Goal: Contribute content: Contribute content

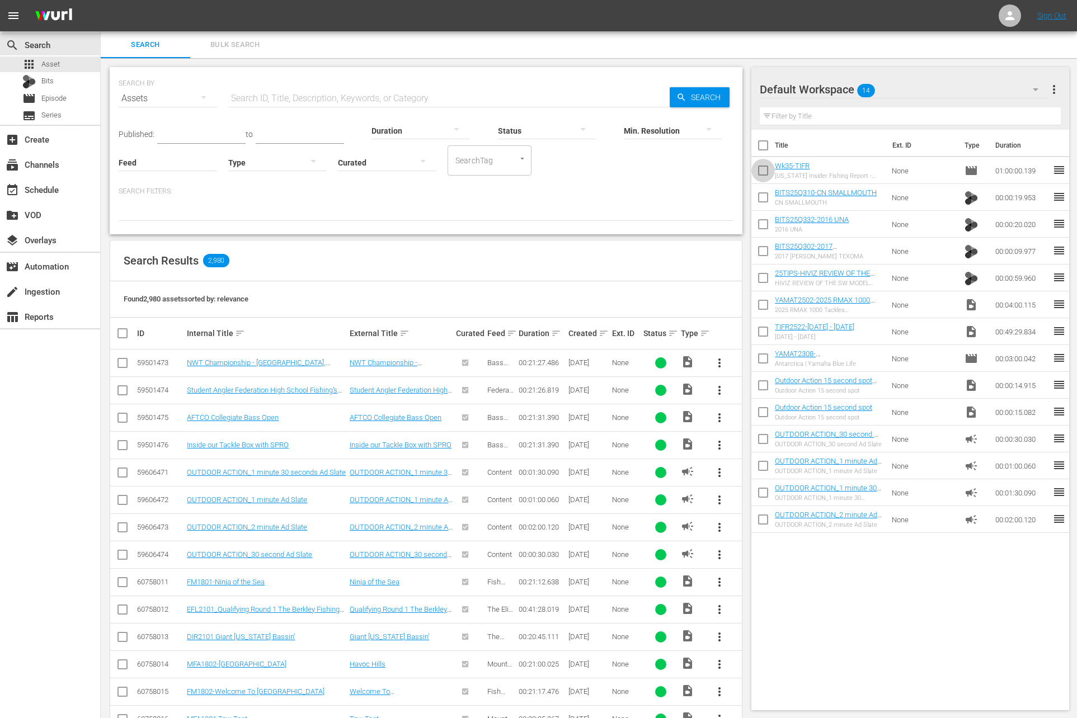
click at [767, 171] on input "checkbox" at bounding box center [762, 172] width 23 height 23
checkbox input "true"
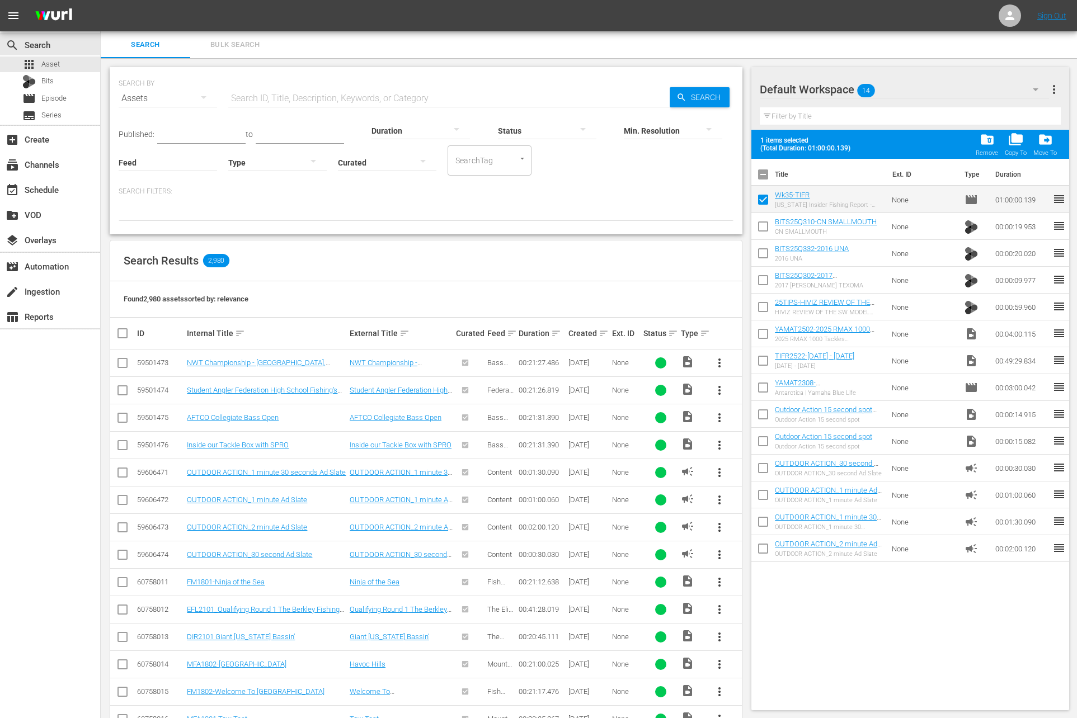
click at [761, 230] on input "checkbox" at bounding box center [762, 228] width 23 height 23
checkbox input "true"
click at [761, 255] on input "checkbox" at bounding box center [762, 255] width 23 height 23
checkbox input "true"
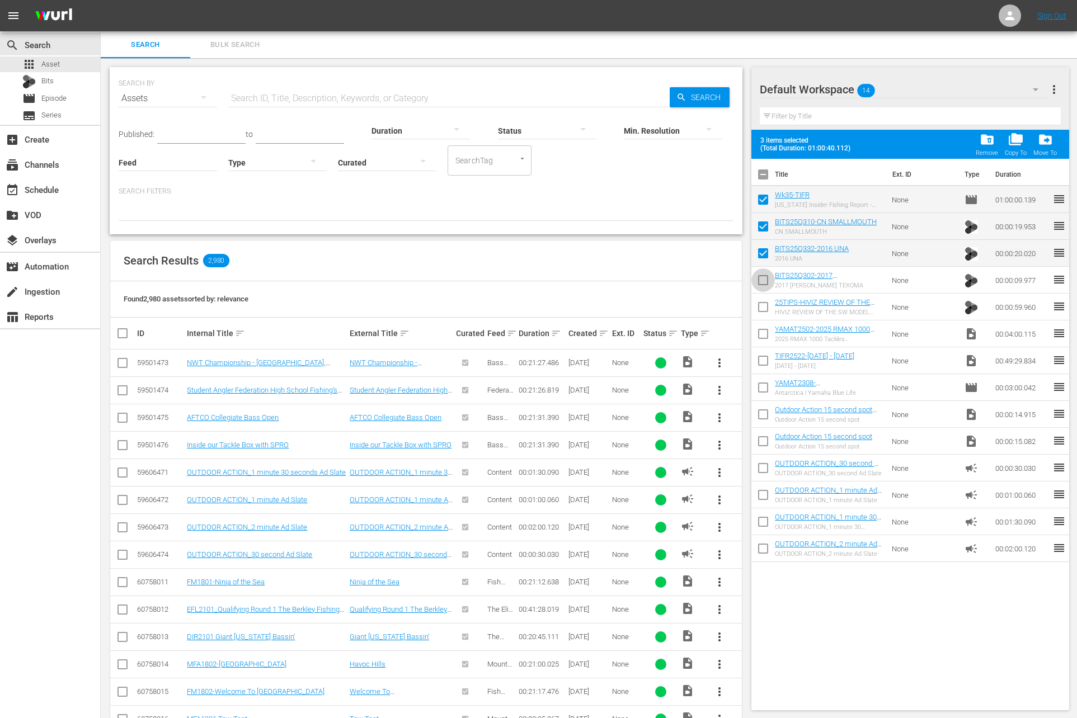
click at [759, 275] on input "checkbox" at bounding box center [762, 282] width 23 height 23
checkbox input "true"
click at [763, 305] on input "checkbox" at bounding box center [762, 309] width 23 height 23
checkbox input "true"
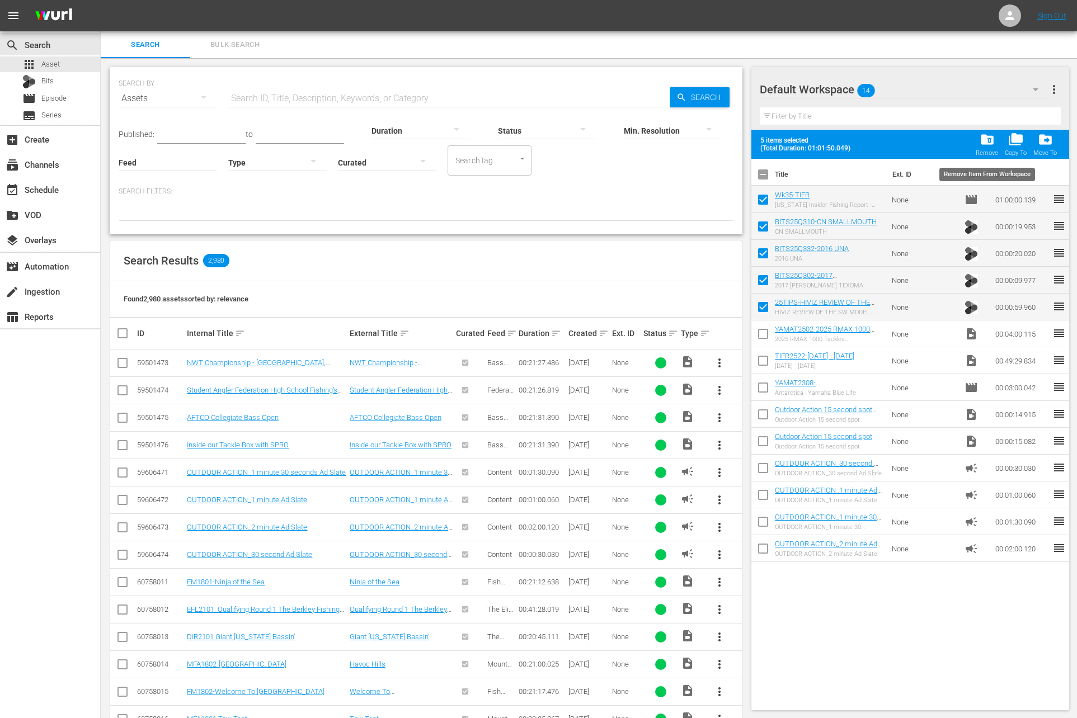
click at [986, 139] on span "folder_delete" at bounding box center [987, 139] width 15 height 15
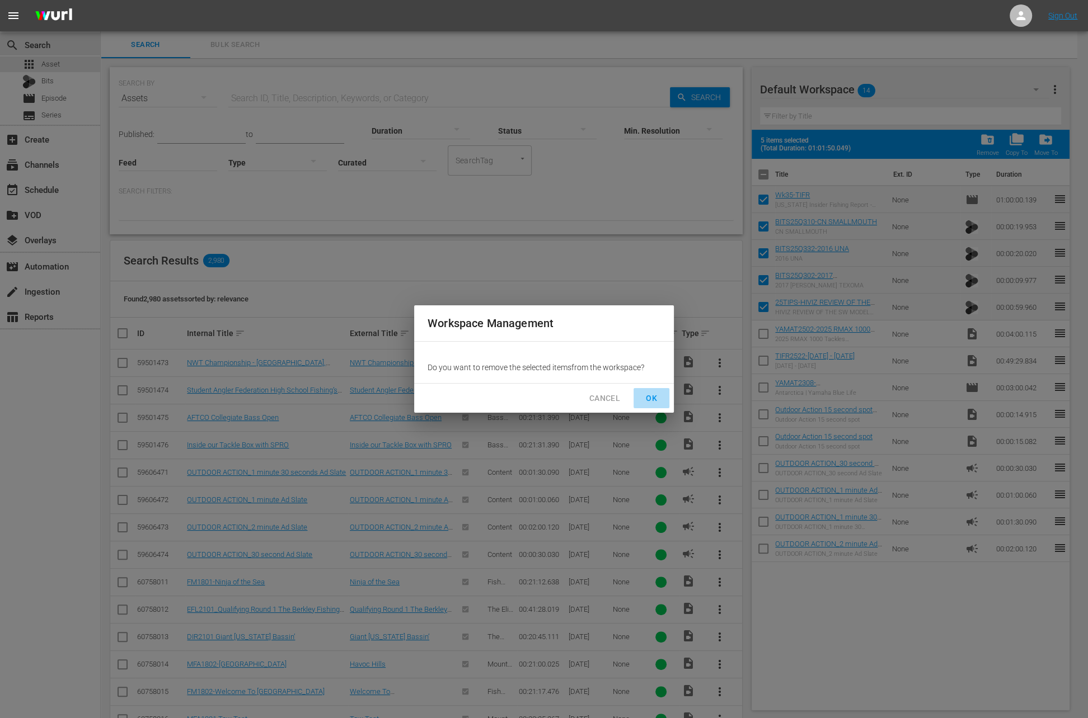
click at [655, 397] on span "OK" at bounding box center [651, 399] width 18 height 14
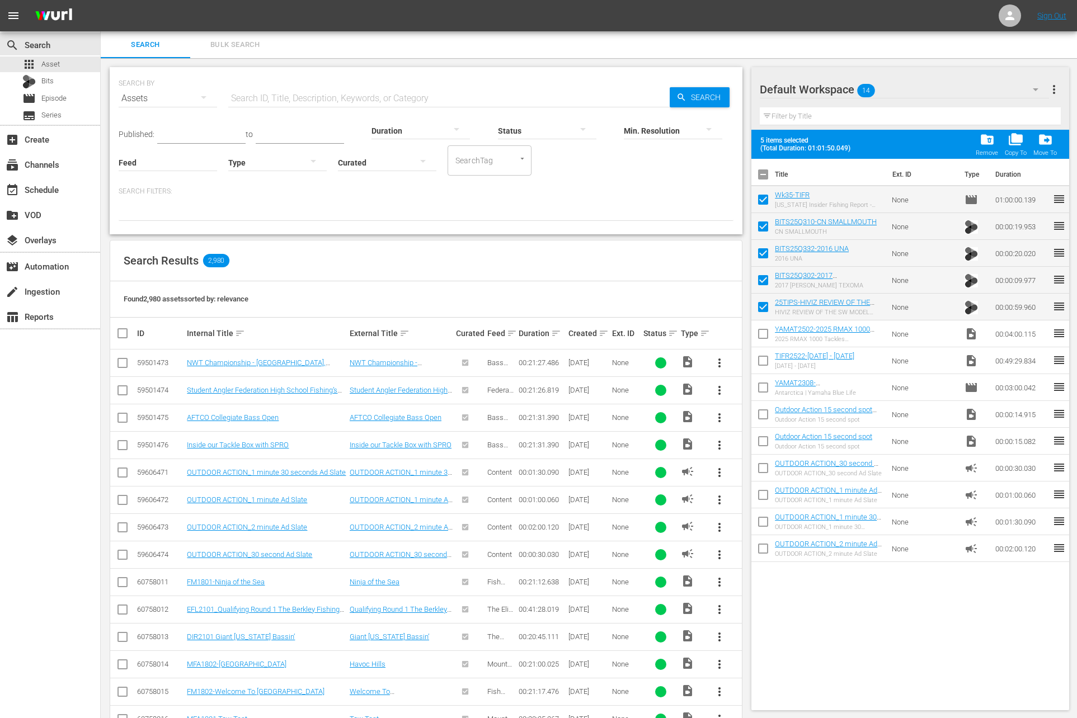
checkbox input "false"
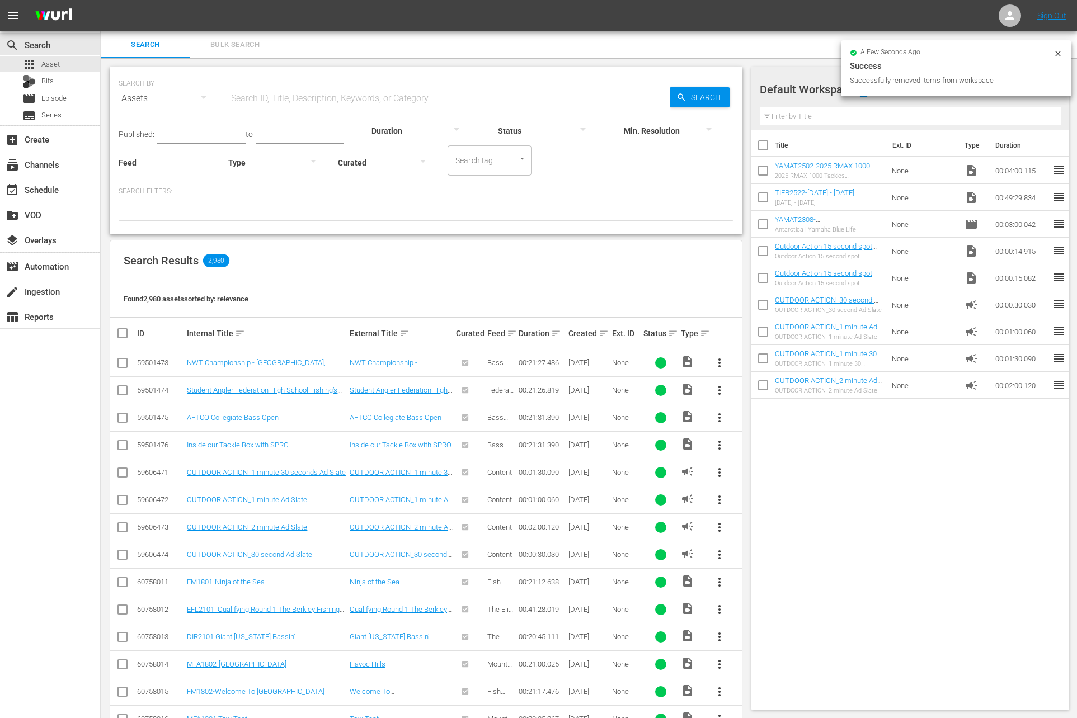
click at [151, 160] on input "Feed" at bounding box center [168, 163] width 98 height 40
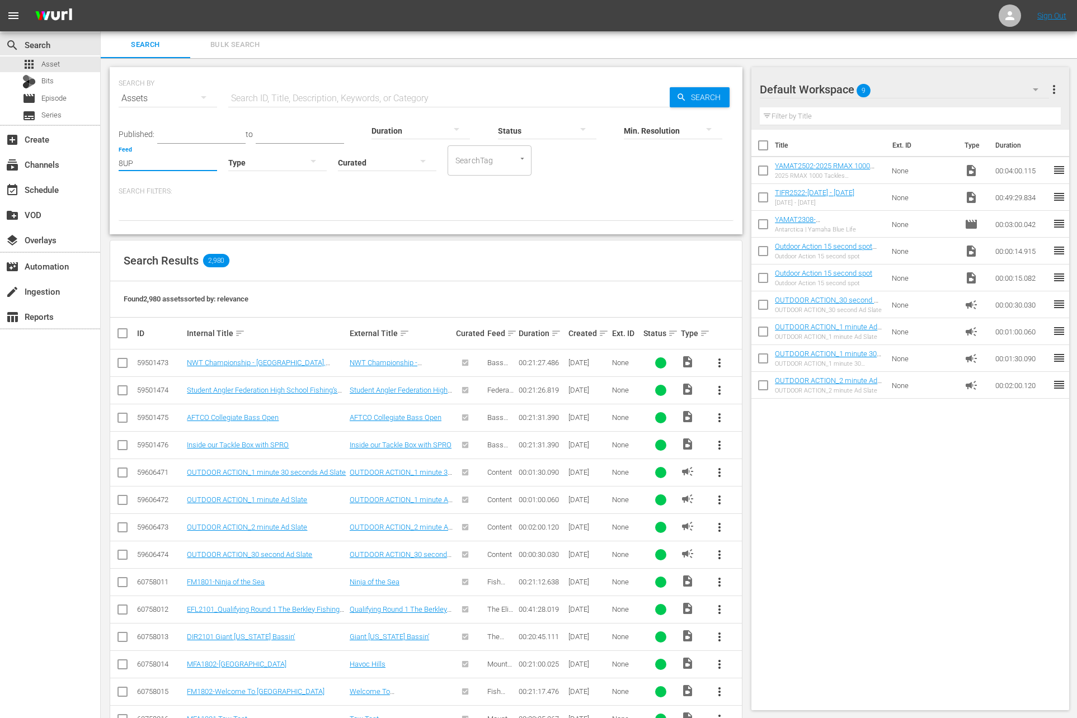
click at [162, 168] on input "8UP" at bounding box center [168, 163] width 98 height 40
click at [172, 195] on div "8 UP Nation (426063)" at bounding box center [190, 193] width 125 height 27
type input "8 UP Nation (426063)"
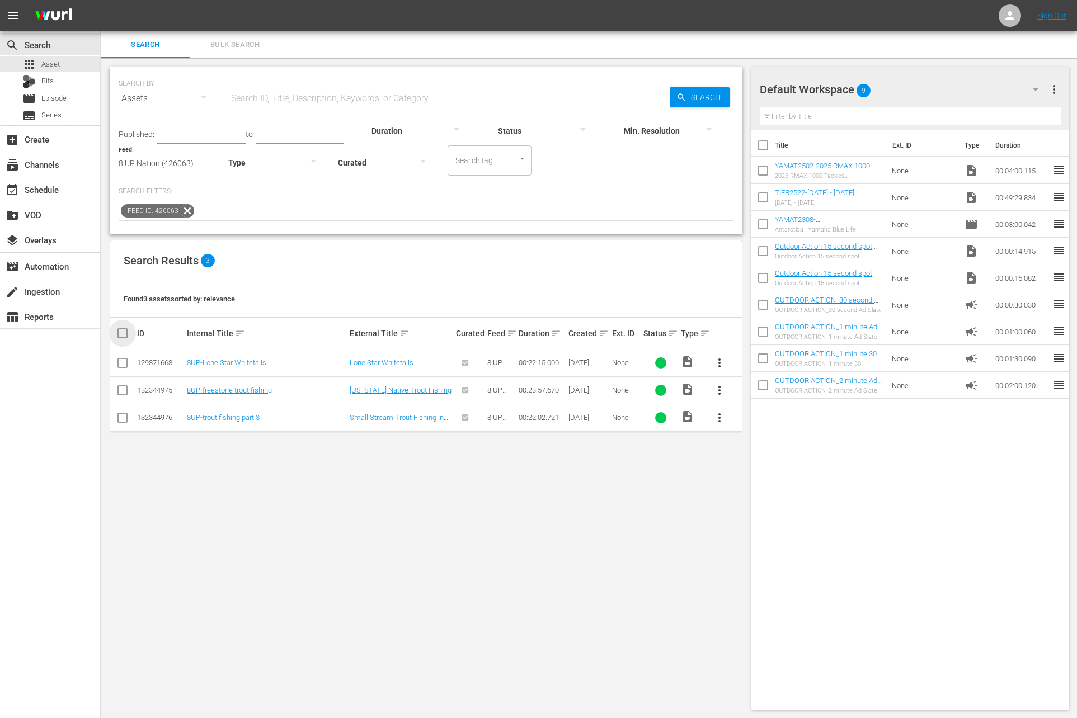
click at [118, 332] on input "checkbox" at bounding box center [127, 333] width 22 height 13
checkbox input "true"
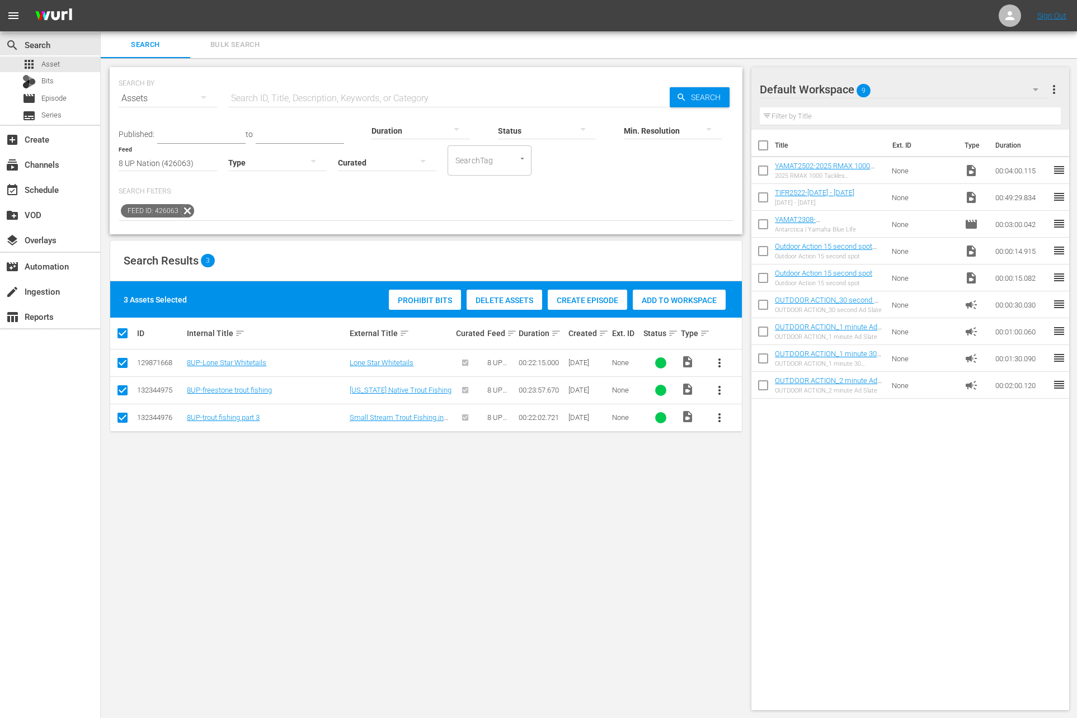
click at [118, 332] on input "checkbox" at bounding box center [127, 333] width 22 height 13
checkbox input "false"
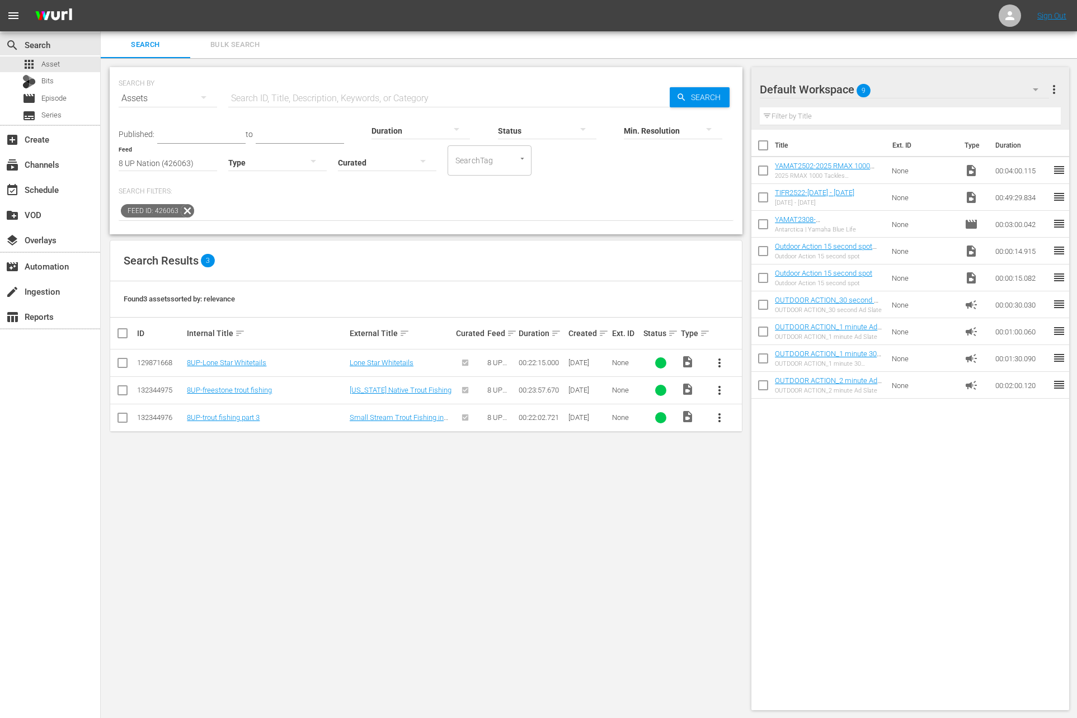
click at [717, 393] on span "more_vert" at bounding box center [719, 390] width 13 height 13
click at [751, 417] on div "Workspace" at bounding box center [780, 420] width 76 height 27
click at [182, 210] on icon at bounding box center [187, 211] width 15 height 15
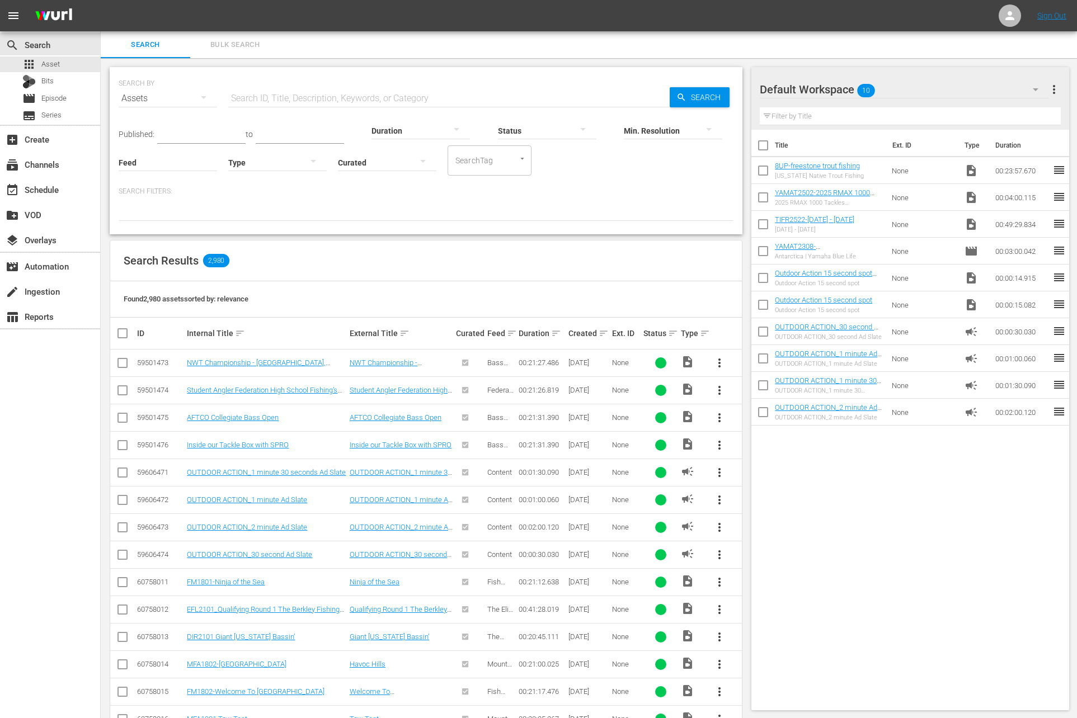
click at [399, 128] on div at bounding box center [421, 130] width 98 height 31
click at [400, 214] on div "5-10m" at bounding box center [409, 219] width 98 height 18
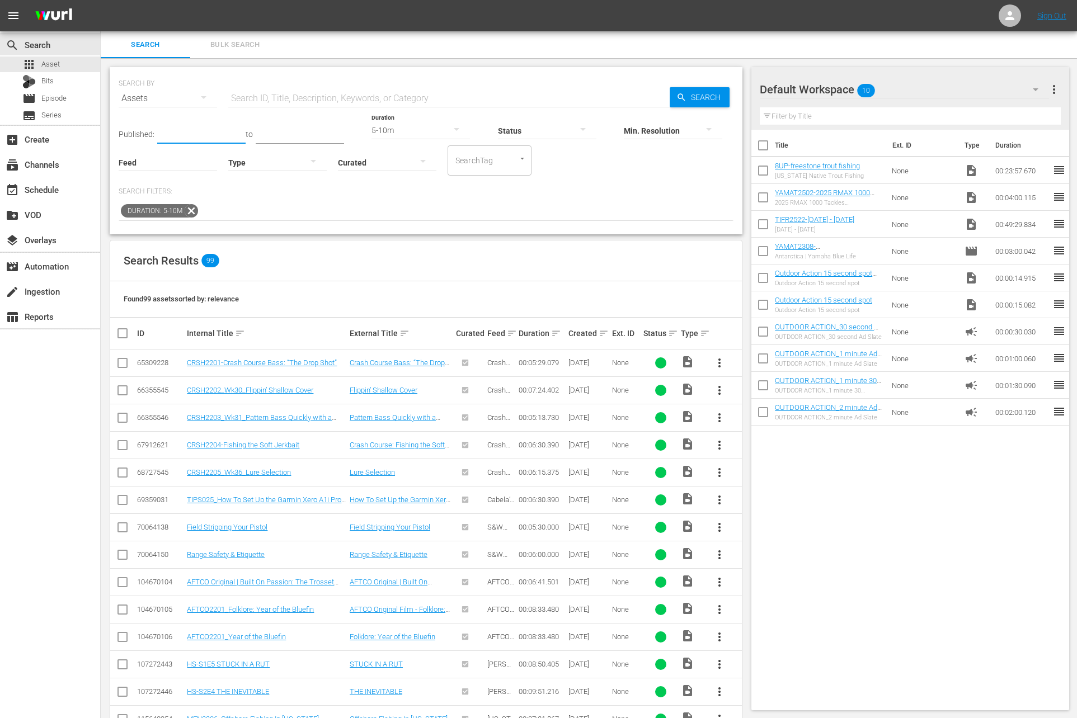
click at [192, 133] on input "text" at bounding box center [201, 135] width 88 height 17
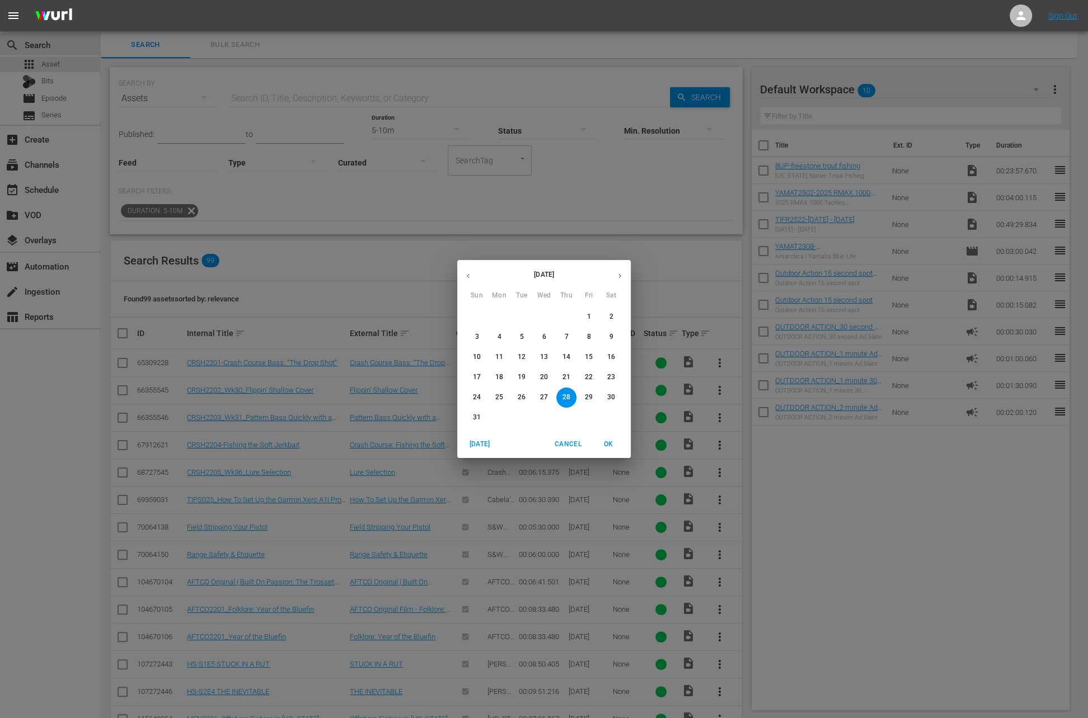
click at [468, 278] on icon "button" at bounding box center [468, 276] width 8 height 8
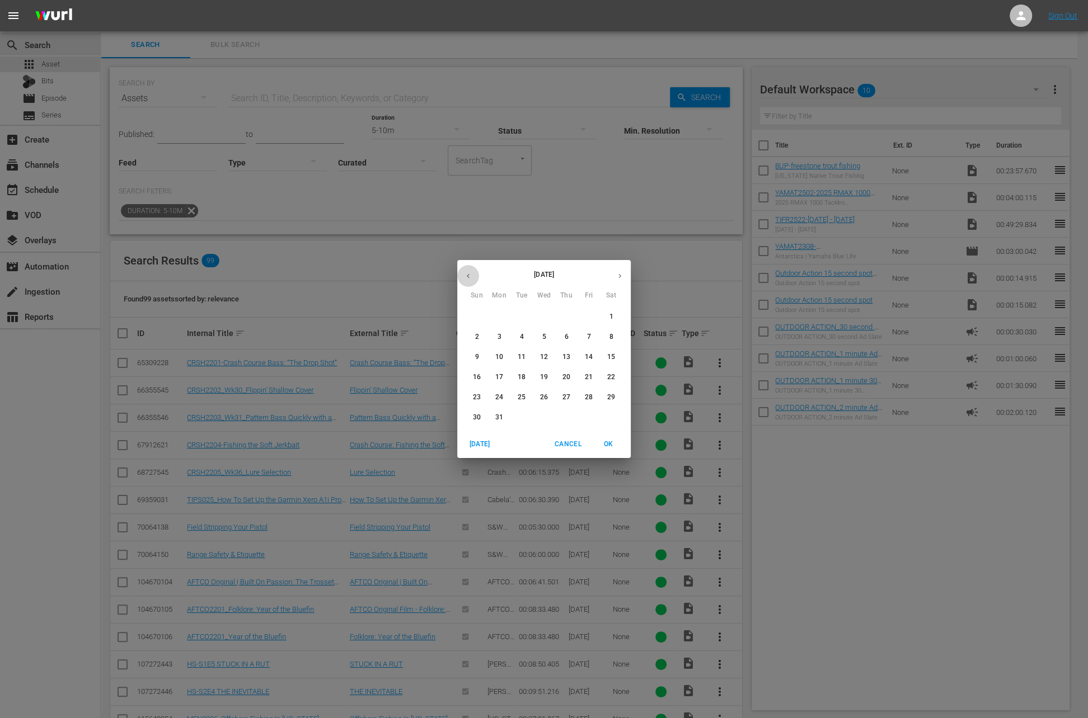
click at [468, 278] on icon "button" at bounding box center [468, 276] width 8 height 8
click at [479, 312] on button "1" at bounding box center [477, 317] width 20 height 20
type input "[DATE]"
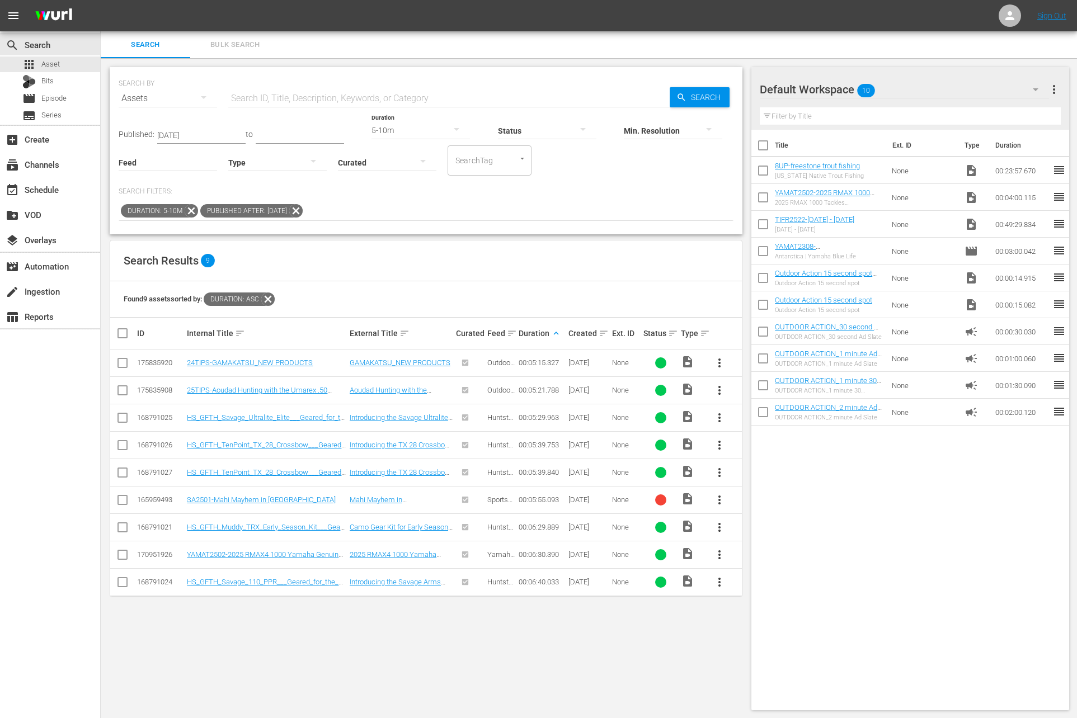
click at [718, 553] on span "more_vert" at bounding box center [719, 554] width 13 height 13
click at [750, 585] on div "Workspace" at bounding box center [780, 584] width 76 height 27
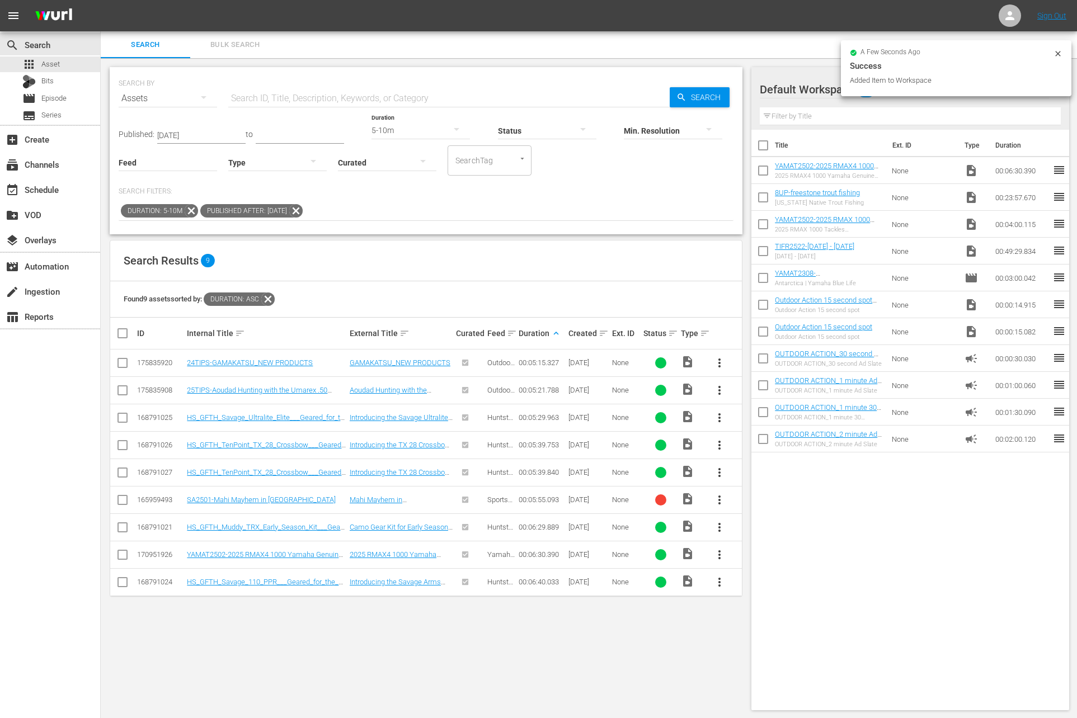
click at [764, 205] on input "checkbox" at bounding box center [762, 199] width 23 height 23
checkbox input "true"
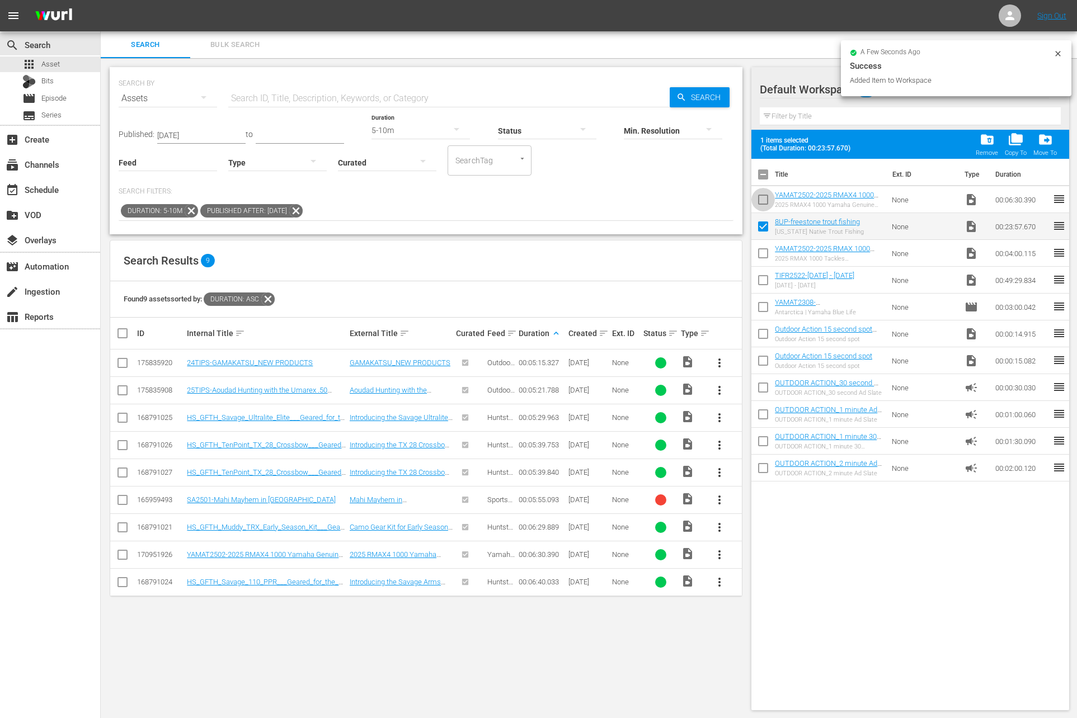
click at [763, 196] on input "checkbox" at bounding box center [762, 201] width 23 height 23
checkbox input "false"
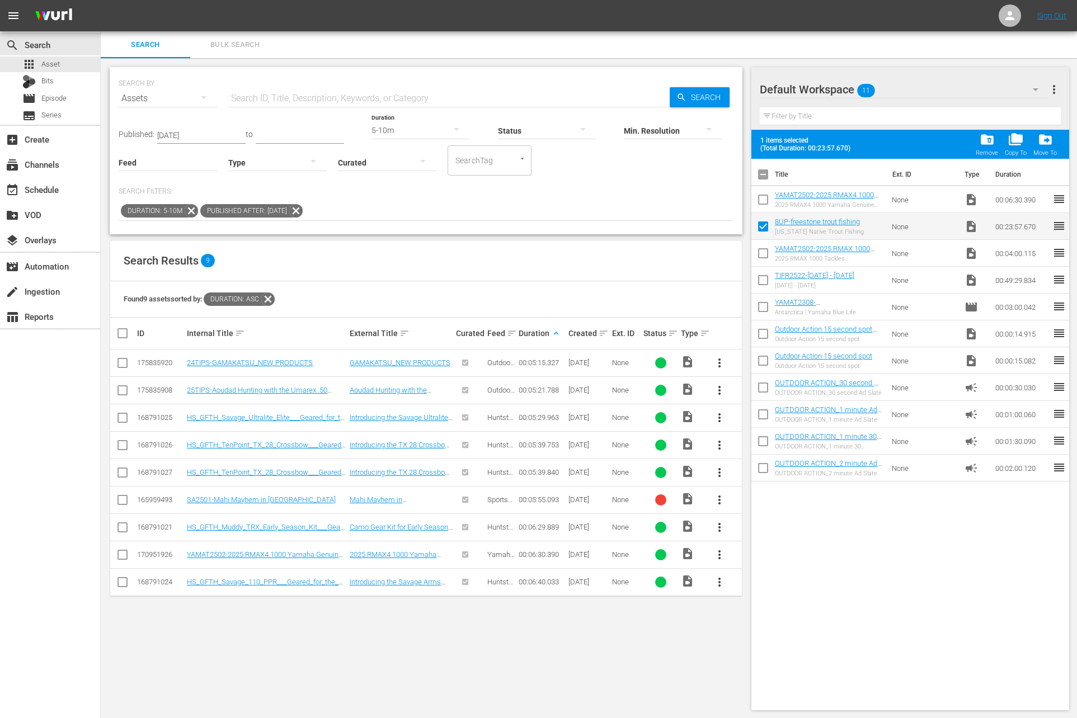
click at [717, 368] on span "more_vert" at bounding box center [719, 362] width 13 height 13
click at [749, 391] on div "Workspace" at bounding box center [780, 393] width 76 height 27
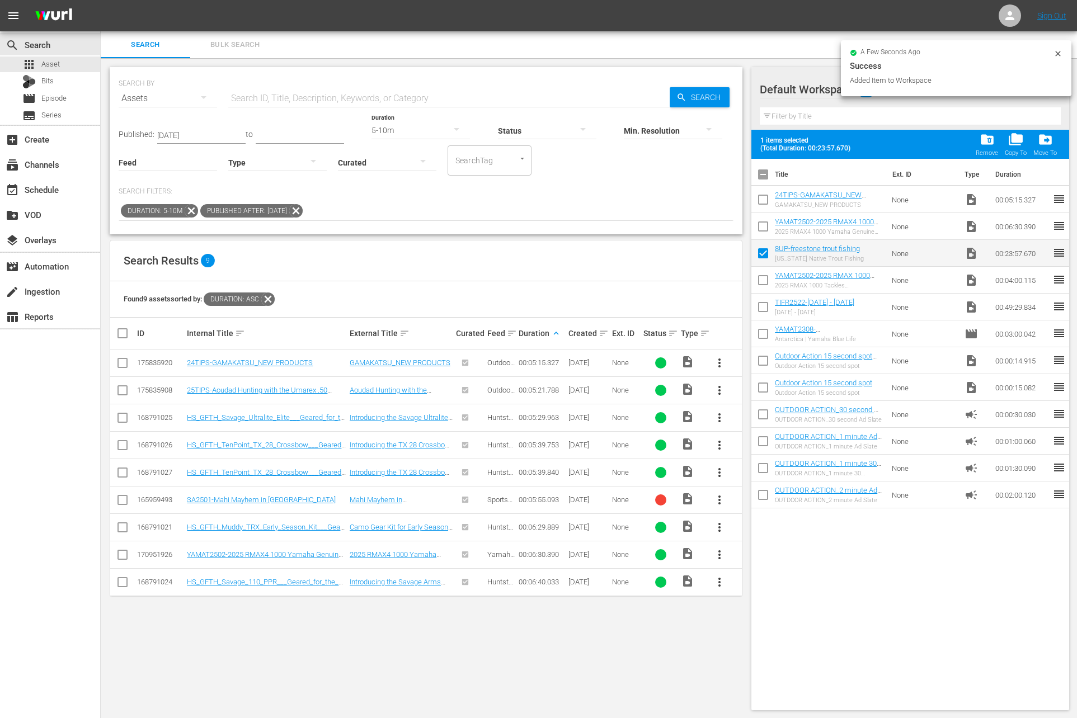
click at [762, 194] on input "checkbox" at bounding box center [762, 201] width 23 height 23
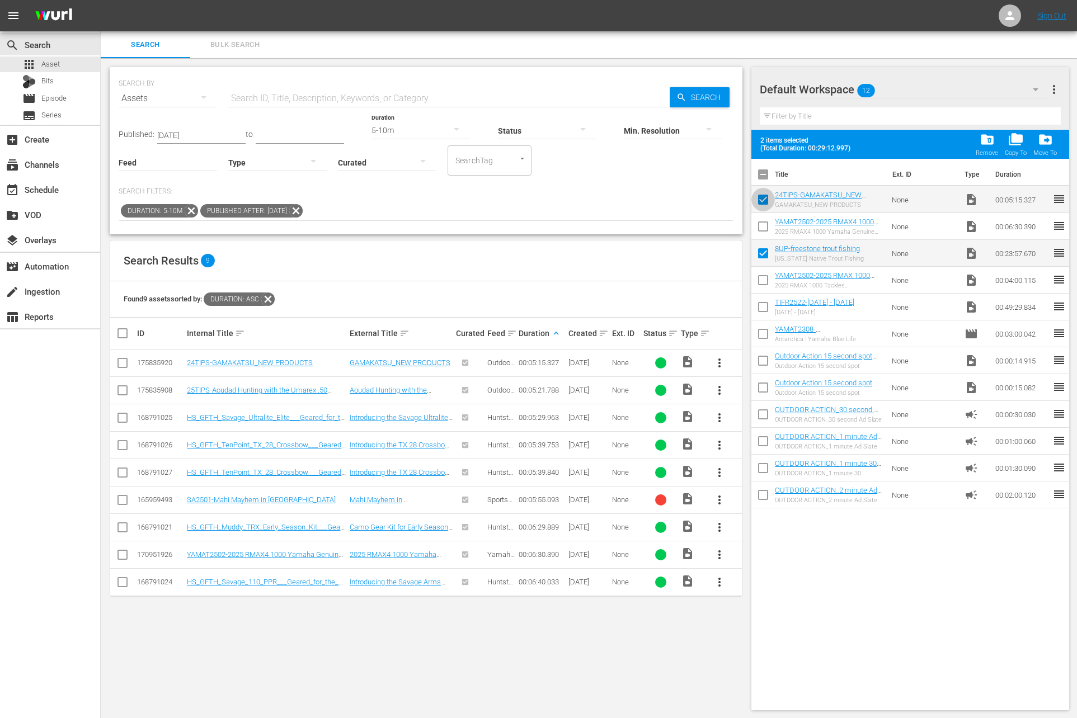
click at [762, 194] on input "checkbox" at bounding box center [762, 201] width 23 height 23
click at [759, 190] on input "checkbox" at bounding box center [762, 201] width 23 height 23
click at [760, 190] on input "checkbox" at bounding box center [762, 201] width 23 height 23
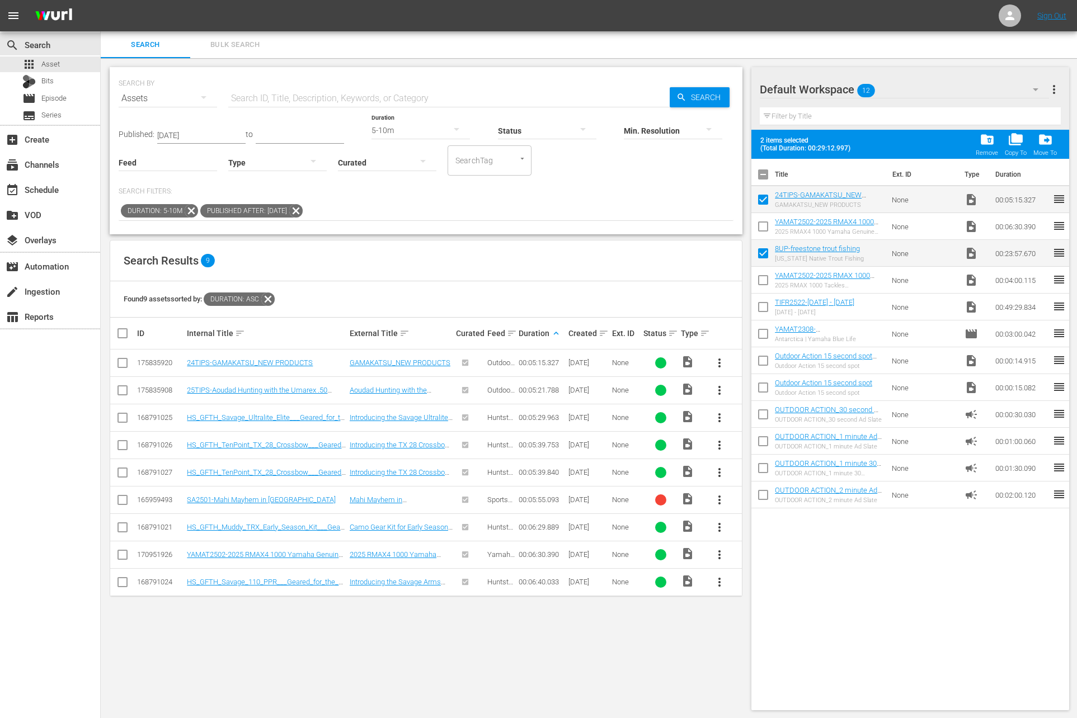
checkbox input "false"
click at [275, 298] on icon at bounding box center [268, 299] width 15 height 15
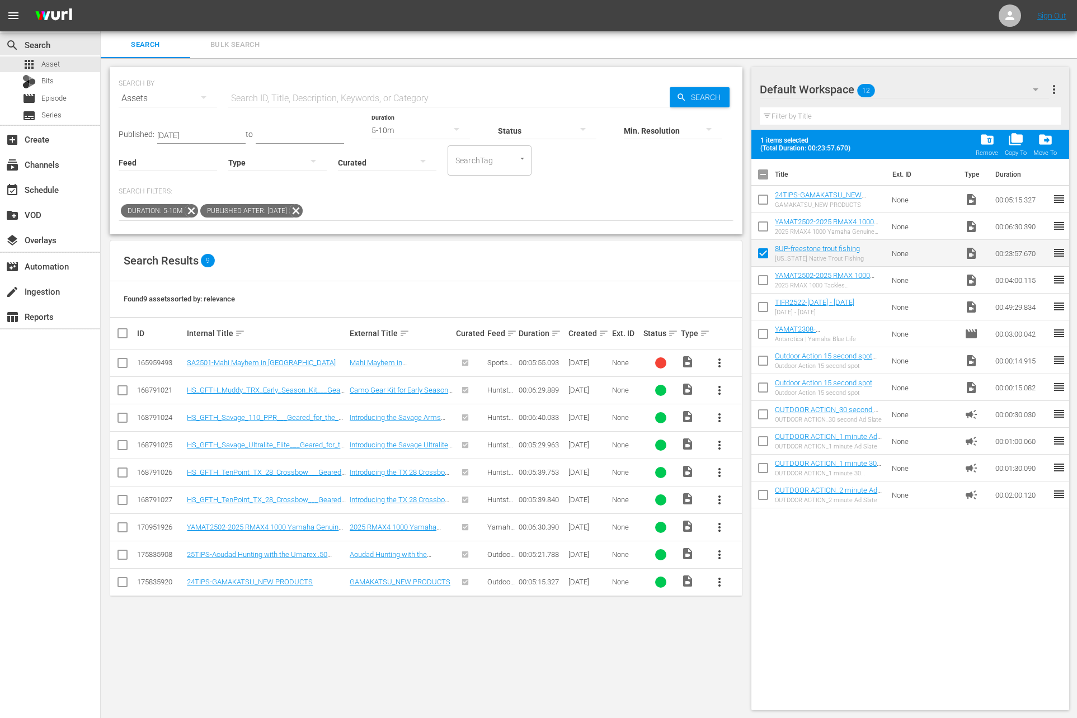
click at [303, 207] on icon at bounding box center [296, 211] width 15 height 15
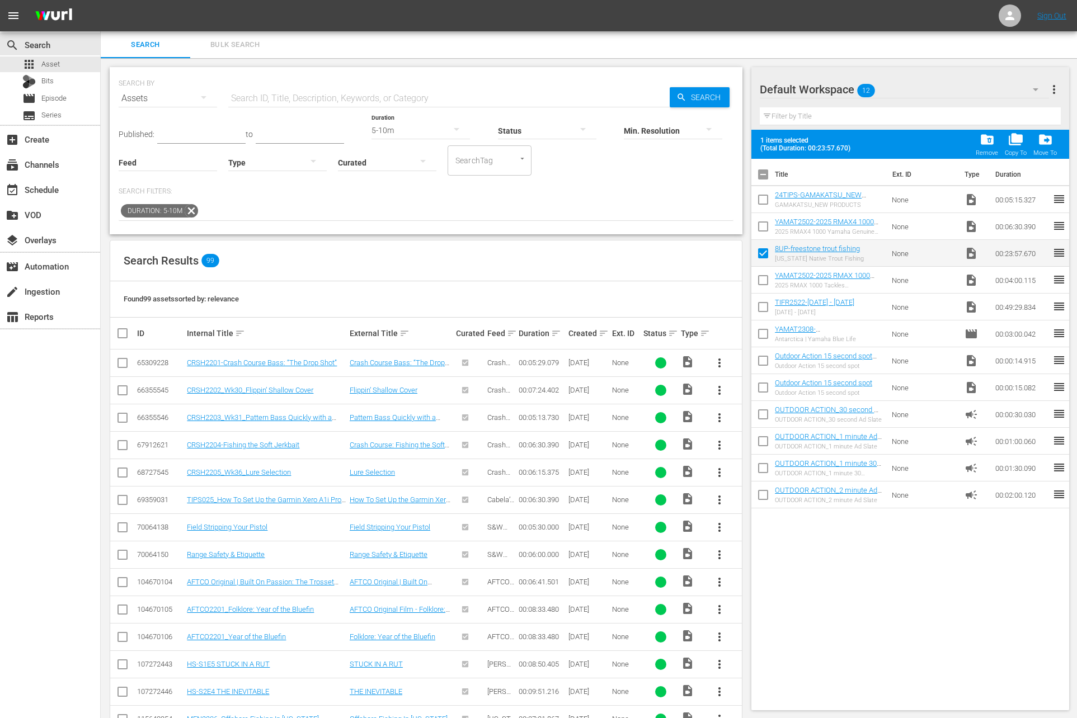
click at [192, 204] on div "Duration: 5-10m" at bounding box center [426, 211] width 615 height 19
click at [192, 210] on icon at bounding box center [191, 211] width 15 height 15
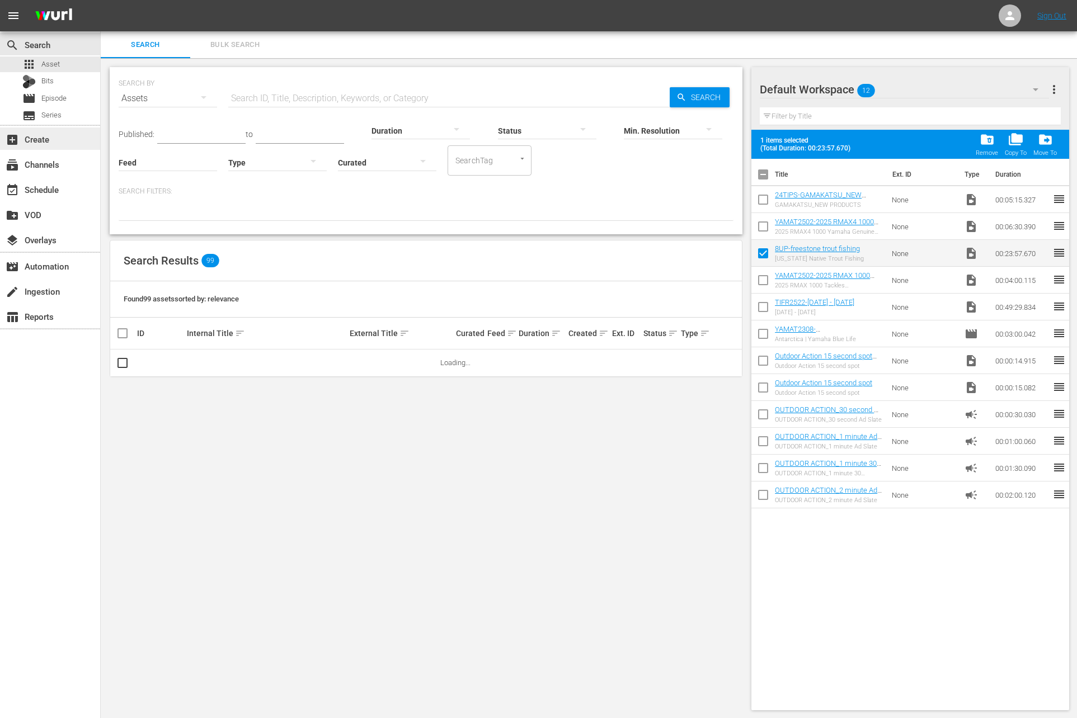
click at [47, 137] on div "add_box Create" at bounding box center [31, 138] width 63 height 10
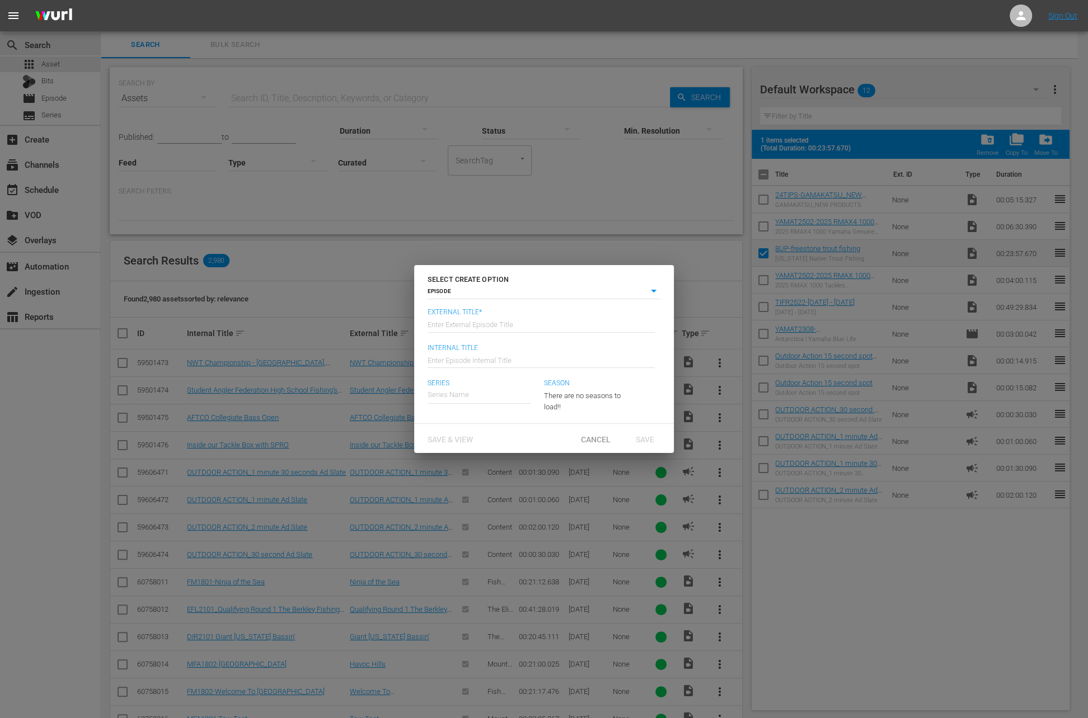
click at [511, 325] on input "text" at bounding box center [540, 324] width 227 height 27
type input "8 UP Nation - Freestone Trout Fishing"
type input "Wk36-8UP"
click at [467, 450] on div "8 UP Nation" at bounding box center [454, 453] width 37 height 27
type input "8 UP Nation"
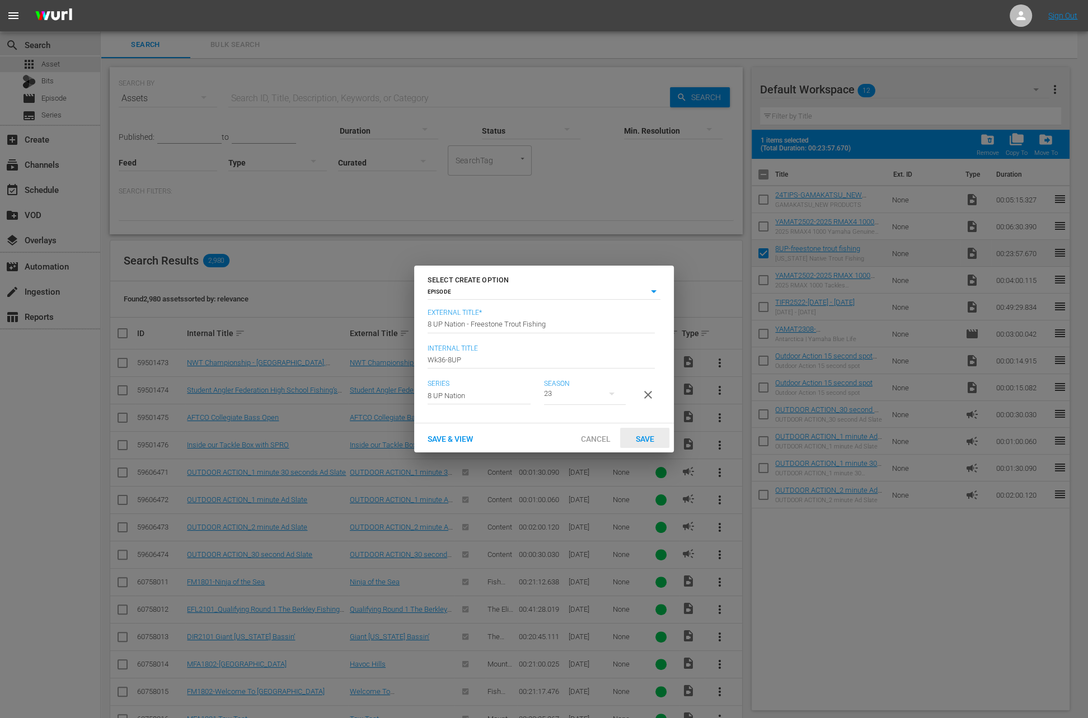
click at [653, 449] on div "Save" at bounding box center [644, 438] width 49 height 21
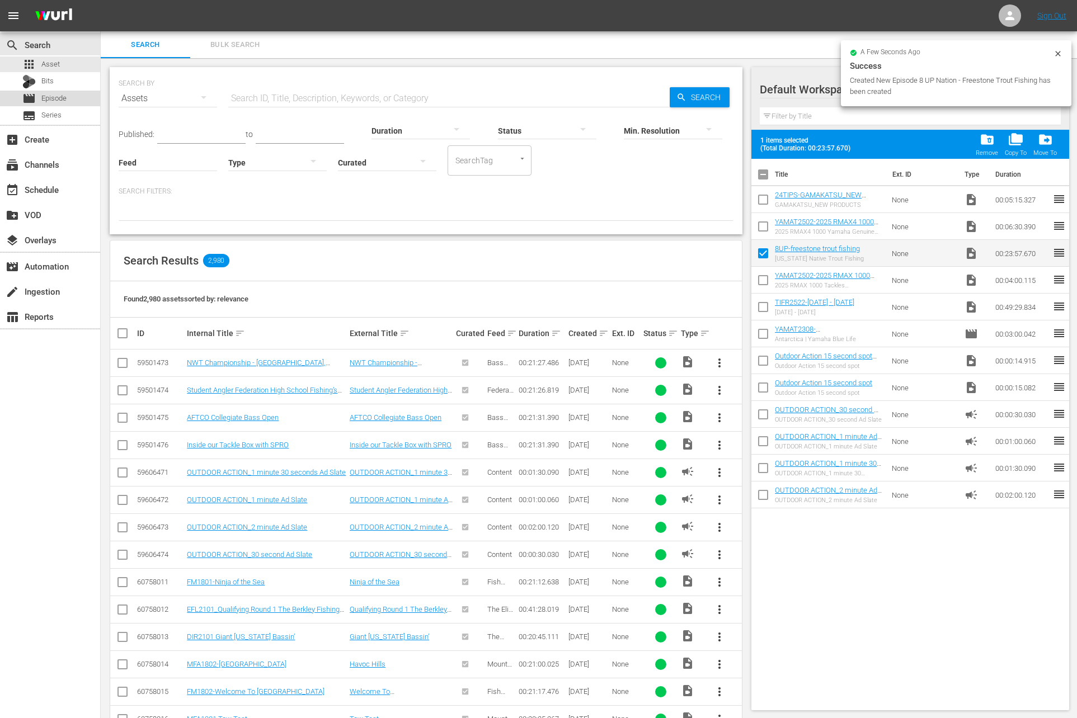
click at [60, 101] on span "Episode" at bounding box center [53, 98] width 25 height 11
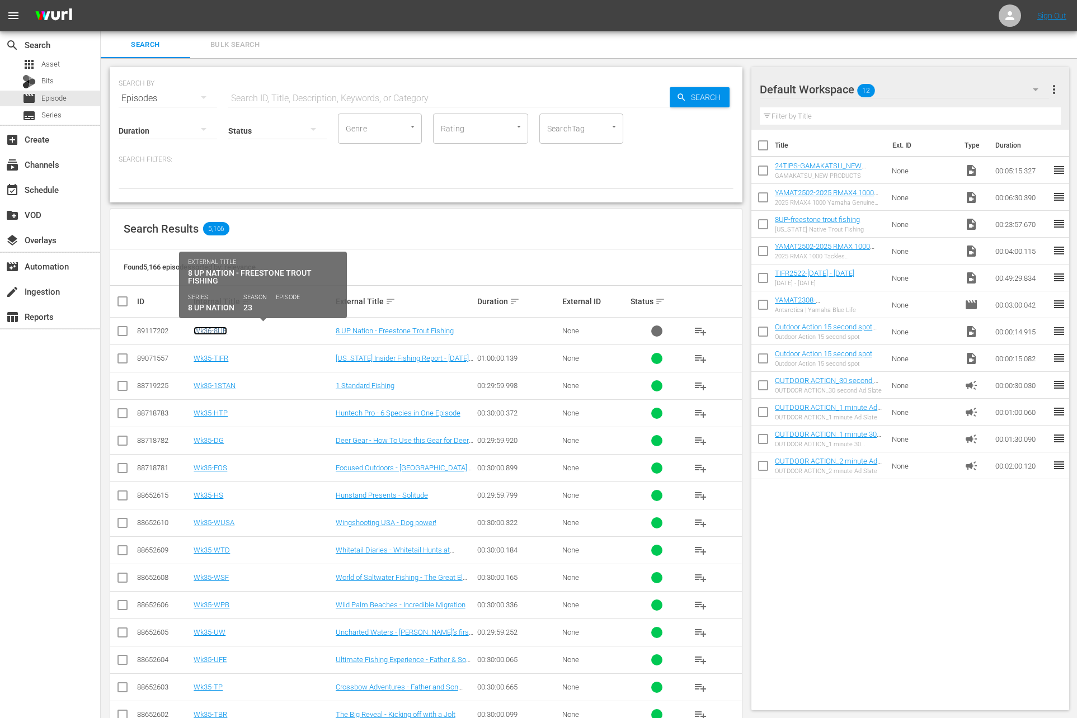
click at [215, 328] on link "Wk36-8UP" at bounding box center [211, 331] width 34 height 8
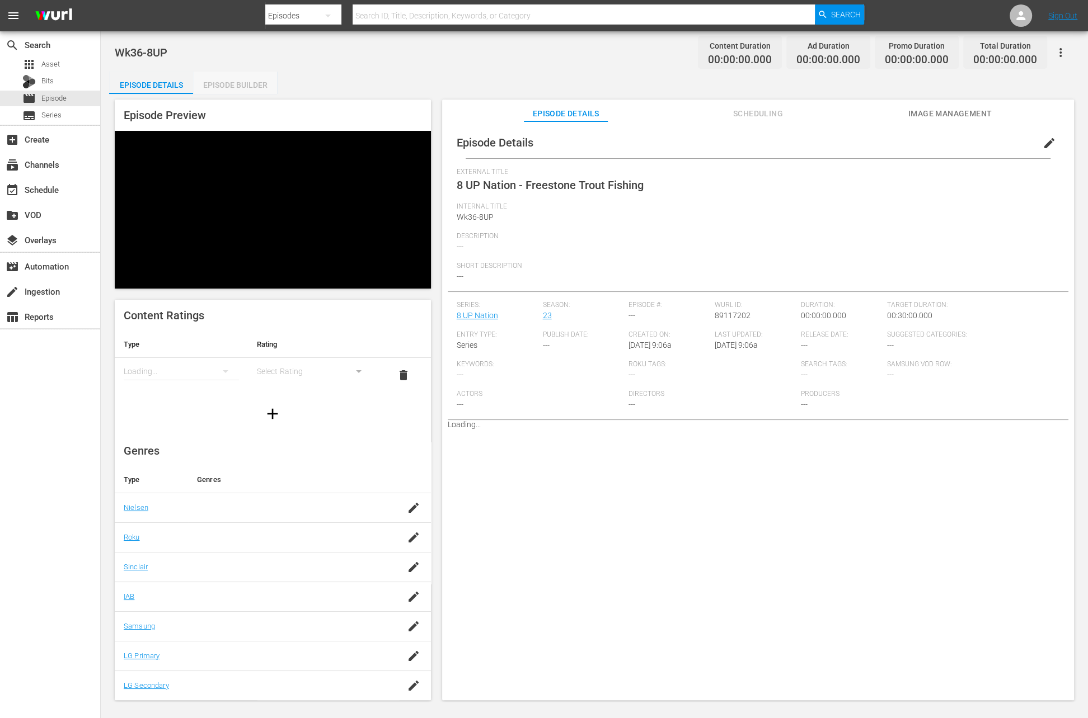
click at [229, 88] on div "Episode Builder" at bounding box center [235, 85] width 84 height 27
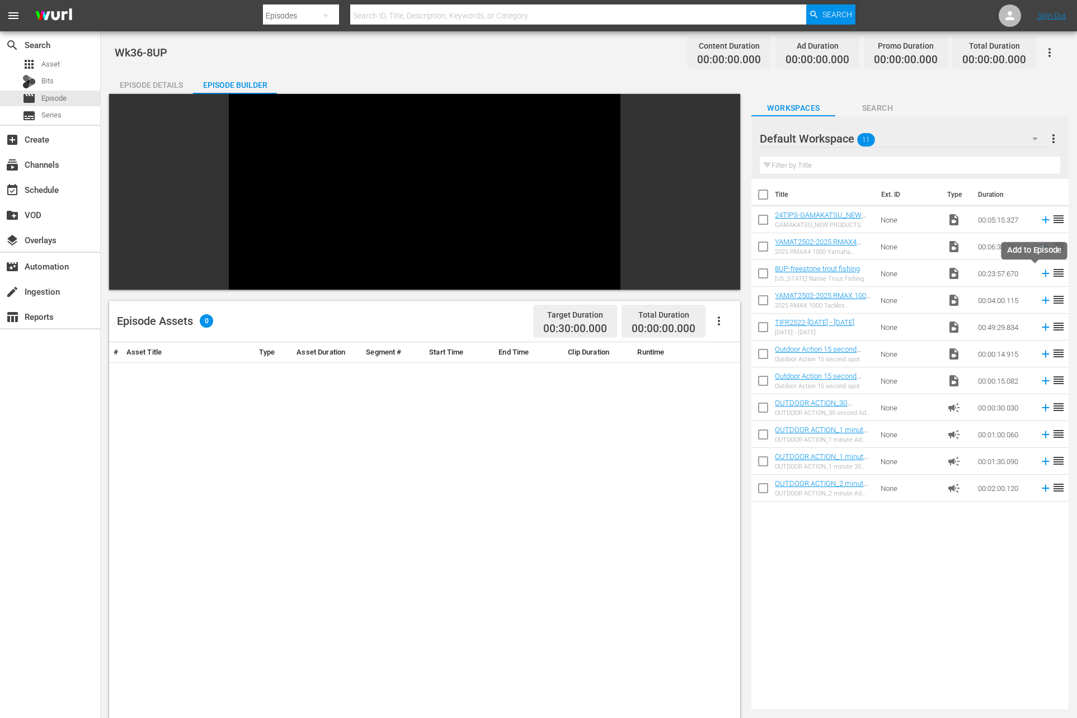
click at [1040, 278] on icon at bounding box center [1046, 273] width 12 height 12
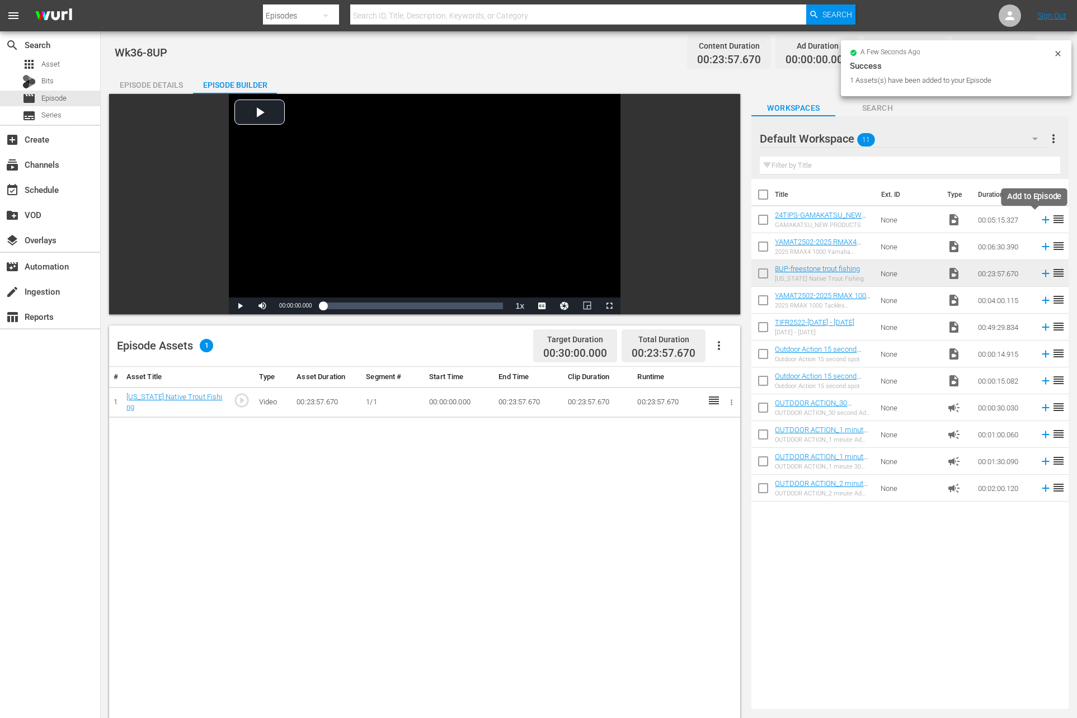
click at [1040, 218] on icon at bounding box center [1046, 220] width 12 height 12
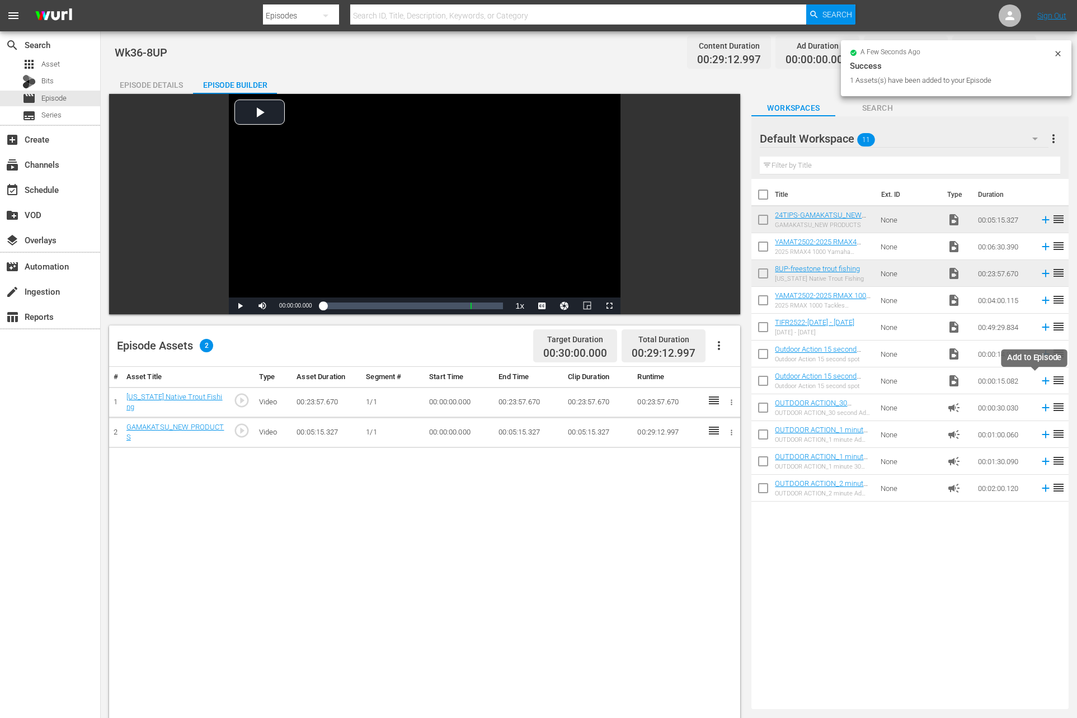
click at [1040, 380] on icon at bounding box center [1046, 381] width 12 height 12
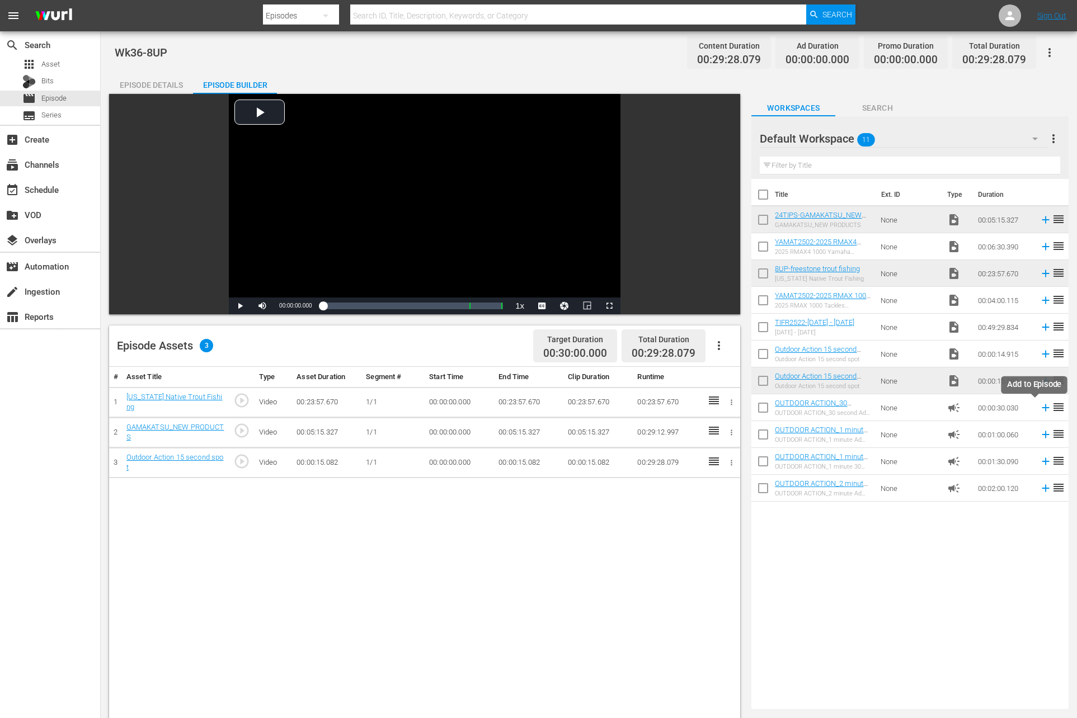
click at [1040, 407] on icon at bounding box center [1046, 408] width 12 height 12
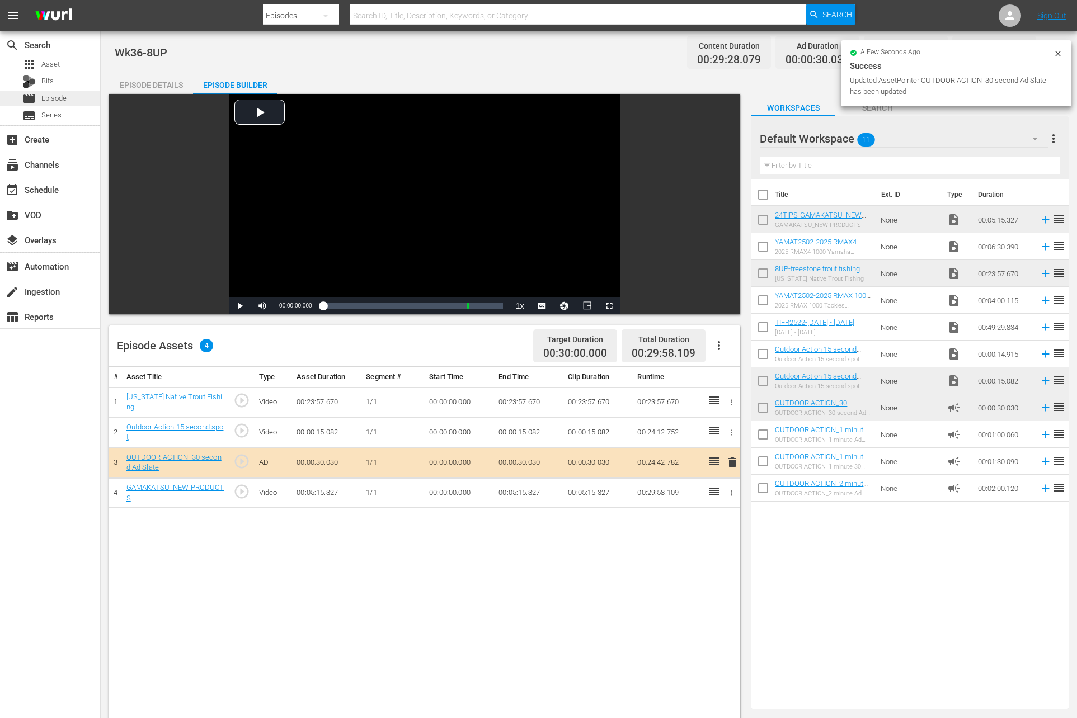
click at [60, 104] on span "Episode" at bounding box center [53, 98] width 25 height 11
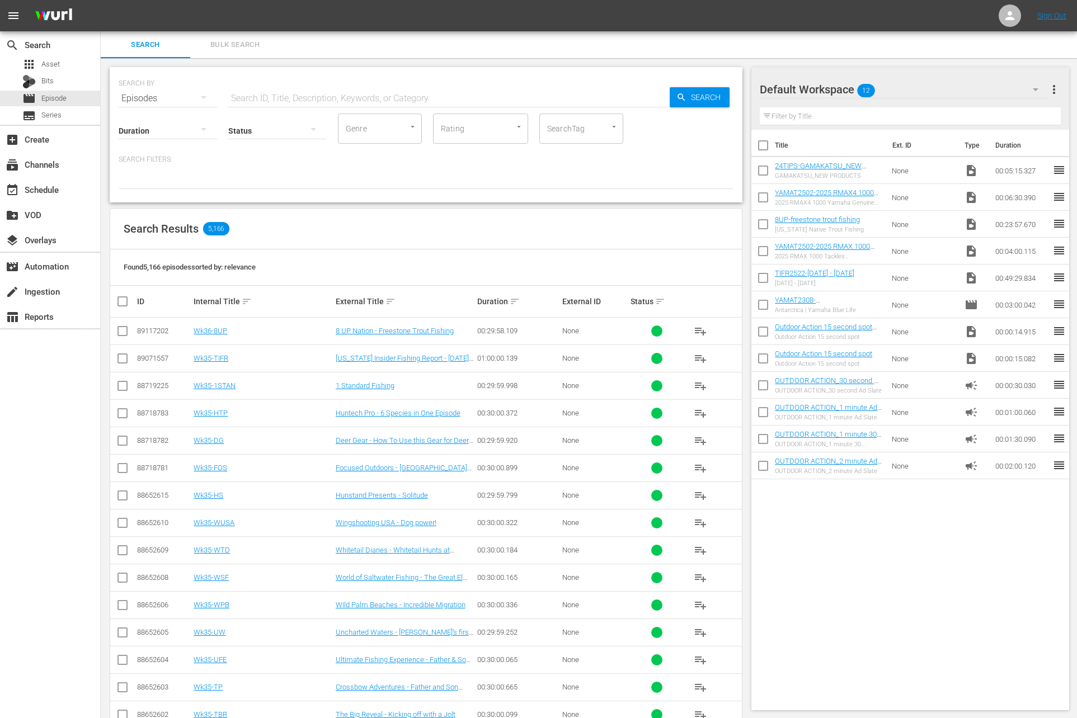
click at [269, 105] on div "Status" at bounding box center [277, 124] width 98 height 40
click at [269, 86] on input "text" at bounding box center [448, 98] width 441 height 27
paste input "Bowfishing Finger Lakes Part 2"
type input "Bowfishing Finger Lakes Part 2"
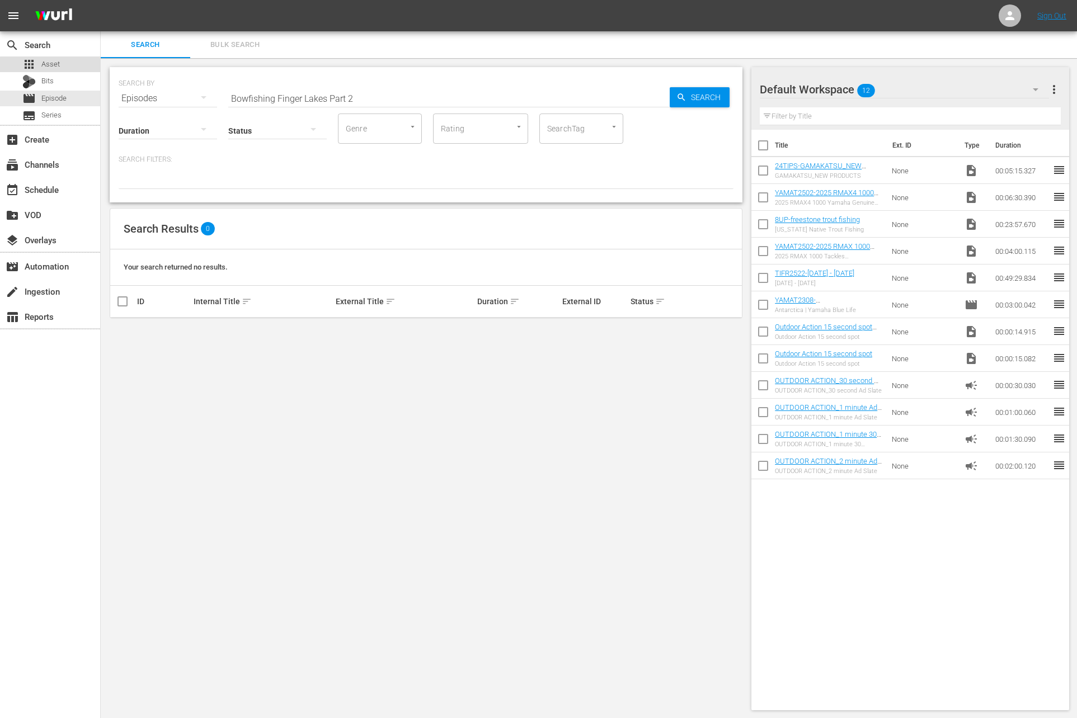
click at [53, 65] on span "Asset" at bounding box center [50, 64] width 18 height 11
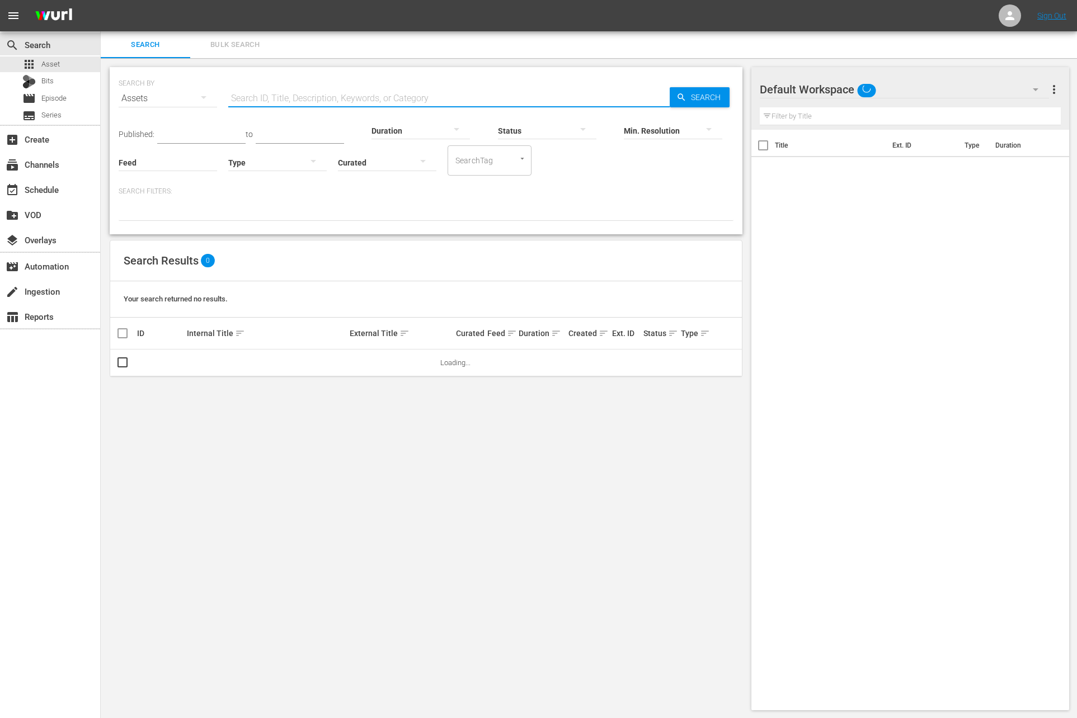
click at [305, 98] on input "text" at bounding box center [448, 98] width 441 height 27
paste input "Bowfishing Finger Lakes Part 2"
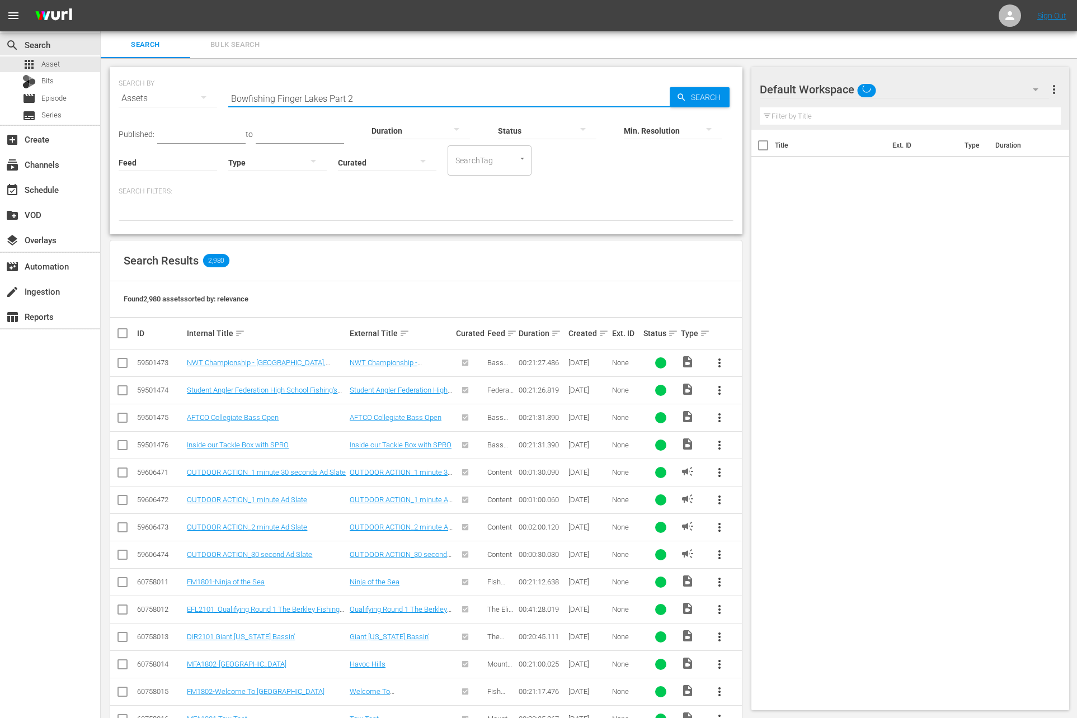
type input "Bowfishing Finger Lakes Part 2"
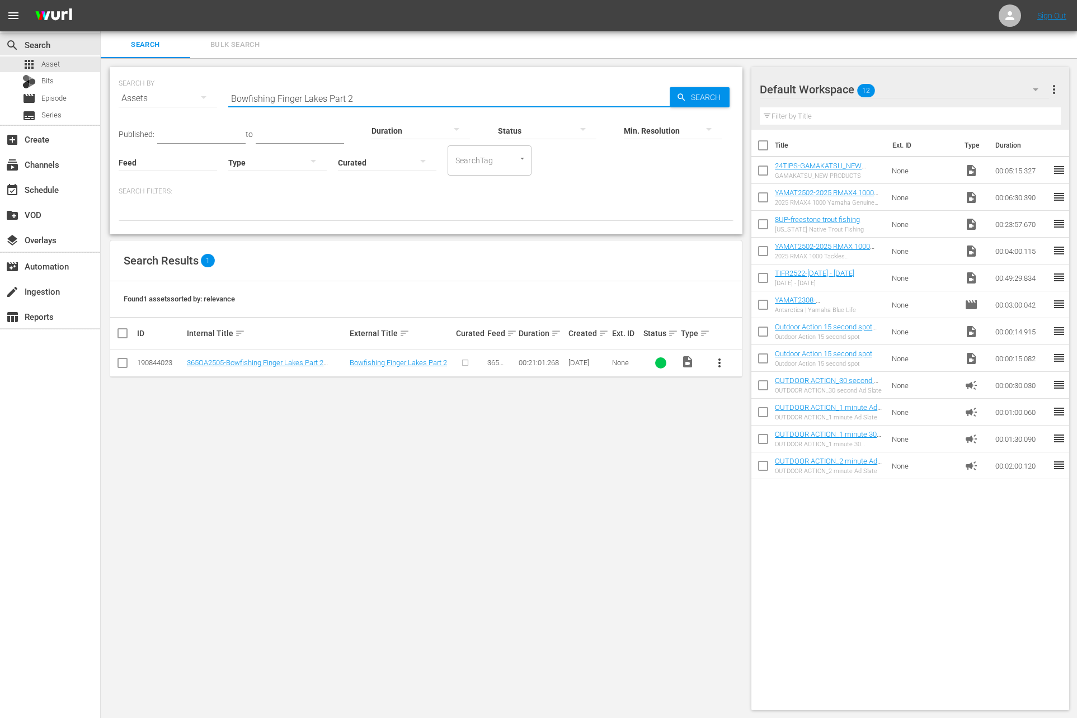
click at [768, 167] on input "checkbox" at bounding box center [762, 172] width 23 height 23
checkbox input "true"
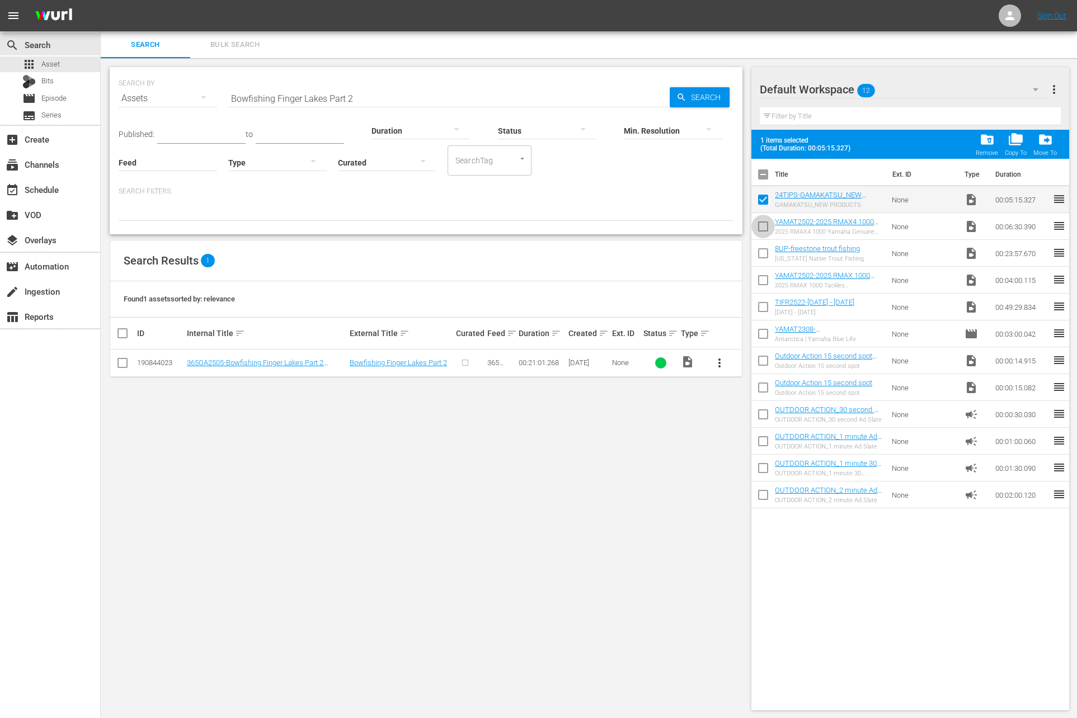
click at [762, 232] on input "checkbox" at bounding box center [762, 228] width 23 height 23
checkbox input "true"
click at [763, 260] on input "checkbox" at bounding box center [762, 255] width 23 height 23
checkbox input "true"
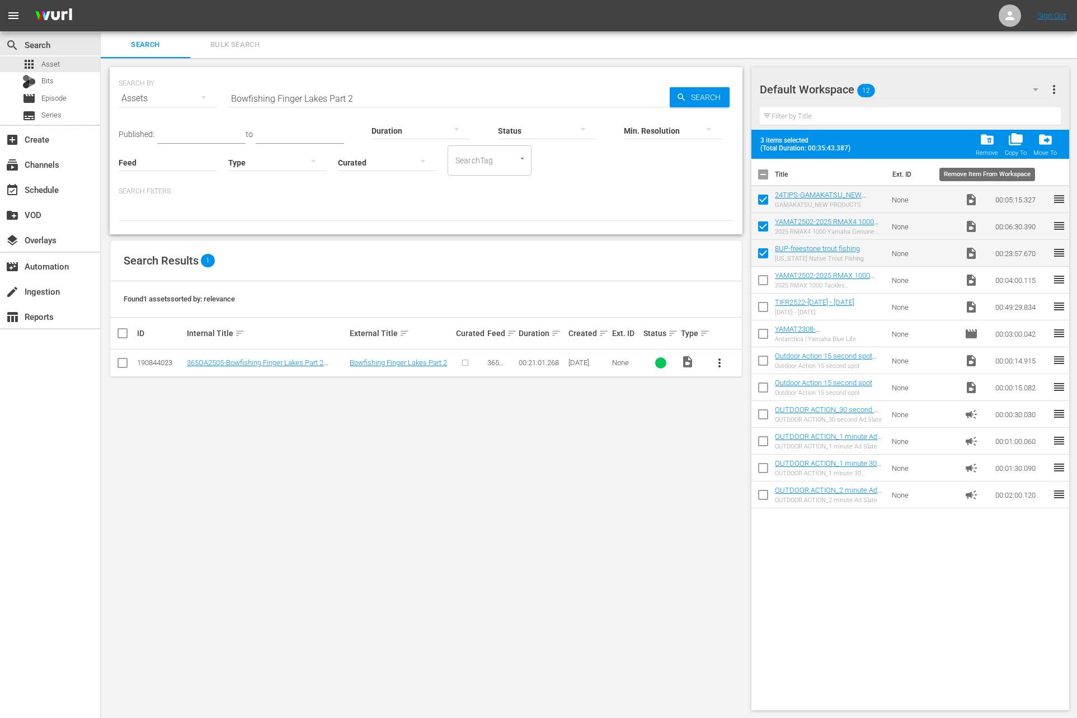
click at [995, 146] on span "folder_delete" at bounding box center [987, 139] width 15 height 15
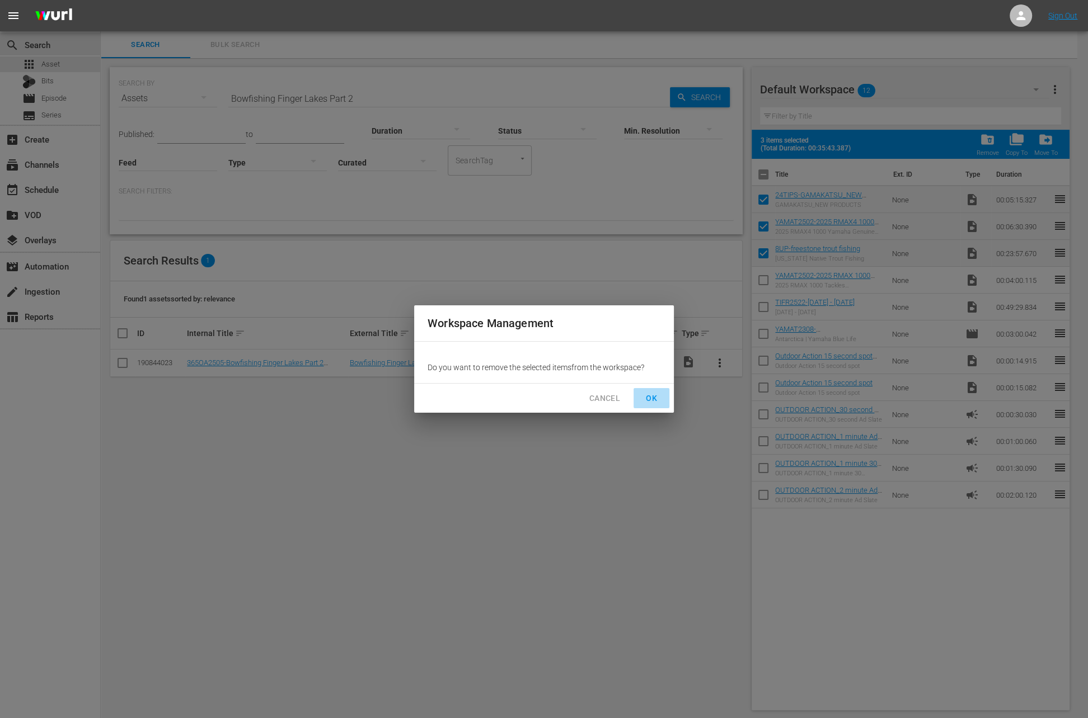
click at [653, 401] on span "OK" at bounding box center [651, 399] width 18 height 14
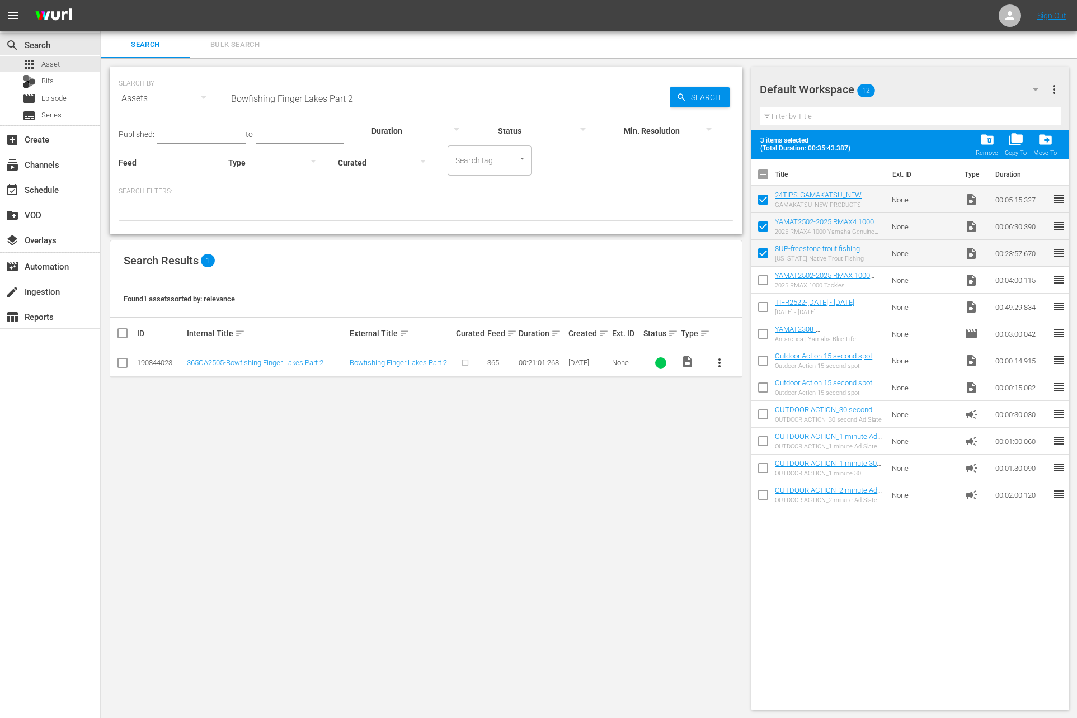
checkbox input "false"
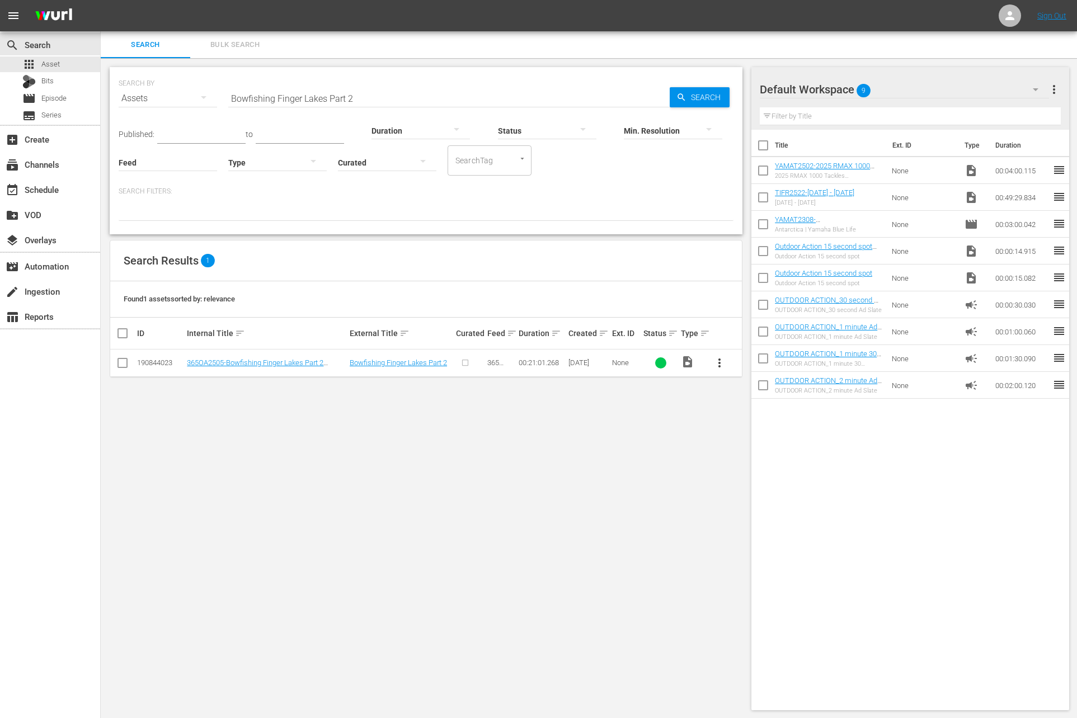
click at [718, 364] on span "more_vert" at bounding box center [719, 362] width 13 height 13
click at [763, 394] on div "Workspace" at bounding box center [780, 393] width 76 height 27
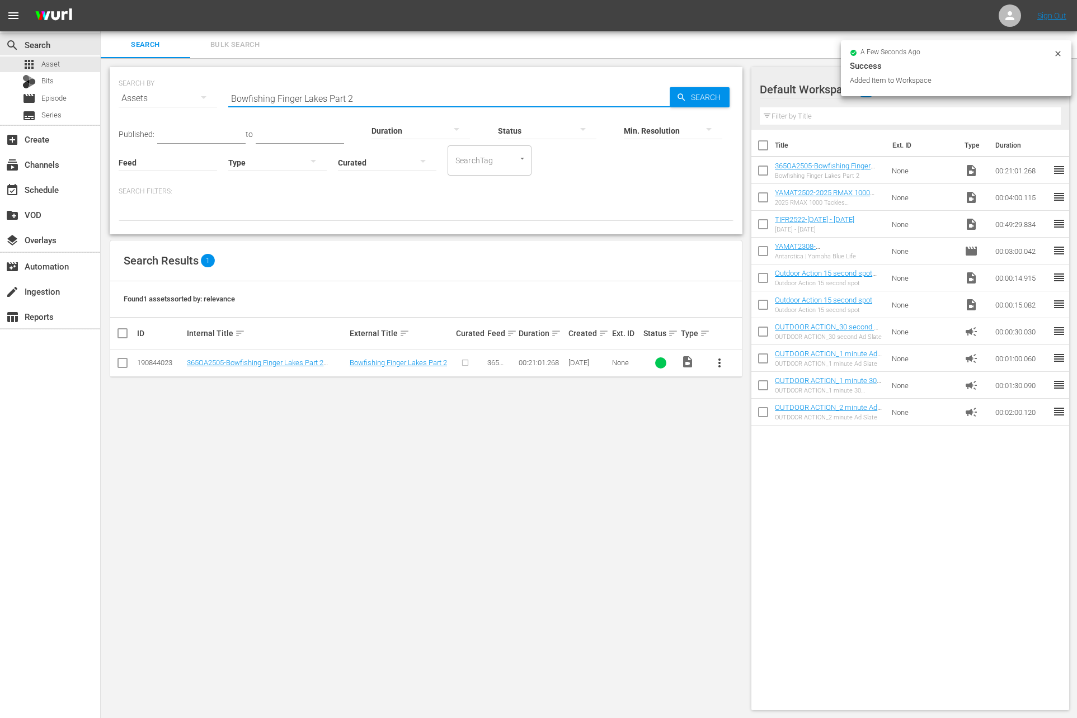
click at [358, 95] on input "Bowfishing Finger Lakes Part 2" at bounding box center [448, 98] width 441 height 27
click at [484, 201] on div "Search Filters:" at bounding box center [426, 204] width 615 height 34
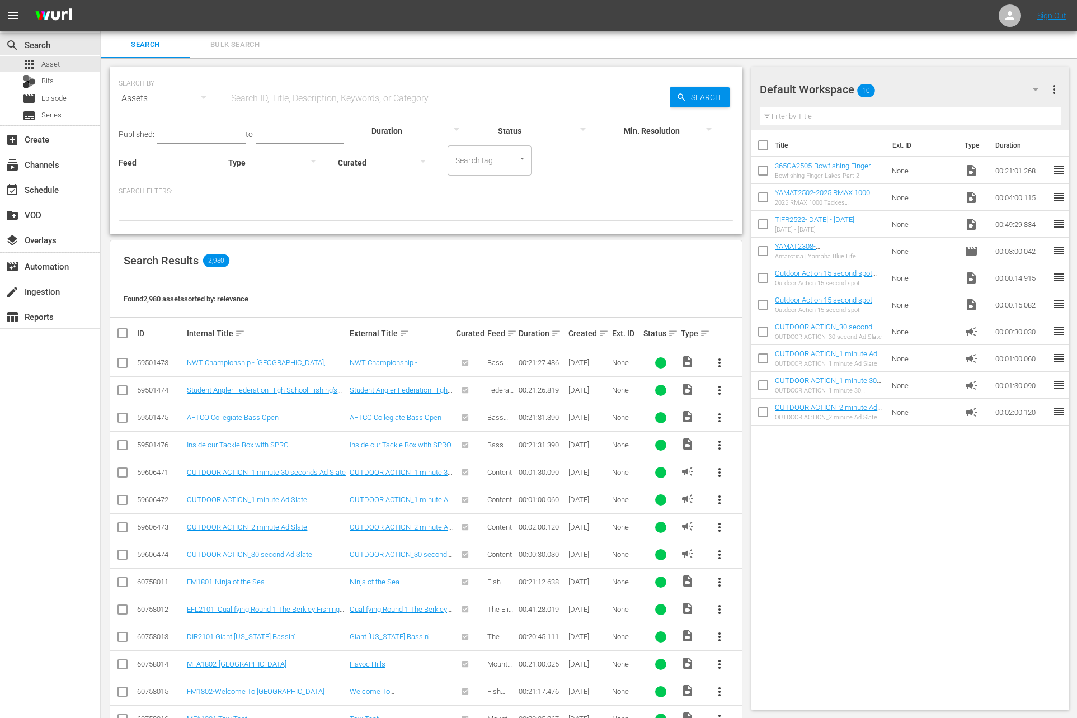
click at [413, 128] on div at bounding box center [421, 130] width 98 height 31
click at [403, 129] on div "0-1m" at bounding box center [409, 129] width 98 height 18
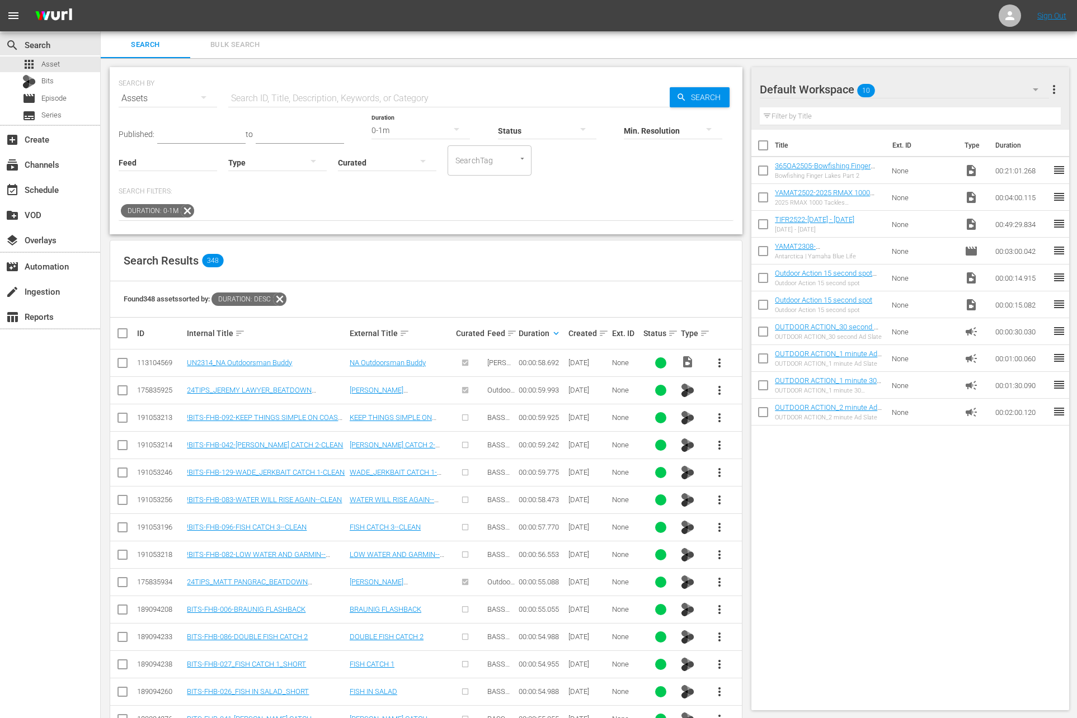
click at [181, 130] on input "text" at bounding box center [201, 135] width 88 height 17
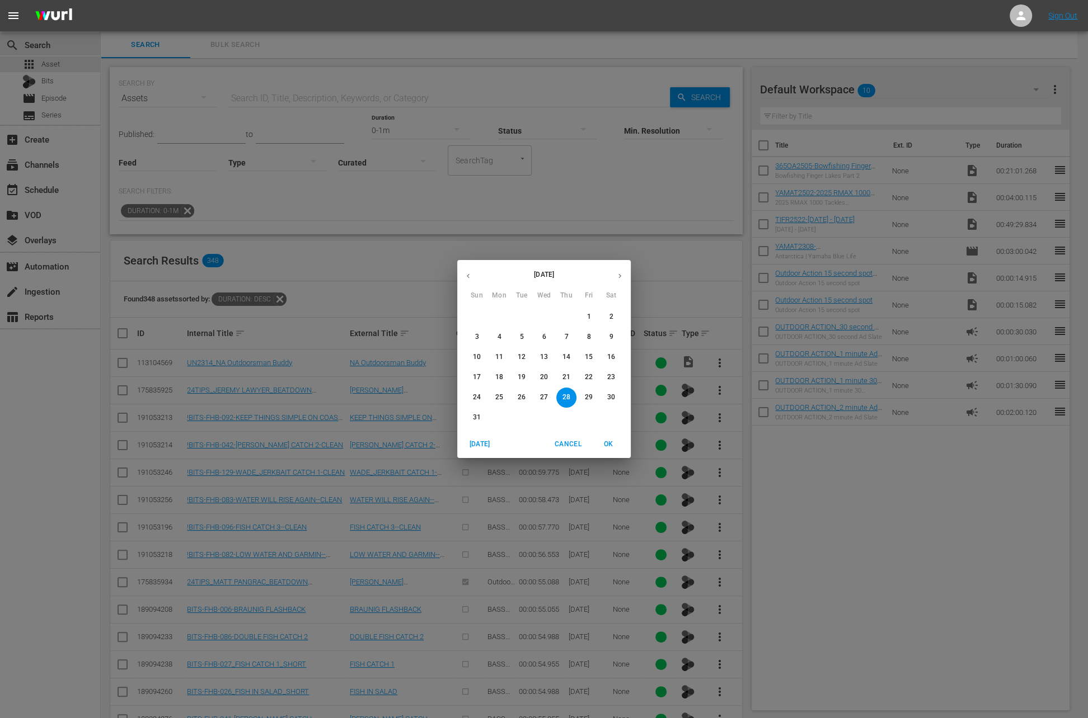
click at [468, 277] on icon "button" at bounding box center [468, 276] width 3 height 4
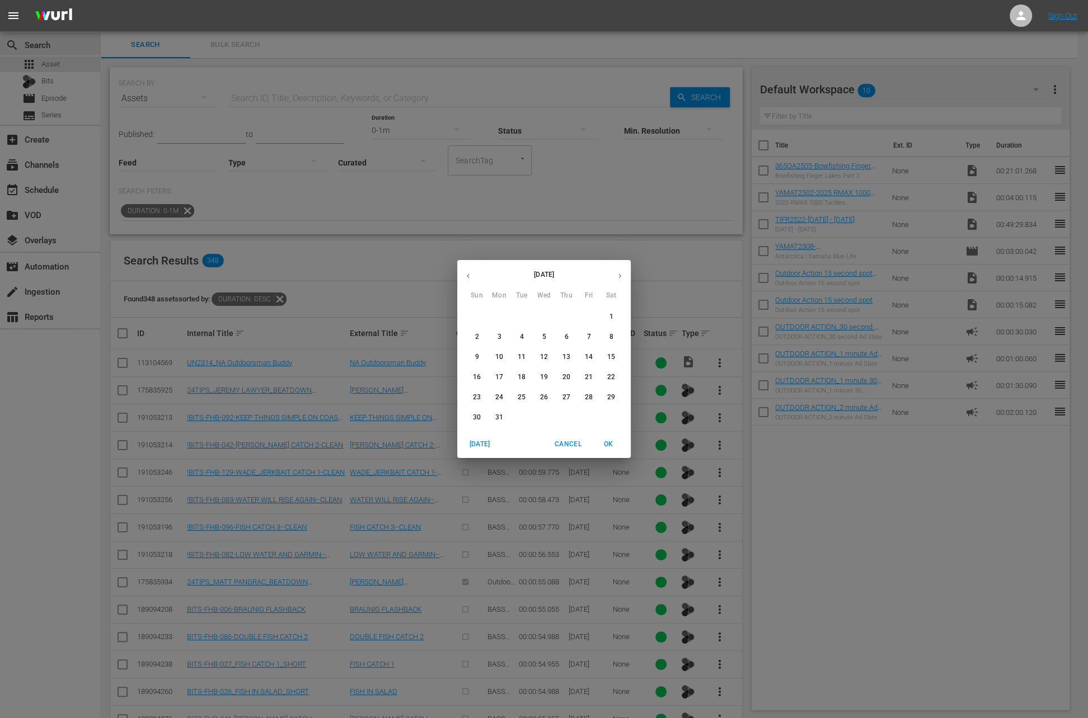
click at [468, 277] on icon "button" at bounding box center [468, 276] width 3 height 4
click at [544, 311] on button "1" at bounding box center [544, 317] width 20 height 20
type input "[DATE]"
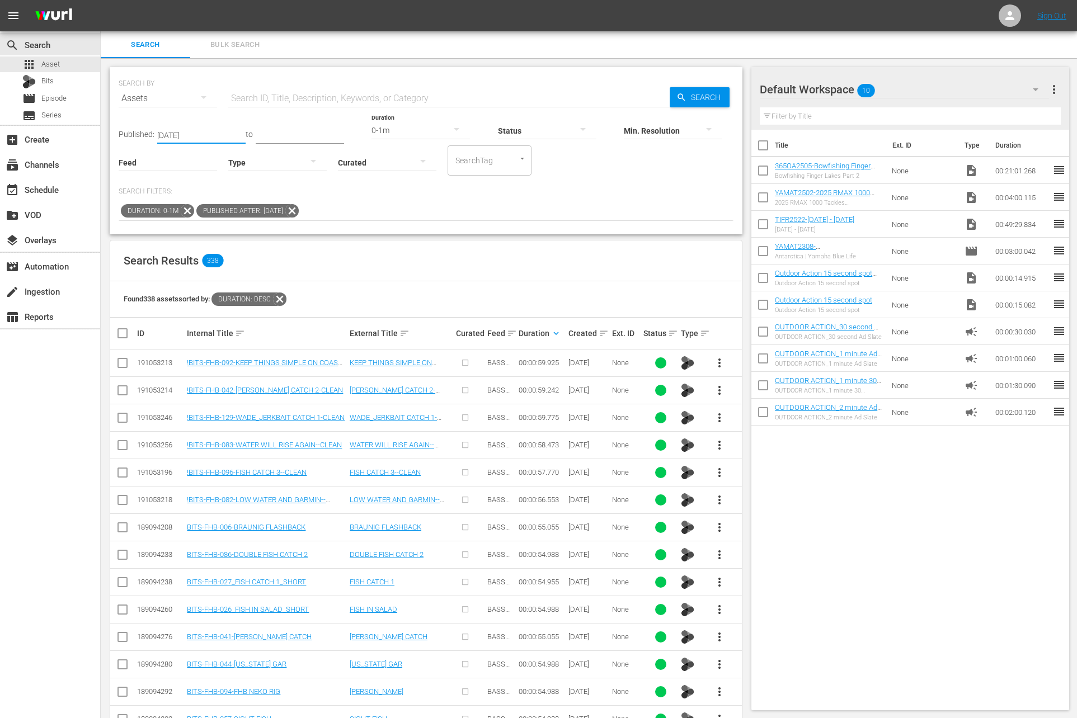
click at [719, 441] on span "more_vert" at bounding box center [719, 445] width 13 height 13
click at [754, 471] on div "Workspace" at bounding box center [780, 475] width 76 height 27
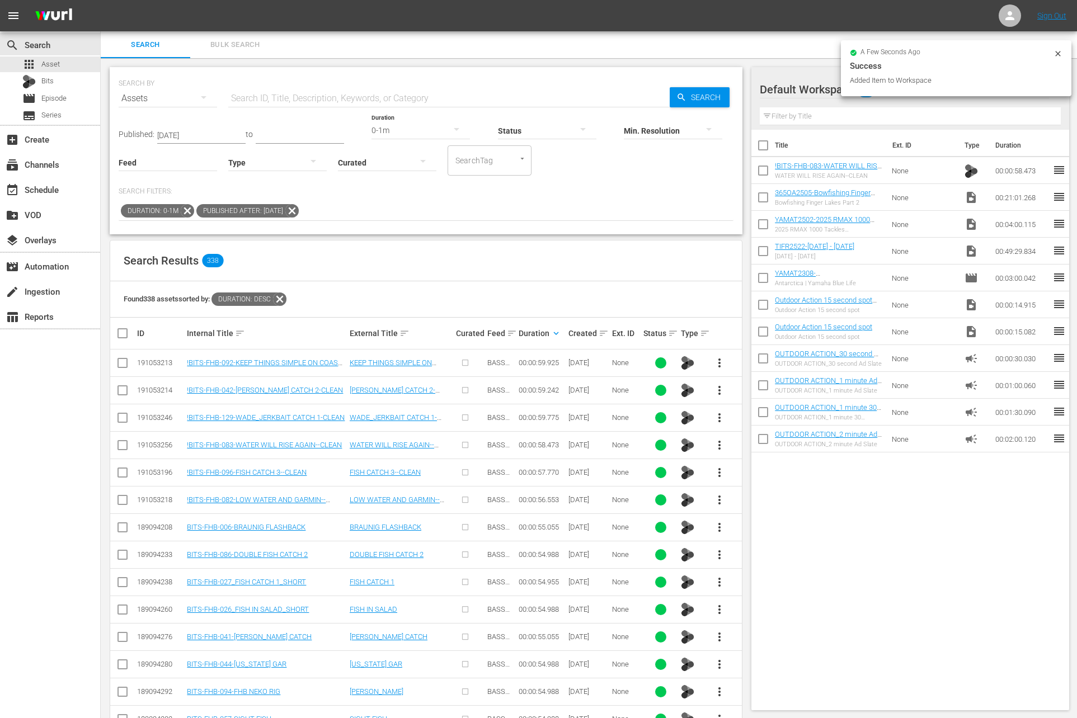
click at [763, 196] on input "checkbox" at bounding box center [762, 199] width 23 height 23
checkbox input "true"
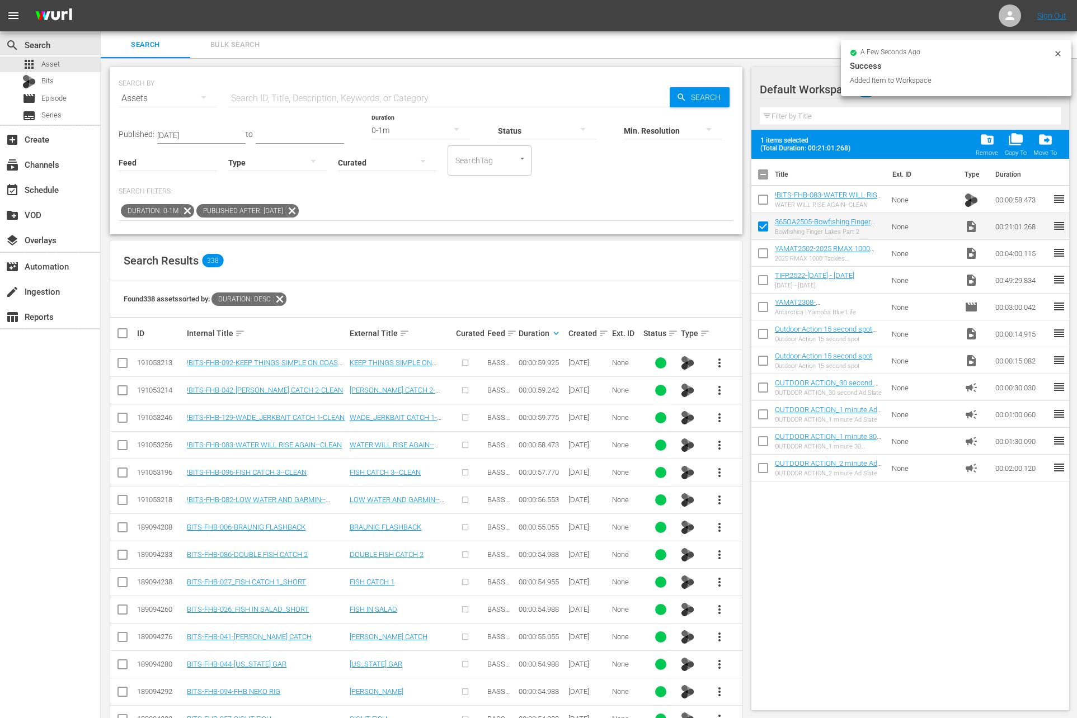
click at [763, 196] on input "checkbox" at bounding box center [762, 201] width 23 height 23
checkbox input "true"
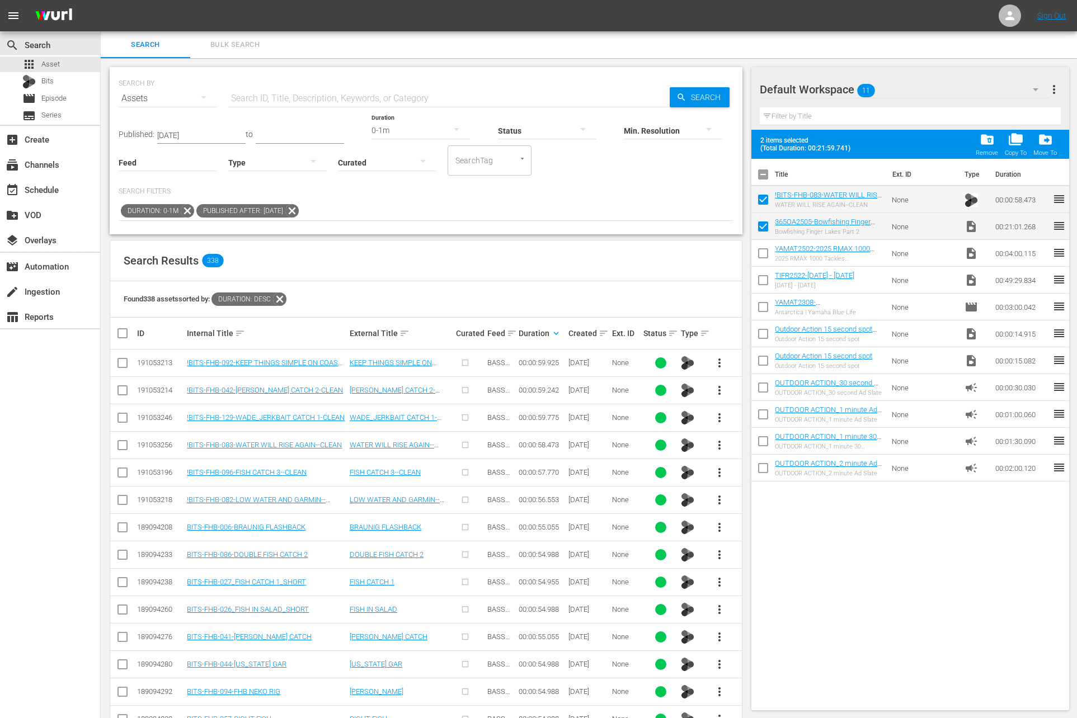
click at [393, 127] on div "0-1m" at bounding box center [421, 130] width 98 height 31
click at [400, 184] on div "3-4m" at bounding box center [409, 183] width 98 height 18
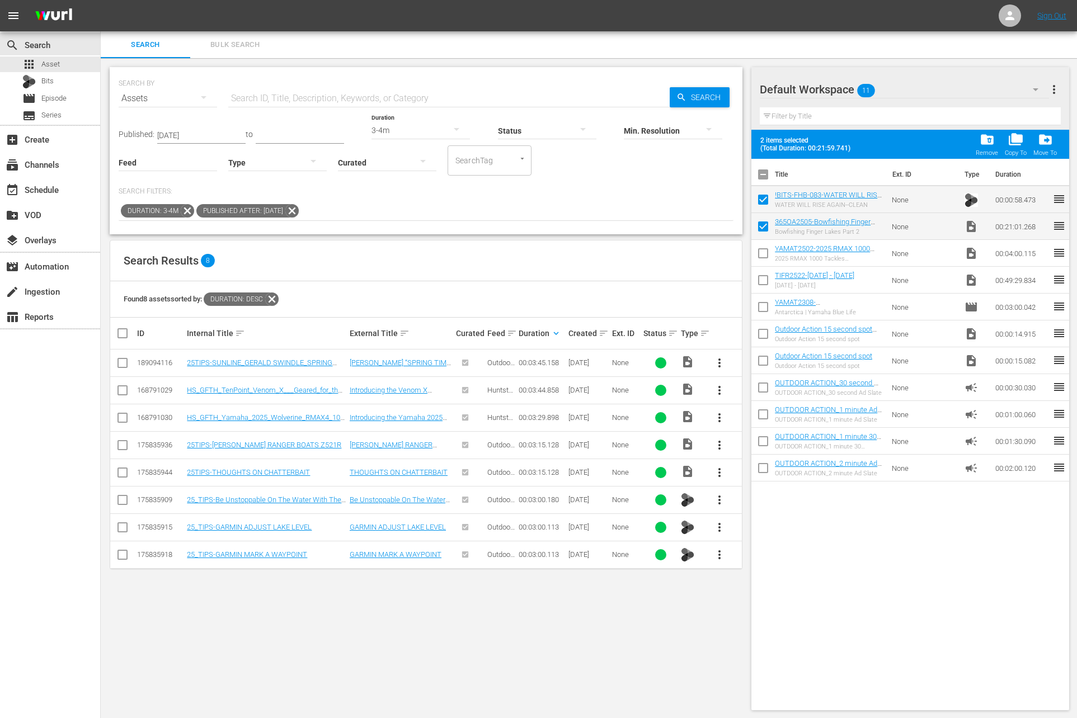
click at [720, 553] on span "more_vert" at bounding box center [719, 554] width 13 height 13
click at [749, 578] on div "Workspace" at bounding box center [780, 584] width 76 height 27
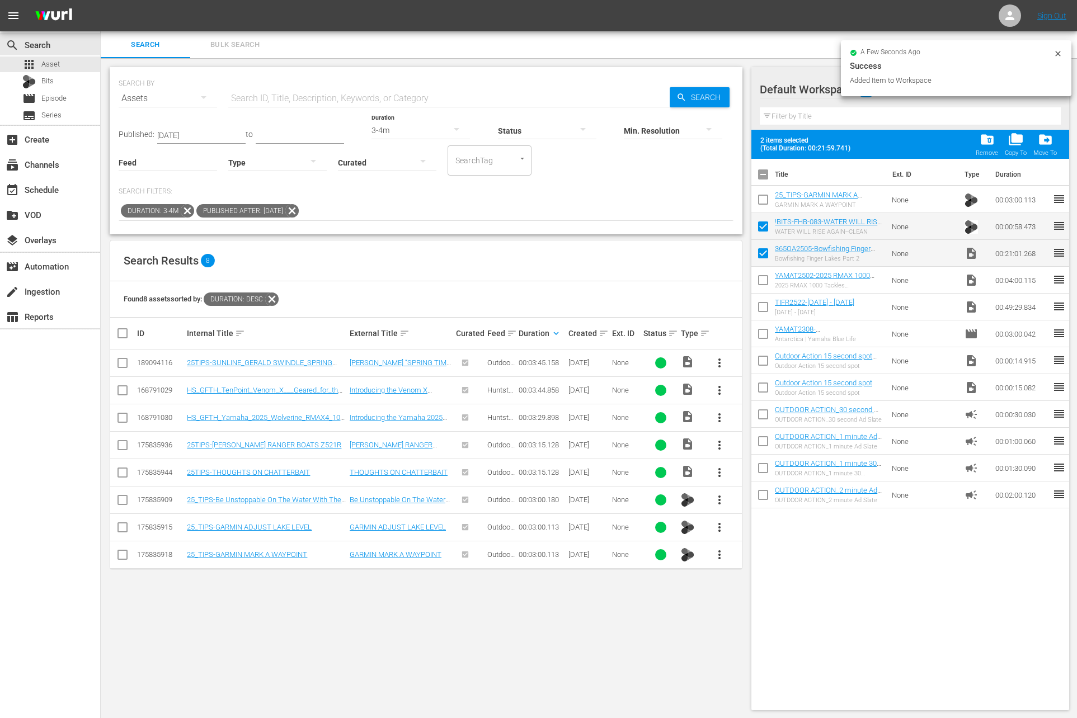
click at [761, 199] on input "checkbox" at bounding box center [762, 201] width 23 height 23
checkbox input "true"
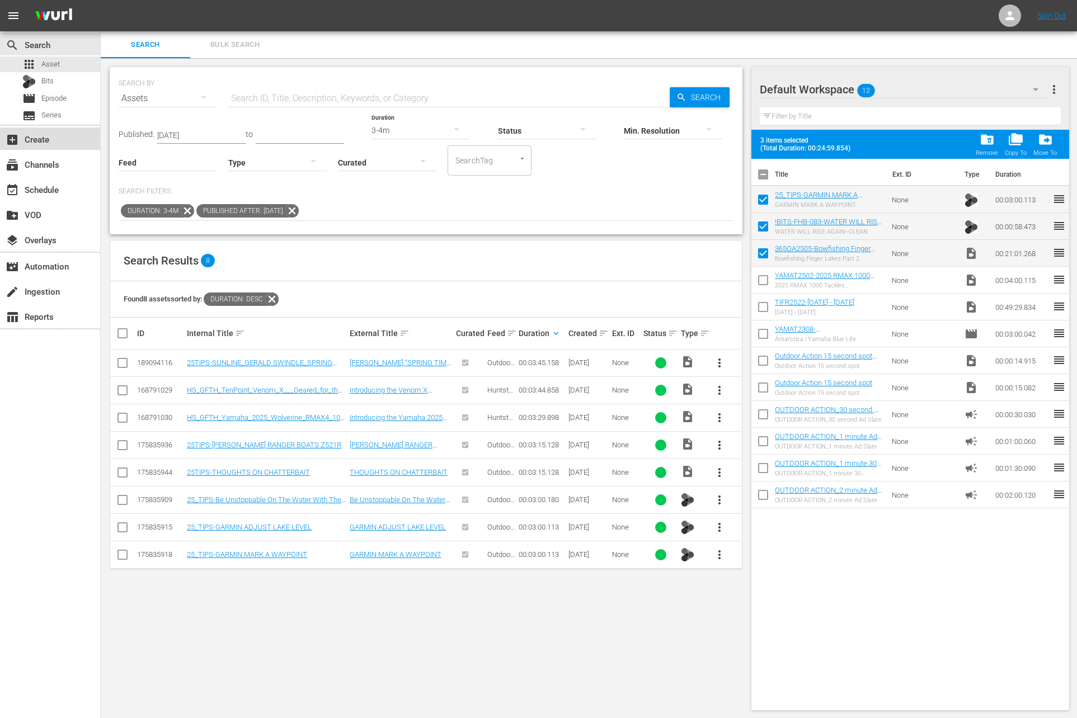
click at [54, 139] on div "add_box Create" at bounding box center [31, 138] width 63 height 10
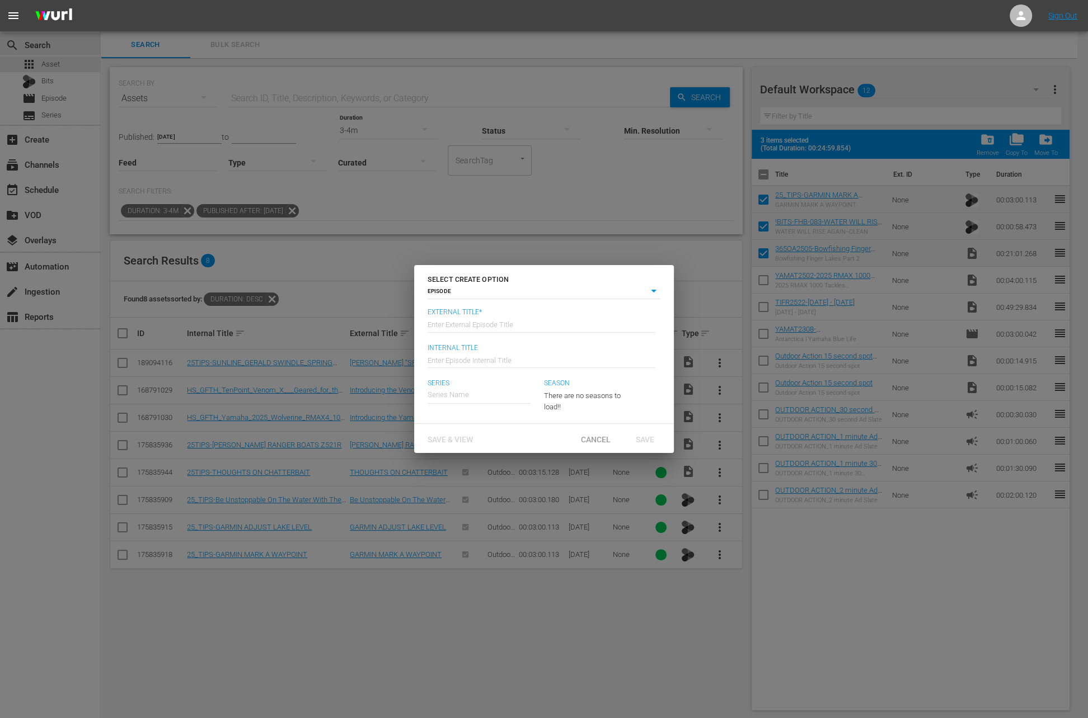
click at [537, 328] on input "text" at bounding box center [540, 324] width 227 height 27
paste input "Bowfishing Finger Lakes Part 2"
type input "365 Outdoor Adventures - Bowfishing Finger Lakes Part 2"
type input "Wk36-365OA"
click at [486, 425] on div "365 Outdoor Adventures TV" at bounding box center [479, 426] width 87 height 27
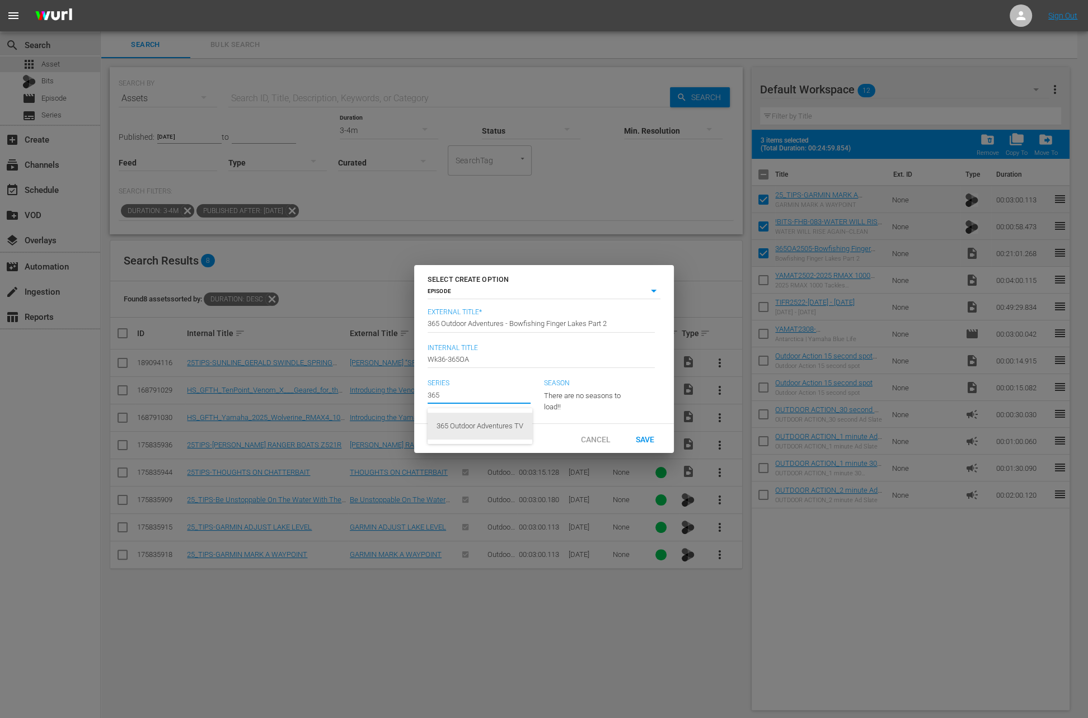
type input "365 Outdoor Adventures TV"
click at [653, 449] on div "Save" at bounding box center [644, 438] width 49 height 21
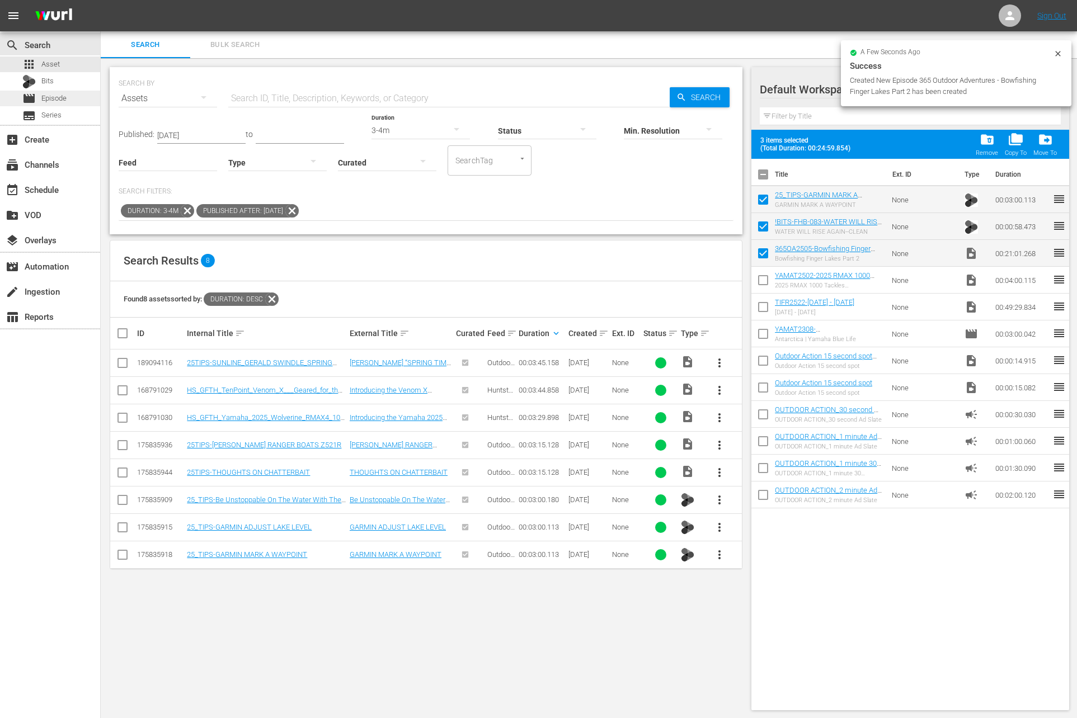
click at [53, 102] on span "Episode" at bounding box center [53, 98] width 25 height 11
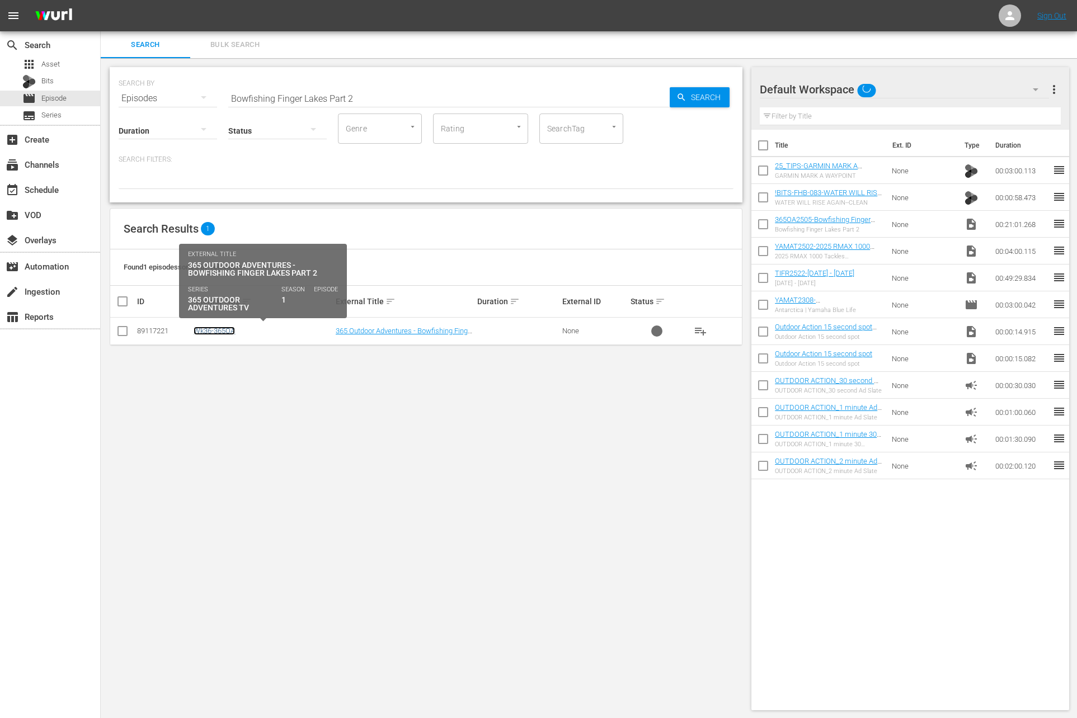
click at [224, 328] on link "Wk36-365OA" at bounding box center [214, 331] width 41 height 8
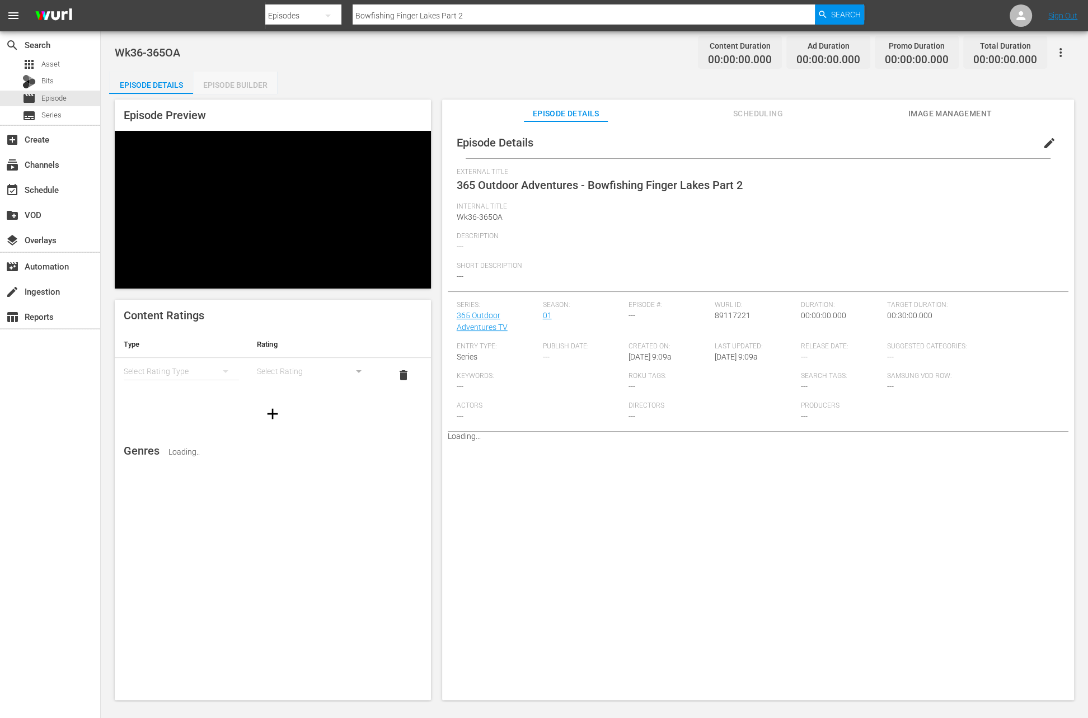
click at [228, 86] on div "Episode Builder" at bounding box center [235, 85] width 84 height 27
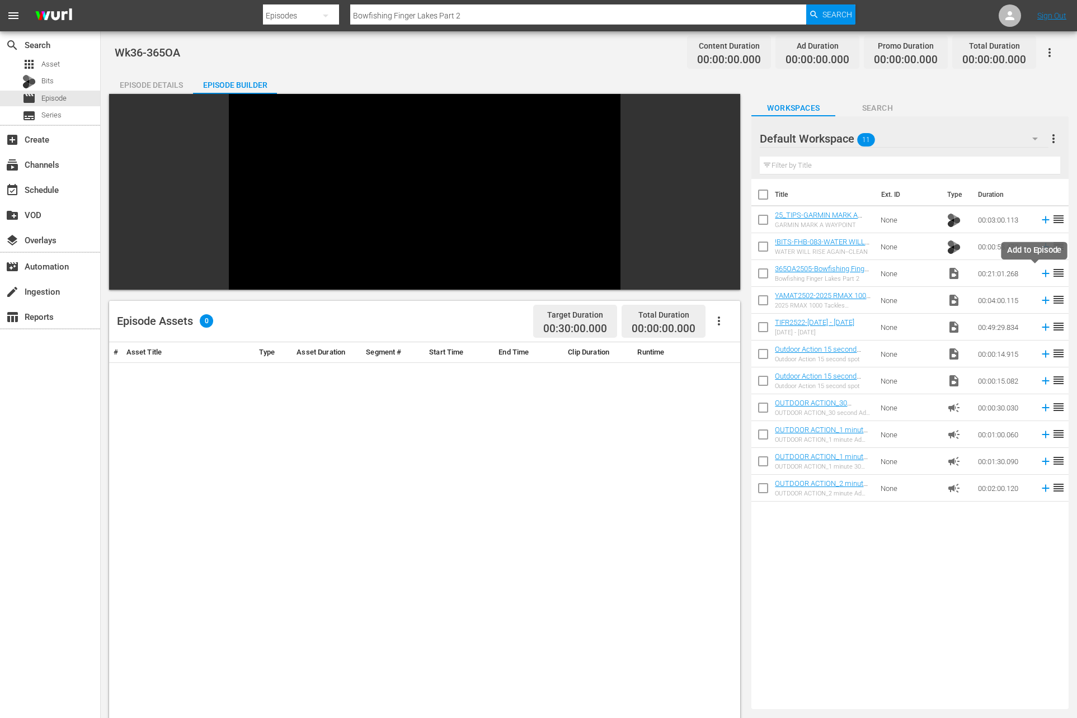
click at [1040, 272] on icon at bounding box center [1046, 273] width 12 height 12
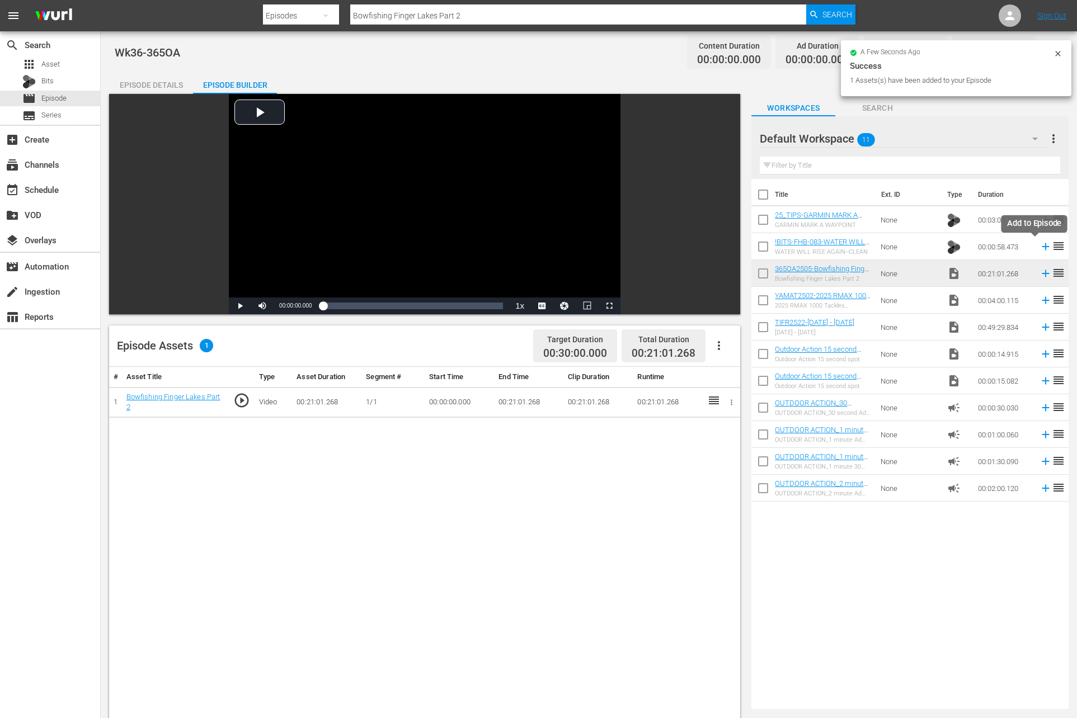
click at [1042, 247] on icon at bounding box center [1045, 246] width 7 height 7
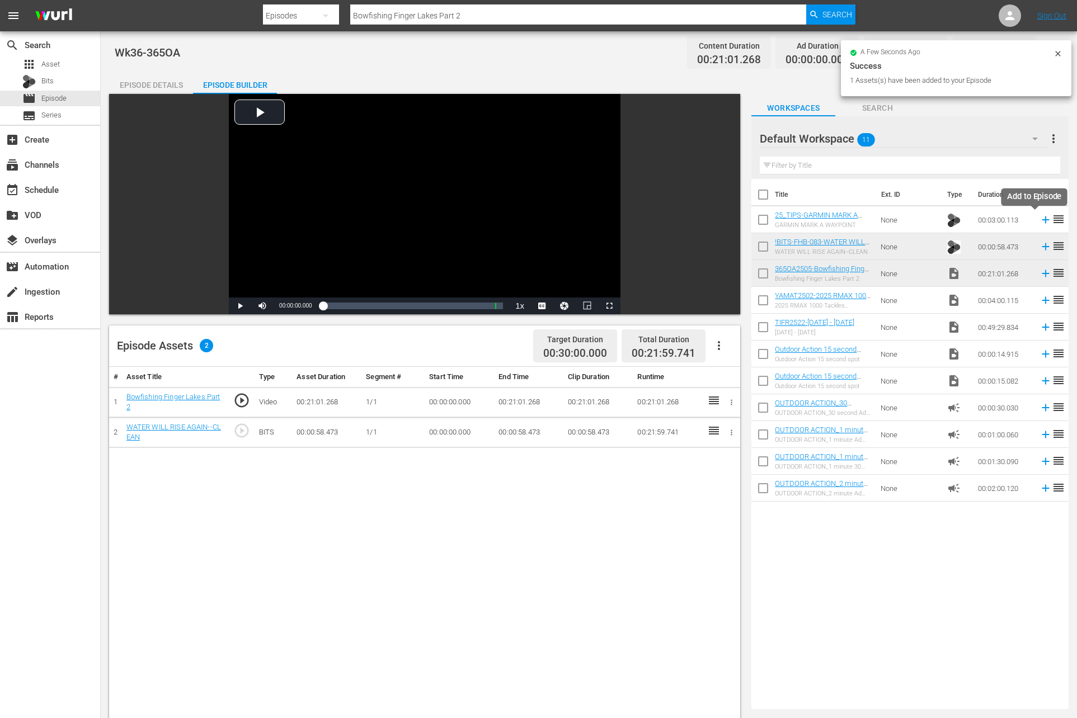
click at [1042, 219] on icon at bounding box center [1045, 220] width 7 height 7
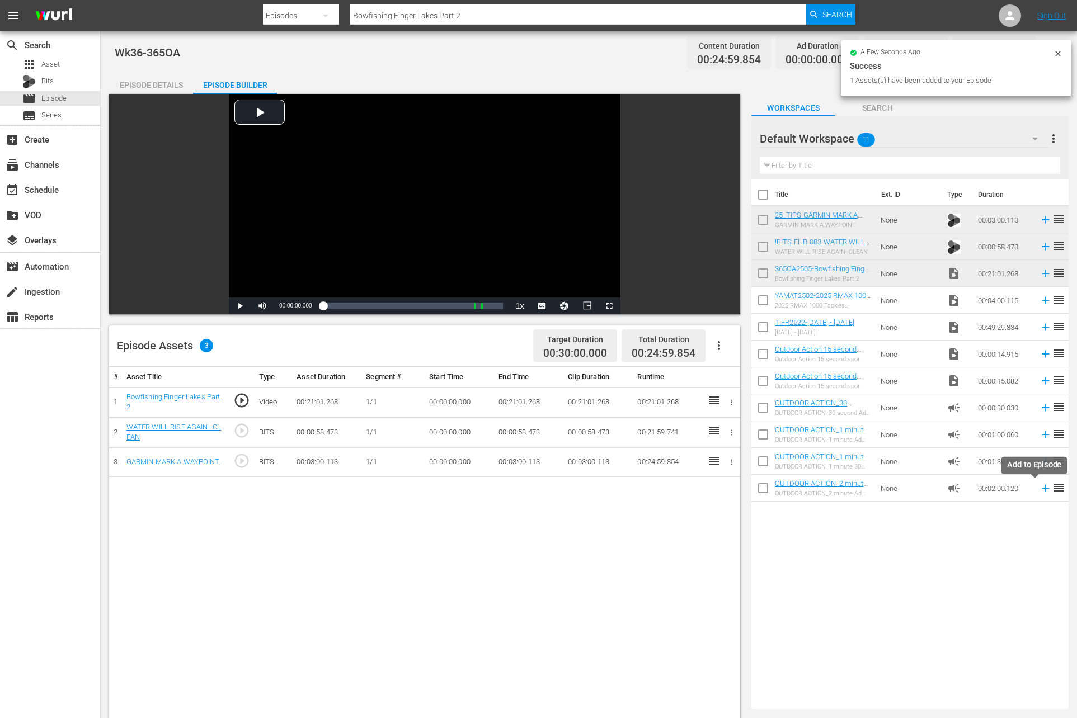
click at [1040, 490] on icon at bounding box center [1046, 488] width 12 height 12
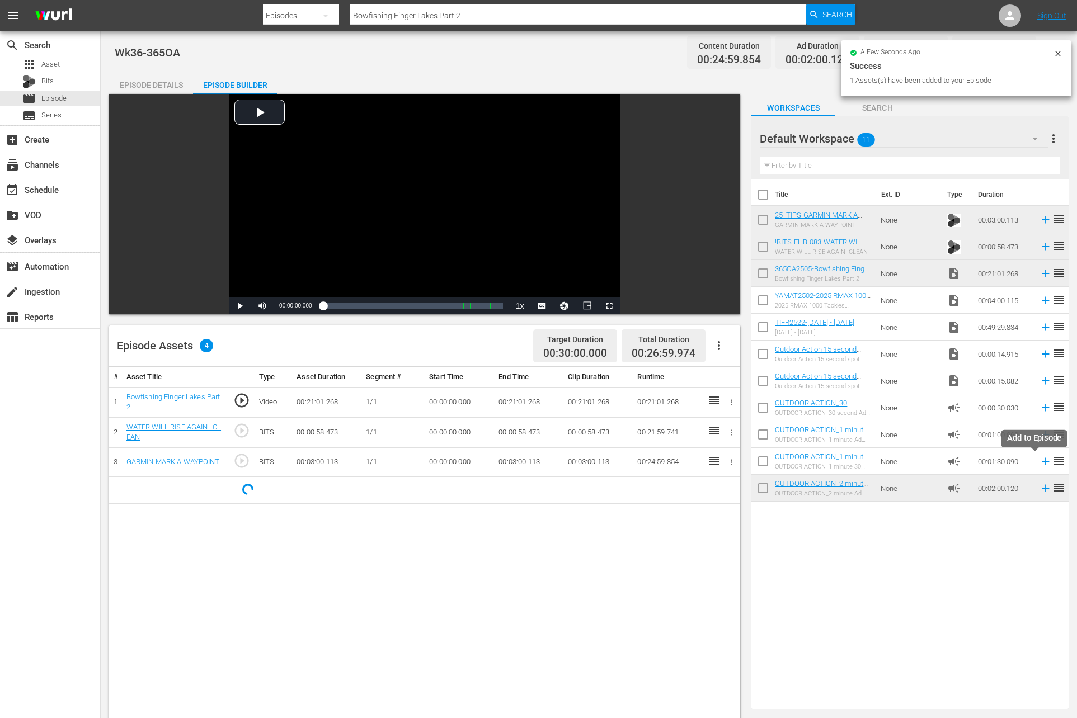
click at [1040, 463] on icon at bounding box center [1046, 461] width 12 height 12
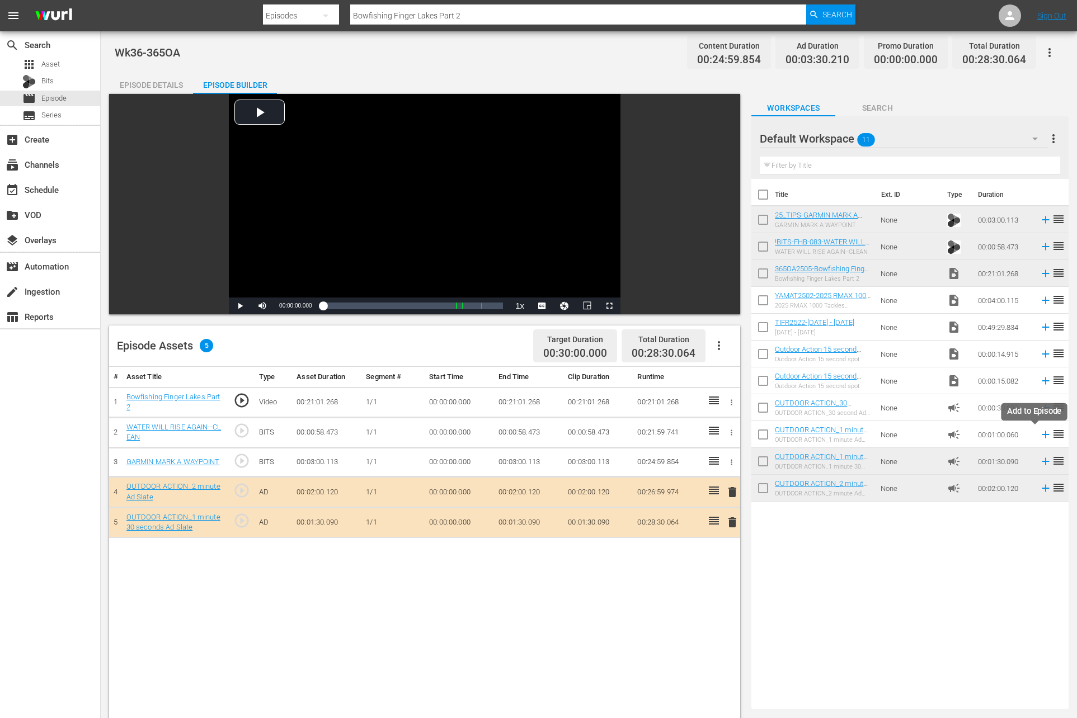
click at [1040, 433] on icon at bounding box center [1046, 435] width 12 height 12
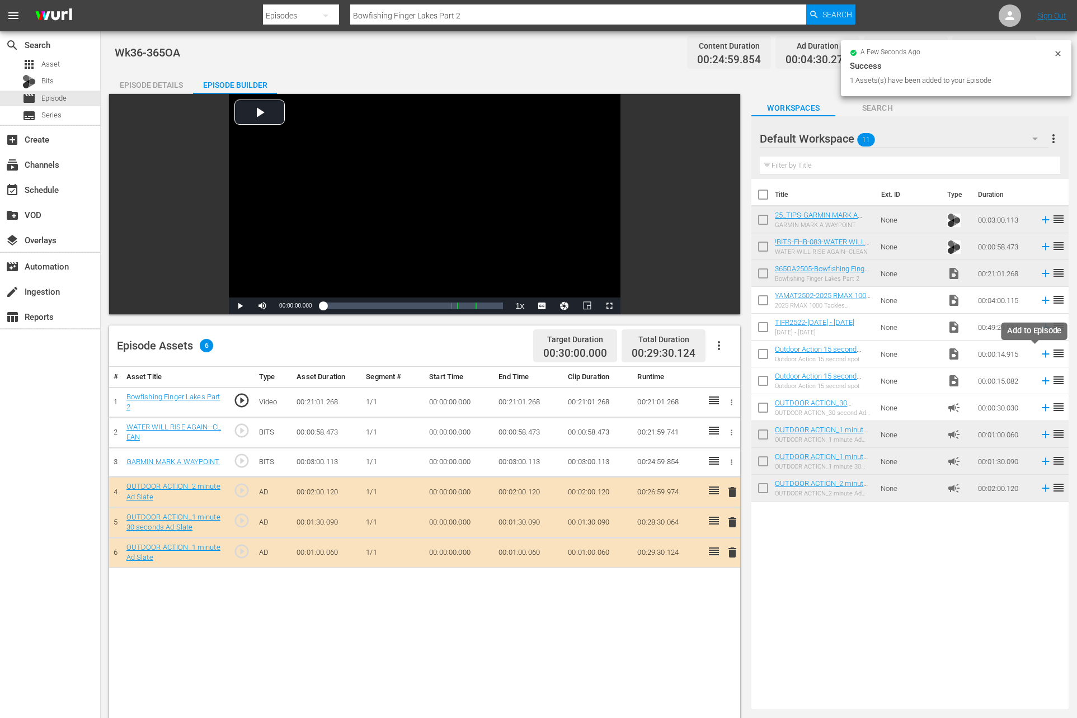
click at [1040, 351] on icon at bounding box center [1046, 354] width 12 height 12
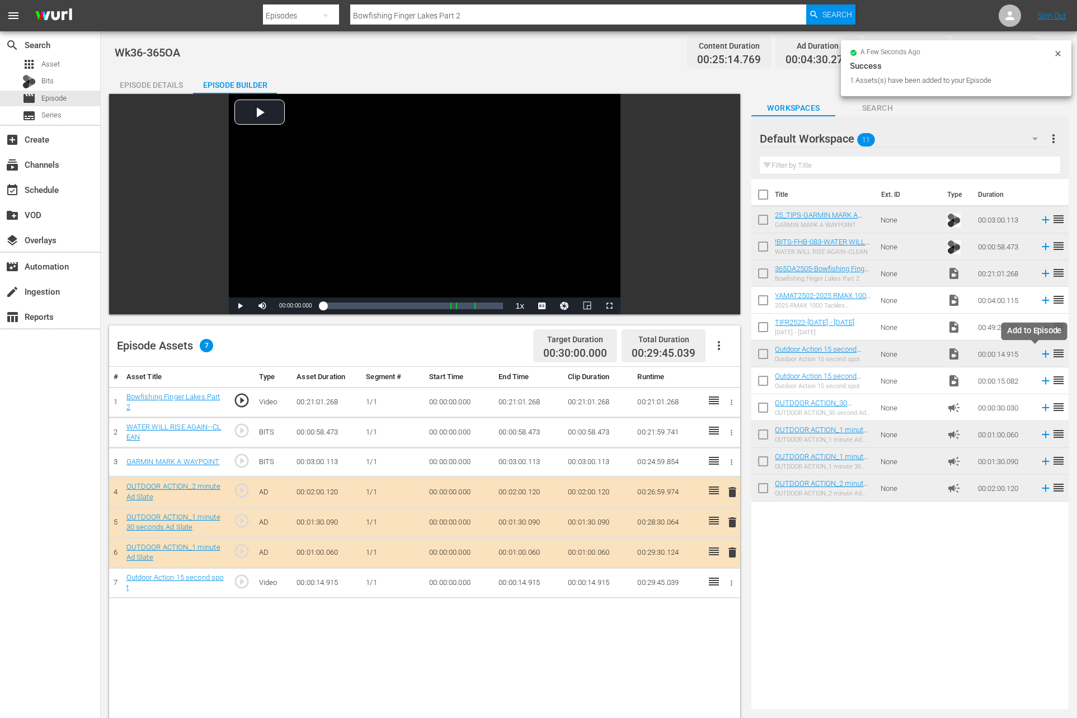
click at [1042, 354] on icon at bounding box center [1045, 354] width 7 height 7
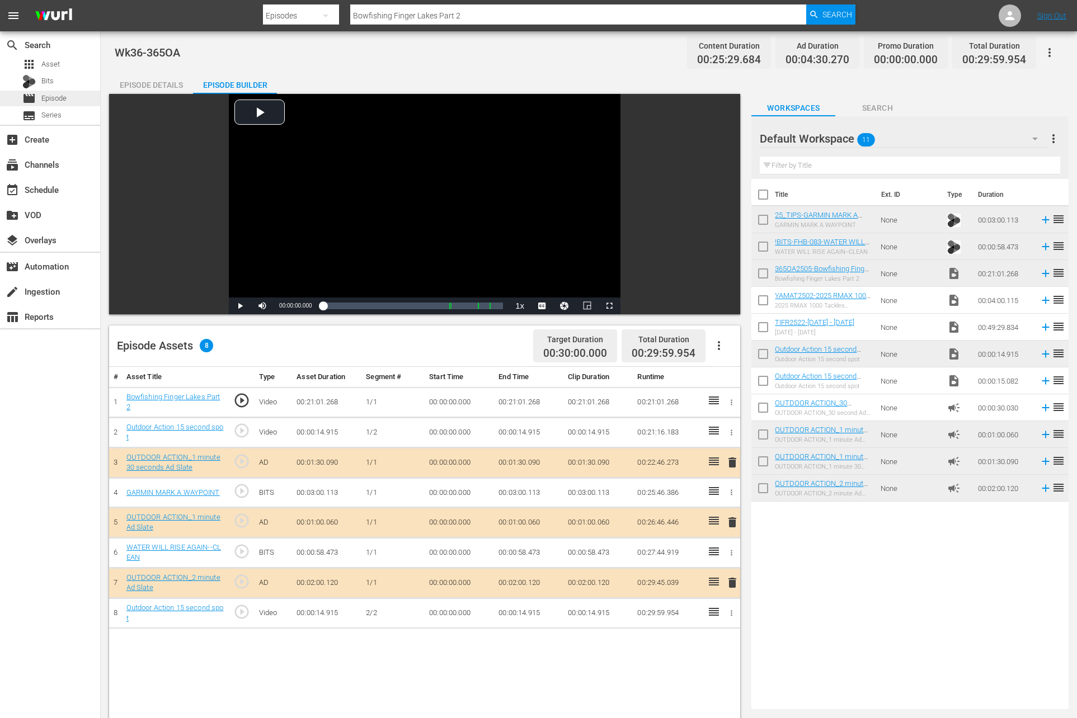
click at [46, 98] on span "Episode" at bounding box center [53, 98] width 25 height 11
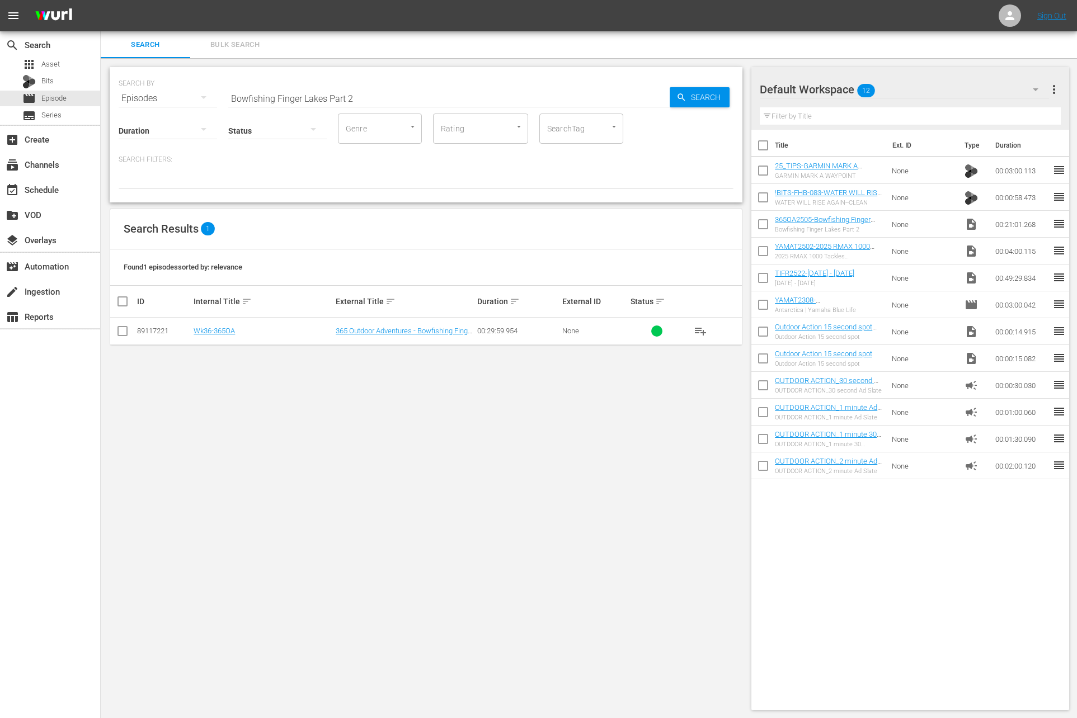
click at [347, 97] on input "Bowfishing Finger Lakes Part 2" at bounding box center [448, 98] width 441 height 27
click at [504, 176] on div at bounding box center [426, 179] width 615 height 19
click at [765, 176] on input "checkbox" at bounding box center [762, 172] width 23 height 23
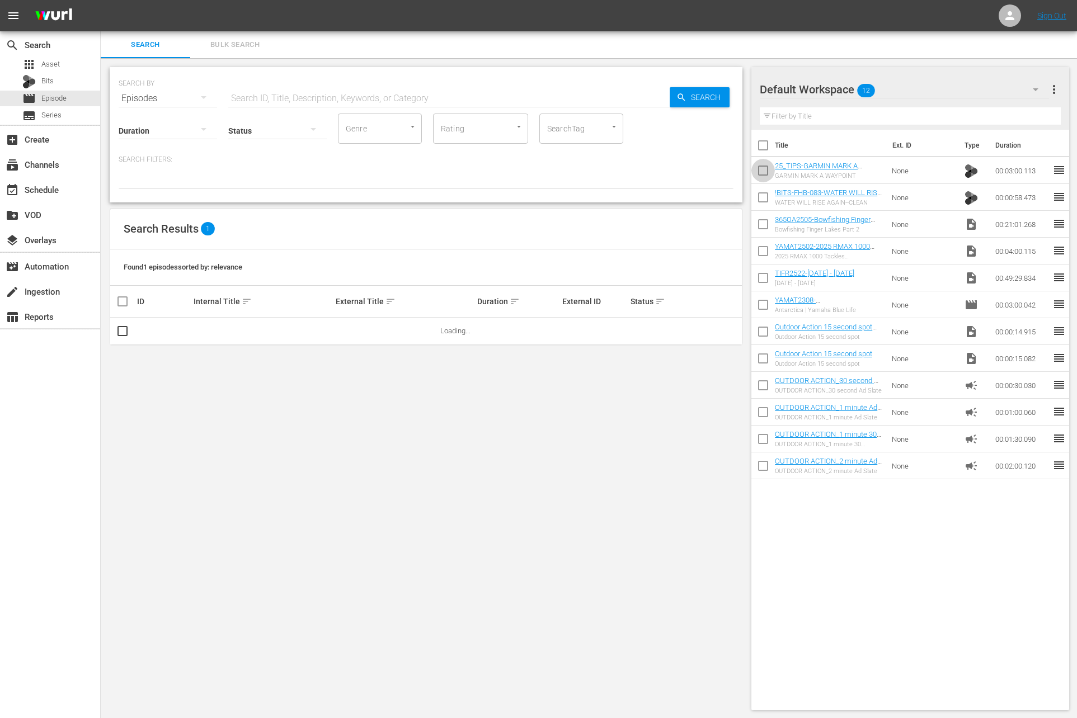
checkbox input "true"
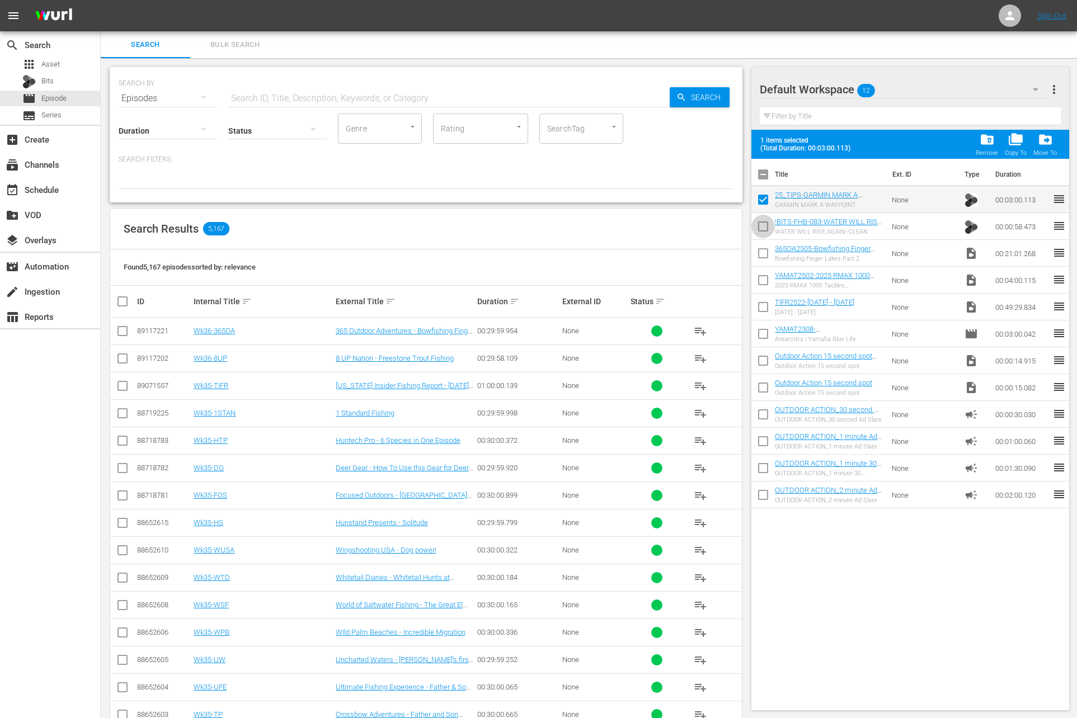
click at [762, 221] on input "checkbox" at bounding box center [762, 228] width 23 height 23
checkbox input "true"
click at [760, 252] on input "checkbox" at bounding box center [762, 255] width 23 height 23
checkbox input "true"
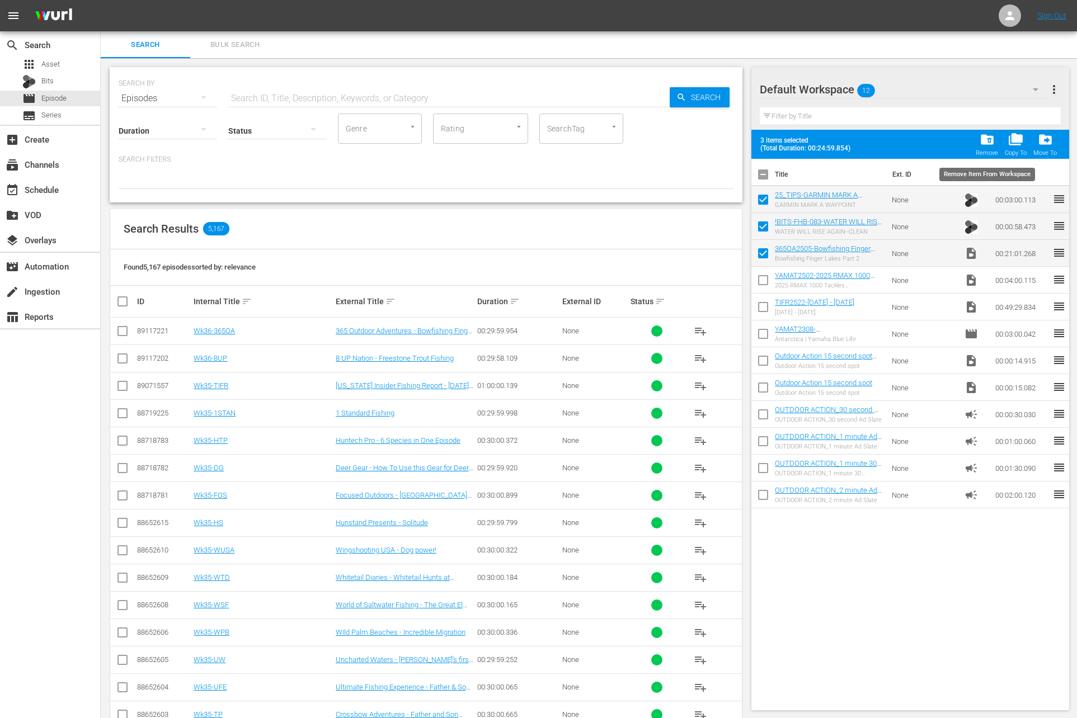
click at [987, 138] on span "folder_delete" at bounding box center [987, 139] width 15 height 15
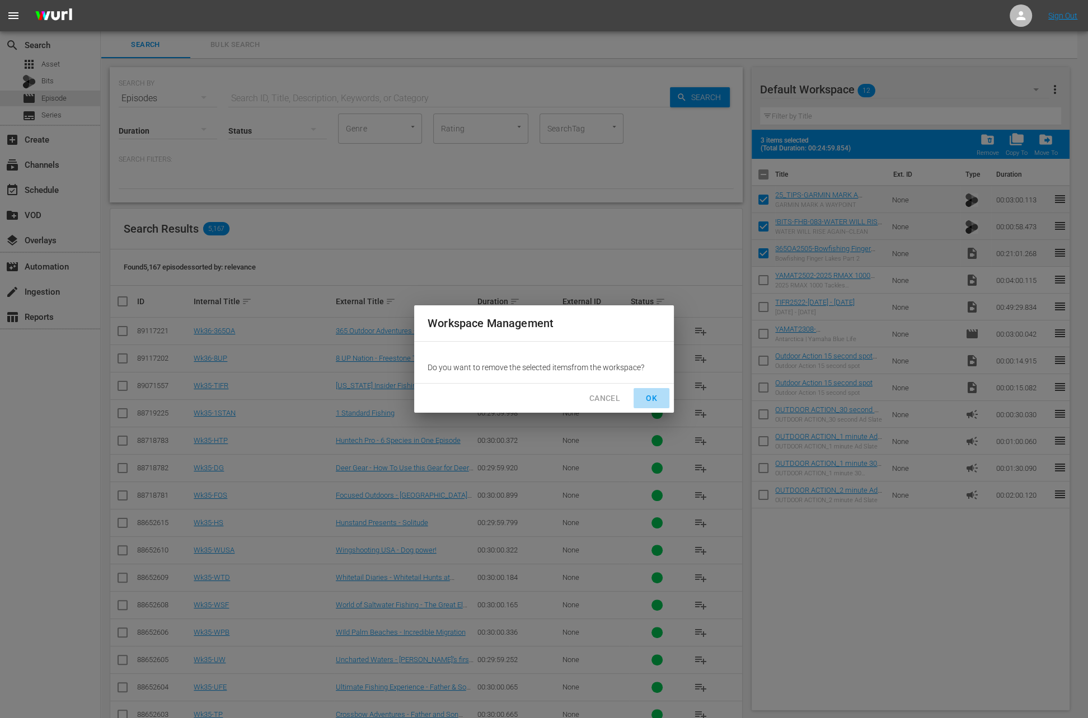
click at [659, 394] on span "OK" at bounding box center [651, 399] width 18 height 14
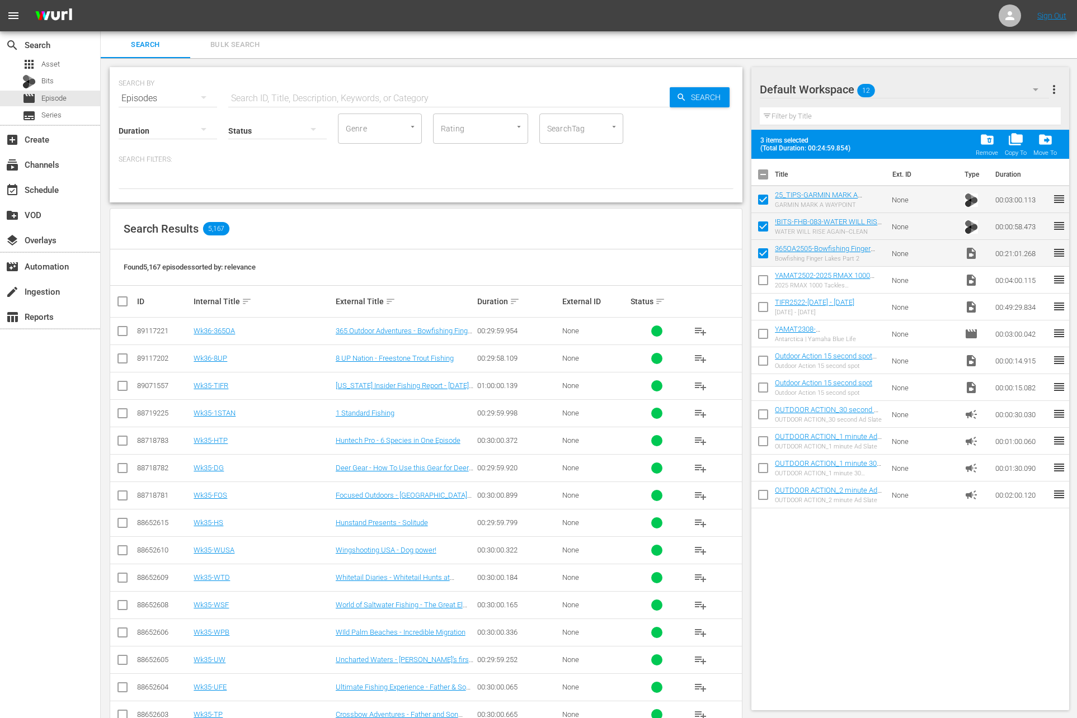
checkbox input "false"
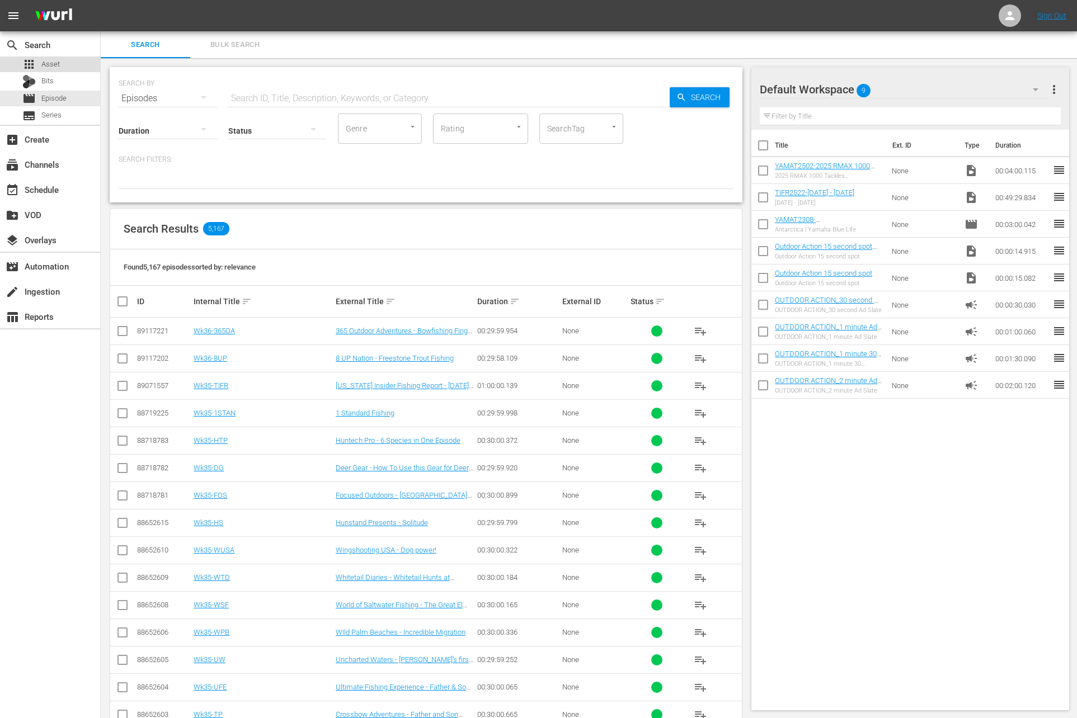
click at [65, 63] on div "apps Asset" at bounding box center [50, 65] width 100 height 16
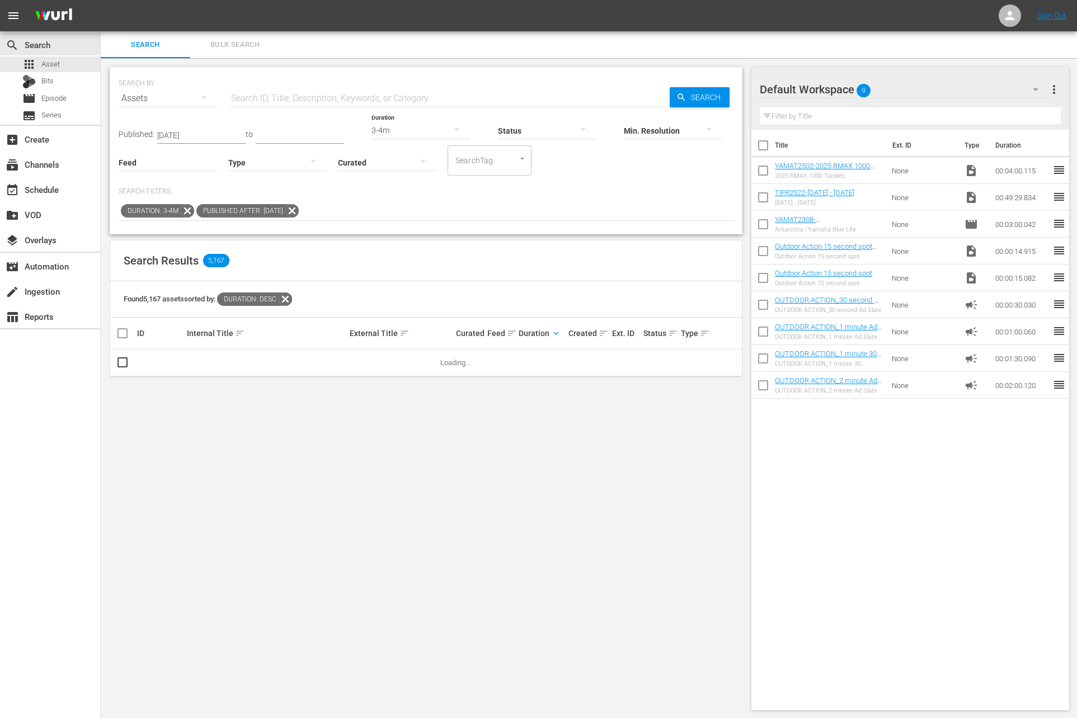
click at [299, 211] on icon at bounding box center [291, 210] width 13 height 13
click at [191, 210] on icon at bounding box center [187, 211] width 15 height 15
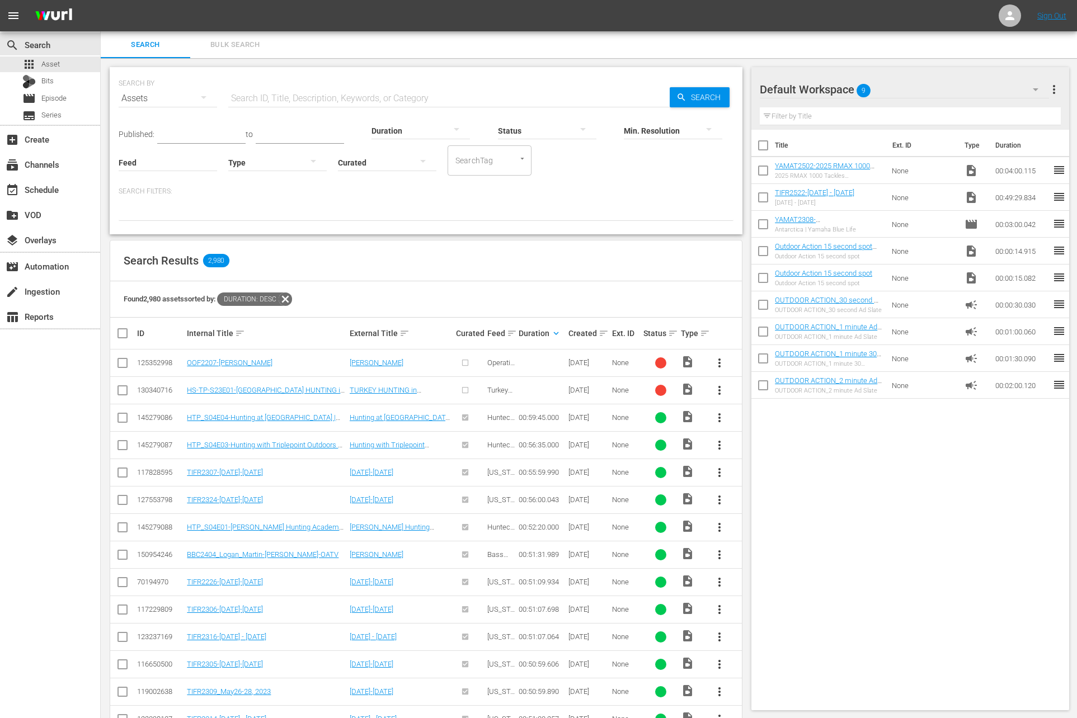
click at [150, 157] on input "Feed" at bounding box center [168, 163] width 98 height 40
click at [173, 221] on div "AFTCO FILMS (429783)" at bounding box center [190, 220] width 125 height 27
type input "AFTCO FILMS (429783)"
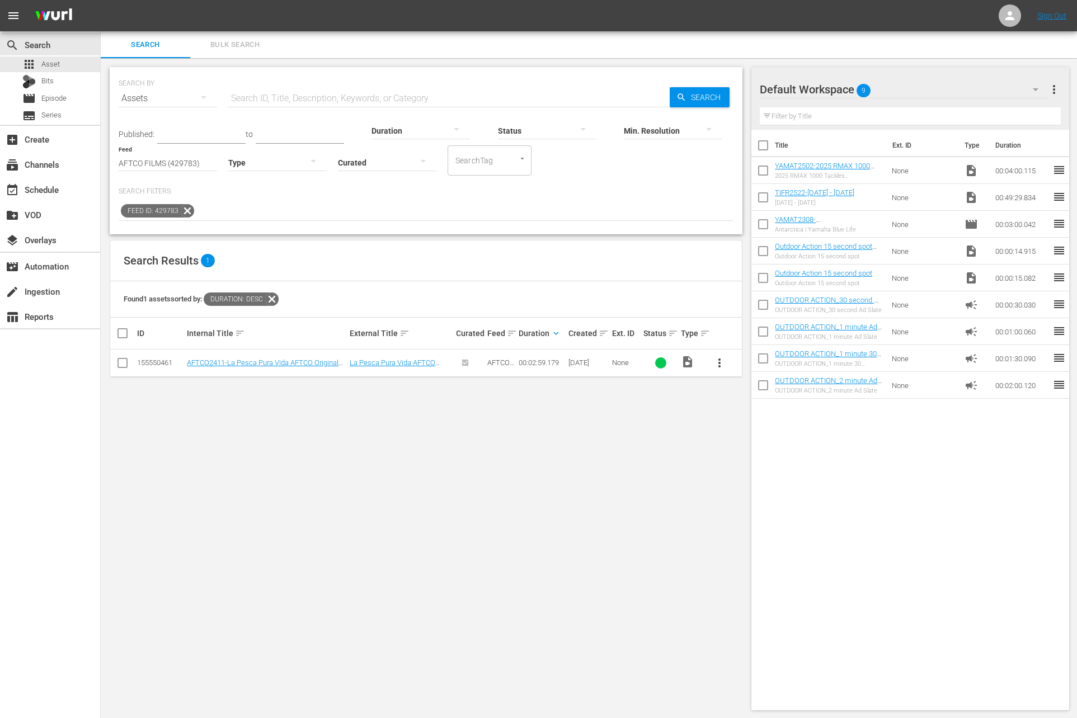
click at [758, 166] on input "checkbox" at bounding box center [762, 172] width 23 height 23
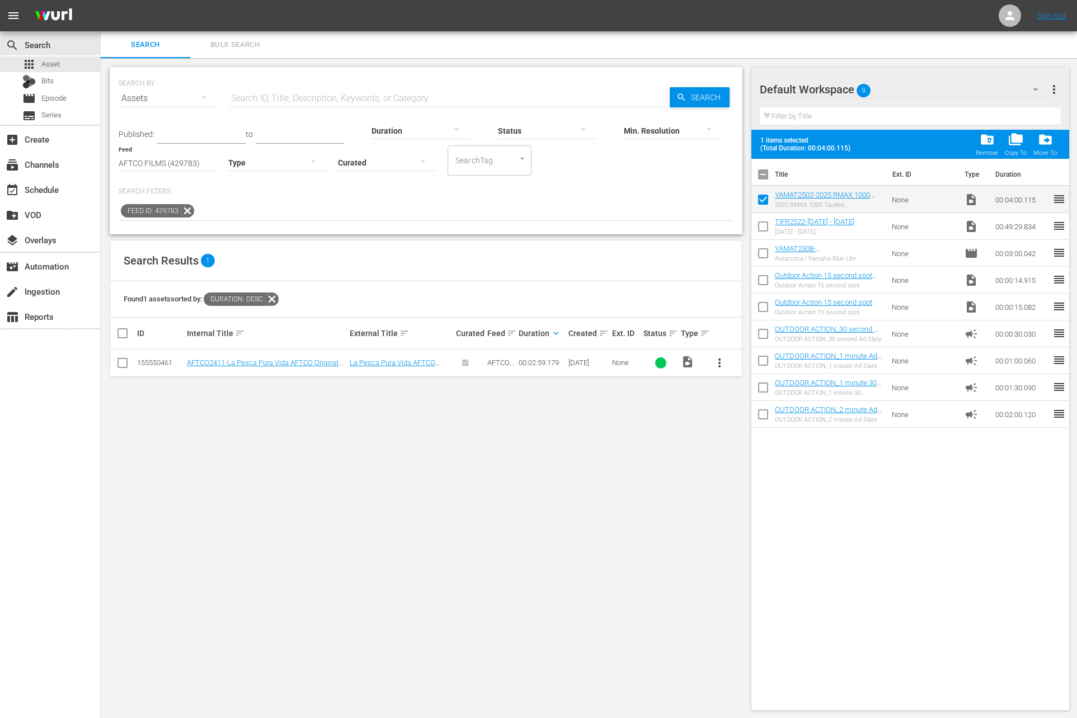
click at [761, 196] on input "checkbox" at bounding box center [762, 201] width 23 height 23
checkbox input "false"
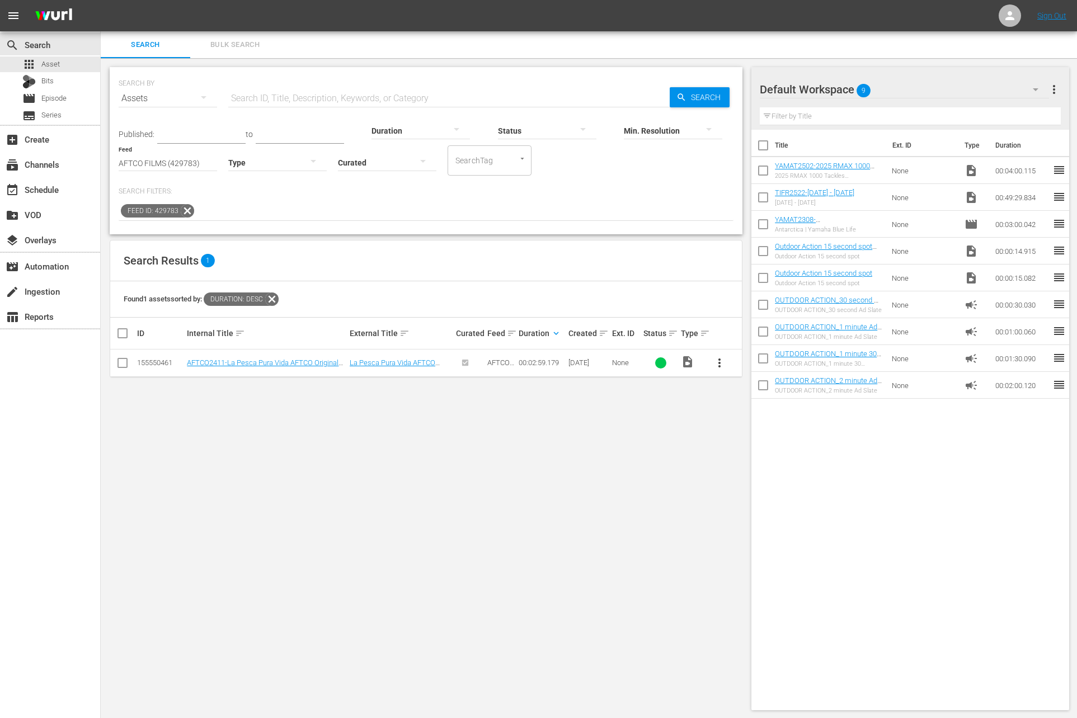
click at [725, 366] on span "more_vert" at bounding box center [719, 362] width 13 height 13
click at [746, 386] on div "Workspace" at bounding box center [780, 393] width 76 height 27
click at [195, 160] on input "AFTCO FILMS (429783)" at bounding box center [168, 163] width 98 height 40
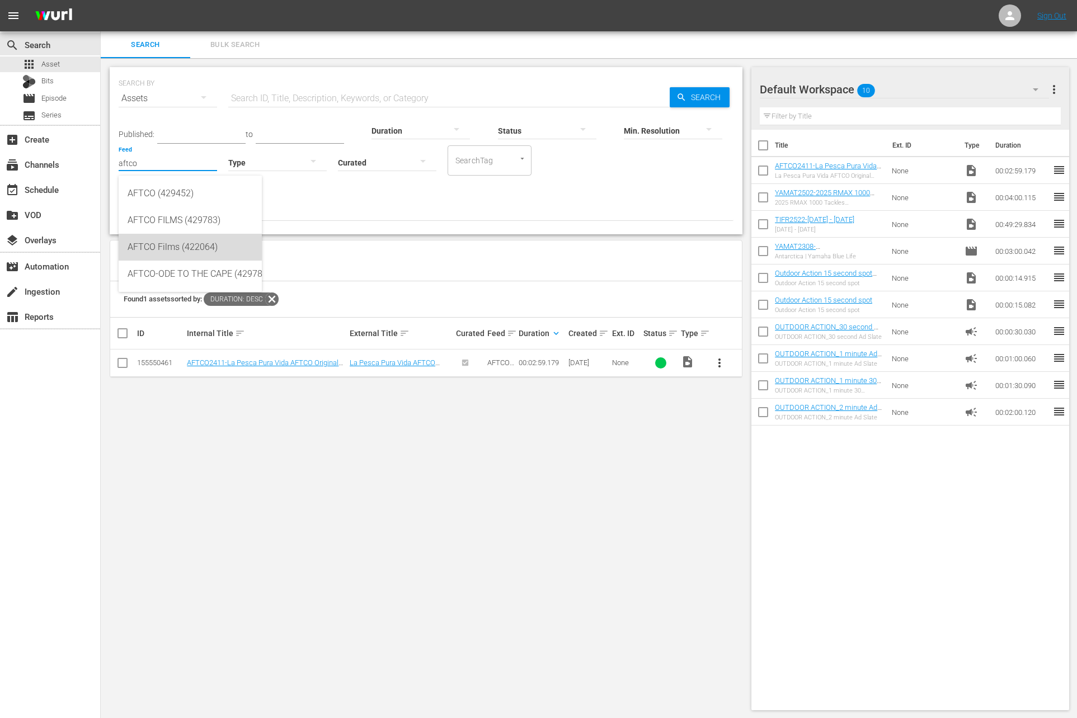
click at [219, 244] on div "AFTCO Films (422064)" at bounding box center [190, 247] width 125 height 27
type input "AFTCO Films (422064)"
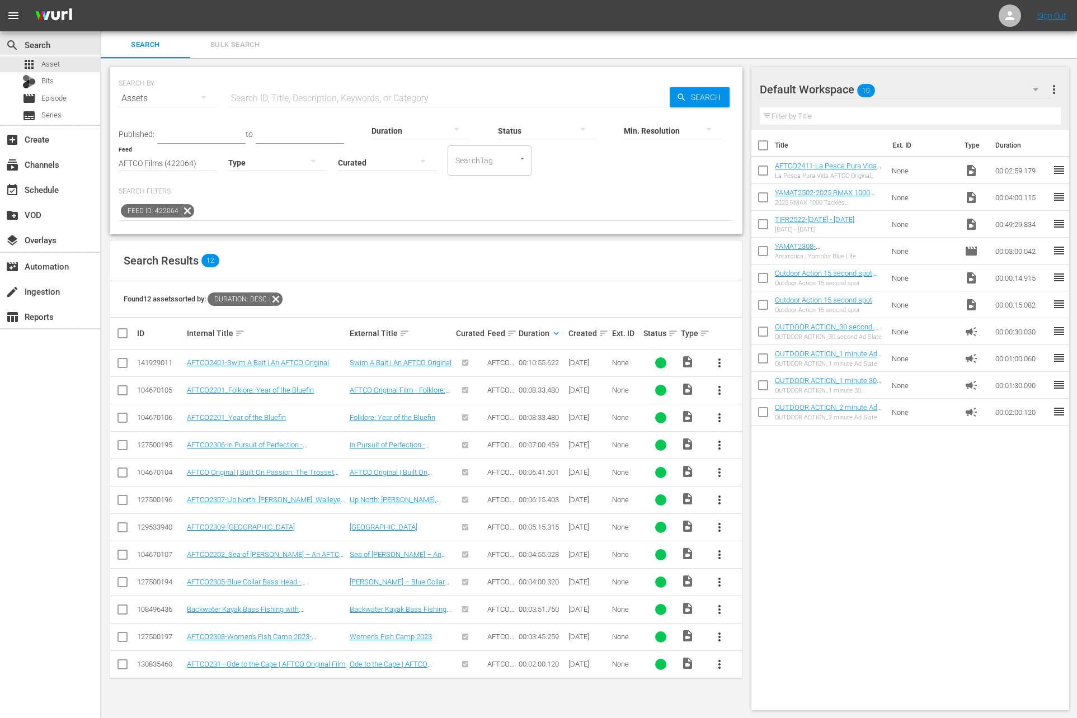
click at [714, 359] on span "more_vert" at bounding box center [719, 362] width 13 height 13
click at [747, 397] on div "Workspace" at bounding box center [780, 393] width 76 height 27
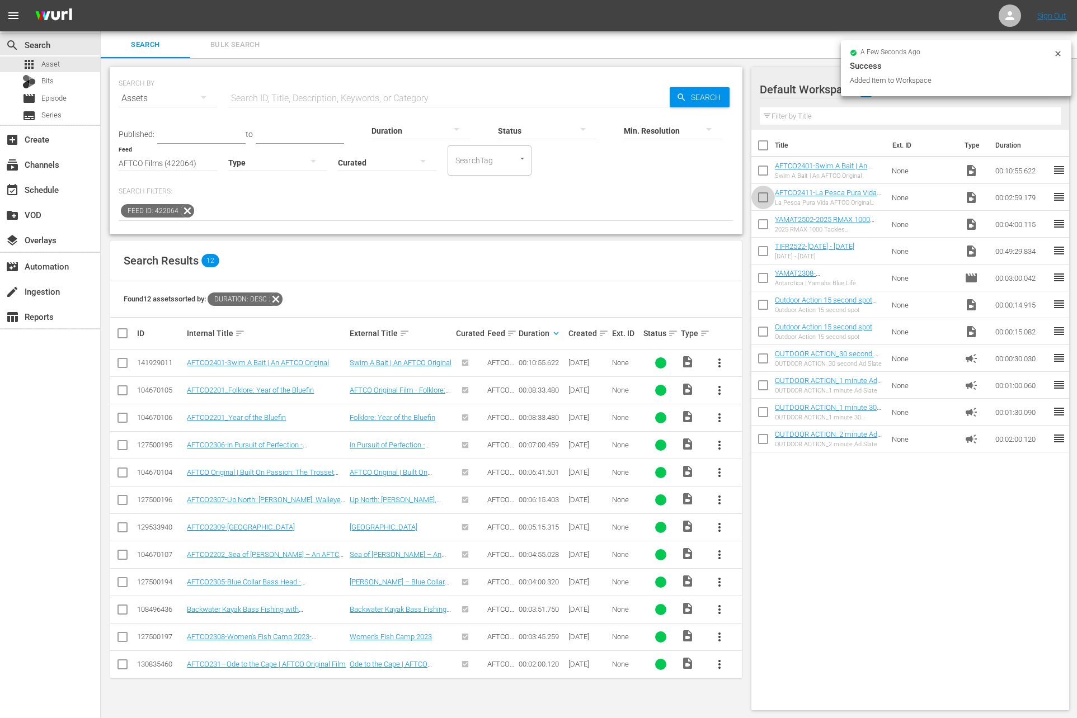
click at [764, 195] on input "checkbox" at bounding box center [762, 199] width 23 height 23
checkbox input "true"
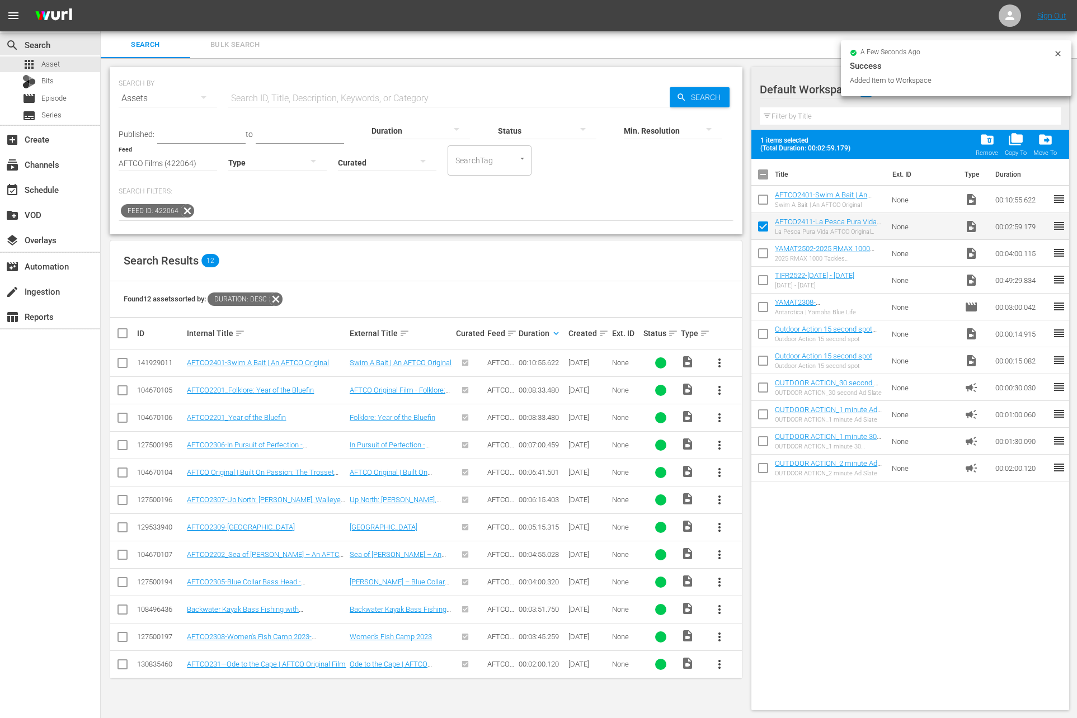
click at [764, 202] on input "checkbox" at bounding box center [762, 201] width 23 height 23
checkbox input "true"
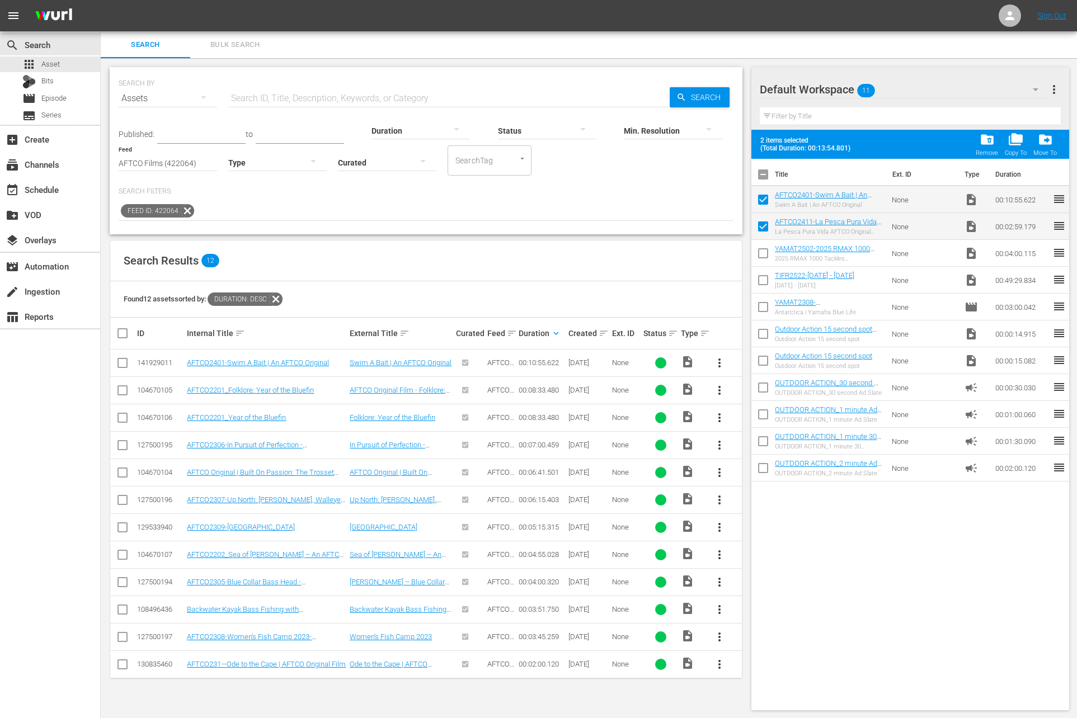
click at [717, 385] on span "more_vert" at bounding box center [719, 390] width 13 height 13
click at [755, 416] on div "Workspace" at bounding box center [780, 420] width 76 height 27
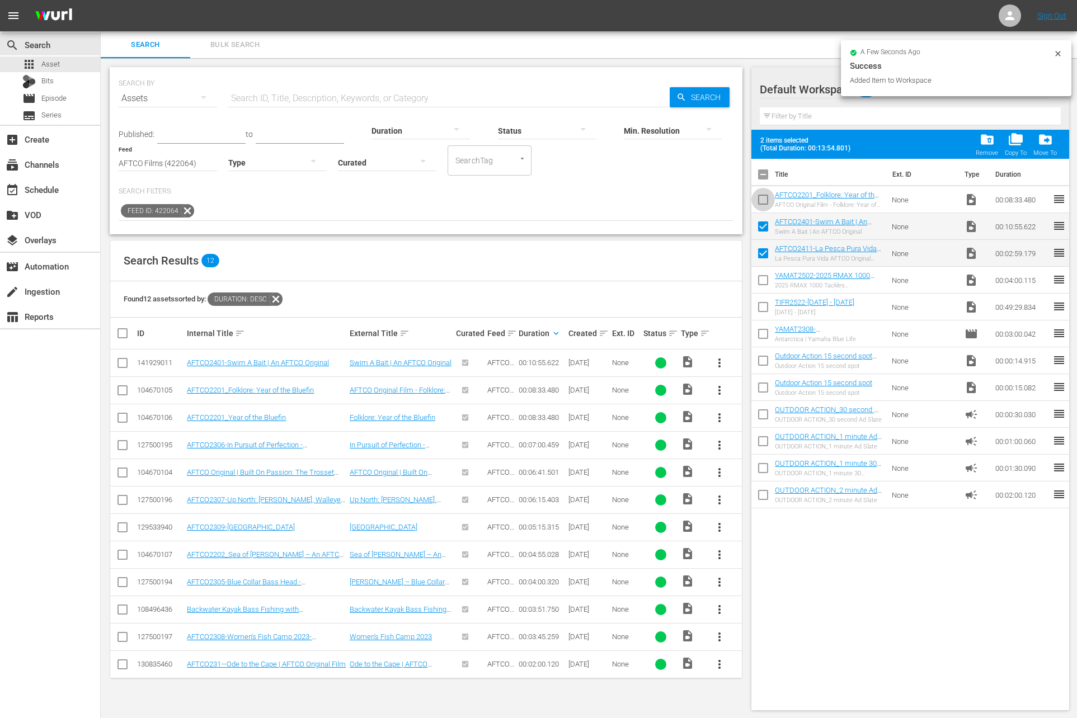
click at [763, 196] on input "checkbox" at bounding box center [762, 201] width 23 height 23
checkbox input "true"
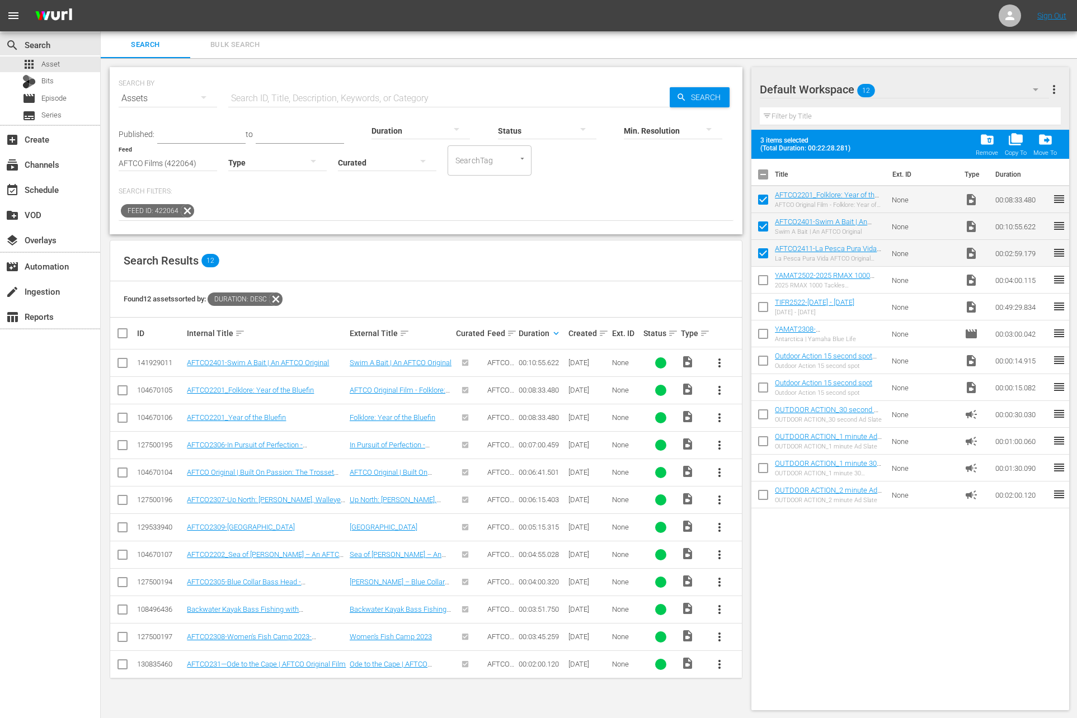
click at [189, 211] on icon at bounding box center [187, 211] width 15 height 15
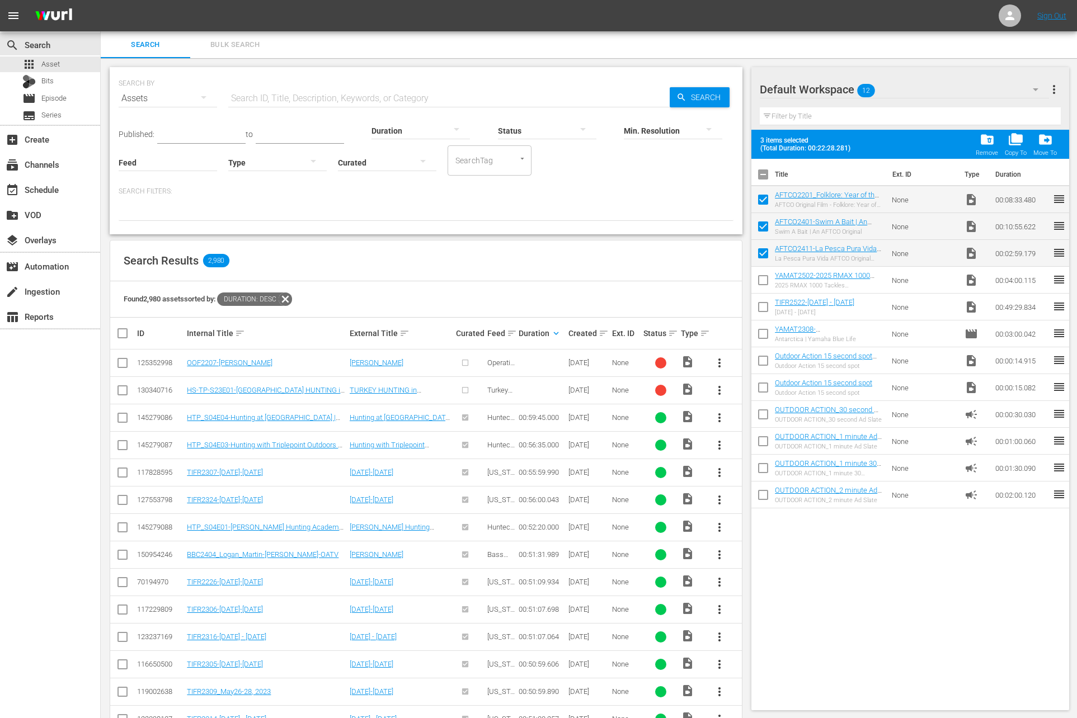
click at [387, 124] on div at bounding box center [421, 130] width 98 height 31
click at [406, 163] on div "2-3m" at bounding box center [409, 165] width 98 height 18
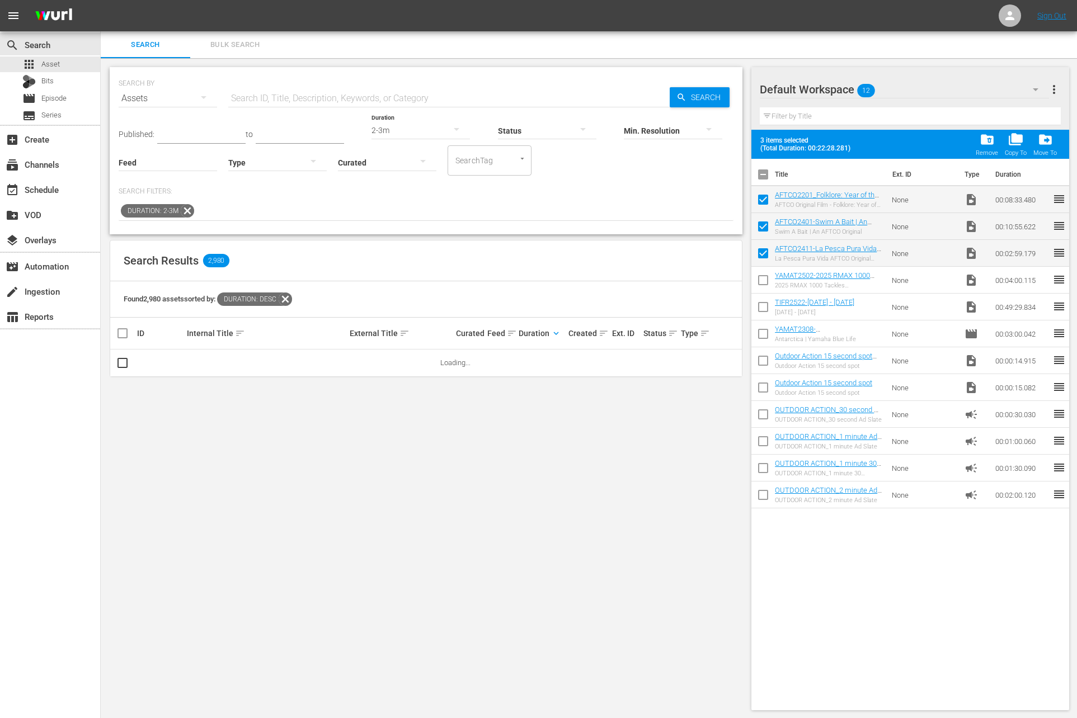
click at [378, 94] on input "text" at bounding box center [448, 98] width 441 height 27
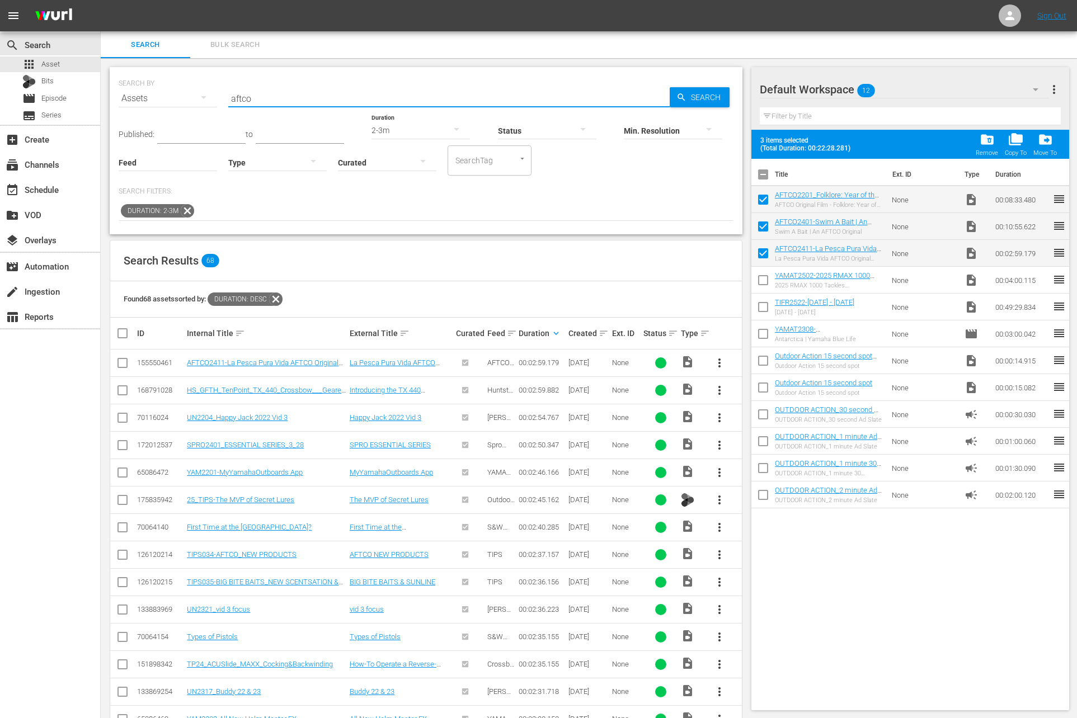
type input "aftco"
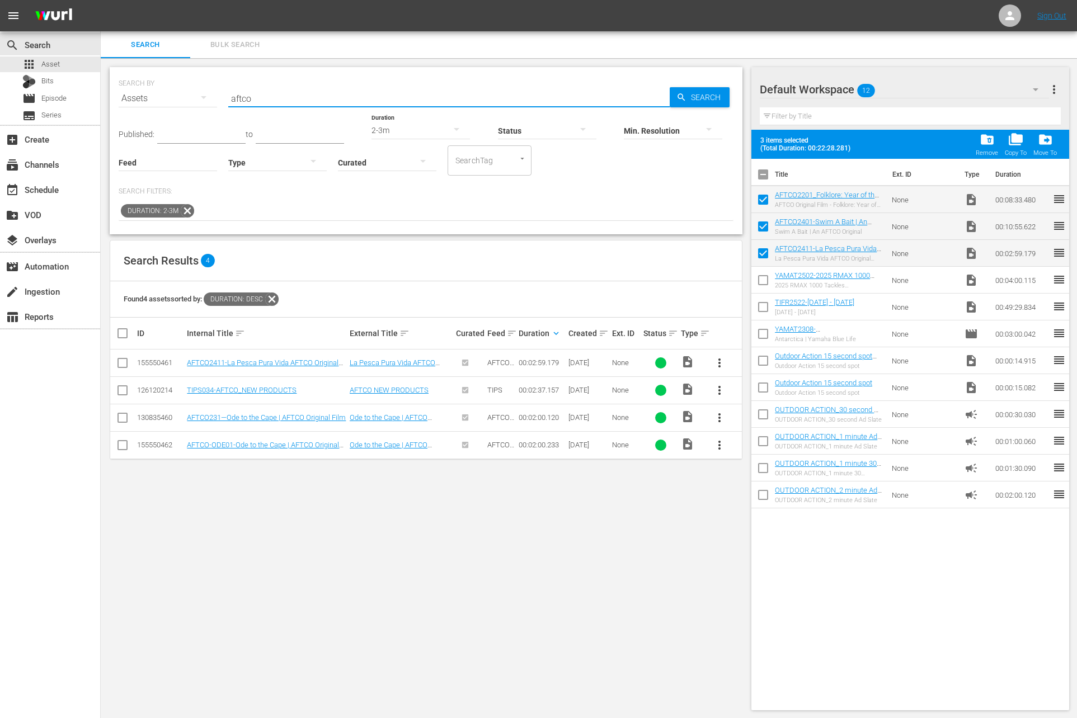
click at [559, 206] on div "Duration: 2-3m" at bounding box center [426, 211] width 615 height 19
click at [721, 413] on span "more_vert" at bounding box center [719, 417] width 13 height 13
click at [761, 444] on div "Workspace" at bounding box center [780, 448] width 76 height 27
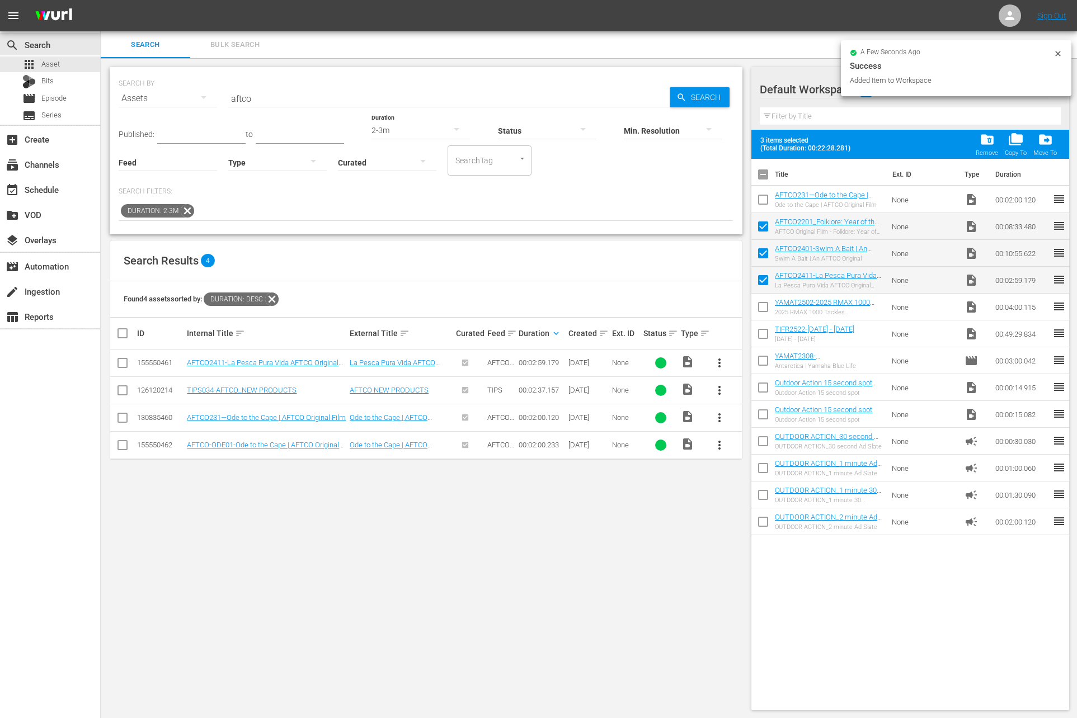
click at [763, 201] on input "checkbox" at bounding box center [762, 201] width 23 height 23
checkbox input "true"
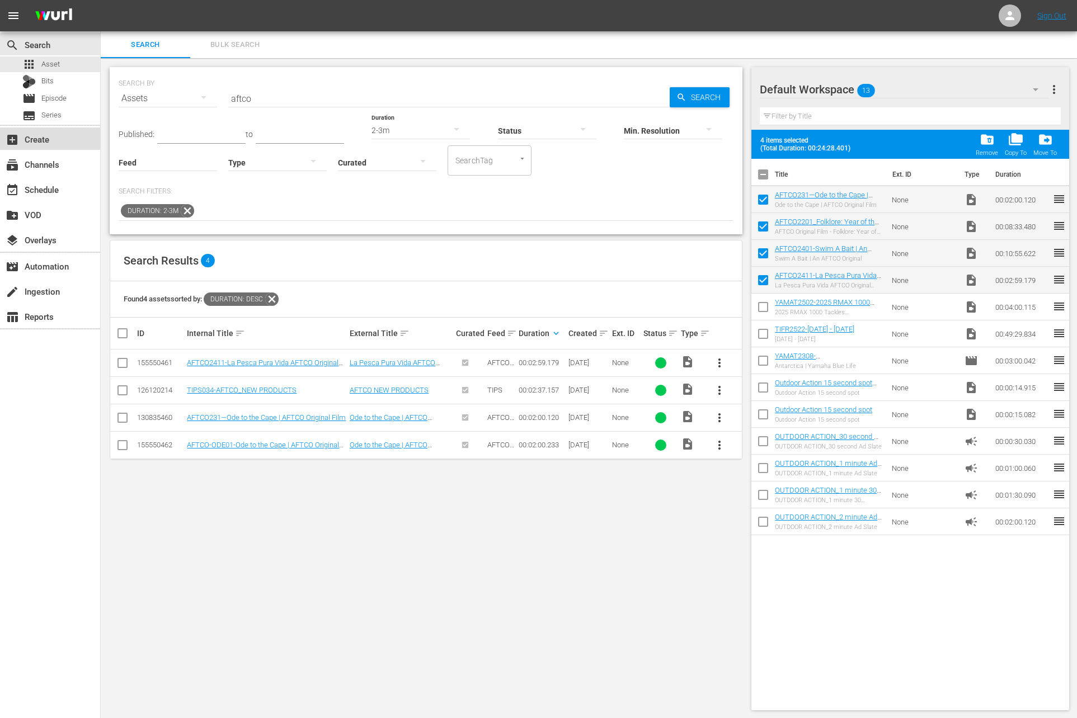
click at [63, 140] on div "add_box Create" at bounding box center [50, 139] width 100 height 22
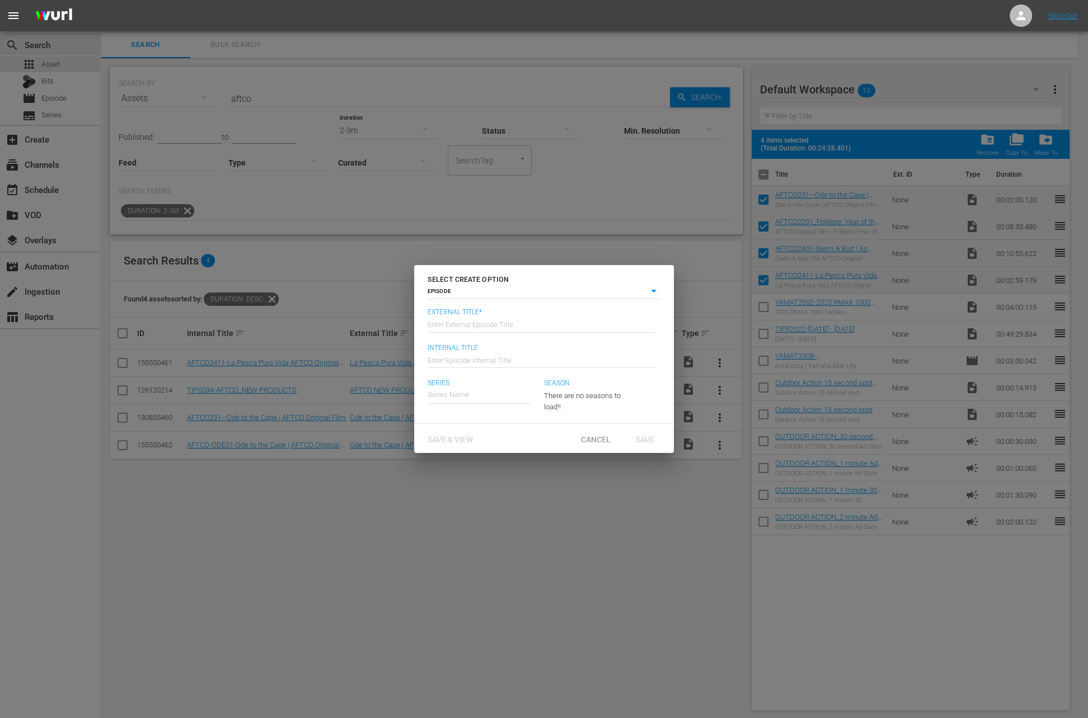
click at [525, 325] on input "text" at bounding box center [540, 324] width 227 height 27
type input "AFTCO FILMS`"
type input "Wk36-AFTCO"
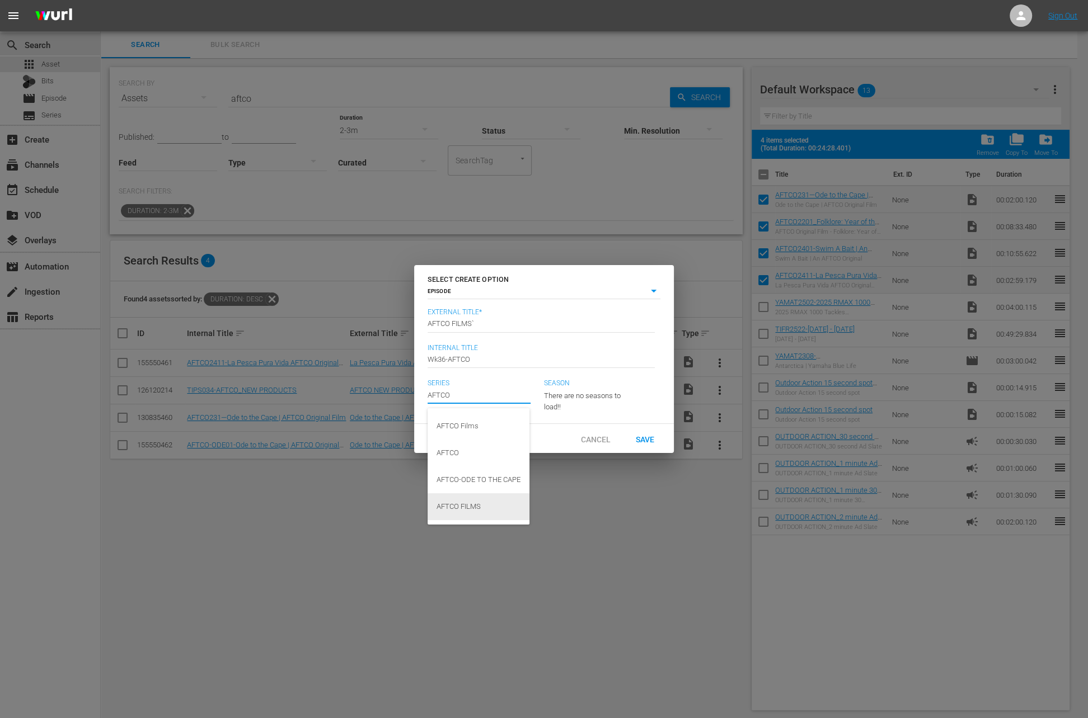
click at [484, 511] on div "AFTCO FILMS" at bounding box center [478, 506] width 84 height 27
type input "AFTCO FILMS"
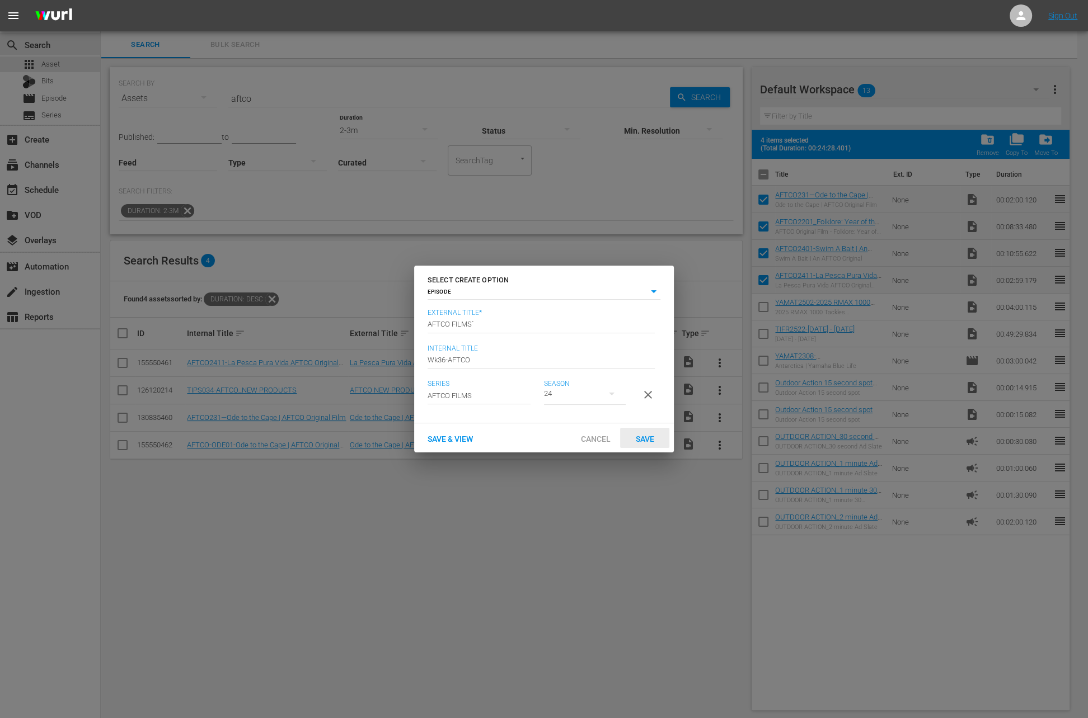
click at [646, 444] on span "Save" at bounding box center [645, 439] width 36 height 9
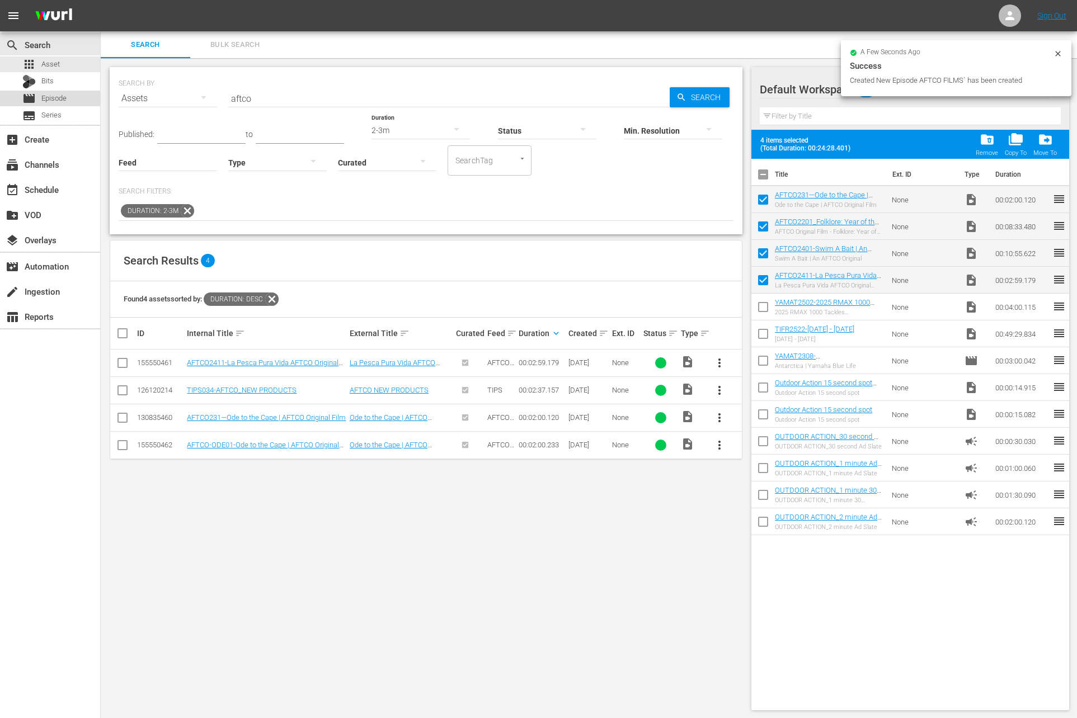
click at [53, 100] on span "Episode" at bounding box center [53, 98] width 25 height 11
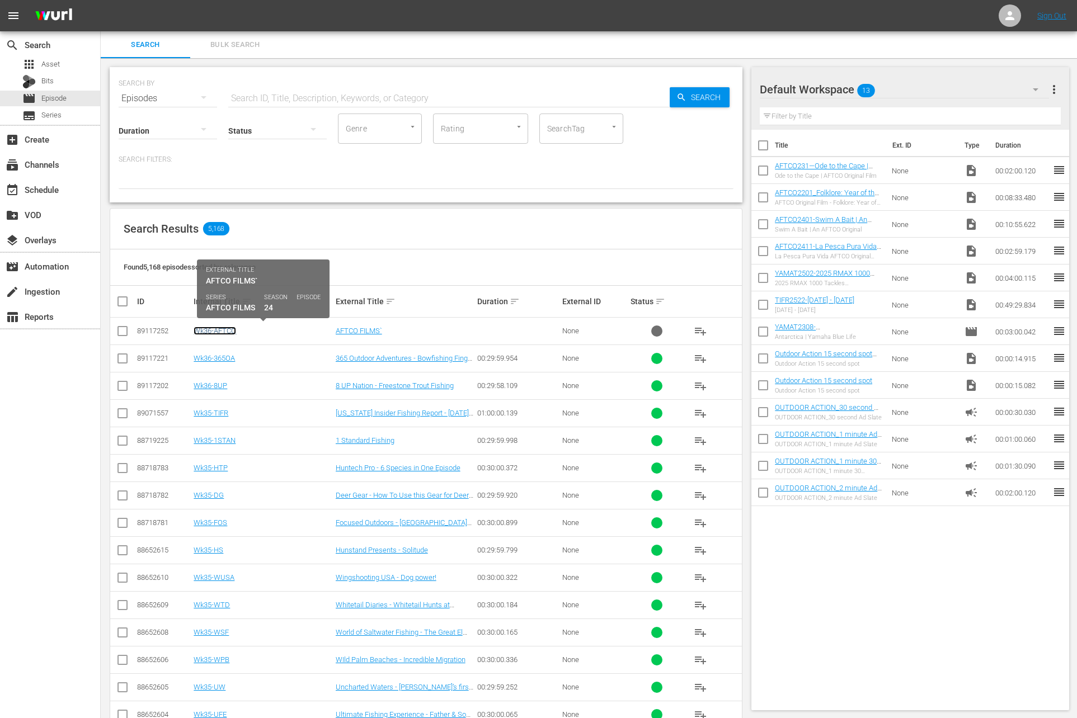
click at [227, 331] on link "Wk36-AFTCO" at bounding box center [215, 331] width 43 height 8
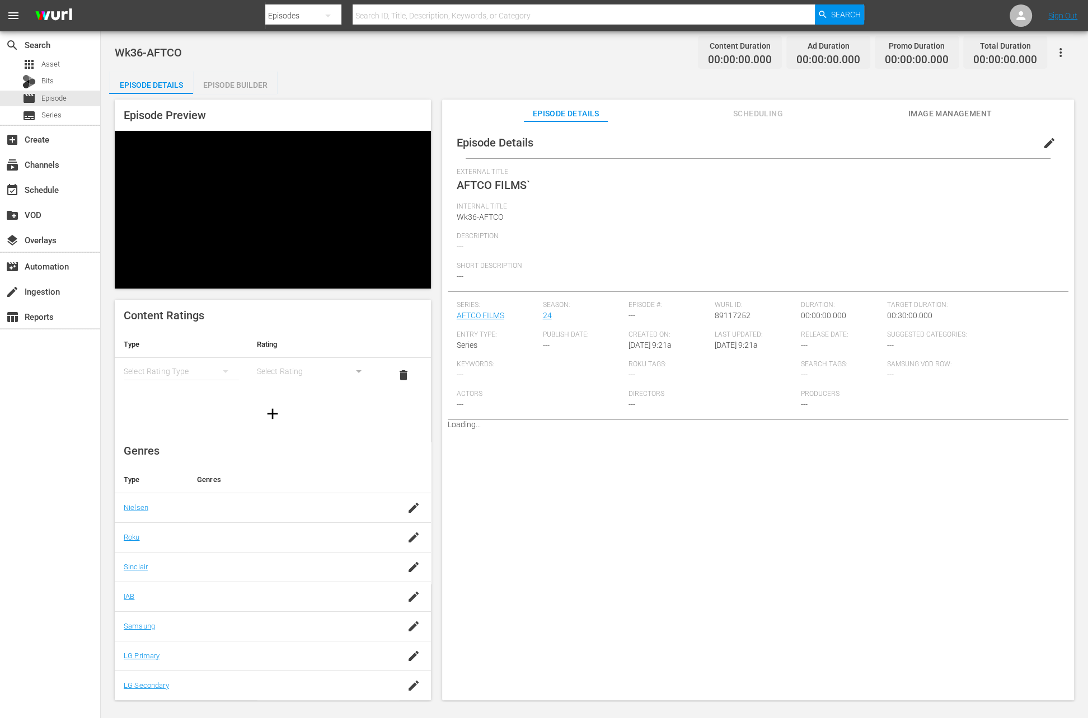
click at [250, 85] on div "Episode Builder" at bounding box center [235, 85] width 84 height 27
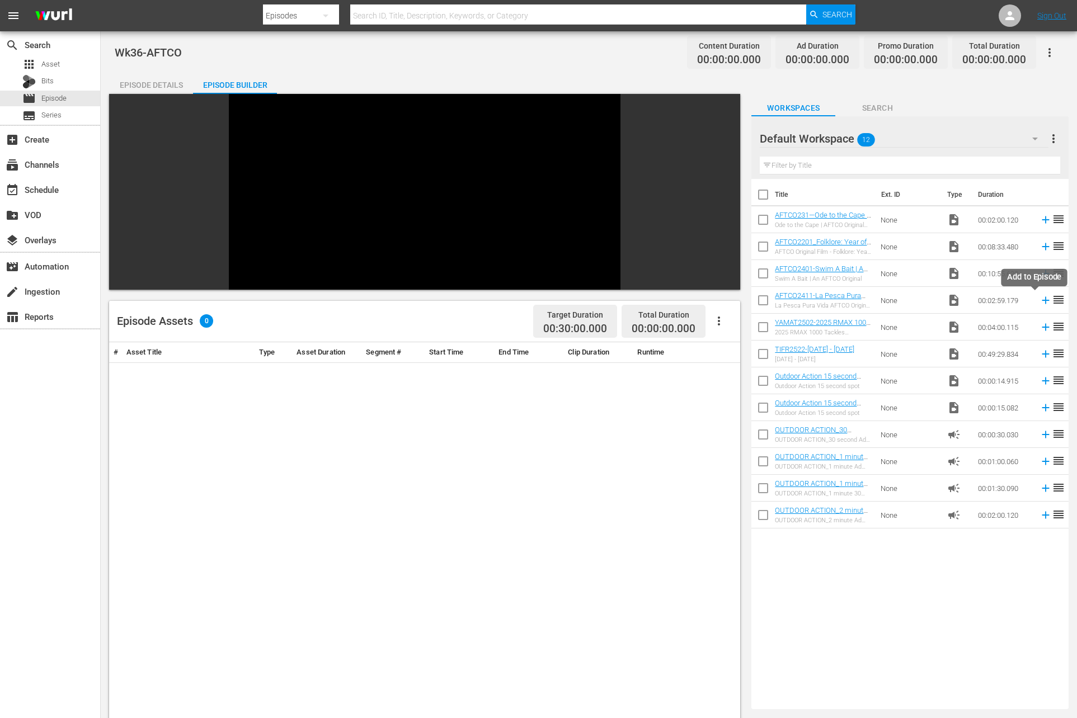
click at [1042, 300] on icon at bounding box center [1045, 300] width 7 height 7
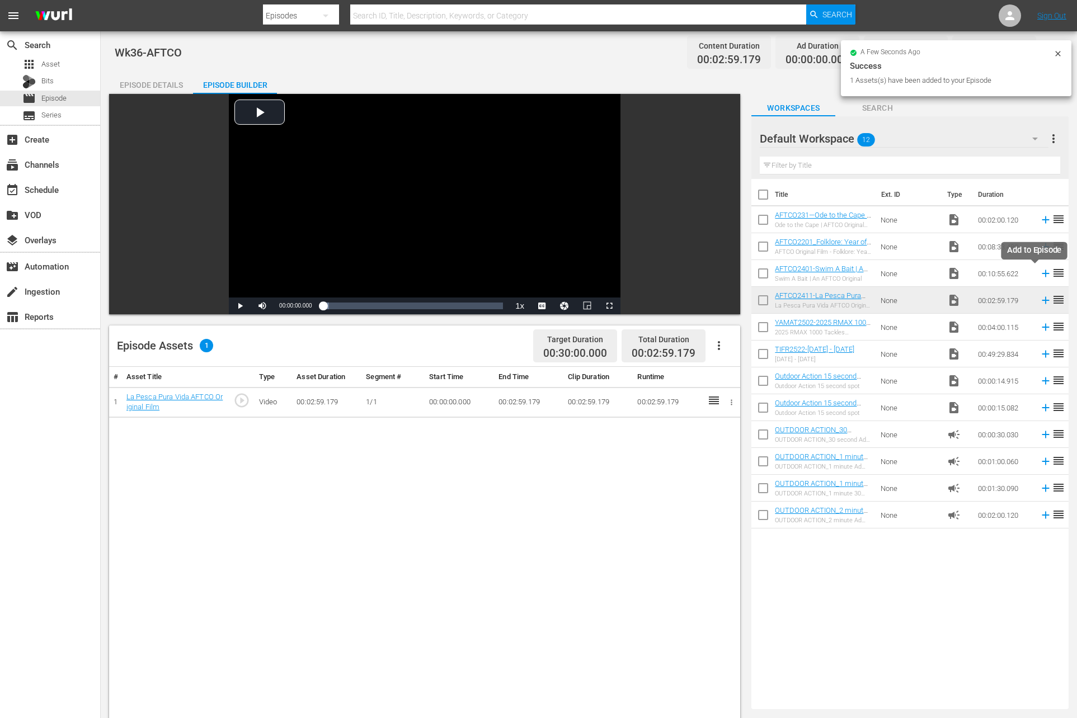
click at [1042, 274] on icon at bounding box center [1045, 273] width 7 height 7
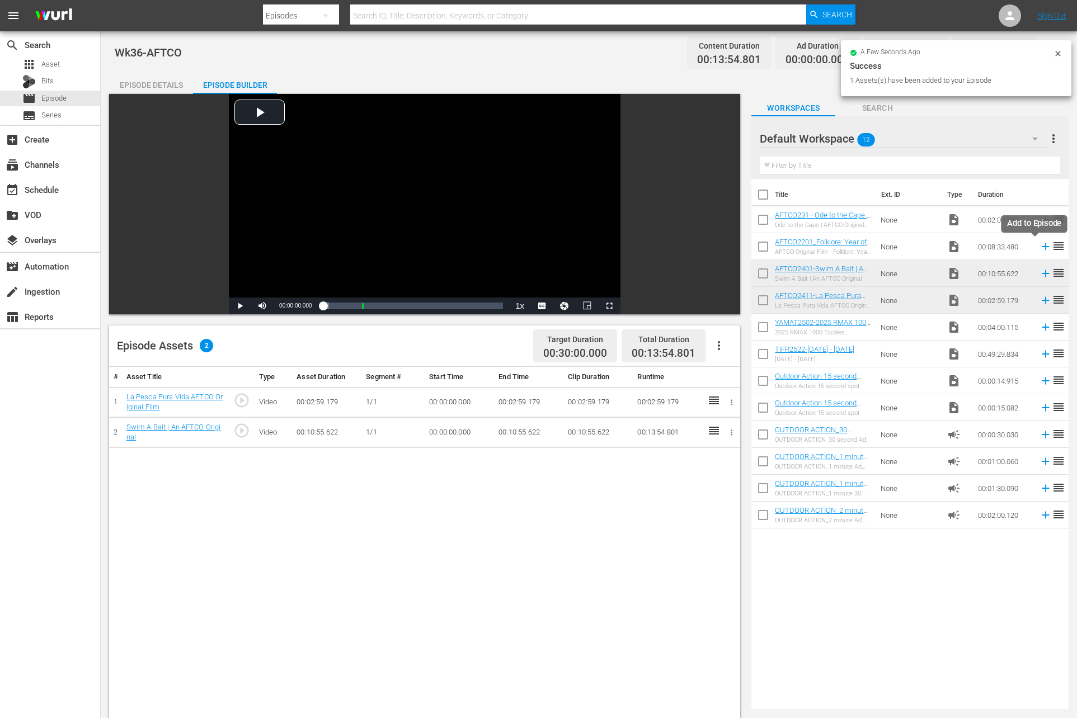
click at [1040, 246] on icon at bounding box center [1046, 247] width 12 height 12
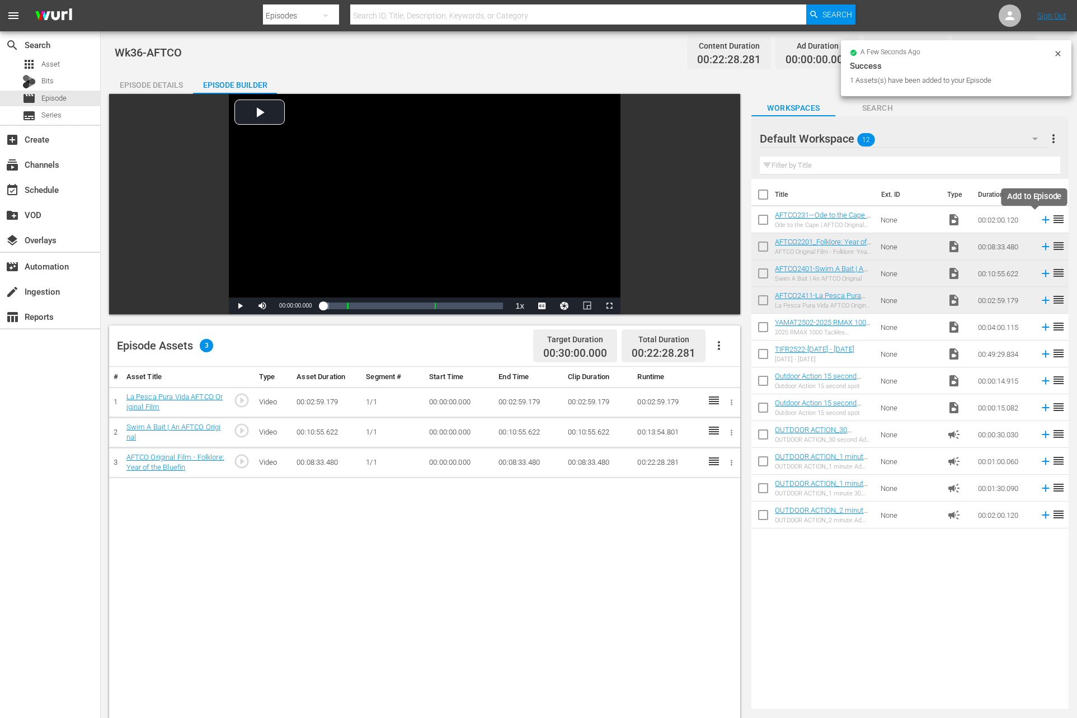
click at [1040, 221] on icon at bounding box center [1046, 220] width 12 height 12
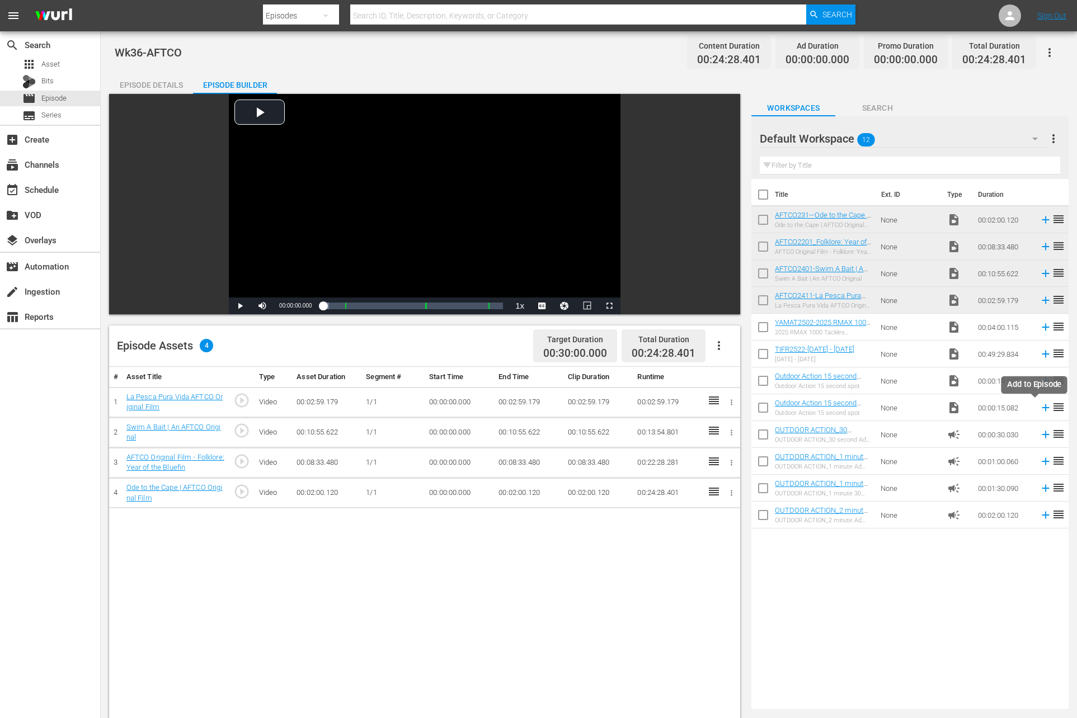
click at [1040, 406] on icon at bounding box center [1046, 408] width 12 height 12
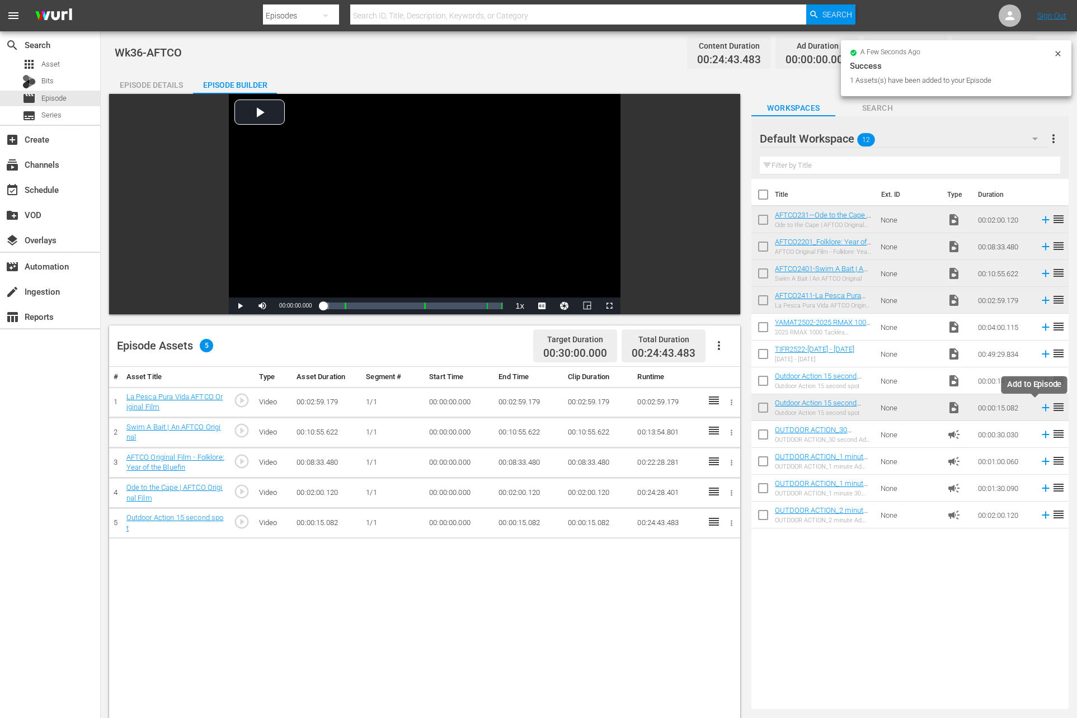
click at [1040, 408] on icon at bounding box center [1046, 408] width 12 height 12
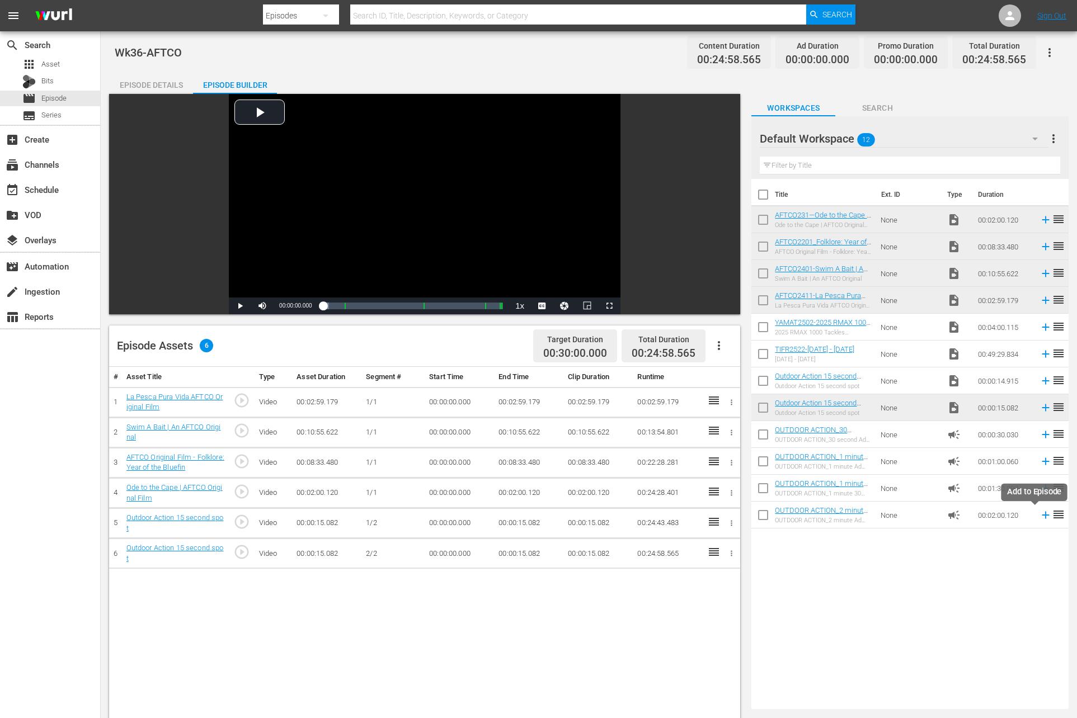
click at [1040, 518] on icon at bounding box center [1046, 515] width 12 height 12
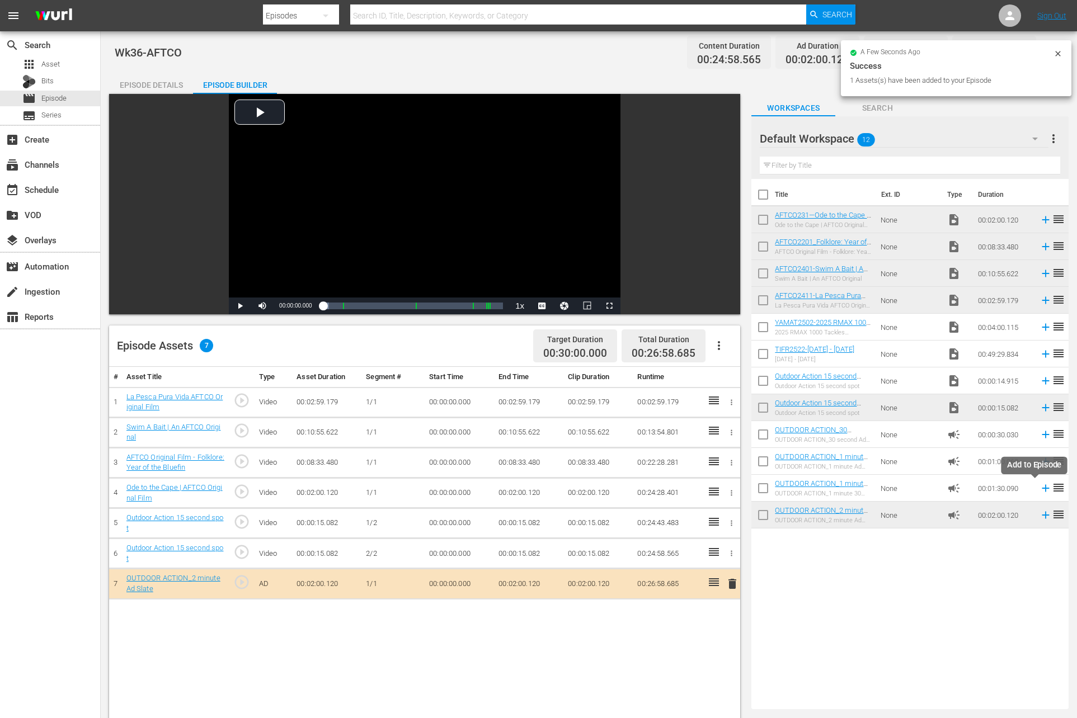
click at [1040, 486] on icon at bounding box center [1046, 488] width 12 height 12
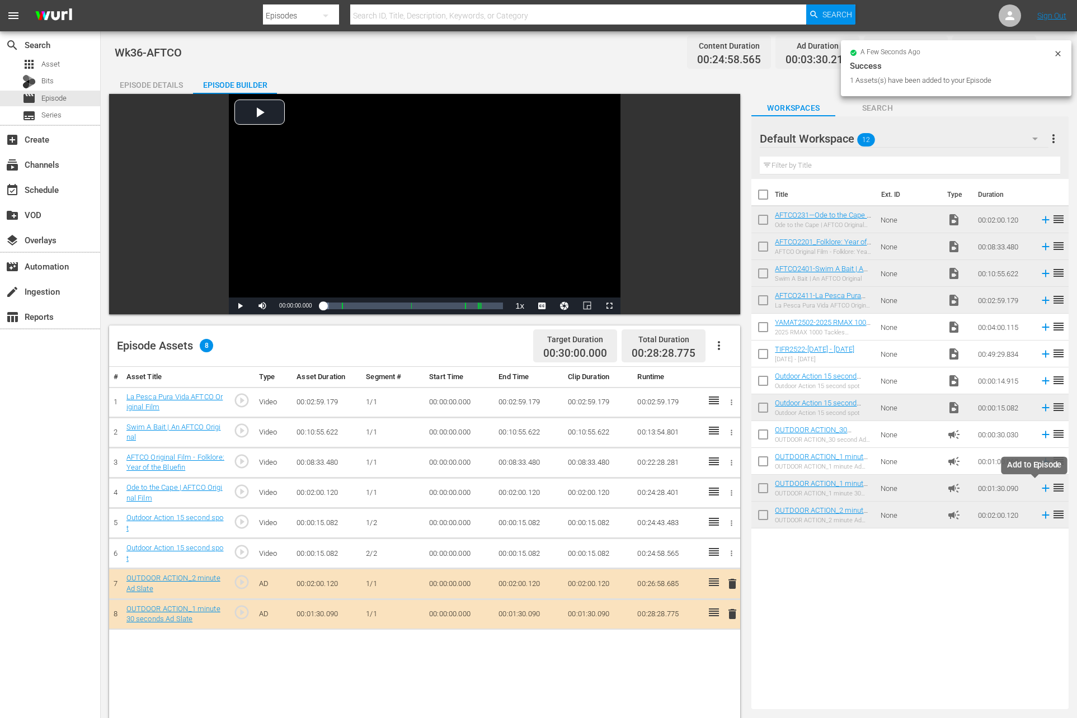
click at [1040, 486] on icon at bounding box center [1046, 488] width 12 height 12
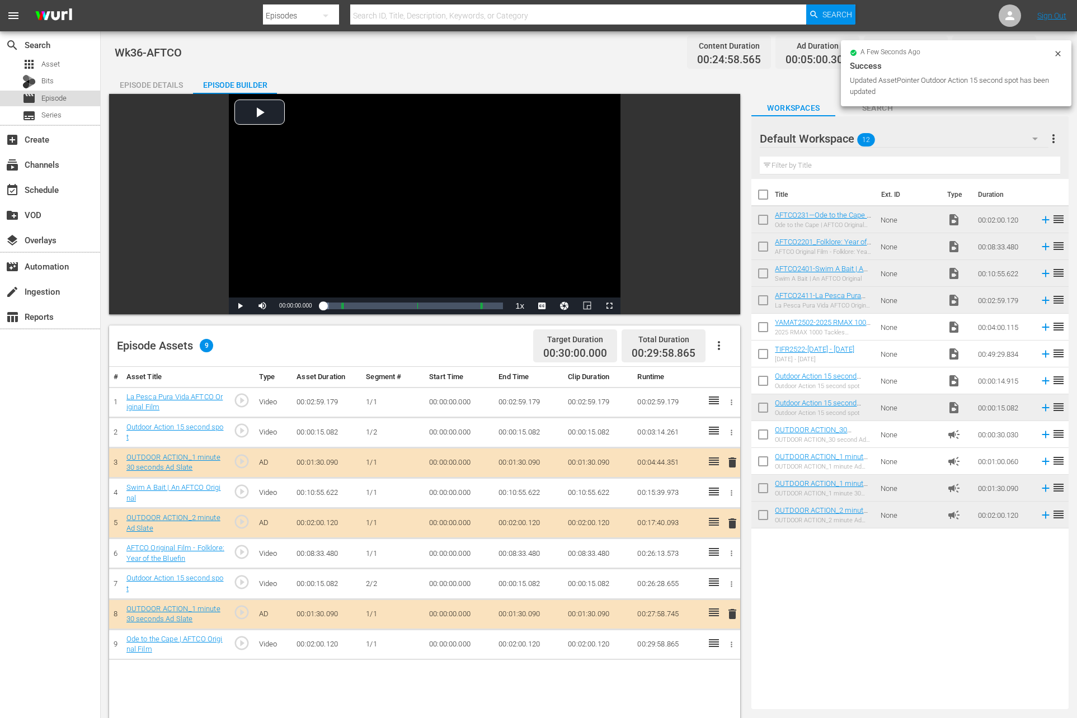
click at [65, 95] on span "Episode" at bounding box center [53, 98] width 25 height 11
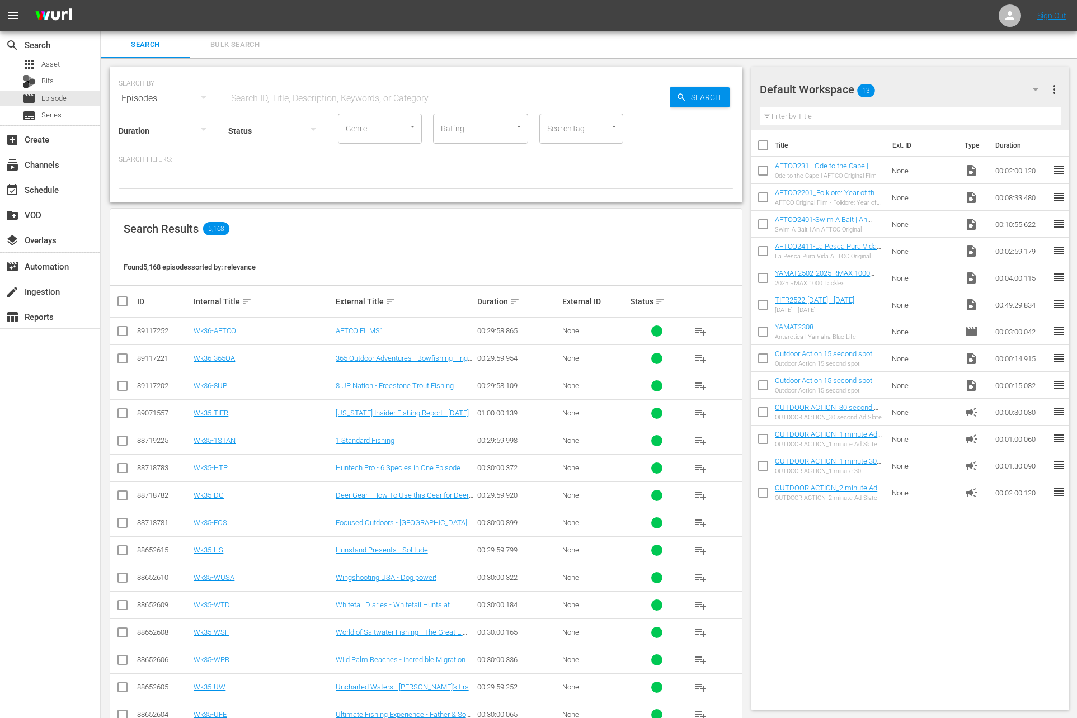
click at [762, 173] on input "checkbox" at bounding box center [762, 172] width 23 height 23
checkbox input "true"
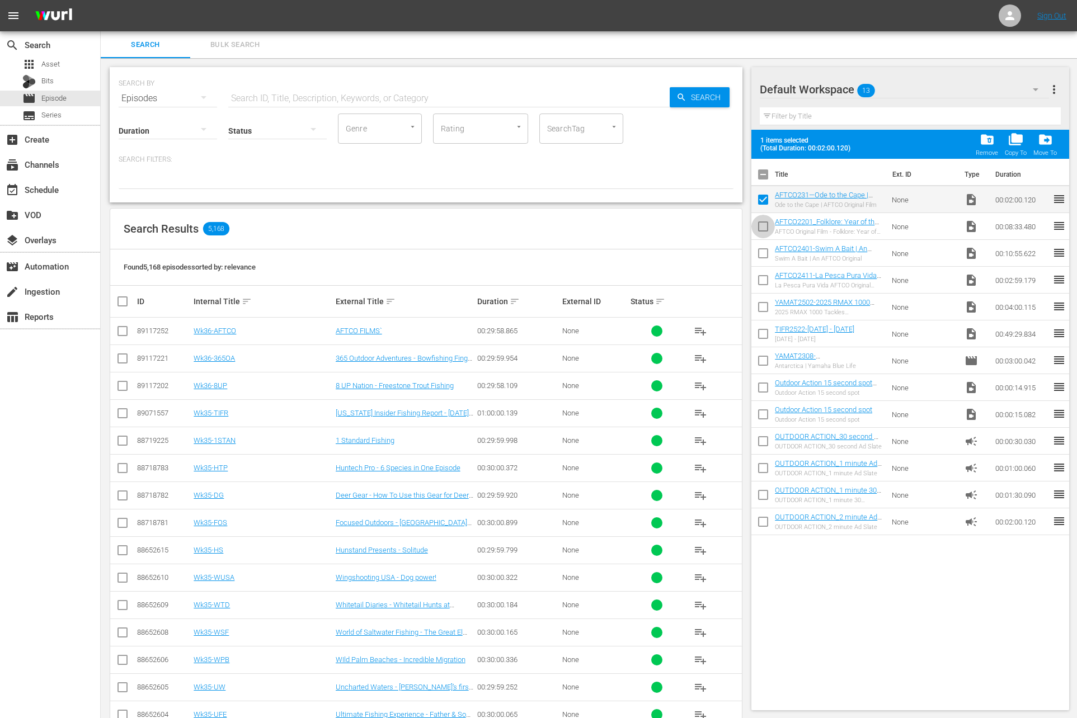
click at [764, 234] on input "checkbox" at bounding box center [762, 228] width 23 height 23
checkbox input "true"
click at [764, 258] on input "checkbox" at bounding box center [762, 255] width 23 height 23
checkbox input "true"
click at [764, 280] on input "checkbox" at bounding box center [762, 282] width 23 height 23
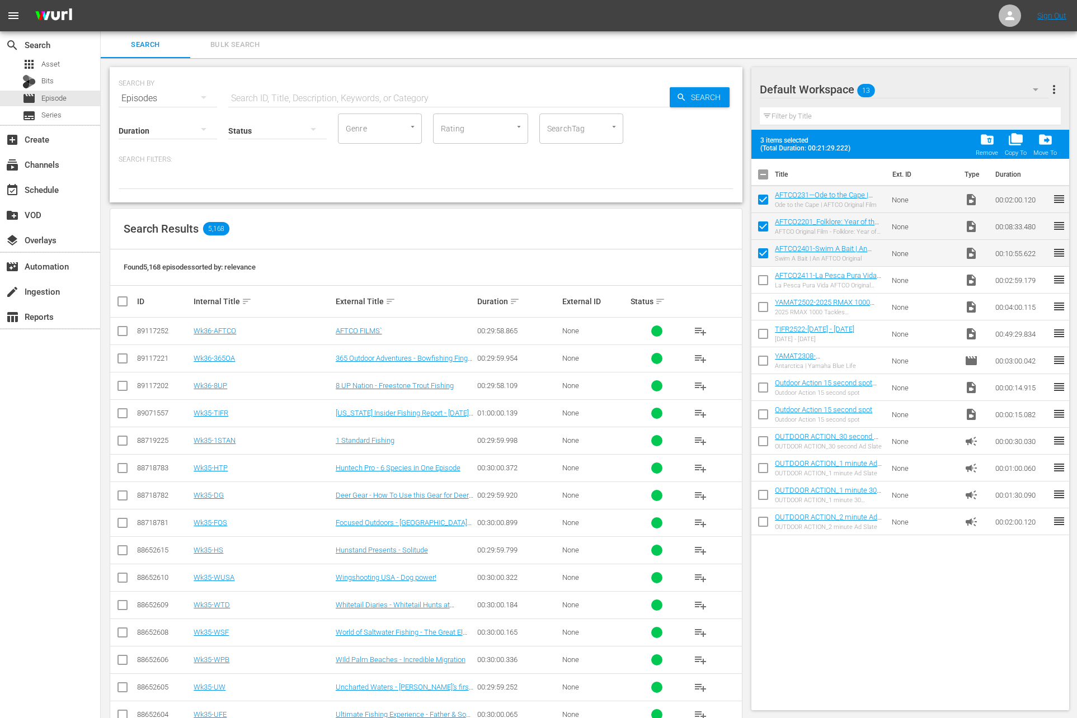
checkbox input "true"
click at [987, 139] on span "folder_delete" at bounding box center [987, 139] width 15 height 15
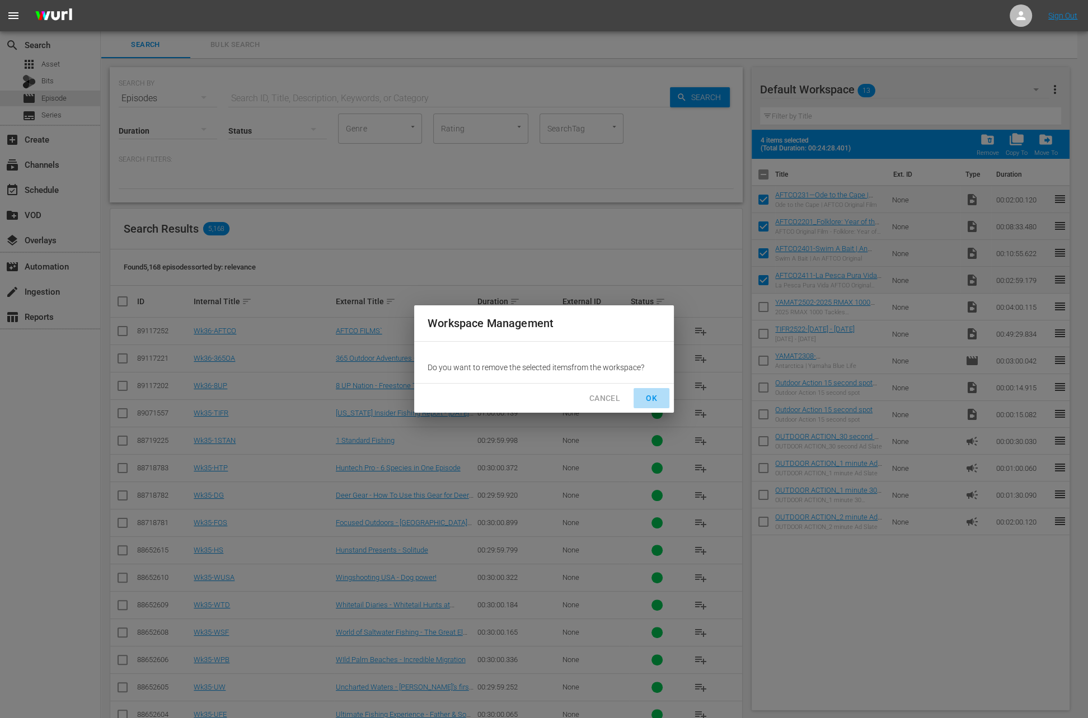
click at [657, 397] on span "OK" at bounding box center [651, 399] width 18 height 14
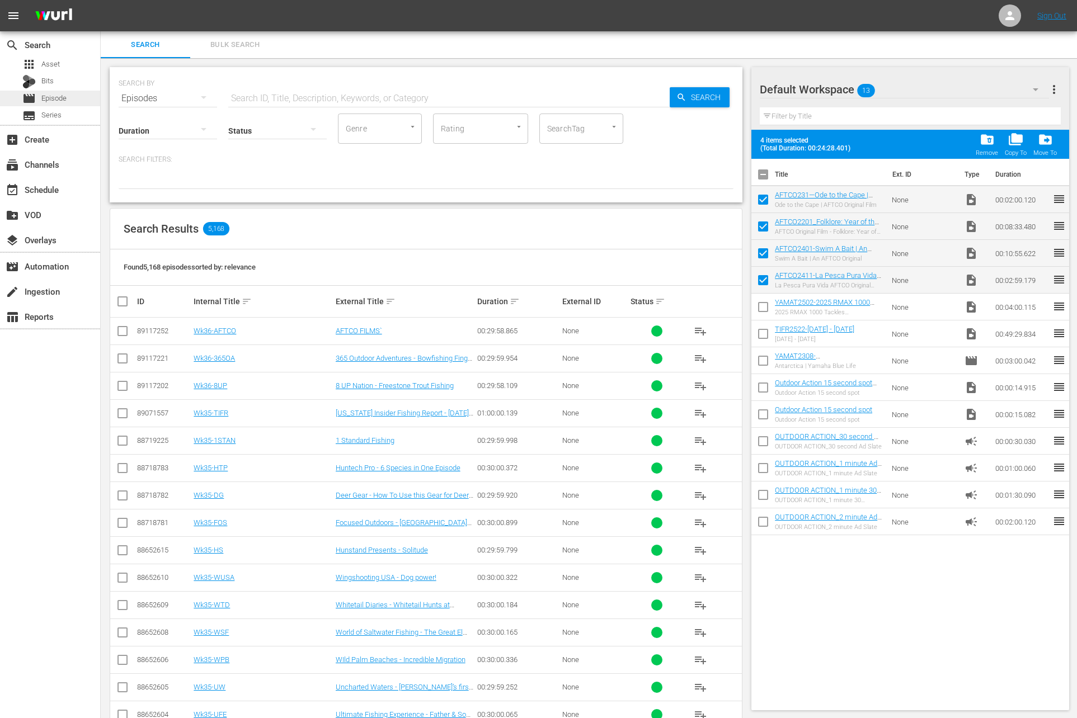
checkbox input "false"
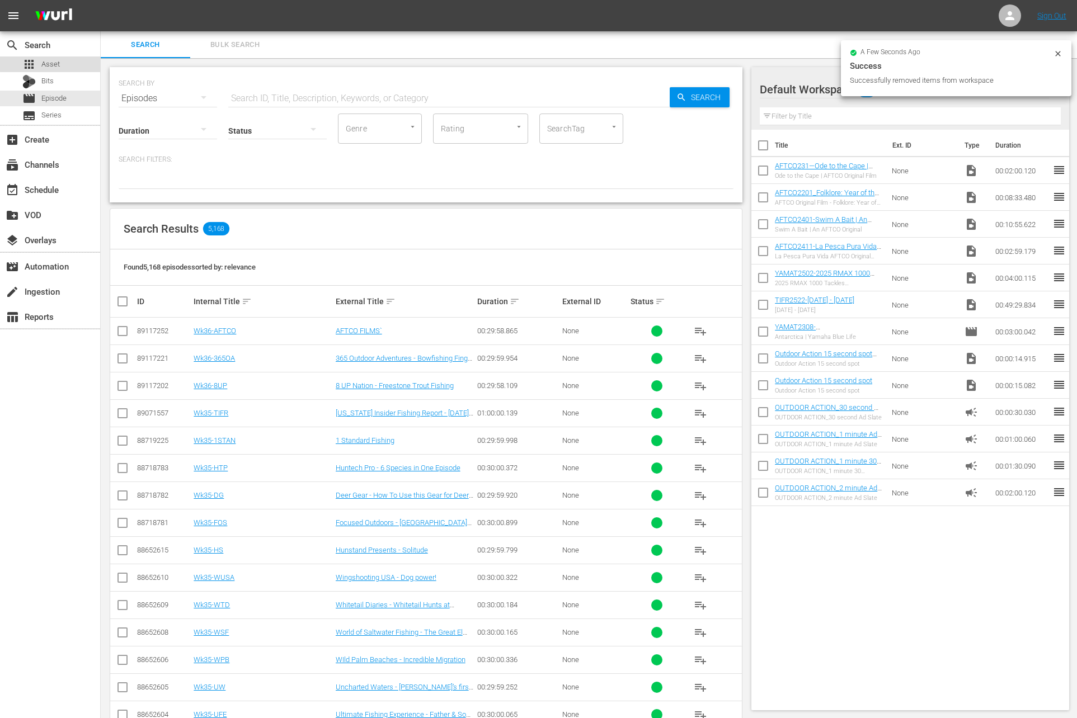
click at [64, 62] on div "apps Asset" at bounding box center [50, 65] width 100 height 16
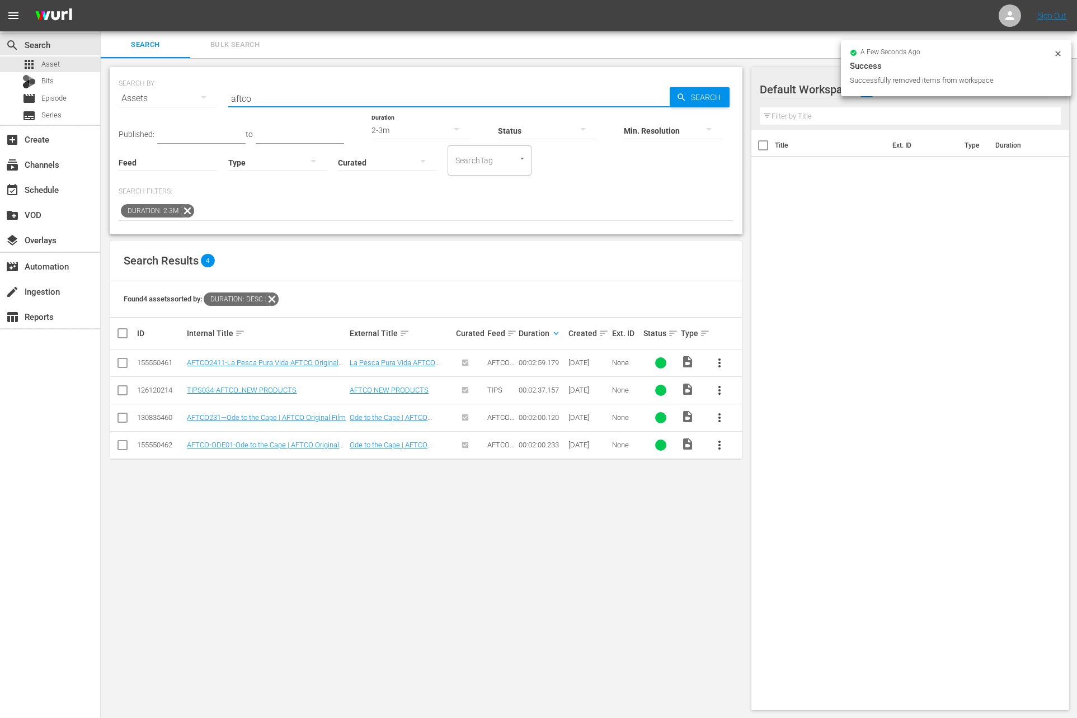
click at [259, 96] on input "aftco" at bounding box center [448, 98] width 441 height 27
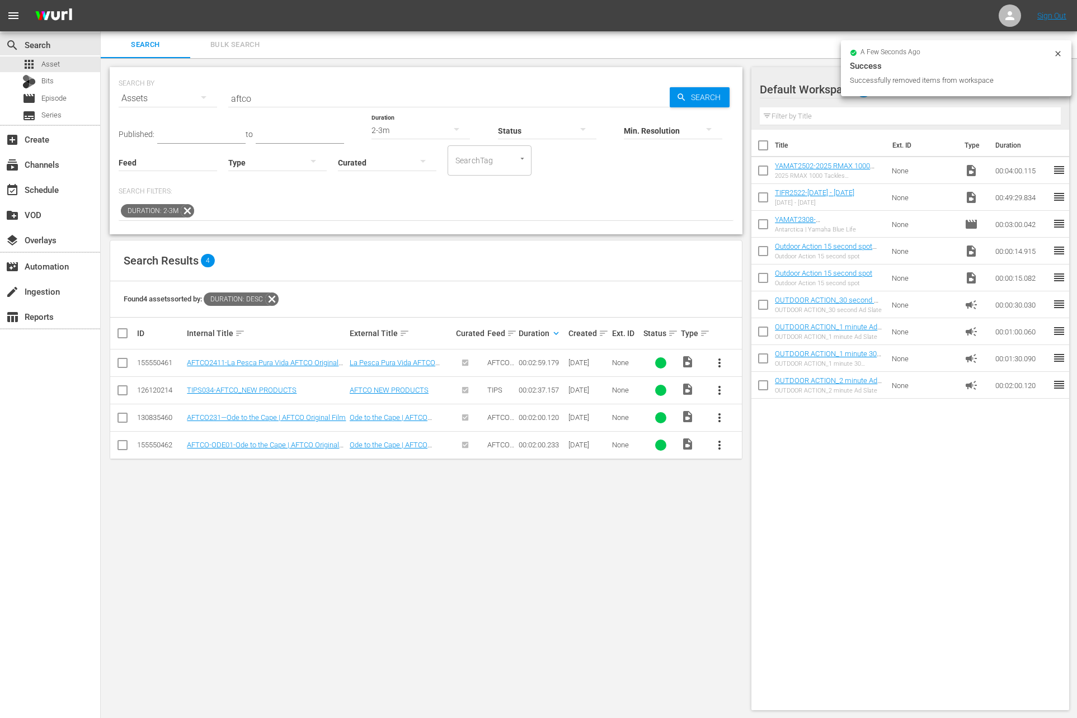
click at [187, 213] on icon at bounding box center [187, 211] width 15 height 15
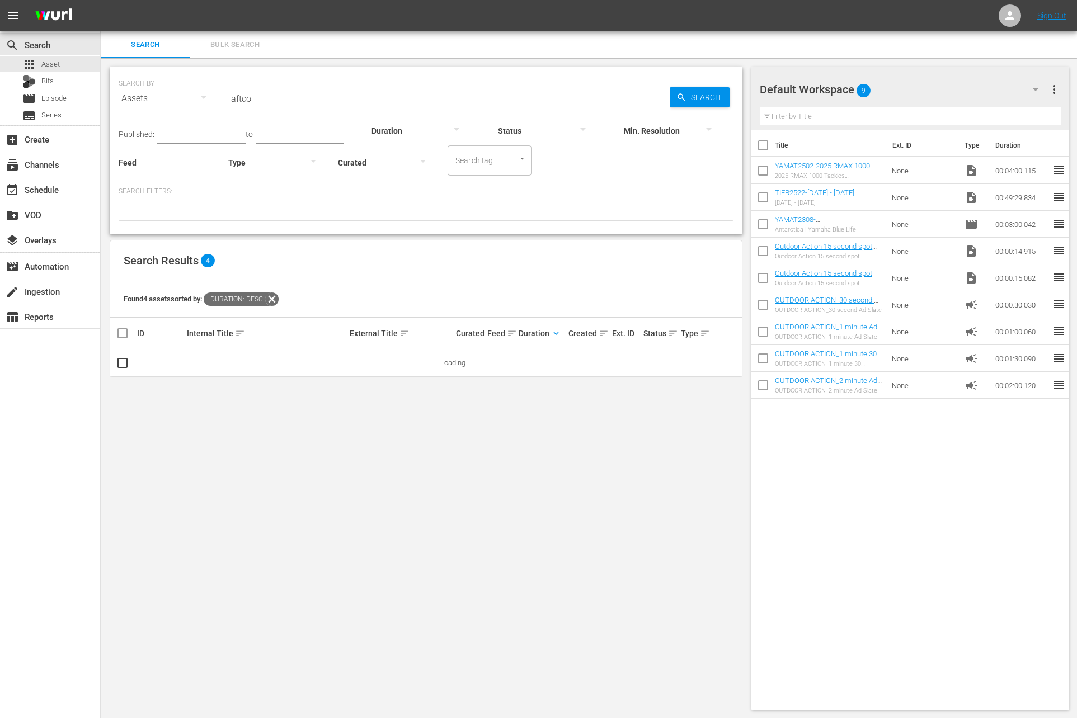
click at [323, 97] on input "aftco" at bounding box center [448, 98] width 441 height 27
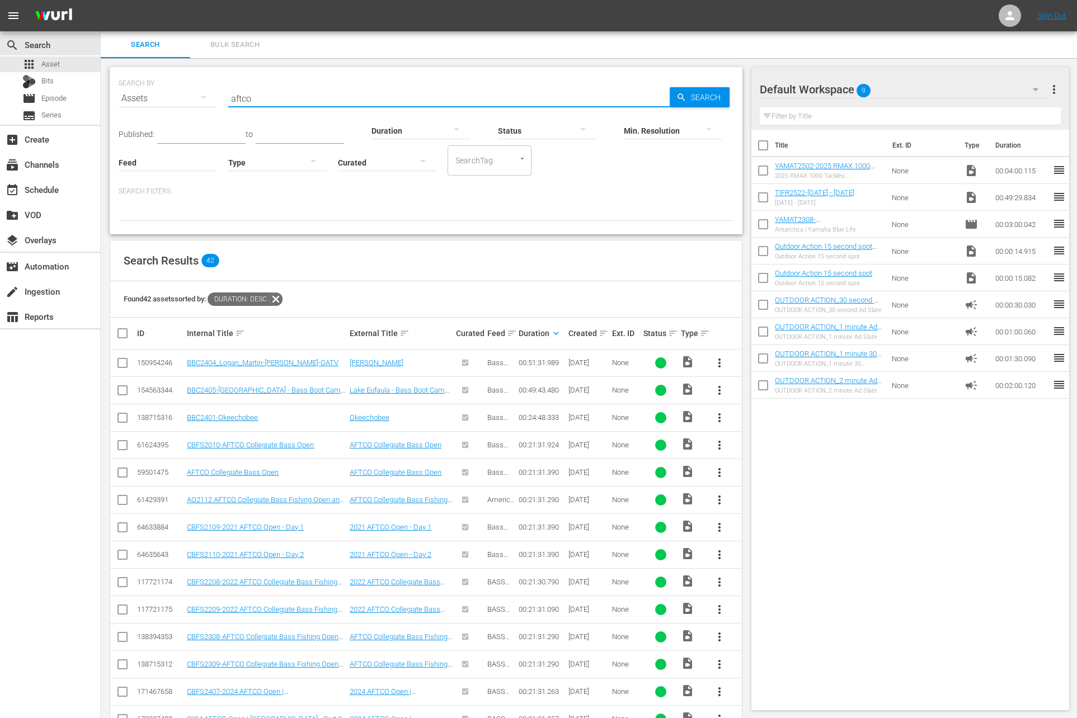
click at [323, 97] on input "aftco" at bounding box center [448, 98] width 441 height 27
paste input "[GEOGRAPHIC_DATA]"
type input "[GEOGRAPHIC_DATA]"
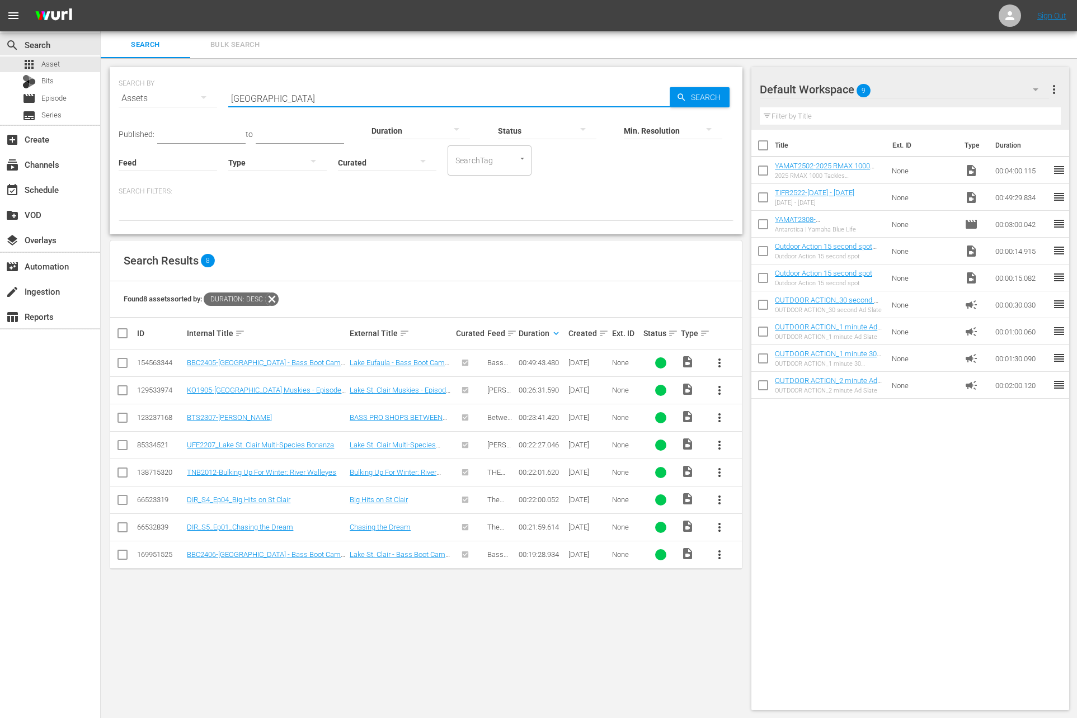
click at [714, 549] on span "more_vert" at bounding box center [719, 554] width 13 height 13
click at [756, 581] on div "Workspace" at bounding box center [780, 584] width 76 height 27
click at [327, 101] on input "[GEOGRAPHIC_DATA]" at bounding box center [448, 98] width 441 height 27
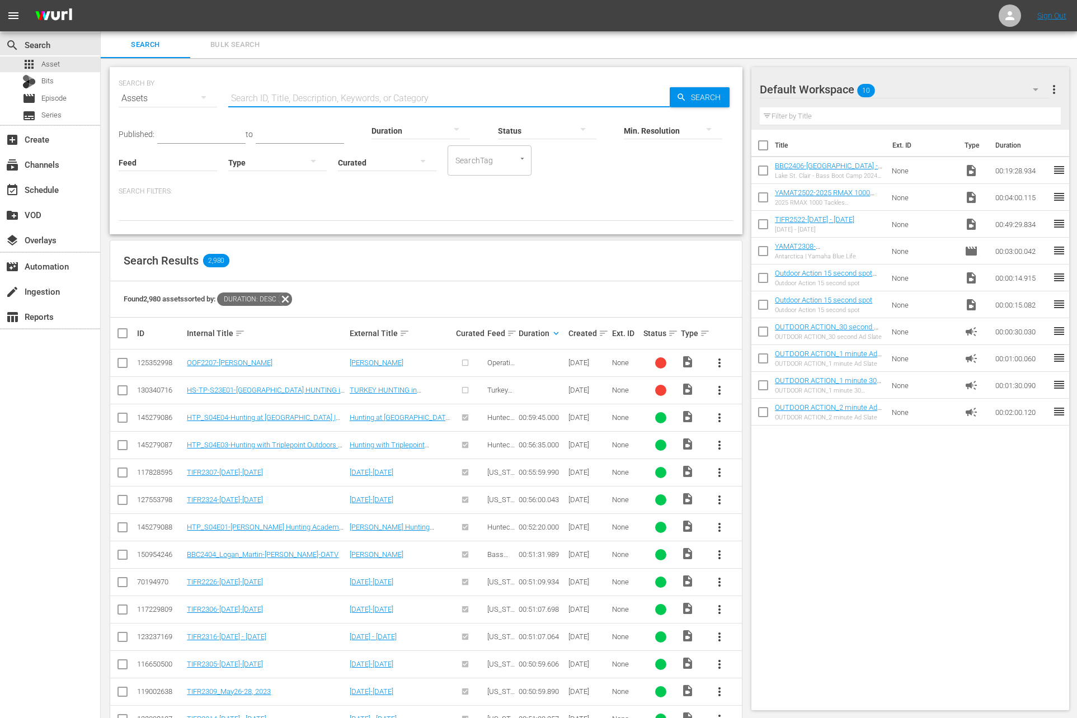
click at [403, 128] on div at bounding box center [421, 130] width 98 height 31
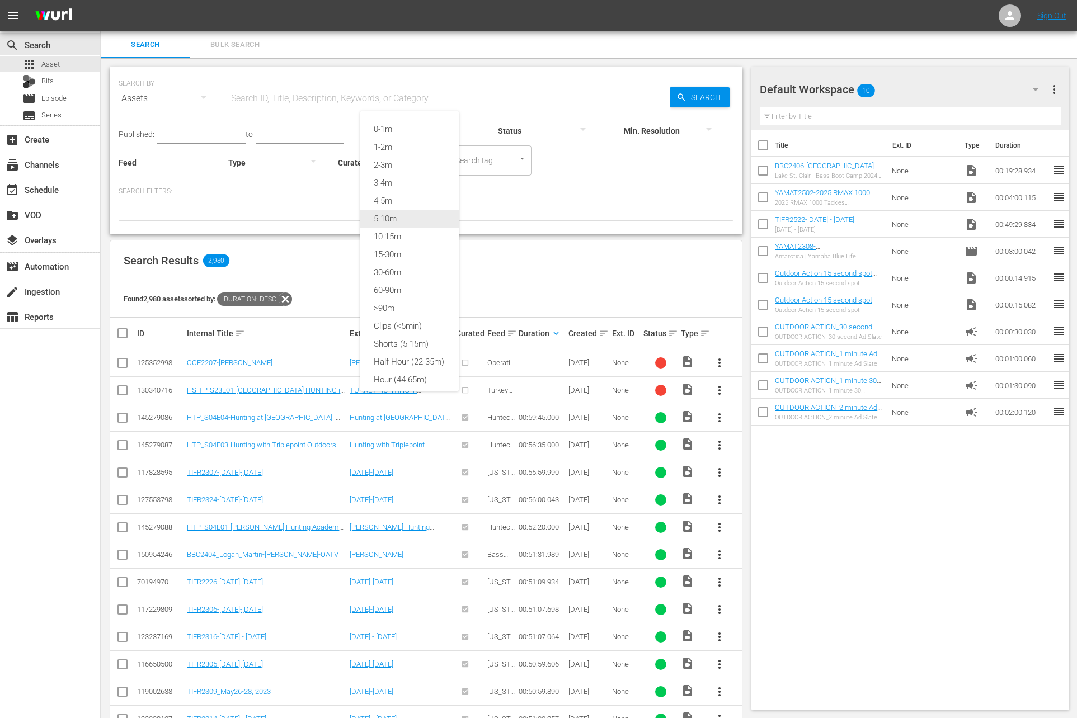
click at [407, 224] on div "5-10m" at bounding box center [409, 219] width 98 height 18
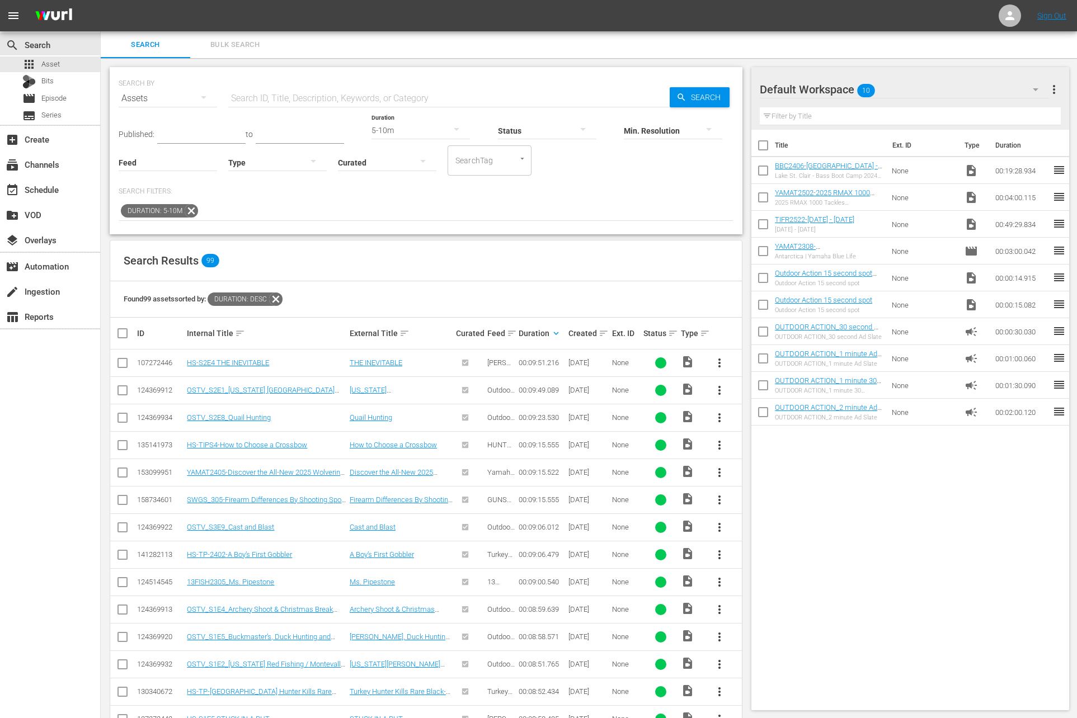
click at [197, 132] on input "text" at bounding box center [201, 135] width 88 height 17
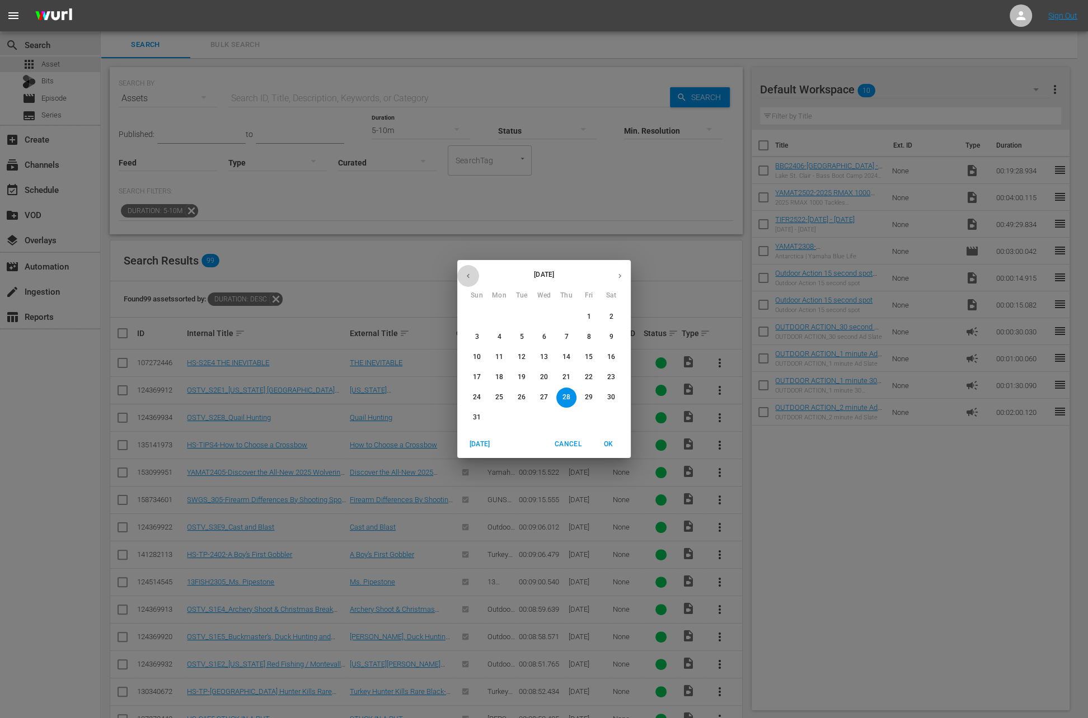
click at [465, 273] on icon "button" at bounding box center [468, 276] width 8 height 8
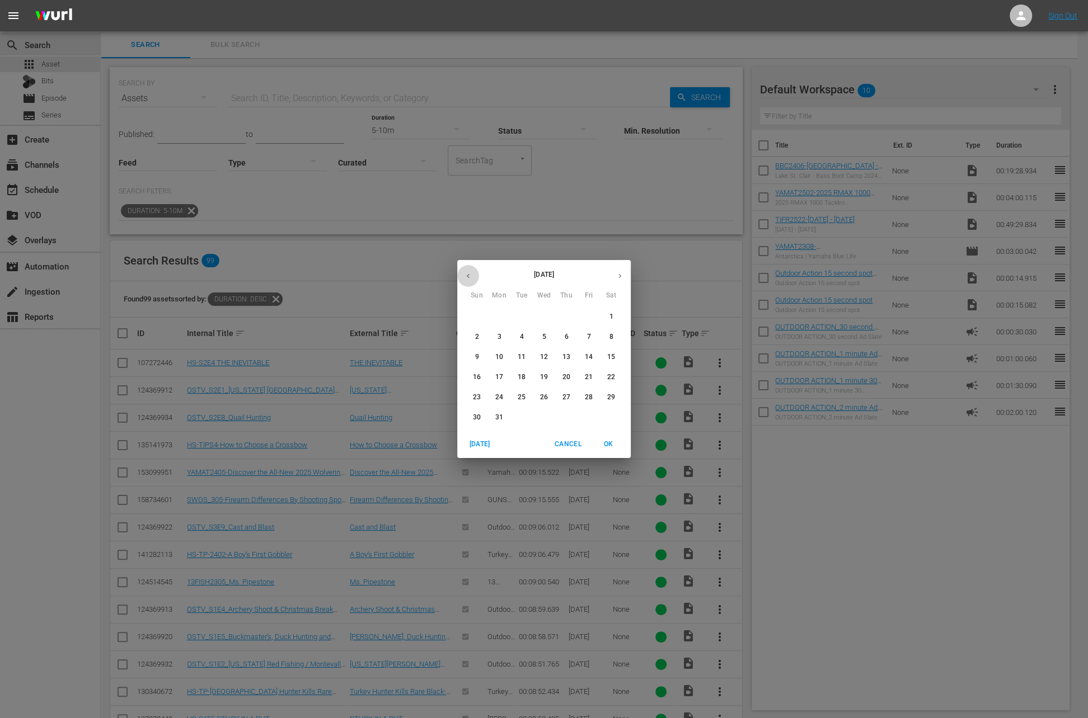
click at [465, 273] on icon "button" at bounding box center [468, 276] width 8 height 8
click at [549, 318] on span "1" at bounding box center [544, 317] width 20 height 10
type input "[DATE]"
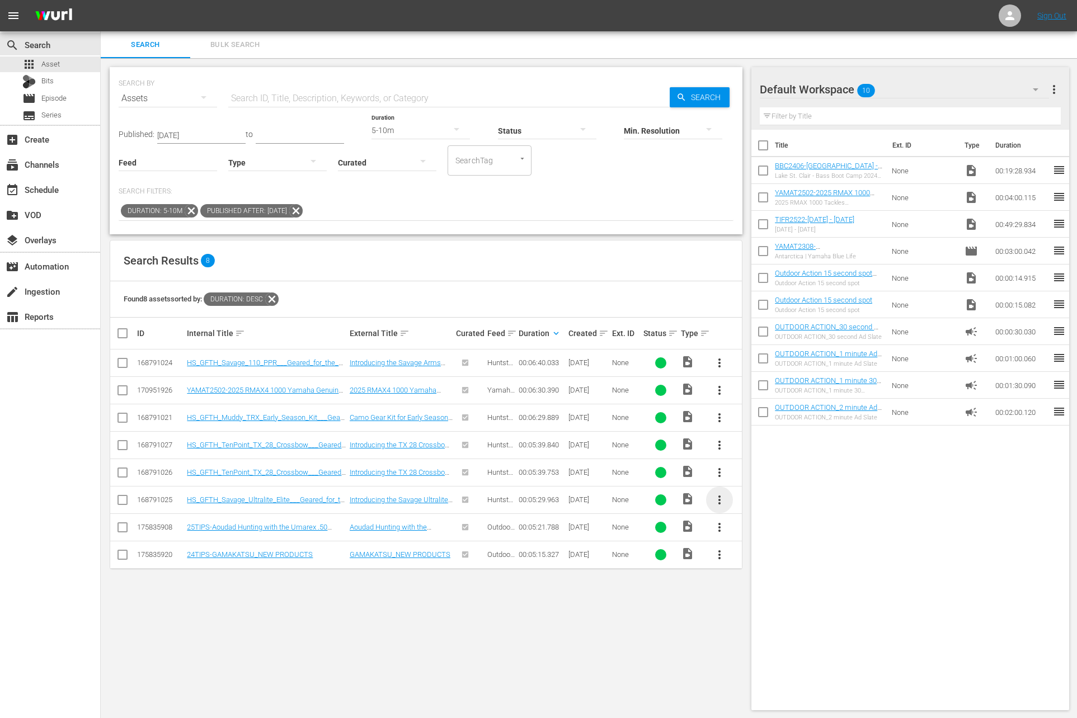
click at [714, 498] on span "more_vert" at bounding box center [719, 499] width 13 height 13
click at [754, 526] on div "Workspace" at bounding box center [780, 529] width 76 height 27
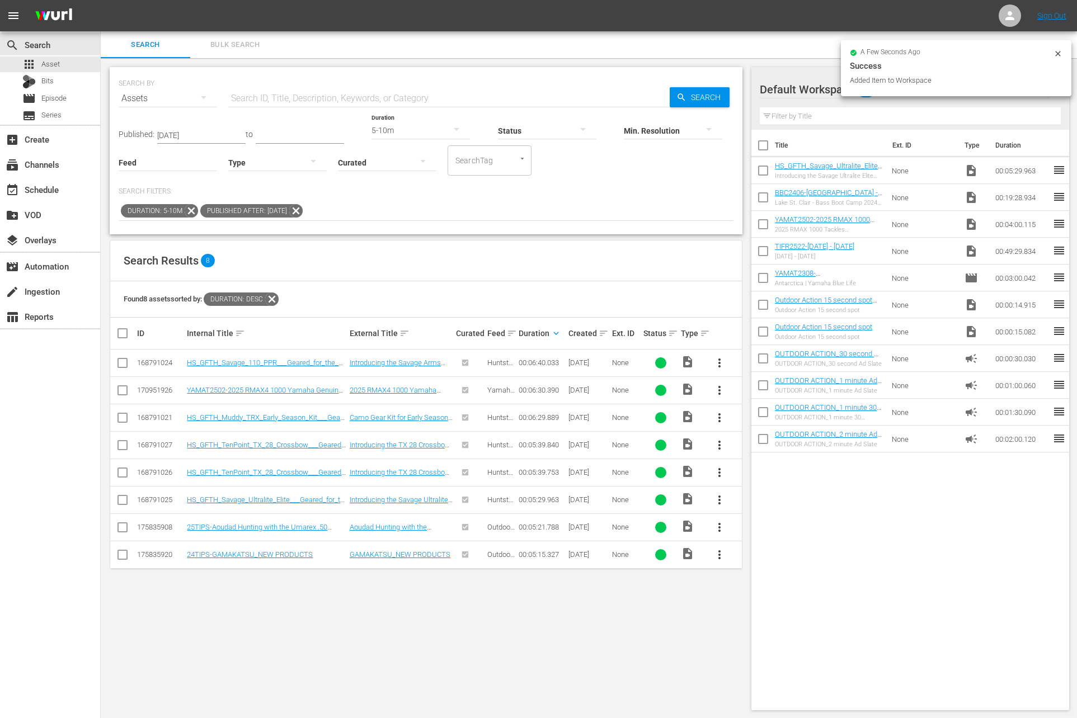
click at [760, 199] on input "checkbox" at bounding box center [762, 199] width 23 height 23
checkbox input "true"
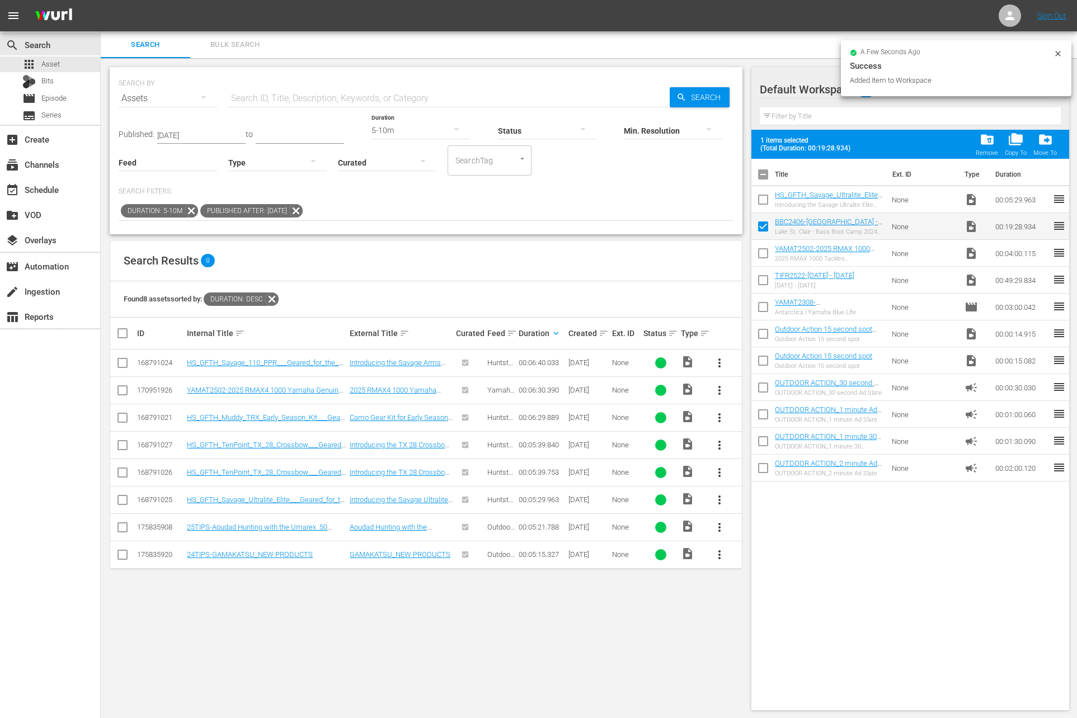
click at [760, 199] on input "checkbox" at bounding box center [762, 201] width 23 height 23
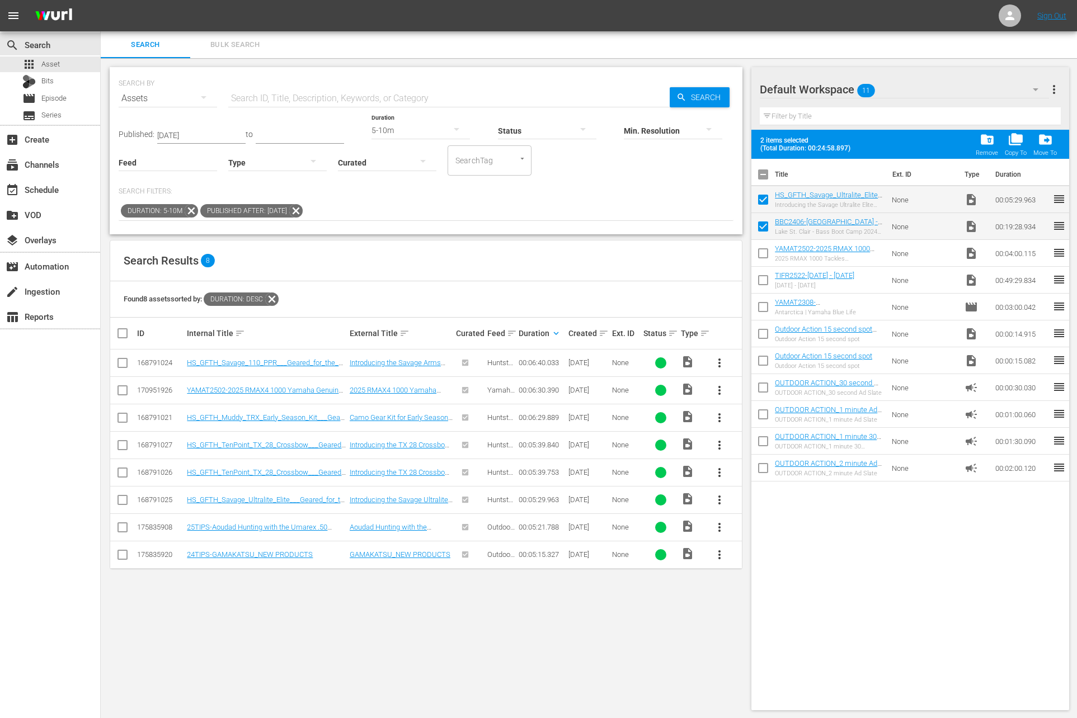
click at [762, 199] on input "checkbox" at bounding box center [762, 201] width 23 height 23
checkbox input "false"
click at [762, 222] on input "checkbox" at bounding box center [762, 228] width 23 height 23
checkbox input "false"
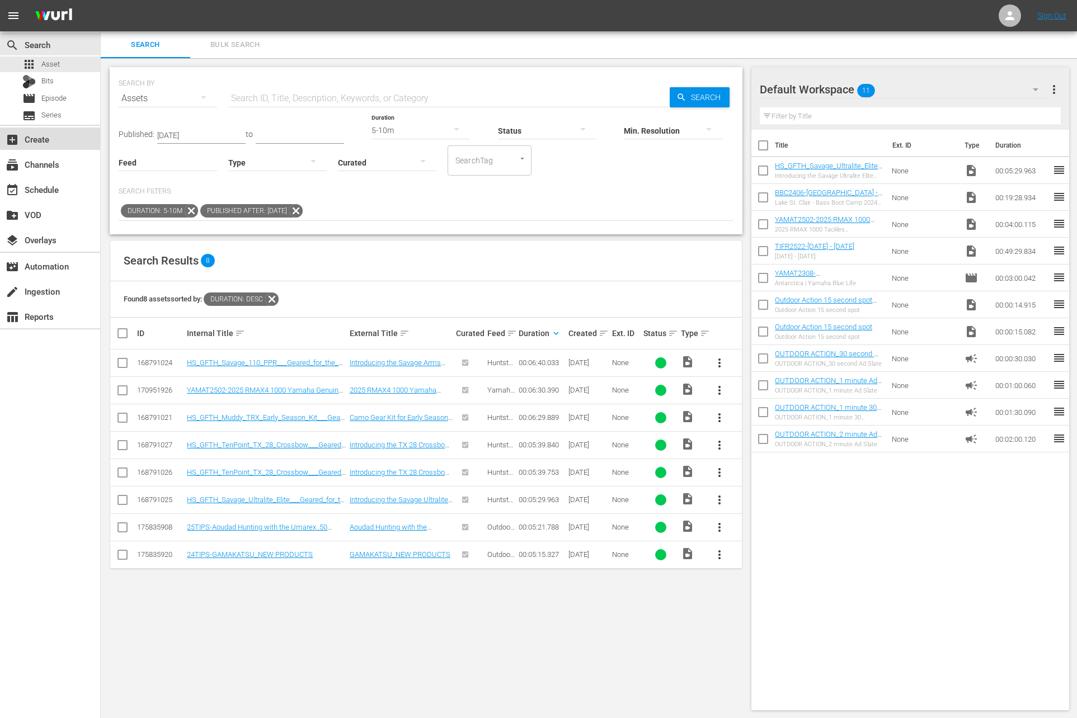
click at [48, 142] on div "add_box Create" at bounding box center [31, 138] width 63 height 10
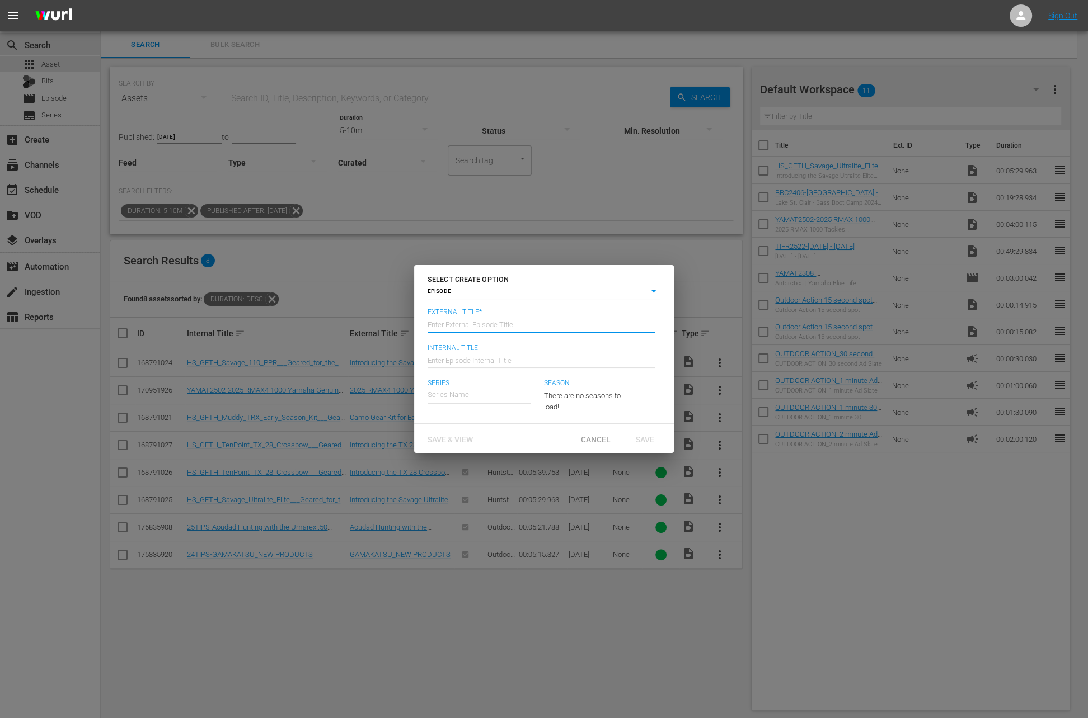
click at [539, 320] on input "text" at bounding box center [540, 324] width 227 height 27
type input "A"
paste input "[GEOGRAPHIC_DATA]"
type input "Bass Boot Camp - [GEOGRAPHIC_DATA]"
type input "Wk36-BBC"
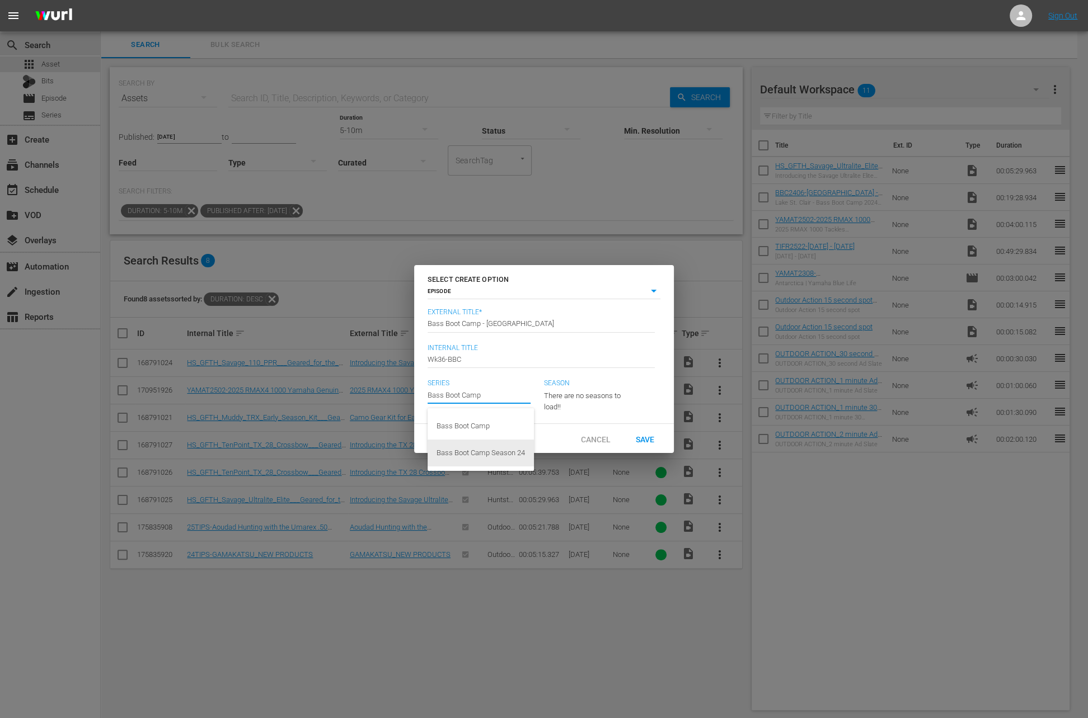
click at [506, 456] on div "Bass Boot Camp Season 24" at bounding box center [480, 453] width 88 height 27
type input "Bass Boot Camp Season 24"
click at [654, 438] on div "Save" at bounding box center [644, 438] width 49 height 21
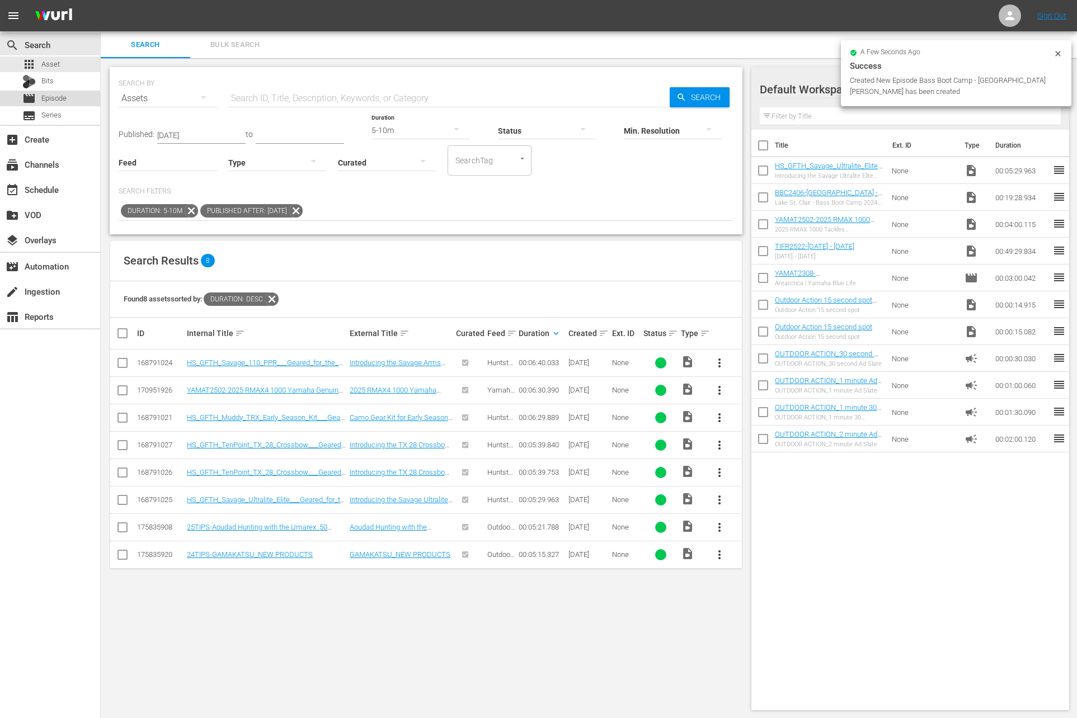
click at [54, 98] on span "Episode" at bounding box center [53, 98] width 25 height 11
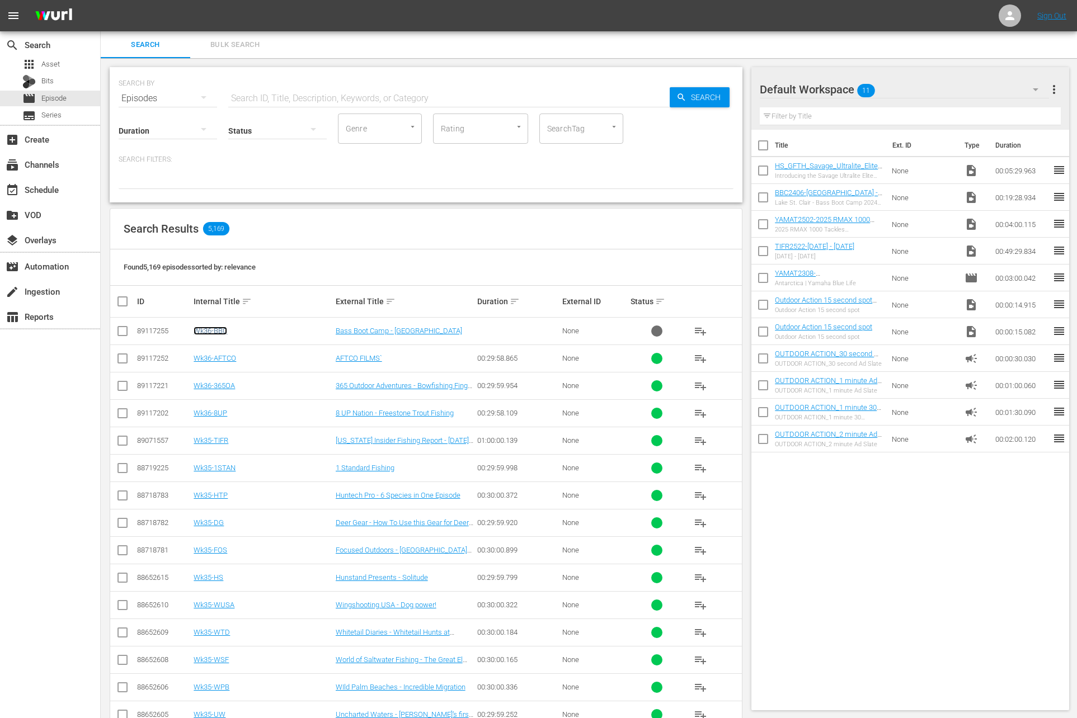
click at [215, 332] on link "Wk36-BBC" at bounding box center [211, 331] width 34 height 8
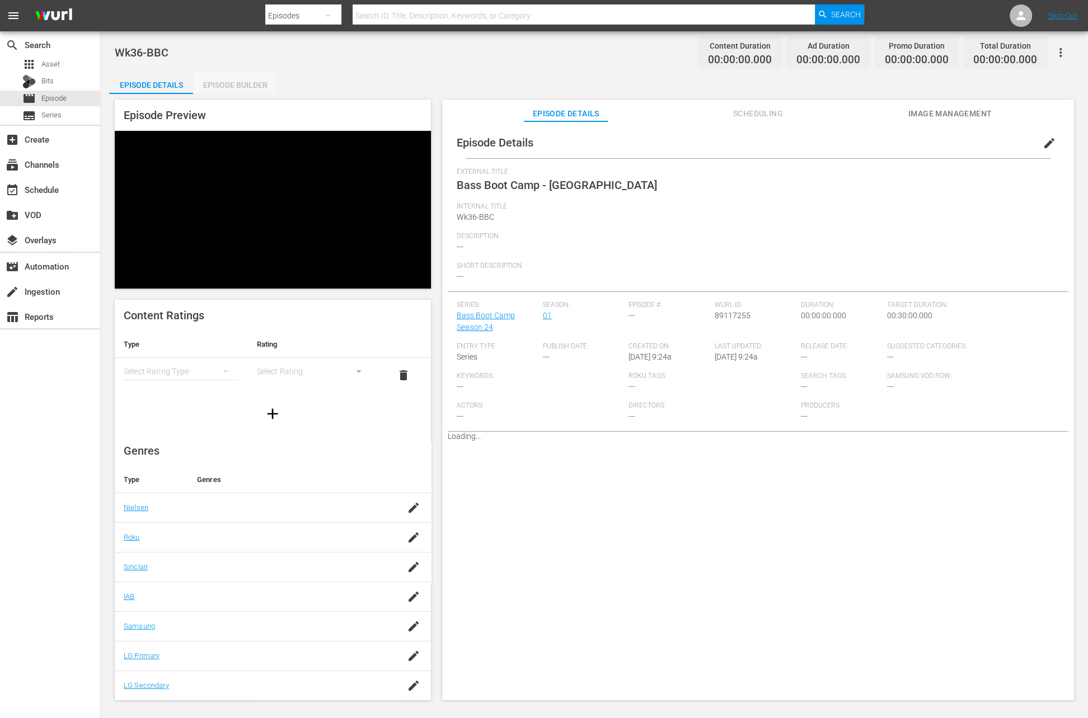
click at [243, 82] on div "Episode Builder" at bounding box center [235, 85] width 84 height 27
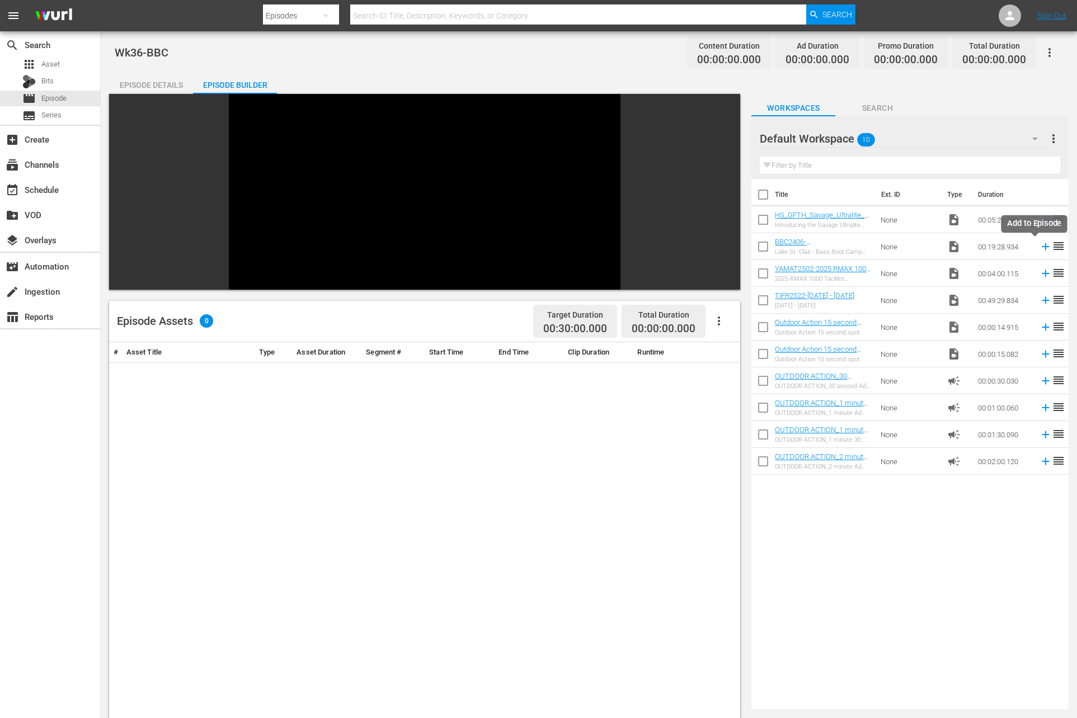
click at [1042, 246] on icon at bounding box center [1045, 246] width 7 height 7
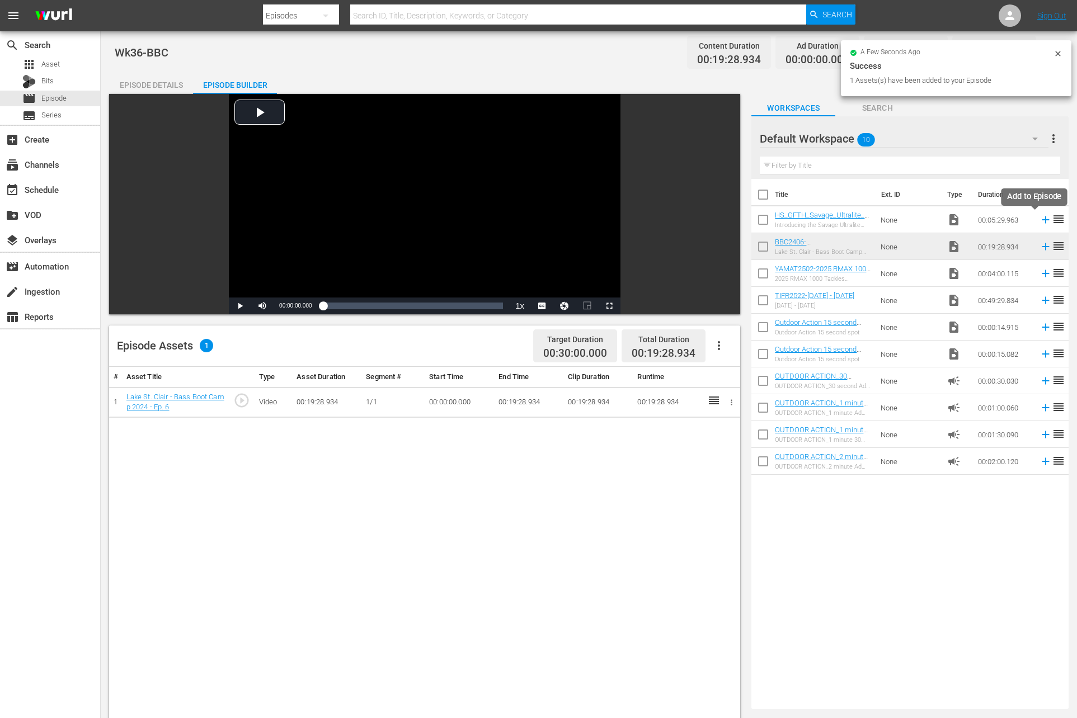
click at [1042, 218] on icon at bounding box center [1045, 220] width 7 height 7
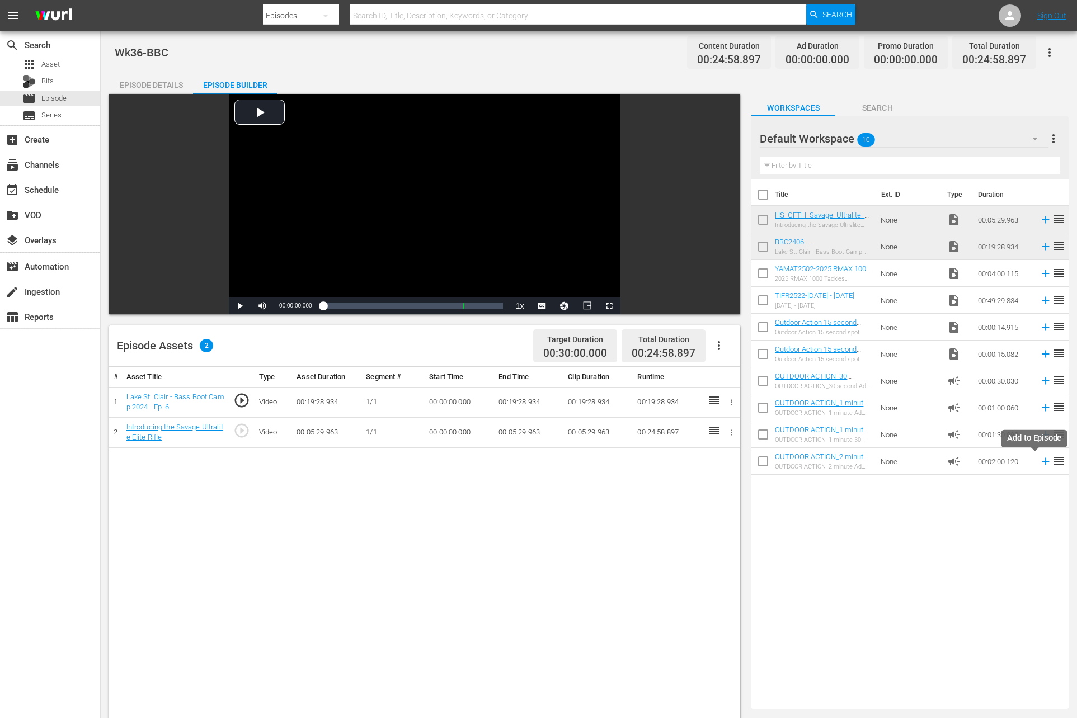
click at [1040, 463] on icon at bounding box center [1046, 461] width 12 height 12
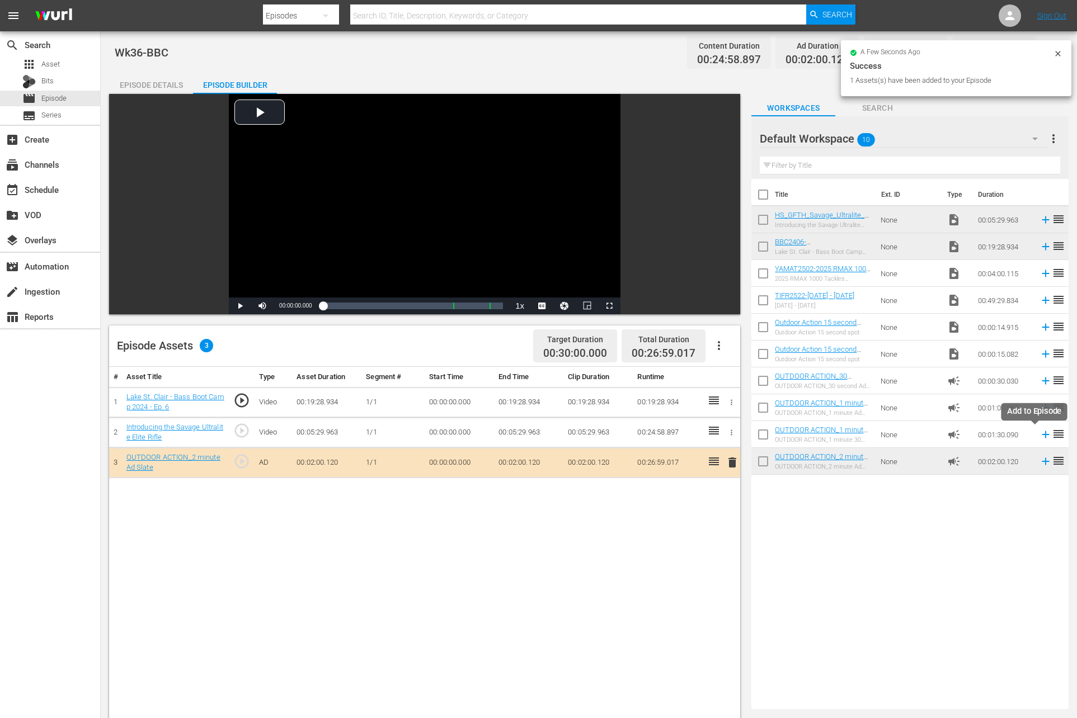
click at [1040, 436] on icon at bounding box center [1046, 435] width 12 height 12
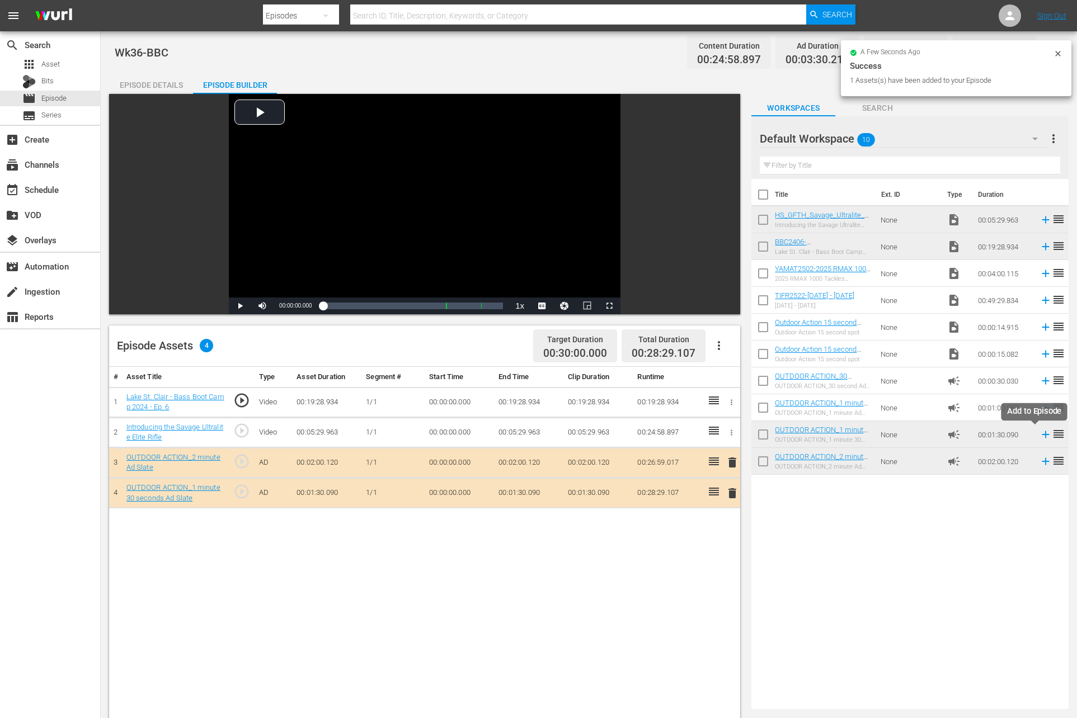
click at [1040, 436] on icon at bounding box center [1046, 435] width 12 height 12
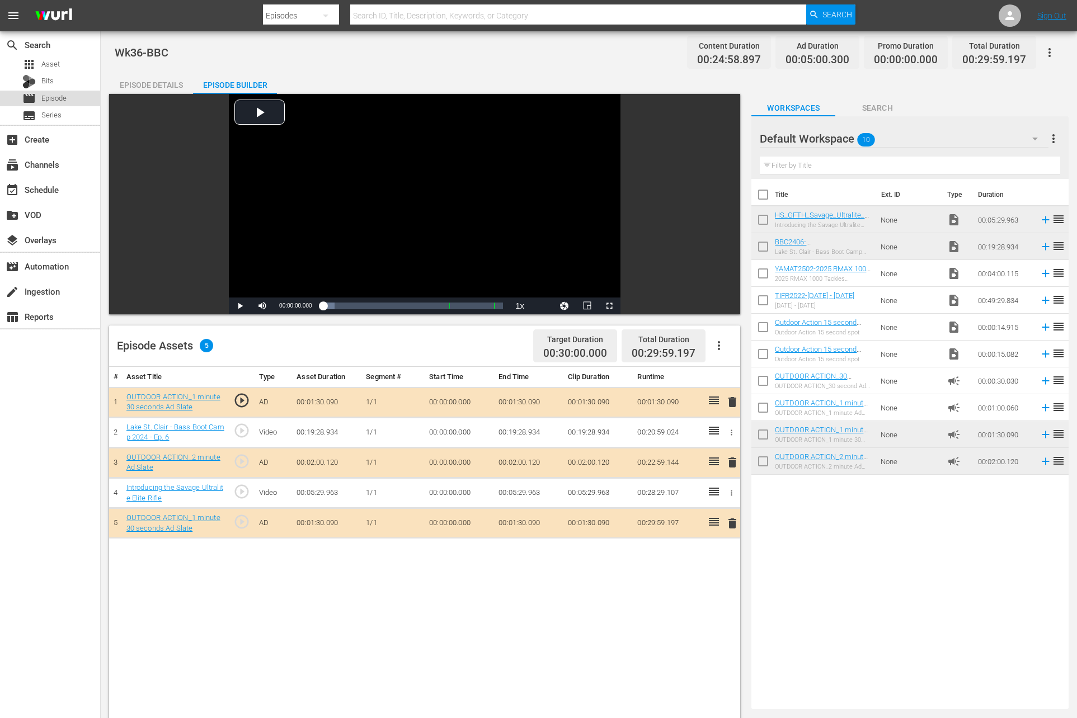
click at [42, 98] on span "Episode" at bounding box center [53, 98] width 25 height 11
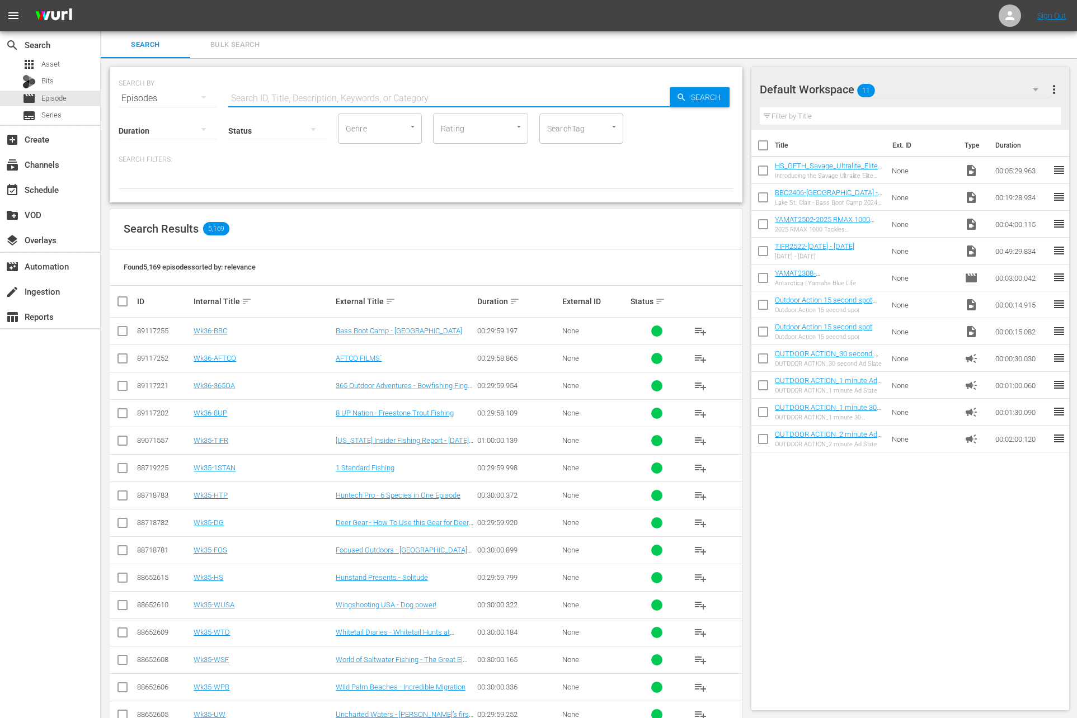
click at [292, 97] on input "text" at bounding box center [448, 98] width 441 height 27
paste input "Episode 2: Trail Tested, Race Proven: Wolverine RMAX 1000 & YFZ450R in Action"
type input "Episode 2: Trail Tested, Race Proven: Wolverine RMAX 1000 & YFZ450R in Action"
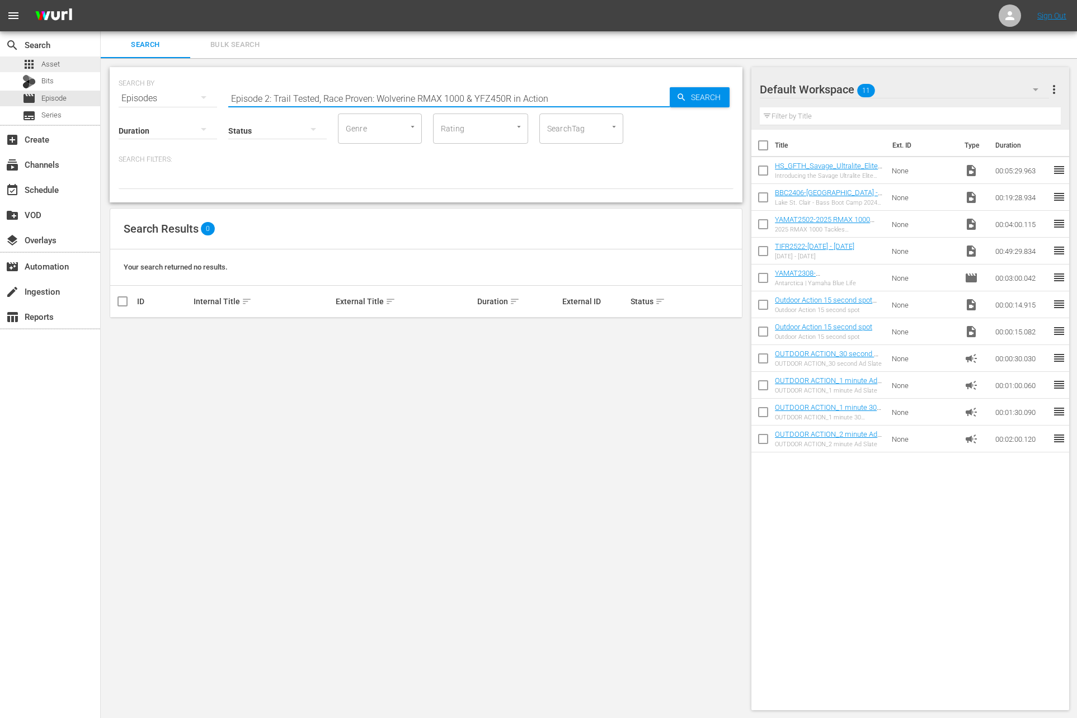
click at [51, 63] on span "Asset" at bounding box center [50, 64] width 18 height 11
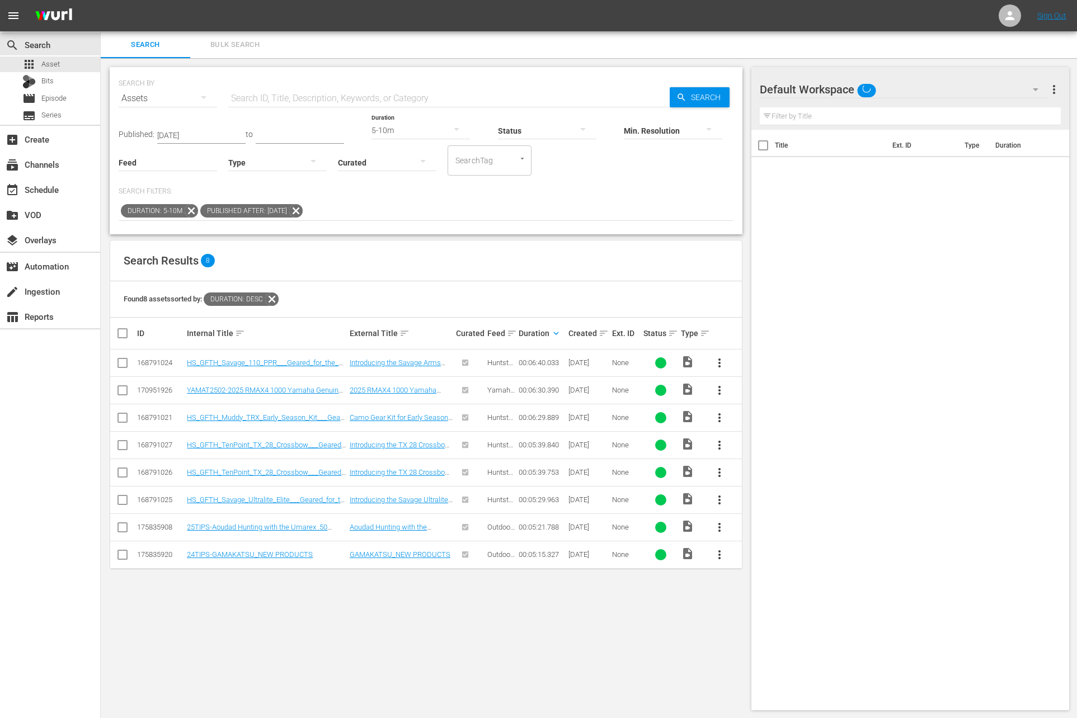
click at [275, 100] on input "text" at bounding box center [448, 98] width 441 height 27
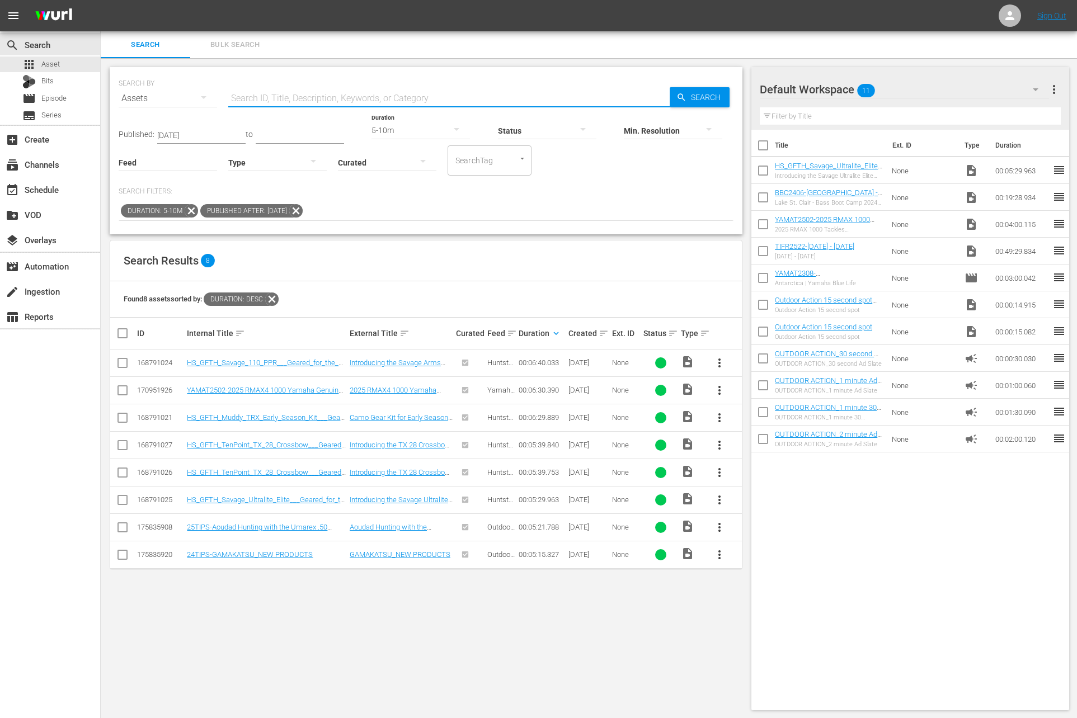
click at [189, 210] on icon at bounding box center [191, 210] width 13 height 13
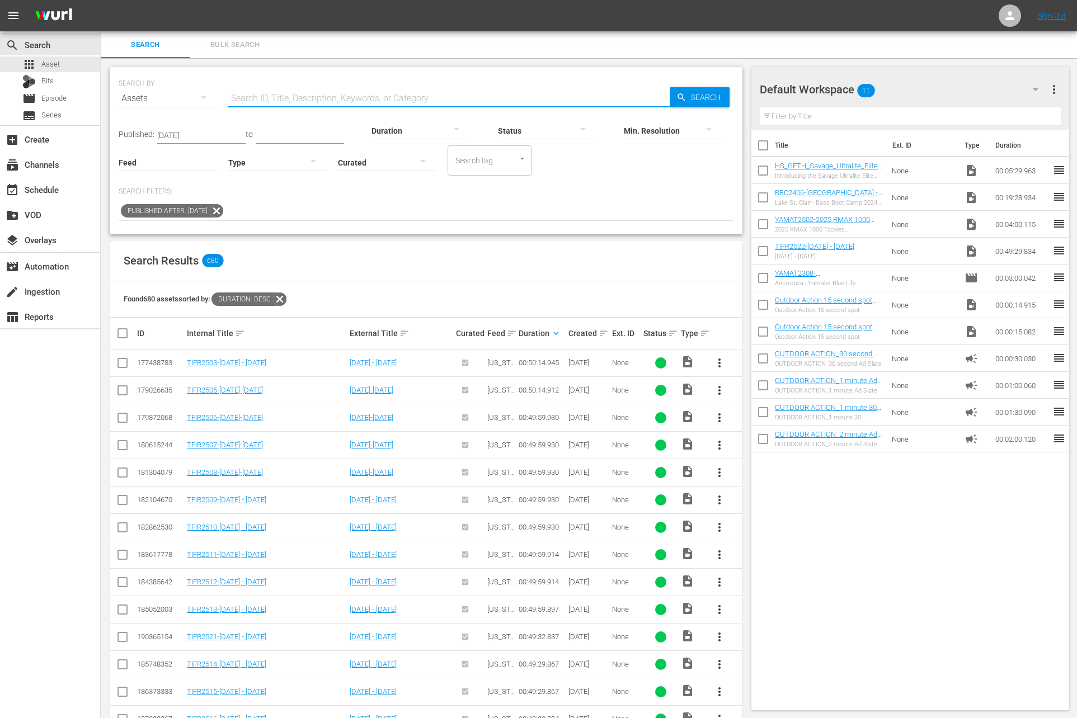
click at [309, 85] on input "text" at bounding box center [448, 98] width 441 height 27
paste input "Episode 2: Trail Tested, Race Proven: Wolverine RMAX 1000 & YFZ450R in Action"
type input "Episode 2: Trail Tested, Race Proven: Wolverine RMAX 1000 & YFZ450R in Action"
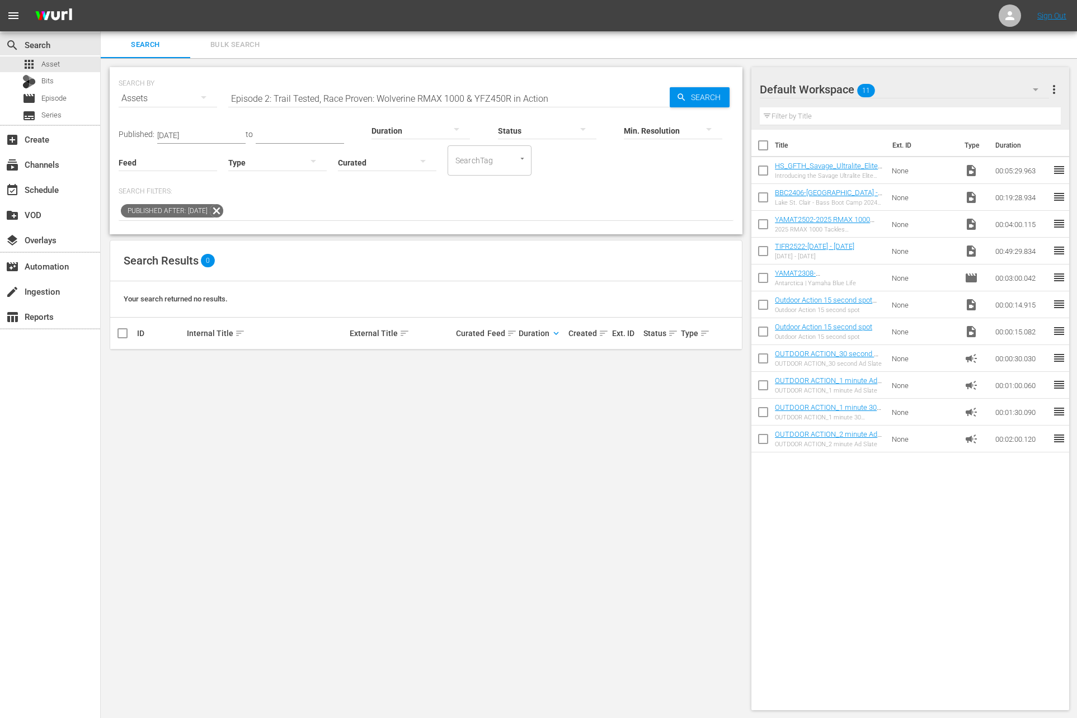
click at [224, 210] on icon at bounding box center [216, 211] width 15 height 15
drag, startPoint x: 272, startPoint y: 98, endPoint x: 206, endPoint y: 58, distance: 77.3
click at [206, 58] on div "Search Bulk Search SEARCH BY Search By Assets Search ID, Title, Description, Ke…" at bounding box center [589, 375] width 976 height 688
type input "Trail Tested, Race Proven: Wolverine RMAX 1000 & YFZ450R in Action"
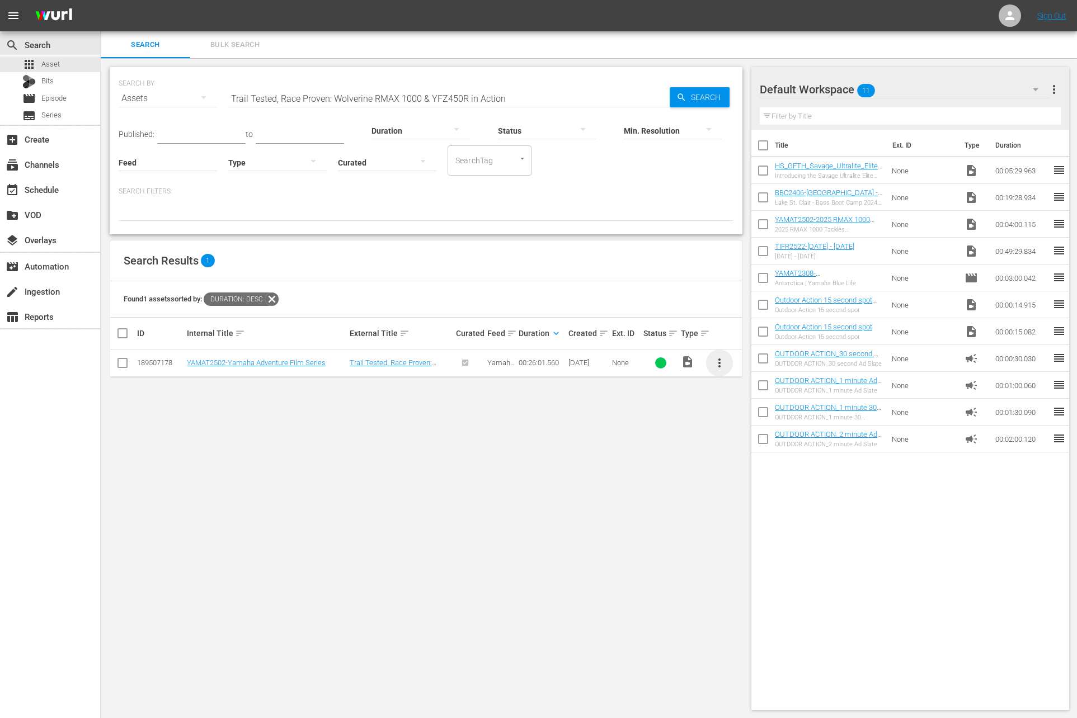
click at [717, 361] on span "more_vert" at bounding box center [719, 362] width 13 height 13
click at [759, 391] on div "Workspace" at bounding box center [780, 393] width 76 height 27
click at [408, 99] on input "Trail Tested, Race Proven: Wolverine RMAX 1000 & YFZ450R in Action" at bounding box center [448, 98] width 441 height 27
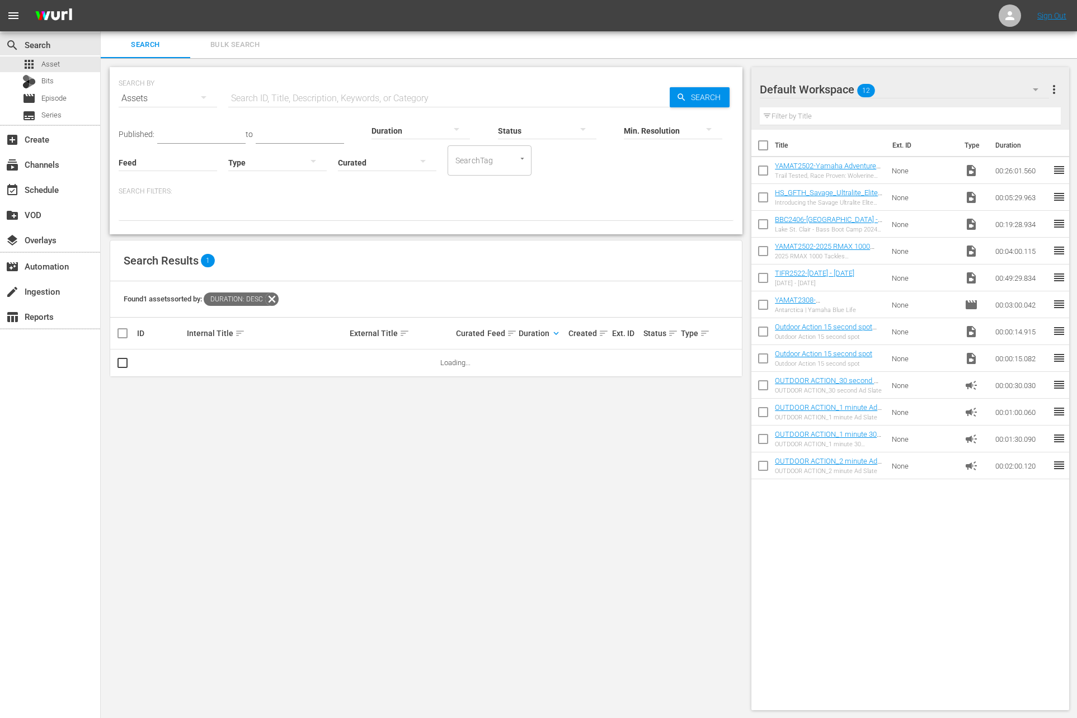
click at [394, 128] on div at bounding box center [421, 130] width 98 height 31
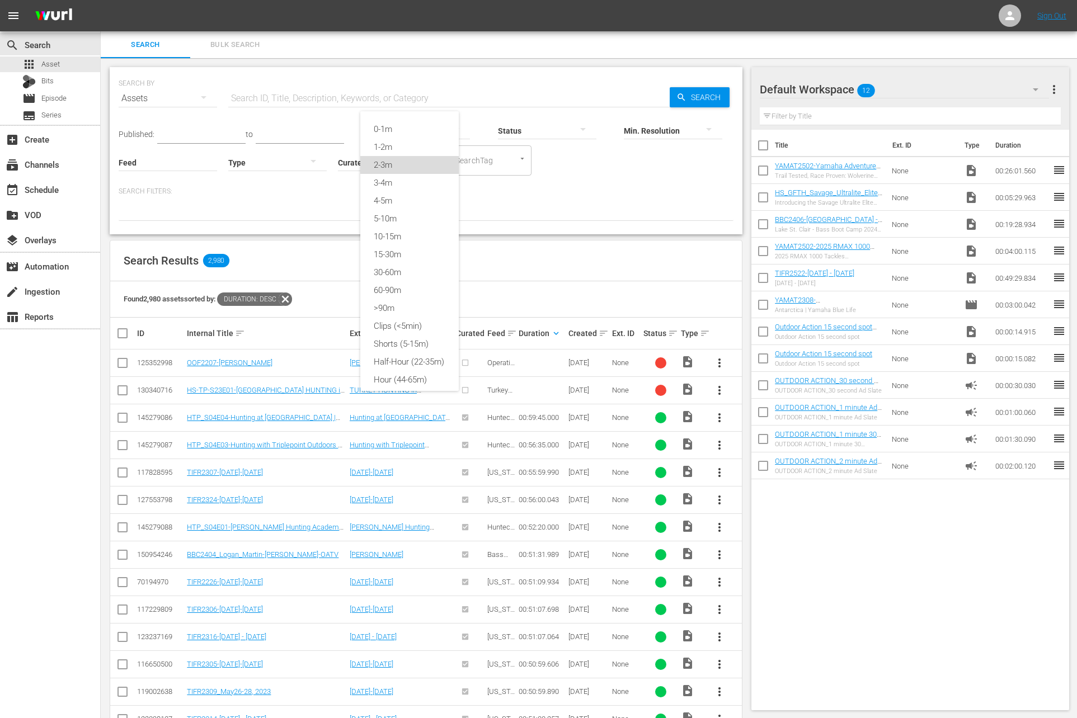
click at [399, 164] on div "2-3m" at bounding box center [409, 165] width 98 height 18
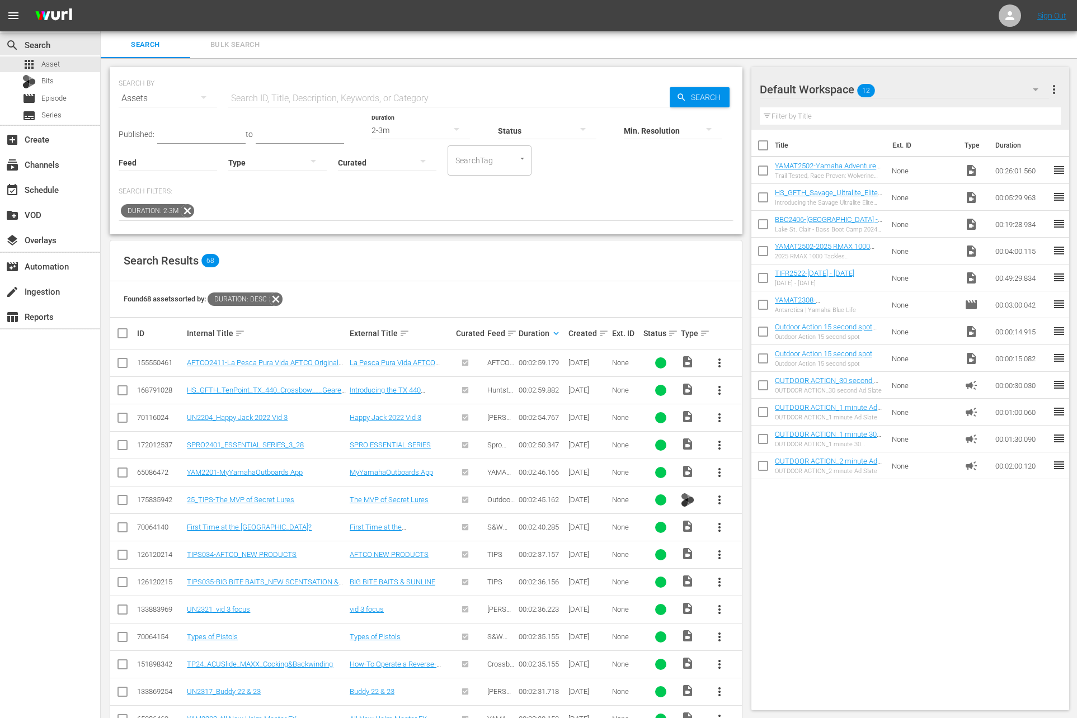
click at [749, 644] on div "SEARCH BY Search By Assets Search ID, Title, Description, Keywords, or Category…" at bounding box center [426, 501] width 651 height 887
click at [719, 392] on span "more_vert" at bounding box center [719, 390] width 13 height 13
click at [745, 416] on div "Workspace" at bounding box center [780, 420] width 76 height 27
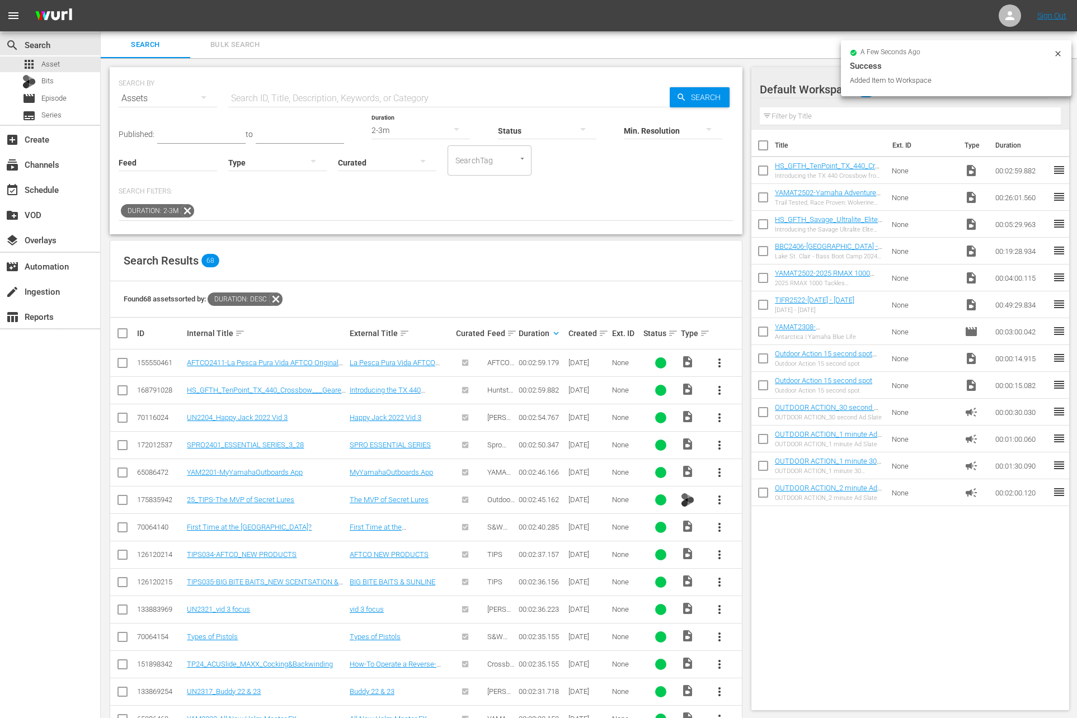
click at [761, 166] on input "checkbox" at bounding box center [762, 172] width 23 height 23
checkbox input "true"
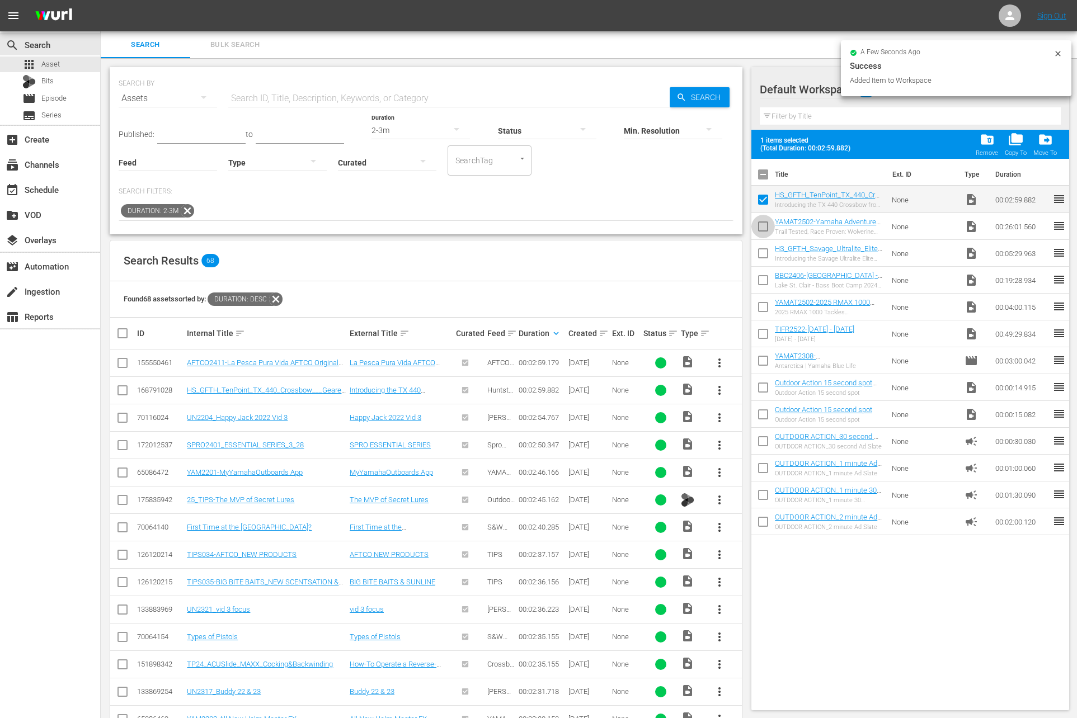
click at [763, 218] on input "checkbox" at bounding box center [762, 228] width 23 height 23
checkbox input "true"
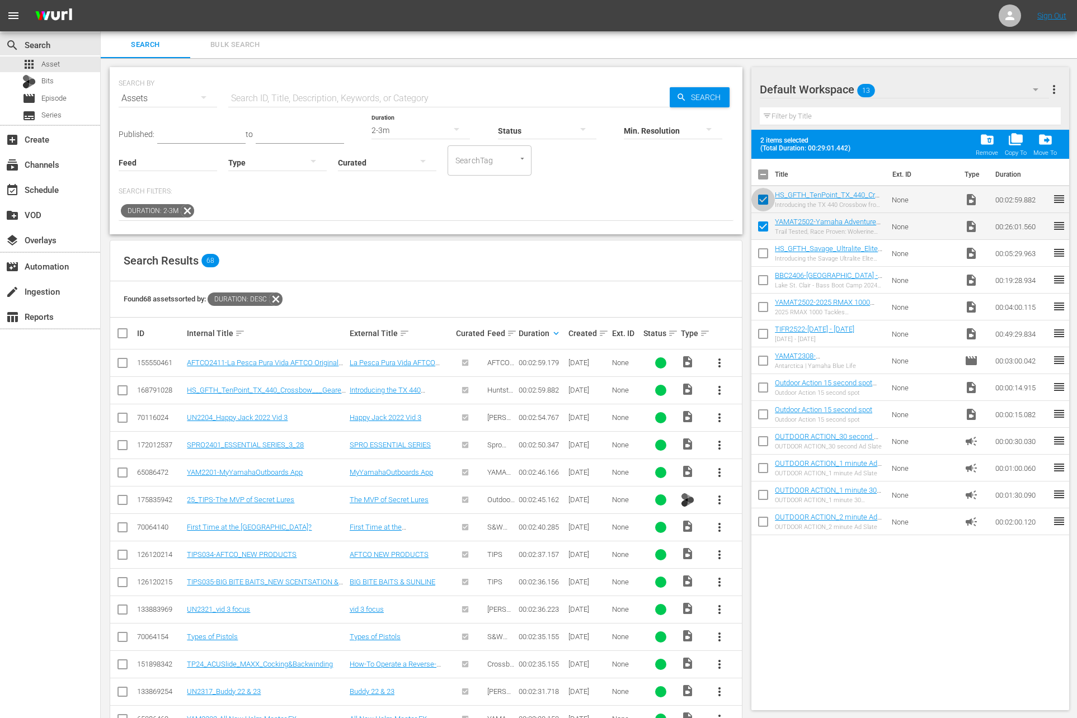
click at [761, 203] on input "checkbox" at bounding box center [762, 201] width 23 height 23
checkbox input "false"
click at [761, 225] on input "checkbox" at bounding box center [762, 228] width 23 height 23
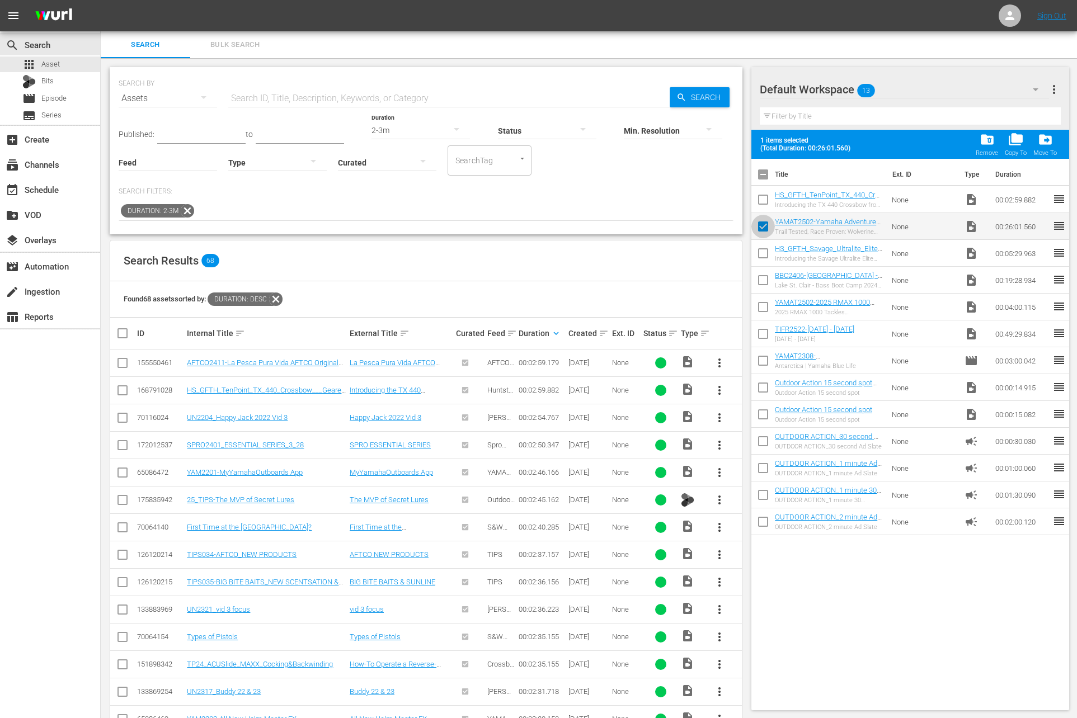
checkbox input "false"
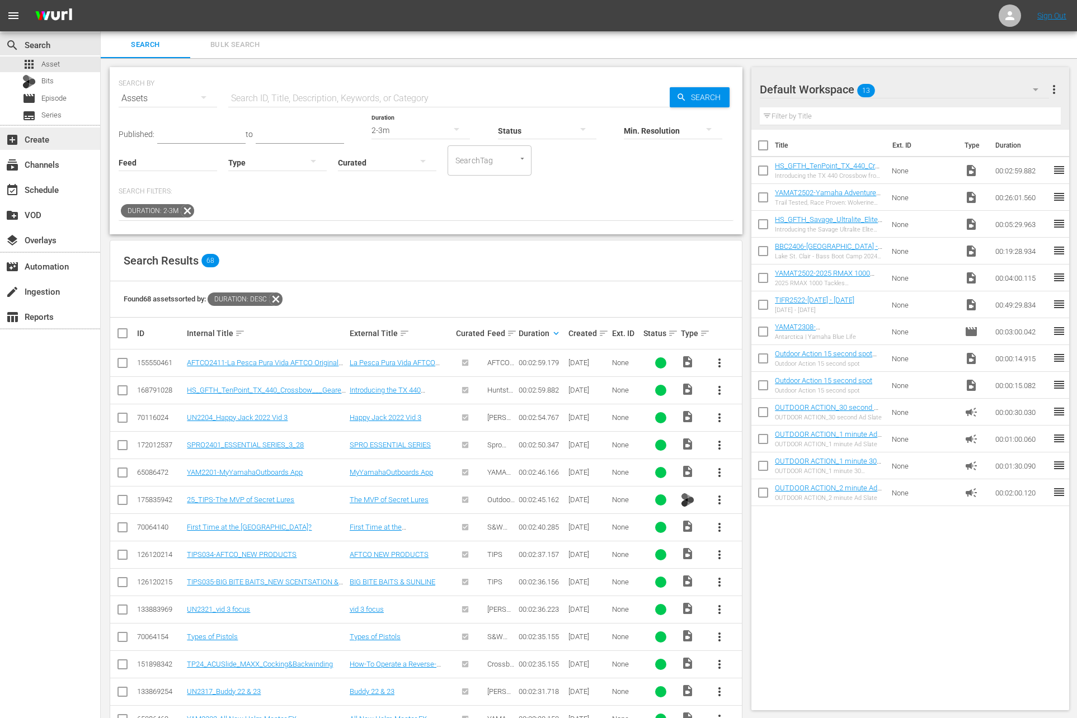
click at [39, 133] on div "add_box Create" at bounding box center [31, 138] width 63 height 10
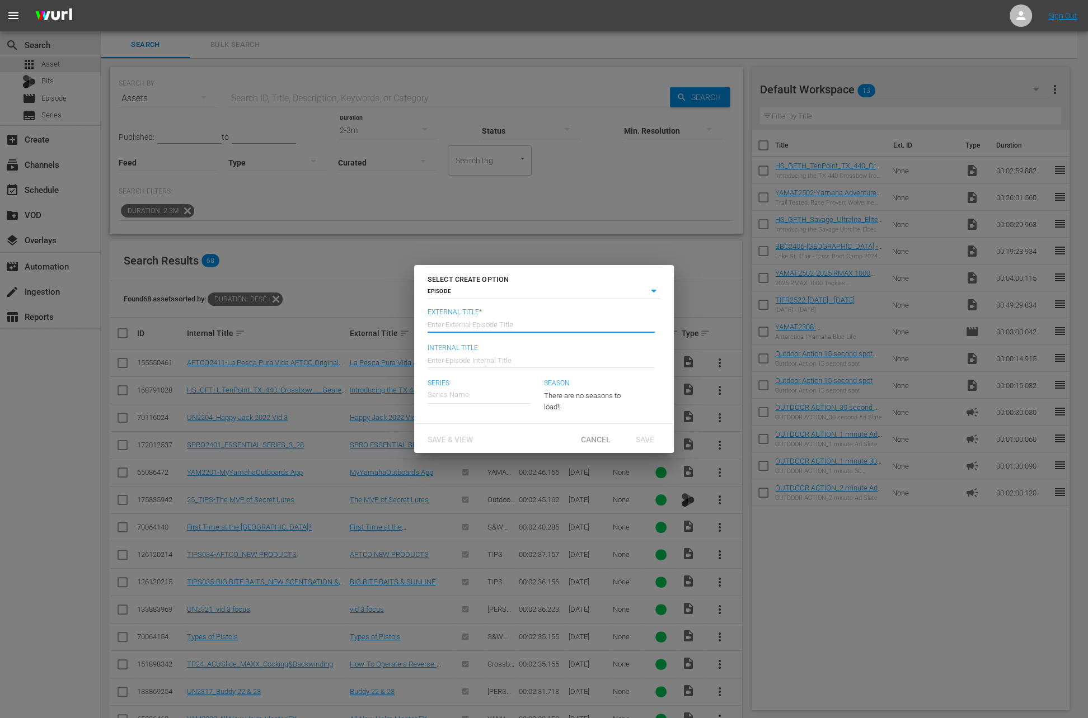
click at [462, 322] on input "text" at bounding box center [540, 324] width 227 height 27
type input "A"
paste input "Episode 2: Trail Tested, Race Proven: Wolverine RMAX 1000 & YFZ450R in Action"
type input "Yamaha Adventure Realized - Episode 2: Trail Tested, Race Proven: Wolverine RMA…"
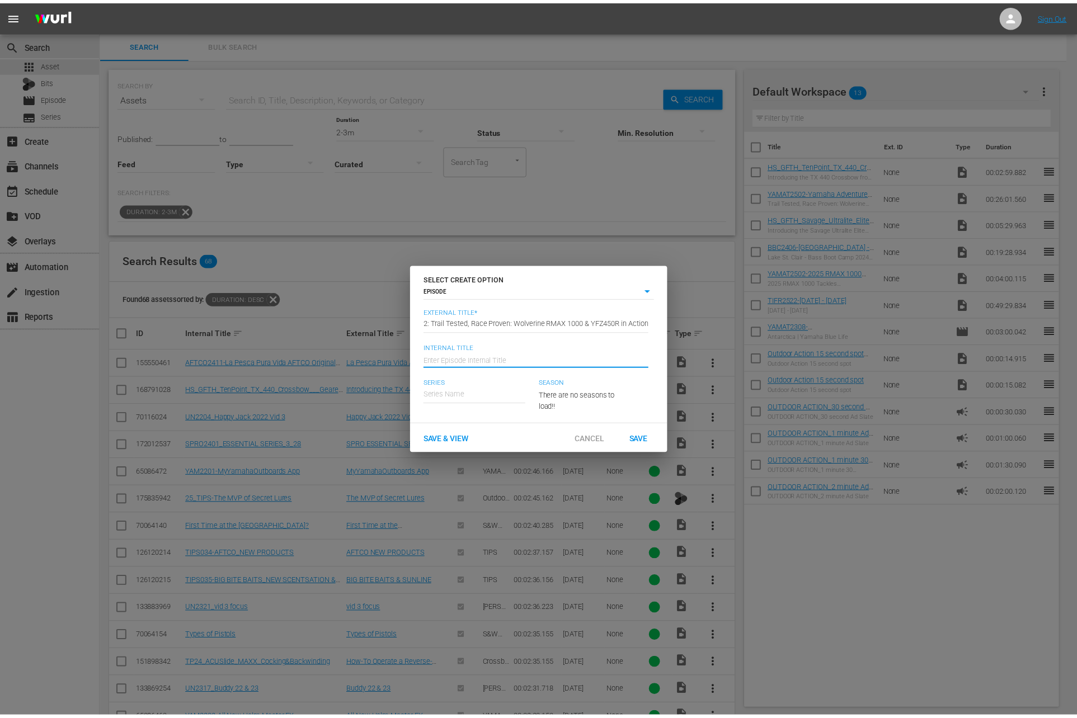
scroll to position [0, 0]
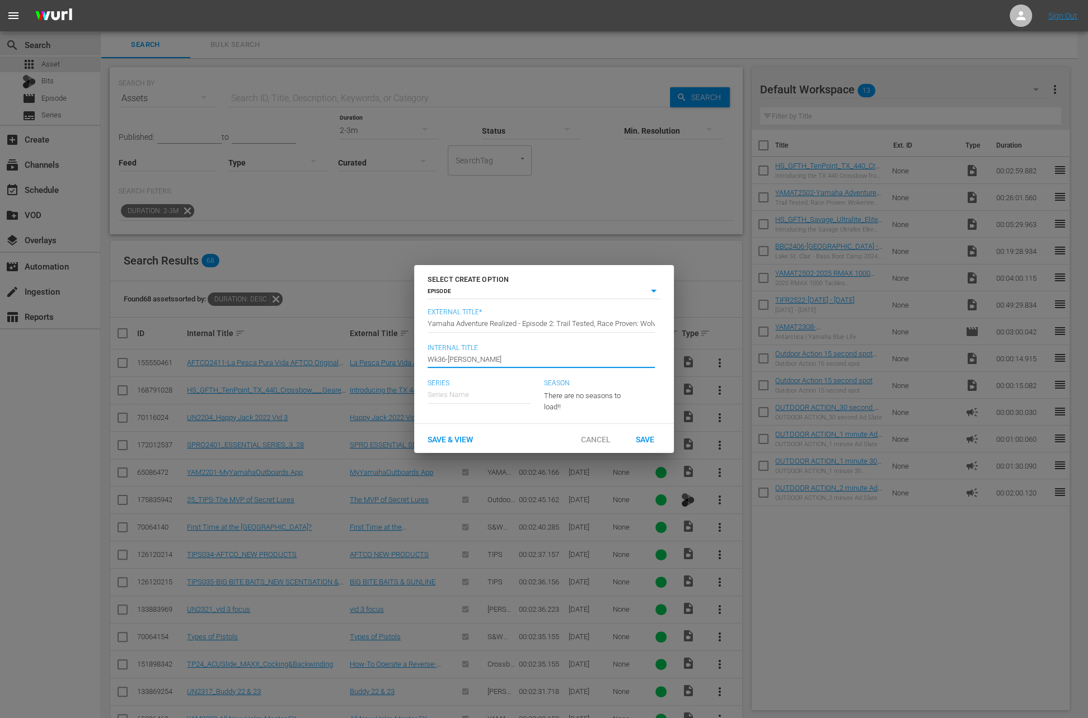
type input "Wk36-[PERSON_NAME]"
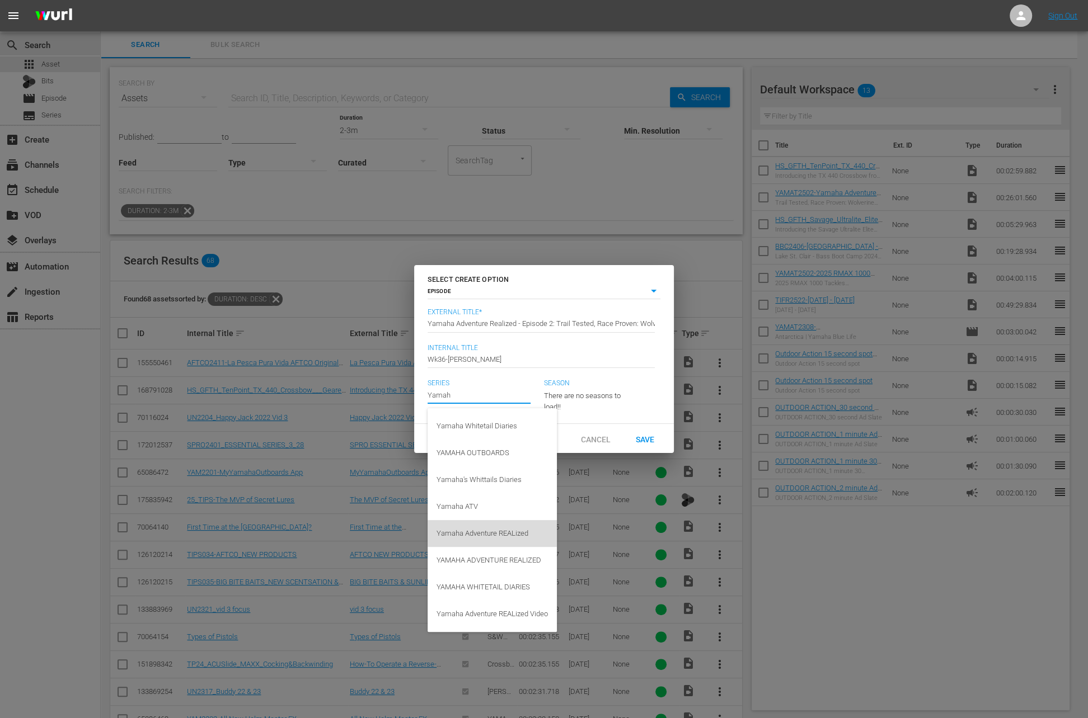
click at [497, 544] on div "Yamaha Adventure REALized" at bounding box center [491, 533] width 111 height 27
type input "Yamaha Adventure REALized"
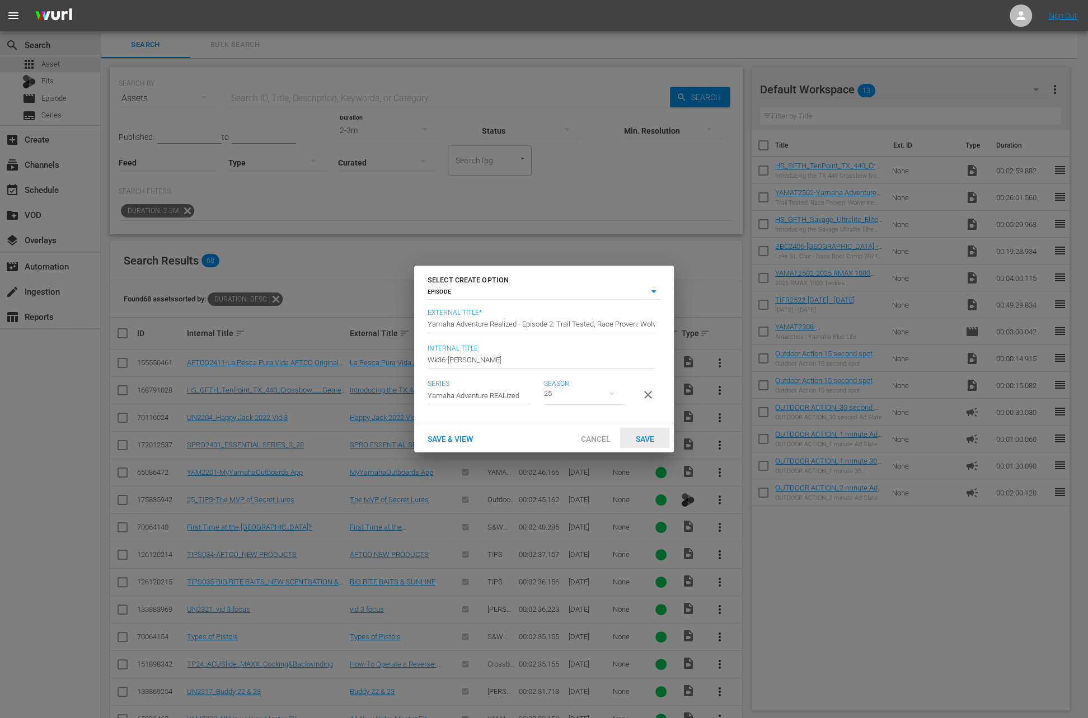
click at [649, 449] on div "Save" at bounding box center [644, 438] width 49 height 21
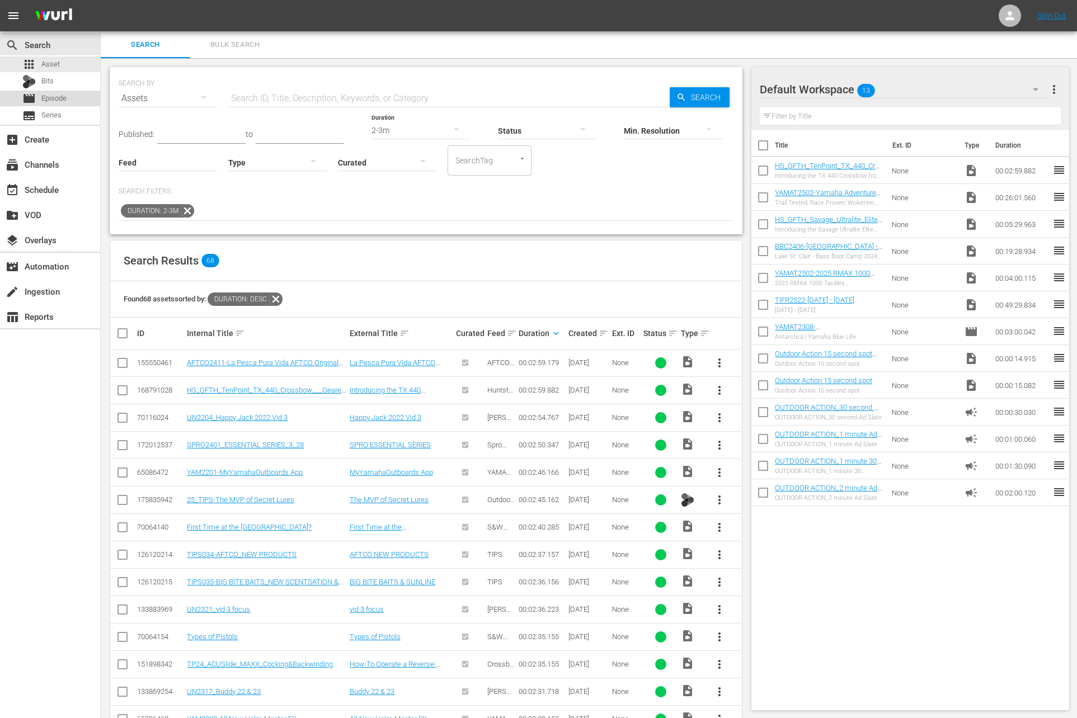
click at [62, 102] on span "Episode" at bounding box center [53, 98] width 25 height 11
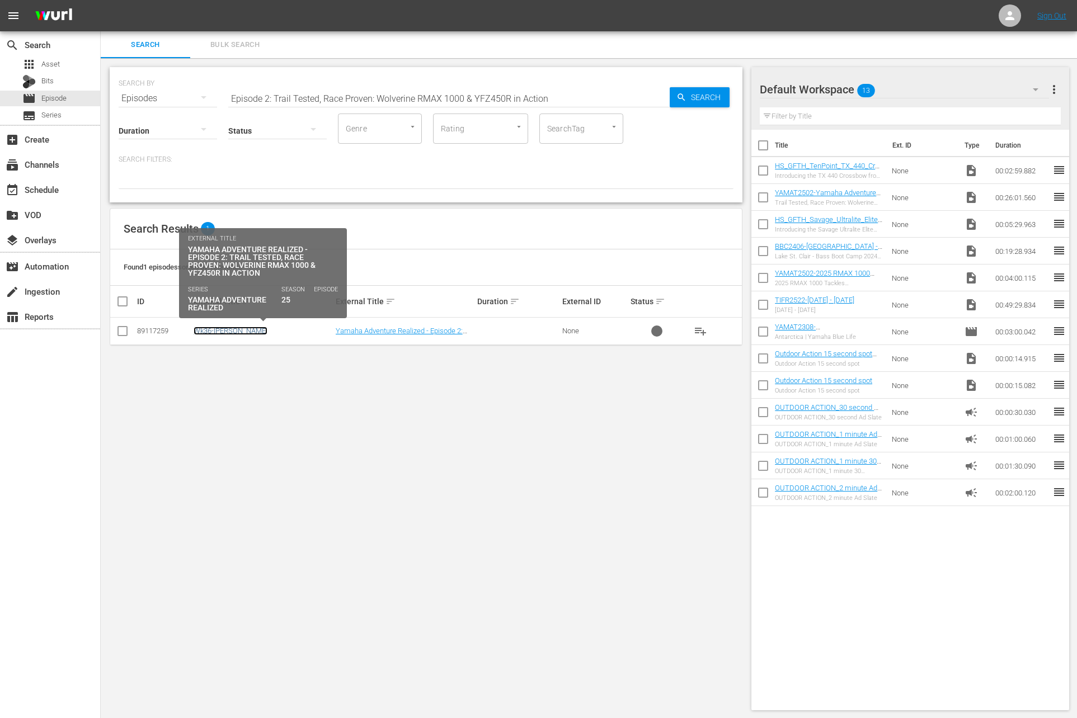
click at [226, 327] on link "Wk36-[PERSON_NAME]" at bounding box center [231, 331] width 74 height 8
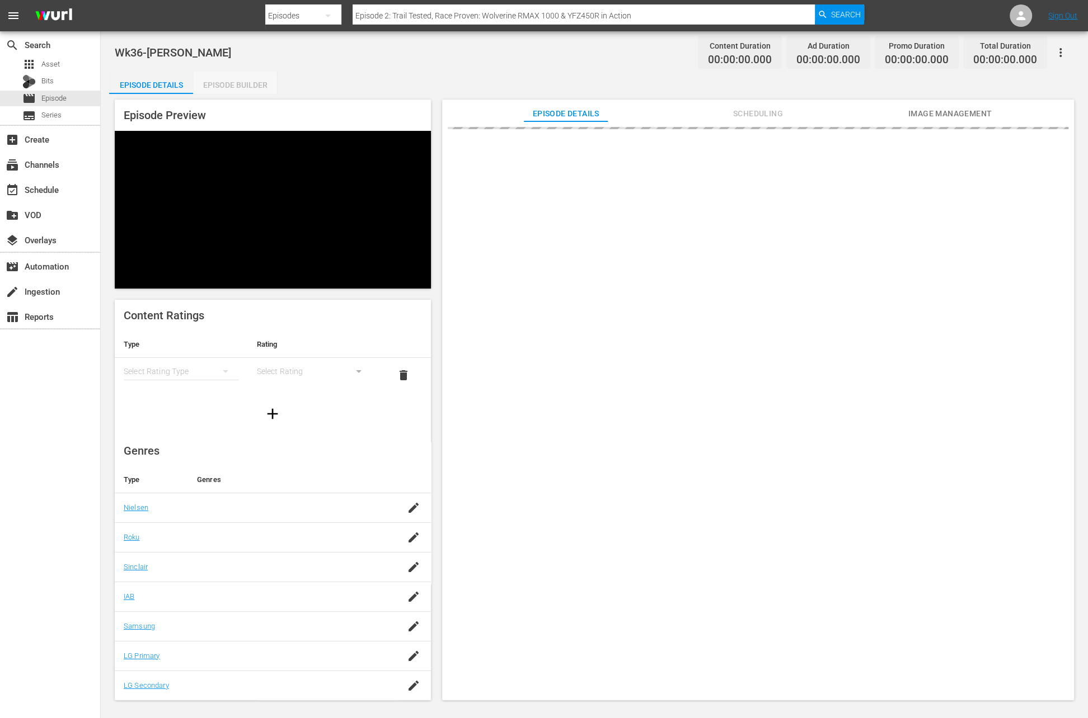
click at [247, 82] on div "Episode Builder" at bounding box center [235, 85] width 84 height 27
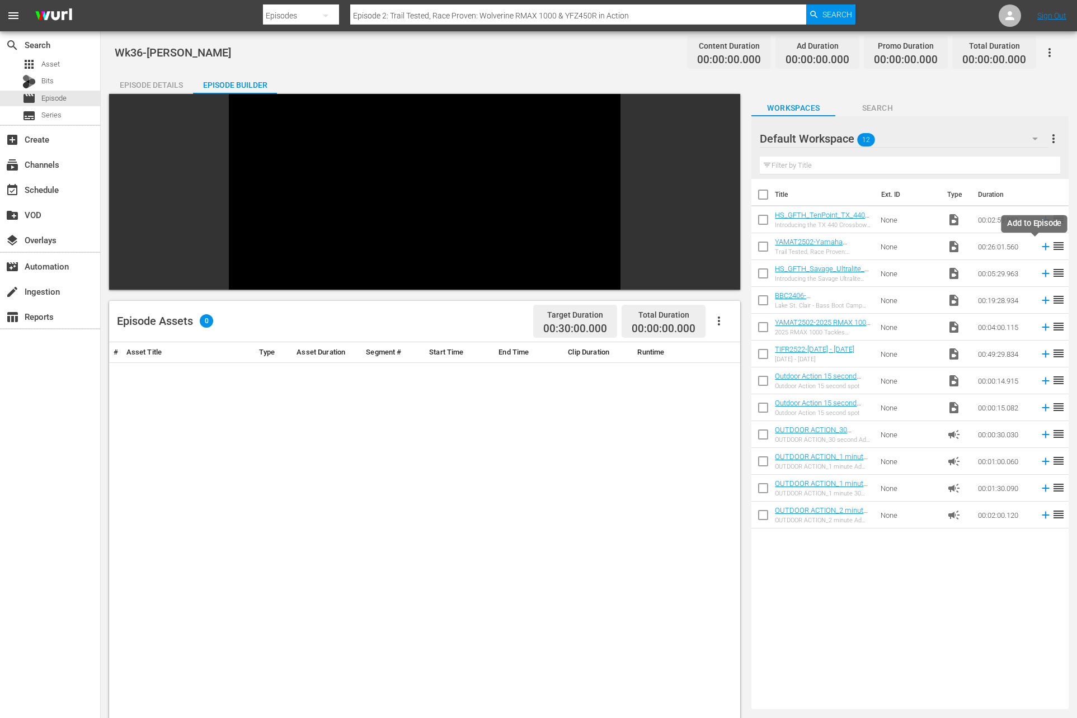
click at [1040, 247] on icon at bounding box center [1046, 247] width 12 height 12
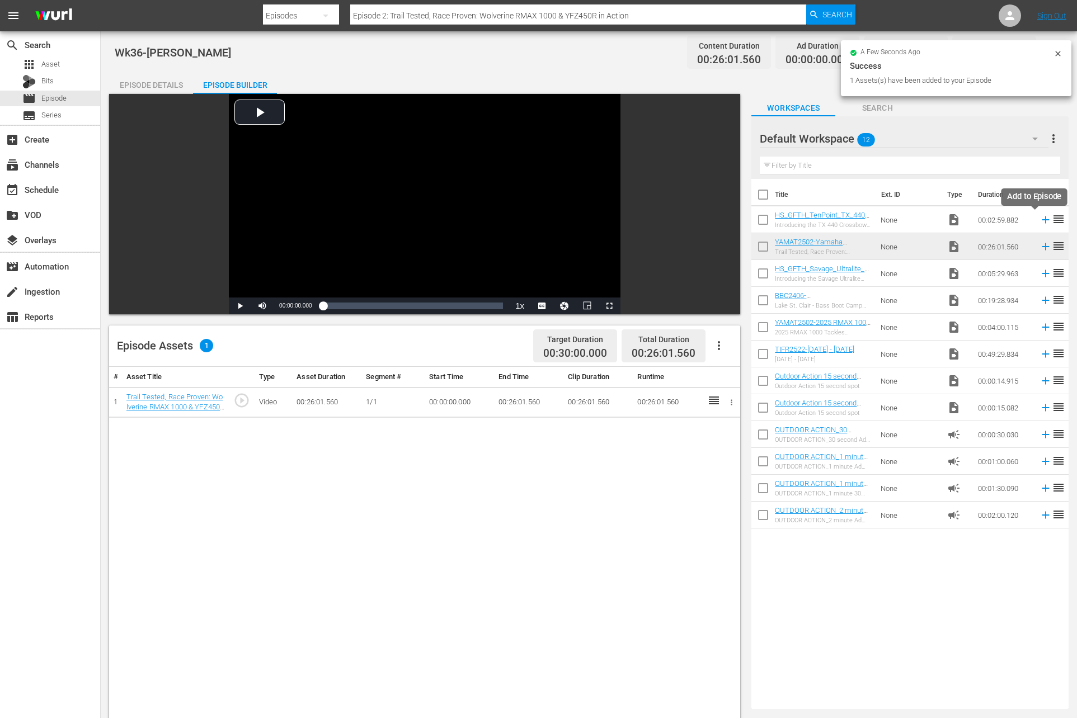
click at [1040, 218] on icon at bounding box center [1046, 220] width 12 height 12
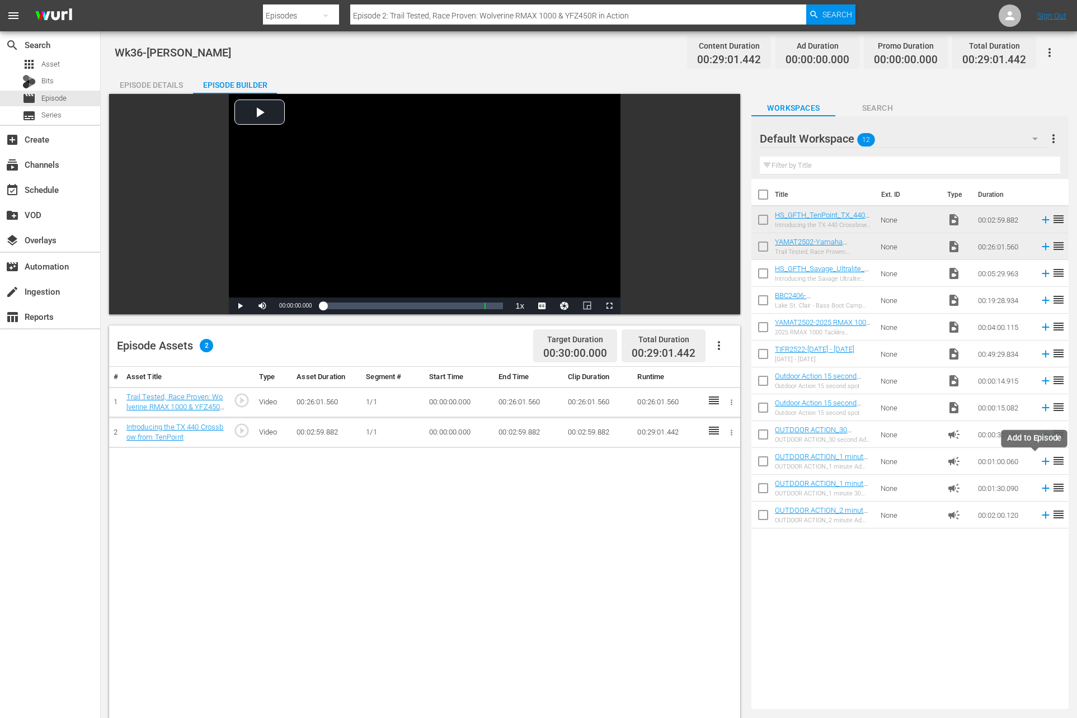
click at [1040, 462] on icon at bounding box center [1046, 461] width 12 height 12
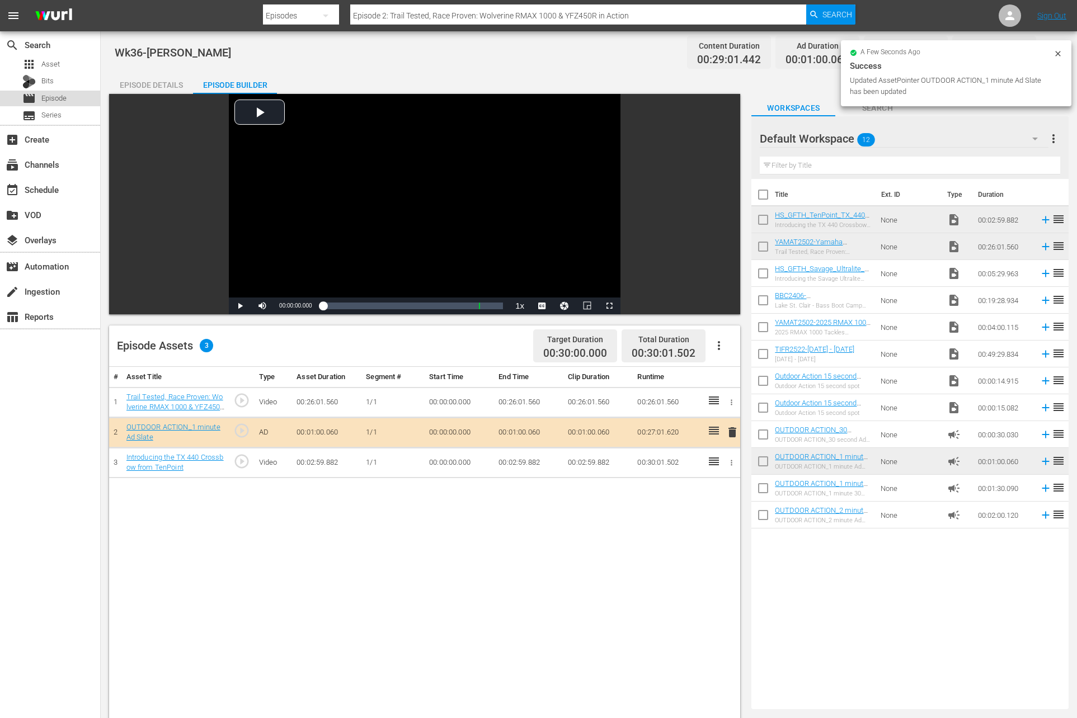
click at [44, 101] on span "Episode" at bounding box center [53, 98] width 25 height 11
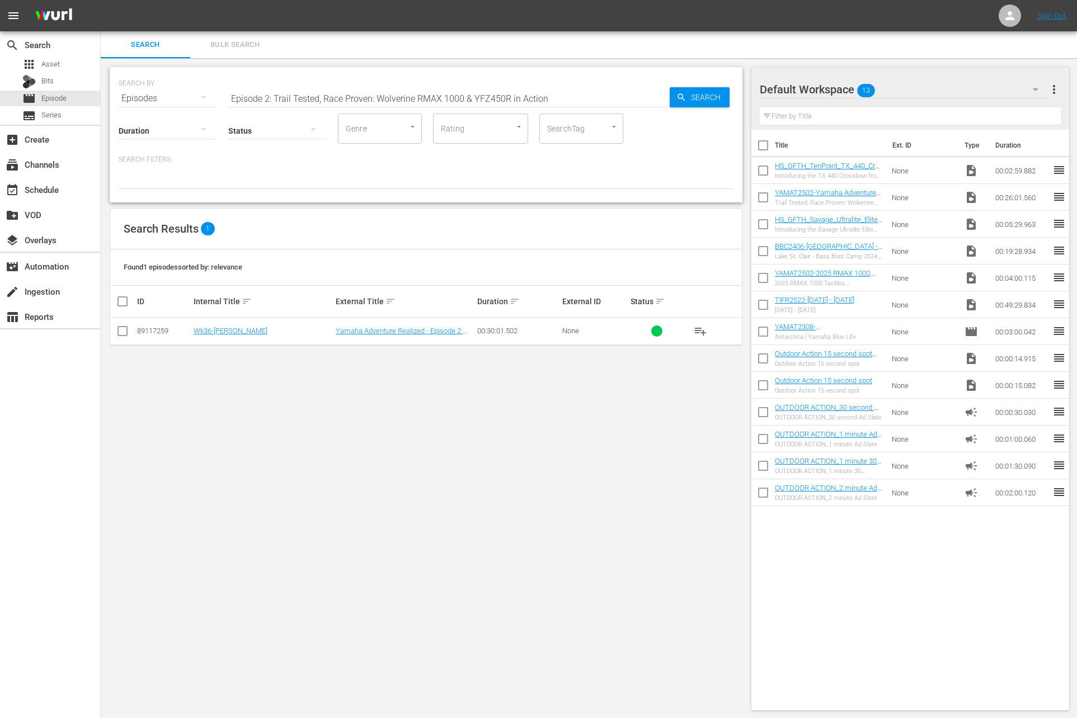
click at [346, 93] on input "Episode 2: Trail Tested, Race Proven: Wolverine RMAX 1000 & YFZ450R in Action" at bounding box center [448, 98] width 441 height 27
click at [758, 173] on input "checkbox" at bounding box center [762, 172] width 23 height 23
checkbox input "true"
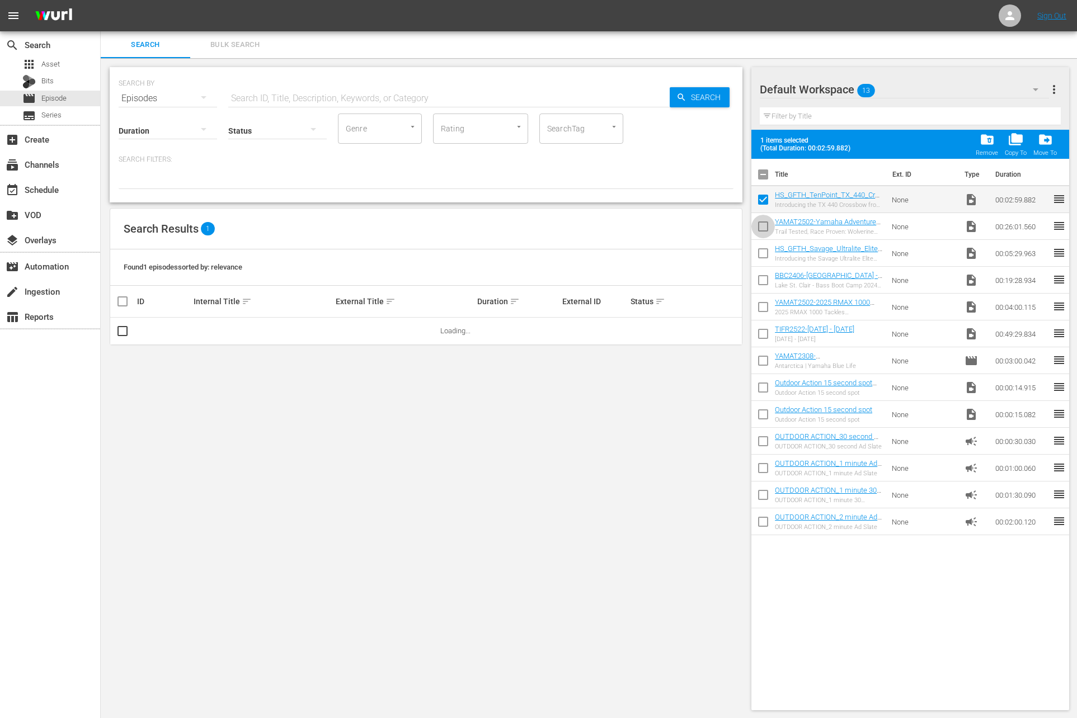
click at [756, 228] on input "checkbox" at bounding box center [762, 228] width 23 height 23
checkbox input "true"
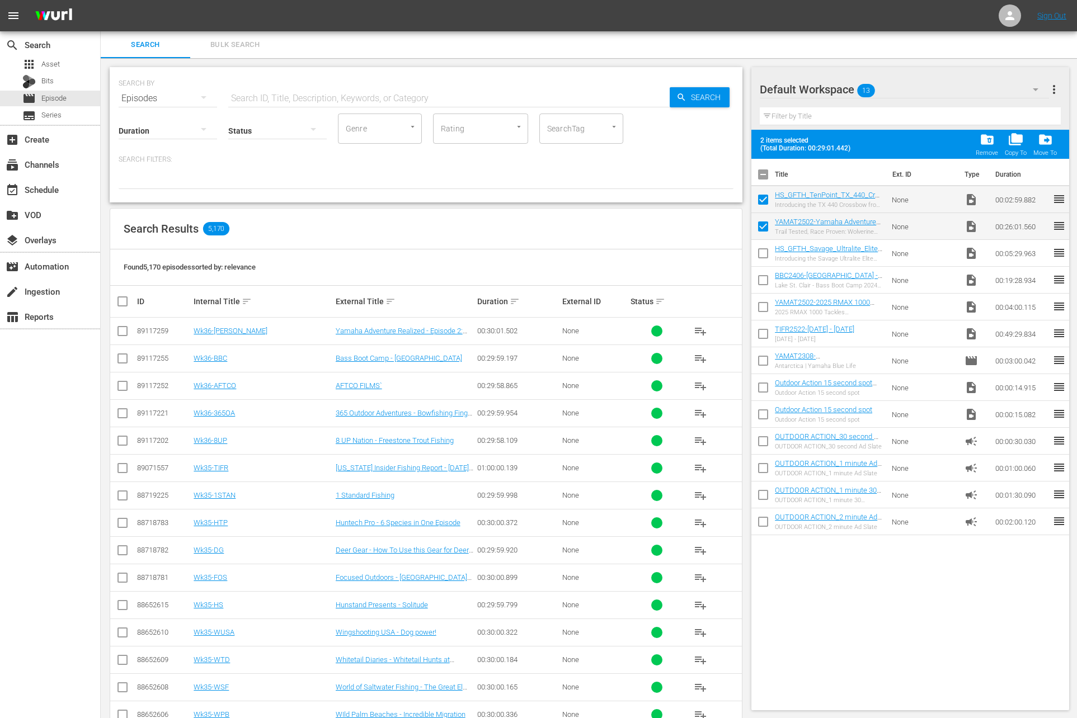
click at [756, 249] on input "checkbox" at bounding box center [762, 255] width 23 height 23
checkbox input "true"
click at [757, 278] on input "checkbox" at bounding box center [762, 282] width 23 height 23
checkbox input "true"
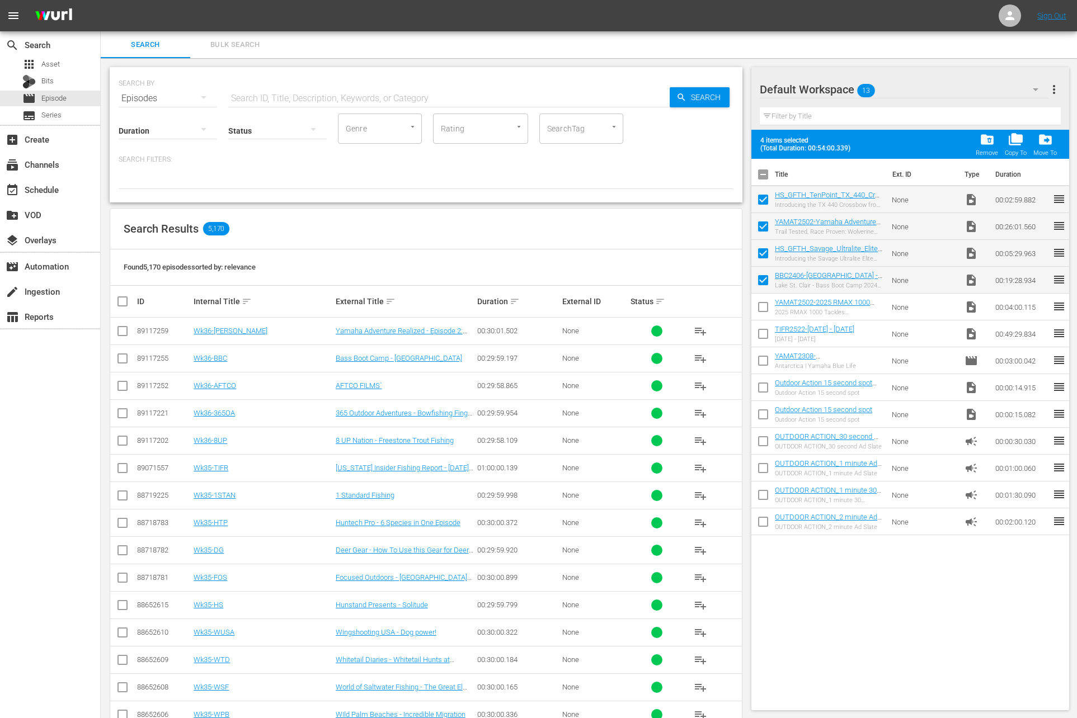
click at [761, 314] on input "checkbox" at bounding box center [762, 309] width 23 height 23
checkbox input "true"
click at [988, 132] on span "folder_delete" at bounding box center [987, 139] width 15 height 15
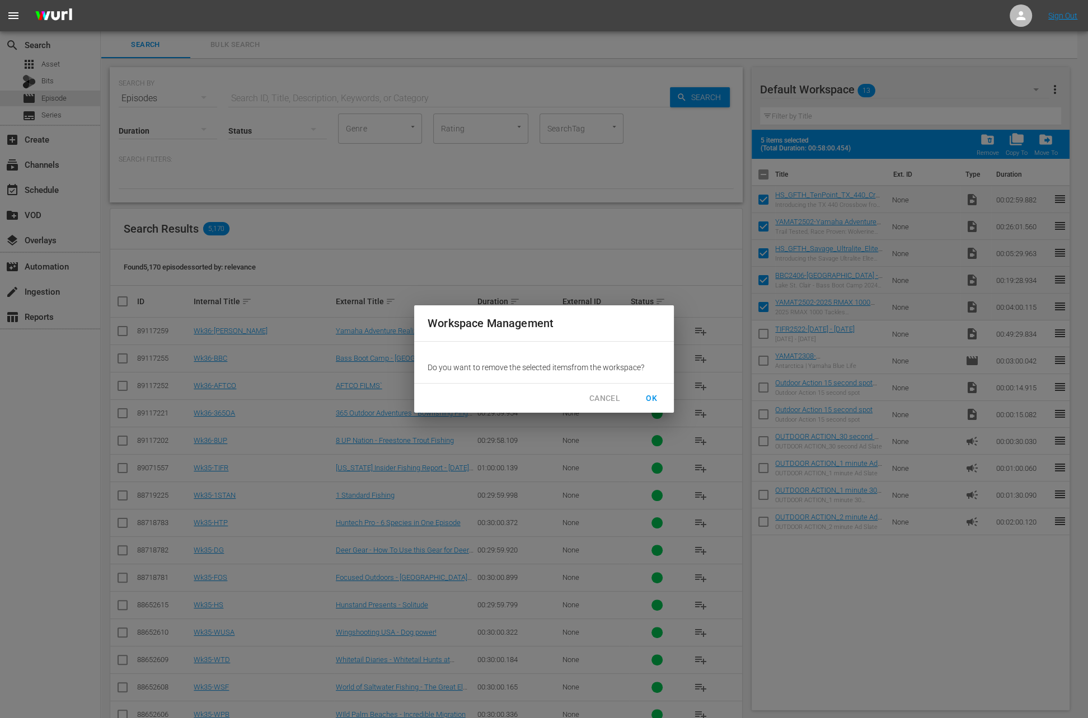
click at [651, 392] on span "OK" at bounding box center [651, 399] width 18 height 14
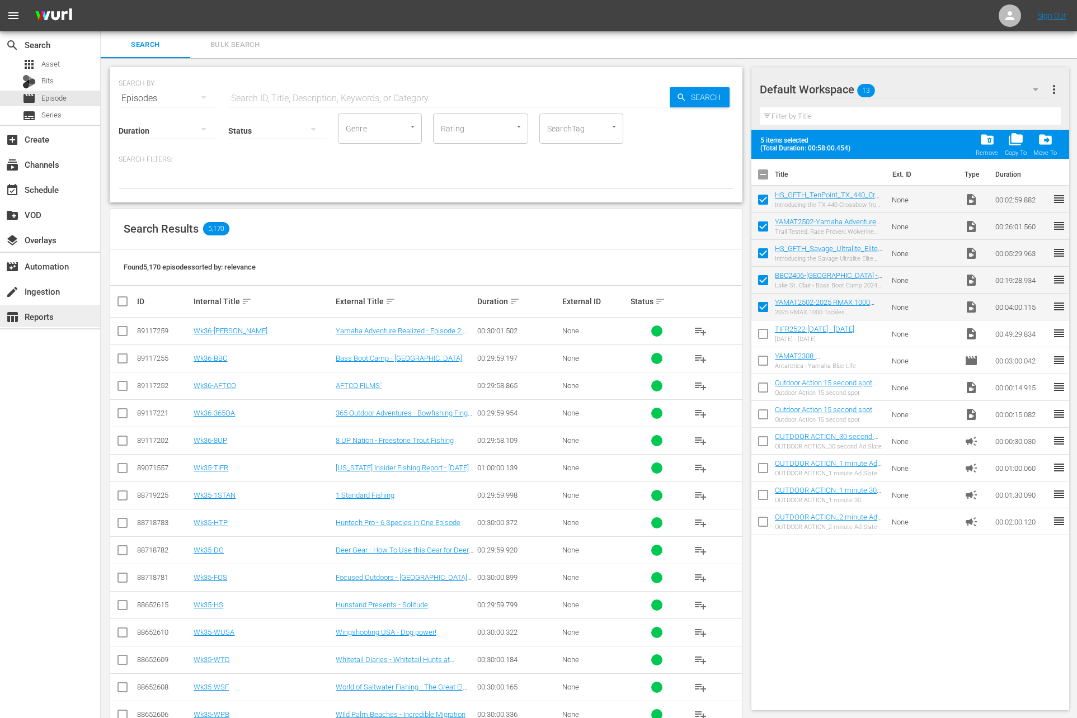
checkbox input "false"
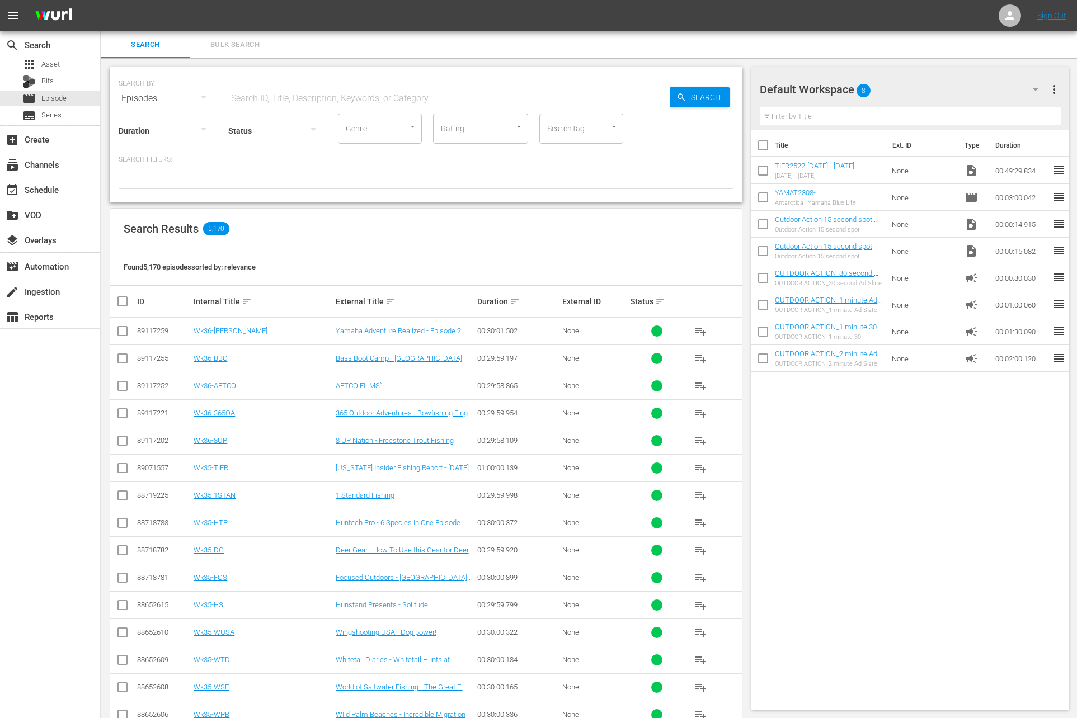
click at [401, 98] on input "text" at bounding box center [448, 98] width 441 height 27
paste input "Major Tournaments Kick Off"
type input "Major Tournaments Kick Off"
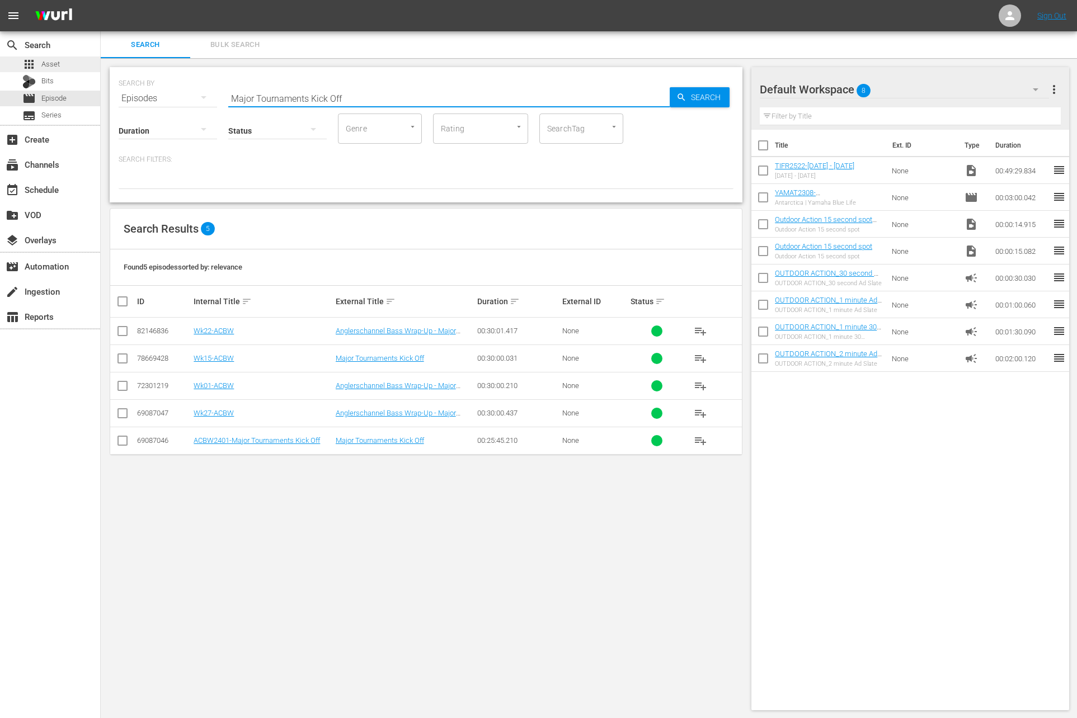
click at [54, 62] on span "Asset" at bounding box center [50, 64] width 18 height 11
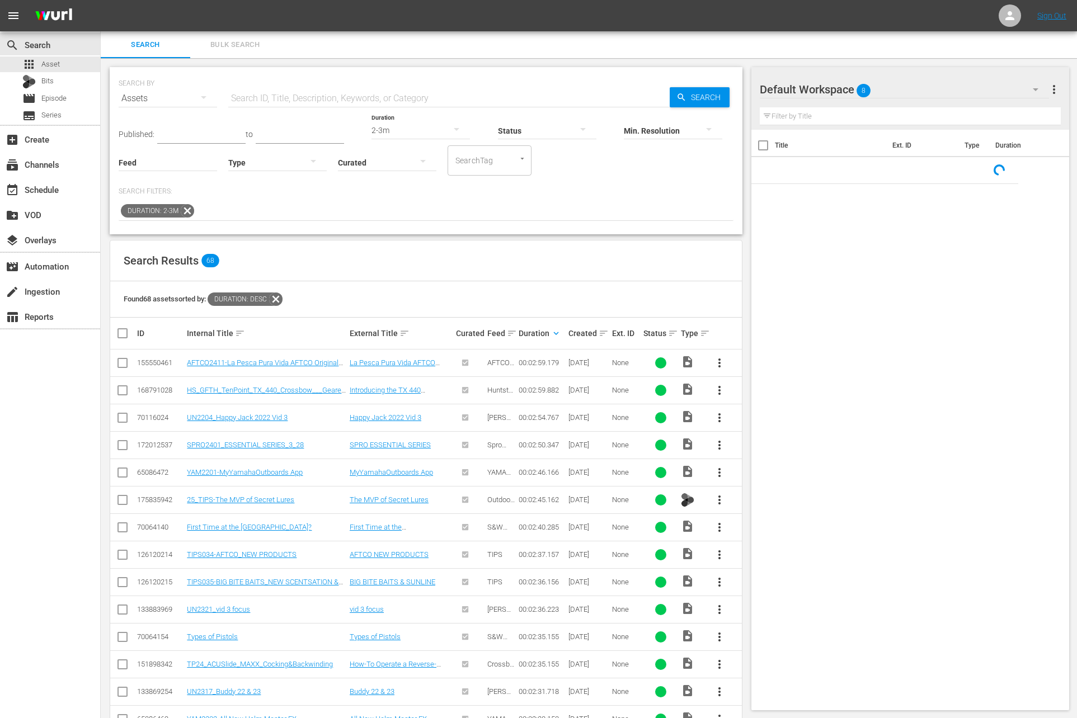
click at [186, 212] on icon at bounding box center [187, 211] width 15 height 15
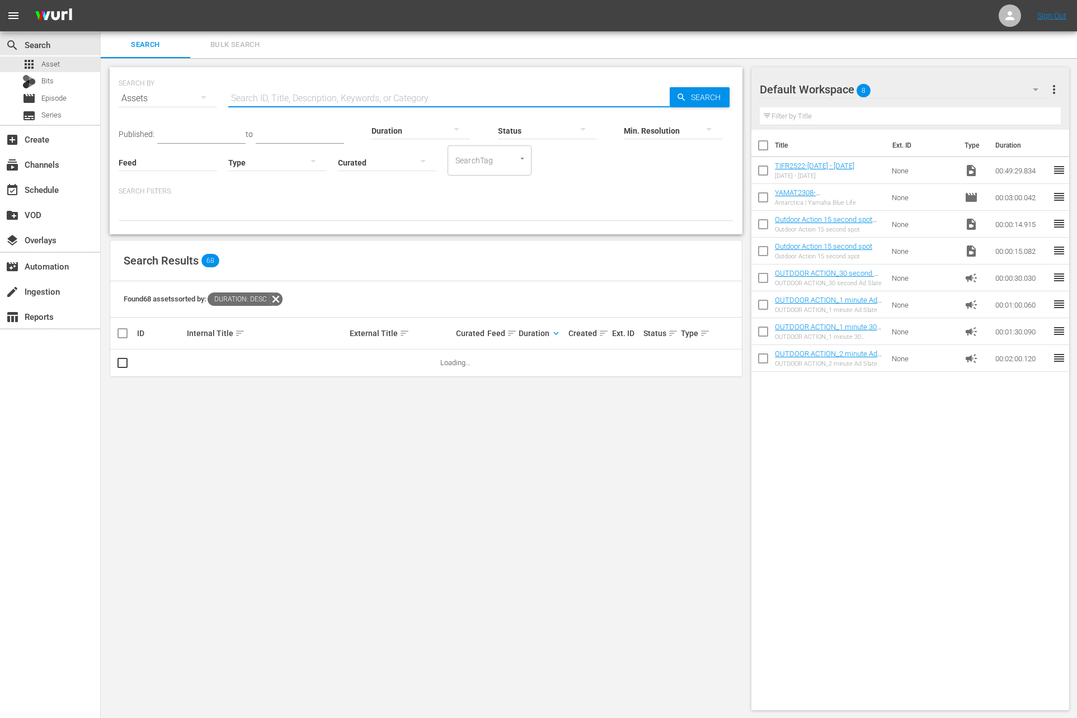
click at [287, 99] on input "text" at bounding box center [448, 98] width 441 height 27
paste input "Major Tournaments Kick Off"
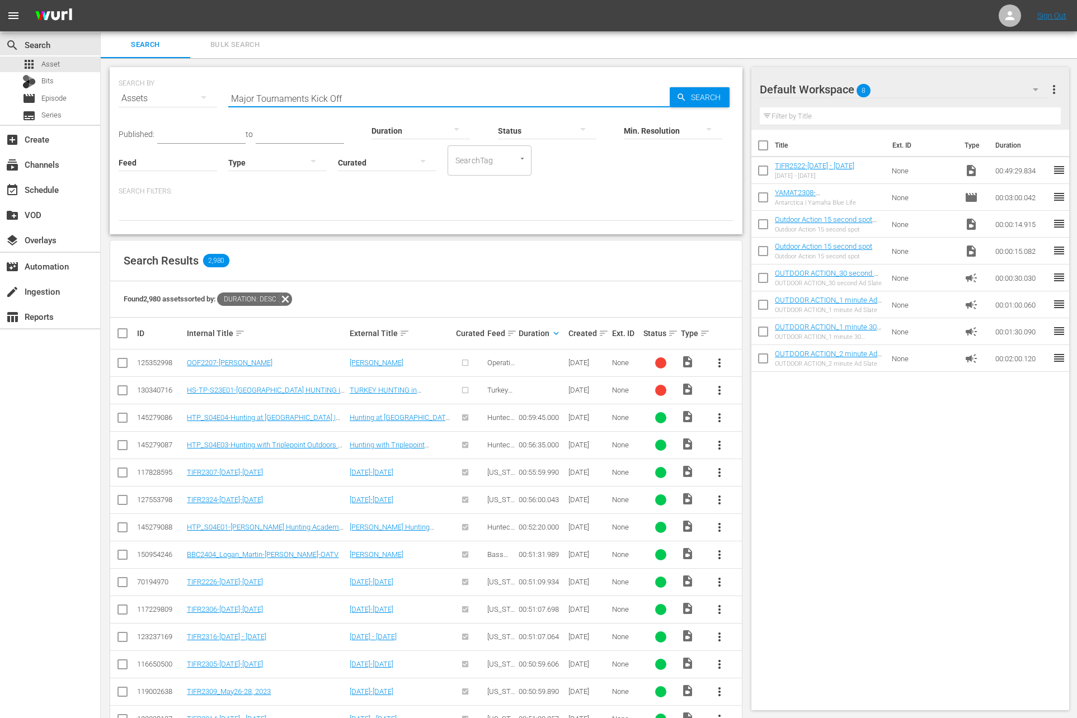
type input "Major Tournaments Kick Off"
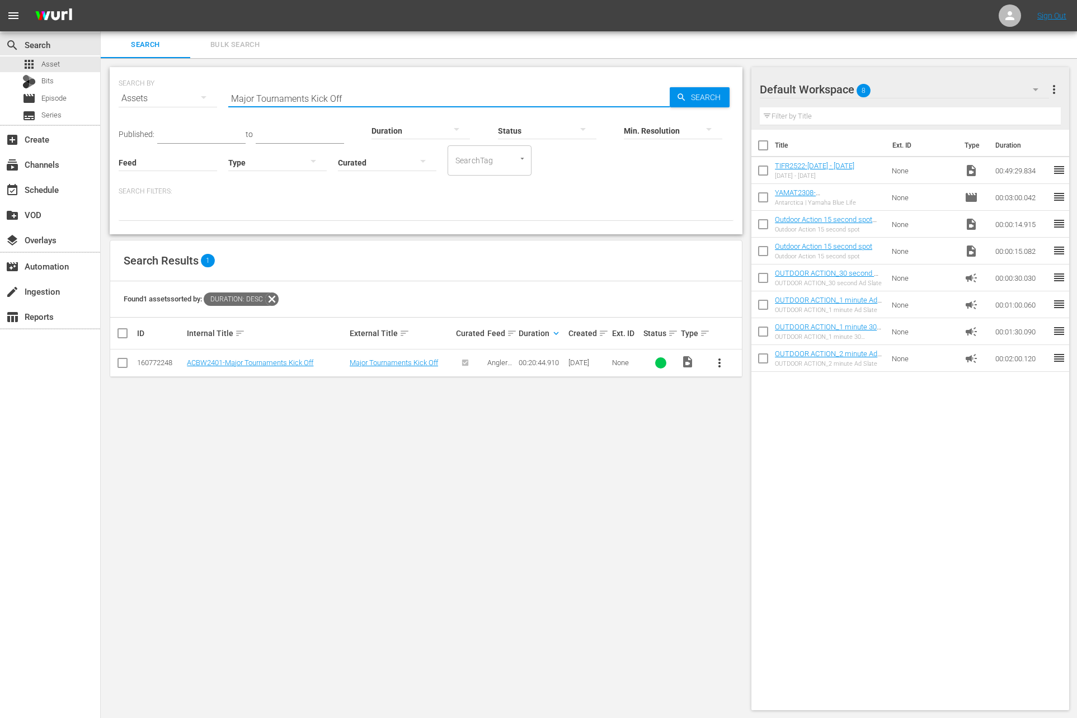
click at [722, 360] on span "more_vert" at bounding box center [719, 362] width 13 height 13
click at [750, 397] on div "Workspace" at bounding box center [780, 393] width 76 height 27
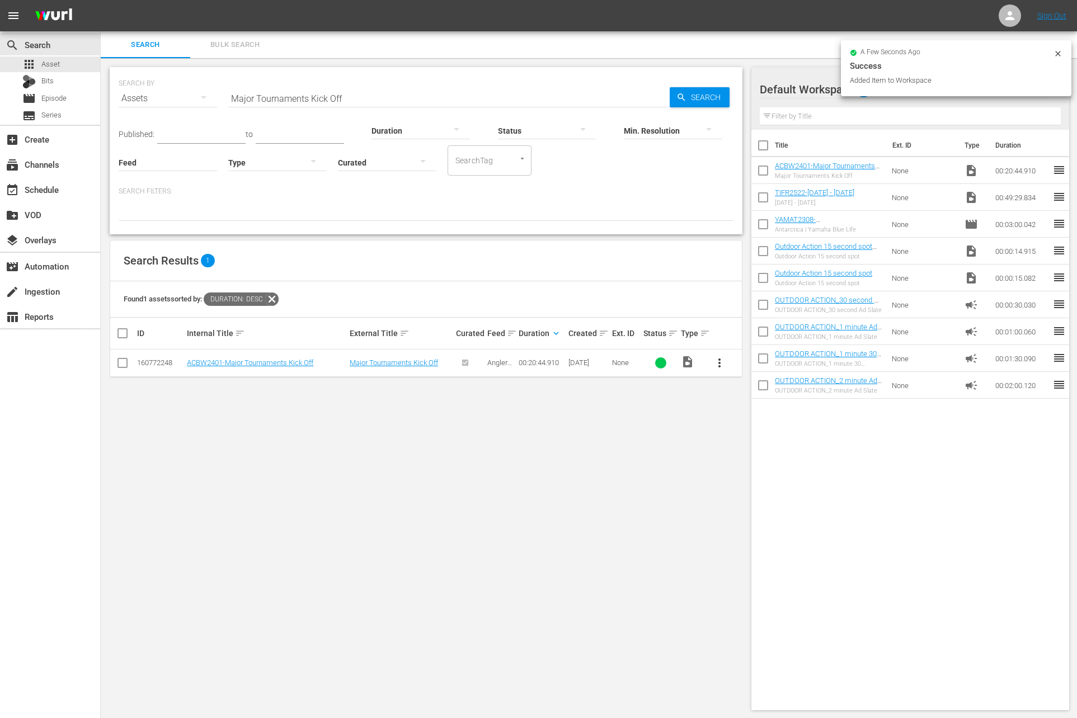
click at [354, 95] on input "Major Tournaments Kick Off" at bounding box center [448, 98] width 441 height 27
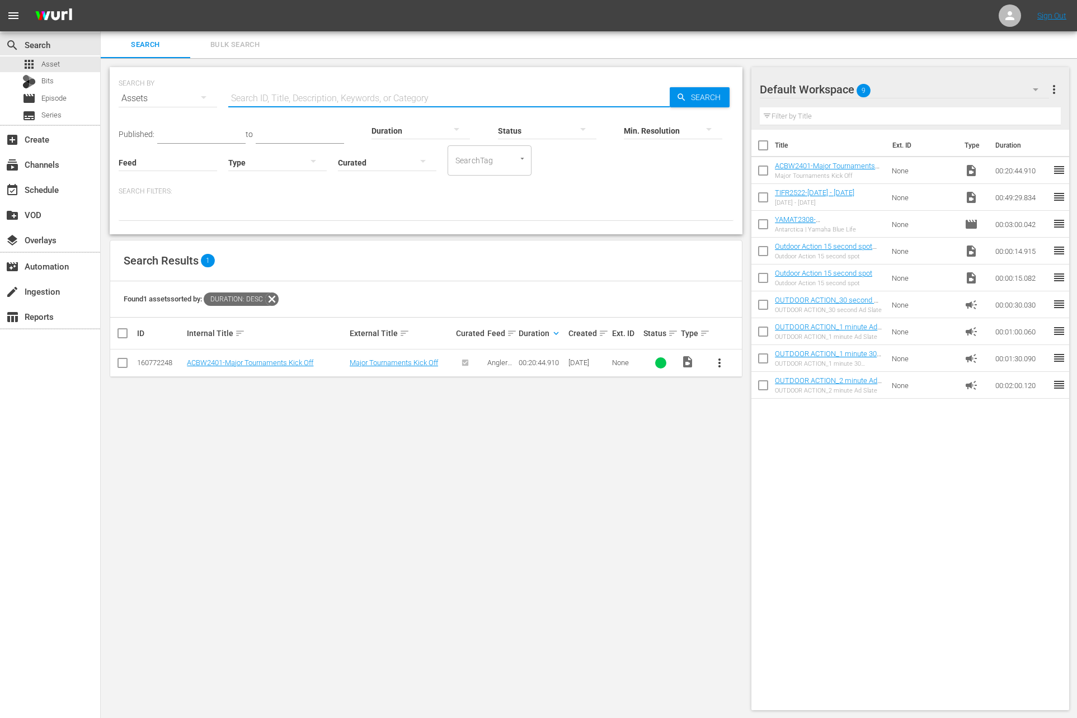
click at [403, 130] on div at bounding box center [421, 130] width 98 height 31
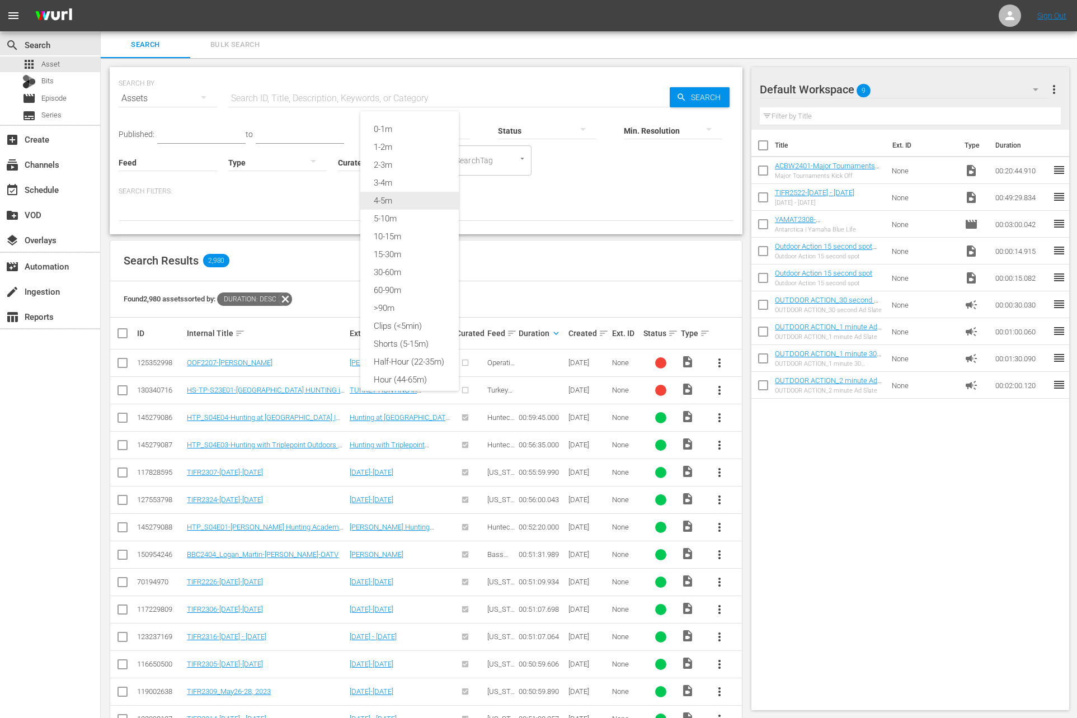
click at [395, 204] on div "4-5m" at bounding box center [409, 201] width 98 height 18
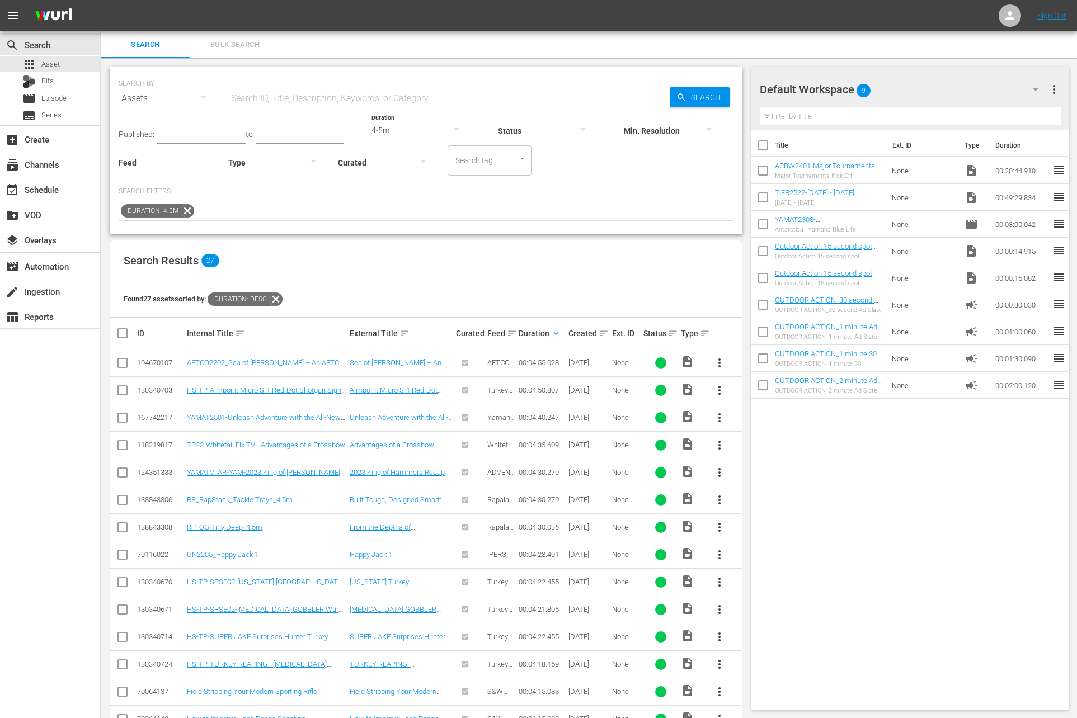
click at [199, 130] on input "text" at bounding box center [201, 135] width 88 height 17
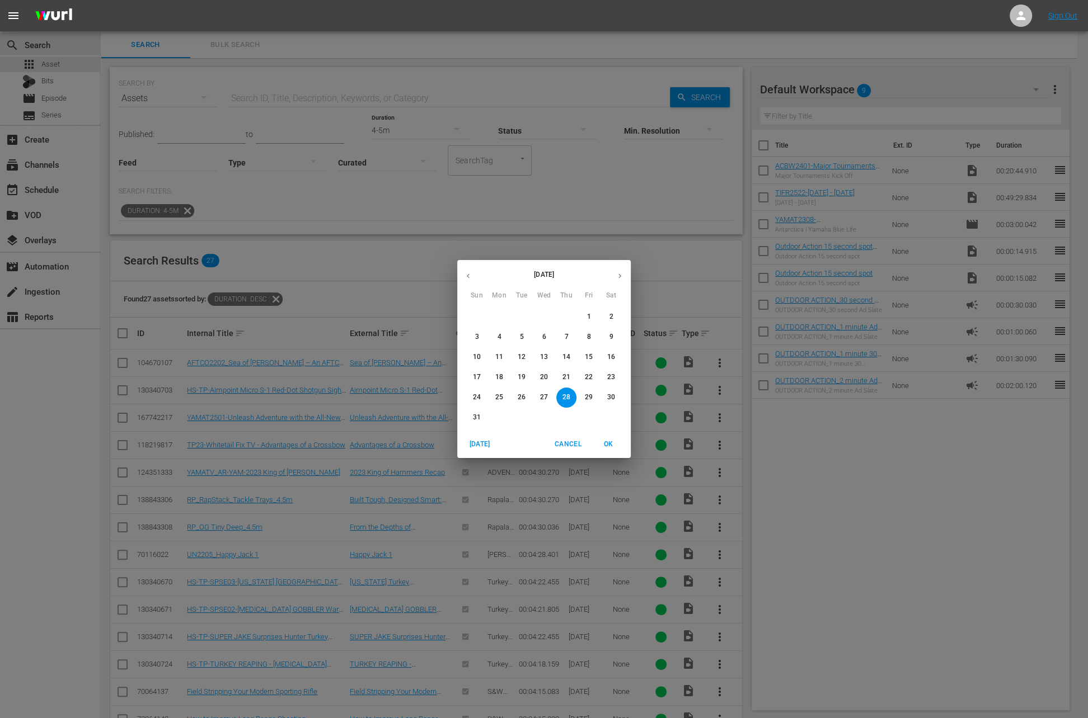
click at [473, 273] on button "button" at bounding box center [468, 276] width 22 height 22
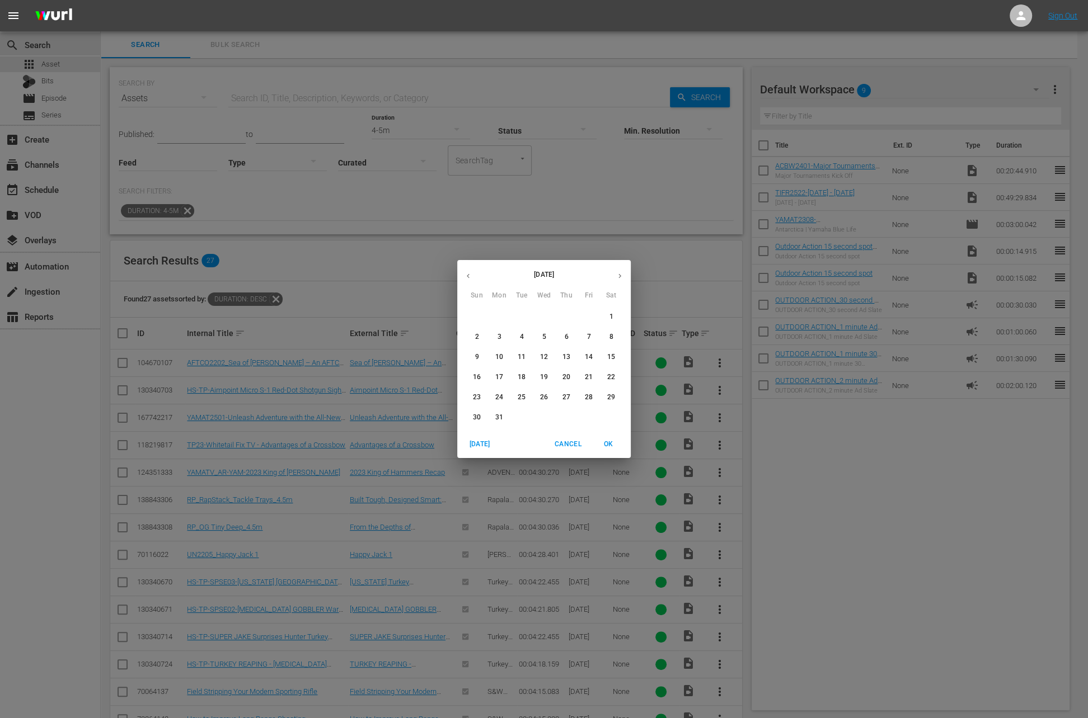
click at [473, 273] on button "button" at bounding box center [468, 276] width 22 height 22
click at [543, 317] on p "1" at bounding box center [544, 317] width 4 height 10
type input "[DATE]"
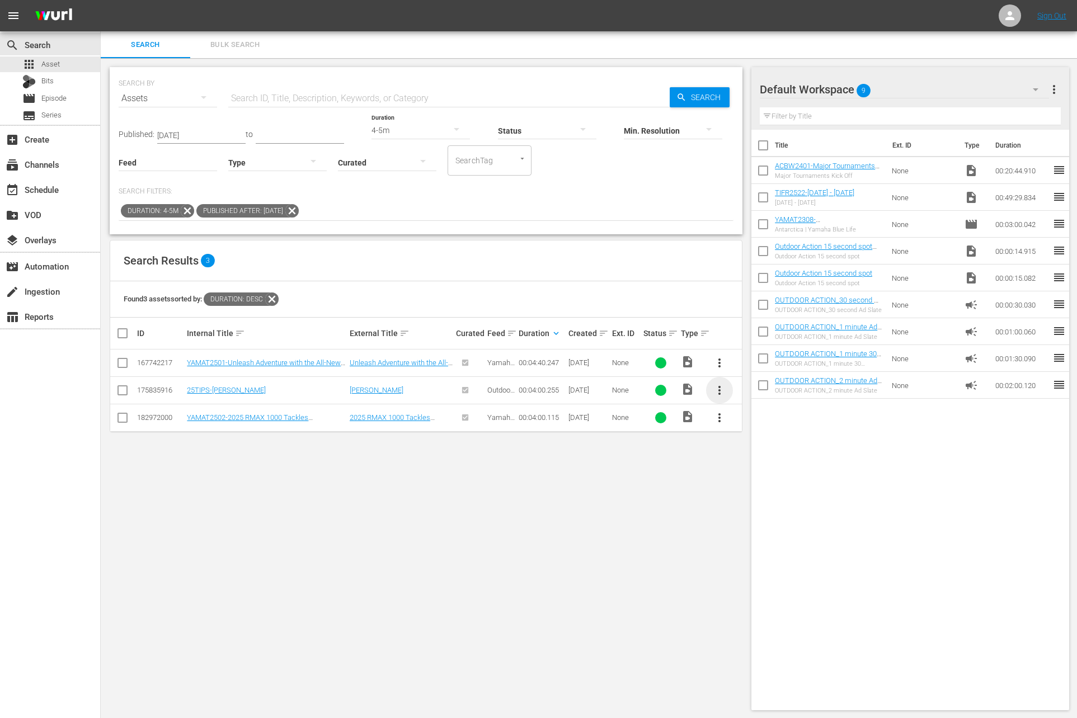
click at [715, 392] on span "more_vert" at bounding box center [719, 390] width 13 height 13
click at [761, 416] on div "Workspace" at bounding box center [780, 420] width 76 height 27
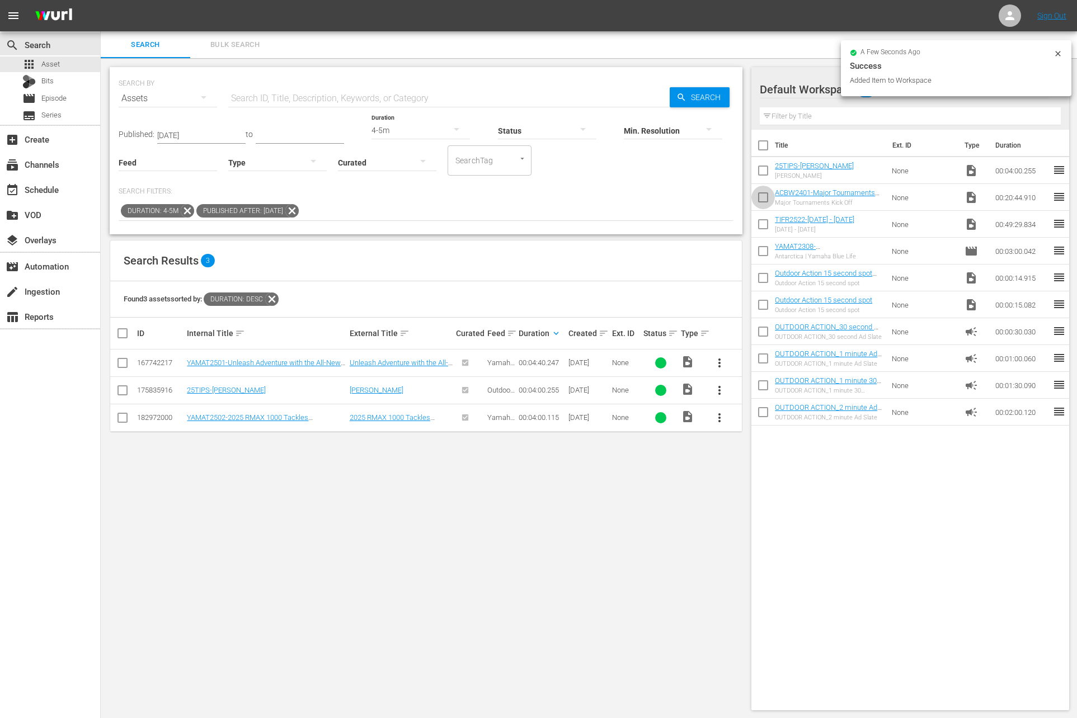
click at [765, 201] on input "checkbox" at bounding box center [762, 199] width 23 height 23
checkbox input "true"
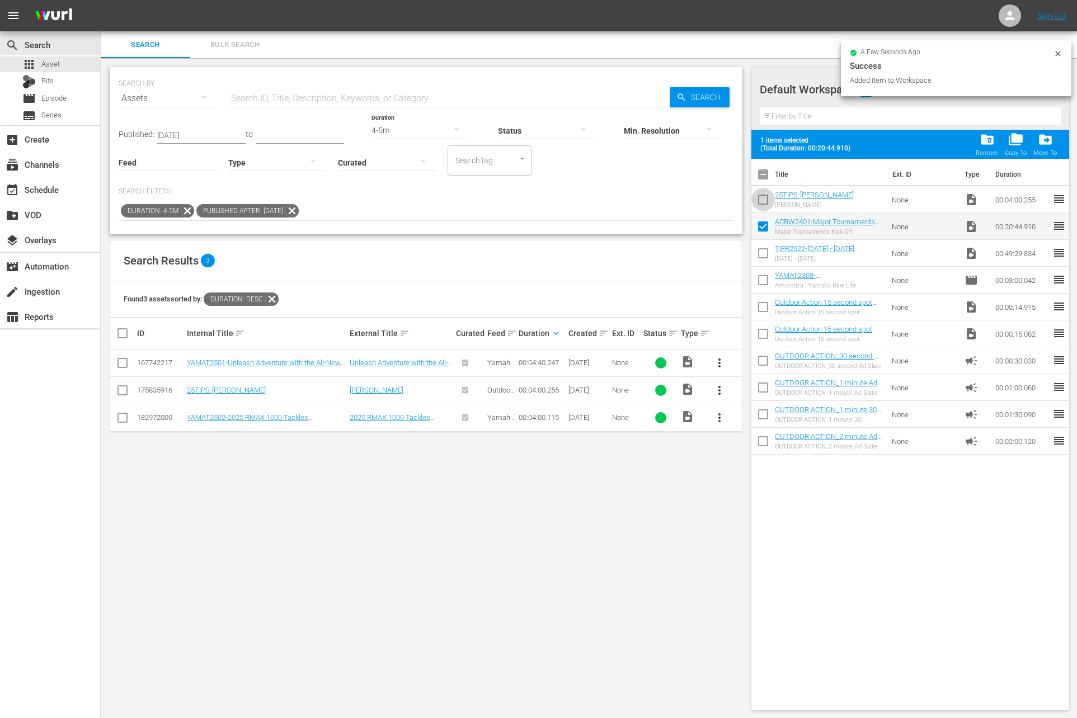
click at [765, 201] on input "checkbox" at bounding box center [762, 201] width 23 height 23
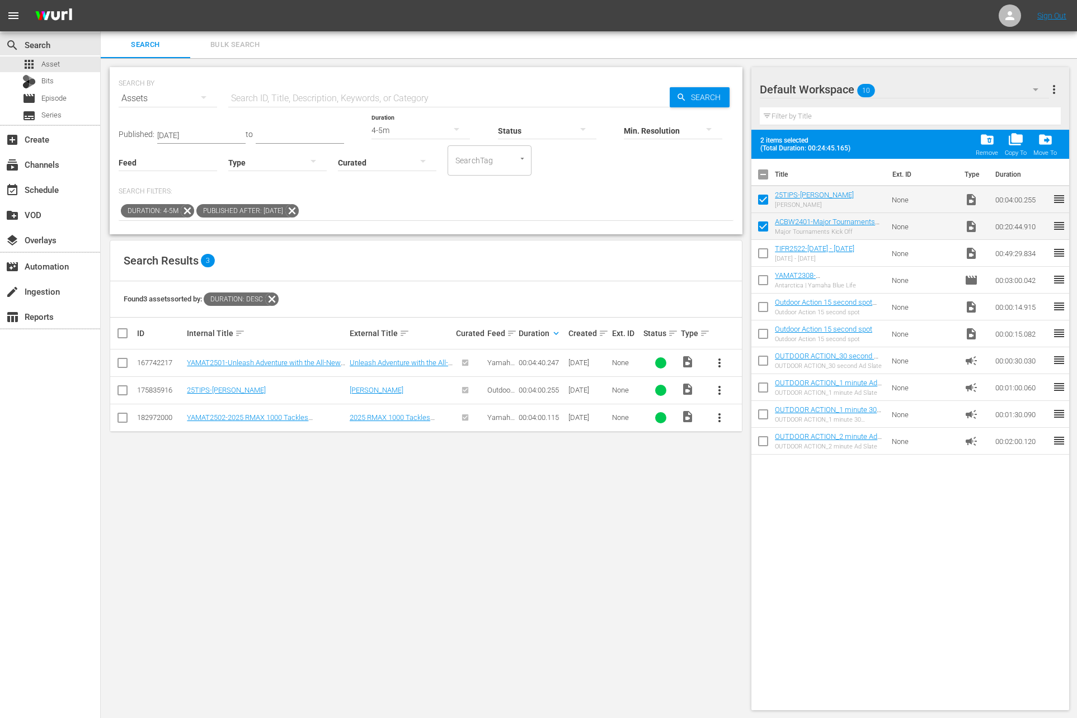
click at [765, 201] on input "checkbox" at bounding box center [762, 201] width 23 height 23
checkbox input "false"
click at [765, 228] on input "checkbox" at bounding box center [762, 228] width 23 height 23
checkbox input "false"
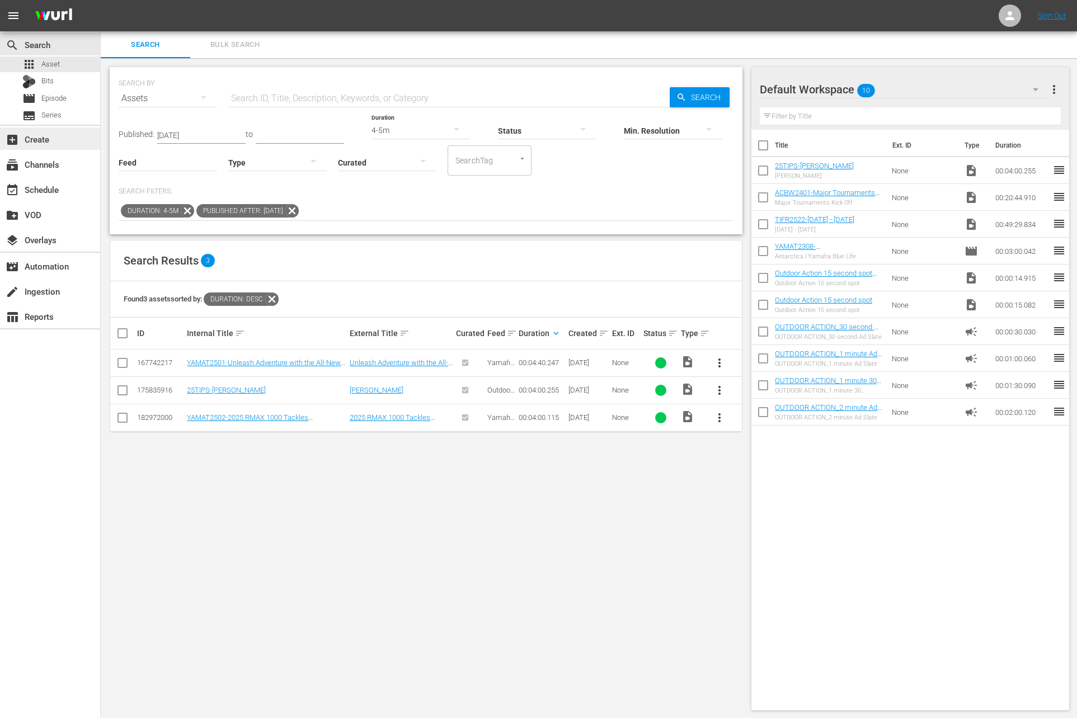
click at [37, 143] on div "add_box Create" at bounding box center [31, 138] width 63 height 10
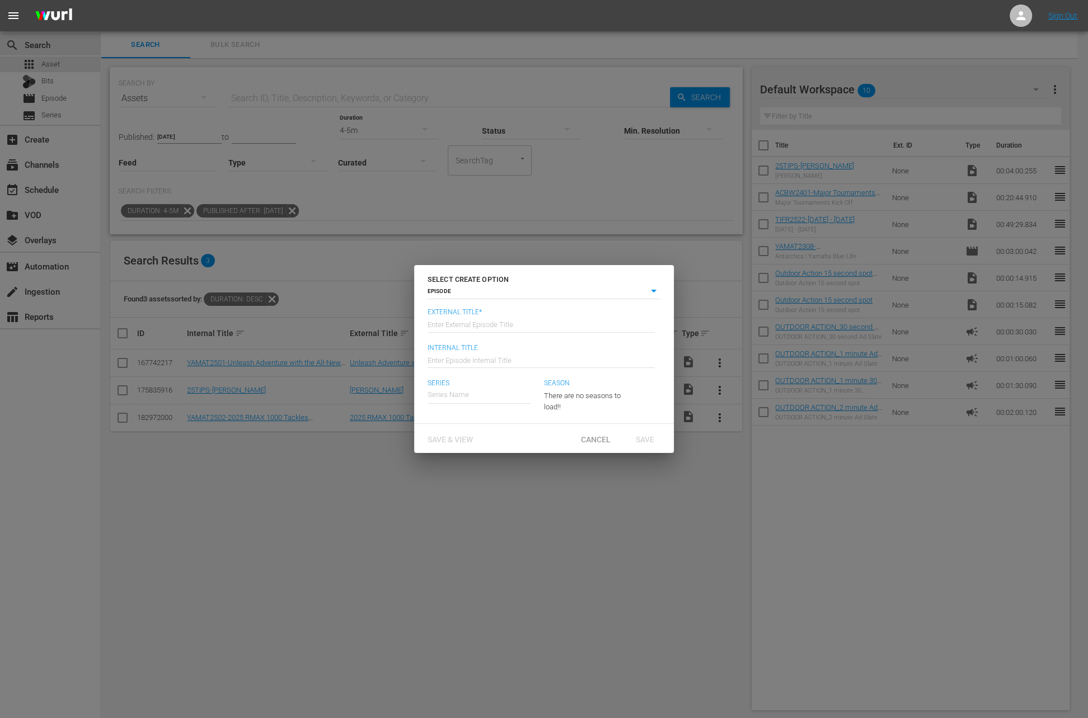
click at [507, 330] on input "text" at bounding box center [540, 324] width 227 height 27
paste input "Major Tournaments Kick Off"
type input "Anglerschannel Bass Wrap-Up - Major Tournaments Kick Off"
type input "Wk36-ACBW"
click at [520, 427] on div "Anglerschannel Bass Wrap Up Show" at bounding box center [494, 426] width 116 height 27
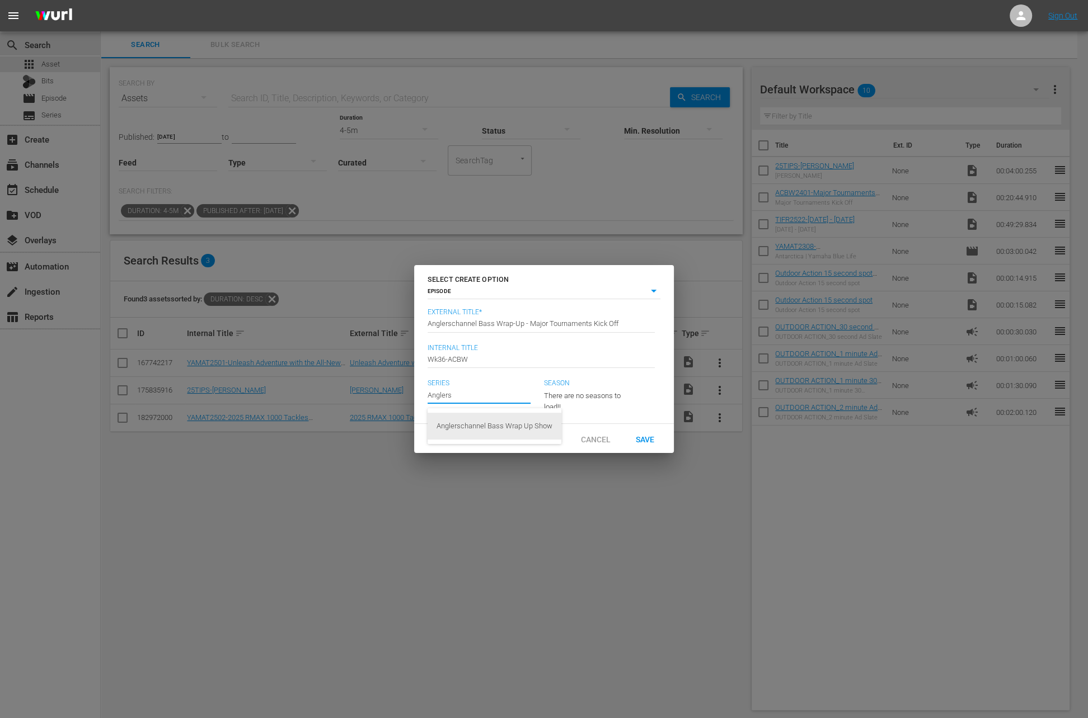
type input "Anglerschannel Bass Wrap Up Show"
click at [583, 392] on div "24" at bounding box center [585, 393] width 82 height 31
click at [577, 422] on div "24" at bounding box center [561, 417] width 35 height 11
click at [643, 444] on span "Save" at bounding box center [645, 439] width 36 height 9
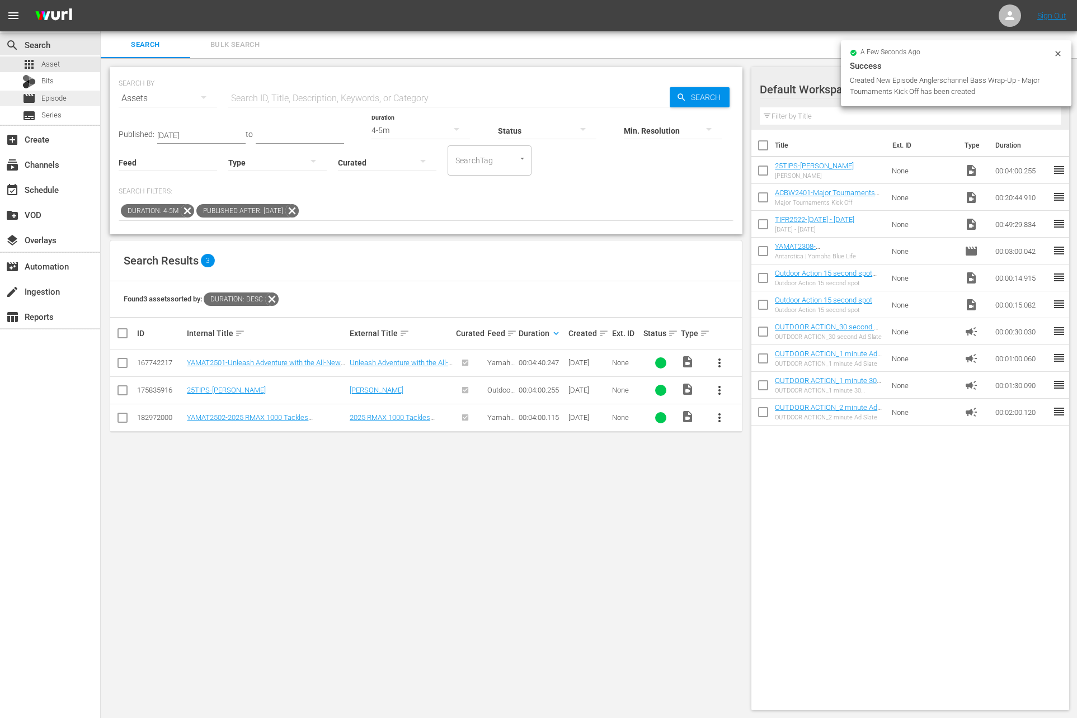
click at [57, 99] on span "Episode" at bounding box center [53, 98] width 25 height 11
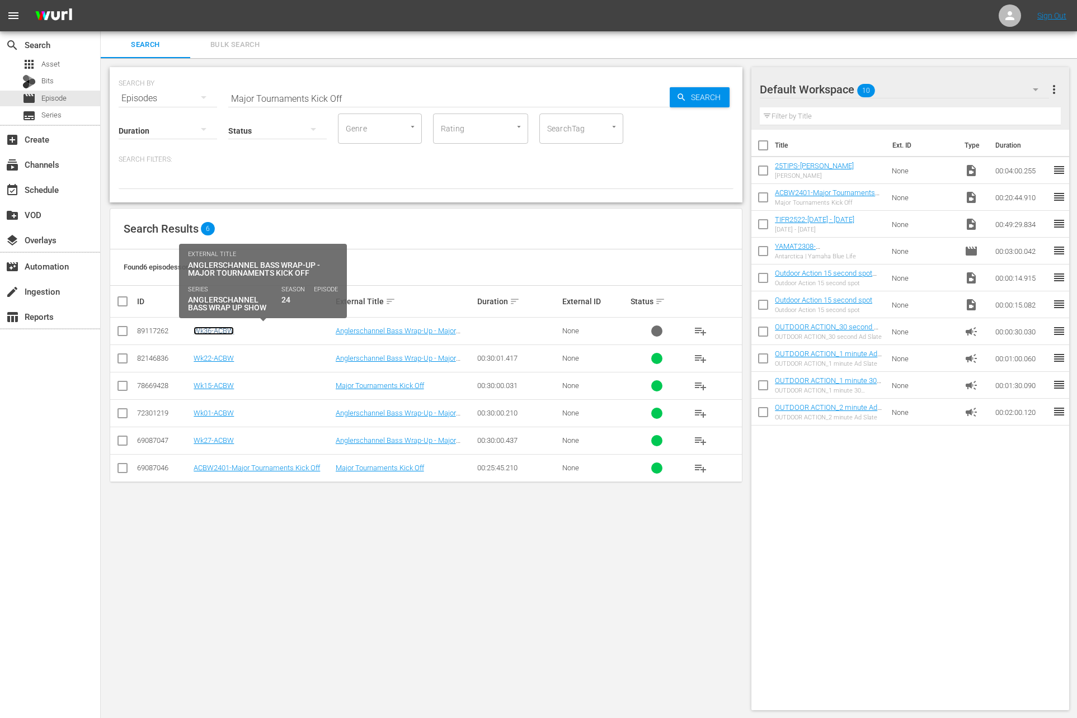
click at [225, 333] on link "Wk36-ACBW" at bounding box center [214, 331] width 40 height 8
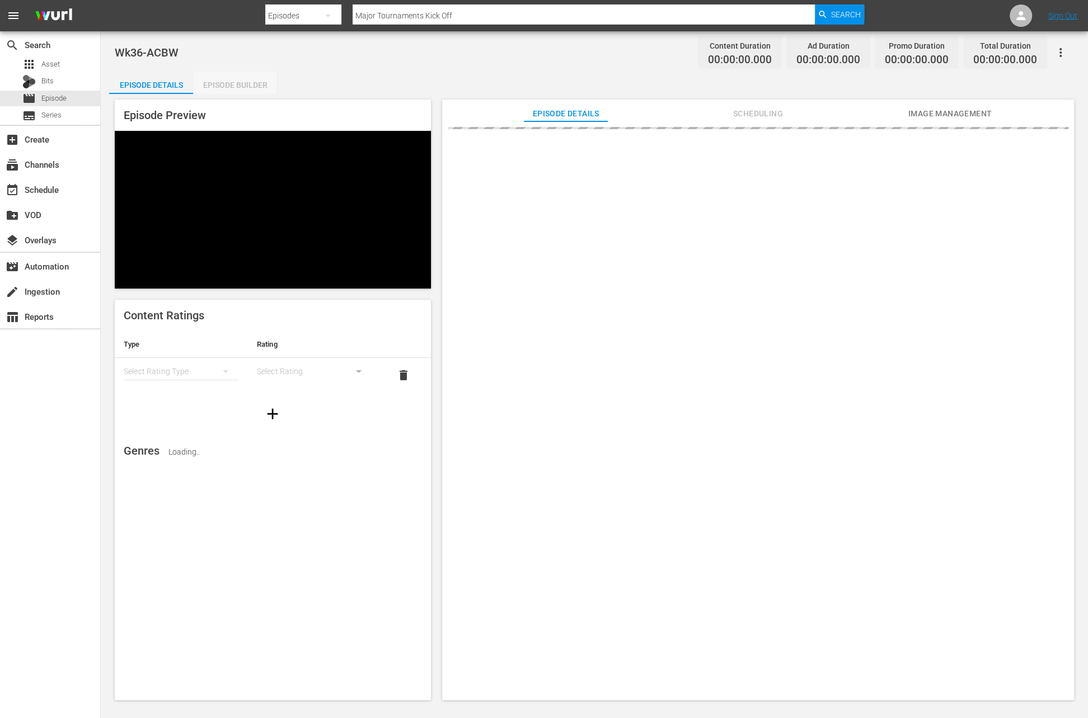
click at [250, 79] on div "Episode Builder" at bounding box center [235, 85] width 84 height 27
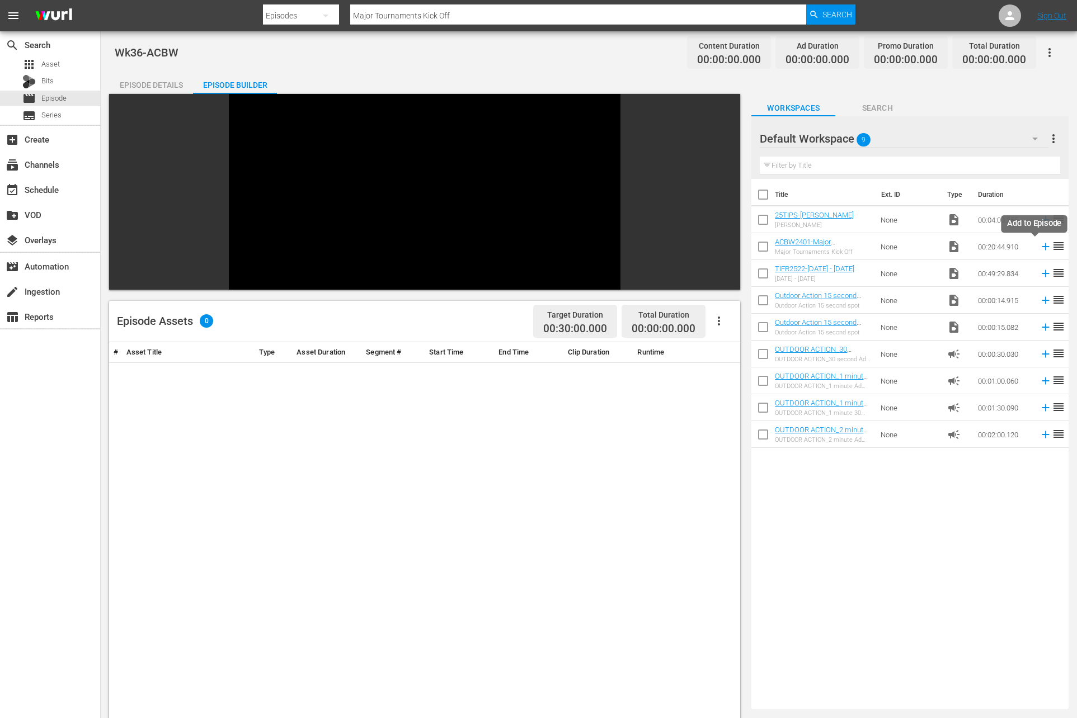
click at [1042, 246] on icon at bounding box center [1045, 246] width 7 height 7
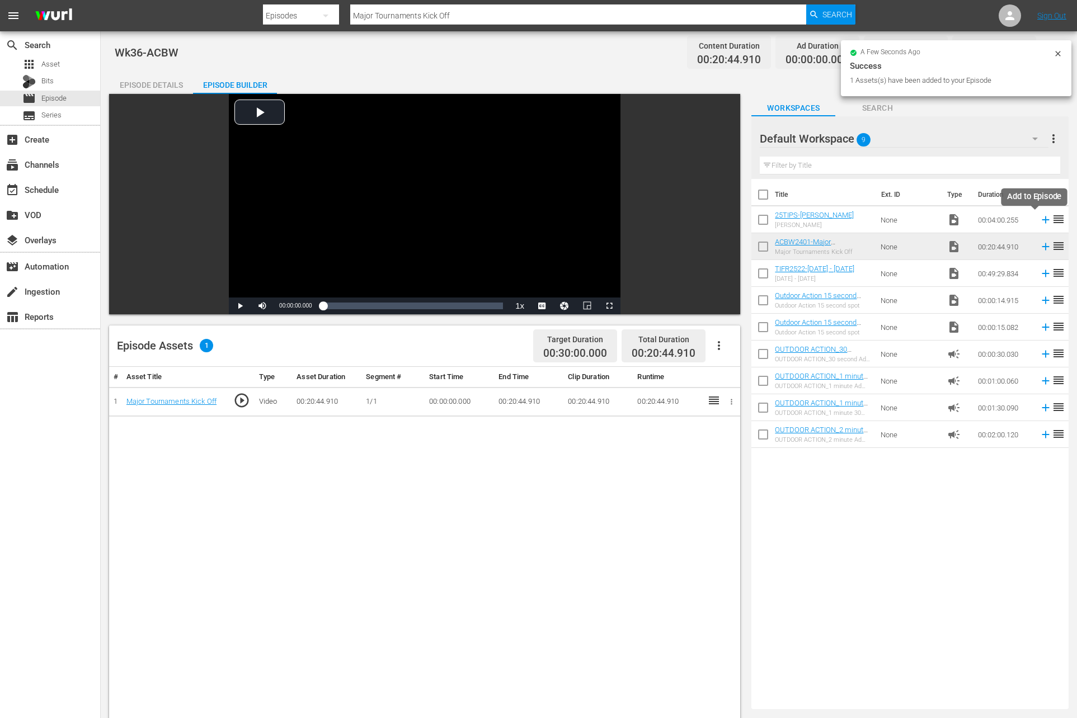
click at [1042, 219] on icon at bounding box center [1045, 220] width 7 height 7
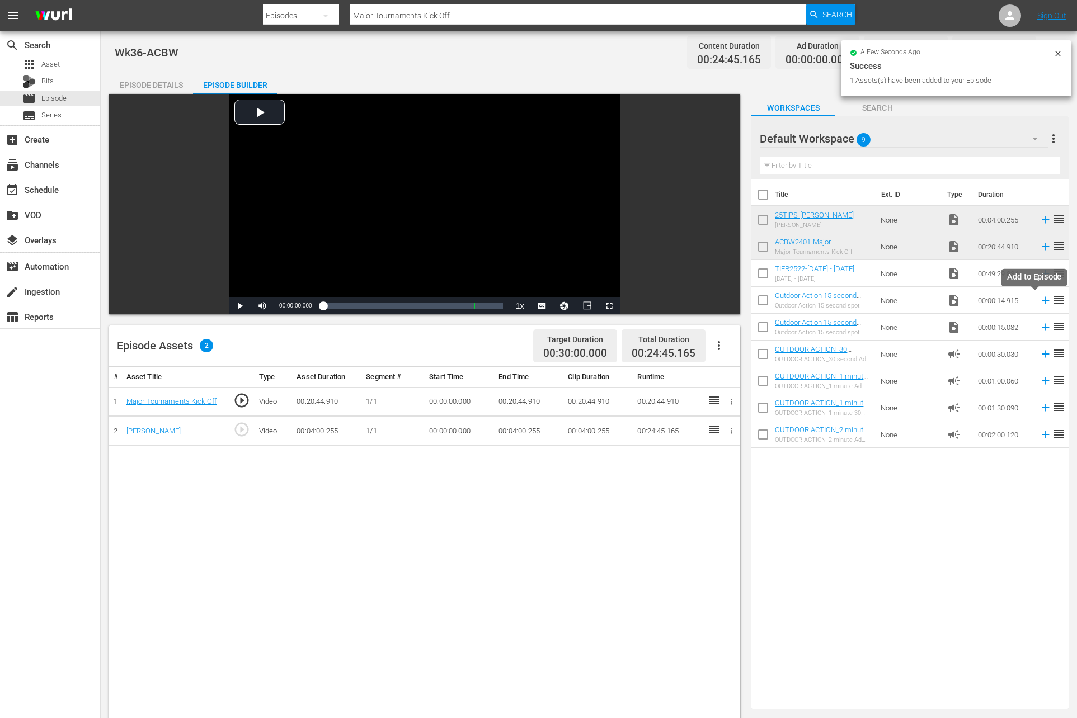
click at [1042, 300] on icon at bounding box center [1045, 300] width 7 height 7
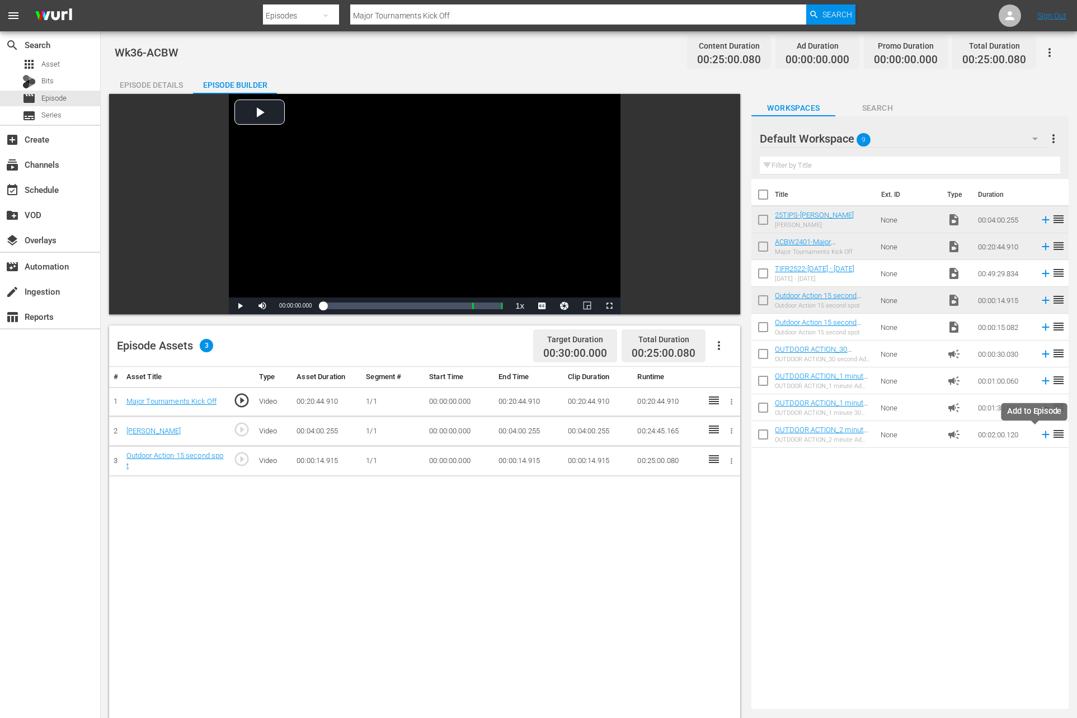
click at [1040, 436] on icon at bounding box center [1046, 435] width 12 height 12
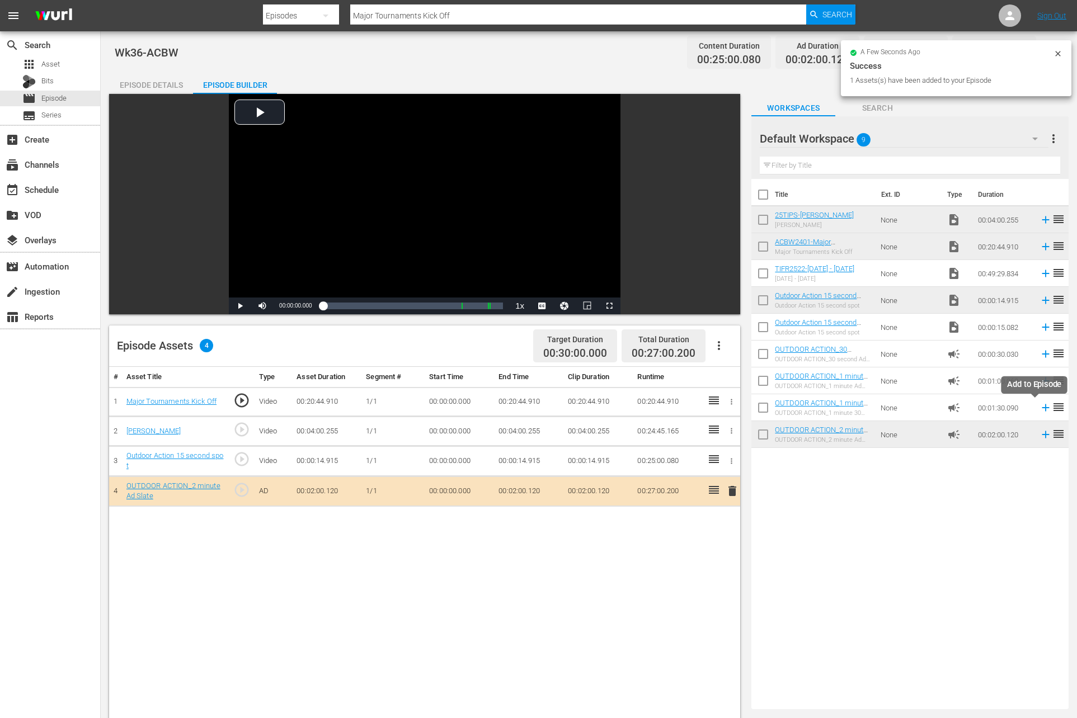
click at [1042, 407] on icon at bounding box center [1045, 408] width 7 height 7
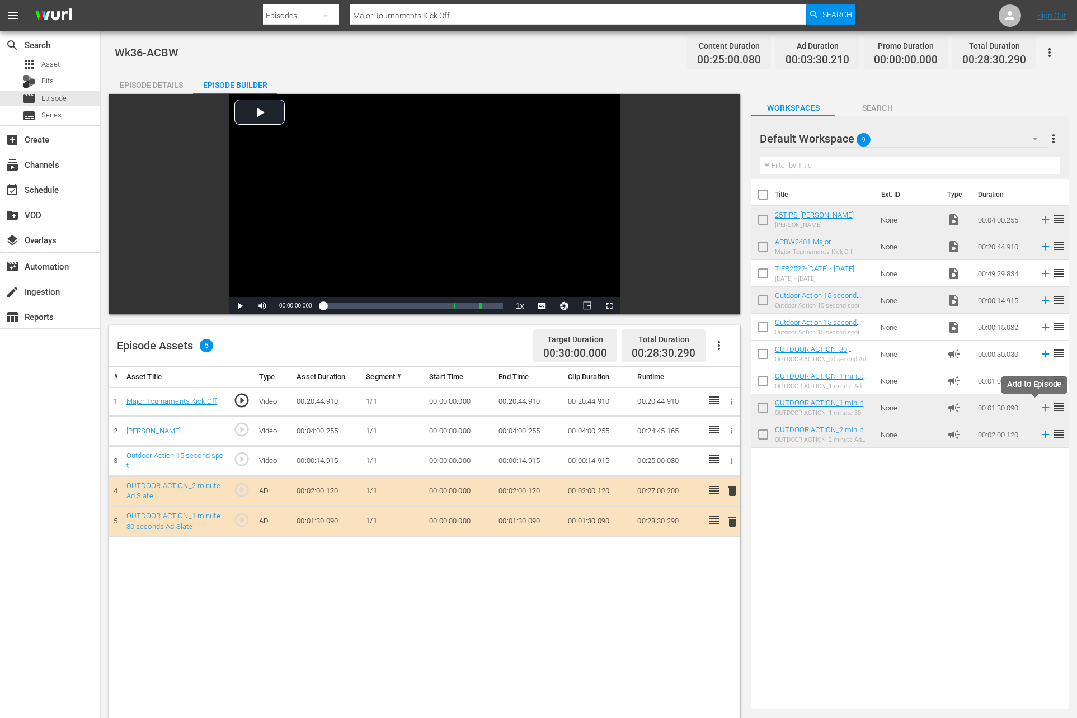
click at [1040, 403] on icon at bounding box center [1046, 408] width 12 height 12
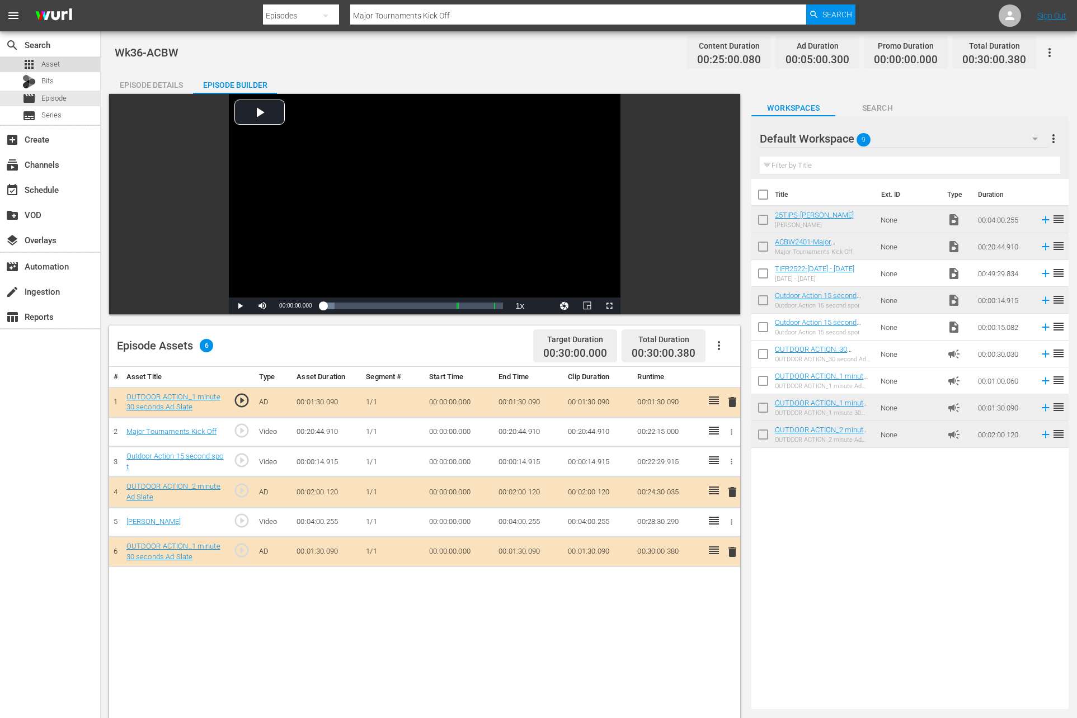
click at [62, 61] on div "apps Asset" at bounding box center [50, 65] width 100 height 16
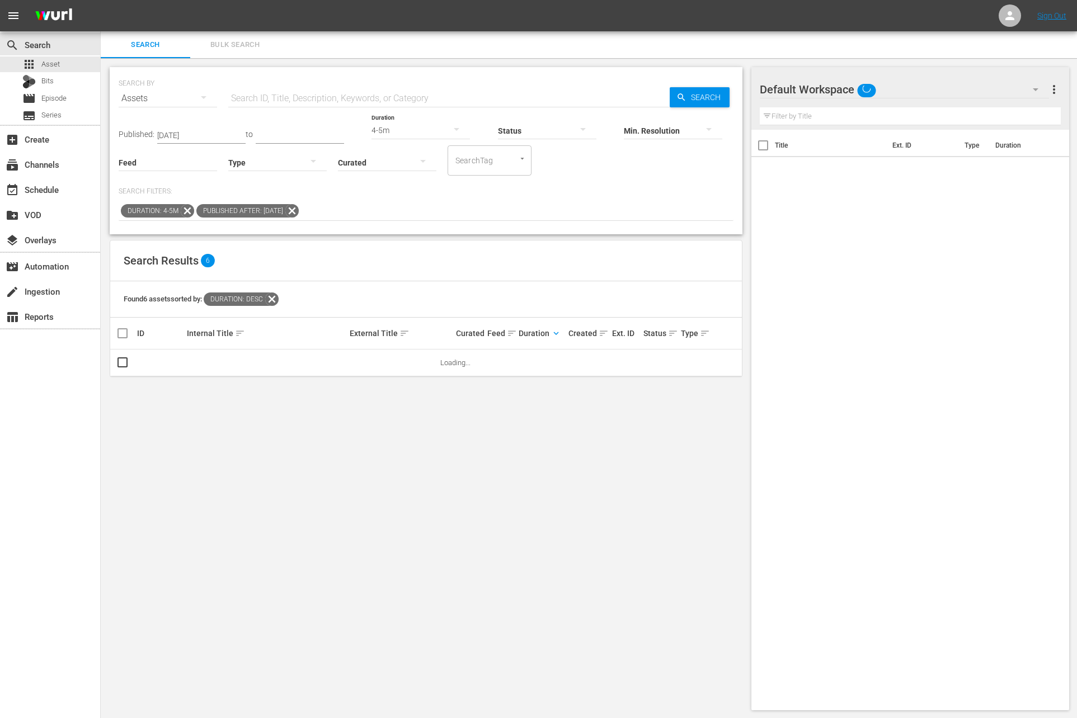
click at [348, 96] on input "text" at bounding box center [448, 98] width 441 height 27
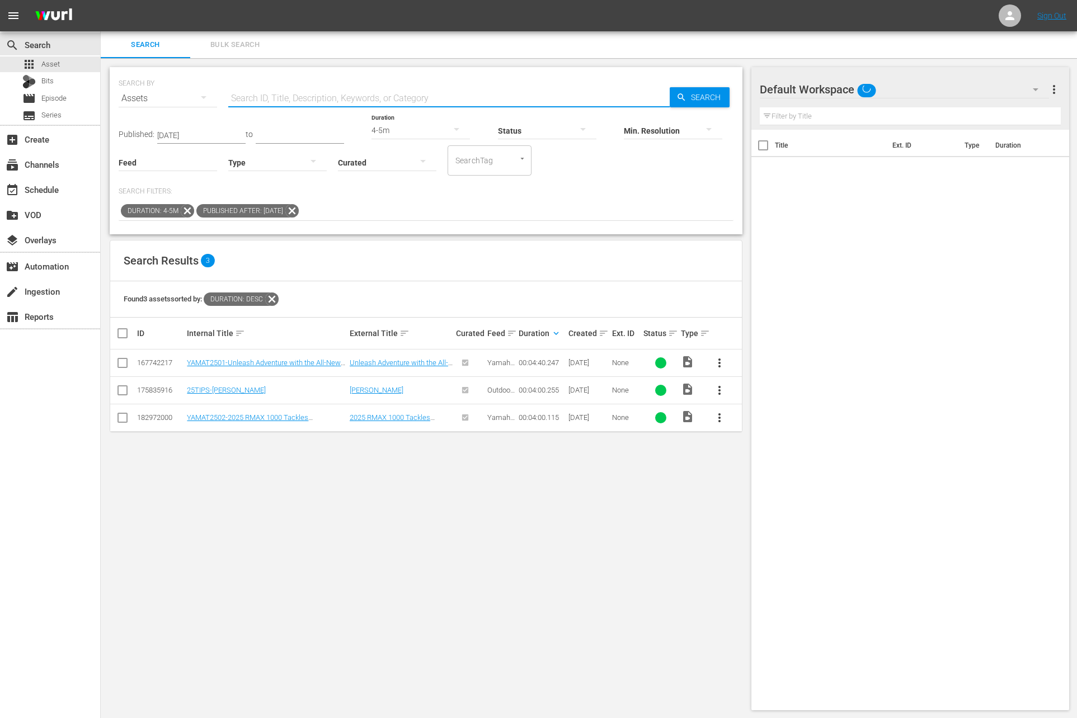
click at [252, 192] on p "Search Filters:" at bounding box center [426, 192] width 615 height 10
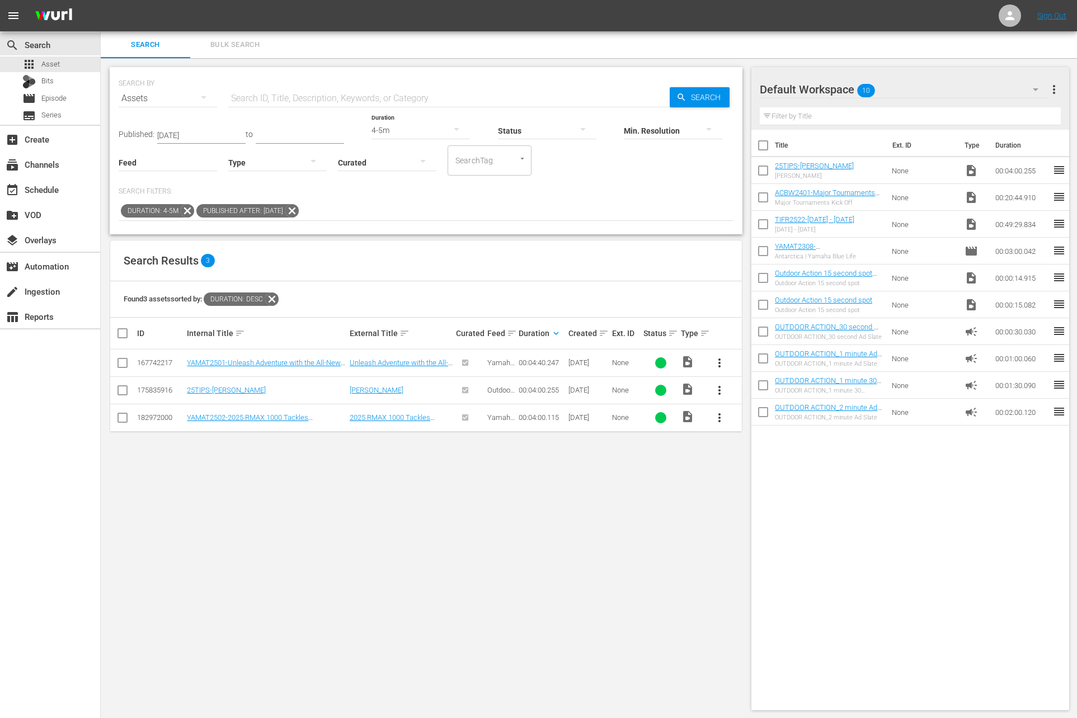
click at [184, 208] on icon at bounding box center [187, 210] width 13 height 13
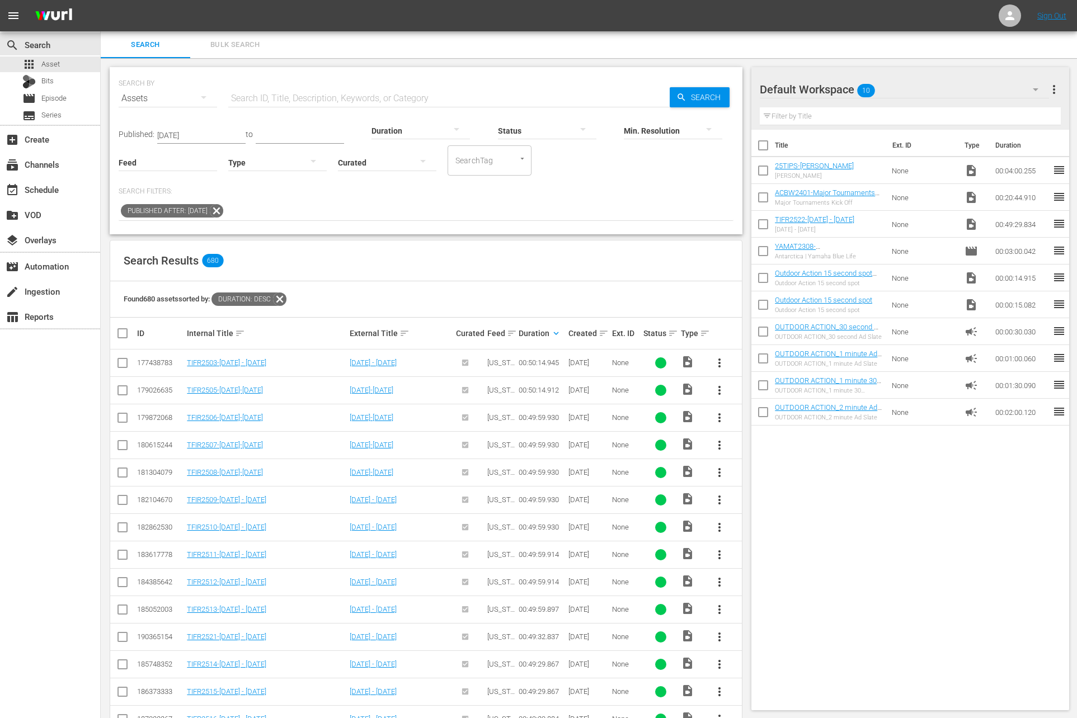
click at [272, 92] on input "text" at bounding box center [448, 98] width 441 height 27
paste input "What’s New From TenPoint Crossbows"
type input "What’s New From TenPoint Crossbows"
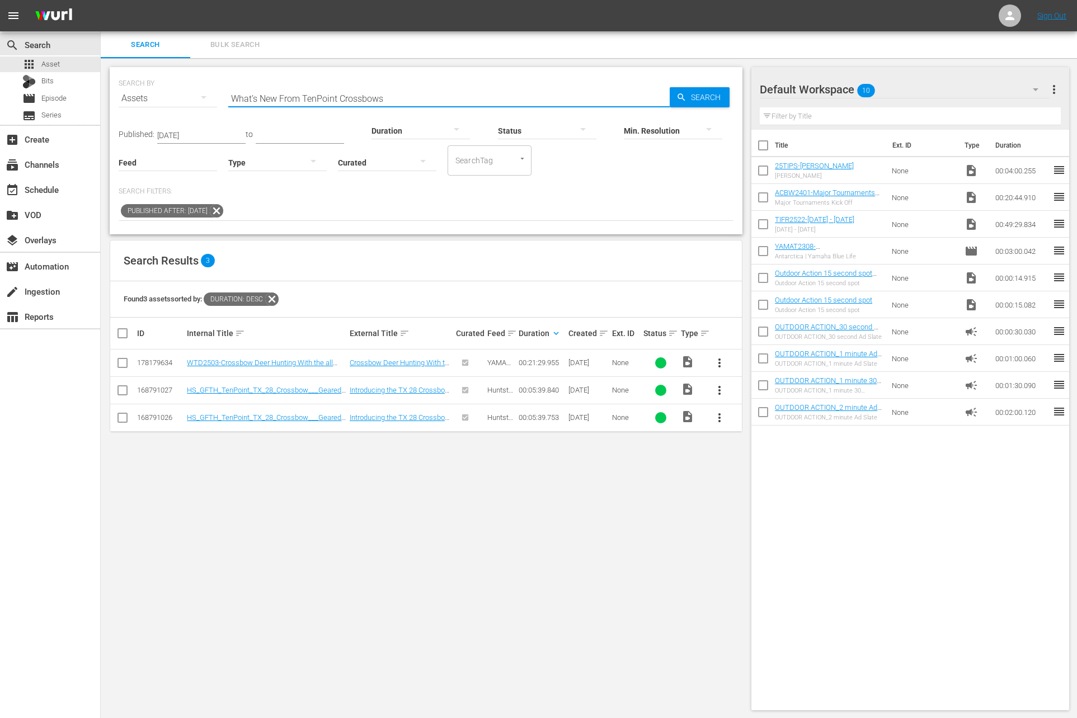
click at [223, 209] on icon at bounding box center [216, 210] width 13 height 13
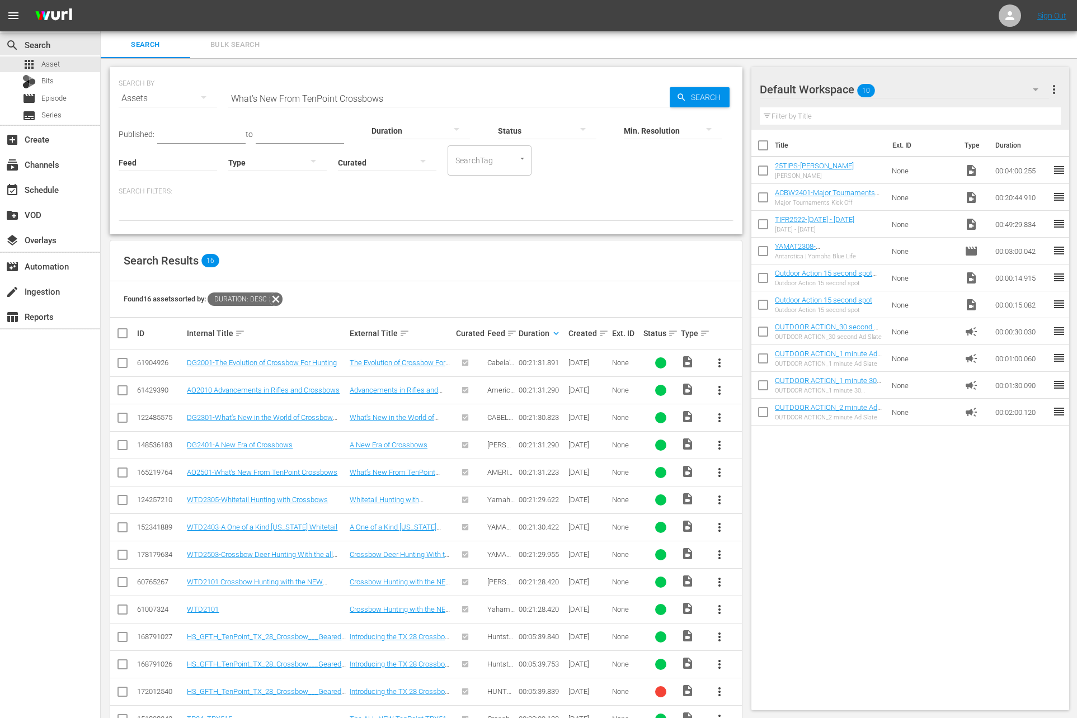
click at [715, 467] on span "more_vert" at bounding box center [719, 472] width 13 height 13
click at [760, 498] on div "Workspace" at bounding box center [780, 502] width 76 height 27
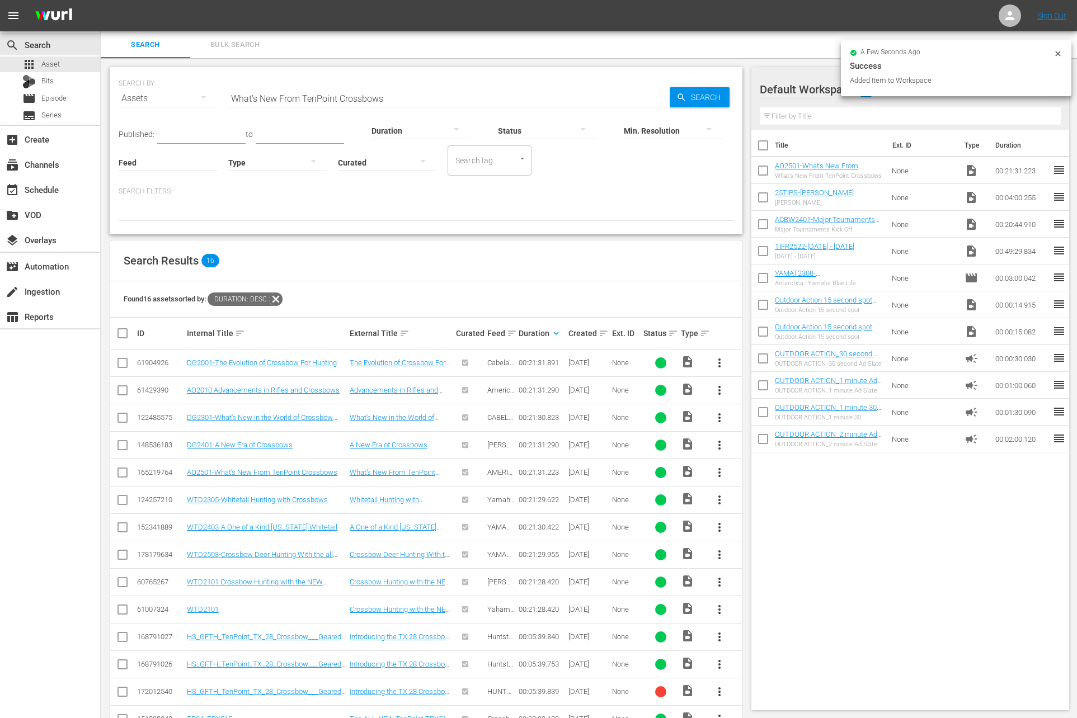
click at [765, 196] on input "checkbox" at bounding box center [762, 199] width 23 height 23
checkbox input "true"
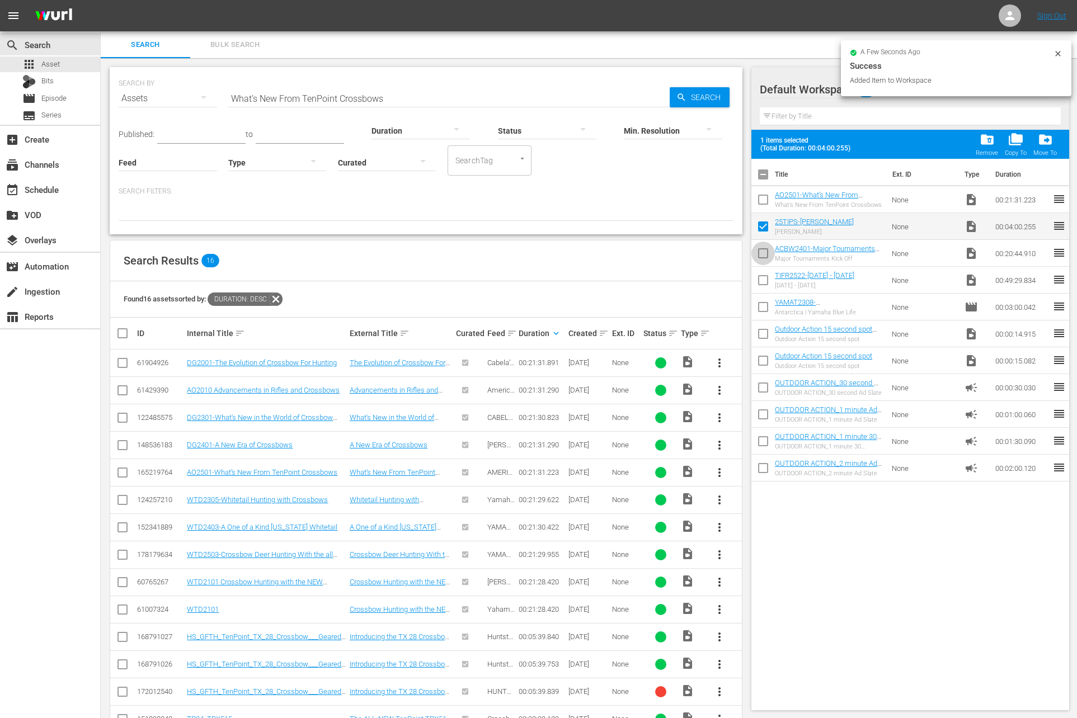
click at [759, 244] on input "checkbox" at bounding box center [762, 255] width 23 height 23
checkbox input "true"
click at [760, 271] on input "checkbox" at bounding box center [762, 282] width 23 height 23
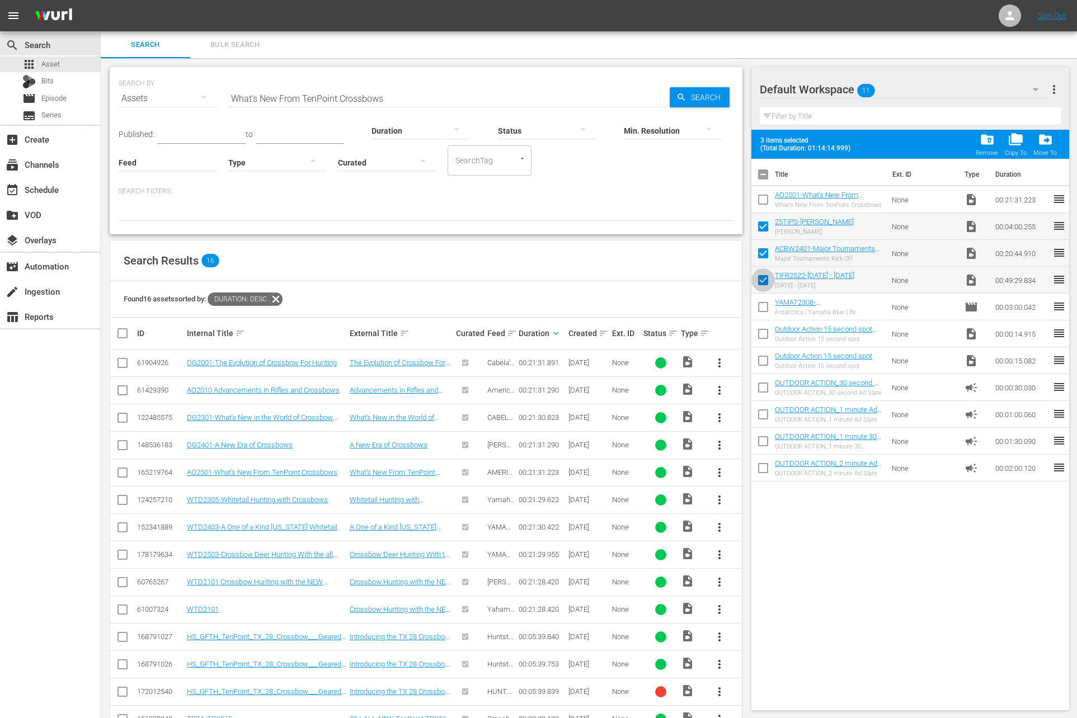
click at [760, 271] on input "checkbox" at bounding box center [762, 282] width 23 height 23
checkbox input "false"
click at [986, 135] on span "folder_delete" at bounding box center [987, 139] width 15 height 15
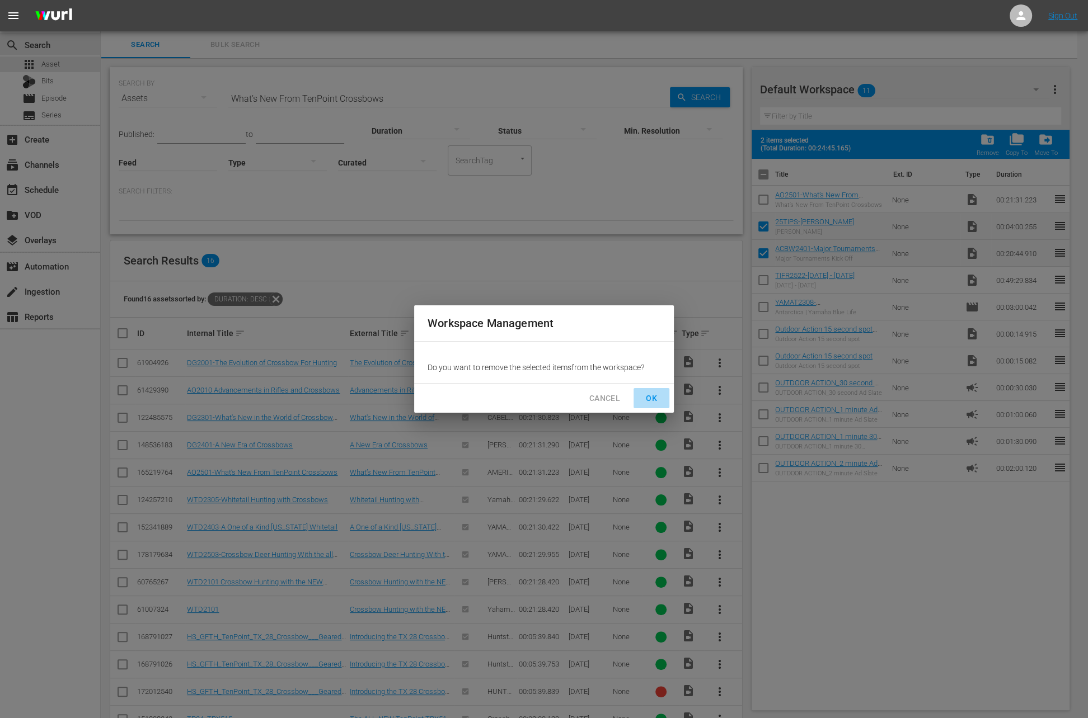
click at [652, 400] on span "OK" at bounding box center [651, 399] width 18 height 14
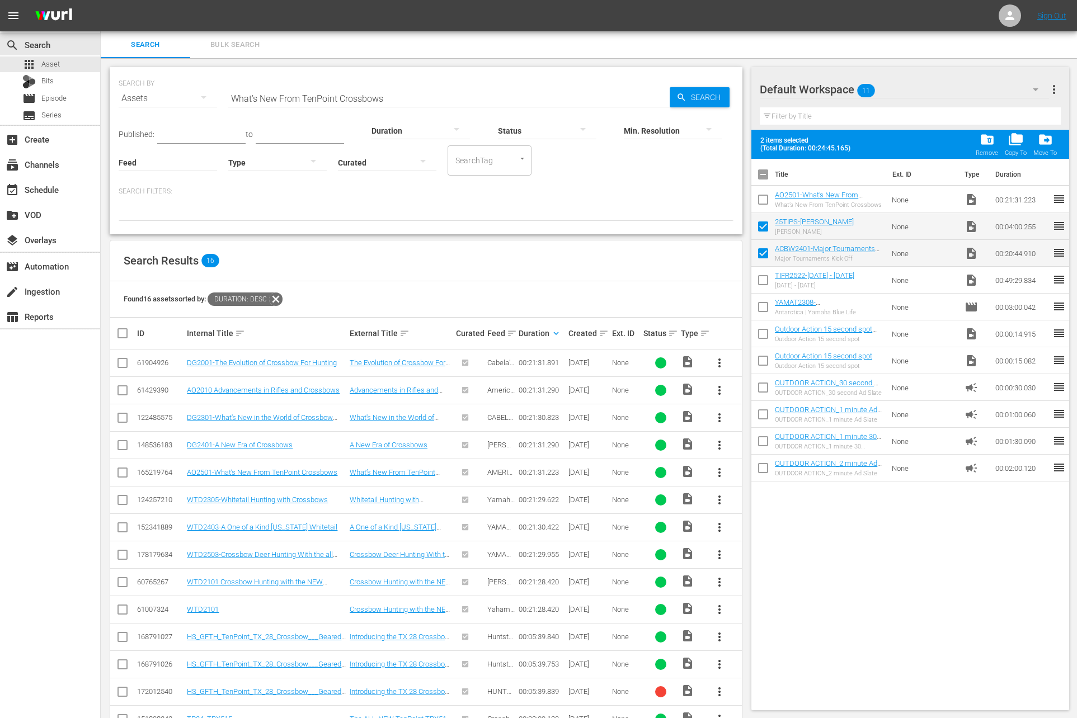
checkbox input "false"
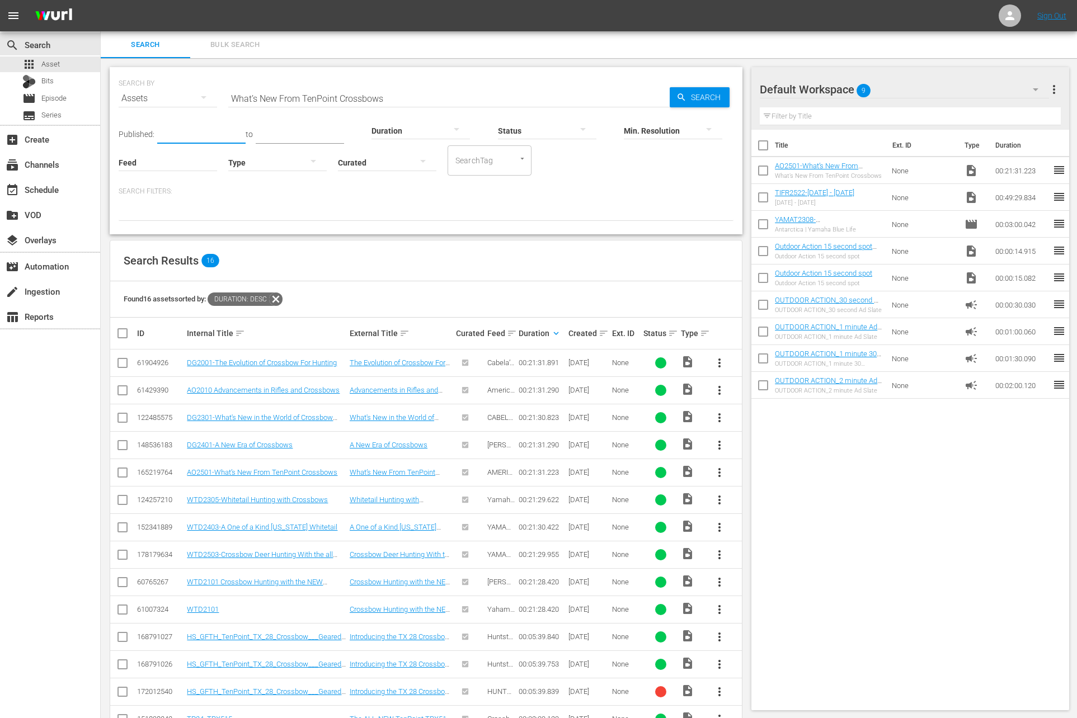
click at [189, 131] on input "text" at bounding box center [201, 135] width 88 height 17
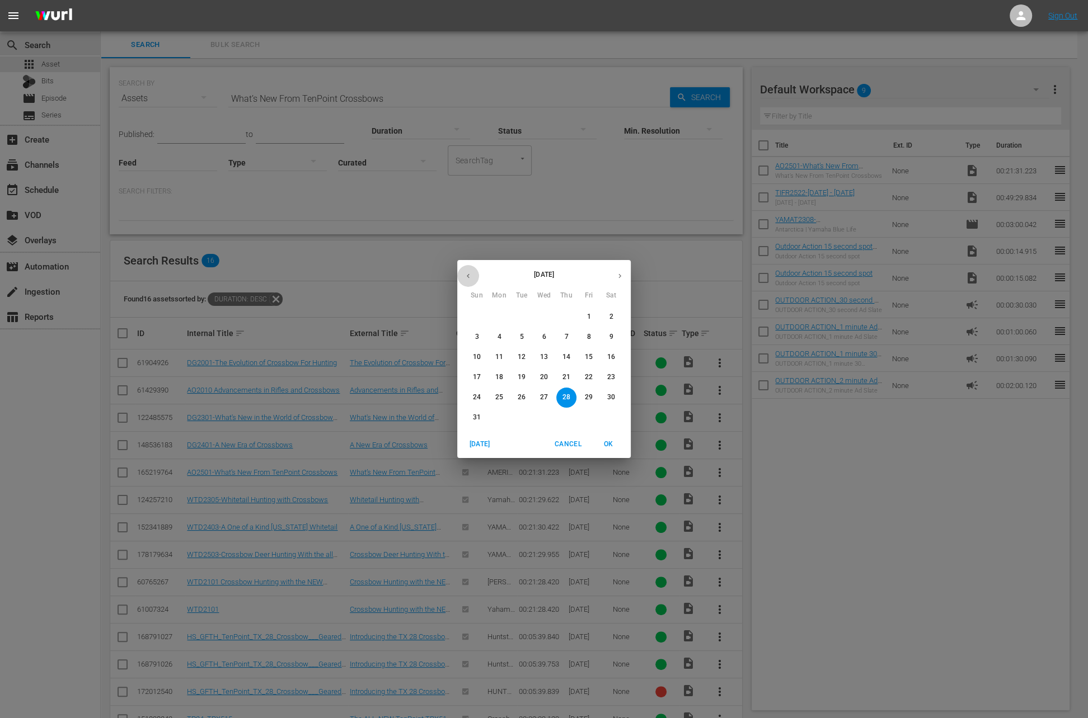
click at [466, 273] on icon "button" at bounding box center [468, 276] width 8 height 8
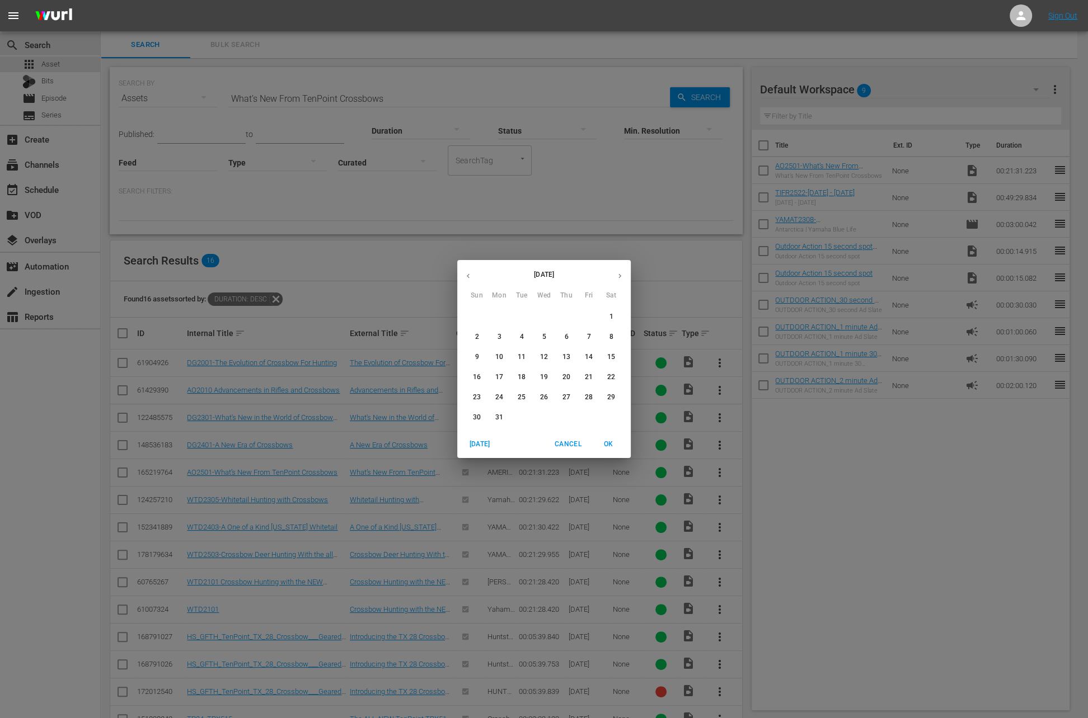
click at [466, 273] on icon "button" at bounding box center [468, 276] width 8 height 8
click at [546, 316] on span "1" at bounding box center [544, 317] width 20 height 10
type input "[DATE]"
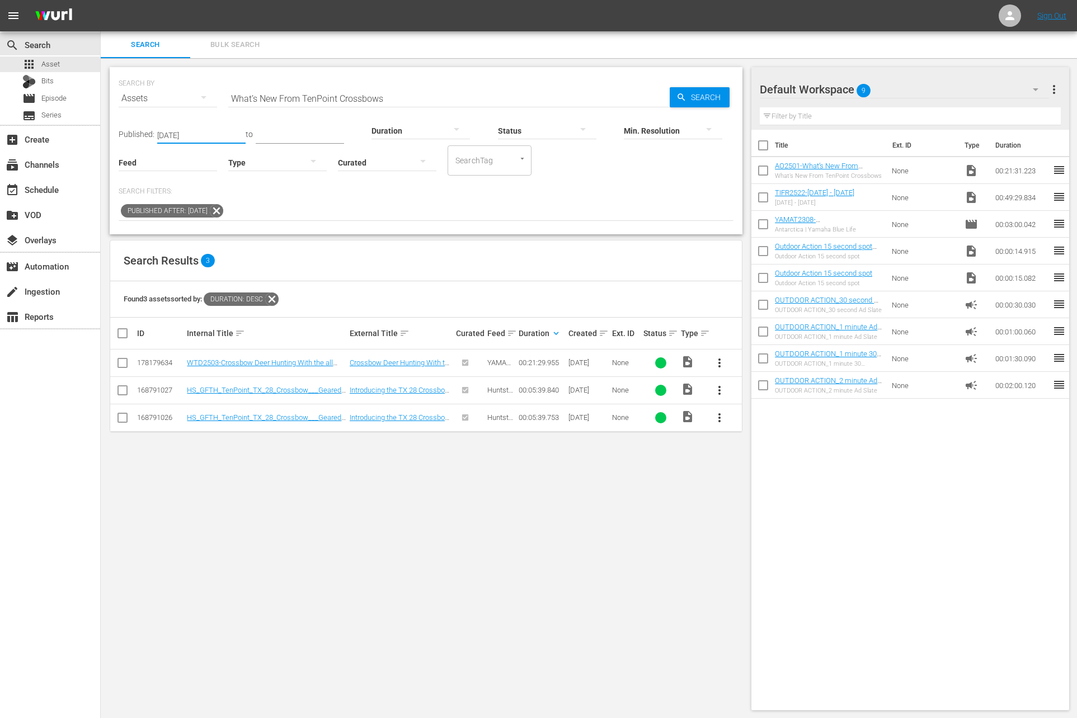
click at [416, 129] on div at bounding box center [421, 130] width 98 height 31
click at [409, 163] on div "2-3m" at bounding box center [409, 165] width 98 height 18
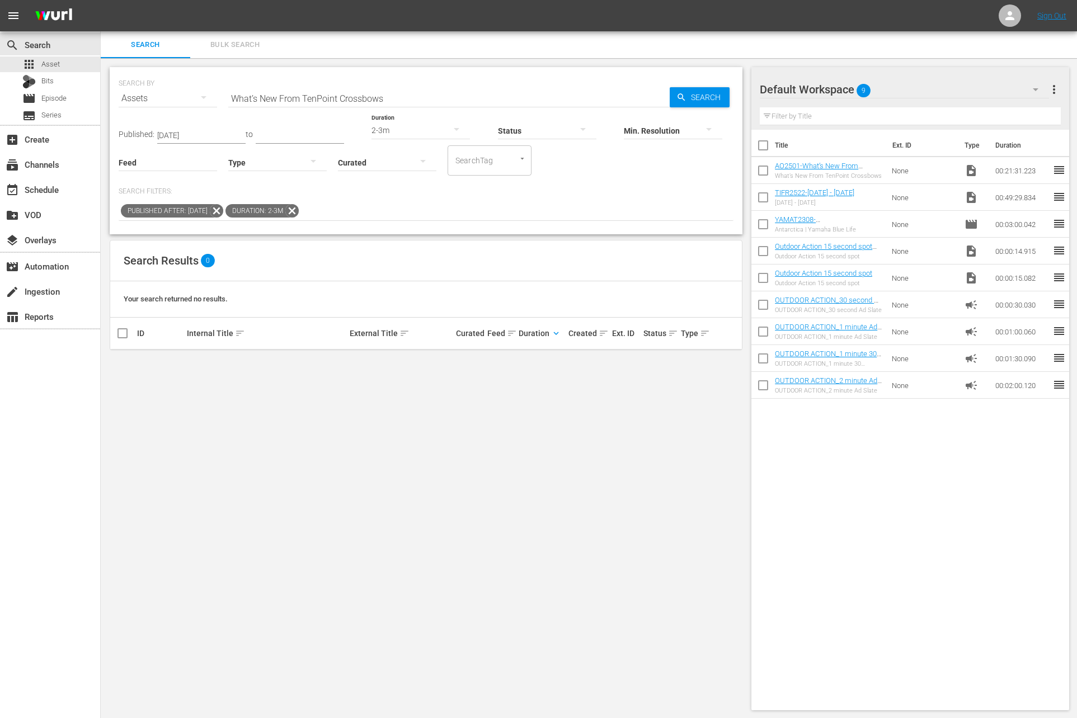
click at [342, 102] on input "What’s New From TenPoint Crossbows" at bounding box center [448, 98] width 441 height 27
click at [467, 204] on div "Published After: [DATE] Duration: 2-3m" at bounding box center [426, 211] width 615 height 19
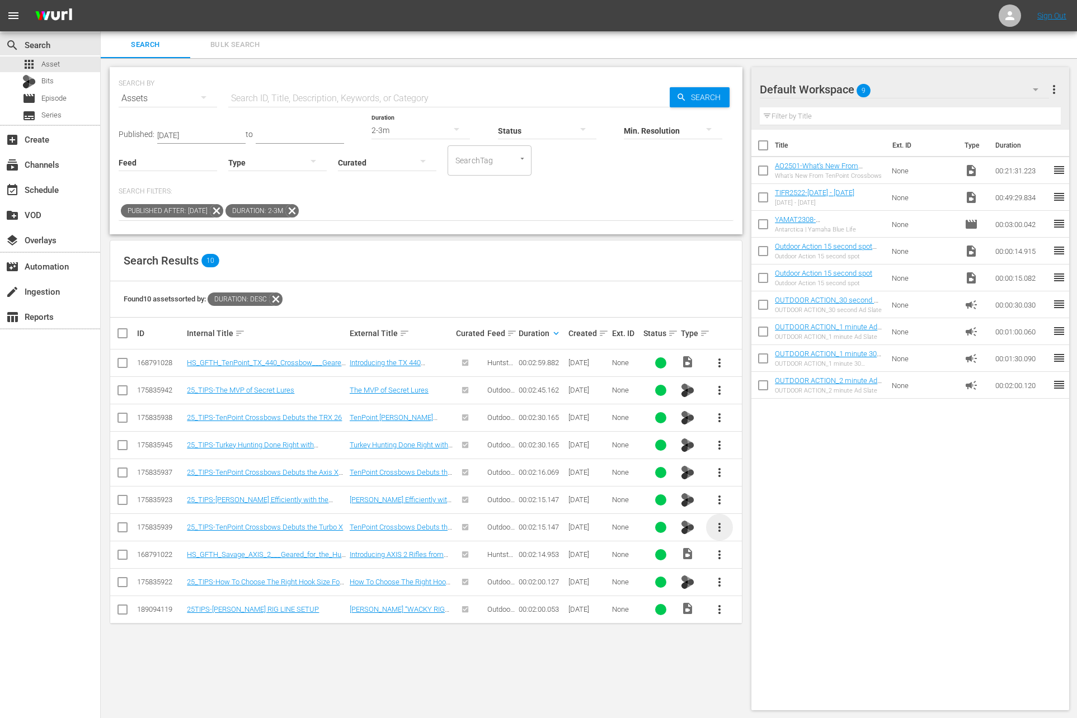
click at [721, 523] on span "more_vert" at bounding box center [719, 527] width 13 height 13
click at [747, 551] on div "Workspace" at bounding box center [780, 556] width 76 height 27
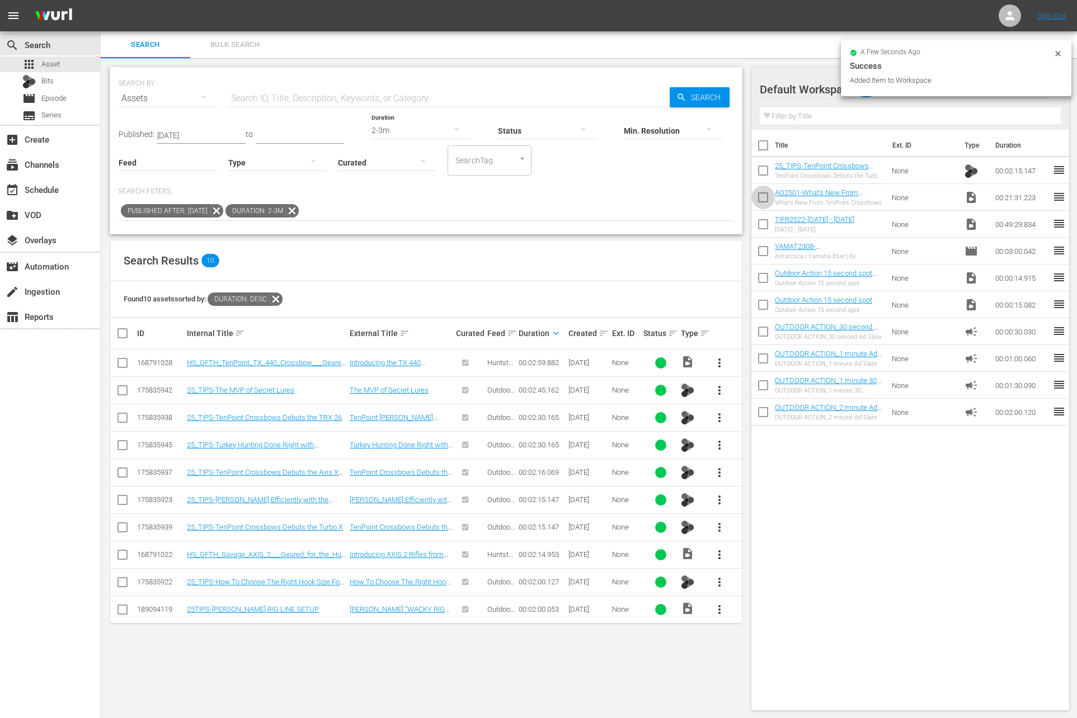
click at [762, 196] on input "checkbox" at bounding box center [762, 199] width 23 height 23
checkbox input "true"
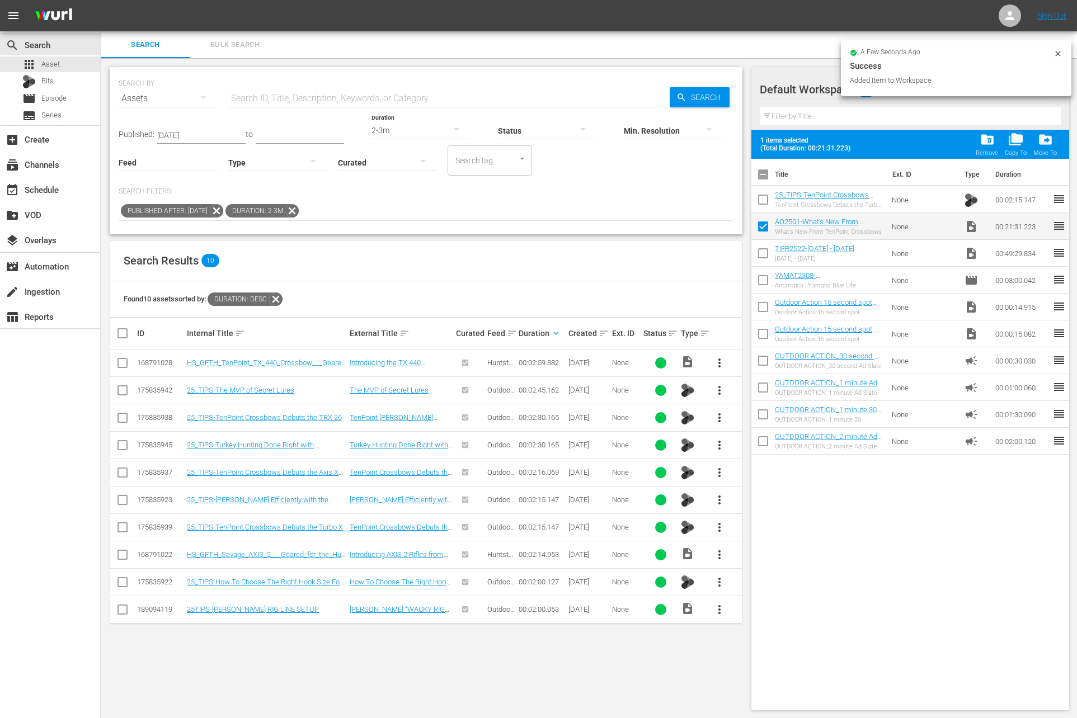
click at [762, 196] on input "checkbox" at bounding box center [762, 201] width 23 height 23
checkbox input "true"
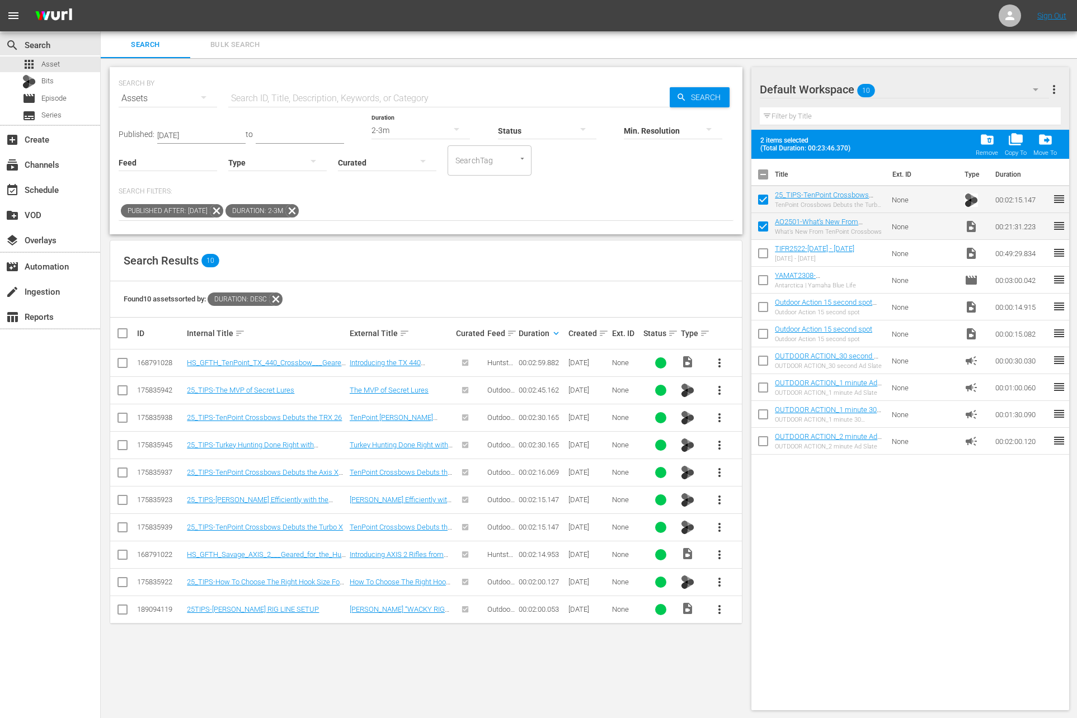
click at [408, 124] on div "2-3m" at bounding box center [421, 130] width 98 height 31
click at [408, 131] on div "1-2m" at bounding box center [409, 140] width 98 height 18
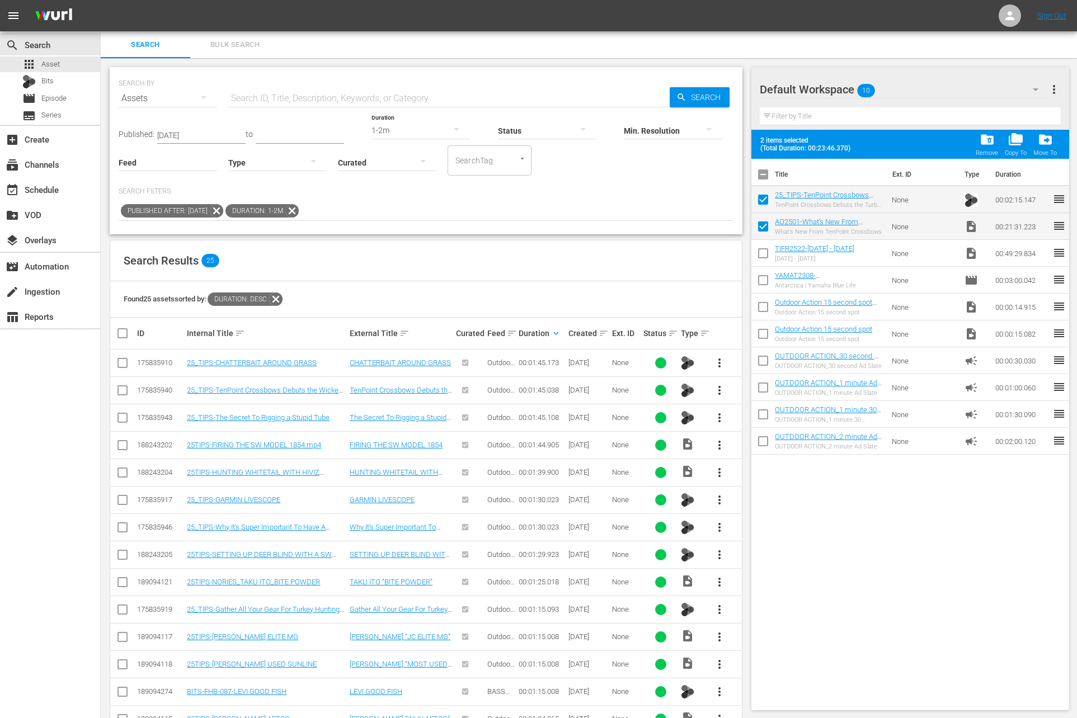
click at [1071, 662] on div "Default Workspace 10 Default more_vert Filter by Title 2 items selected (Total …" at bounding box center [914, 501] width 326 height 887
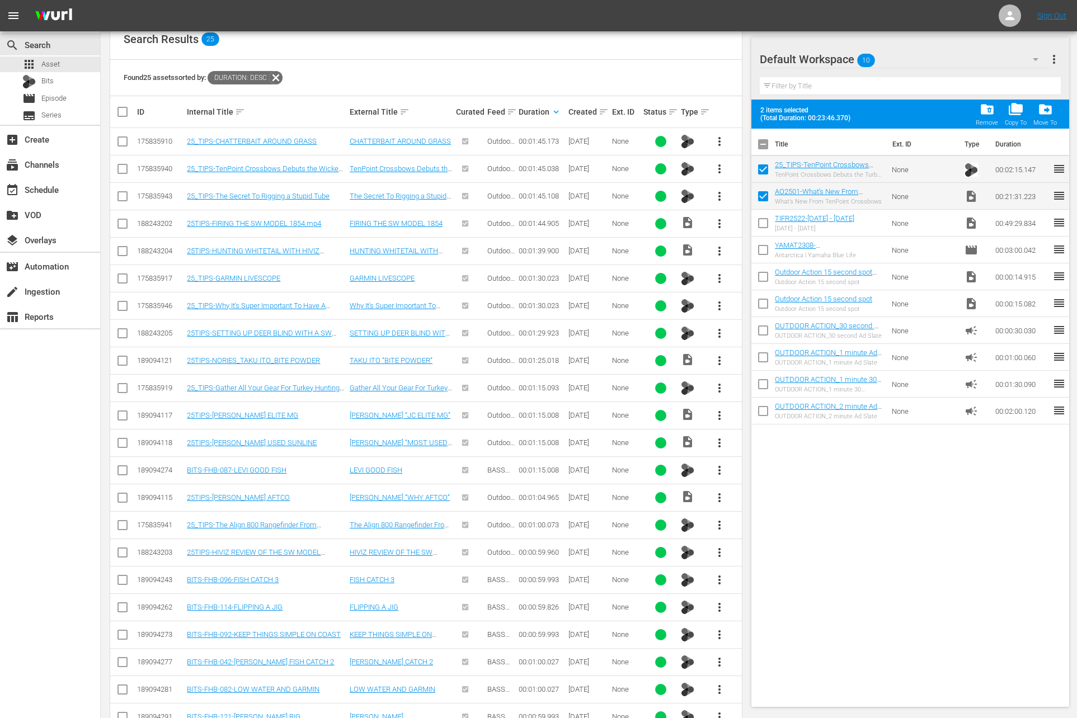
click at [741, 676] on td "more_vert" at bounding box center [722, 689] width 37 height 27
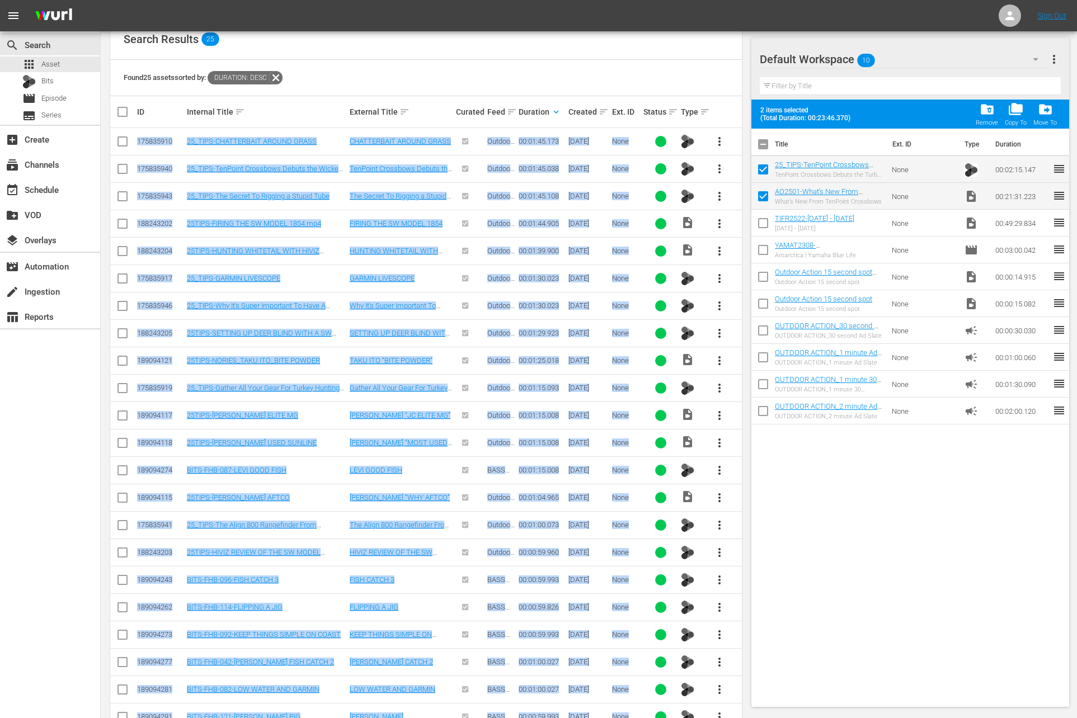
scroll to position [331, 0]
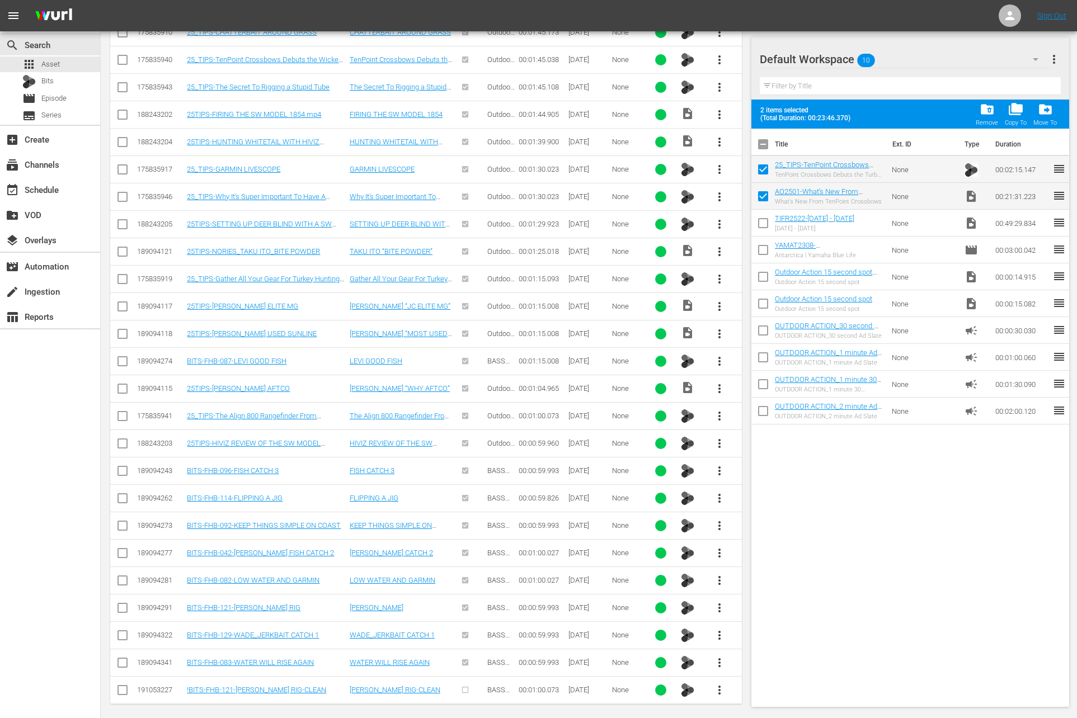
drag, startPoint x: 747, startPoint y: 676, endPoint x: 739, endPoint y: 714, distance: 38.4
click at [739, 714] on div "SEARCH BY Search By Assets Search ID, Title, Description, Keywords, or Category…" at bounding box center [426, 227] width 651 height 998
click at [715, 438] on span "more_vert" at bounding box center [719, 443] width 13 height 13
click at [754, 474] on div "Workspace" at bounding box center [780, 470] width 76 height 27
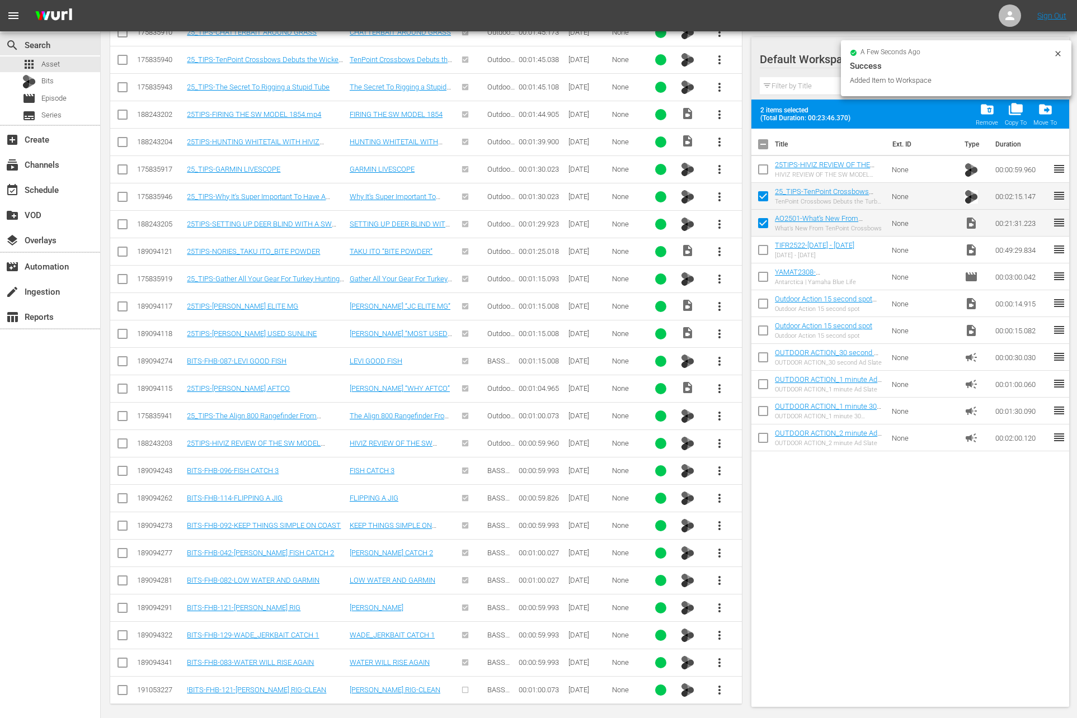
click at [764, 172] on input "checkbox" at bounding box center [762, 171] width 23 height 23
checkbox input "true"
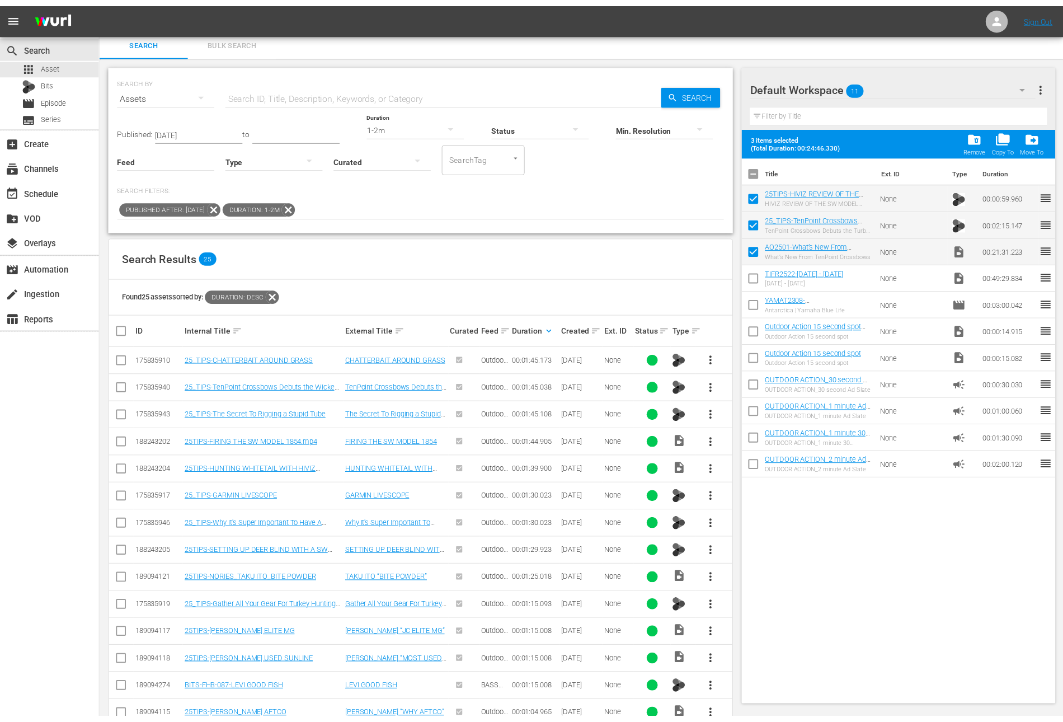
scroll to position [0, 0]
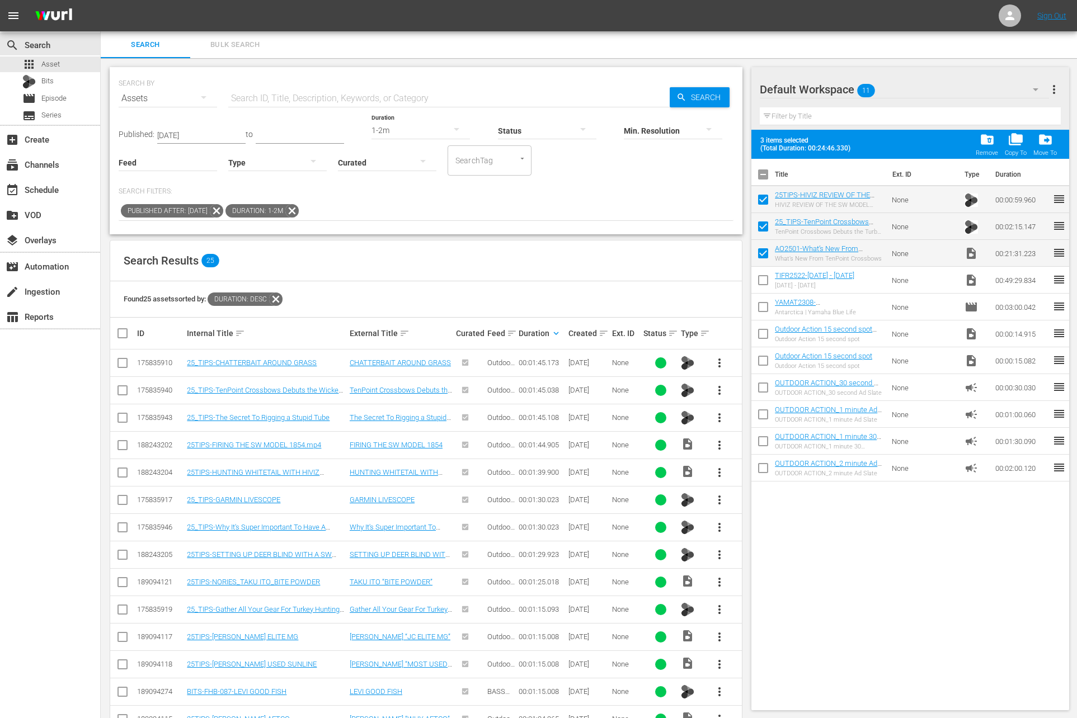
click at [396, 124] on div "1-2m" at bounding box center [421, 130] width 98 height 31
click at [405, 129] on div "0-1m" at bounding box center [409, 129] width 98 height 18
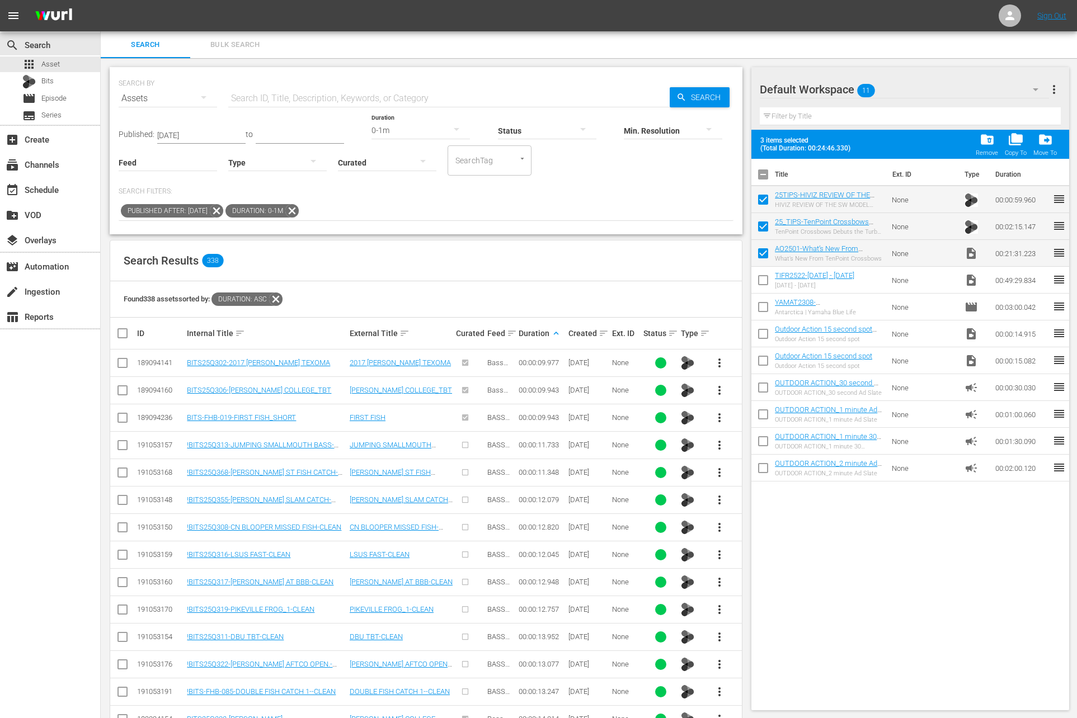
click at [718, 641] on button "more_vert" at bounding box center [719, 637] width 27 height 27
click at [766, 587] on div "Workspace" at bounding box center [780, 576] width 76 height 27
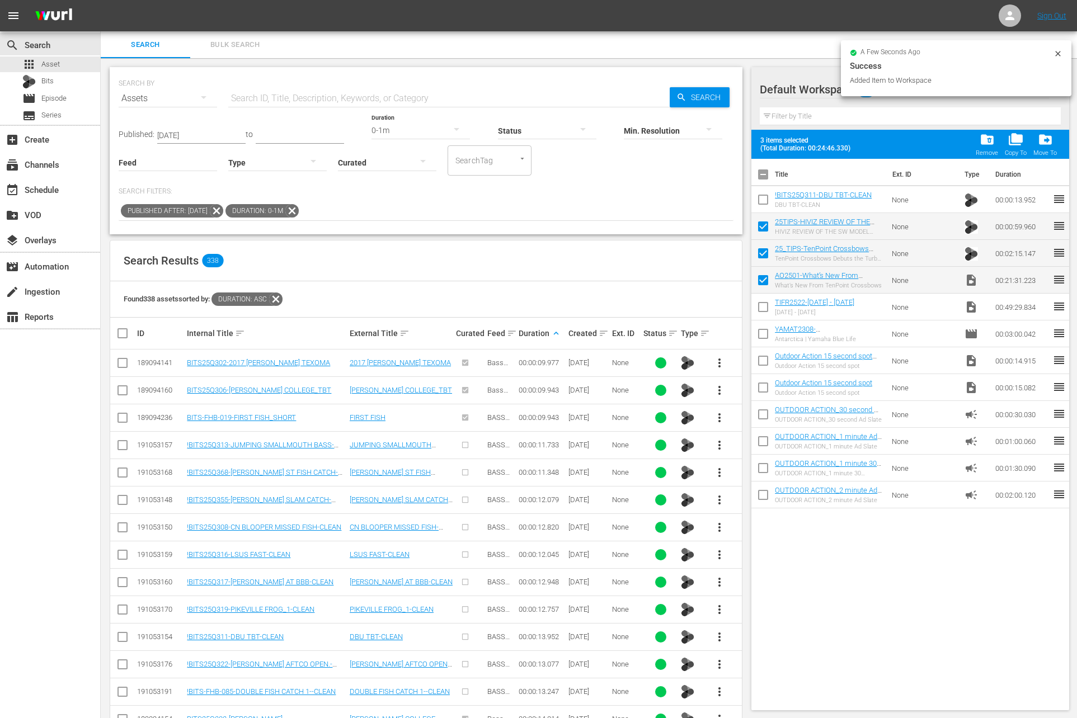
click at [762, 206] on input "checkbox" at bounding box center [762, 201] width 23 height 23
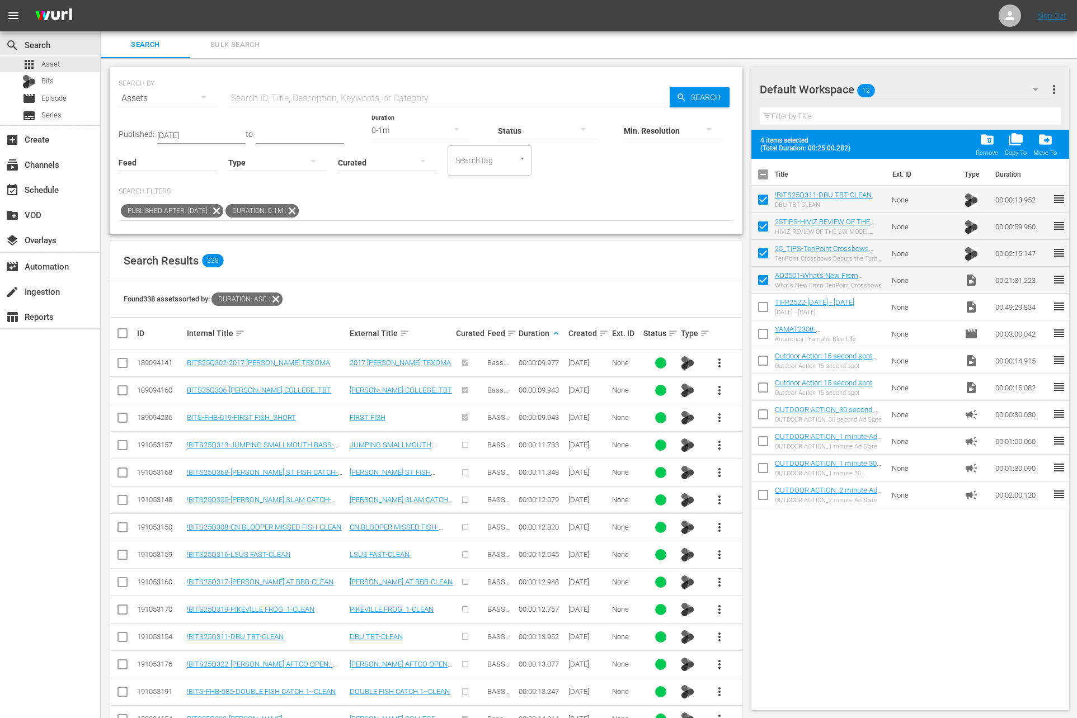
click at [763, 202] on input "checkbox" at bounding box center [762, 201] width 23 height 23
checkbox input "false"
click at [722, 610] on span "more_vert" at bounding box center [719, 609] width 13 height 13
click at [760, 634] on div "Workspace" at bounding box center [780, 638] width 76 height 27
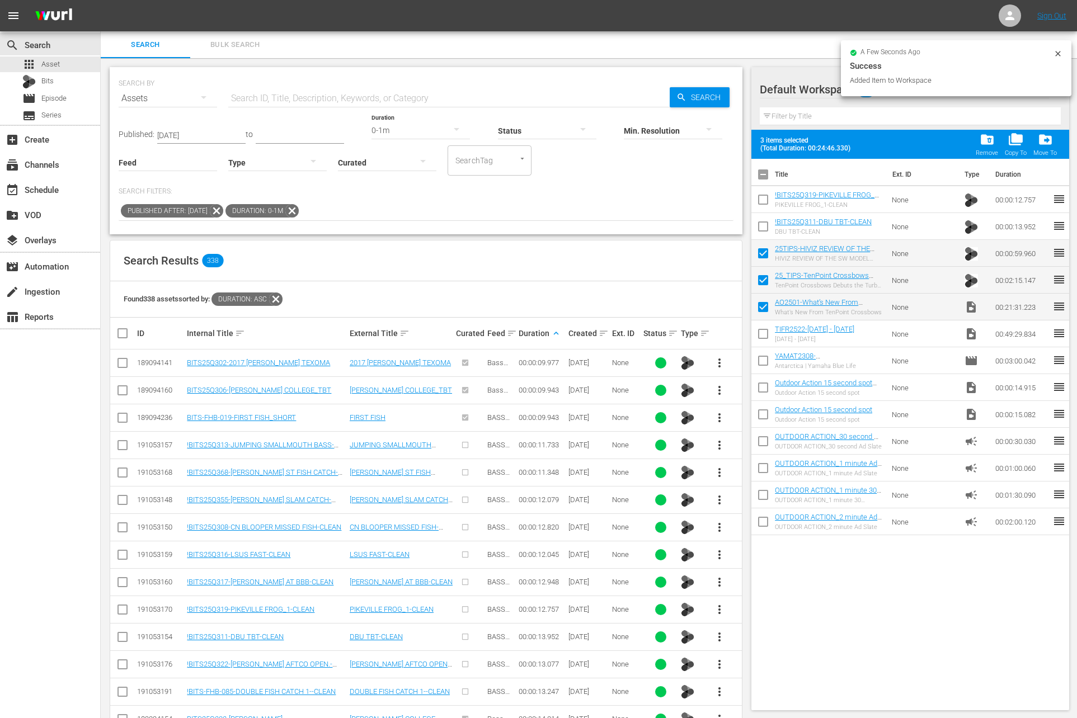
click at [764, 192] on input "checkbox" at bounding box center [762, 201] width 23 height 23
checkbox input "true"
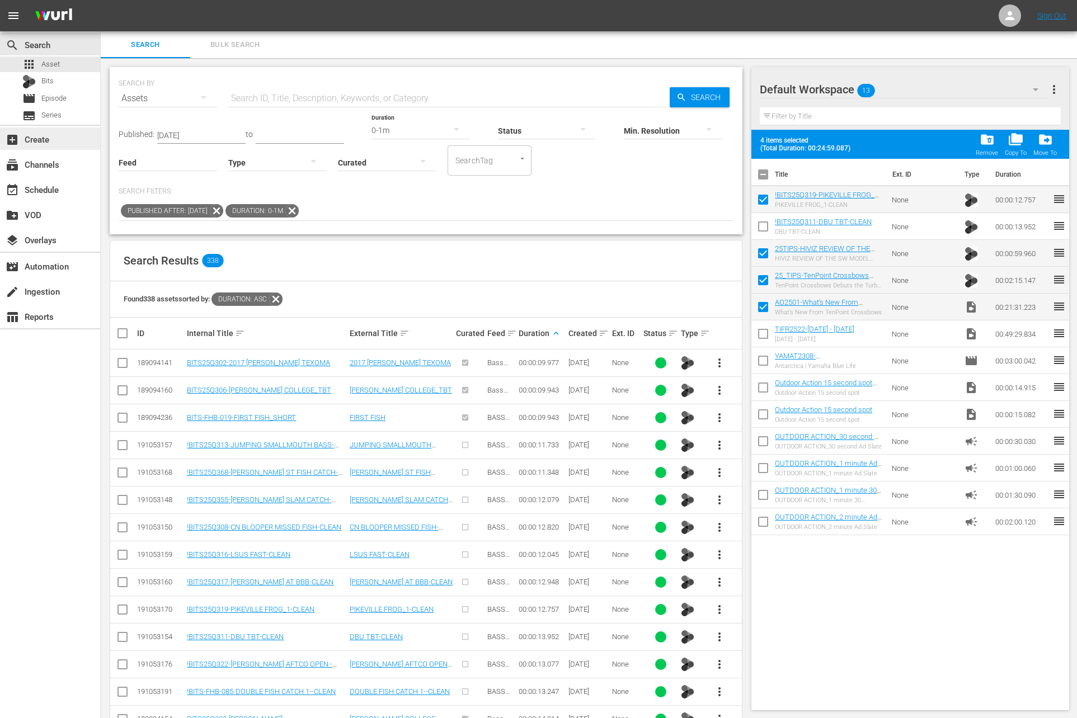
click at [40, 143] on div "add_box Create" at bounding box center [31, 138] width 63 height 10
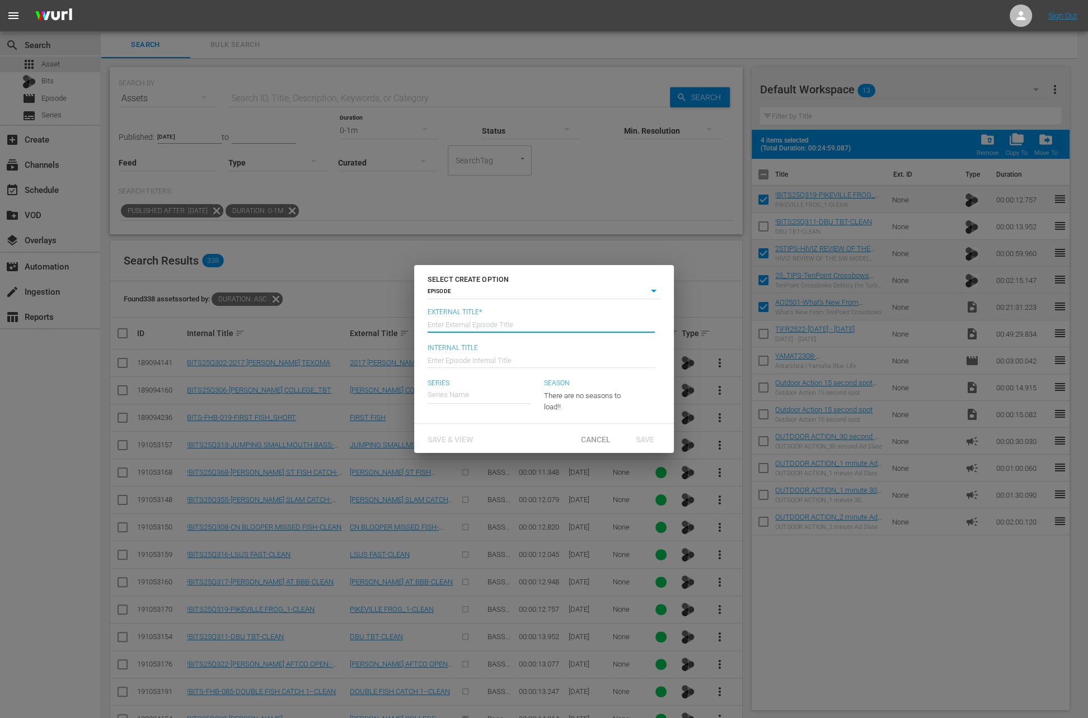
click at [548, 327] on input "text" at bounding box center [540, 324] width 227 height 27
paste input "What’s New From TenPoint Crossbows"
type input "Americana Outdoors - What’s New From TenPoint Crossbows"
type input "Wk36-AO"
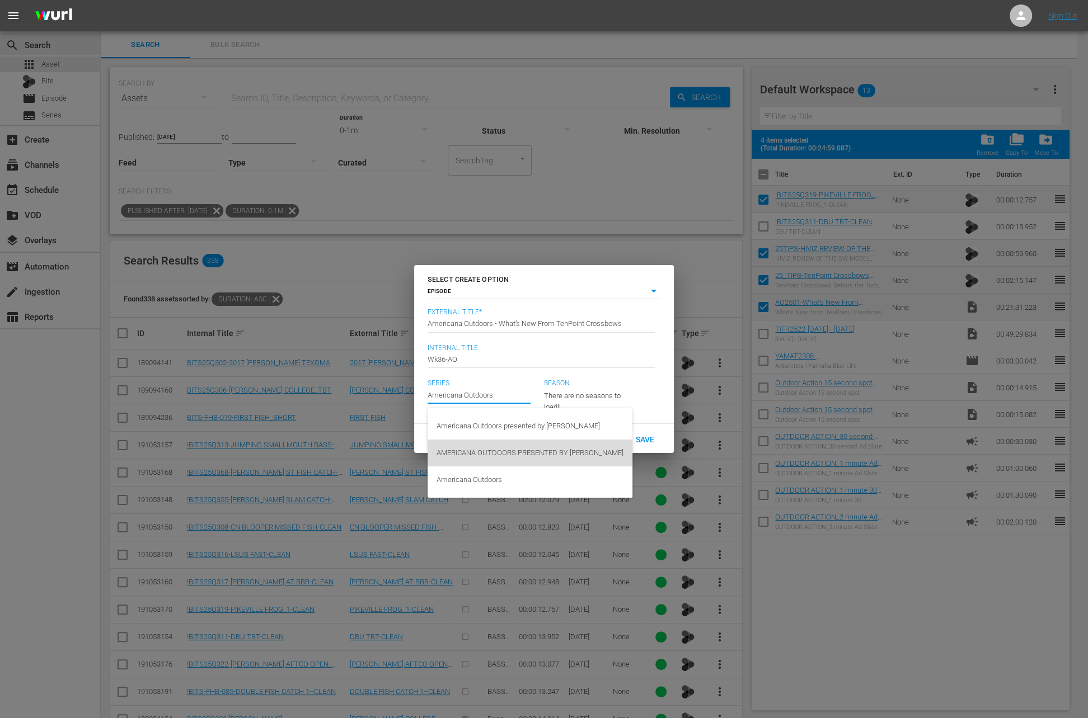
click at [571, 451] on div "AMERICANA OUTDOORS PRESENTED BY [PERSON_NAME]" at bounding box center [529, 453] width 187 height 27
type input "AMERICANA OUTDOORS PRESENTED BY [PERSON_NAME]"
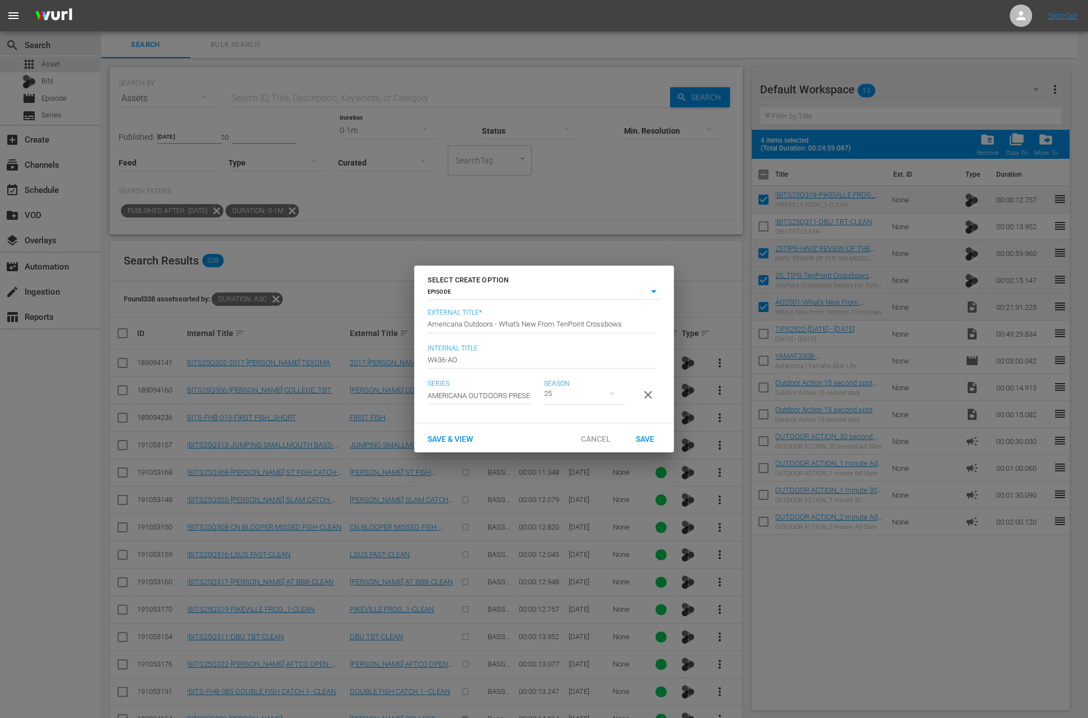
click at [648, 440] on span "Save" at bounding box center [645, 439] width 36 height 9
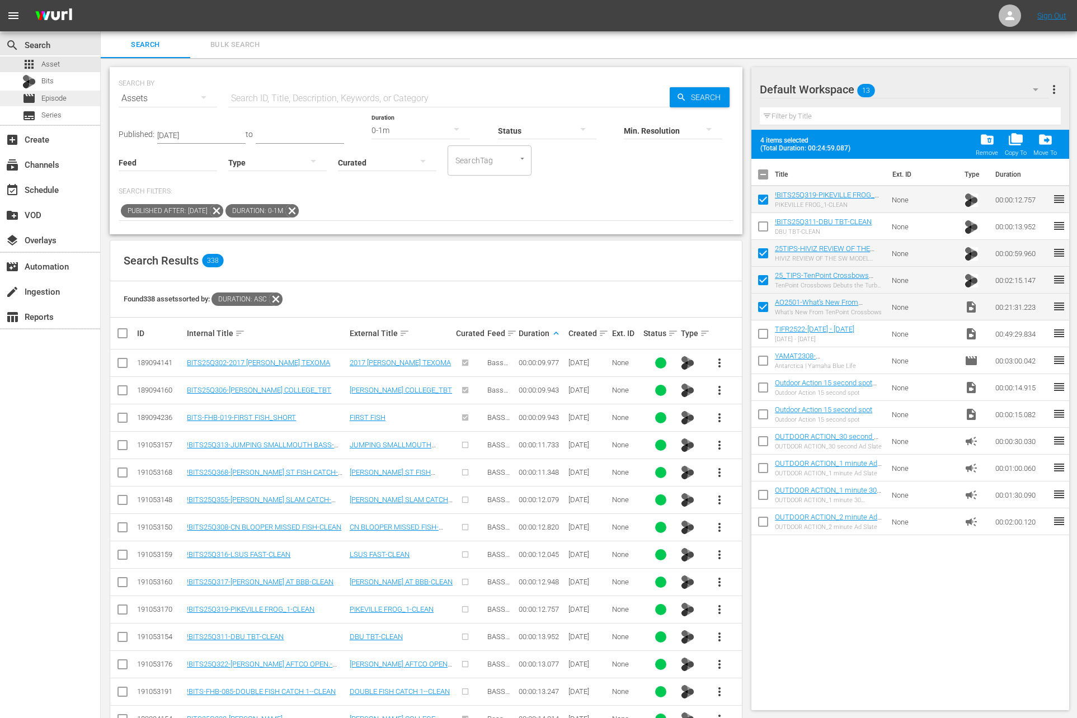
click at [77, 96] on div "movie Episode" at bounding box center [50, 99] width 100 height 16
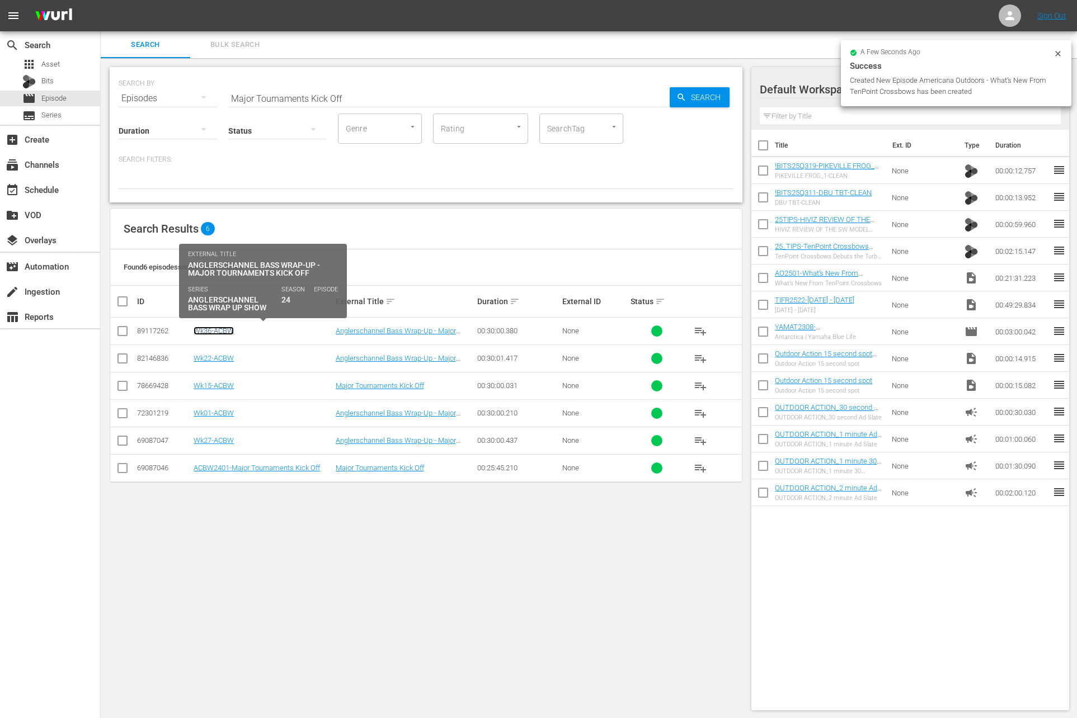
click at [224, 327] on link "Wk36-ACBW" at bounding box center [214, 331] width 40 height 8
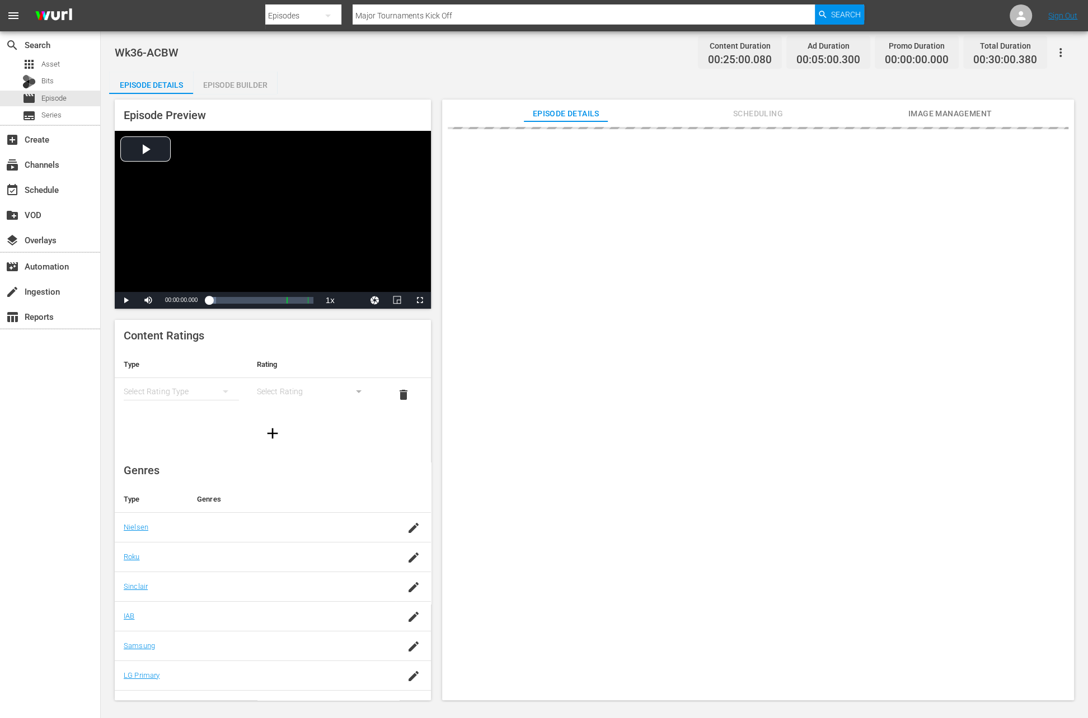
click at [234, 81] on div "Episode Builder" at bounding box center [235, 85] width 84 height 27
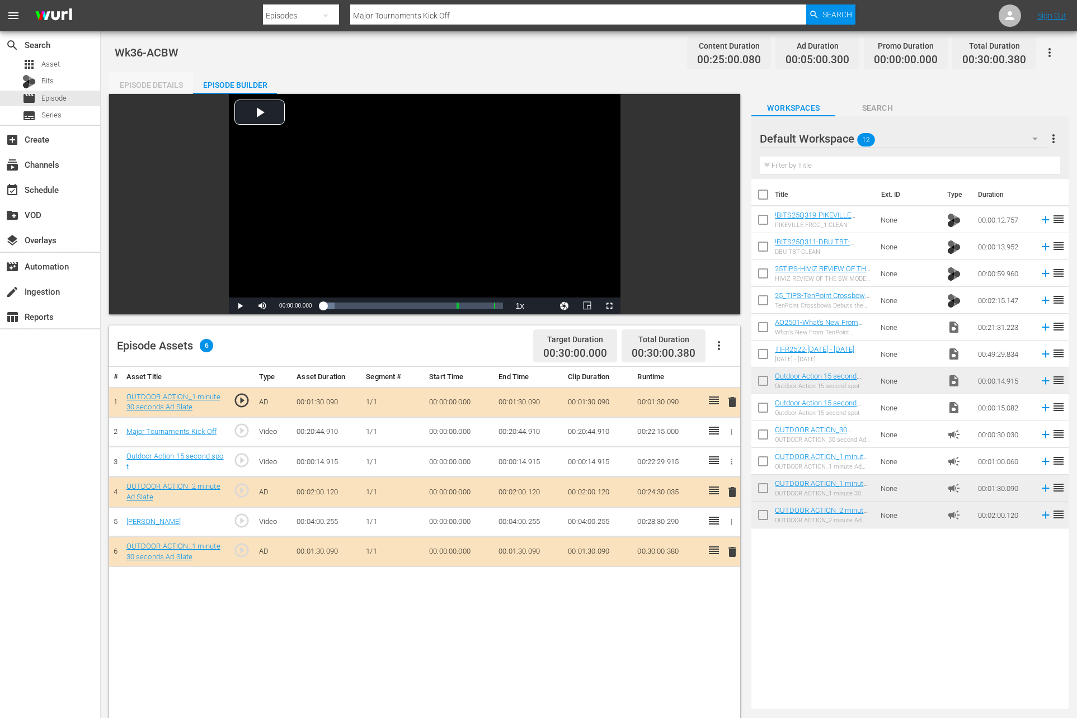
click at [163, 84] on div "Episode Details" at bounding box center [151, 85] width 84 height 27
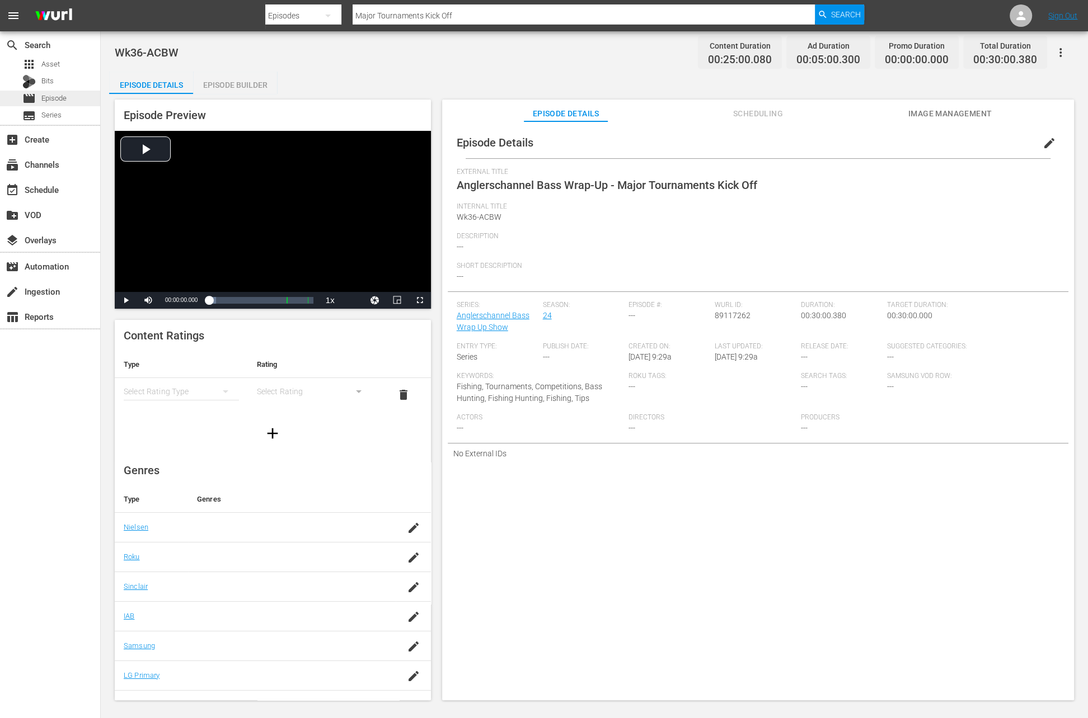
click at [60, 96] on span "Episode" at bounding box center [53, 98] width 25 height 11
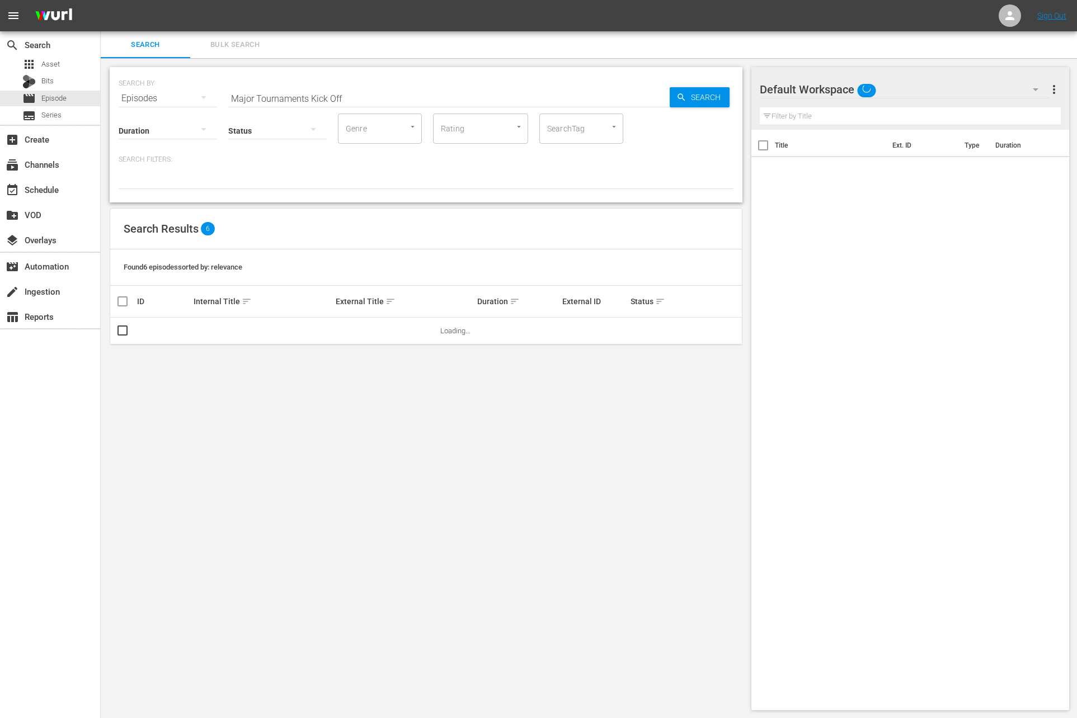
click at [332, 101] on input "Major Tournaments Kick Off" at bounding box center [448, 98] width 441 height 27
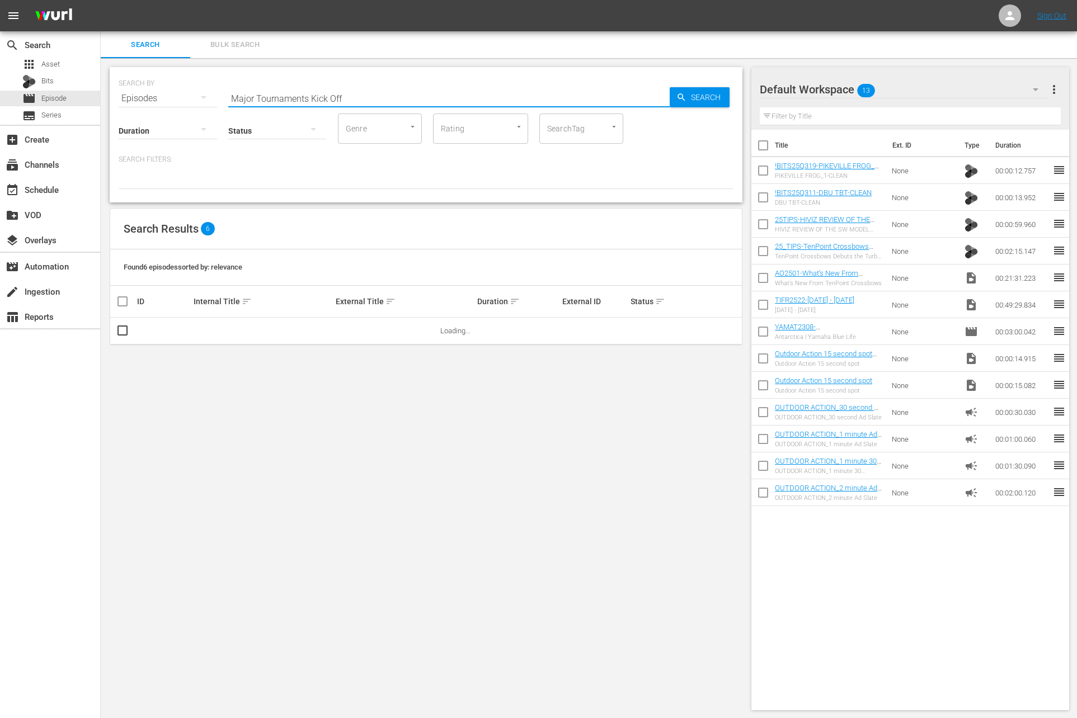
paste input "What’s New From TenPoint Crossbows"
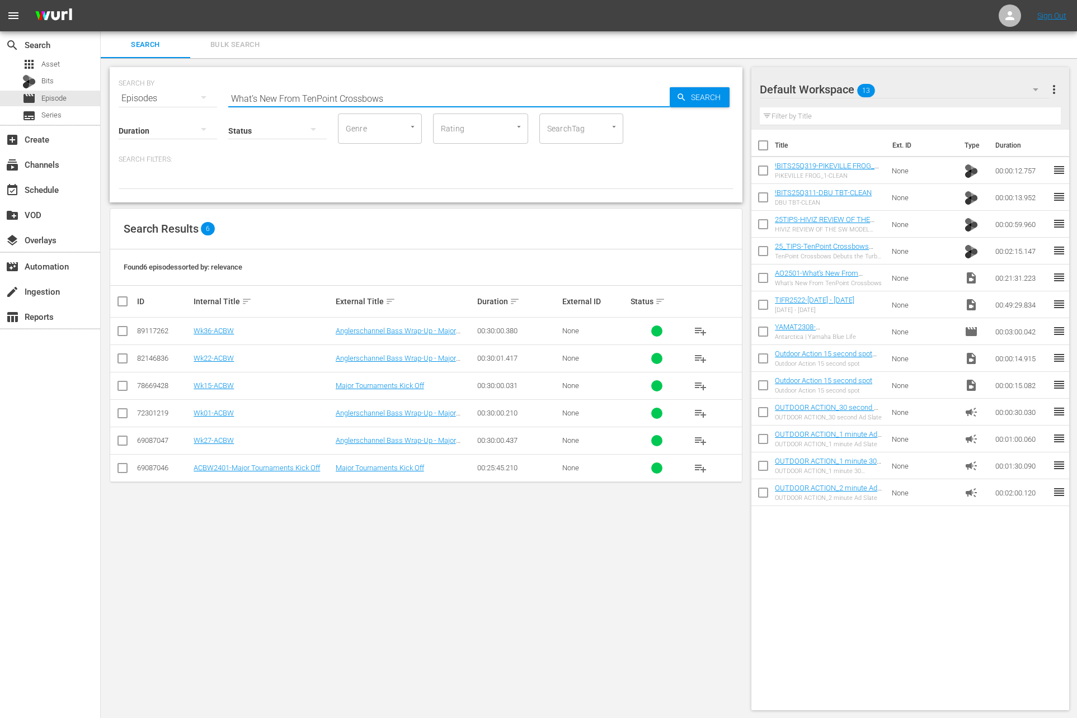
type input "What’s New From TenPoint Crossbows"
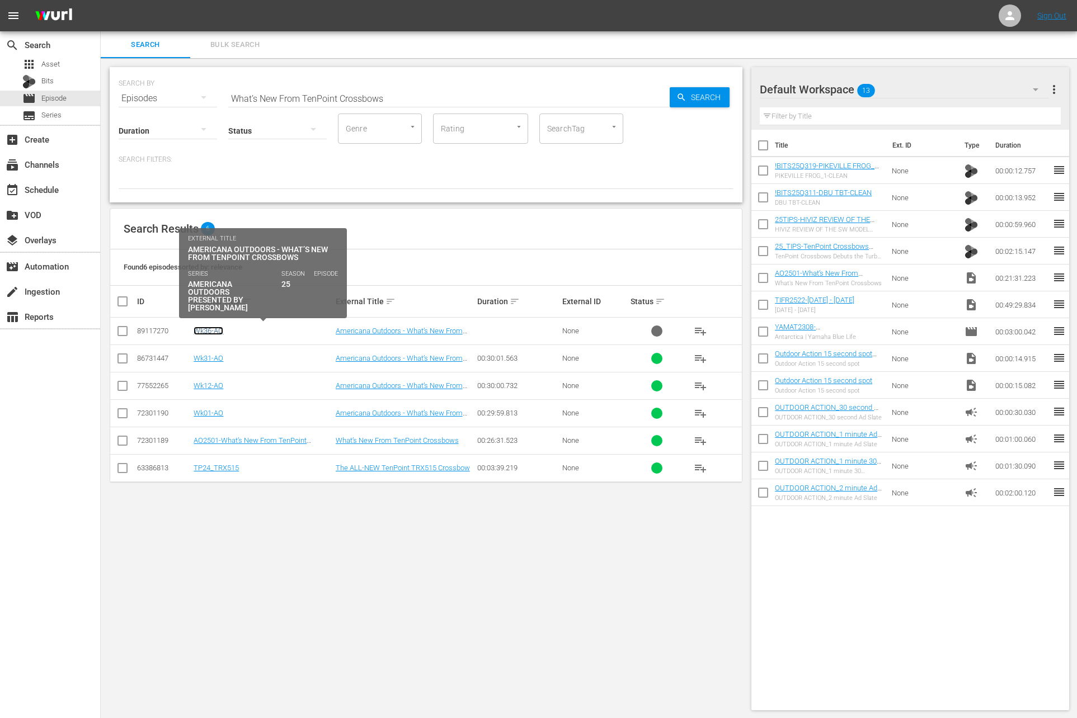
click at [219, 330] on link "Wk36-AO" at bounding box center [209, 331] width 30 height 8
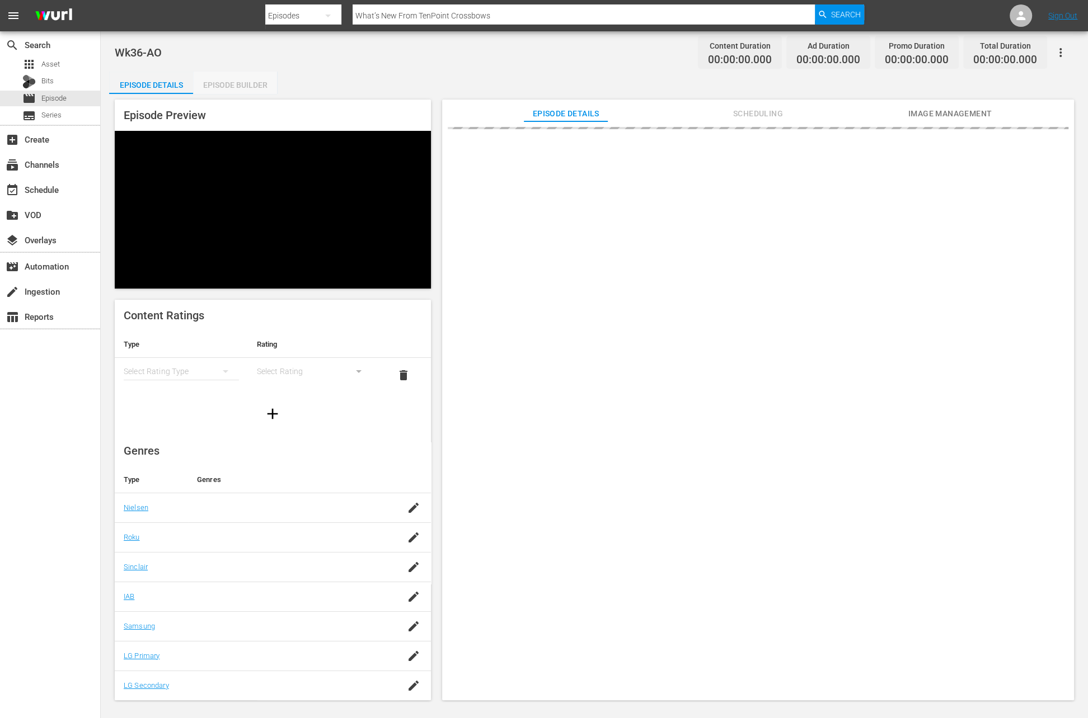
click at [245, 89] on div "Episode Builder" at bounding box center [235, 85] width 84 height 27
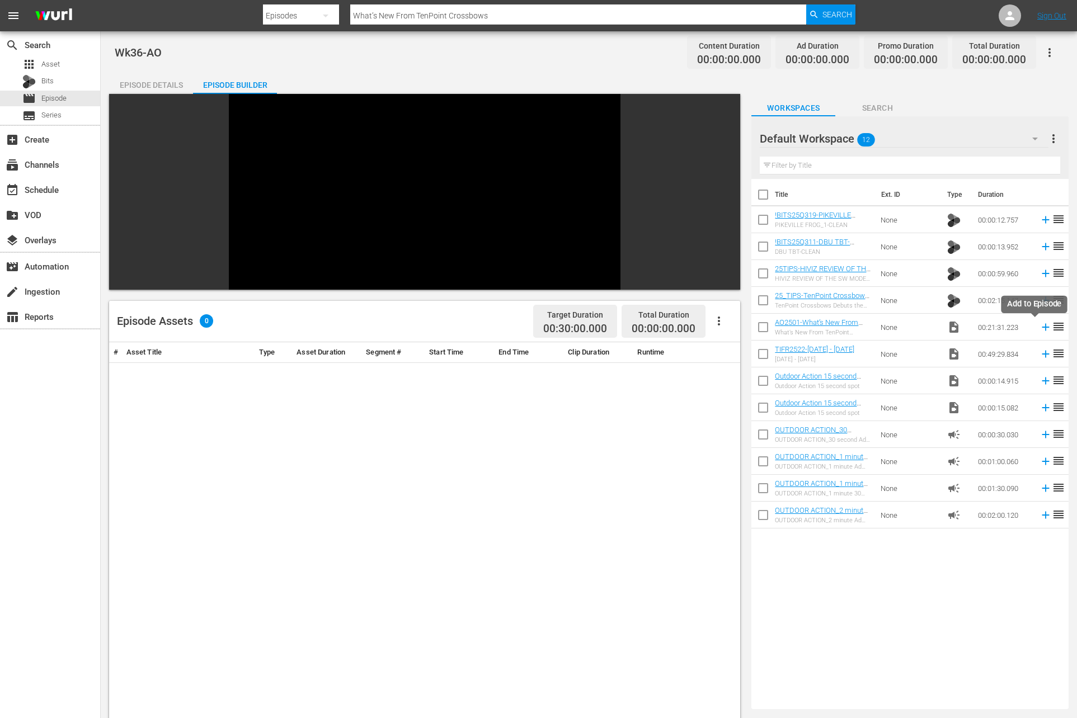
click at [1040, 332] on icon at bounding box center [1046, 327] width 12 height 12
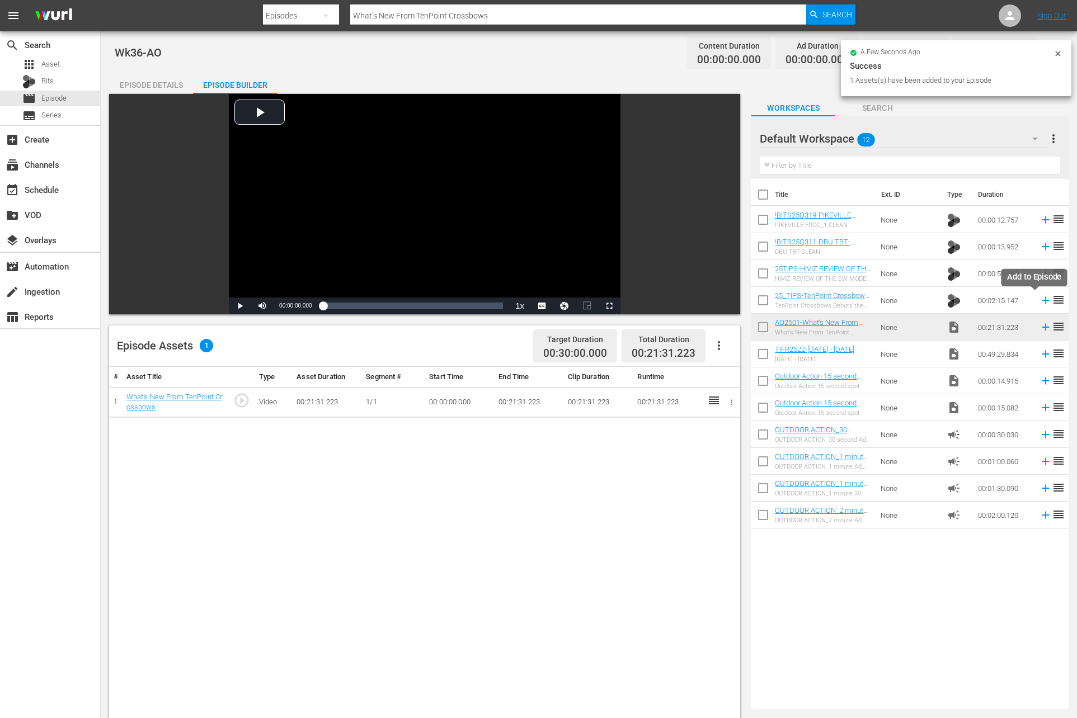
click at [1040, 297] on icon at bounding box center [1046, 300] width 12 height 12
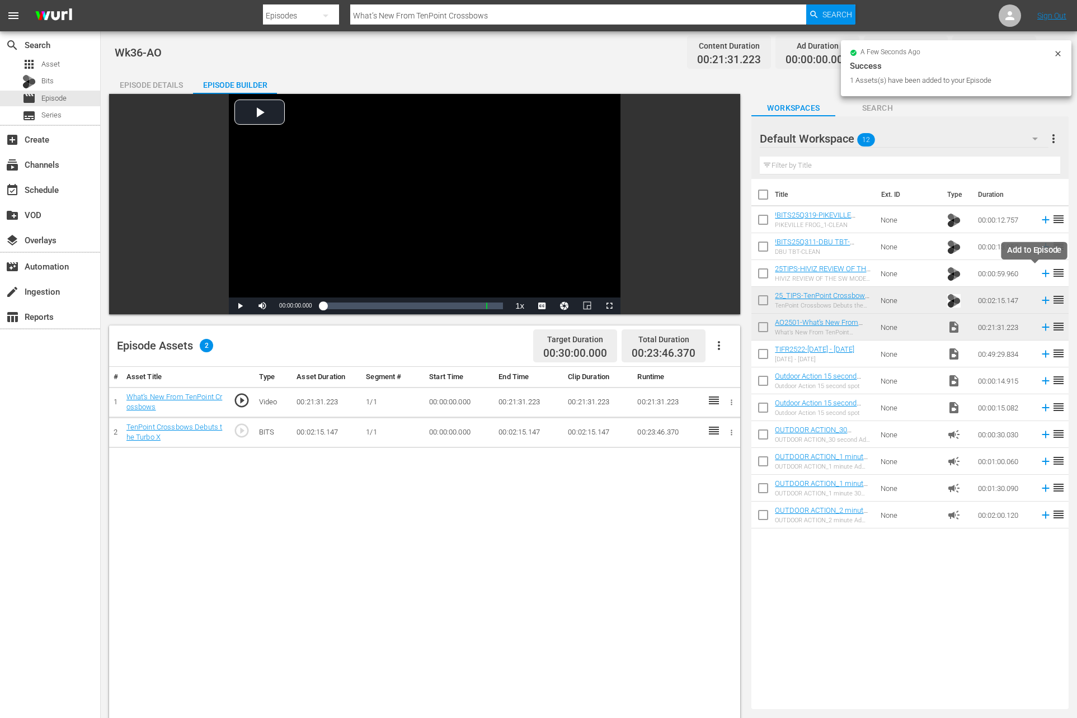
click at [1042, 273] on icon at bounding box center [1045, 273] width 7 height 7
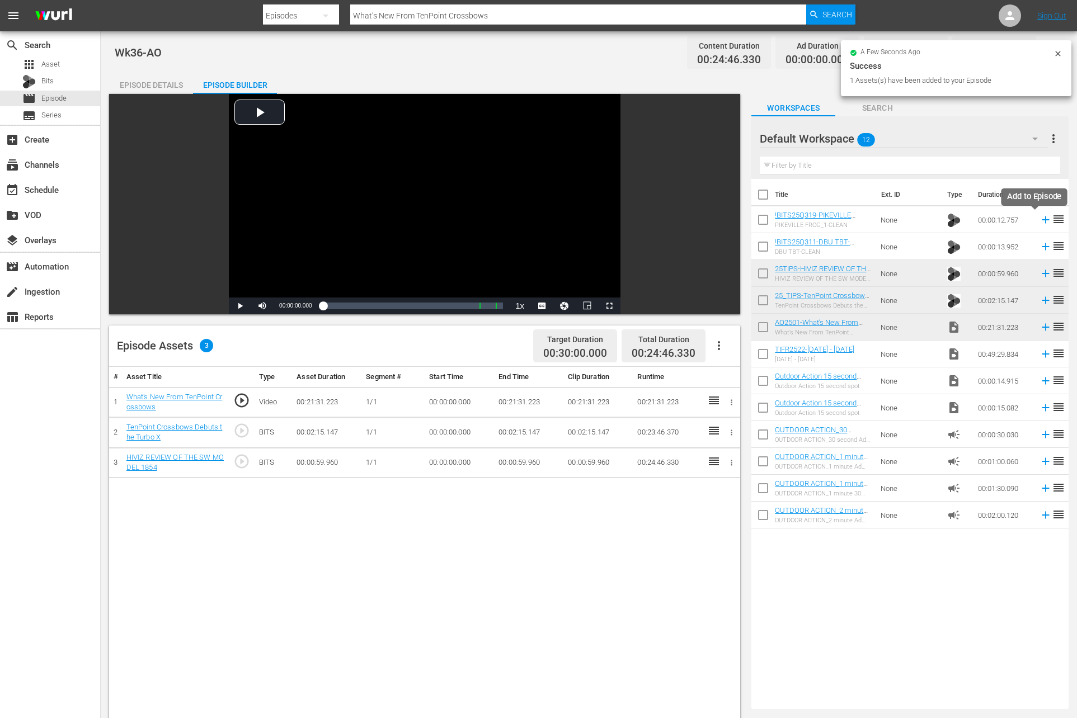
click at [1040, 218] on icon at bounding box center [1046, 220] width 12 height 12
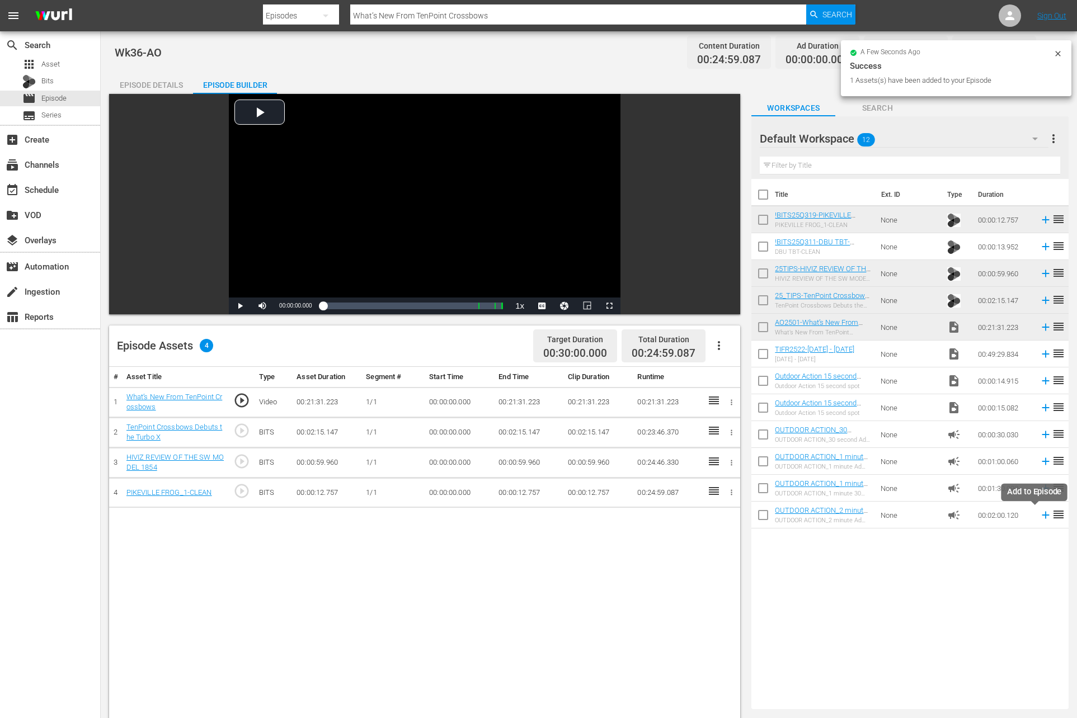
click at [1040, 516] on icon at bounding box center [1046, 515] width 12 height 12
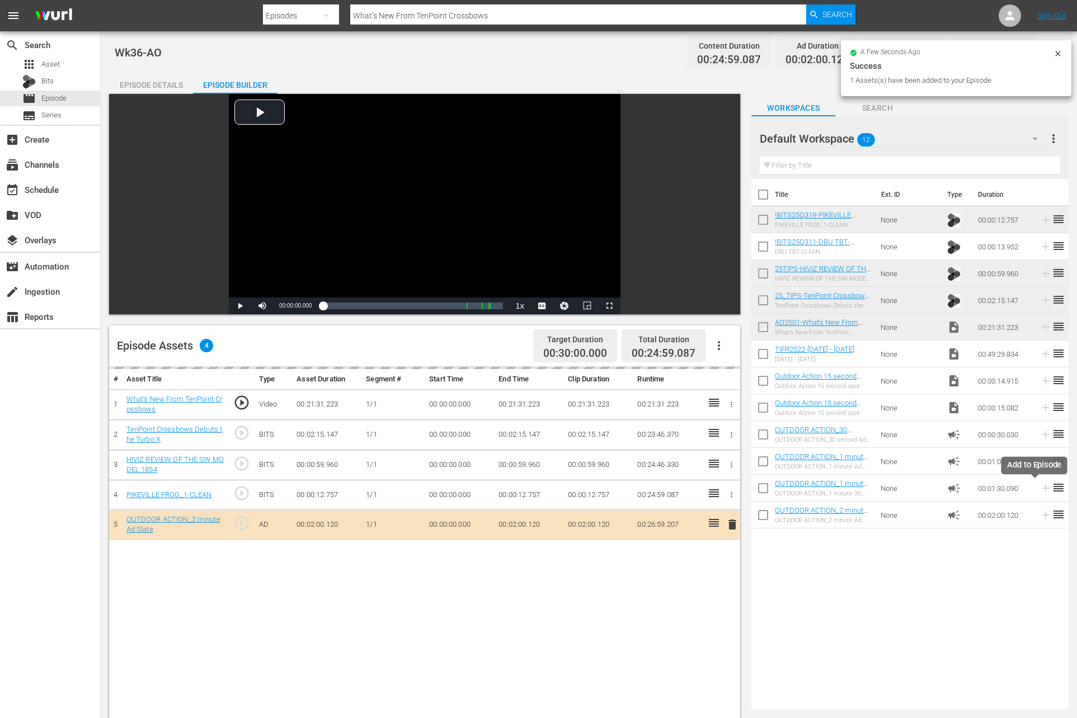
click at [1040, 490] on icon at bounding box center [1046, 488] width 12 height 12
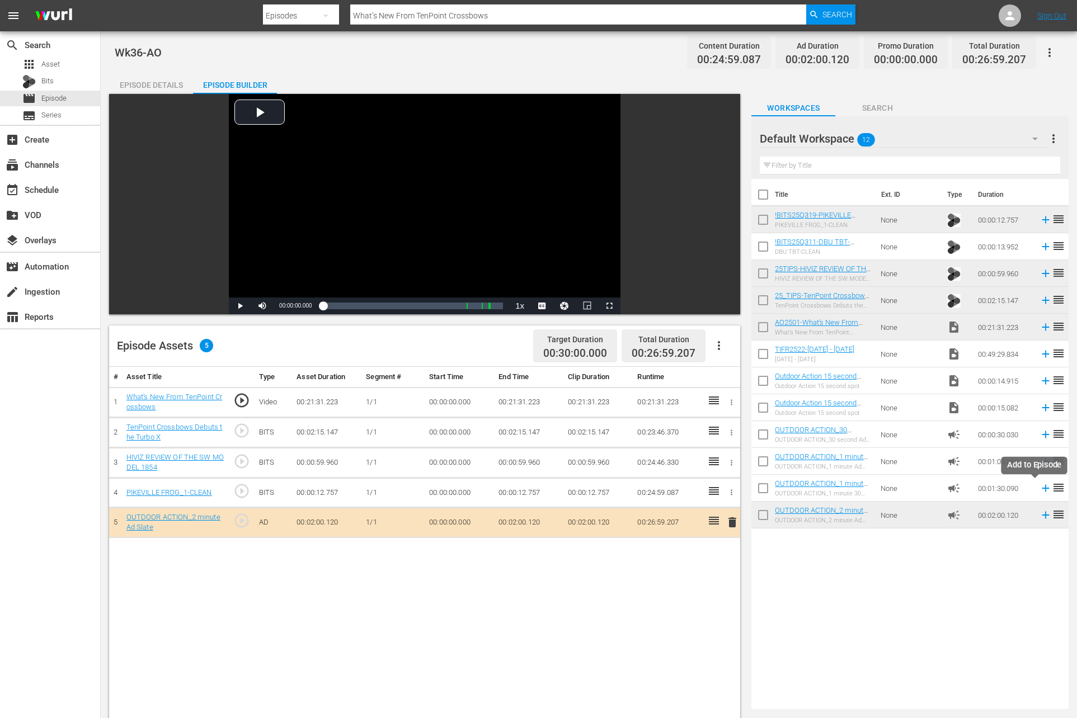
click at [1042, 488] on icon at bounding box center [1045, 488] width 7 height 7
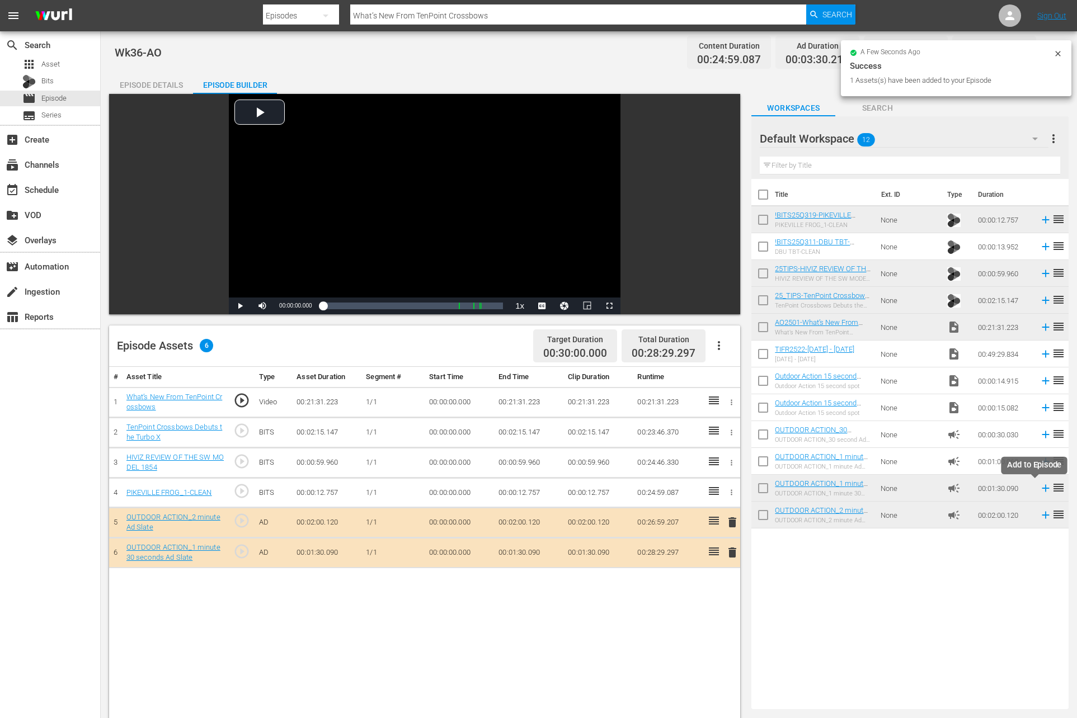
click at [1040, 487] on icon at bounding box center [1046, 488] width 12 height 12
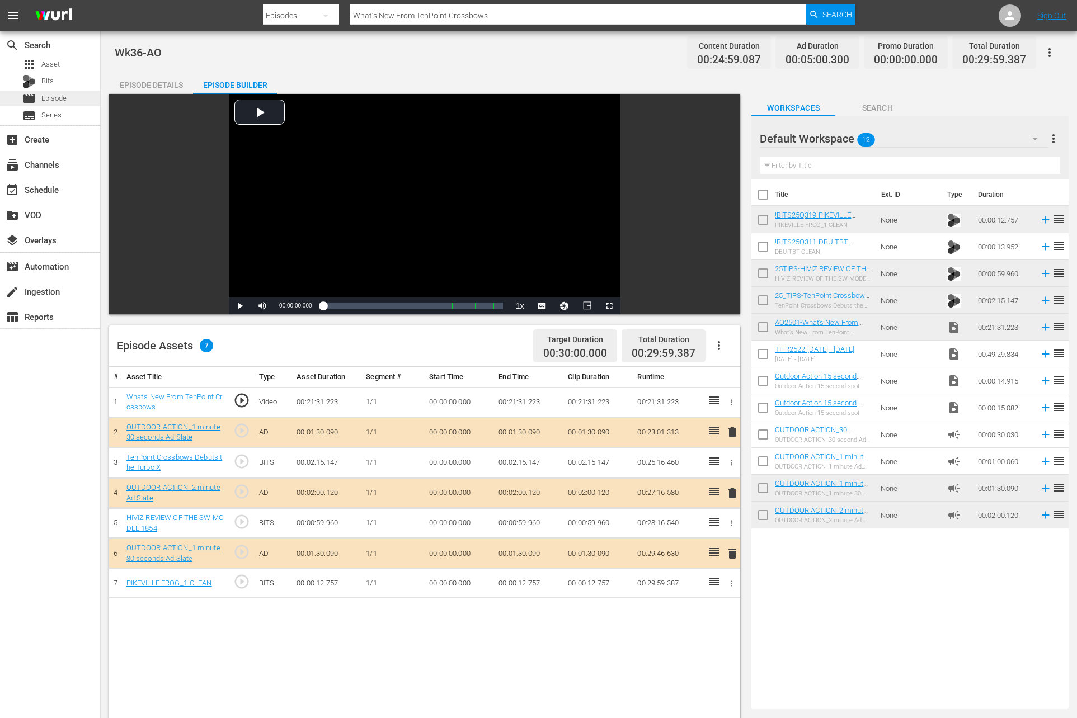
click at [63, 94] on span "Episode" at bounding box center [53, 98] width 25 height 11
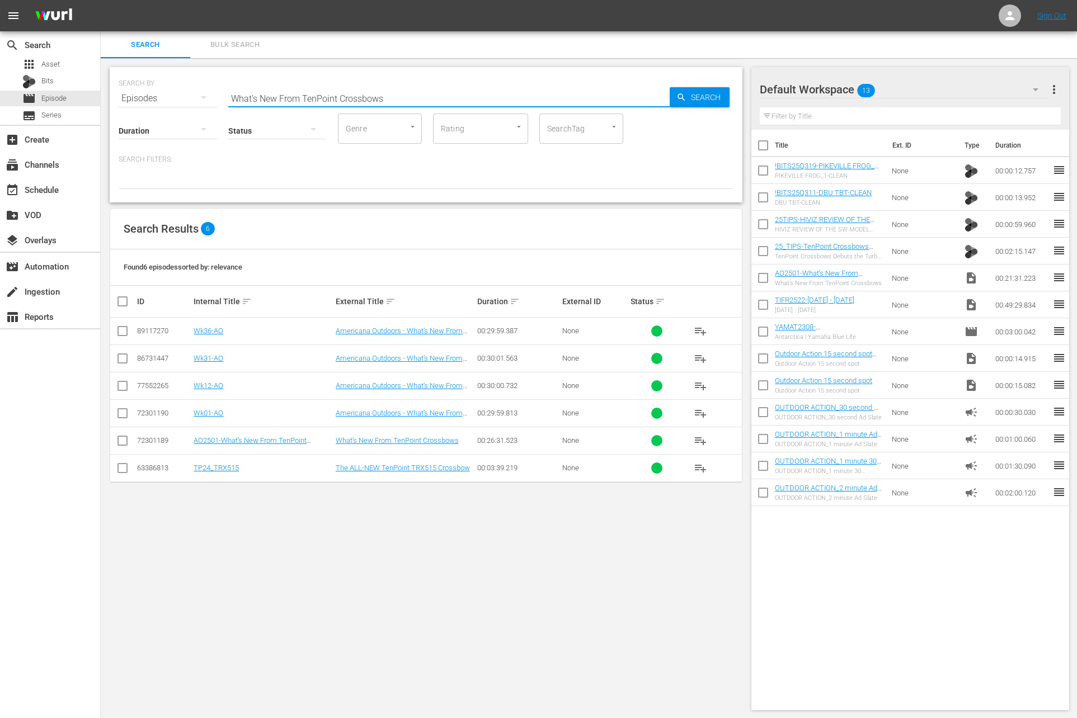
click at [347, 93] on input "What’s New From TenPoint Crossbows" at bounding box center [448, 98] width 441 height 27
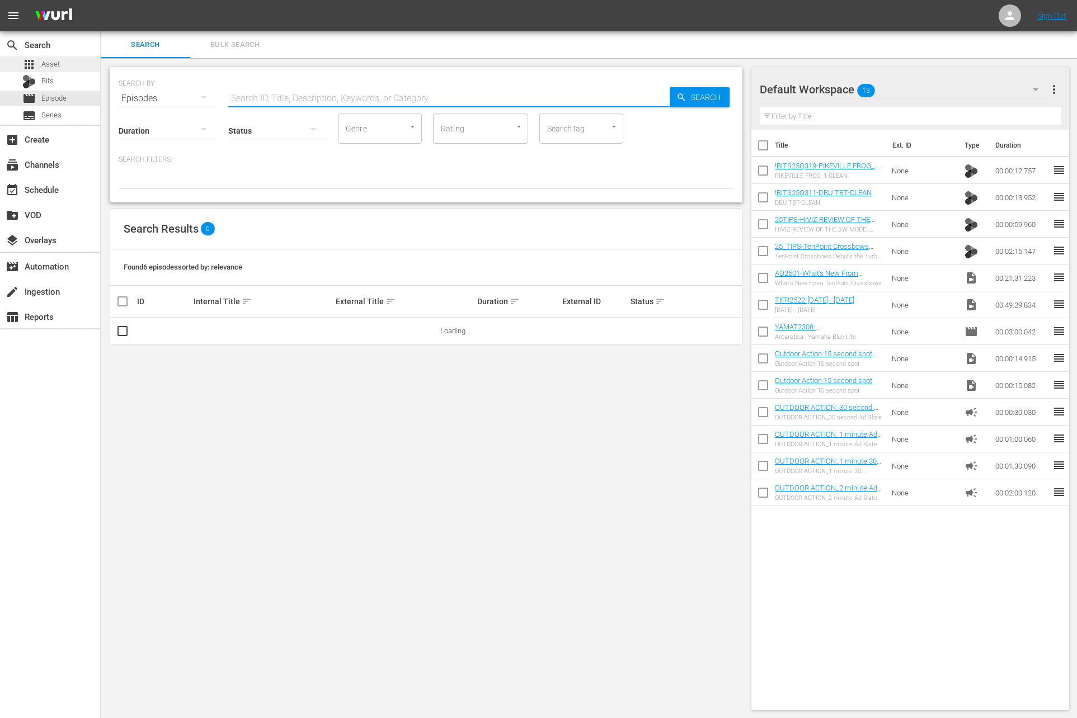
click at [51, 62] on span "Asset" at bounding box center [50, 64] width 18 height 11
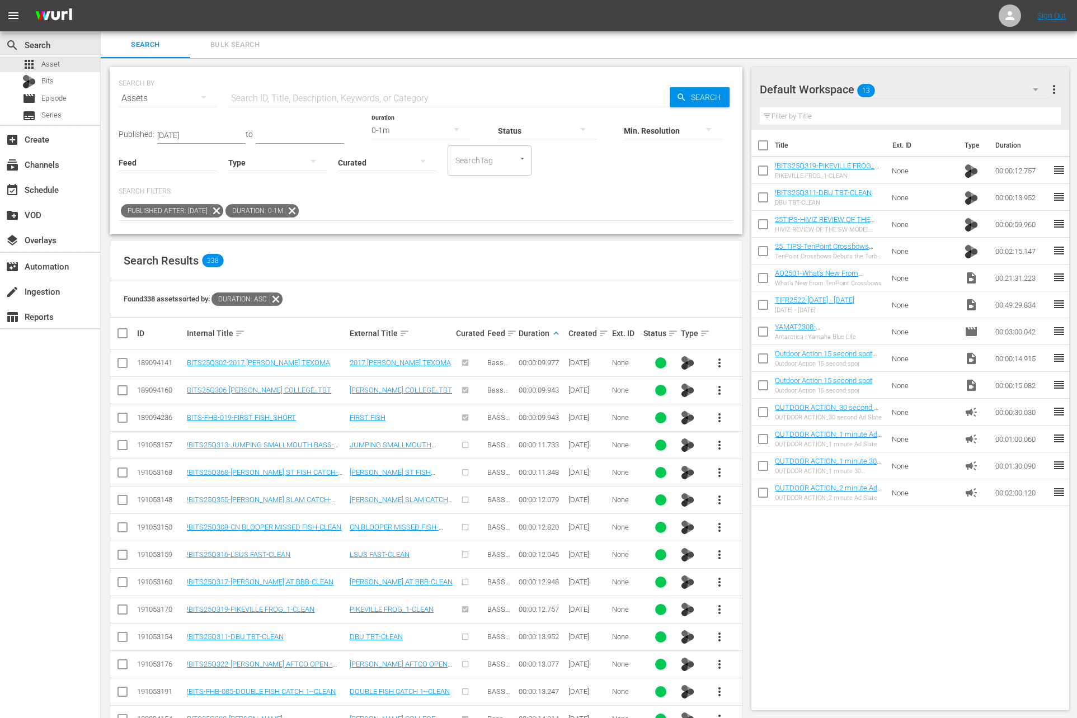
click at [378, 91] on input "text" at bounding box center [448, 98] width 441 height 27
click at [224, 210] on icon at bounding box center [216, 211] width 15 height 15
click at [183, 215] on icon at bounding box center [187, 211] width 15 height 15
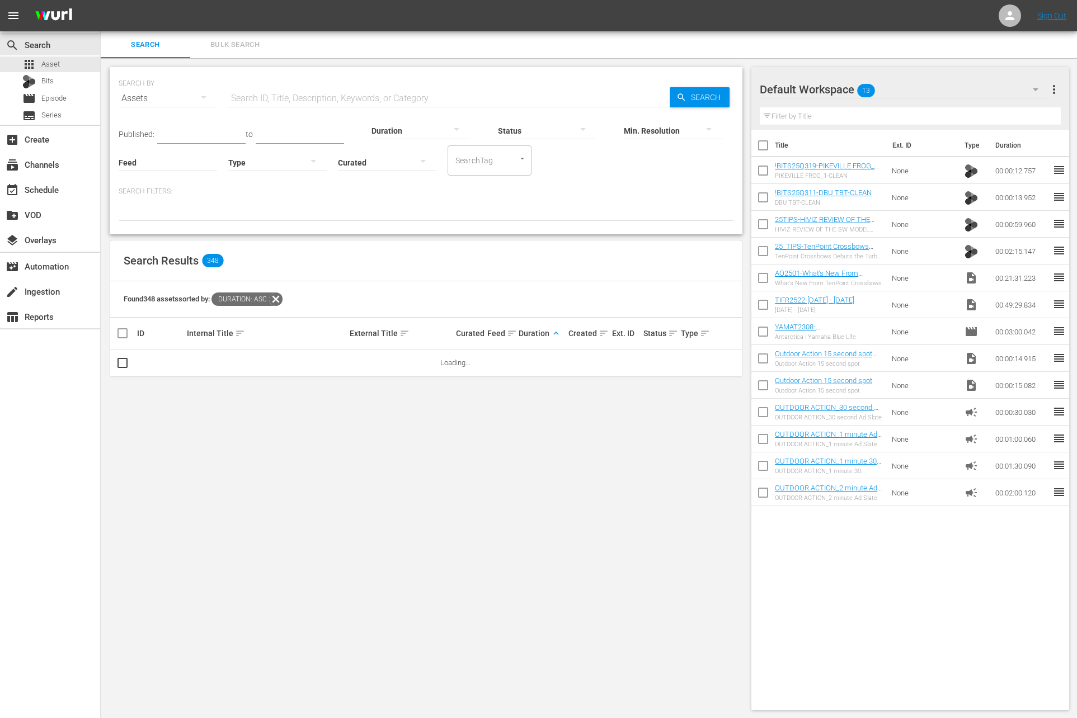
click at [300, 92] on input "text" at bounding box center [448, 98] width 441 height 27
paste input "The Reclamation series Pt. 2: [US_STATE][GEOGRAPHIC_DATA]"
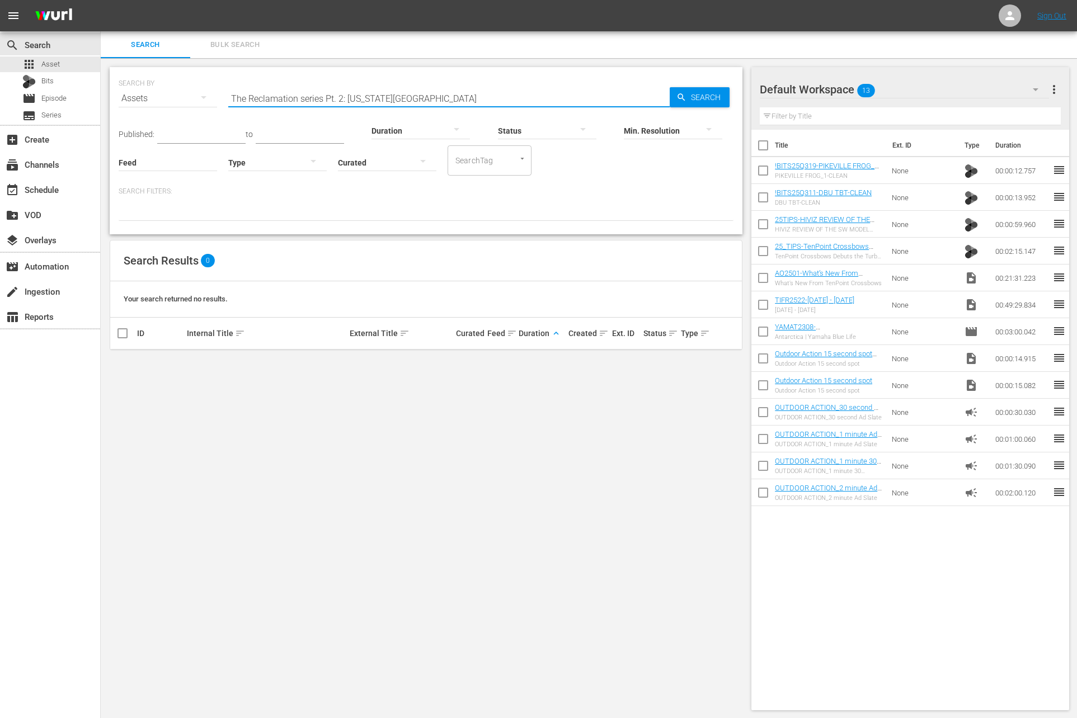
drag, startPoint x: 347, startPoint y: 96, endPoint x: 258, endPoint y: 25, distance: 113.9
click at [258, 25] on div "menu Sign Out search Search apps Asset Bits movie Episode subtitles Series add_…" at bounding box center [538, 360] width 1077 height 720
type input "[US_STATE][GEOGRAPHIC_DATA]"
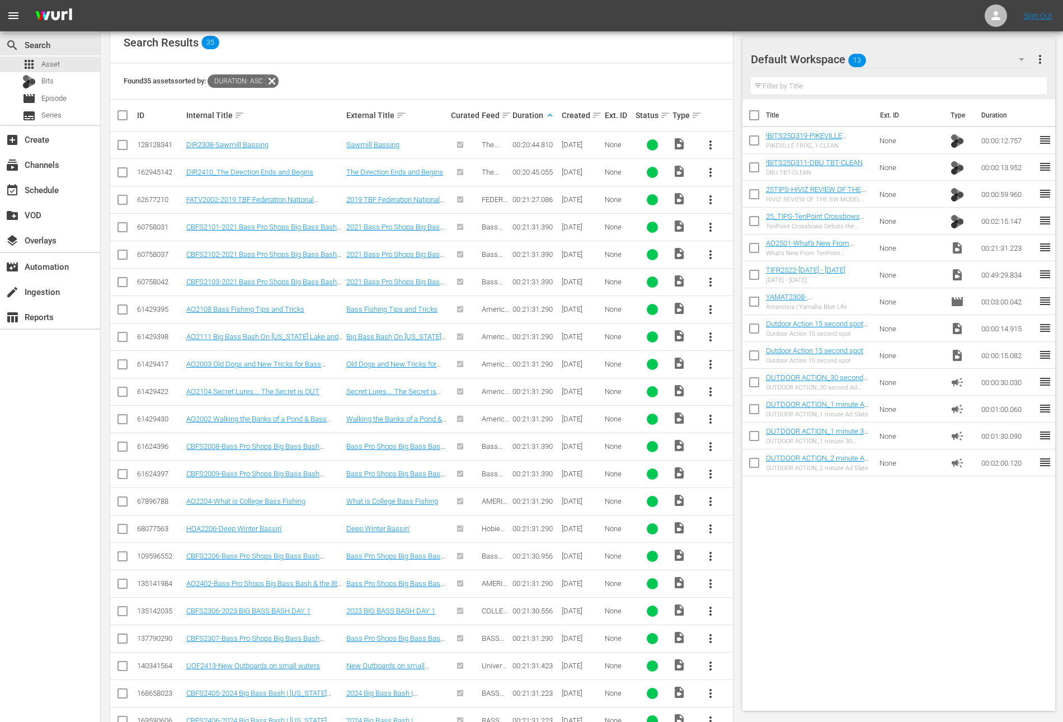
scroll to position [599, 0]
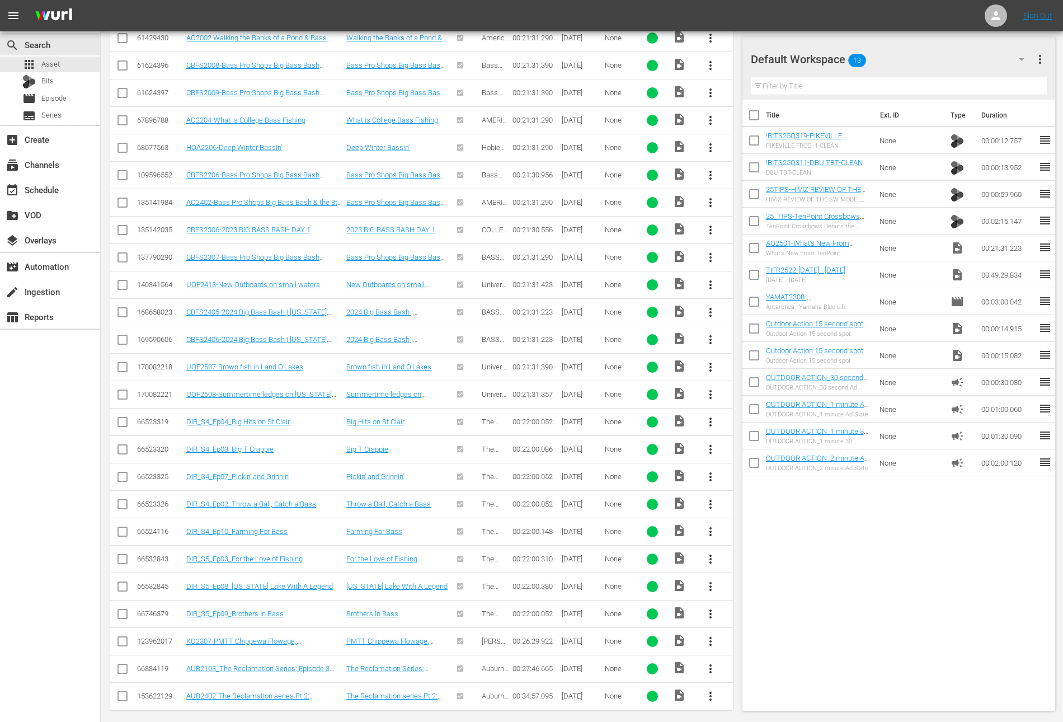
click at [714, 691] on span "more_vert" at bounding box center [710, 695] width 13 height 13
click at [759, 622] on div "Workspace" at bounding box center [771, 629] width 76 height 27
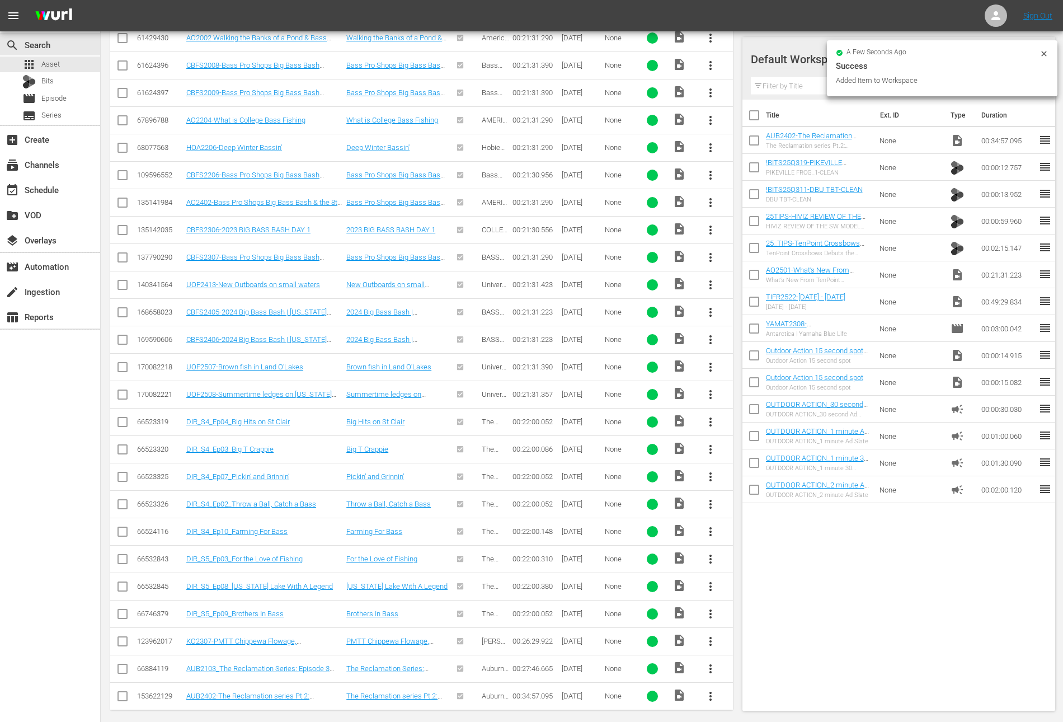
click at [753, 168] on input "checkbox" at bounding box center [753, 169] width 23 height 23
checkbox input "true"
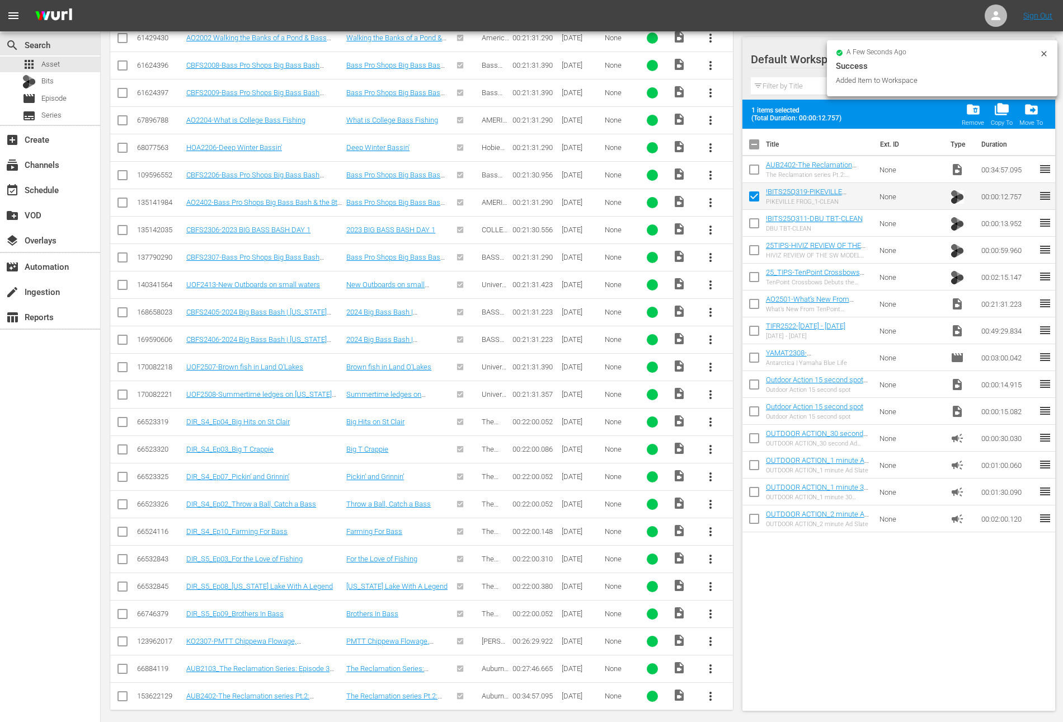
click at [751, 228] on input "checkbox" at bounding box center [753, 225] width 23 height 23
checkbox input "true"
click at [754, 257] on input "checkbox" at bounding box center [753, 252] width 23 height 23
checkbox input "true"
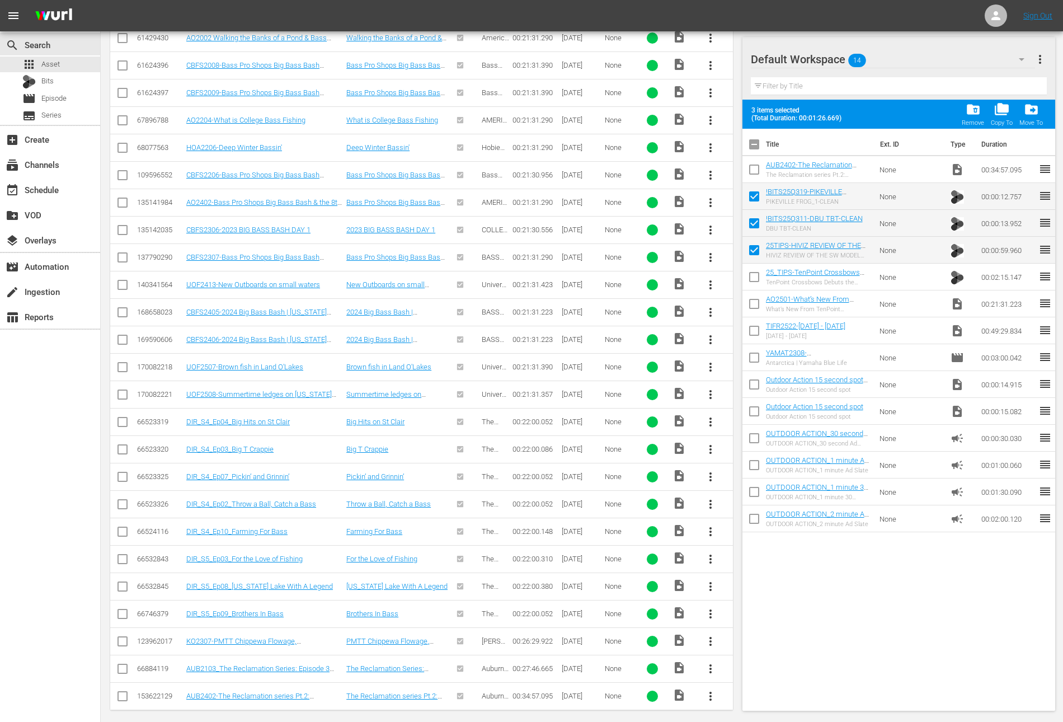
click at [754, 279] on input "checkbox" at bounding box center [753, 278] width 23 height 23
checkbox input "true"
click at [754, 308] on input "checkbox" at bounding box center [753, 305] width 23 height 23
checkbox input "true"
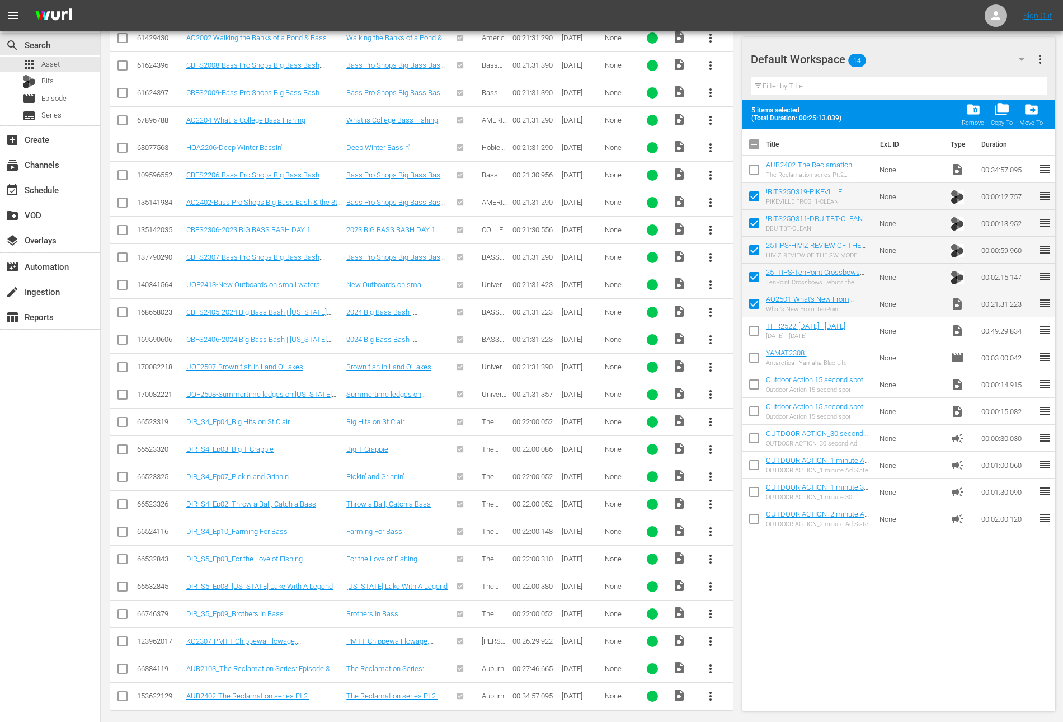
click at [968, 108] on span "folder_delete" at bounding box center [973, 109] width 15 height 15
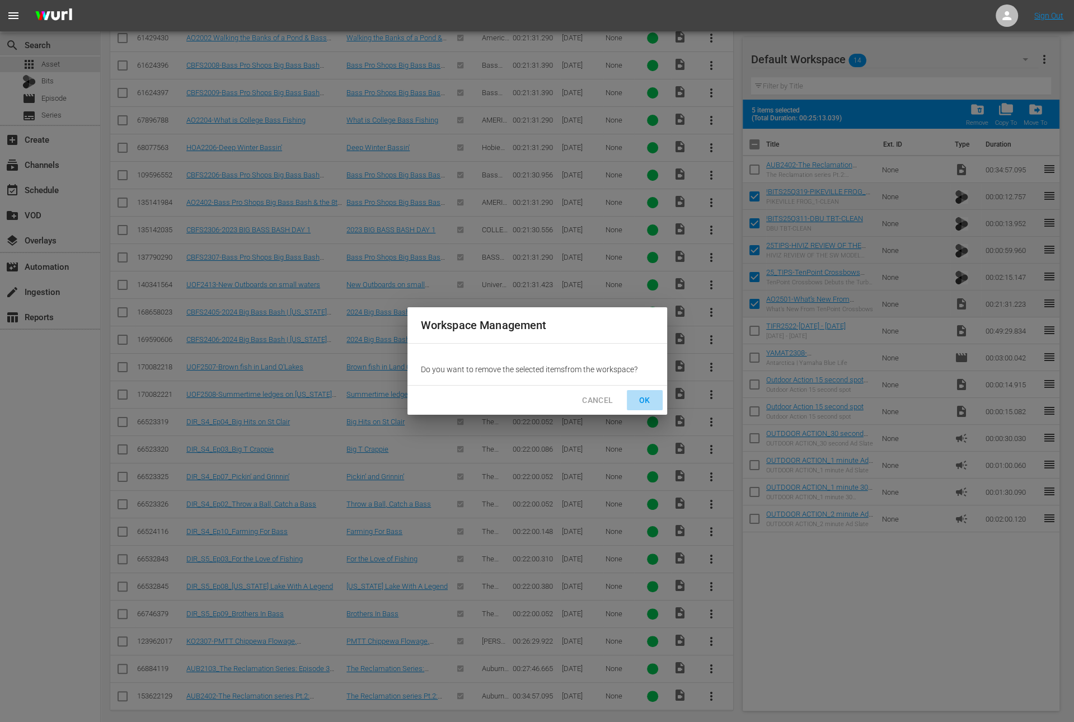
click at [650, 397] on span "OK" at bounding box center [645, 400] width 18 height 14
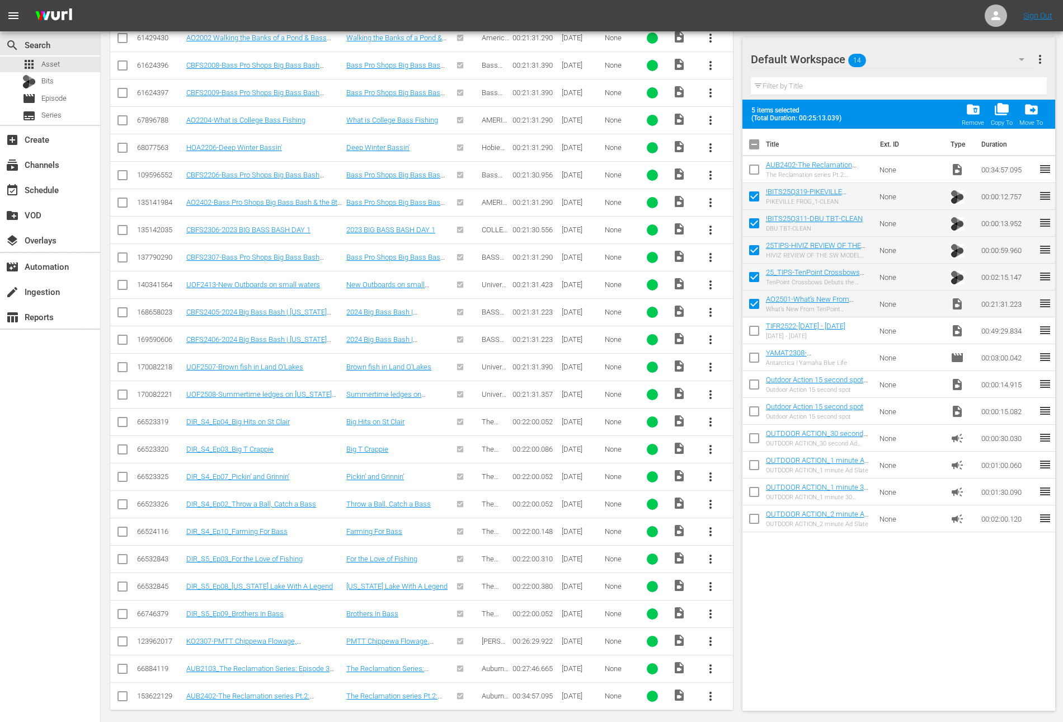
checkbox input "false"
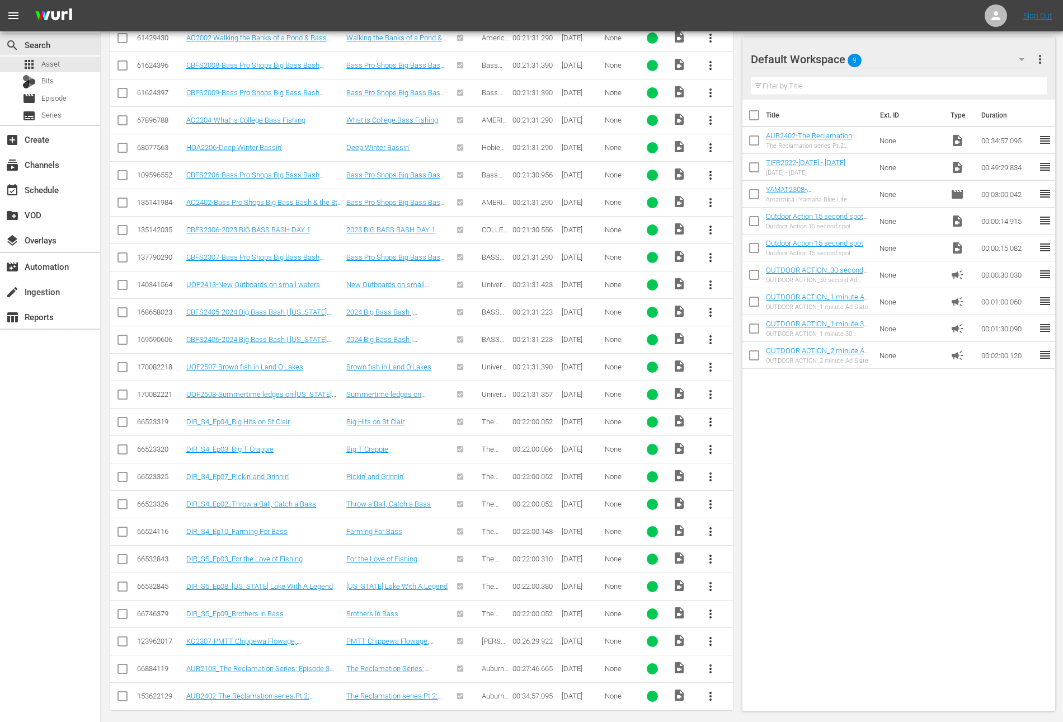
scroll to position [0, 0]
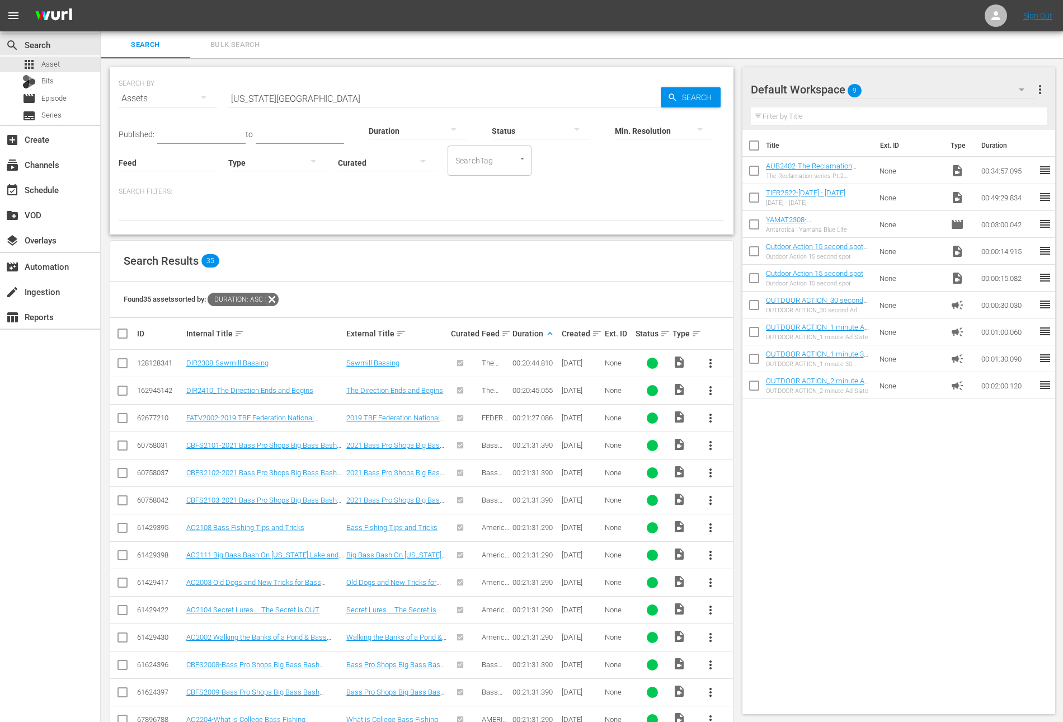
click at [433, 98] on input "[US_STATE][GEOGRAPHIC_DATA]" at bounding box center [444, 98] width 432 height 27
paste input "SRS Crown Championship 4"
type input "SRS Crown Championship 4"
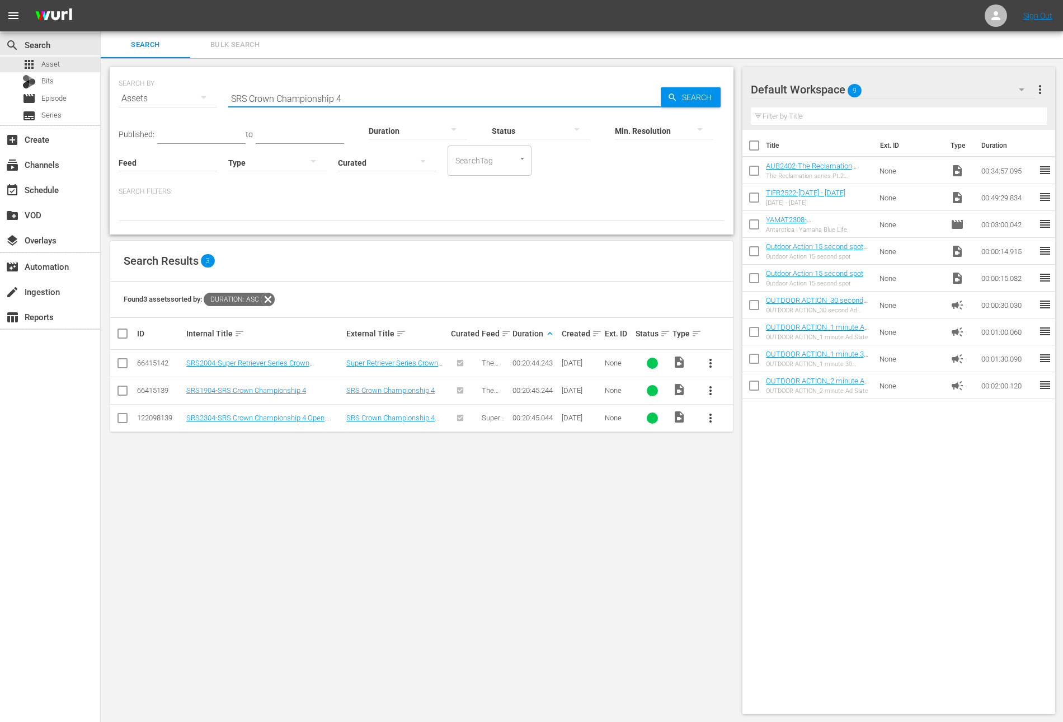
click at [712, 391] on span "more_vert" at bounding box center [710, 390] width 13 height 13
click at [760, 421] on div "Workspace" at bounding box center [771, 420] width 76 height 27
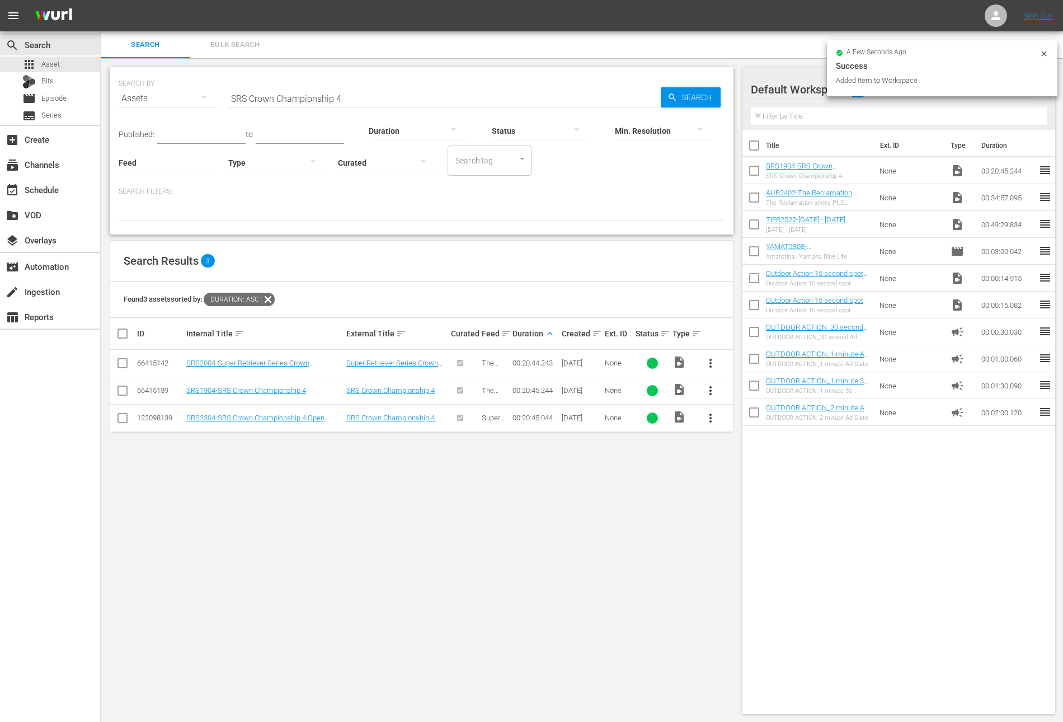
click at [751, 198] on input "checkbox" at bounding box center [753, 199] width 23 height 23
checkbox input "true"
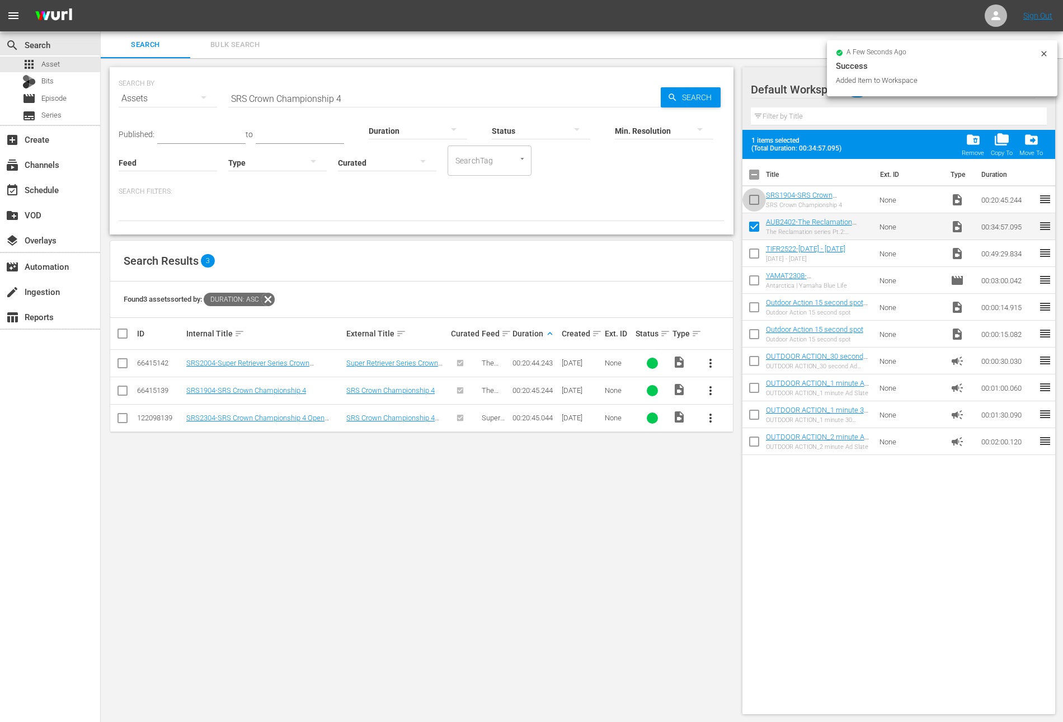
click at [751, 198] on input "checkbox" at bounding box center [753, 201] width 23 height 23
checkbox input "true"
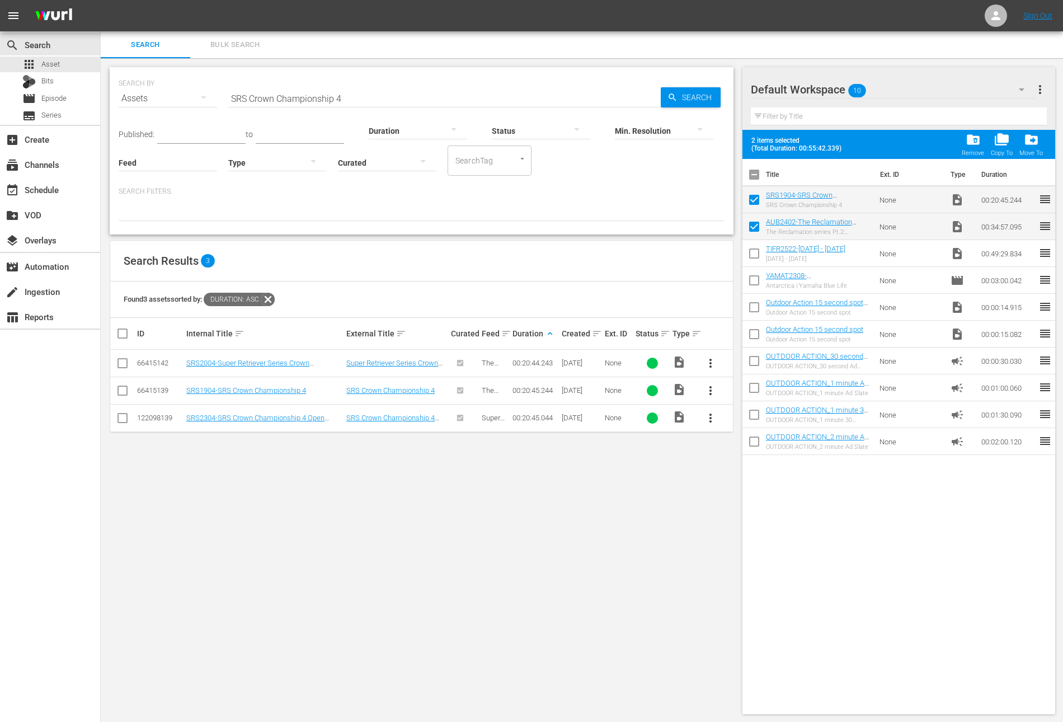
click at [262, 95] on input "SRS Crown Championship 4" at bounding box center [444, 98] width 432 height 27
click at [476, 200] on div "Search Filters:" at bounding box center [422, 204] width 606 height 34
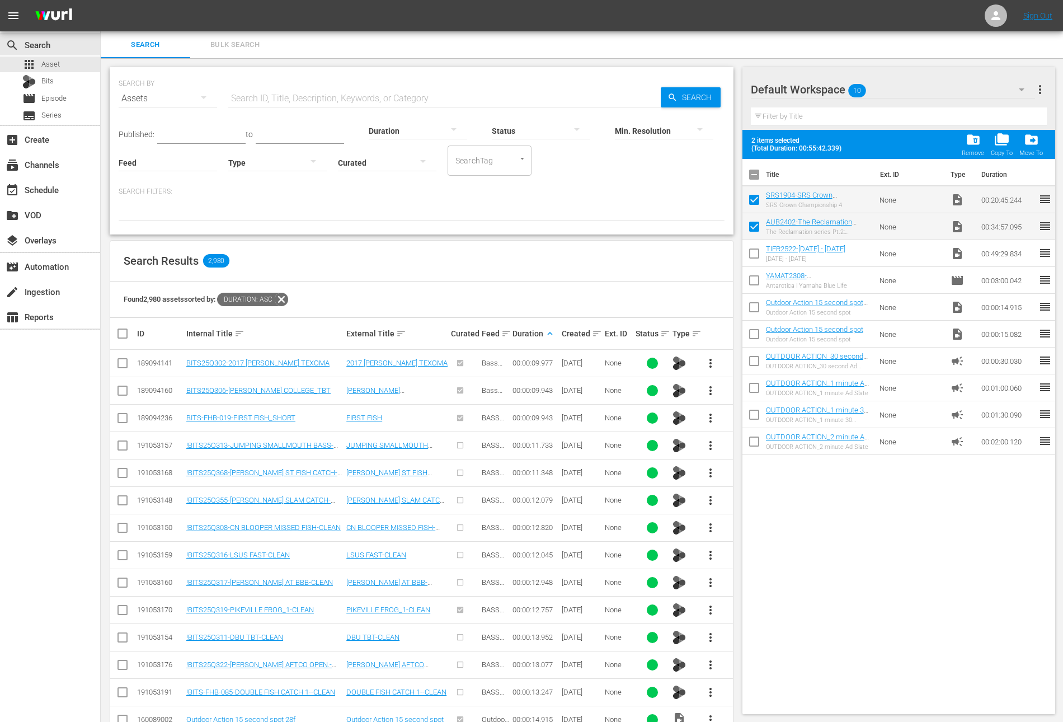
click at [548, 293] on div "Found 2,980 assets sorted by: Duration: asc" at bounding box center [421, 299] width 623 height 36
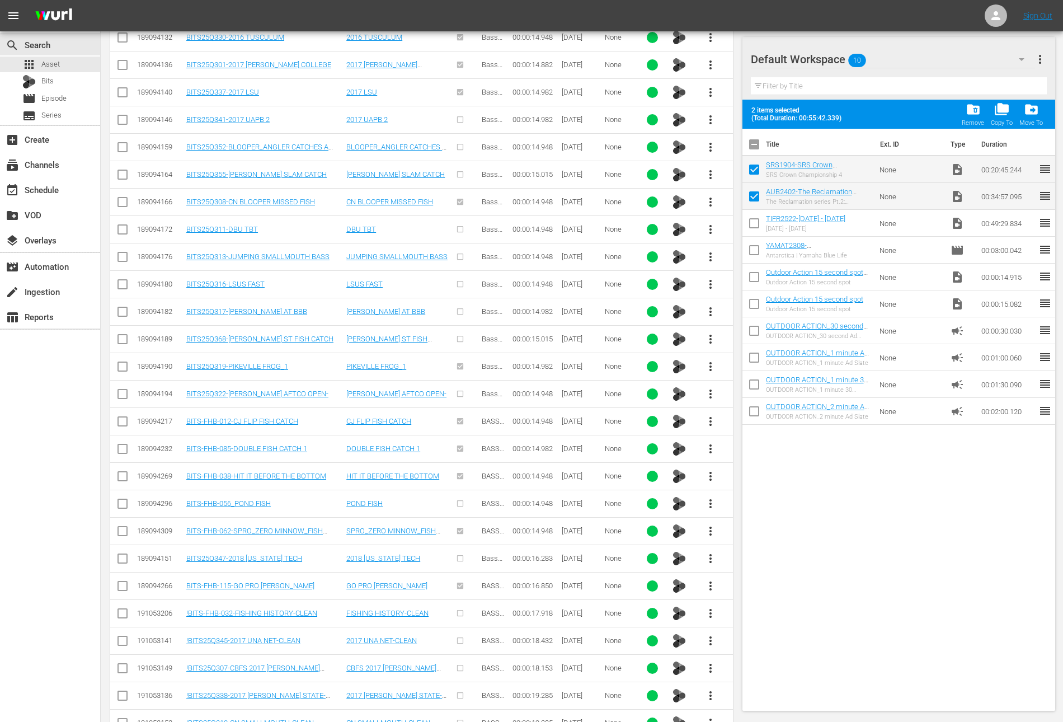
scroll to position [847, 0]
click at [704, 606] on span "more_vert" at bounding box center [710, 612] width 13 height 13
click at [743, 640] on div "Workspace" at bounding box center [771, 635] width 76 height 27
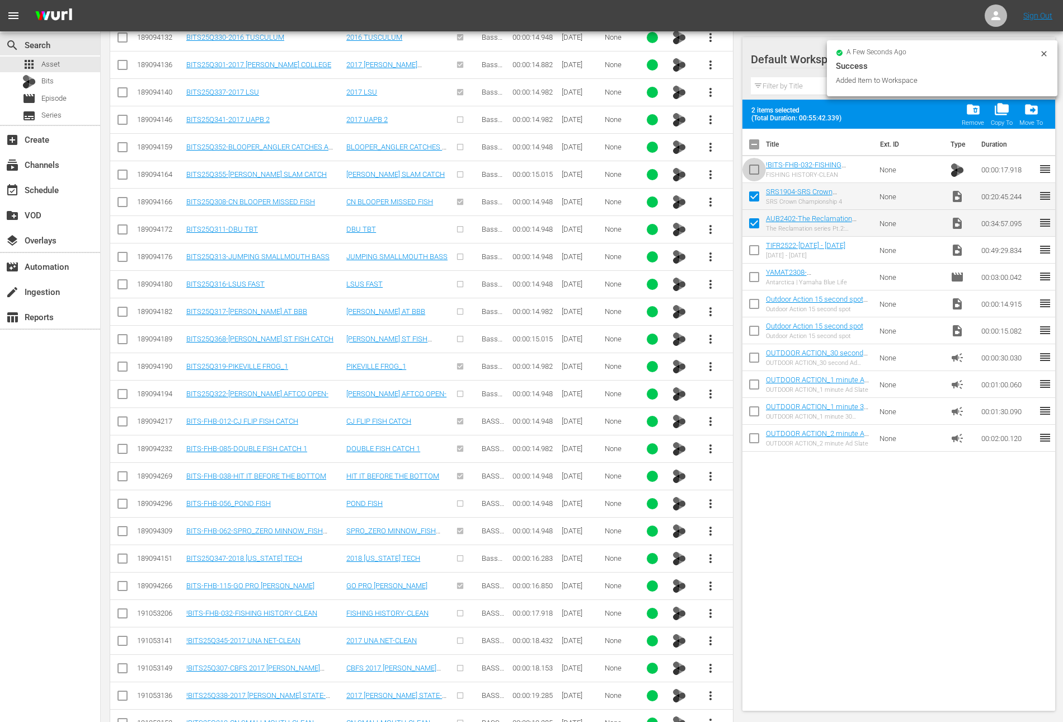
click at [755, 171] on input "checkbox" at bounding box center [753, 171] width 23 height 23
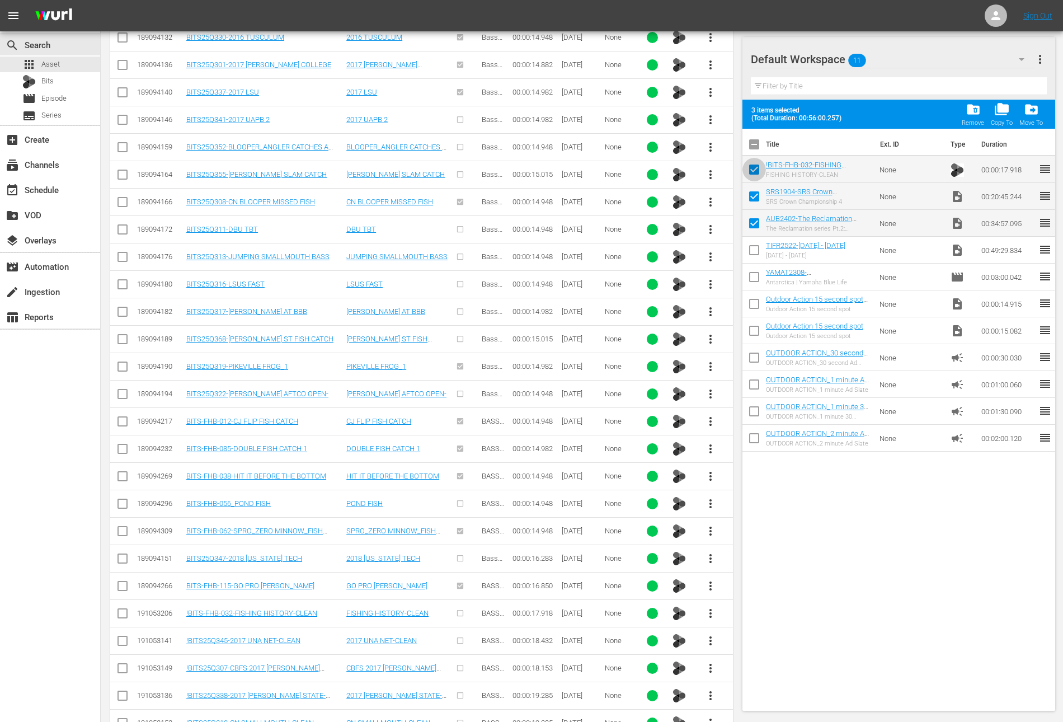
click at [751, 166] on input "checkbox" at bounding box center [753, 171] width 23 height 23
click at [753, 163] on input "checkbox" at bounding box center [753, 171] width 23 height 23
click at [976, 107] on span "folder_delete" at bounding box center [973, 109] width 15 height 15
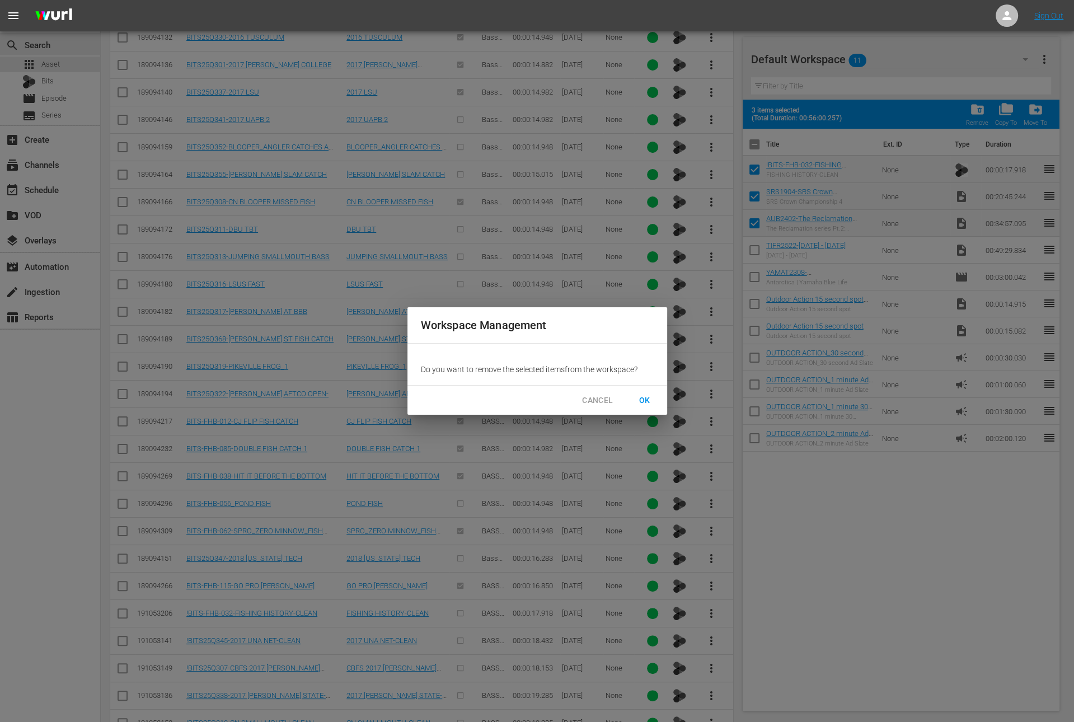
click at [642, 402] on span "OK" at bounding box center [645, 400] width 18 height 14
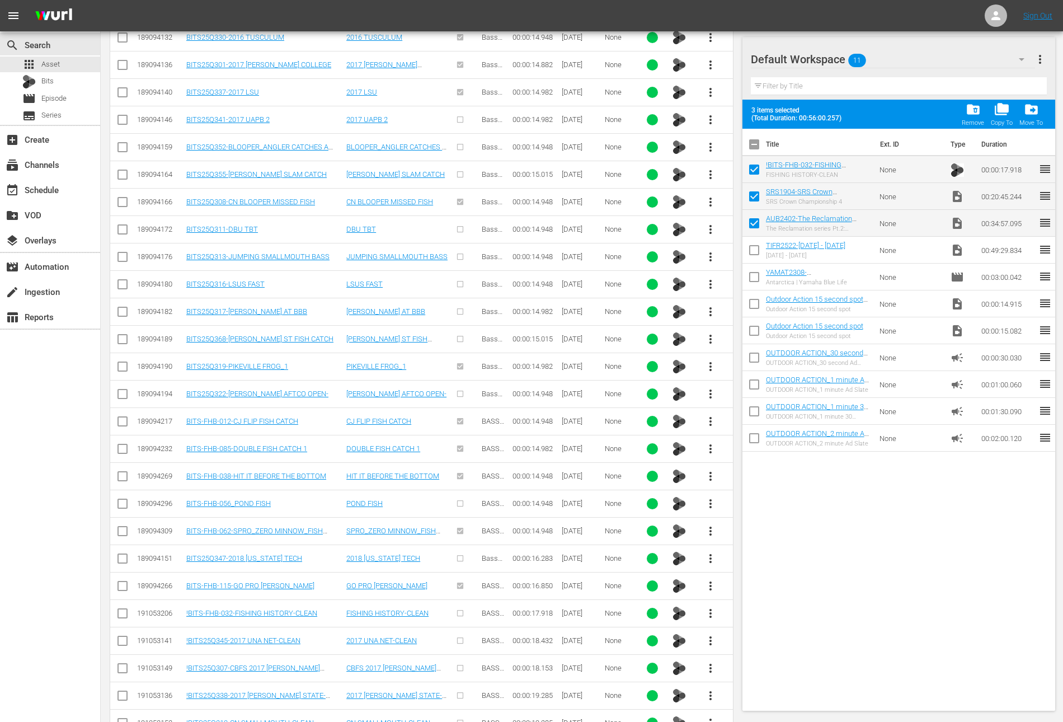
checkbox input "false"
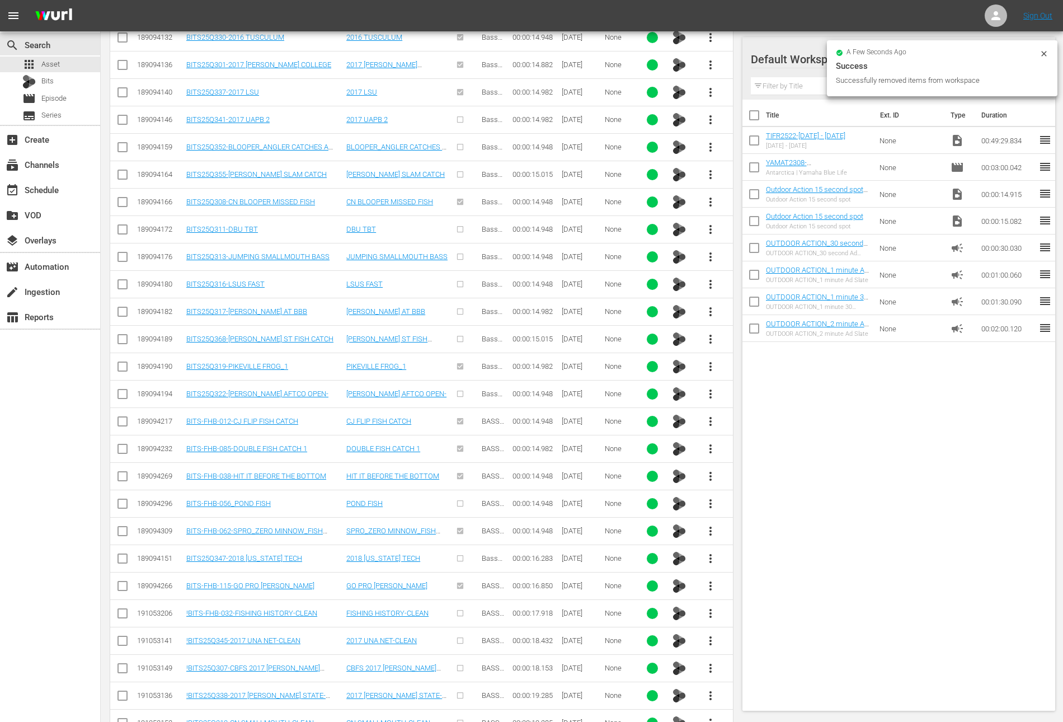
click at [712, 552] on span "more_vert" at bounding box center [710, 558] width 13 height 13
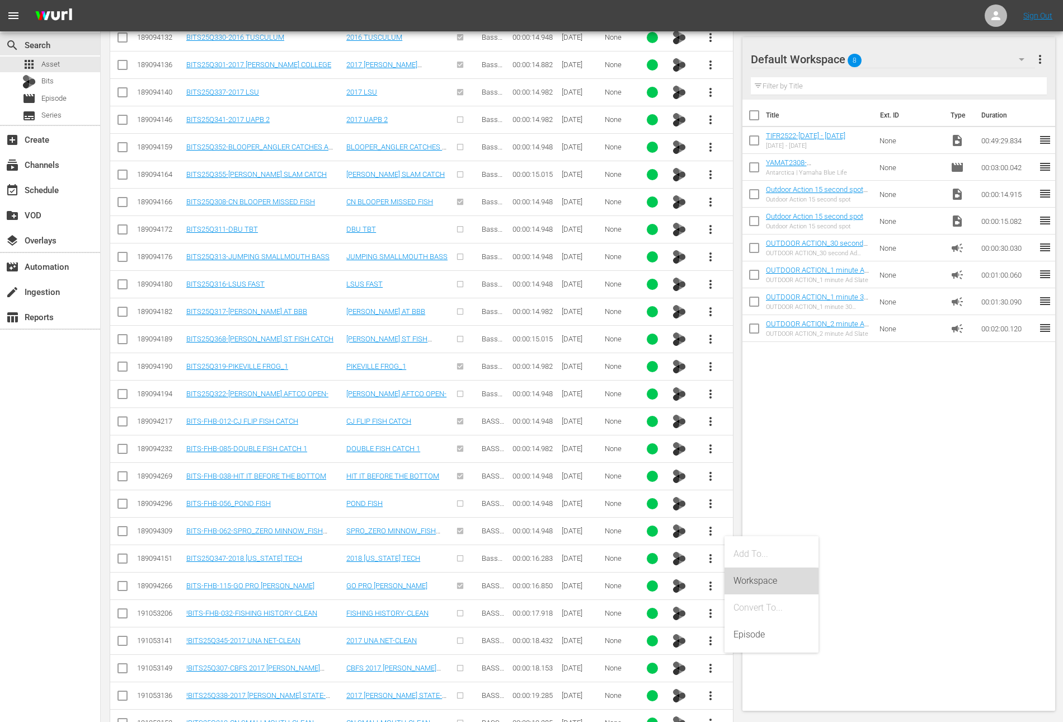
click at [746, 572] on div "Workspace" at bounding box center [771, 580] width 76 height 27
click at [755, 144] on input "checkbox" at bounding box center [753, 142] width 23 height 23
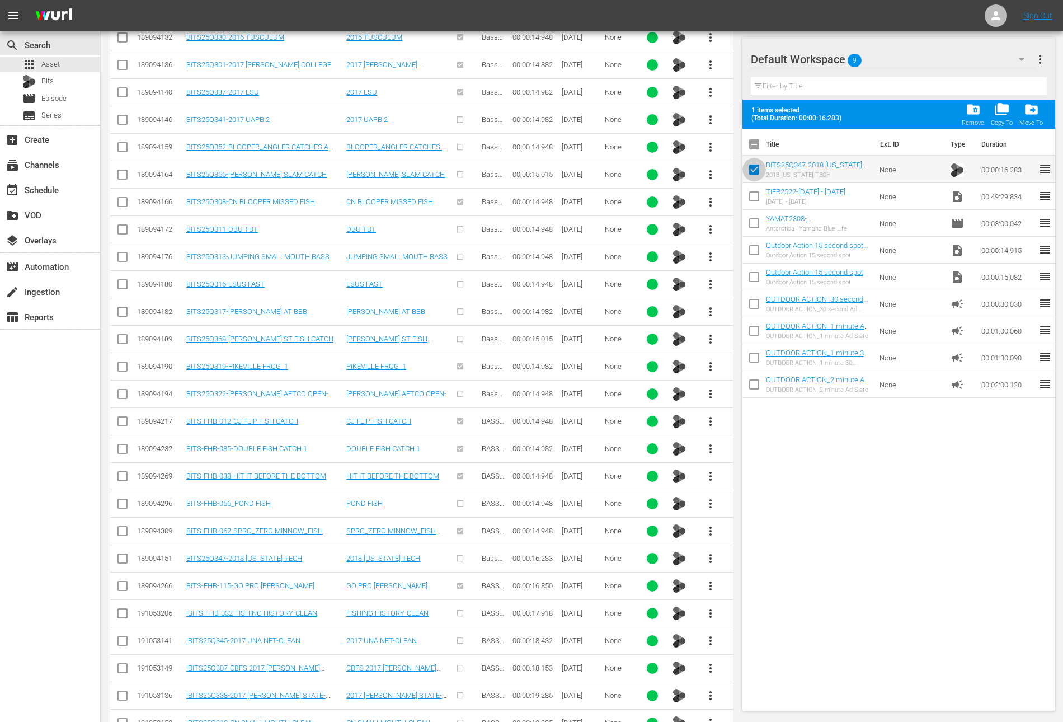
click at [754, 172] on input "checkbox" at bounding box center [753, 171] width 23 height 23
checkbox input "false"
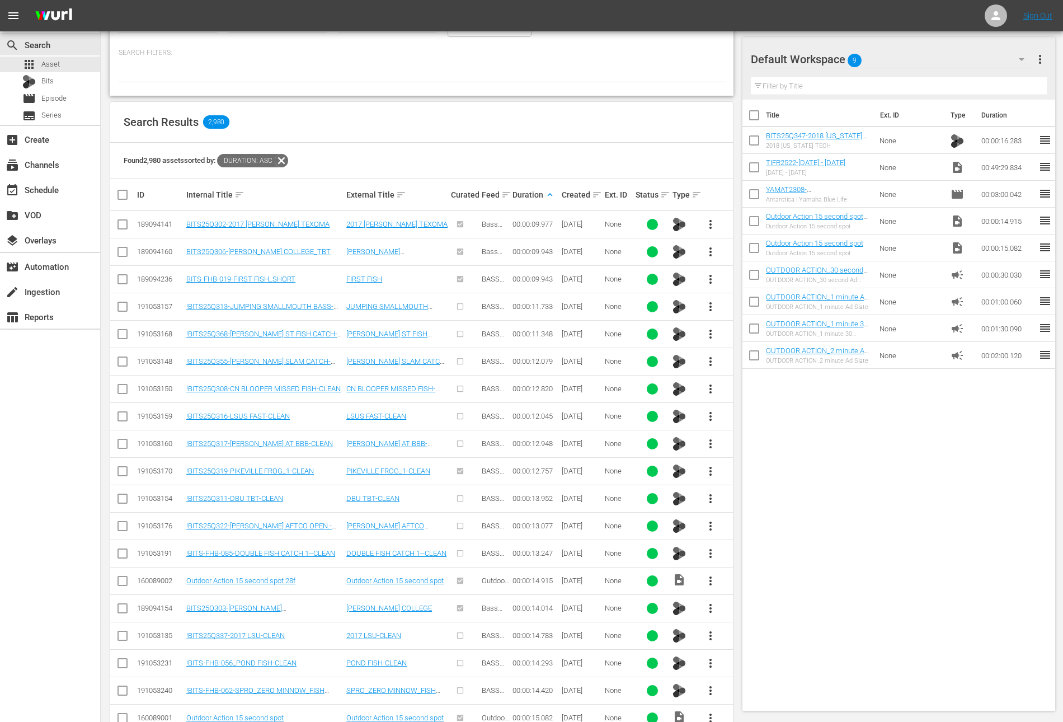
scroll to position [0, 0]
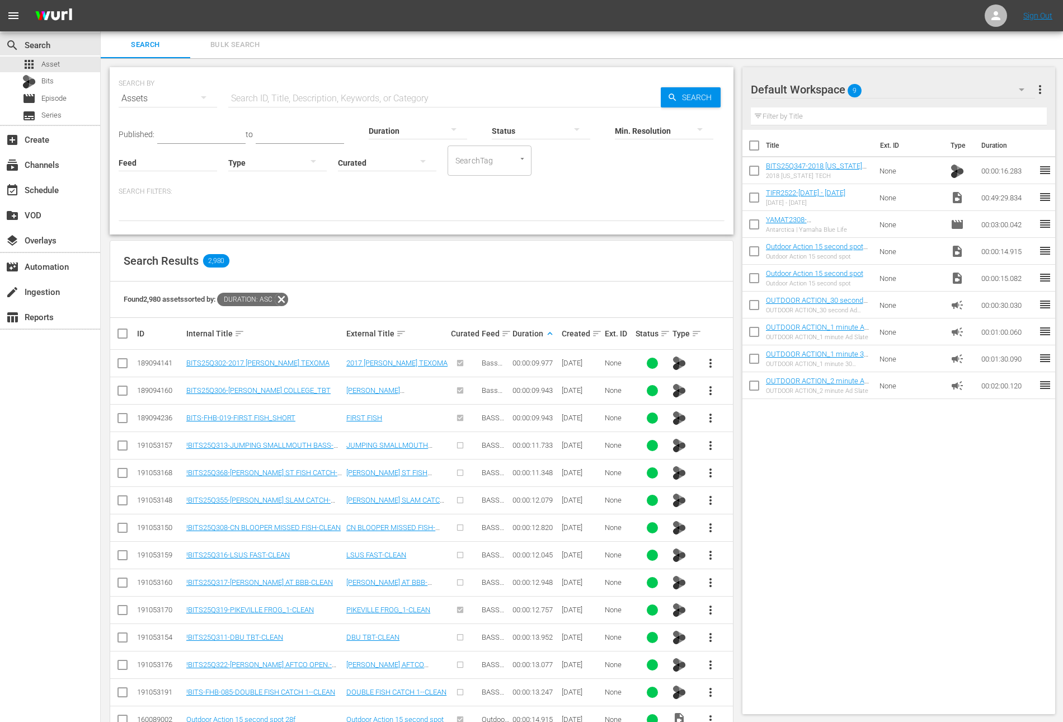
click at [285, 92] on input "text" at bounding box center [444, 98] width 432 height 27
paste input "SRS Crown Championship 4"
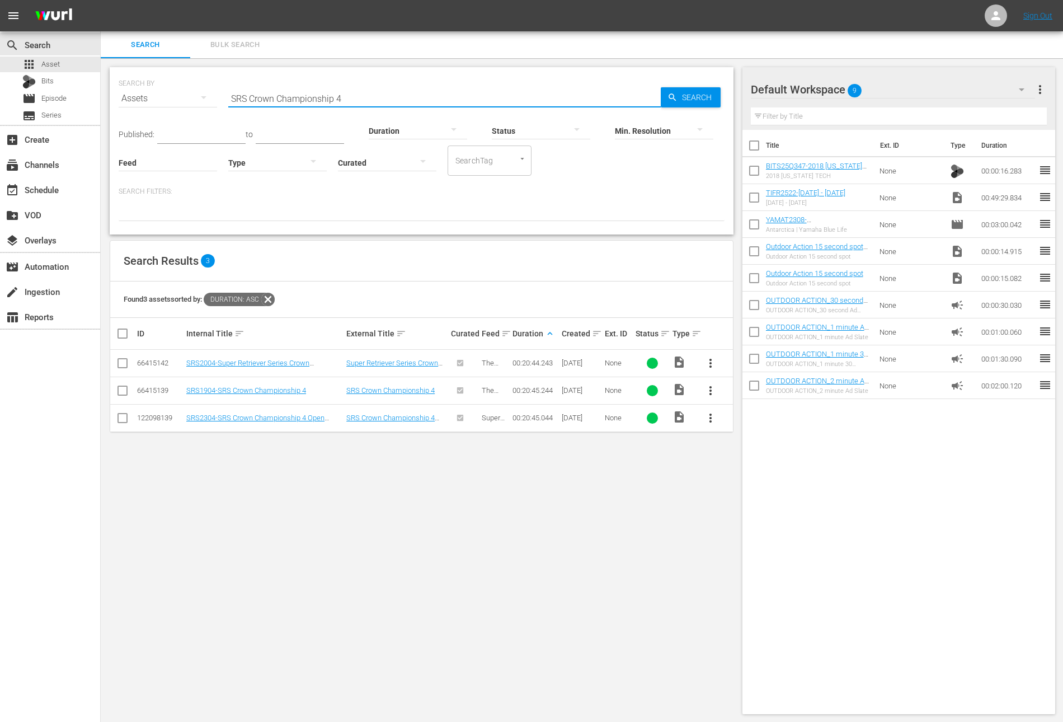
click at [709, 396] on span "more_vert" at bounding box center [710, 390] width 13 height 13
click at [745, 426] on div "Workspace" at bounding box center [771, 420] width 76 height 27
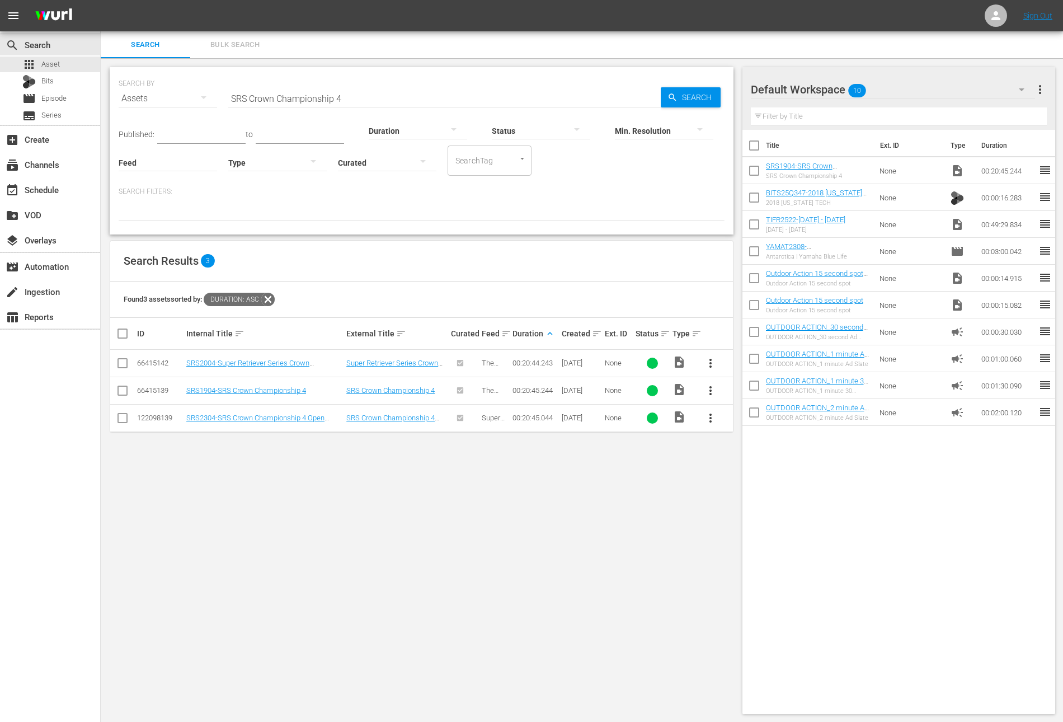
click at [372, 96] on input "SRS Crown Championship 4" at bounding box center [444, 98] width 432 height 27
paste input "[US_STATE][GEOGRAPHIC_DATA]"
type input "[US_STATE][GEOGRAPHIC_DATA]"
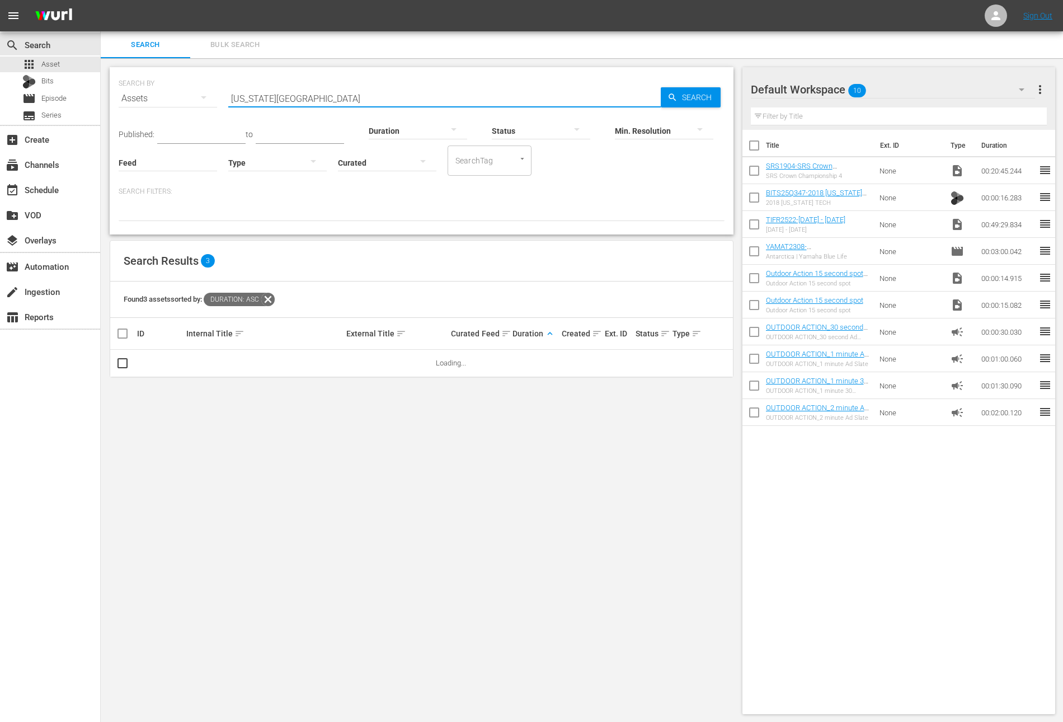
click at [477, 198] on div "Search Filters:" at bounding box center [422, 204] width 606 height 34
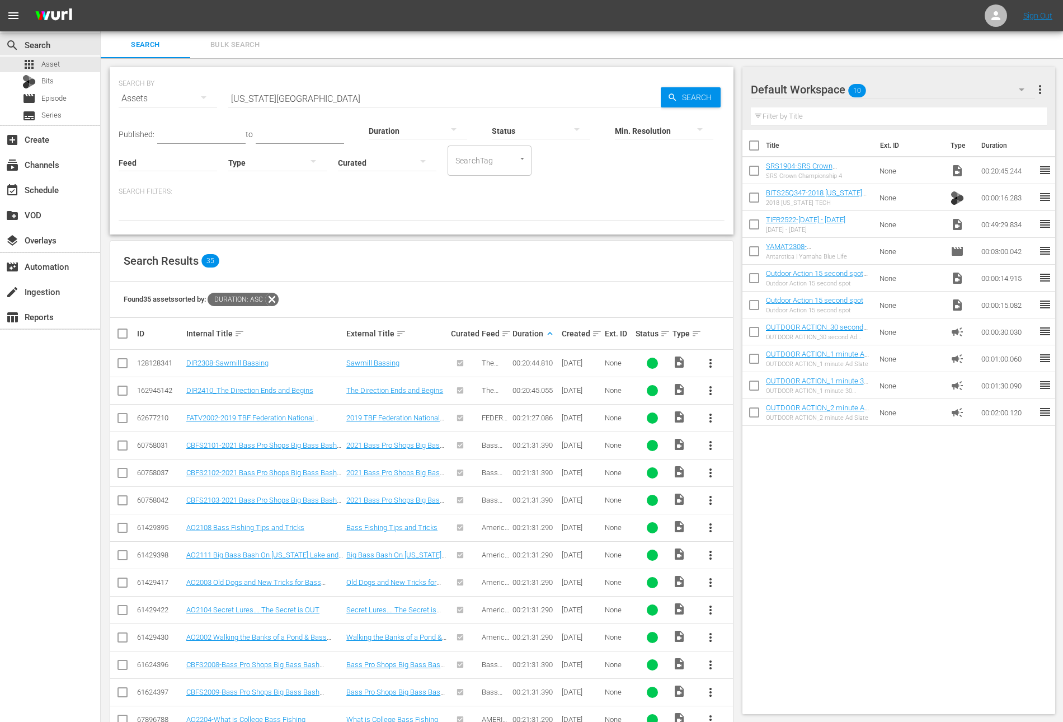
click at [426, 223] on div "SEARCH BY Search By Assets Search ID, Title, Description, Keywords, or Category…" at bounding box center [422, 150] width 624 height 167
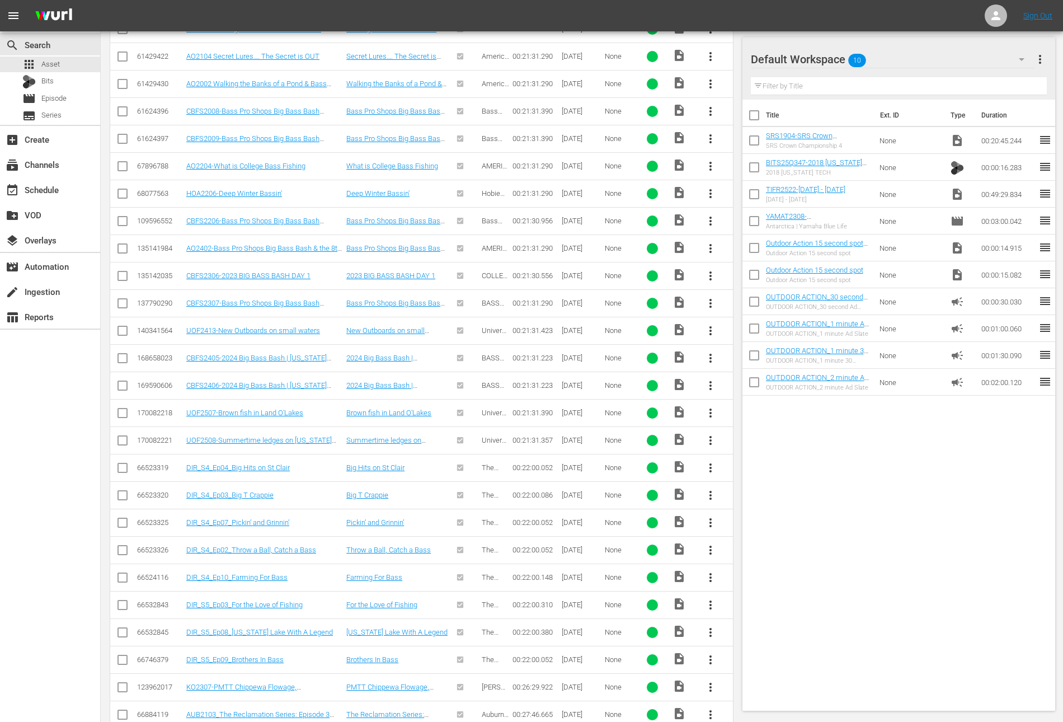
scroll to position [599, 0]
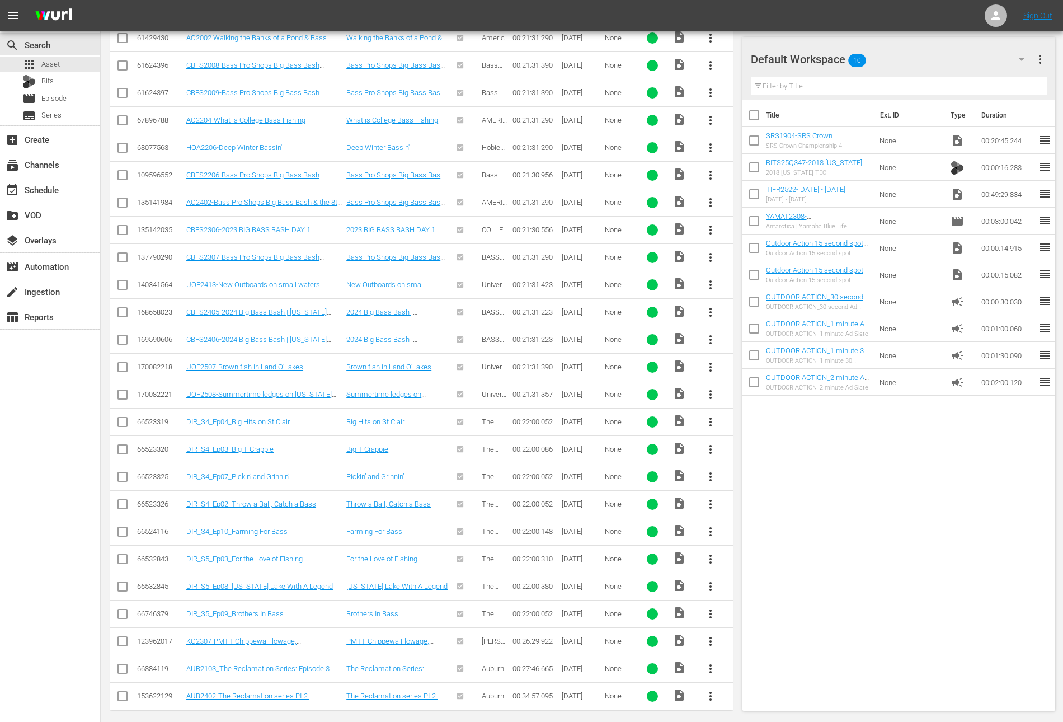
click at [714, 689] on span "more_vert" at bounding box center [710, 695] width 13 height 13
click at [760, 625] on div "Workspace" at bounding box center [771, 629] width 76 height 27
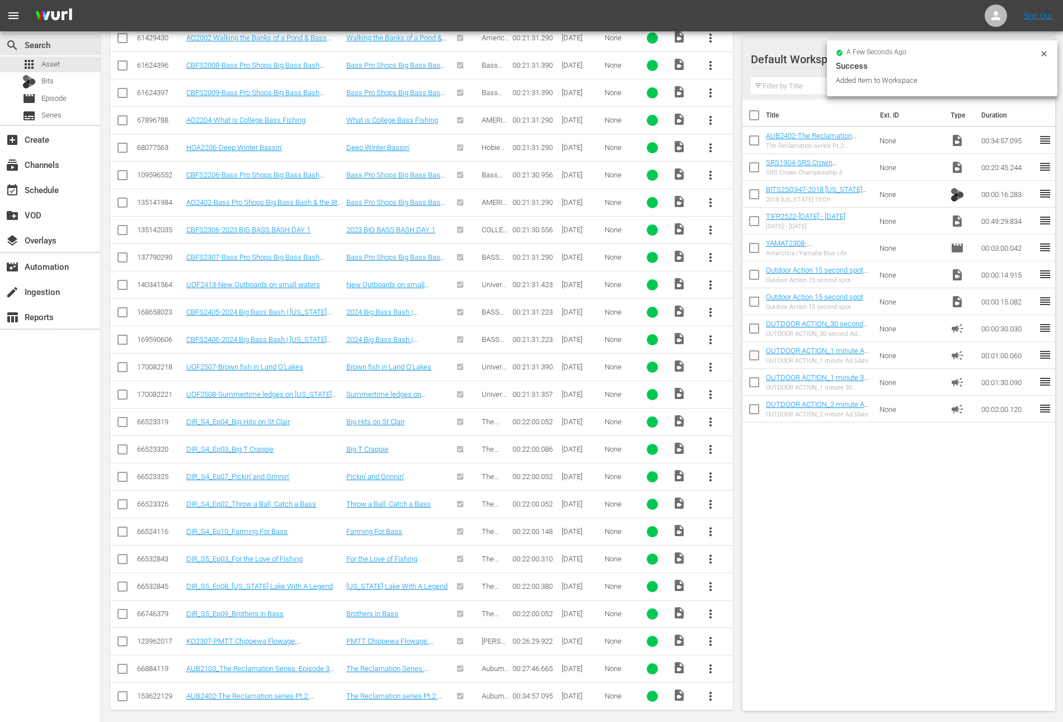
click at [751, 144] on input "checkbox" at bounding box center [753, 142] width 23 height 23
checkbox input "true"
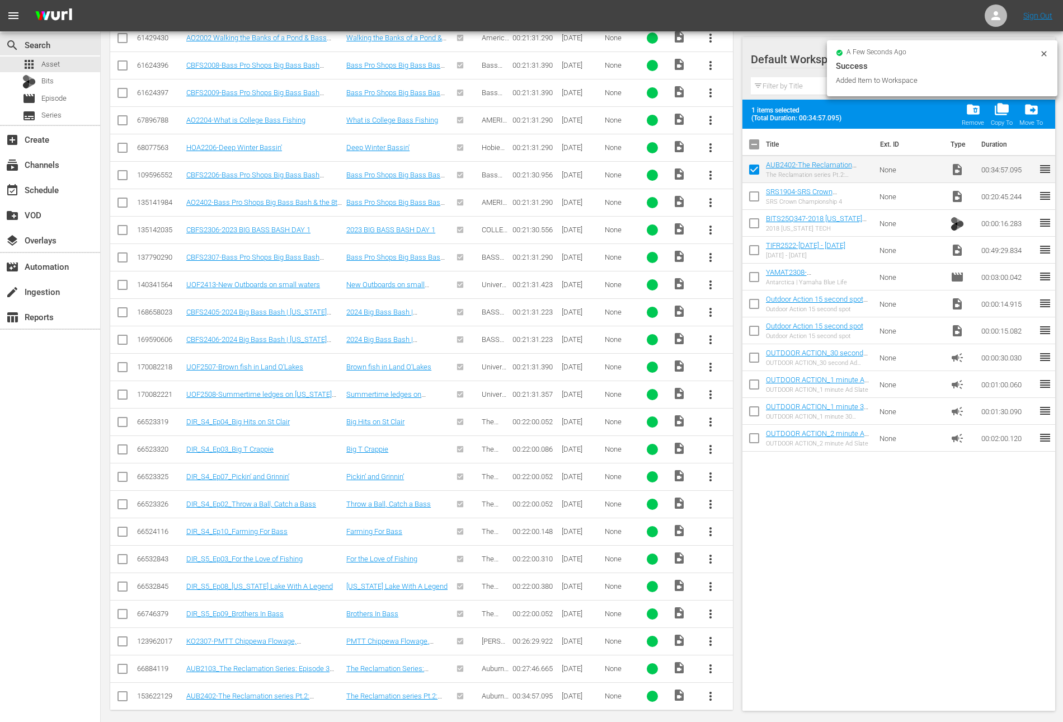
click at [750, 196] on input "checkbox" at bounding box center [753, 198] width 23 height 23
checkbox input "true"
click at [751, 220] on input "checkbox" at bounding box center [753, 225] width 23 height 23
checkbox input "true"
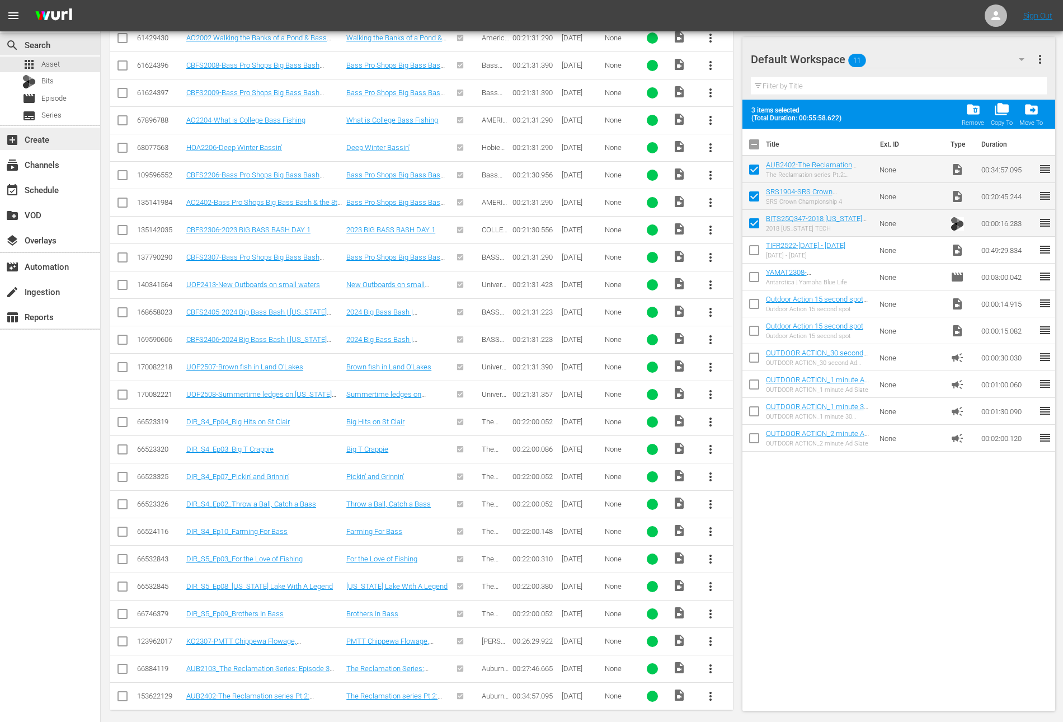
click at [45, 147] on div "add_box Create" at bounding box center [50, 139] width 100 height 22
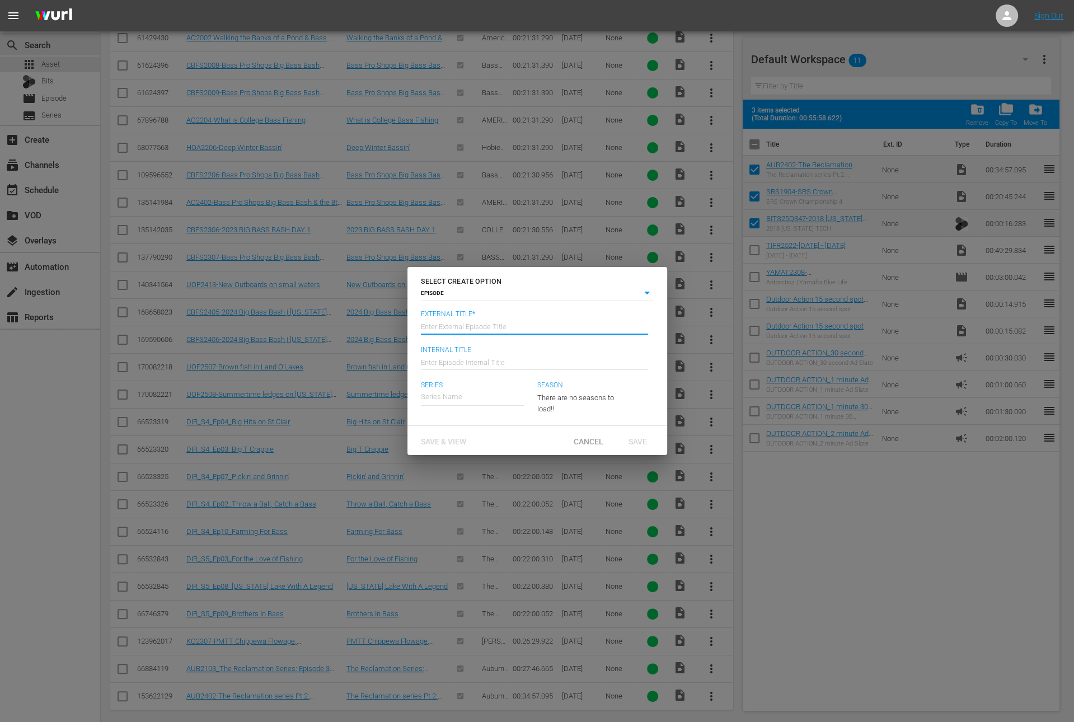
click at [552, 325] on input "text" at bounding box center [534, 325] width 227 height 27
type input "Auburn University - Super Retriever Series"
type input "Wk36-AUB-SRS"
click at [518, 433] on div "Auburn Bass Fishing: The Reclamation" at bounding box center [490, 428] width 123 height 27
type input "Auburn Bass Fishing: The Reclamation"
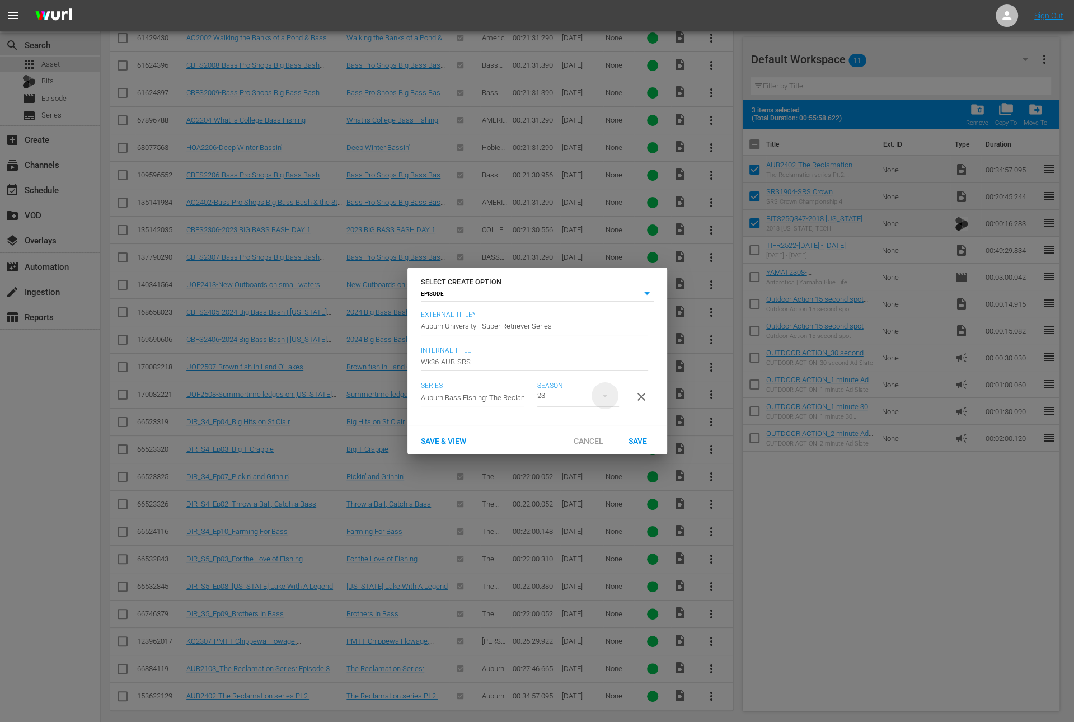
click at [598, 391] on icon "button" at bounding box center [604, 395] width 13 height 13
click at [558, 476] on div "4" at bounding box center [552, 473] width 31 height 11
click at [627, 445] on span "Save" at bounding box center [637, 440] width 36 height 9
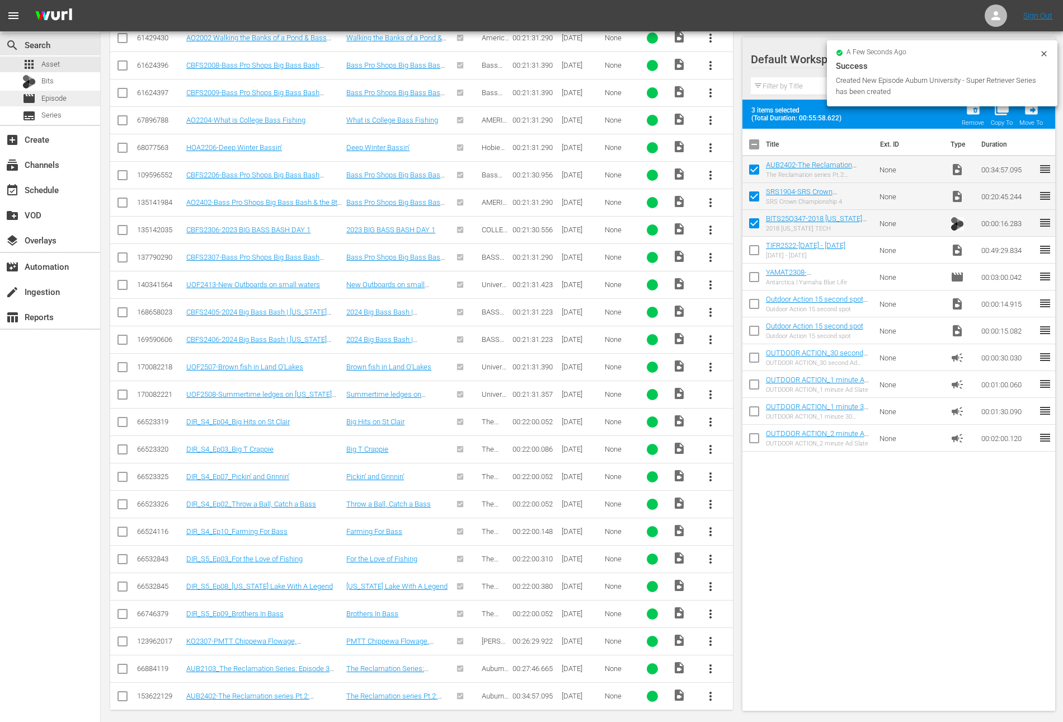
click at [60, 101] on span "Episode" at bounding box center [53, 98] width 25 height 11
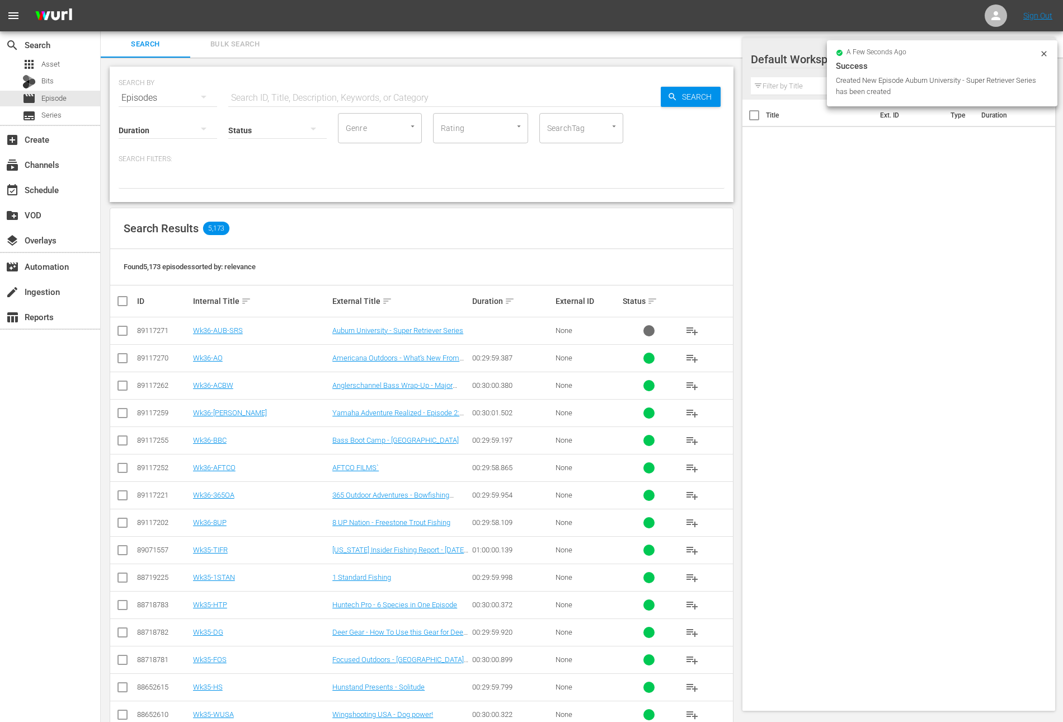
scroll to position [186, 0]
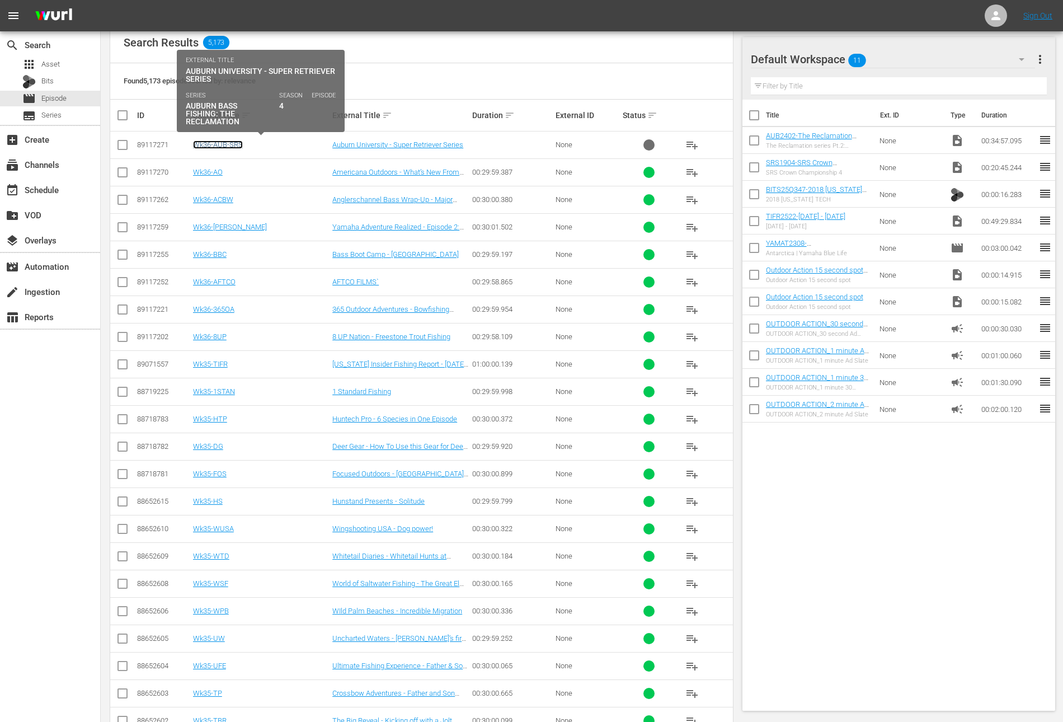
click at [224, 142] on link "Wk36-AUB-SRS" at bounding box center [218, 144] width 50 height 8
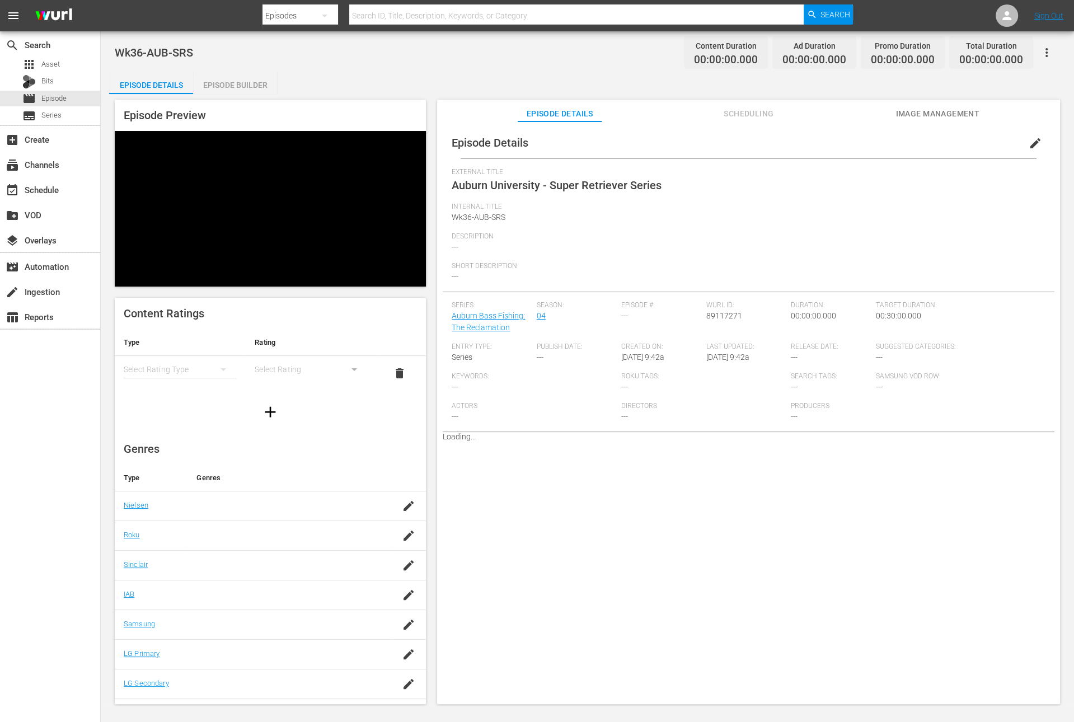
click at [235, 81] on div "Episode Builder" at bounding box center [235, 85] width 84 height 27
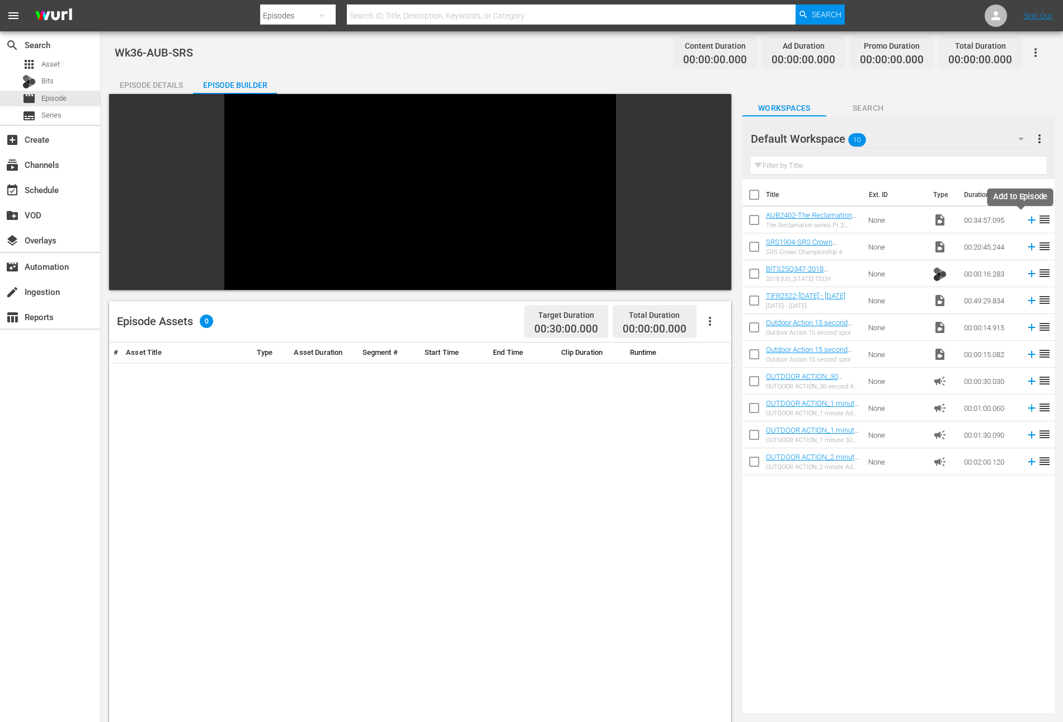
click at [1026, 220] on icon at bounding box center [1032, 220] width 12 height 12
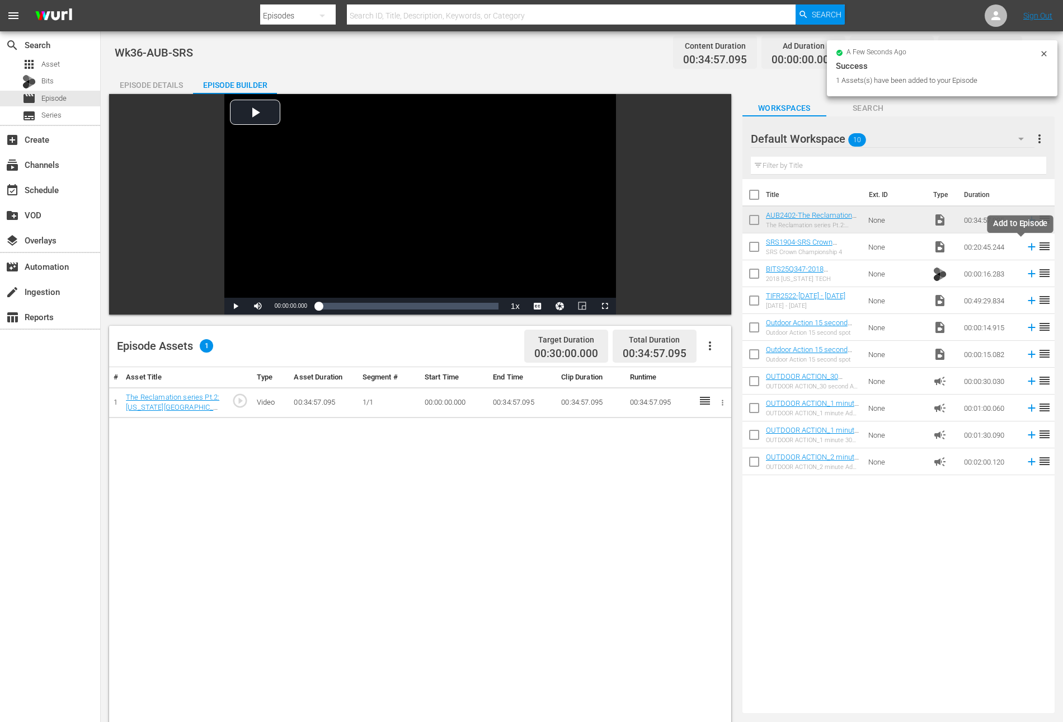
click at [1026, 244] on icon at bounding box center [1032, 247] width 12 height 12
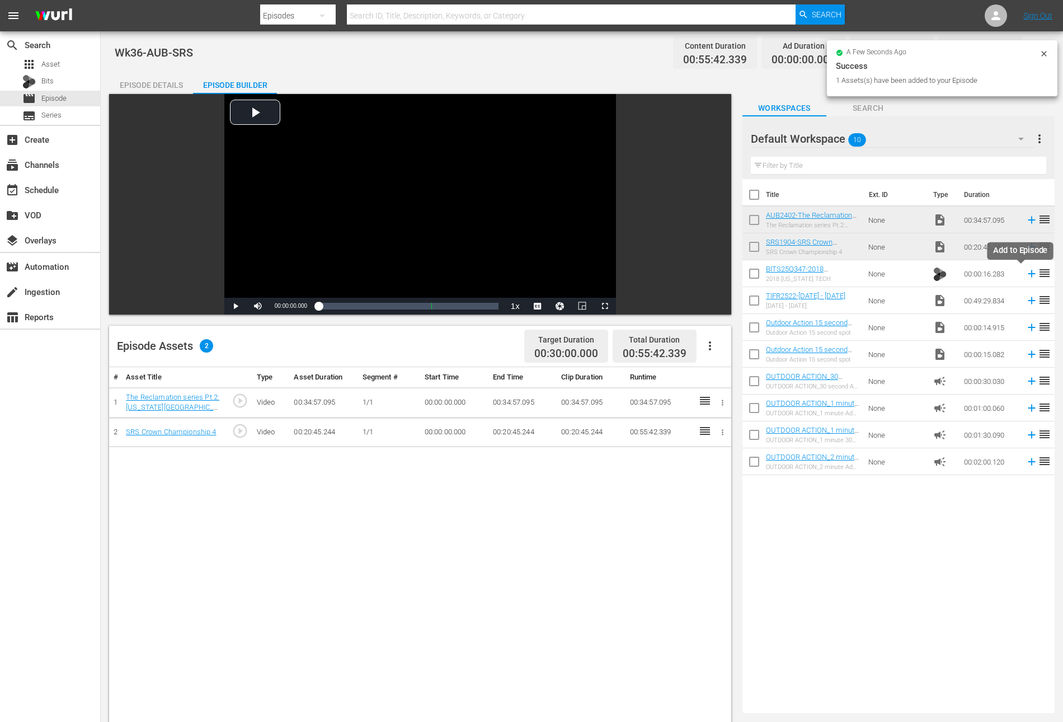
click at [1026, 276] on icon at bounding box center [1032, 273] width 12 height 12
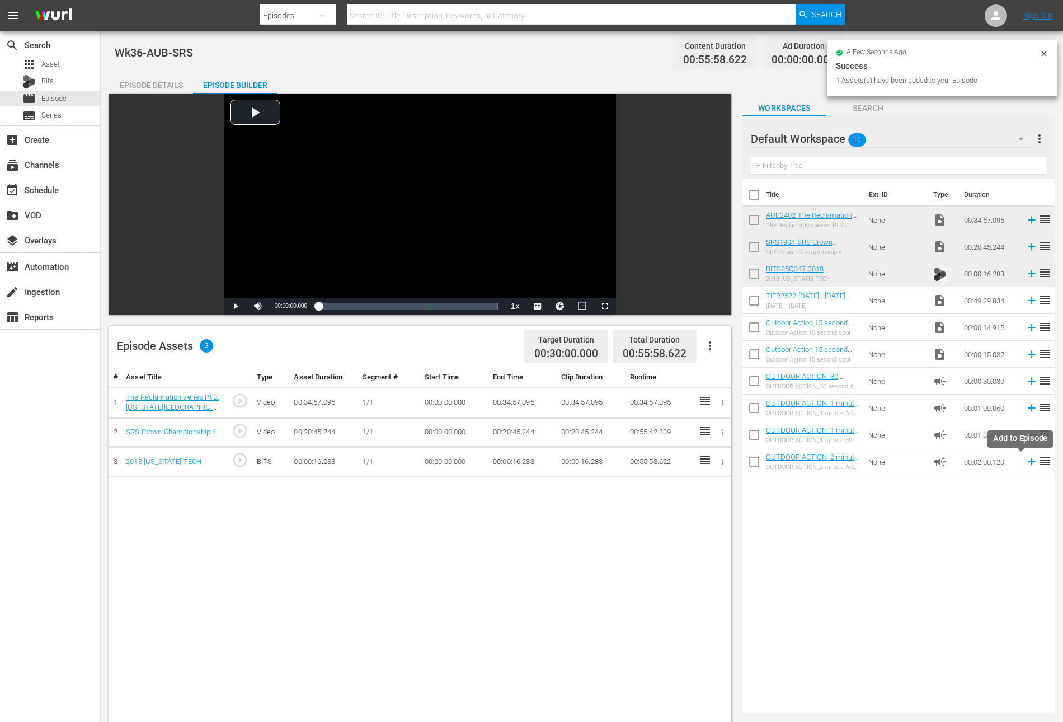
click at [1026, 459] on icon at bounding box center [1032, 461] width 12 height 12
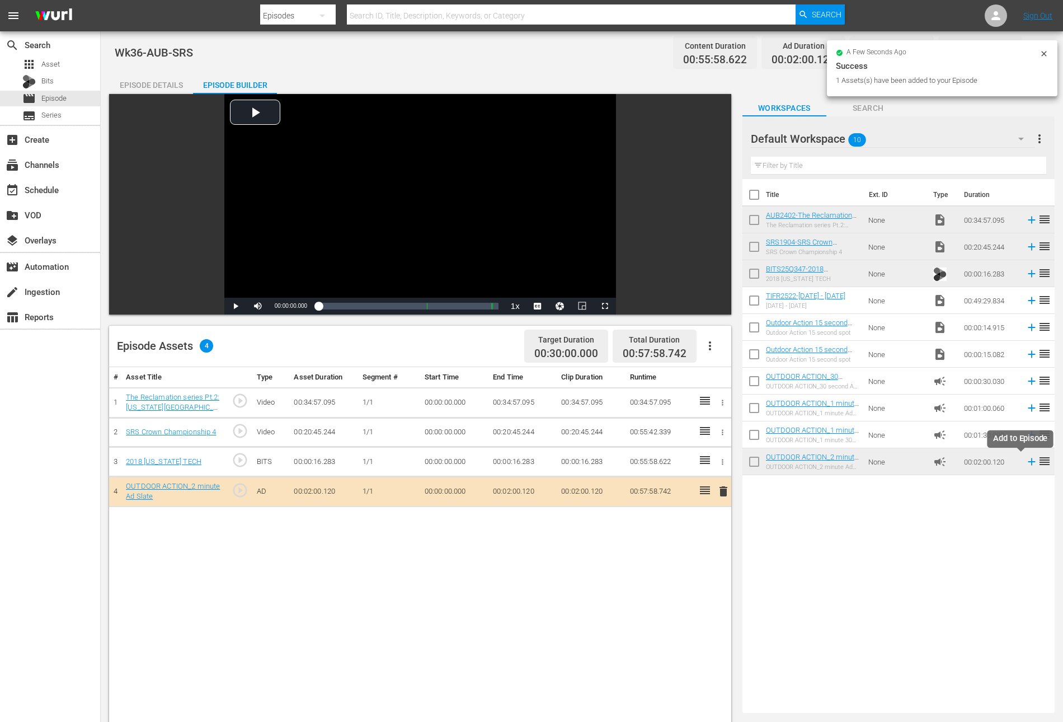
click at [1026, 459] on icon at bounding box center [1032, 461] width 12 height 12
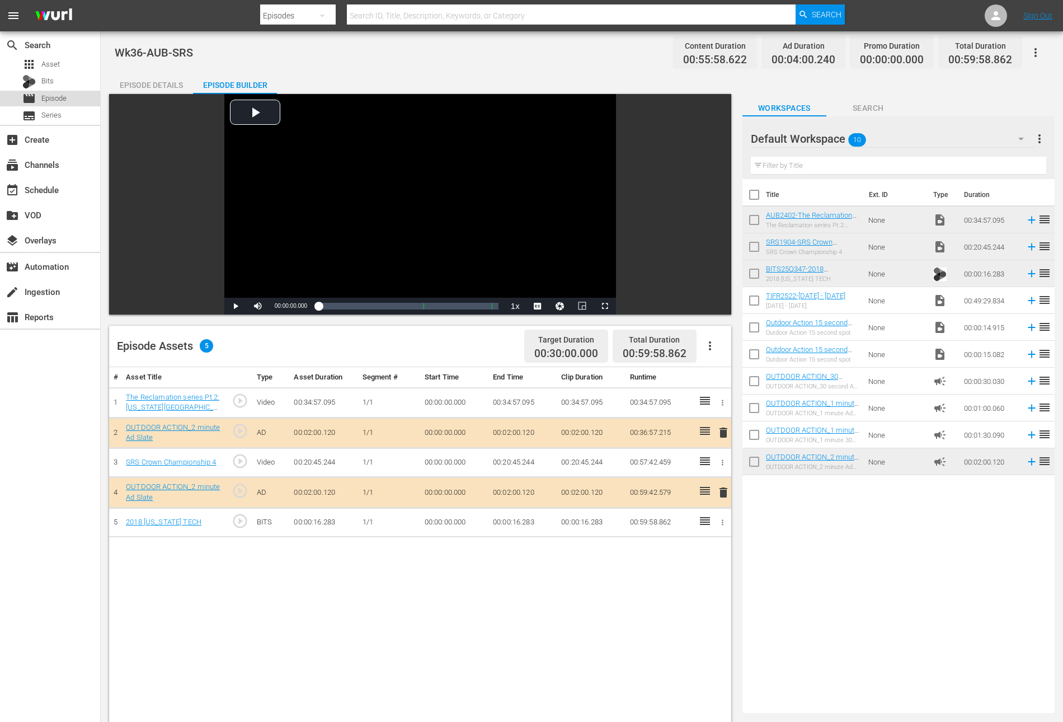
click at [68, 102] on div "movie Episode" at bounding box center [50, 99] width 100 height 16
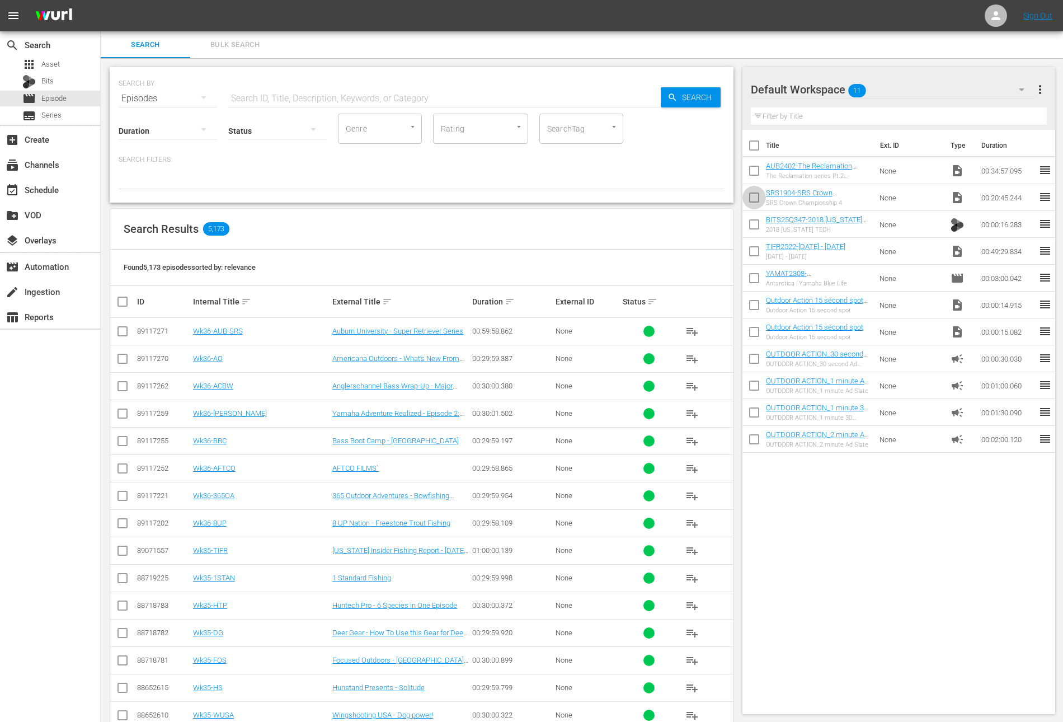
click at [750, 201] on input "checkbox" at bounding box center [753, 199] width 23 height 23
checkbox input "true"
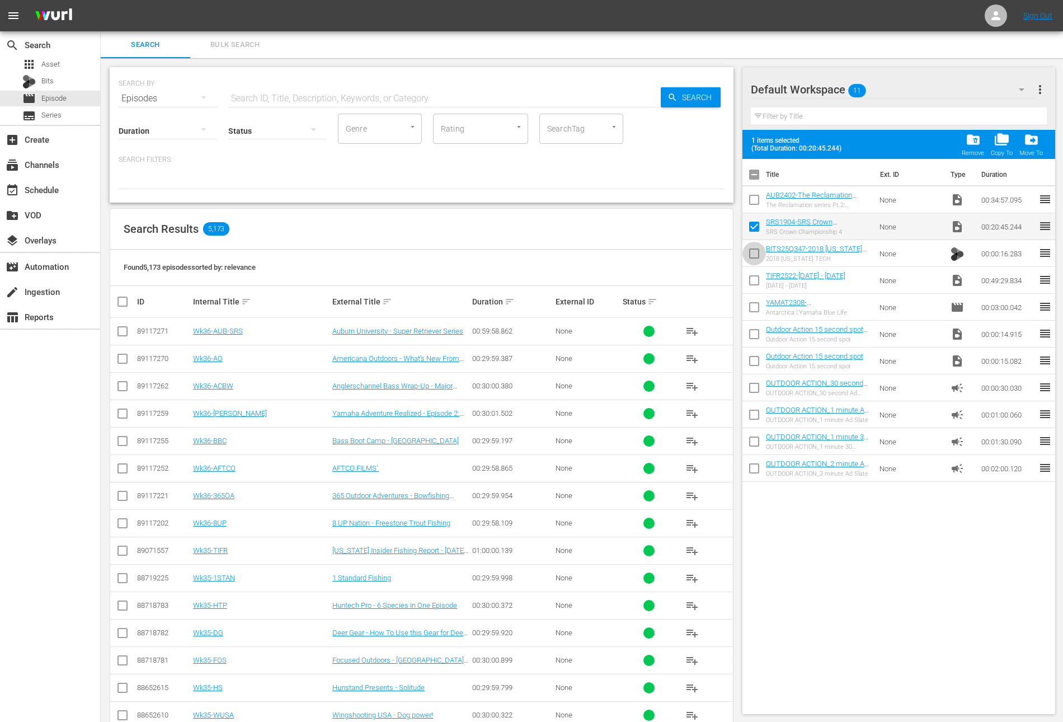
click at [753, 253] on input "checkbox" at bounding box center [753, 255] width 23 height 23
checkbox input "true"
click at [971, 146] on span "folder_delete" at bounding box center [973, 139] width 15 height 15
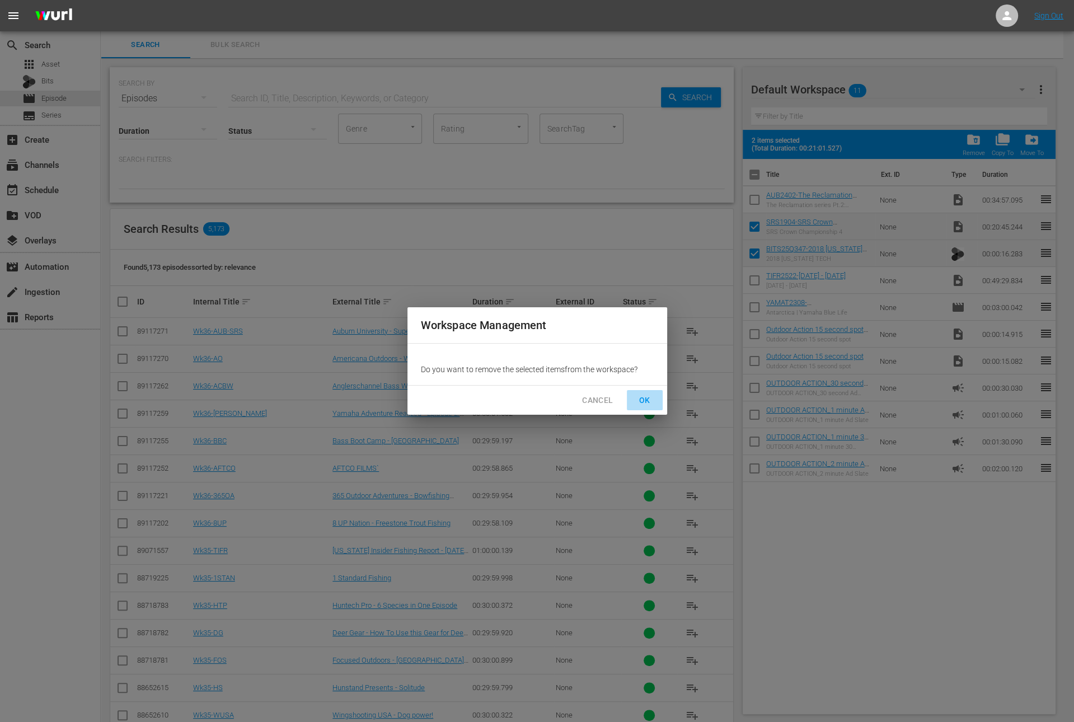
click at [646, 394] on span "OK" at bounding box center [645, 400] width 18 height 14
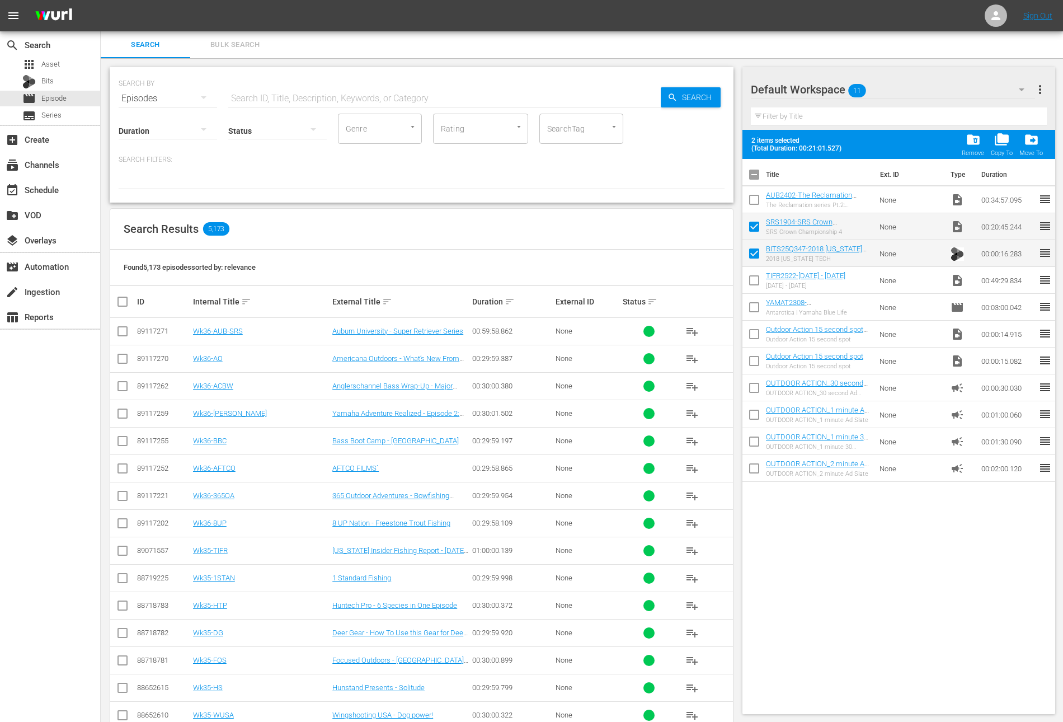
checkbox input "false"
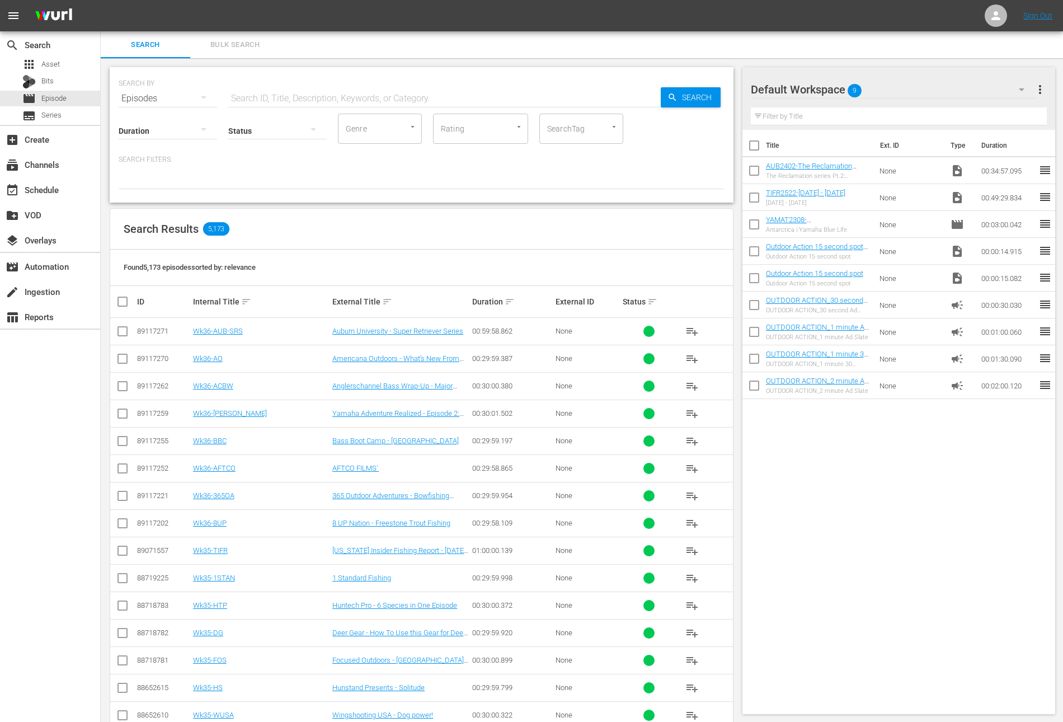
click at [285, 97] on input "text" at bounding box center [444, 98] width 432 height 27
paste input "King of the Mountain"
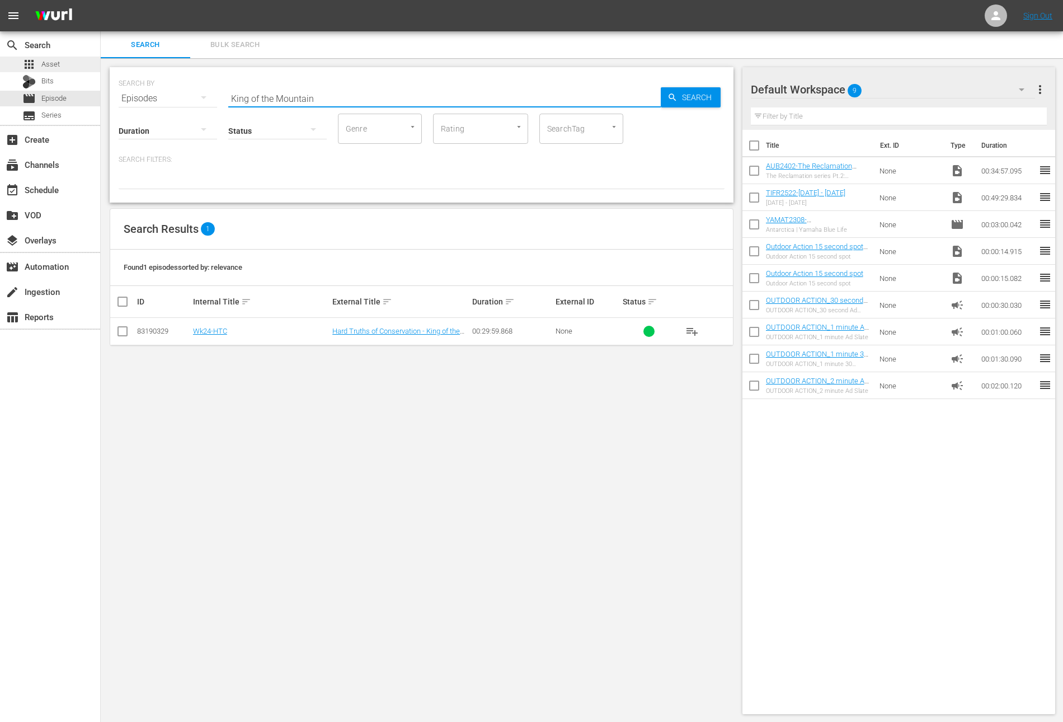
type input "King of the Mountain"
click at [69, 63] on div "apps Asset" at bounding box center [50, 65] width 100 height 16
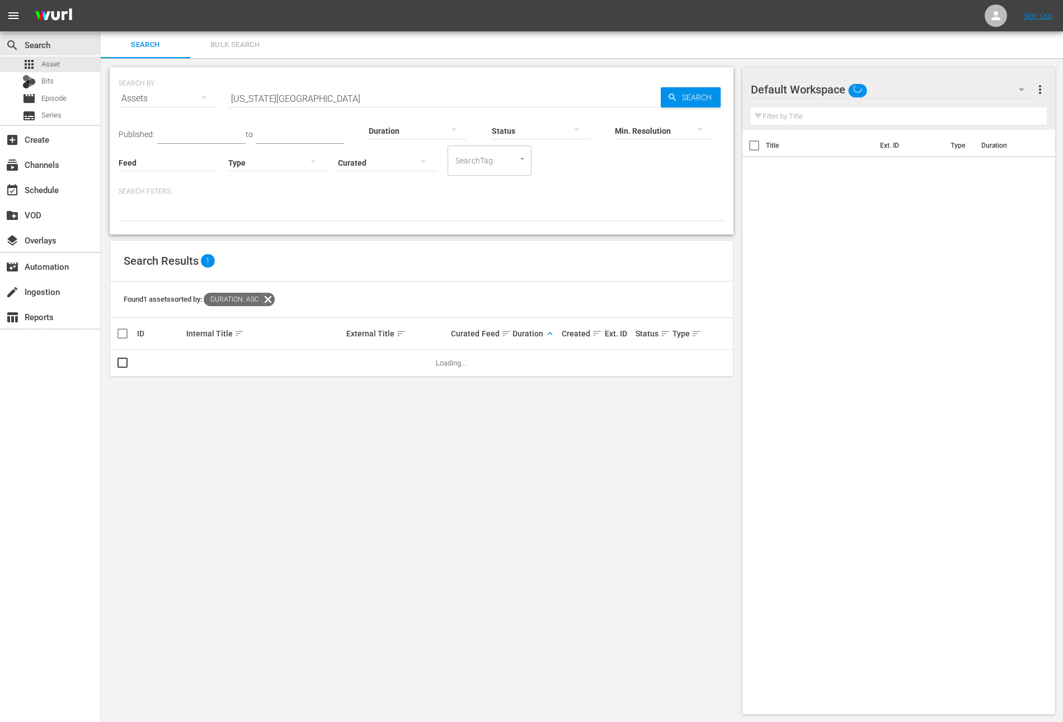
click at [291, 98] on input "[US_STATE][GEOGRAPHIC_DATA]" at bounding box center [444, 98] width 432 height 27
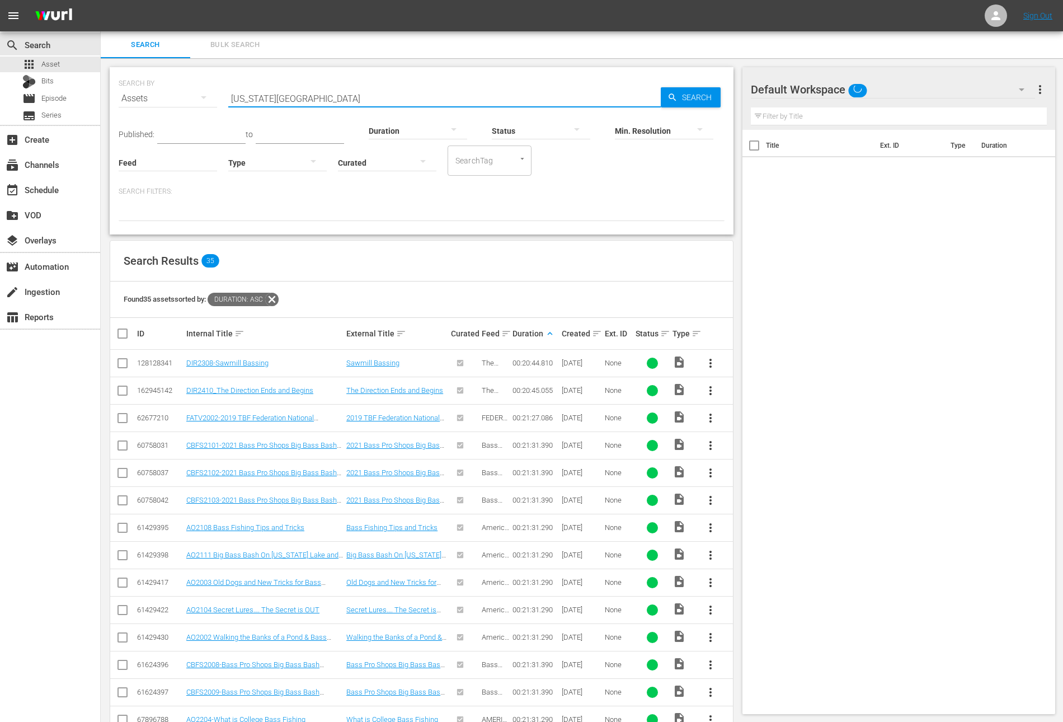
paste input "ing of the Mountain"
type input "King of the Mountain"
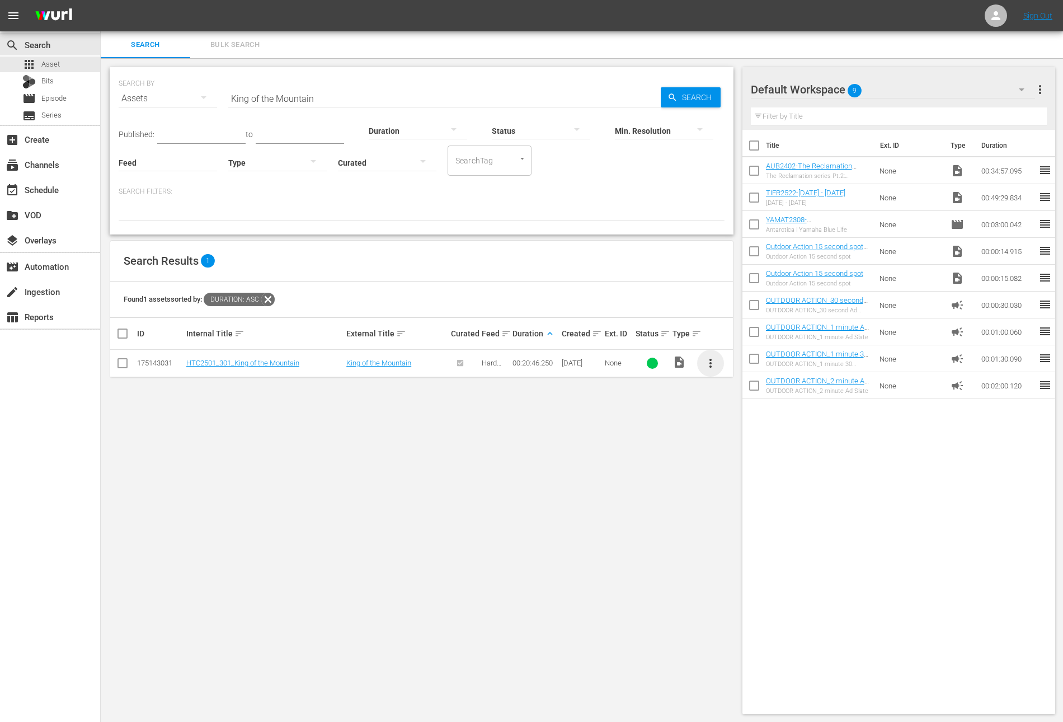
click at [714, 364] on span "more_vert" at bounding box center [710, 362] width 13 height 13
click at [732, 388] on div "Workspace" at bounding box center [772, 393] width 94 height 27
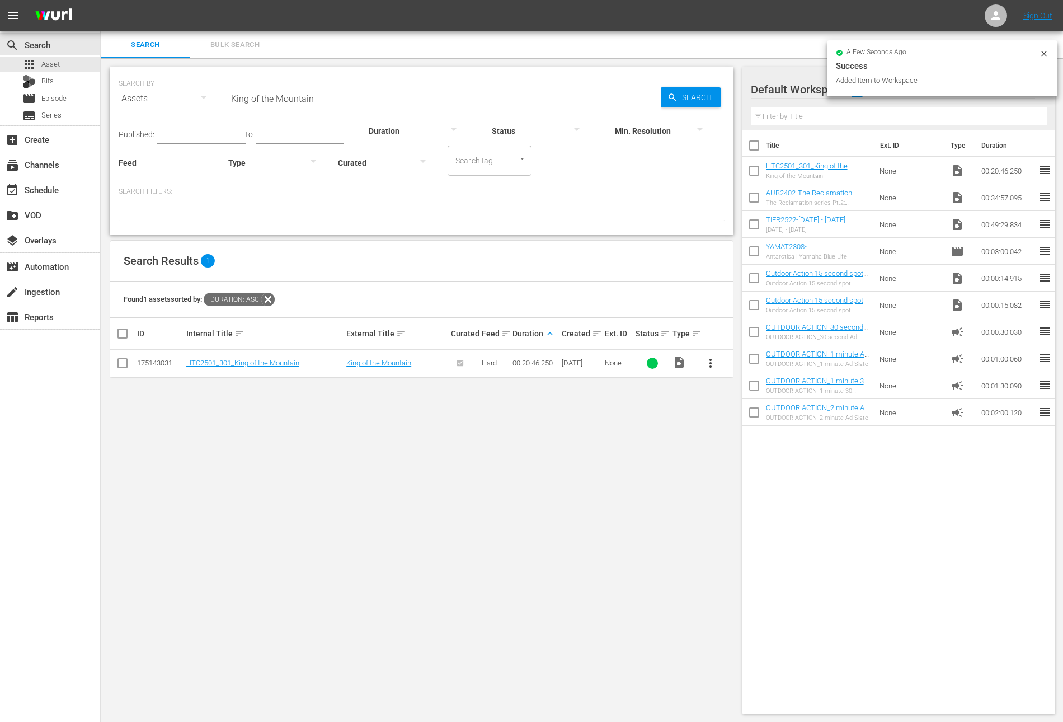
click at [751, 200] on input "checkbox" at bounding box center [753, 199] width 23 height 23
checkbox input "true"
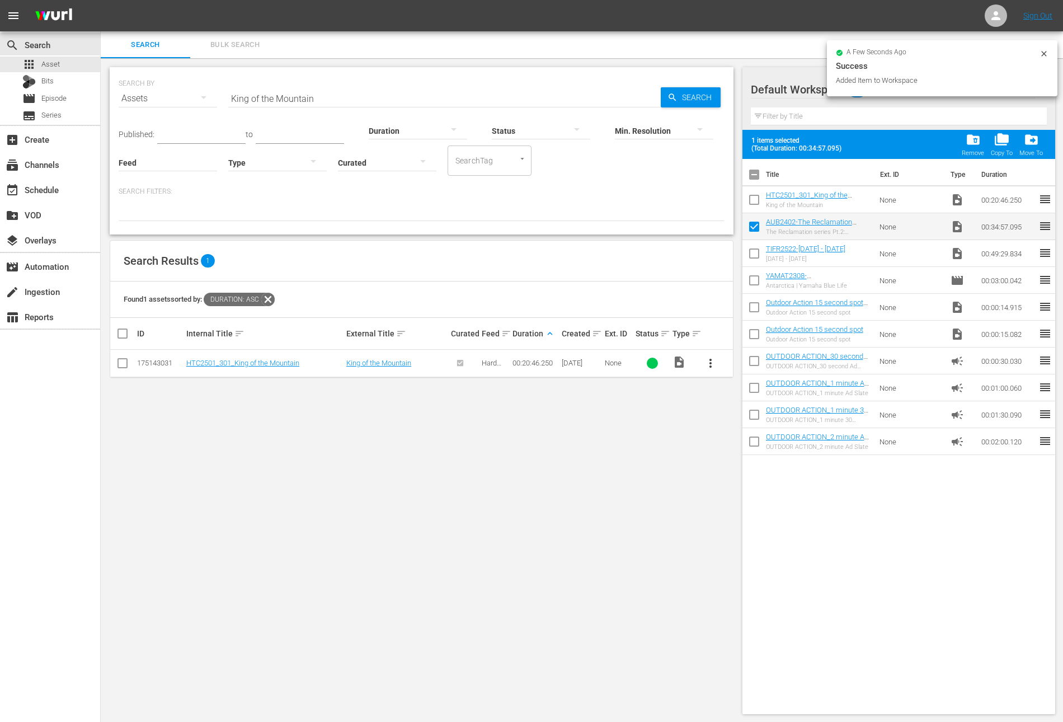
click at [751, 200] on input "checkbox" at bounding box center [753, 201] width 23 height 23
checkbox input "true"
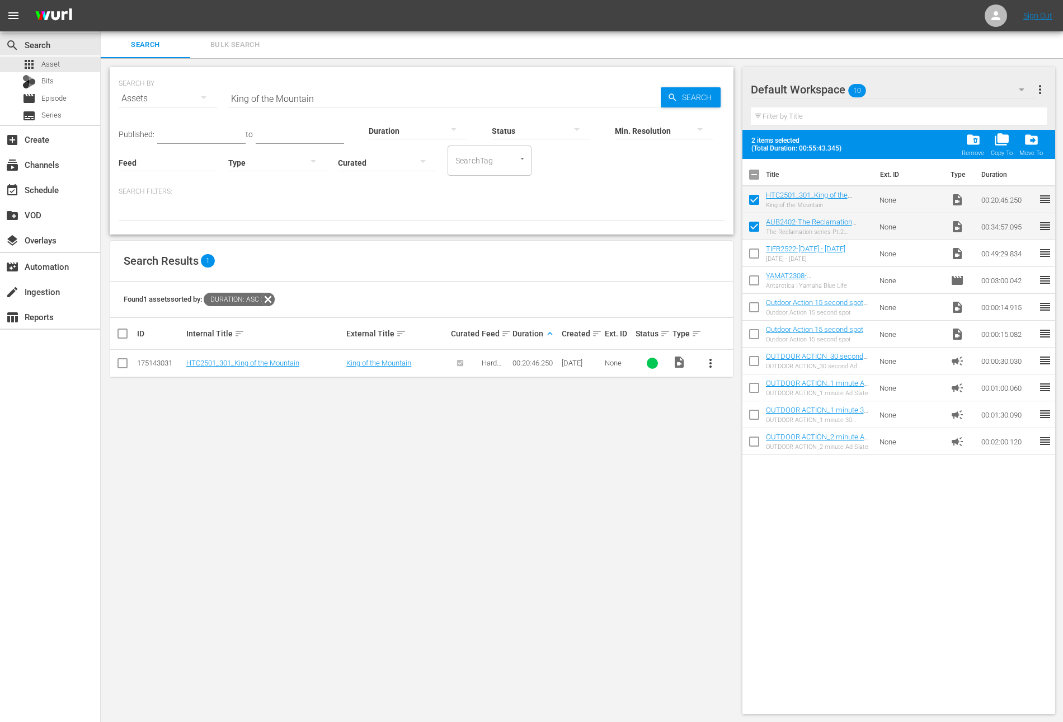
click at [348, 93] on input "King of the Mountain" at bounding box center [444, 98] width 432 height 27
click at [398, 191] on p "Search Filters:" at bounding box center [422, 192] width 606 height 10
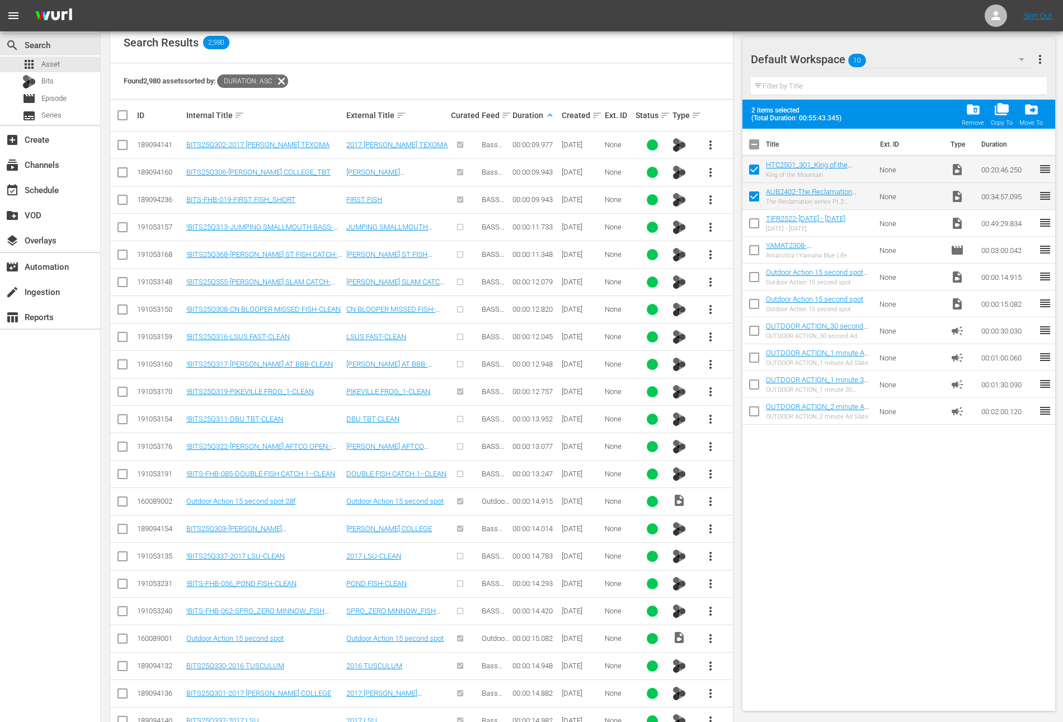
scroll to position [763, 0]
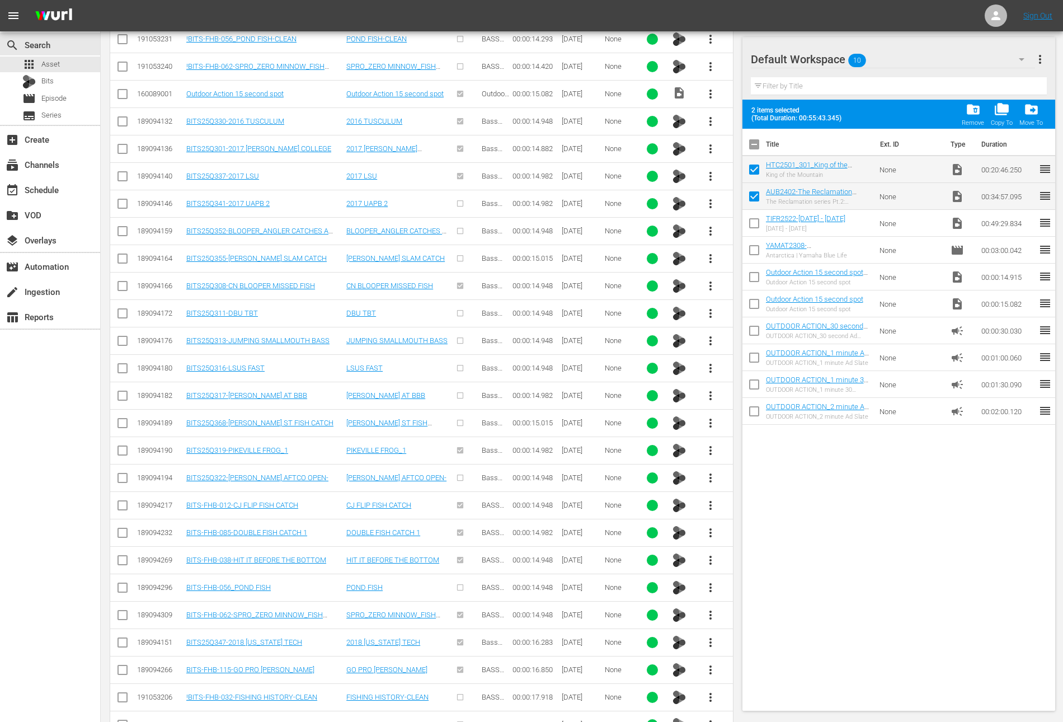
click at [714, 636] on span "more_vert" at bounding box center [710, 642] width 13 height 13
click at [754, 582] on div "Workspace" at bounding box center [771, 575] width 76 height 27
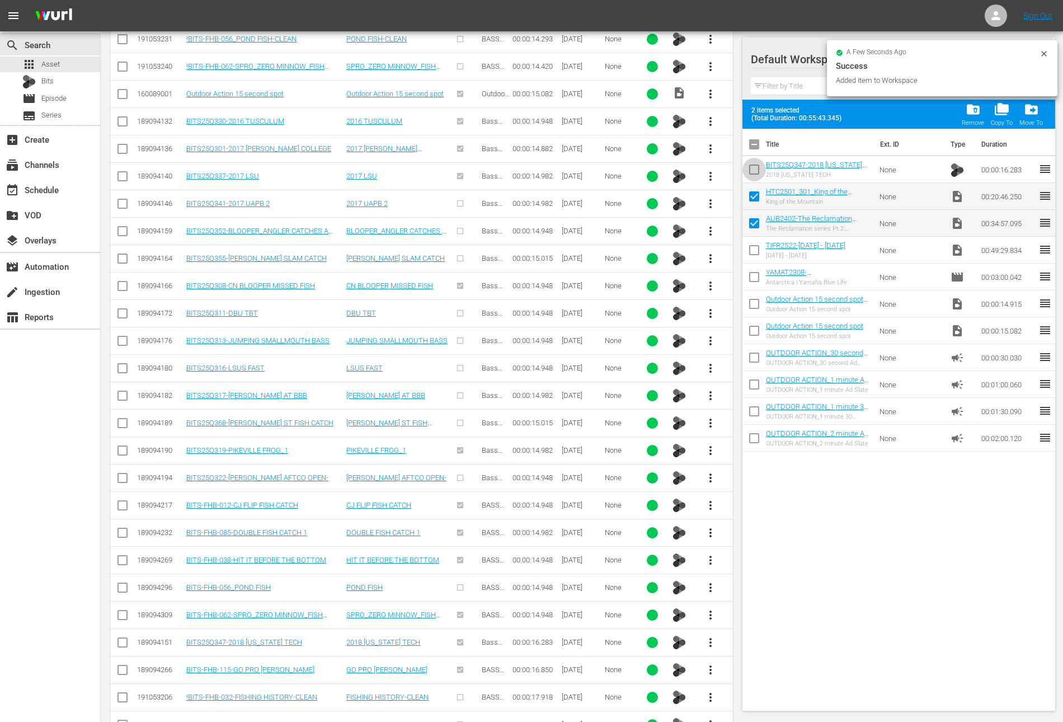
click at [753, 168] on input "checkbox" at bounding box center [753, 171] width 23 height 23
checkbox input "true"
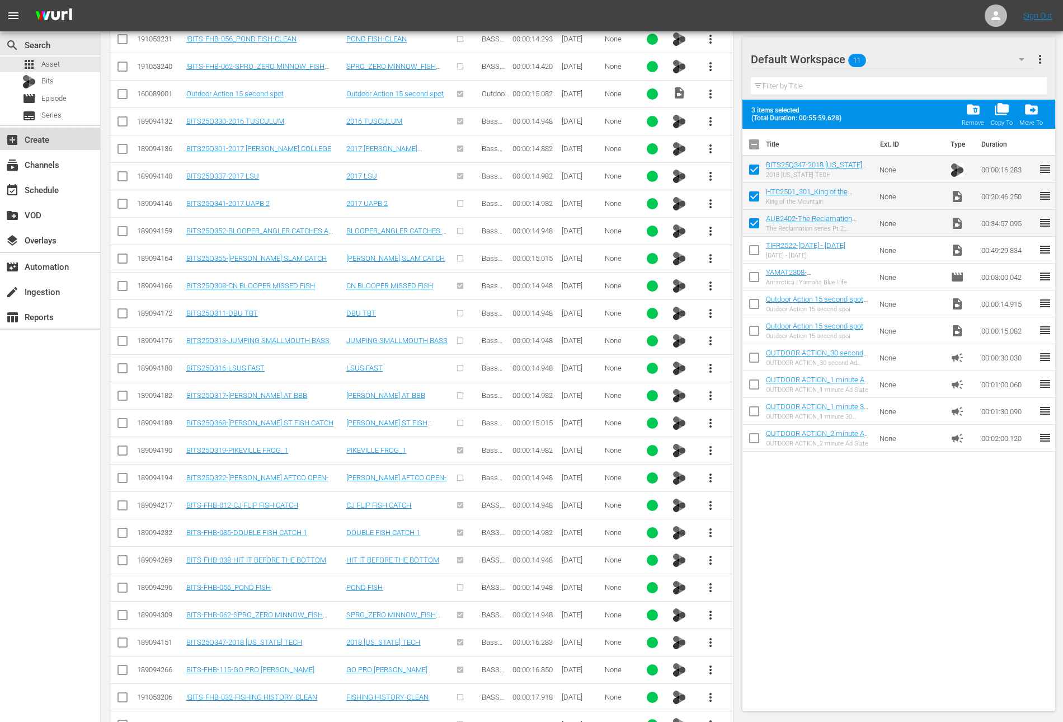
click at [36, 143] on div "add_box Create" at bounding box center [31, 138] width 63 height 10
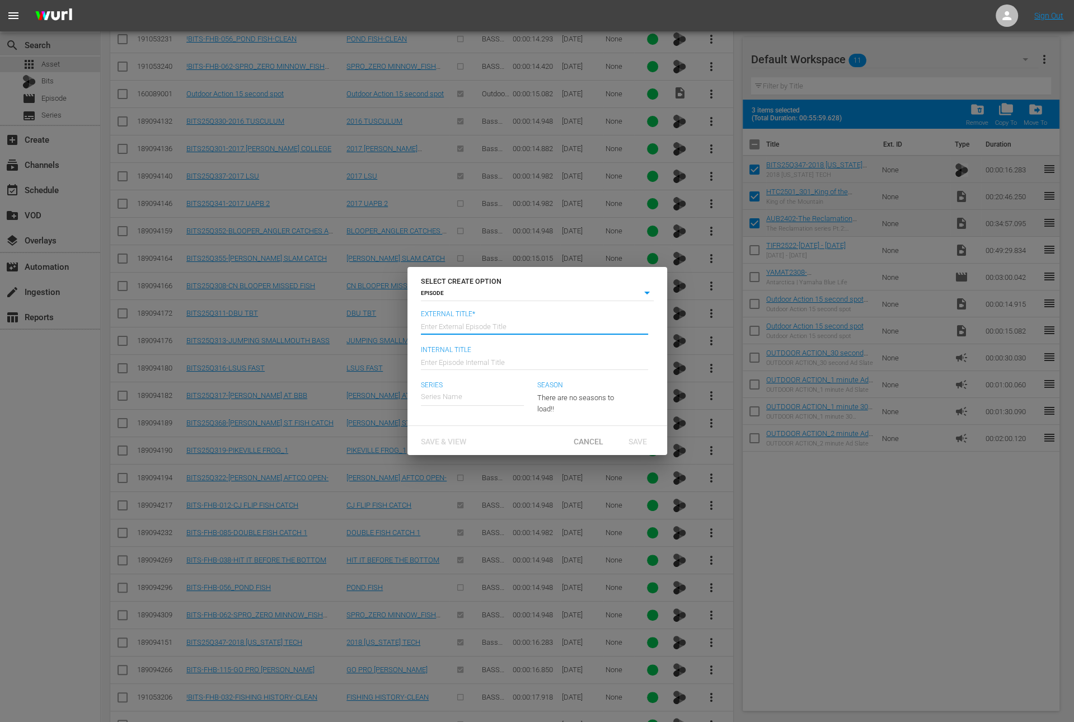
click at [519, 327] on input "text" at bounding box center [534, 325] width 227 height 27
type input "Auburn University - Hard Truths of Conservation"
type input "Wk36-AUB-HTC"
type input "H"
click at [517, 429] on div "Auburn Bass Fishing: The Reclamation" at bounding box center [490, 428] width 123 height 27
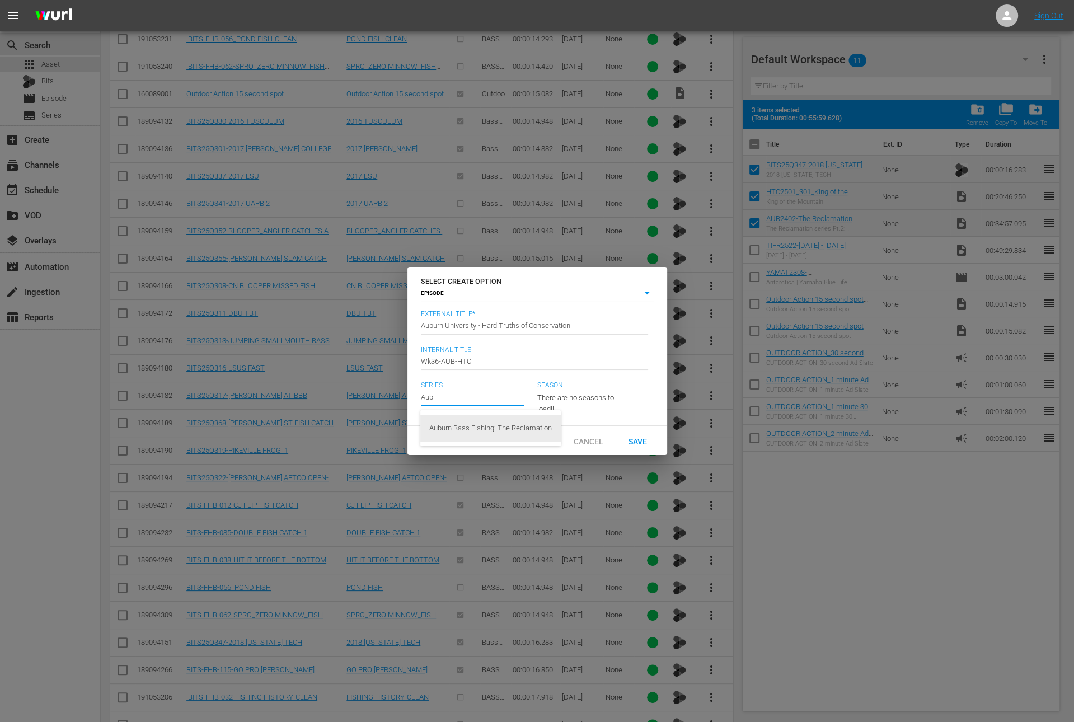
type input "Auburn Bass Fishing: The Reclamation"
click at [590, 386] on div "23" at bounding box center [578, 395] width 82 height 31
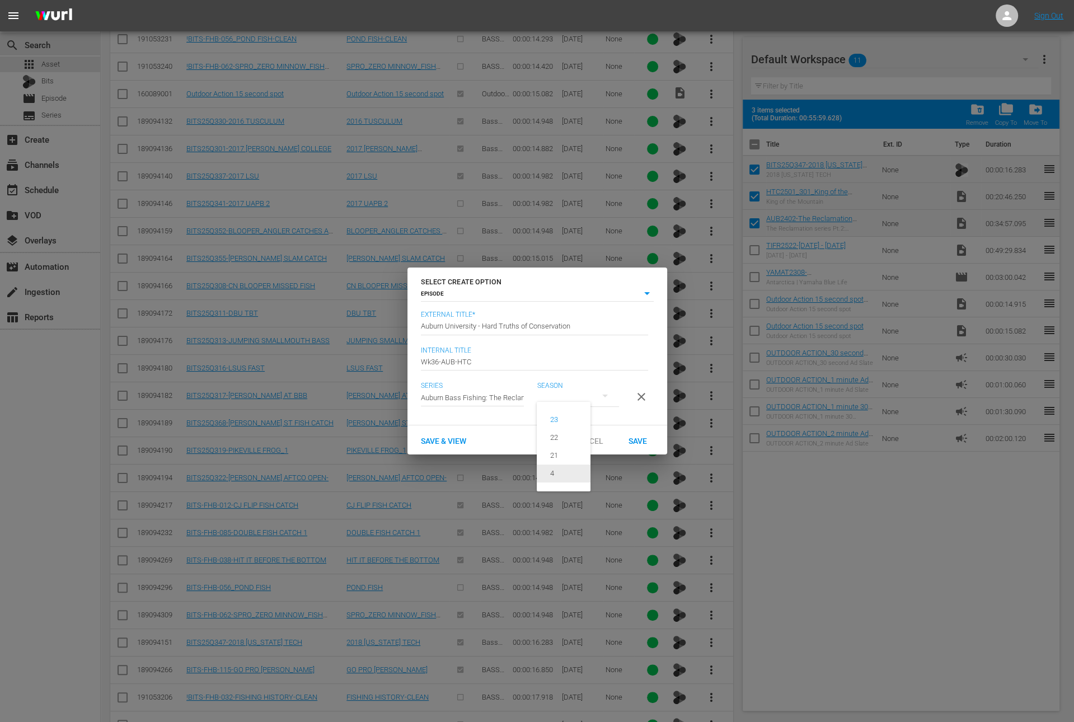
click at [565, 471] on div "4" at bounding box center [552, 473] width 31 height 11
click at [638, 450] on div "Save" at bounding box center [637, 440] width 49 height 21
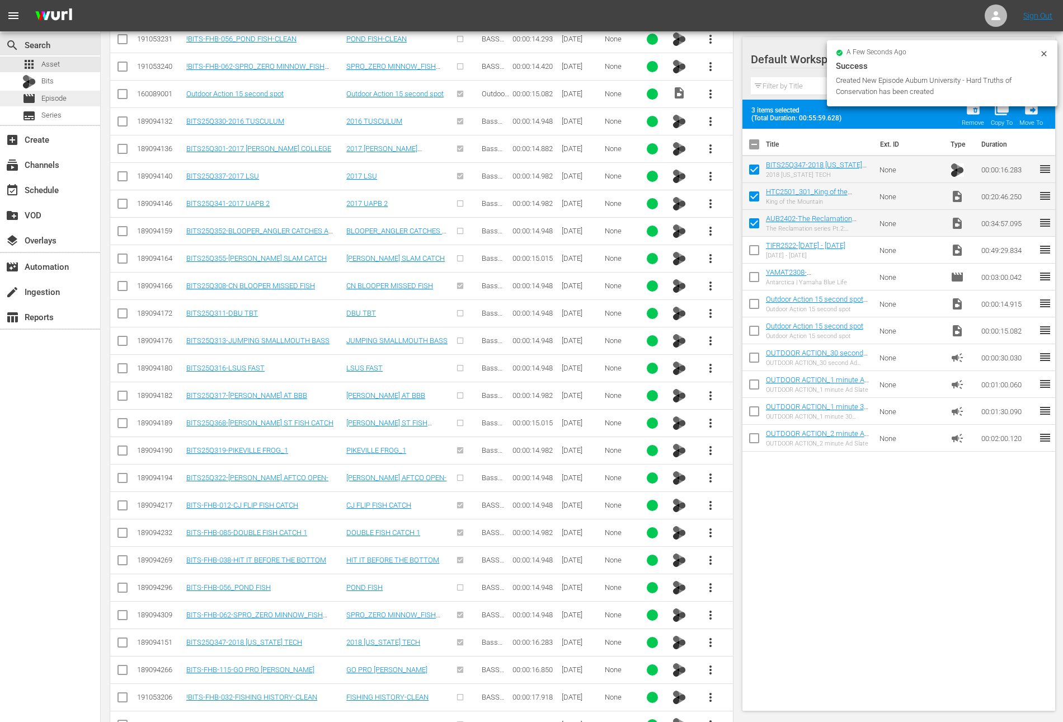
click at [47, 101] on span "Episode" at bounding box center [53, 98] width 25 height 11
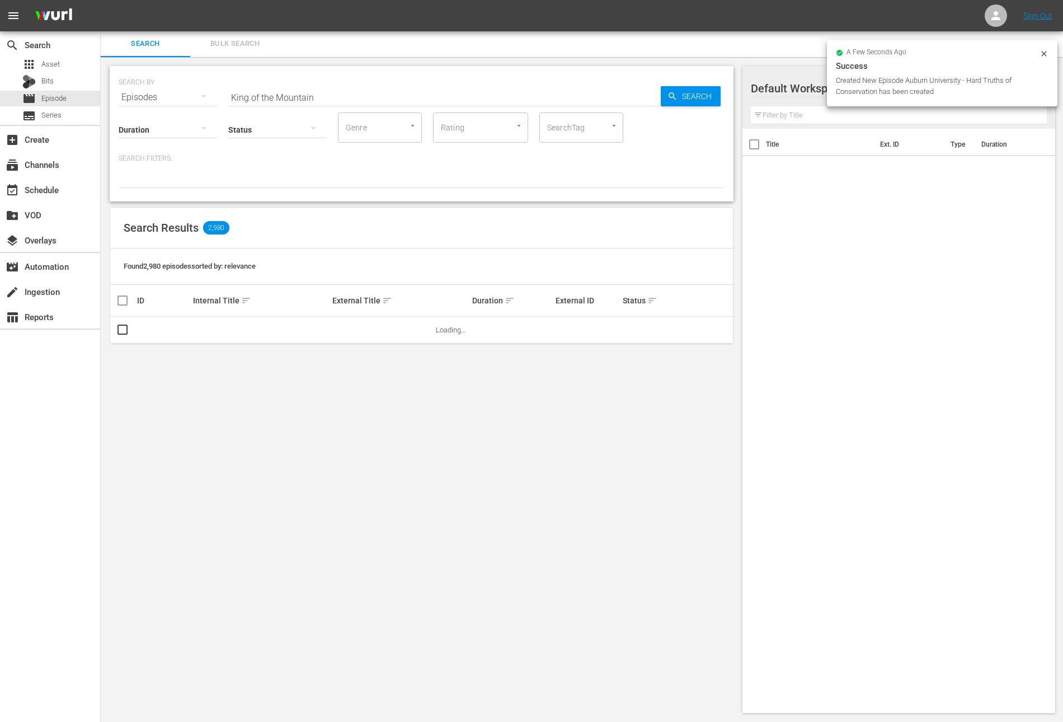
scroll to position [1, 0]
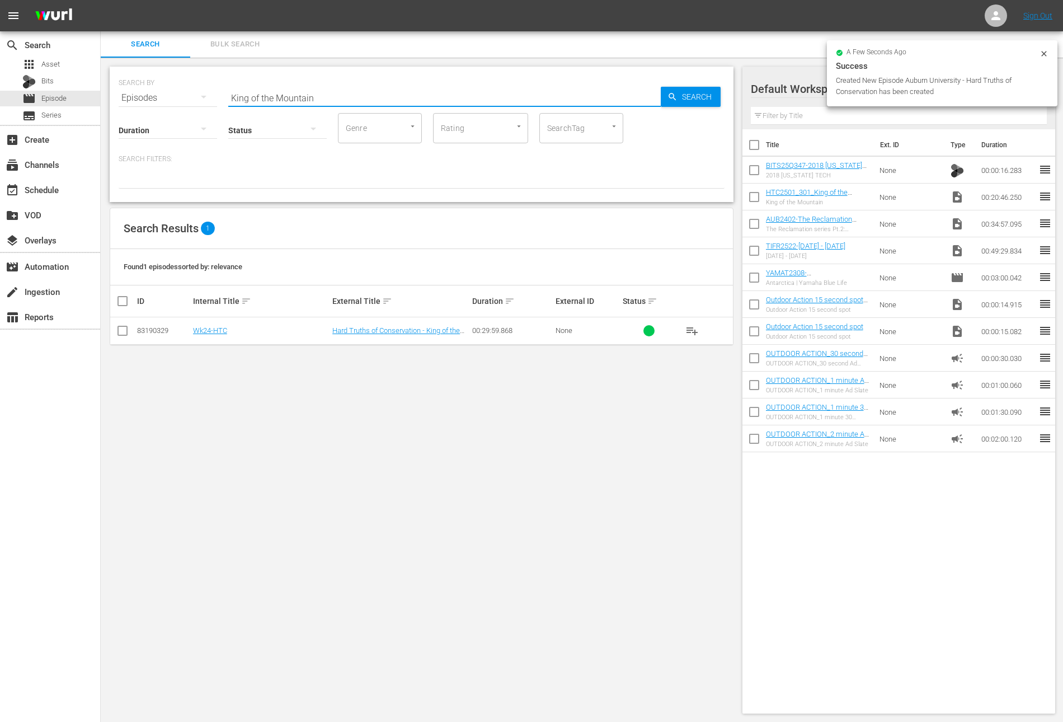
click at [321, 92] on input "King of the Mountain" at bounding box center [444, 97] width 432 height 27
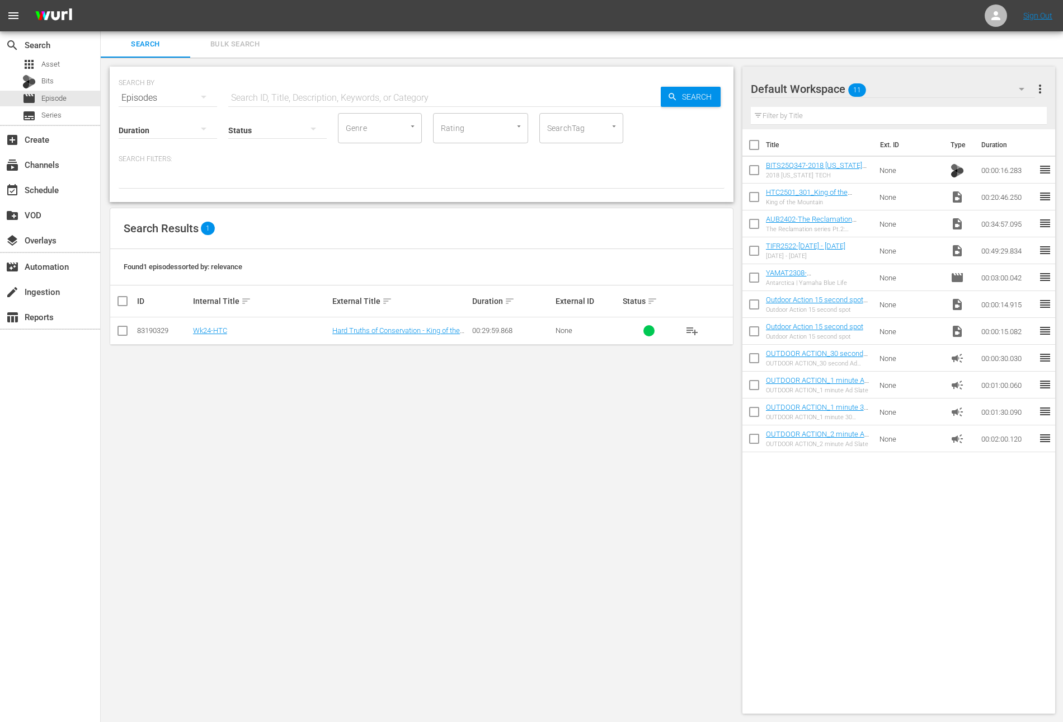
click at [391, 215] on div "Search Results 1" at bounding box center [421, 228] width 623 height 41
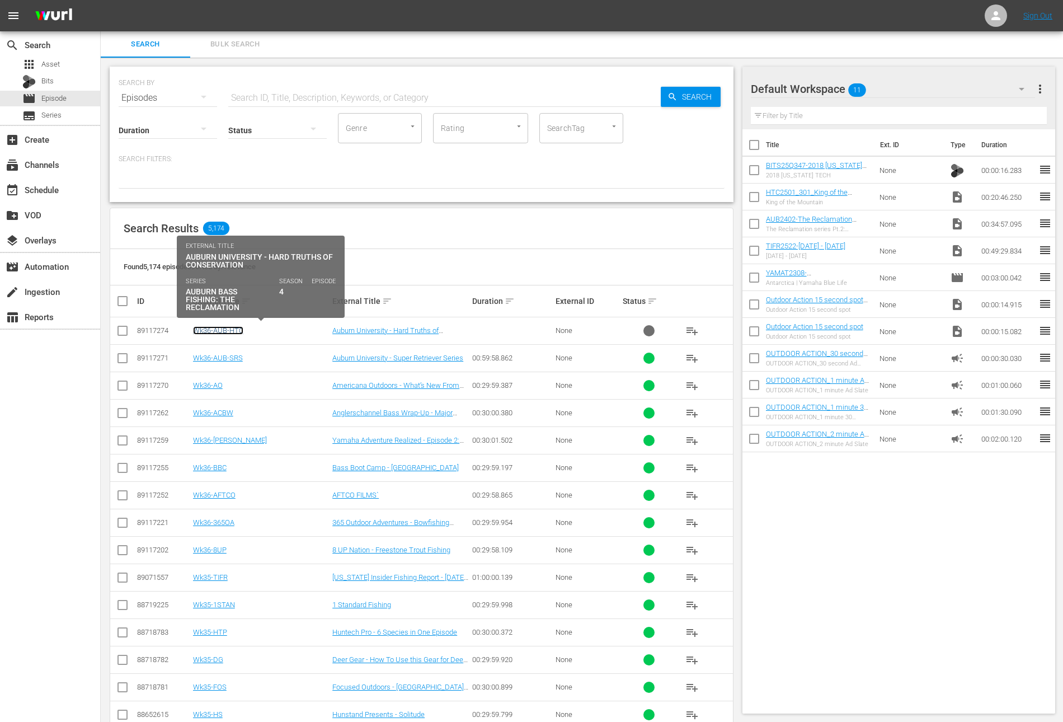
click at [227, 328] on link "Wk36-AUB-HTC" at bounding box center [218, 330] width 50 height 8
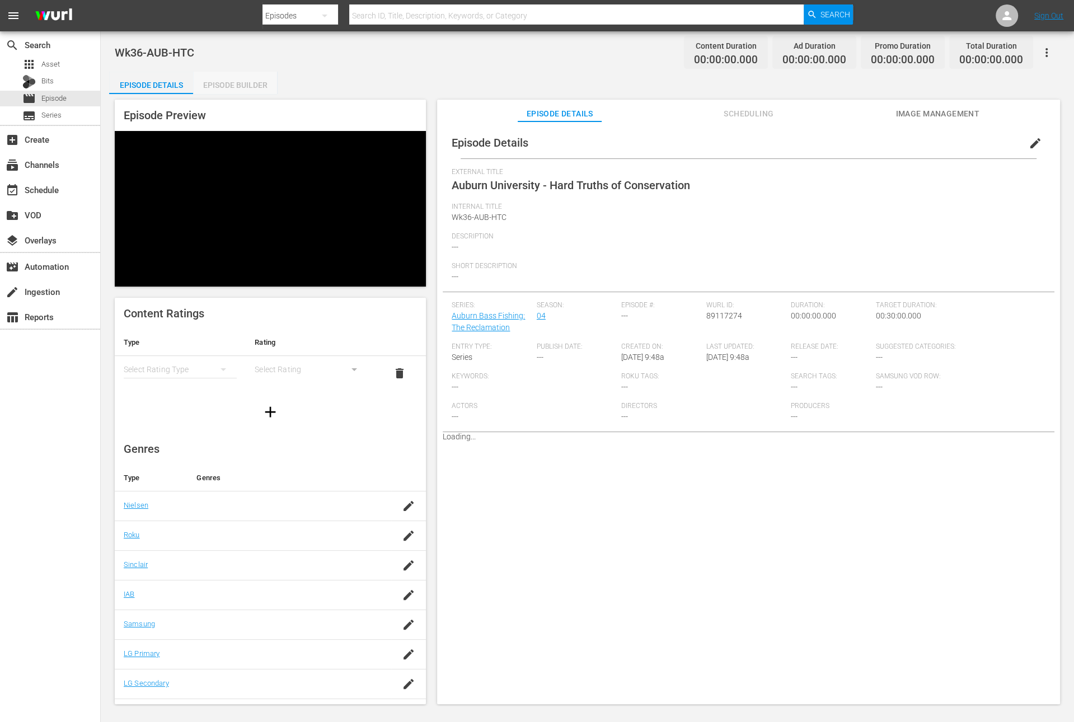
click at [223, 83] on div "Episode Builder" at bounding box center [235, 85] width 84 height 27
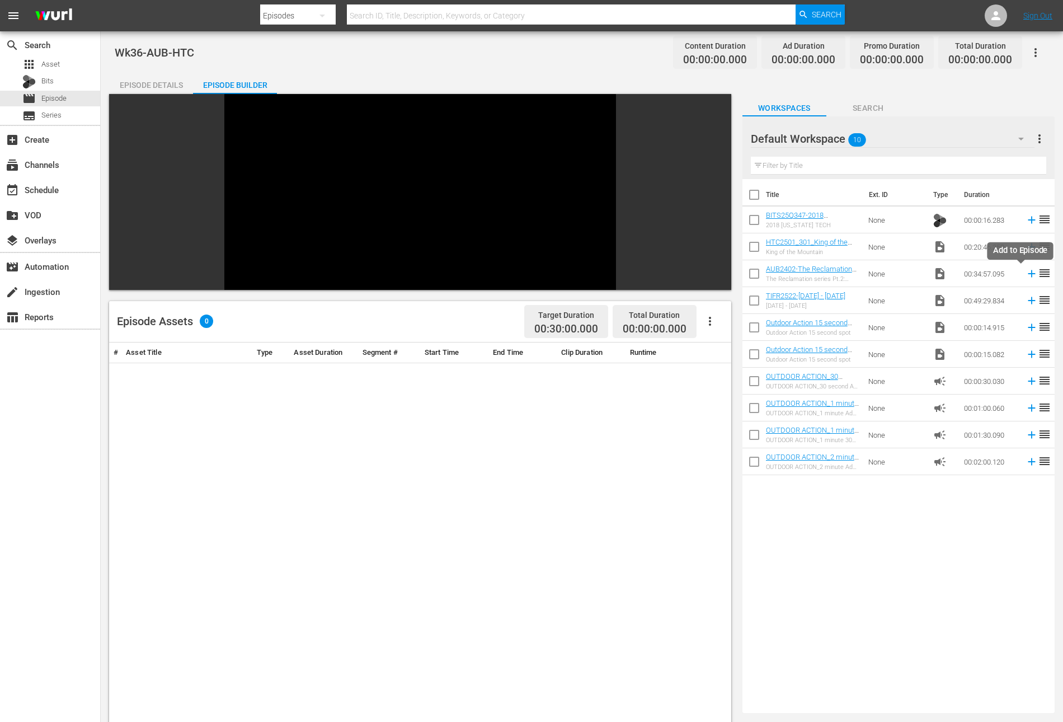
click at [1028, 272] on icon at bounding box center [1031, 273] width 7 height 7
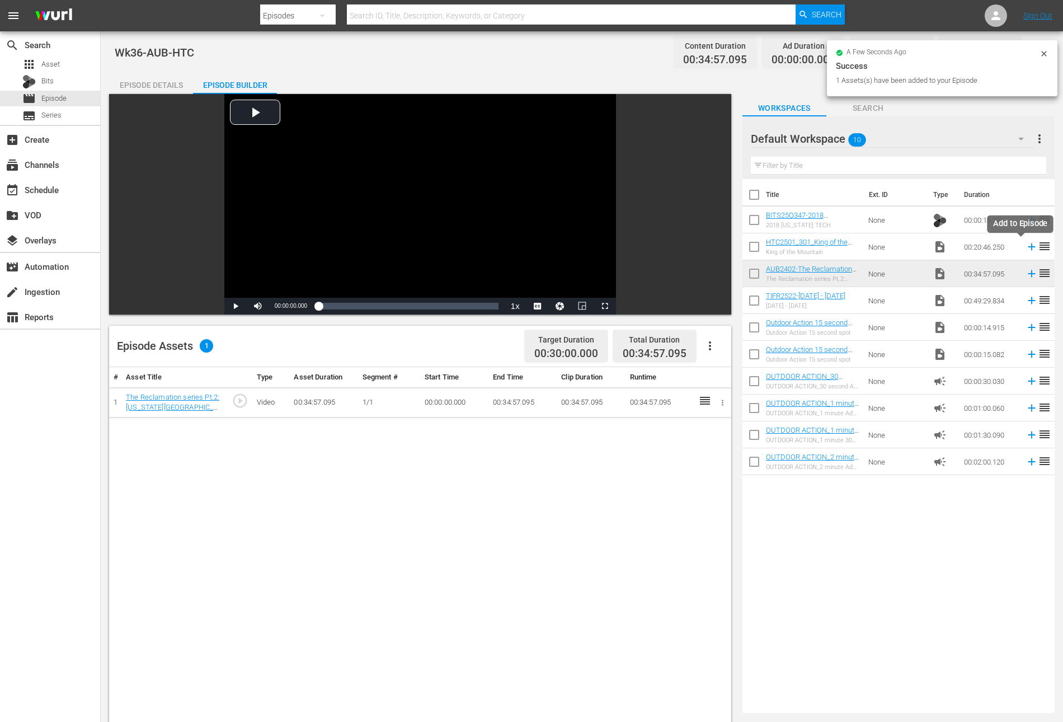
click at [1026, 248] on icon at bounding box center [1032, 247] width 12 height 12
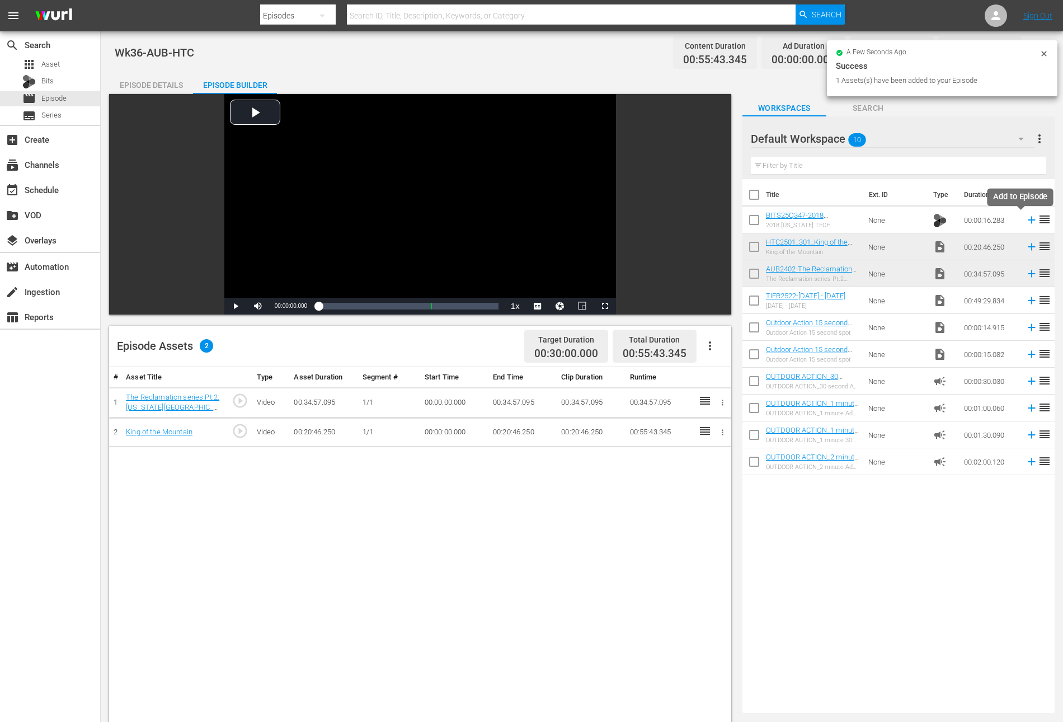
click at [1028, 219] on icon at bounding box center [1031, 220] width 7 height 7
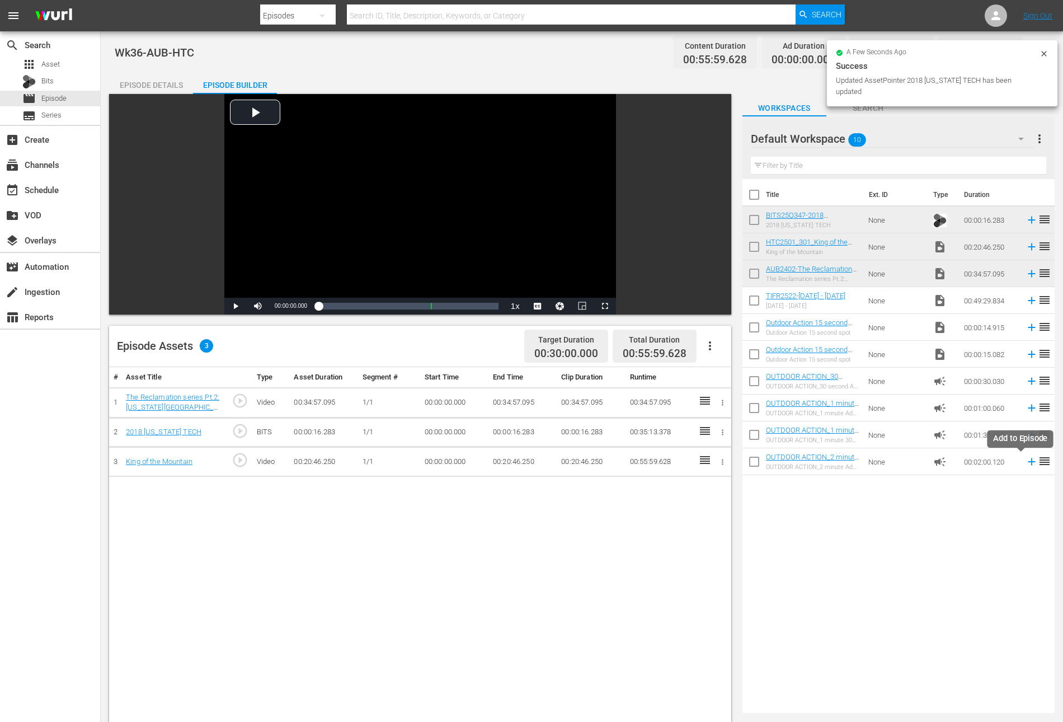
click at [1026, 459] on icon at bounding box center [1032, 461] width 12 height 12
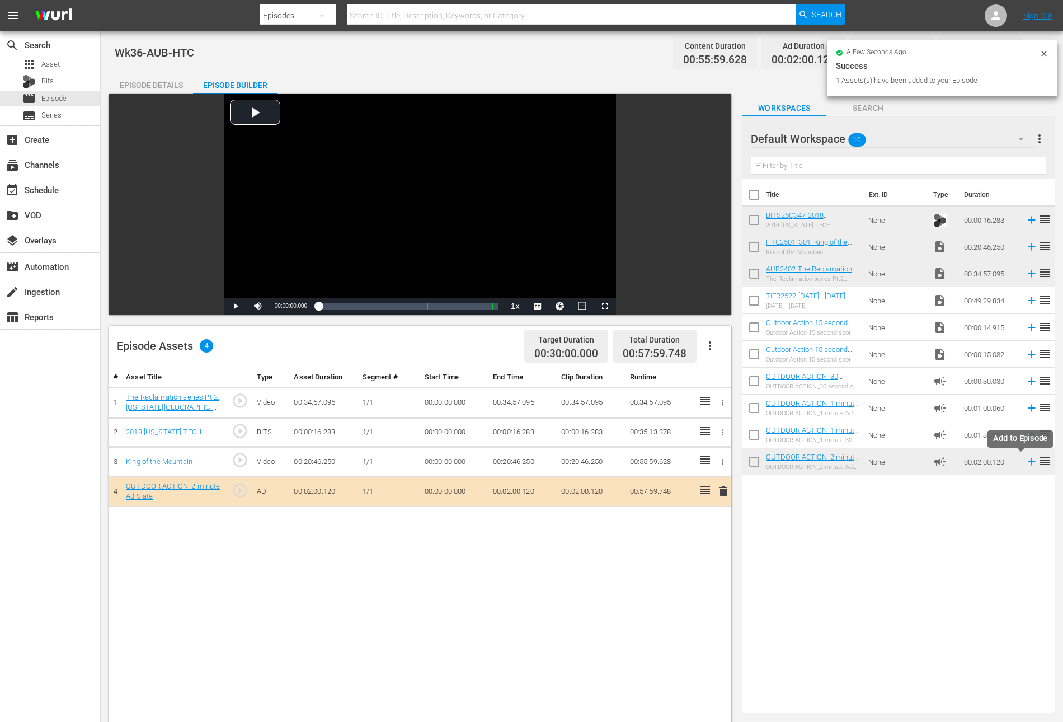
click at [1028, 461] on icon at bounding box center [1031, 461] width 7 height 7
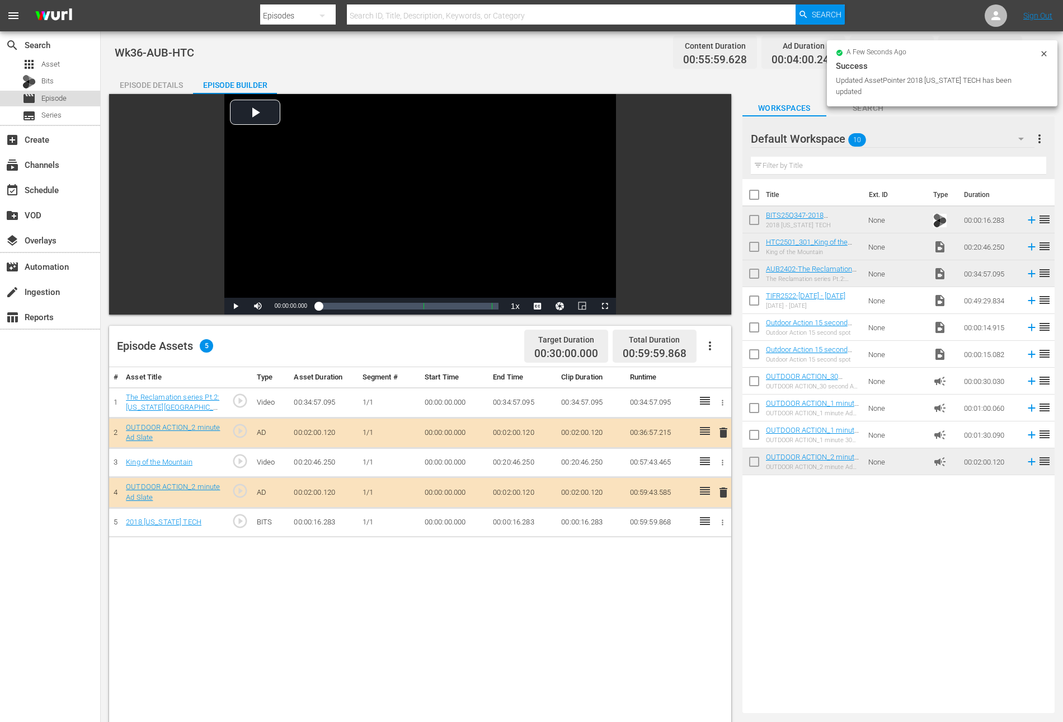
click at [61, 98] on span "Episode" at bounding box center [53, 98] width 25 height 11
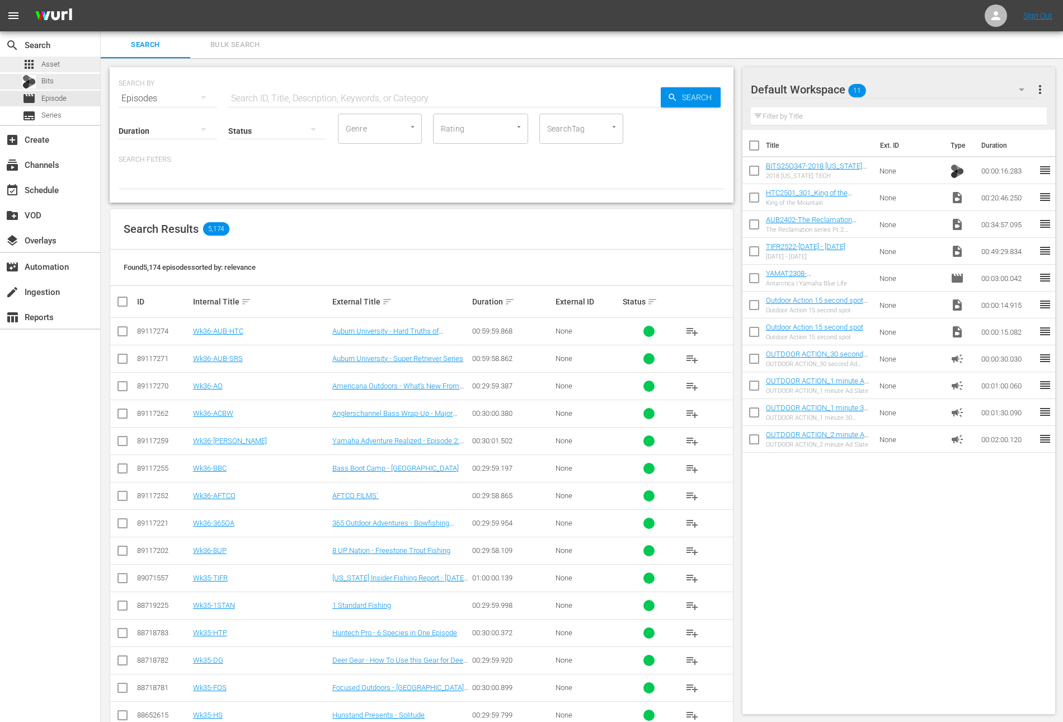
click at [57, 68] on span "Asset" at bounding box center [50, 64] width 18 height 11
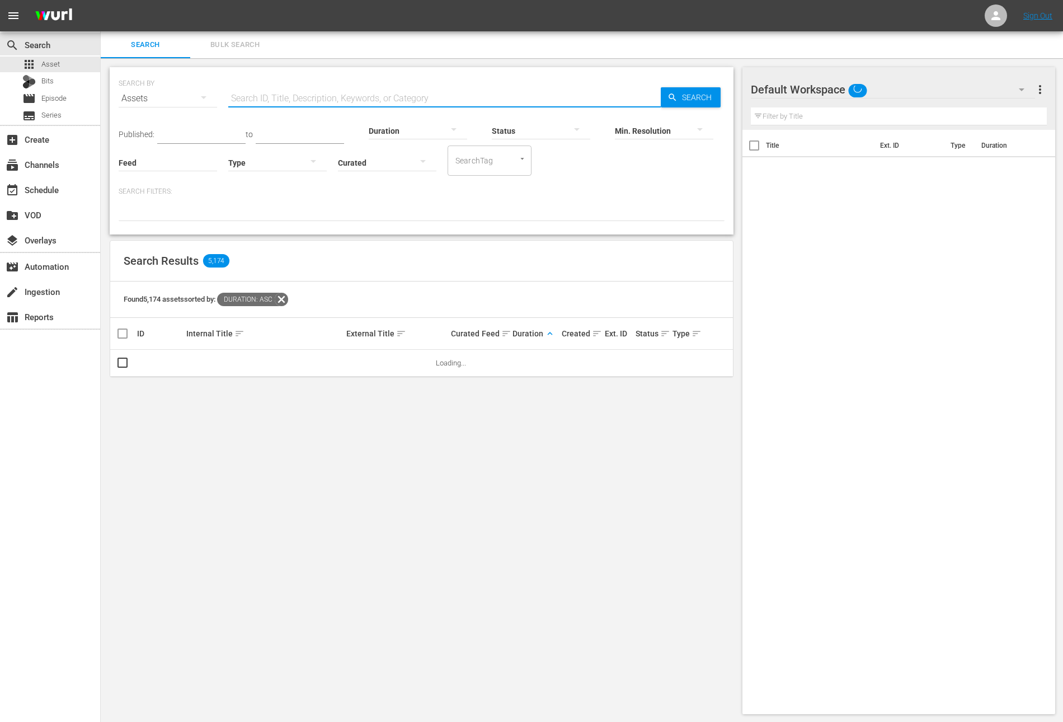
click at [248, 87] on input "text" at bounding box center [444, 98] width 432 height 27
paste input "Did You Know? All About Deer Hunting"
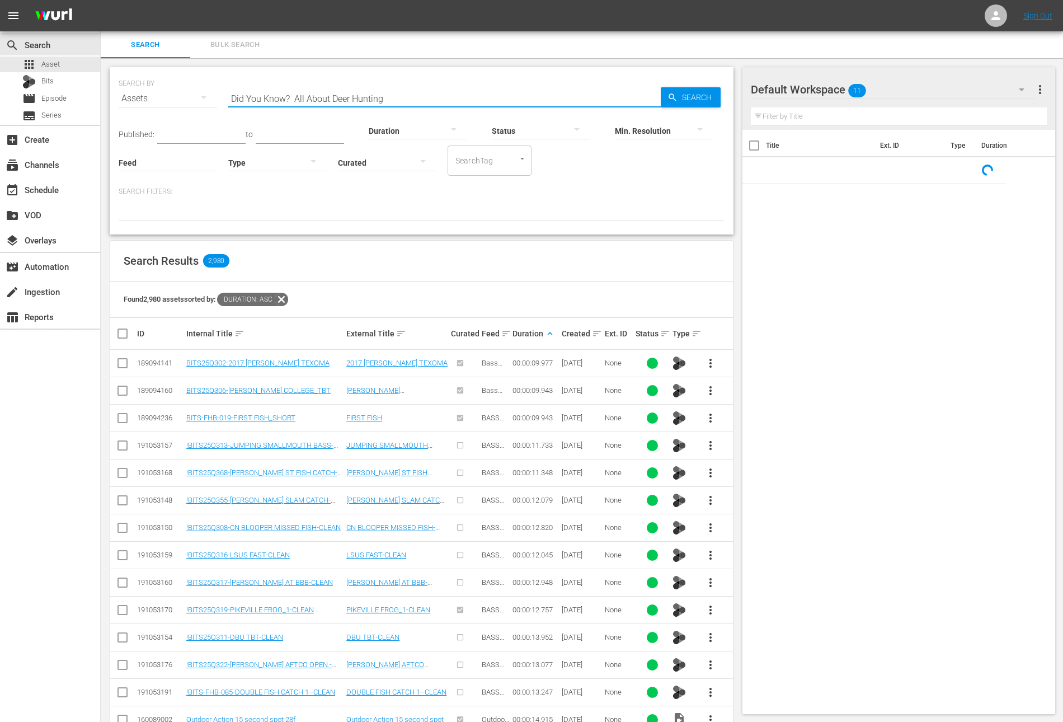
type input "Did You Know? All About Deer Hunting"
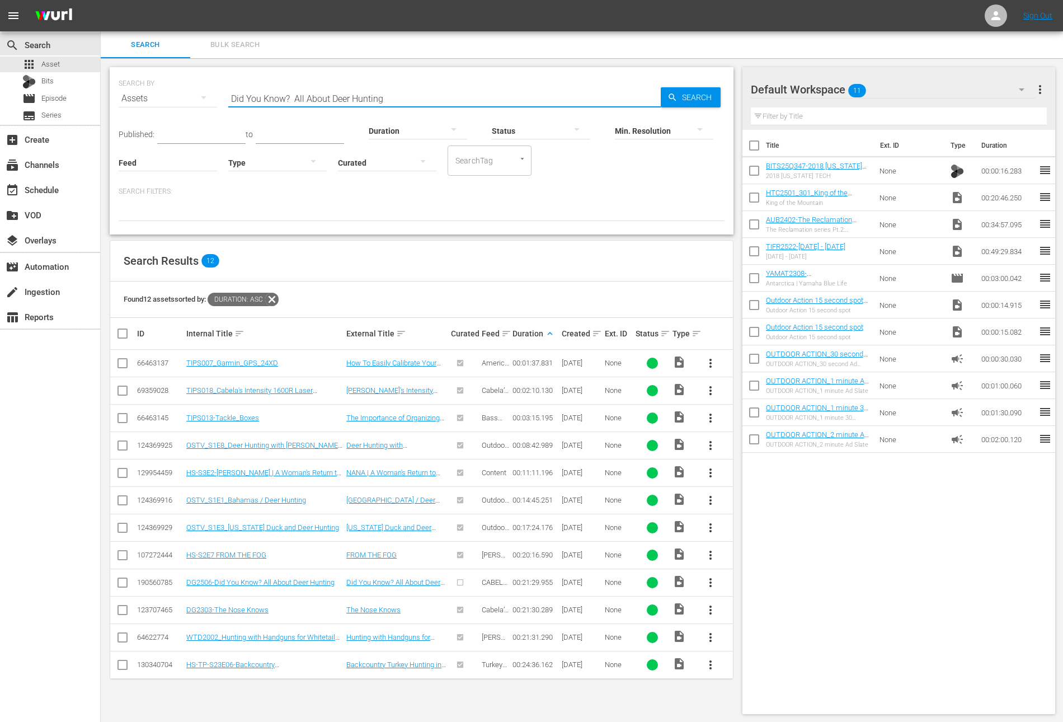
click at [712, 571] on button "more_vert" at bounding box center [710, 582] width 27 height 27
click at [754, 603] on div "Workspace" at bounding box center [771, 611] width 76 height 27
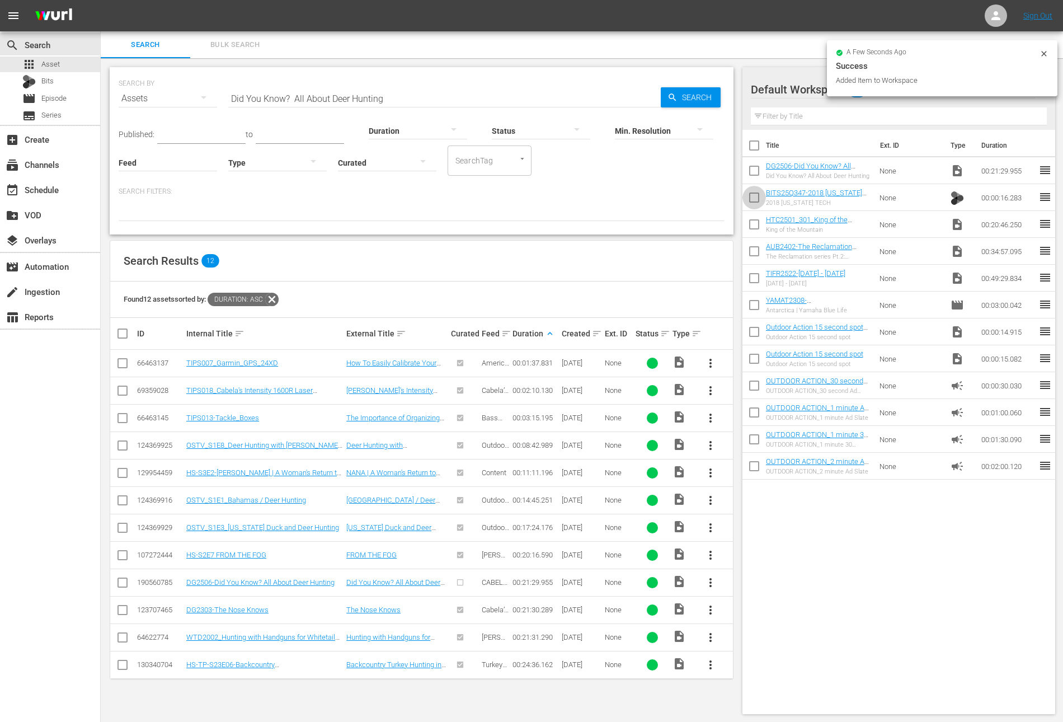
click at [749, 194] on input "checkbox" at bounding box center [753, 199] width 23 height 23
checkbox input "true"
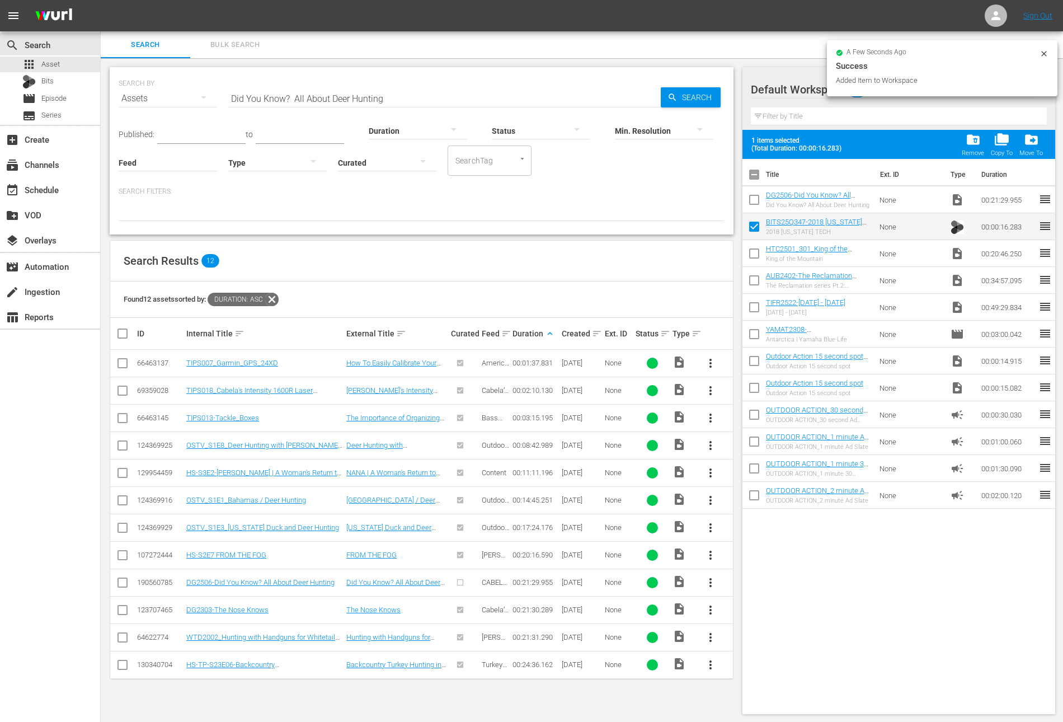
click at [753, 249] on input "checkbox" at bounding box center [753, 255] width 23 height 23
checkbox input "true"
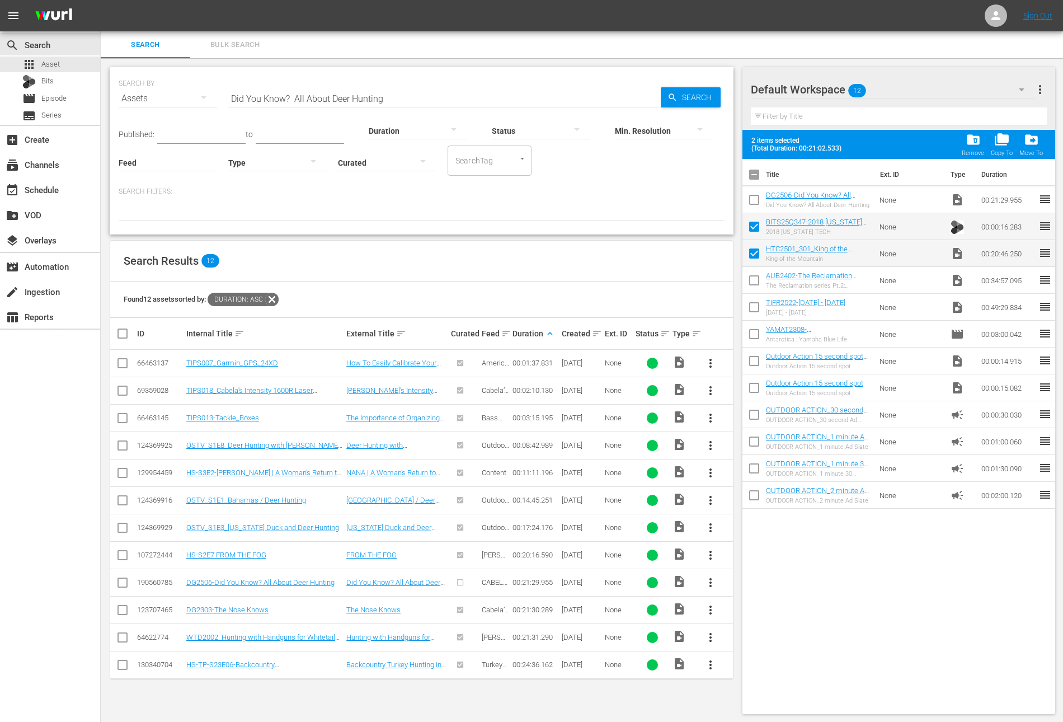
click at [752, 227] on input "checkbox" at bounding box center [753, 228] width 23 height 23
checkbox input "true"
click at [756, 258] on input "checkbox" at bounding box center [753, 255] width 23 height 23
checkbox input "false"
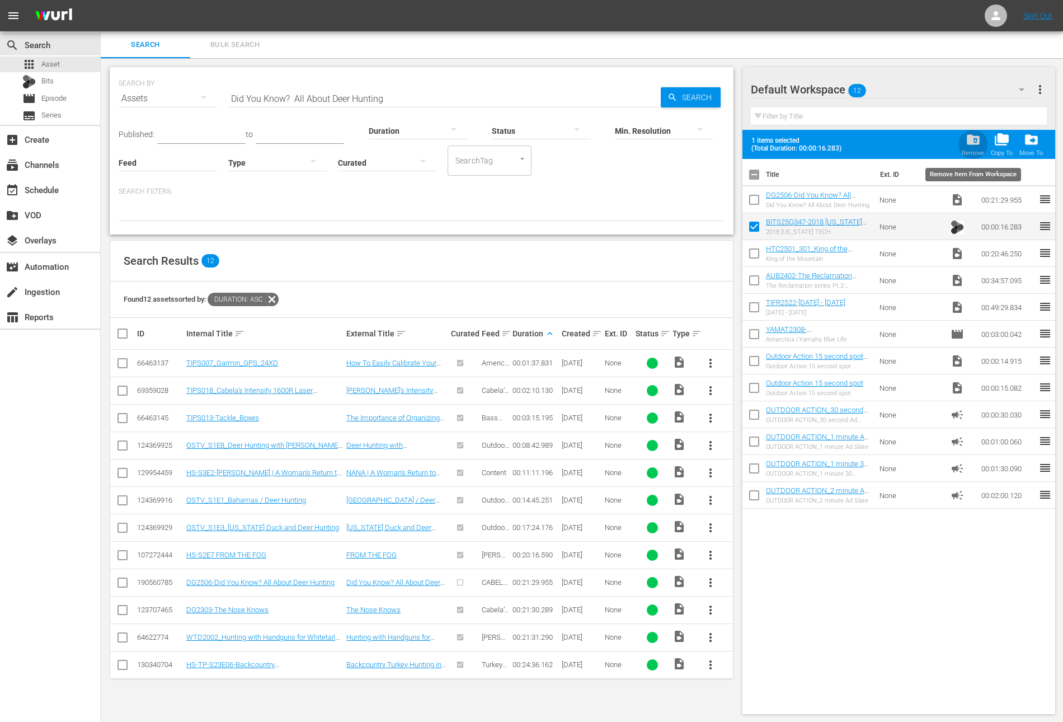
click at [963, 145] on div "folder_delete Remove" at bounding box center [973, 144] width 22 height 25
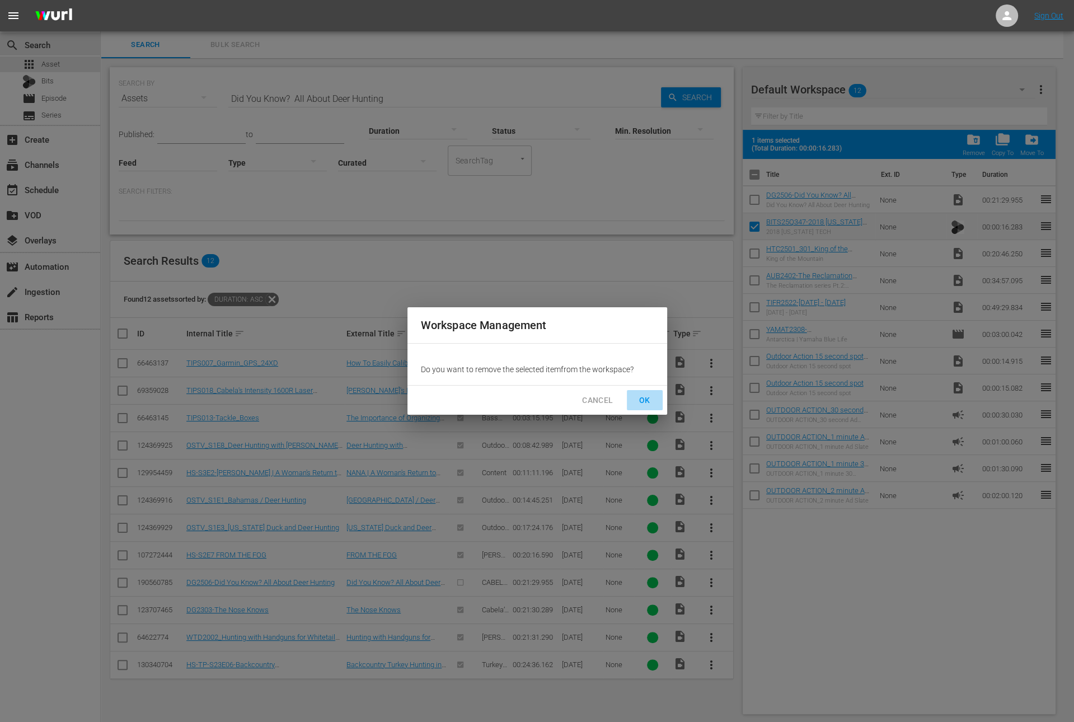
click at [648, 398] on span "OK" at bounding box center [645, 400] width 18 height 14
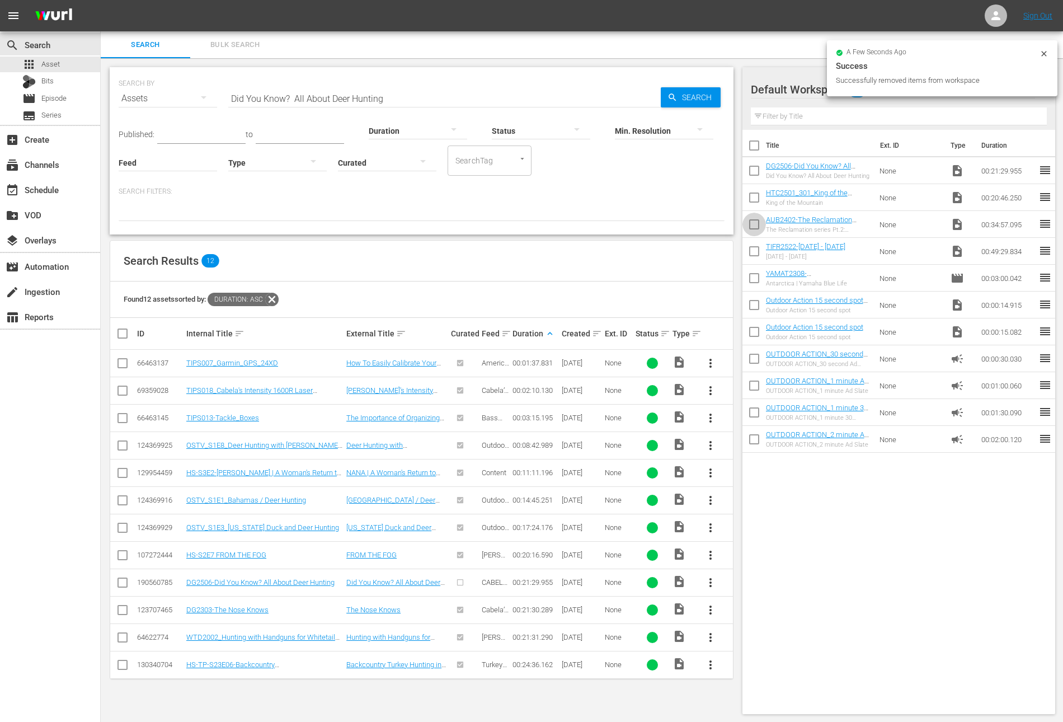
click at [754, 224] on input "checkbox" at bounding box center [753, 226] width 23 height 23
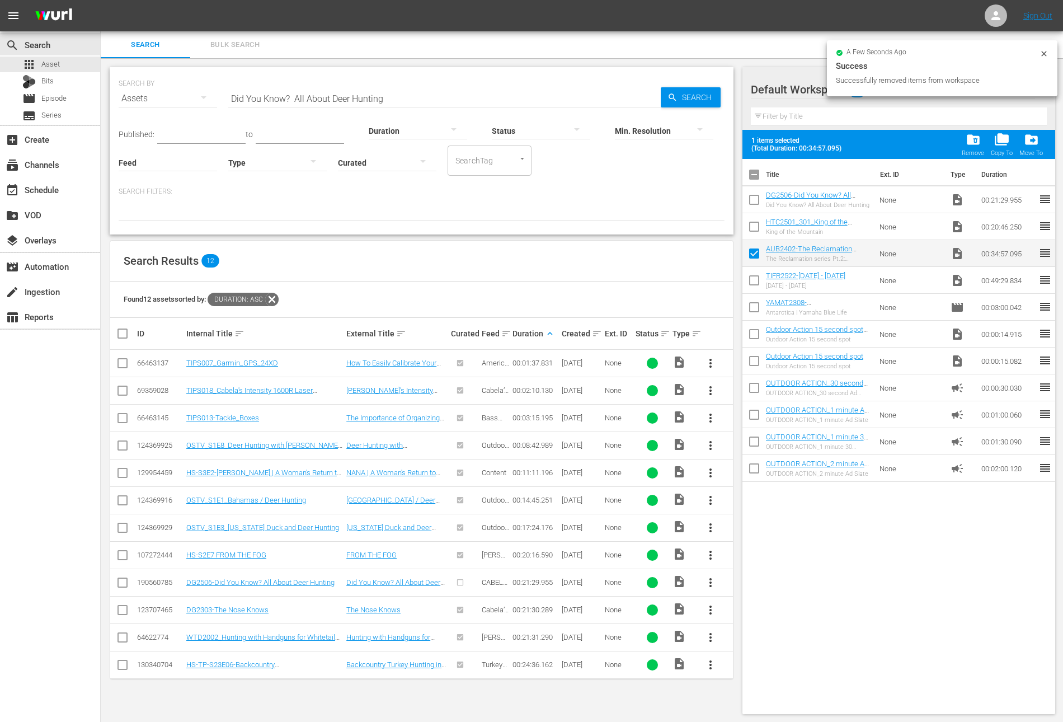
click at [754, 224] on input "checkbox" at bounding box center [753, 228] width 23 height 23
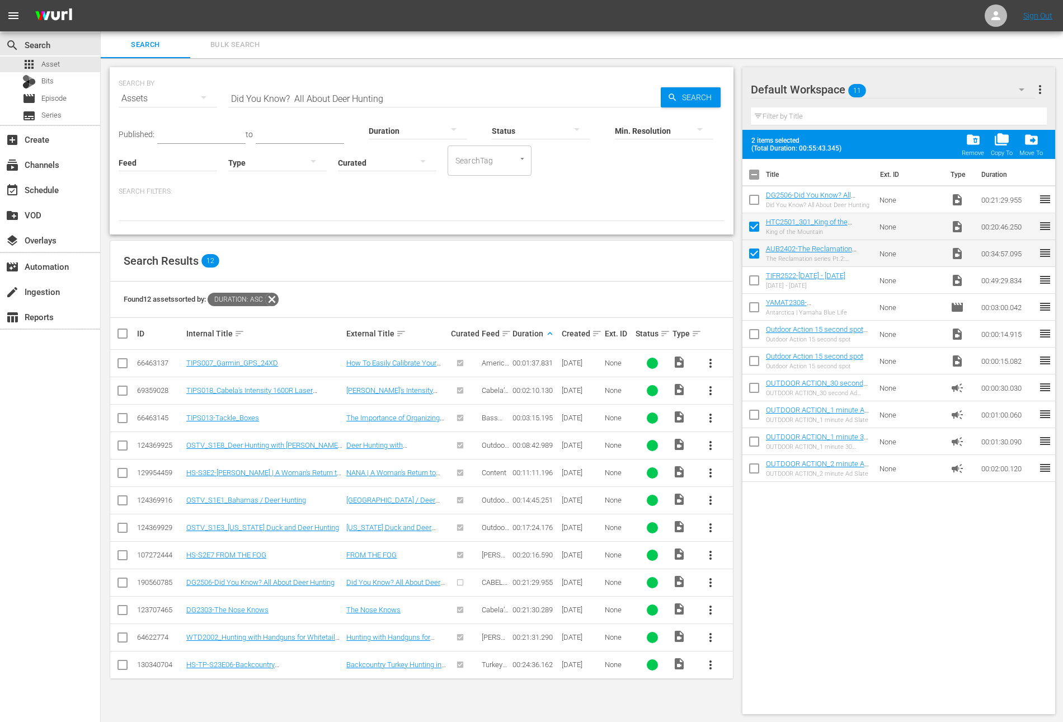
click at [754, 202] on input "checkbox" at bounding box center [753, 201] width 23 height 23
click at [754, 229] on input "checkbox" at bounding box center [753, 228] width 23 height 23
click at [751, 196] on input "checkbox" at bounding box center [753, 201] width 23 height 23
click at [751, 225] on input "checkbox" at bounding box center [753, 228] width 23 height 23
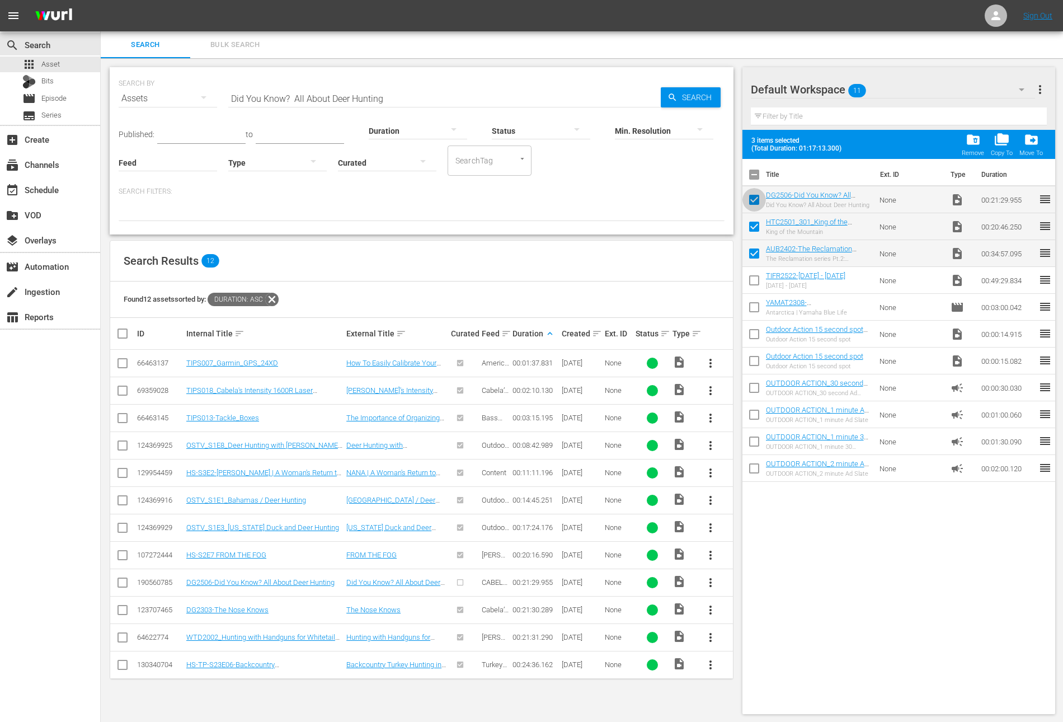
click at [753, 200] on input "checkbox" at bounding box center [753, 201] width 23 height 23
click at [758, 252] on input "checkbox" at bounding box center [753, 255] width 23 height 23
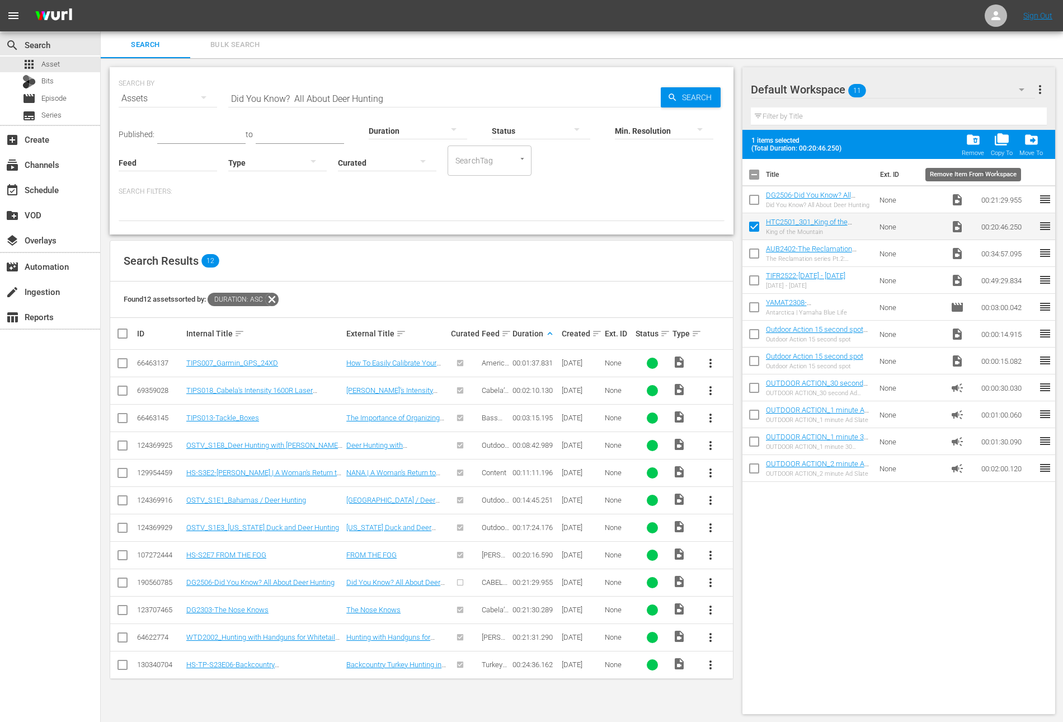
click at [974, 140] on span "folder_delete" at bounding box center [973, 139] width 15 height 15
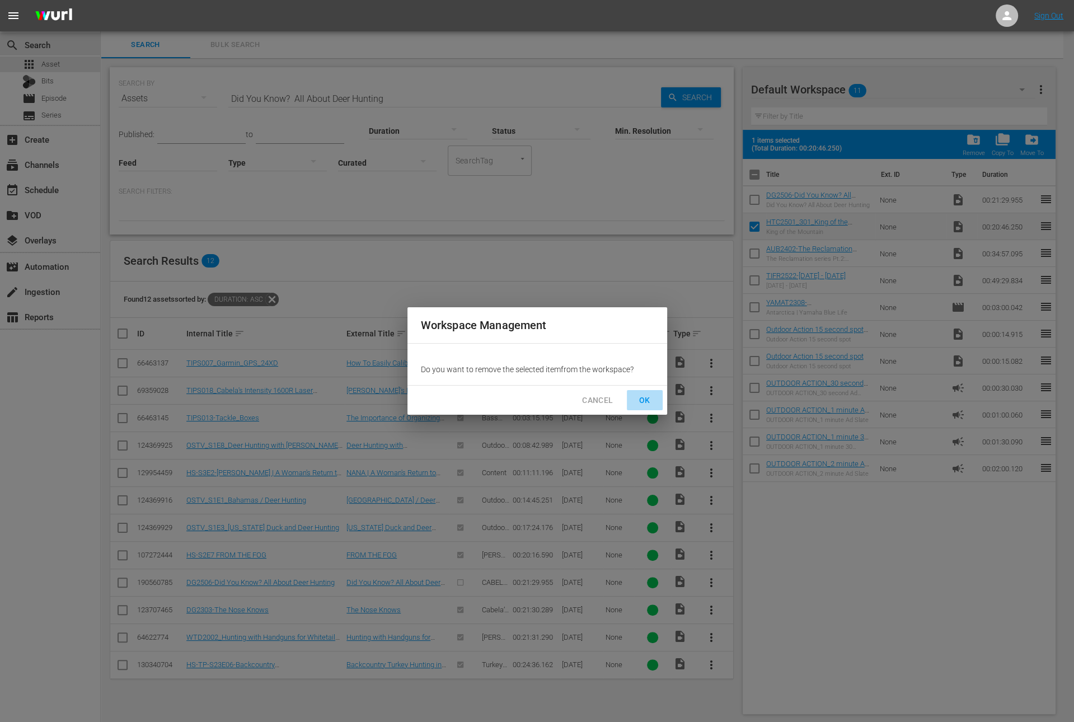
click at [646, 402] on span "OK" at bounding box center [645, 400] width 18 height 14
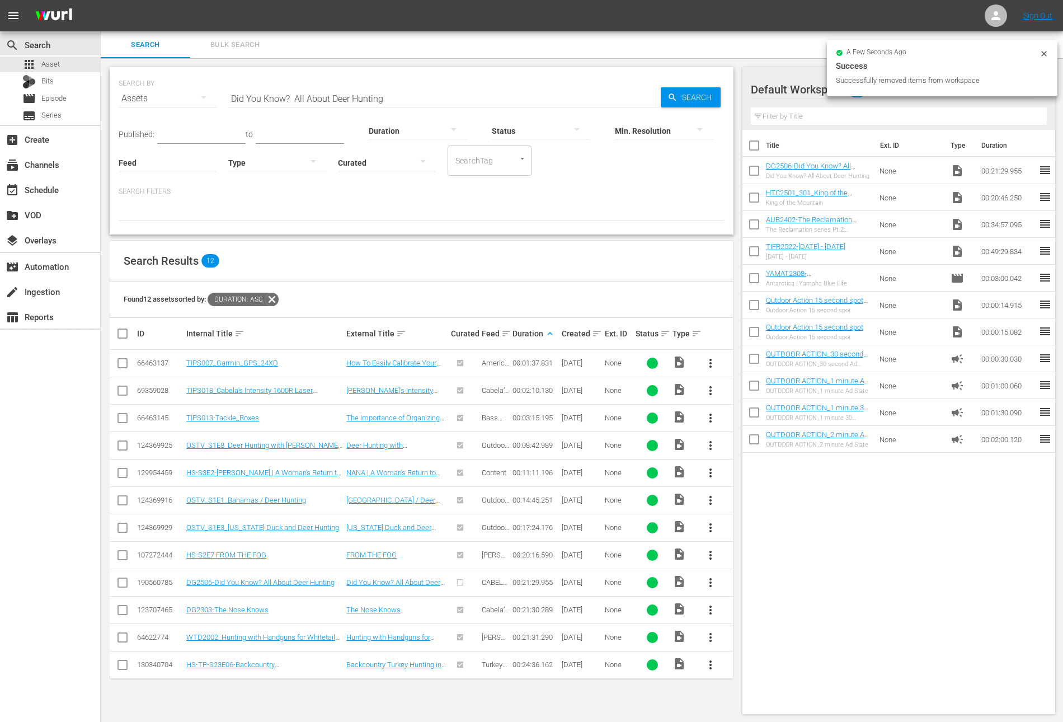
click at [755, 202] on input "checkbox" at bounding box center [753, 199] width 23 height 23
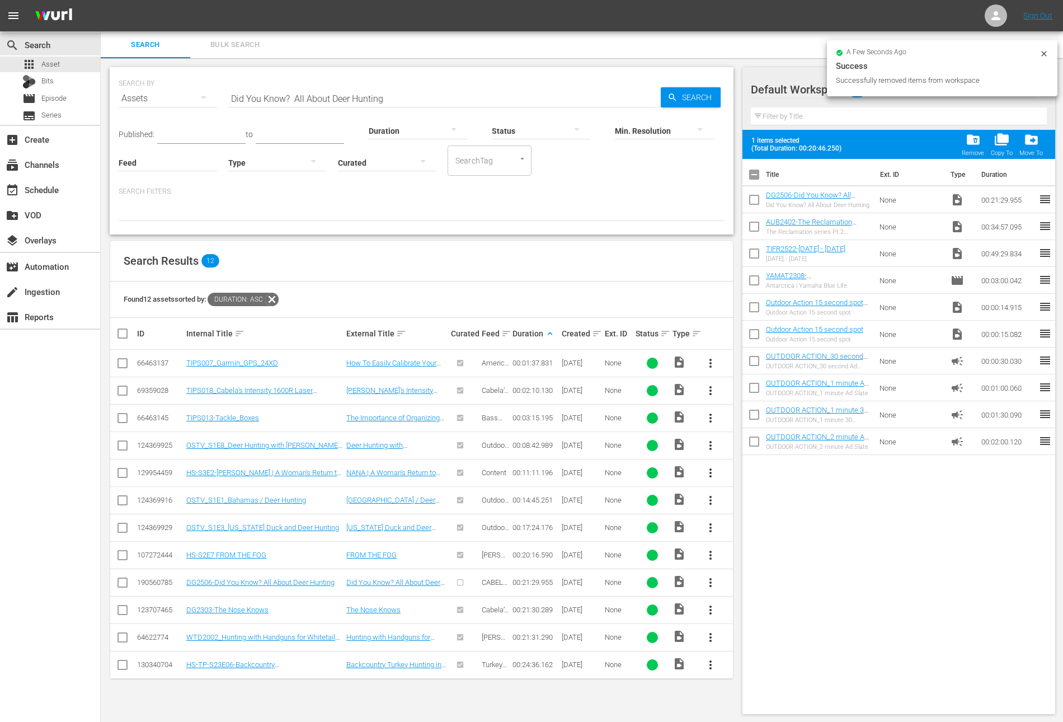
click at [753, 228] on input "checkbox" at bounding box center [753, 228] width 23 height 23
click at [750, 199] on input "checkbox" at bounding box center [753, 201] width 23 height 23
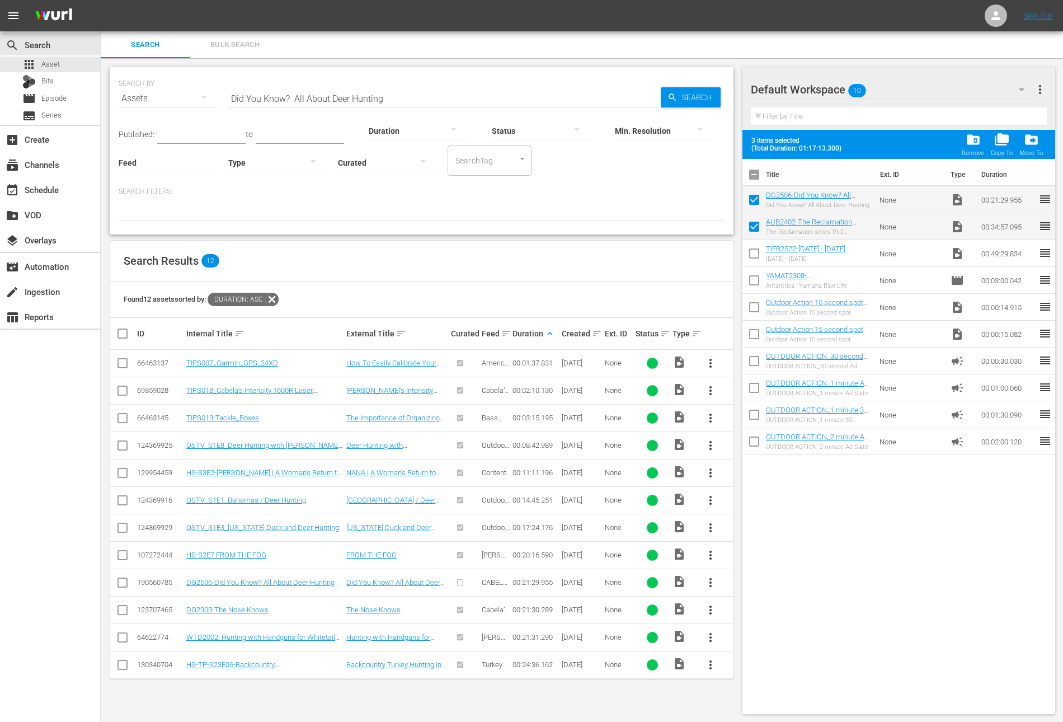
click at [753, 199] on input "checkbox" at bounding box center [753, 201] width 23 height 23
click at [754, 227] on input "checkbox" at bounding box center [753, 228] width 23 height 23
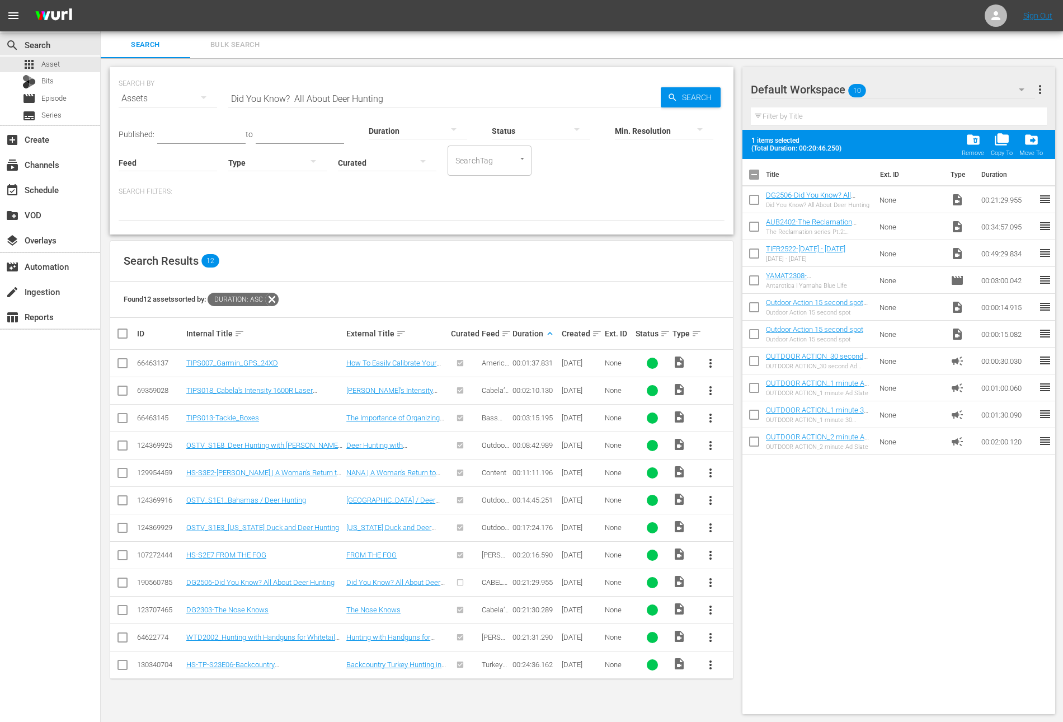
click at [758, 227] on input "checkbox" at bounding box center [753, 228] width 23 height 23
click at [755, 198] on input "checkbox" at bounding box center [753, 201] width 23 height 23
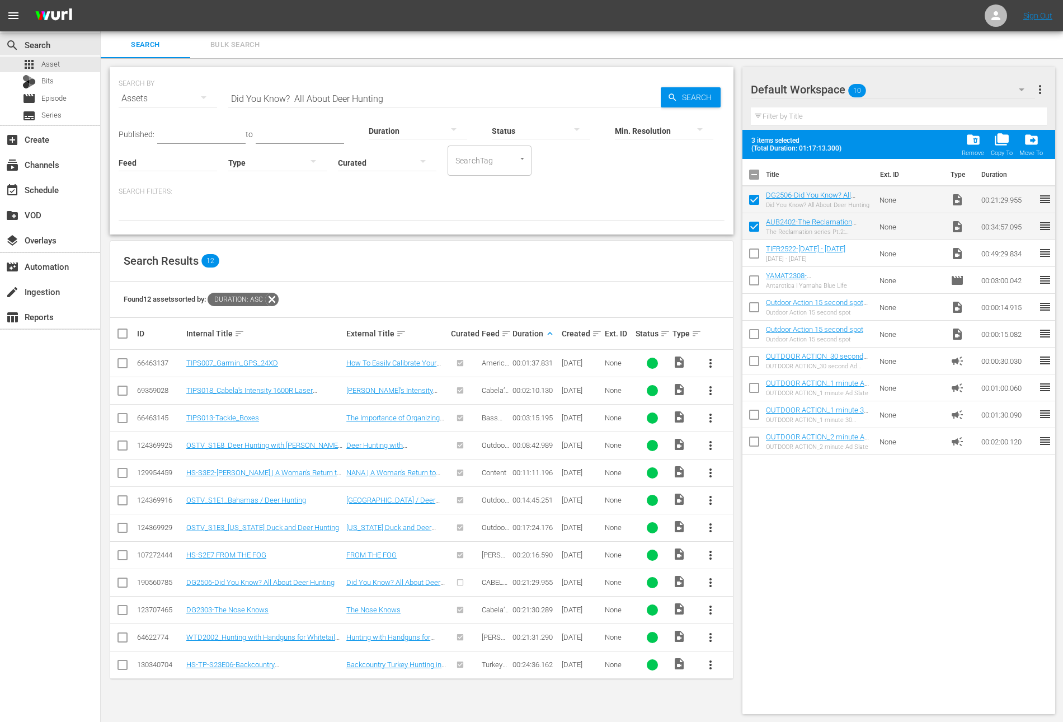
click at [755, 198] on input "checkbox" at bounding box center [753, 201] width 23 height 23
click at [756, 225] on input "checkbox" at bounding box center [753, 228] width 23 height 23
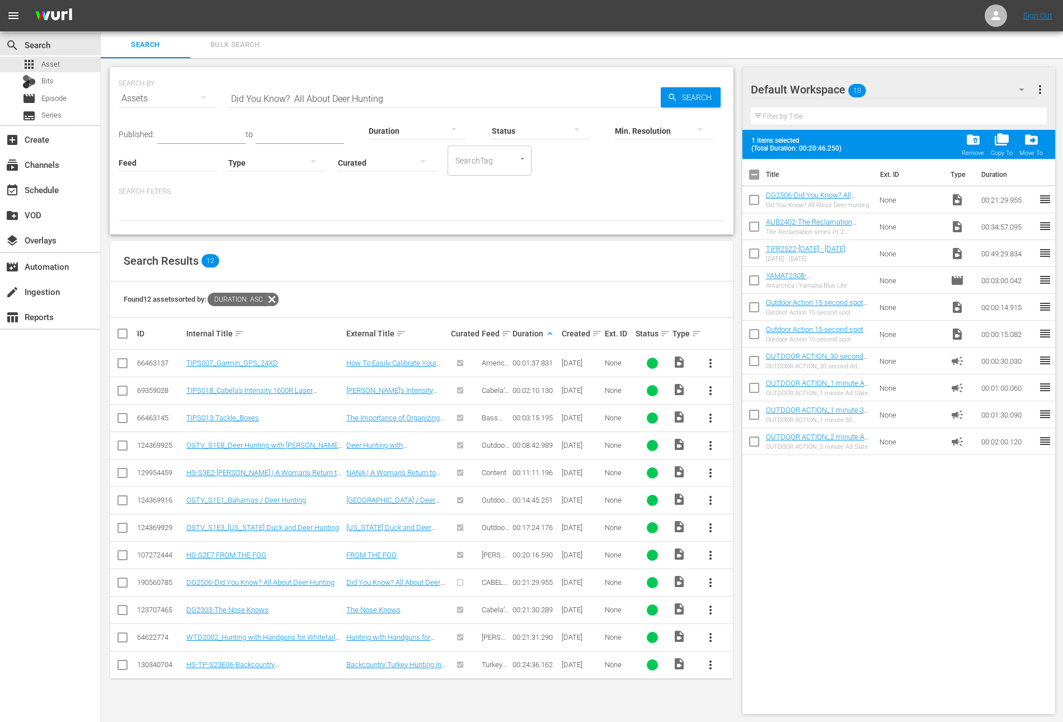
click at [811, 502] on div "Title Ext. ID Type Duration DG2506-Did You Know? All About Deer Hunting Did You…" at bounding box center [898, 434] width 313 height 551
click at [753, 181] on input "checkbox" at bounding box center [753, 176] width 23 height 23
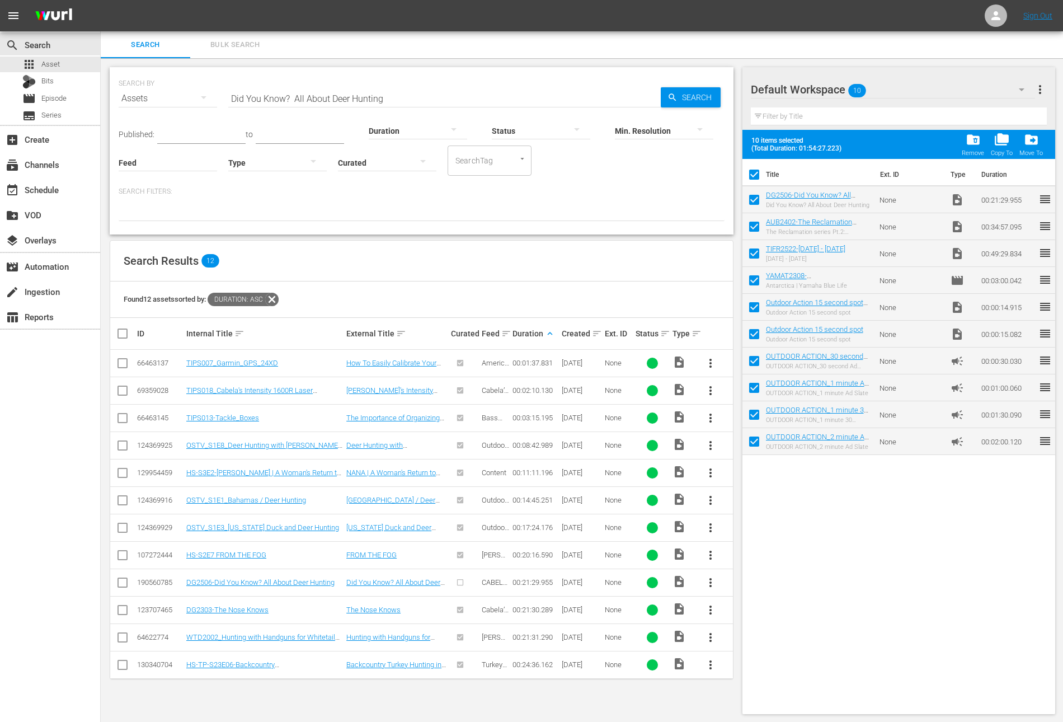
click at [753, 181] on input "checkbox" at bounding box center [753, 176] width 23 height 23
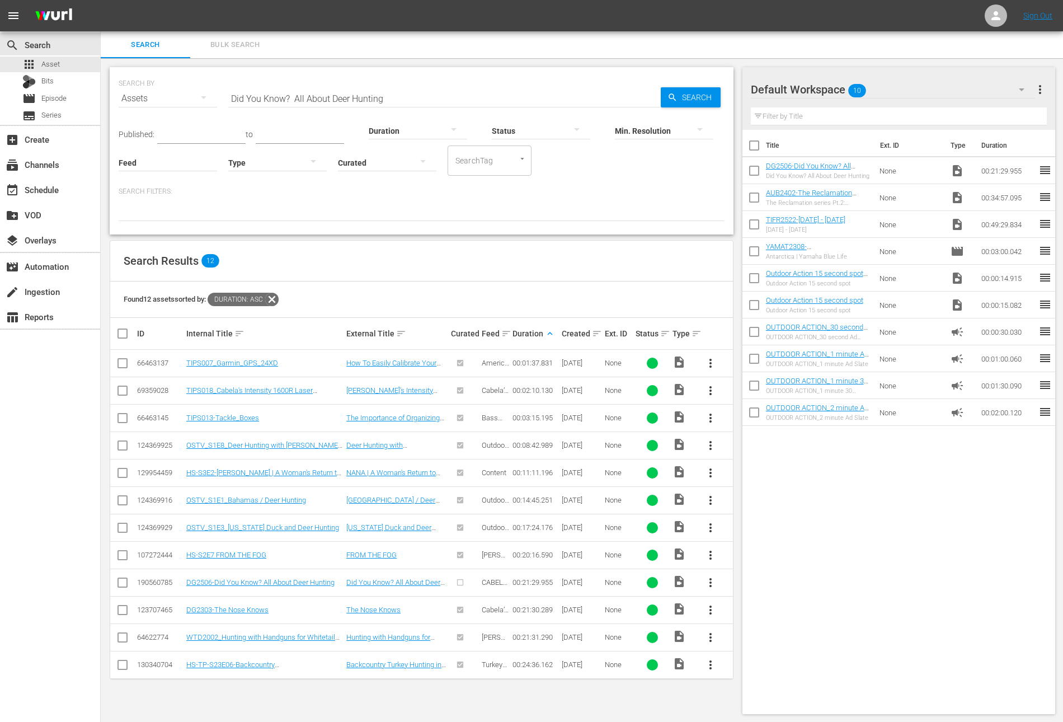
click at [756, 204] on input "checkbox" at bounding box center [753, 199] width 23 height 23
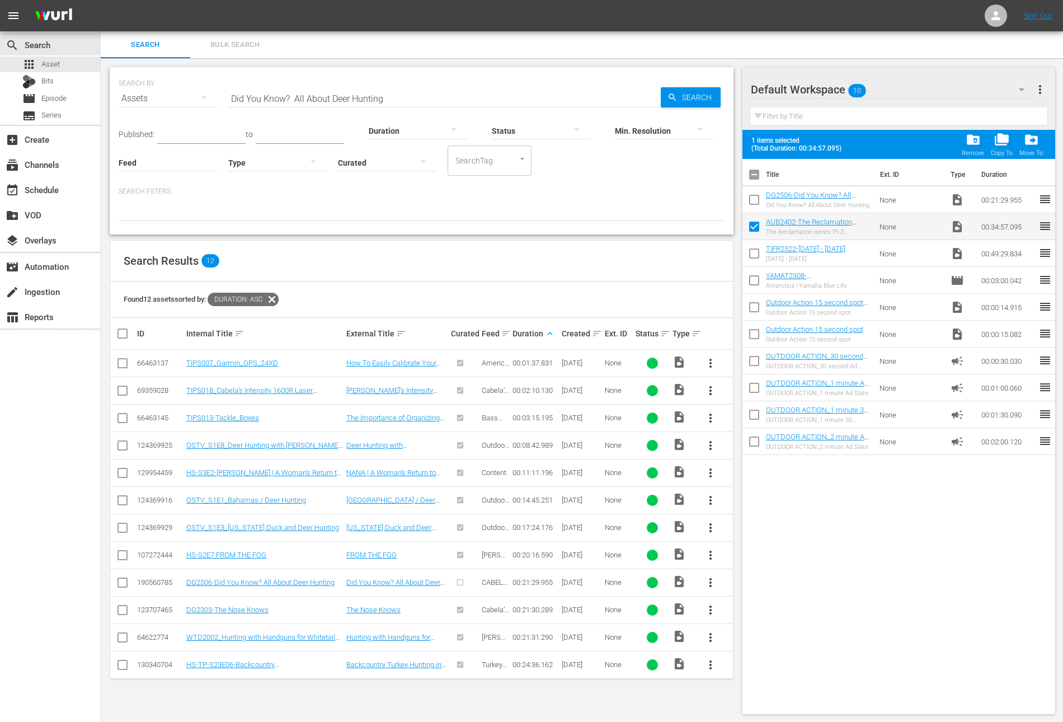
click at [756, 204] on input "checkbox" at bounding box center [753, 201] width 23 height 23
click at [753, 225] on input "checkbox" at bounding box center [753, 228] width 23 height 23
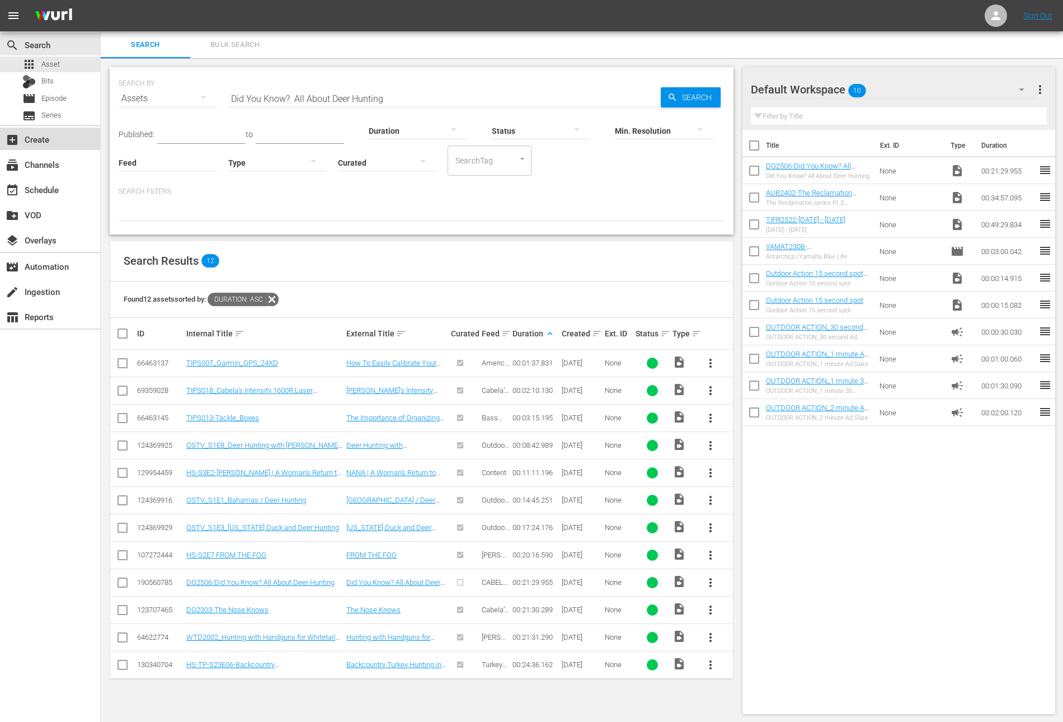
click at [38, 143] on div "add_box Create" at bounding box center [31, 138] width 63 height 10
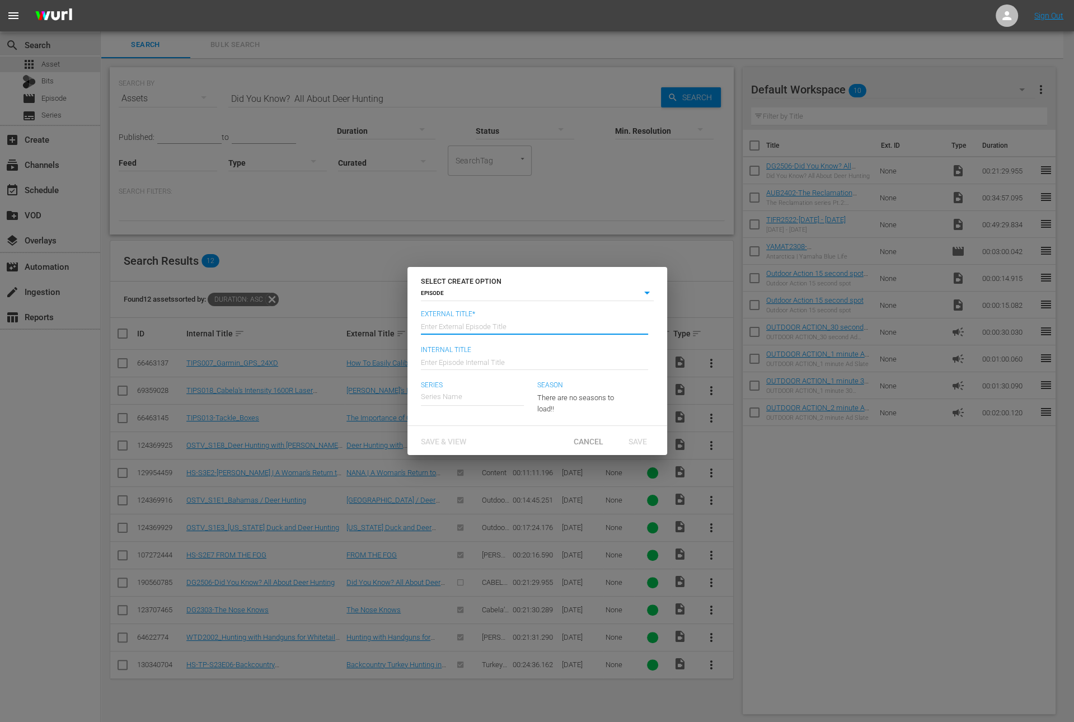
click at [549, 319] on input "text" at bounding box center [534, 325] width 227 height 27
click at [544, 359] on input "text" at bounding box center [534, 360] width 227 height 27
click at [505, 431] on div "Auburn Bass Fishing: The Reclamation" at bounding box center [490, 428] width 123 height 27
click at [587, 390] on div "23" at bounding box center [578, 395] width 82 height 31
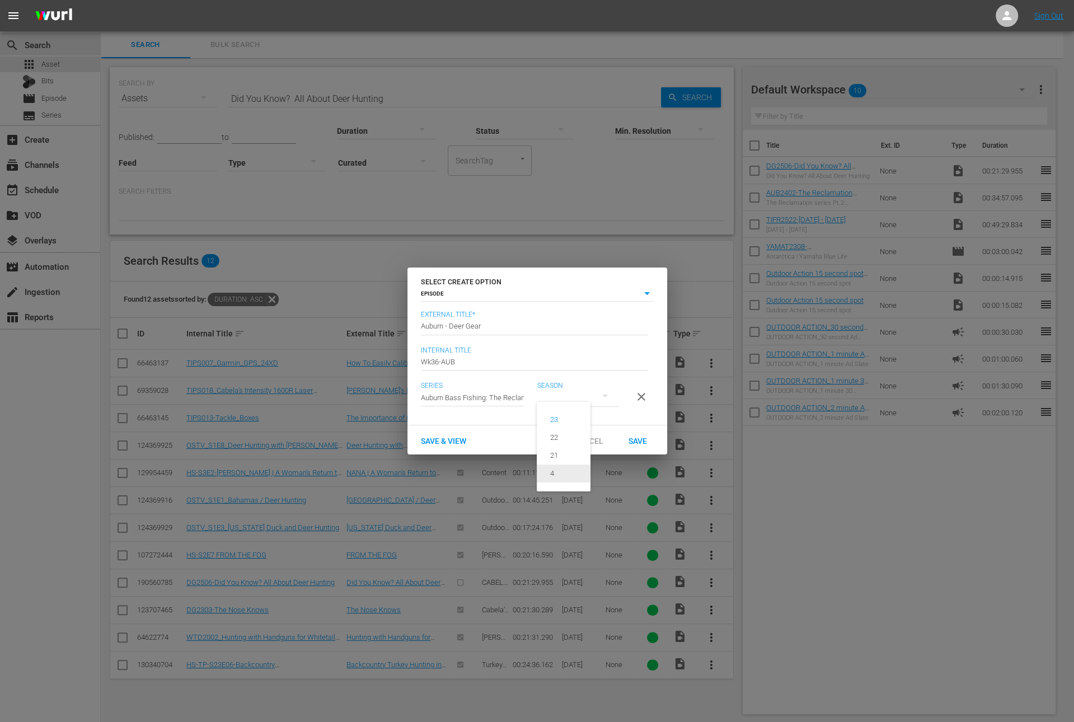
click at [559, 469] on div "4" at bounding box center [552, 473] width 31 height 11
click at [629, 444] on span "Save" at bounding box center [637, 440] width 36 height 9
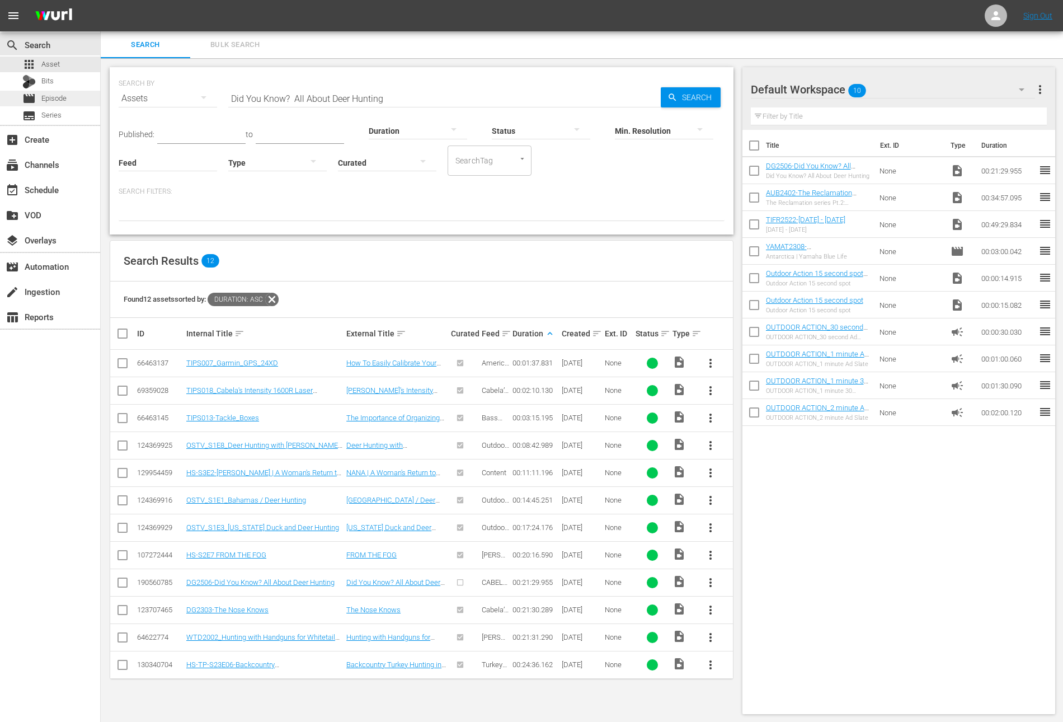
click at [68, 100] on div "movie Episode" at bounding box center [50, 99] width 100 height 16
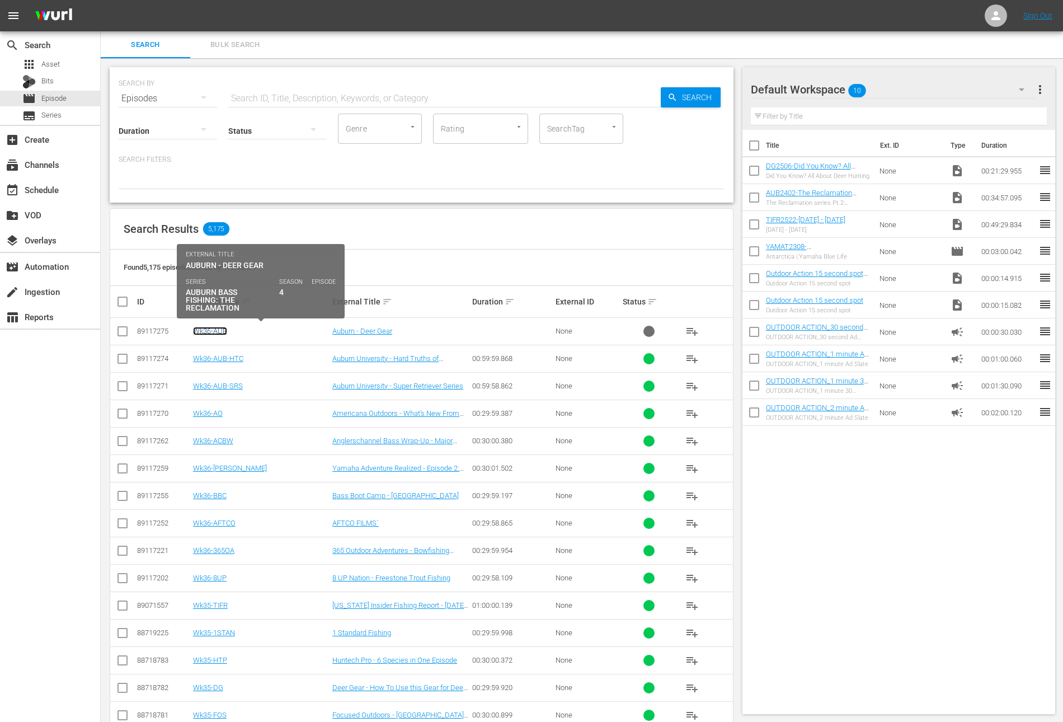
click at [211, 333] on link "Wk36-AUB" at bounding box center [210, 331] width 34 height 8
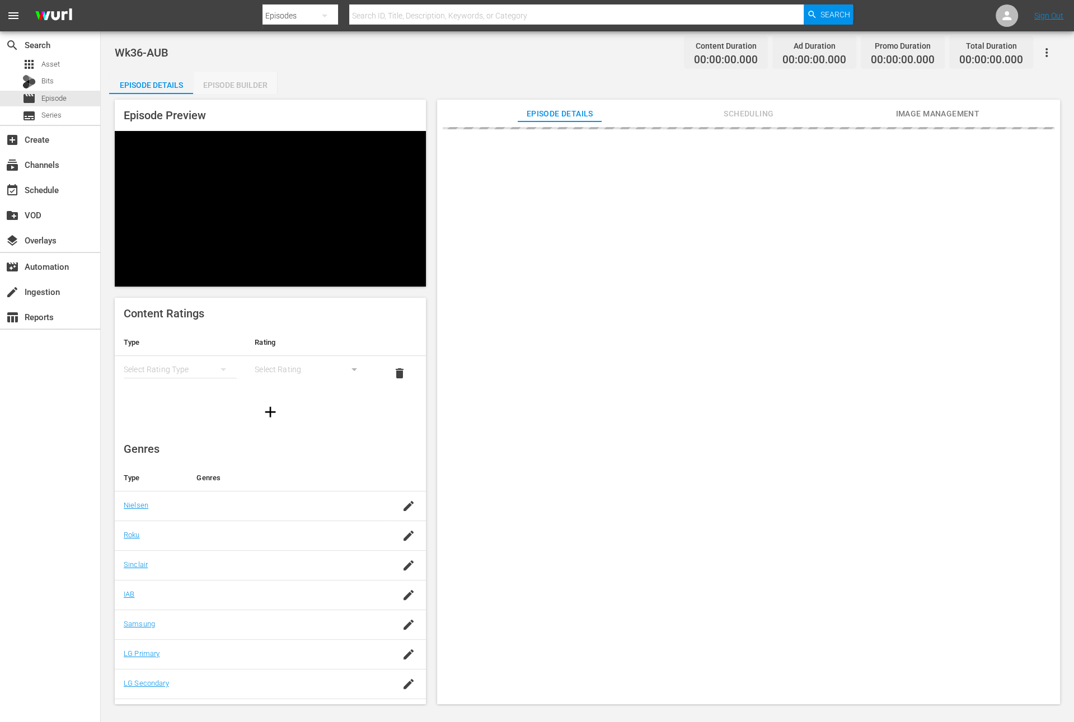
click at [244, 88] on div "Episode Builder" at bounding box center [235, 85] width 84 height 27
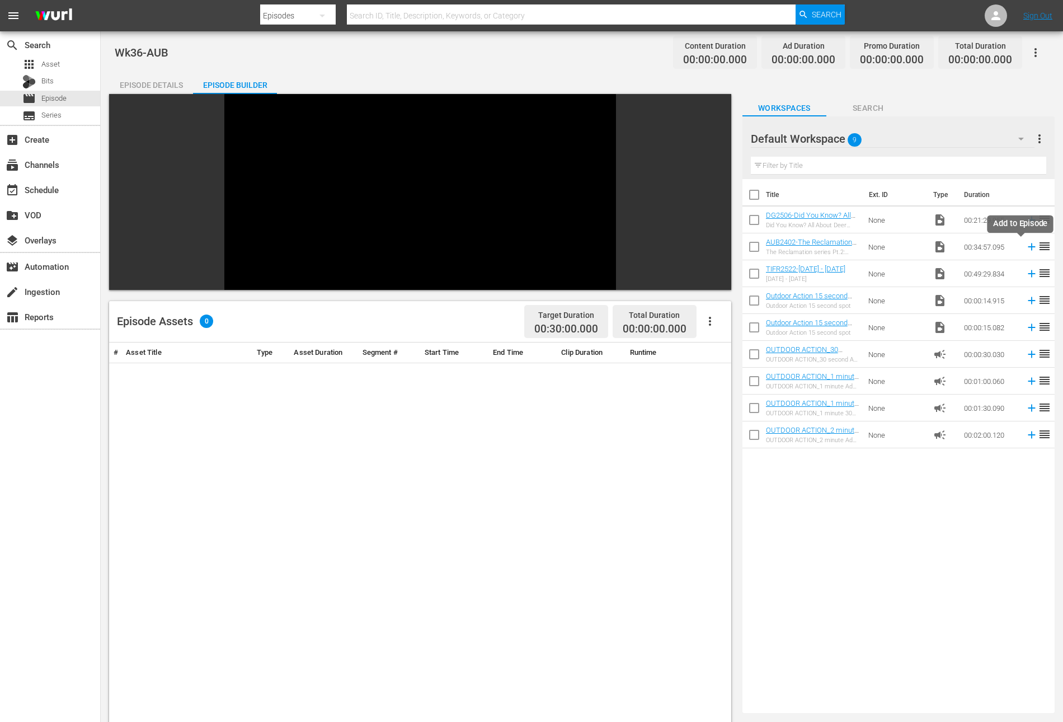
click at [1026, 244] on icon at bounding box center [1032, 247] width 12 height 12
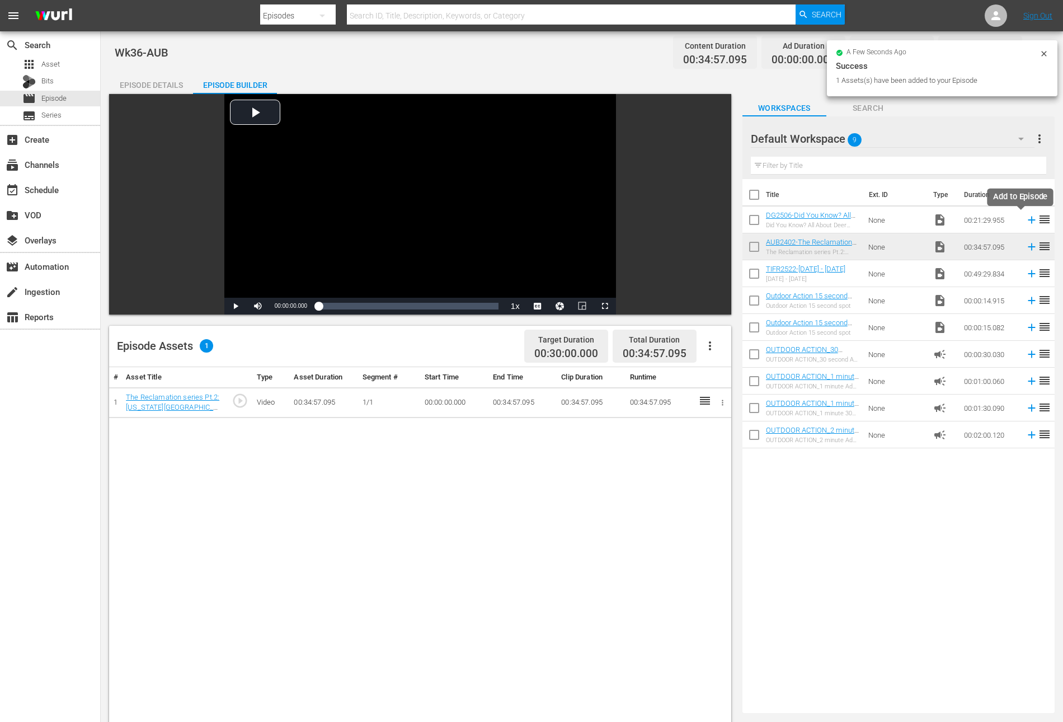
click at [1026, 220] on icon at bounding box center [1032, 220] width 12 height 12
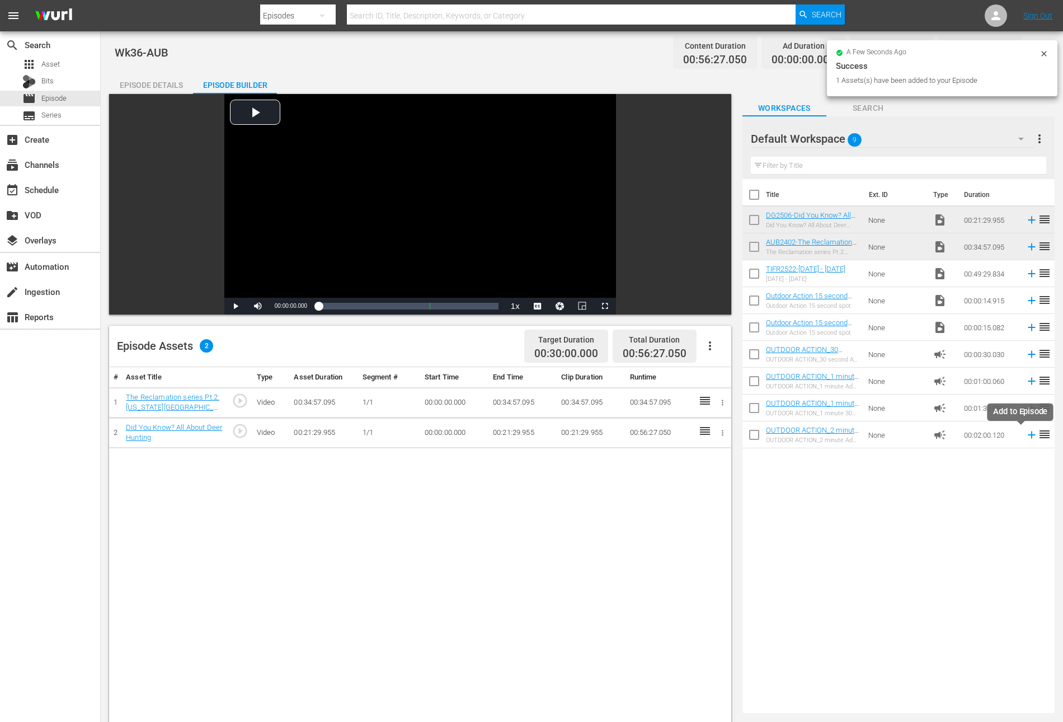
click at [1026, 438] on icon at bounding box center [1032, 435] width 12 height 12
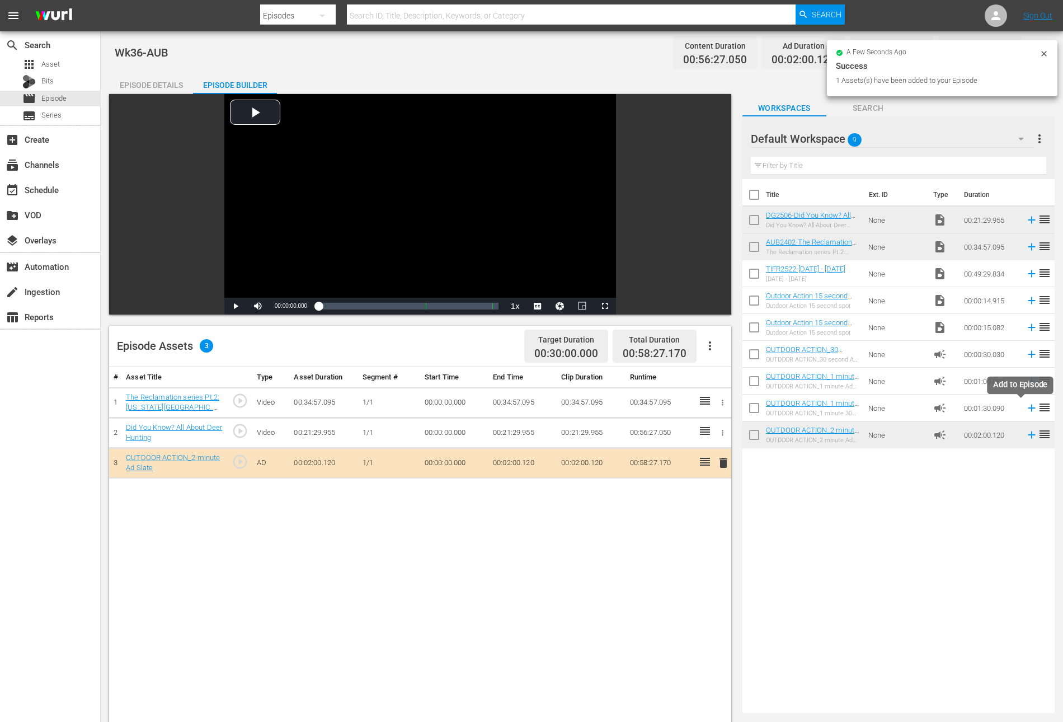
click at [1026, 410] on icon at bounding box center [1032, 408] width 12 height 12
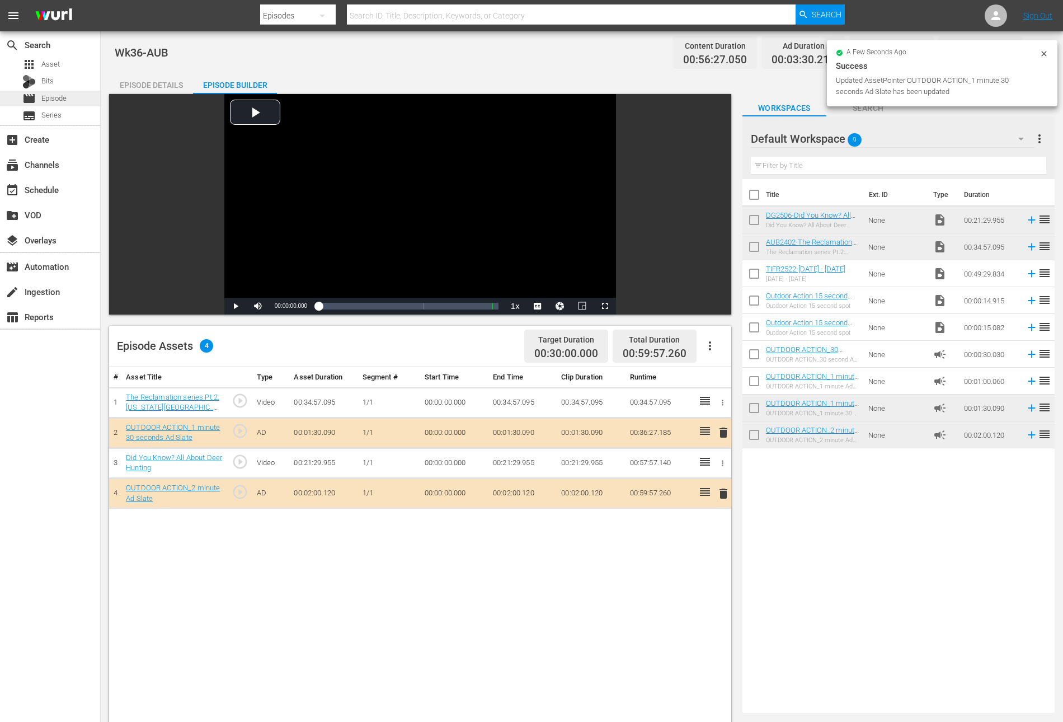
click at [60, 98] on span "Episode" at bounding box center [53, 98] width 25 height 11
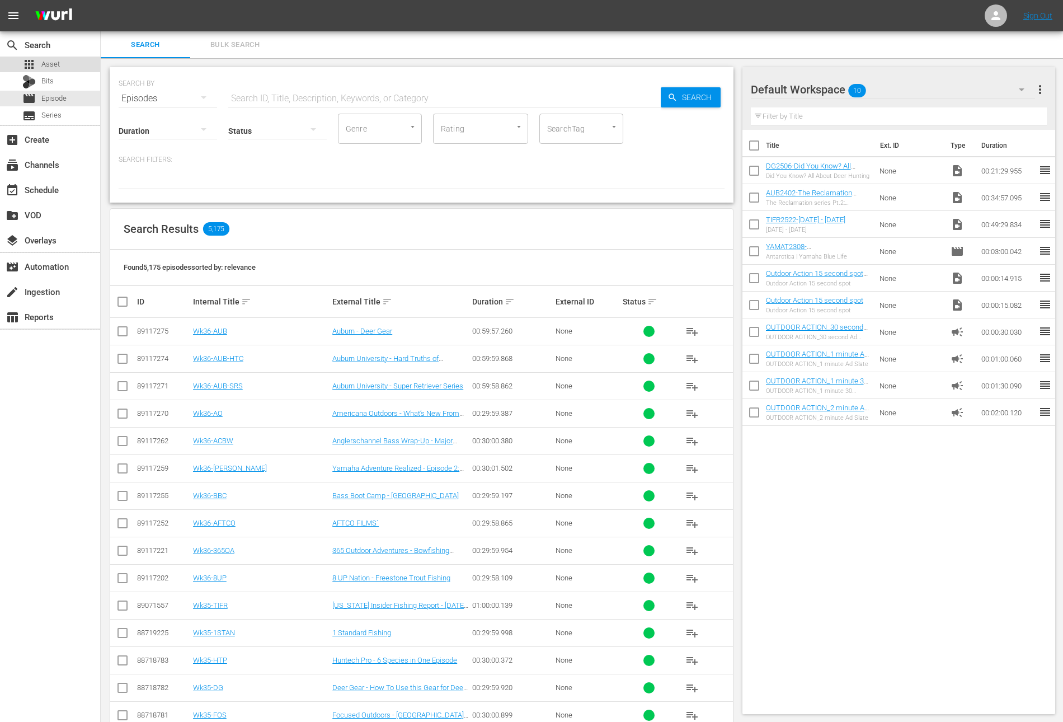
click at [55, 59] on span "Asset" at bounding box center [50, 64] width 18 height 11
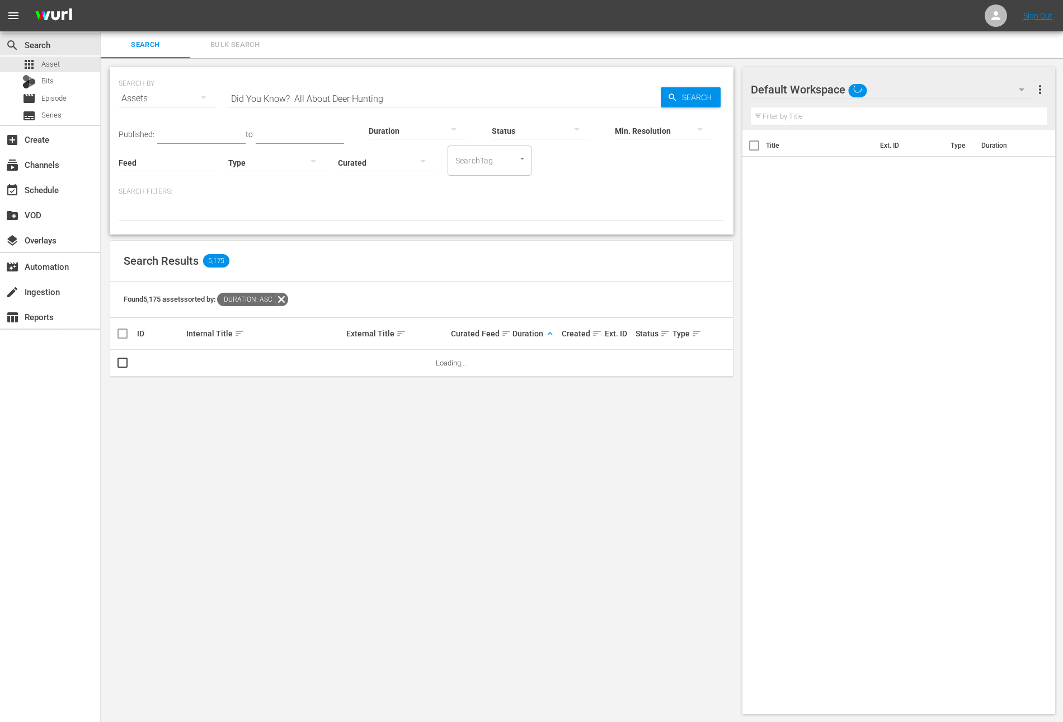
click at [322, 102] on input "Did You Know? All About Deer Hunting" at bounding box center [444, 98] width 432 height 27
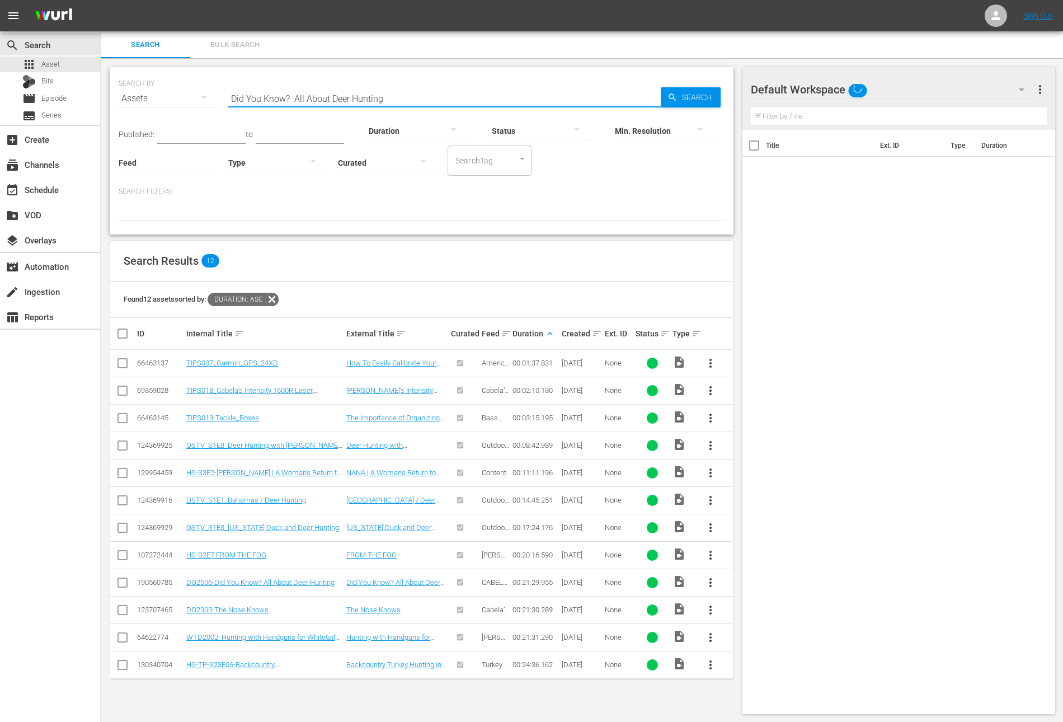
click at [322, 102] on input "Did You Know? All About Deer Hunting" at bounding box center [444, 98] width 432 height 27
paste input "Rainy Lake Smallmouth"
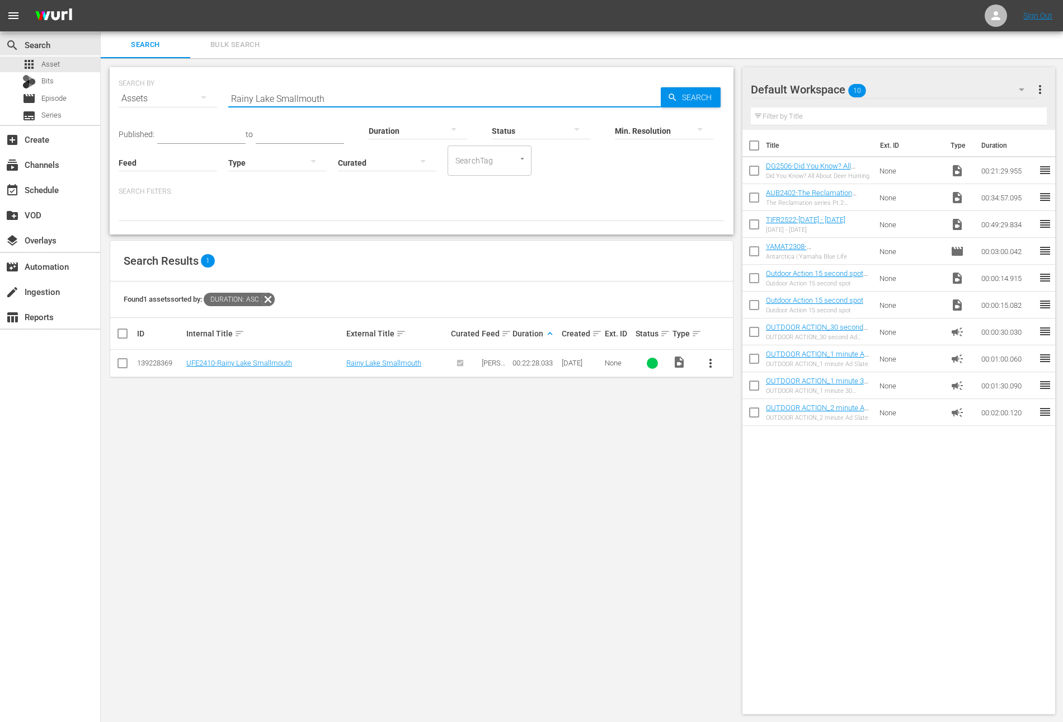
click at [756, 177] on input "checkbox" at bounding box center [753, 172] width 23 height 23
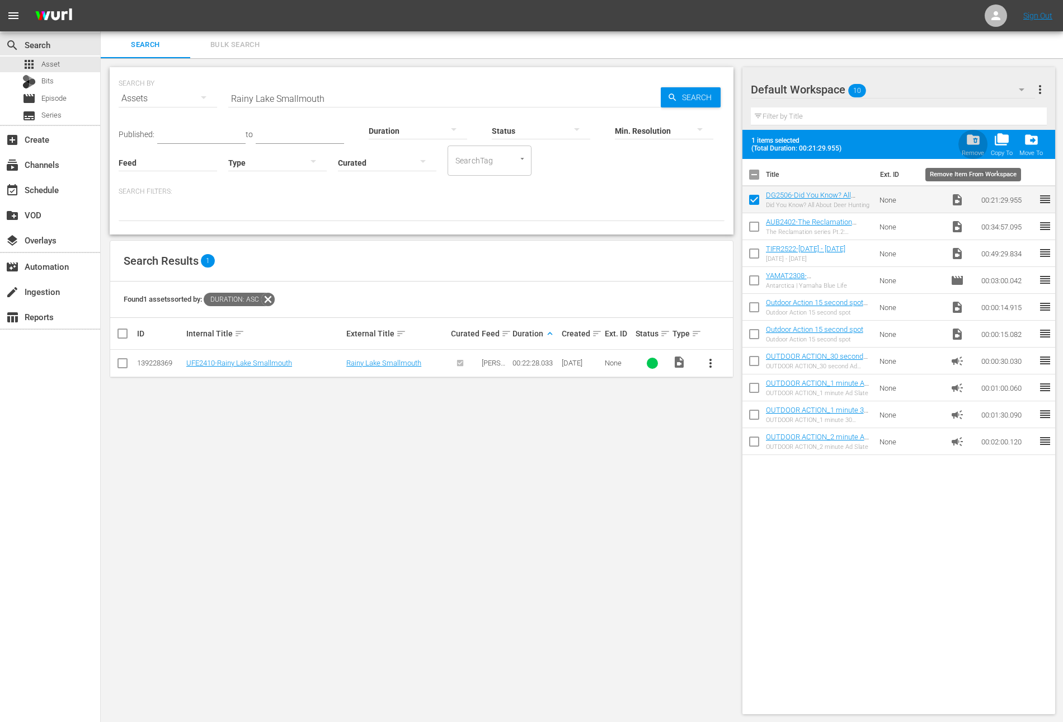
click at [976, 139] on span "folder_delete" at bounding box center [973, 139] width 15 height 15
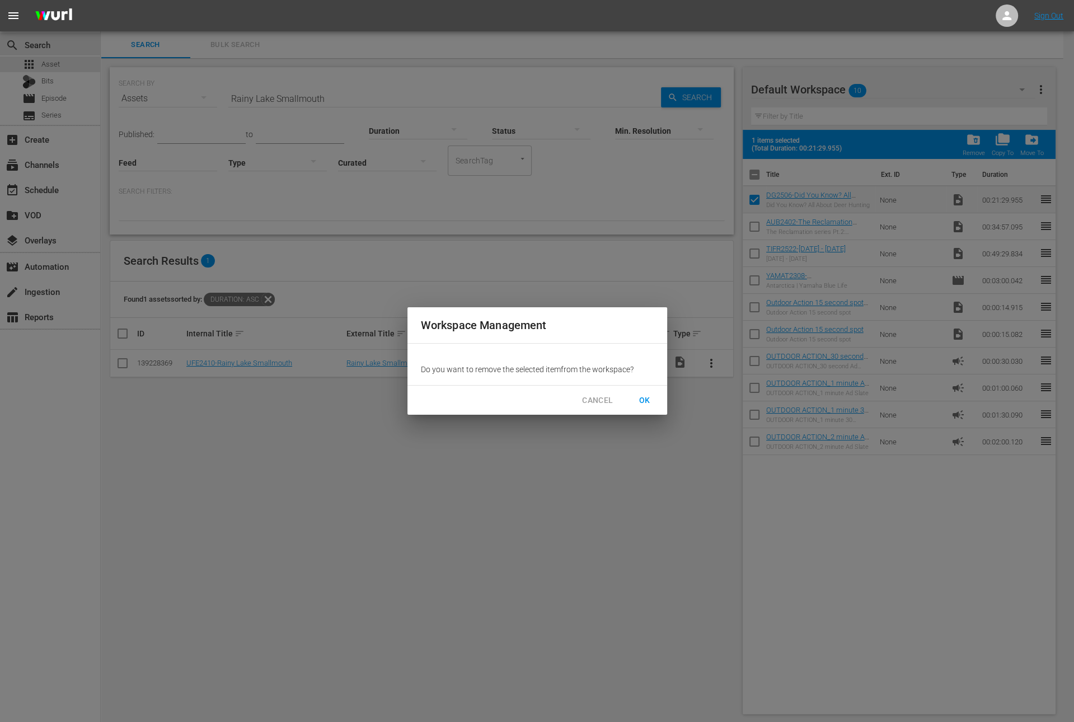
click at [642, 400] on span "OK" at bounding box center [645, 400] width 18 height 14
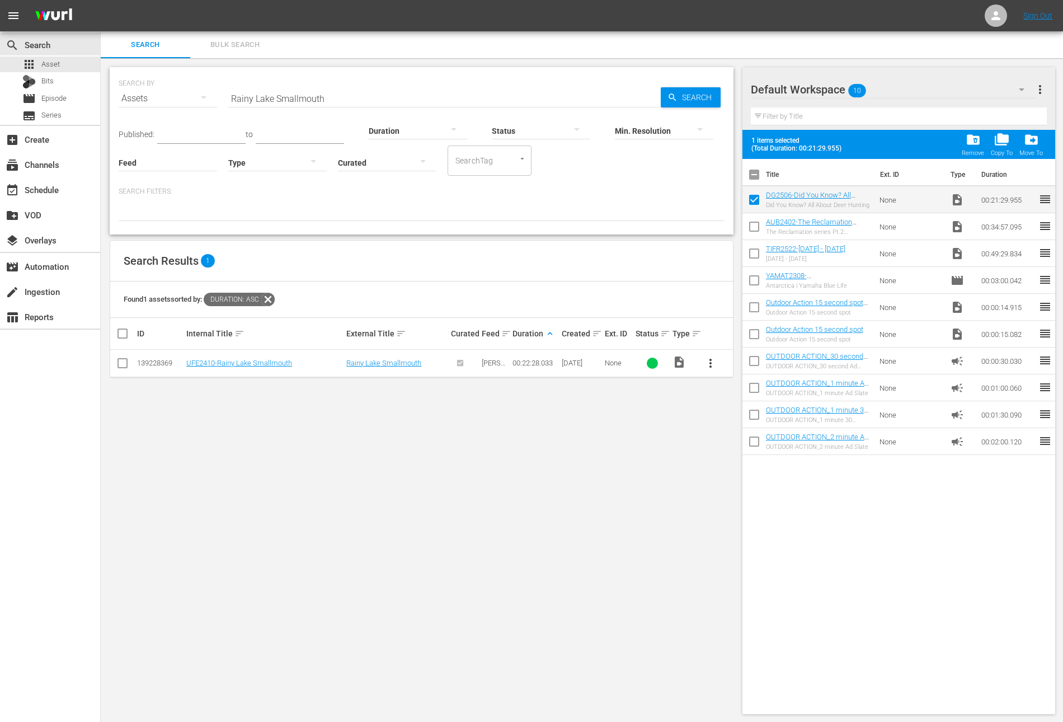
click at [710, 359] on span "more_vert" at bounding box center [710, 362] width 13 height 13
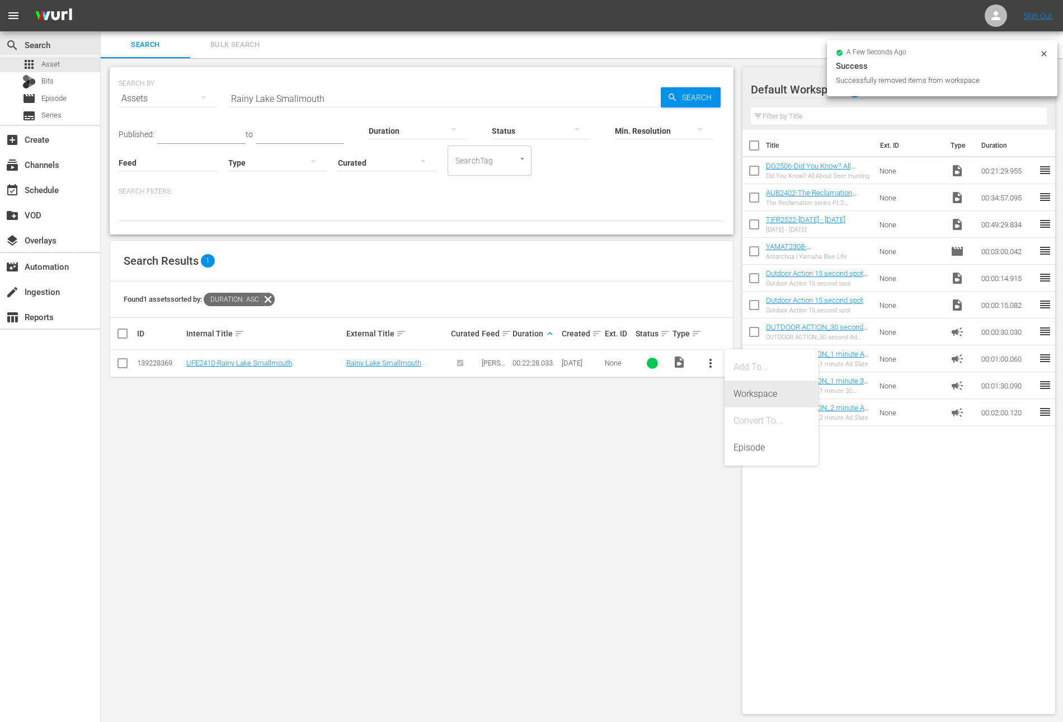
click at [749, 394] on div "Workspace" at bounding box center [771, 393] width 76 height 27
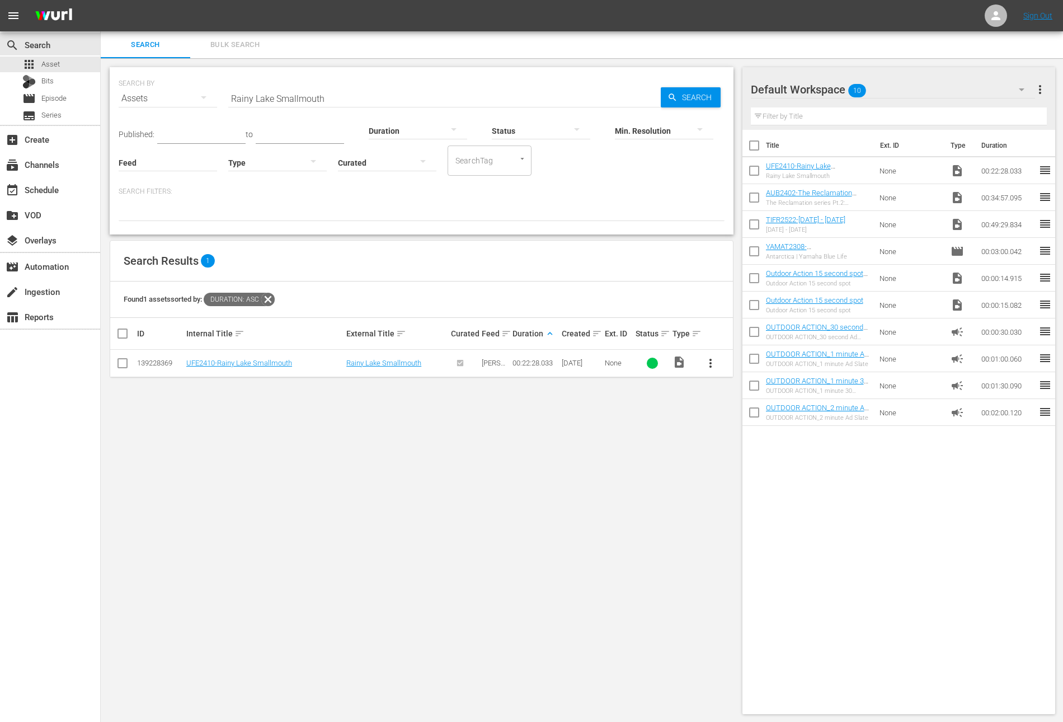
click at [754, 203] on input "checkbox" at bounding box center [753, 199] width 23 height 23
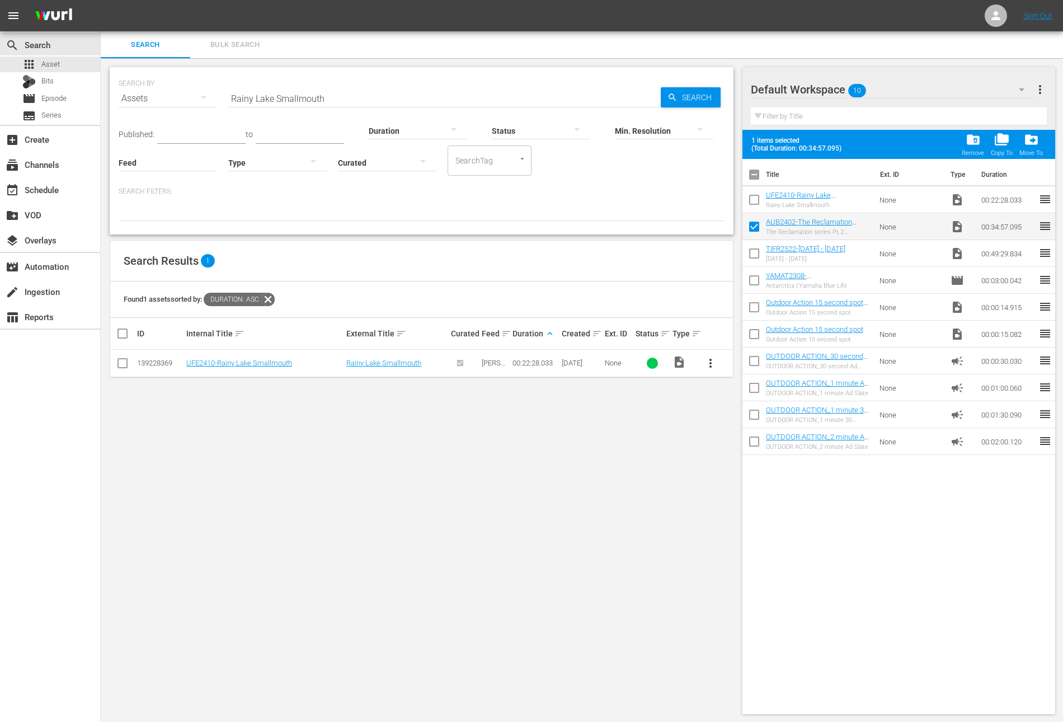
click at [754, 202] on input "checkbox" at bounding box center [753, 201] width 23 height 23
click at [274, 289] on div "Found 1 assets sorted by: Duration: asc" at bounding box center [421, 299] width 623 height 36
click at [269, 298] on icon at bounding box center [268, 299] width 15 height 15
click at [325, 98] on input "Rainy Lake Smallmouth" at bounding box center [444, 98] width 432 height 27
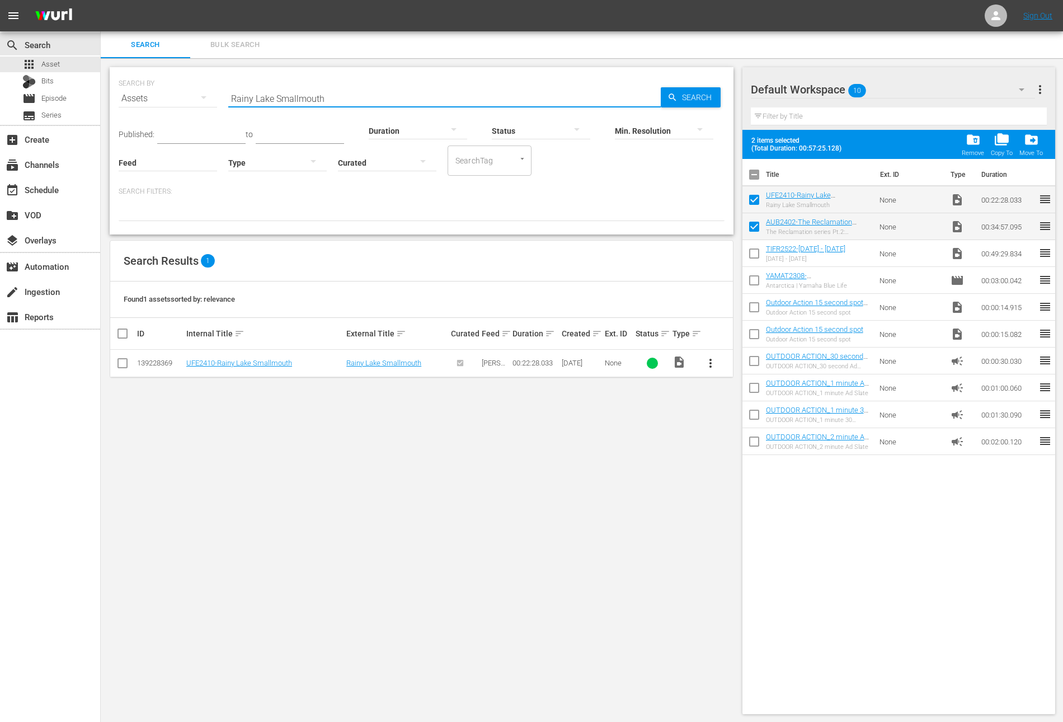
click at [325, 98] on input "Rainy Lake Smallmouth" at bounding box center [444, 98] width 432 height 27
click at [420, 128] on div at bounding box center [418, 130] width 98 height 31
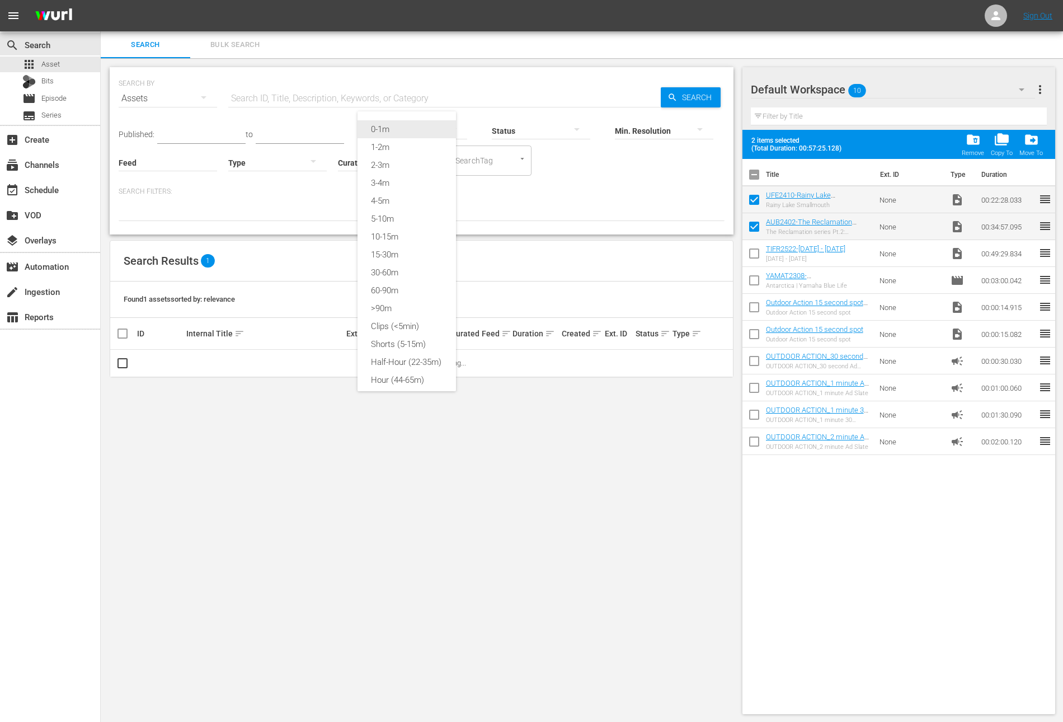
click at [412, 128] on div "0-1m" at bounding box center [407, 129] width 98 height 18
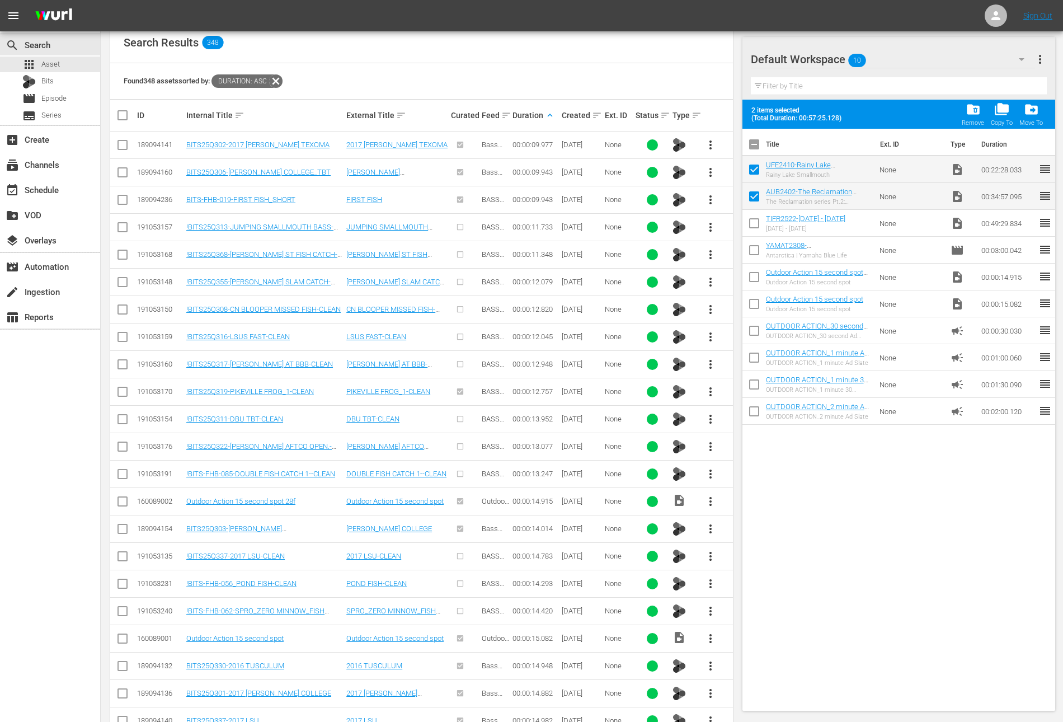
scroll to position [763, 0]
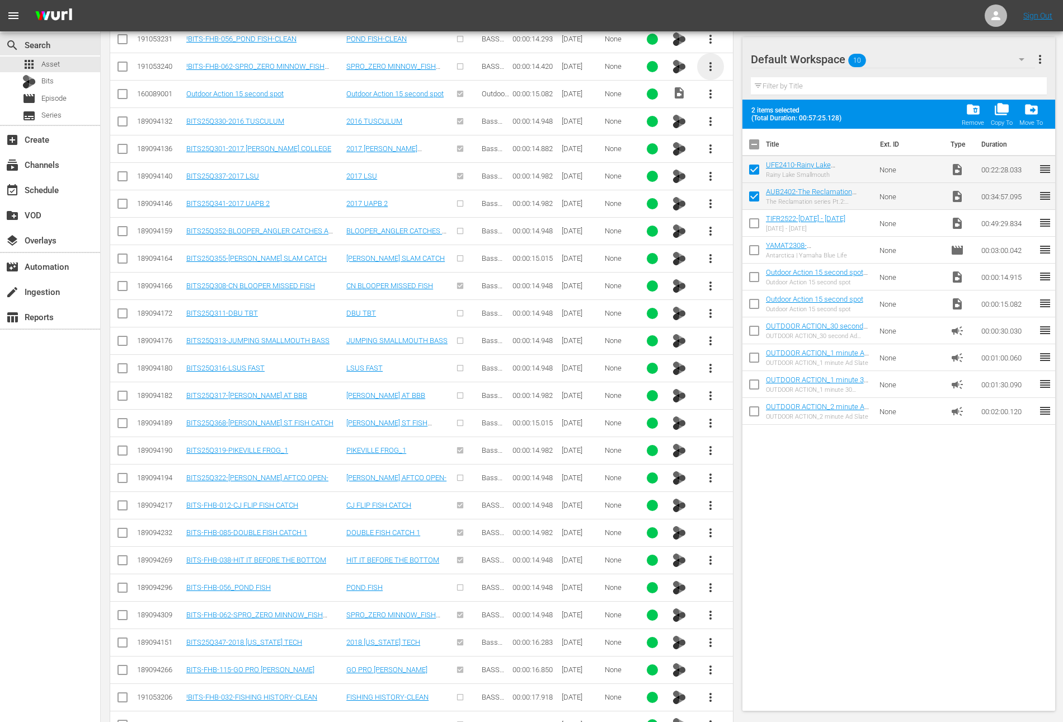
click at [708, 62] on span "more_vert" at bounding box center [710, 66] width 13 height 13
click at [750, 91] on div "Workspace" at bounding box center [771, 93] width 76 height 27
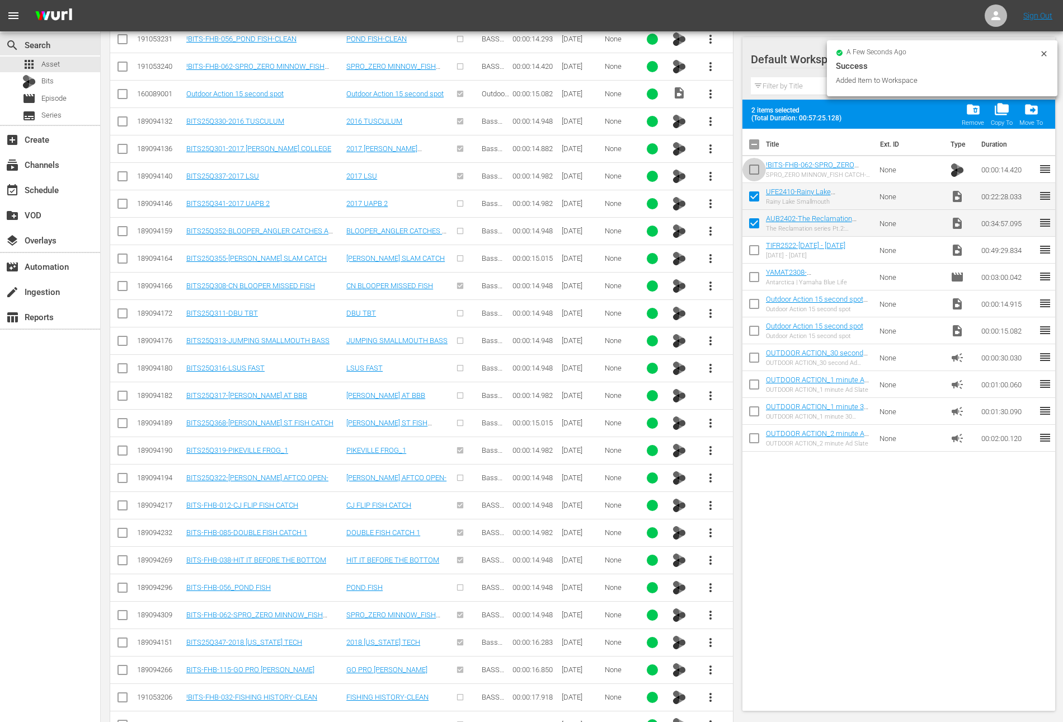
click at [757, 171] on input "checkbox" at bounding box center [753, 171] width 23 height 23
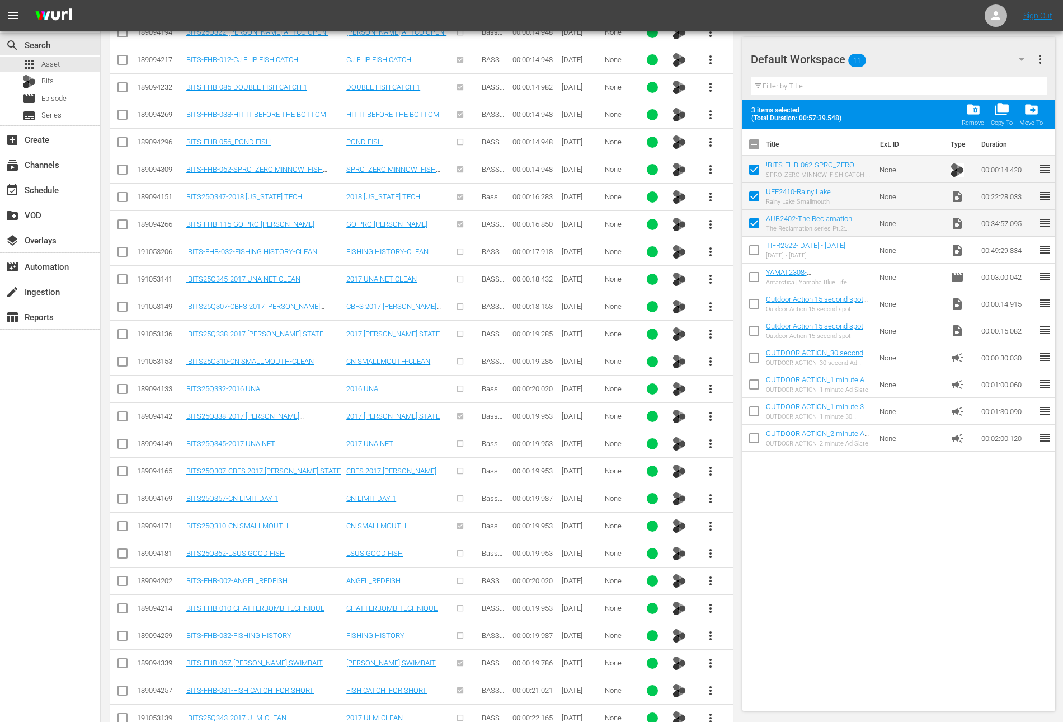
scroll to position [1206, 0]
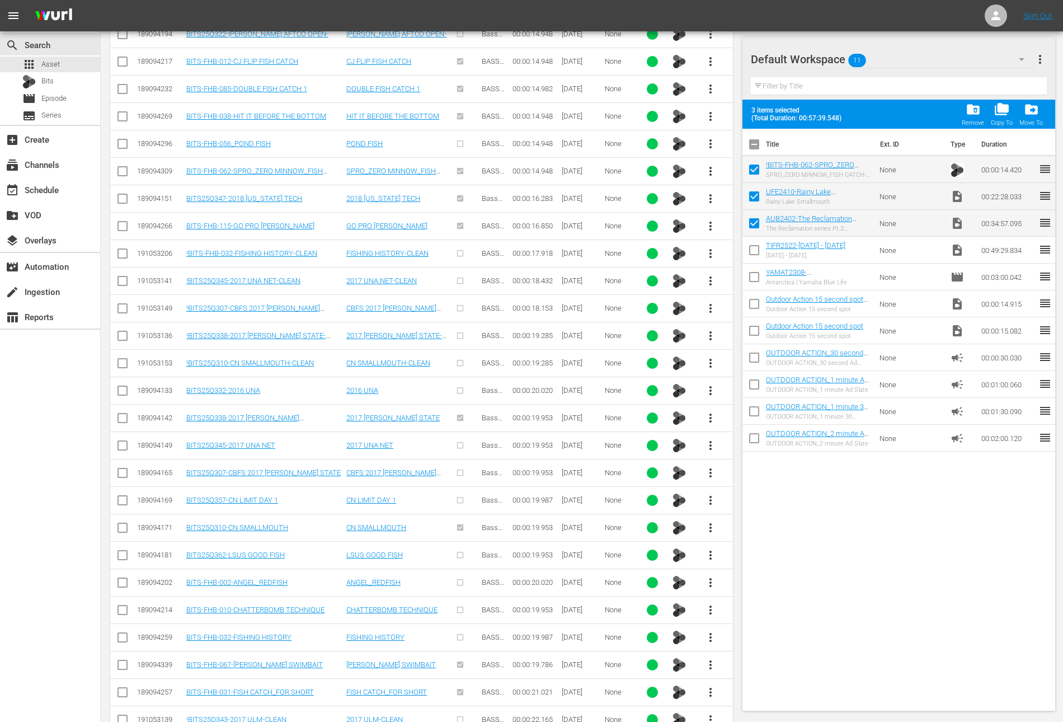
click at [711, 576] on span "more_vert" at bounding box center [710, 582] width 13 height 13
click at [756, 601] on div "Workspace" at bounding box center [771, 602] width 76 height 27
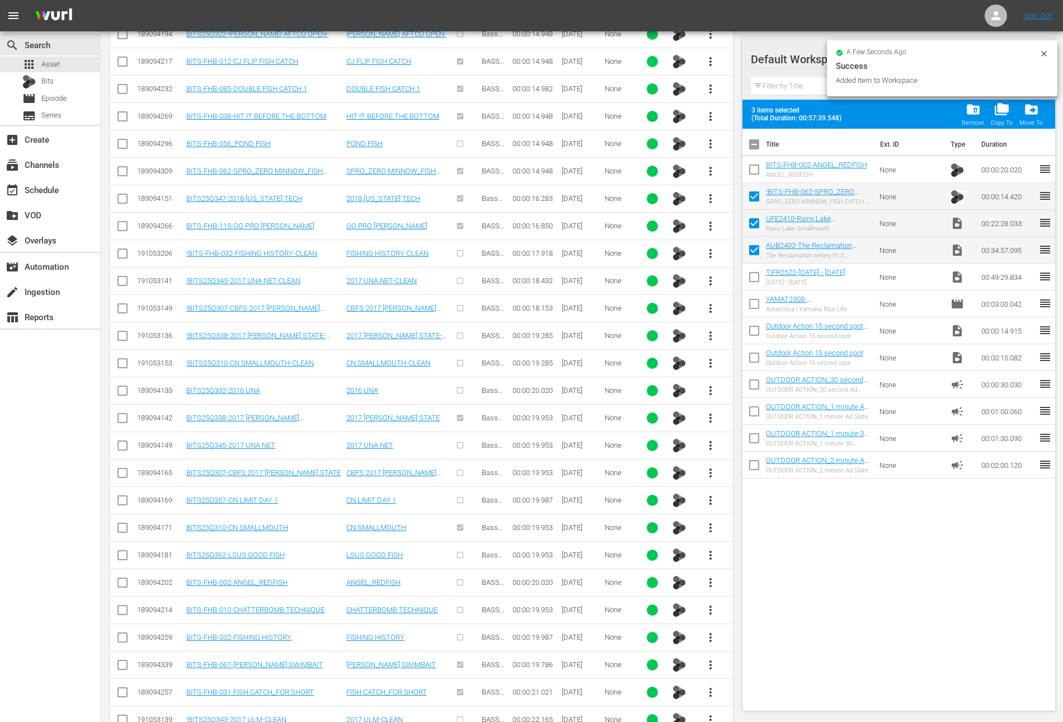
click at [756, 176] on input "checkbox" at bounding box center [753, 171] width 23 height 23
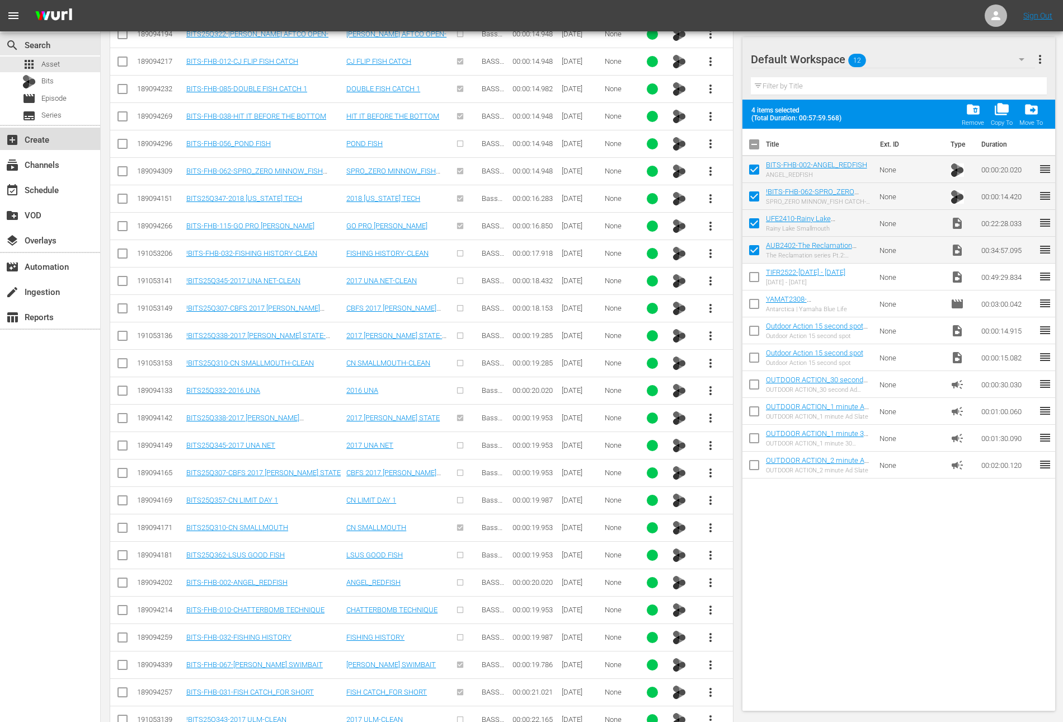
click at [56, 137] on div "add_box Create" at bounding box center [31, 138] width 63 height 10
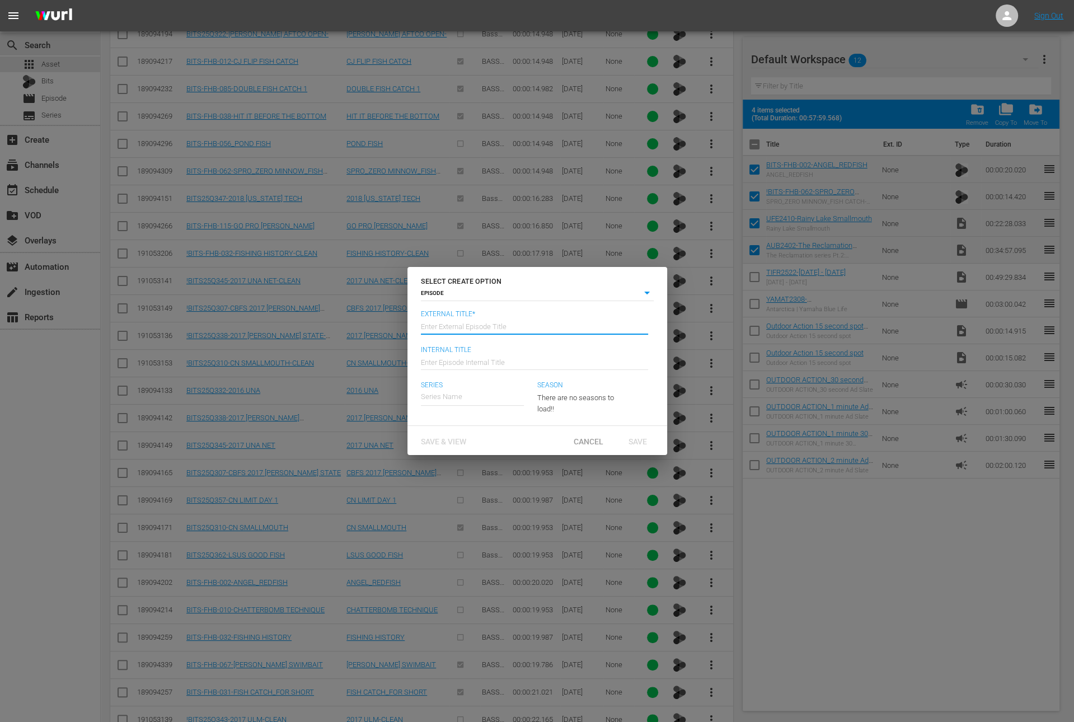
click at [492, 324] on input "text" at bounding box center [534, 325] width 227 height 27
click at [485, 356] on input "text" at bounding box center [534, 360] width 227 height 27
click at [473, 428] on div "Auburn Bass Fishing: The Reclamation" at bounding box center [490, 428] width 123 height 27
click at [599, 394] on icon "button" at bounding box center [604, 395] width 13 height 13
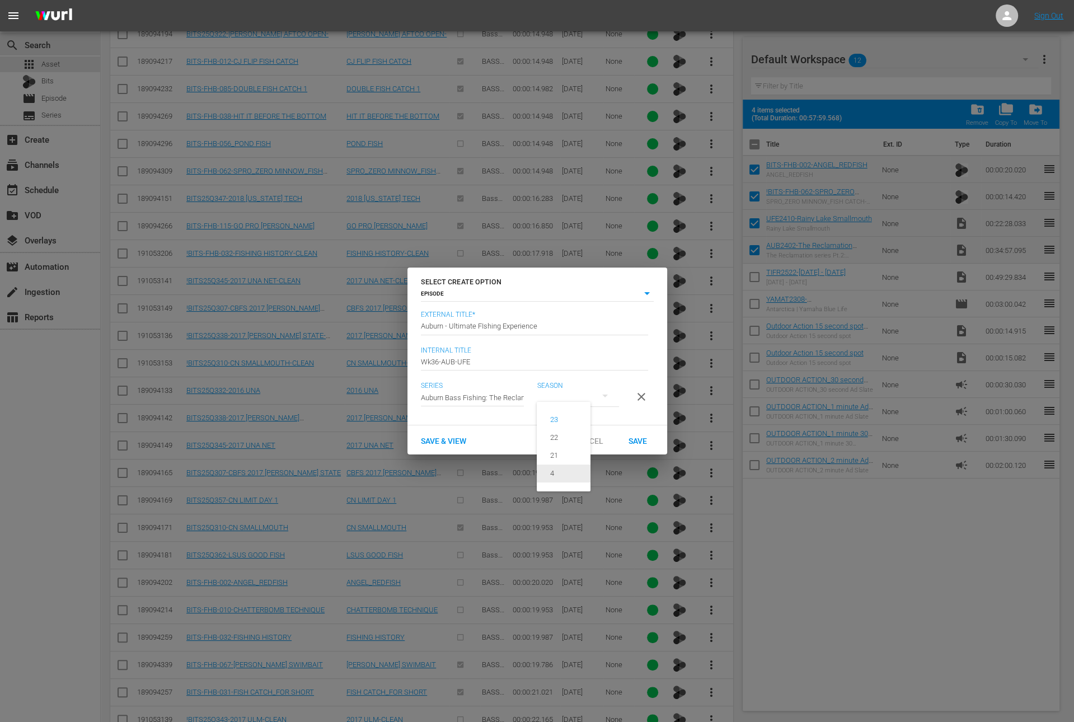
click at [566, 473] on div "4" at bounding box center [552, 473] width 31 height 11
click at [638, 450] on div "Save" at bounding box center [637, 440] width 49 height 21
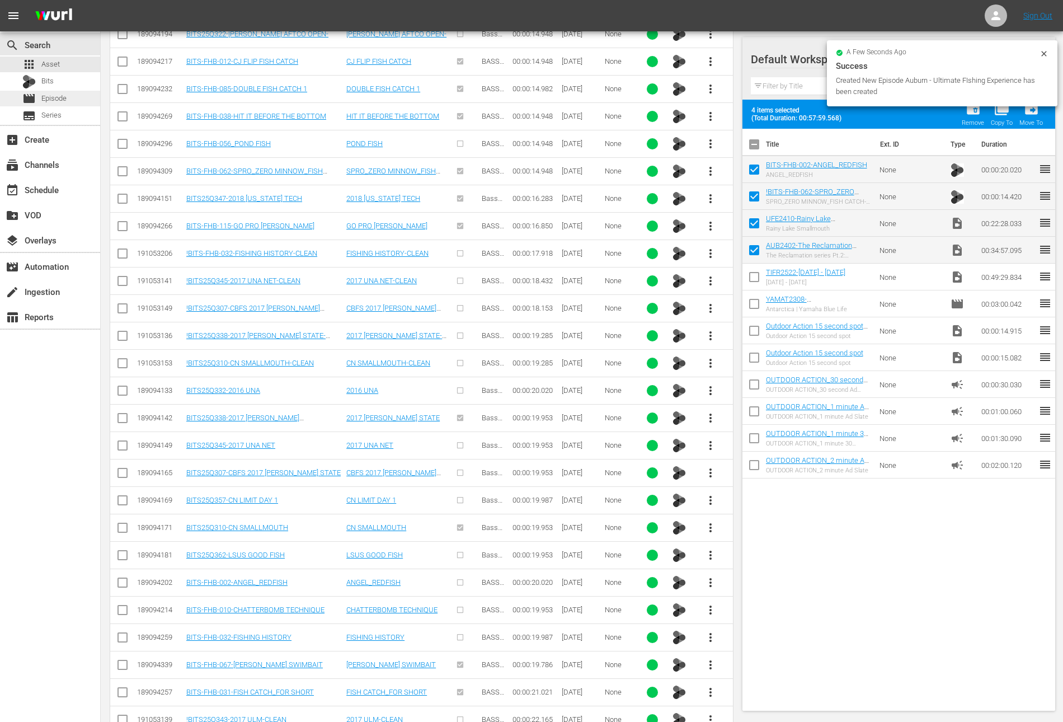
click at [48, 96] on span "Episode" at bounding box center [53, 98] width 25 height 11
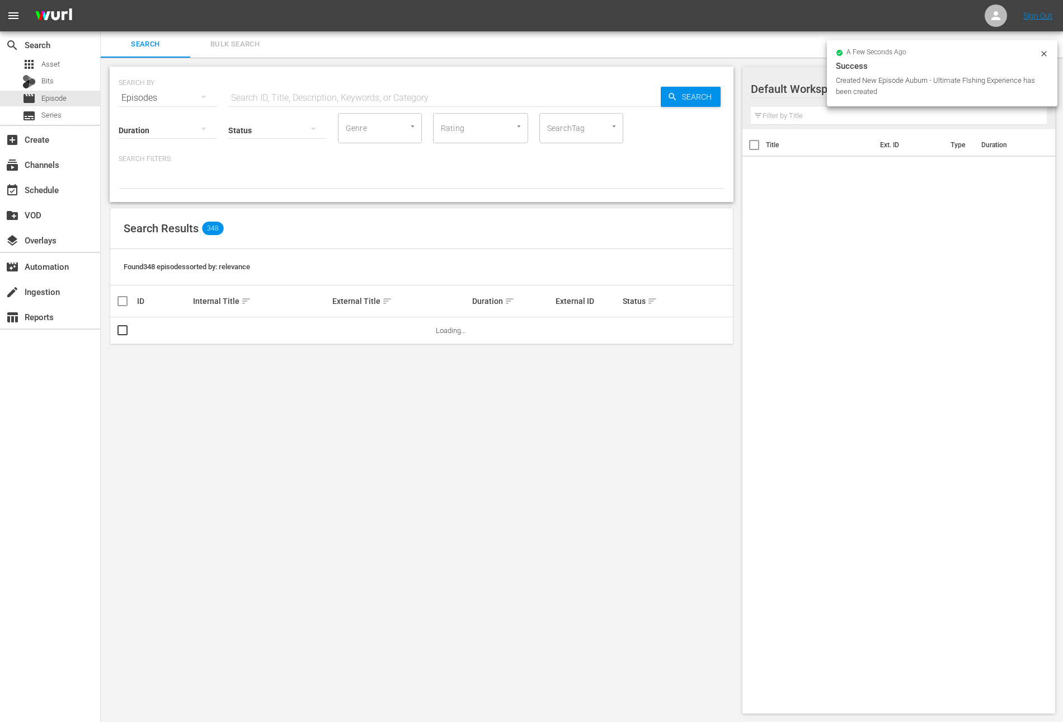
scroll to position [186, 0]
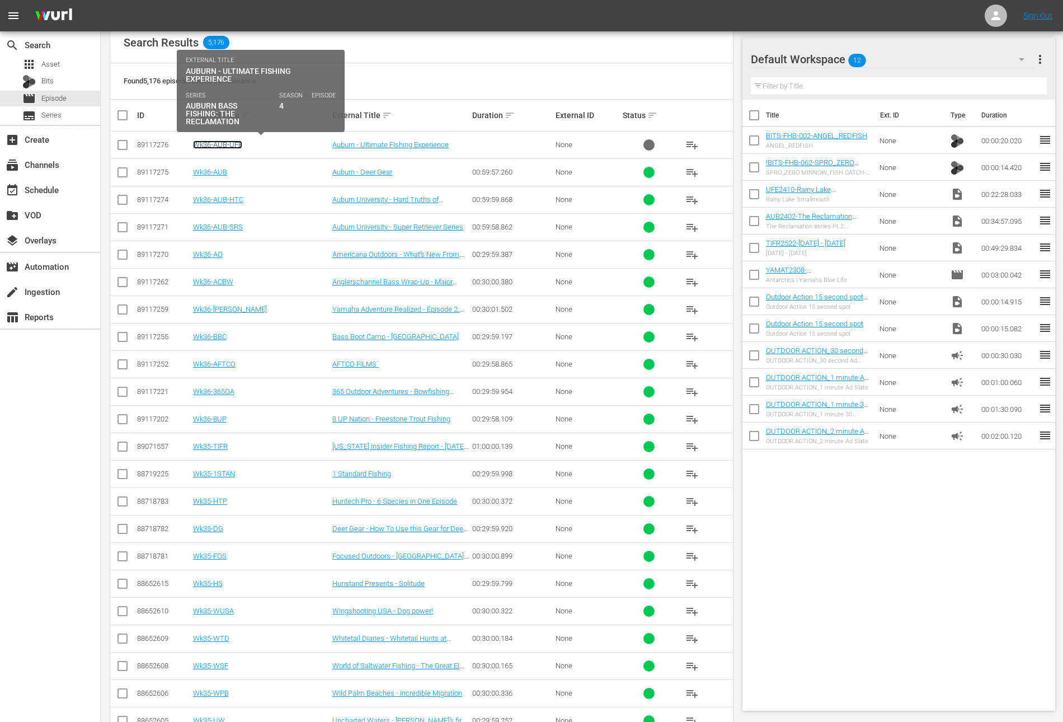
click at [217, 144] on link "Wk36-AUB-UFE" at bounding box center [217, 144] width 49 height 8
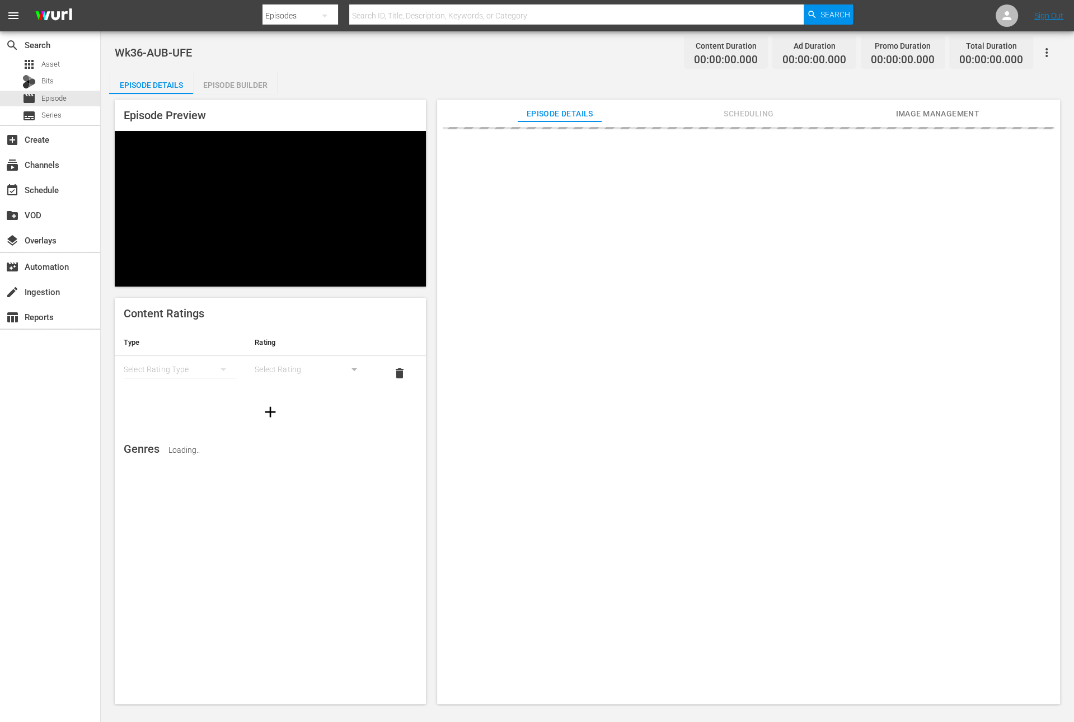
click at [242, 81] on div "Episode Builder" at bounding box center [235, 85] width 84 height 27
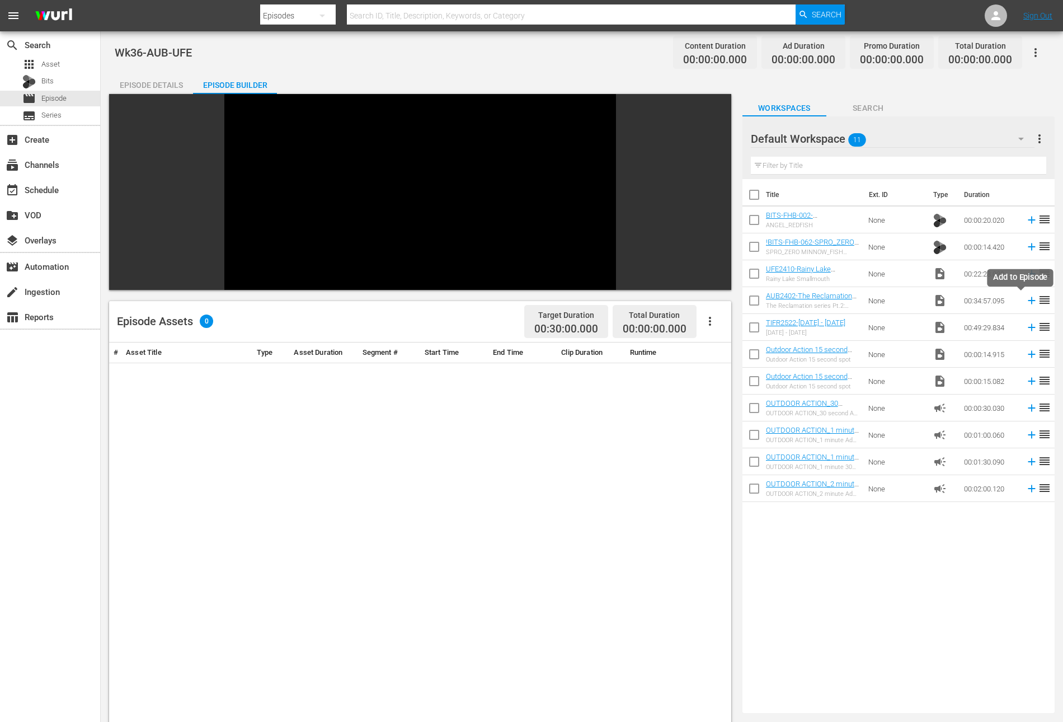
click at [1026, 303] on icon at bounding box center [1032, 300] width 12 height 12
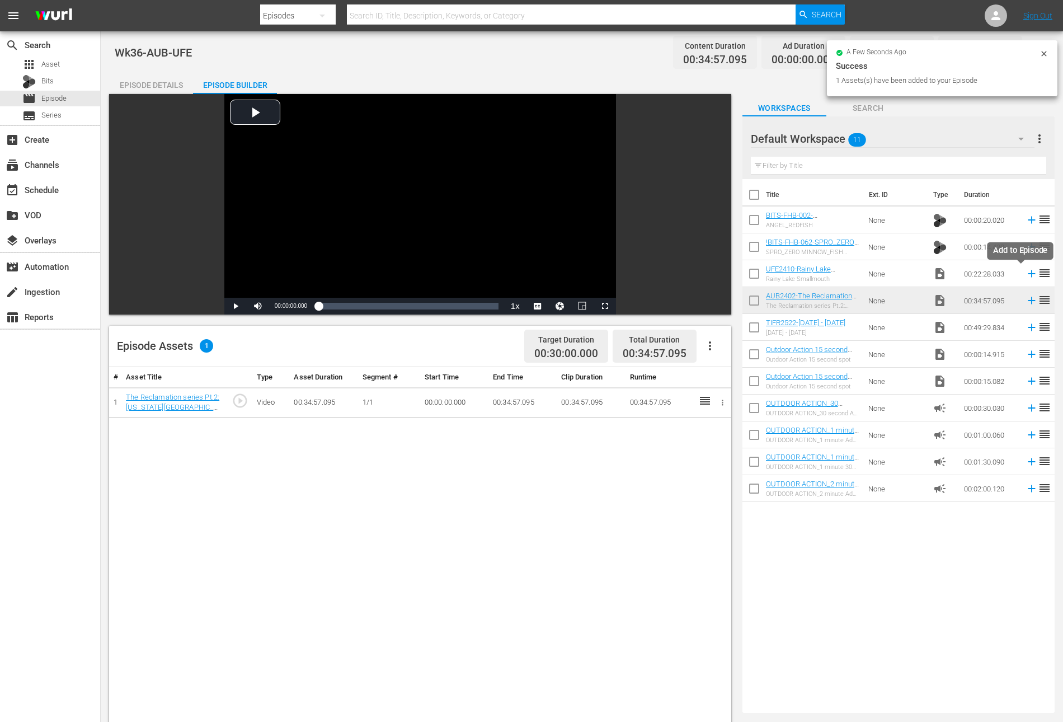
click at [1028, 274] on icon at bounding box center [1031, 273] width 7 height 7
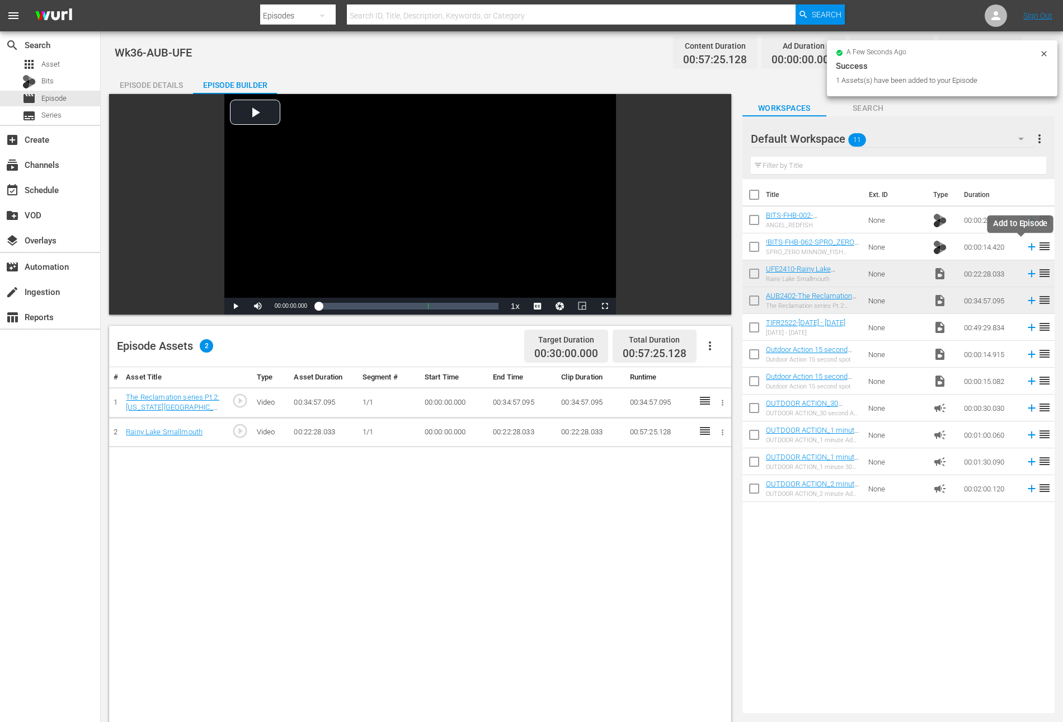
click at [1026, 244] on icon at bounding box center [1032, 247] width 12 height 12
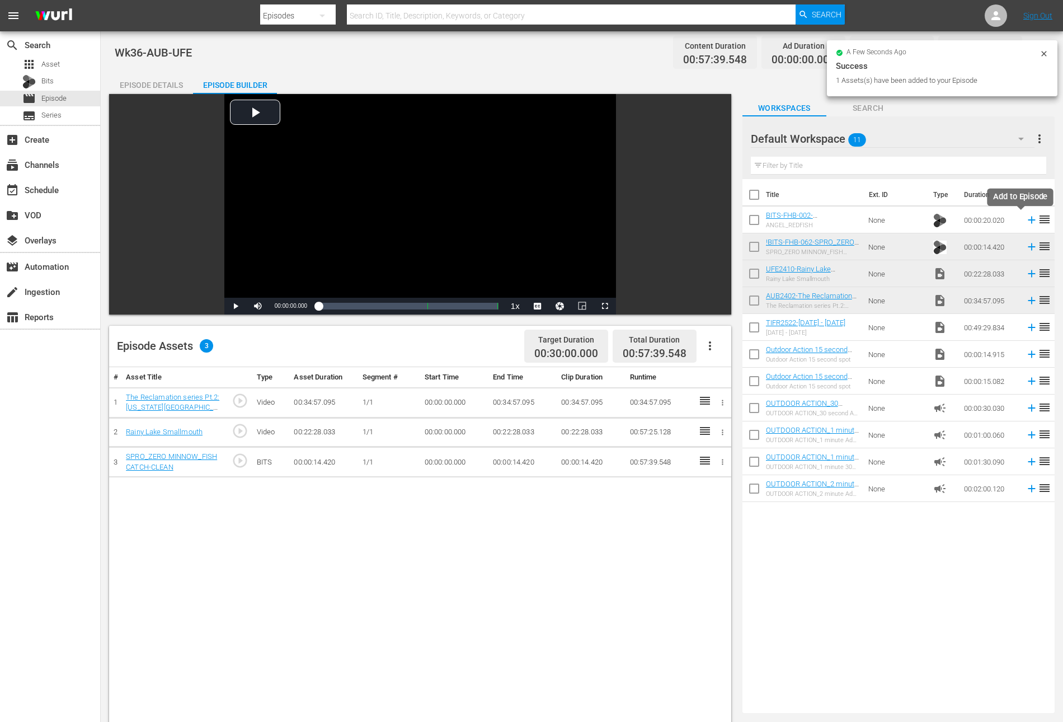
click at [1026, 219] on icon at bounding box center [1032, 220] width 12 height 12
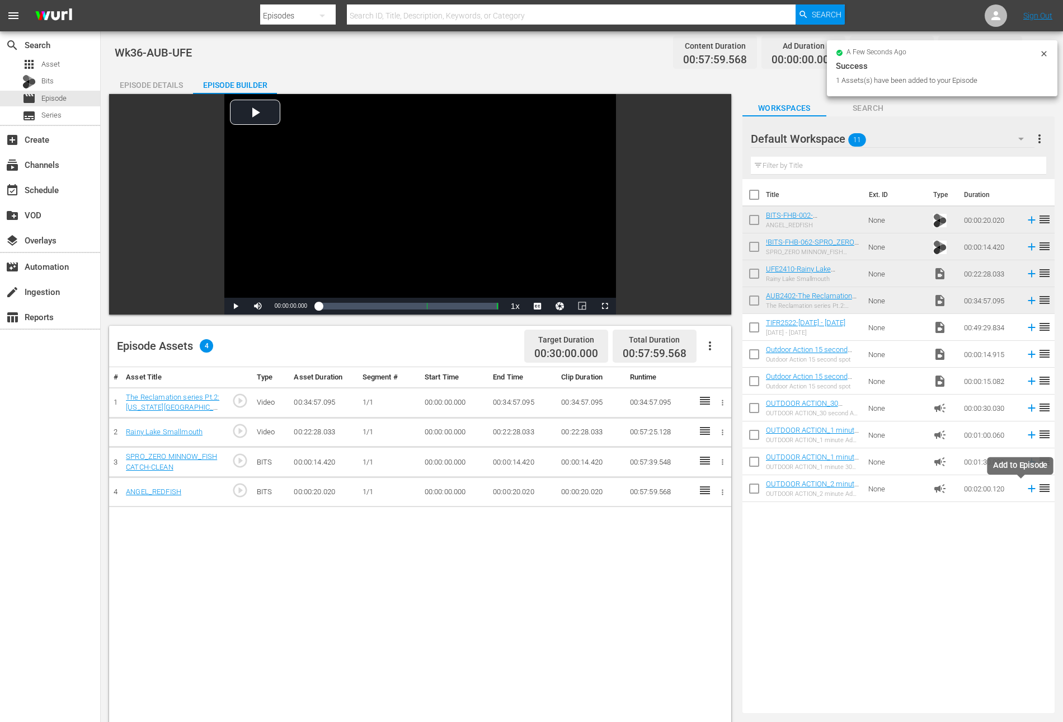
click at [1026, 490] on icon at bounding box center [1032, 488] width 12 height 12
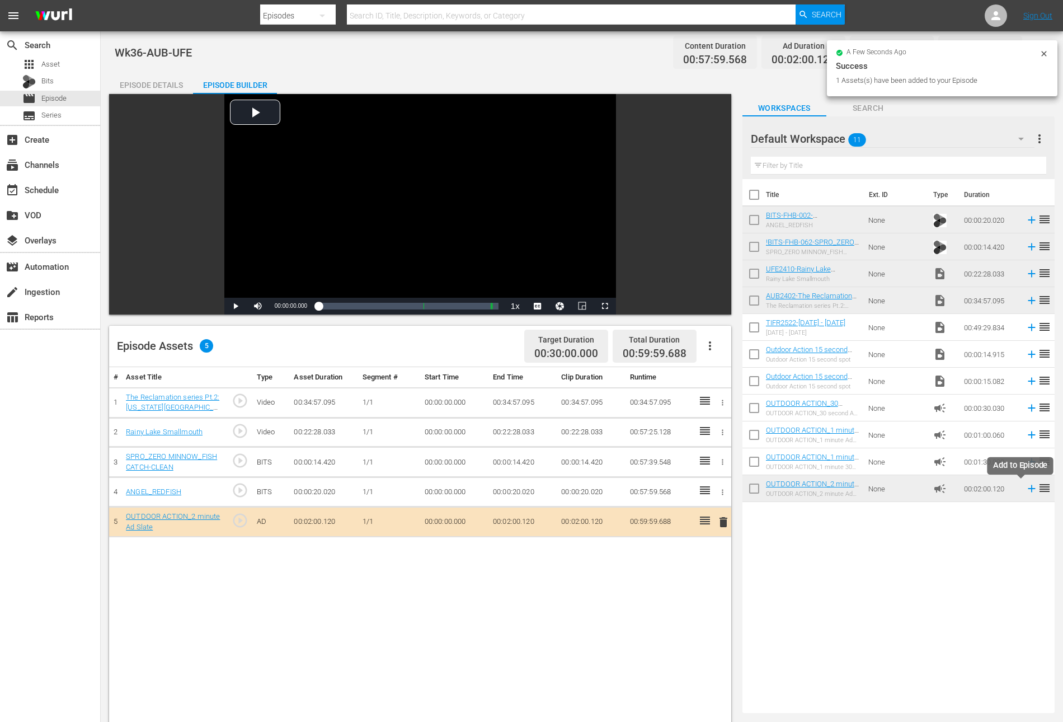
click at [1026, 486] on icon at bounding box center [1032, 488] width 12 height 12
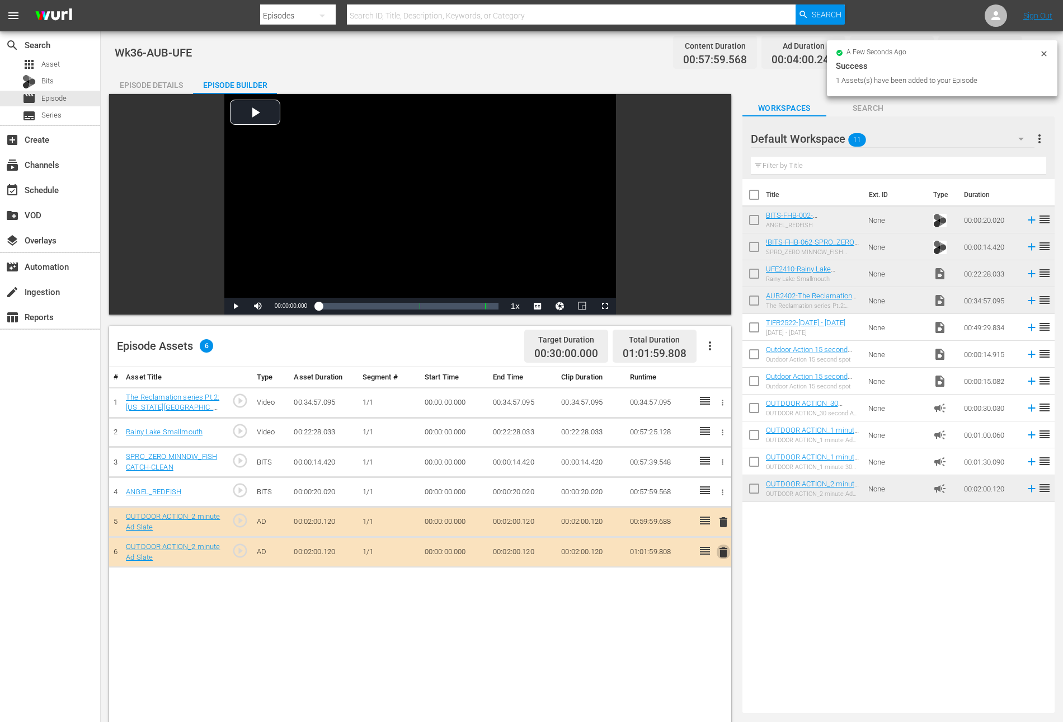
click at [724, 552] on span "delete" at bounding box center [723, 552] width 13 height 13
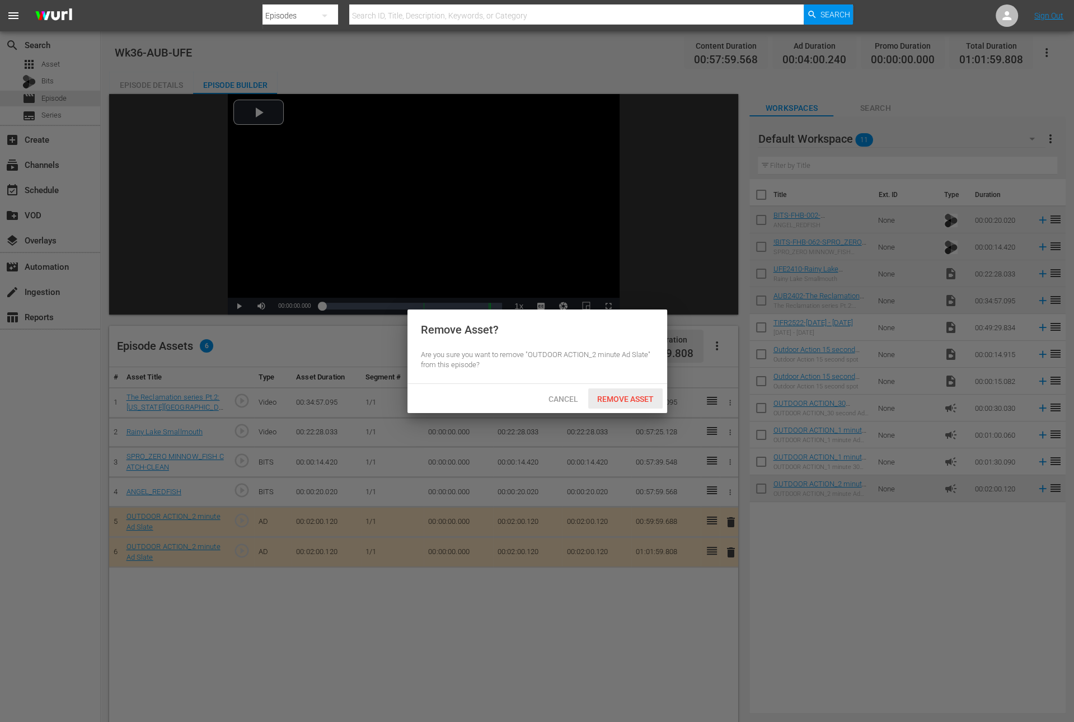
click at [617, 396] on span "Remove Asset" at bounding box center [625, 398] width 74 height 9
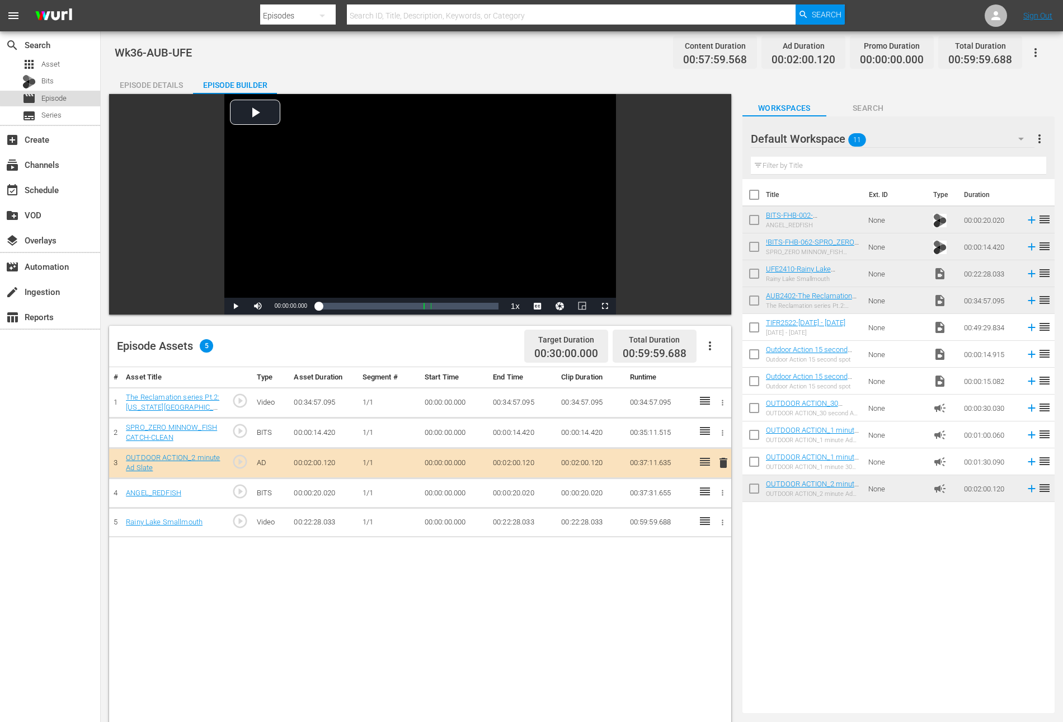
click at [51, 97] on span "Episode" at bounding box center [53, 98] width 25 height 11
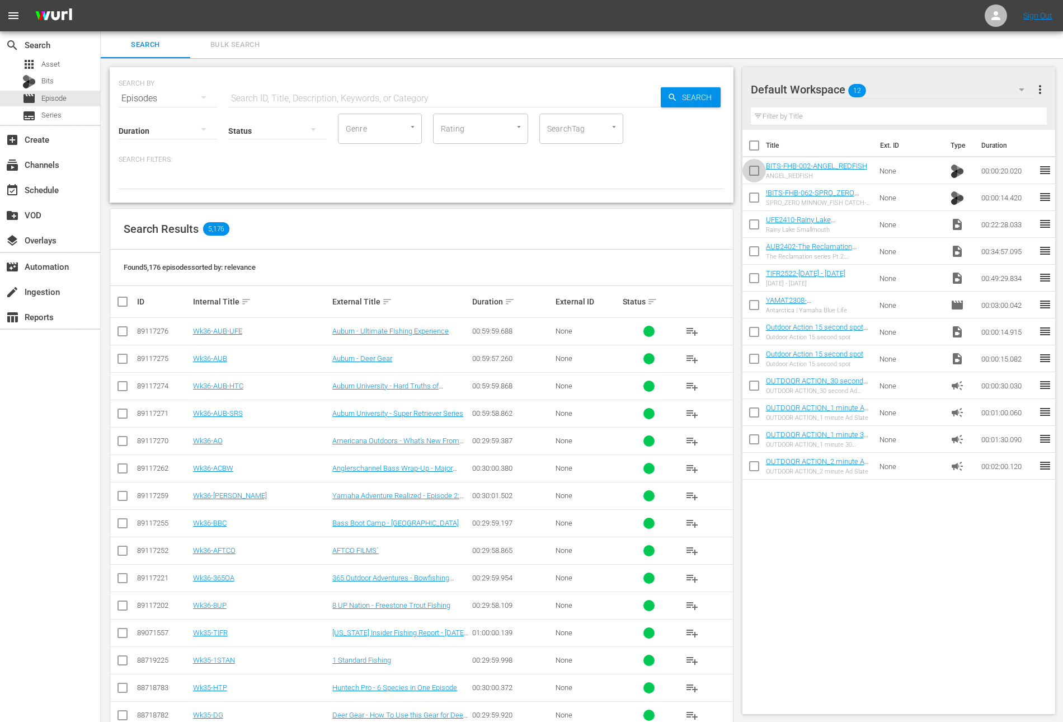
click at [751, 170] on input "checkbox" at bounding box center [753, 172] width 23 height 23
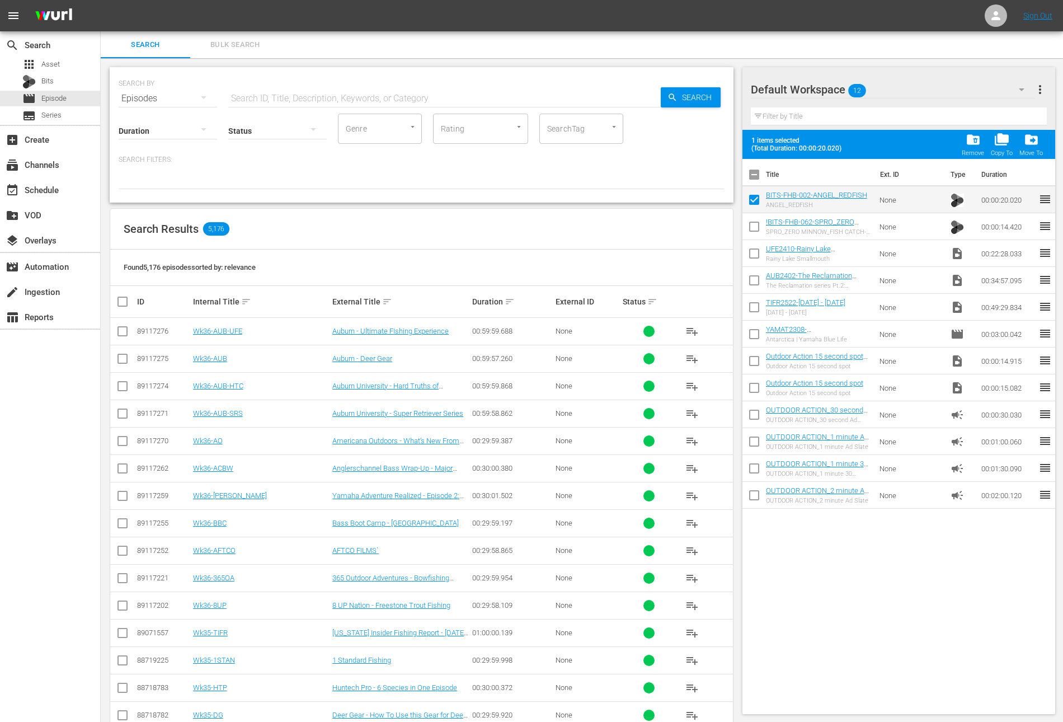
click at [755, 227] on input "checkbox" at bounding box center [753, 228] width 23 height 23
click at [753, 255] on input "checkbox" at bounding box center [753, 255] width 23 height 23
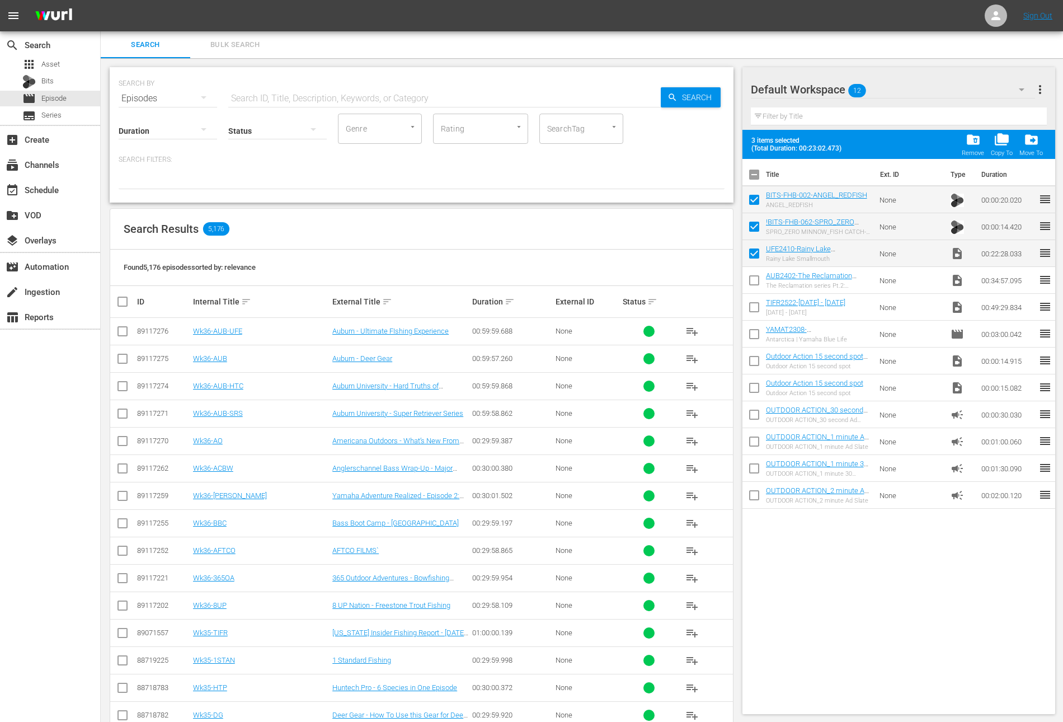
click at [753, 278] on input "checkbox" at bounding box center [753, 282] width 23 height 23
click at [970, 140] on span "folder_delete" at bounding box center [973, 139] width 15 height 15
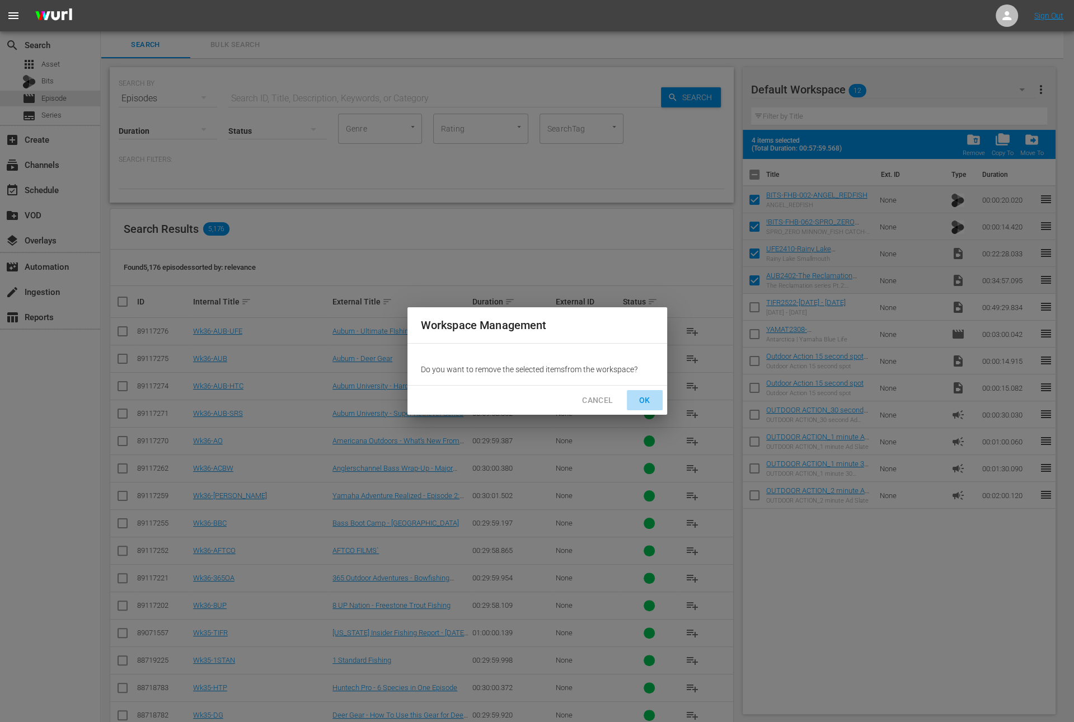
click at [647, 395] on span "OK" at bounding box center [645, 400] width 18 height 14
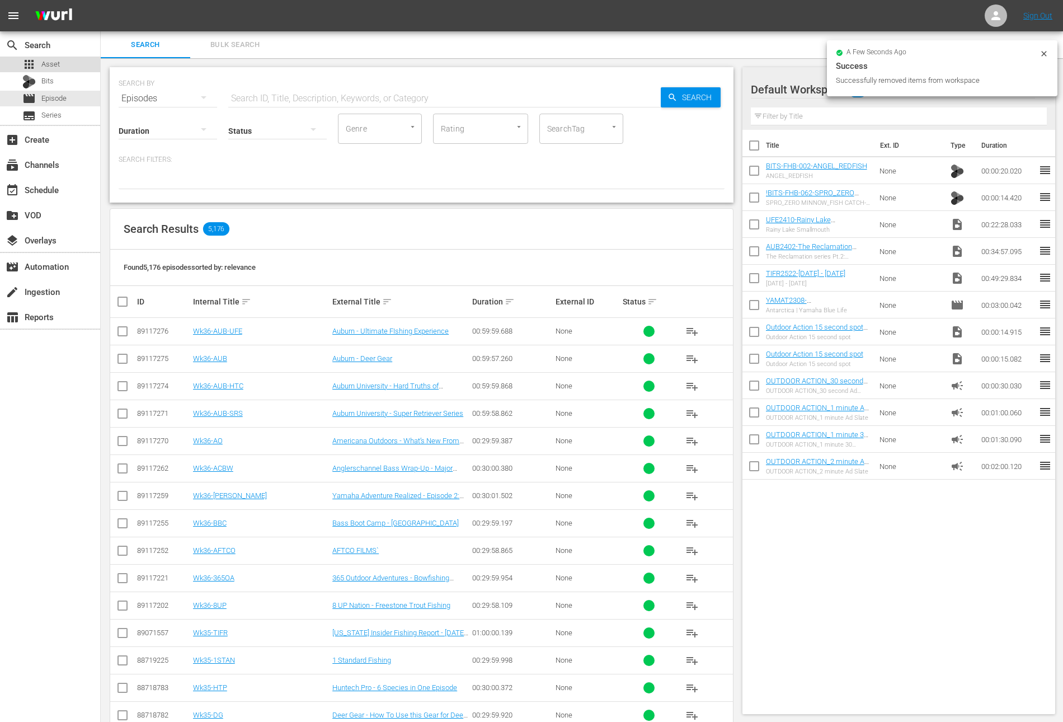
click at [60, 60] on div "apps Asset" at bounding box center [50, 65] width 100 height 16
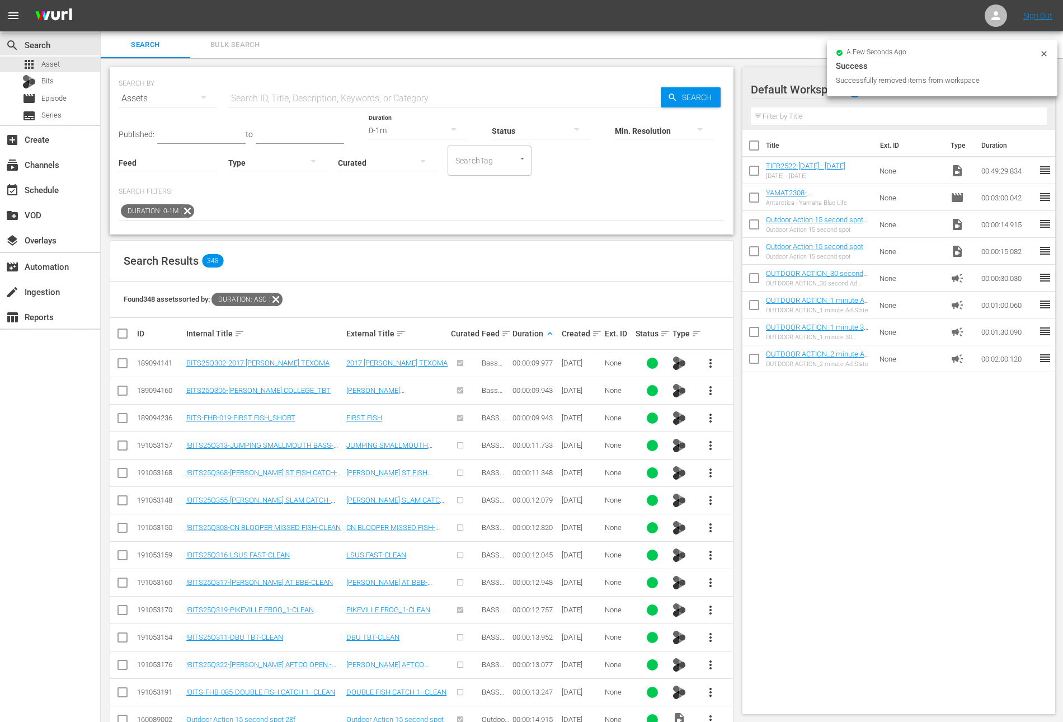
click at [185, 209] on icon at bounding box center [187, 210] width 13 height 13
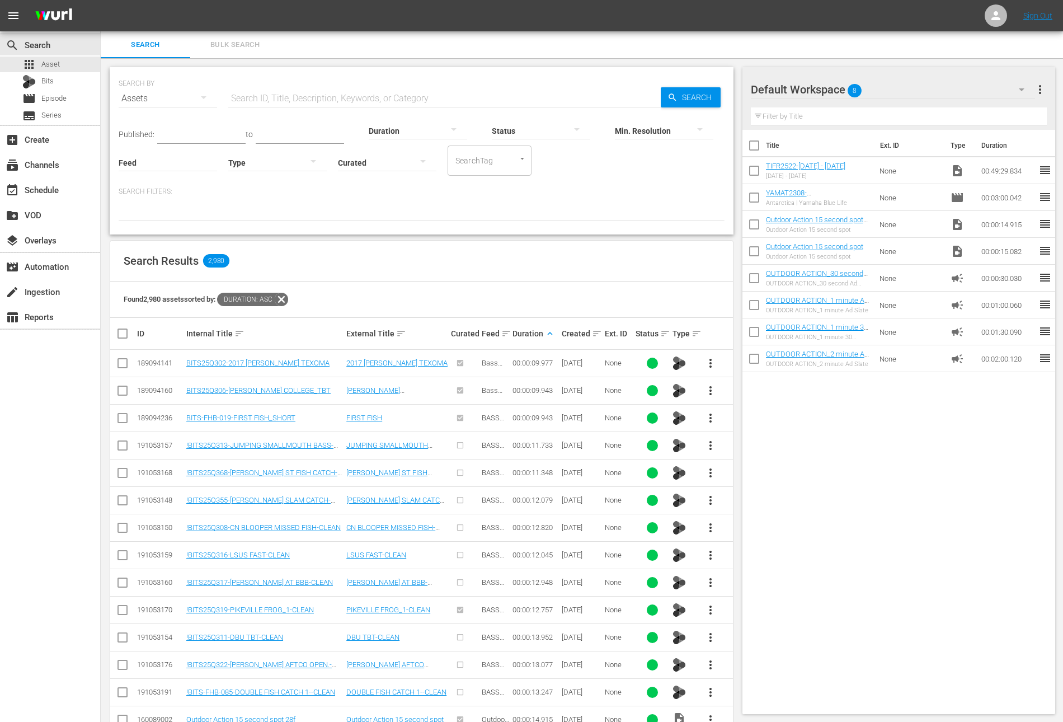
click at [281, 291] on div "Found 2,980 assets sorted by: Duration: asc" at bounding box center [421, 299] width 623 height 36
click at [285, 302] on icon at bounding box center [281, 299] width 15 height 15
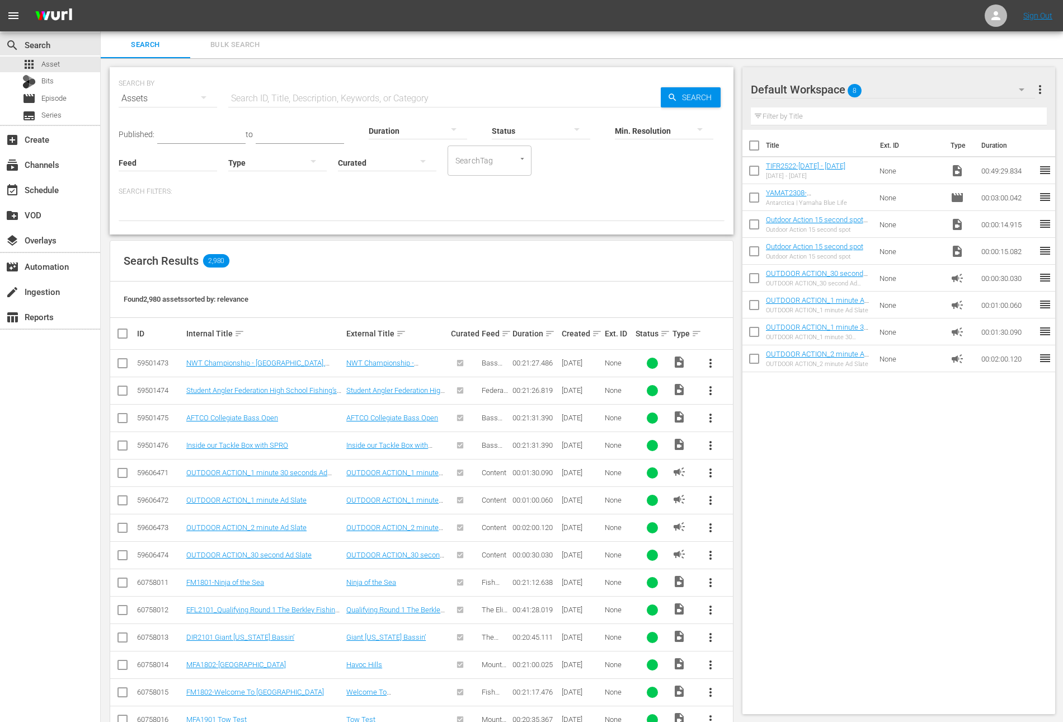
click at [285, 102] on input "text" at bounding box center [444, 98] width 432 height 27
paste input "Berkley Big Bass"
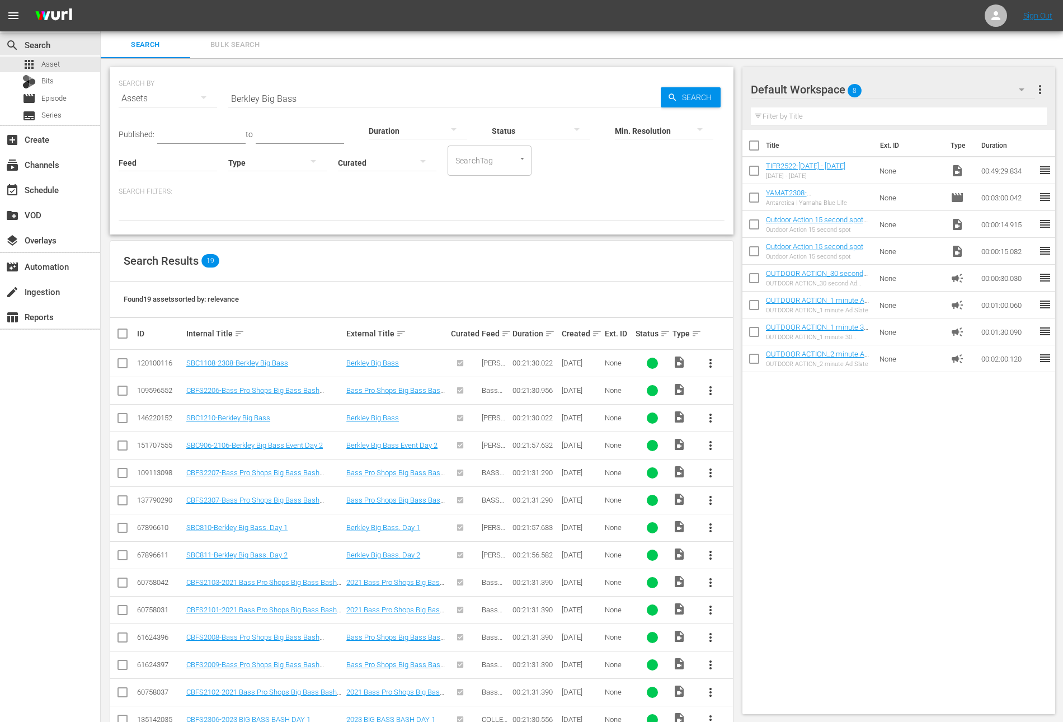
click at [404, 199] on div "Search Filters:" at bounding box center [422, 204] width 606 height 34
click at [709, 354] on button "more_vert" at bounding box center [710, 363] width 27 height 27
click at [749, 395] on div "Workspace" at bounding box center [771, 393] width 76 height 27
click at [302, 96] on input "Berkley Big Bass" at bounding box center [444, 98] width 432 height 27
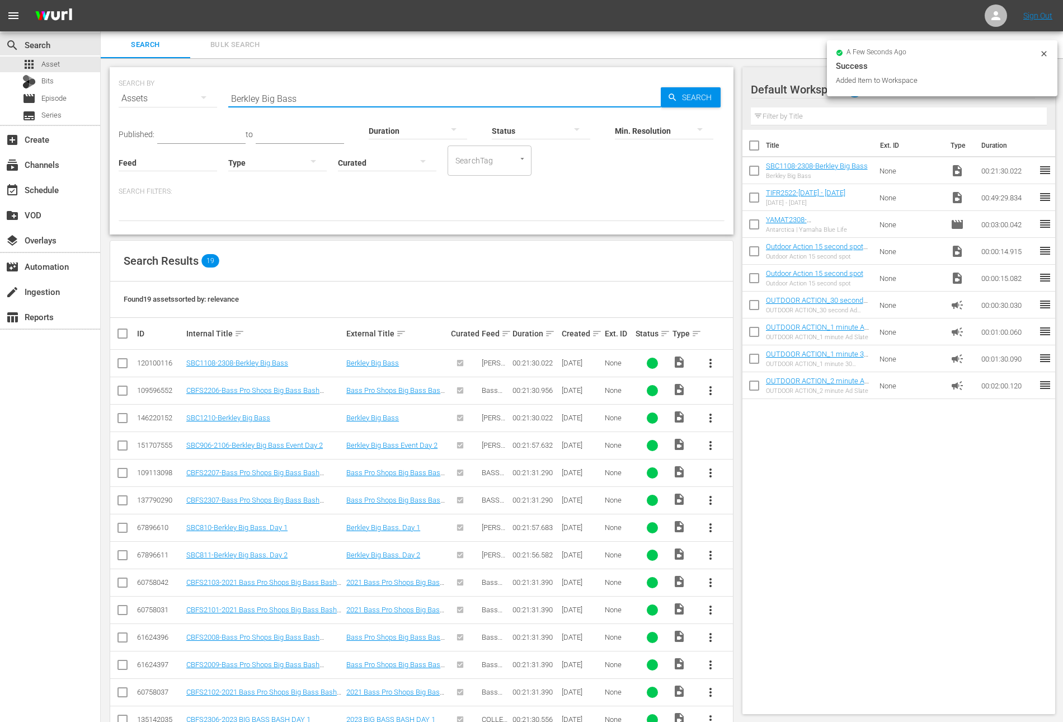
click at [302, 96] on input "Berkley Big Bass" at bounding box center [444, 98] width 432 height 27
click at [418, 128] on div at bounding box center [418, 130] width 98 height 31
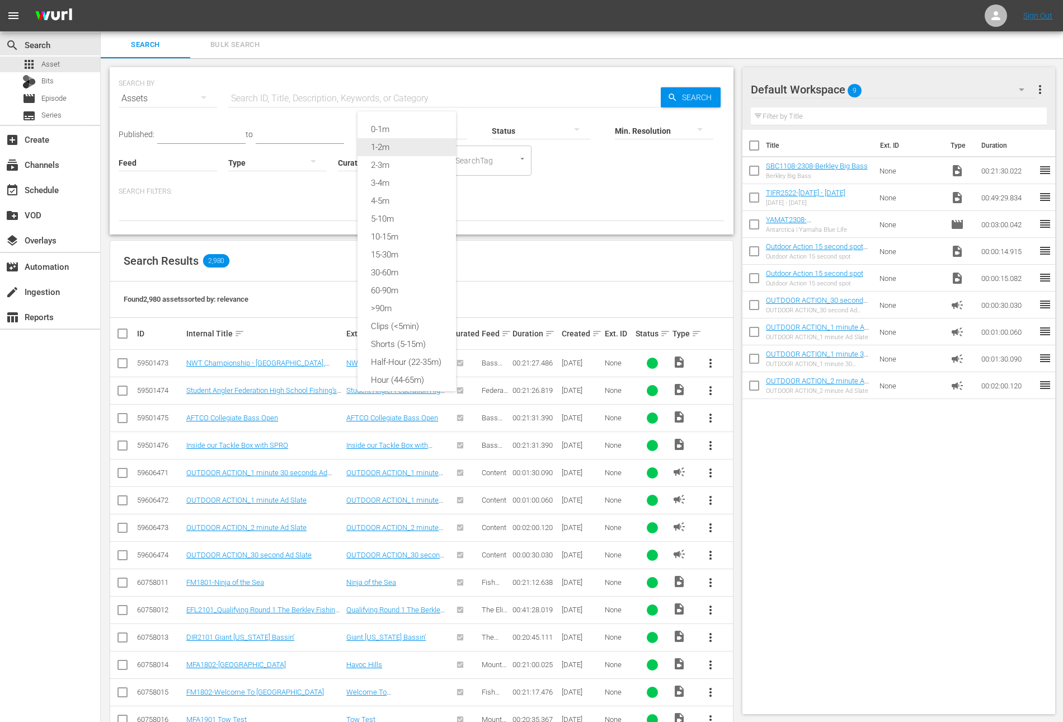
click at [412, 146] on div "1-2m" at bounding box center [407, 147] width 98 height 18
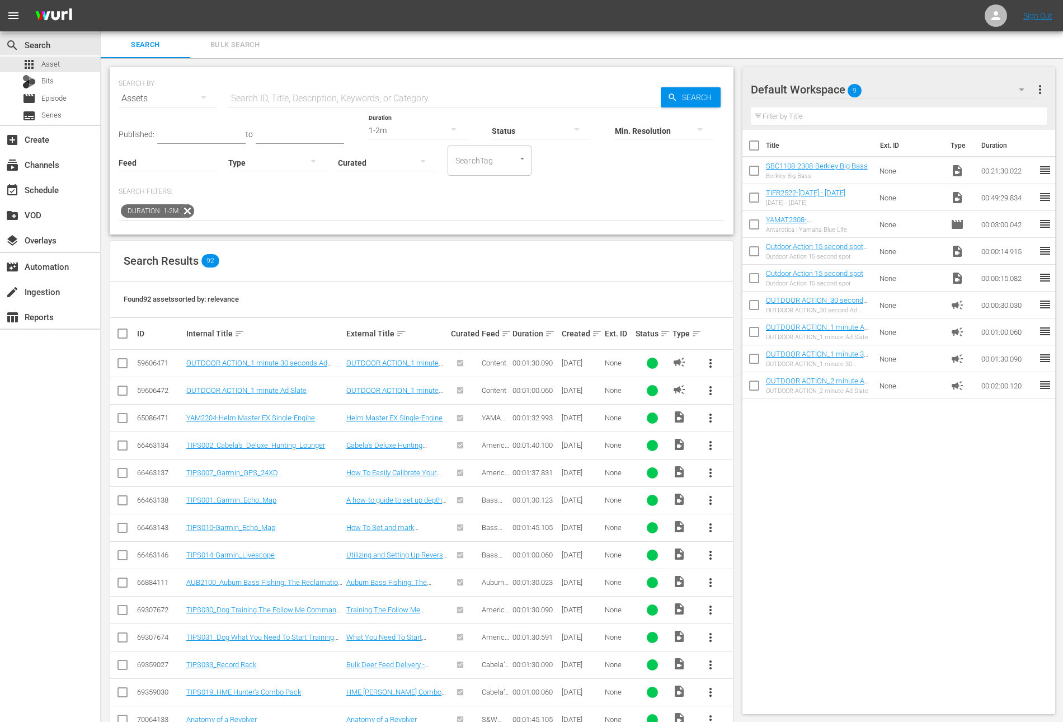
click at [202, 136] on div "Feed Feed Title" at bounding box center [168, 155] width 98 height 40
click at [202, 131] on input "text" at bounding box center [201, 135] width 88 height 17
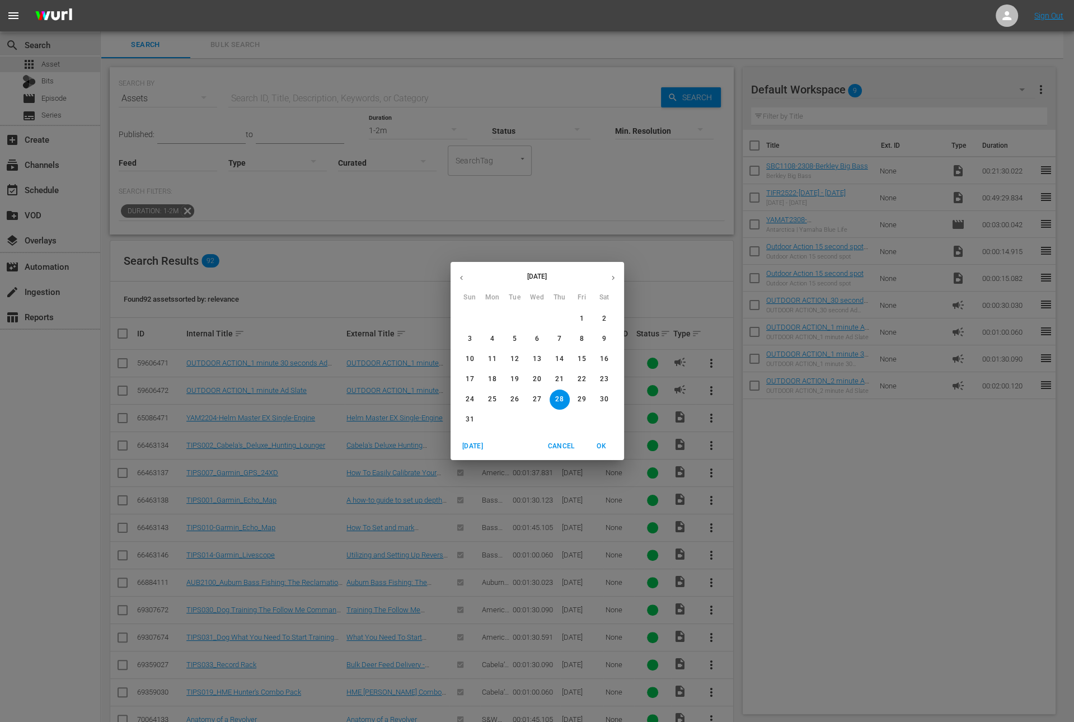
click at [455, 282] on button "button" at bounding box center [461, 278] width 22 height 22
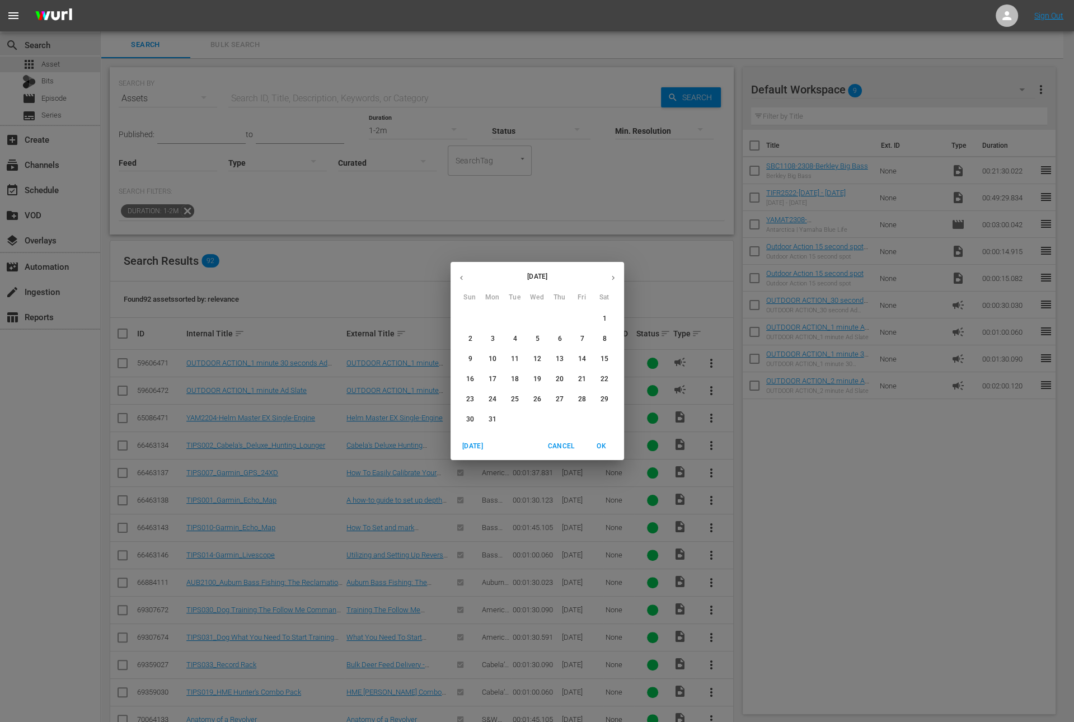
click at [455, 282] on button "button" at bounding box center [461, 278] width 22 height 22
click at [469, 323] on p "1" at bounding box center [470, 319] width 4 height 10
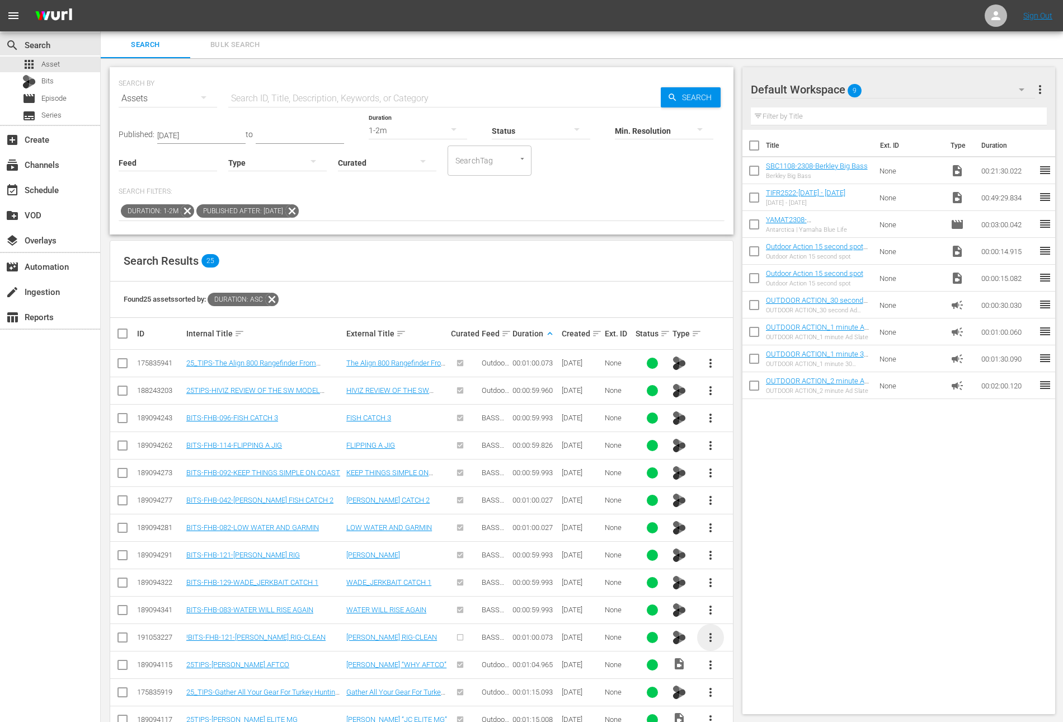
click at [711, 635] on span "more_vert" at bounding box center [710, 637] width 13 height 13
click at [750, 576] on div "Workspace" at bounding box center [771, 576] width 76 height 27
click at [713, 603] on span "more_vert" at bounding box center [710, 609] width 13 height 13
click at [735, 634] on div "Workspace" at bounding box center [771, 638] width 76 height 27
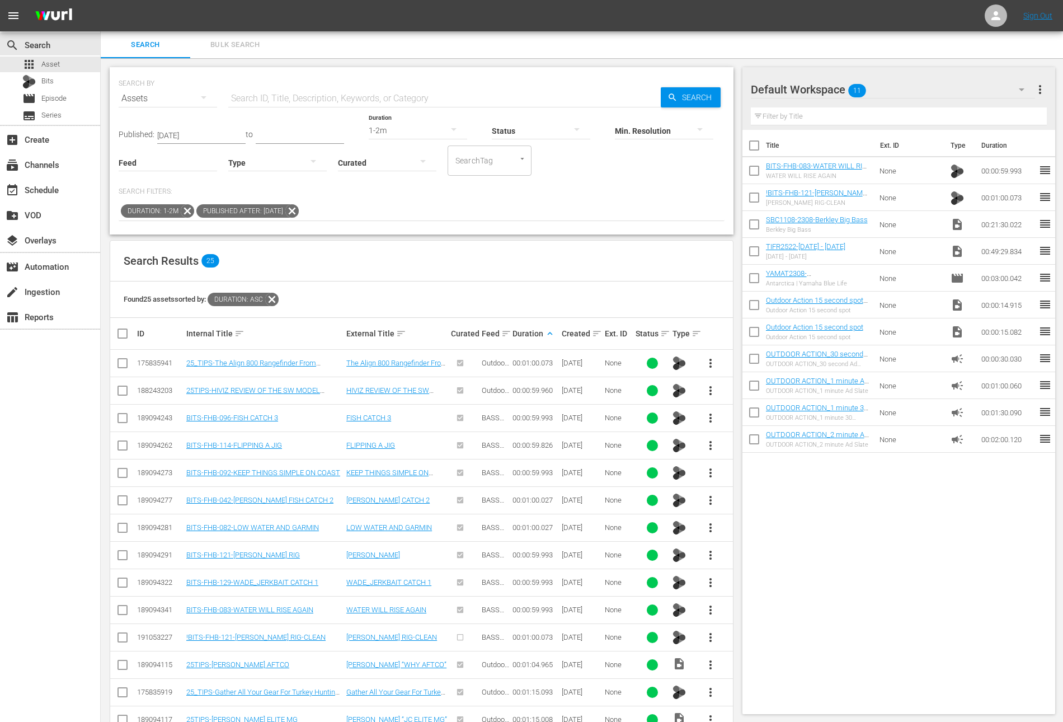
scroll to position [327, 0]
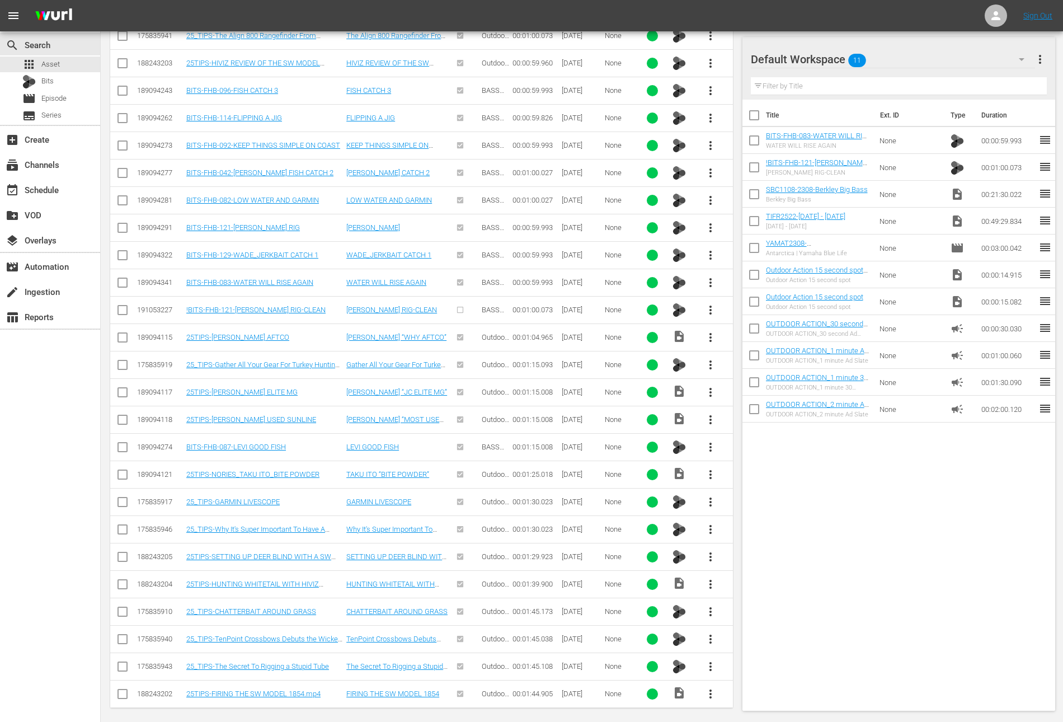
click at [709, 496] on span "more_vert" at bounding box center [710, 501] width 13 height 13
click at [739, 524] on div "Workspace" at bounding box center [771, 528] width 76 height 27
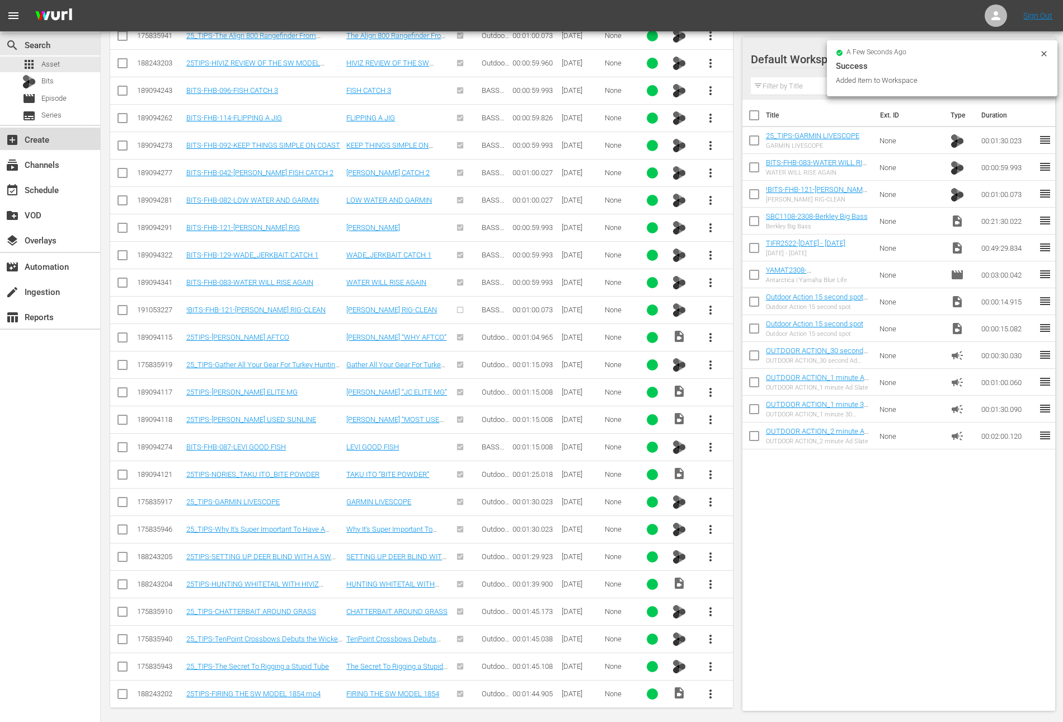
click at [49, 144] on div "add_box Create" at bounding box center [50, 139] width 100 height 22
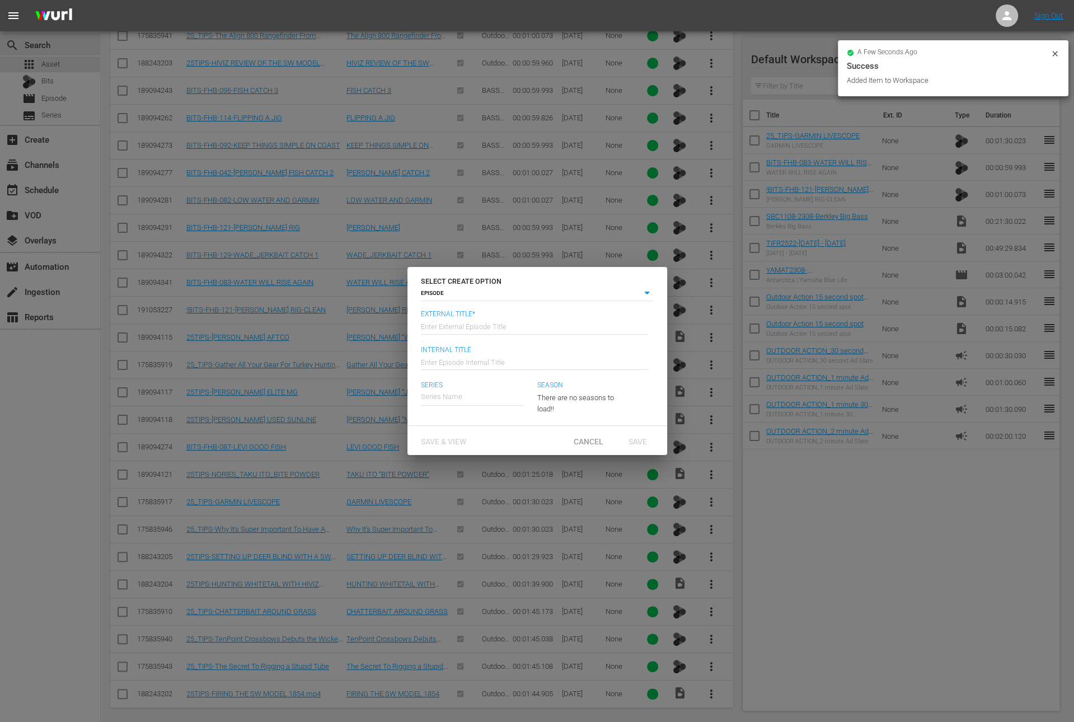
click at [507, 321] on input "text" at bounding box center [534, 325] width 227 height 27
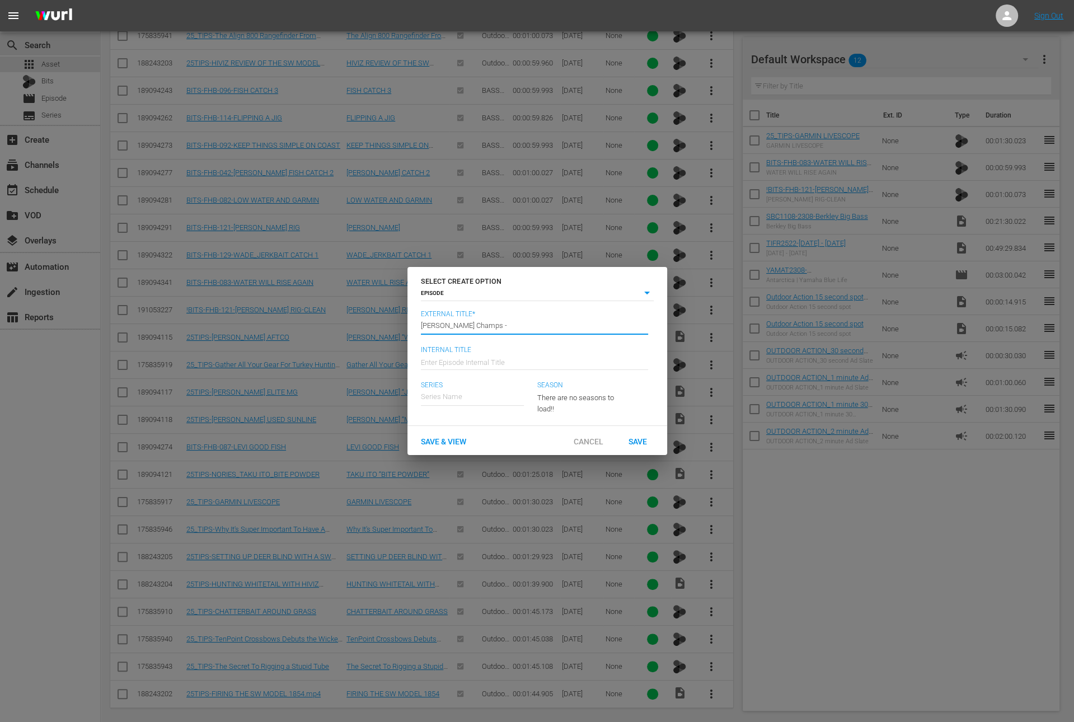
paste input "Berkley Big Bass"
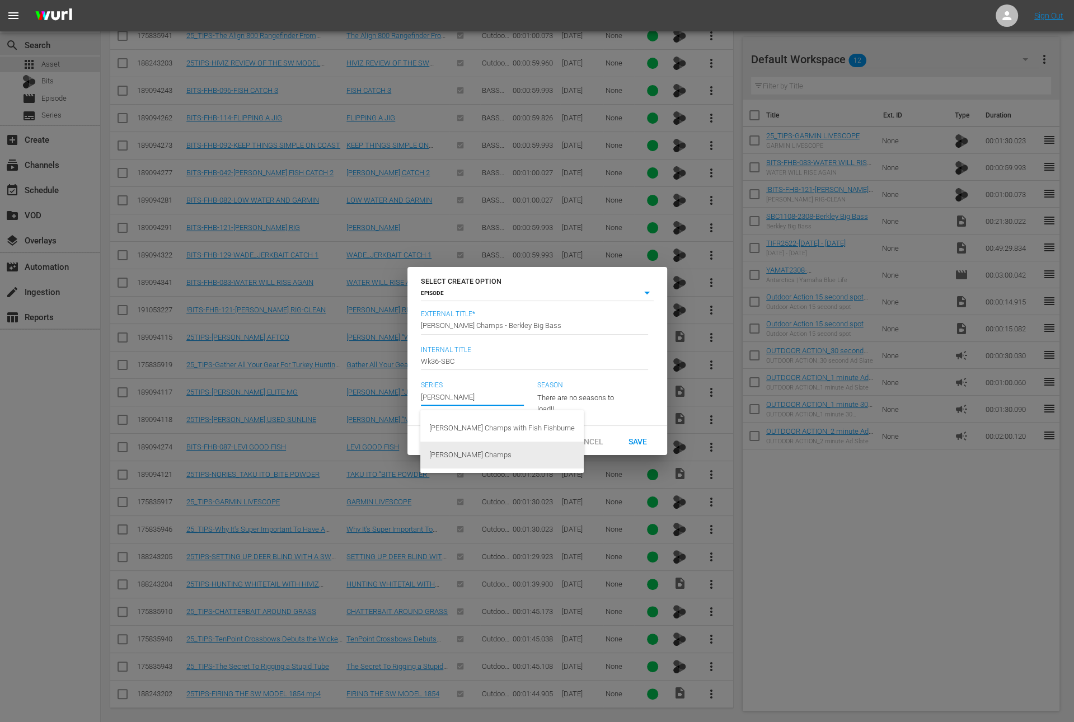
click at [483, 460] on div "[PERSON_NAME] Champs" at bounding box center [501, 454] width 145 height 27
click at [639, 445] on span "Save" at bounding box center [637, 440] width 36 height 9
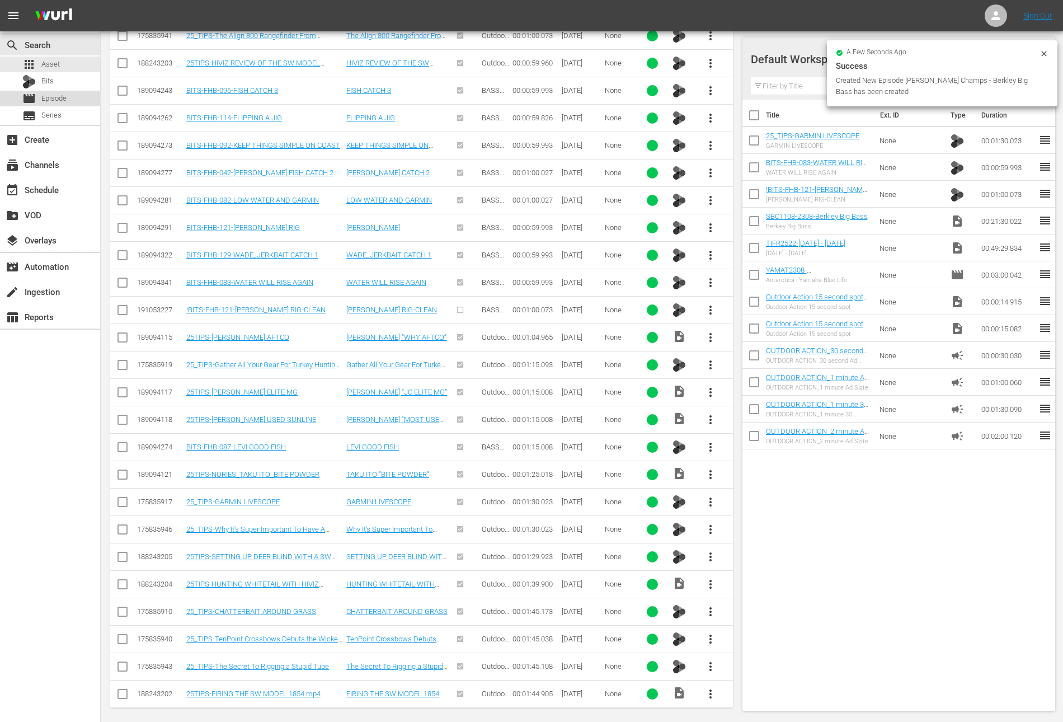
click at [49, 98] on span "Episode" at bounding box center [53, 98] width 25 height 11
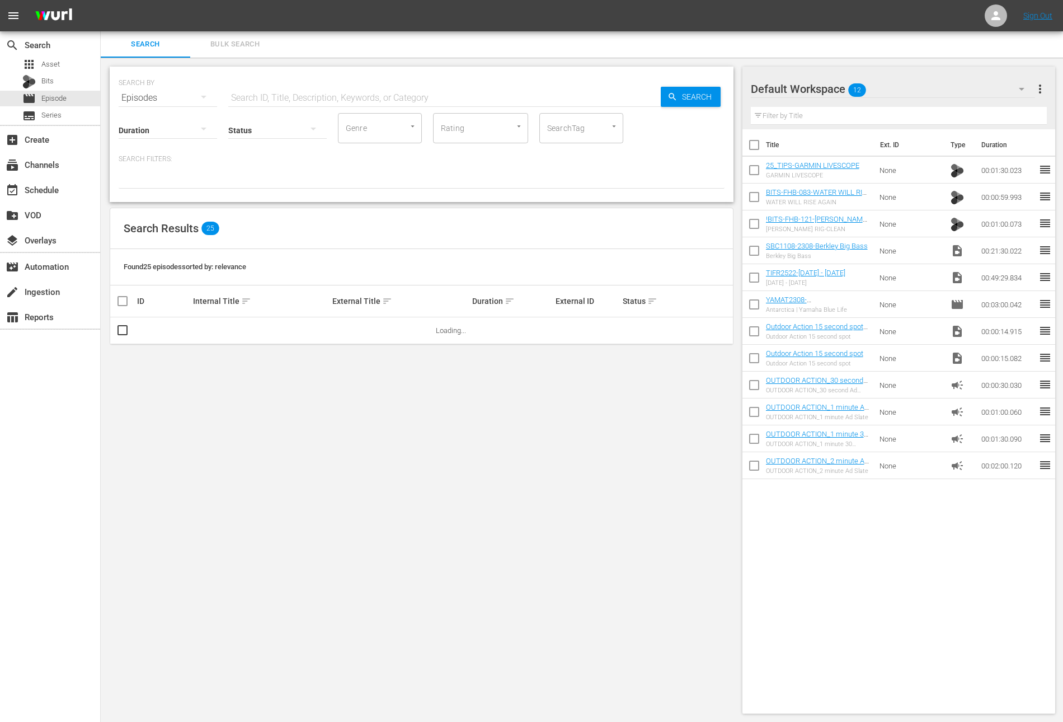
scroll to position [186, 0]
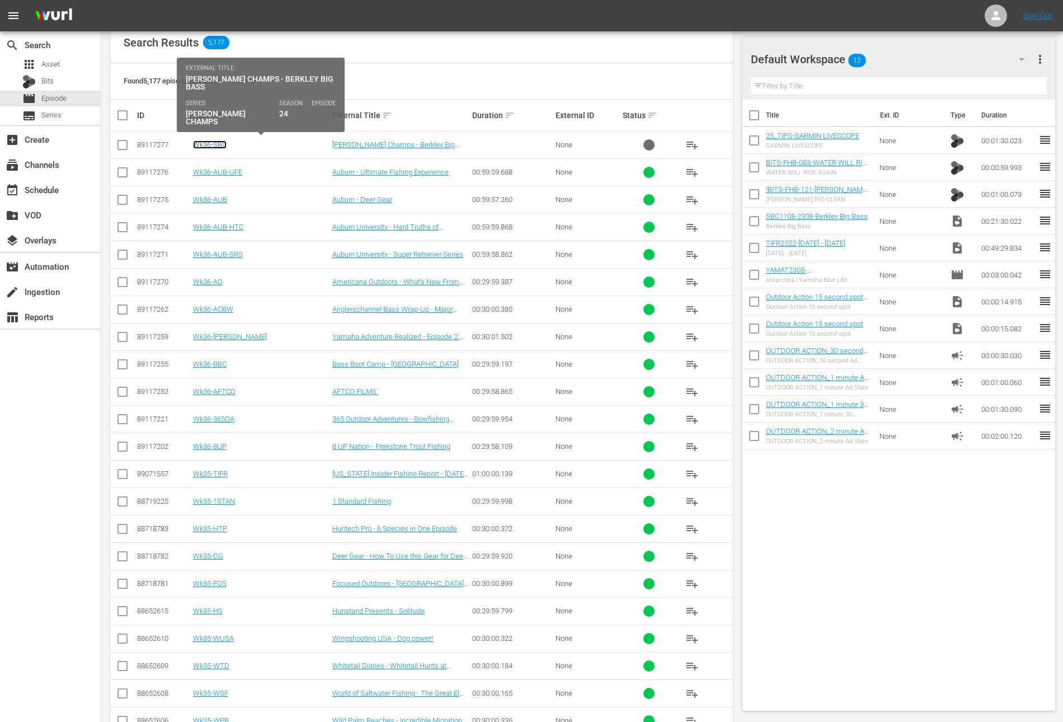
click at [222, 144] on link "Wk36-SBC" at bounding box center [210, 144] width 34 height 8
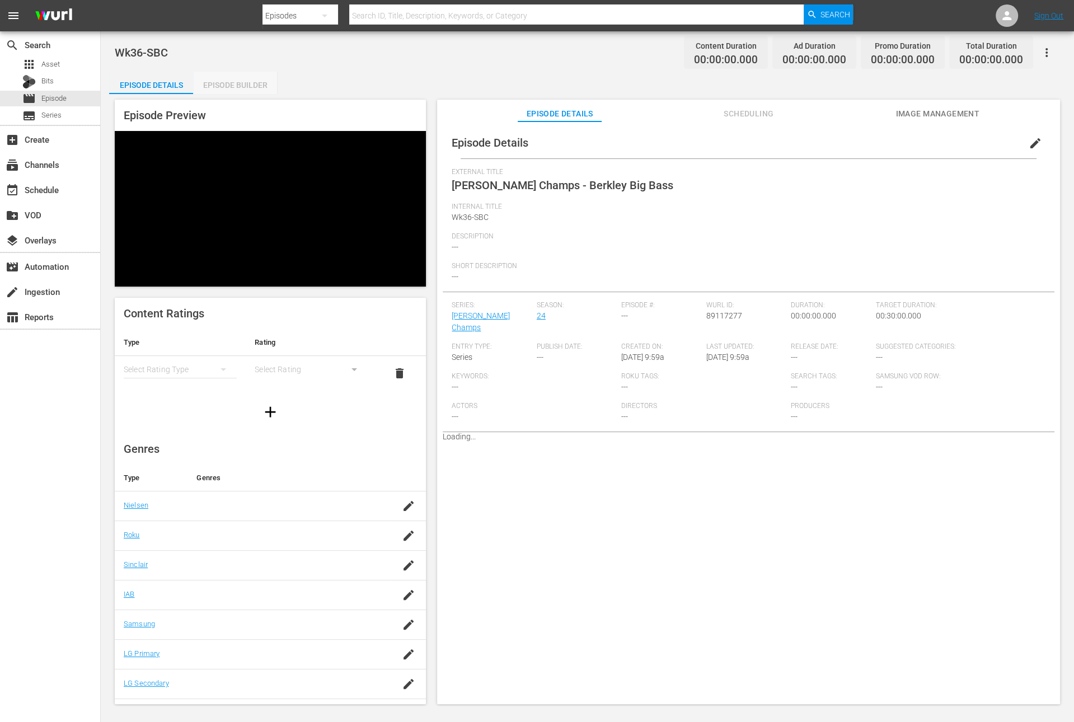
click at [248, 81] on div "Episode Builder" at bounding box center [235, 85] width 84 height 27
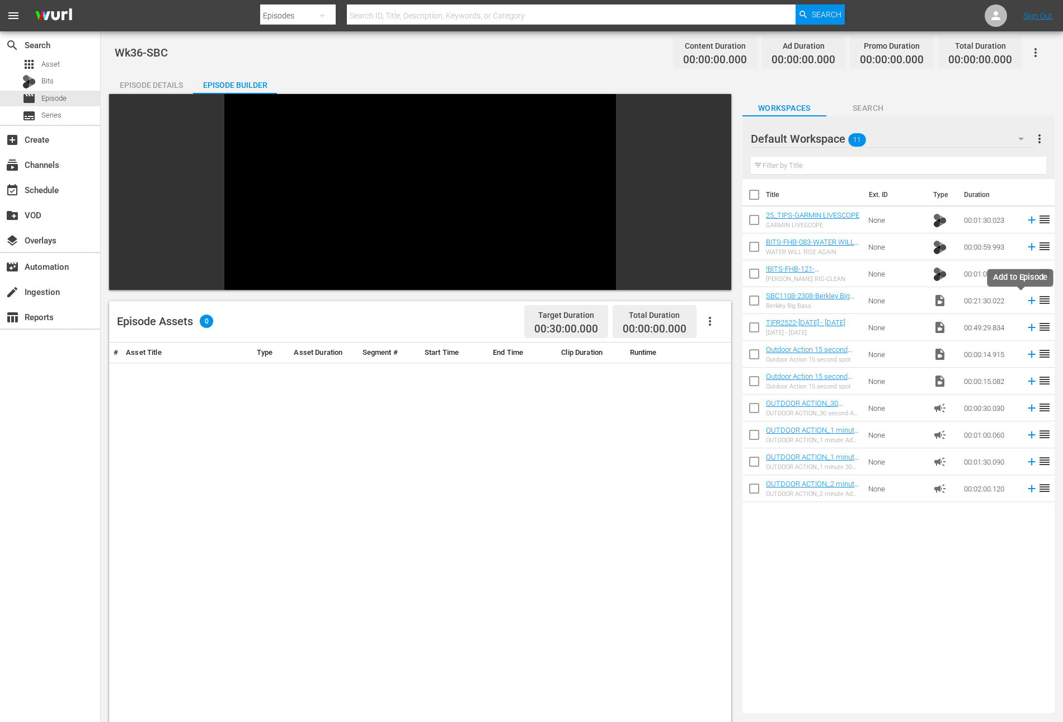
click at [1026, 302] on icon at bounding box center [1032, 300] width 12 height 12
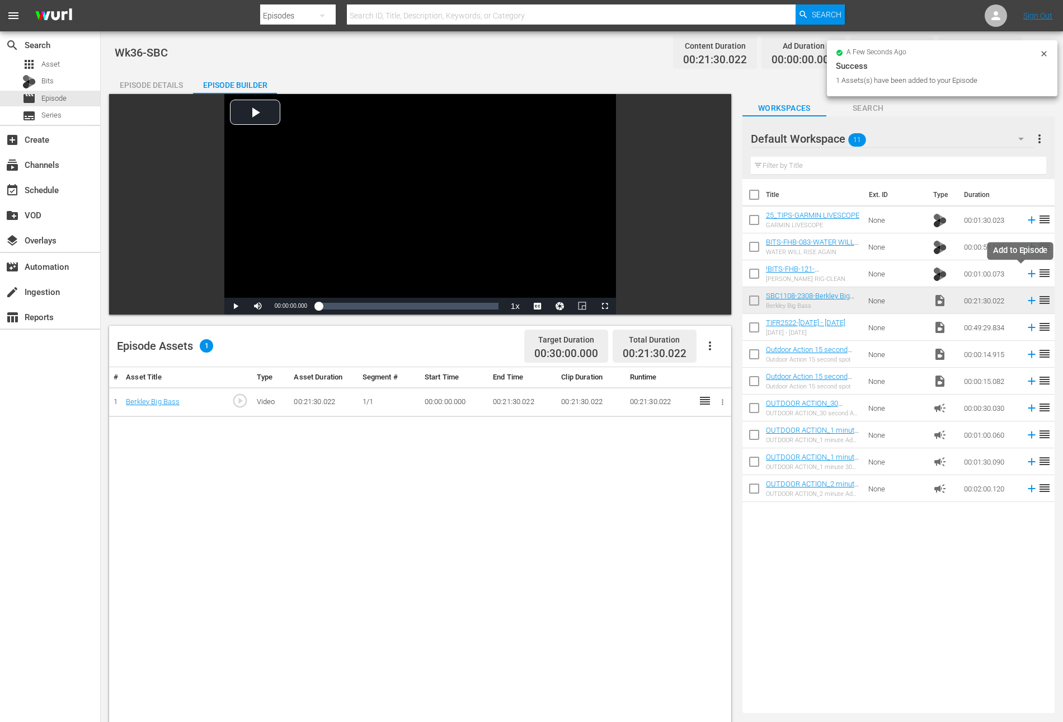
click at [1026, 272] on icon at bounding box center [1032, 273] width 12 height 12
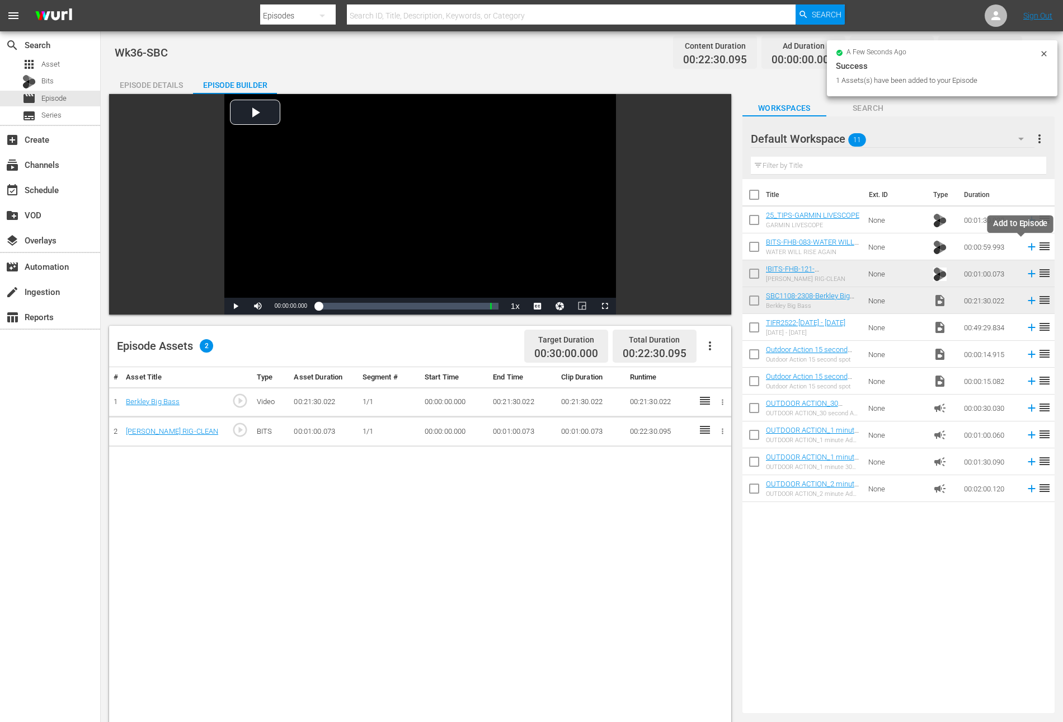
click at [1026, 246] on icon at bounding box center [1032, 247] width 12 height 12
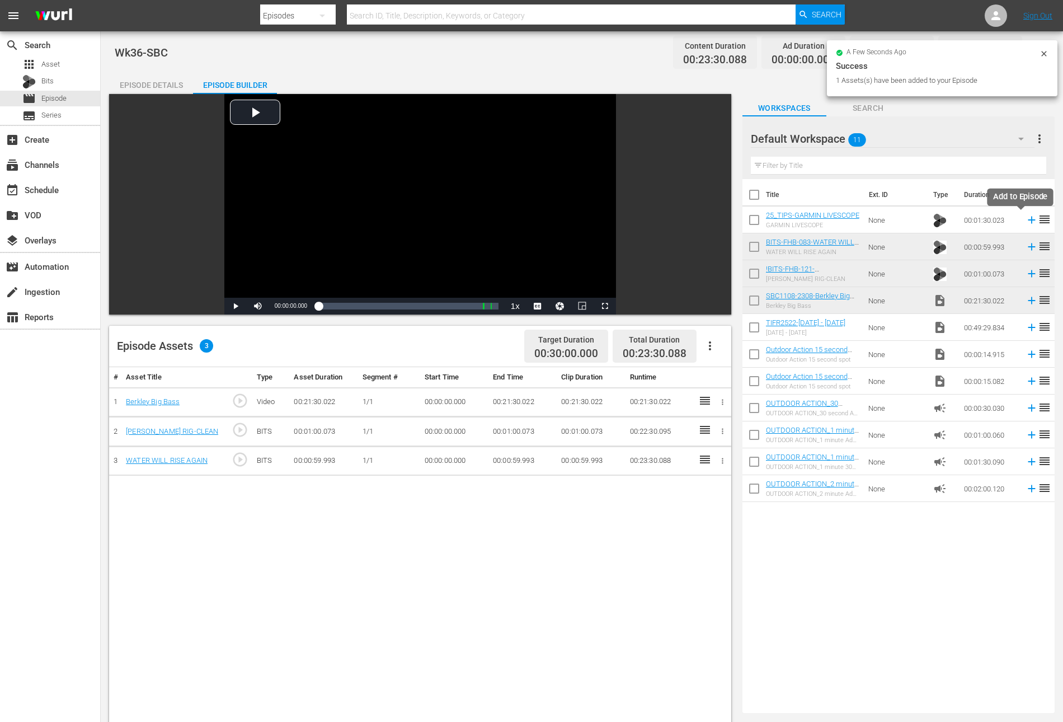
click at [1026, 218] on icon at bounding box center [1032, 220] width 12 height 12
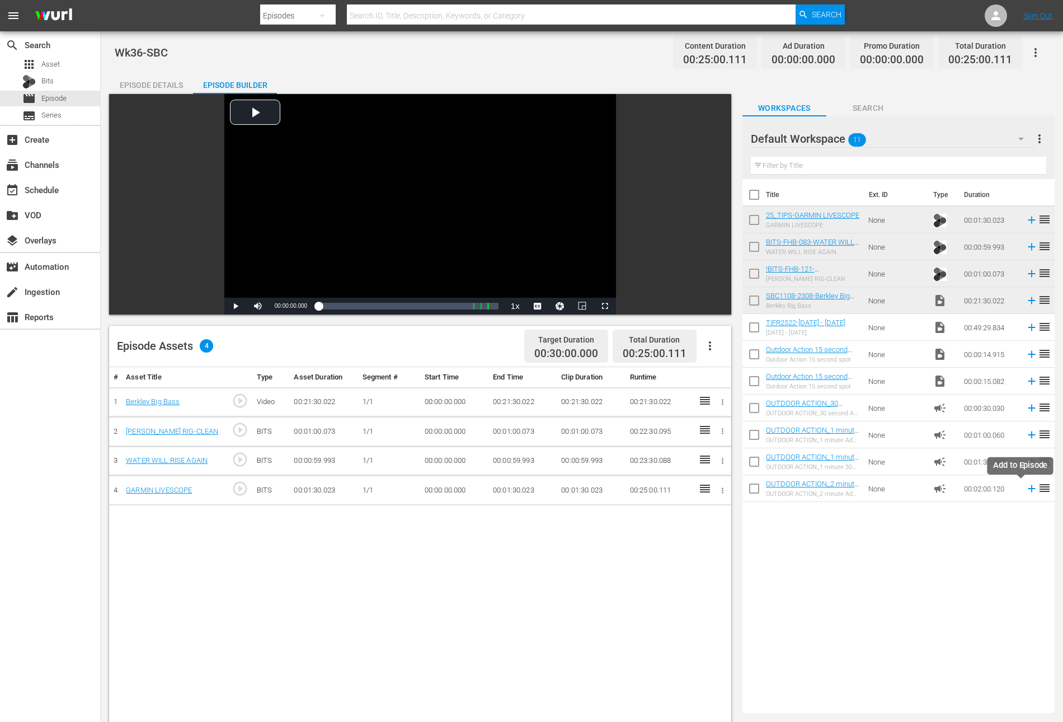
click at [1026, 493] on icon at bounding box center [1032, 488] width 12 height 12
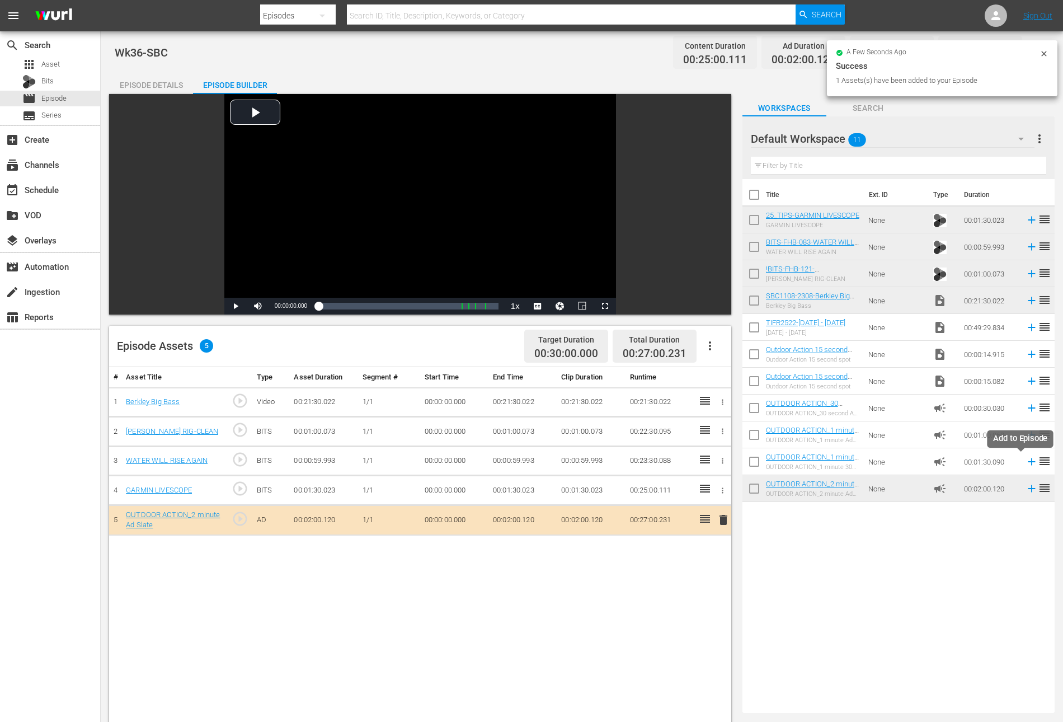
click at [1028, 462] on icon at bounding box center [1031, 461] width 7 height 7
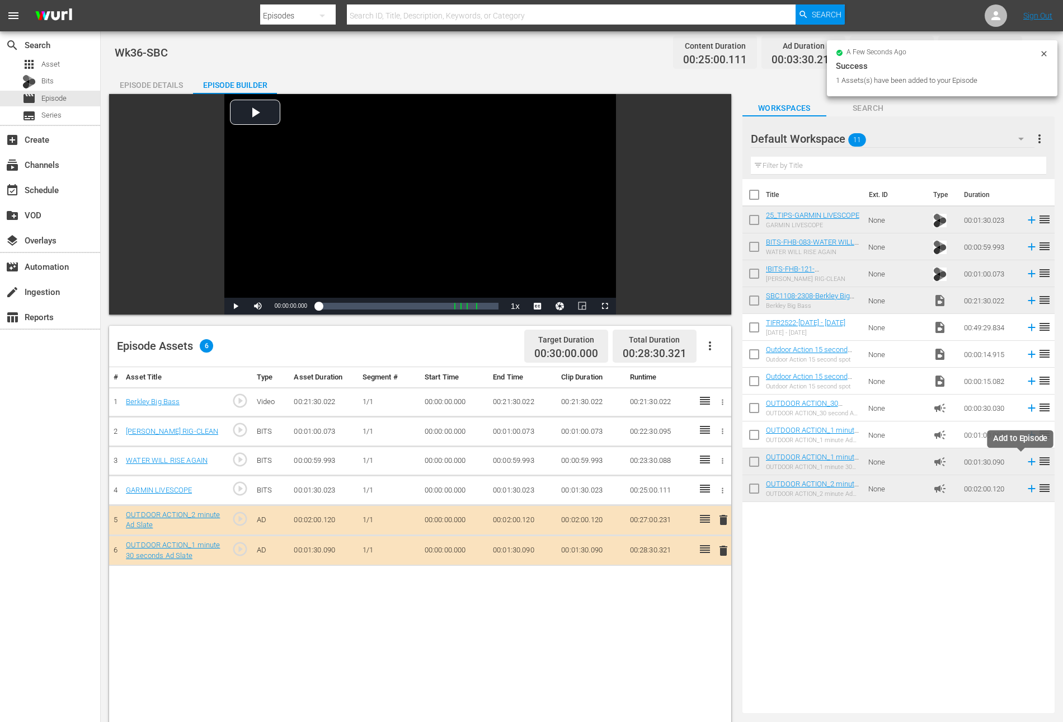
click at [1028, 458] on icon at bounding box center [1031, 461] width 7 height 7
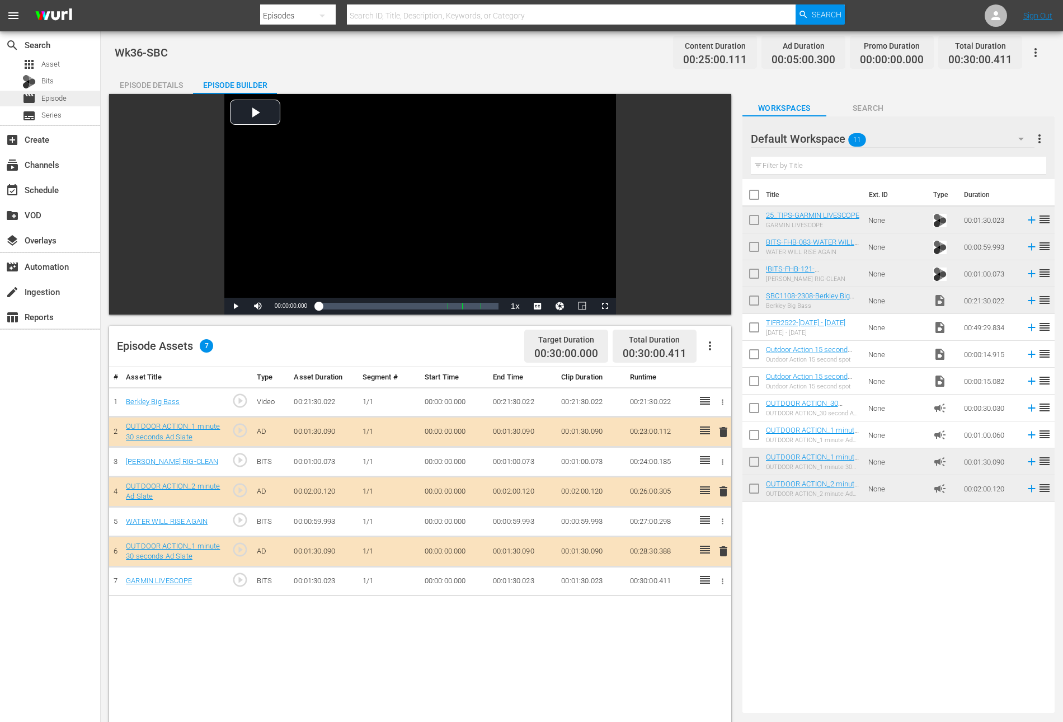
click at [62, 97] on span "Episode" at bounding box center [53, 98] width 25 height 11
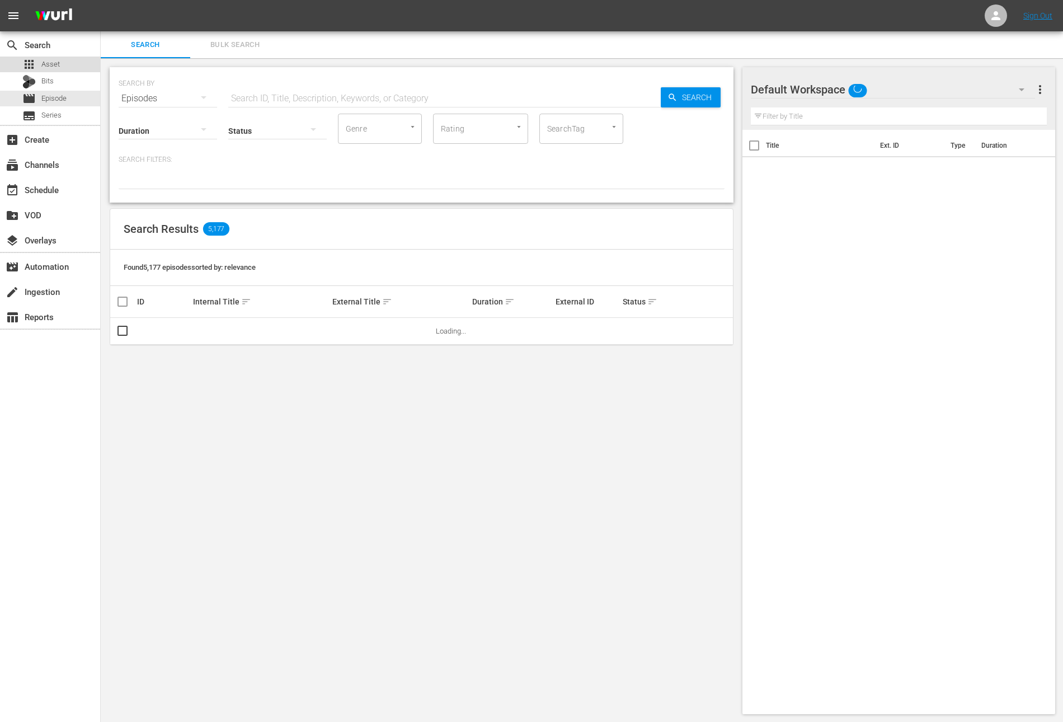
click at [61, 65] on div "apps Asset" at bounding box center [50, 65] width 100 height 16
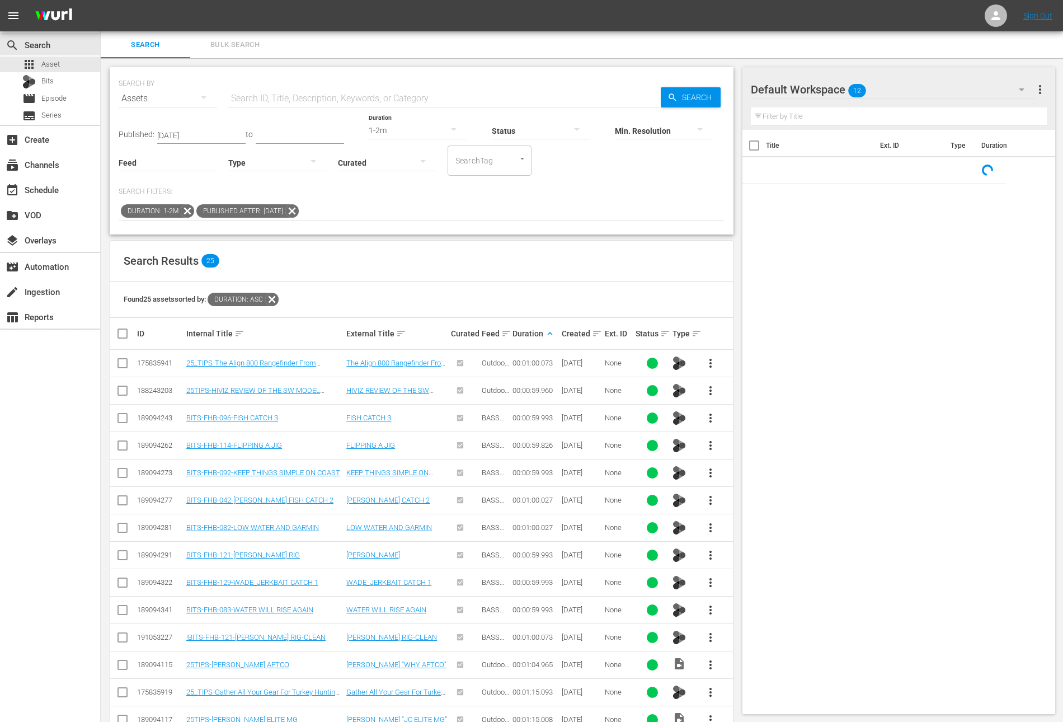
click at [299, 210] on icon at bounding box center [292, 211] width 15 height 15
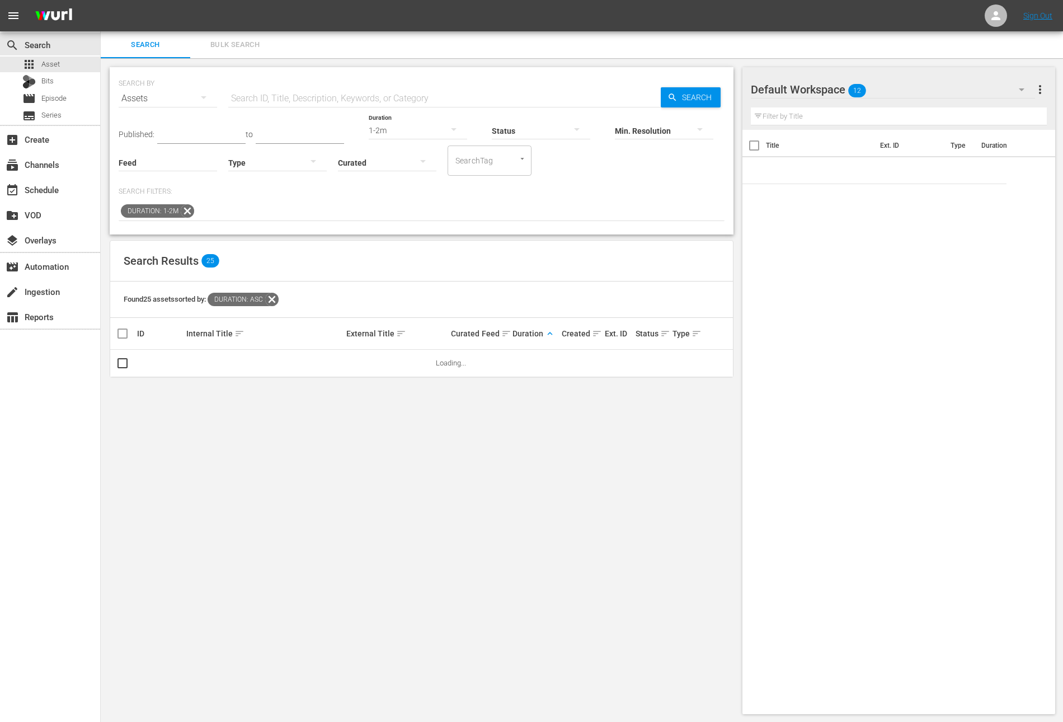
click at [186, 208] on icon at bounding box center [187, 211] width 15 height 15
click at [276, 299] on icon at bounding box center [271, 299] width 13 height 13
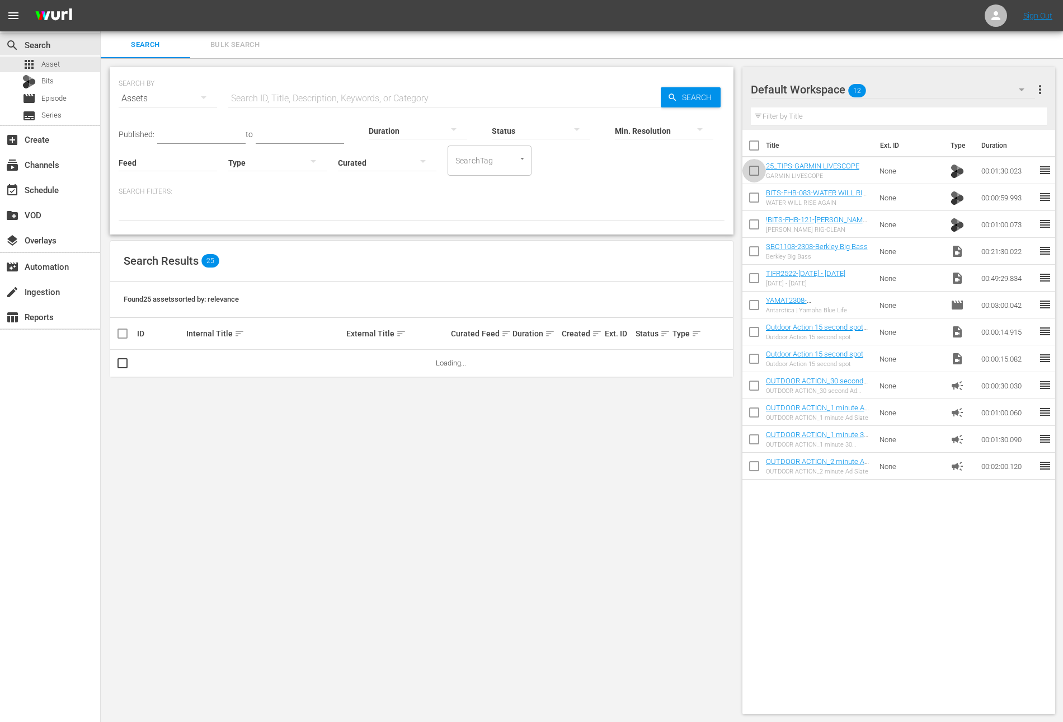
click at [746, 168] on input "checkbox" at bounding box center [753, 172] width 23 height 23
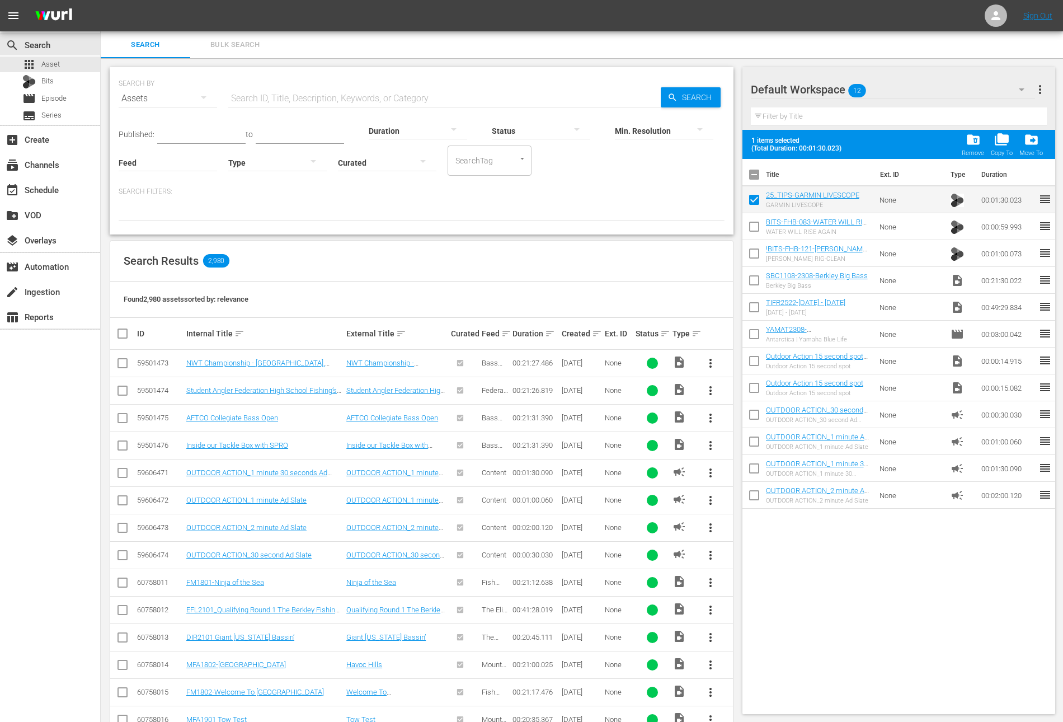
click at [747, 231] on input "checkbox" at bounding box center [753, 228] width 23 height 23
click at [752, 256] on input "checkbox" at bounding box center [753, 255] width 23 height 23
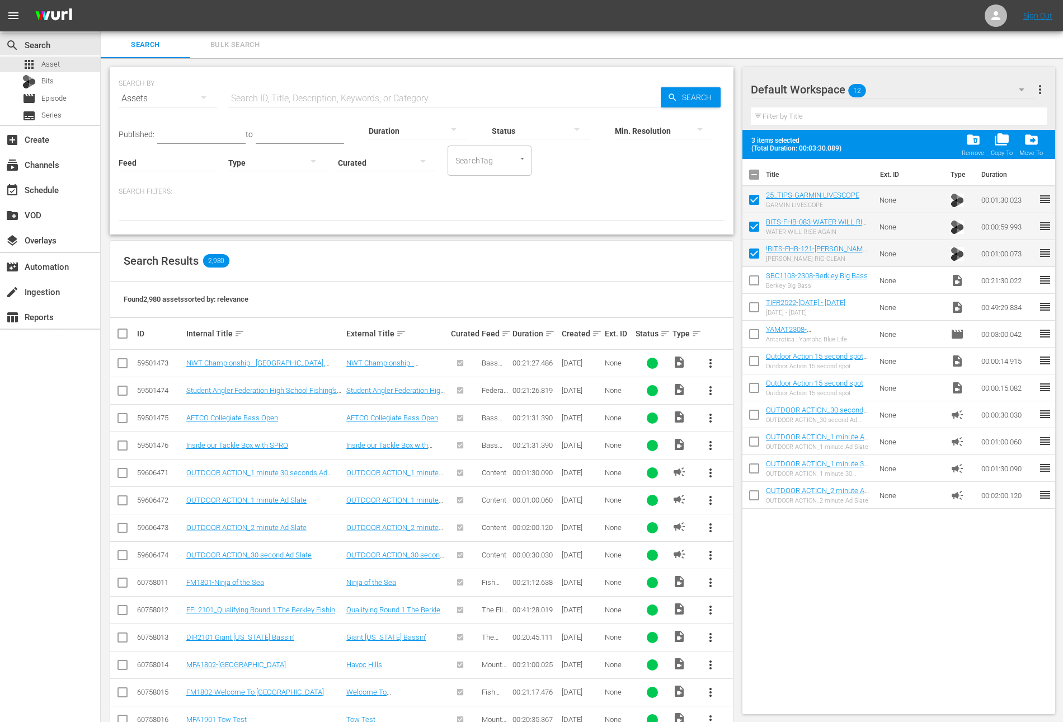
click at [755, 276] on input "checkbox" at bounding box center [753, 282] width 23 height 23
click at [972, 144] on span "folder_delete" at bounding box center [973, 139] width 15 height 15
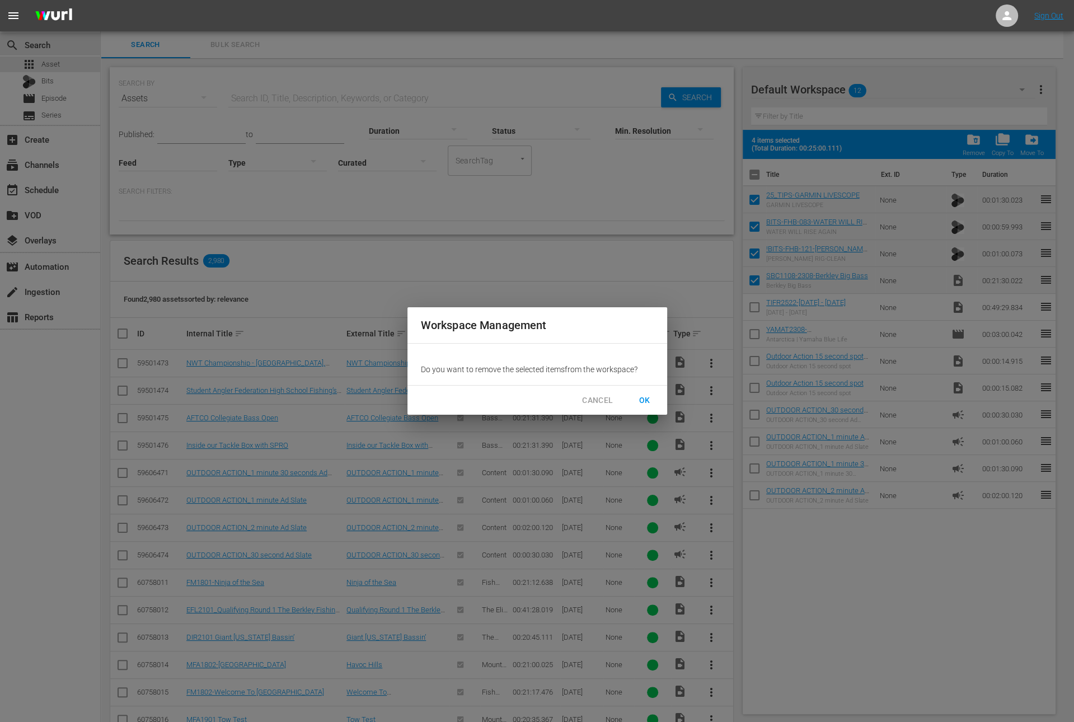
click at [645, 398] on span "OK" at bounding box center [645, 400] width 18 height 14
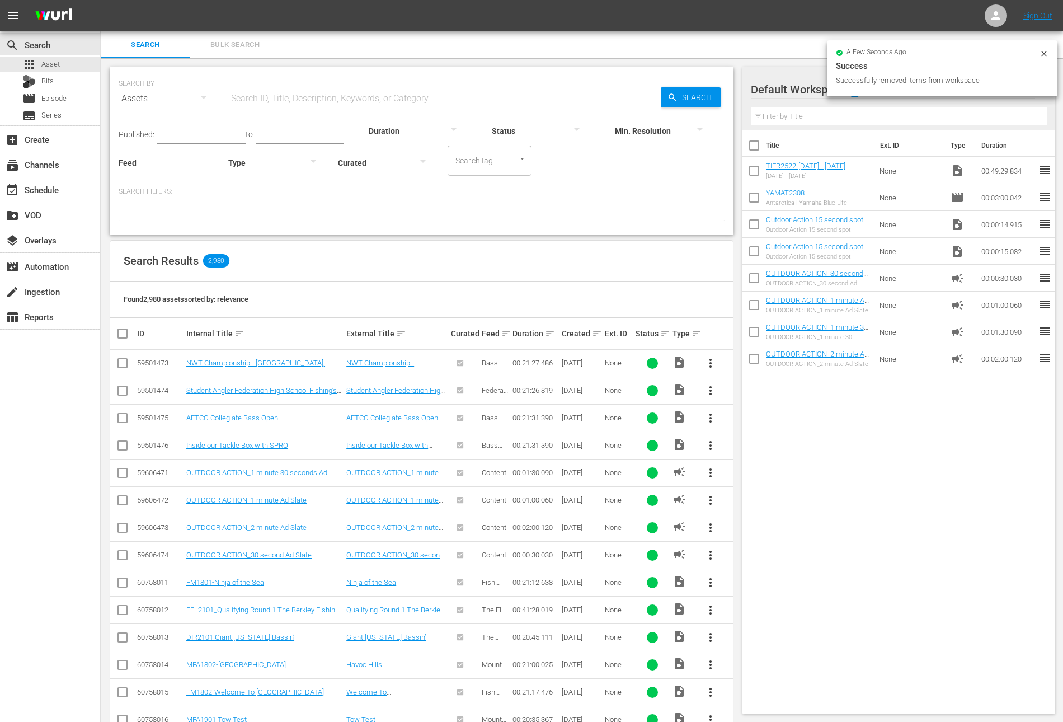
click at [311, 96] on input "text" at bounding box center [444, 98] width 432 height 27
paste input "[PERSON_NAME]"
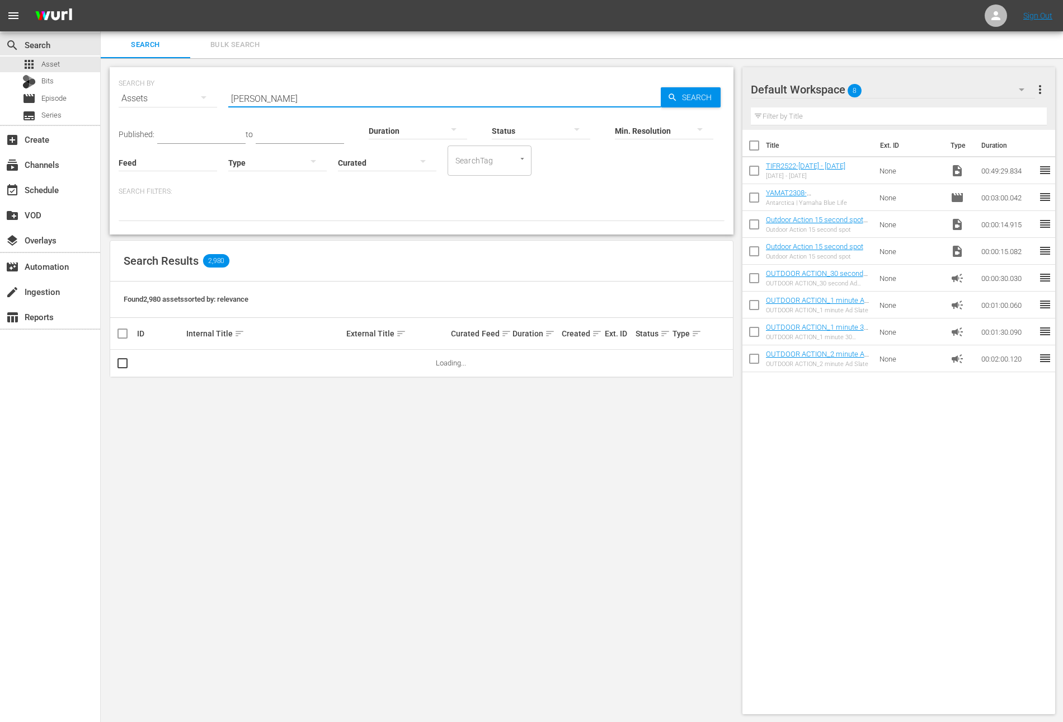
click at [448, 213] on div at bounding box center [422, 211] width 606 height 19
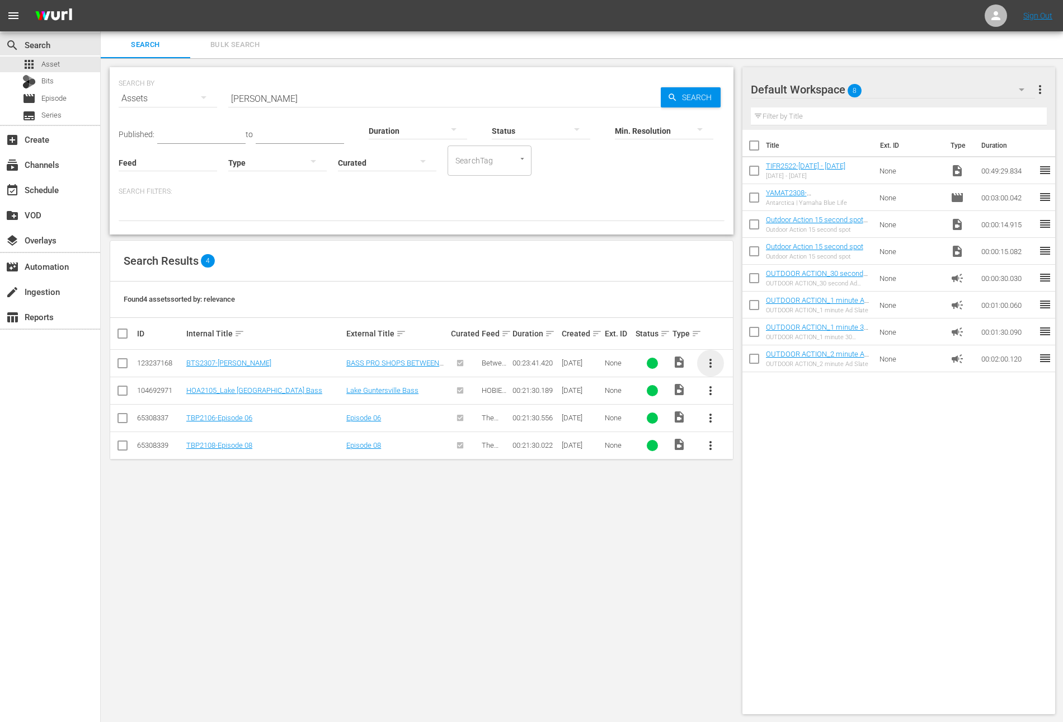
click at [711, 363] on span "more_vert" at bounding box center [710, 362] width 13 height 13
click at [739, 394] on div "Workspace" at bounding box center [771, 393] width 76 height 27
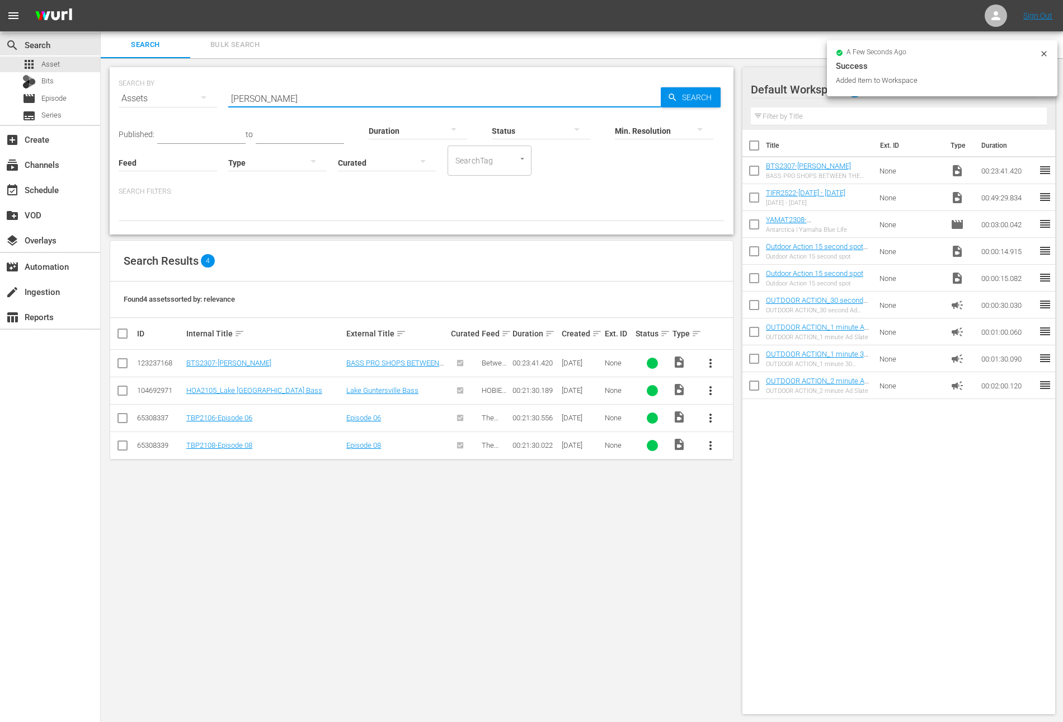
click at [294, 93] on input "[PERSON_NAME]" at bounding box center [444, 98] width 432 height 27
click at [400, 127] on div at bounding box center [418, 130] width 98 height 31
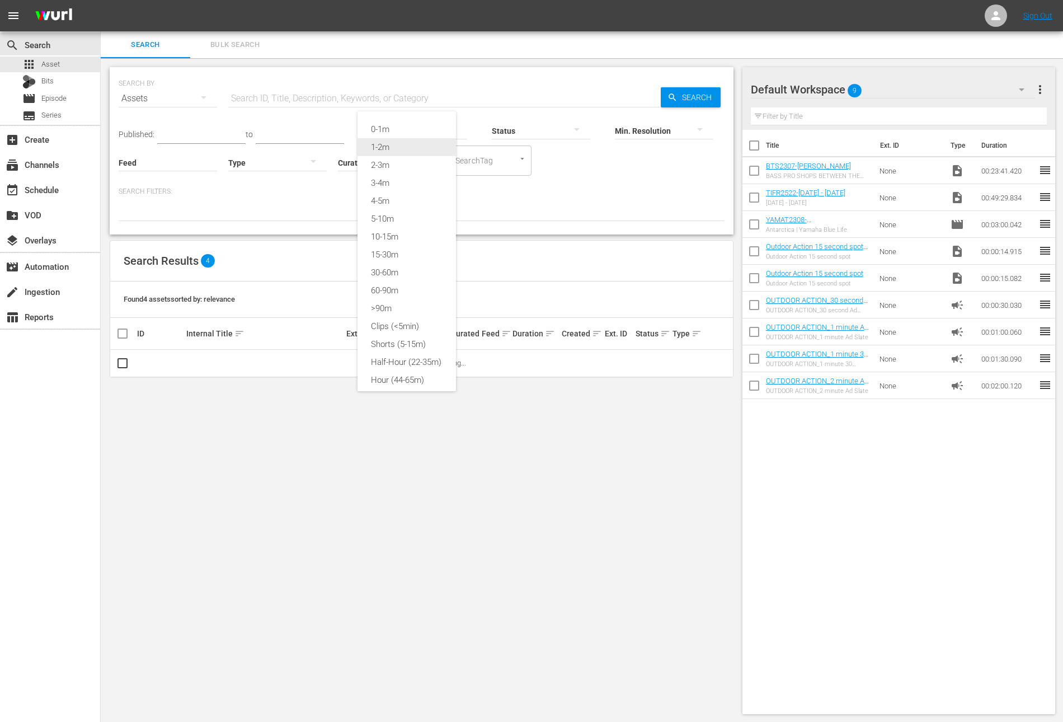
click at [401, 137] on div "0-1m" at bounding box center [407, 129] width 98 height 18
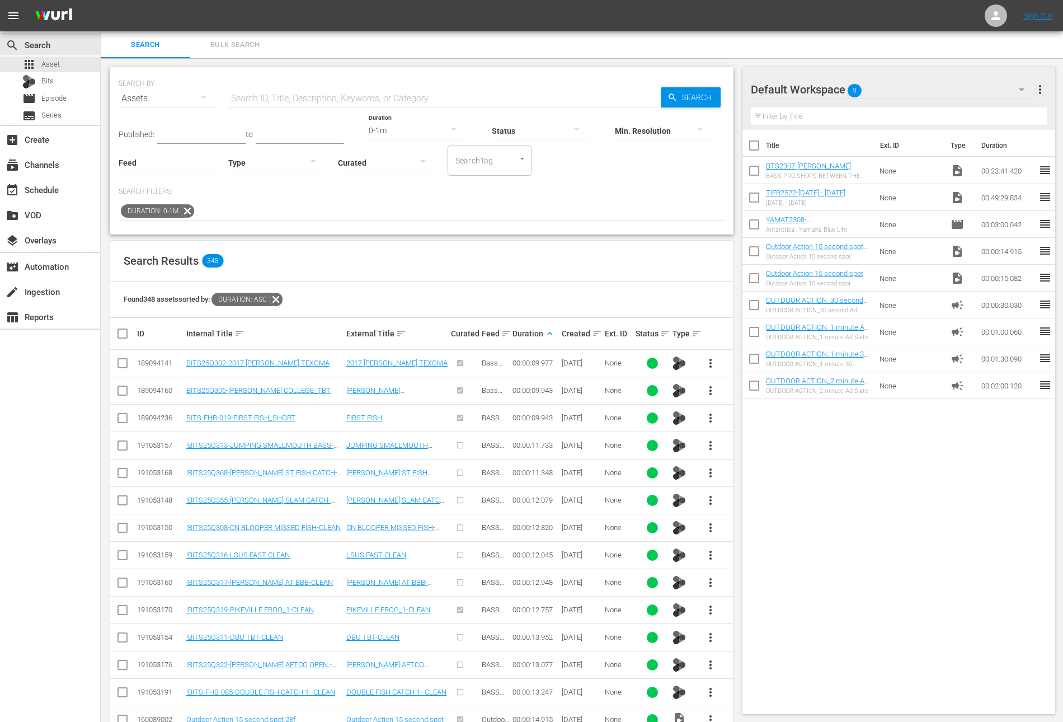
click at [565, 288] on div "Found 348 assets sorted by: Duration: asc" at bounding box center [421, 299] width 623 height 36
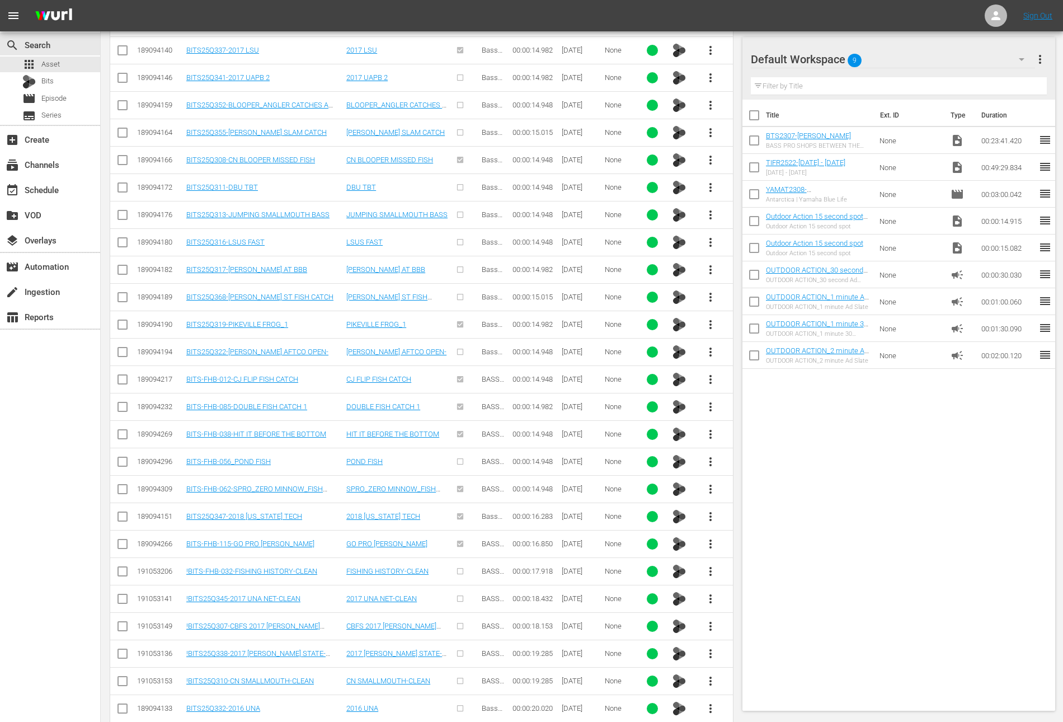
scroll to position [902, 0]
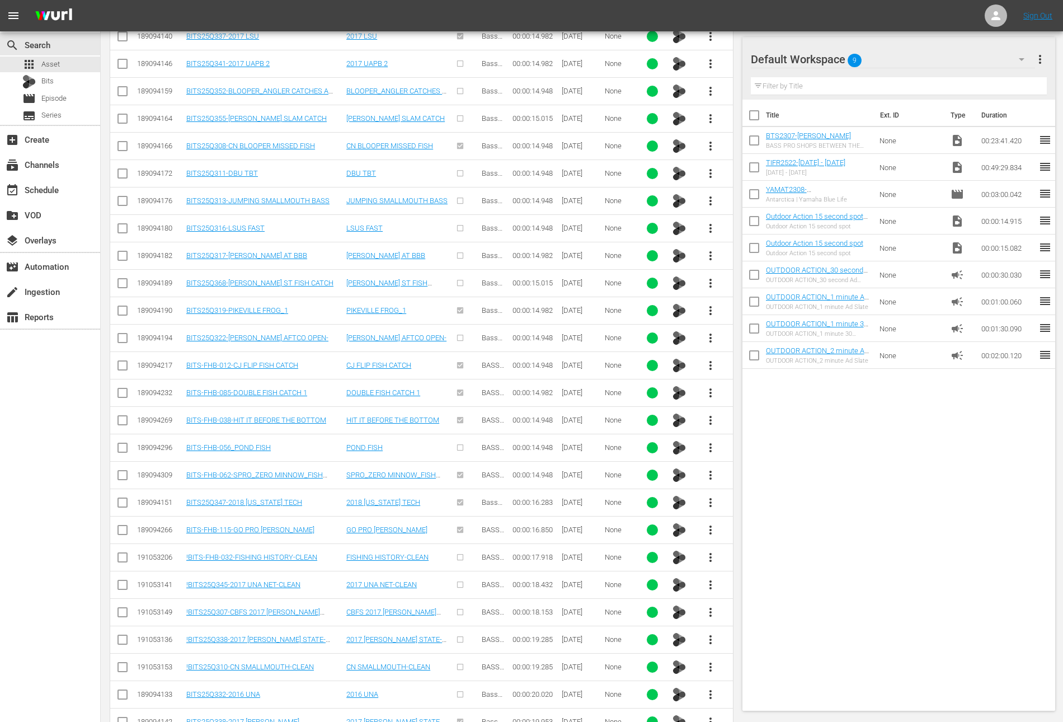
click at [714, 551] on span "more_vert" at bounding box center [710, 557] width 13 height 13
click at [755, 582] on div "Workspace" at bounding box center [771, 579] width 76 height 27
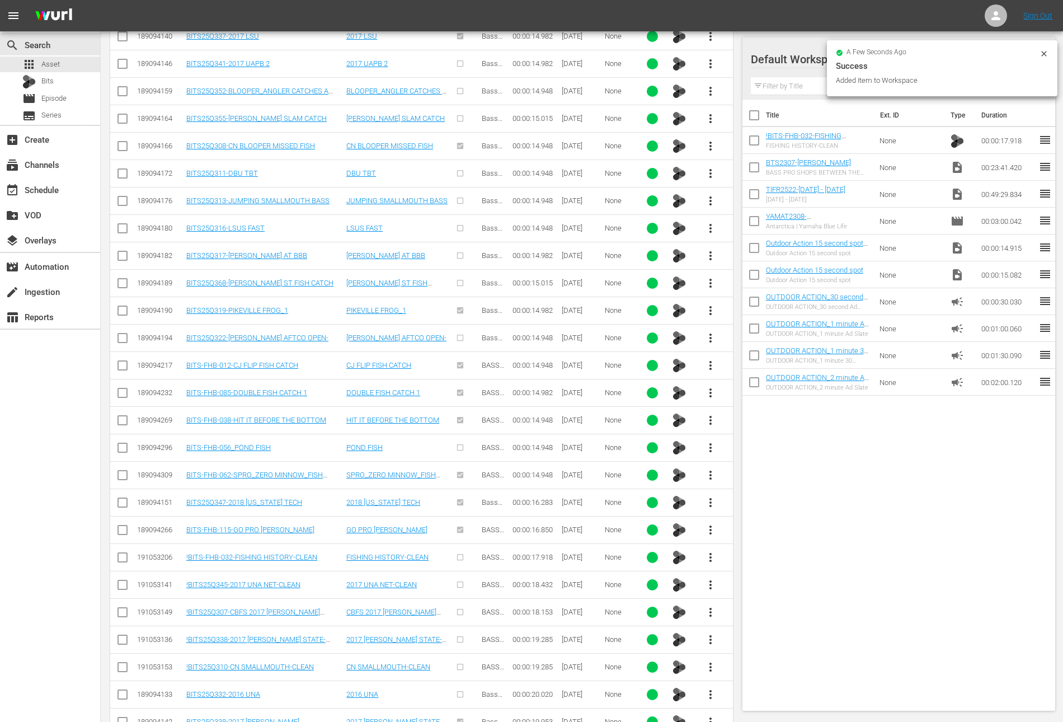
click at [750, 168] on input "checkbox" at bounding box center [753, 169] width 23 height 23
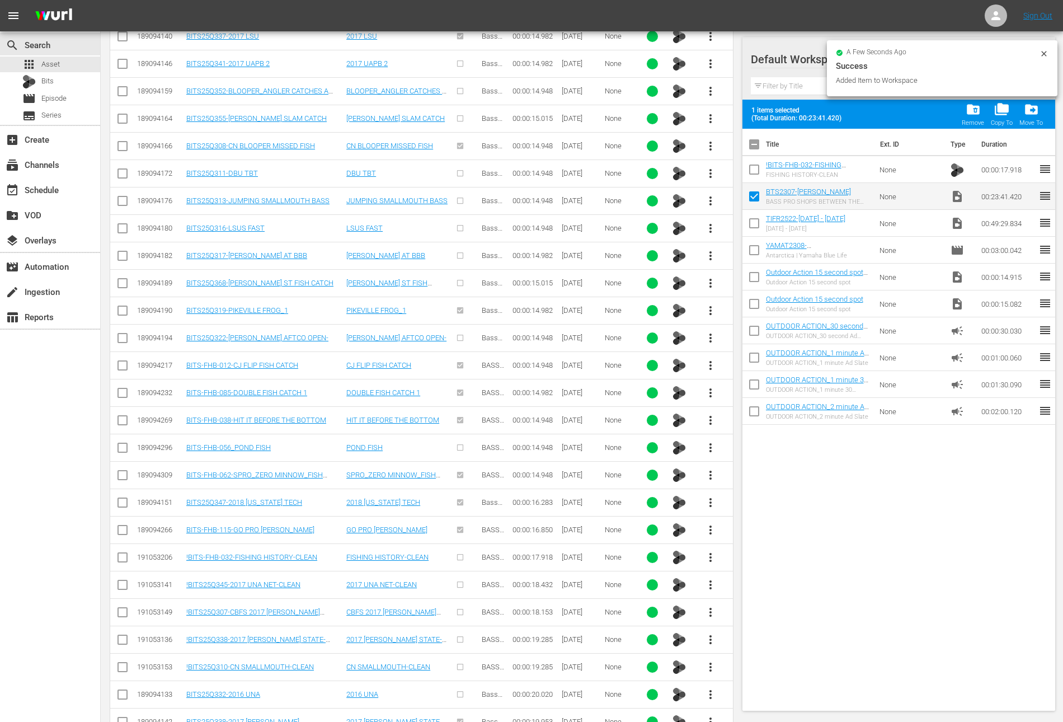
click at [750, 168] on input "checkbox" at bounding box center [753, 171] width 23 height 23
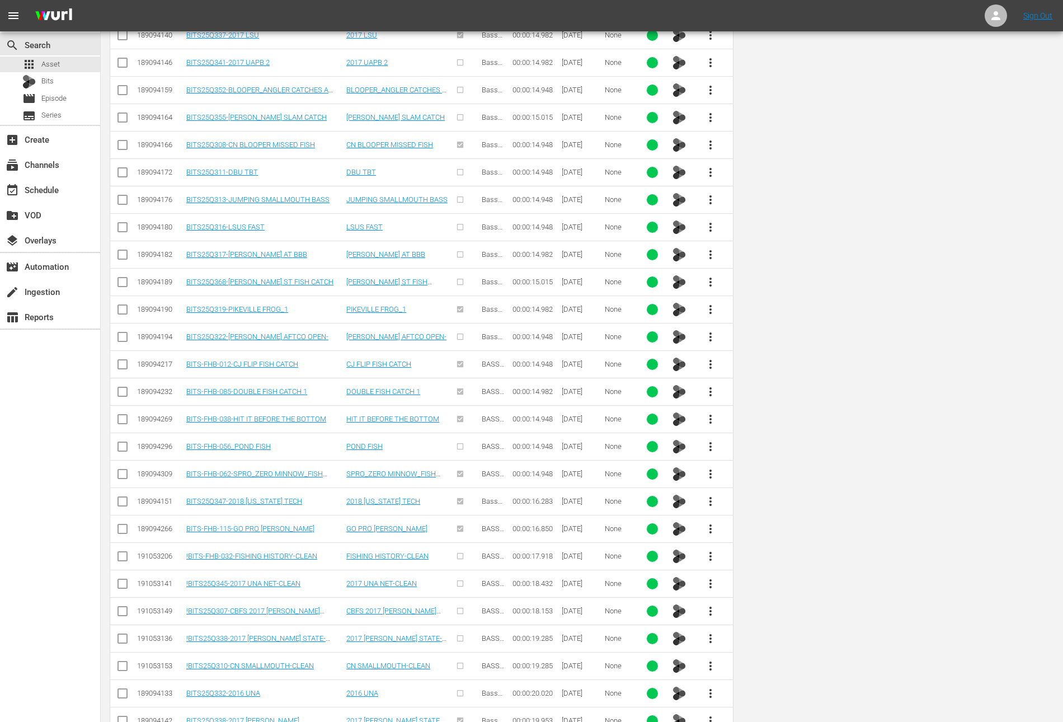
scroll to position [0, 0]
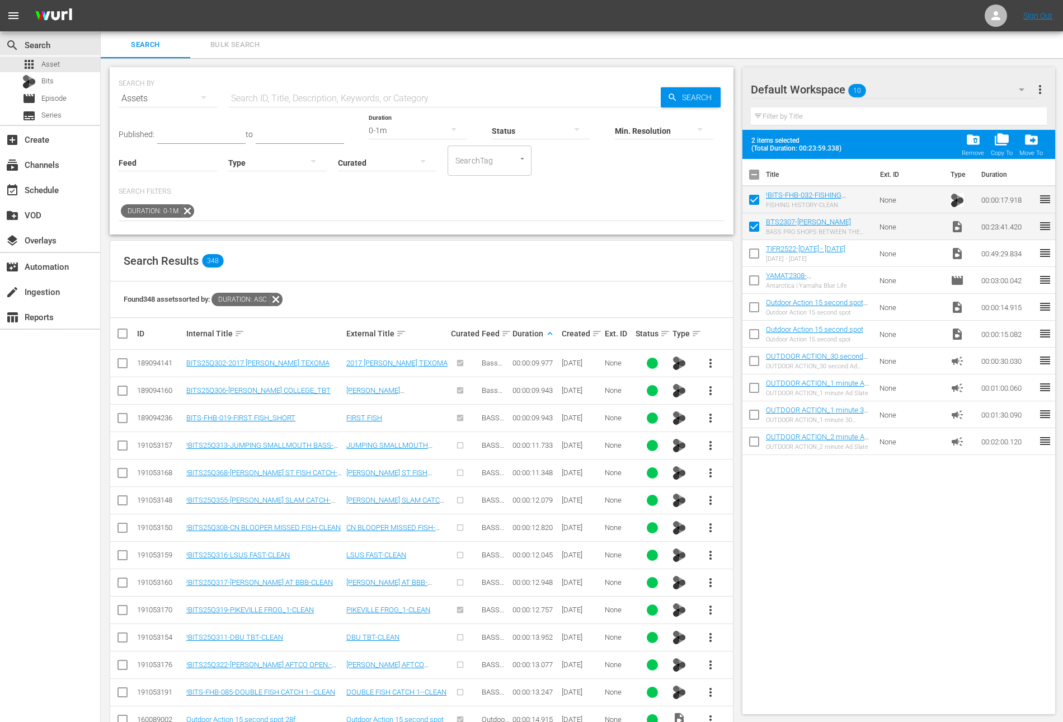
click at [390, 133] on div "0-1m" at bounding box center [418, 130] width 98 height 31
click at [538, 225] on div "0-1m 1-2m 2-3m 3-4m 4-5m 5-10m 10-15m 15-30m 30-60m 60-90m >90m Clips (<5min) S…" at bounding box center [531, 361] width 1063 height 722
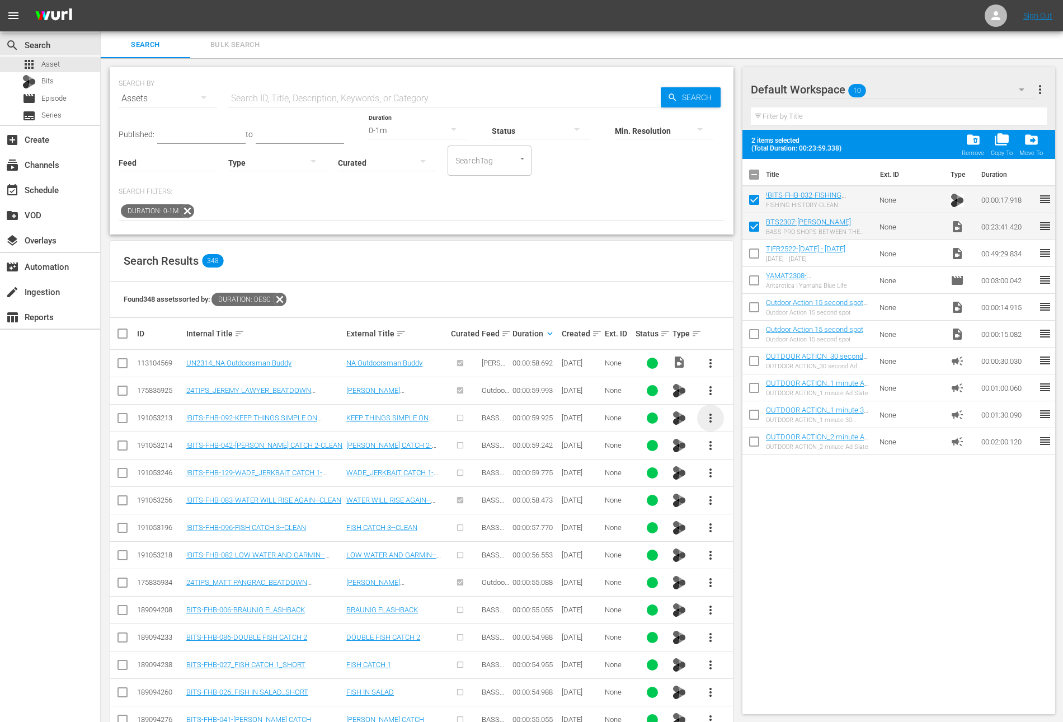
click at [708, 419] on span "more_vert" at bounding box center [710, 417] width 13 height 13
click at [752, 444] on div "Workspace" at bounding box center [771, 448] width 76 height 27
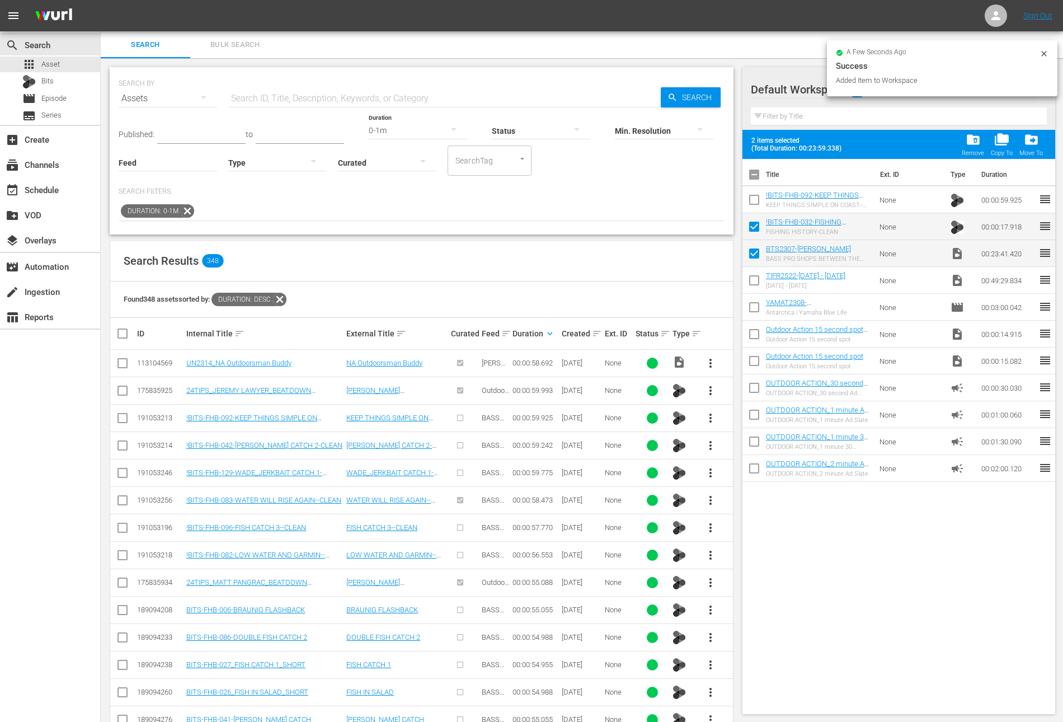
click at [753, 200] on input "checkbox" at bounding box center [753, 201] width 23 height 23
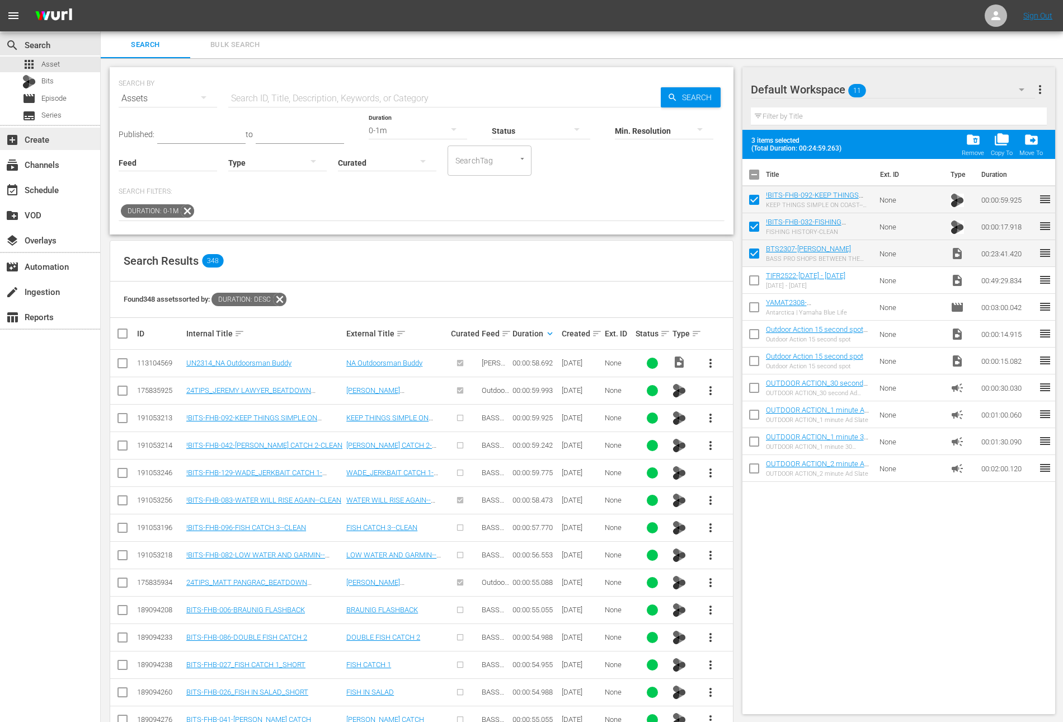
click at [39, 140] on div "add_box Create" at bounding box center [31, 138] width 63 height 10
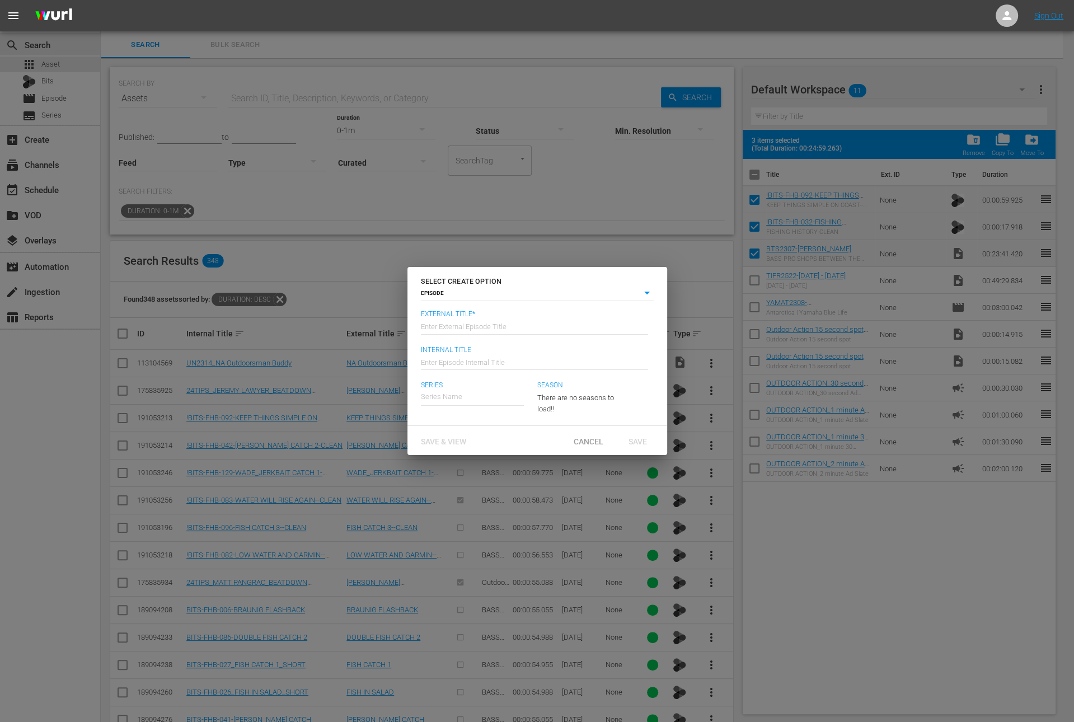
click at [493, 323] on input "text" at bounding box center [534, 325] width 227 height 27
paste input "[PERSON_NAME]"
click at [485, 485] on div "BETWEEN THE SCALES" at bounding box center [466, 481] width 75 height 27
click at [640, 445] on span "Save" at bounding box center [637, 440] width 36 height 9
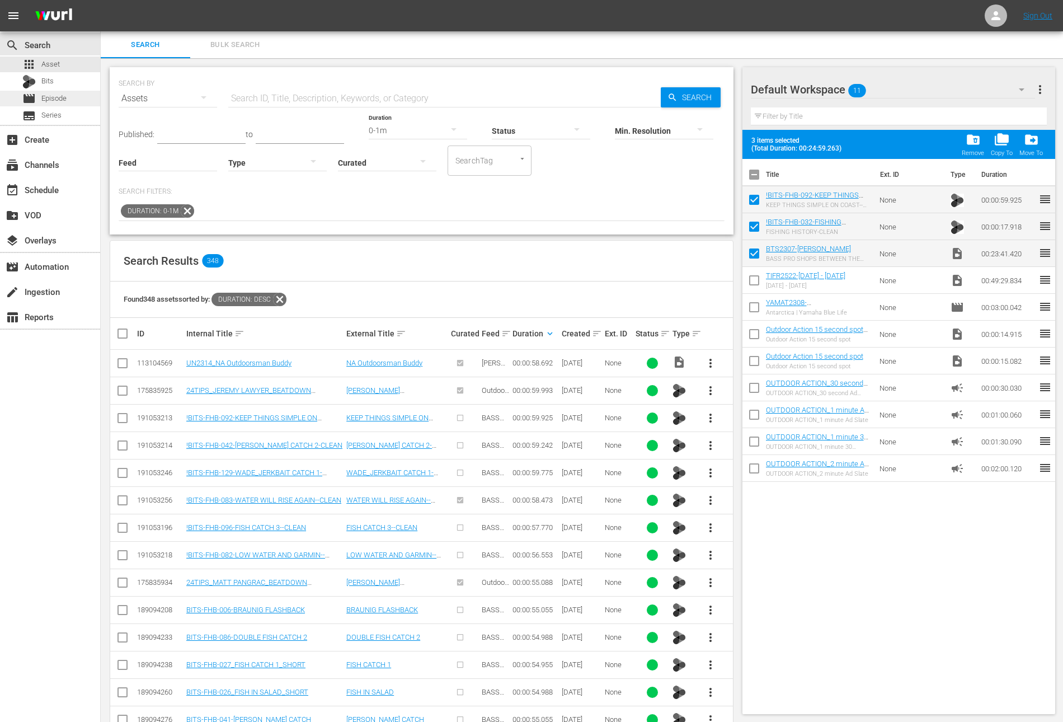
click at [57, 102] on span "Episode" at bounding box center [53, 98] width 25 height 11
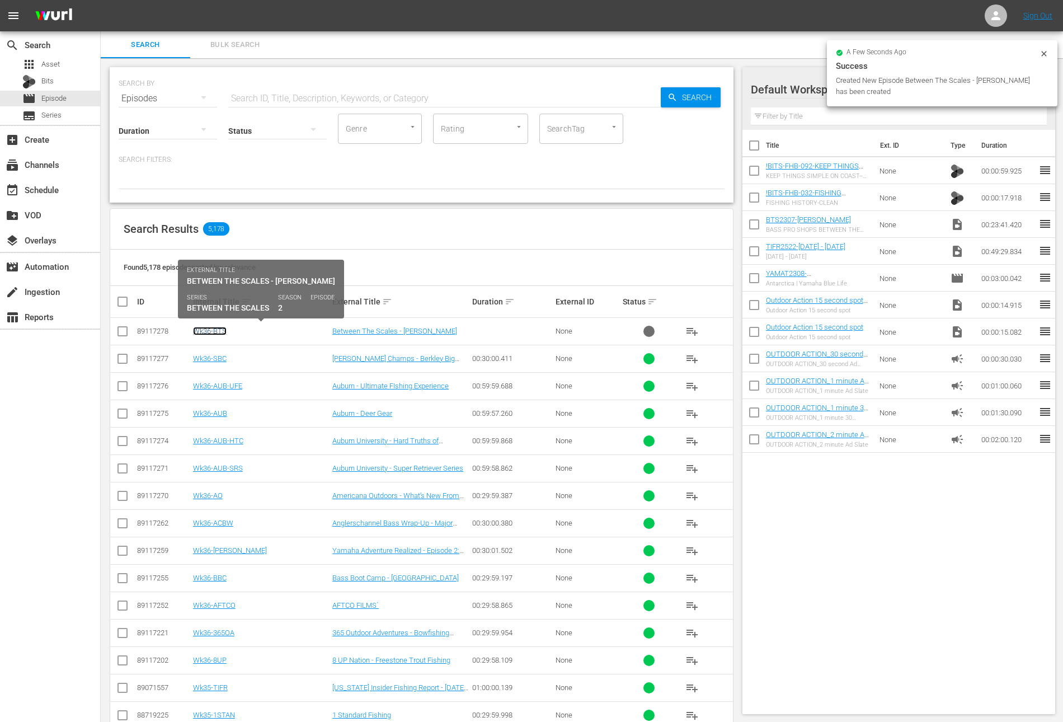
click at [217, 330] on link "Wk36-BTS" at bounding box center [210, 331] width 34 height 8
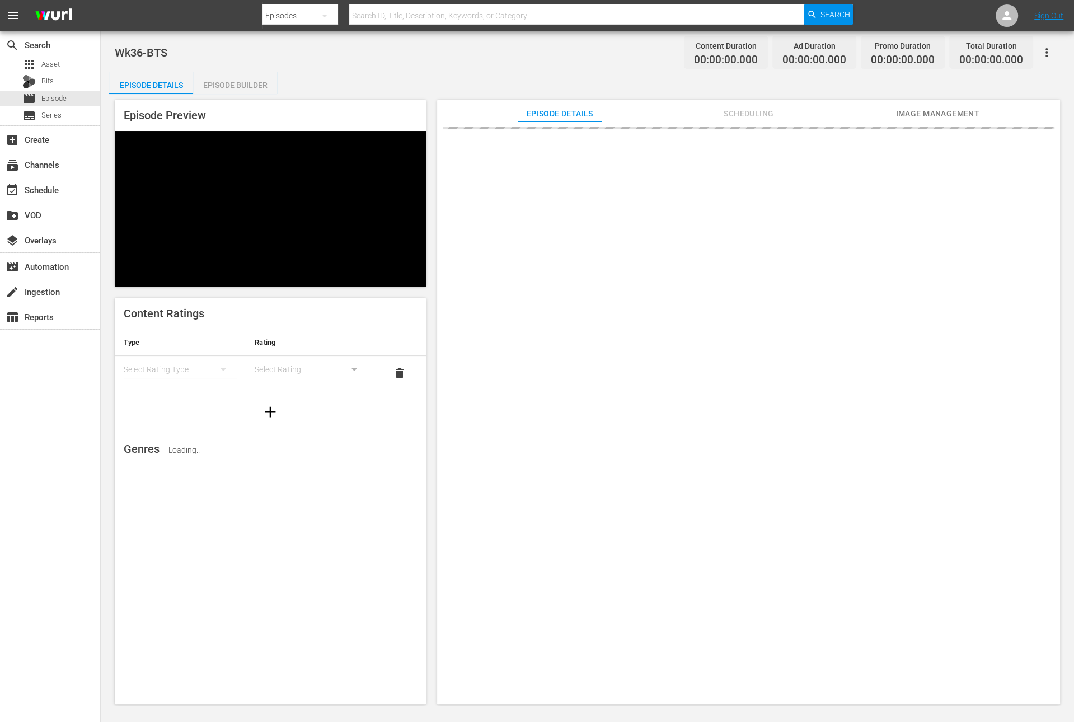
click at [243, 83] on div "Episode Builder" at bounding box center [235, 85] width 84 height 27
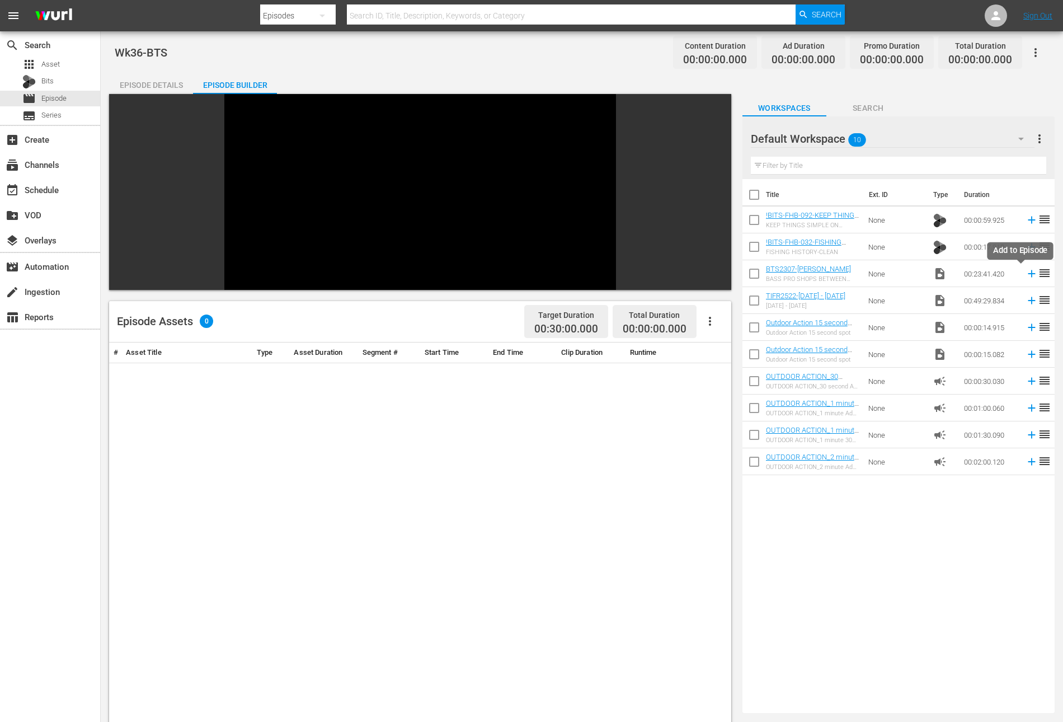
click at [1026, 274] on icon at bounding box center [1032, 273] width 12 height 12
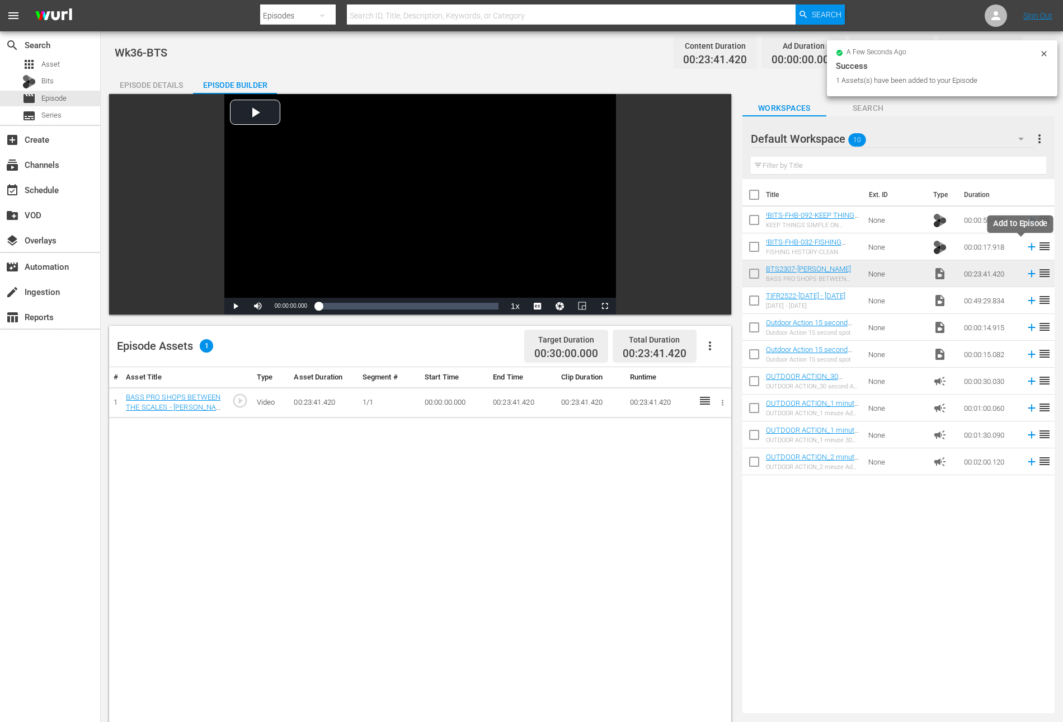
click at [1026, 247] on icon at bounding box center [1032, 247] width 12 height 12
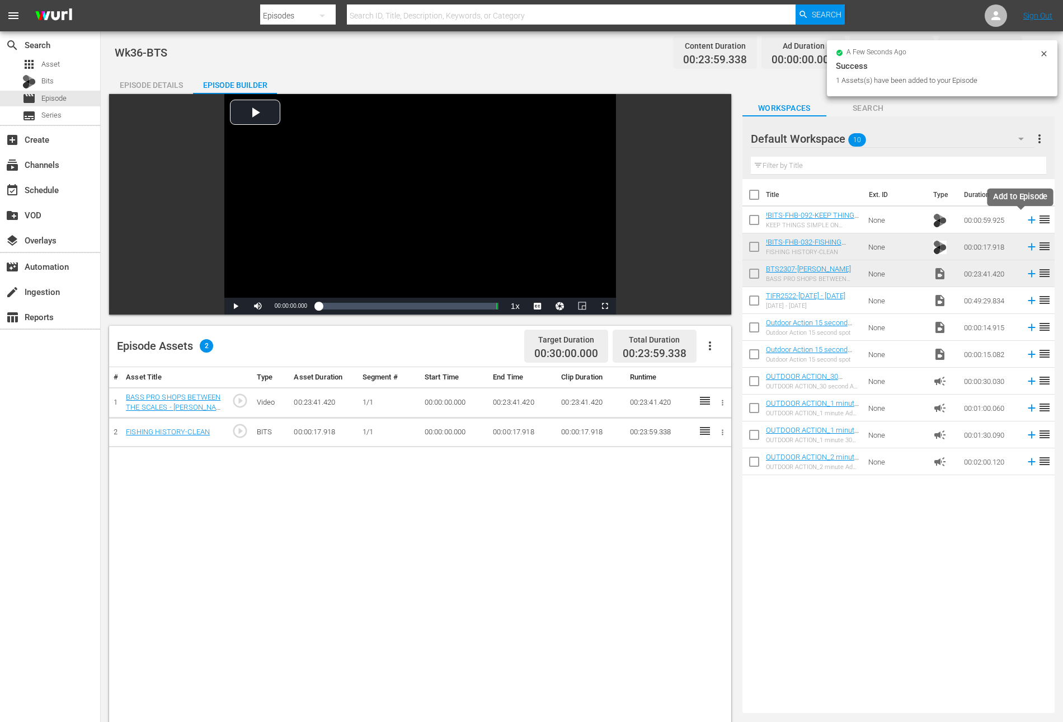
click at [1028, 219] on icon at bounding box center [1031, 220] width 7 height 7
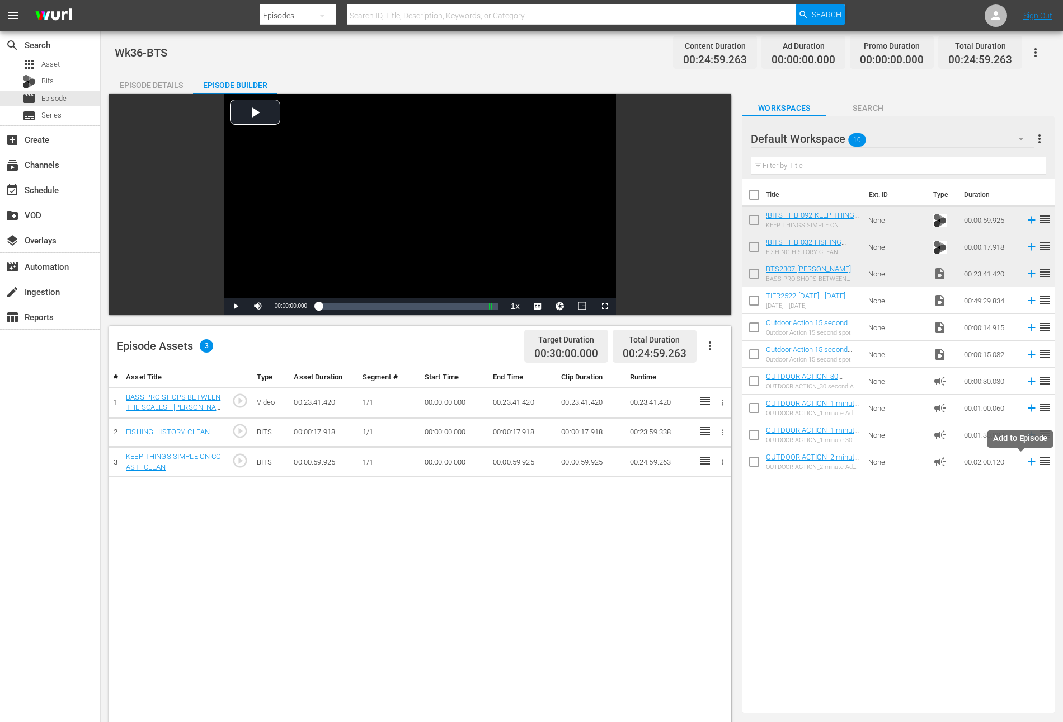
click at [1026, 465] on icon at bounding box center [1032, 461] width 12 height 12
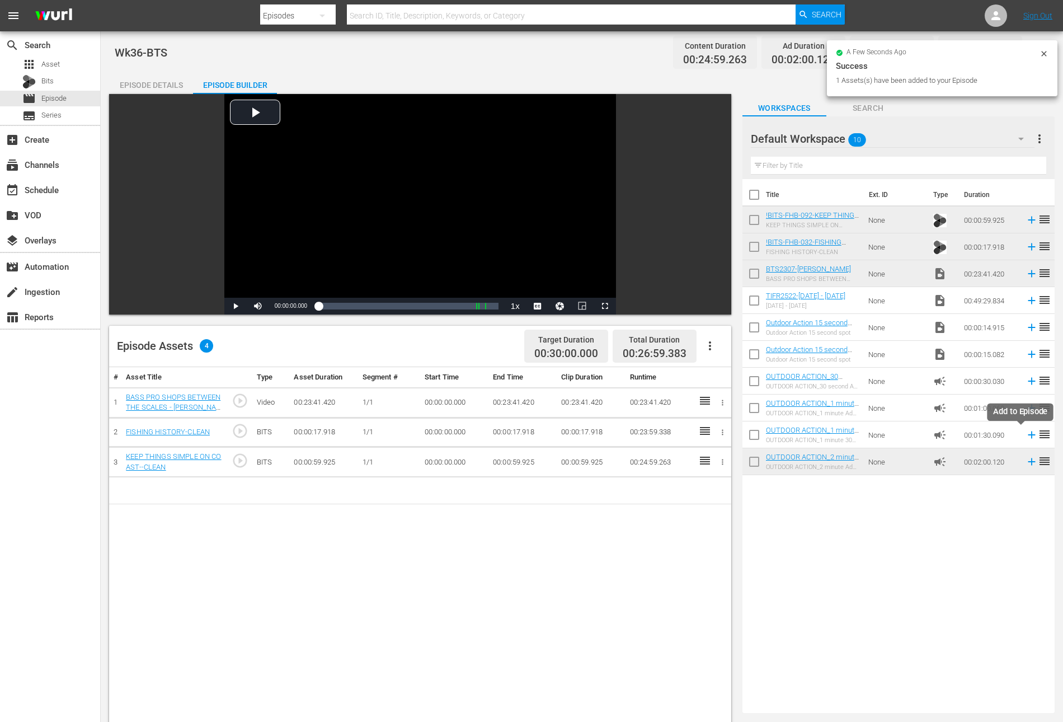
click at [1026, 434] on icon at bounding box center [1032, 435] width 12 height 12
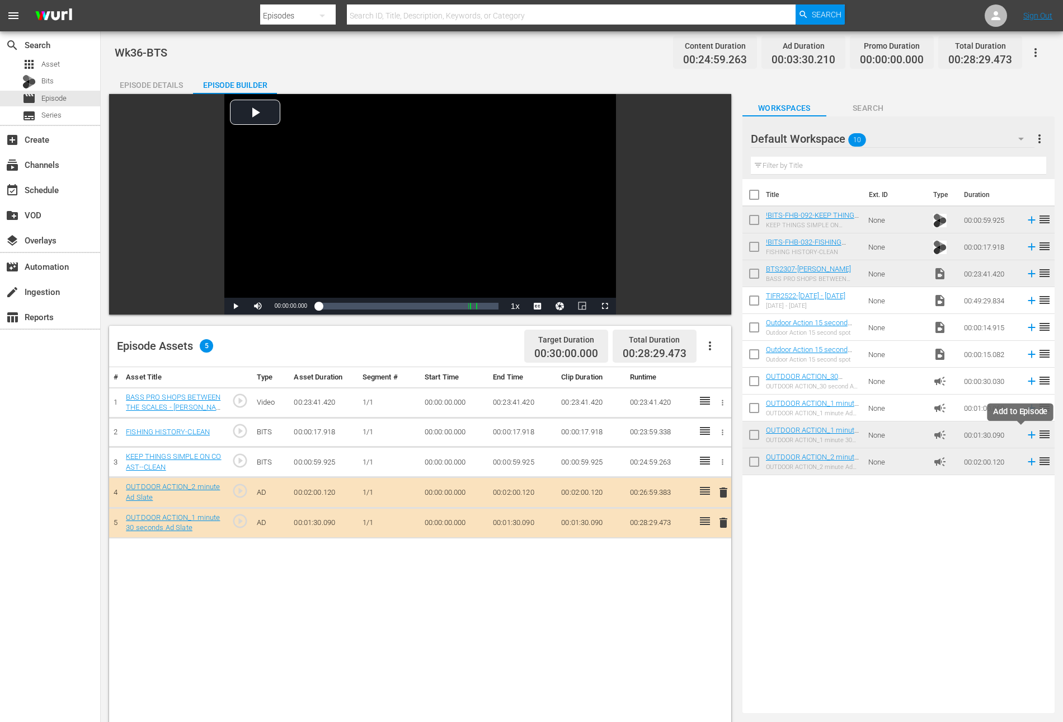
scroll to position [1, 0]
click at [1026, 432] on icon at bounding box center [1032, 434] width 12 height 12
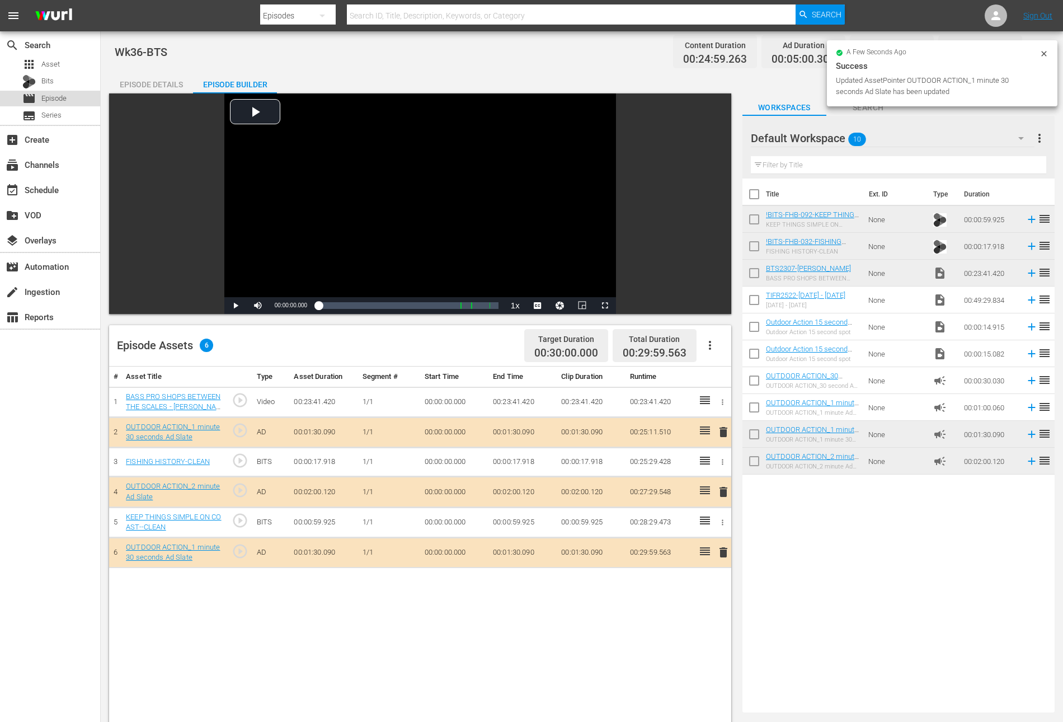
click at [60, 98] on span "Episode" at bounding box center [53, 98] width 25 height 11
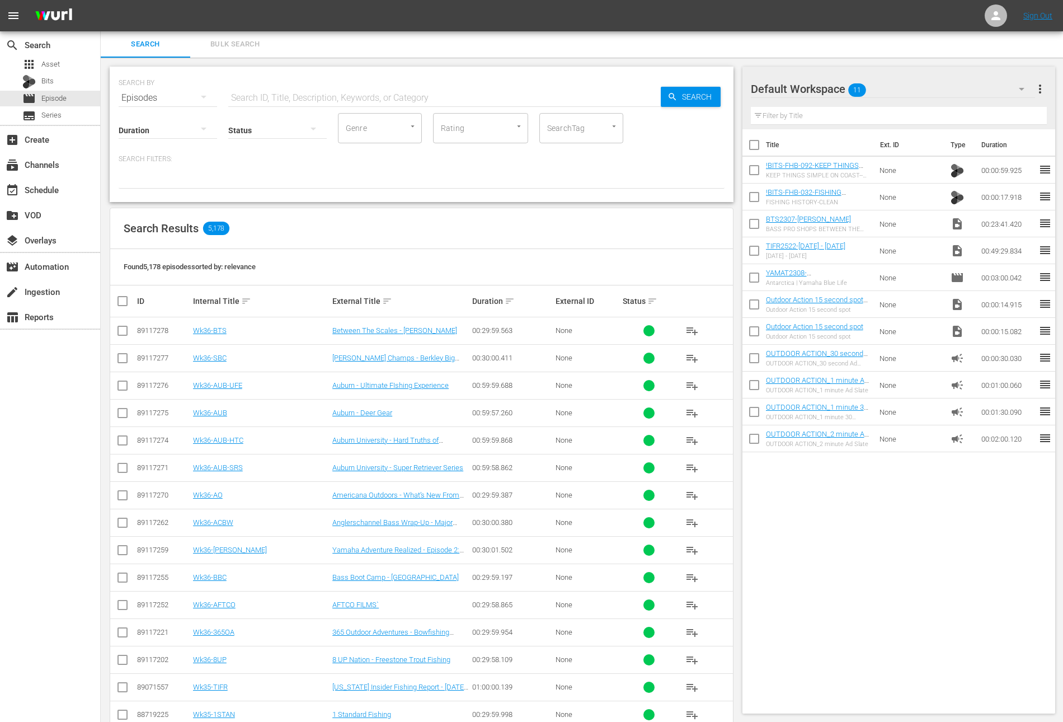
click at [751, 177] on input "checkbox" at bounding box center [753, 172] width 23 height 23
checkbox input "true"
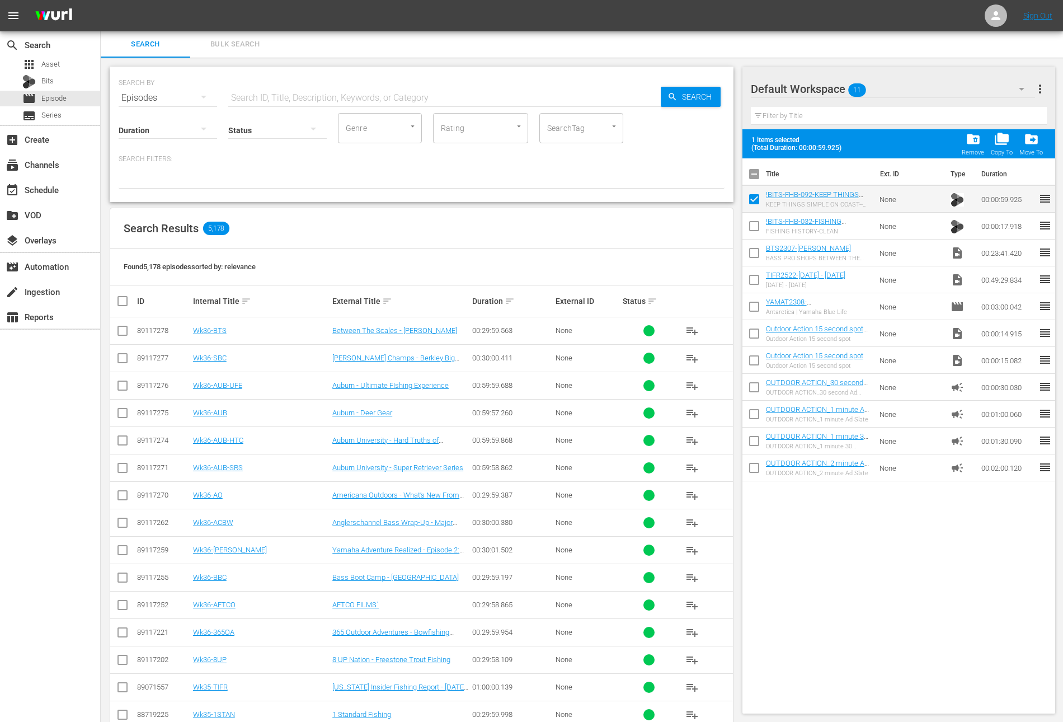
click at [751, 221] on input "checkbox" at bounding box center [753, 228] width 23 height 23
checkbox input "true"
click at [748, 257] on input "checkbox" at bounding box center [753, 254] width 23 height 23
checkbox input "true"
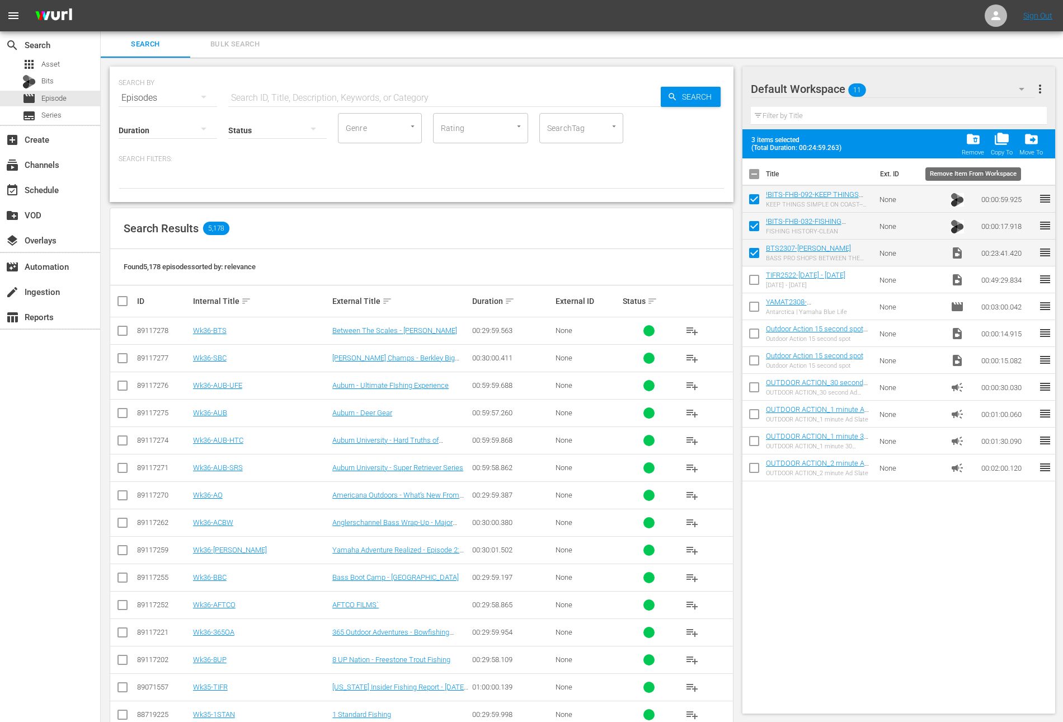
click at [975, 138] on span "folder_delete" at bounding box center [973, 138] width 15 height 15
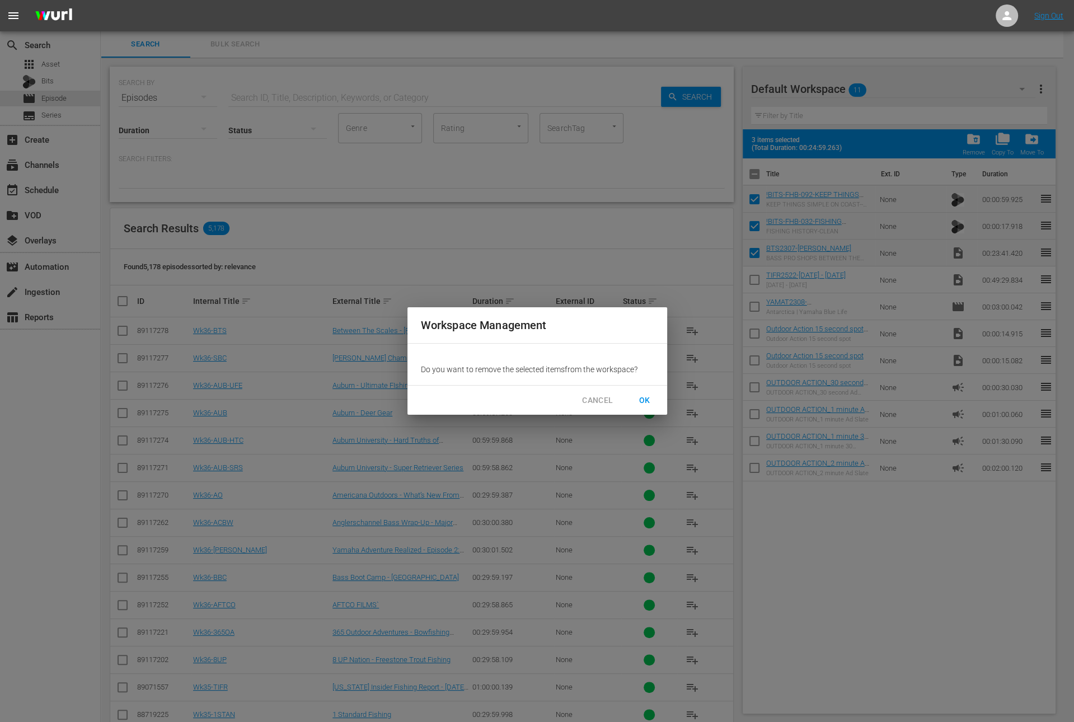
click at [644, 403] on span "OK" at bounding box center [645, 400] width 18 height 14
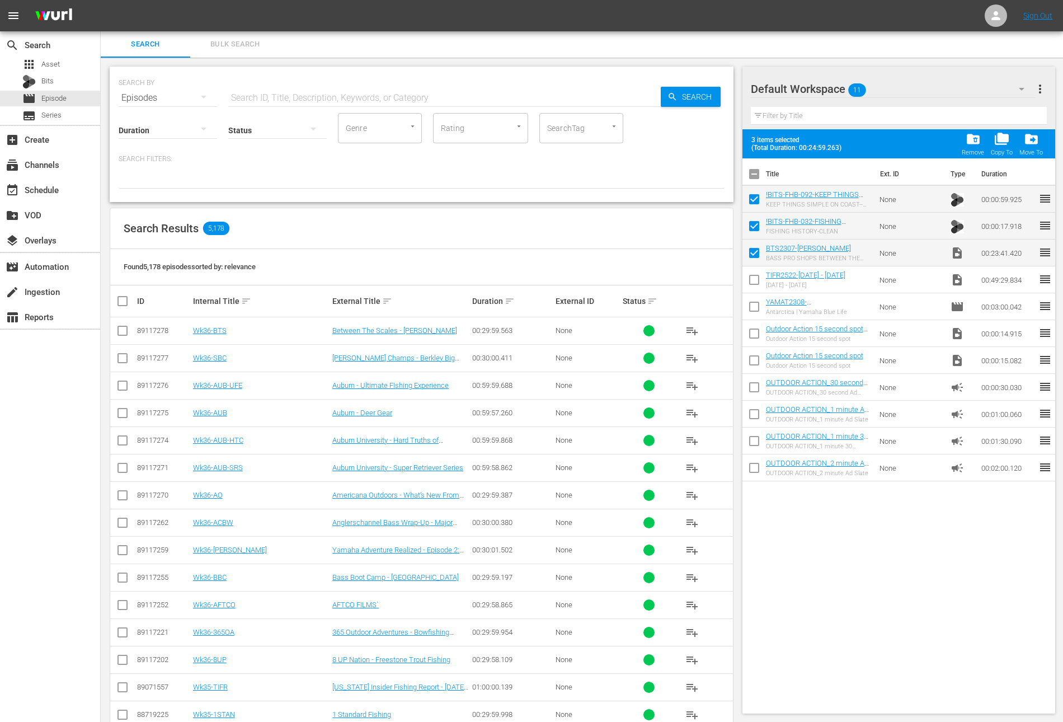
checkbox input "false"
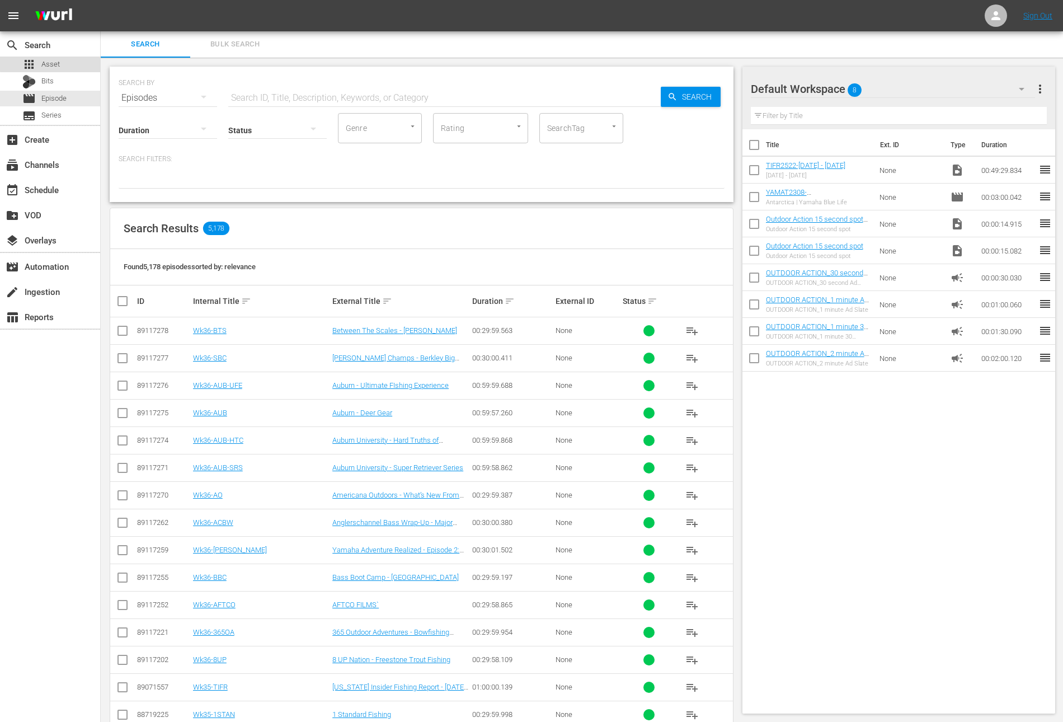
click at [69, 61] on div "apps Asset" at bounding box center [50, 65] width 100 height 16
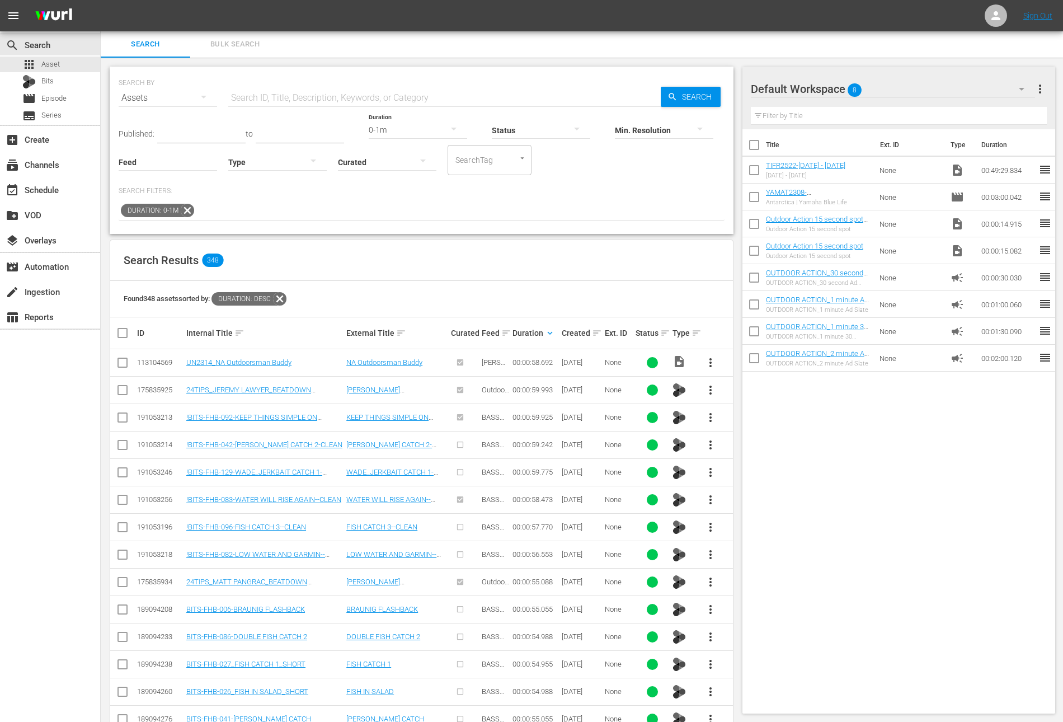
click at [180, 209] on icon at bounding box center [187, 210] width 15 height 15
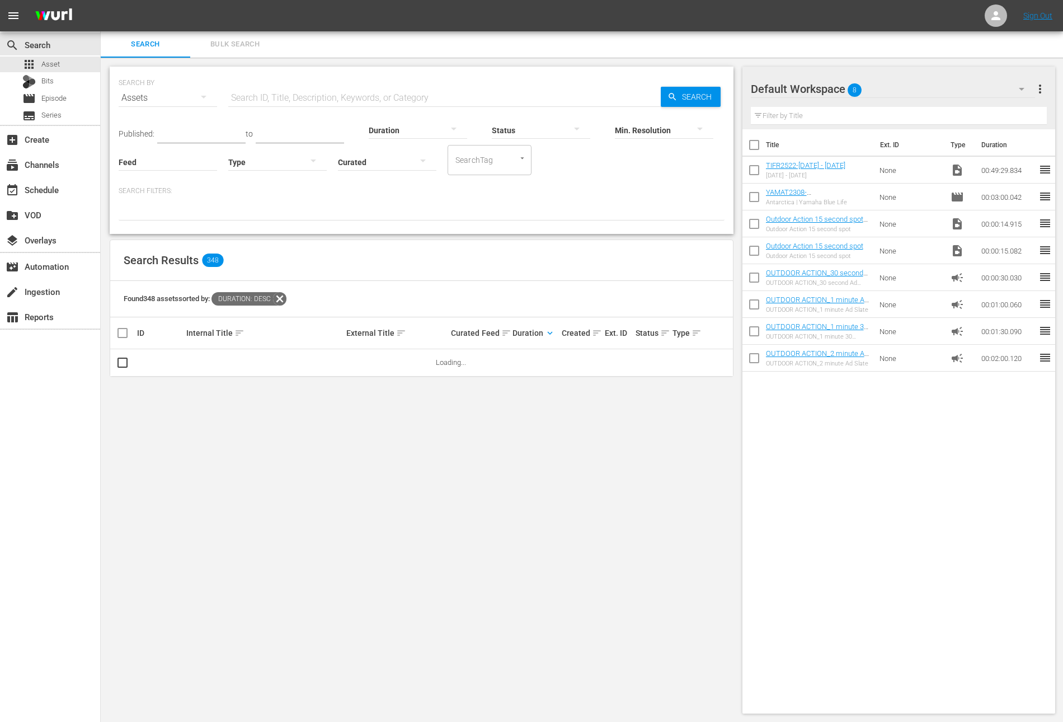
click at [290, 97] on input "text" at bounding box center [444, 97] width 432 height 27
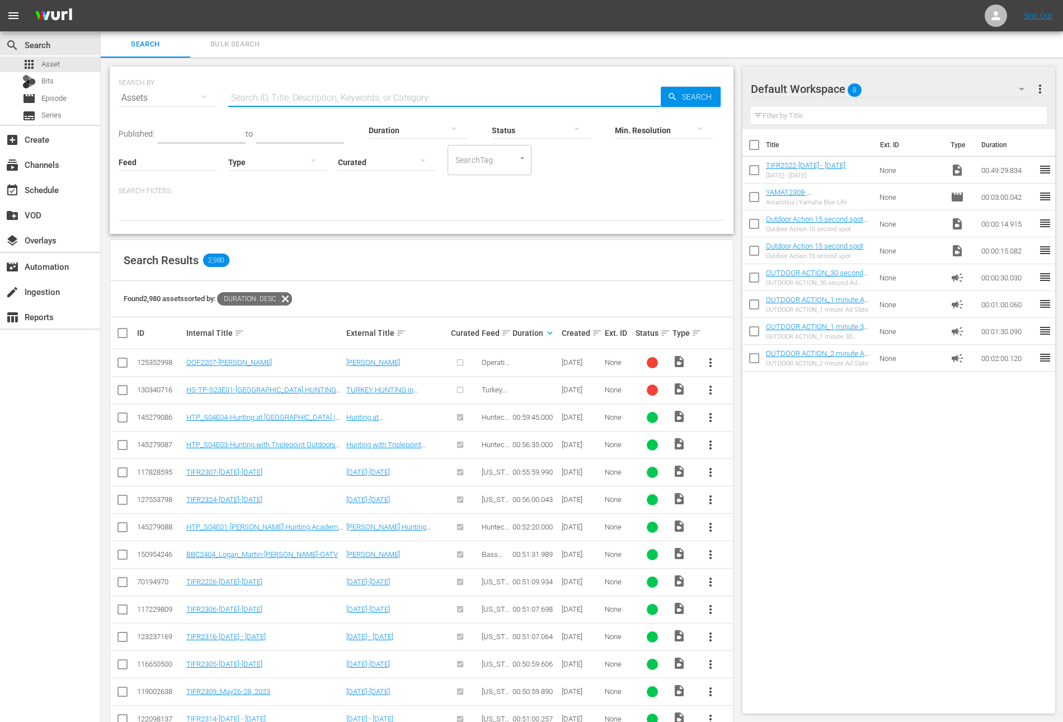
paste input "Fishing The Dreamboat"
type input "Fishing The Dreamboat"
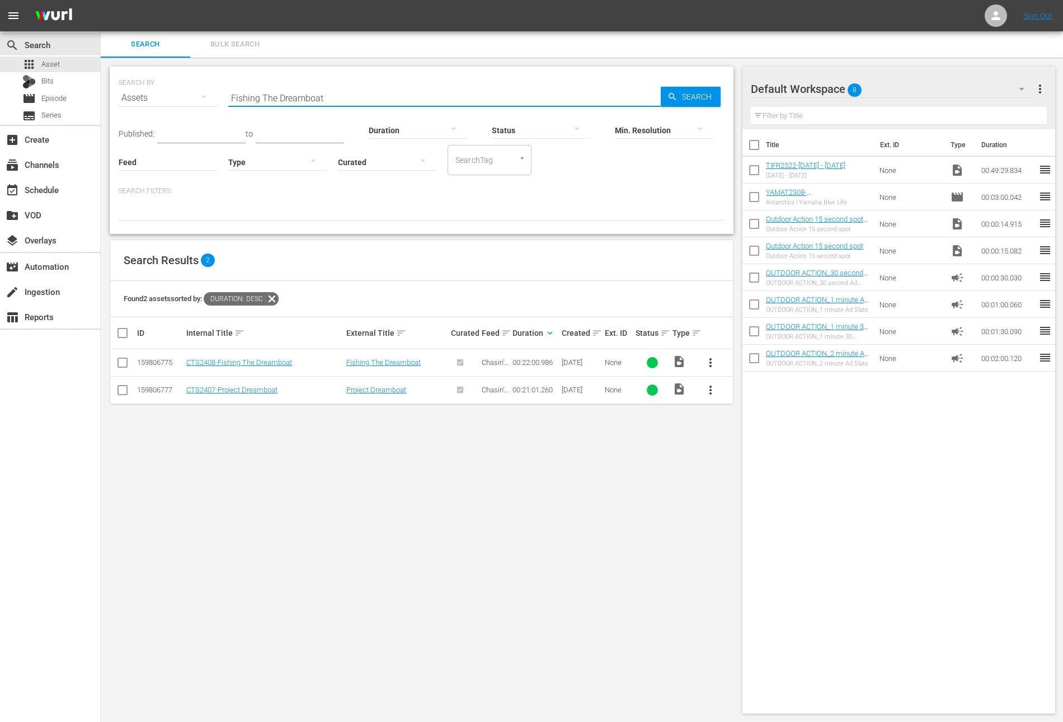
click at [706, 363] on span "more_vert" at bounding box center [710, 362] width 13 height 13
click at [740, 396] on div "Workspace" at bounding box center [771, 392] width 76 height 27
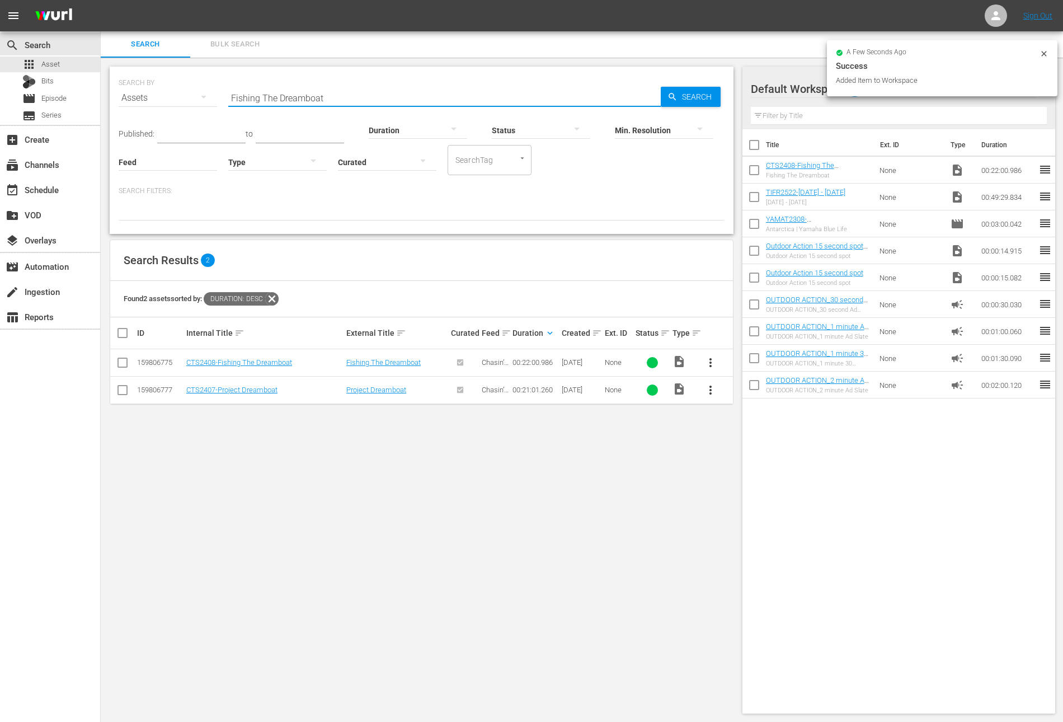
click at [312, 101] on input "Fishing The Dreamboat" at bounding box center [444, 97] width 432 height 27
click at [209, 133] on input "text" at bounding box center [201, 134] width 88 height 17
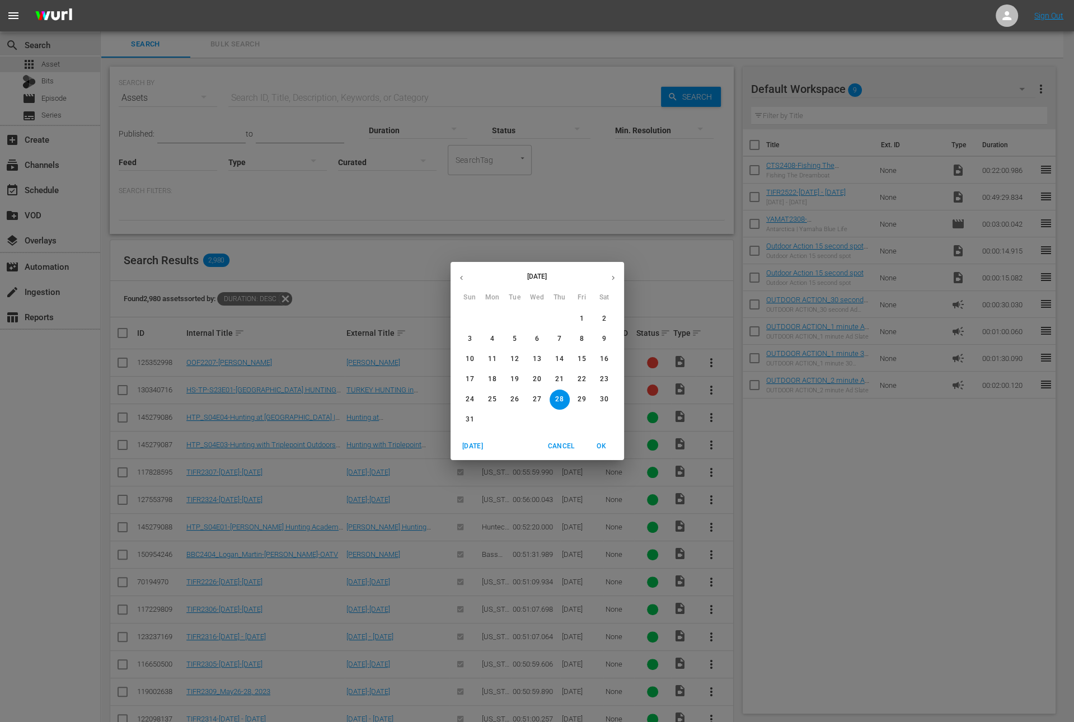
click at [464, 279] on icon "button" at bounding box center [461, 278] width 8 height 8
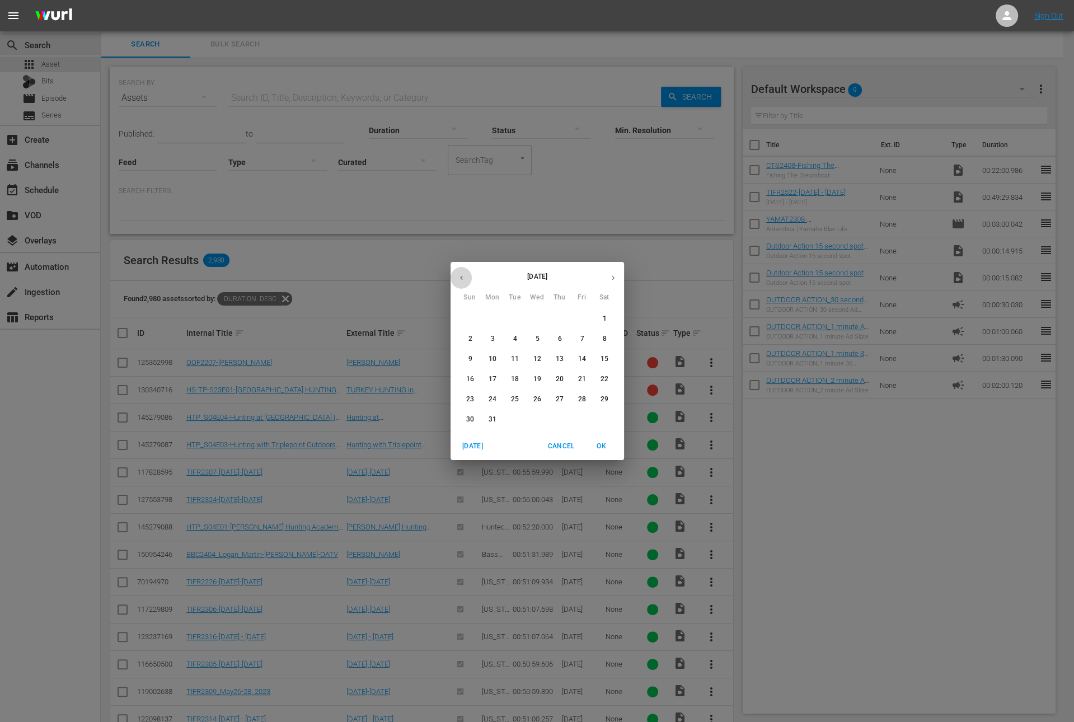
click at [464, 279] on icon "button" at bounding box center [461, 278] width 8 height 8
click at [538, 313] on button "1" at bounding box center [537, 319] width 20 height 20
type input "[DATE]"
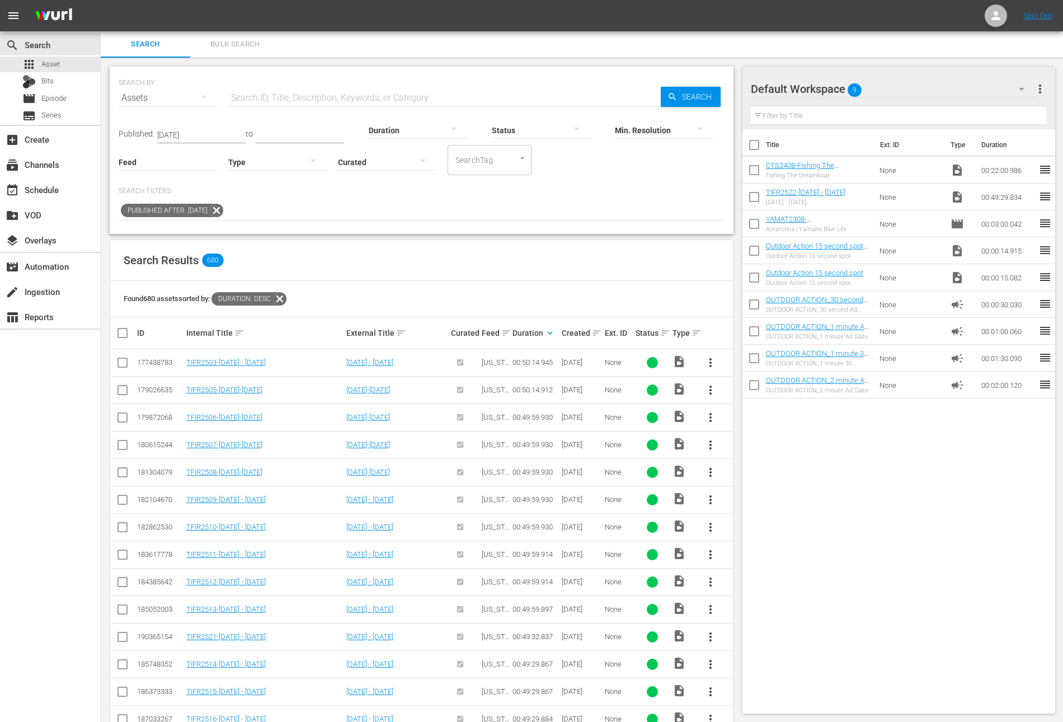
click at [412, 130] on div at bounding box center [418, 129] width 98 height 31
click at [404, 152] on div "1-2m" at bounding box center [407, 147] width 98 height 18
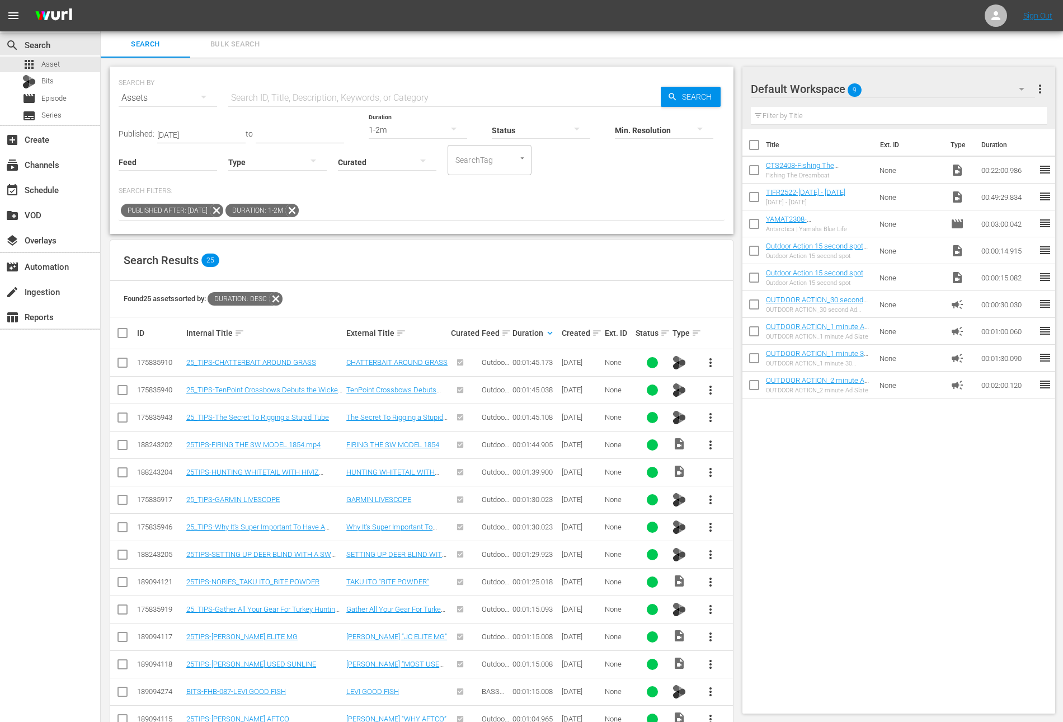
click at [120, 554] on input "checkbox" at bounding box center [122, 556] width 13 height 13
checkbox input "true"
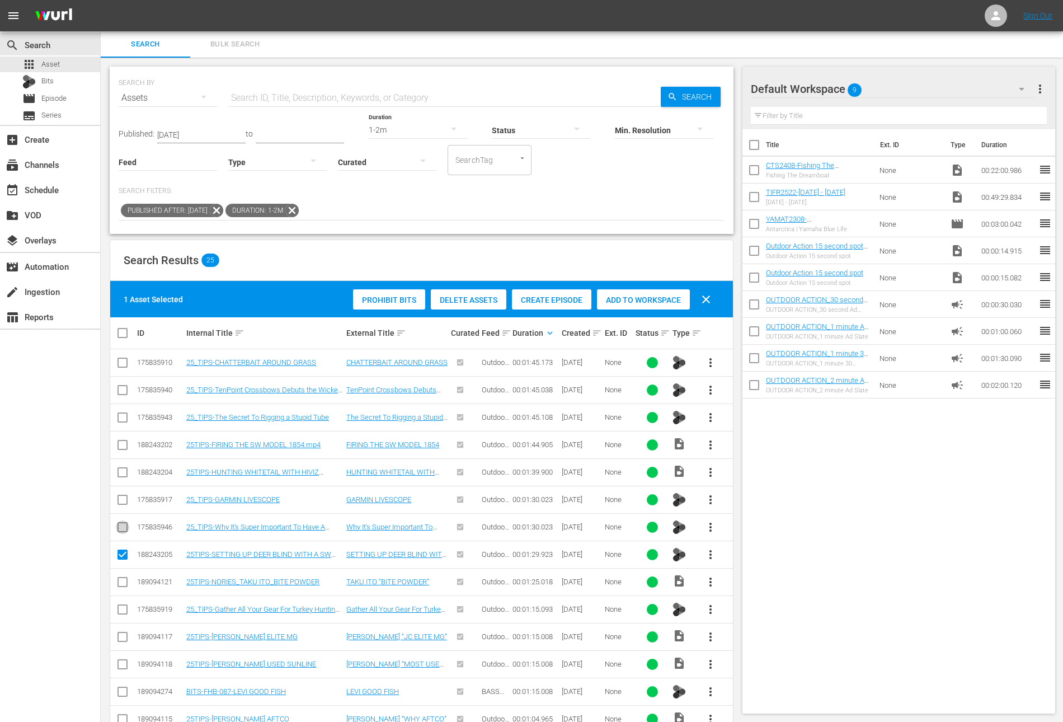
click at [120, 530] on input "checkbox" at bounding box center [122, 529] width 13 height 13
checkbox input "true"
click at [656, 295] on span "Add to Workspace" at bounding box center [643, 299] width 93 height 9
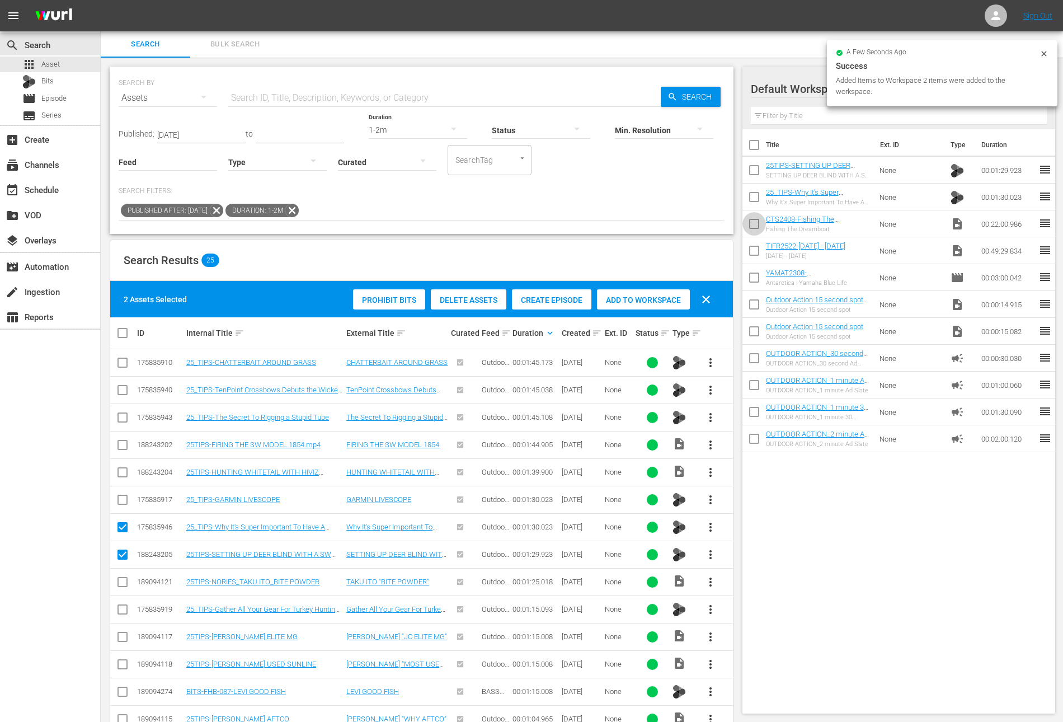
click at [755, 224] on input "checkbox" at bounding box center [753, 225] width 23 height 23
checkbox input "true"
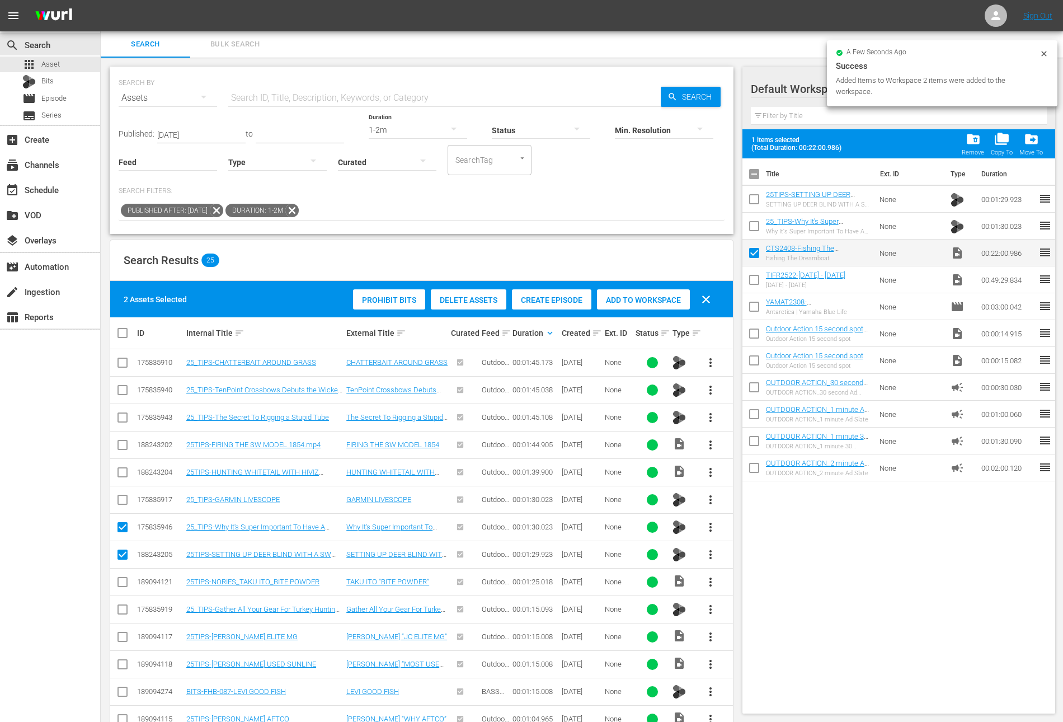
click at [755, 224] on input "checkbox" at bounding box center [753, 228] width 23 height 23
checkbox input "true"
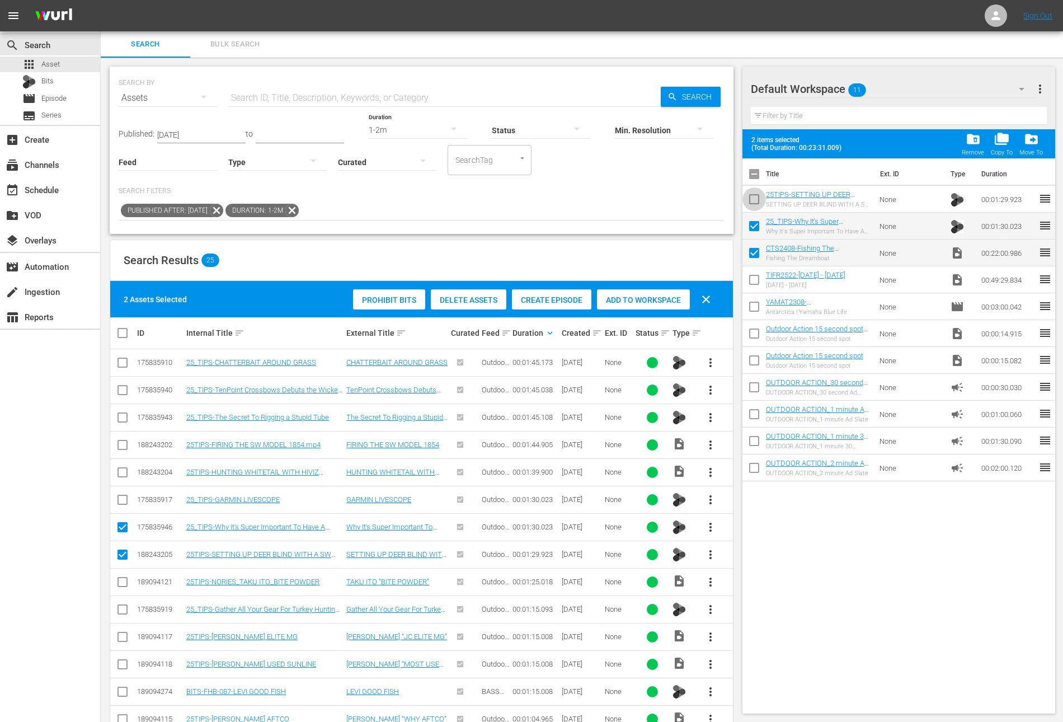
click at [754, 209] on input "checkbox" at bounding box center [753, 201] width 23 height 23
checkbox input "true"
click at [41, 147] on div "add_box Create" at bounding box center [50, 139] width 100 height 22
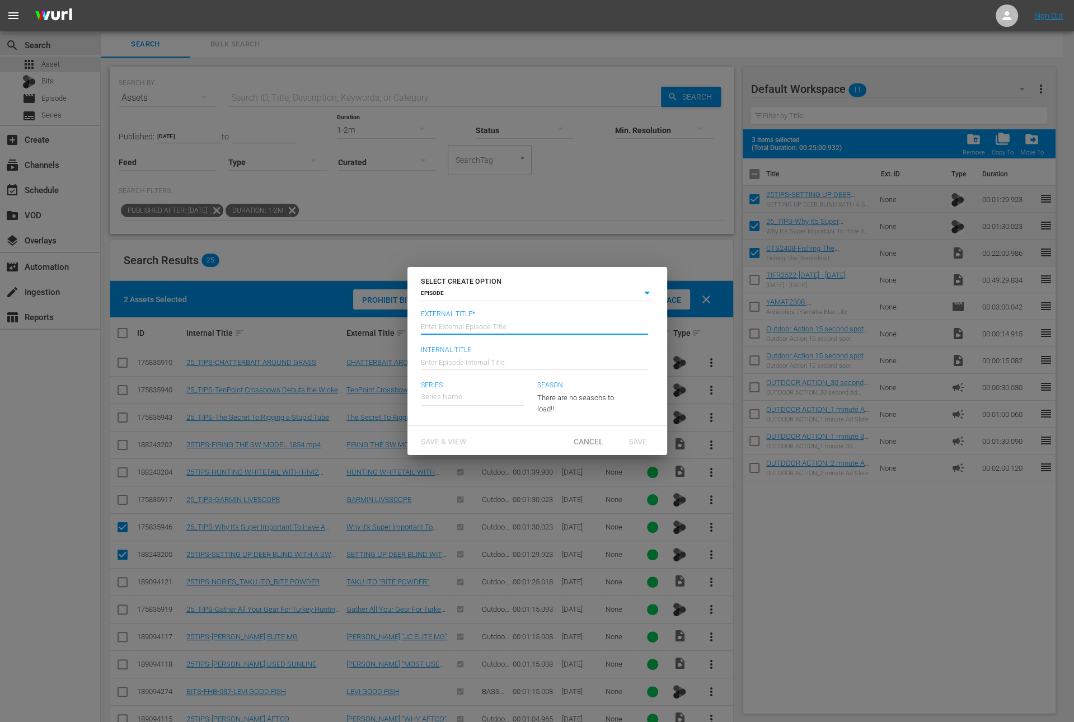
click at [523, 325] on input "text" at bounding box center [534, 325] width 227 height 27
paste input "Fishing The Dreamboat"
type input "Chasin The Sun - Fishing The Dreamboat"
type input "Wk36-CTS"
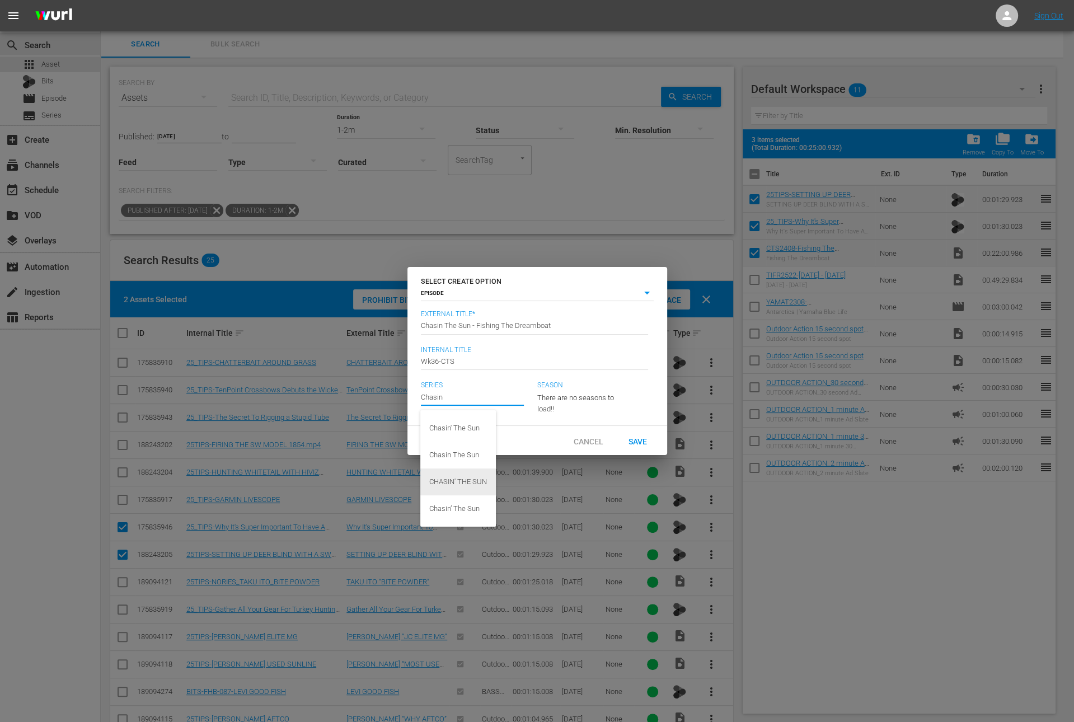
click at [465, 487] on div "CHASIN' THE SUN" at bounding box center [458, 481] width 58 height 27
type input "CHASIN' THE SUN"
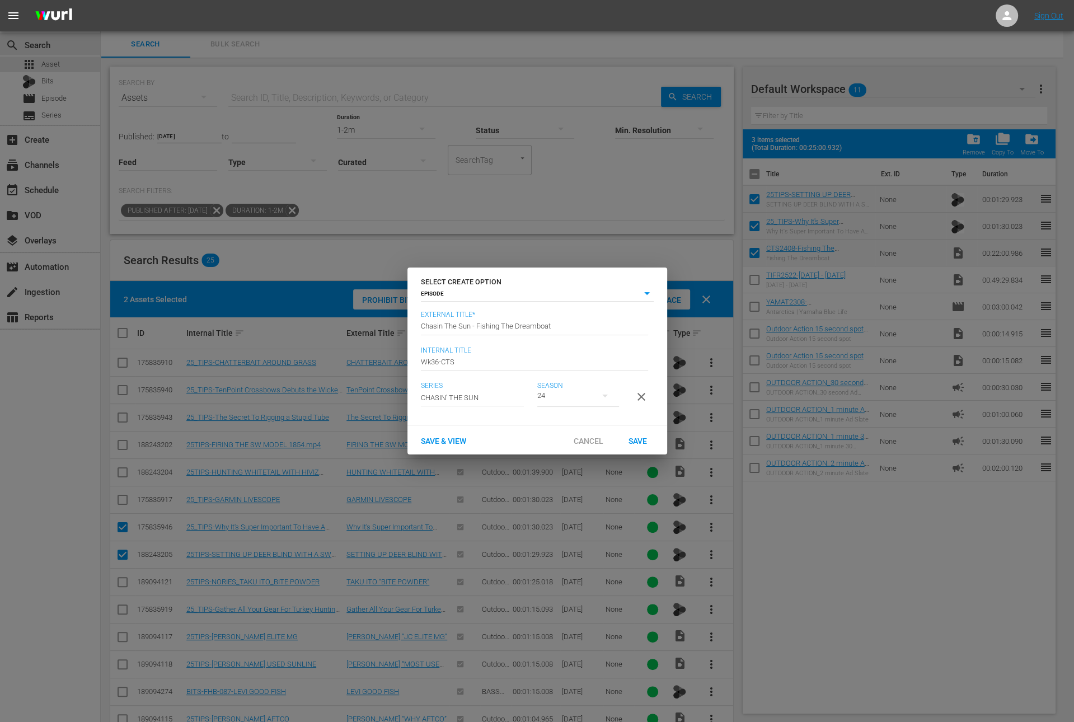
click at [581, 394] on div "24" at bounding box center [578, 395] width 82 height 31
click at [569, 421] on div "24" at bounding box center [554, 419] width 35 height 11
click at [646, 445] on span "Save" at bounding box center [637, 440] width 36 height 9
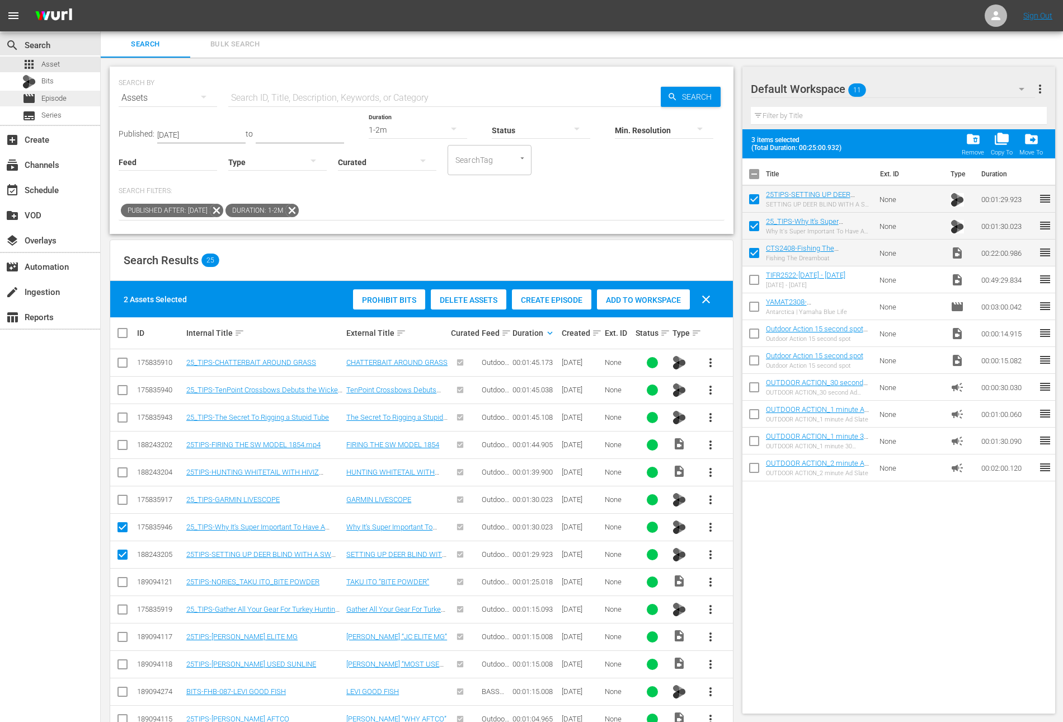
click at [71, 96] on div "movie Episode" at bounding box center [50, 99] width 100 height 16
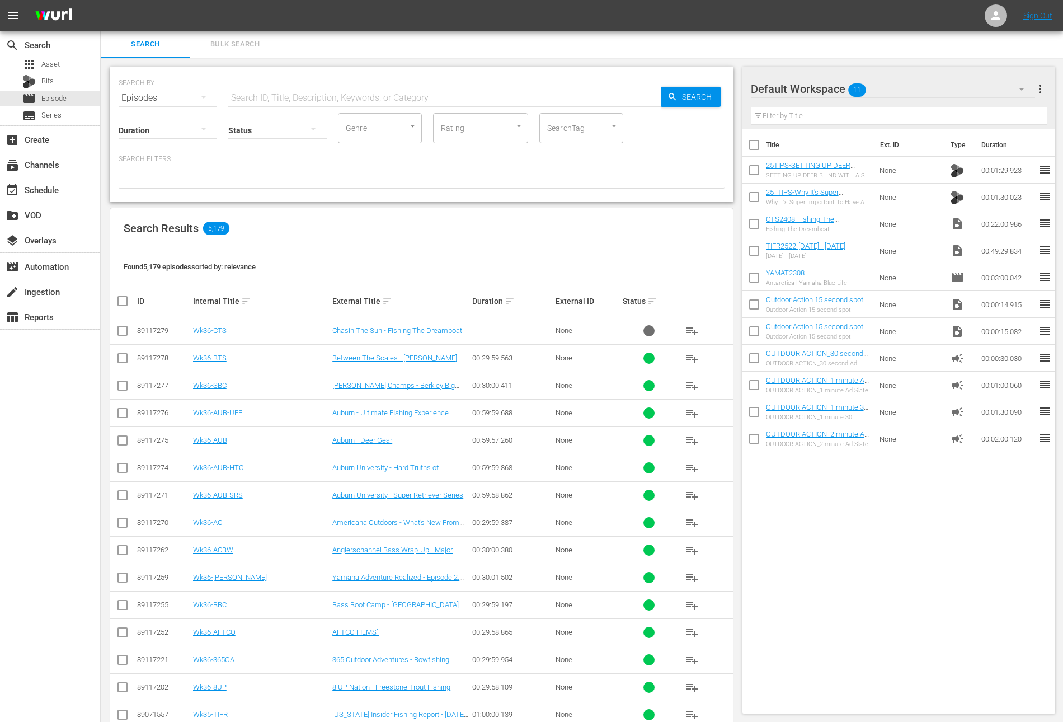
click at [213, 323] on td "Wk36-CTS" at bounding box center [260, 330] width 139 height 27
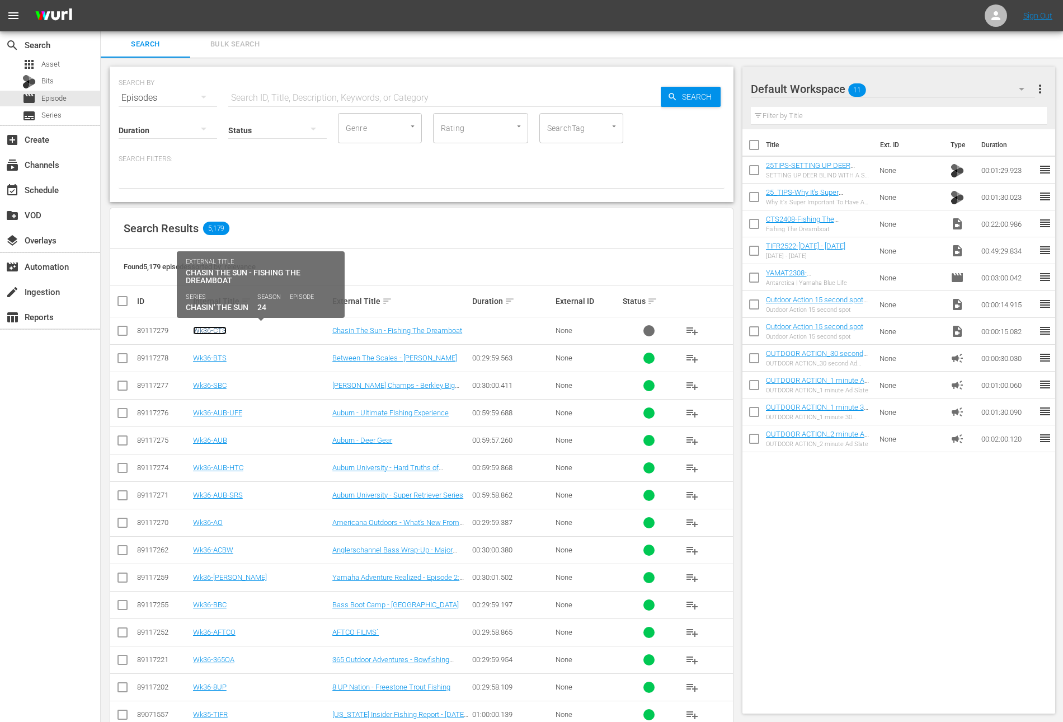
click at [206, 333] on link "Wk36-CTS" at bounding box center [210, 330] width 34 height 8
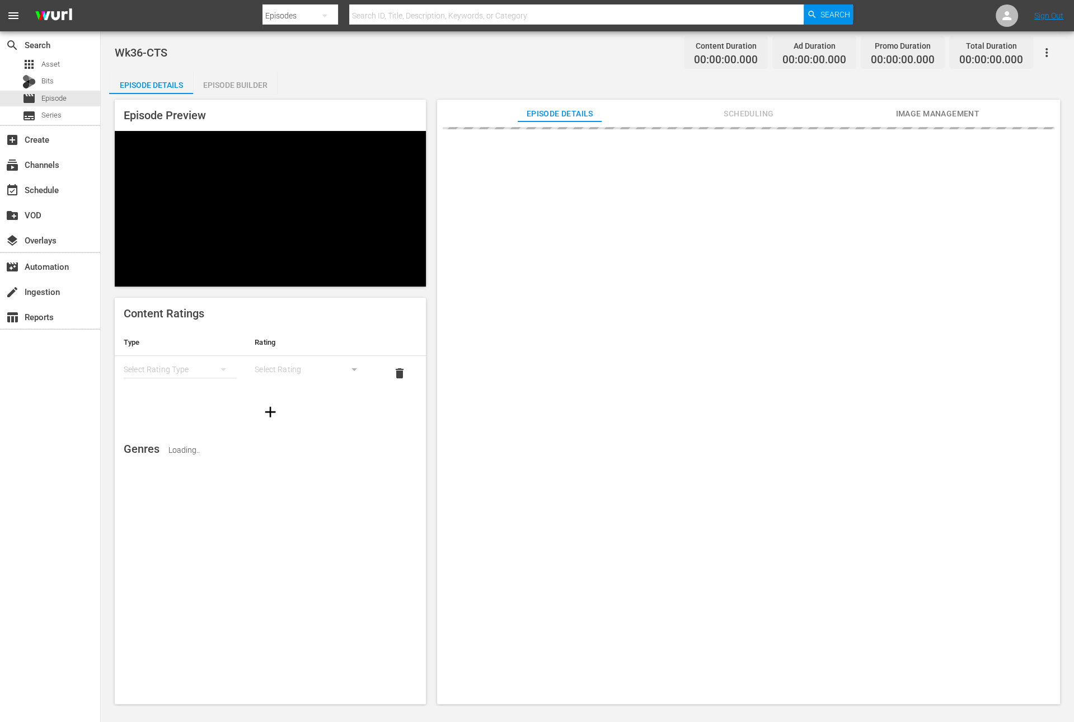
click at [248, 84] on div "Episode Builder" at bounding box center [235, 85] width 84 height 27
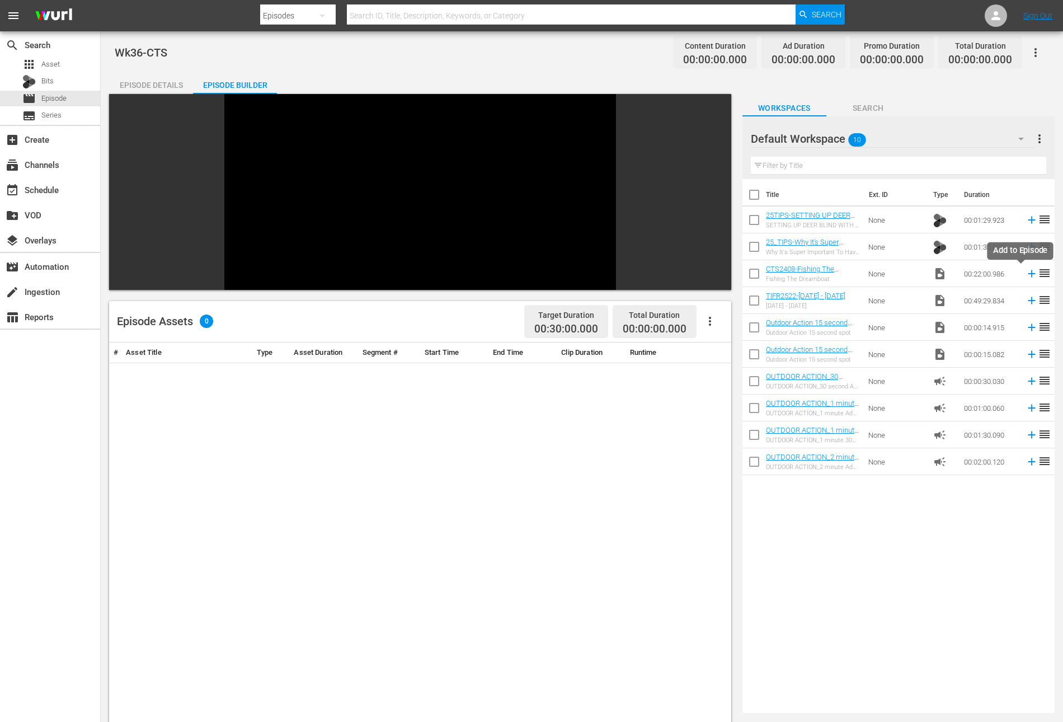
click at [1026, 274] on icon at bounding box center [1032, 273] width 12 height 12
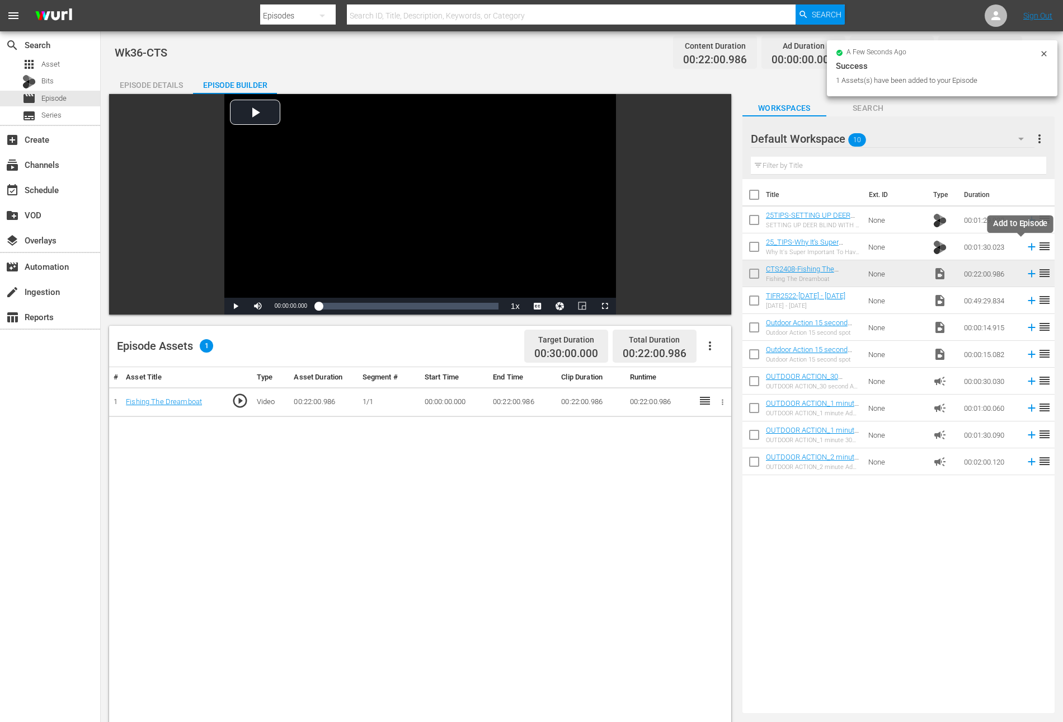
click at [1026, 247] on icon at bounding box center [1032, 247] width 12 height 12
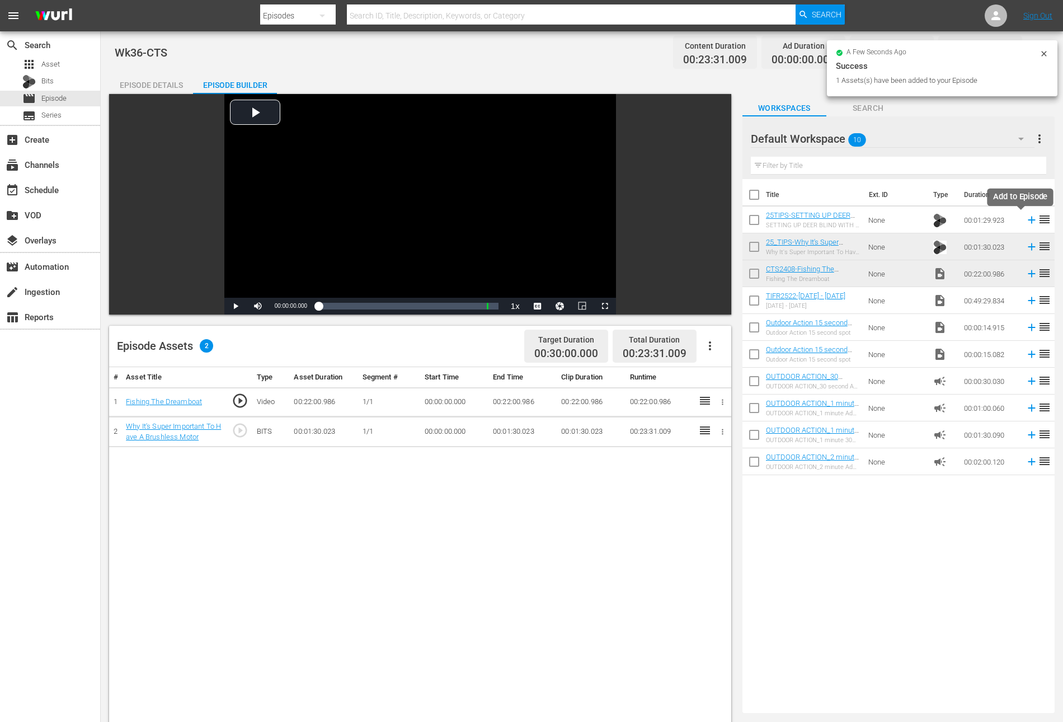
click at [1026, 218] on icon at bounding box center [1032, 220] width 12 height 12
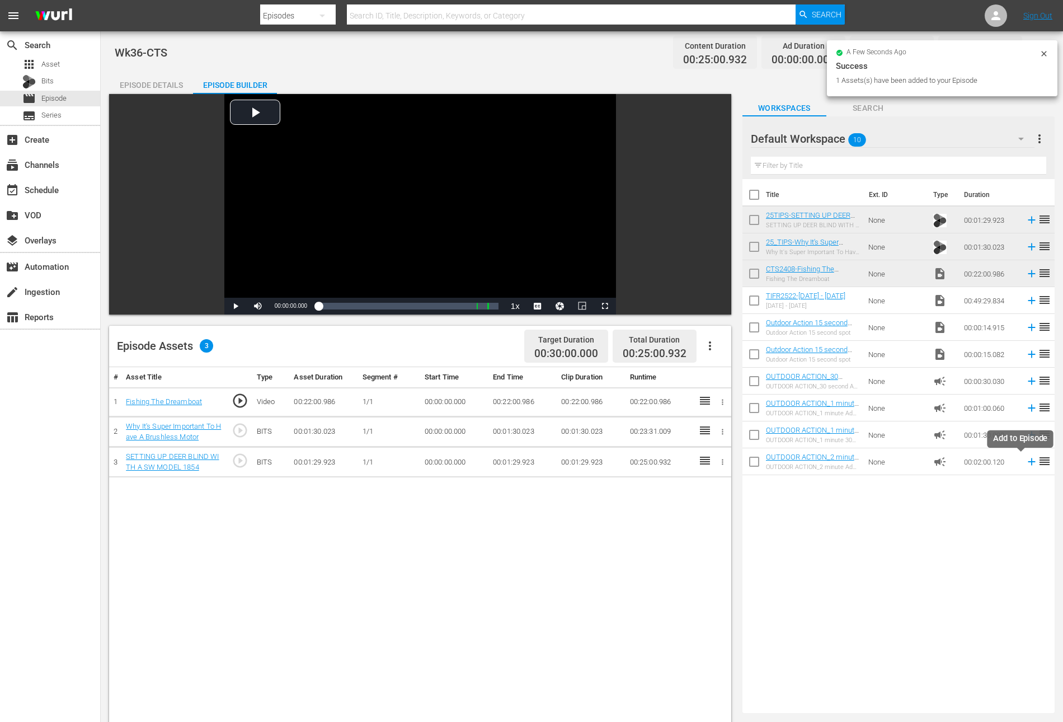
click at [1028, 461] on icon at bounding box center [1031, 461] width 7 height 7
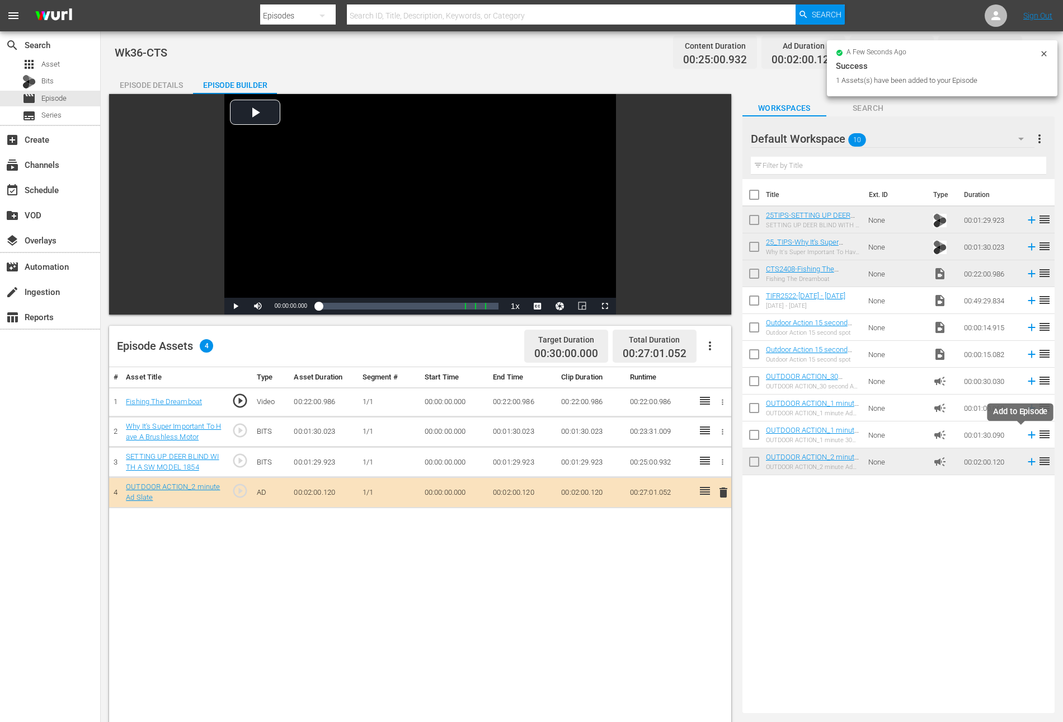
click at [1028, 434] on icon at bounding box center [1031, 434] width 7 height 7
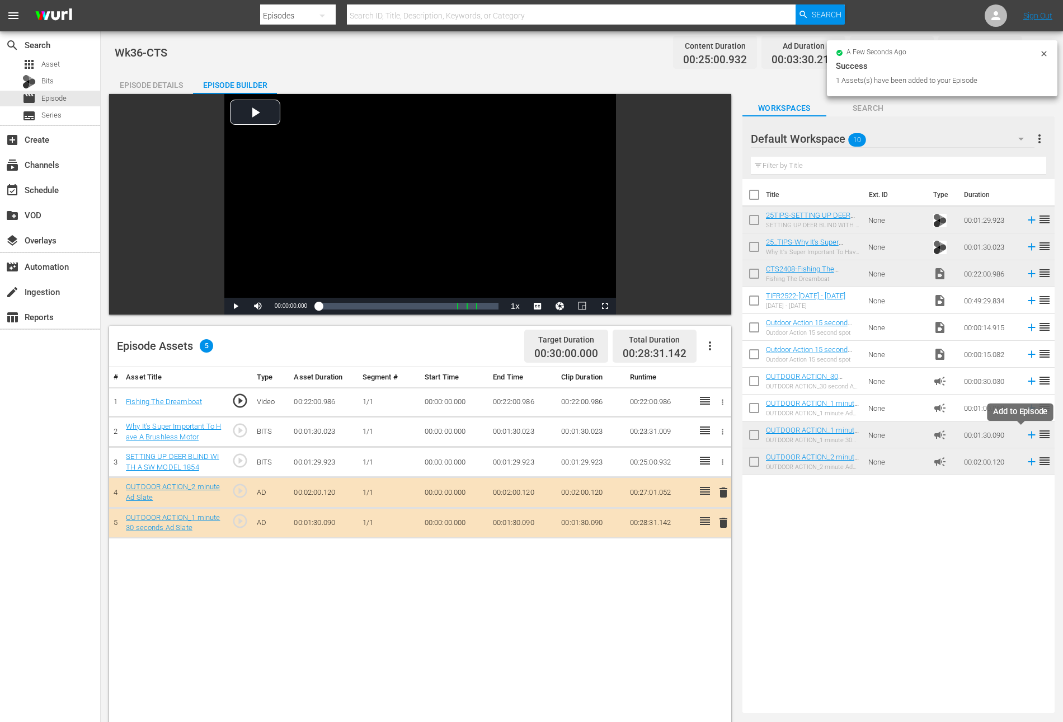
click at [1026, 432] on icon at bounding box center [1032, 435] width 12 height 12
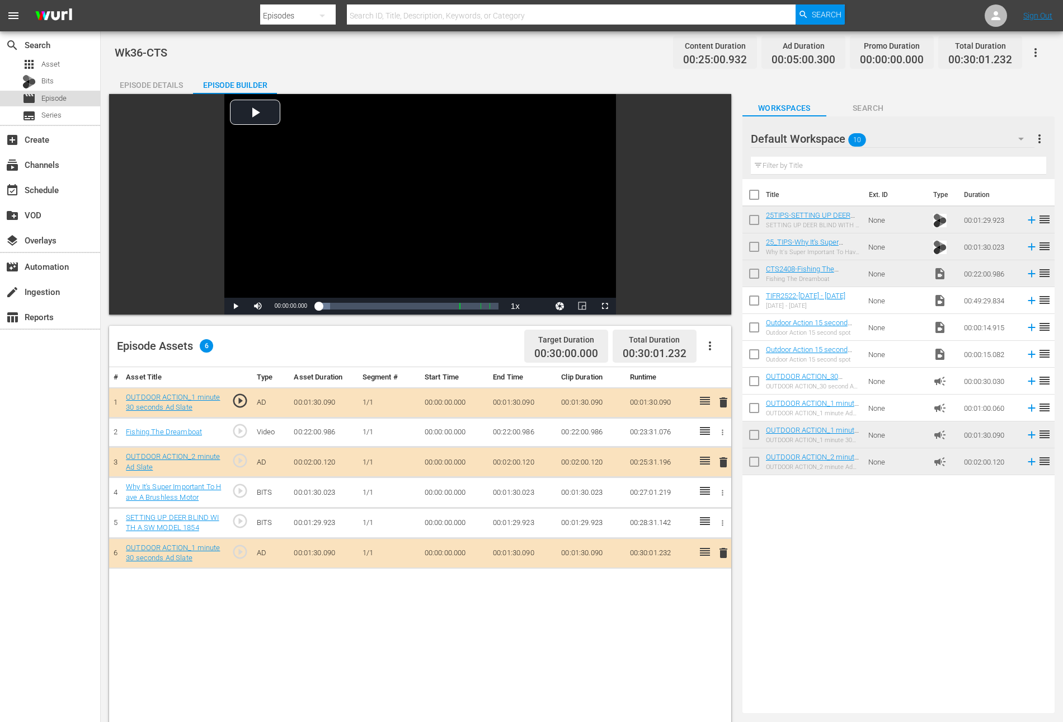
click at [64, 94] on span "Episode" at bounding box center [53, 98] width 25 height 11
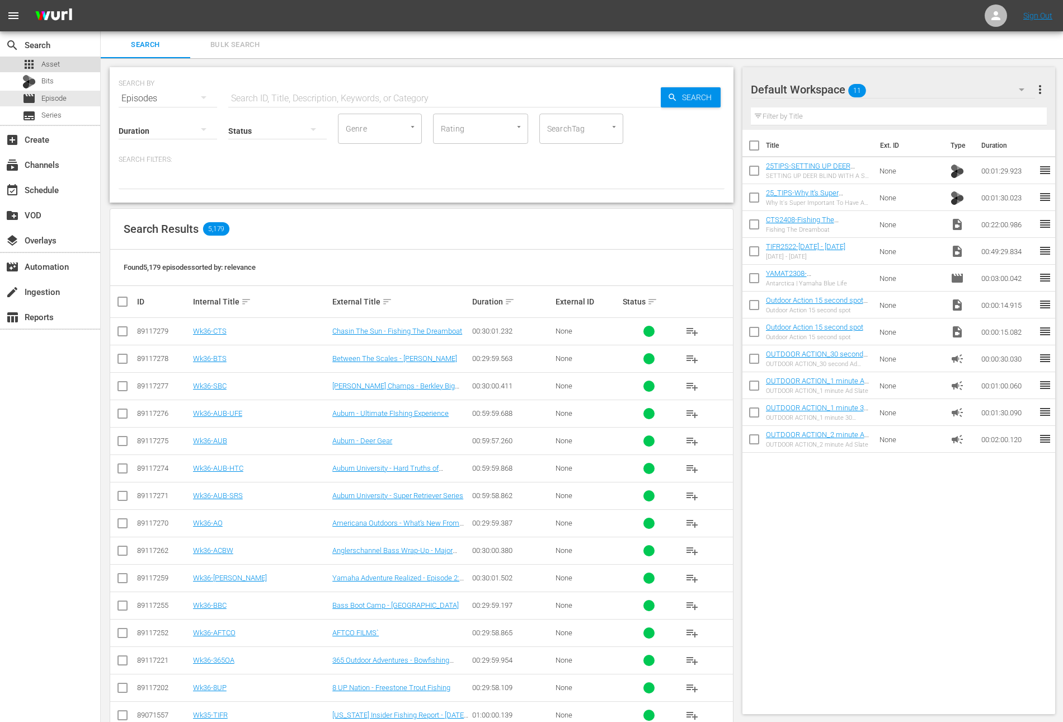
click at [55, 59] on span "Asset" at bounding box center [50, 64] width 18 height 11
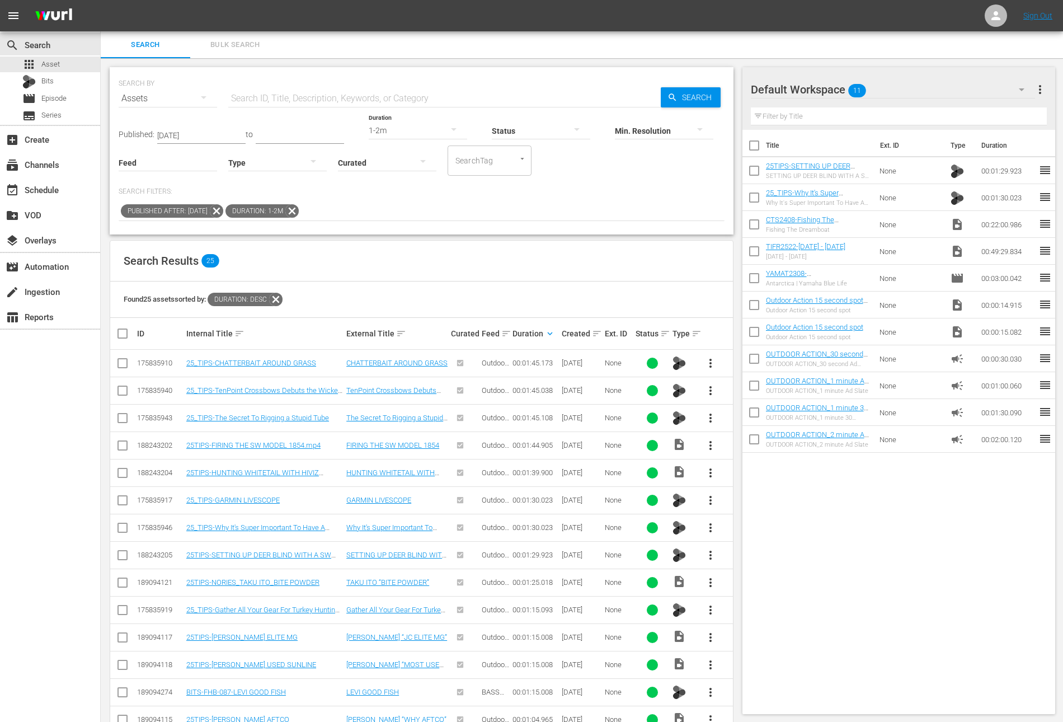
click at [299, 209] on icon at bounding box center [291, 210] width 13 height 13
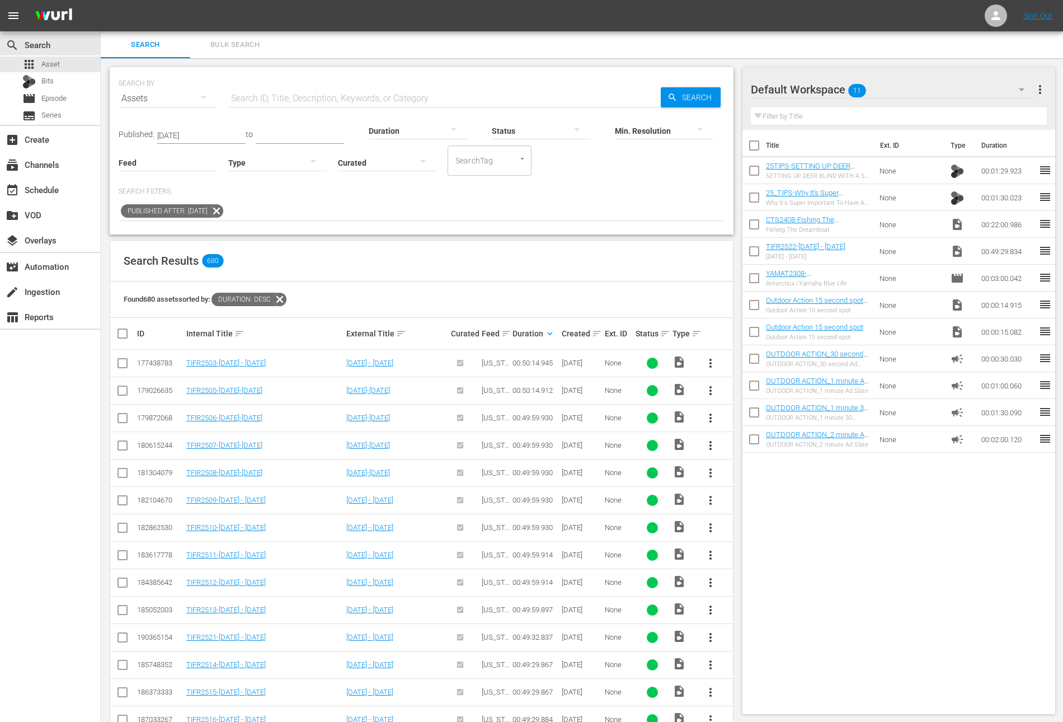
click at [223, 209] on icon at bounding box center [216, 210] width 13 height 13
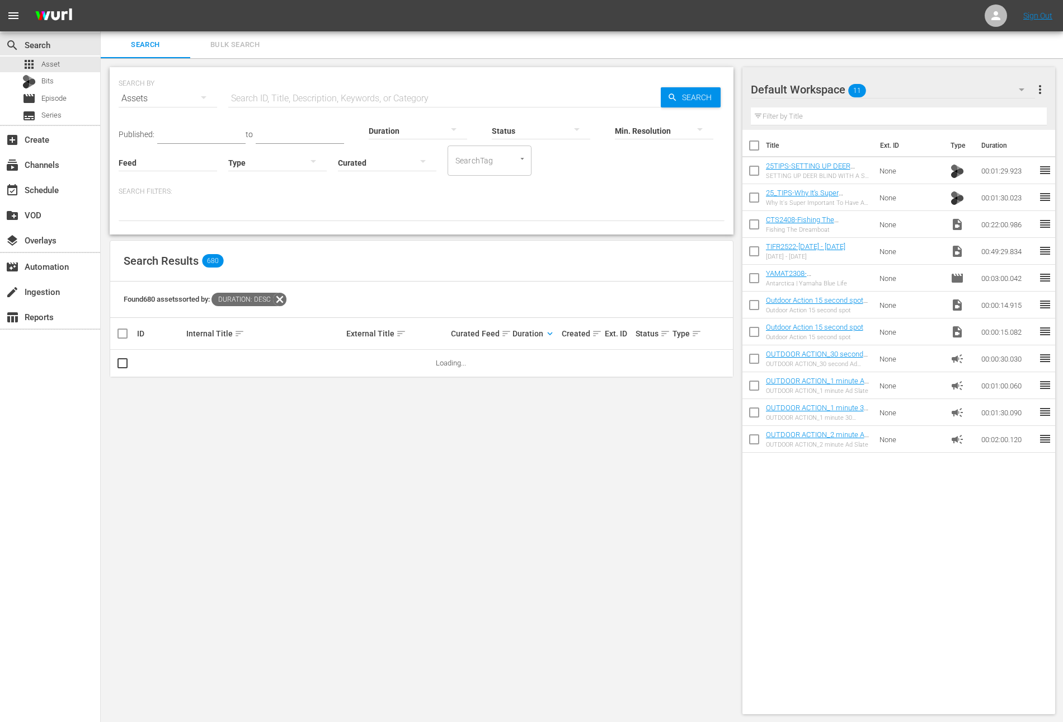
click at [294, 88] on input "text" at bounding box center [444, 98] width 432 height 27
paste input "2024 Big Bass Bash | [US_STATE][GEOGRAPHIC_DATA] - Part 2"
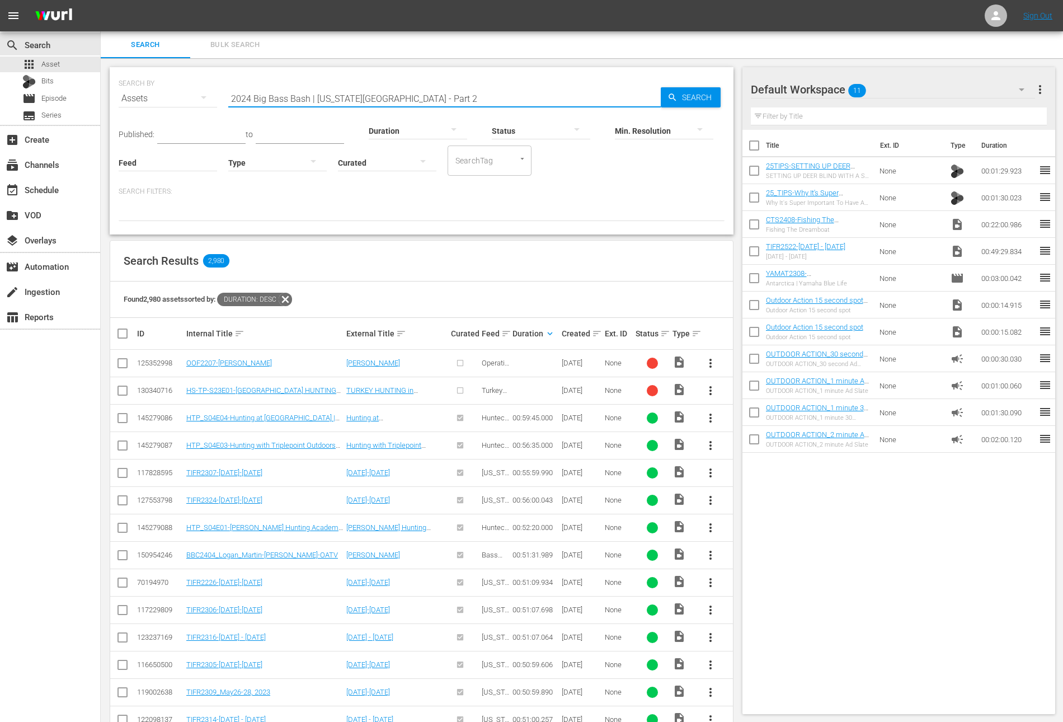
type input "2024 Big Bass Bash | [US_STATE][GEOGRAPHIC_DATA] - Part 2"
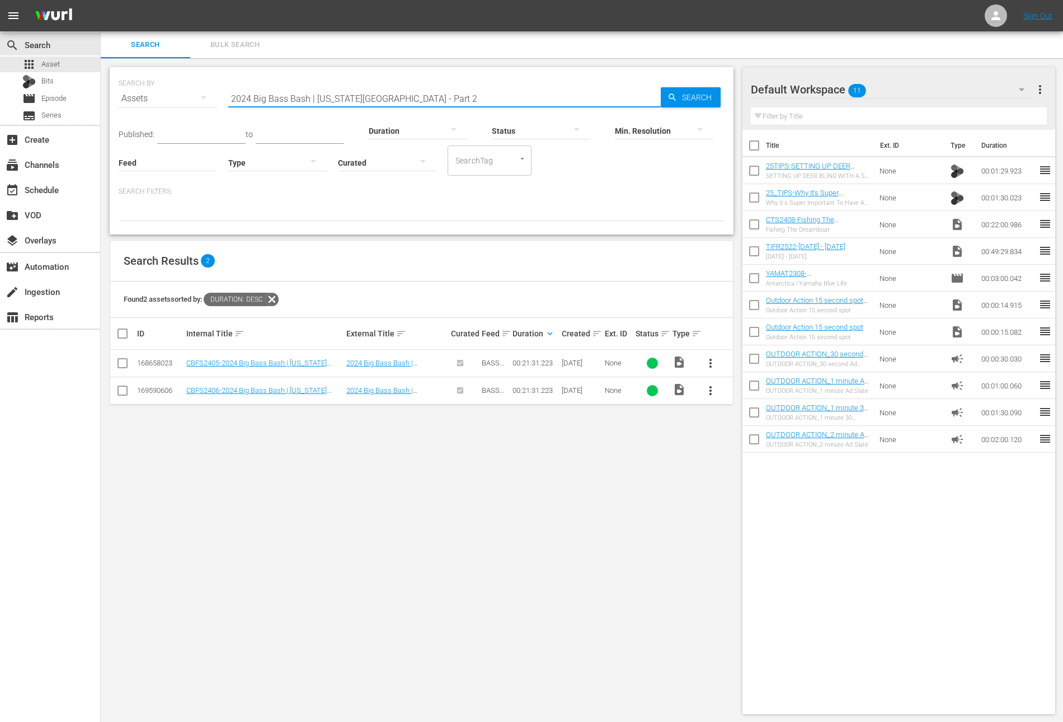
click at [749, 169] on input "checkbox" at bounding box center [753, 172] width 23 height 23
checkbox input "true"
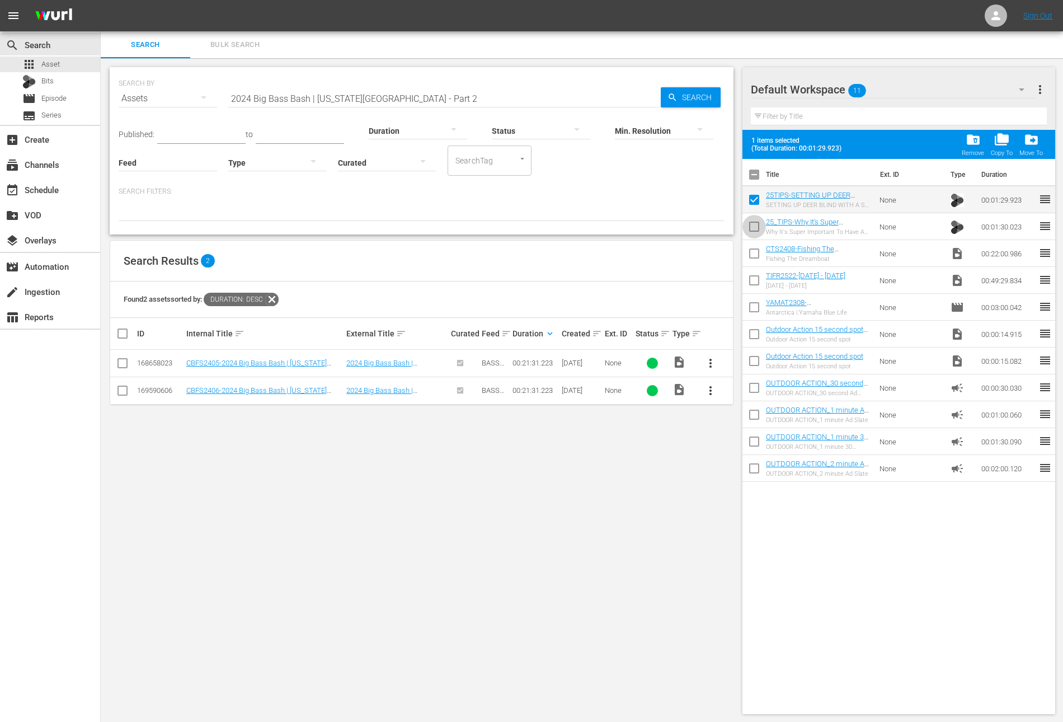
click at [754, 233] on input "checkbox" at bounding box center [753, 228] width 23 height 23
checkbox input "true"
click at [752, 255] on input "checkbox" at bounding box center [753, 255] width 23 height 23
checkbox input "true"
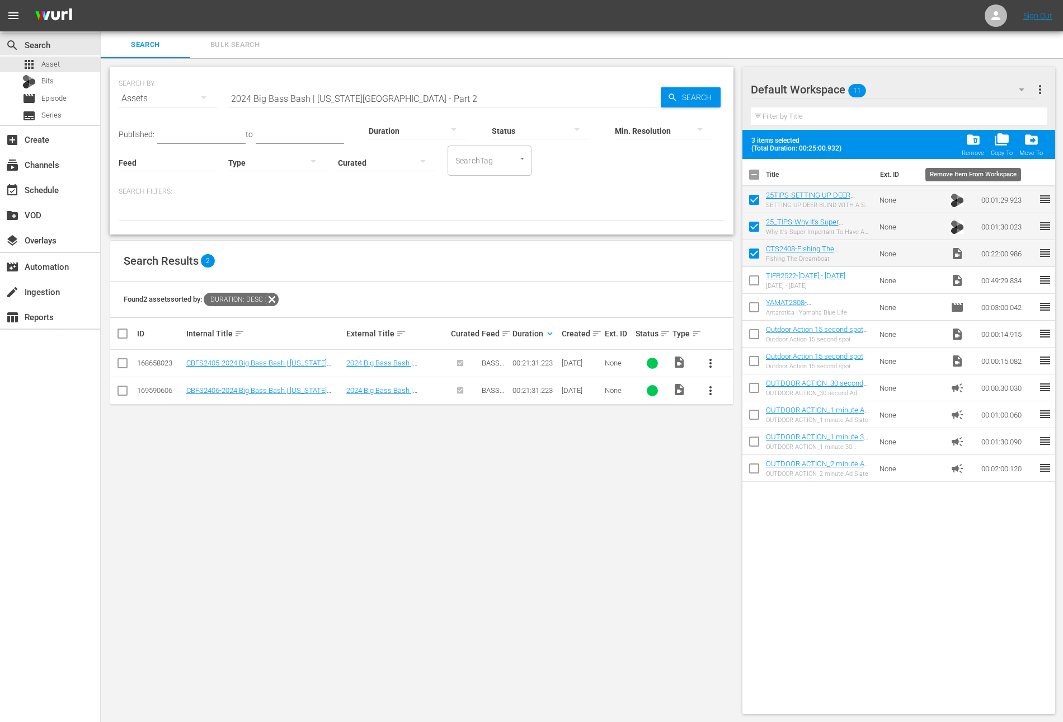
click at [965, 146] on div "folder_delete Remove" at bounding box center [973, 144] width 22 height 25
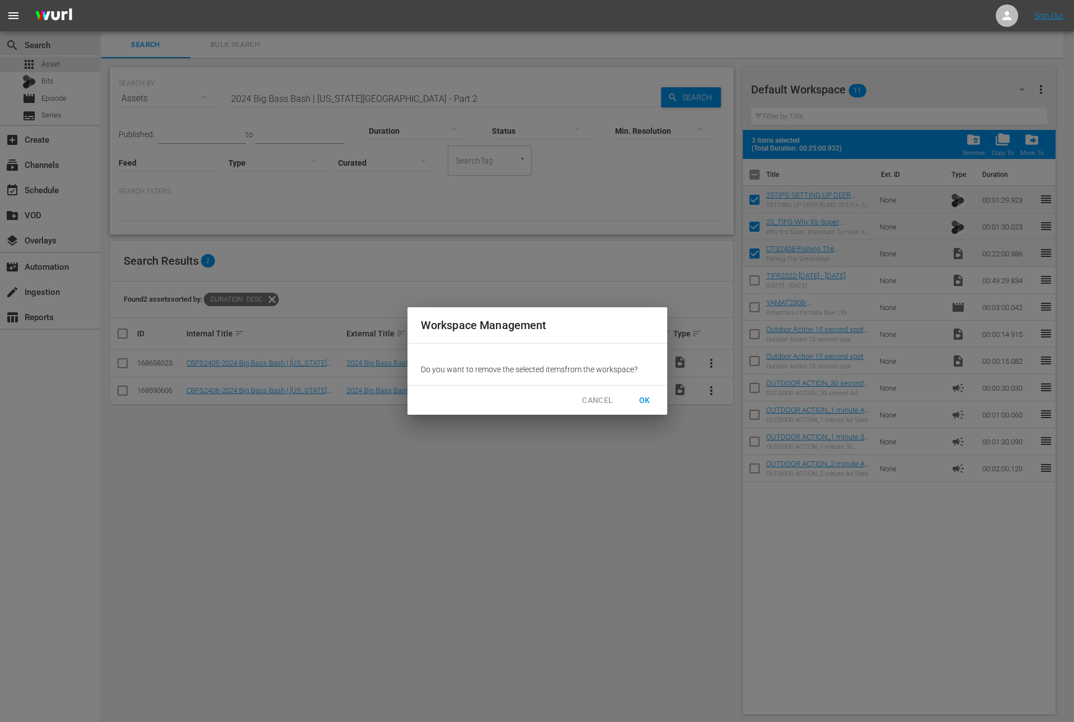
click at [646, 397] on span "OK" at bounding box center [645, 400] width 18 height 14
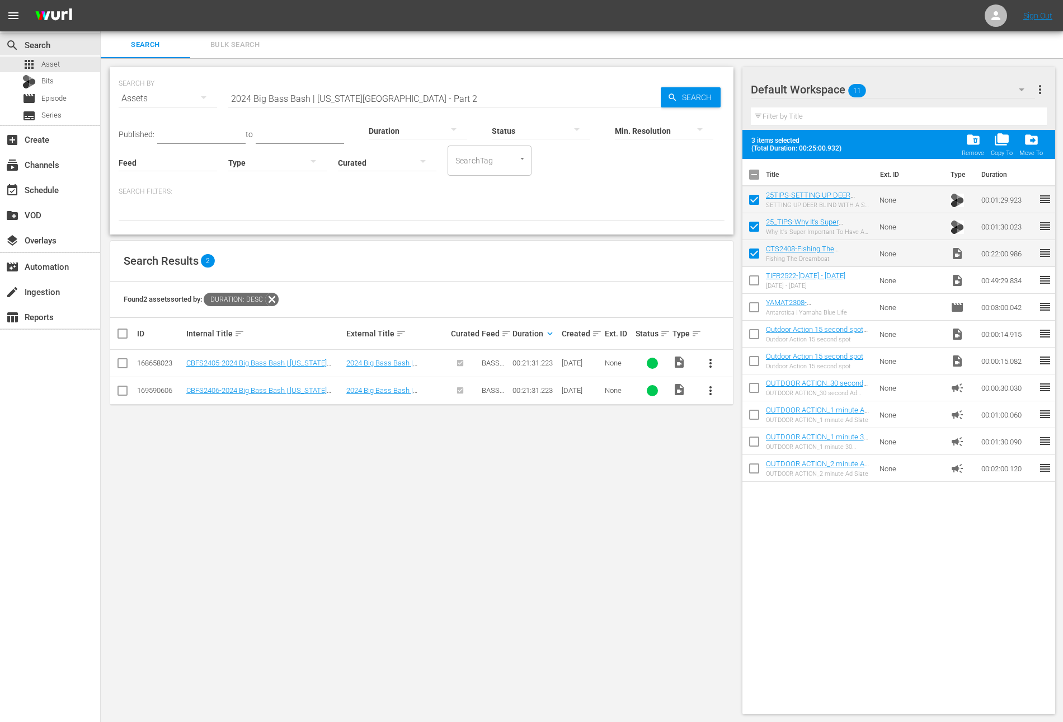
checkbox input "false"
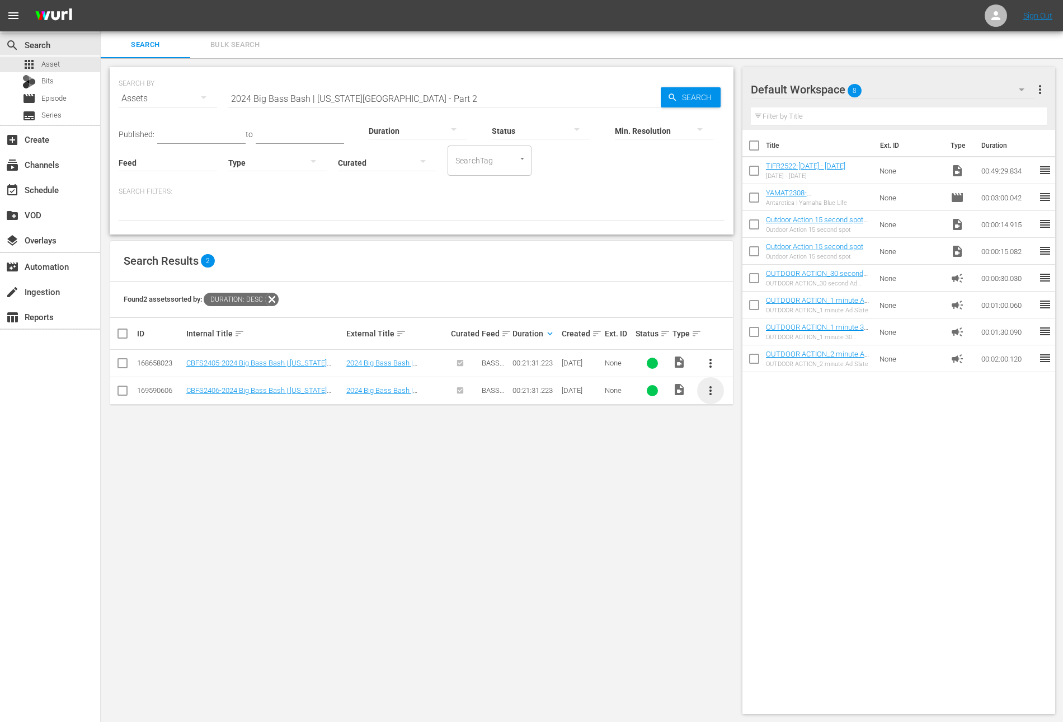
click at [711, 391] on span "more_vert" at bounding box center [710, 390] width 13 height 13
click at [736, 417] on div "Workspace" at bounding box center [771, 420] width 76 height 27
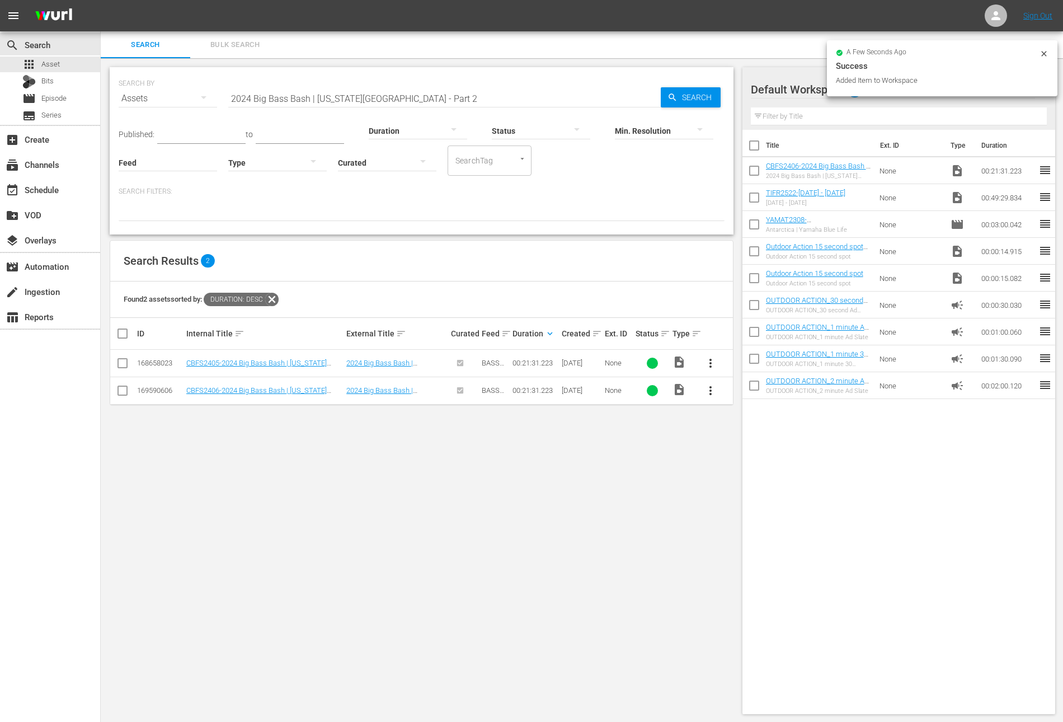
click at [395, 100] on input "2024 Big Bass Bash | [US_STATE][GEOGRAPHIC_DATA] - Part 2" at bounding box center [444, 98] width 432 height 27
click at [412, 129] on div at bounding box center [418, 130] width 98 height 31
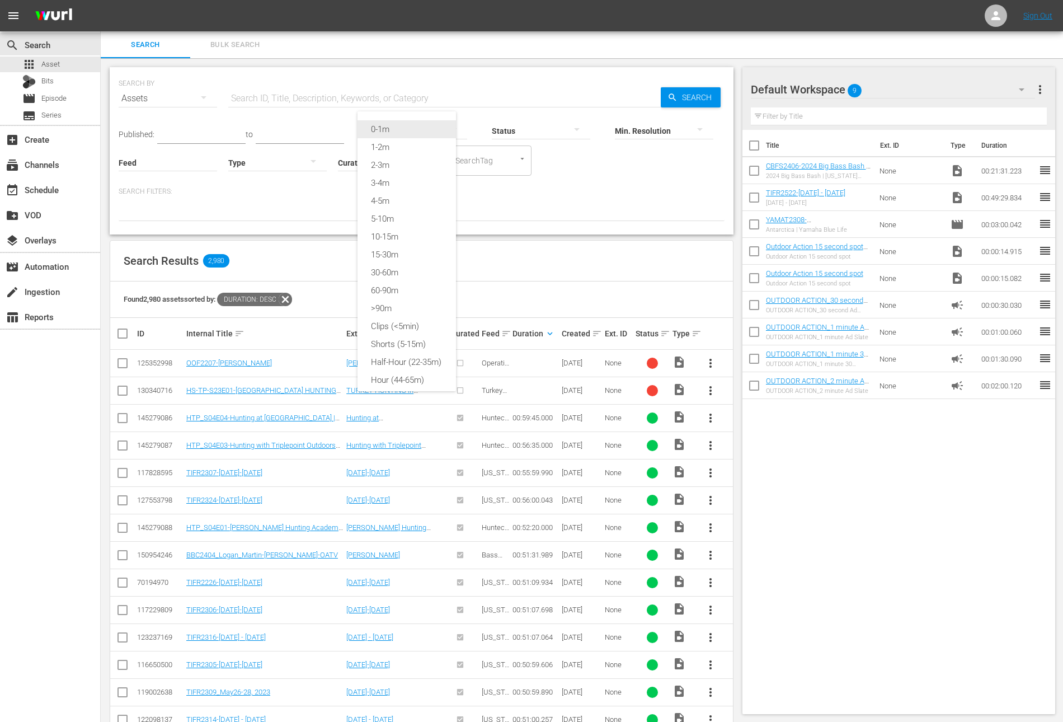
click at [407, 130] on div "0-1m" at bounding box center [407, 129] width 98 height 18
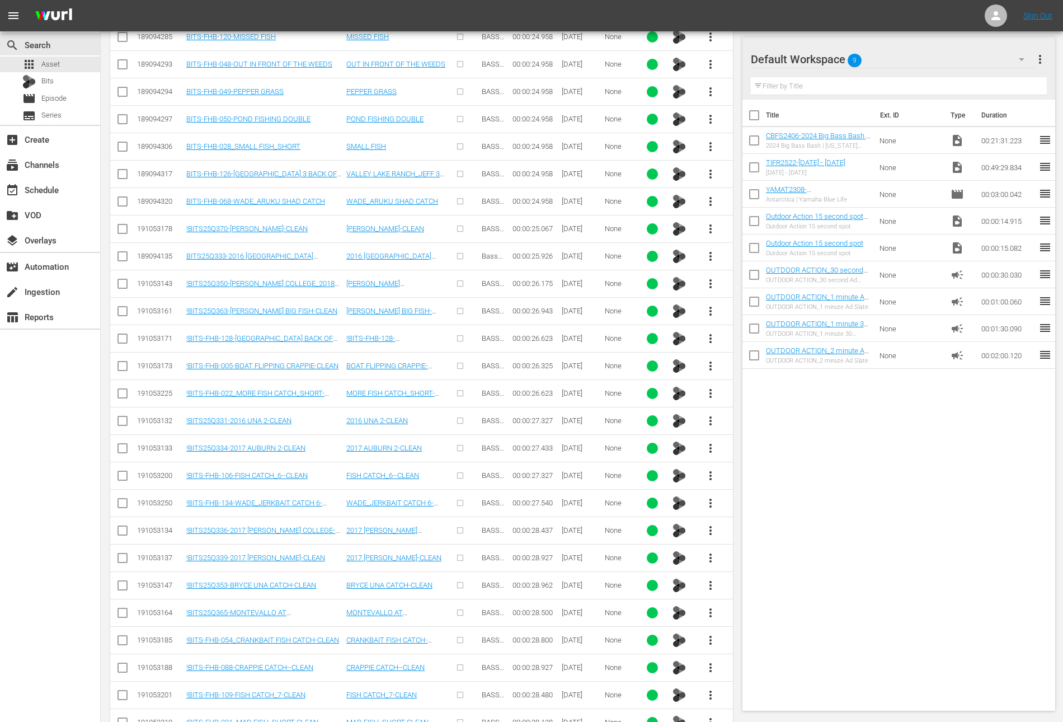
scroll to position [2868, 0]
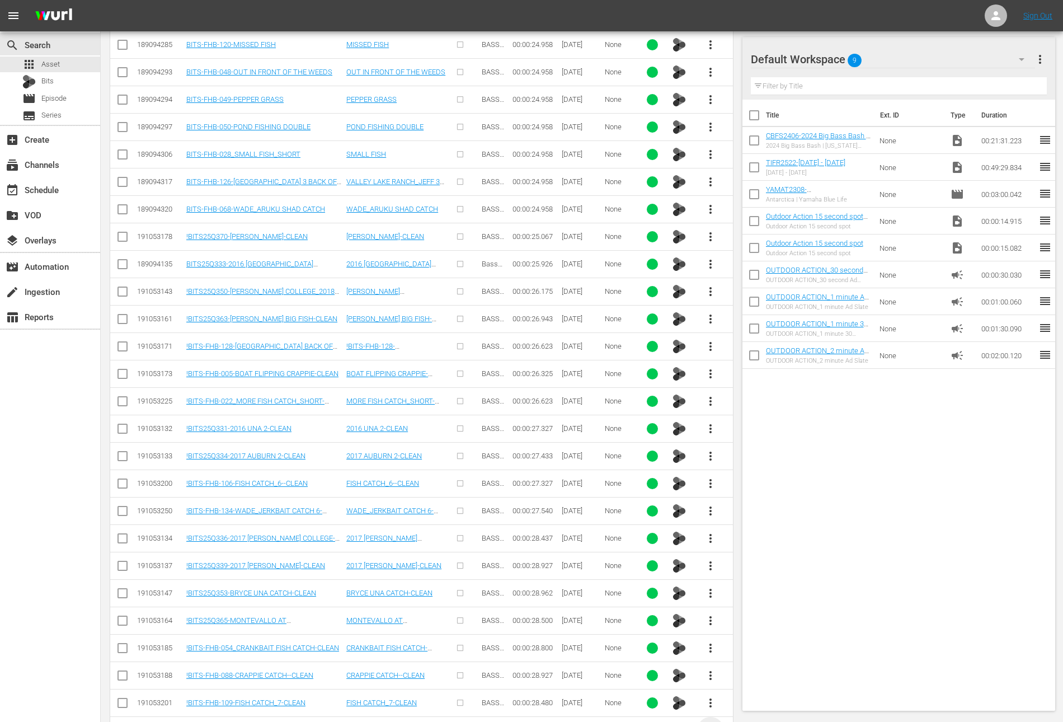
click at [707, 721] on span "more_vert" at bounding box center [710, 729] width 13 height 13
click at [759, 641] on div "Workspace" at bounding box center [771, 646] width 76 height 27
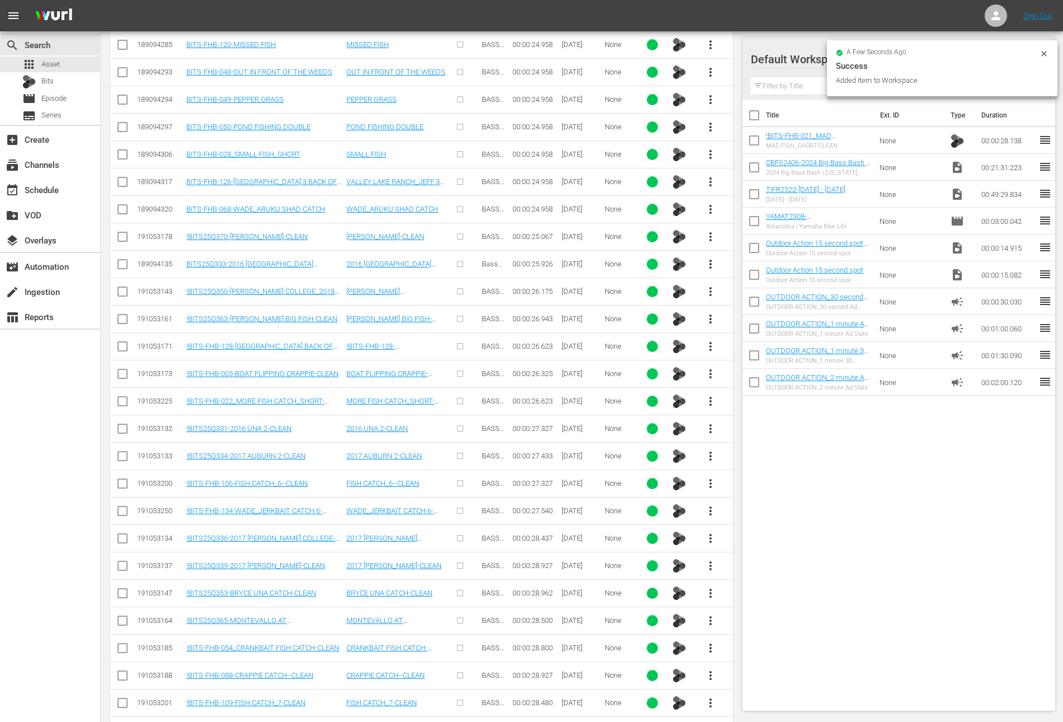
click at [755, 166] on input "checkbox" at bounding box center [753, 169] width 23 height 23
checkbox input "true"
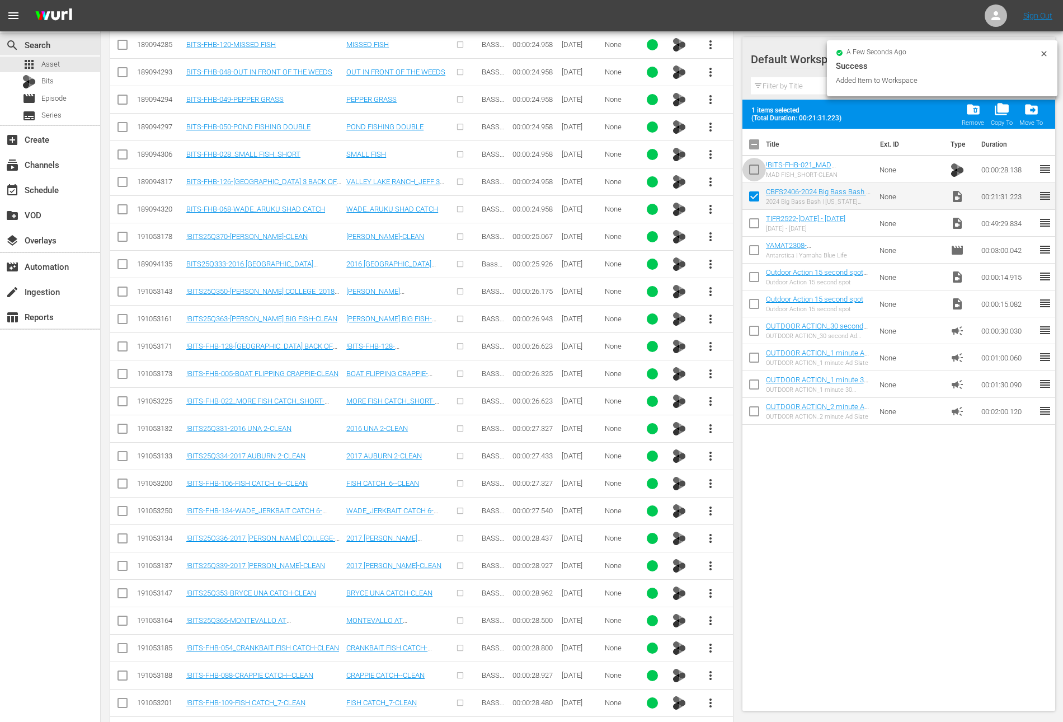
click at [755, 166] on input "checkbox" at bounding box center [753, 171] width 23 height 23
checkbox input "true"
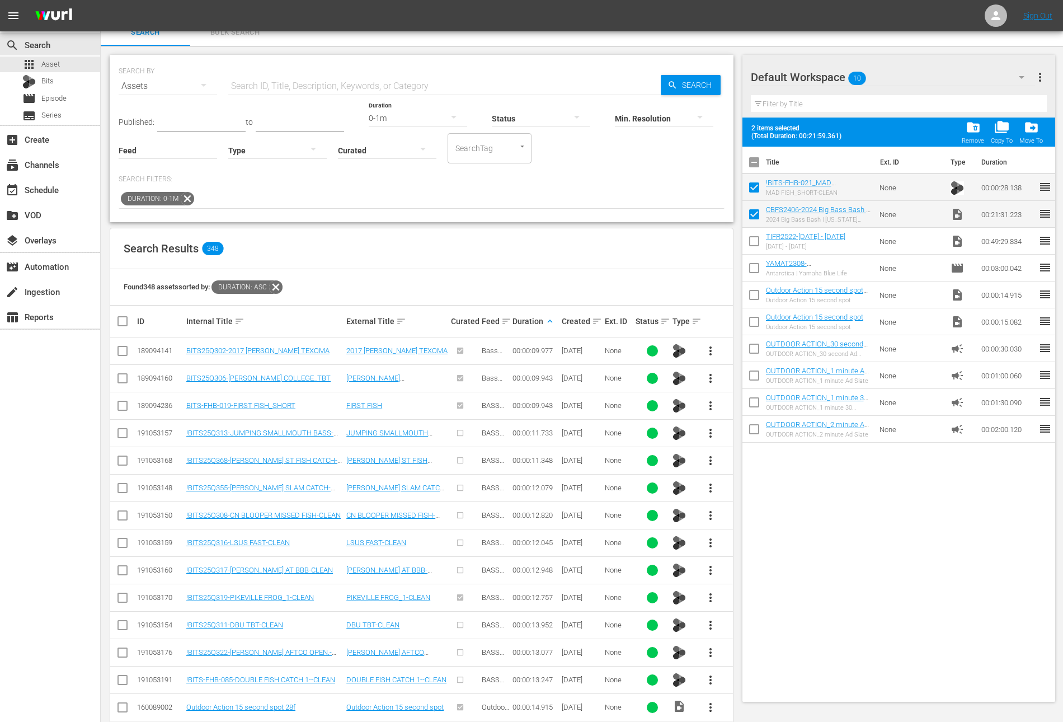
scroll to position [0, 0]
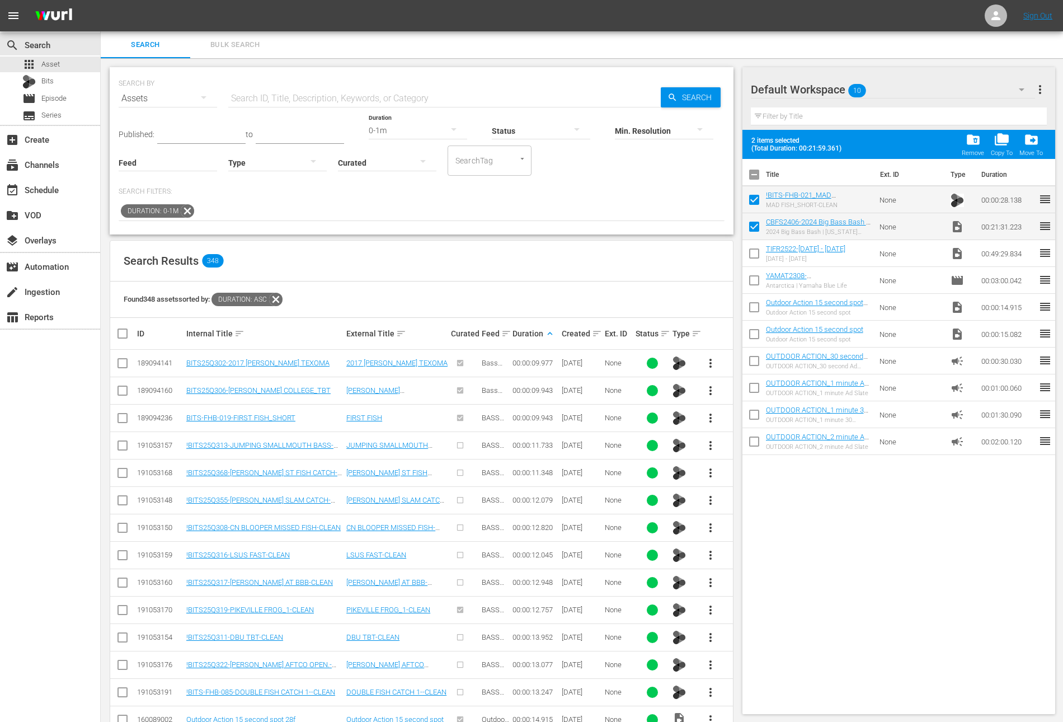
click at [190, 206] on icon at bounding box center [187, 211] width 15 height 15
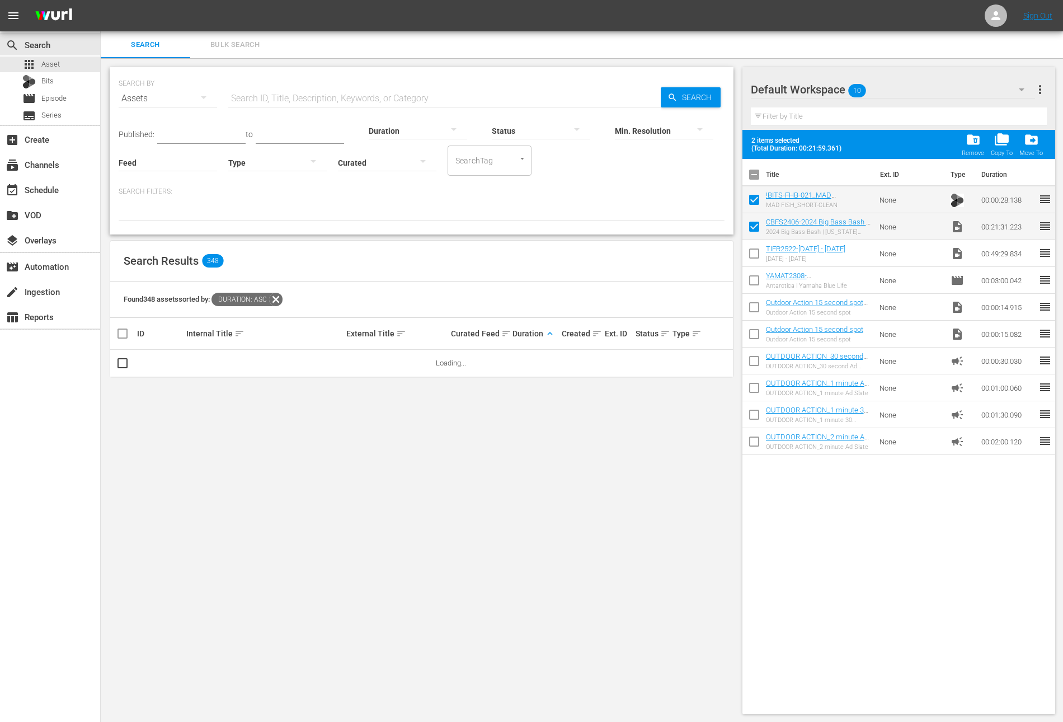
click at [412, 131] on div at bounding box center [418, 130] width 98 height 31
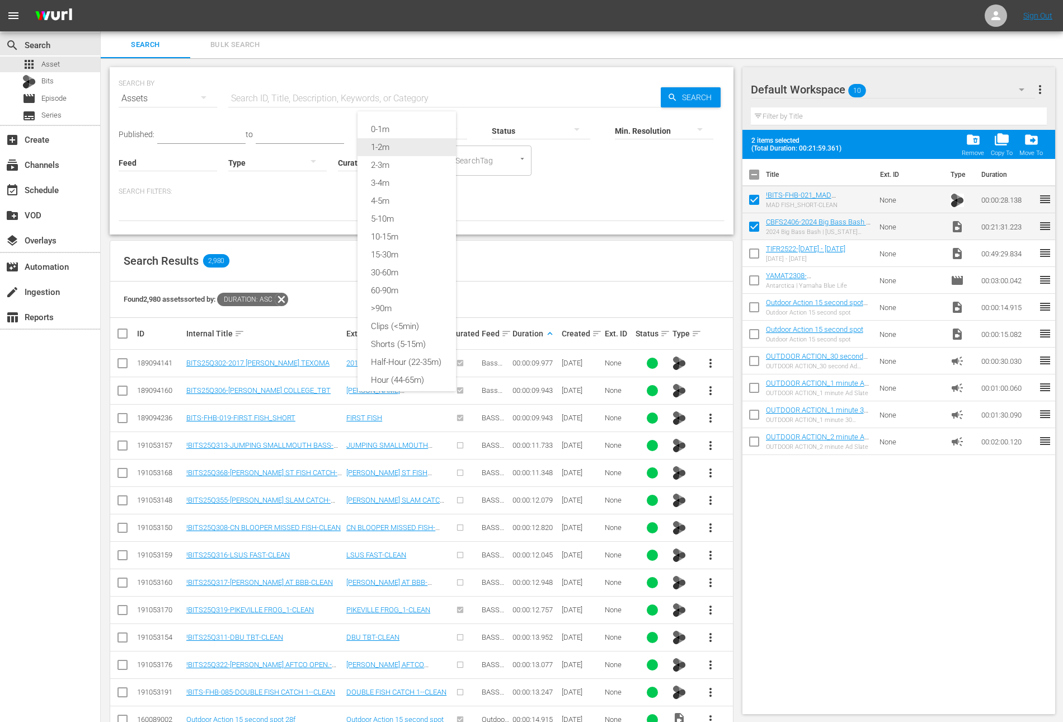
click at [408, 151] on div "1-2m" at bounding box center [407, 147] width 98 height 18
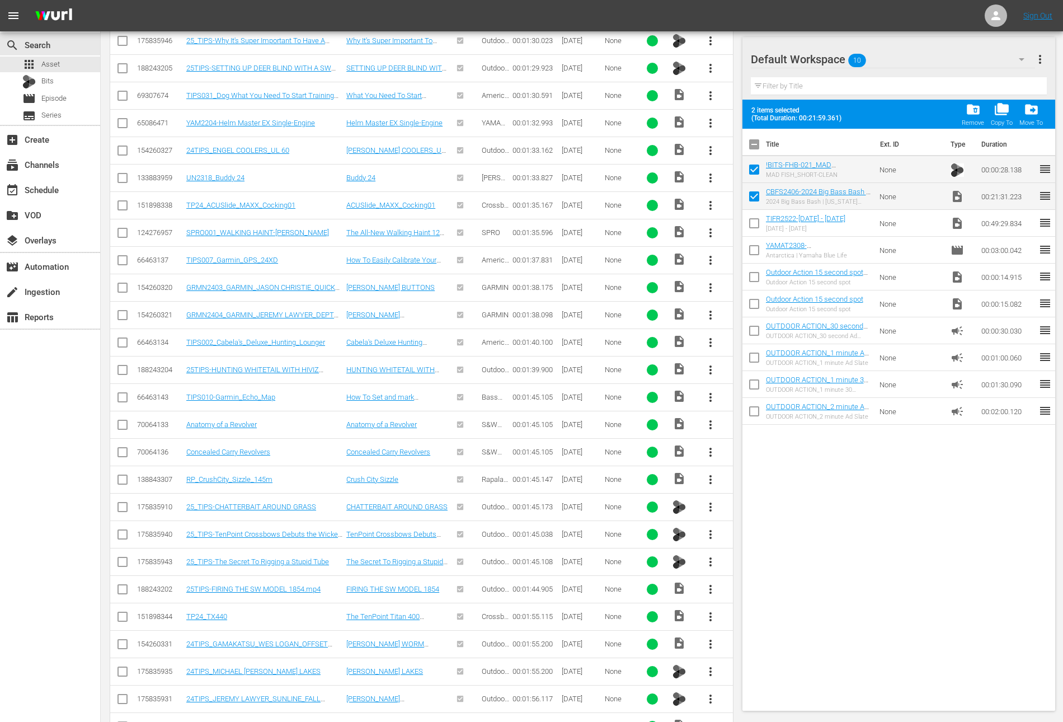
scroll to position [2150, 0]
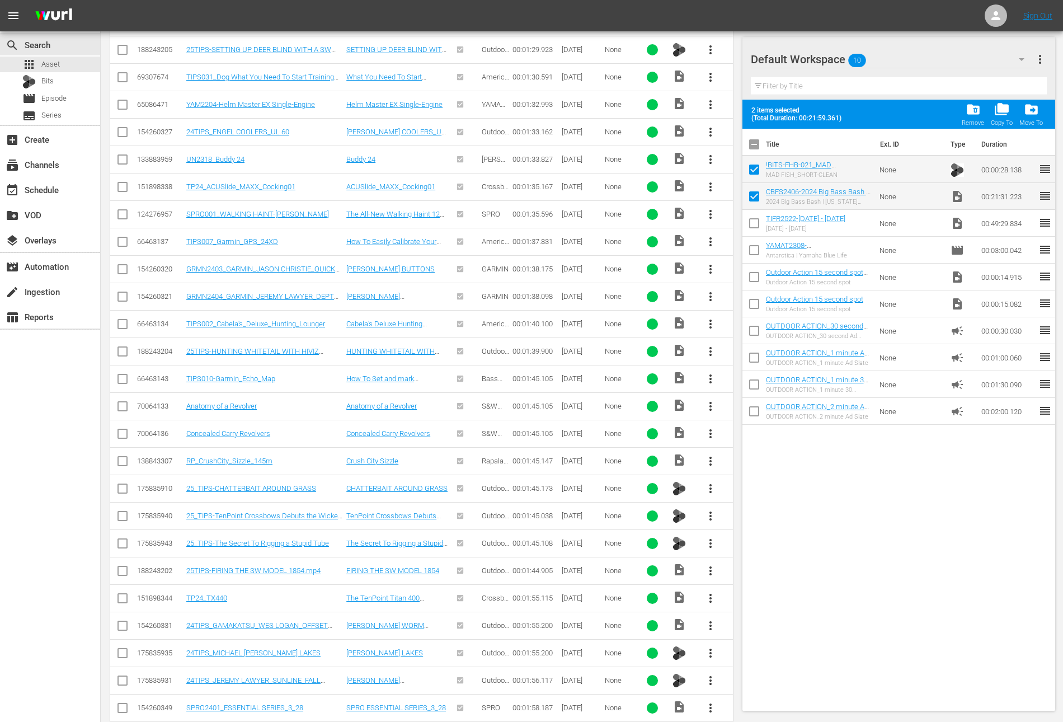
click at [711, 701] on span "more_vert" at bounding box center [710, 707] width 13 height 13
click at [746, 633] on div "Workspace" at bounding box center [771, 629] width 76 height 27
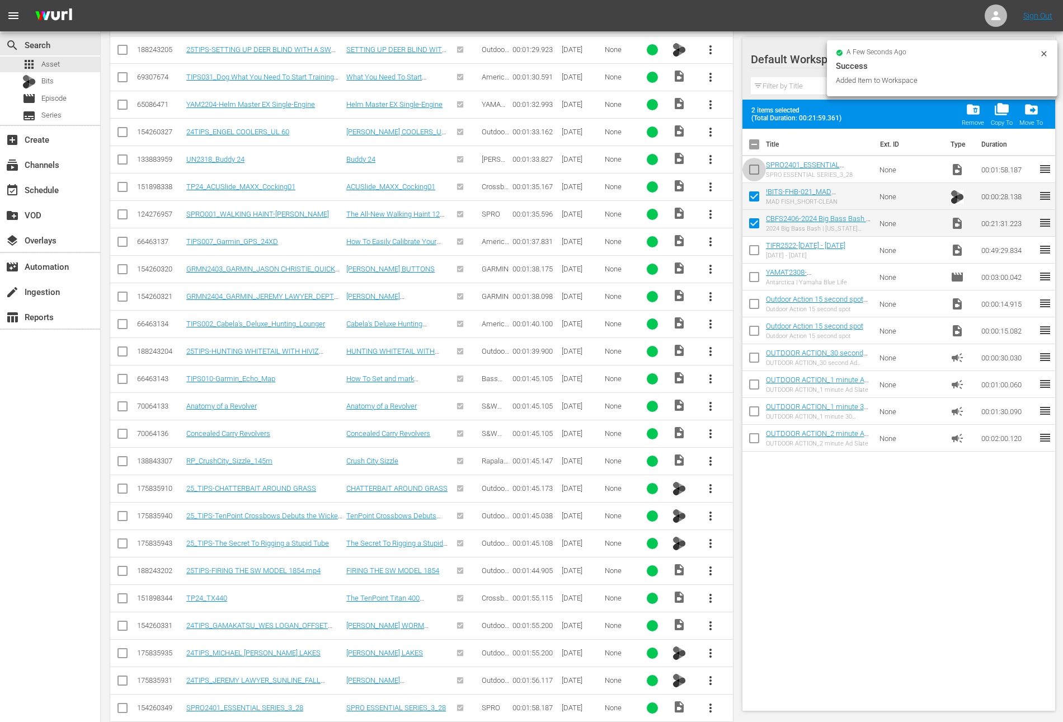
click at [752, 172] on input "checkbox" at bounding box center [753, 171] width 23 height 23
checkbox input "true"
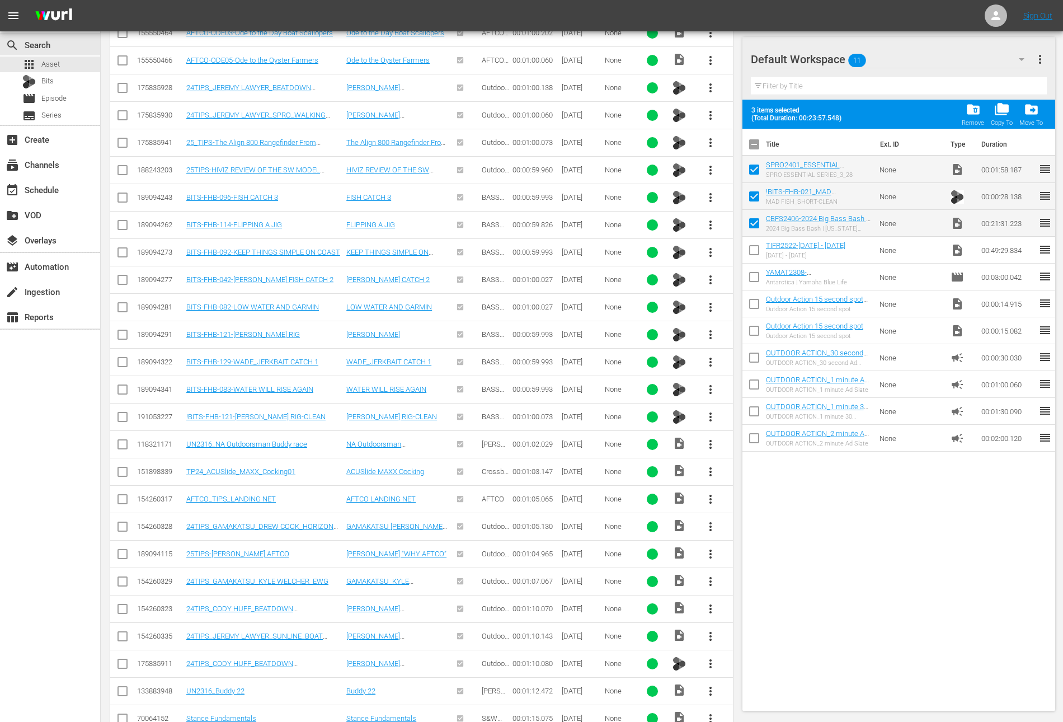
scroll to position [562, 0]
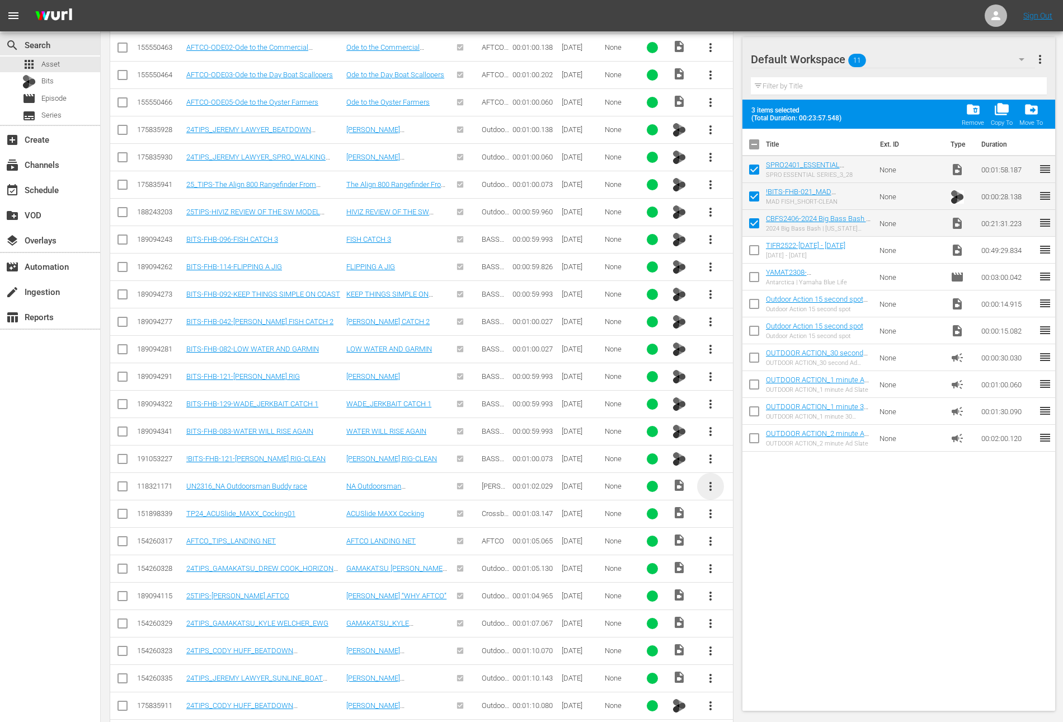
click at [713, 481] on span "more_vert" at bounding box center [710, 485] width 13 height 13
click at [763, 502] on div "Workspace" at bounding box center [771, 511] width 76 height 27
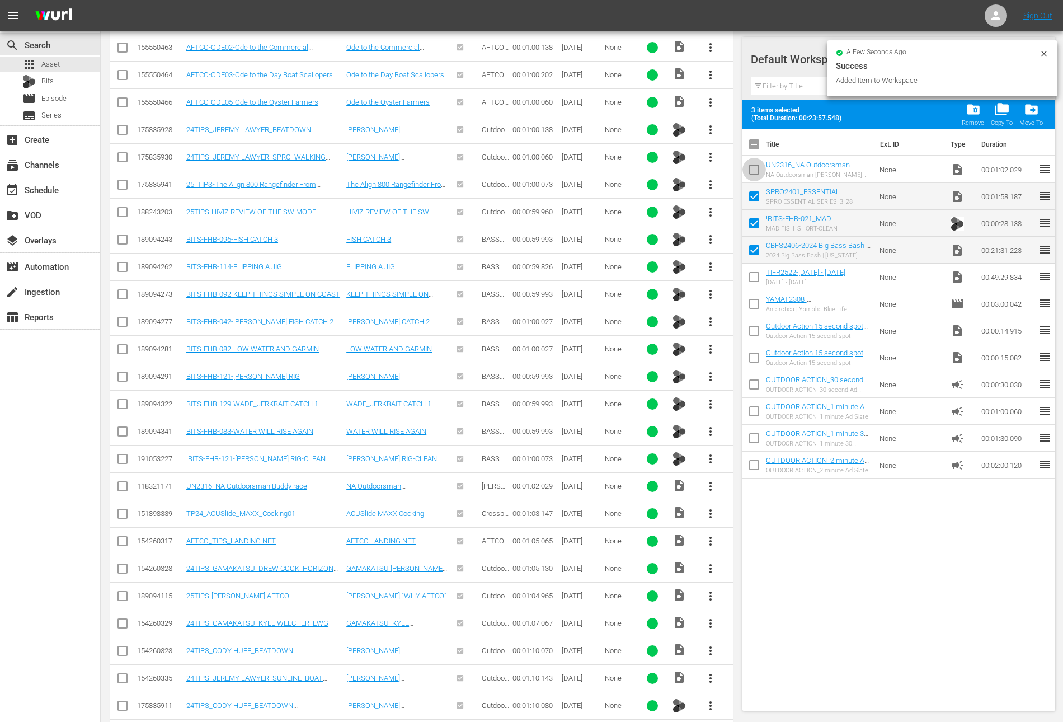
click at [758, 175] on input "checkbox" at bounding box center [753, 171] width 23 height 23
checkbox input "true"
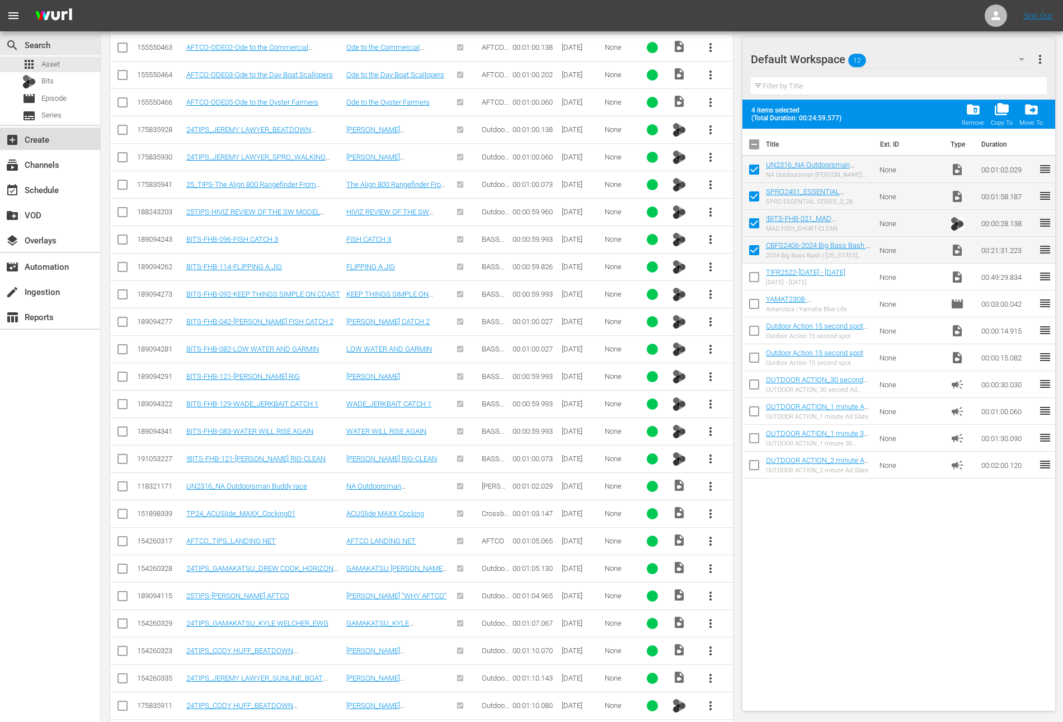
click at [50, 138] on div "add_box Create" at bounding box center [31, 138] width 63 height 10
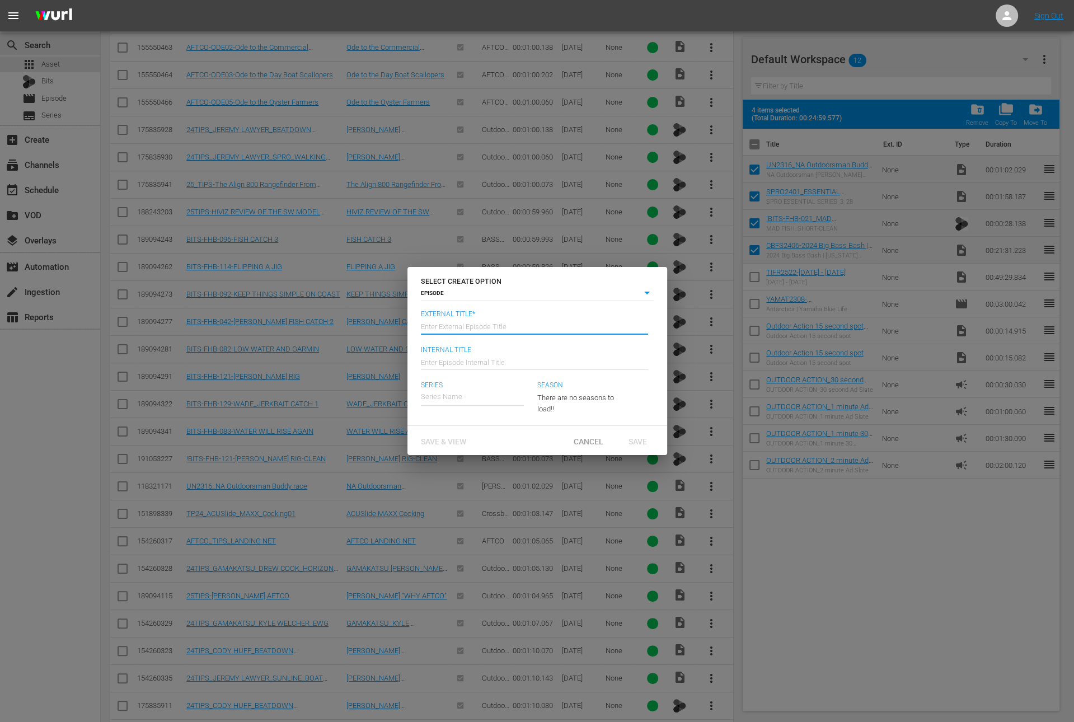
click at [509, 327] on input "text" at bounding box center [534, 325] width 227 height 27
type input "Collegiate Bass Fishing - 2024 Big Bass Bash | Kentucky Lake - Part 2"
type input "Wk36-CBFS"
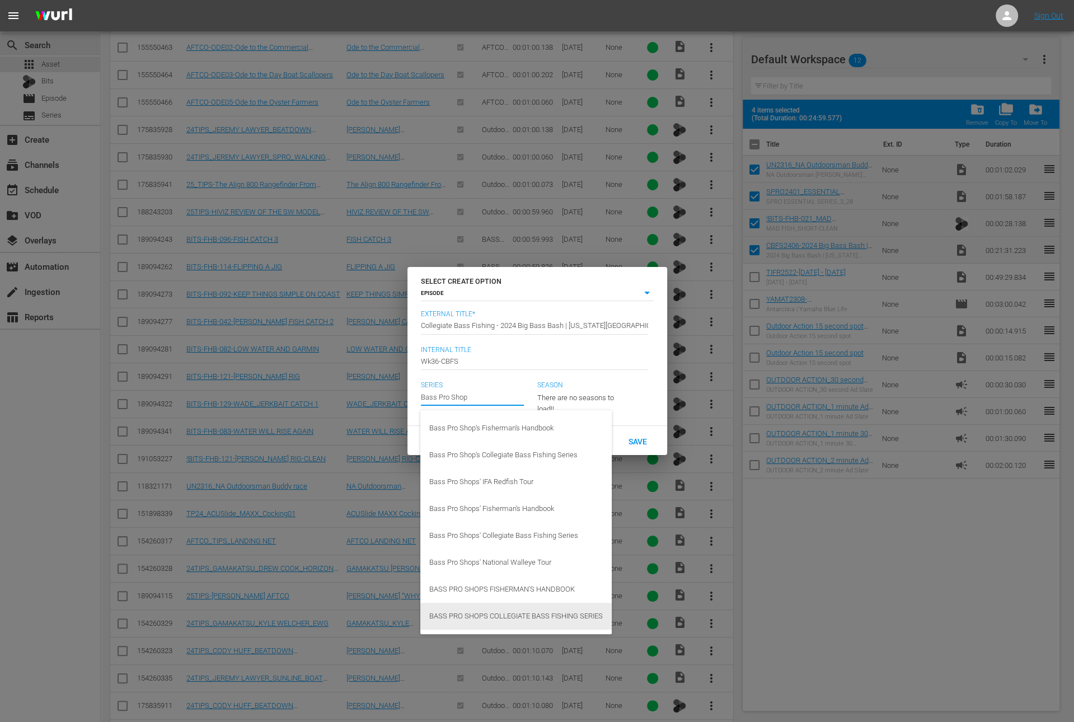
click at [505, 614] on div "BASS PRO SHOPS COLLEGIATE BASS FISHING SERIES" at bounding box center [515, 616] width 173 height 27
type input "BASS PRO SHOPS COLLEGIATE BASS FISHING SERIES"
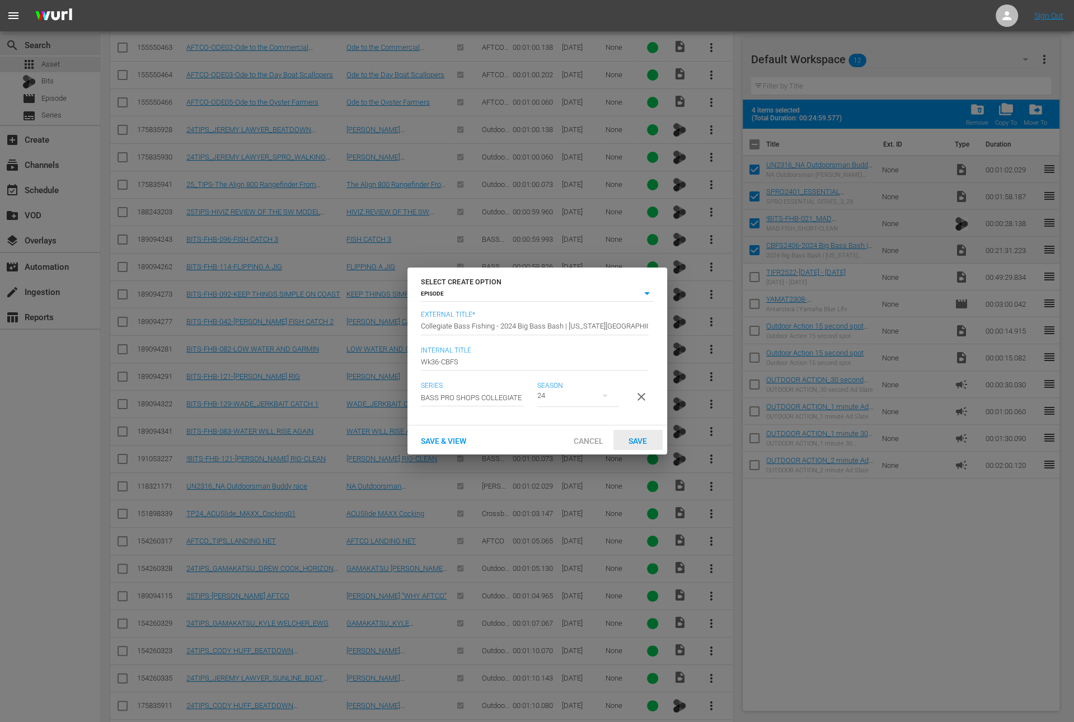
click at [649, 445] on span "Save" at bounding box center [637, 440] width 36 height 9
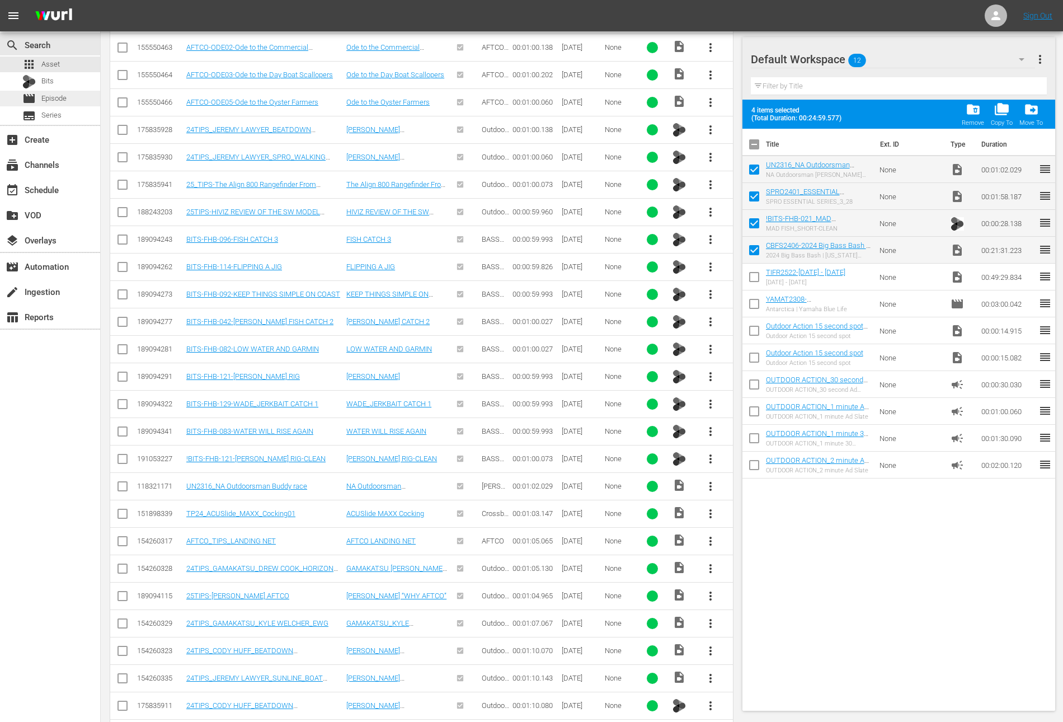
click at [64, 99] on span "Episode" at bounding box center [53, 98] width 25 height 11
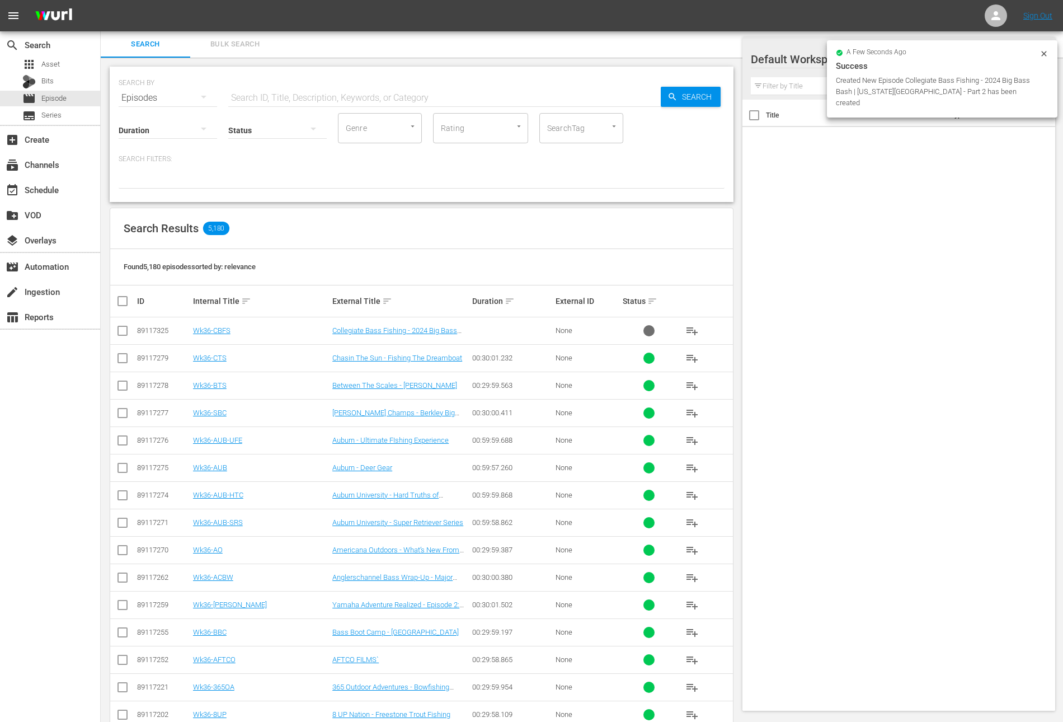
scroll to position [186, 0]
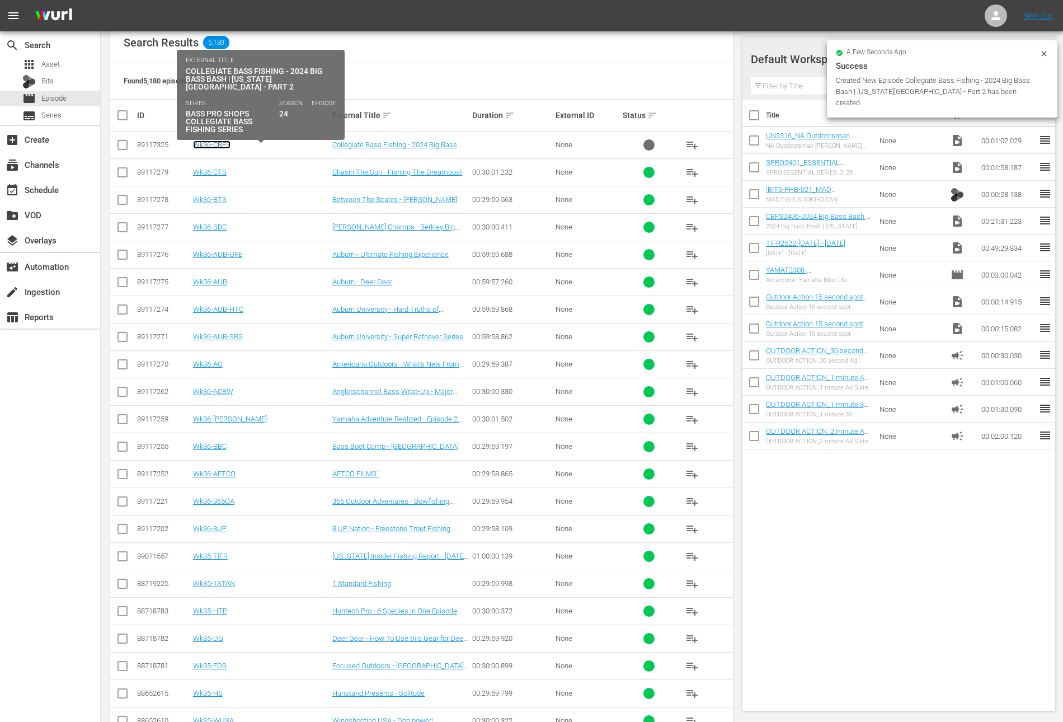
click at [220, 141] on link "Wk36-CBFS" at bounding box center [211, 144] width 37 height 8
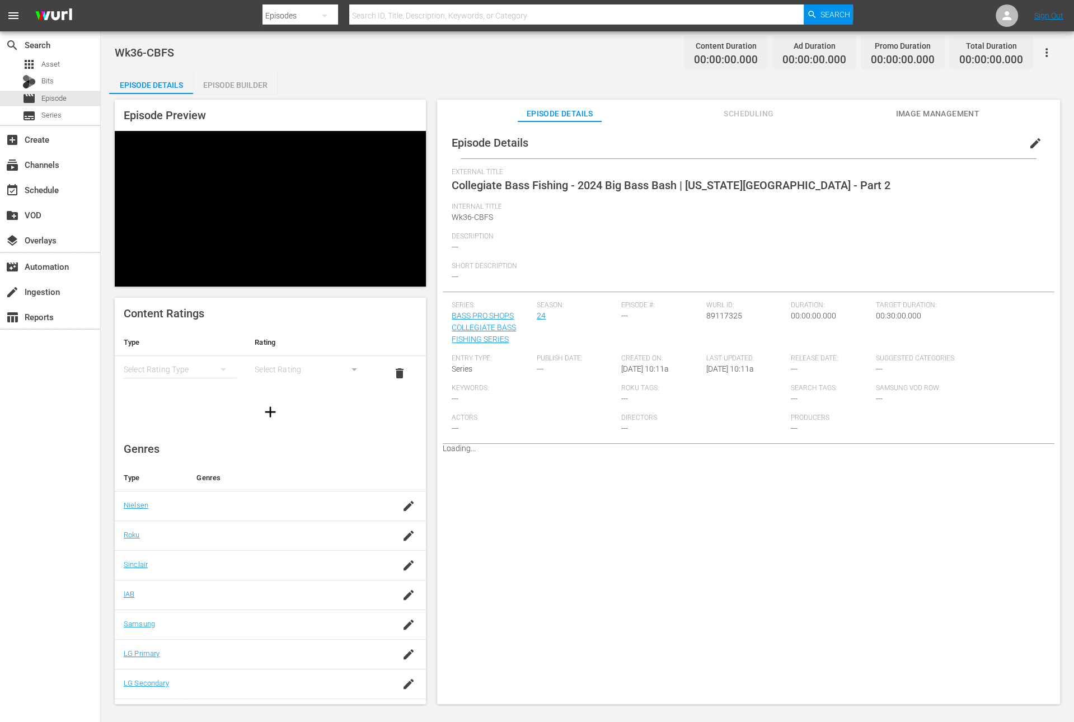
click at [247, 83] on div "Episode Builder" at bounding box center [235, 85] width 84 height 27
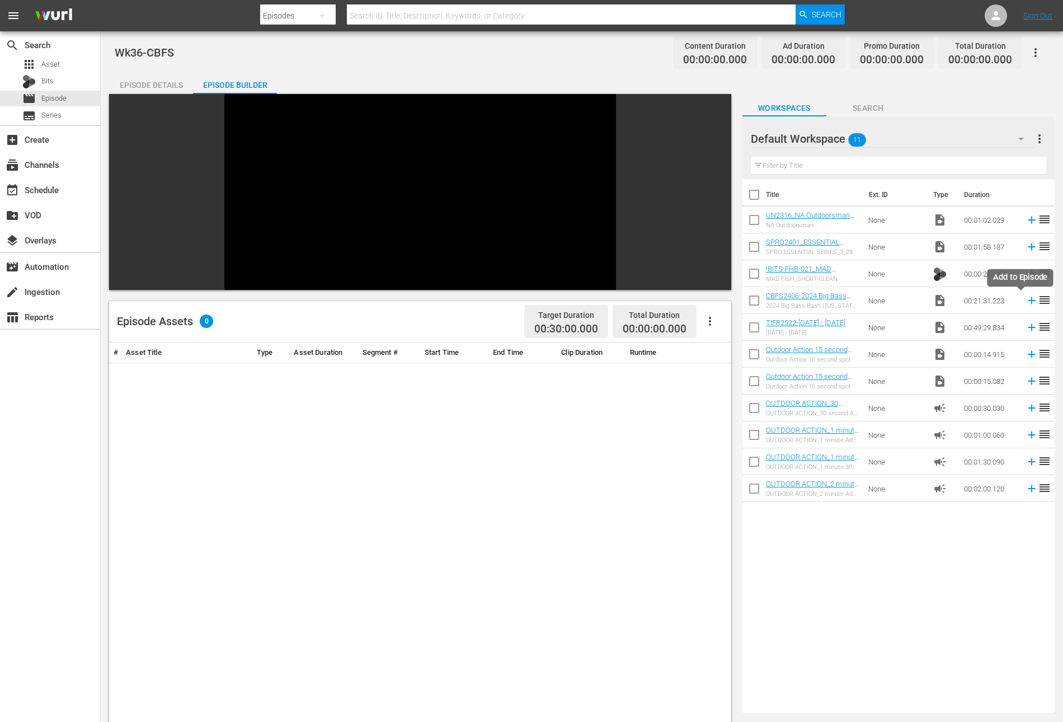
click at [1028, 298] on icon at bounding box center [1031, 300] width 7 height 7
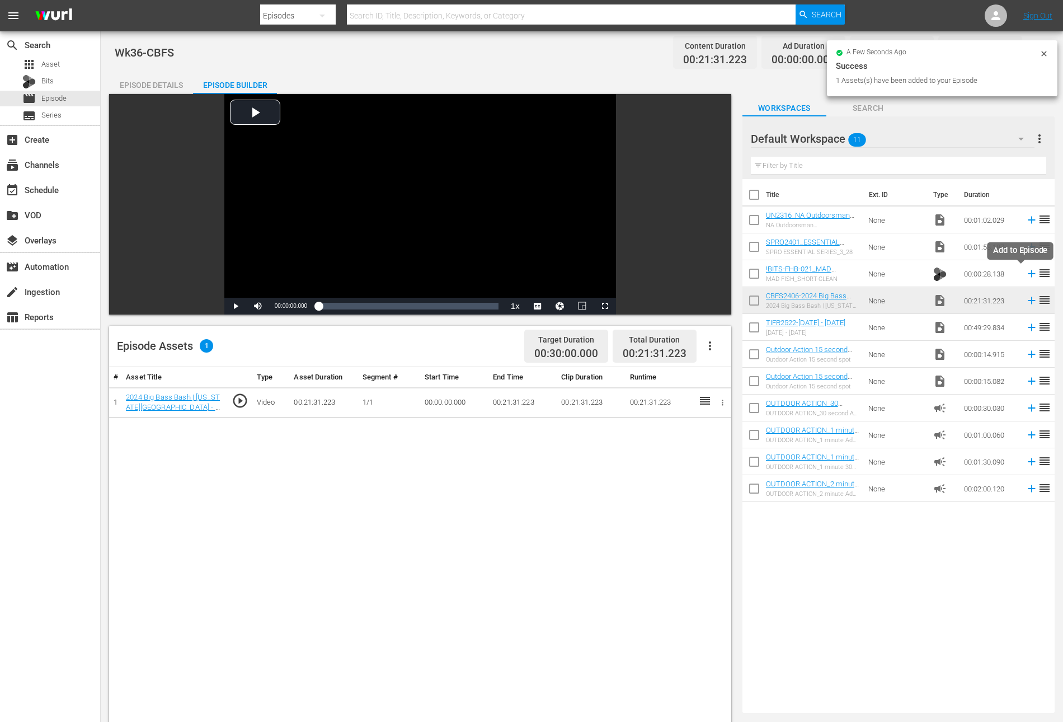
click at [1028, 272] on icon at bounding box center [1031, 273] width 7 height 7
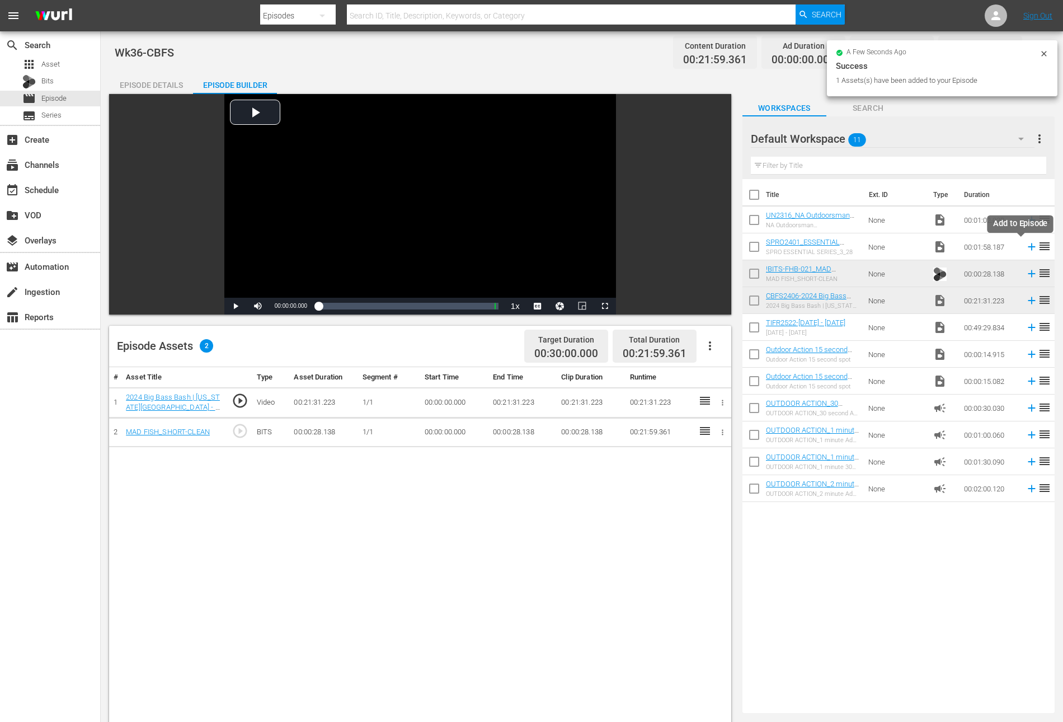
click at [1028, 246] on icon at bounding box center [1031, 246] width 7 height 7
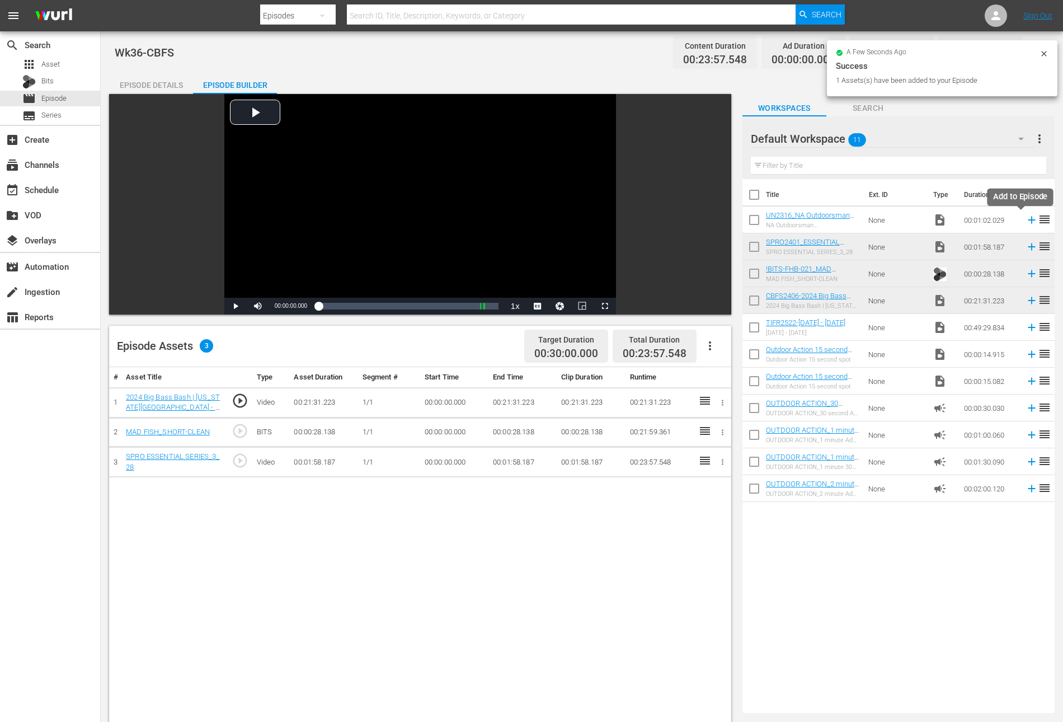
click at [1028, 220] on icon at bounding box center [1031, 220] width 7 height 7
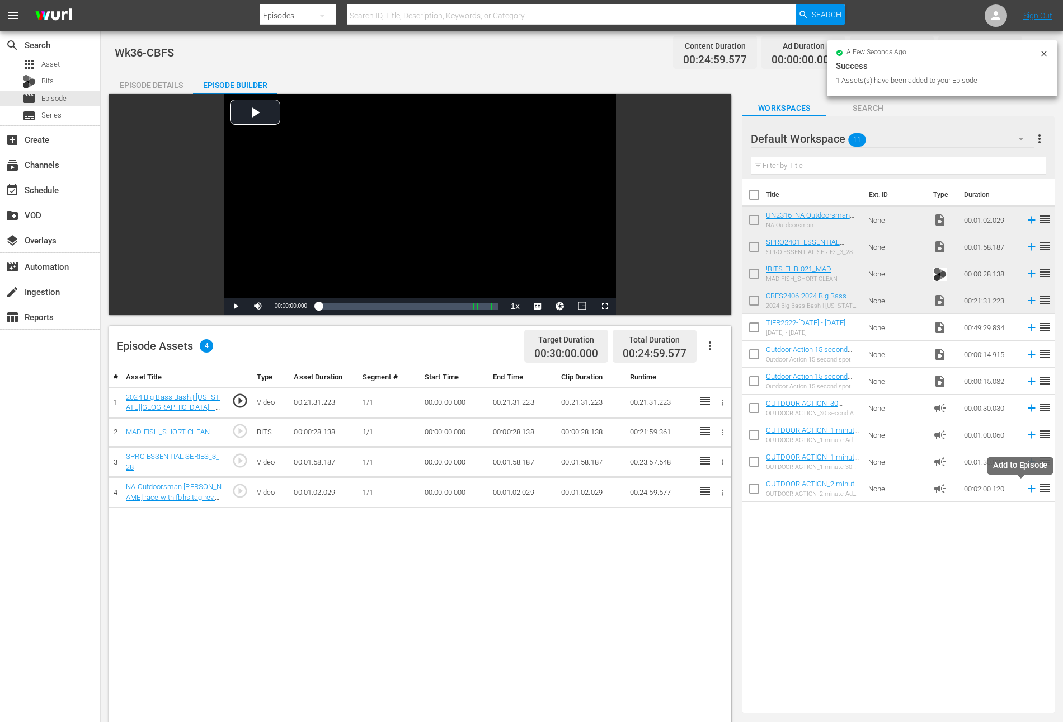
click at [1026, 493] on icon at bounding box center [1032, 488] width 12 height 12
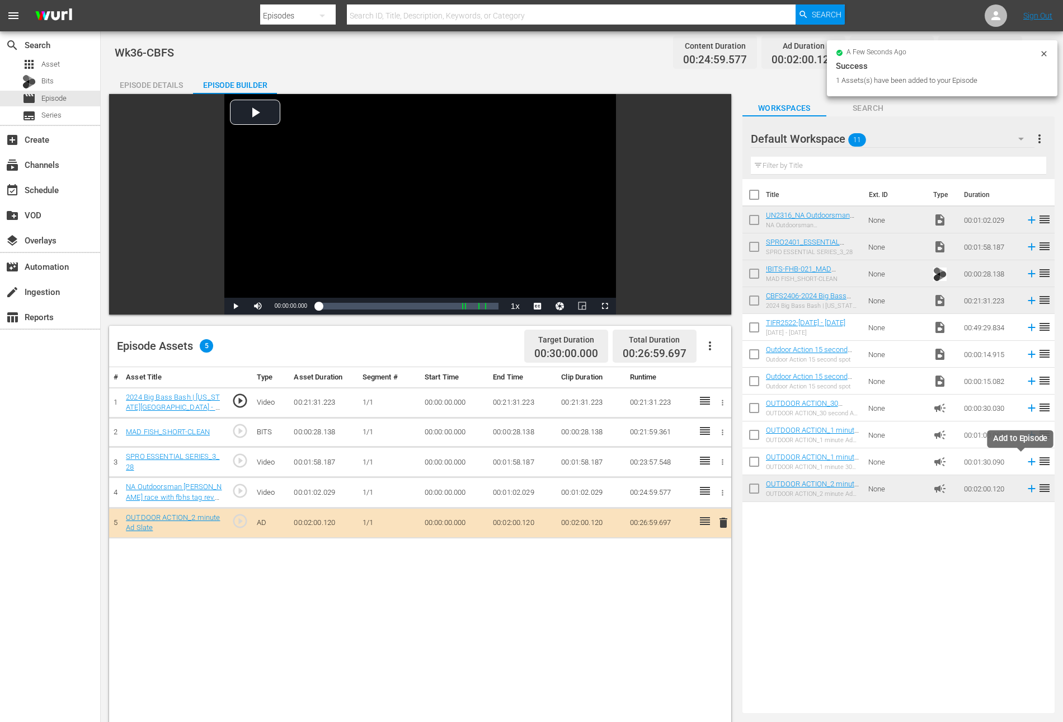
click at [1028, 460] on icon at bounding box center [1031, 461] width 7 height 7
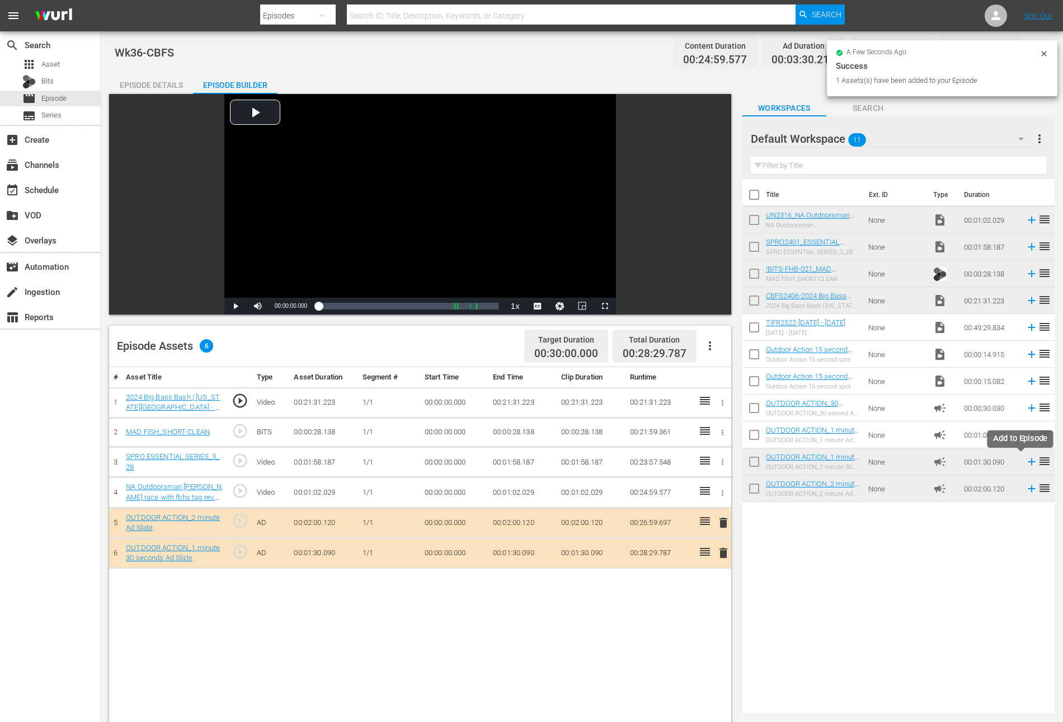
click at [1026, 460] on icon at bounding box center [1032, 461] width 12 height 12
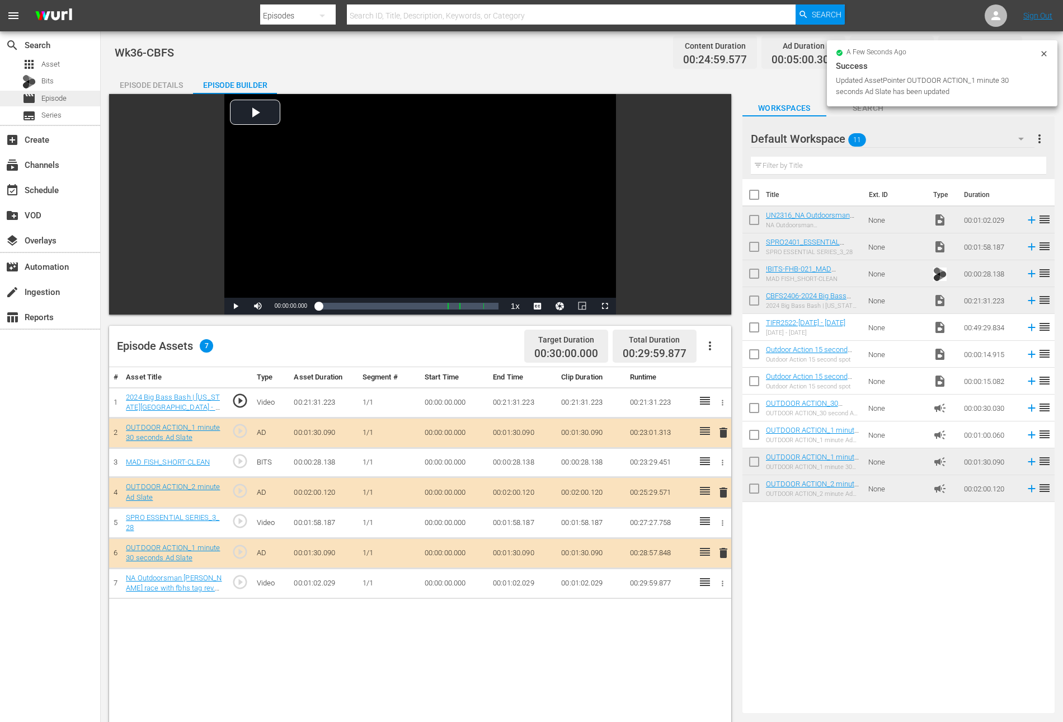
click at [55, 96] on span "Episode" at bounding box center [53, 98] width 25 height 11
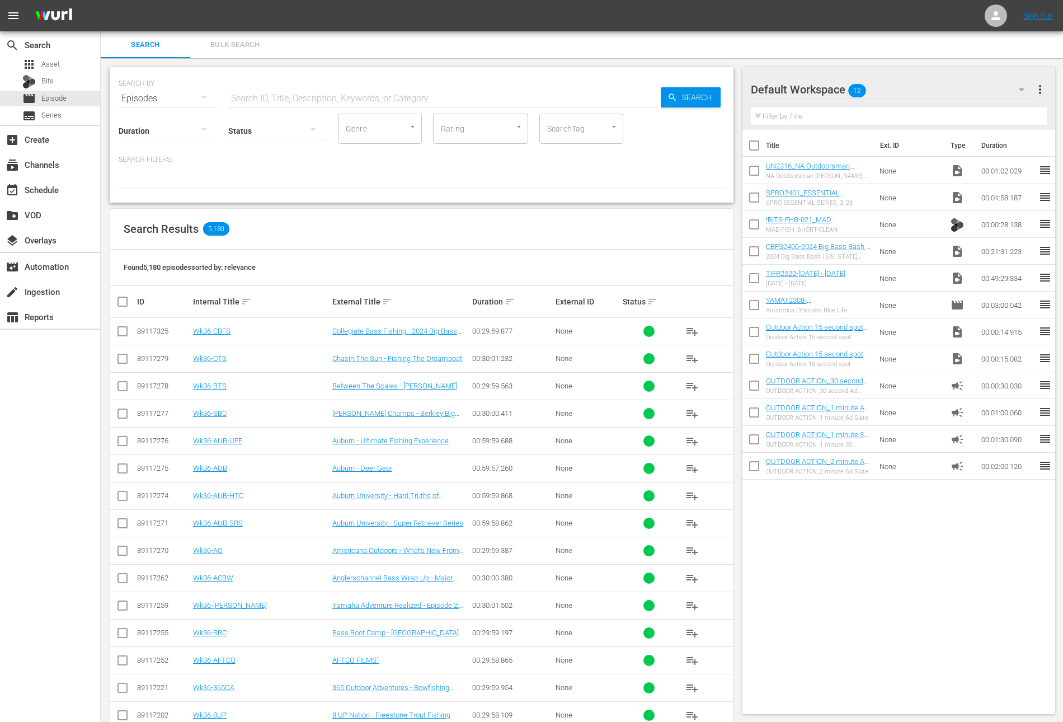
click at [751, 175] on input "checkbox" at bounding box center [753, 172] width 23 height 23
checkbox input "true"
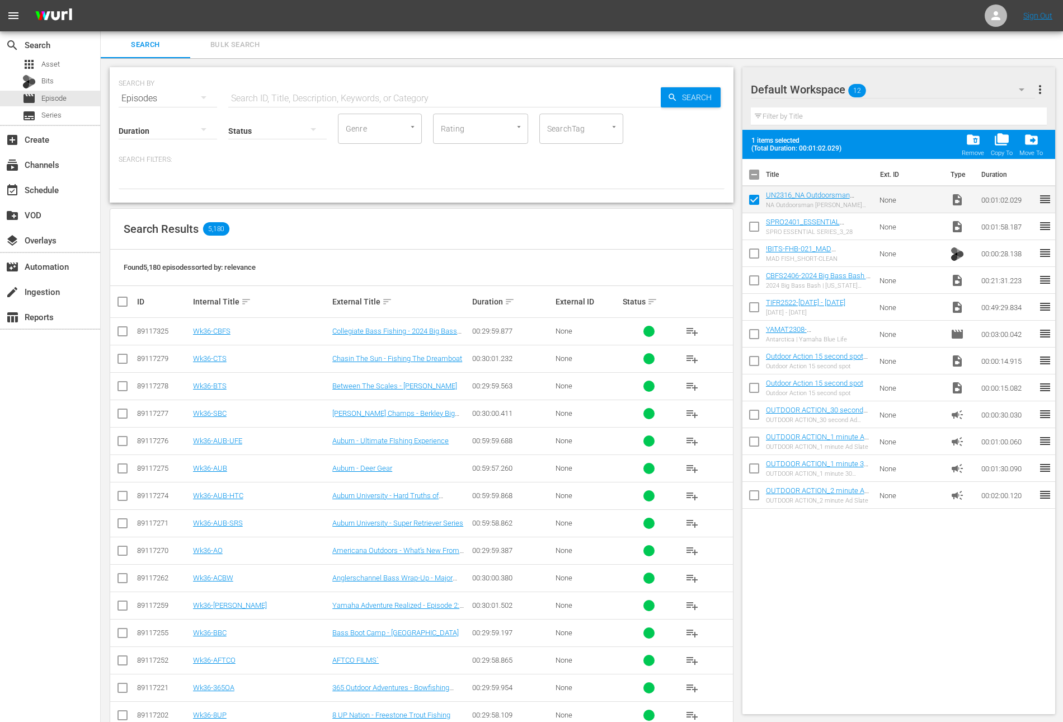
click at [752, 230] on input "checkbox" at bounding box center [753, 228] width 23 height 23
checkbox input "true"
click at [751, 255] on input "checkbox" at bounding box center [753, 255] width 23 height 23
checkbox input "true"
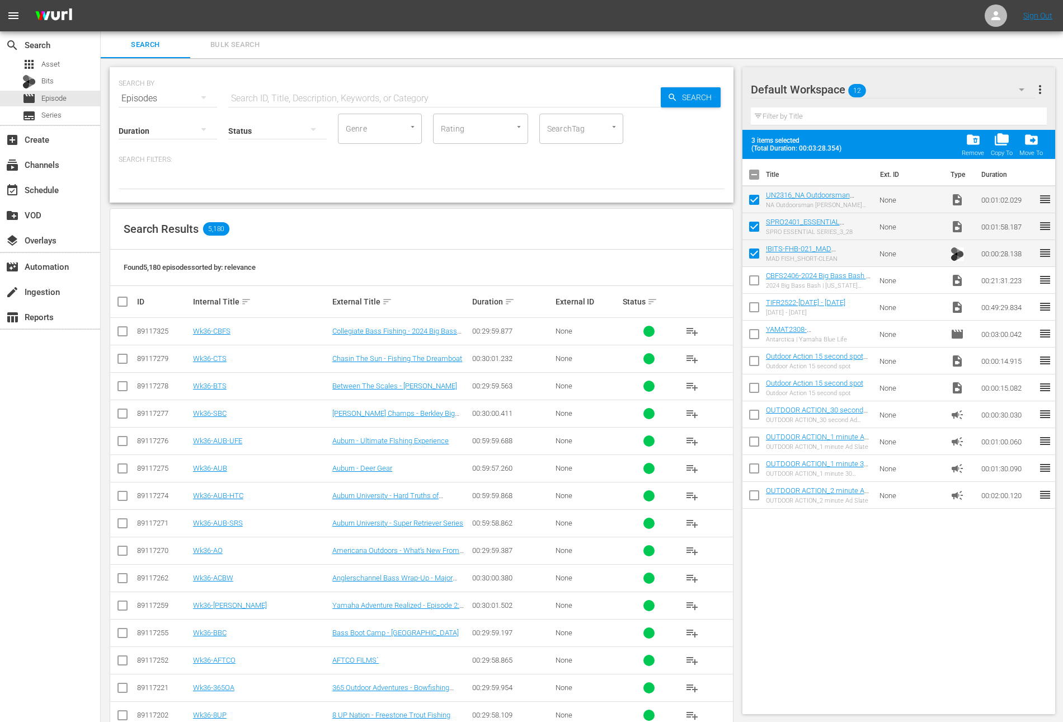
click at [751, 280] on input "checkbox" at bounding box center [753, 282] width 23 height 23
checkbox input "true"
click at [977, 134] on span "folder_delete" at bounding box center [973, 139] width 15 height 15
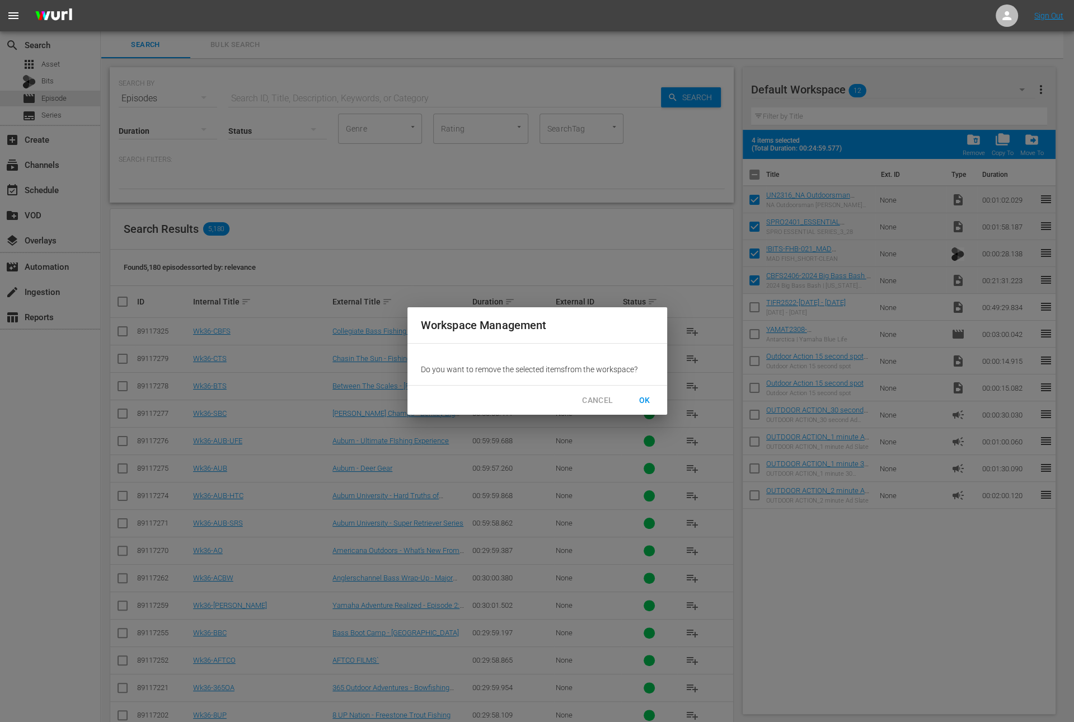
click at [642, 403] on span "OK" at bounding box center [645, 400] width 18 height 14
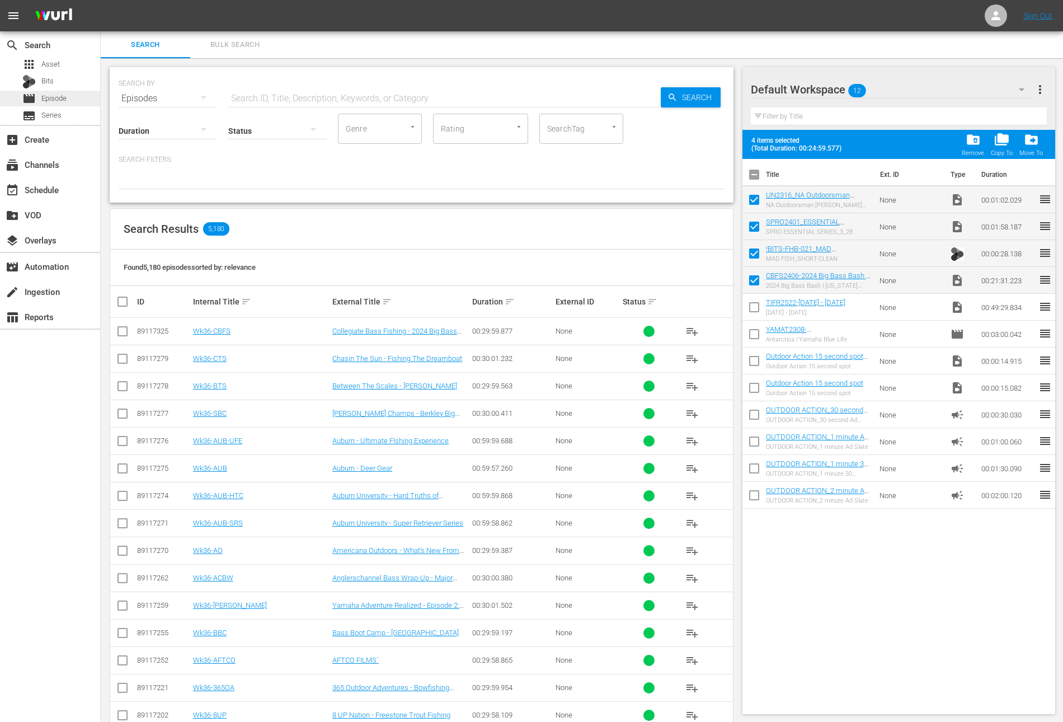
checkbox input "false"
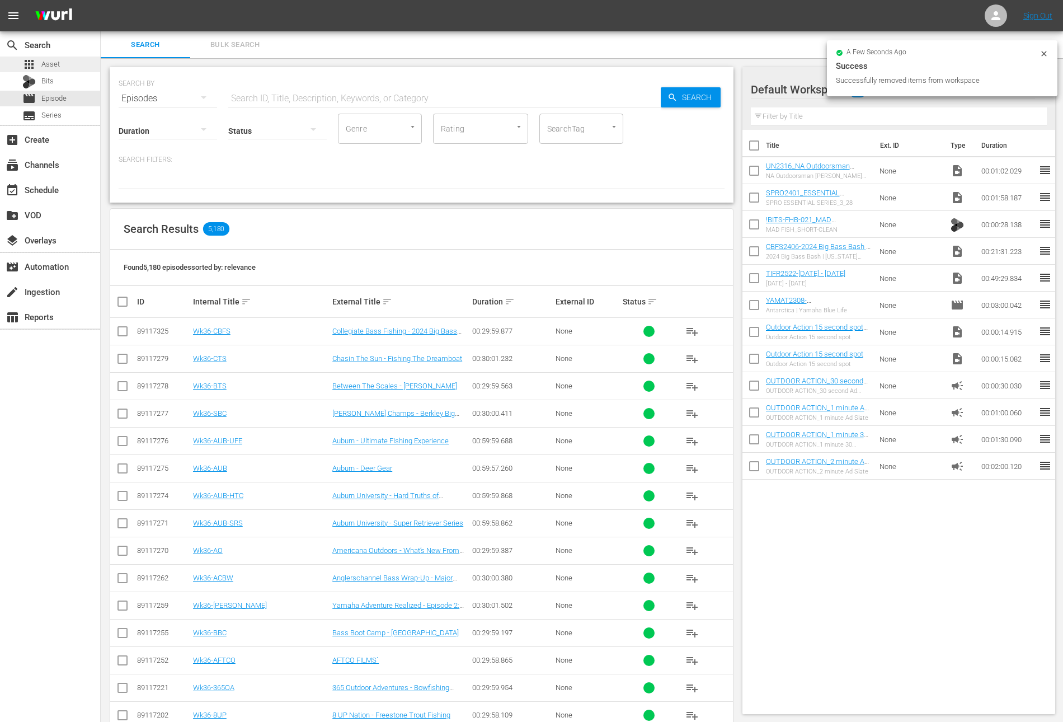
click at [64, 67] on div "apps Asset" at bounding box center [50, 65] width 100 height 16
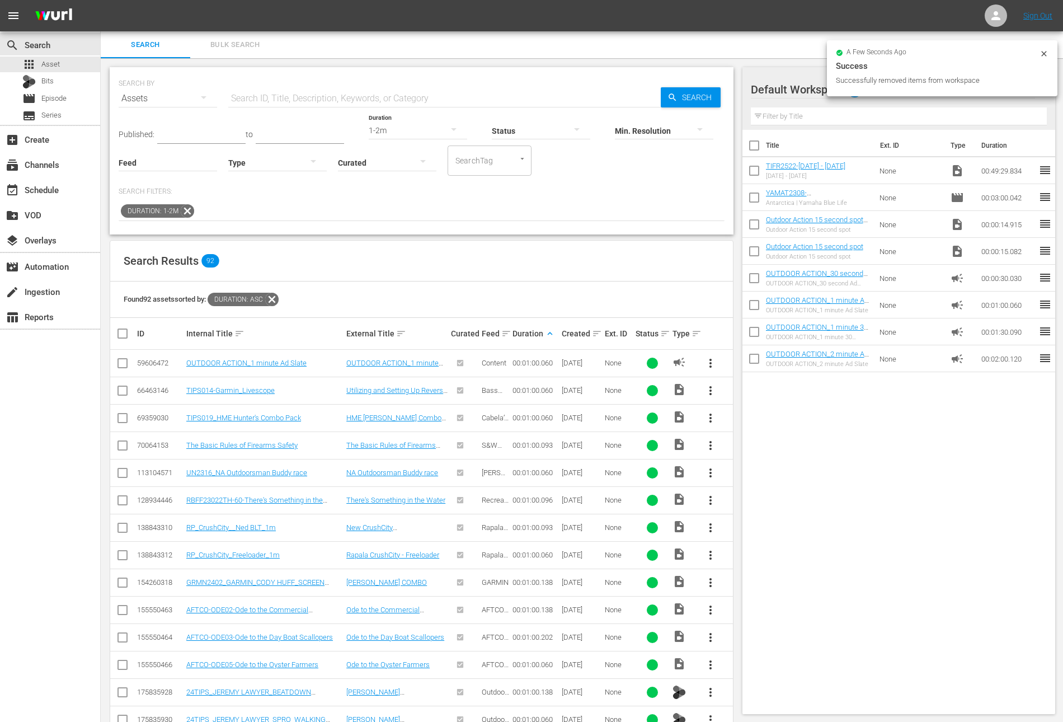
click at [186, 209] on icon at bounding box center [187, 211] width 15 height 15
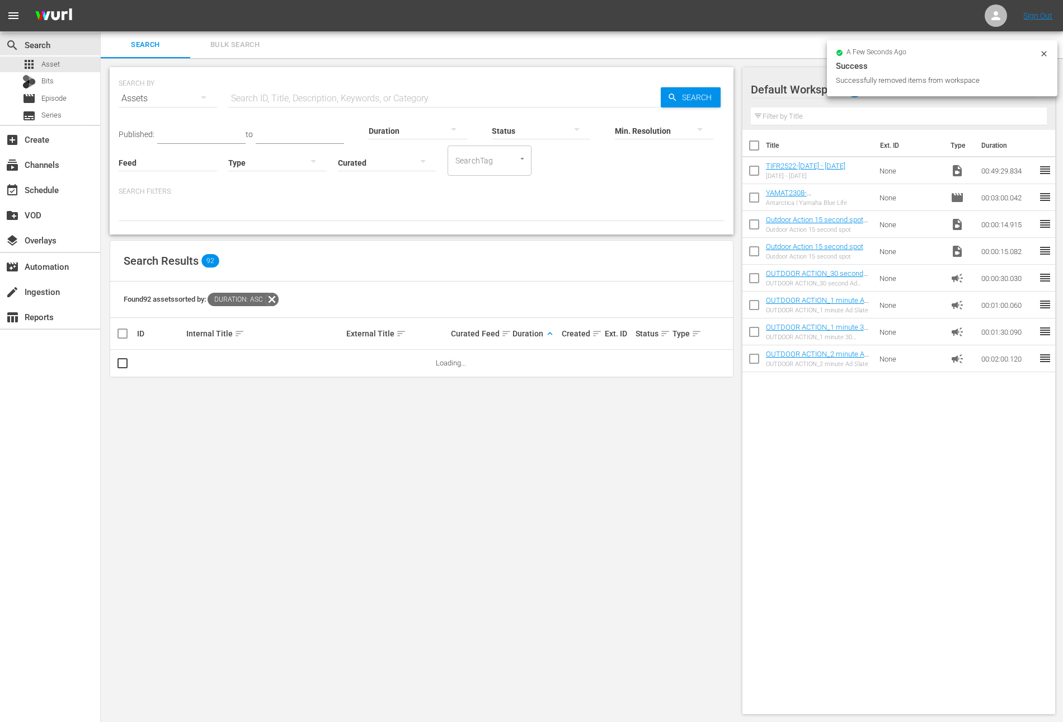
click at [309, 93] on input "text" at bounding box center [444, 98] width 432 height 27
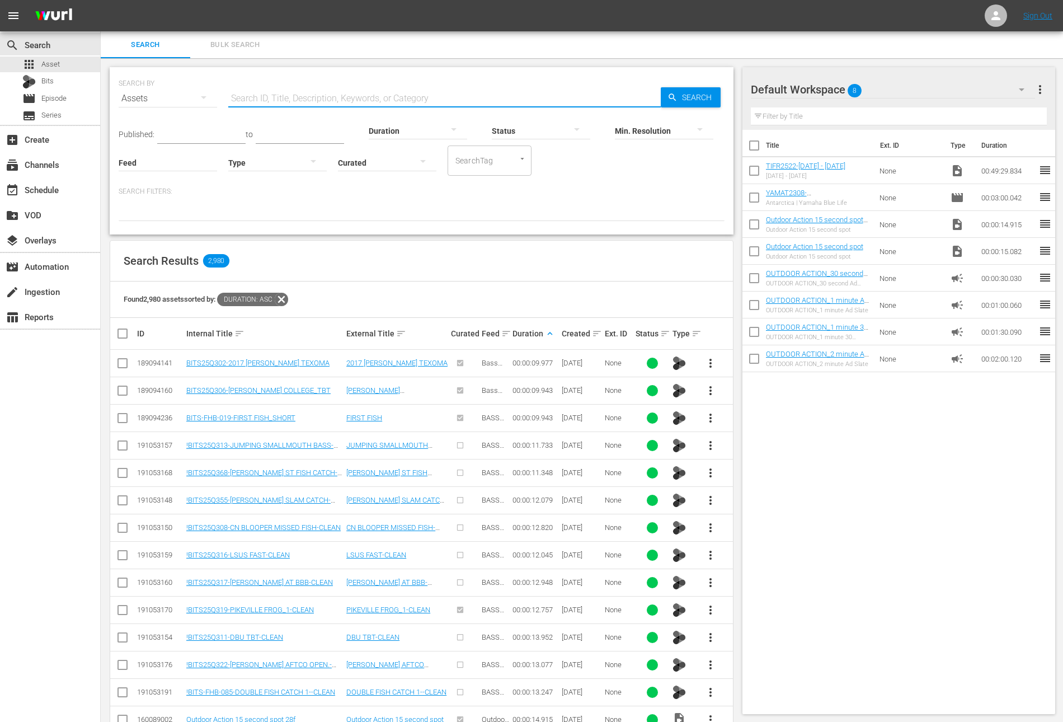
paste input "Did You Know? All About Deer Hunting"
type input "Did You Know? All About Deer Hunting"
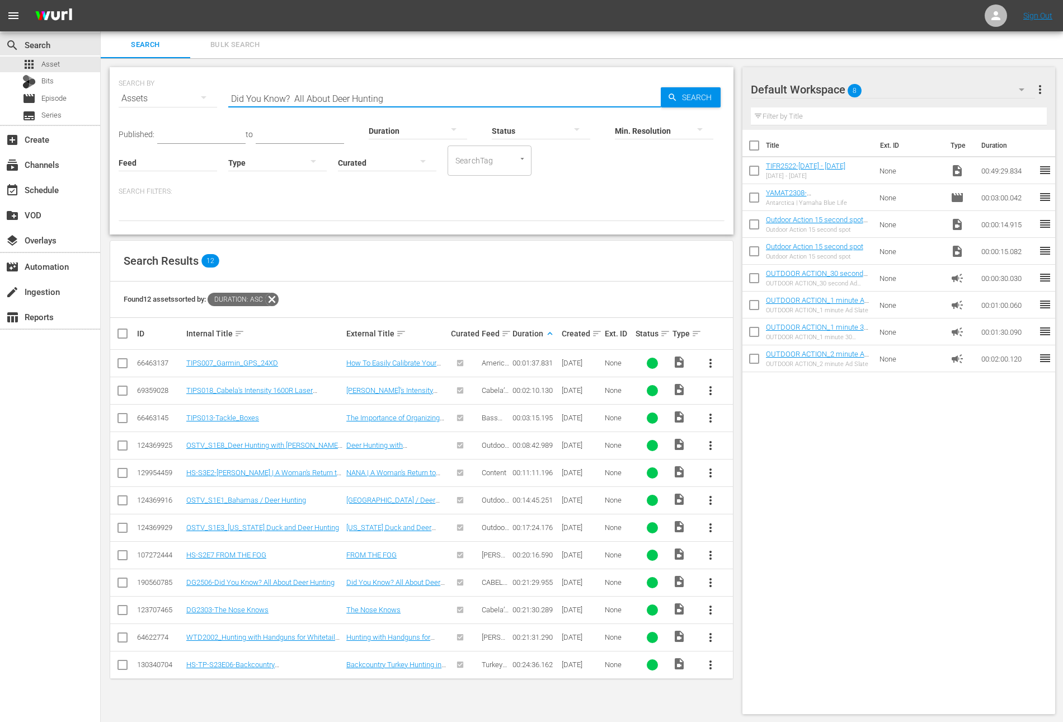
click at [710, 576] on span "more_vert" at bounding box center [710, 582] width 13 height 13
click at [750, 613] on div "Workspace" at bounding box center [771, 611] width 76 height 27
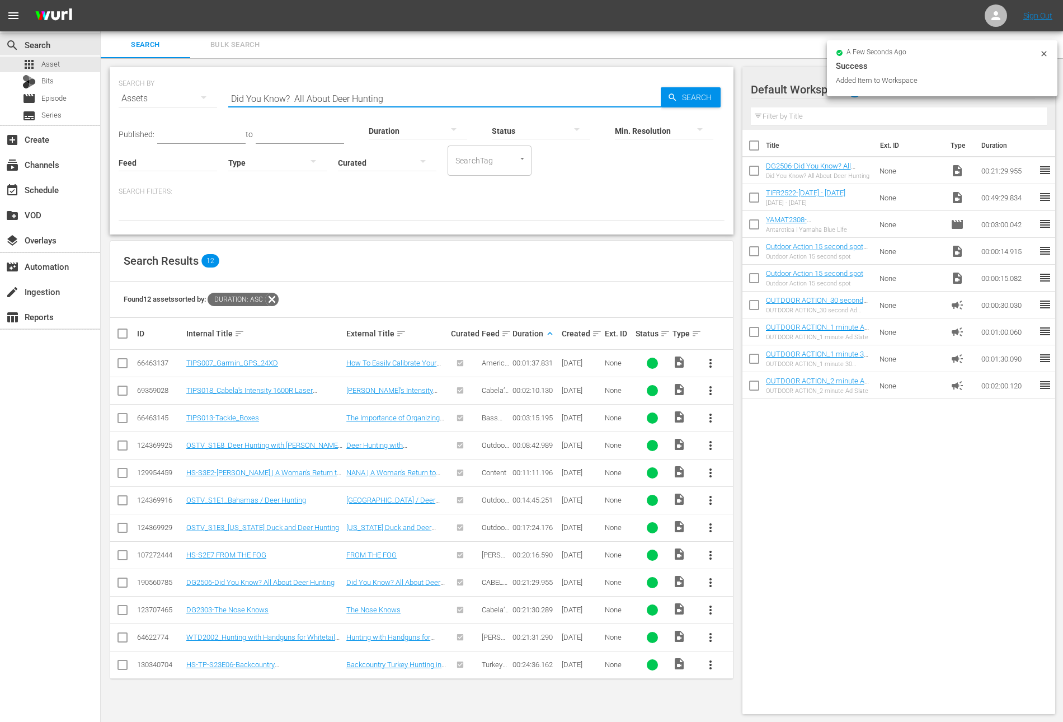
click at [301, 97] on input "Did You Know? All About Deer Hunting" at bounding box center [444, 98] width 432 height 27
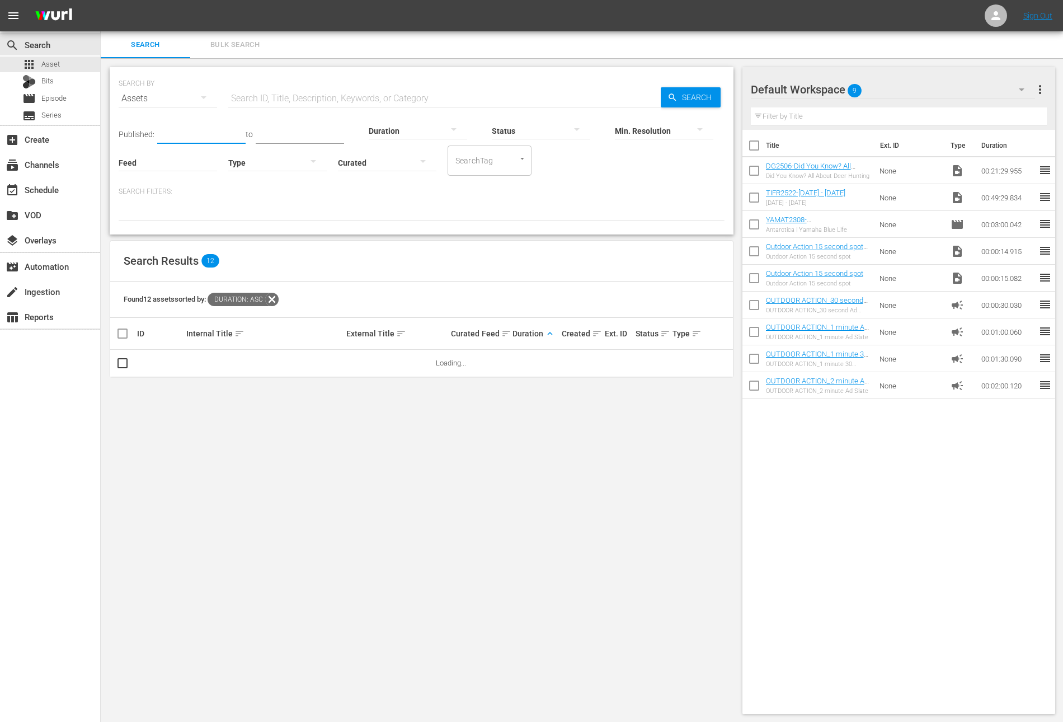
click at [195, 132] on input "text" at bounding box center [201, 135] width 88 height 17
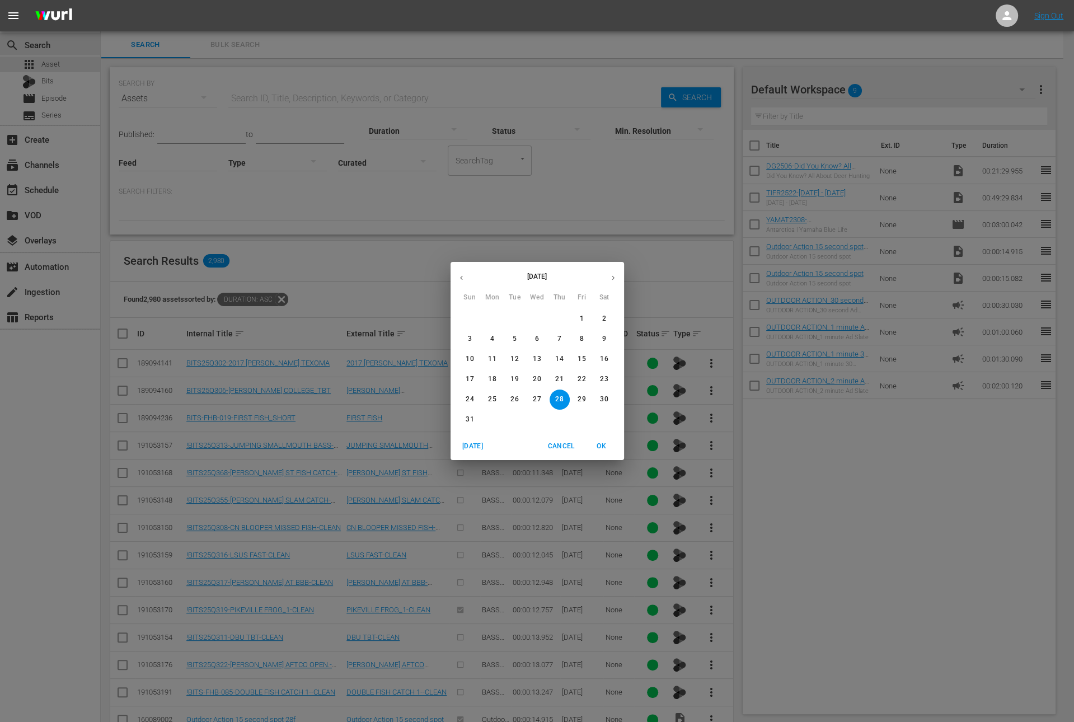
click at [460, 281] on icon "button" at bounding box center [461, 278] width 8 height 8
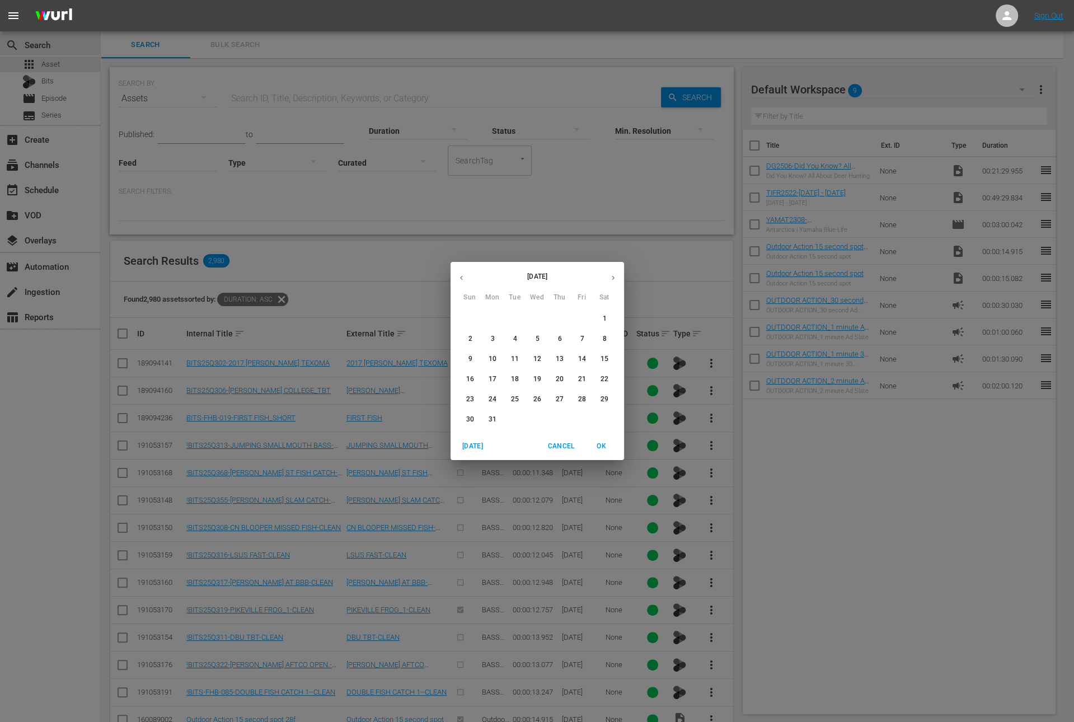
click at [460, 281] on icon "button" at bounding box center [461, 278] width 8 height 8
click at [535, 321] on p "1" at bounding box center [537, 319] width 4 height 10
type input "[DATE]"
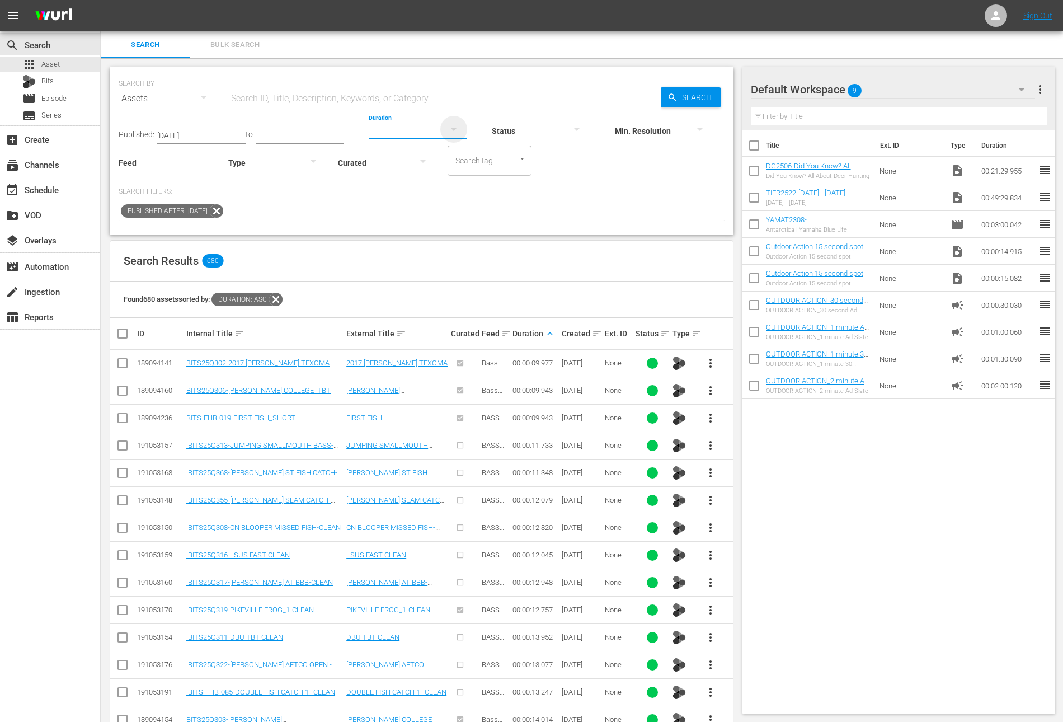
click at [447, 133] on icon "button" at bounding box center [453, 129] width 13 height 13
click at [408, 163] on div "2-3m" at bounding box center [407, 165] width 98 height 18
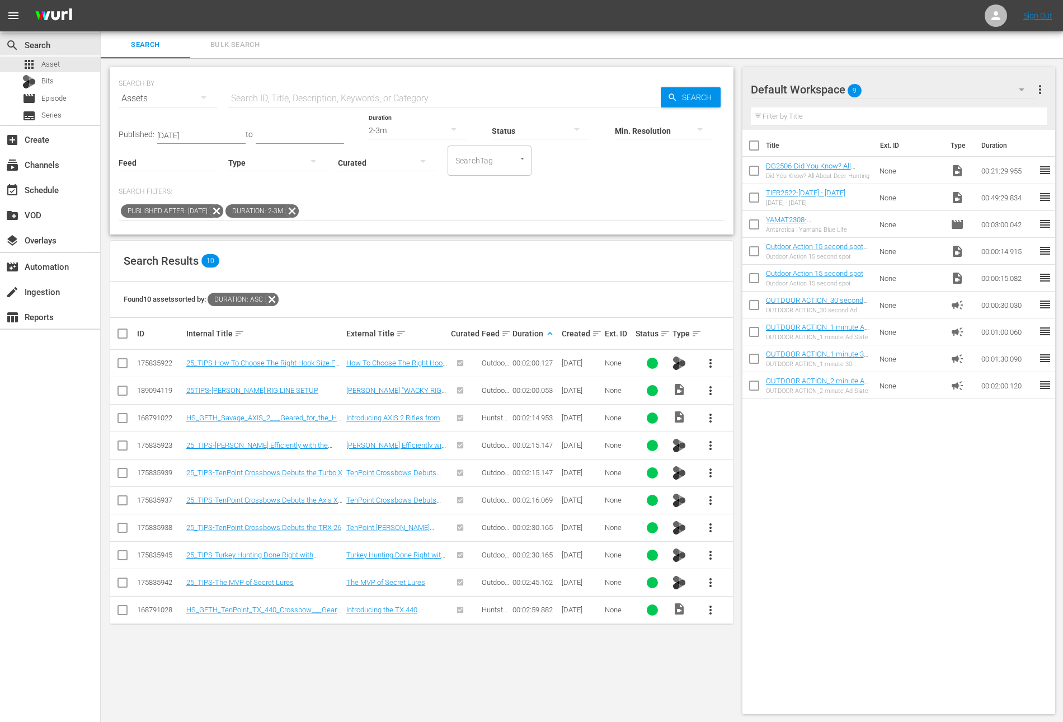
click at [714, 606] on span "more_vert" at bounding box center [710, 609] width 13 height 13
click at [759, 634] on div "Workspace" at bounding box center [771, 638] width 76 height 27
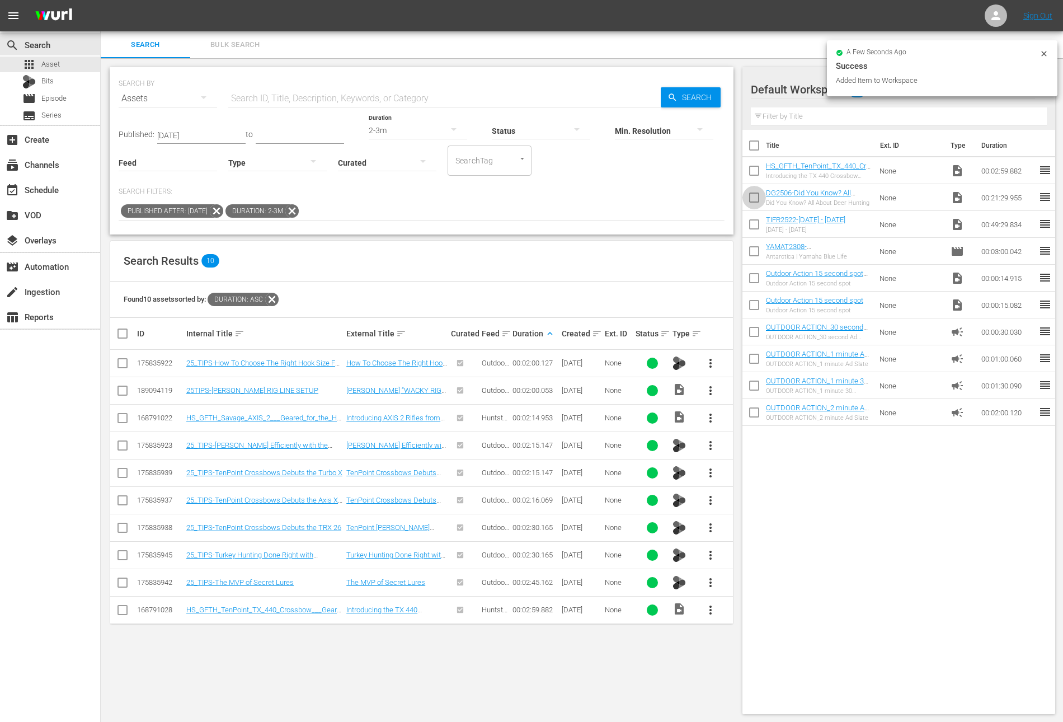
click at [749, 198] on input "checkbox" at bounding box center [753, 199] width 23 height 23
checkbox input "true"
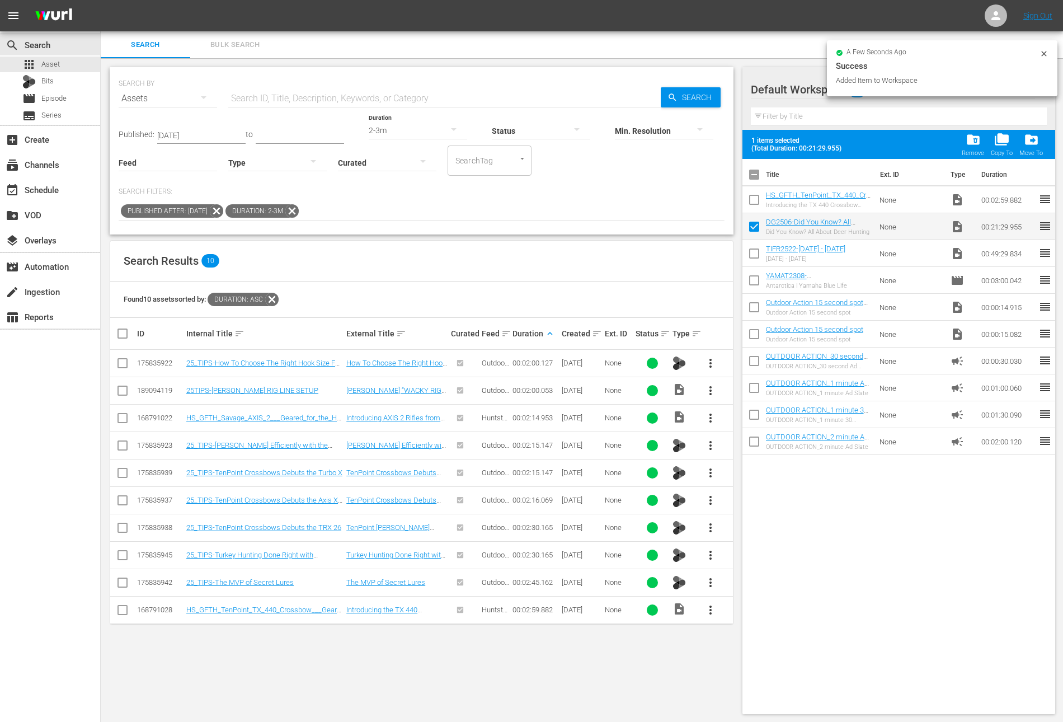
click at [749, 198] on input "checkbox" at bounding box center [753, 201] width 23 height 23
checkbox input "false"
click at [753, 227] on input "checkbox" at bounding box center [753, 228] width 23 height 23
checkbox input "false"
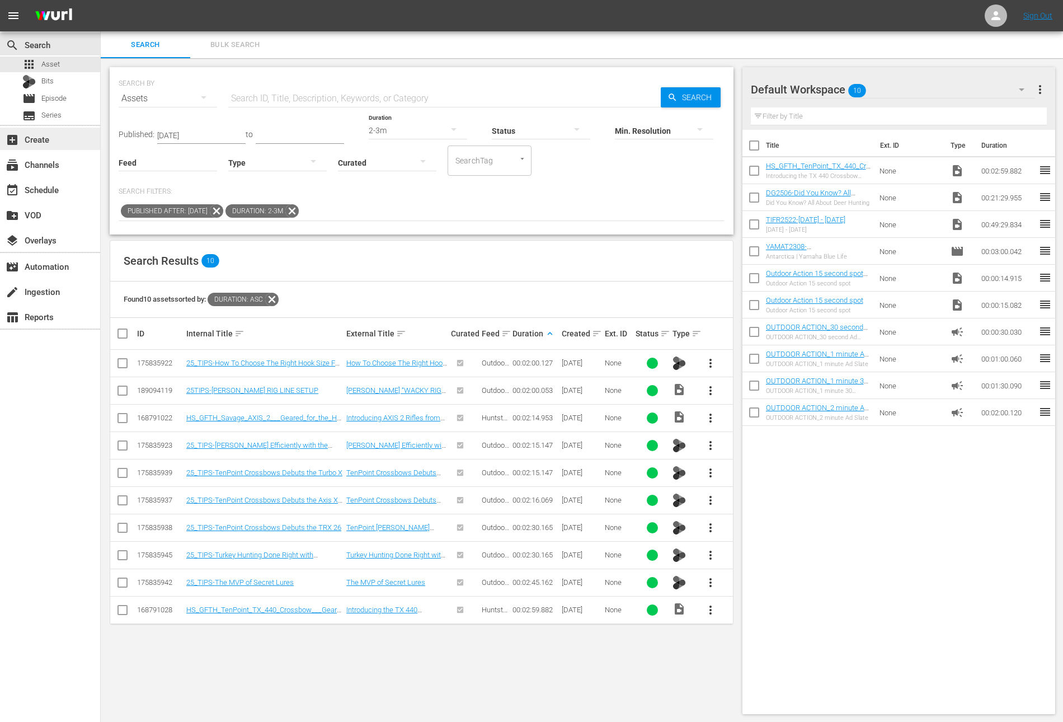
click at [58, 135] on div "add_box Create" at bounding box center [31, 138] width 63 height 10
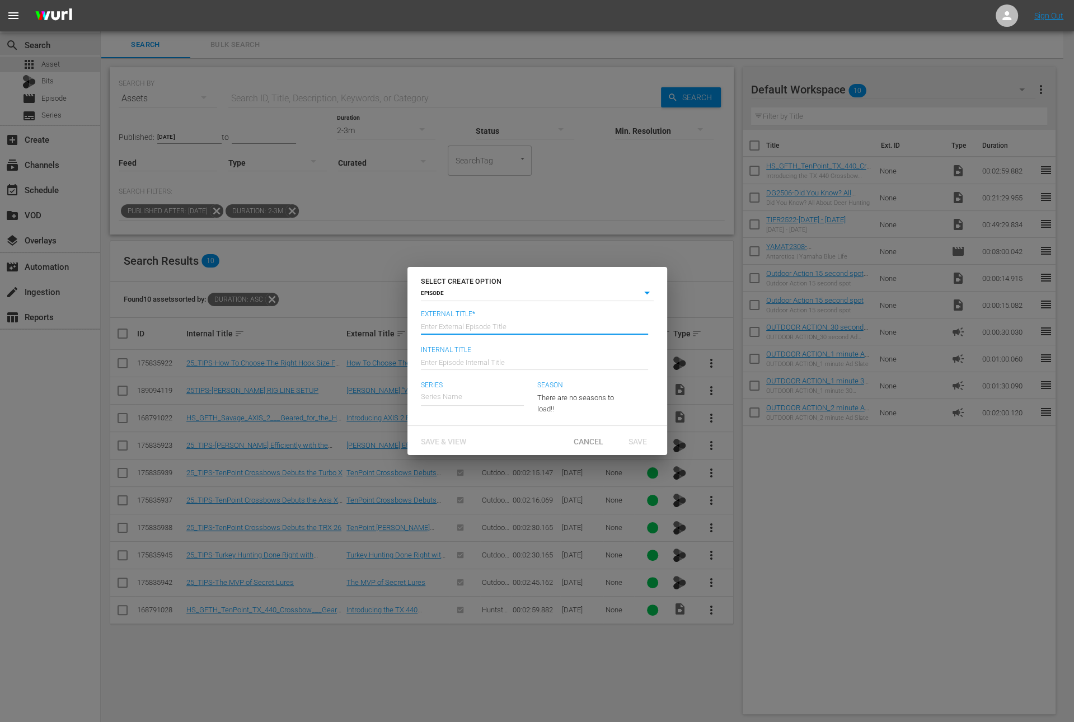
click at [476, 325] on input "text" at bounding box center [534, 325] width 227 height 27
paste input "Did You Know? All About Deer Hunting"
type input "Deer Gear - Did You Know? All About Deer Hunting"
type input "Wk36-DG"
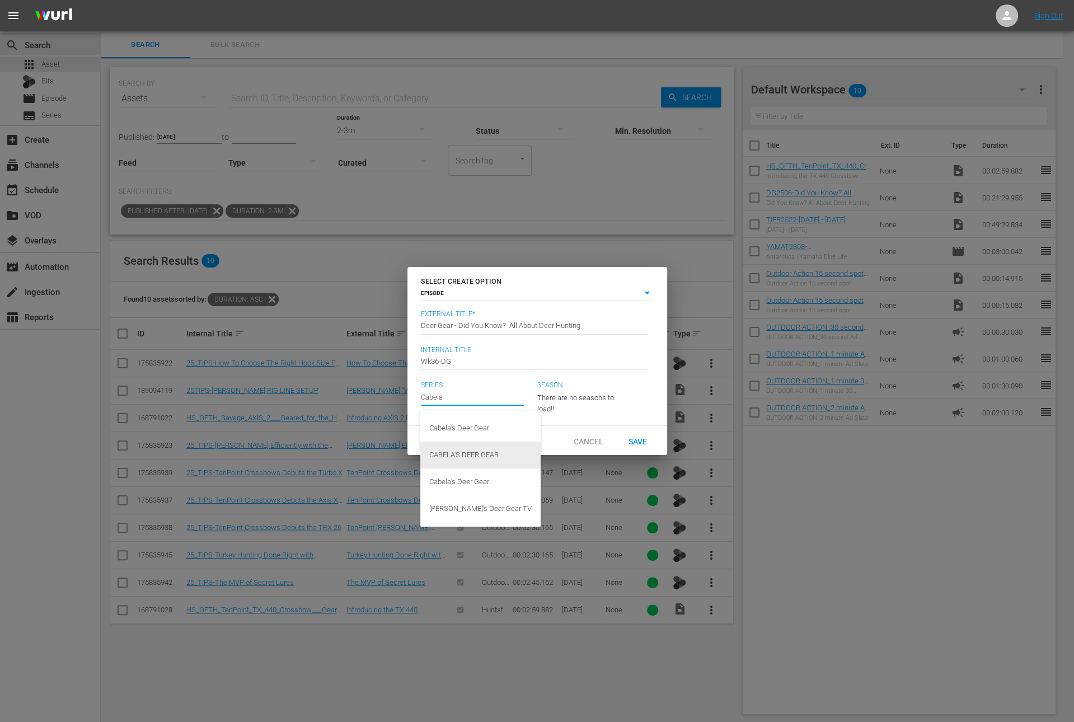
click at [479, 460] on div "CABELA'S DEER GEAR" at bounding box center [480, 454] width 102 height 27
type input "CABELA'S DEER GEAR"
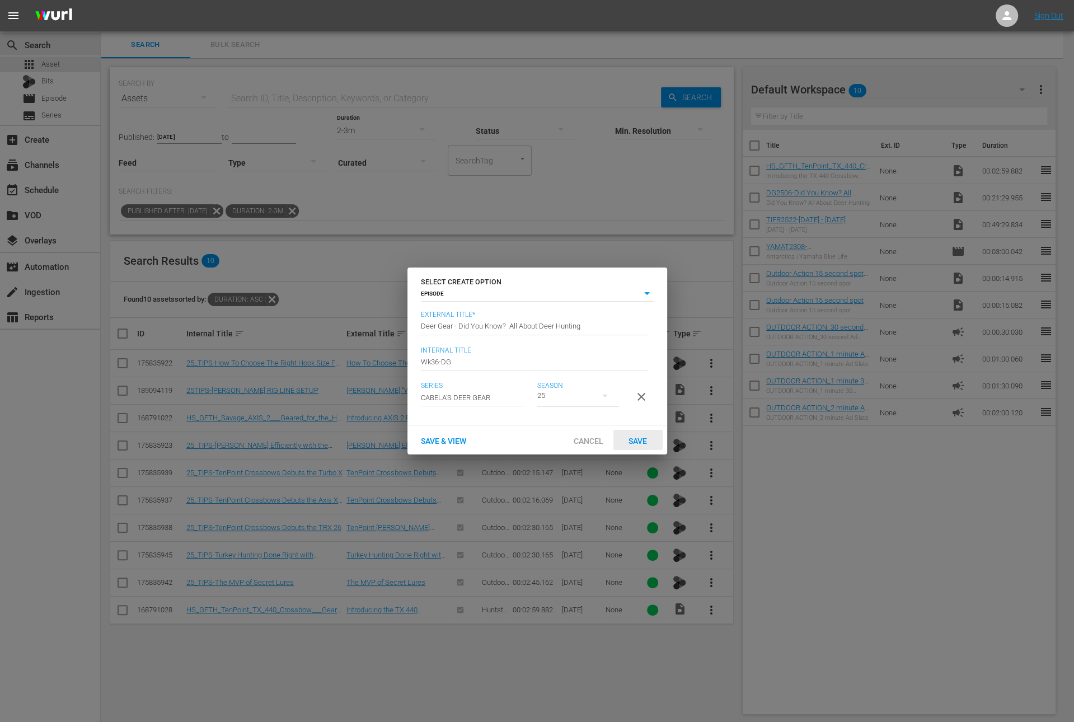
click at [650, 445] on span "Save" at bounding box center [637, 440] width 36 height 9
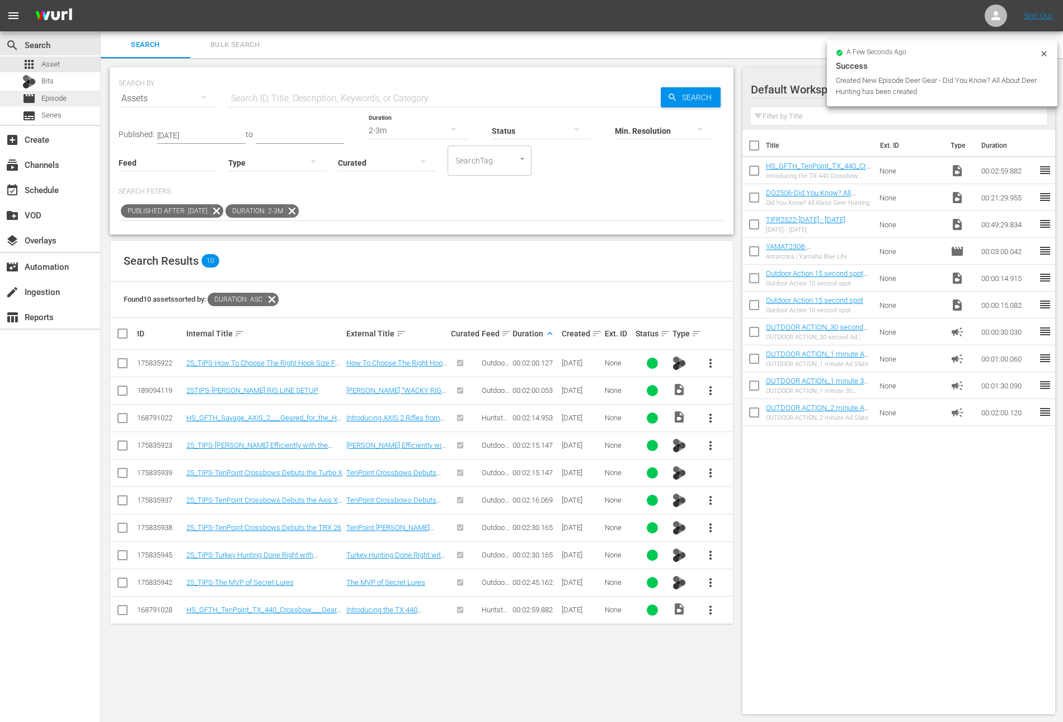
click at [52, 100] on span "Episode" at bounding box center [53, 98] width 25 height 11
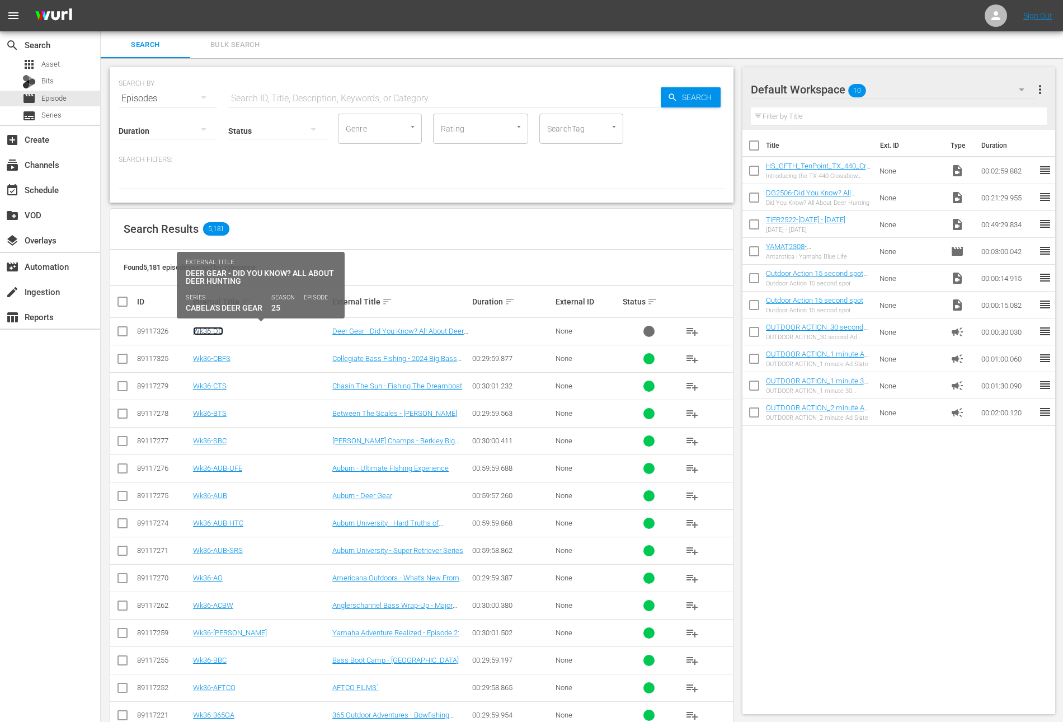
click at [214, 334] on link "Wk36-DG" at bounding box center [208, 331] width 30 height 8
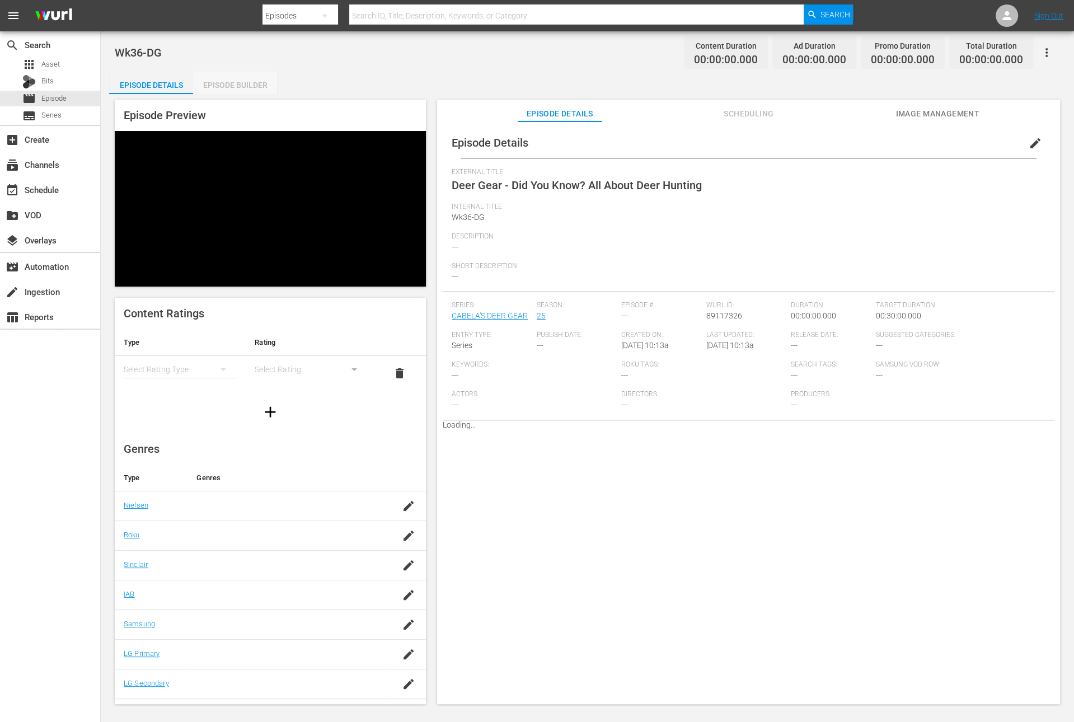
click at [232, 82] on div "Episode Builder" at bounding box center [235, 85] width 84 height 27
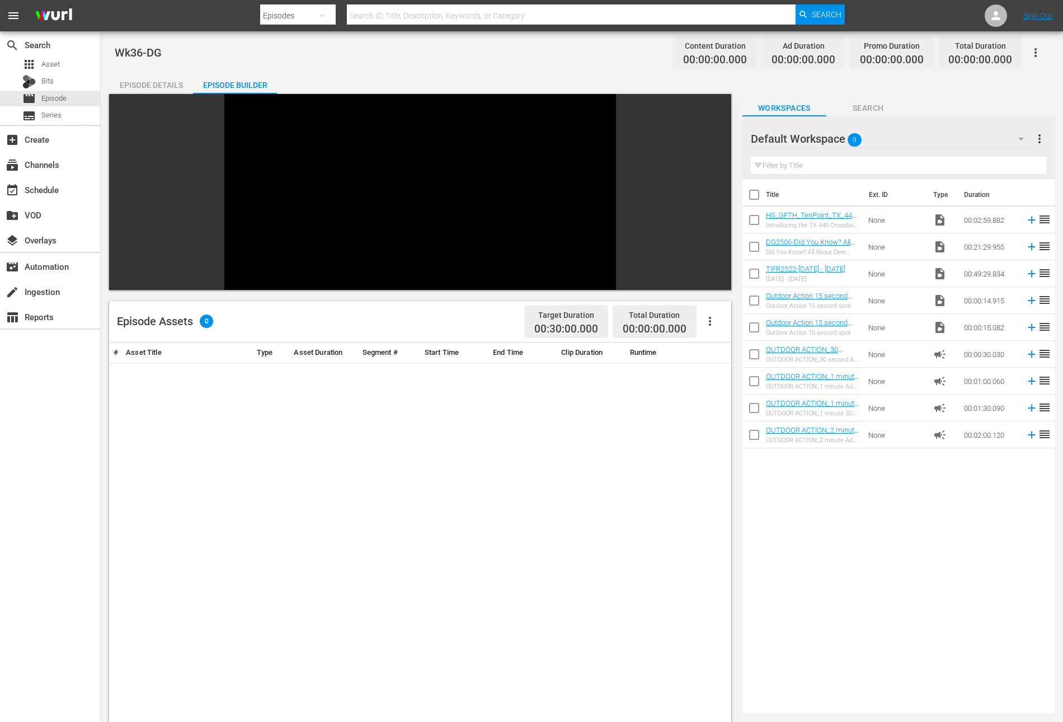
click at [327, 361] on div "# Asset Title Type Asset Duration Segment # Start Time End Time Clip Duration R…" at bounding box center [420, 661] width 622 height 638
click at [1026, 248] on icon at bounding box center [1032, 247] width 12 height 12
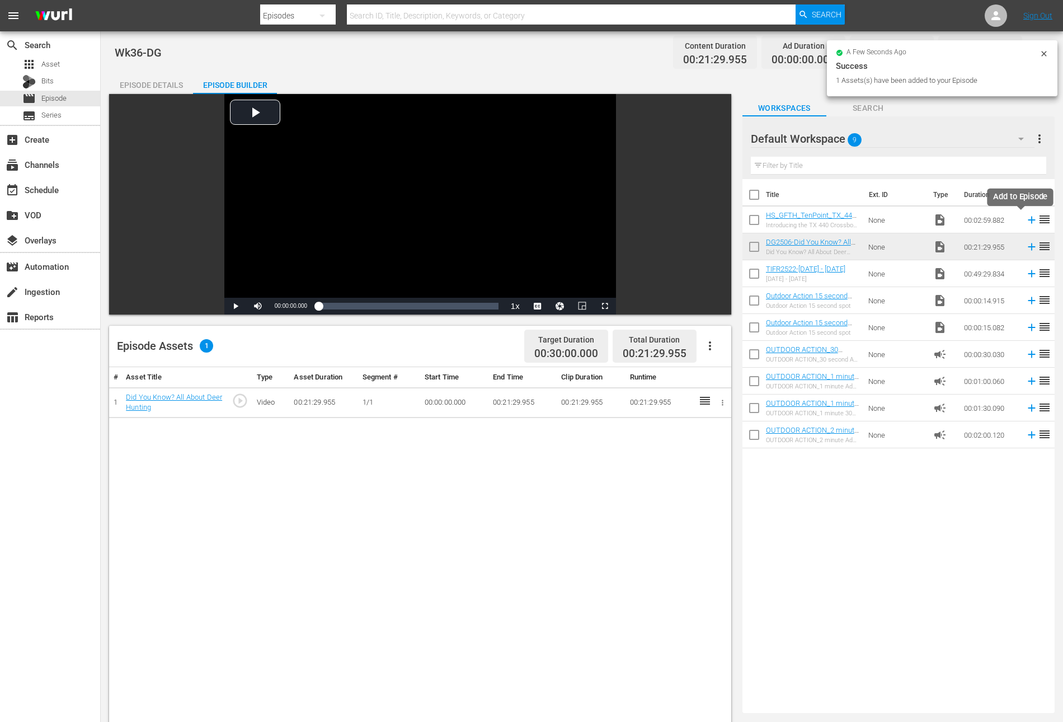
click at [1028, 220] on icon at bounding box center [1031, 220] width 7 height 7
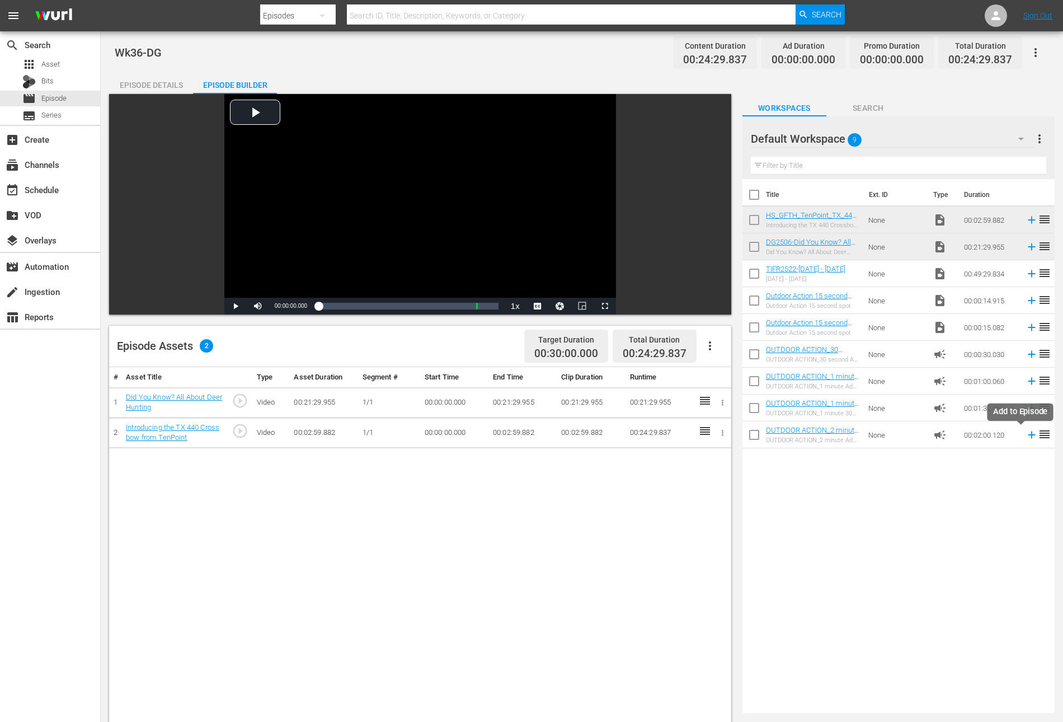
click at [1028, 435] on icon at bounding box center [1031, 434] width 7 height 7
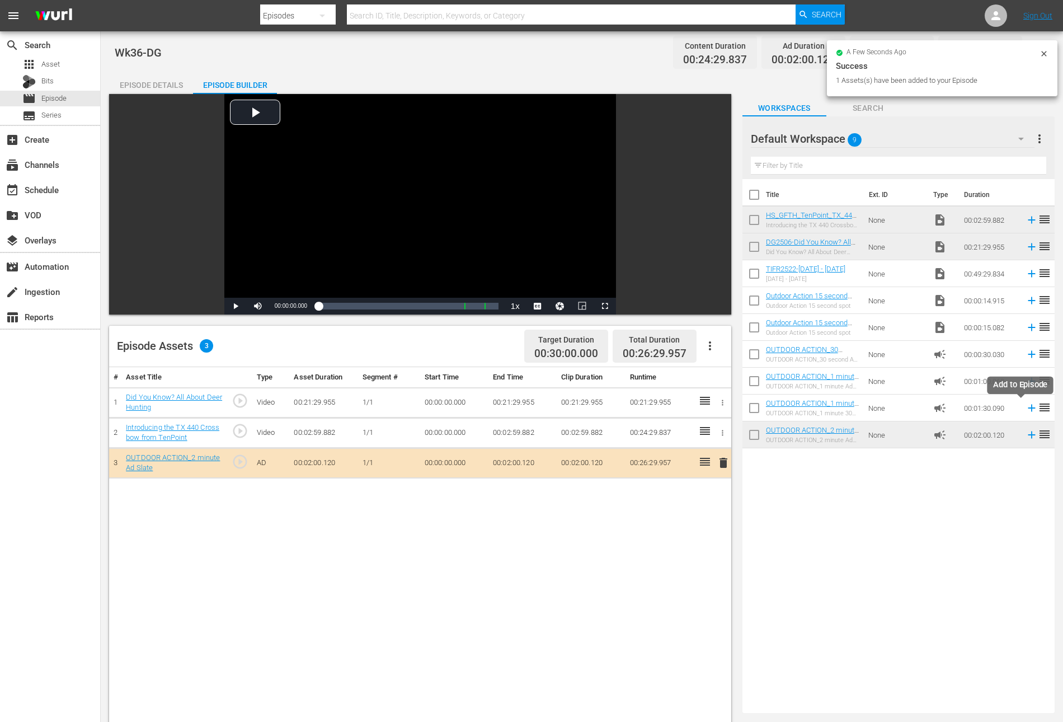
click at [1026, 409] on icon at bounding box center [1032, 408] width 12 height 12
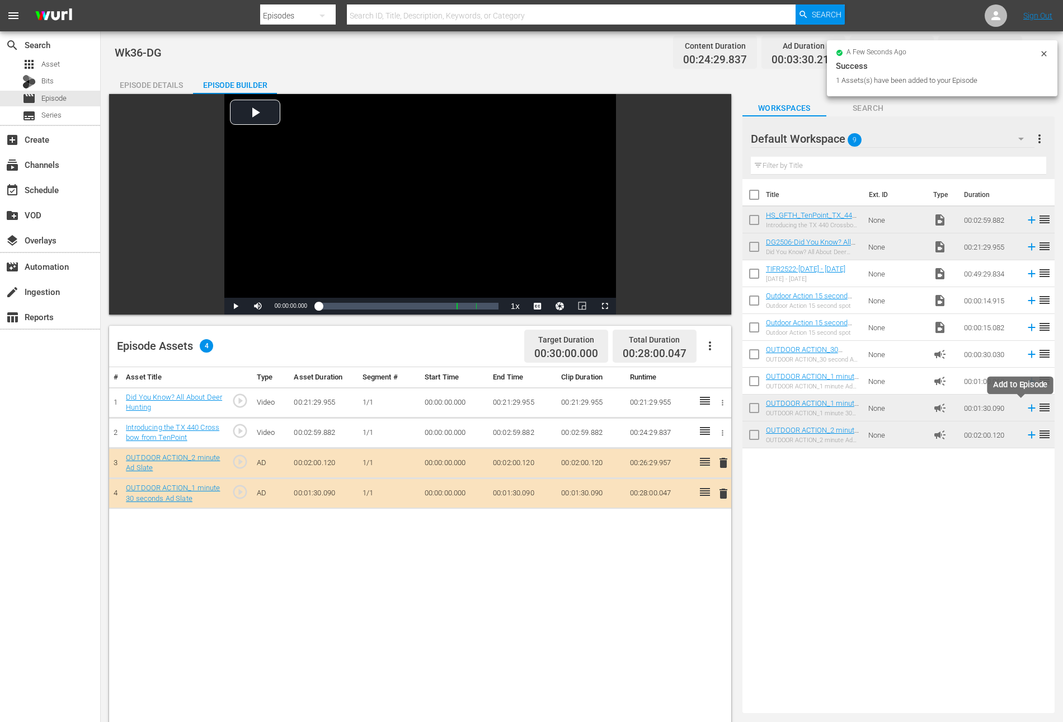
click at [1026, 409] on icon at bounding box center [1032, 408] width 12 height 12
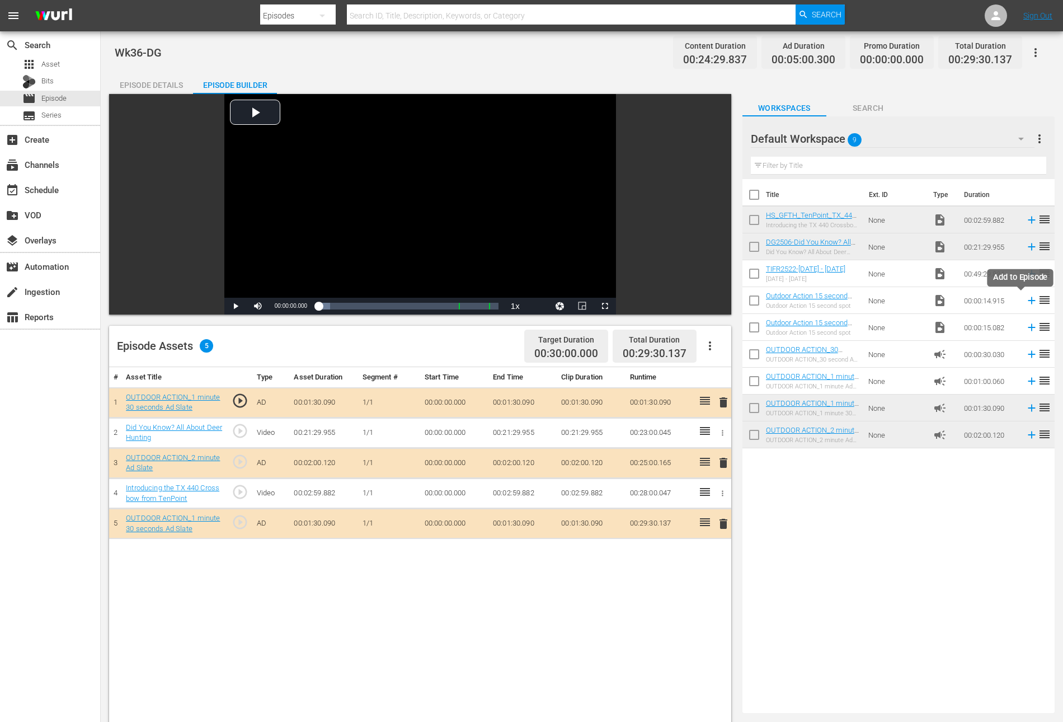
click at [1026, 299] on icon at bounding box center [1032, 300] width 12 height 12
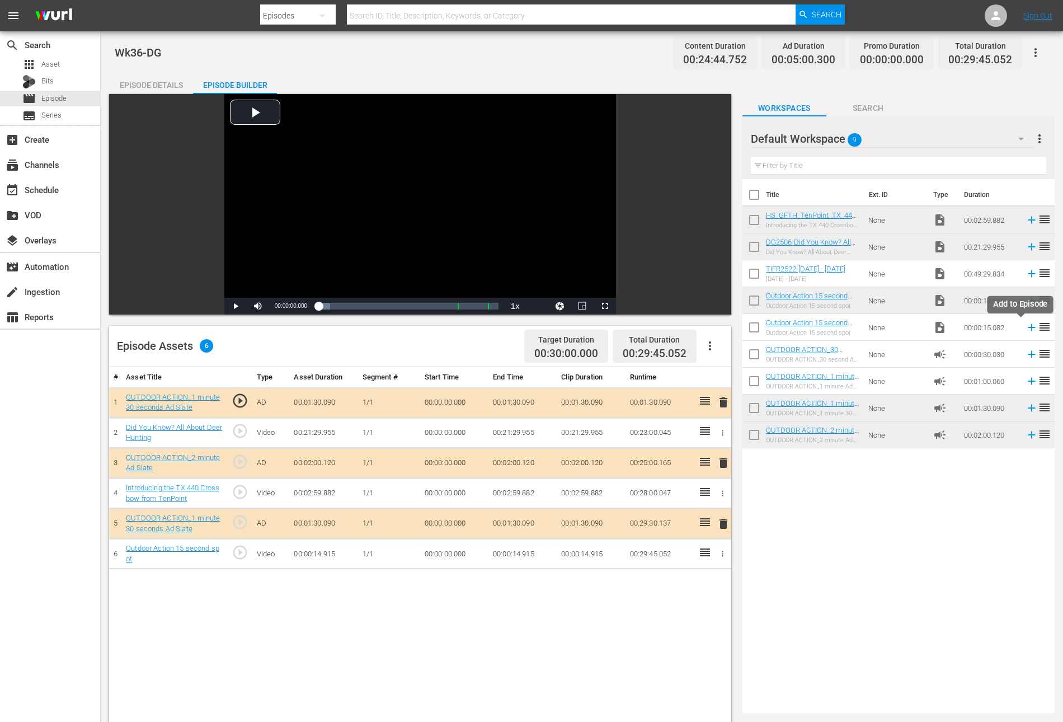
click at [1026, 326] on icon at bounding box center [1032, 327] width 12 height 12
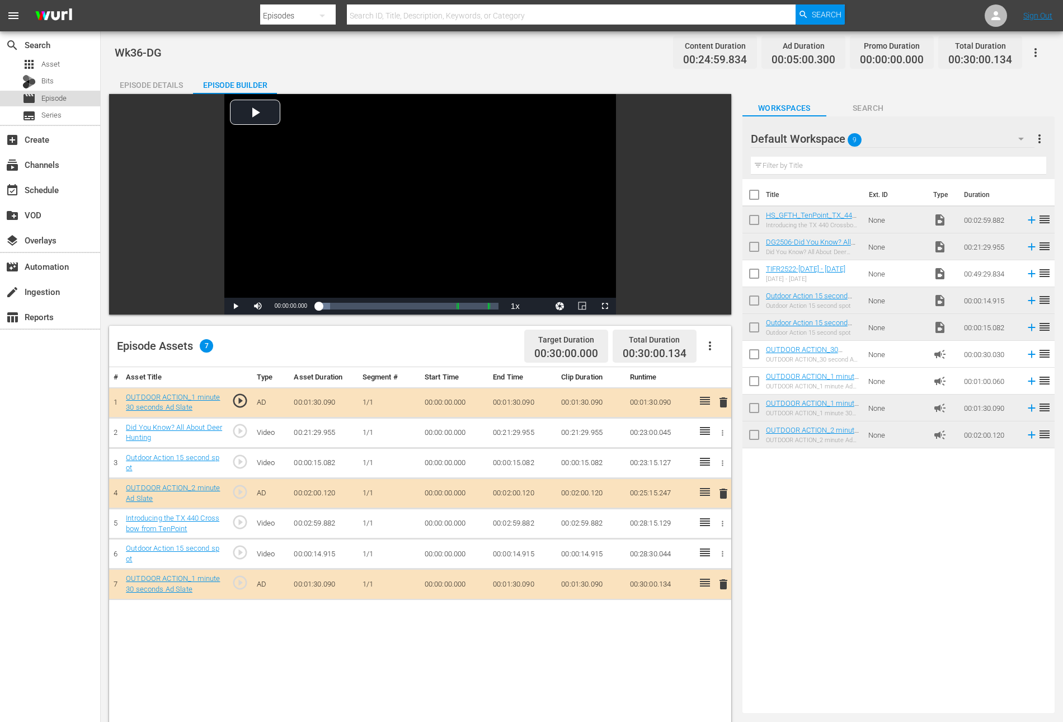
click at [54, 100] on span "Episode" at bounding box center [53, 98] width 25 height 11
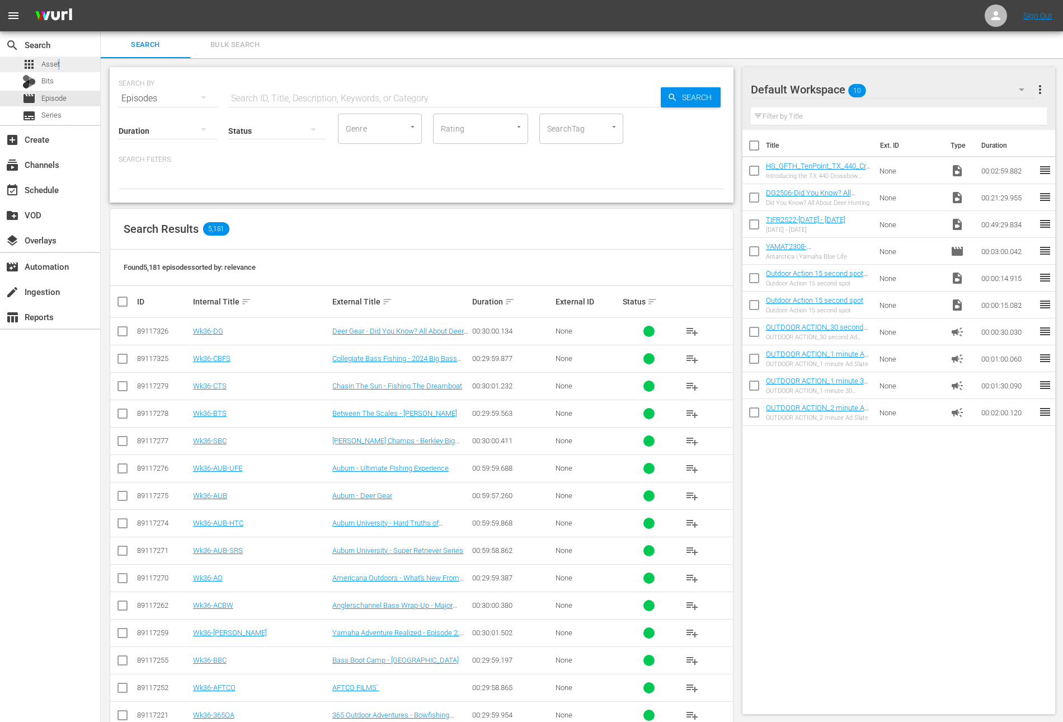
click at [58, 68] on span "Asset" at bounding box center [50, 64] width 18 height 11
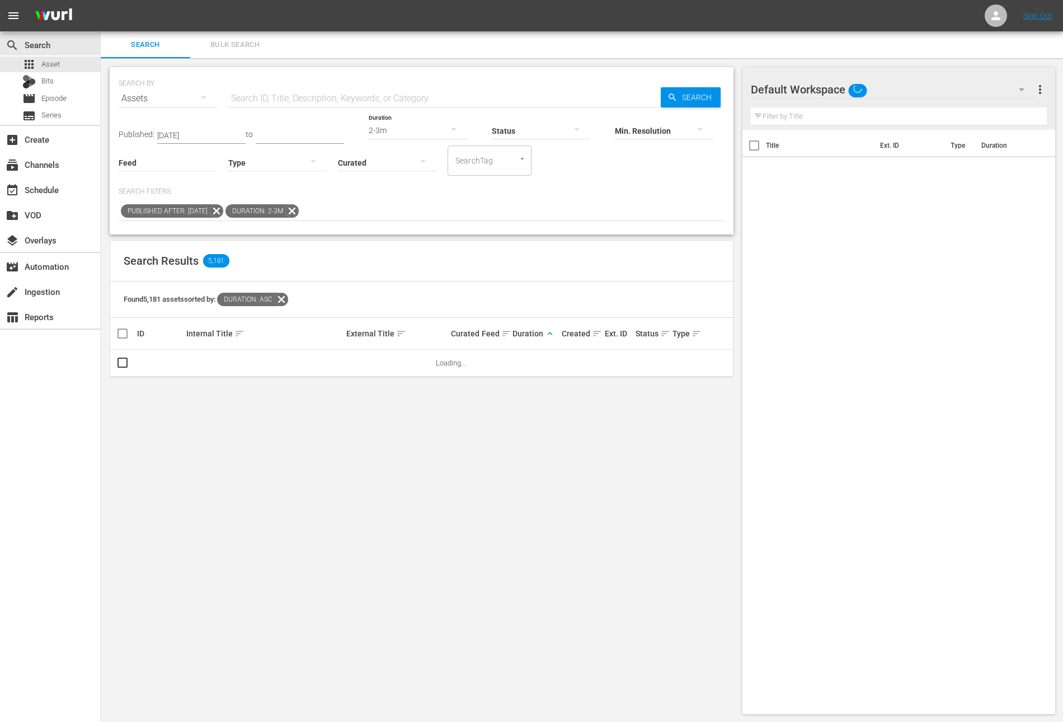
click at [299, 206] on icon at bounding box center [292, 211] width 15 height 15
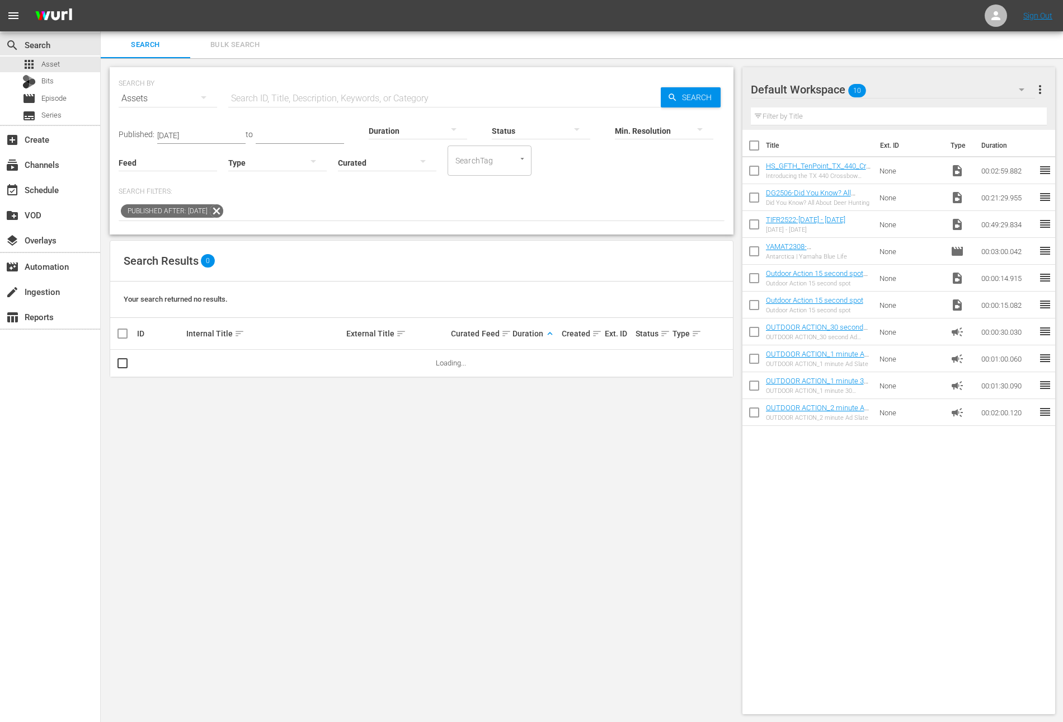
click at [223, 208] on icon at bounding box center [216, 210] width 13 height 13
click at [315, 88] on input "text" at bounding box center [444, 98] width 432 height 27
paste input "The Wake Continues"
type input "The Wake Continues"
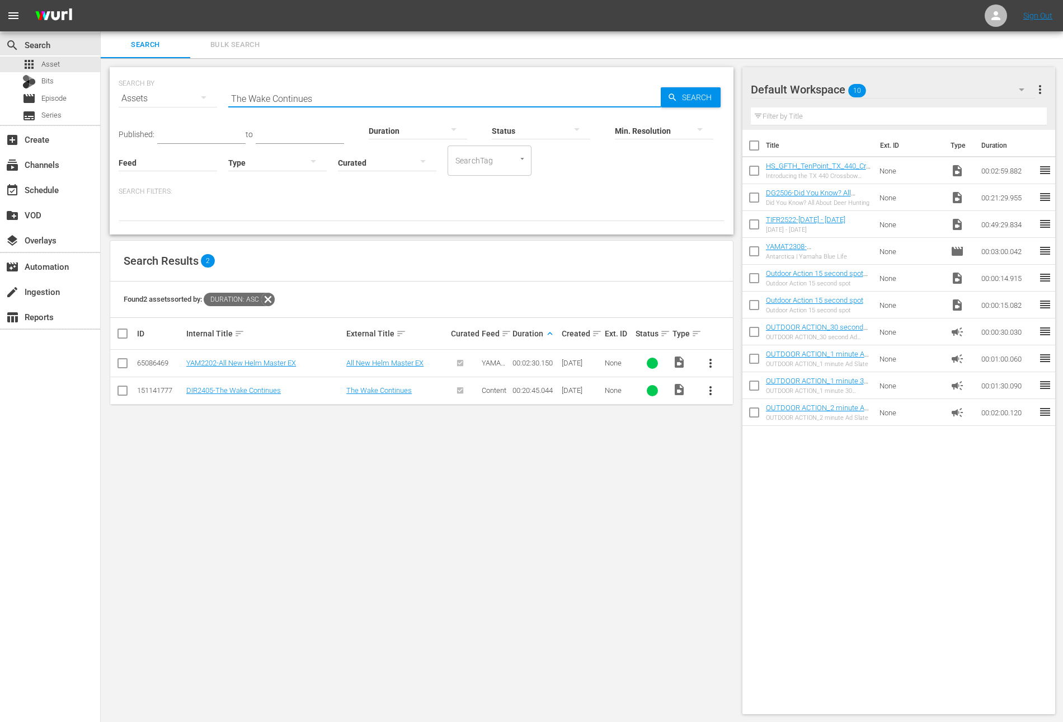
click at [757, 171] on input "checkbox" at bounding box center [753, 172] width 23 height 23
checkbox input "true"
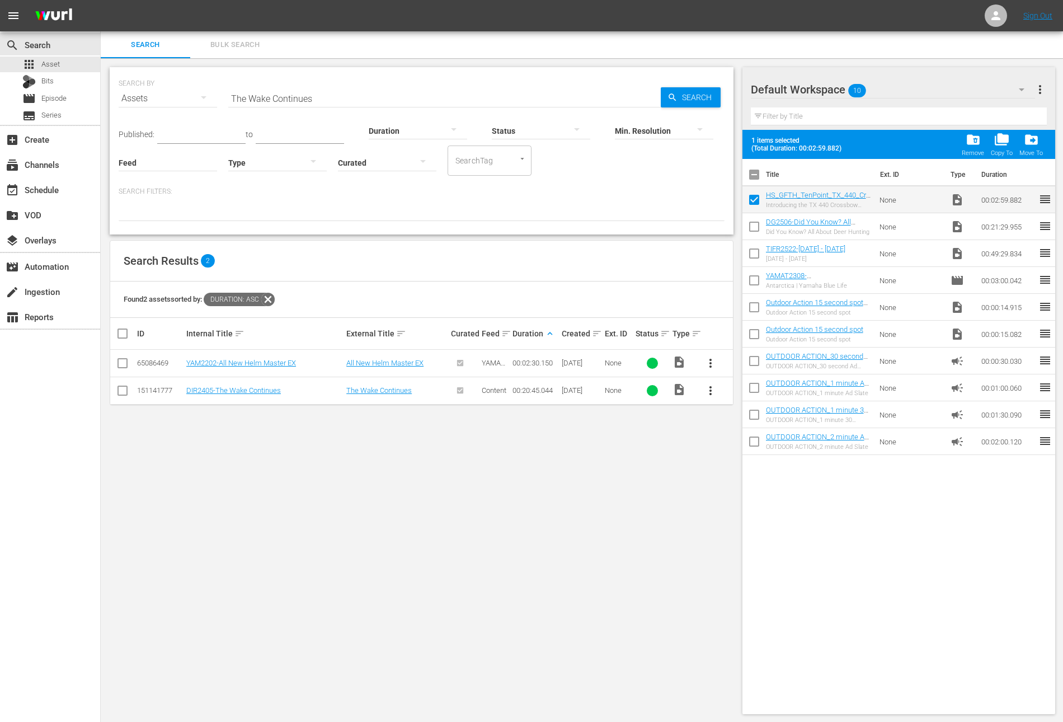
click at [751, 236] on input "checkbox" at bounding box center [753, 228] width 23 height 23
checkbox input "true"
click at [747, 256] on input "checkbox" at bounding box center [753, 255] width 23 height 23
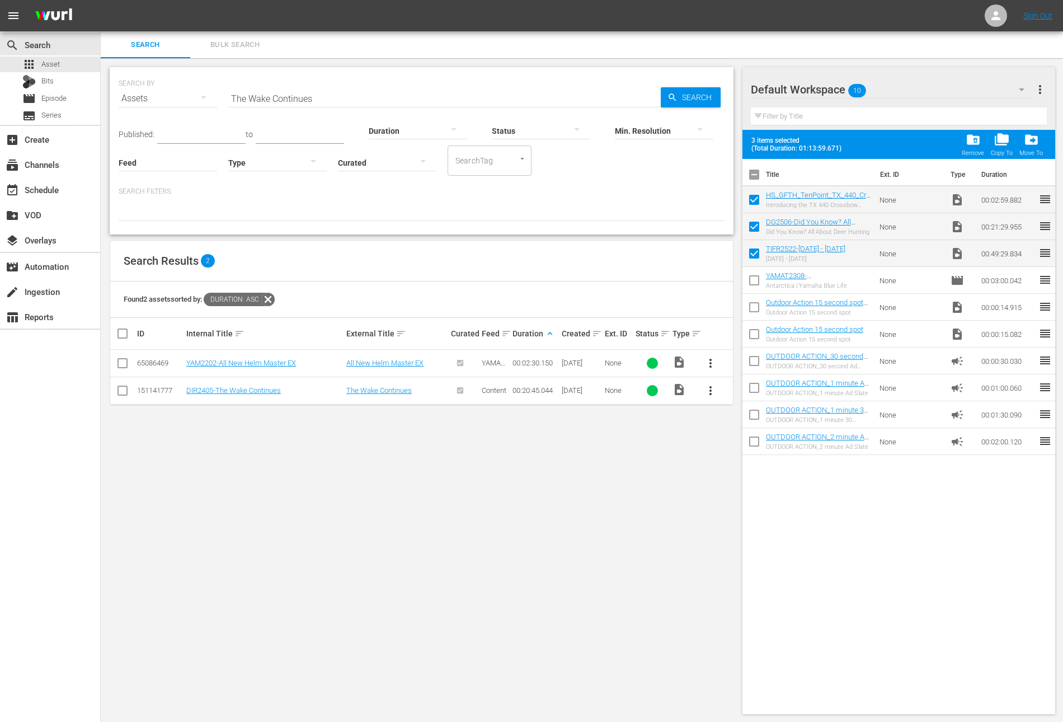
click at [749, 256] on input "checkbox" at bounding box center [753, 255] width 23 height 23
checkbox input "false"
click at [970, 142] on span "folder_delete" at bounding box center [973, 139] width 15 height 15
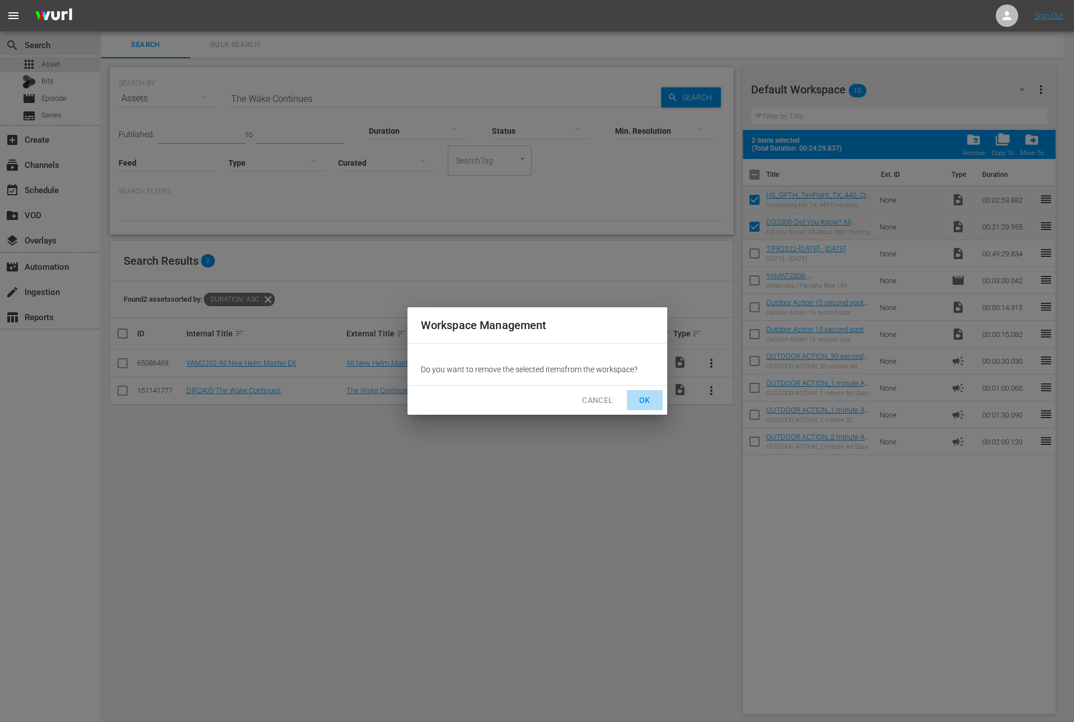
click at [639, 406] on span "OK" at bounding box center [645, 400] width 18 height 14
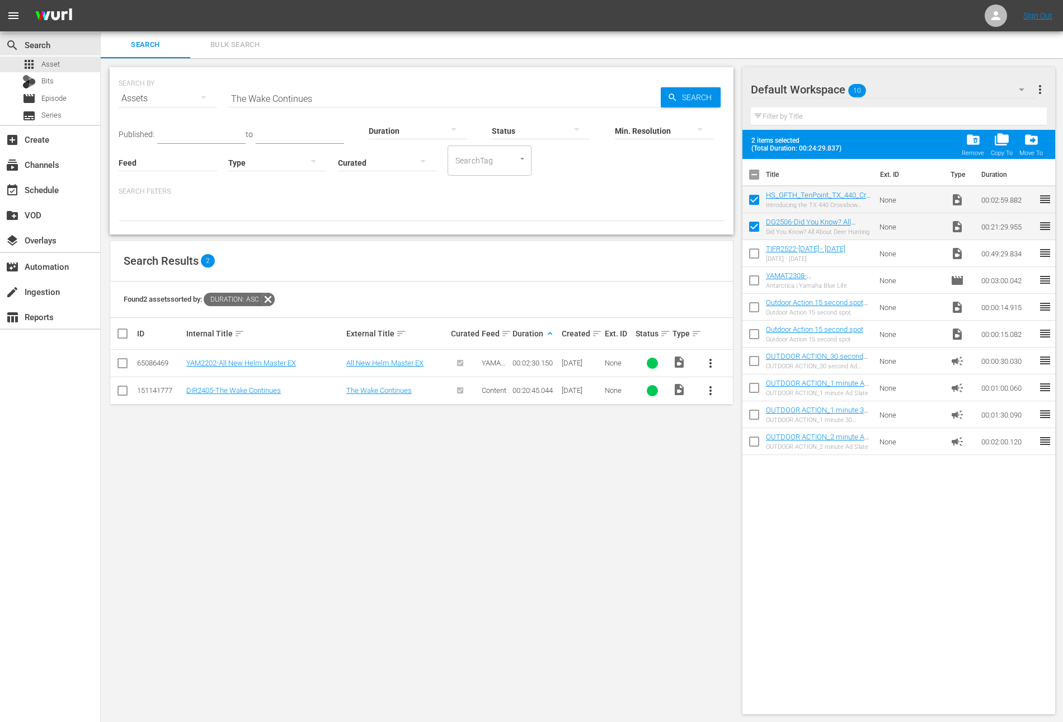
checkbox input "false"
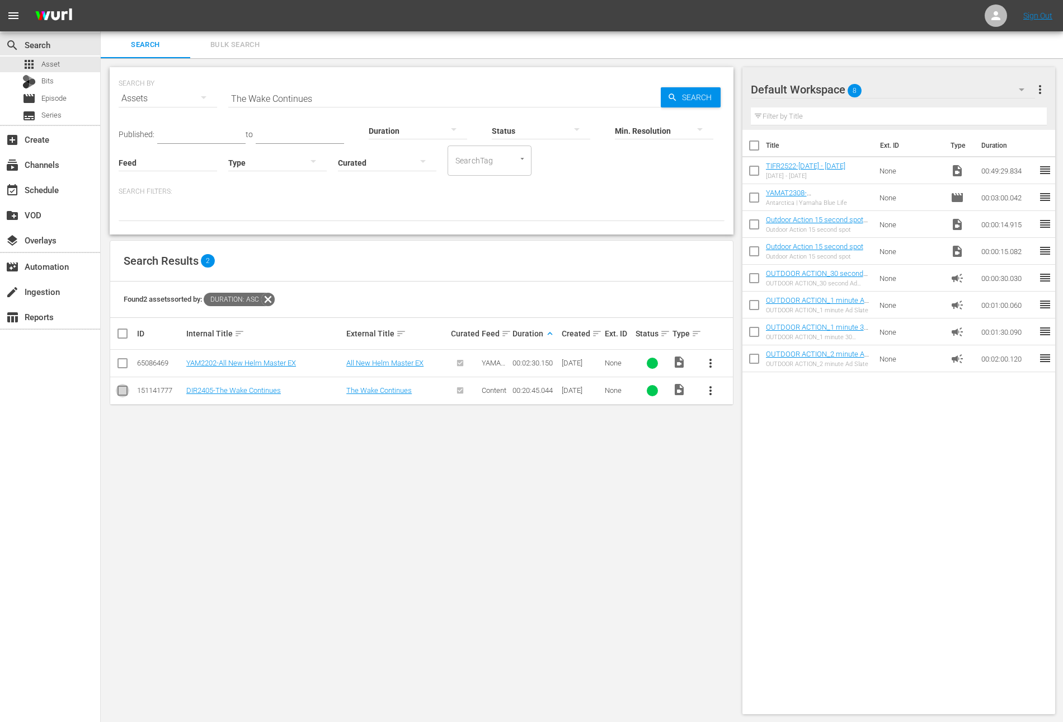
click at [122, 393] on input "checkbox" at bounding box center [122, 392] width 13 height 13
checkbox input "true"
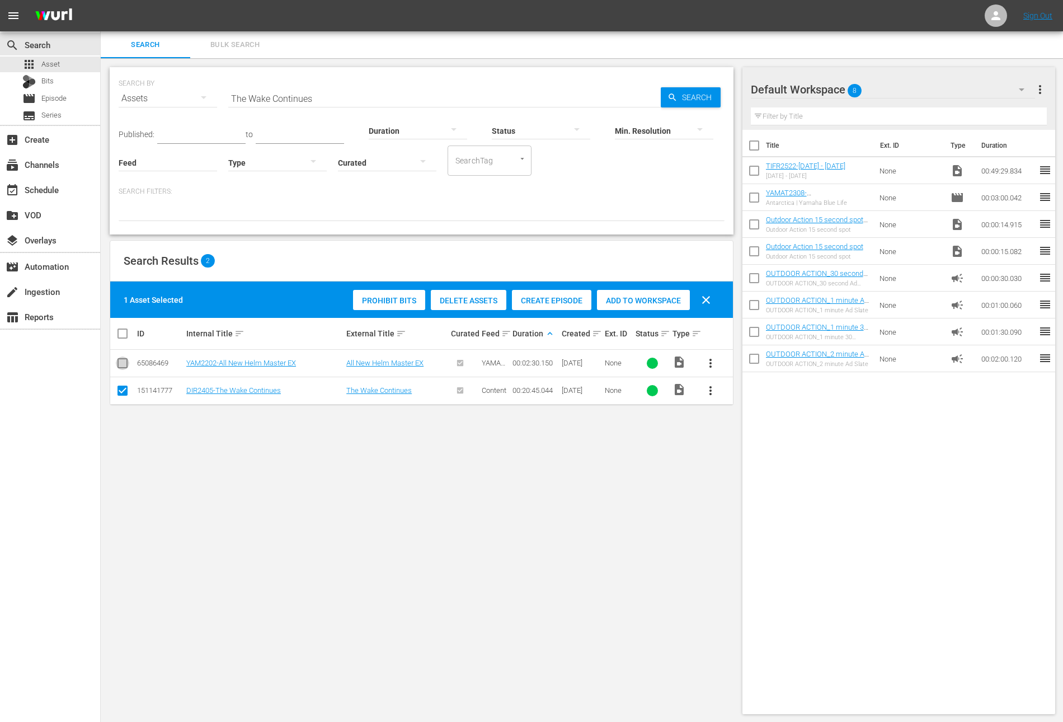
click at [124, 366] on input "checkbox" at bounding box center [122, 365] width 13 height 13
checkbox input "true"
click at [698, 303] on span "Add to Workspace" at bounding box center [670, 300] width 93 height 9
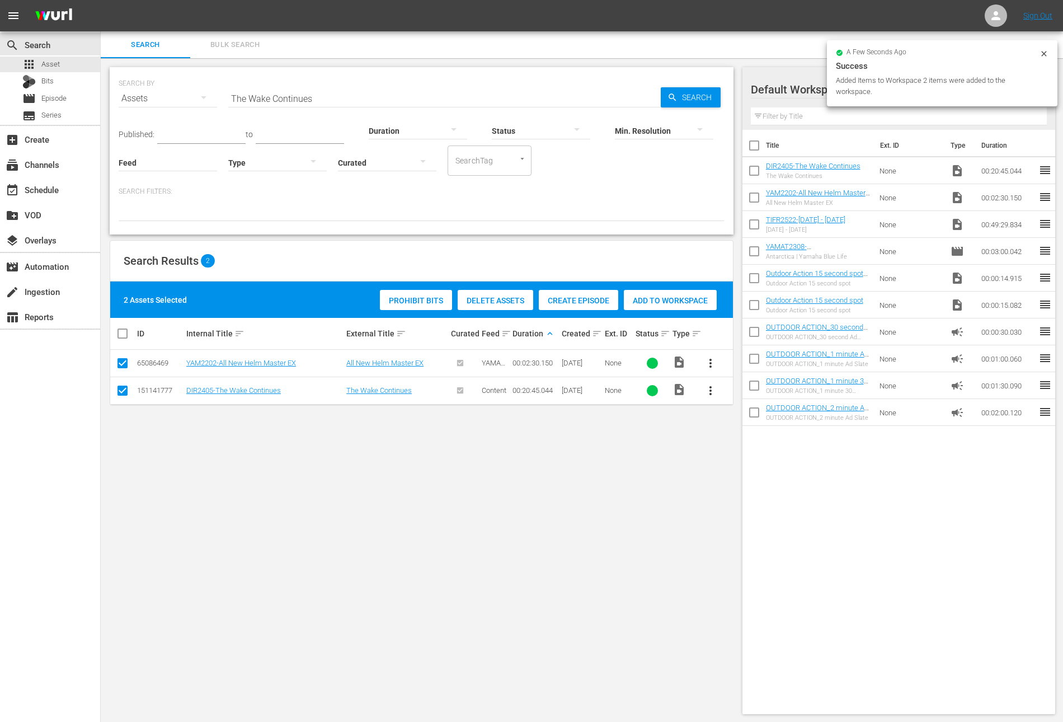
click at [752, 196] on input "checkbox" at bounding box center [753, 199] width 23 height 23
checkbox input "true"
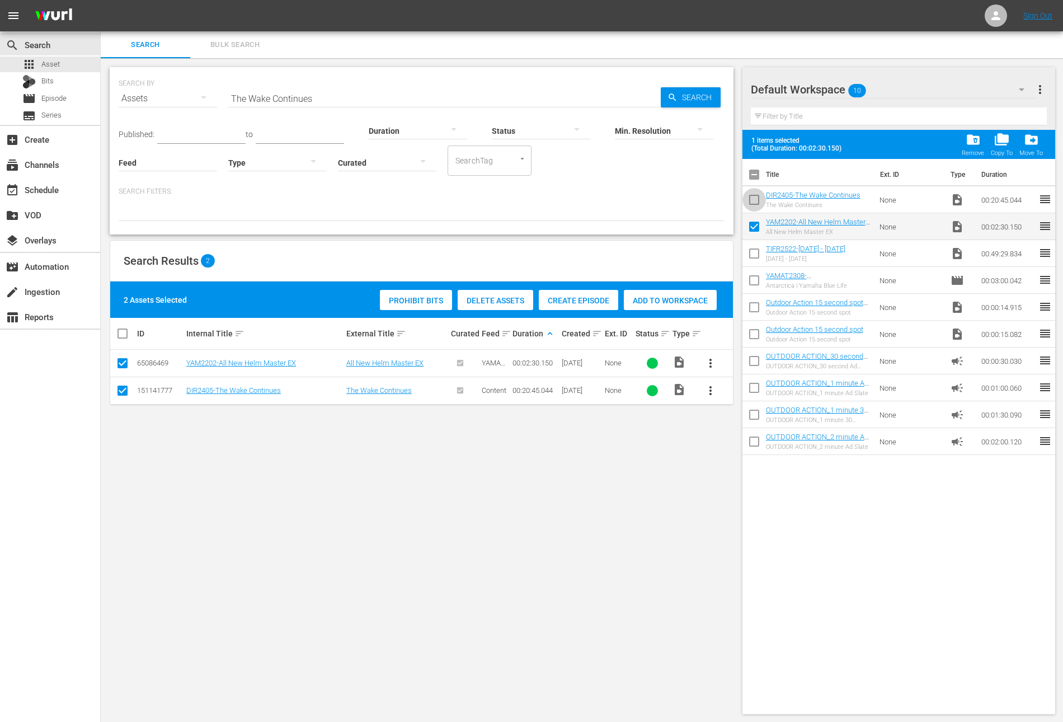
click at [752, 196] on input "checkbox" at bounding box center [753, 201] width 23 height 23
checkbox input "false"
click at [754, 225] on input "checkbox" at bounding box center [753, 228] width 23 height 23
checkbox input "false"
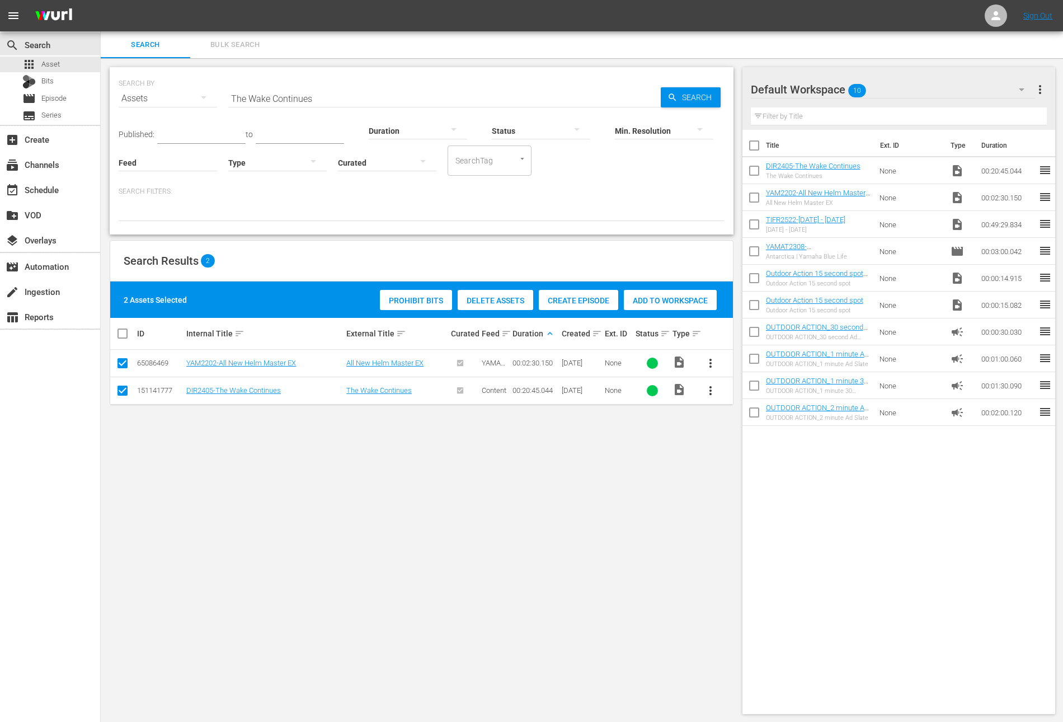
click at [329, 109] on input "The Wake Continues" at bounding box center [444, 98] width 432 height 27
click at [389, 218] on div at bounding box center [422, 211] width 606 height 19
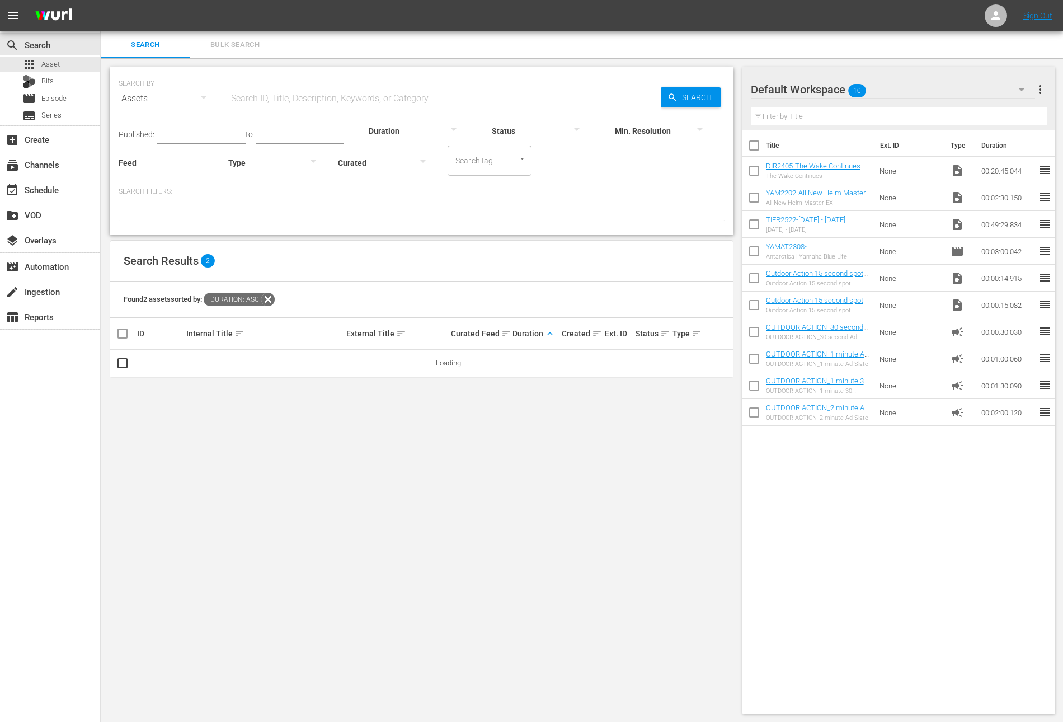
click at [397, 133] on div at bounding box center [418, 130] width 98 height 31
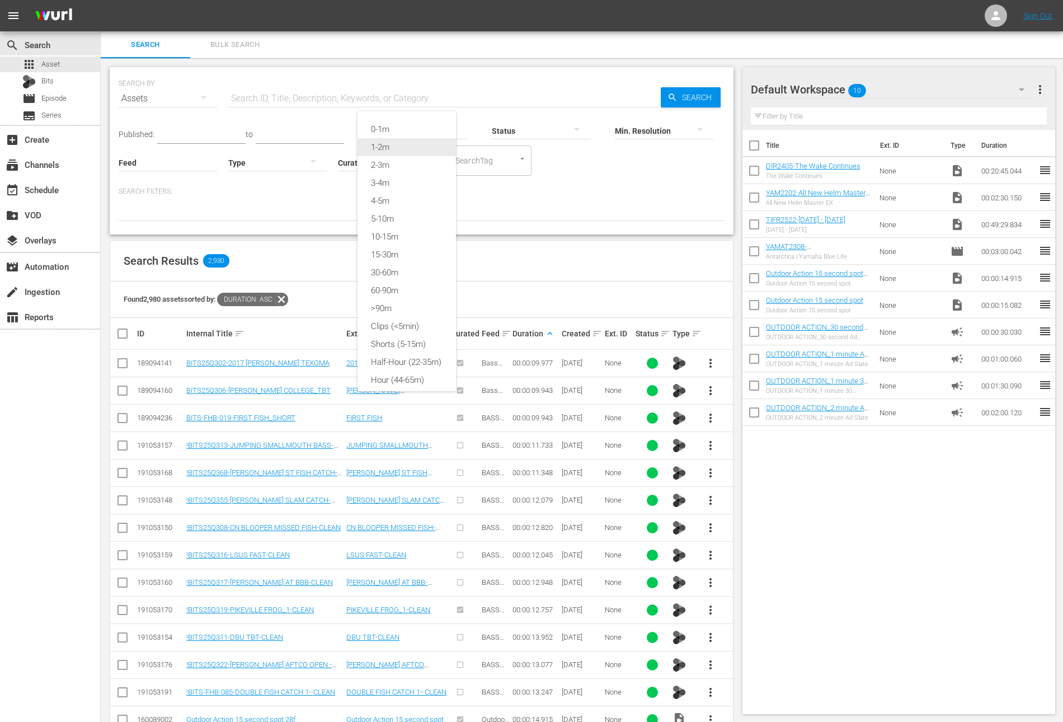
click at [392, 148] on div "1-2m" at bounding box center [407, 147] width 98 height 18
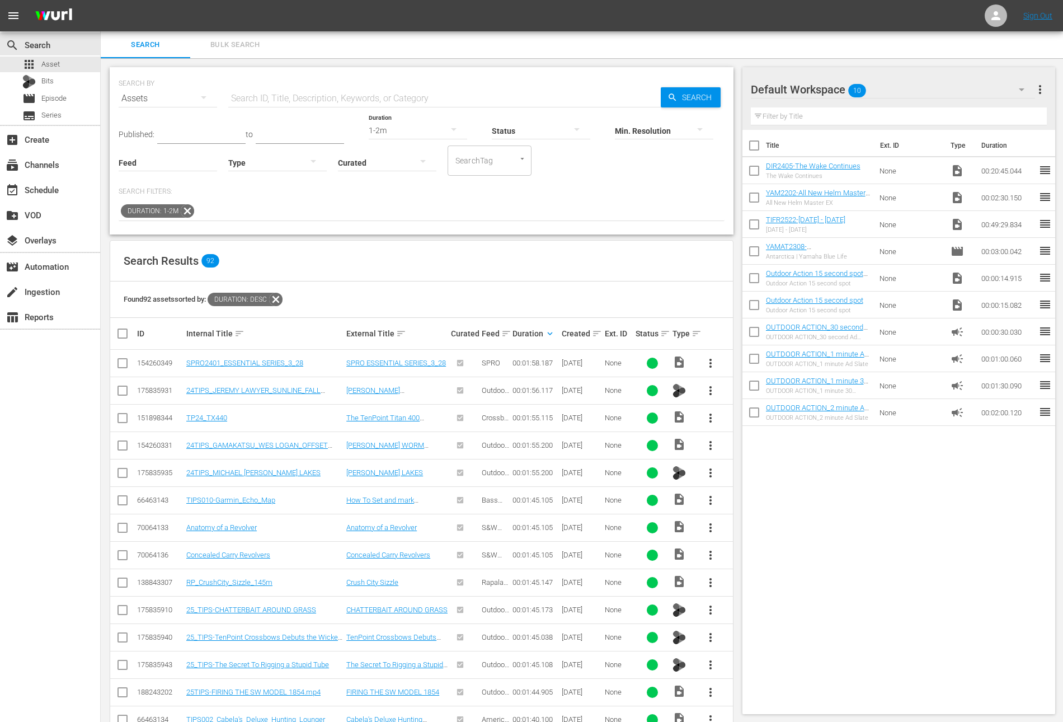
click at [709, 689] on span "more_vert" at bounding box center [710, 691] width 13 height 13
click at [744, 623] on div "Workspace" at bounding box center [771, 630] width 76 height 27
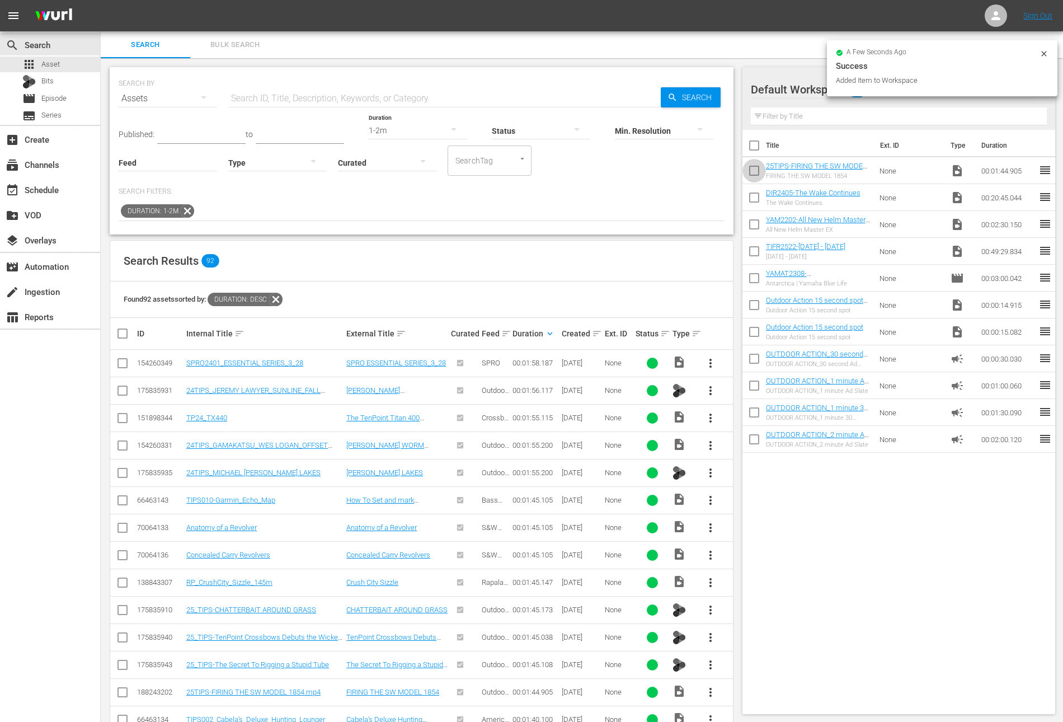
click at [755, 173] on input "checkbox" at bounding box center [753, 172] width 23 height 23
checkbox input "true"
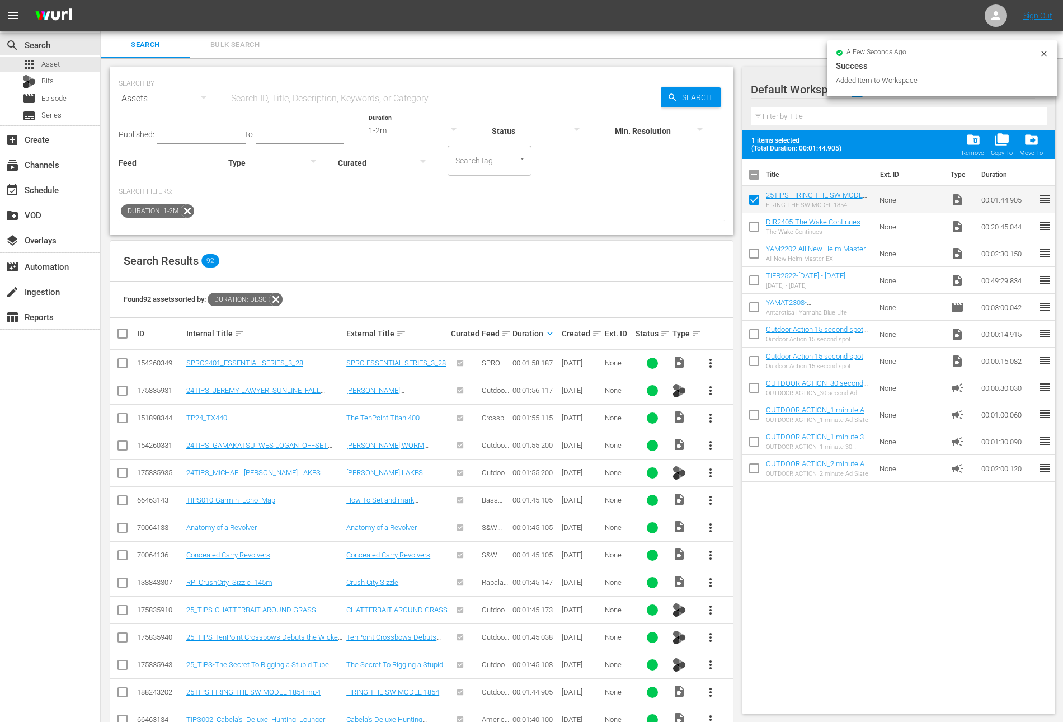
click at [754, 224] on input "checkbox" at bounding box center [753, 228] width 23 height 23
checkbox input "true"
click at [754, 260] on input "checkbox" at bounding box center [753, 255] width 23 height 23
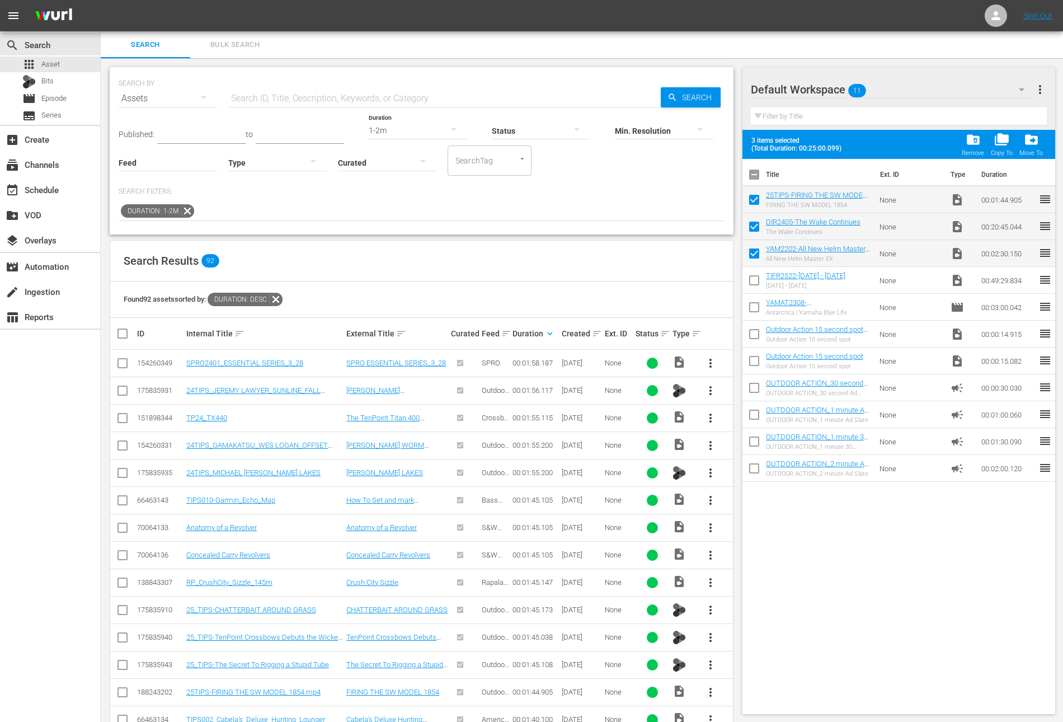
click at [754, 260] on input "checkbox" at bounding box center [753, 255] width 23 height 23
checkbox input "false"
click at [754, 233] on input "checkbox" at bounding box center [753, 228] width 23 height 23
checkbox input "false"
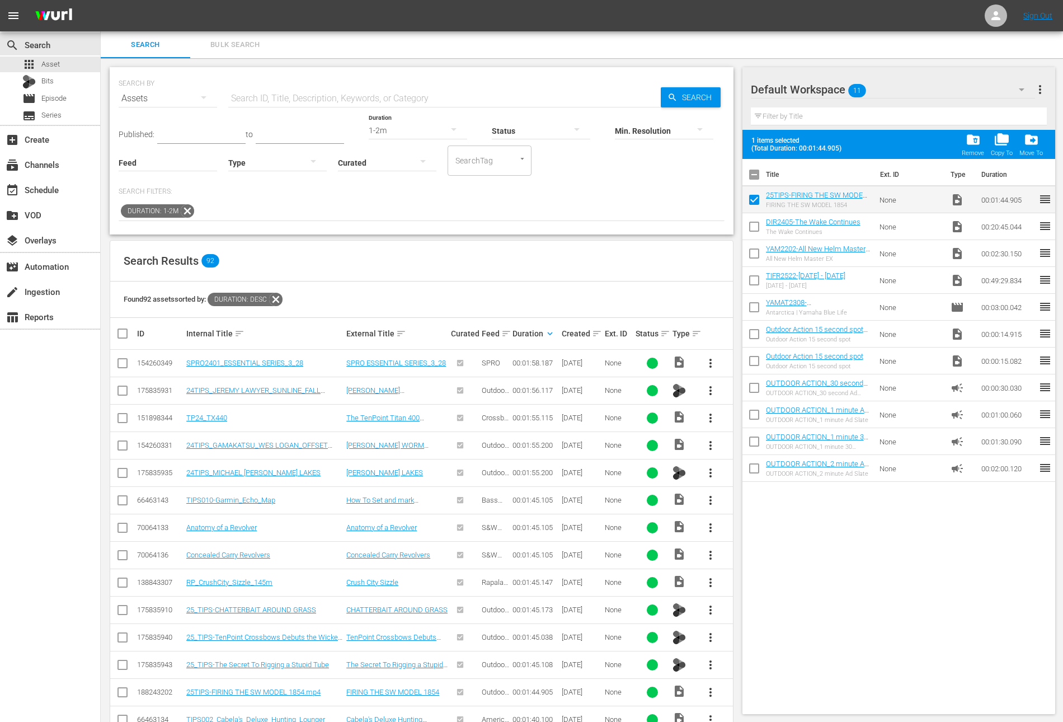
click at [752, 202] on input "checkbox" at bounding box center [753, 201] width 23 height 23
checkbox input "false"
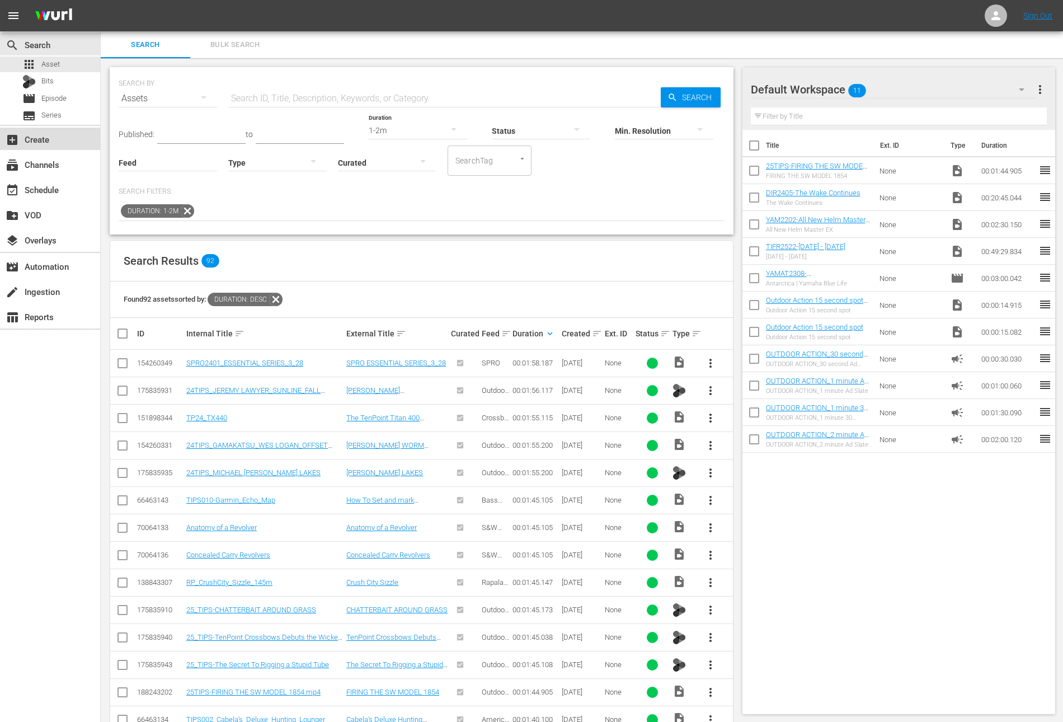
click at [44, 136] on div "add_box Create" at bounding box center [31, 138] width 63 height 10
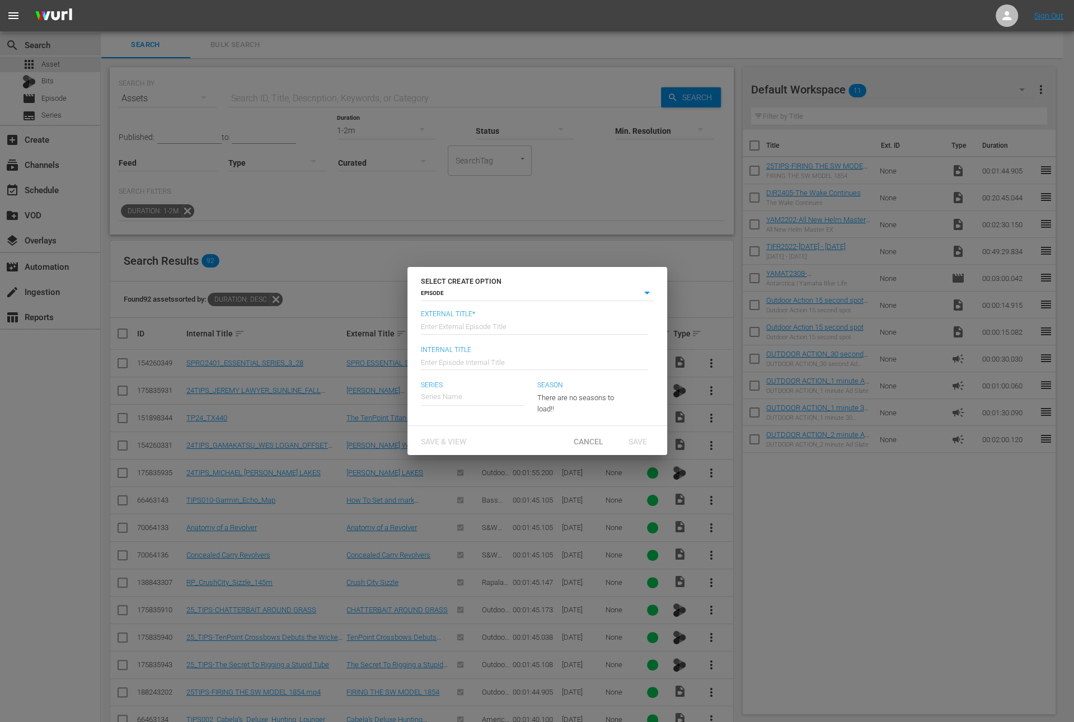
click at [478, 323] on input "text" at bounding box center [534, 325] width 227 height 27
paste input "The Wake Continues"
type input "The Direction - The Wake Continues"
type input "Wk36-DIR"
click at [454, 434] on div "The Direction" at bounding box center [450, 428] width 43 height 27
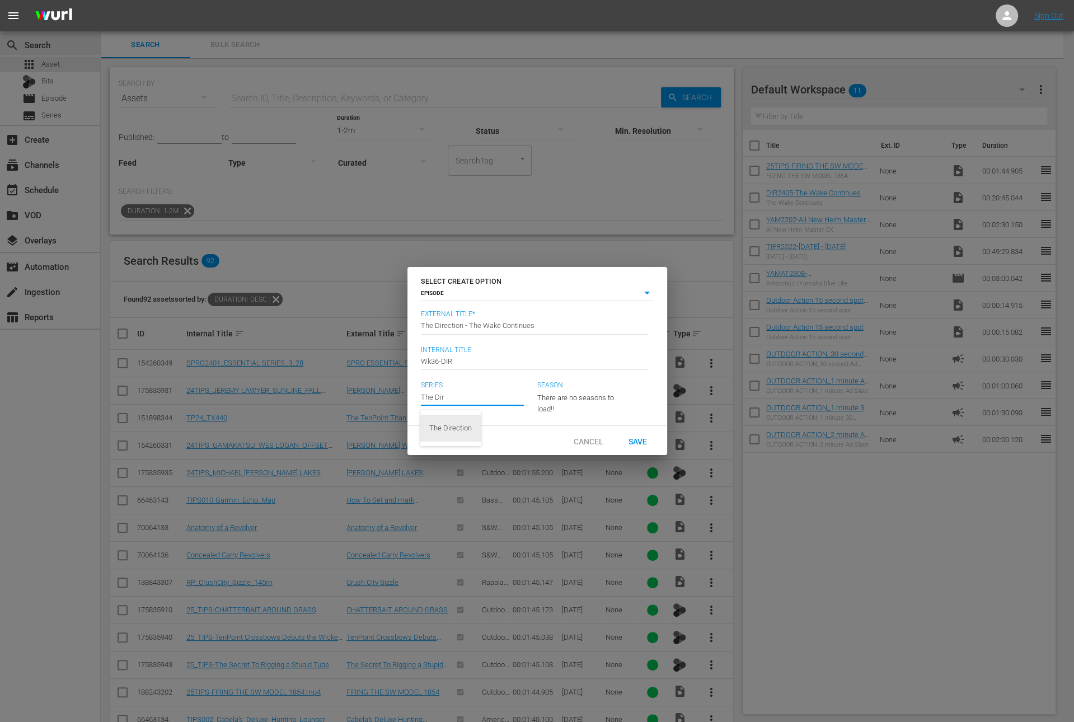
type input "The Direction"
click at [589, 391] on div "23" at bounding box center [578, 395] width 82 height 31
click at [571, 450] on span "7" at bounding box center [564, 455] width 54 height 18
click at [640, 445] on span "Save" at bounding box center [637, 440] width 36 height 9
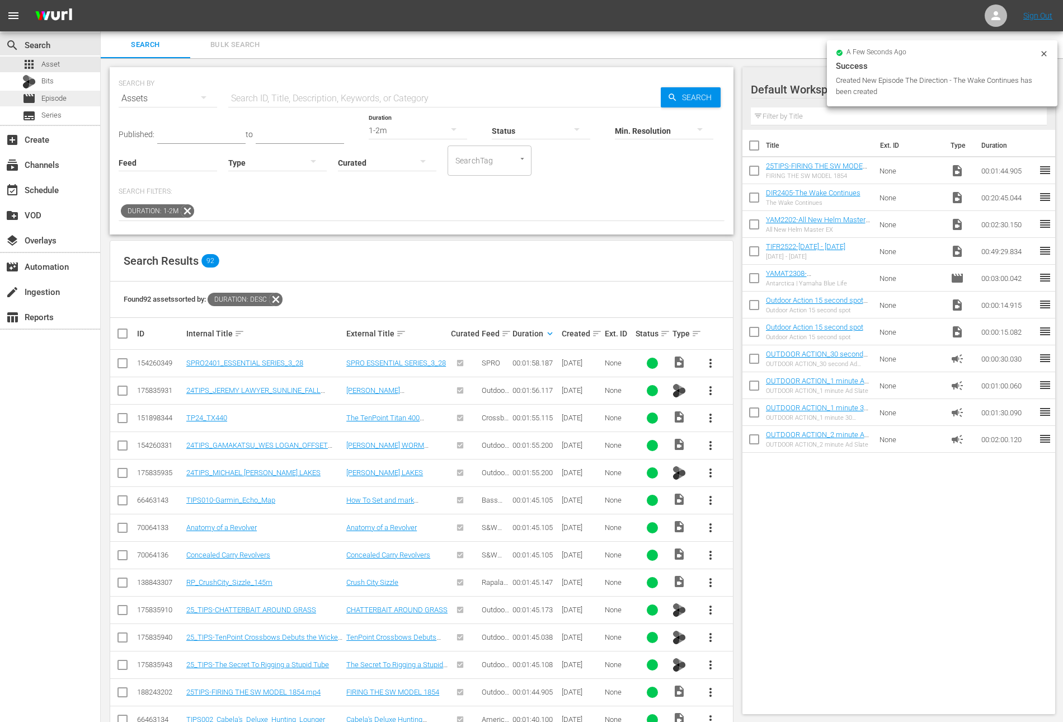
click at [67, 98] on div "movie Episode" at bounding box center [50, 99] width 100 height 16
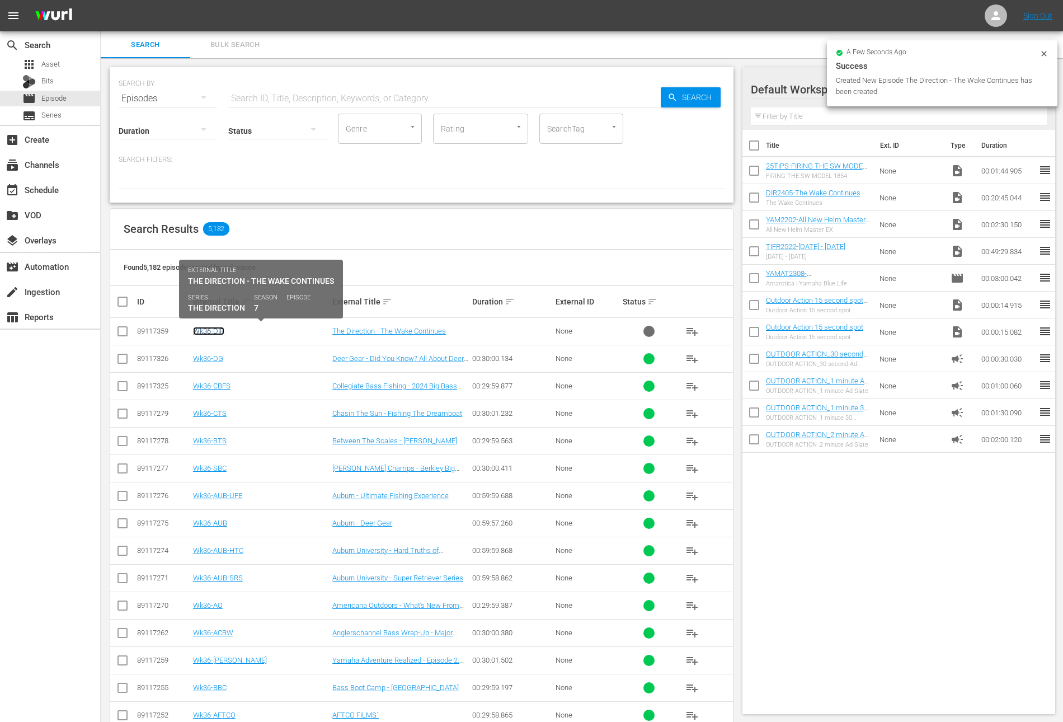
click at [220, 331] on link "Wk36-DIR" at bounding box center [208, 331] width 31 height 8
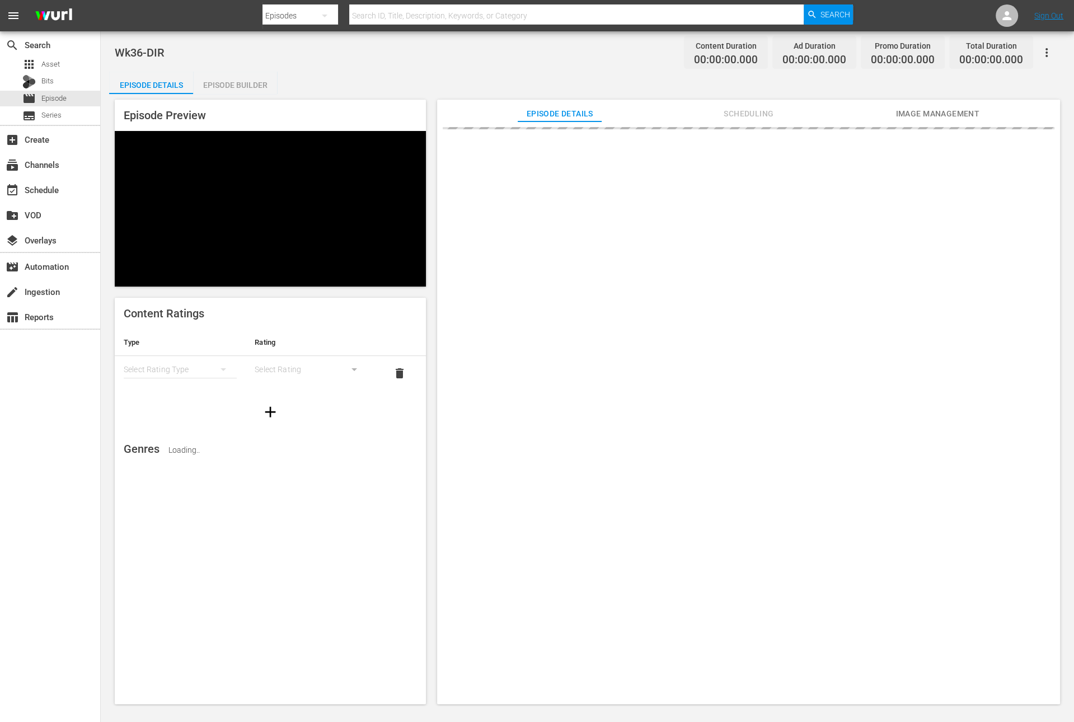
click at [247, 85] on div "Episode Builder" at bounding box center [235, 85] width 84 height 27
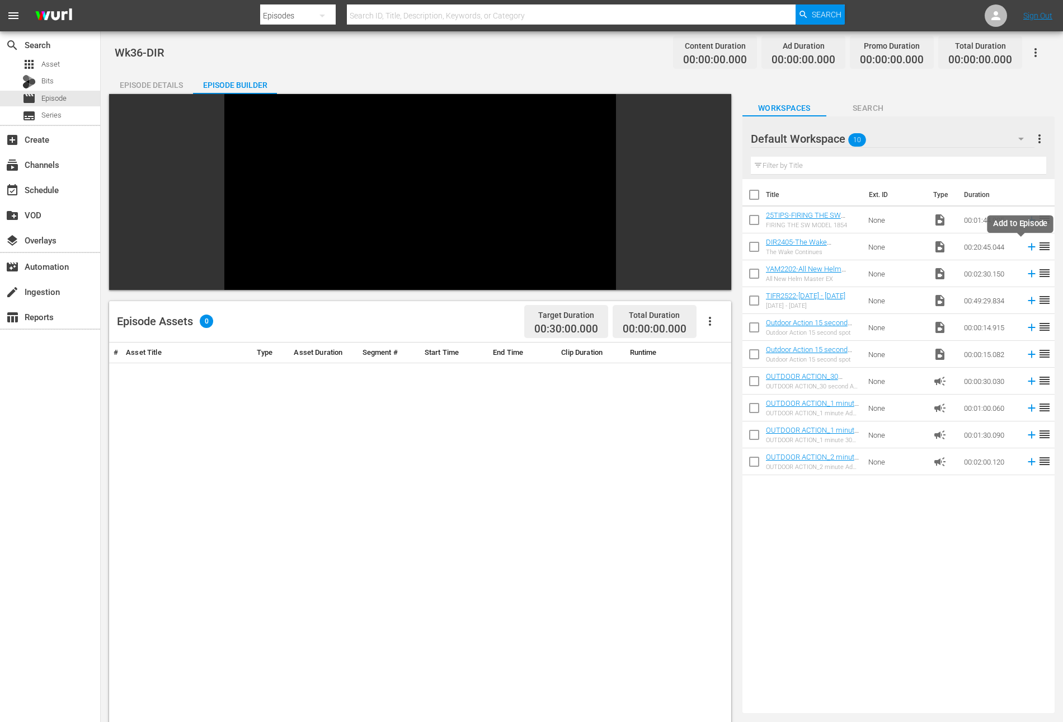
click at [1026, 247] on icon at bounding box center [1032, 247] width 12 height 12
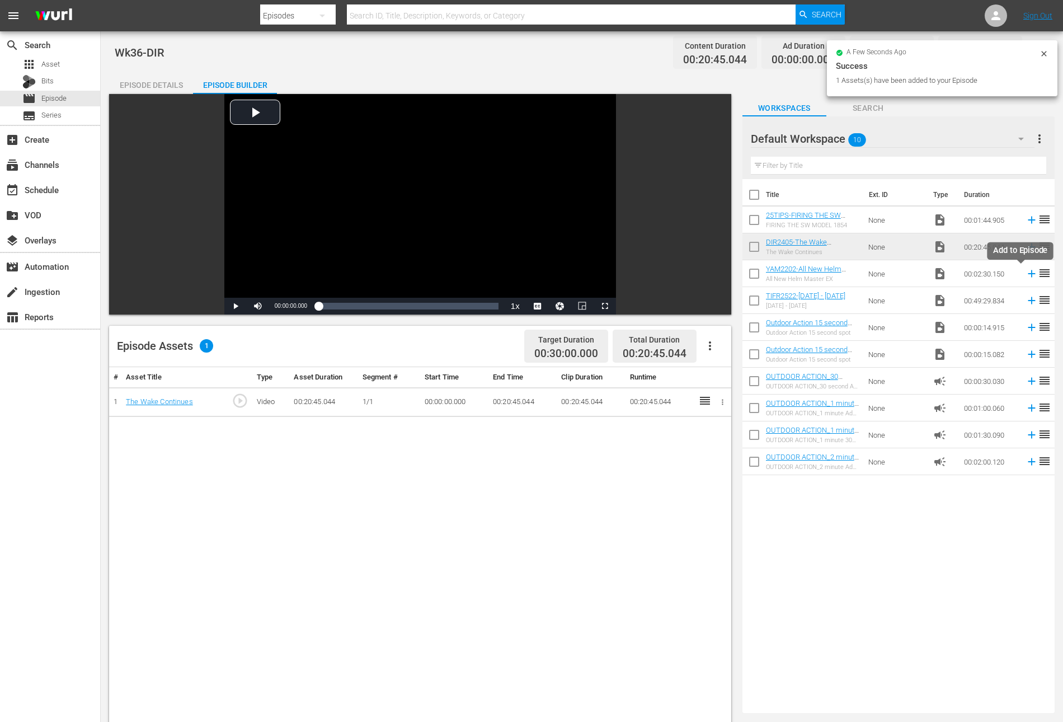
click at [1026, 274] on icon at bounding box center [1032, 273] width 12 height 12
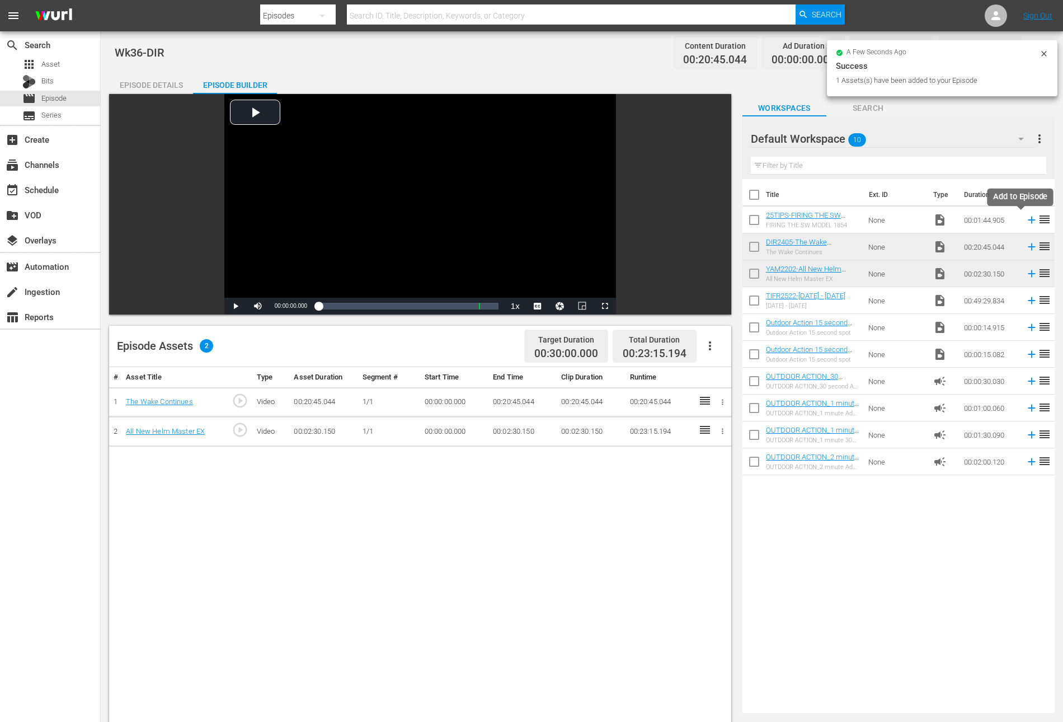
click at [1028, 219] on icon at bounding box center [1031, 220] width 7 height 7
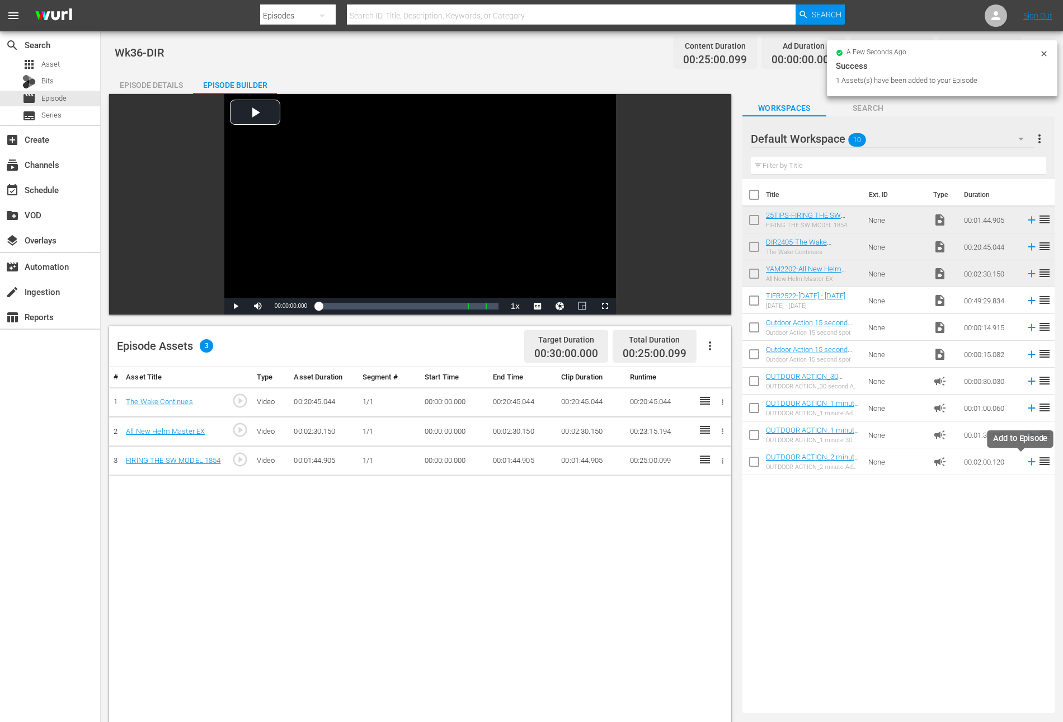
click at [1028, 461] on icon at bounding box center [1031, 461] width 7 height 7
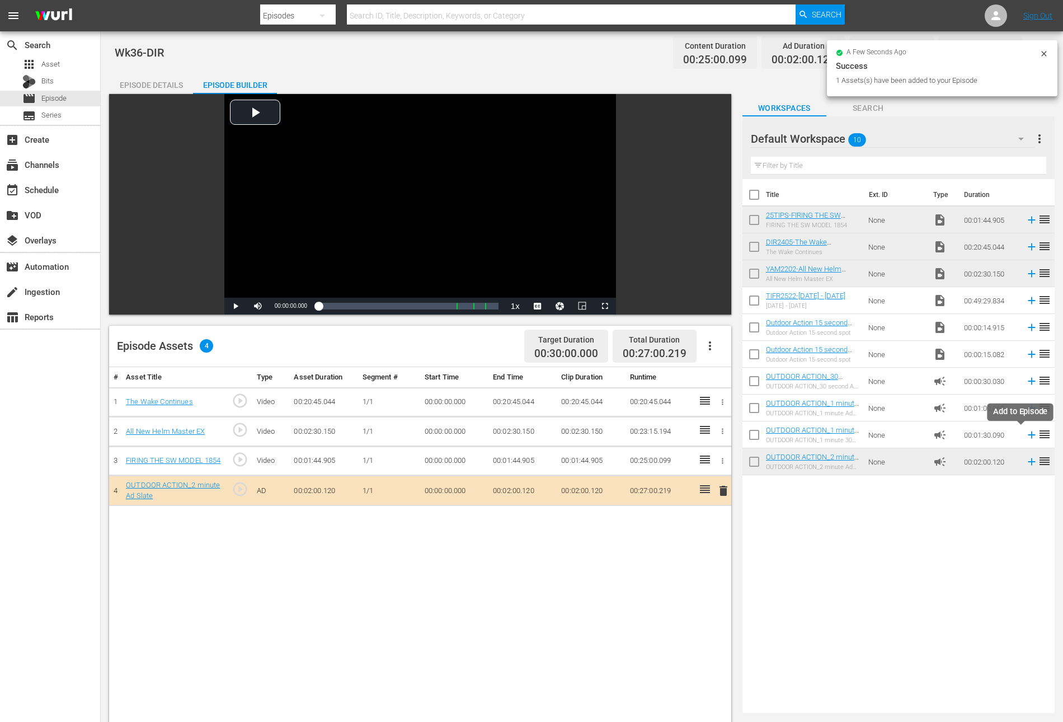
click at [1026, 432] on icon at bounding box center [1032, 435] width 12 height 12
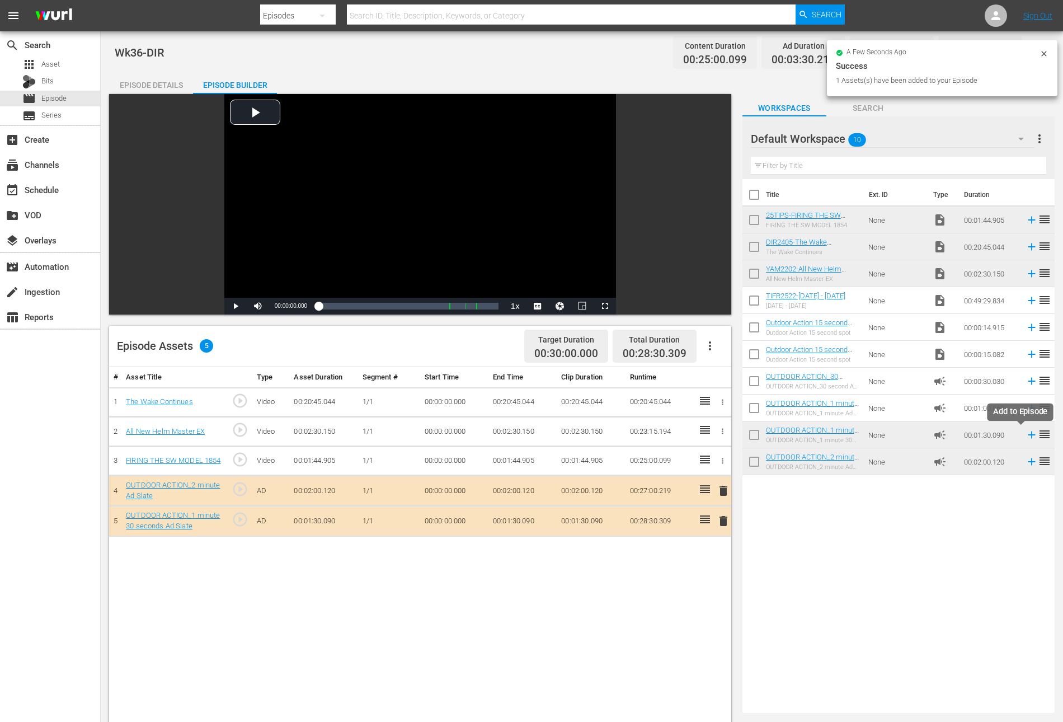
click at [1026, 433] on icon at bounding box center [1032, 435] width 12 height 12
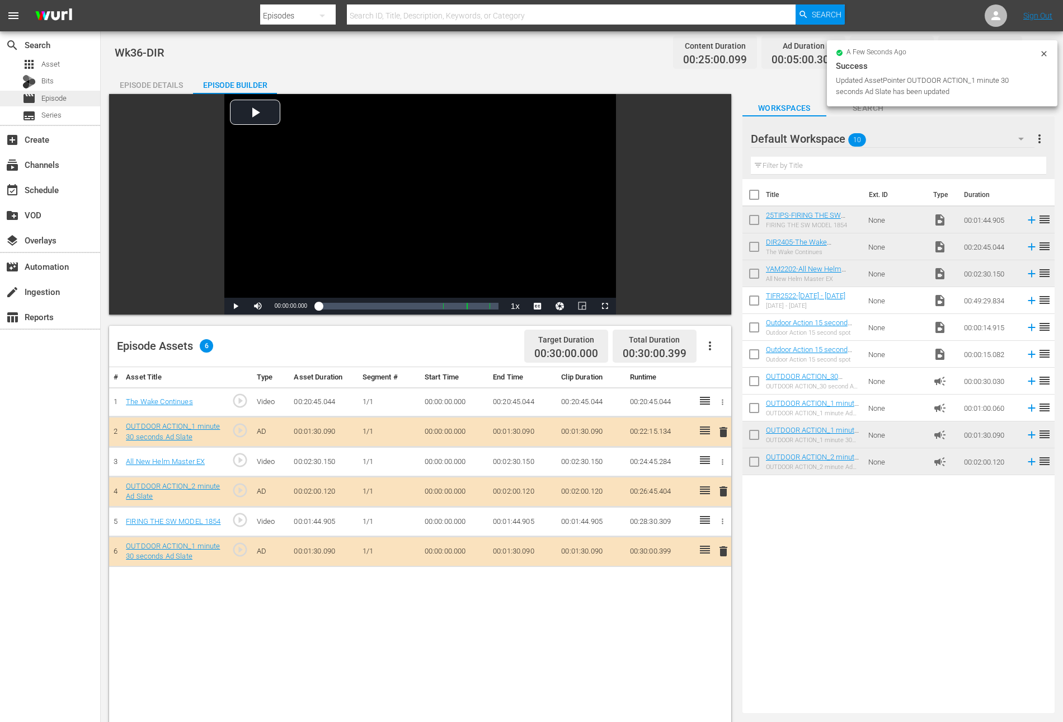
click at [48, 93] on span "Episode" at bounding box center [53, 98] width 25 height 11
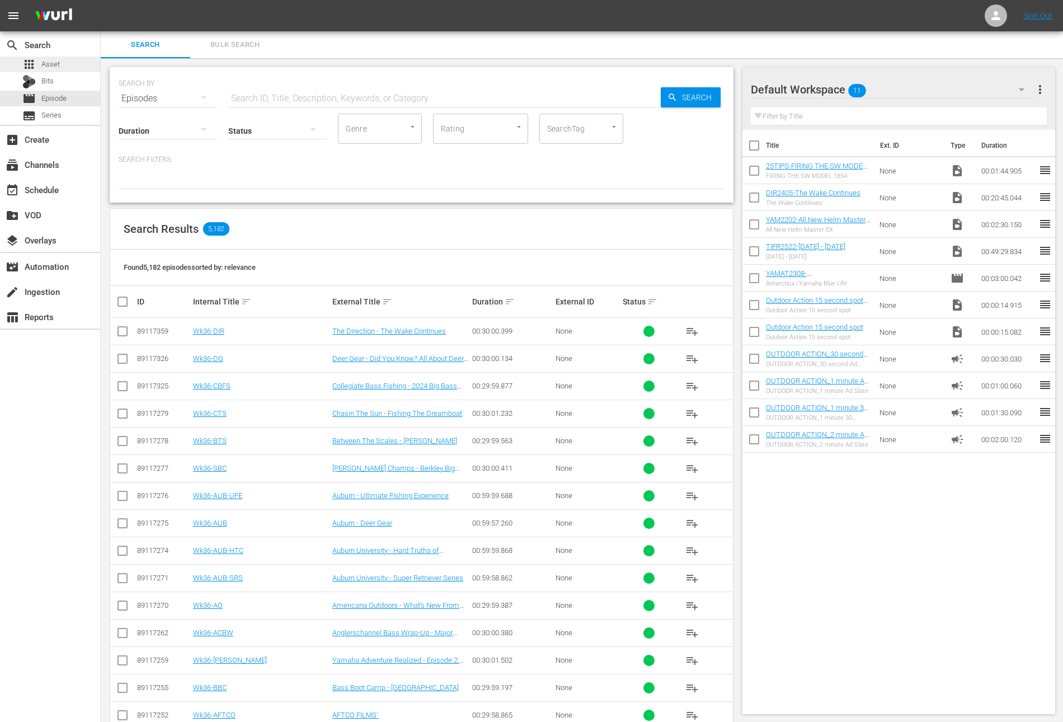
click at [67, 65] on div "apps Asset" at bounding box center [50, 65] width 100 height 16
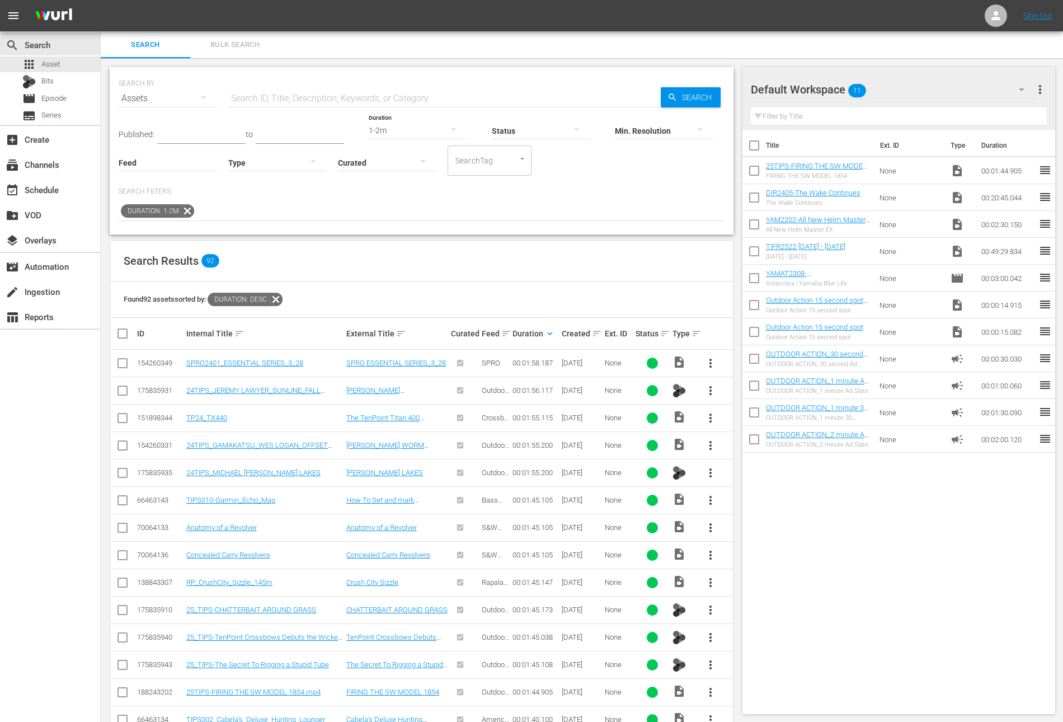
click at [182, 211] on icon at bounding box center [187, 211] width 15 height 15
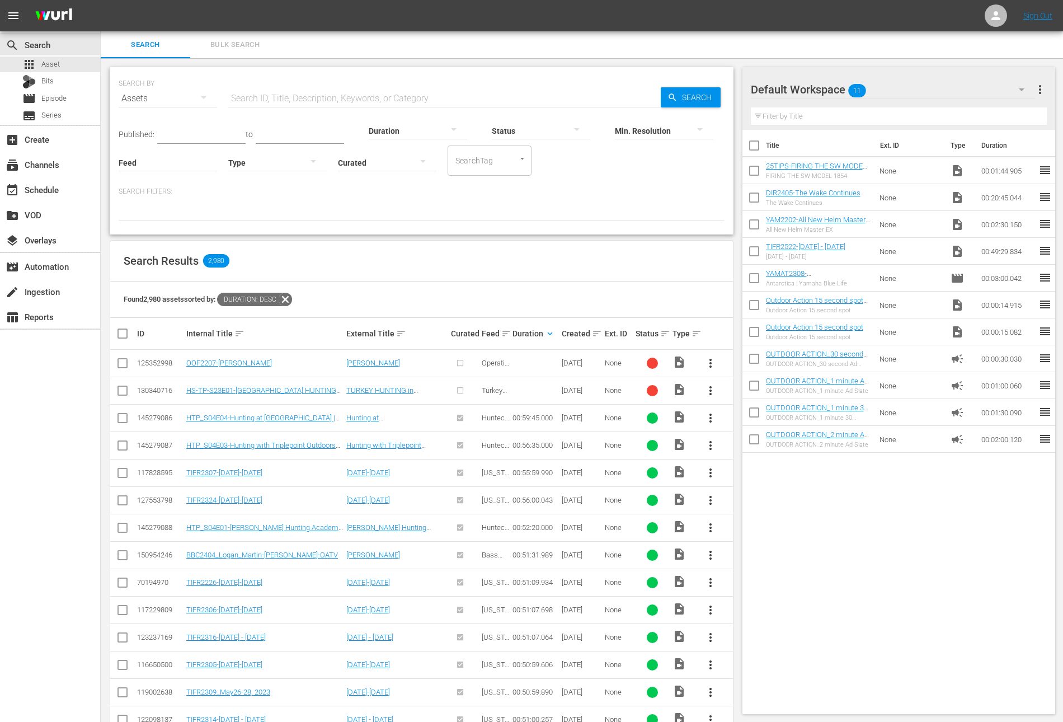
click at [758, 167] on input "checkbox" at bounding box center [753, 172] width 23 height 23
checkbox input "true"
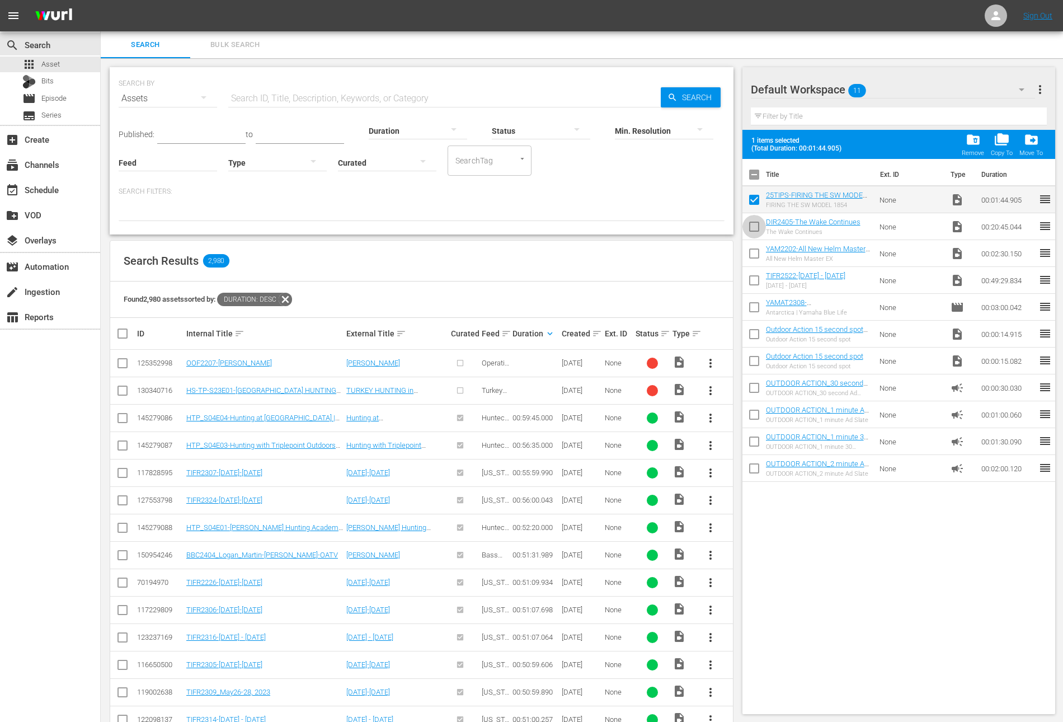
click at [755, 232] on input "checkbox" at bounding box center [753, 228] width 23 height 23
checkbox input "true"
click at [754, 261] on input "checkbox" at bounding box center [753, 255] width 23 height 23
checkbox input "true"
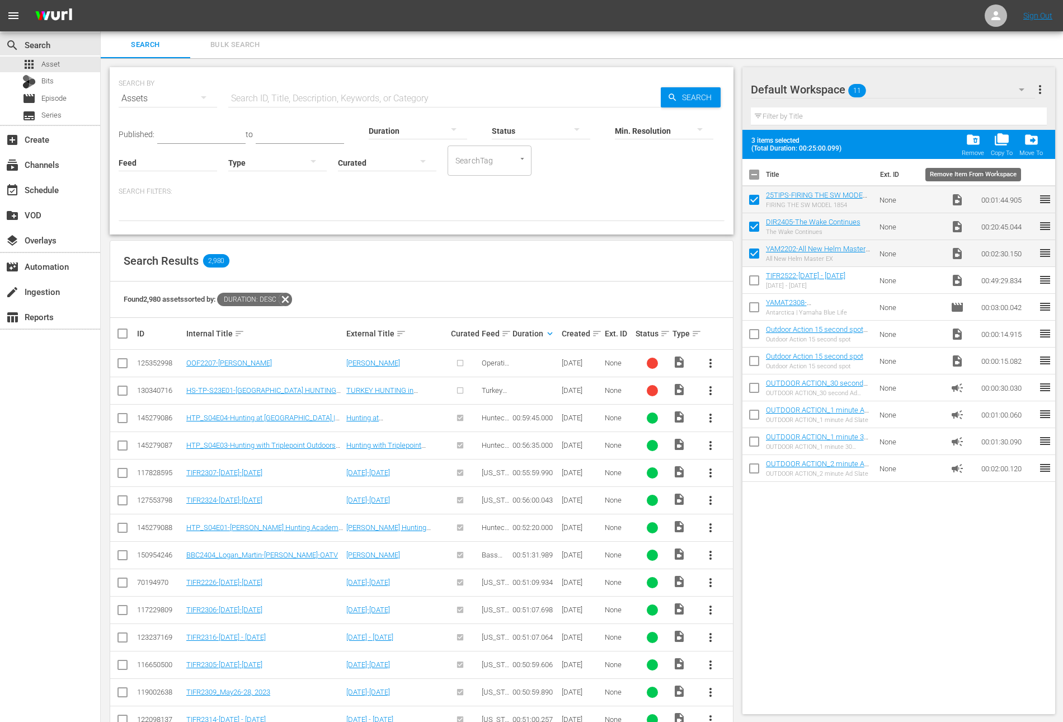
click at [970, 138] on span "folder_delete" at bounding box center [973, 139] width 15 height 15
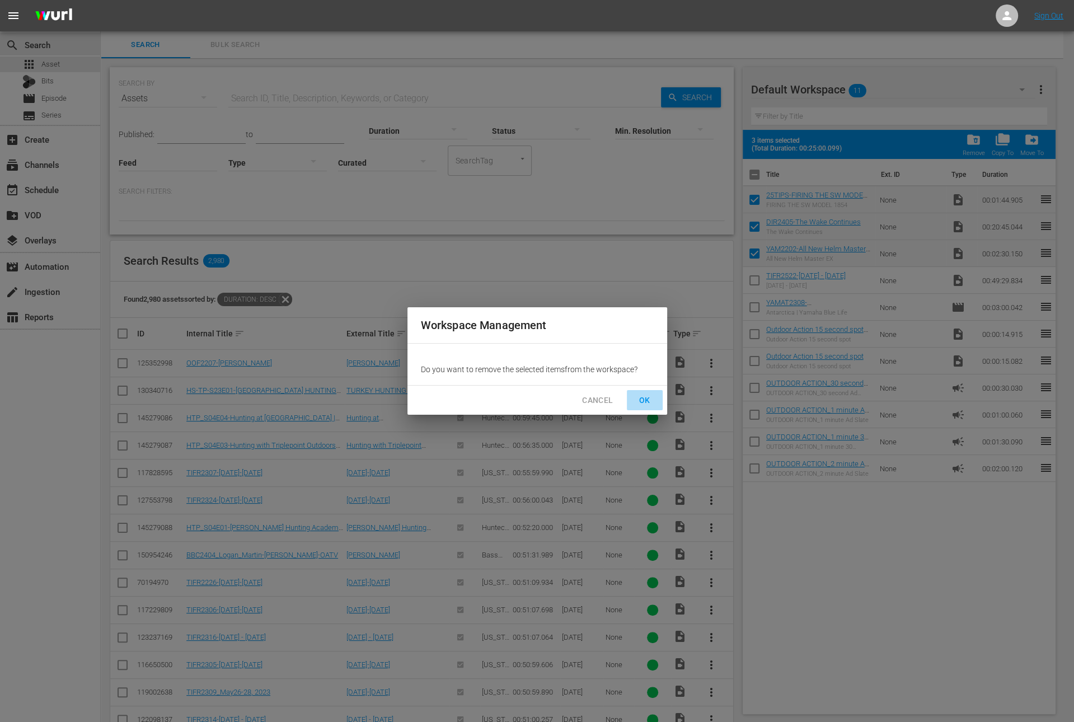
click at [644, 403] on span "OK" at bounding box center [645, 400] width 18 height 14
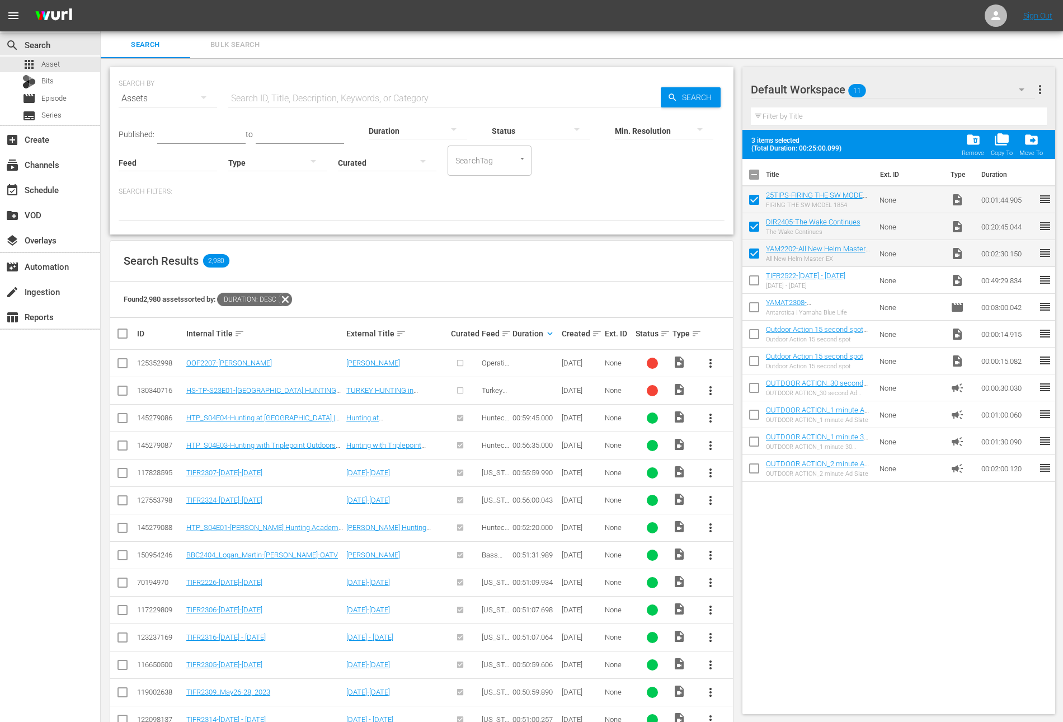
checkbox input "false"
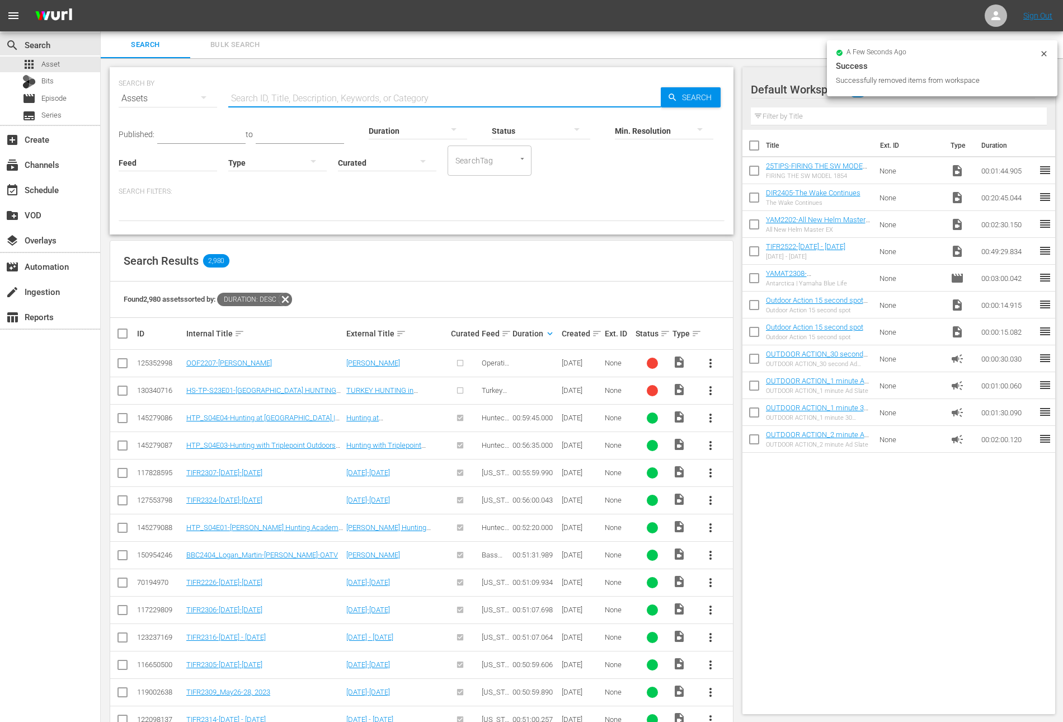
click at [349, 95] on input "text" at bounding box center [444, 98] width 432 height 27
paste input "THE KICK OFF CLASSIC, PRESENTED BY VISIT PORT ARTHUR TEXAS"
type input "THE KICK OFF CLASSIC, PRESENTED BY VISIT PORT ARTHUR TEXAS"
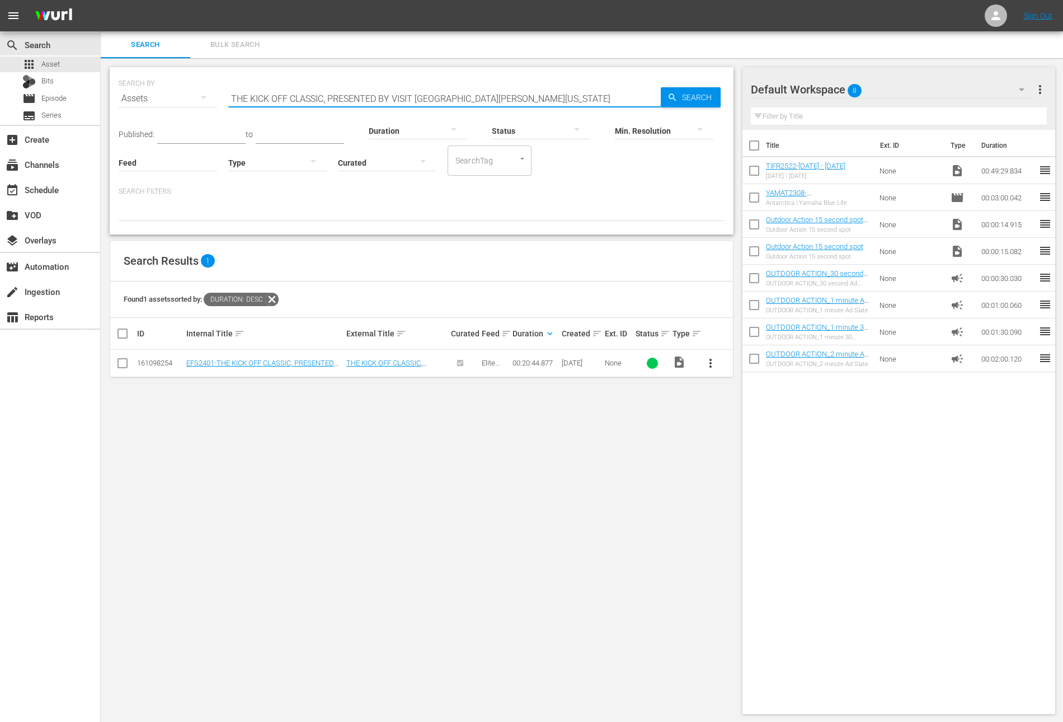
click at [713, 363] on span "more_vert" at bounding box center [710, 362] width 13 height 13
click at [740, 394] on div "Workspace" at bounding box center [771, 393] width 76 height 27
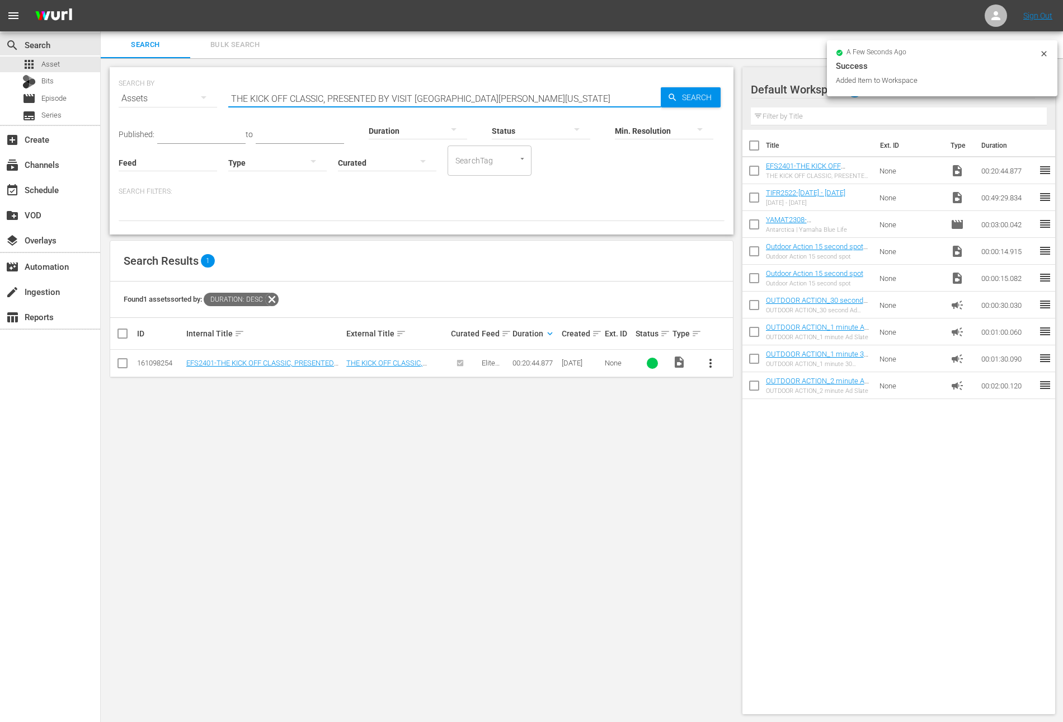
click at [361, 97] on input "THE KICK OFF CLASSIC, PRESENTED BY VISIT PORT ARTHUR TEXAS" at bounding box center [444, 98] width 432 height 27
click at [393, 130] on div at bounding box center [418, 130] width 98 height 31
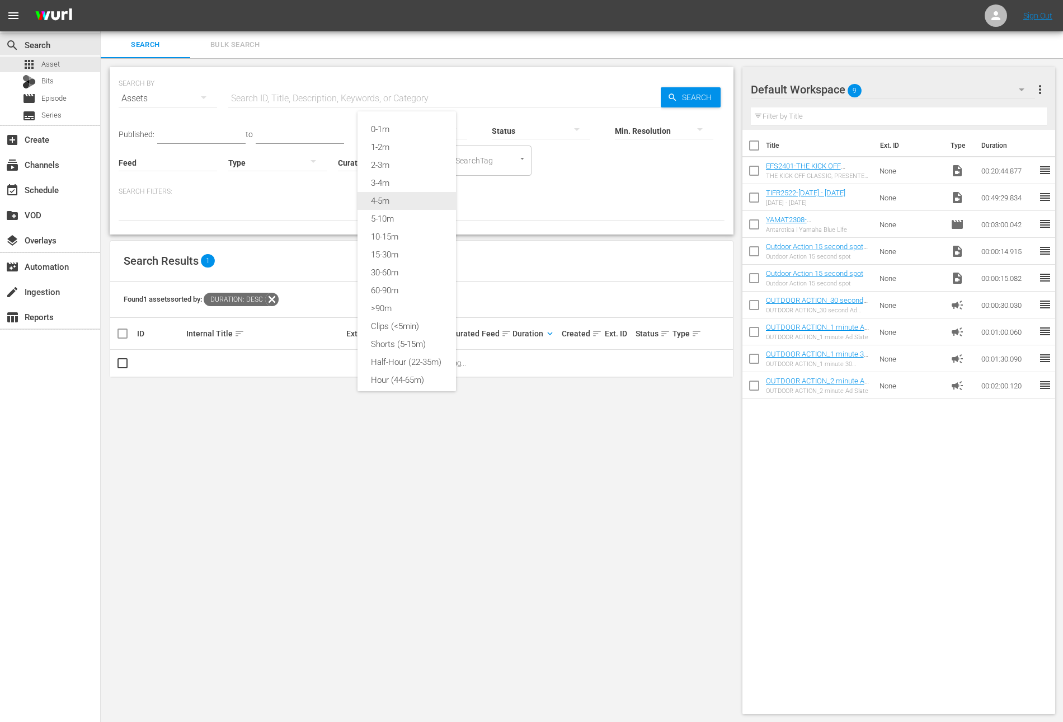
click at [400, 196] on div "4-5m" at bounding box center [407, 201] width 98 height 18
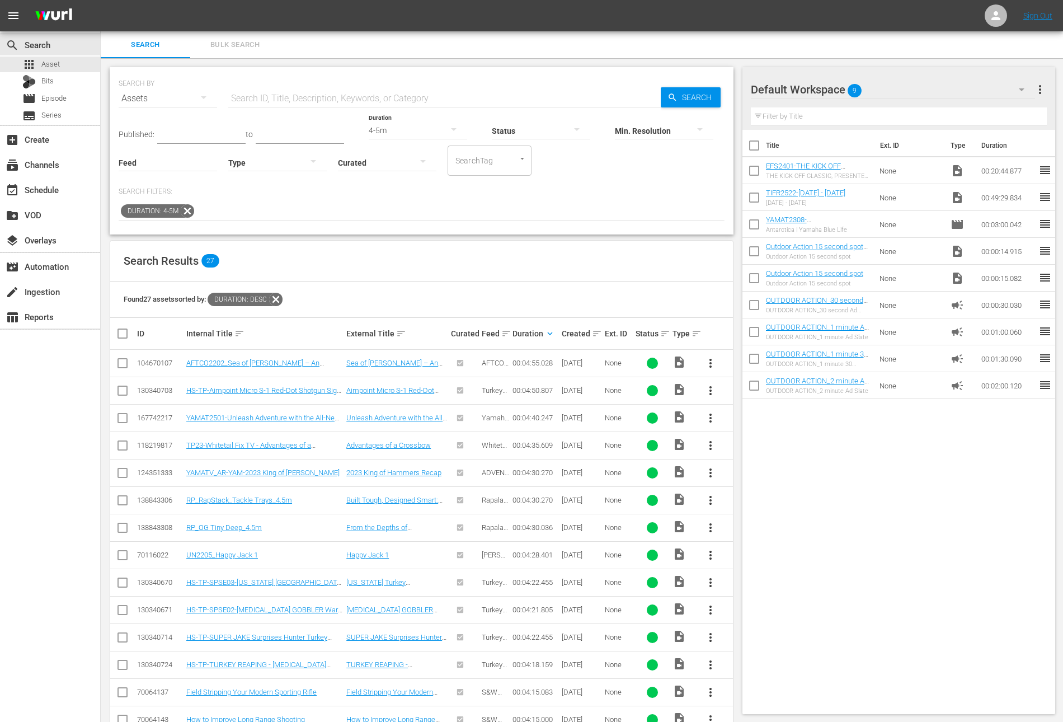
click at [170, 133] on input "text" at bounding box center [201, 135] width 88 height 17
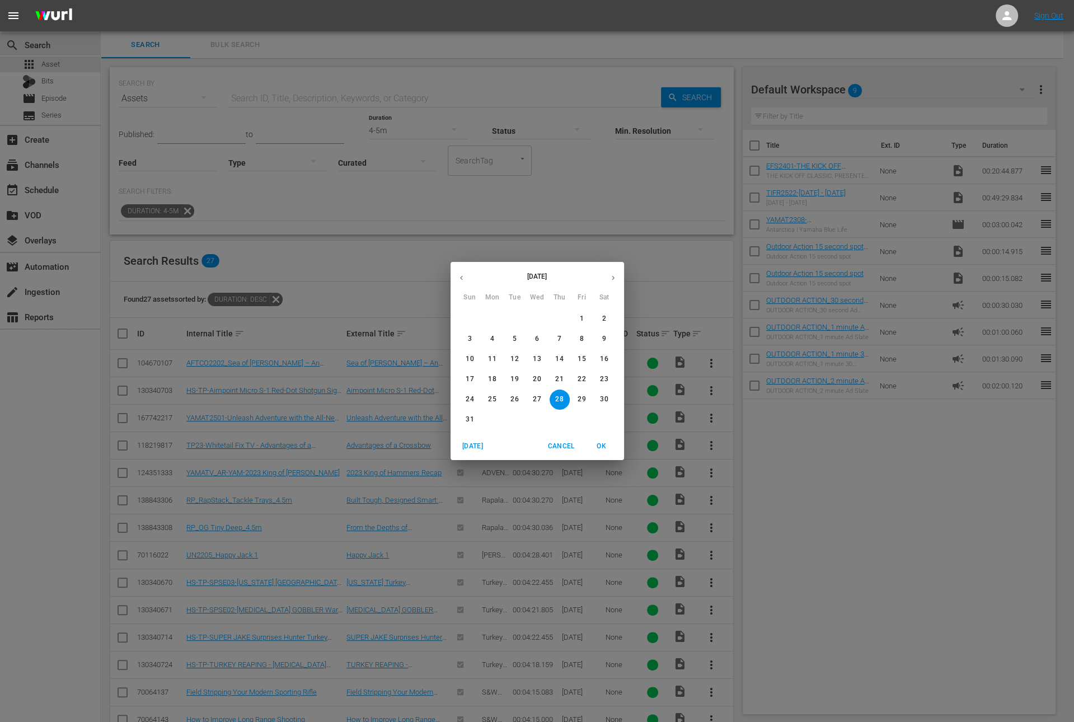
click at [458, 271] on button "button" at bounding box center [461, 278] width 22 height 22
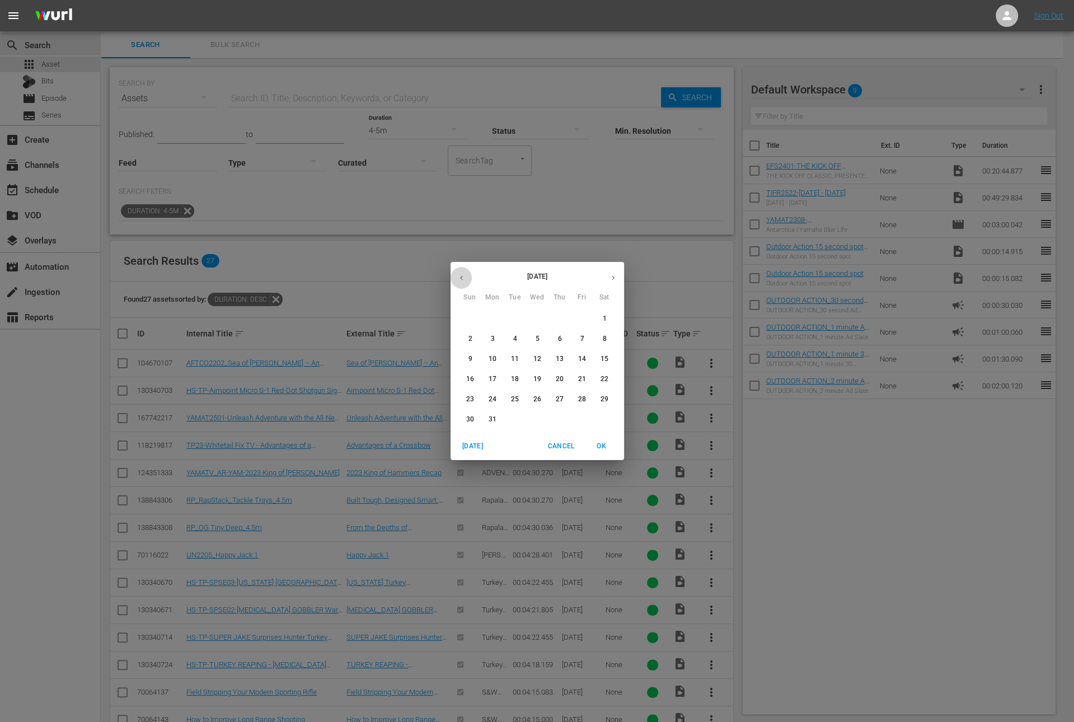
click at [458, 271] on button "button" at bounding box center [461, 278] width 22 height 22
click at [539, 319] on span "1" at bounding box center [537, 319] width 20 height 10
type input "[DATE]"
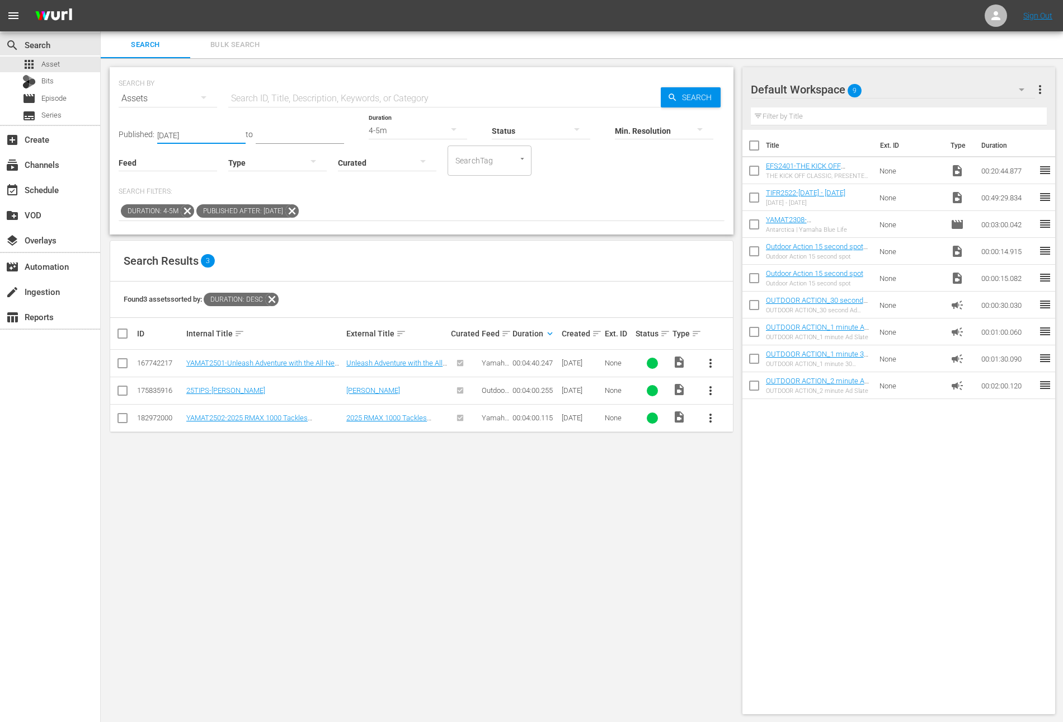
click at [705, 417] on span "more_vert" at bounding box center [710, 417] width 13 height 13
click at [735, 446] on div "Workspace" at bounding box center [771, 448] width 76 height 27
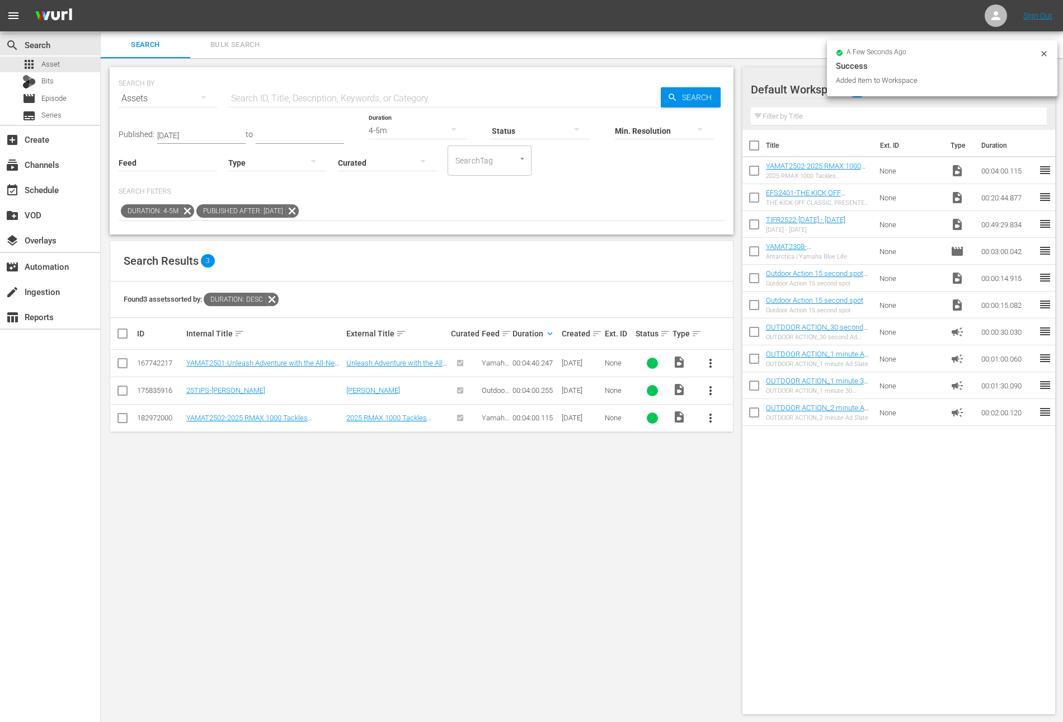
click at [751, 199] on input "checkbox" at bounding box center [753, 199] width 23 height 23
checkbox input "true"
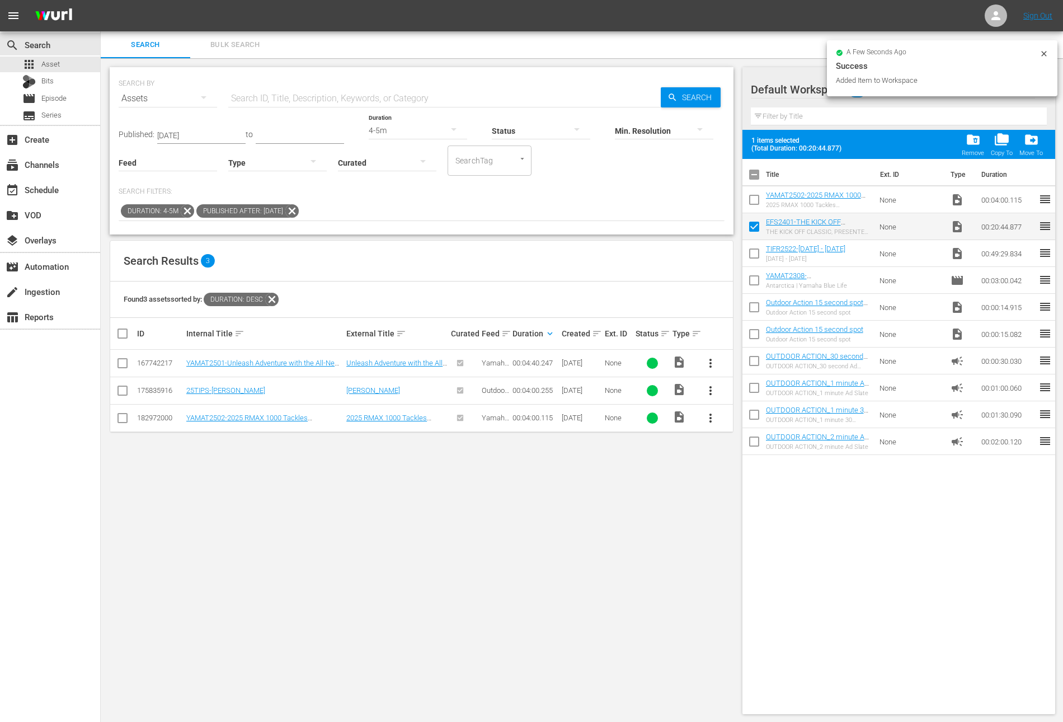
click at [751, 199] on input "checkbox" at bounding box center [753, 201] width 23 height 23
checkbox input "false"
click at [756, 229] on input "checkbox" at bounding box center [753, 228] width 23 height 23
checkbox input "false"
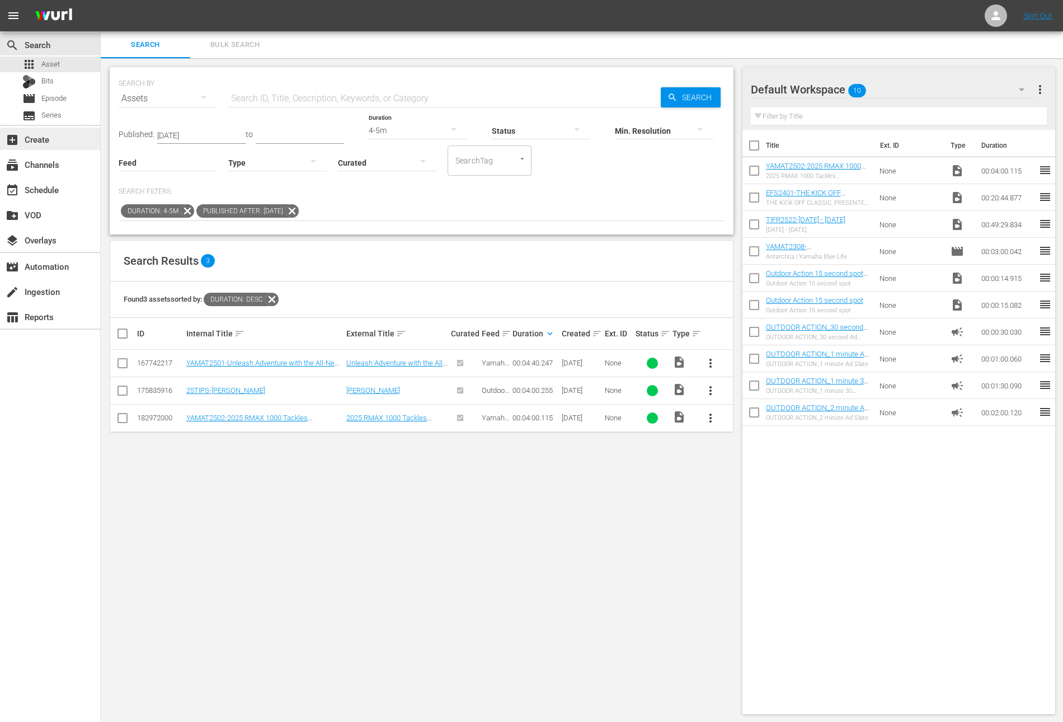
click at [58, 142] on div "add_box Create" at bounding box center [31, 138] width 63 height 10
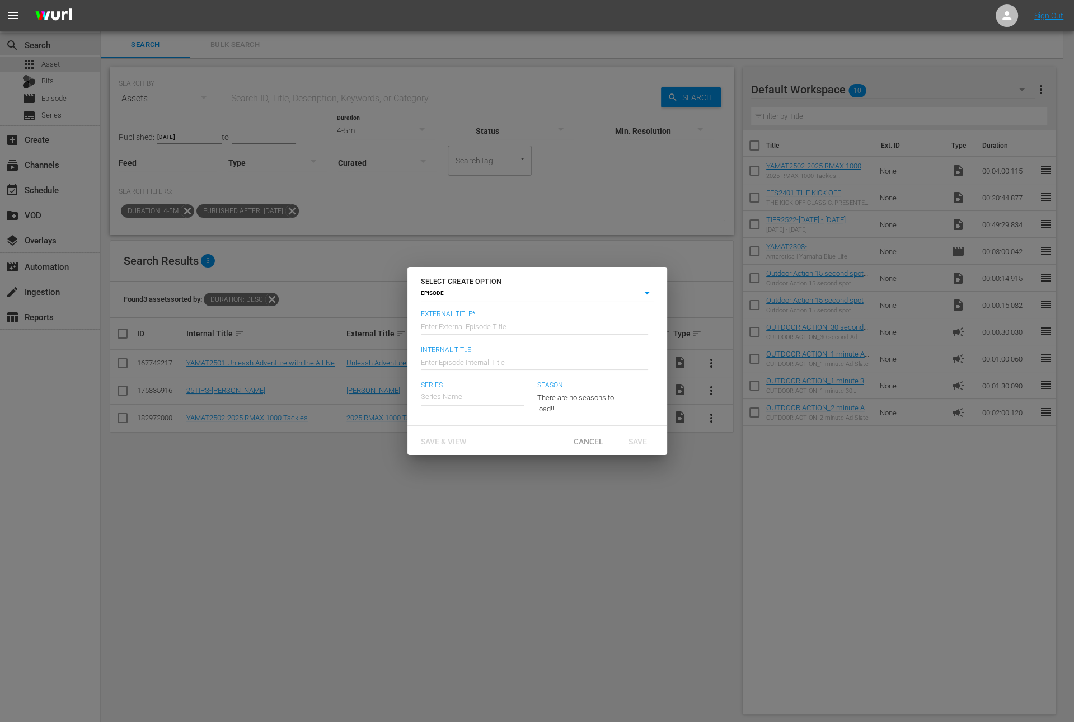
click at [517, 317] on input "text" at bounding box center [534, 325] width 227 height 27
paste input "THE KICK OFF CLASSIC, PRESENTED BY VISIT PORT ARTHUR TEXAS"
type input "Elite Fishing Series - THE KICK OFF CLASSIC, PRESENTED BY VISIT PORT ARTHUR TEX…"
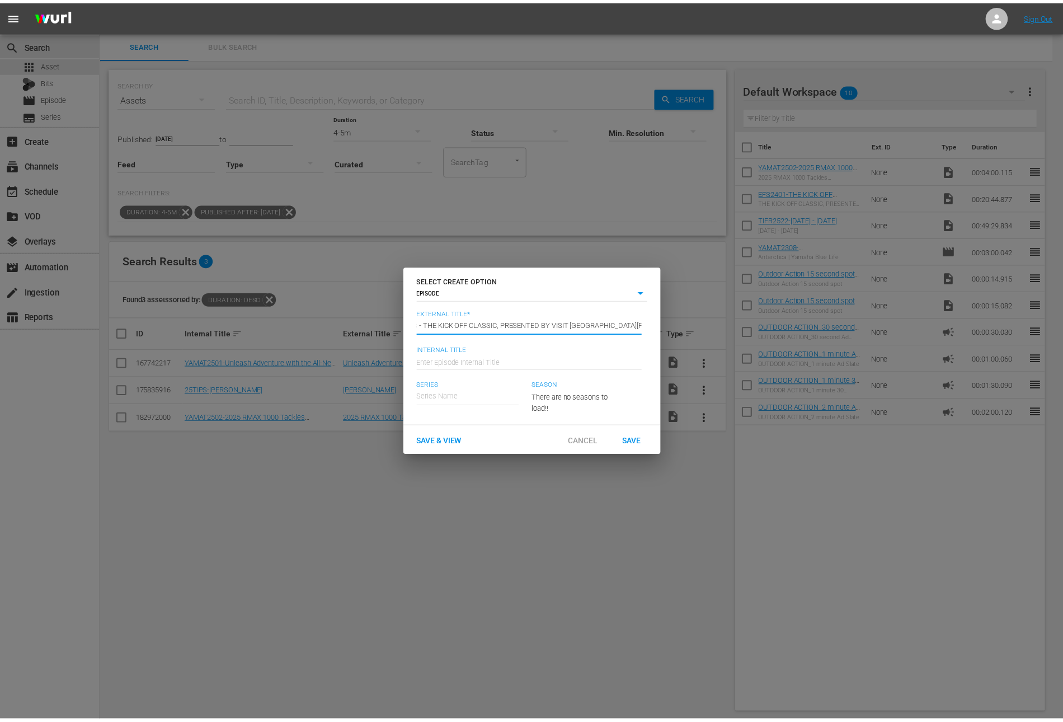
scroll to position [0, 0]
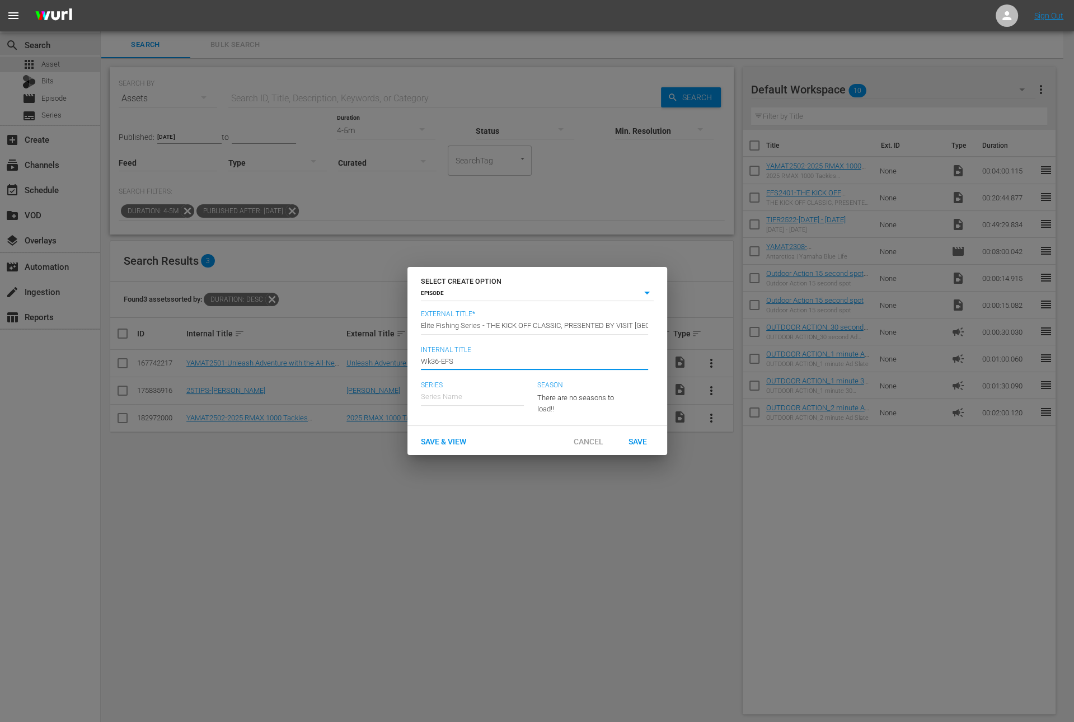
type input "Wk36-EFS"
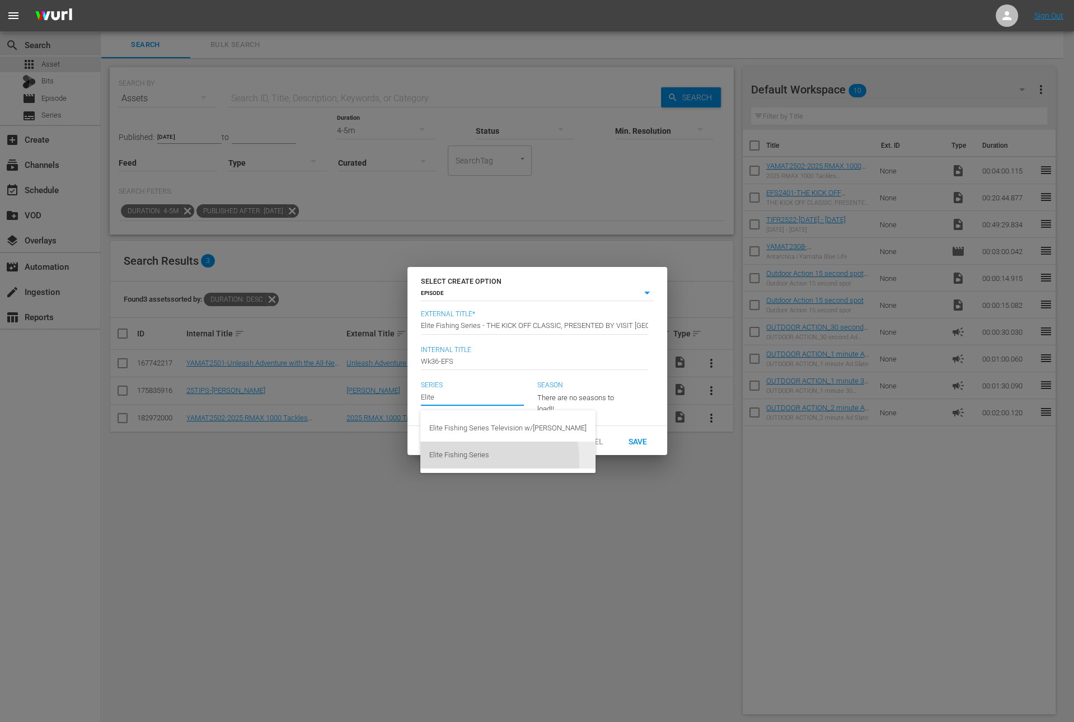
click at [472, 460] on div "Elite Fishing Series" at bounding box center [507, 454] width 157 height 27
type input "Elite Fishing Series"
click at [577, 389] on div "23" at bounding box center [578, 395] width 82 height 31
click at [478, 402] on div "23" at bounding box center [537, 361] width 1074 height 722
click at [478, 386] on input "text" at bounding box center [472, 397] width 103 height 27
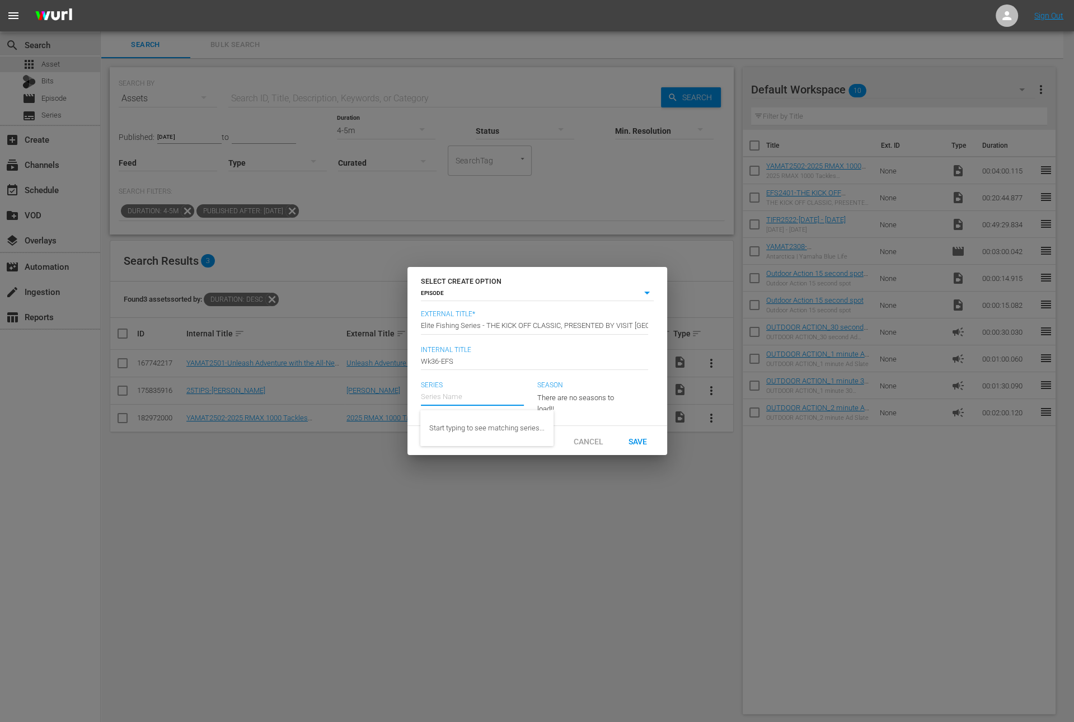
click at [478, 386] on input "text" at bounding box center [472, 396] width 103 height 27
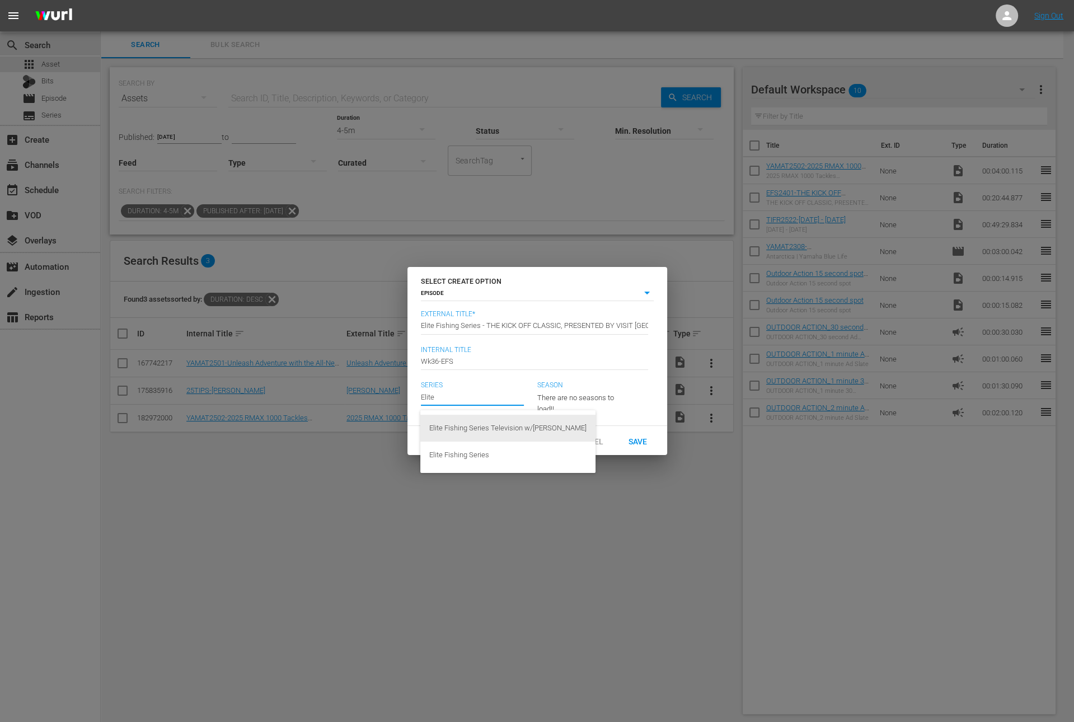
click at [474, 424] on div "Elite Fishing Series Television w/Pat Malone" at bounding box center [507, 428] width 157 height 27
type input "Elite Fishing Series Television w/Pat Malone"
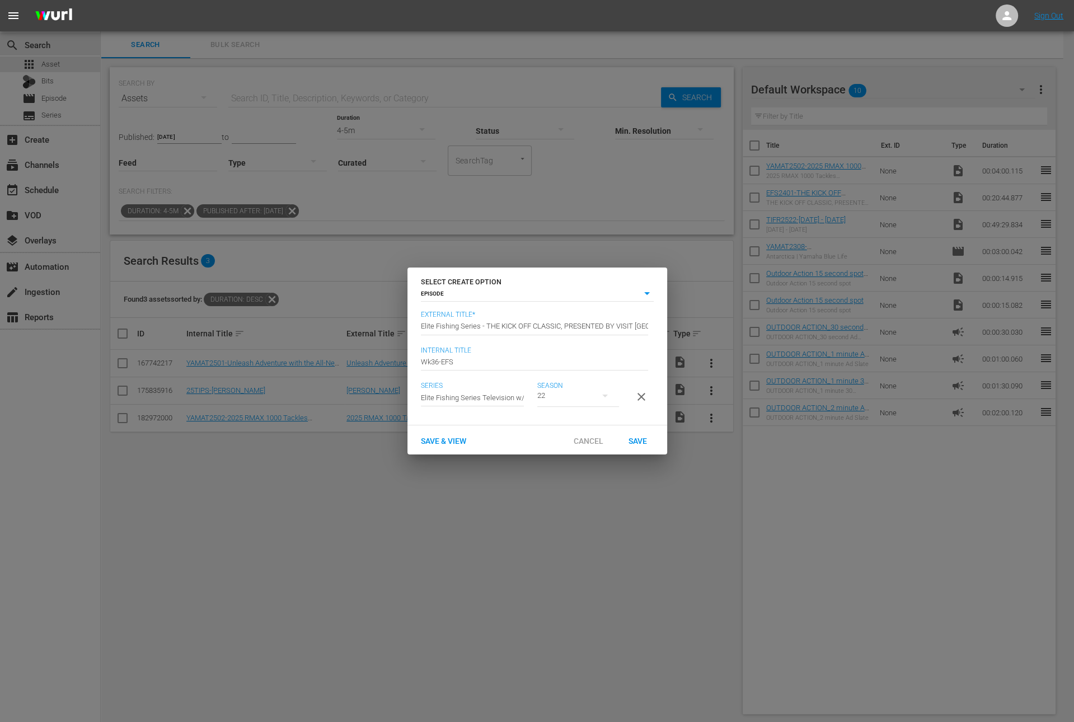
click at [575, 391] on div "22" at bounding box center [578, 395] width 82 height 31
click at [470, 400] on div "22" at bounding box center [537, 361] width 1074 height 722
click at [469, 390] on div "22" at bounding box center [537, 361] width 1074 height 722
click at [469, 390] on input "text" at bounding box center [472, 396] width 103 height 27
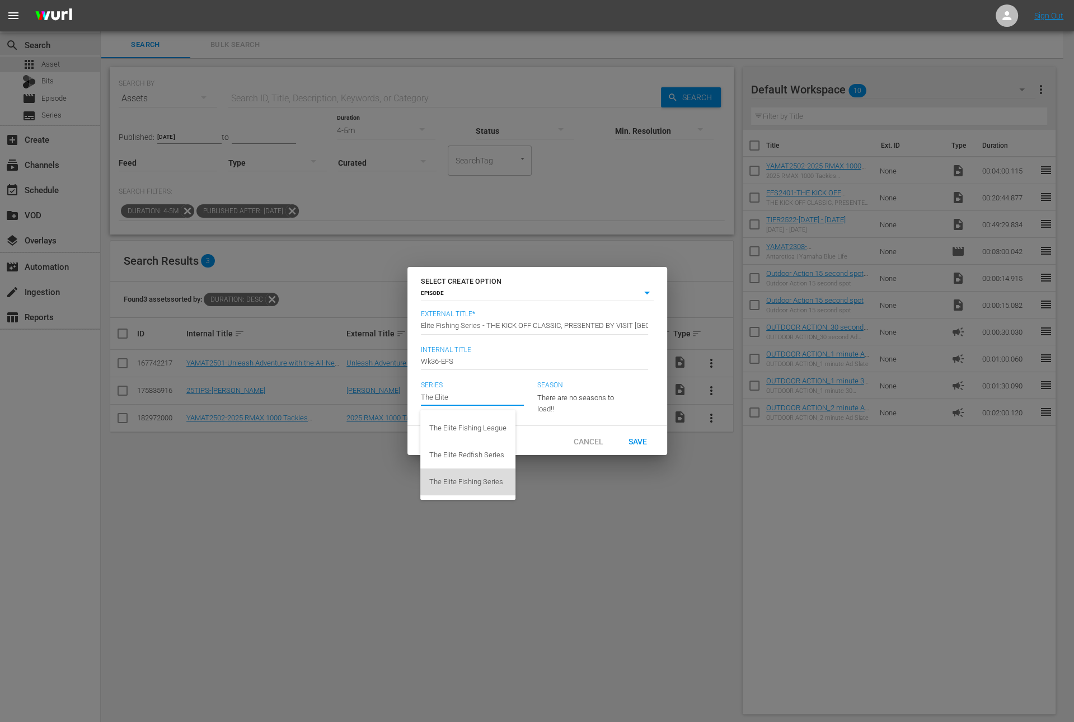
click at [486, 479] on div "The Elite Fishing Series" at bounding box center [467, 481] width 77 height 27
type input "The Elite Fishing Series"
click at [575, 394] on div "1" at bounding box center [578, 395] width 82 height 31
click at [618, 405] on div "1" at bounding box center [537, 361] width 1074 height 722
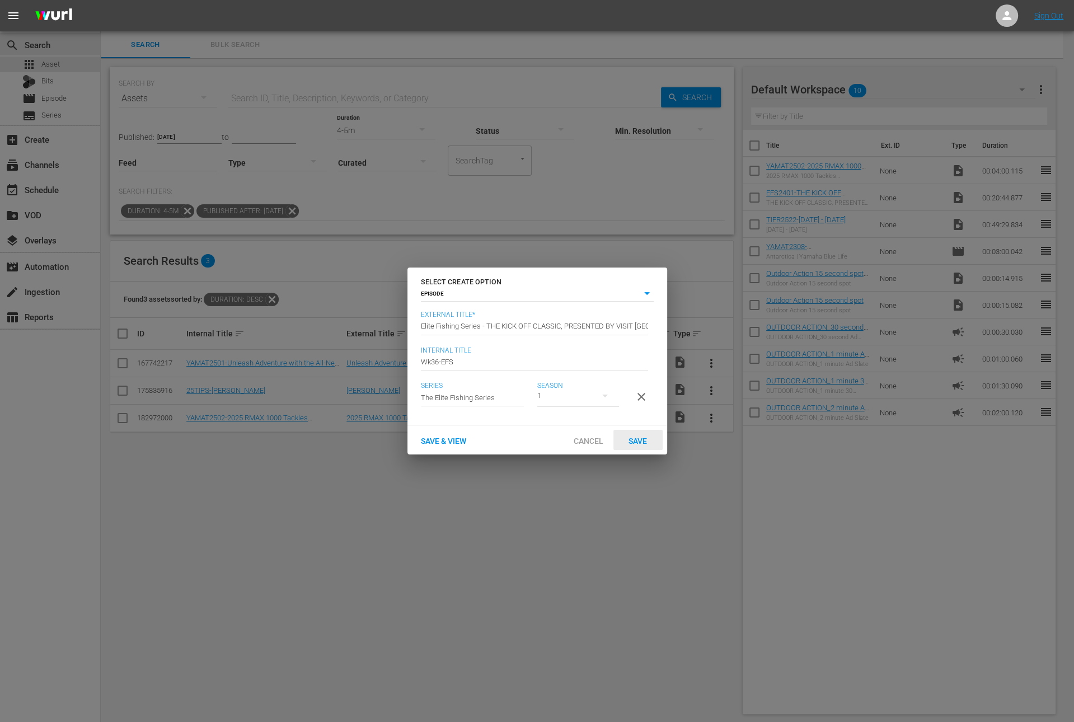
click at [635, 445] on span "Save" at bounding box center [637, 440] width 36 height 9
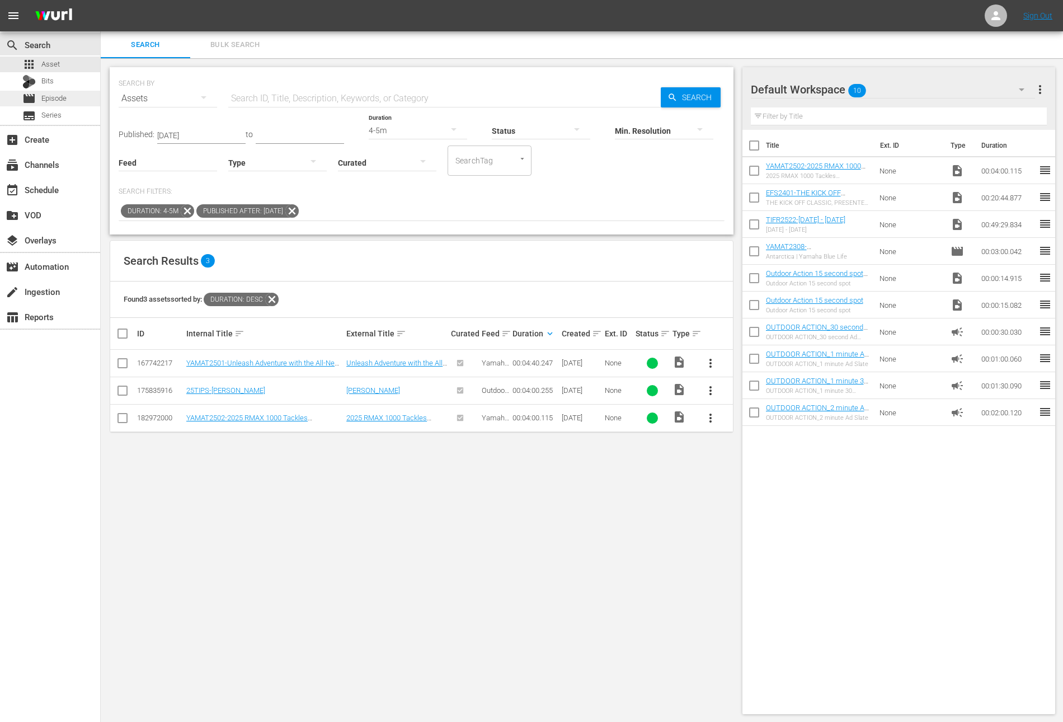
click at [77, 92] on div "movie Episode" at bounding box center [50, 99] width 100 height 16
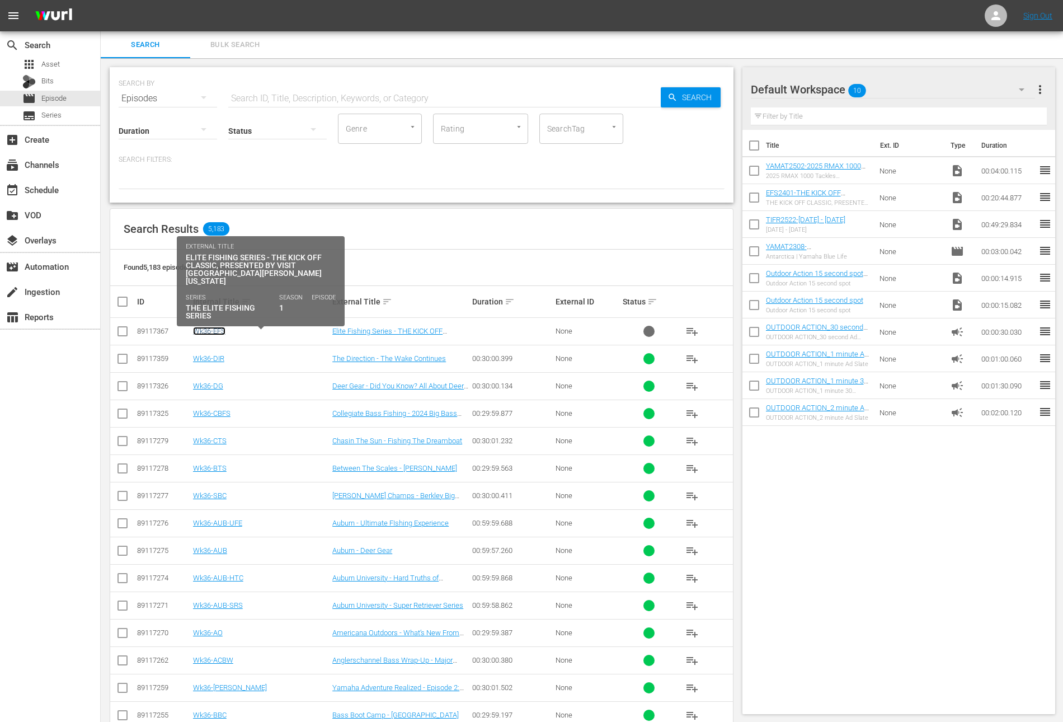
click at [218, 328] on link "Wk36-EFS" at bounding box center [209, 331] width 32 height 8
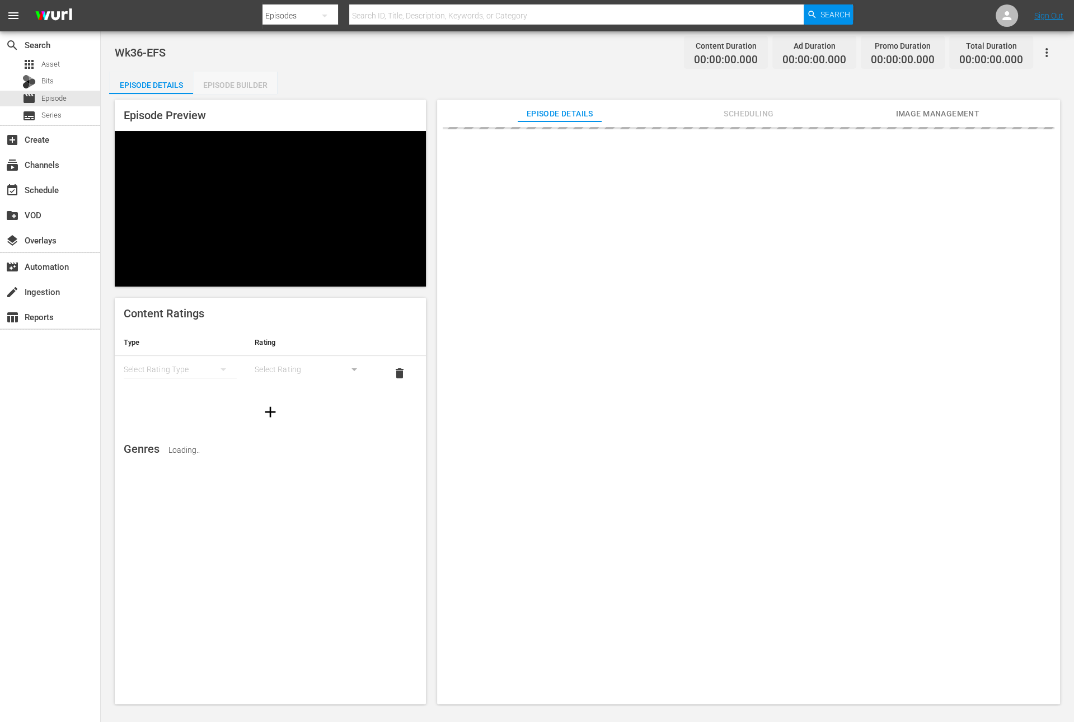
click at [239, 82] on div "Episode Builder" at bounding box center [235, 85] width 84 height 27
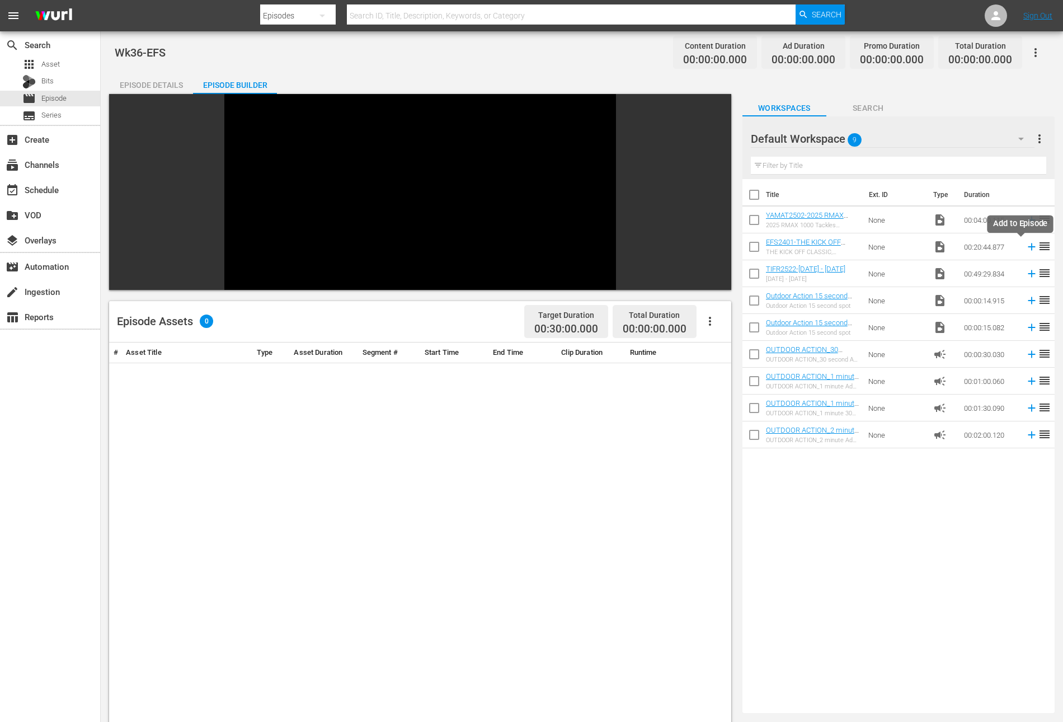
click at [1026, 247] on icon at bounding box center [1032, 247] width 12 height 12
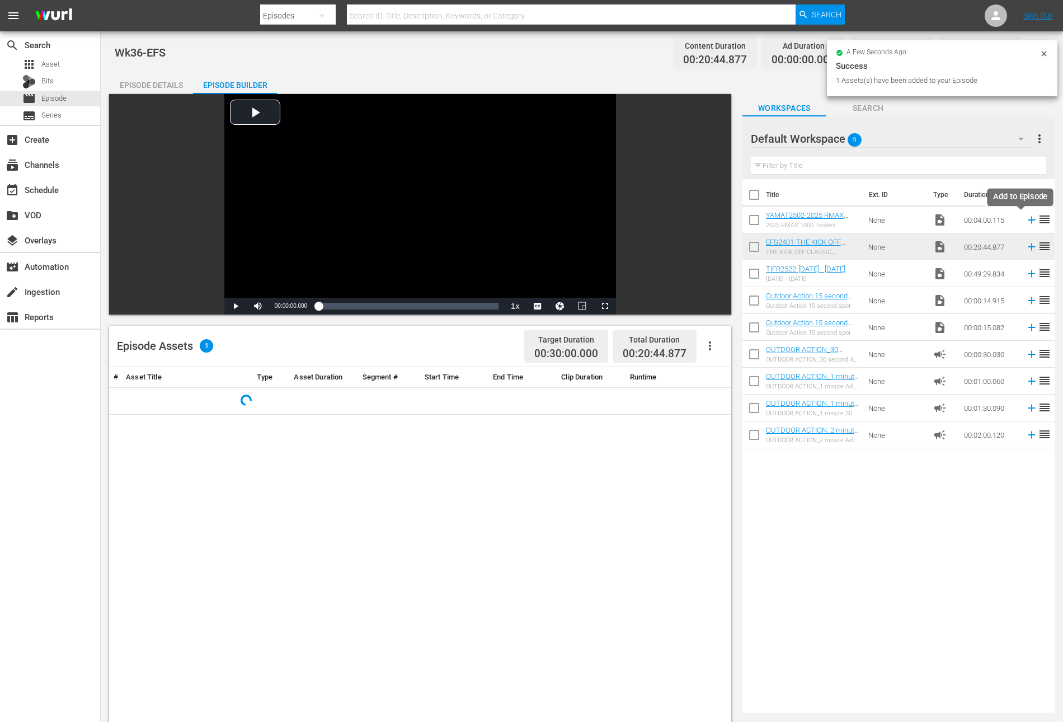
click at [1028, 220] on icon at bounding box center [1031, 220] width 7 height 7
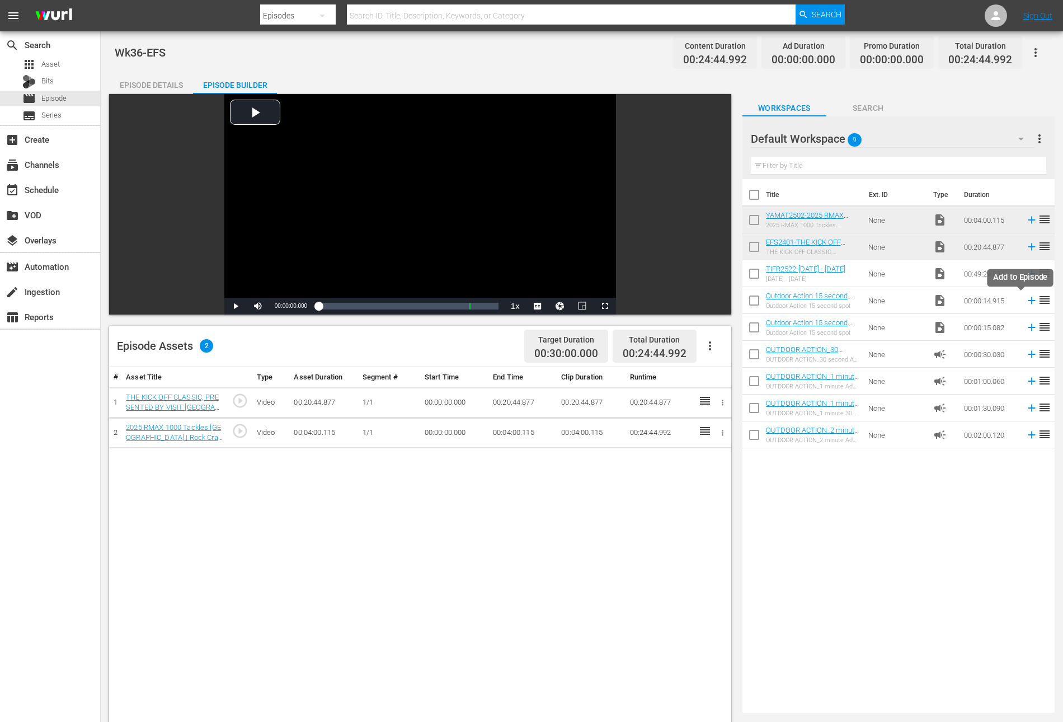
click at [1028, 299] on icon at bounding box center [1031, 300] width 7 height 7
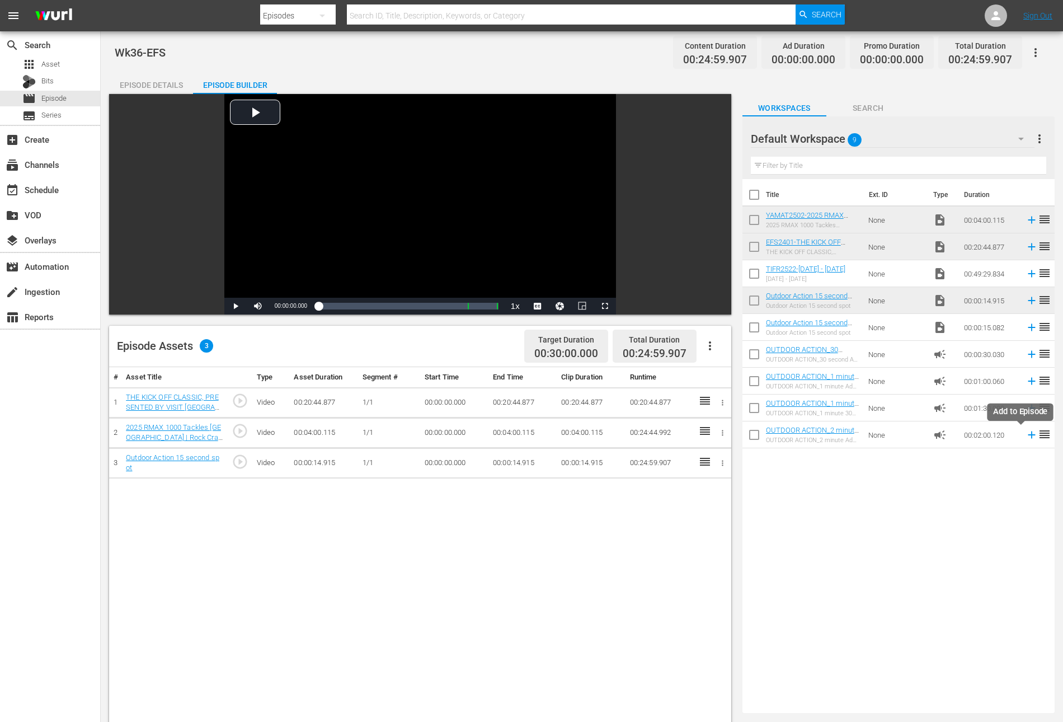
click at [1028, 432] on icon at bounding box center [1031, 434] width 7 height 7
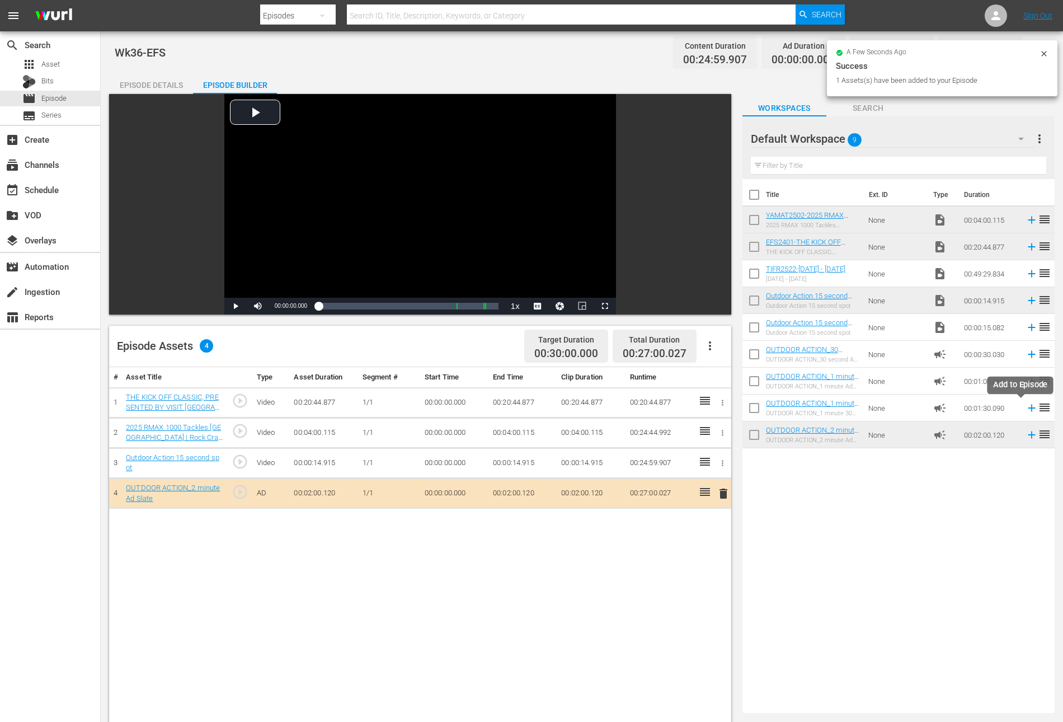
click at [1028, 408] on icon at bounding box center [1031, 408] width 7 height 7
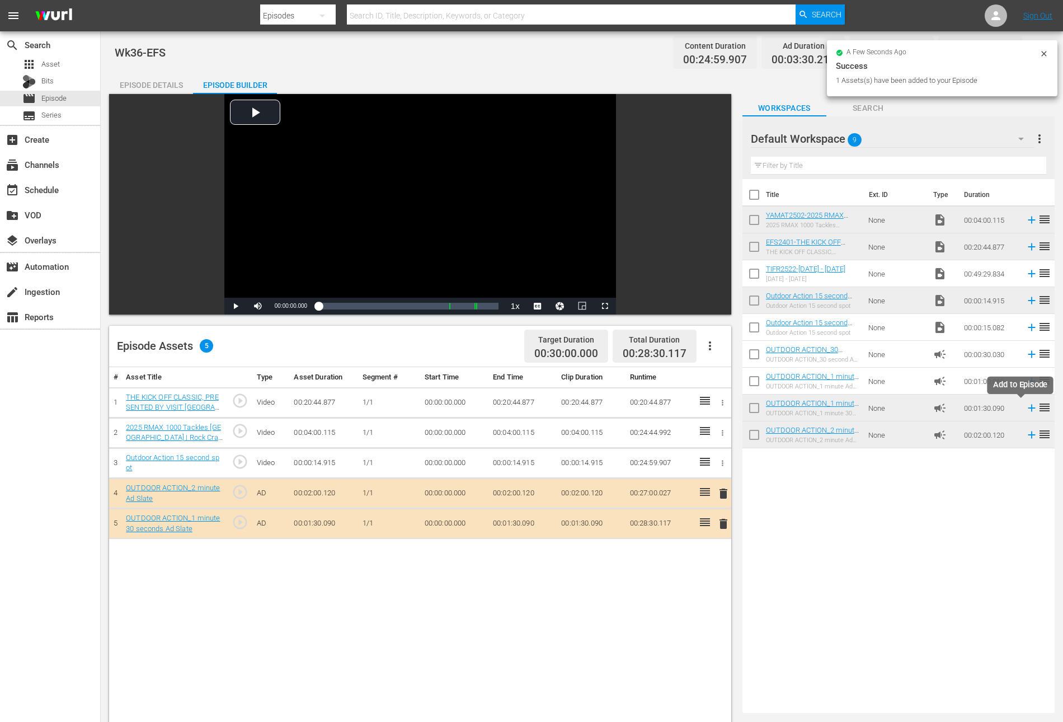
click at [1026, 409] on icon at bounding box center [1032, 408] width 12 height 12
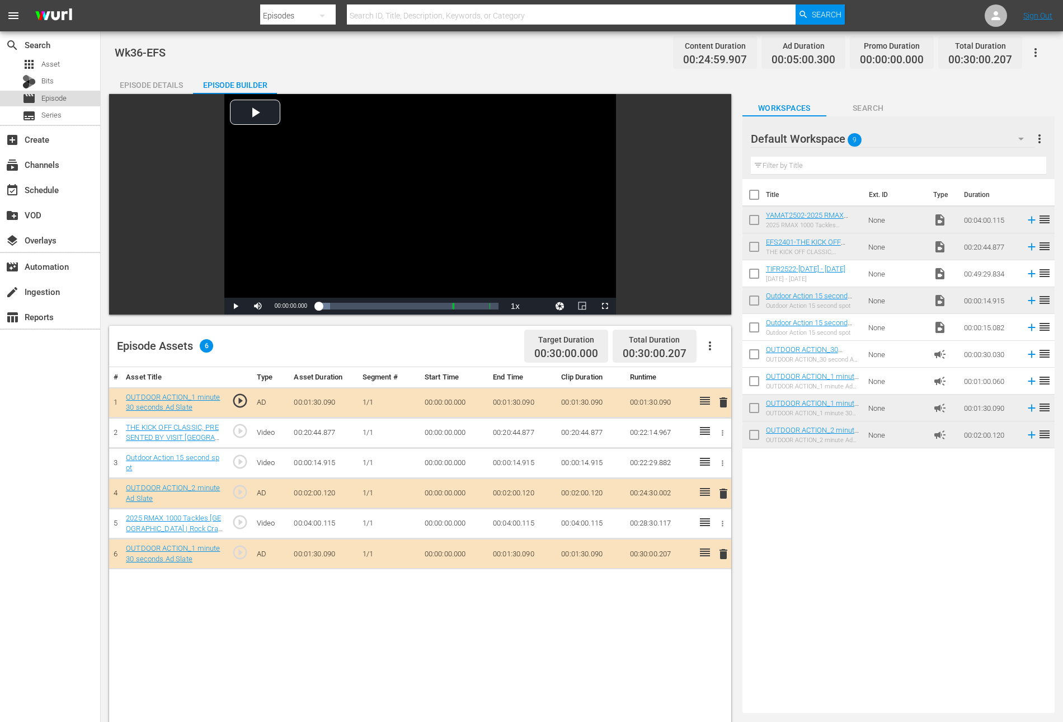
click at [61, 99] on span "Episode" at bounding box center [53, 98] width 25 height 11
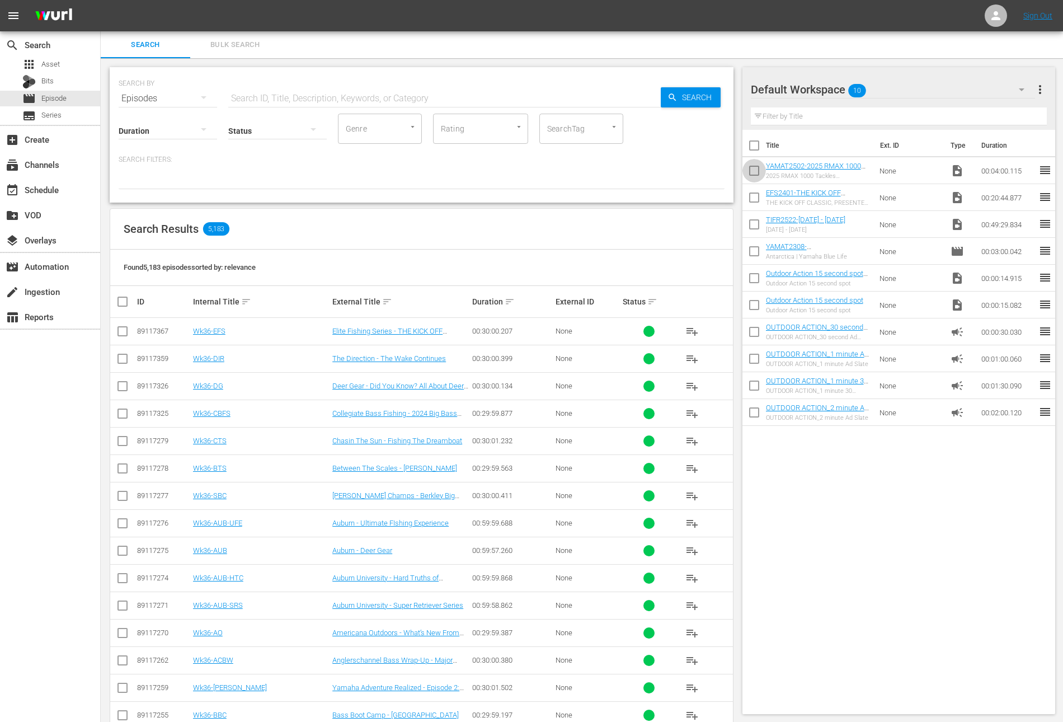
click at [754, 172] on input "checkbox" at bounding box center [753, 172] width 23 height 23
checkbox input "true"
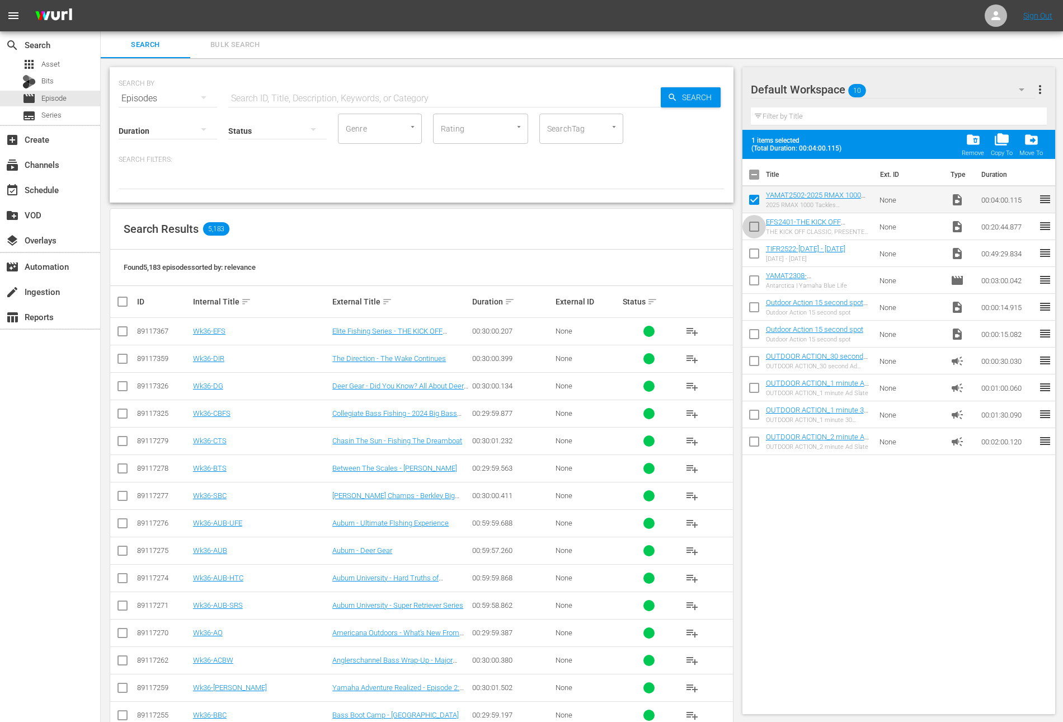
click at [754, 228] on input "checkbox" at bounding box center [753, 228] width 23 height 23
checkbox input "true"
click at [972, 135] on span "folder_delete" at bounding box center [973, 139] width 15 height 15
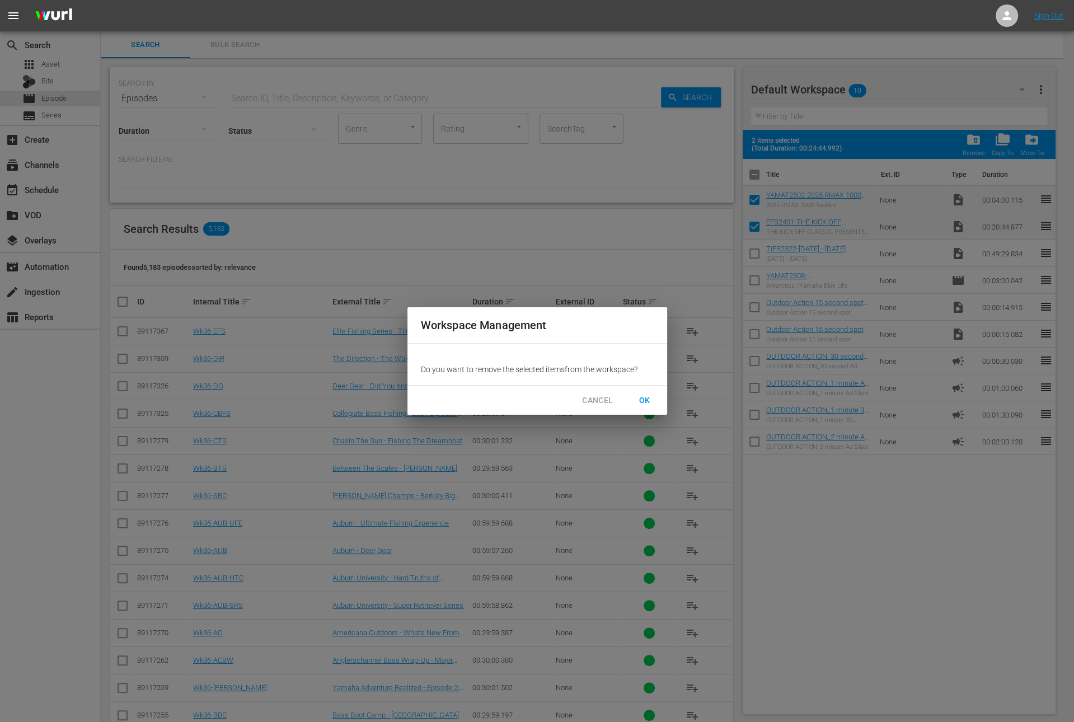
click at [649, 398] on span "OK" at bounding box center [645, 400] width 18 height 14
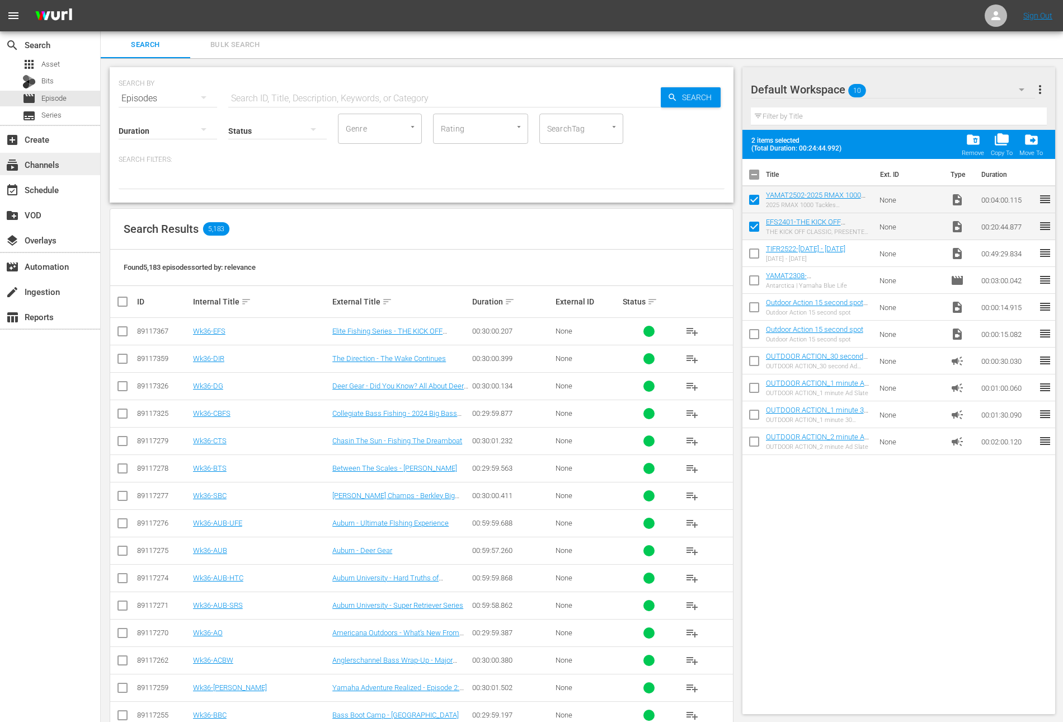
checkbox input "false"
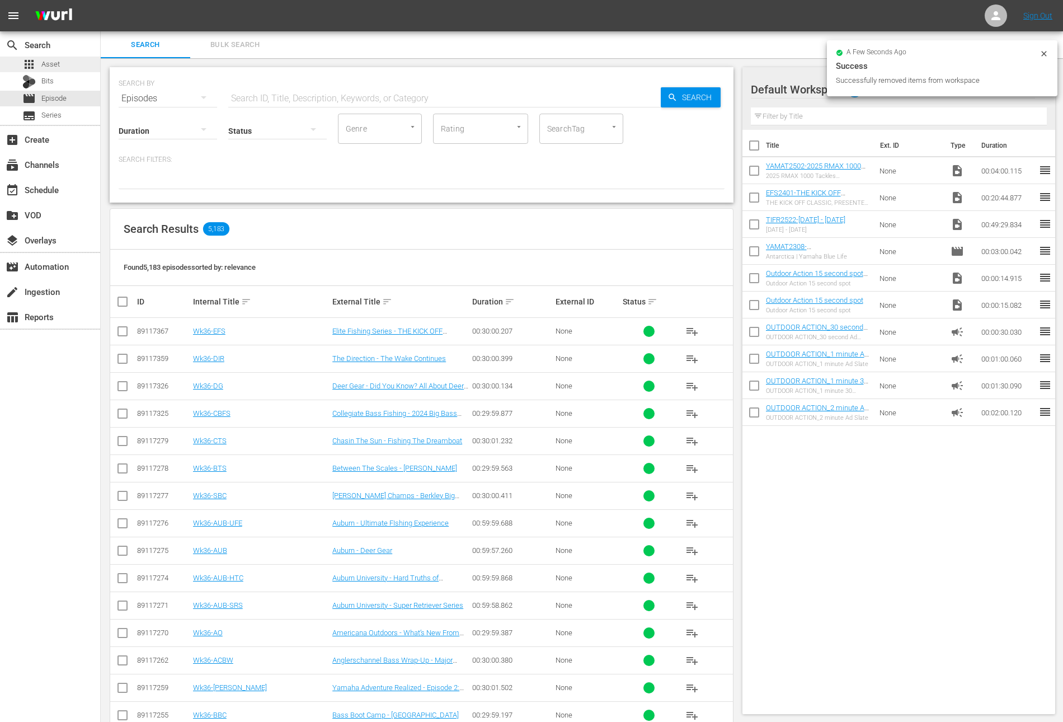
click at [60, 65] on div "apps Asset" at bounding box center [50, 65] width 100 height 16
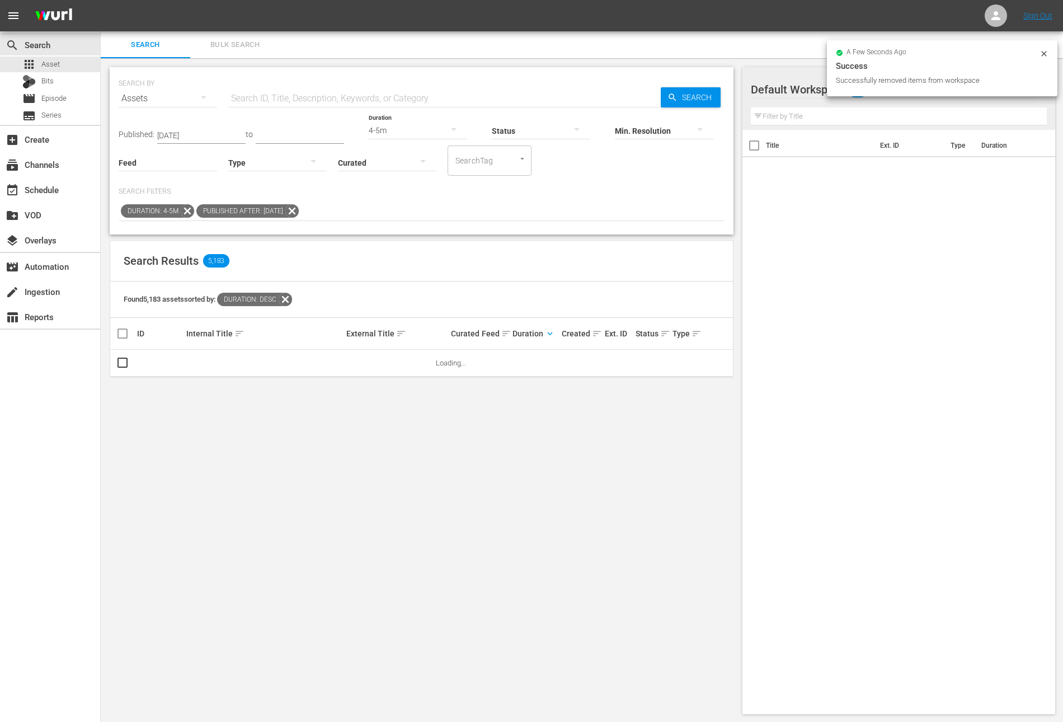
click at [299, 211] on icon at bounding box center [292, 211] width 15 height 15
click at [190, 210] on icon at bounding box center [187, 211] width 15 height 15
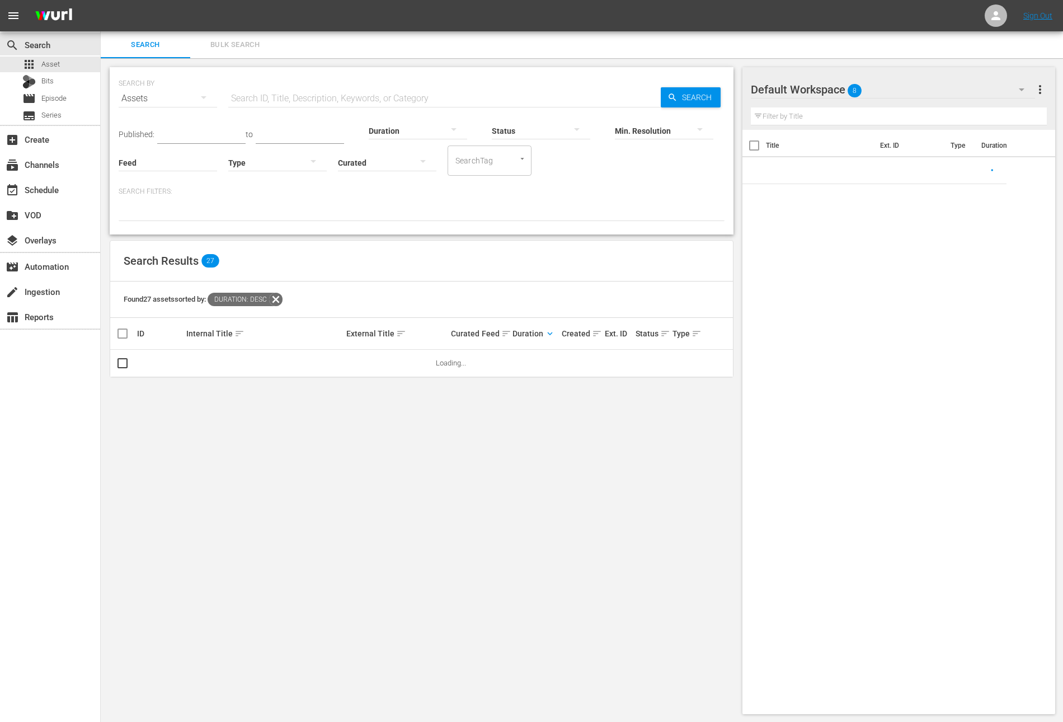
click at [289, 90] on input "text" at bounding box center [444, 98] width 432 height 27
paste input "2024 Student Angler Federation High School Fishing’s National Championship - La…"
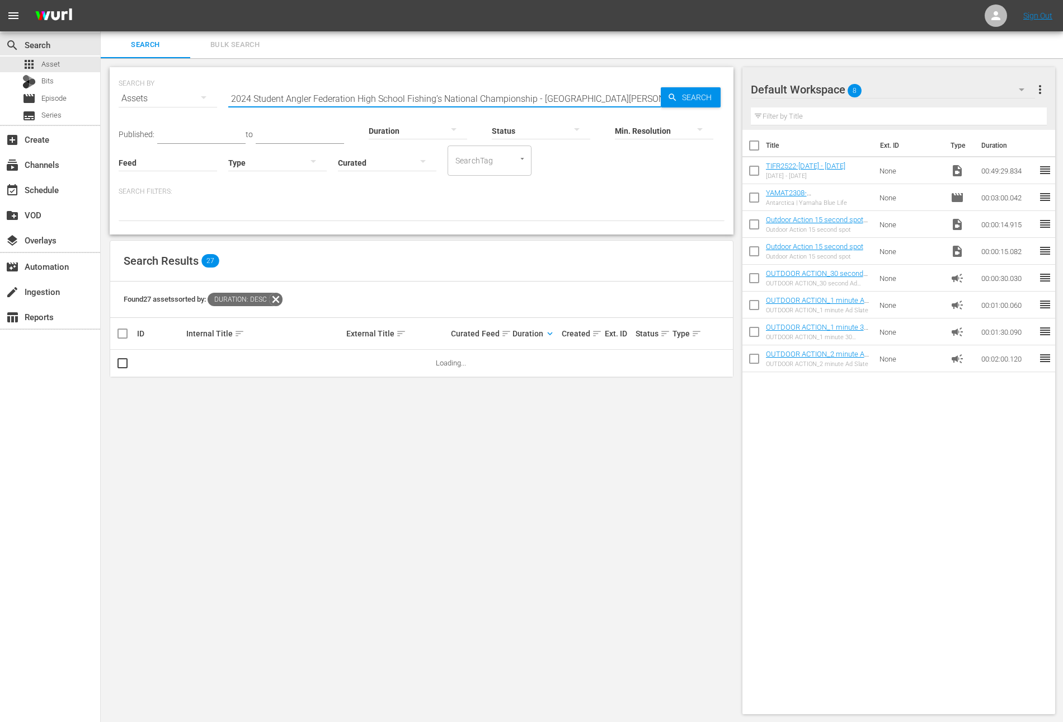
scroll to position [0, 39]
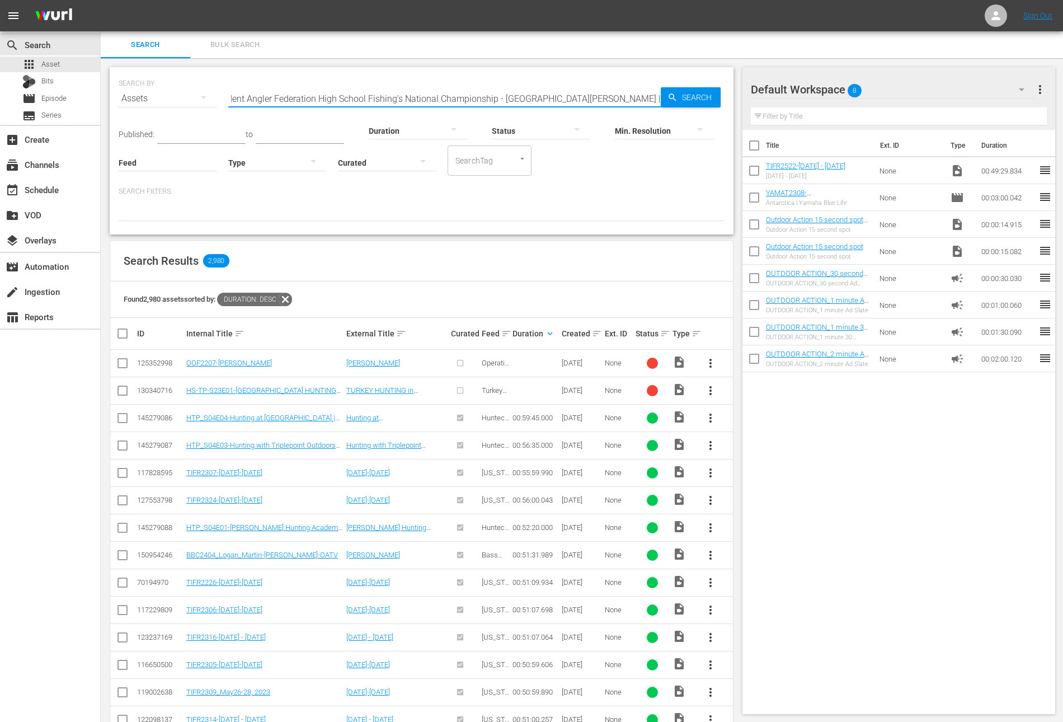
type input "2024 Student Angler Federation High School Fishing’s National Championship - La…"
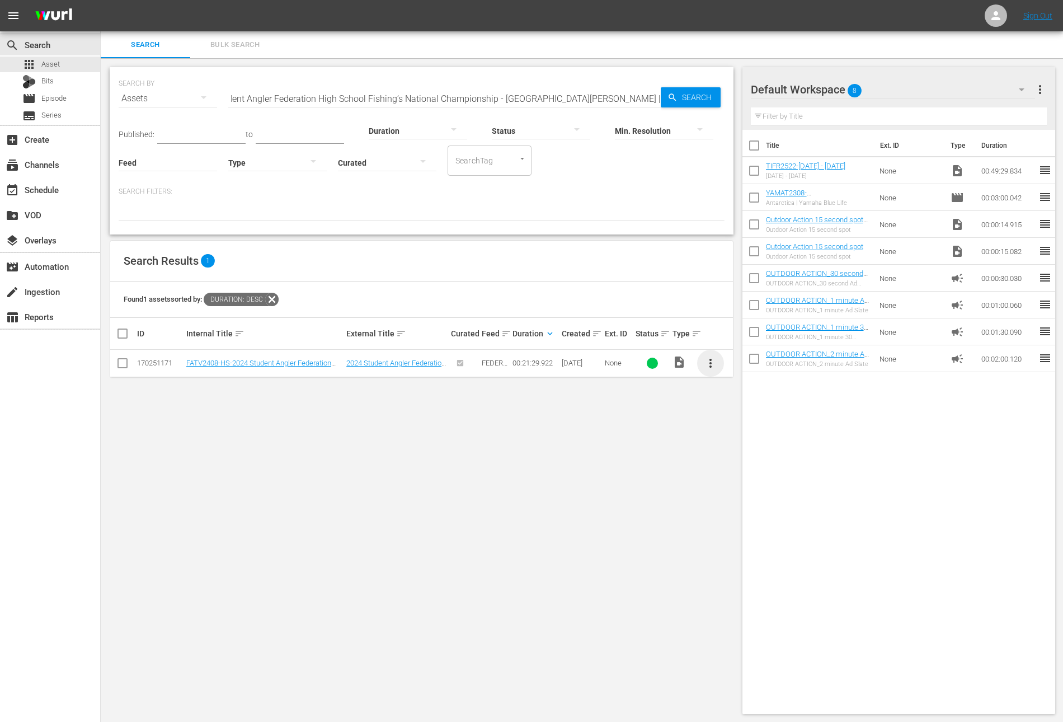
scroll to position [0, 0]
click at [708, 362] on span "more_vert" at bounding box center [710, 362] width 13 height 13
click at [736, 388] on div "Workspace" at bounding box center [771, 393] width 76 height 27
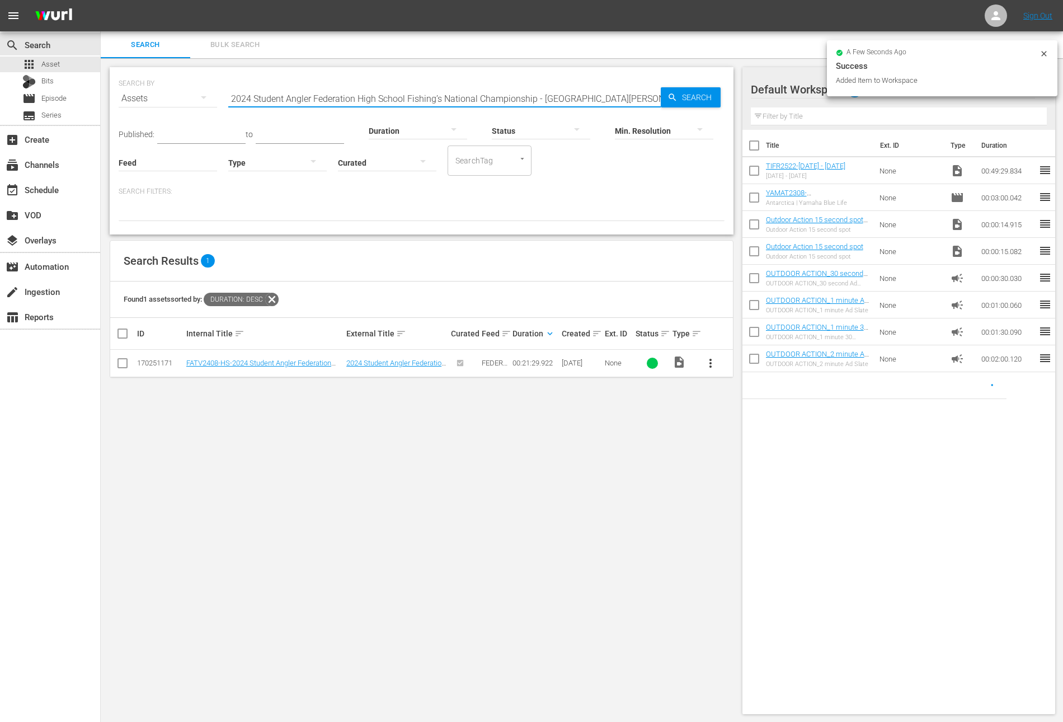
click at [378, 96] on input "2024 Student Angler Federation High School Fishing’s National Championship - La…" at bounding box center [444, 98] width 432 height 27
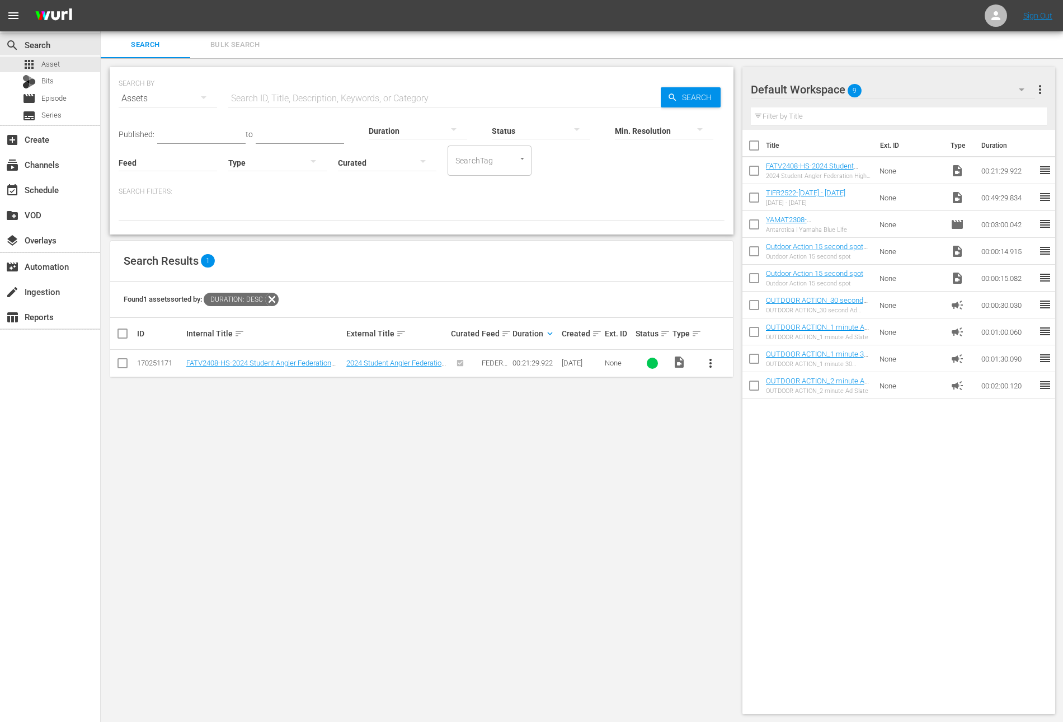
click at [417, 134] on div at bounding box center [418, 130] width 98 height 31
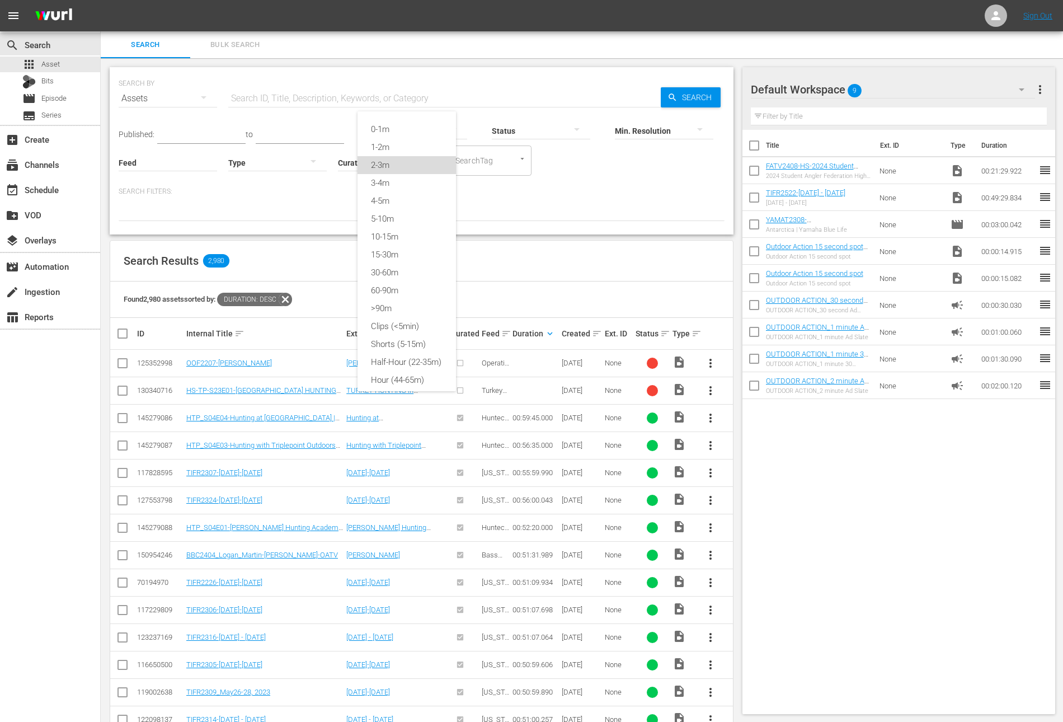
click at [398, 166] on div "2-3m" at bounding box center [407, 165] width 98 height 18
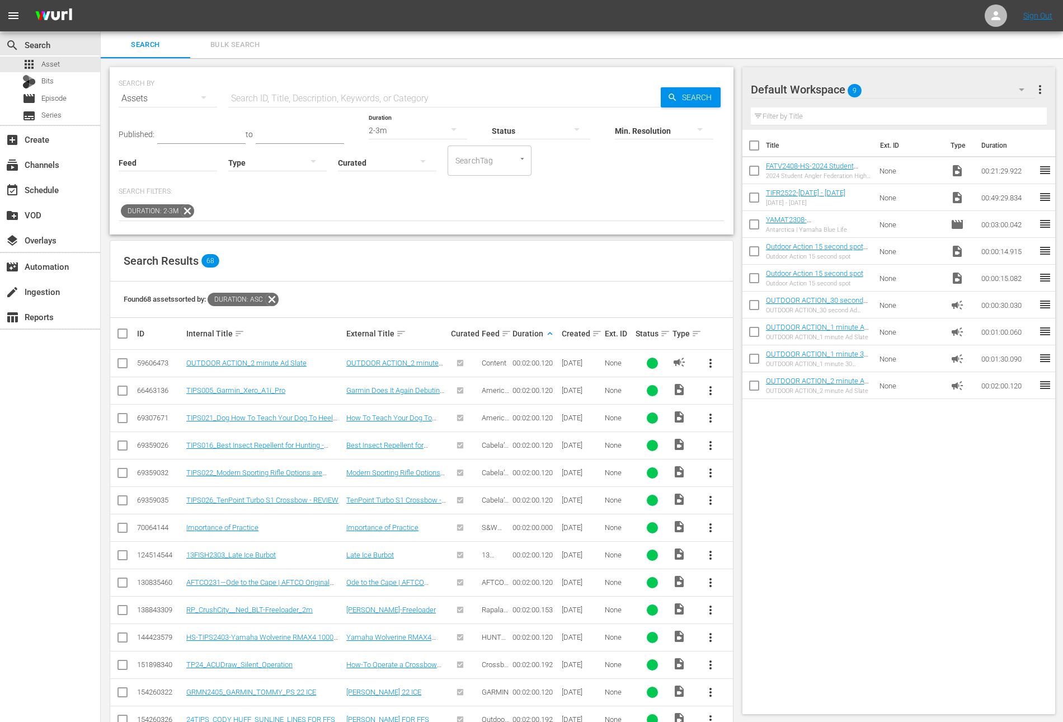
click at [172, 135] on div "Feed Feed Title" at bounding box center [168, 155] width 98 height 40
click at [187, 126] on div "Published: to Duration 2-3m Status Min. Resolution Feed Feed Title Type Curated…" at bounding box center [422, 144] width 606 height 64
click at [173, 132] on input "text" at bounding box center [201, 135] width 88 height 17
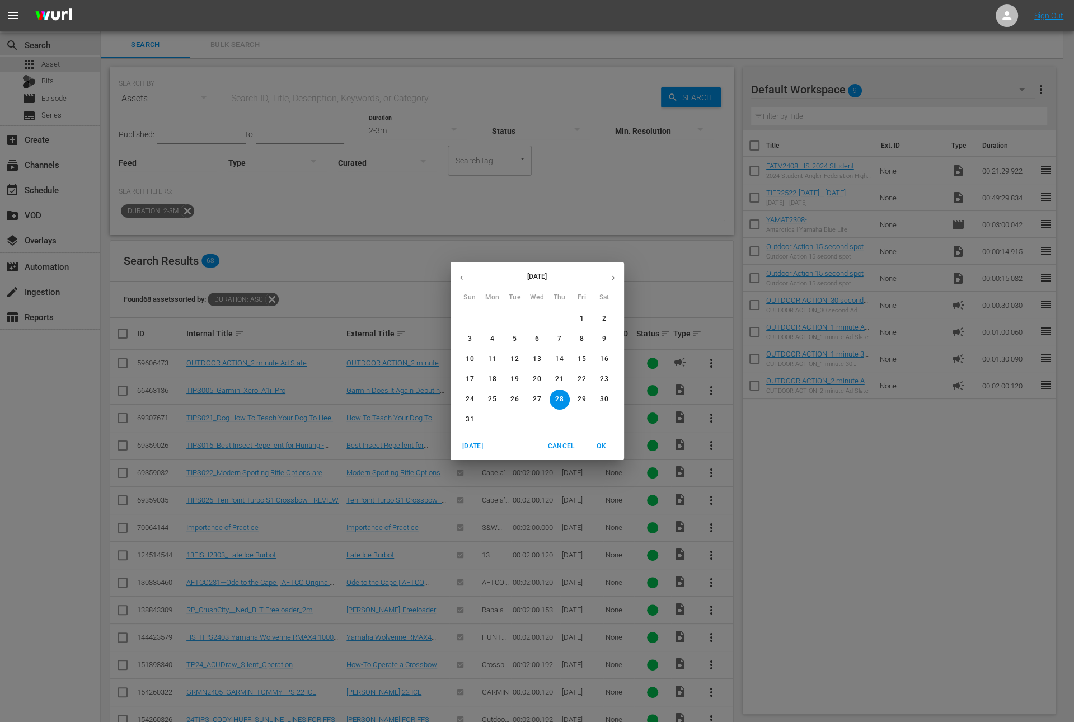
click at [465, 276] on icon "button" at bounding box center [461, 278] width 8 height 8
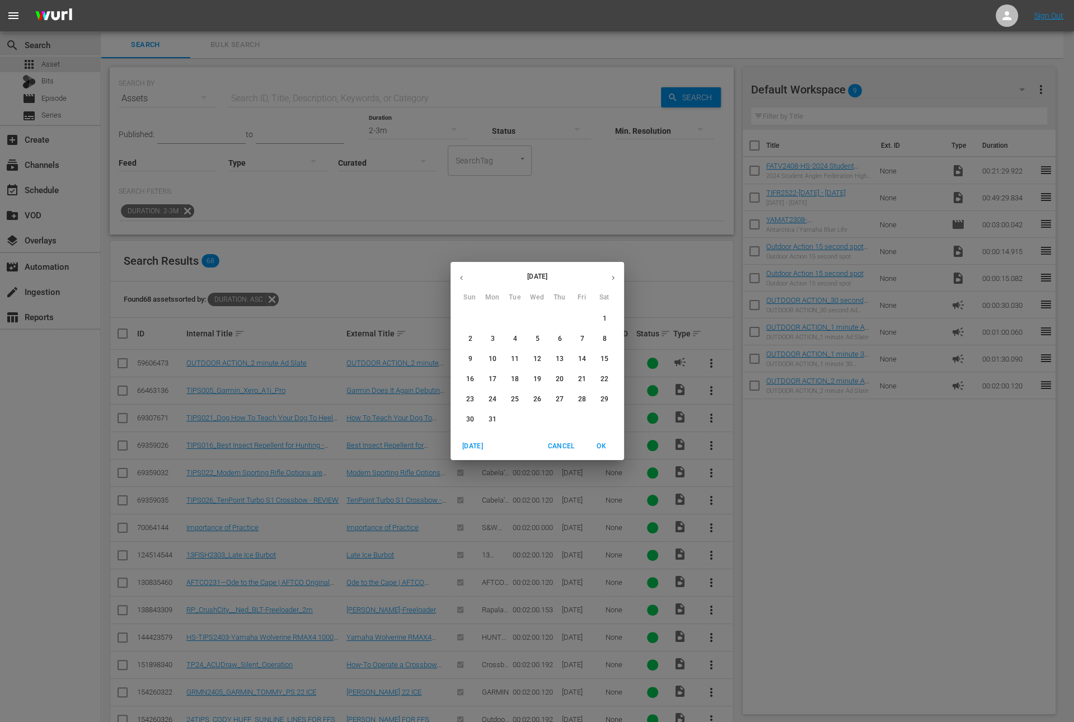
click at [465, 276] on icon "button" at bounding box center [461, 278] width 8 height 8
click at [473, 322] on span "1" at bounding box center [470, 319] width 20 height 10
type input "[DATE]"
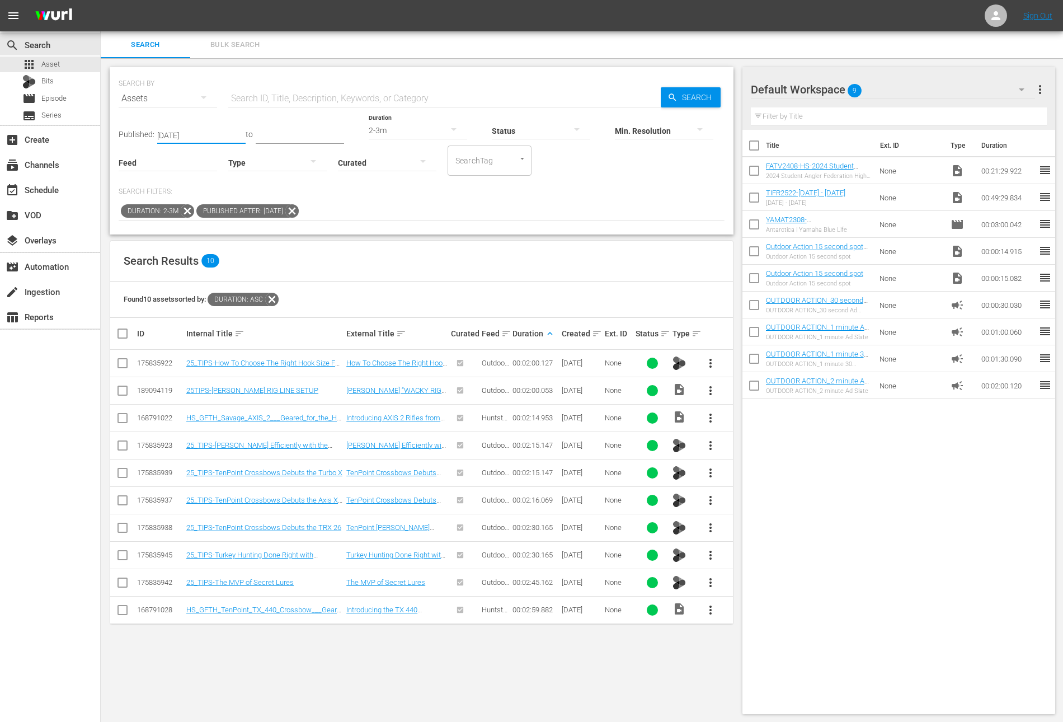
click at [712, 390] on span "more_vert" at bounding box center [710, 390] width 13 height 13
click at [749, 417] on div "Workspace" at bounding box center [771, 420] width 76 height 27
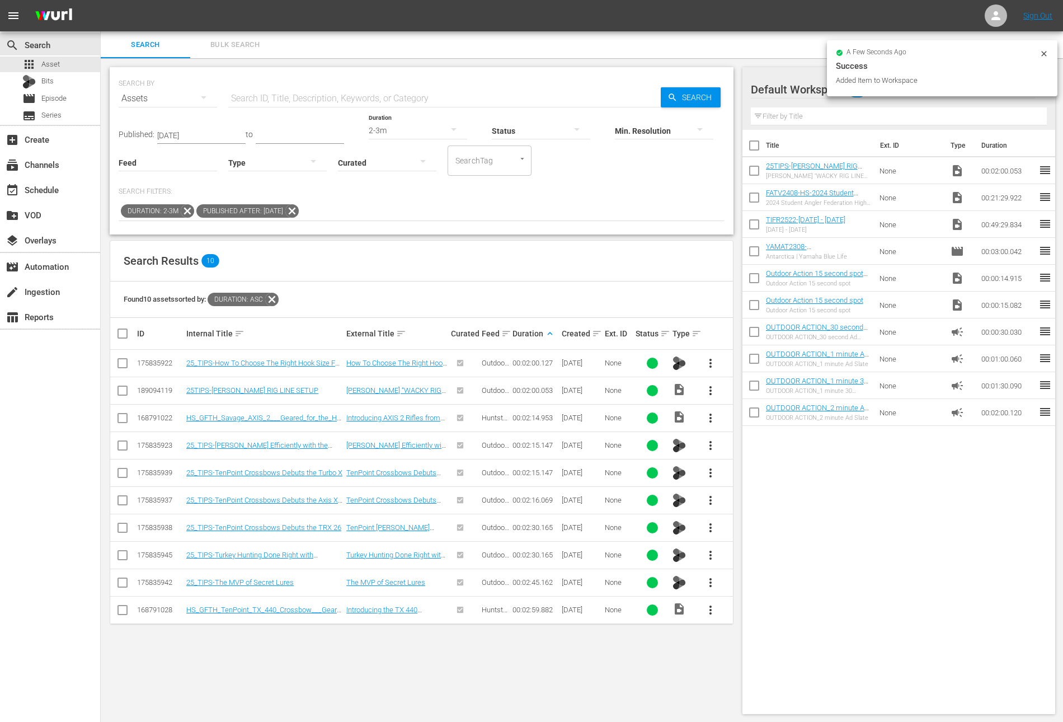
click at [412, 130] on div "2-3m" at bounding box center [418, 130] width 98 height 31
click at [403, 133] on div "1-2m" at bounding box center [407, 140] width 98 height 18
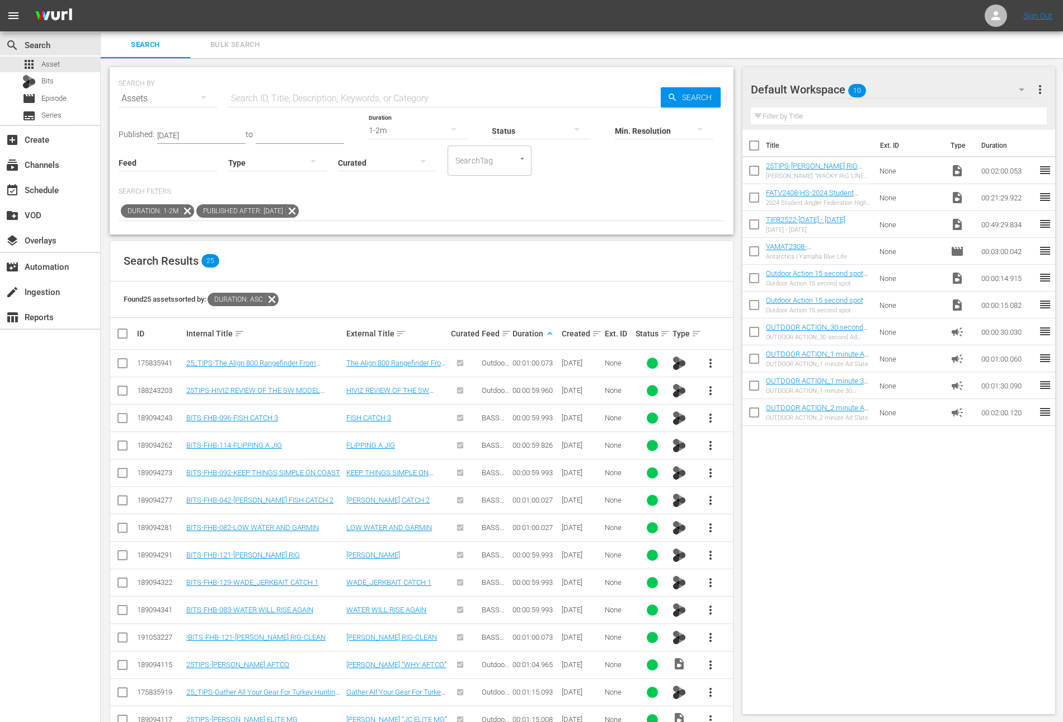
click at [709, 556] on span "more_vert" at bounding box center [710, 554] width 13 height 13
click at [750, 589] on div "Workspace" at bounding box center [771, 584] width 76 height 27
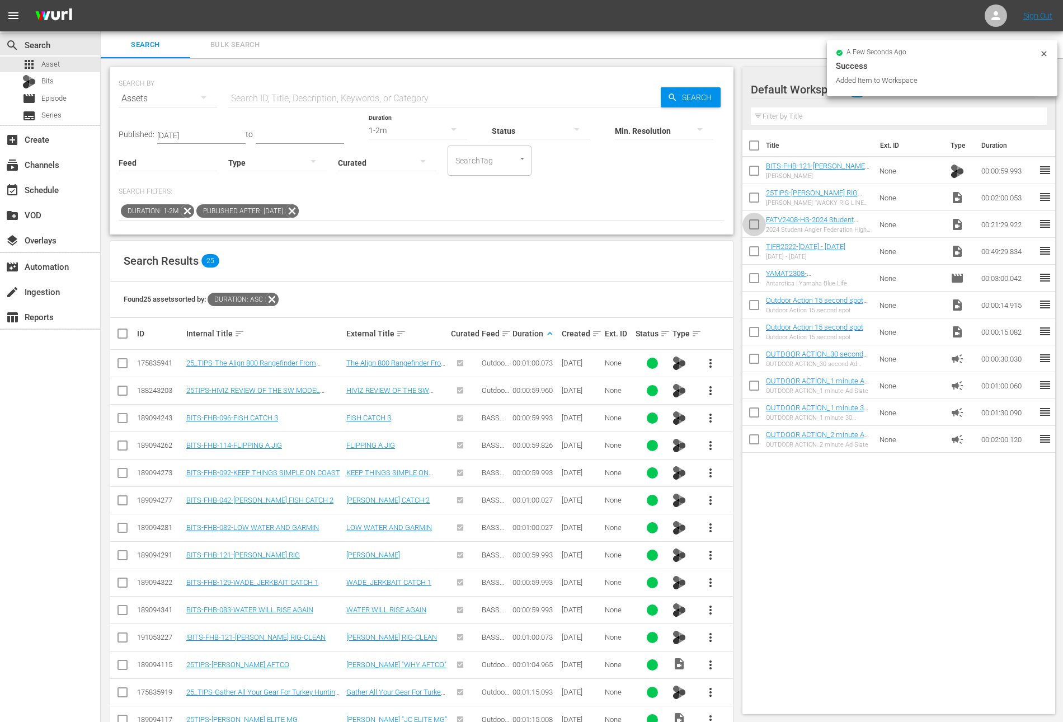
click at [752, 215] on input "checkbox" at bounding box center [753, 226] width 23 height 23
checkbox input "true"
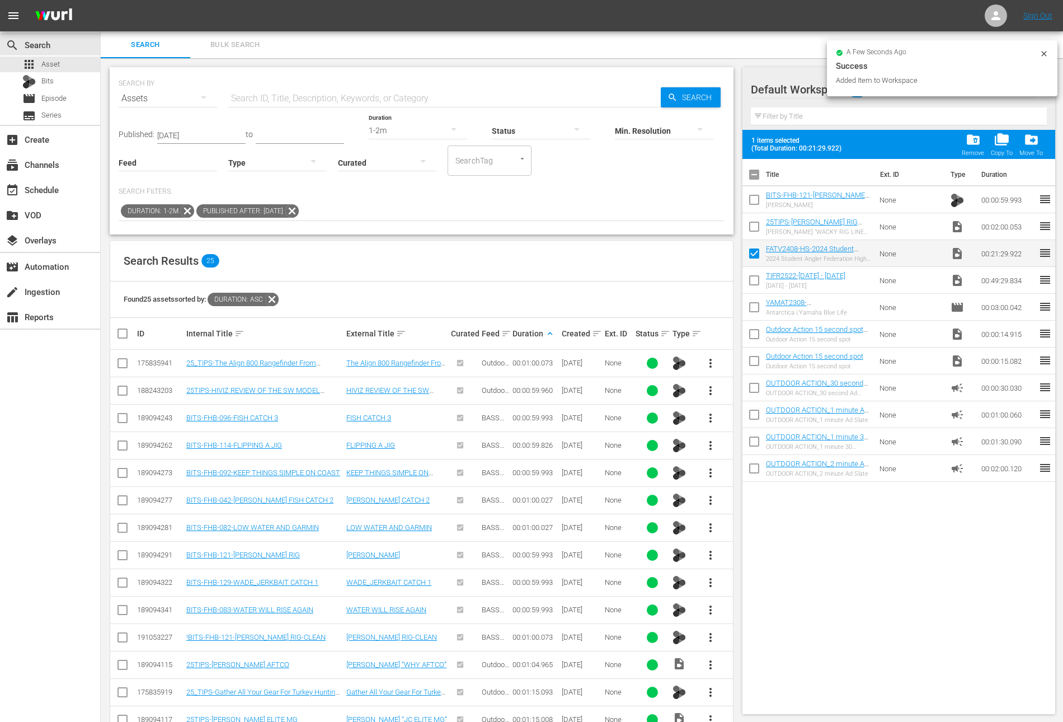
click at [754, 224] on input "checkbox" at bounding box center [753, 228] width 23 height 23
checkbox input "true"
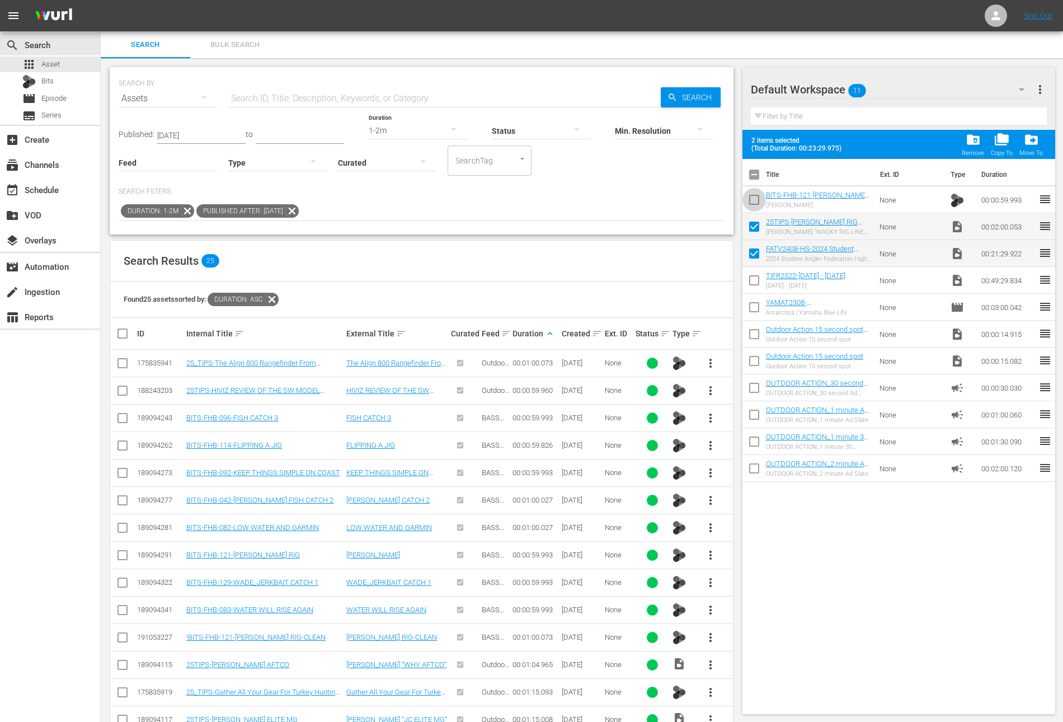
click at [753, 201] on input "checkbox" at bounding box center [753, 201] width 23 height 23
checkbox input "true"
click at [388, 132] on div "1-2m" at bounding box center [418, 130] width 98 height 31
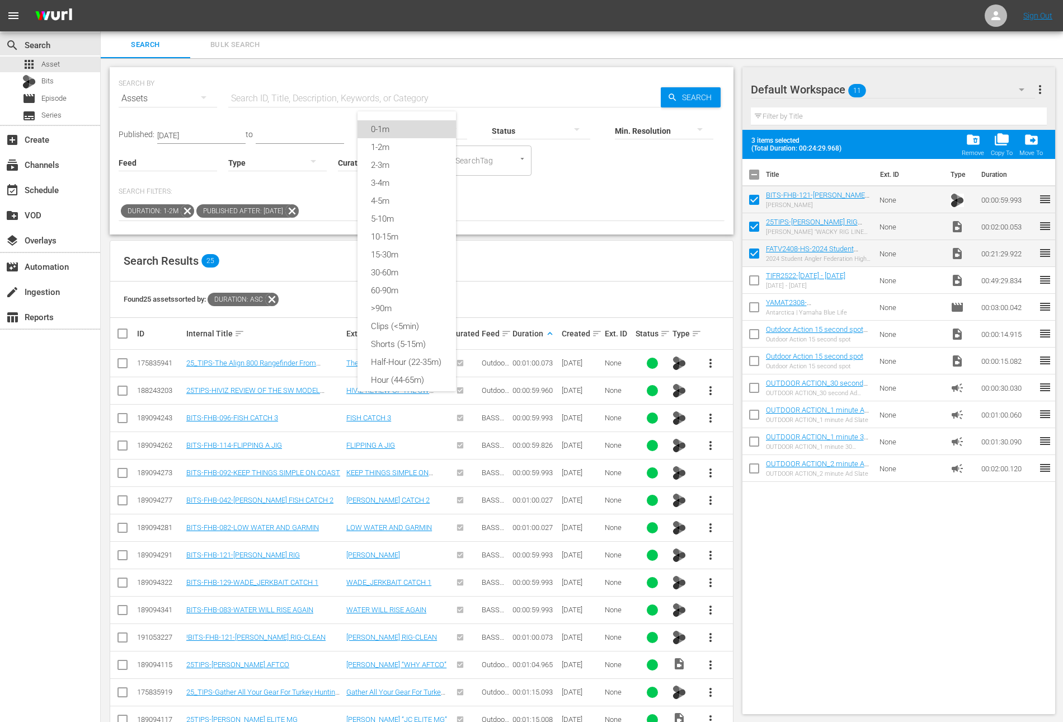
click at [398, 122] on div "0-1m" at bounding box center [407, 129] width 98 height 18
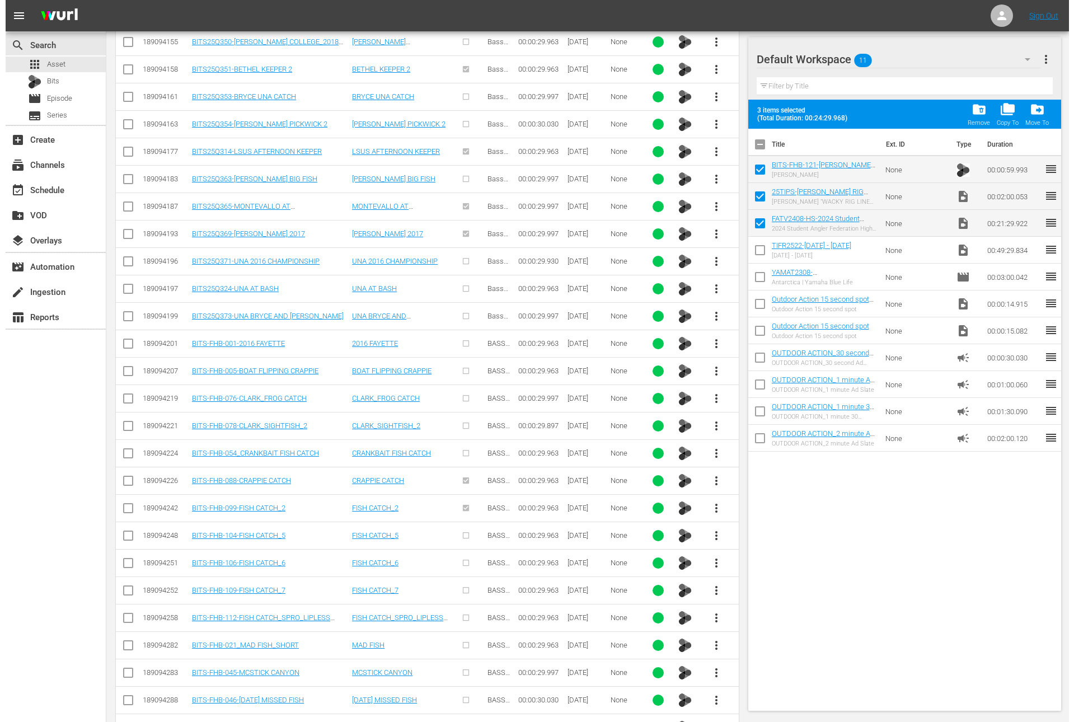
scroll to position [3795, 0]
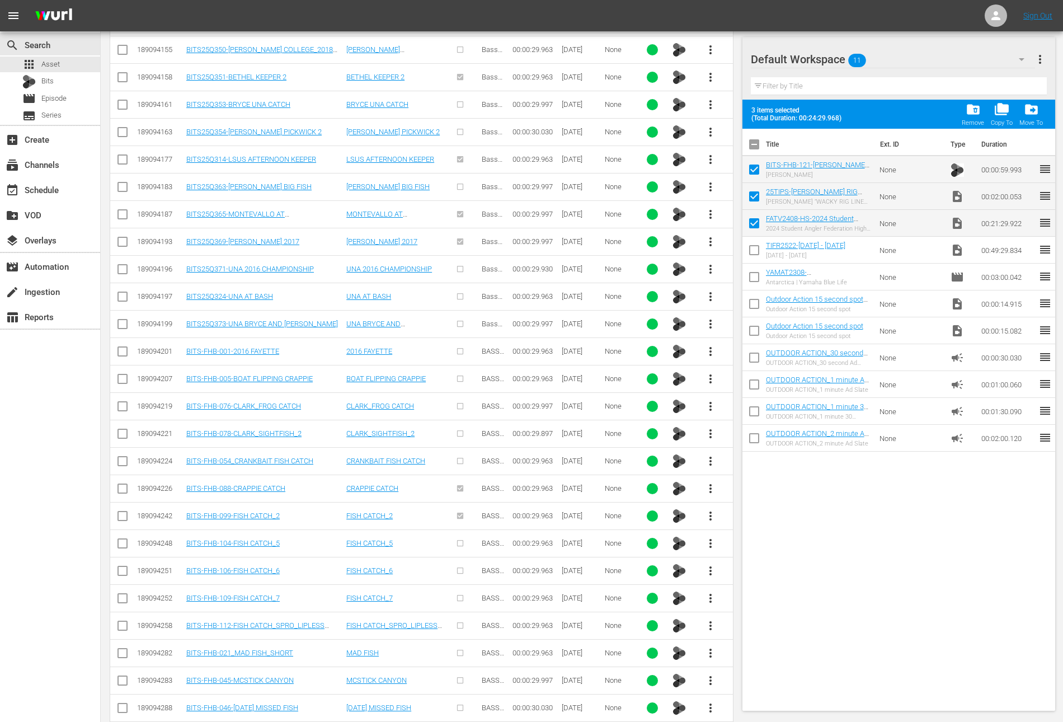
click at [707, 721] on span "more_vert" at bounding box center [710, 734] width 13 height 13
click at [746, 637] on div "Workspace" at bounding box center [771, 644] width 76 height 27
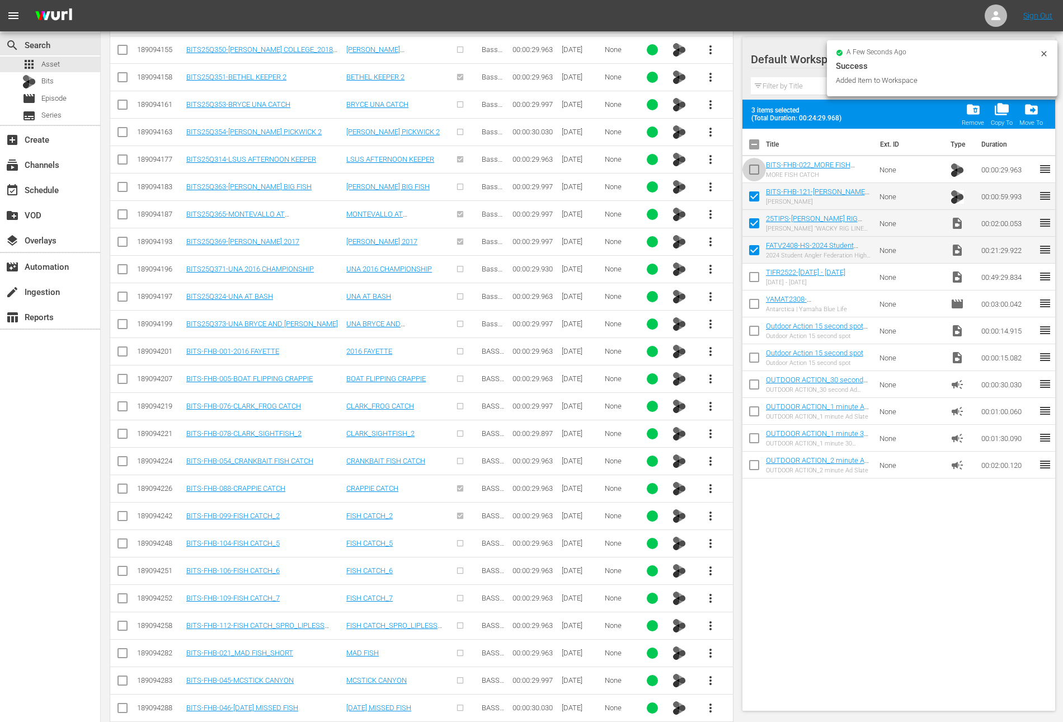
click at [757, 174] on input "checkbox" at bounding box center [753, 171] width 23 height 23
checkbox input "true"
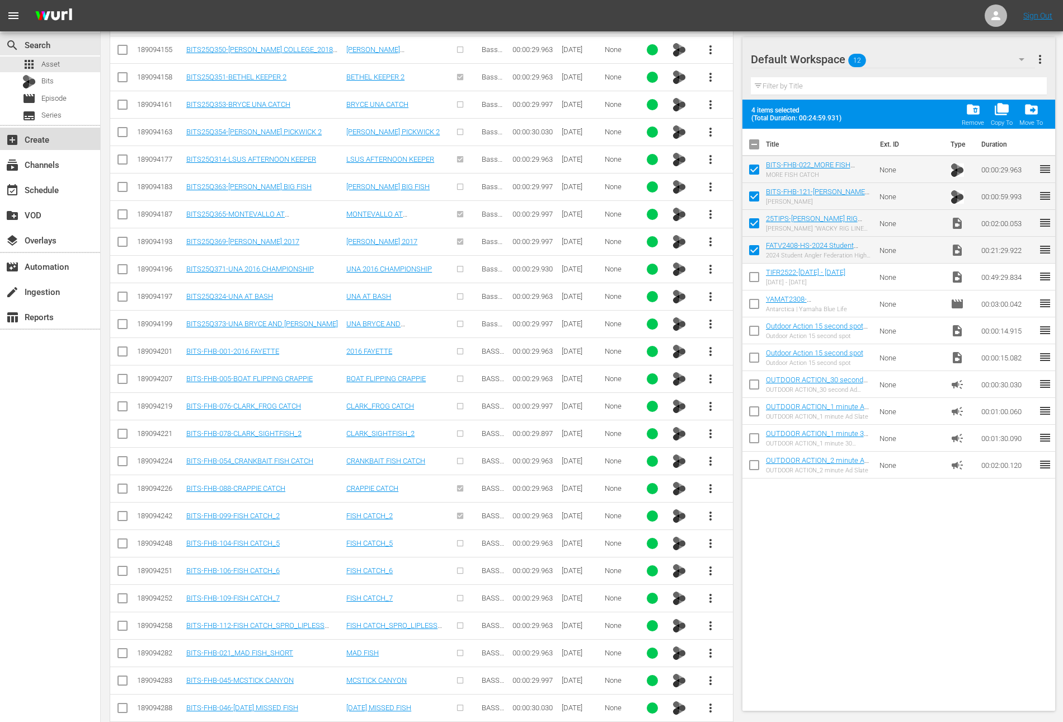
click at [51, 138] on div "add_box Create" at bounding box center [31, 138] width 63 height 10
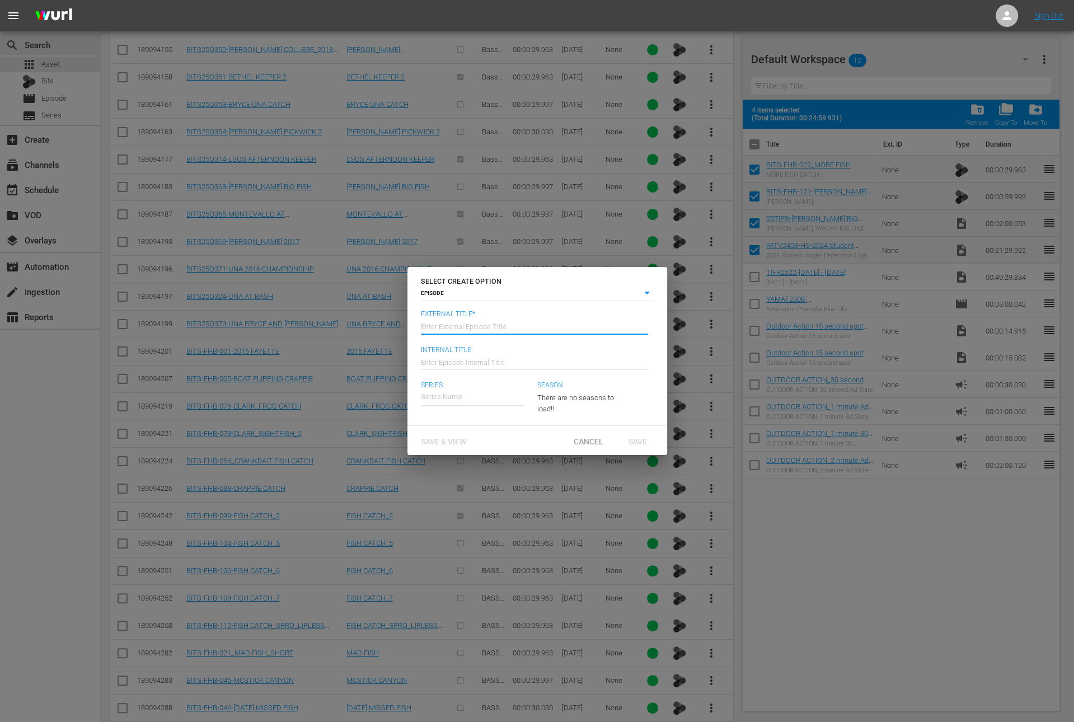
click at [544, 322] on input "text" at bounding box center [534, 325] width 227 height 27
paste input "2024 Student Angler Federation High School Fishing’s National Championship - La…"
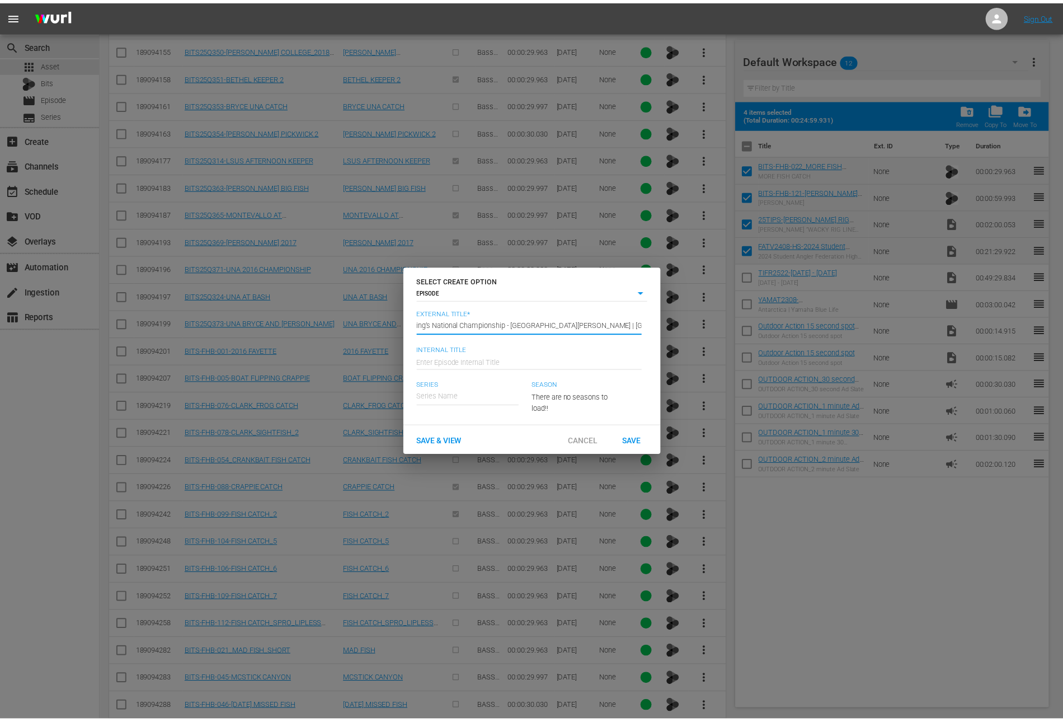
scroll to position [0, 0]
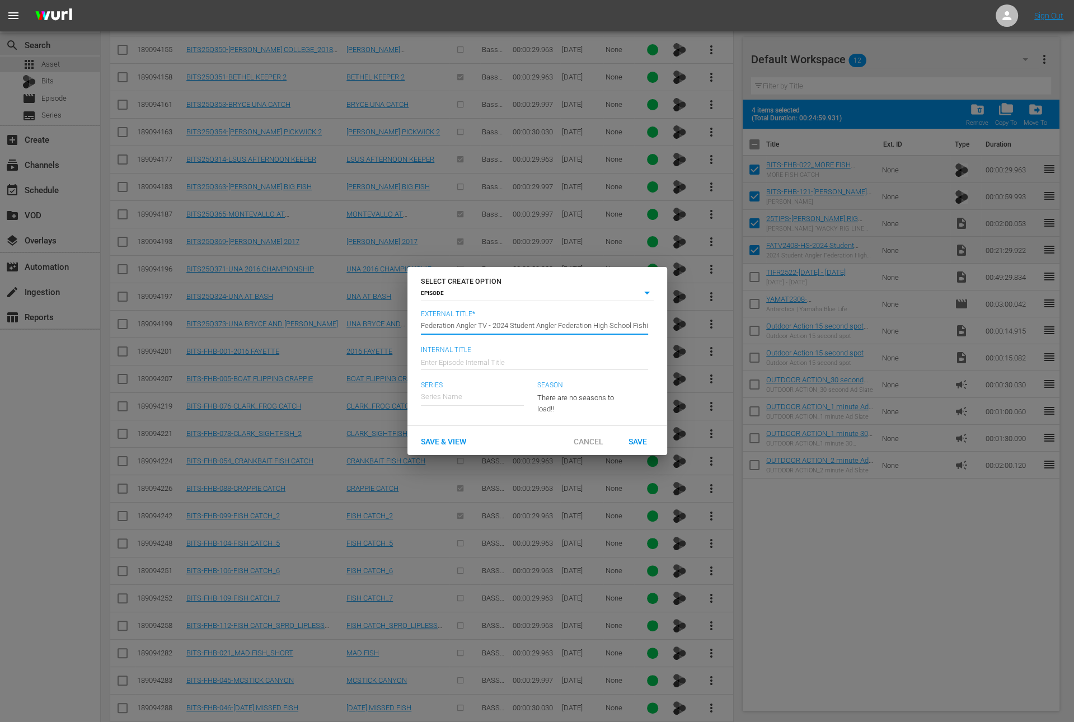
type input "Federation Angler TV - 2024 Student Angler Federation High School Fishing’s Nat…"
type input "Wk36-FATV"
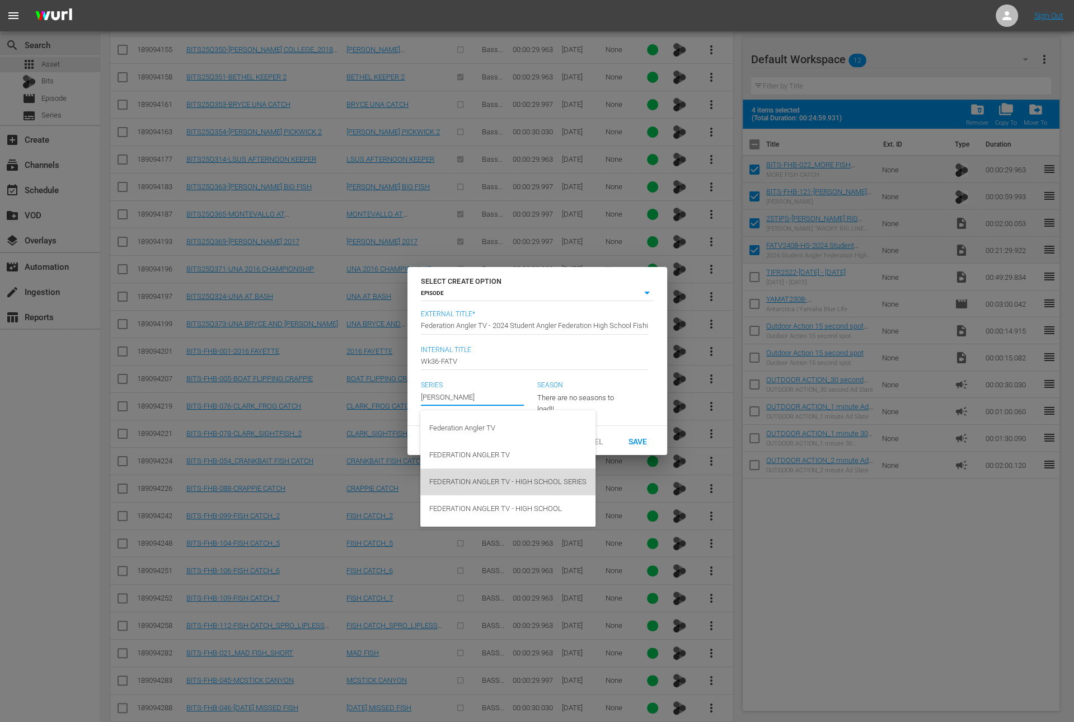
click at [530, 487] on div "FEDERATION ANGLER TV - HIGH SCHOOL SERIES" at bounding box center [507, 481] width 157 height 27
type input "FEDERATION ANGLER TV - HIGH SCHOOL SERIES"
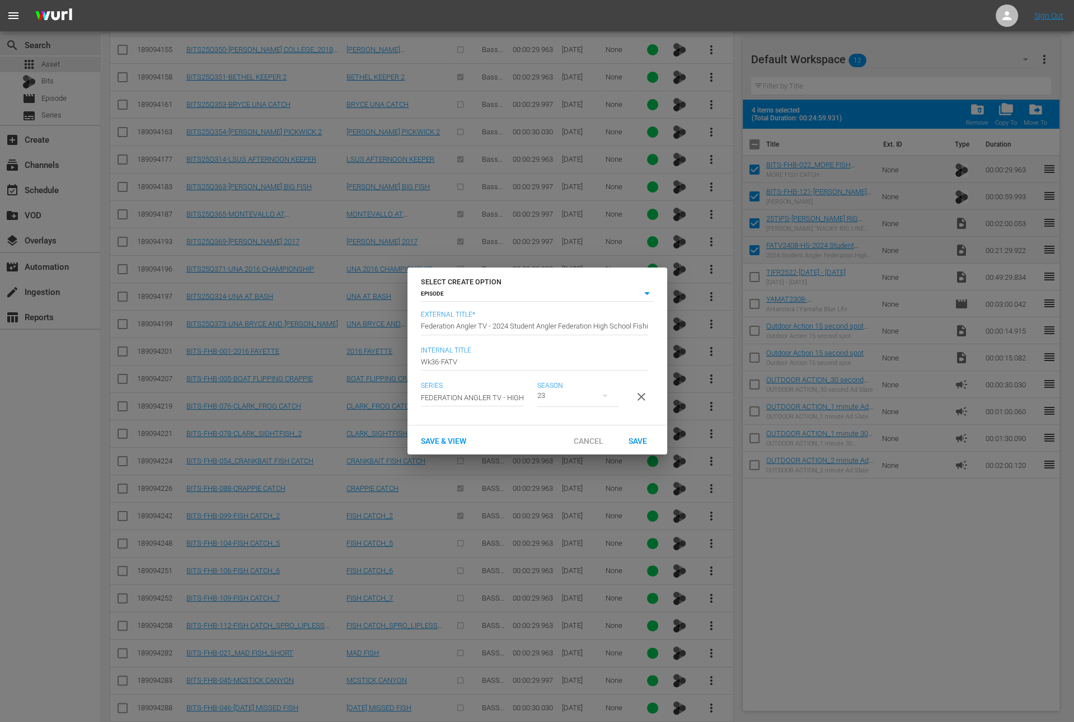
click at [578, 393] on div "23" at bounding box center [578, 395] width 82 height 31
click at [495, 388] on div "23 20" at bounding box center [537, 361] width 1074 height 722
click at [484, 396] on input "text" at bounding box center [472, 397] width 103 height 27
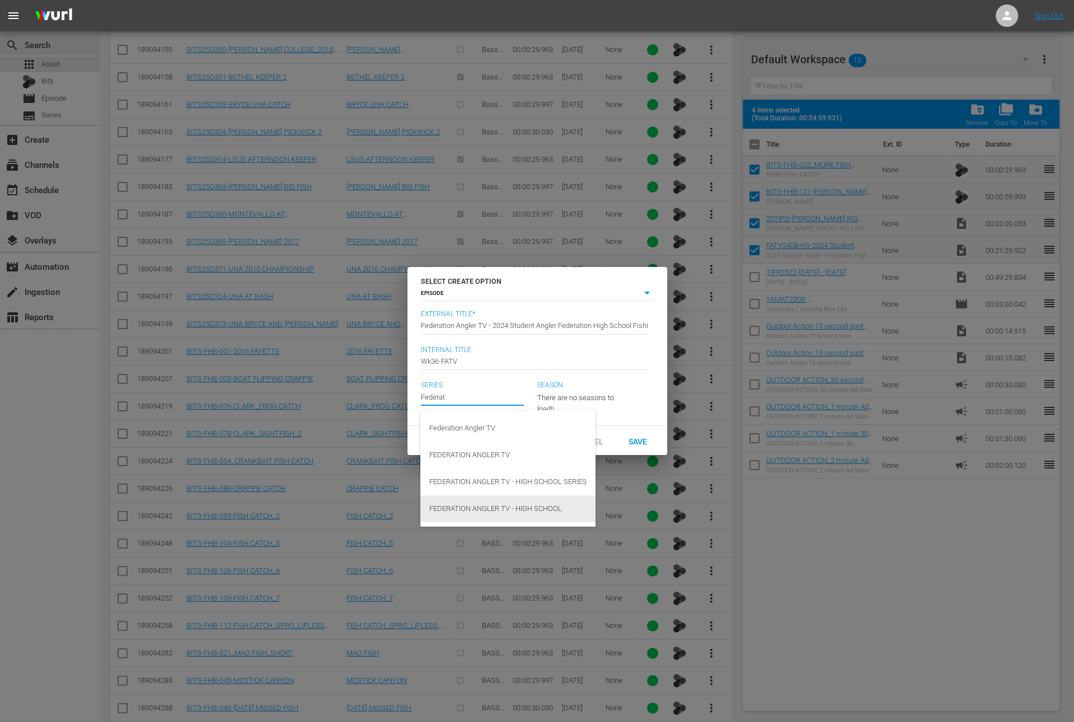
click at [501, 511] on div "FEDERATION ANGLER TV - HIGH SCHOOL" at bounding box center [507, 508] width 157 height 27
type input "FEDERATION ANGLER TV - HIGH SCHOOL"
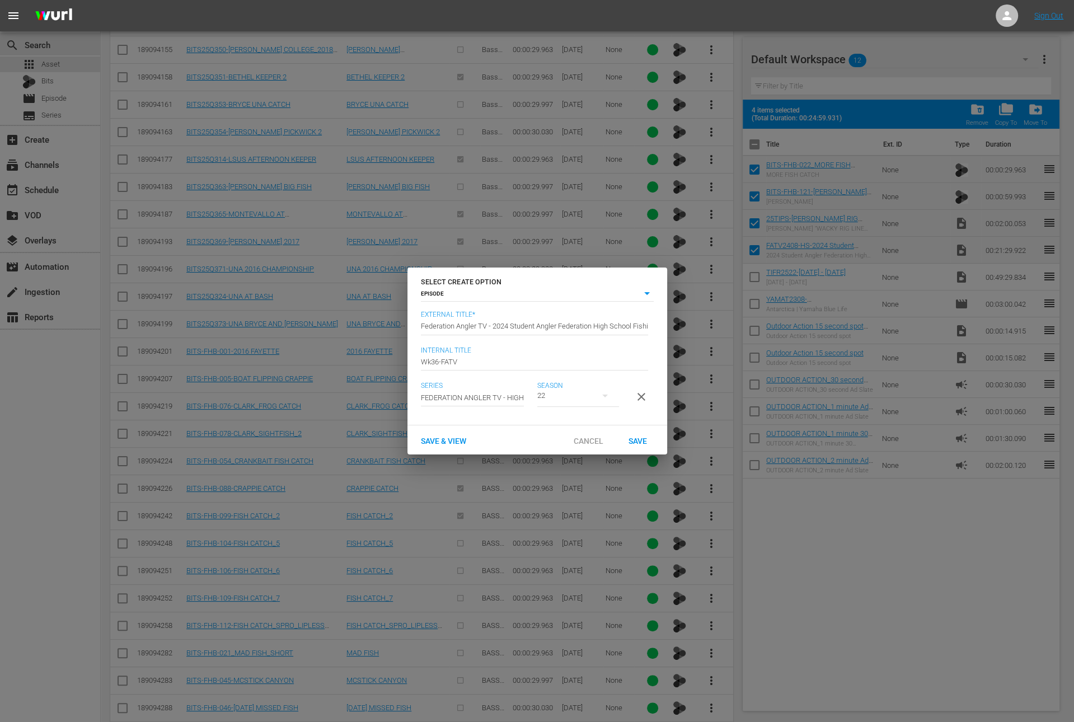
click at [565, 395] on div "22" at bounding box center [578, 395] width 82 height 31
click at [500, 393] on div "22" at bounding box center [537, 361] width 1074 height 722
click at [485, 388] on div "22" at bounding box center [537, 361] width 1074 height 722
click at [478, 390] on input "text" at bounding box center [472, 397] width 103 height 27
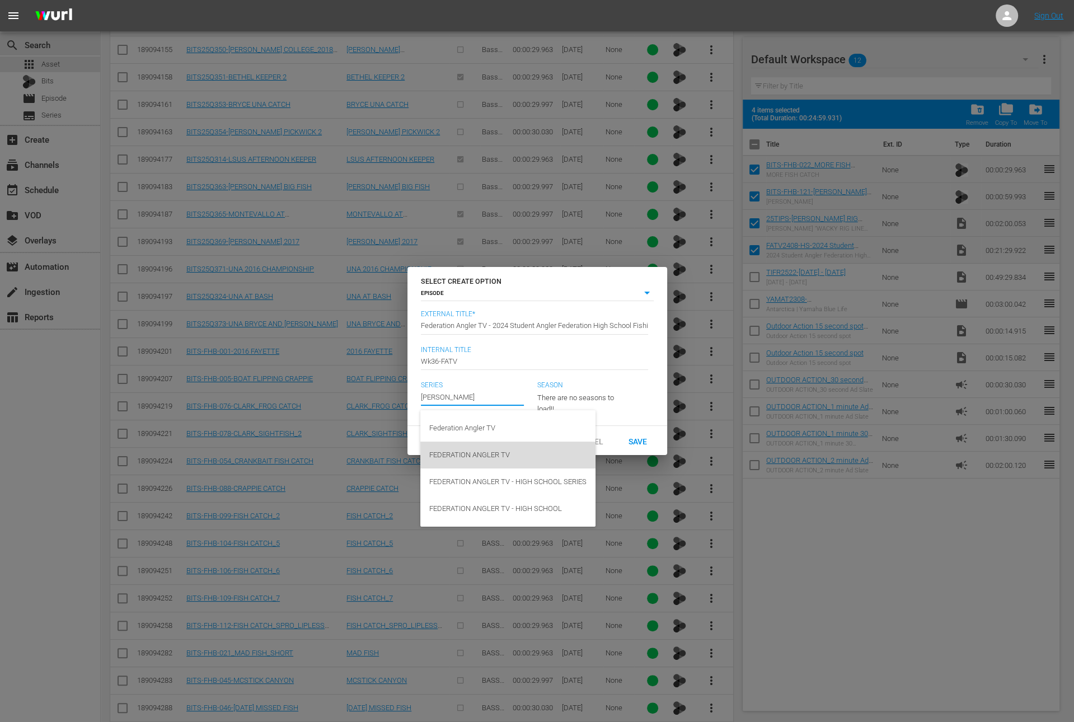
click at [476, 450] on div "FEDERATION ANGLER TV" at bounding box center [507, 454] width 157 height 27
type input "FEDERATION ANGLER TV"
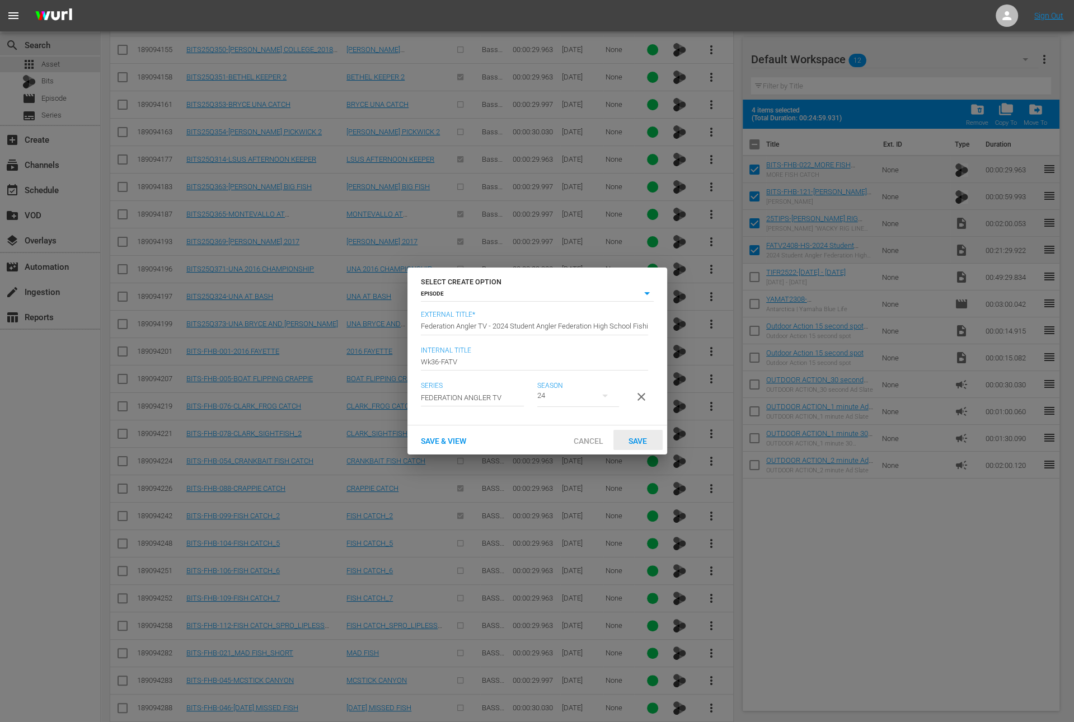
click at [645, 445] on span "Save" at bounding box center [637, 440] width 36 height 9
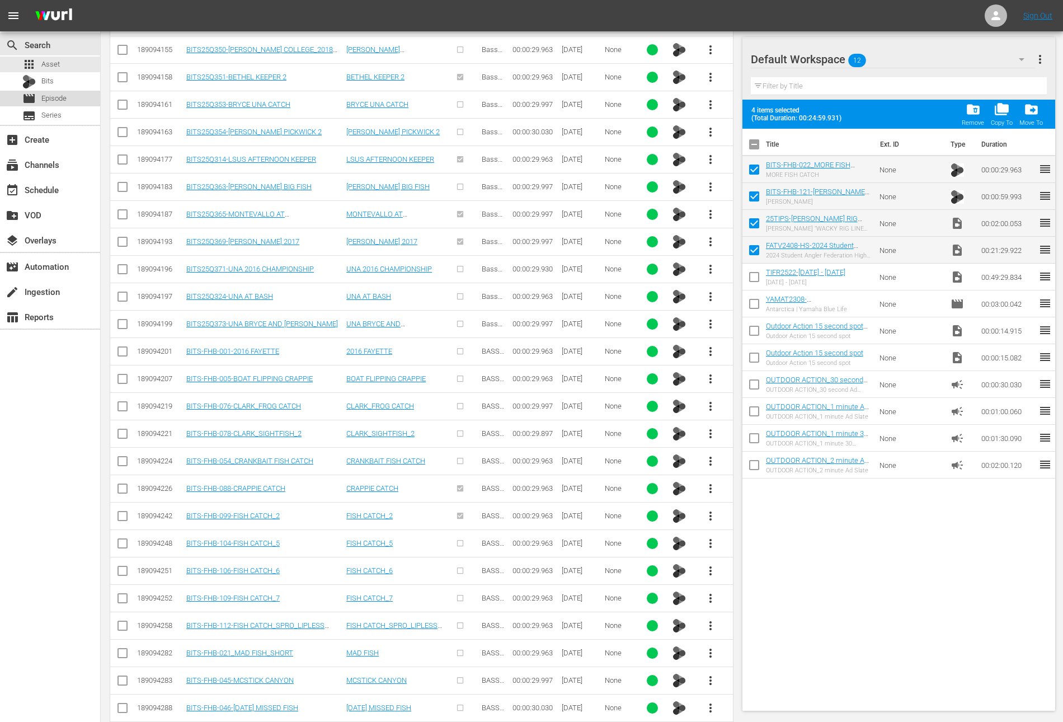
click at [44, 101] on span "Episode" at bounding box center [53, 98] width 25 height 11
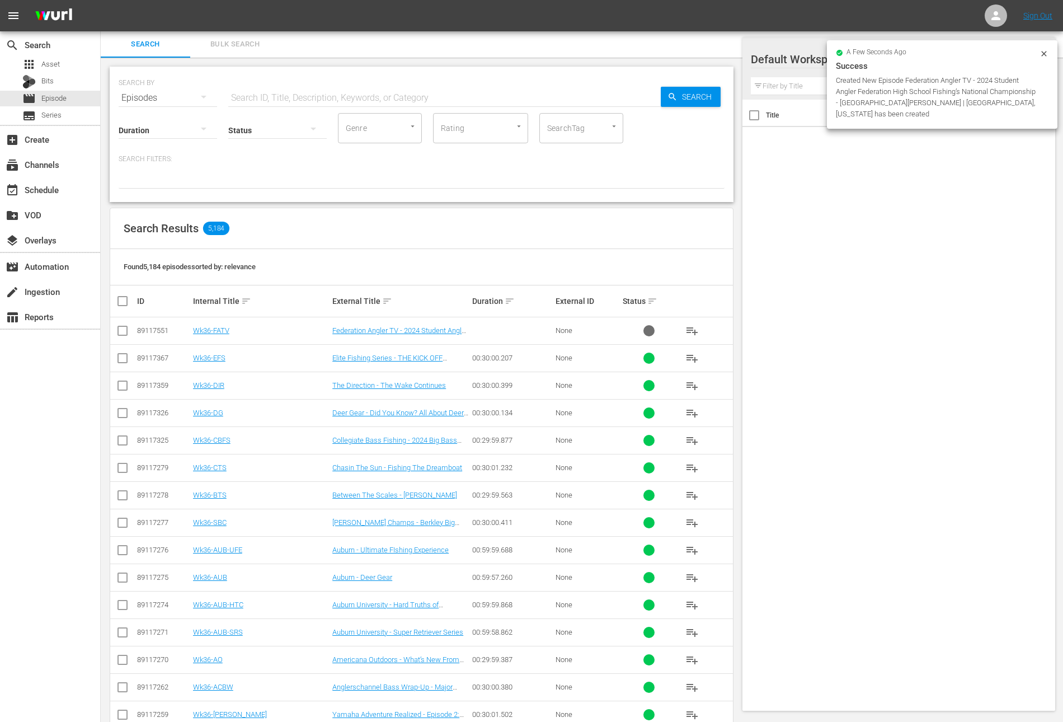
scroll to position [186, 0]
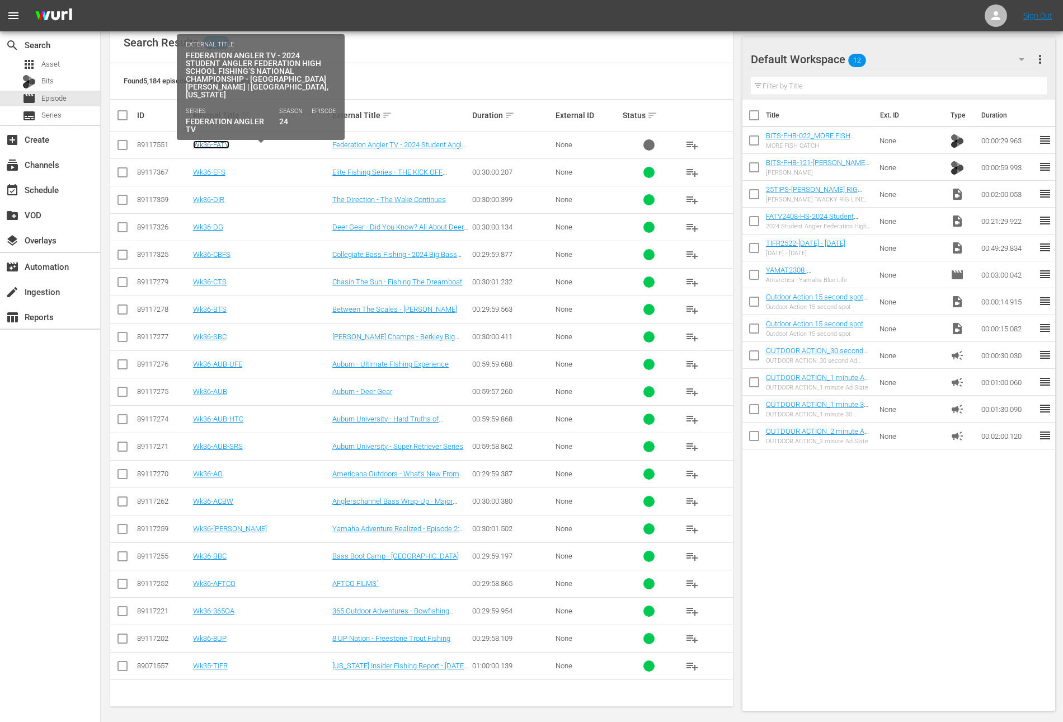
click at [217, 142] on link "Wk36-FATV" at bounding box center [211, 144] width 36 height 8
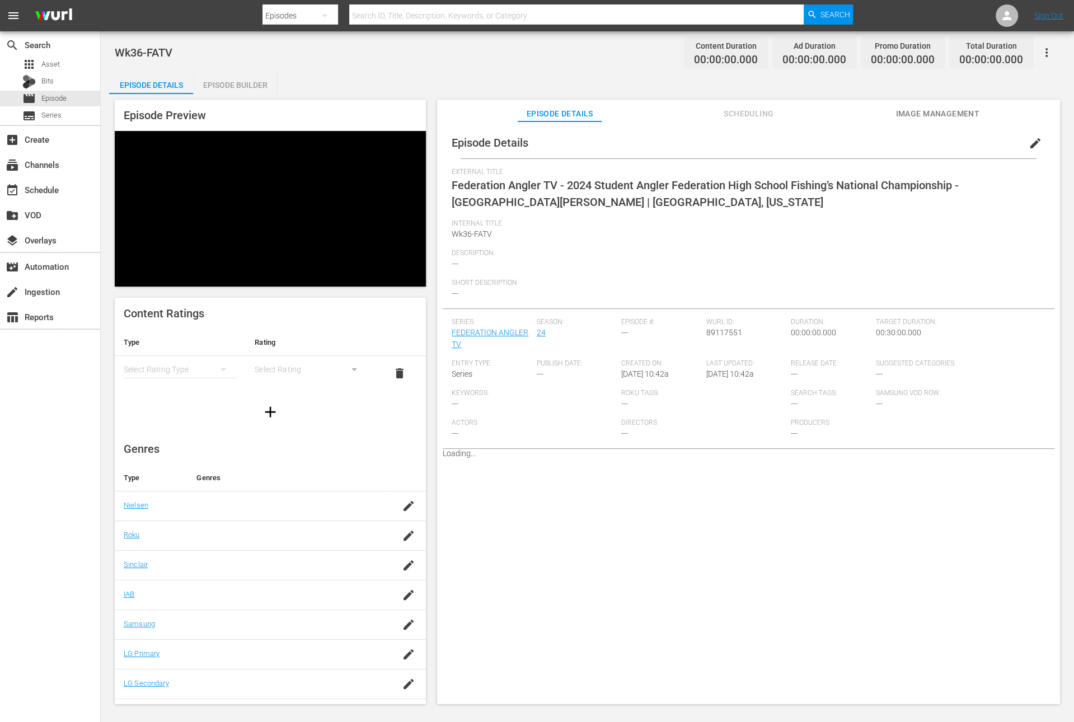
click at [242, 84] on div "Episode Builder" at bounding box center [235, 85] width 84 height 27
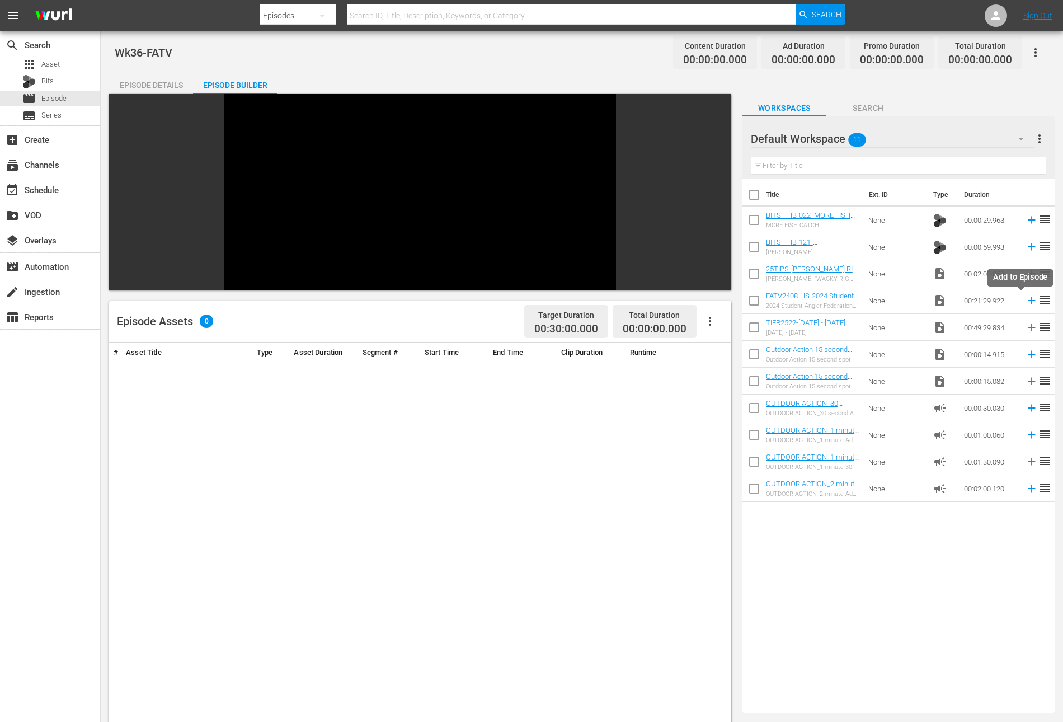
click at [1028, 302] on icon at bounding box center [1031, 300] width 7 height 7
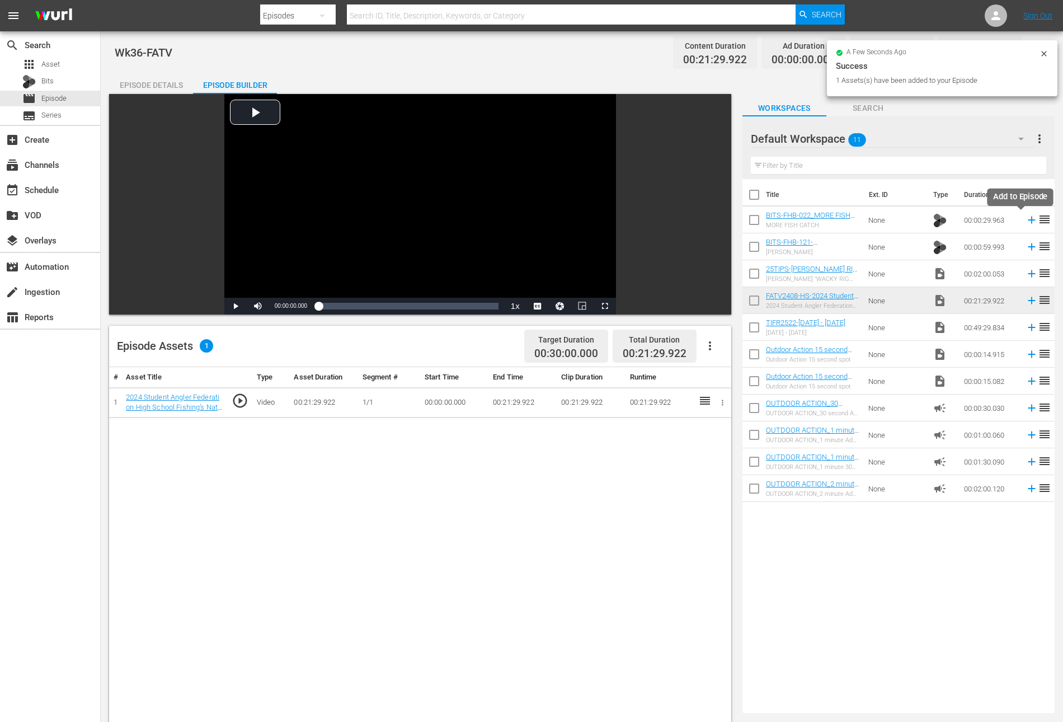
click at [1026, 224] on icon at bounding box center [1032, 220] width 12 height 12
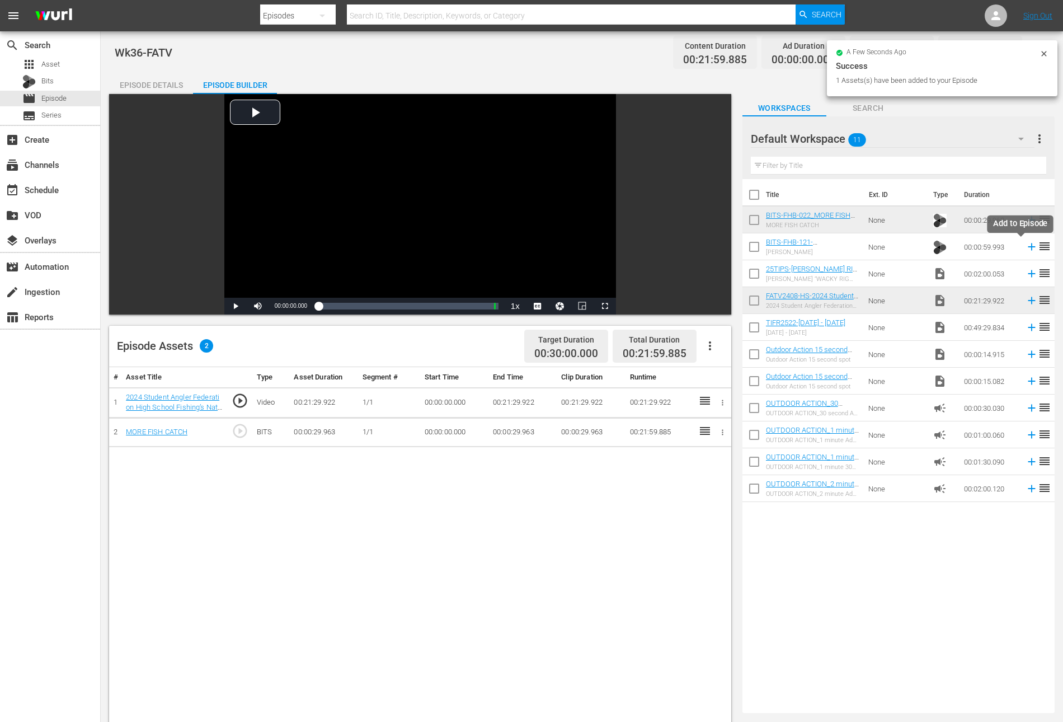
click at [1026, 246] on icon at bounding box center [1032, 247] width 12 height 12
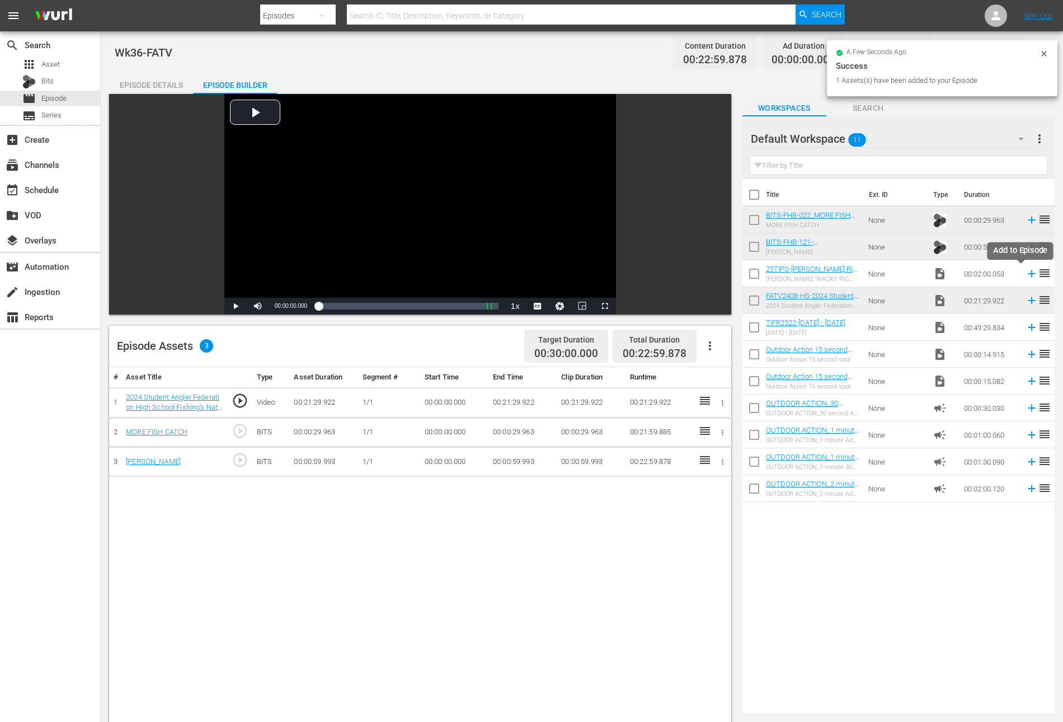
click at [1026, 274] on icon at bounding box center [1032, 273] width 12 height 12
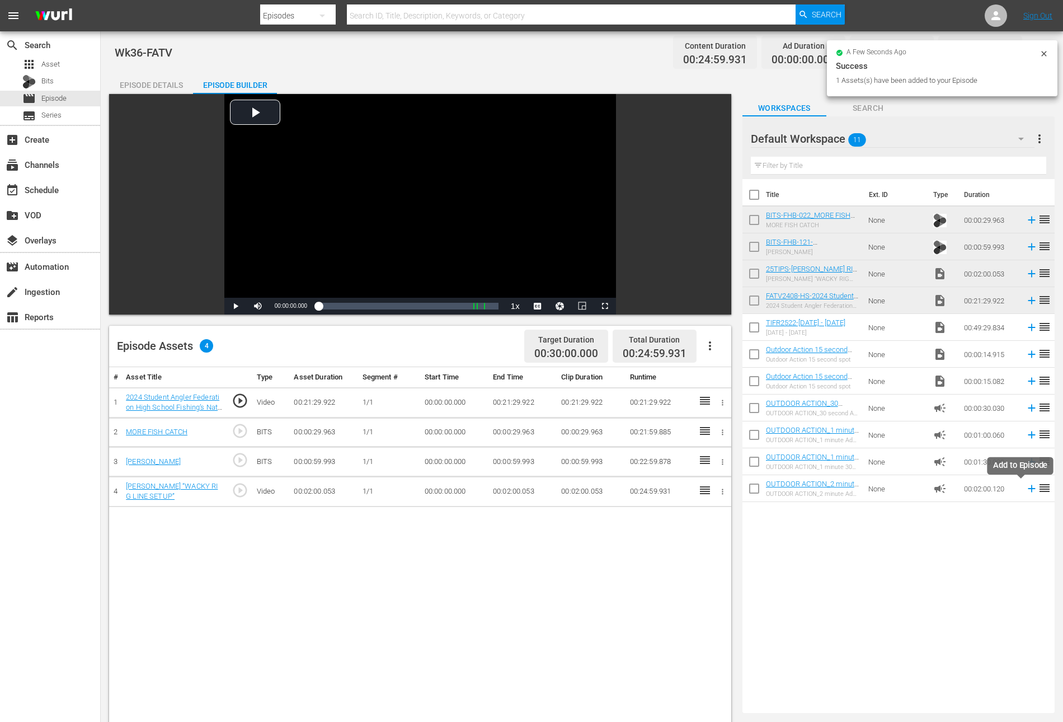
click at [1026, 490] on icon at bounding box center [1032, 488] width 12 height 12
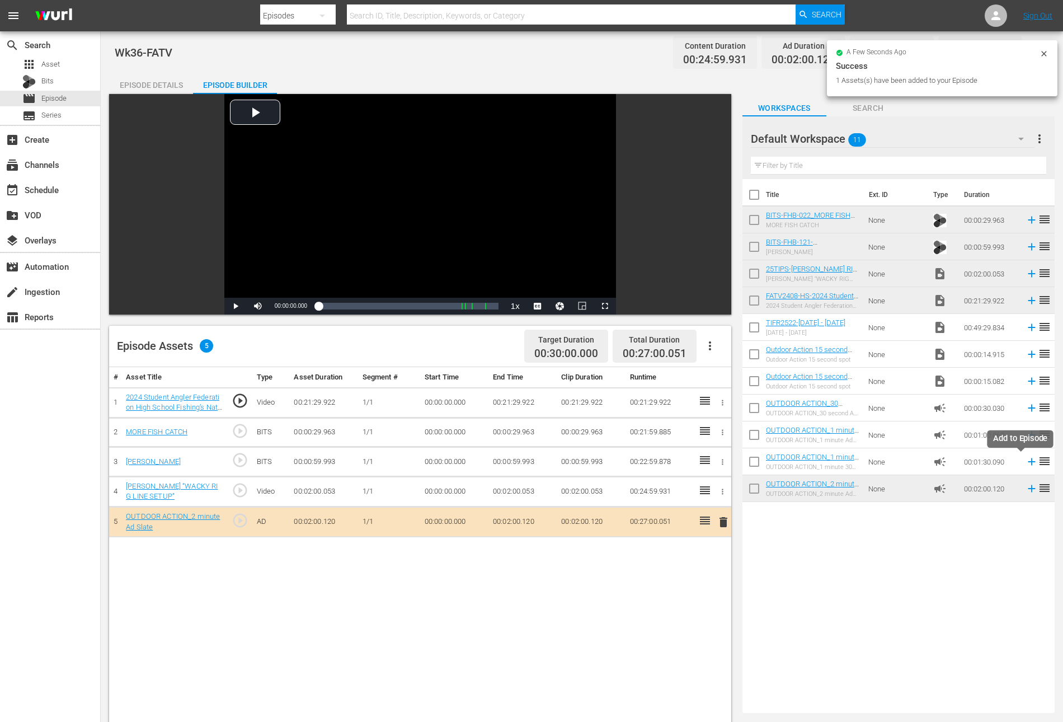
click at [1026, 458] on icon at bounding box center [1032, 461] width 12 height 12
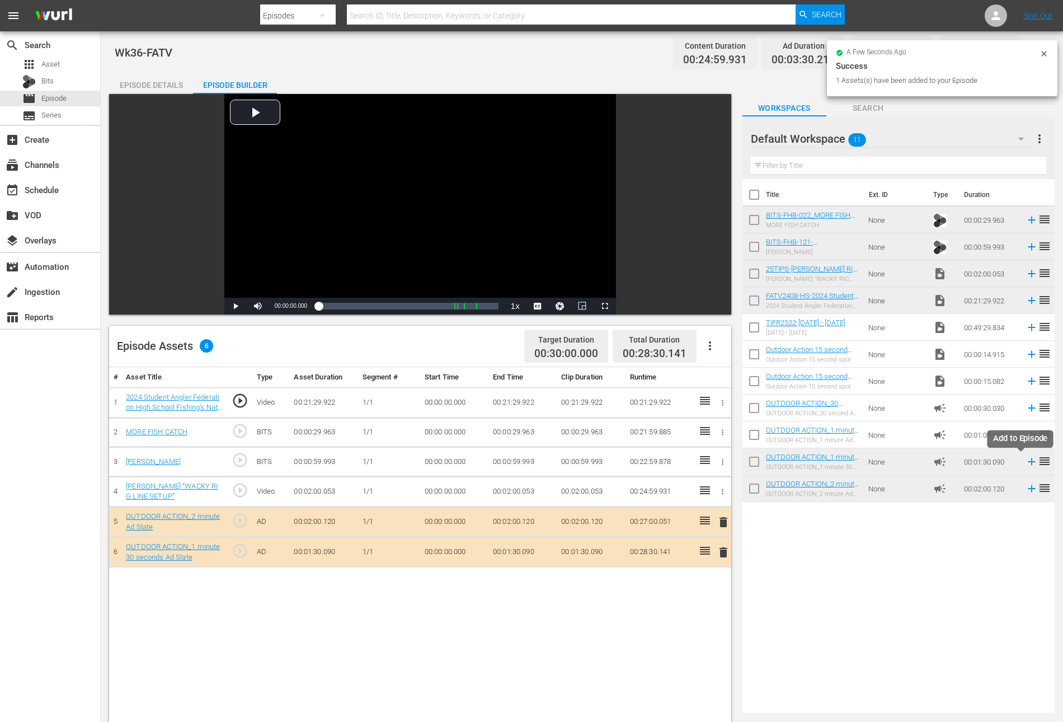
click at [1026, 458] on icon at bounding box center [1032, 461] width 12 height 12
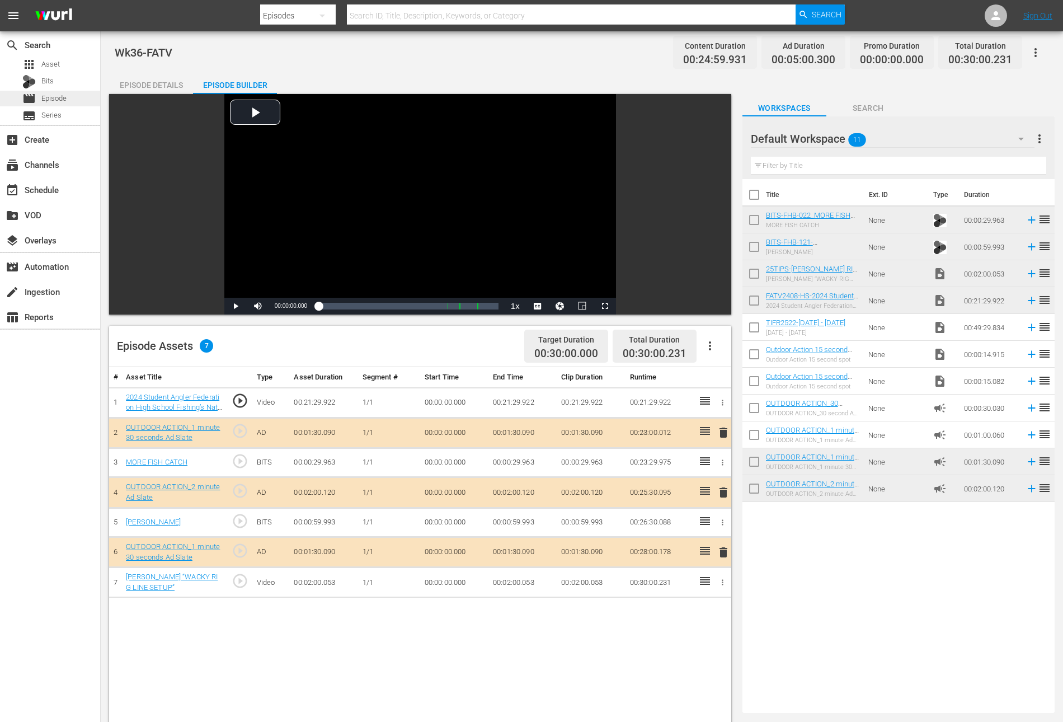
click at [56, 97] on span "Episode" at bounding box center [53, 98] width 25 height 11
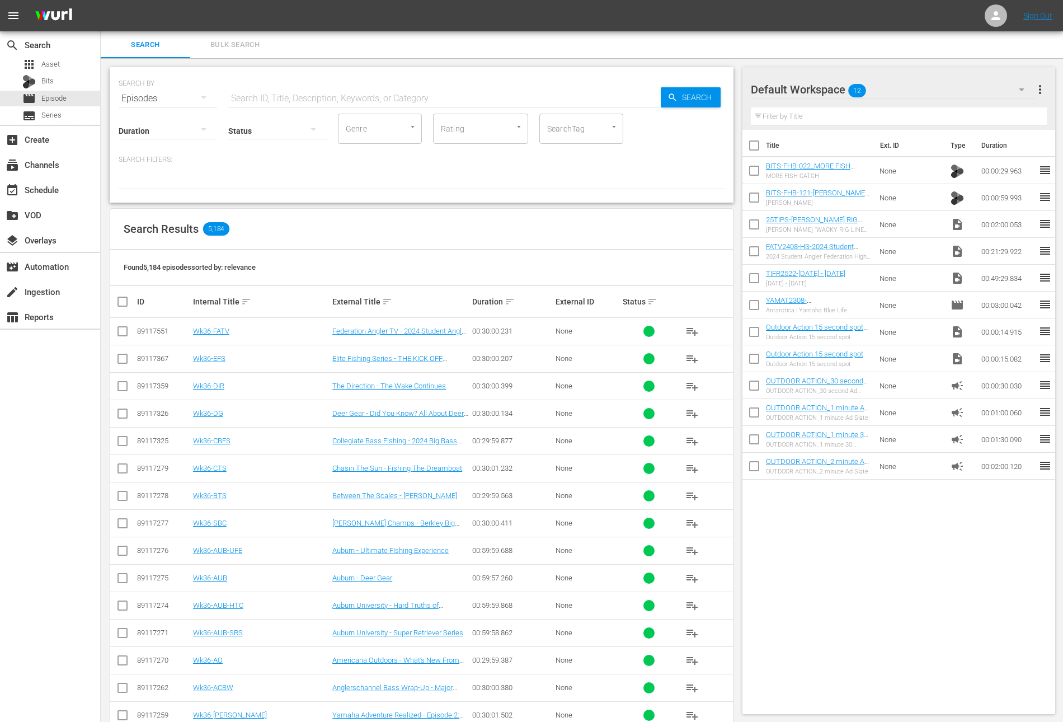
click at [758, 167] on input "checkbox" at bounding box center [753, 172] width 23 height 23
checkbox input "true"
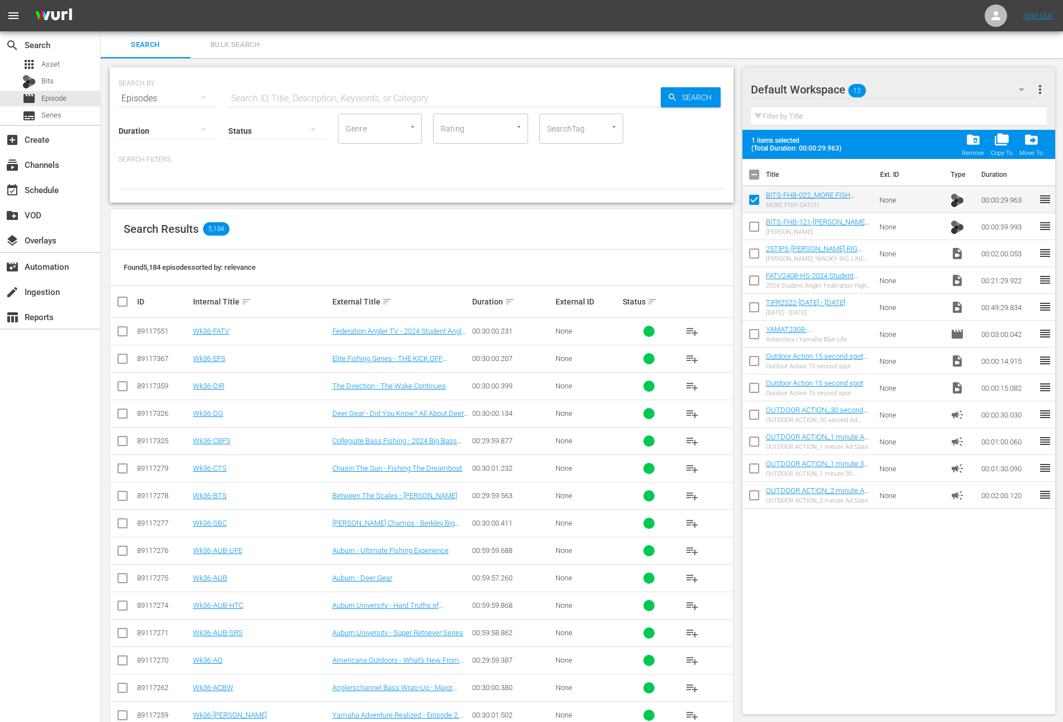
click at [753, 225] on input "checkbox" at bounding box center [753, 228] width 23 height 23
checkbox input "true"
click at [752, 259] on input "checkbox" at bounding box center [753, 255] width 23 height 23
checkbox input "true"
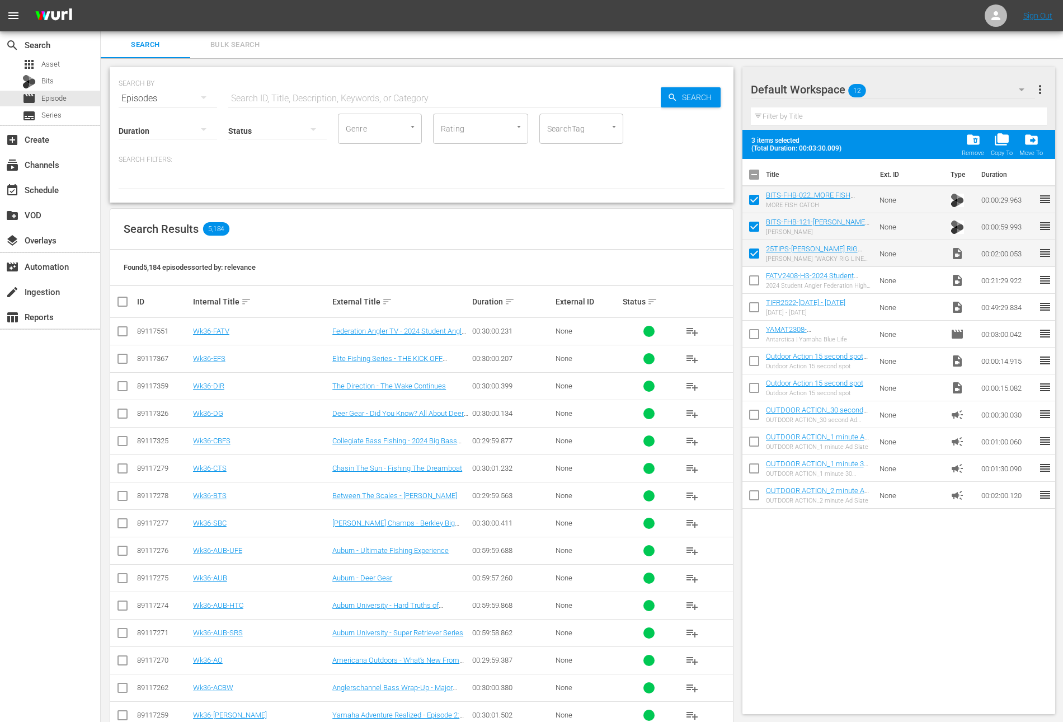
click at [751, 284] on input "checkbox" at bounding box center [753, 282] width 23 height 23
checkbox input "true"
click at [970, 138] on span "folder_delete" at bounding box center [973, 139] width 15 height 15
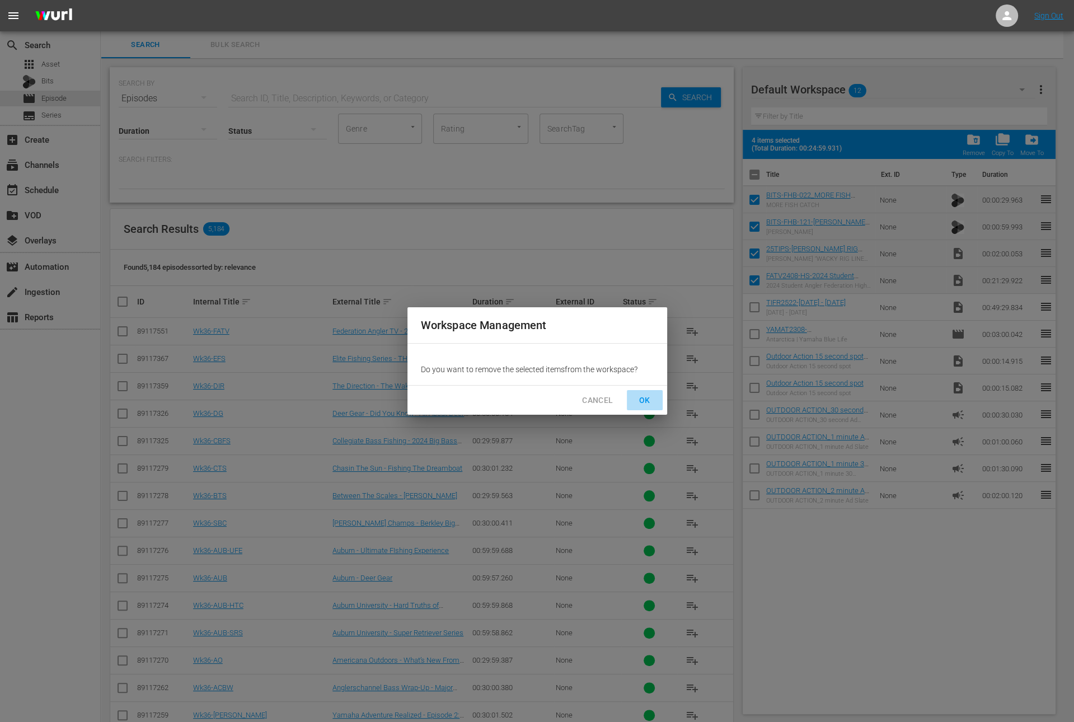
click at [641, 398] on span "OK" at bounding box center [645, 400] width 18 height 14
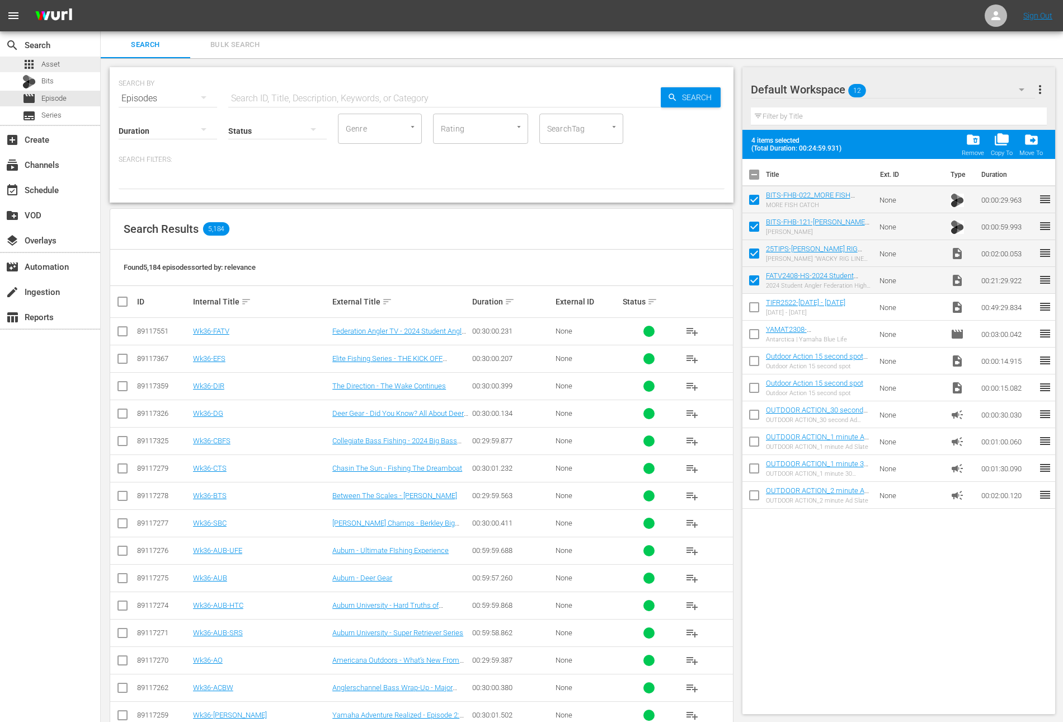
click at [62, 69] on div "apps Asset" at bounding box center [50, 65] width 100 height 16
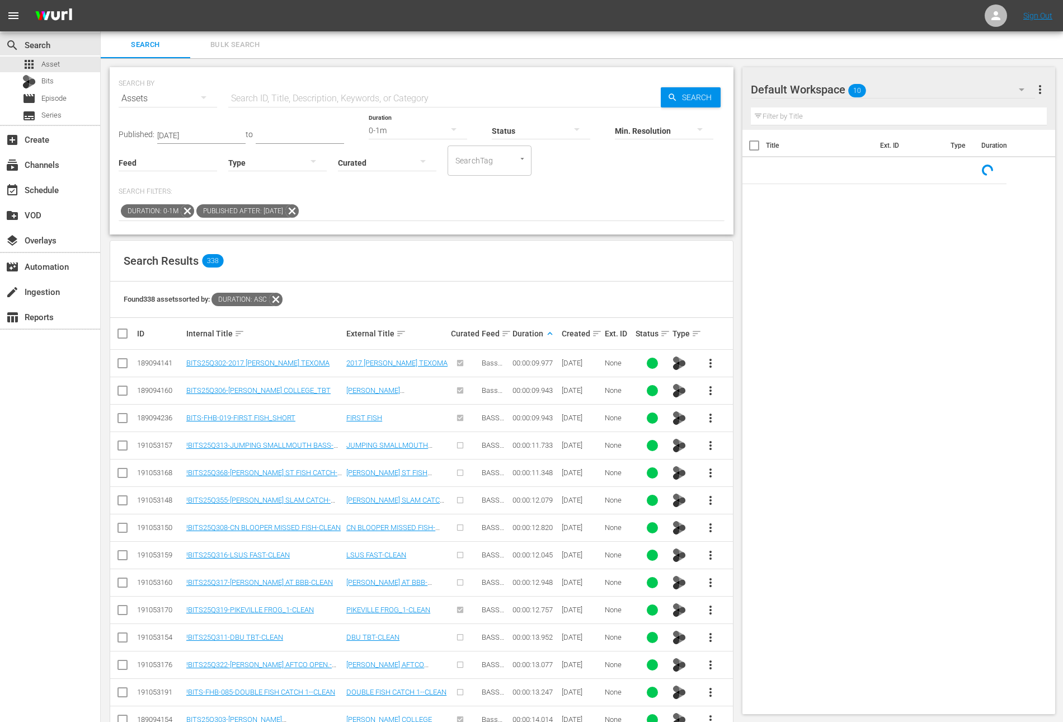
click at [299, 214] on icon at bounding box center [292, 211] width 15 height 15
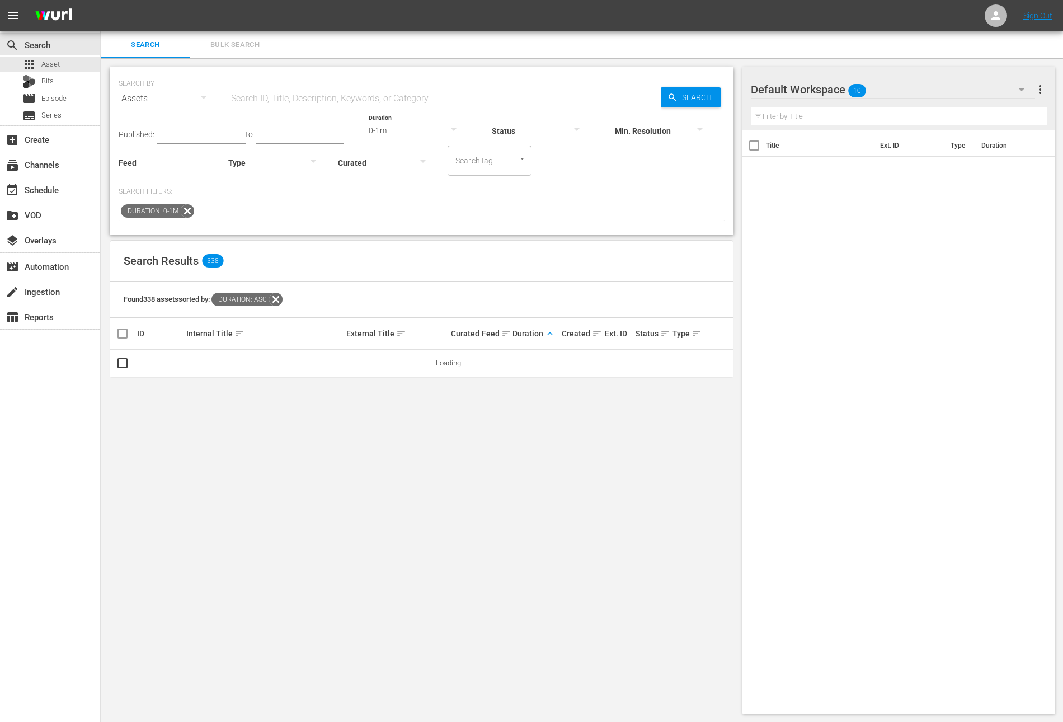
click at [187, 205] on icon at bounding box center [187, 211] width 15 height 15
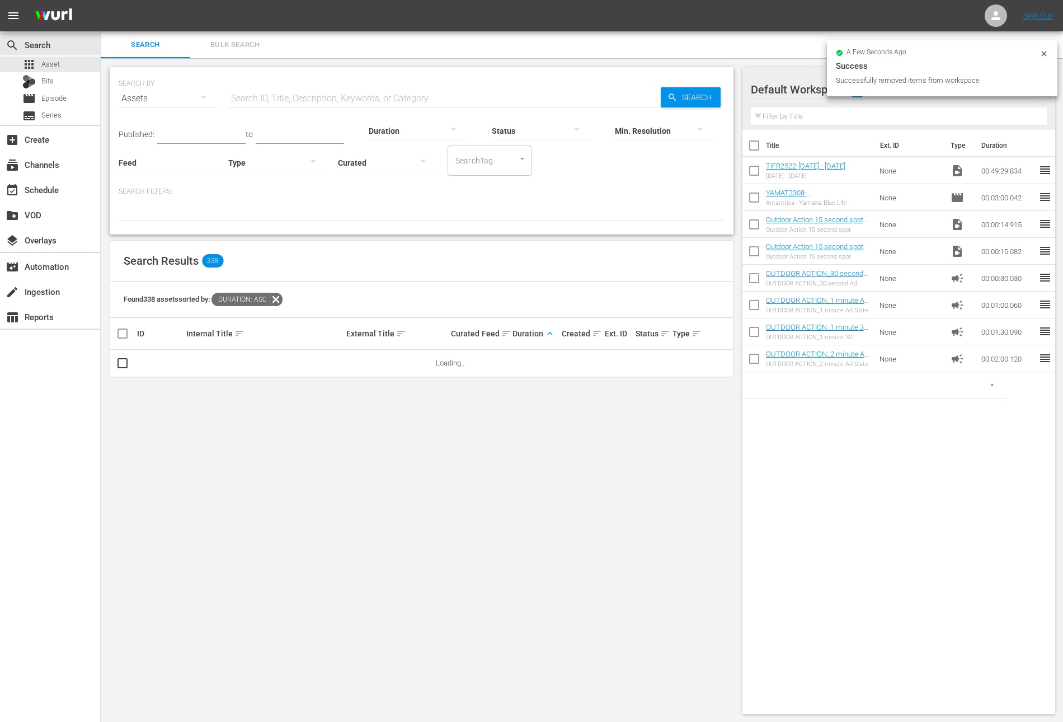
click at [307, 83] on div "SEARCH BY Search By Assets Search ID, Title, Description, Keywords, or Category…" at bounding box center [422, 92] width 606 height 40
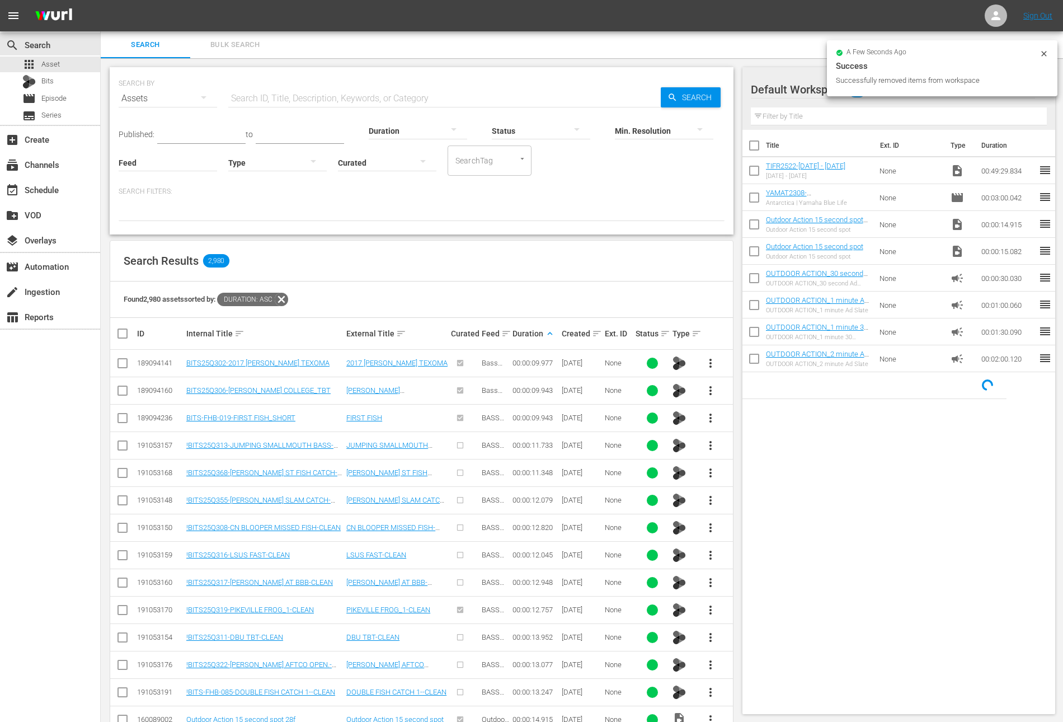
click at [302, 91] on input "text" at bounding box center [444, 98] width 432 height 27
paste input "Redfish Madness"
type input "Redfish Madness"
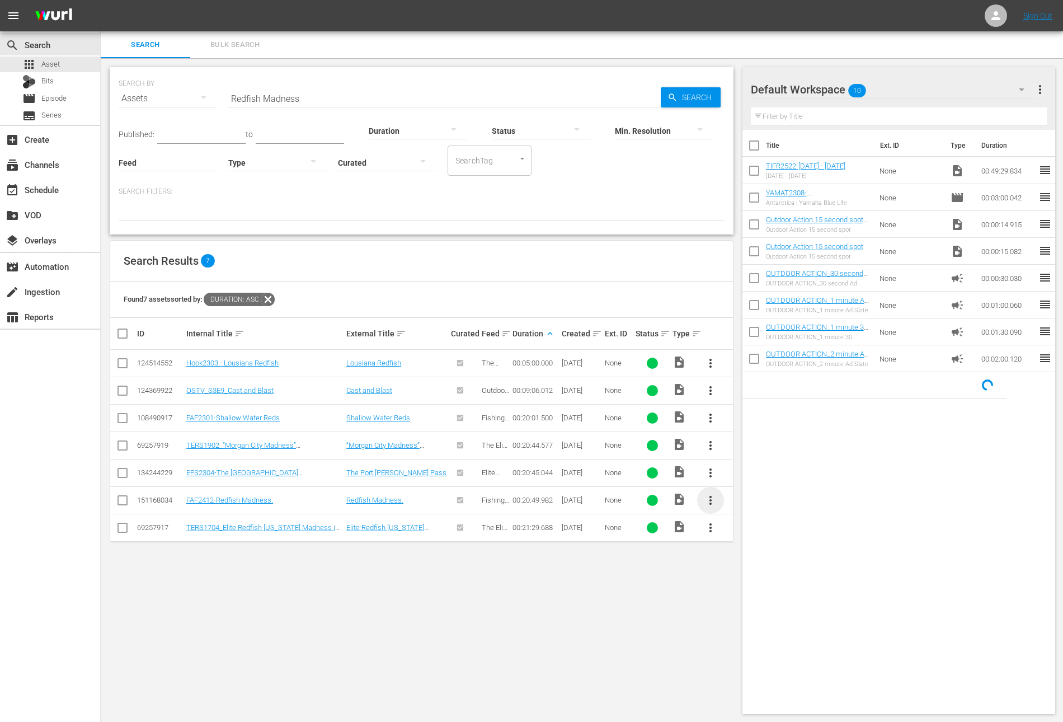
click at [711, 495] on span "more_vert" at bounding box center [710, 499] width 13 height 13
click at [751, 530] on div "Workspace" at bounding box center [771, 529] width 76 height 27
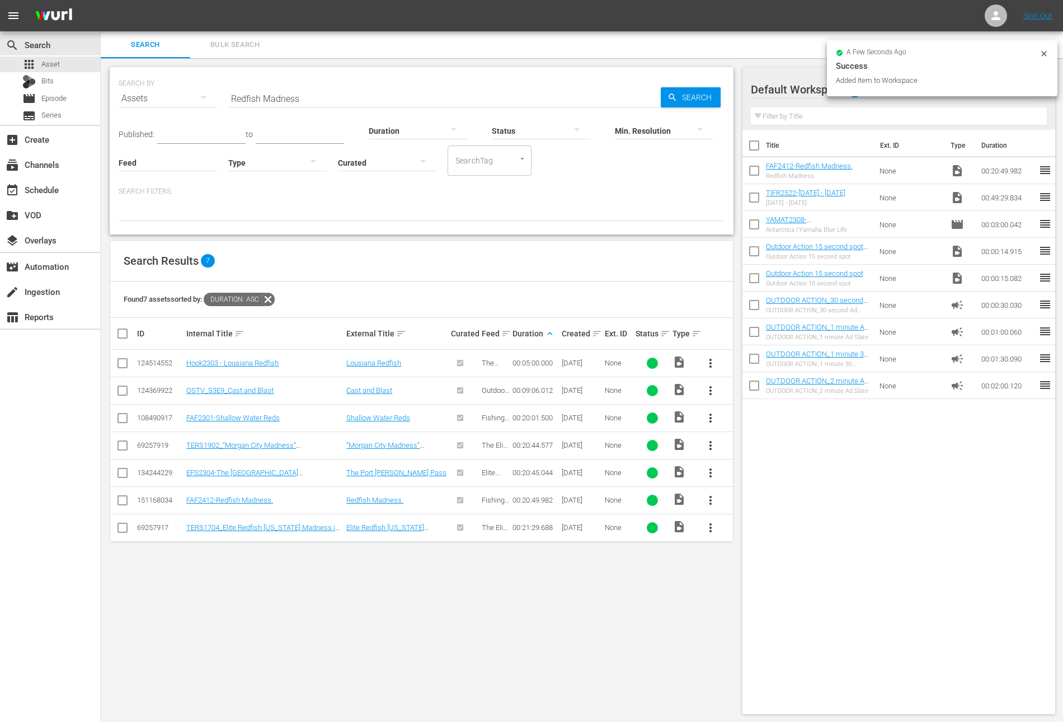
click at [293, 97] on input "Redfish Madness" at bounding box center [444, 98] width 432 height 27
click at [391, 125] on div at bounding box center [418, 130] width 98 height 31
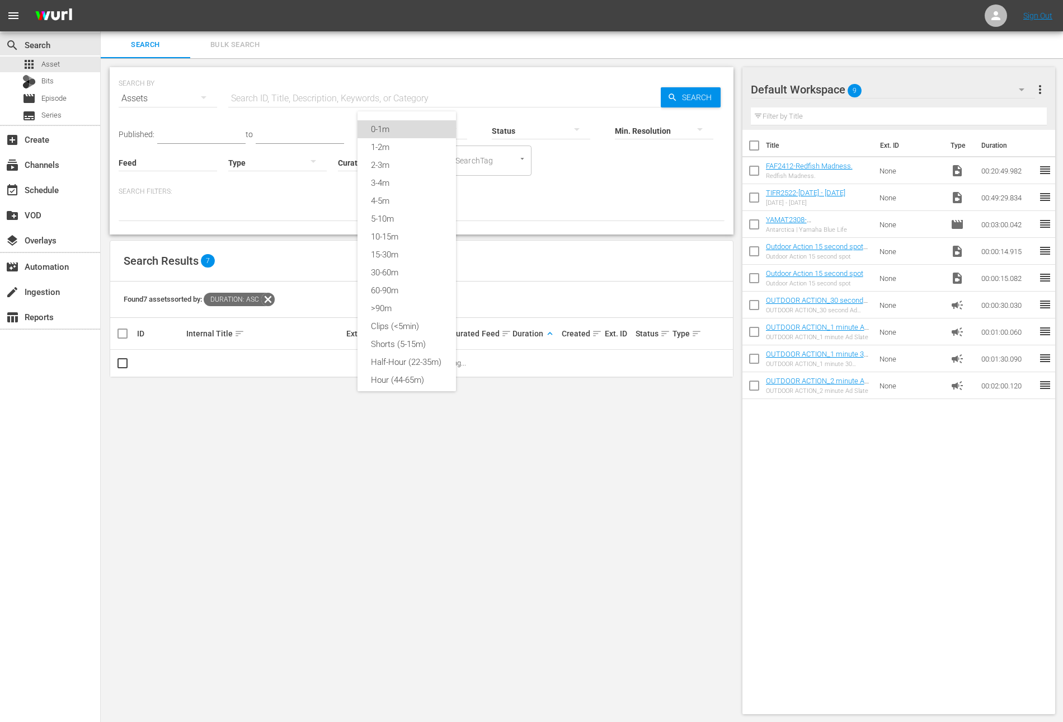
click at [405, 129] on div "0-1m" at bounding box center [407, 129] width 98 height 18
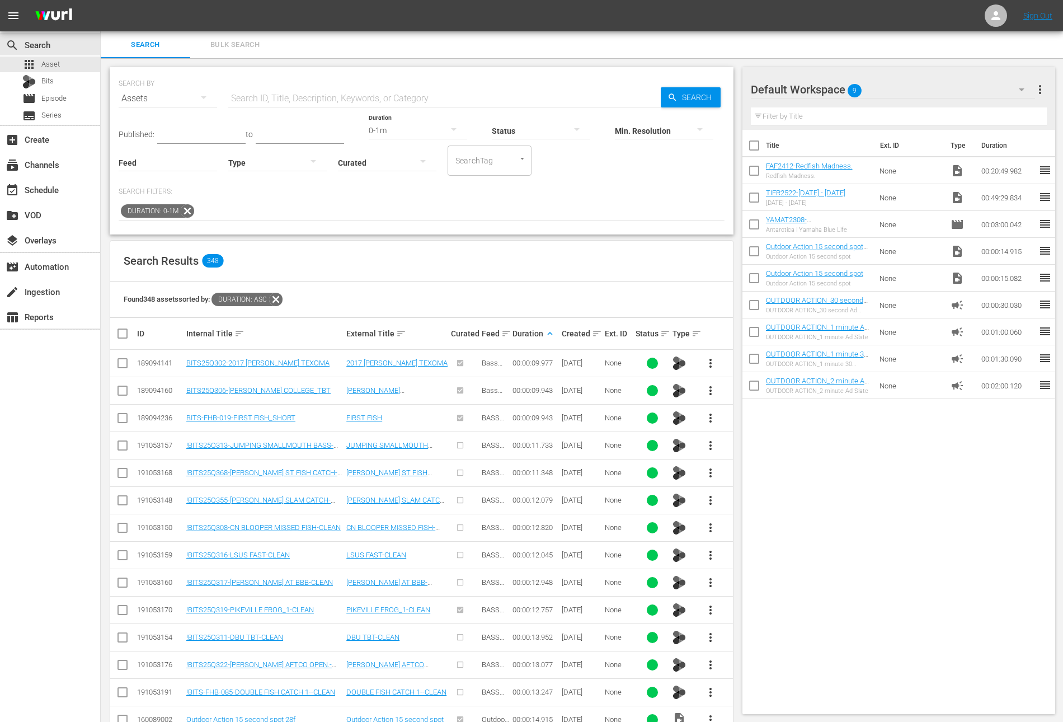
click at [707, 448] on span "more_vert" at bounding box center [710, 445] width 13 height 13
click at [745, 468] on div "Workspace" at bounding box center [771, 475] width 76 height 27
click at [753, 198] on input "checkbox" at bounding box center [753, 199] width 23 height 23
checkbox input "true"
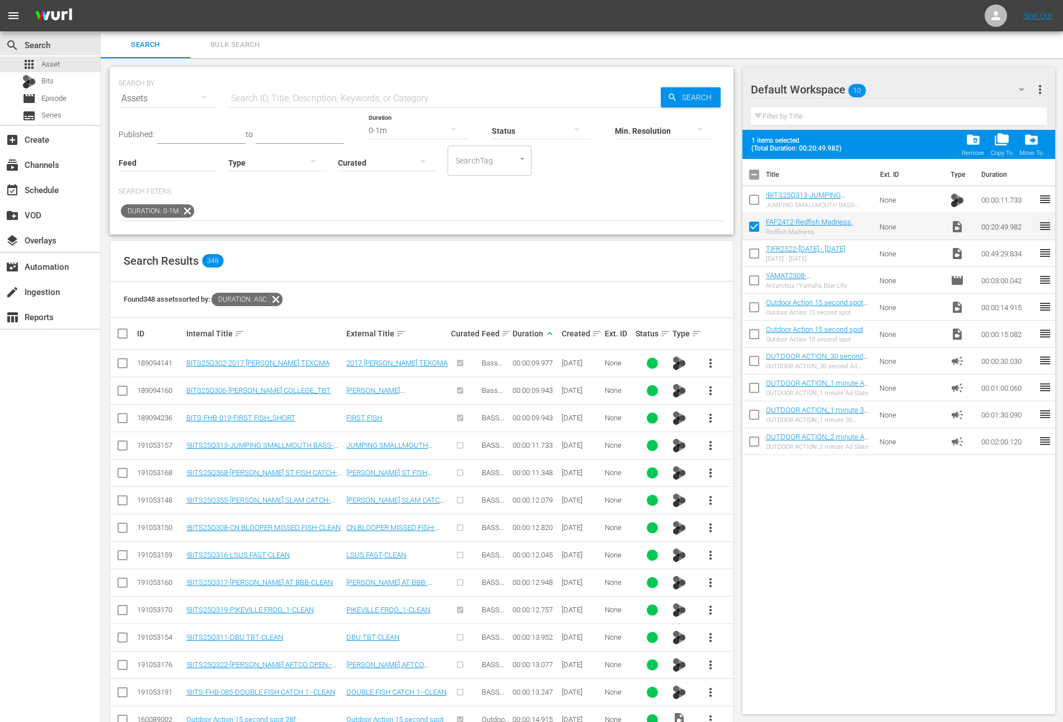
click at [753, 198] on input "checkbox" at bounding box center [753, 201] width 23 height 23
checkbox input "false"
click at [753, 222] on input "checkbox" at bounding box center [753, 228] width 23 height 23
checkbox input "false"
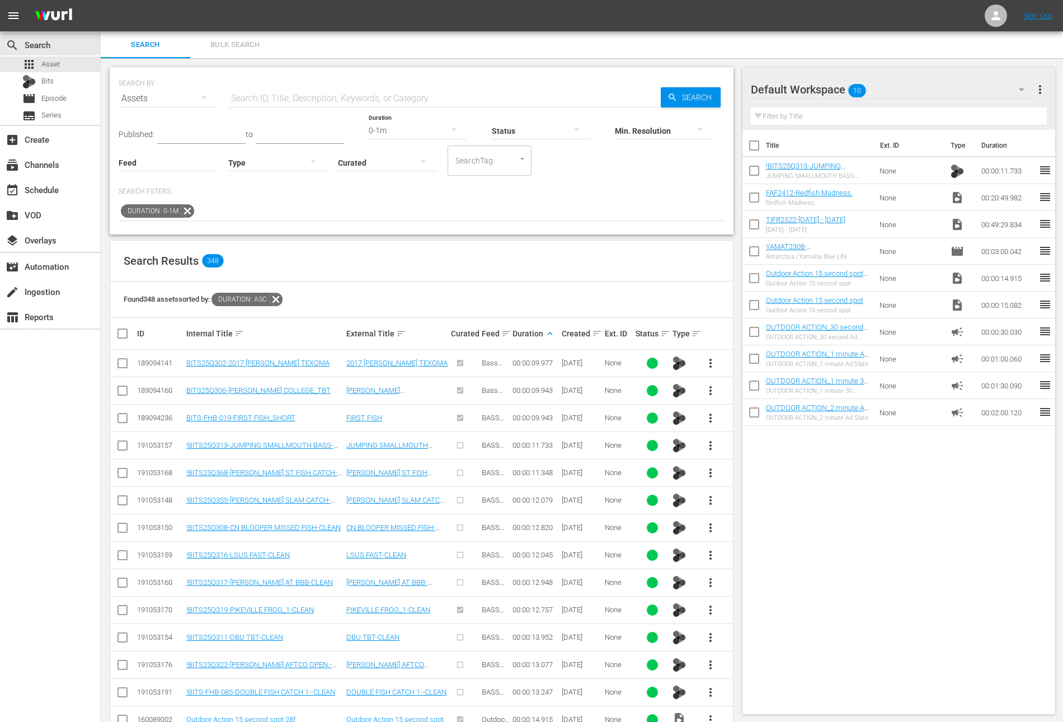
click at [544, 327] on div "Duration keyboard_arrow_up" at bounding box center [535, 333] width 46 height 13
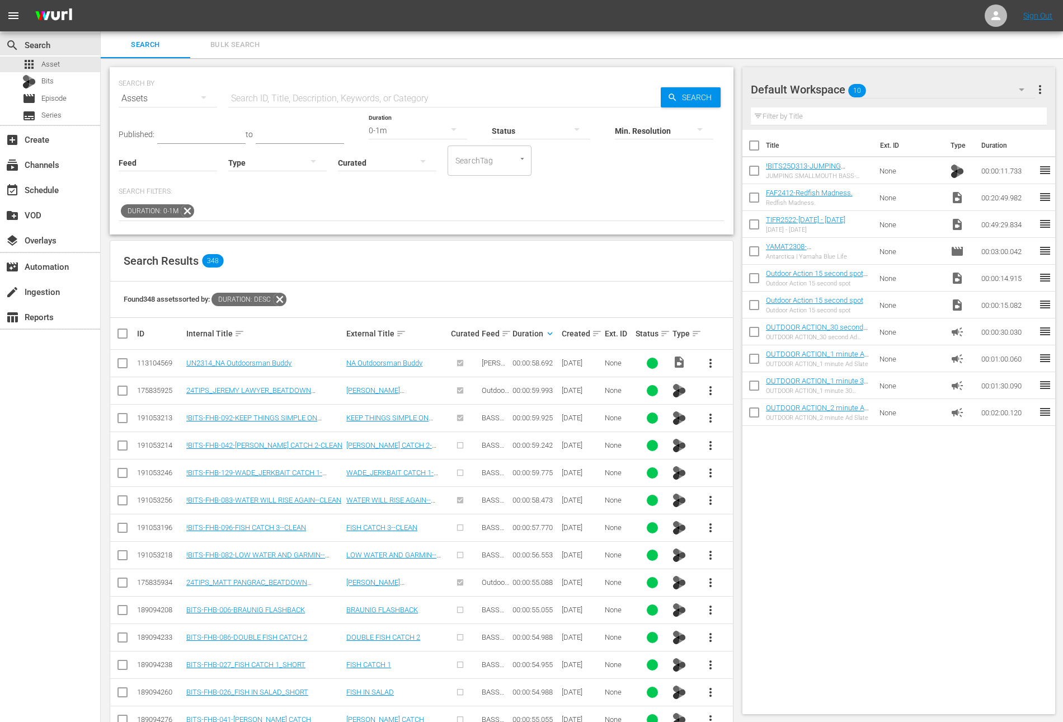
click at [715, 363] on span "more_vert" at bounding box center [710, 362] width 13 height 13
click at [746, 391] on div "Workspace" at bounding box center [771, 393] width 76 height 27
click at [752, 228] on input "checkbox" at bounding box center [753, 226] width 23 height 23
checkbox input "true"
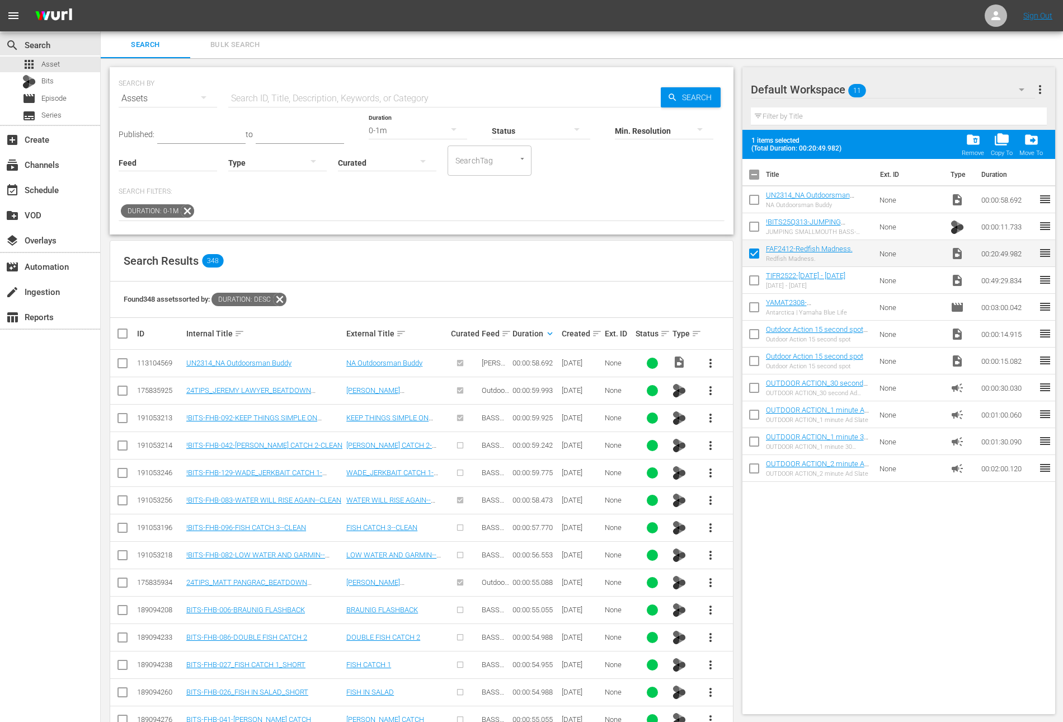
click at [752, 228] on input "checkbox" at bounding box center [753, 228] width 23 height 23
checkbox input "true"
click at [751, 196] on input "checkbox" at bounding box center [753, 201] width 23 height 23
checkbox input "true"
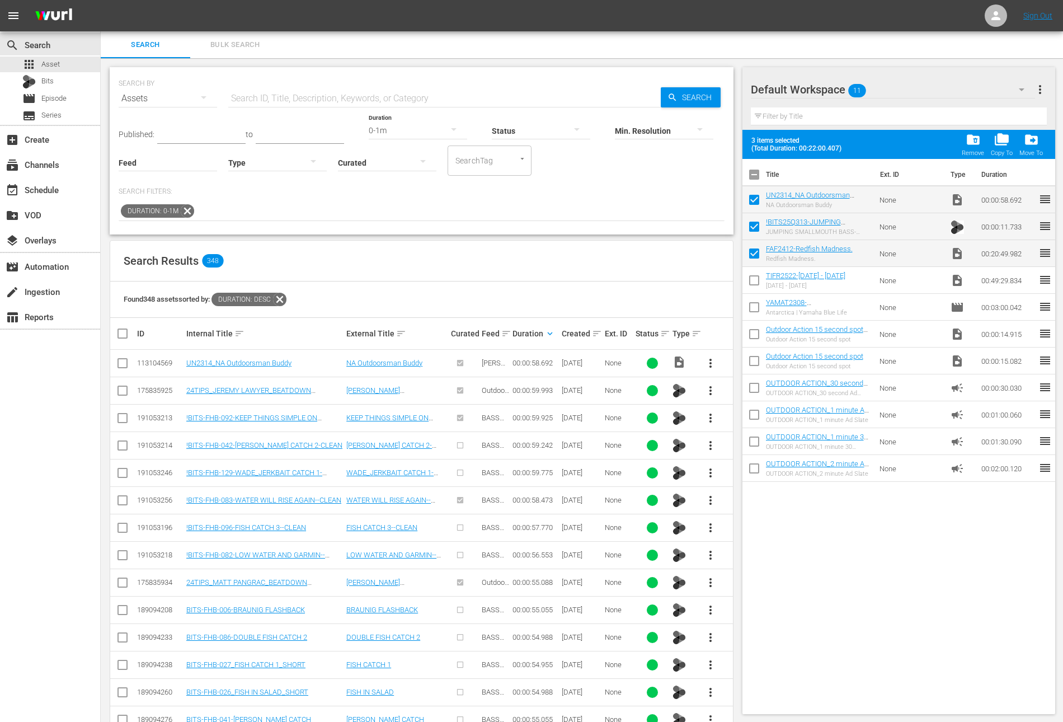
click at [391, 129] on div "0-1m" at bounding box center [418, 130] width 98 height 31
click at [391, 159] on div "2-3m" at bounding box center [407, 165] width 98 height 18
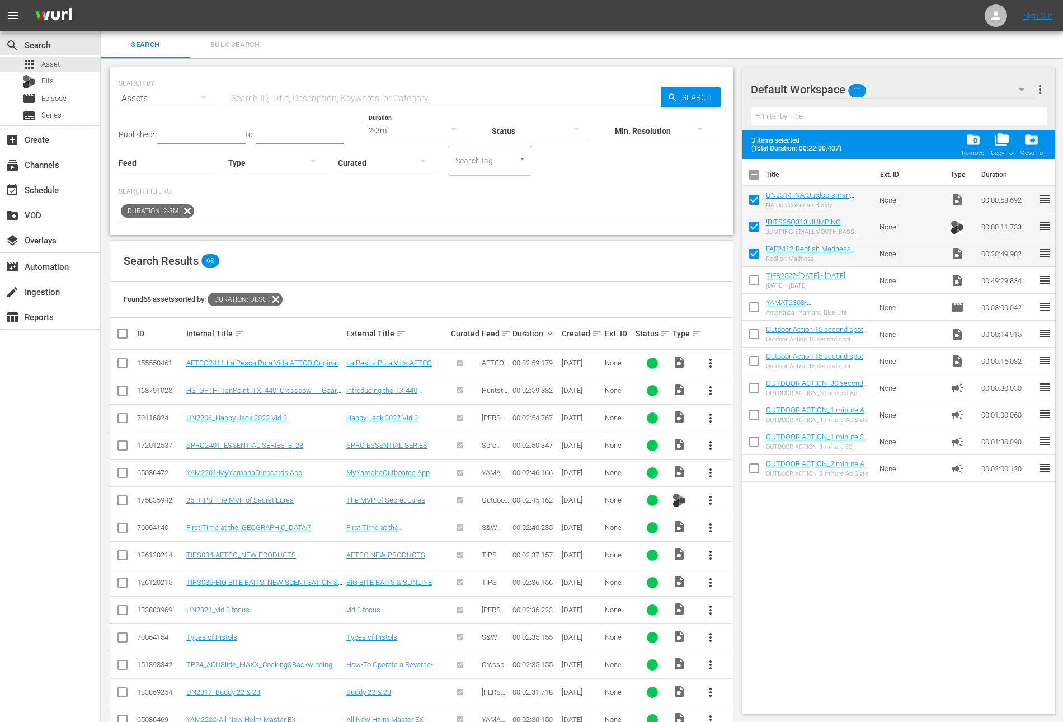
click at [711, 362] on span "more_vert" at bounding box center [710, 362] width 13 height 13
click at [742, 388] on div "Workspace" at bounding box center [771, 393] width 76 height 27
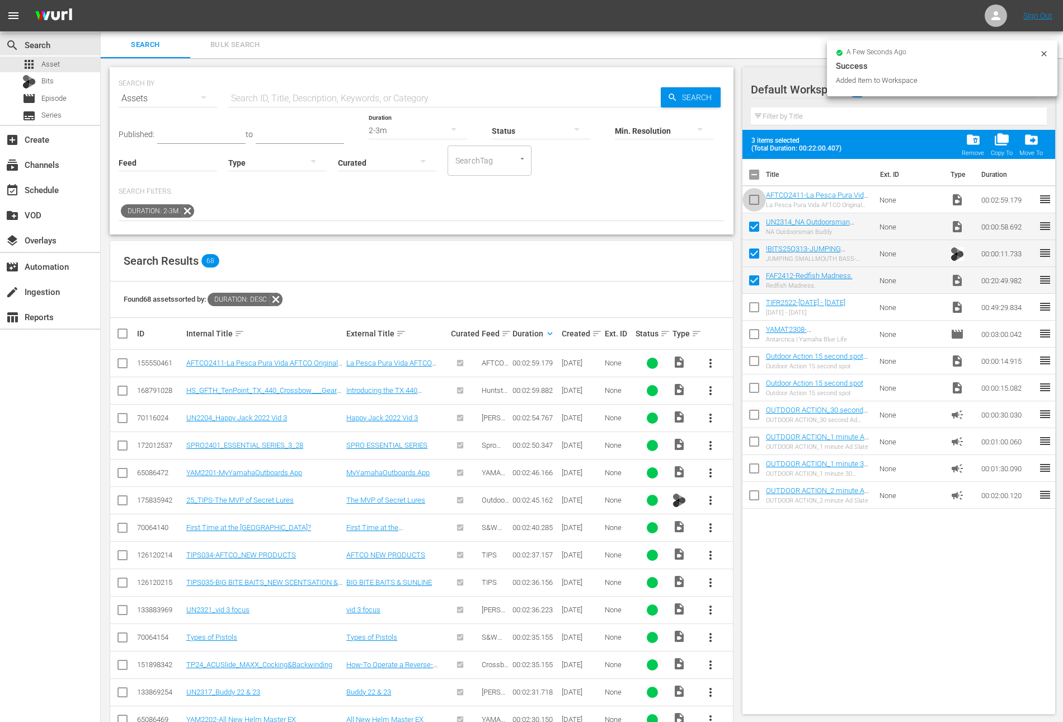
click at [754, 198] on input "checkbox" at bounding box center [753, 201] width 23 height 23
checkbox input "true"
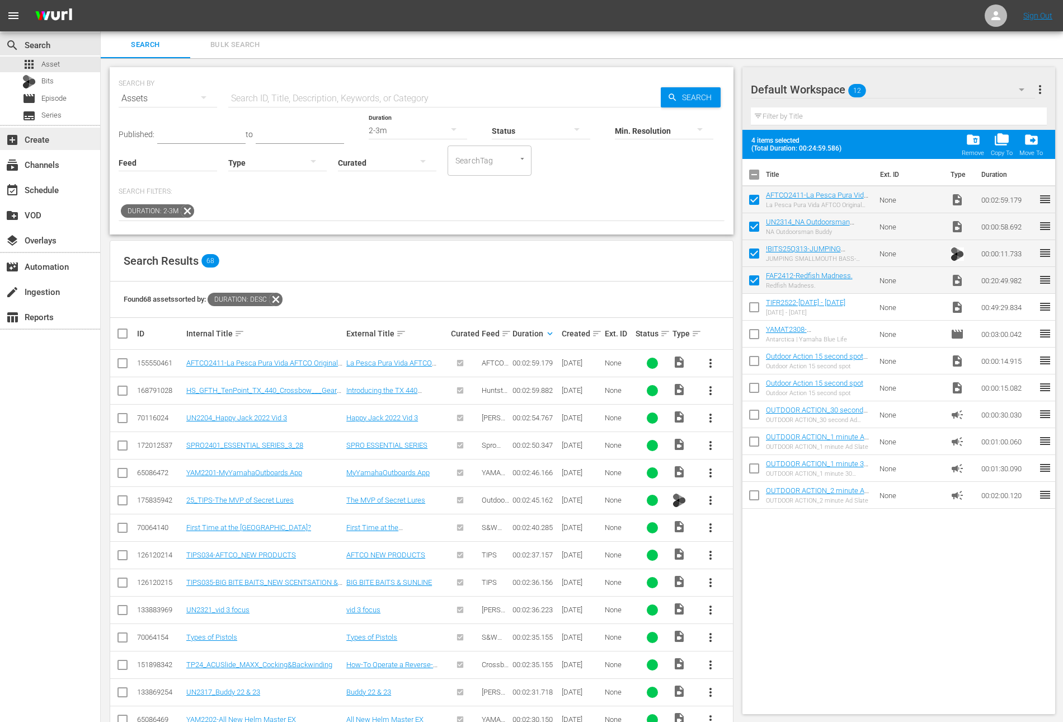
click at [36, 143] on div "add_box Create" at bounding box center [31, 138] width 63 height 10
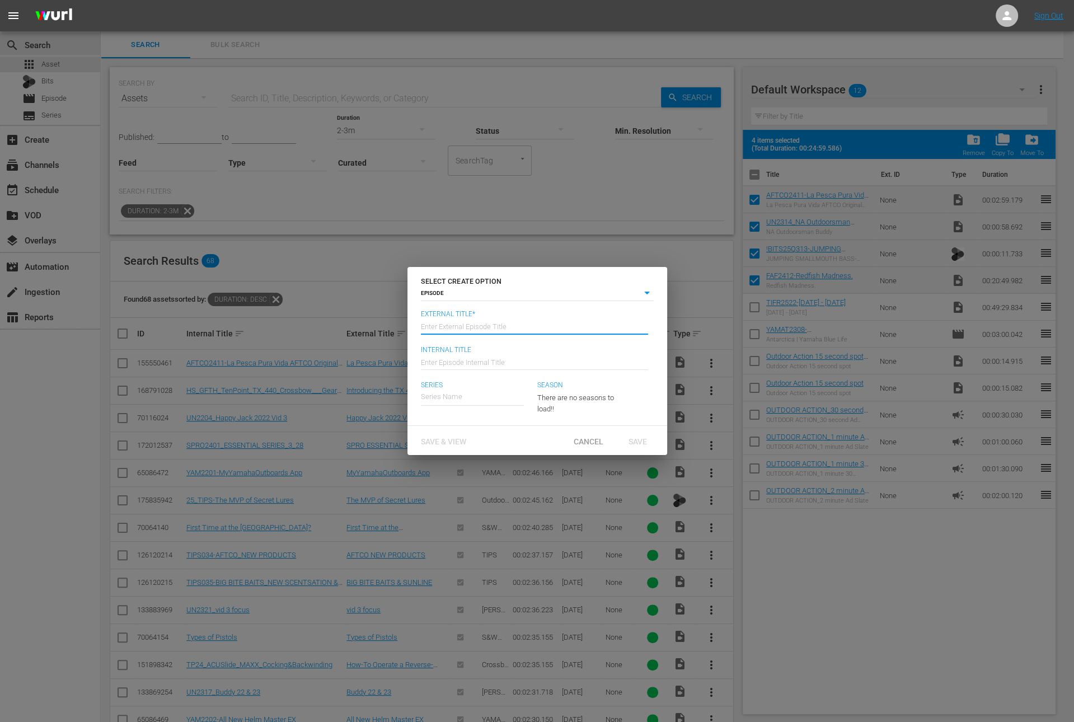
click at [443, 328] on input "text" at bounding box center [534, 325] width 227 height 27
paste input "Redfish Madness"
type input "Fishing Adventures Florida - Redfish Madness"
type input "Wk36-FAF"
click at [502, 434] on div "Fishing Adventures Florida" at bounding box center [478, 428] width 99 height 27
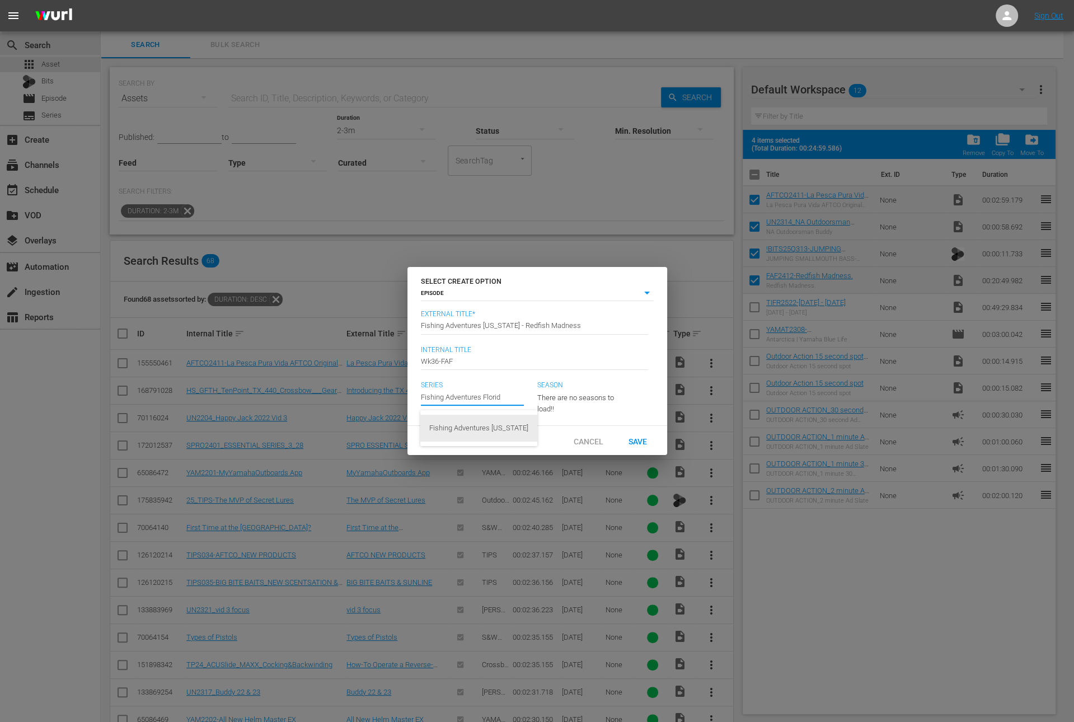
type input "Fishing Adventures Florida"
click at [657, 450] on div "Save" at bounding box center [637, 440] width 49 height 21
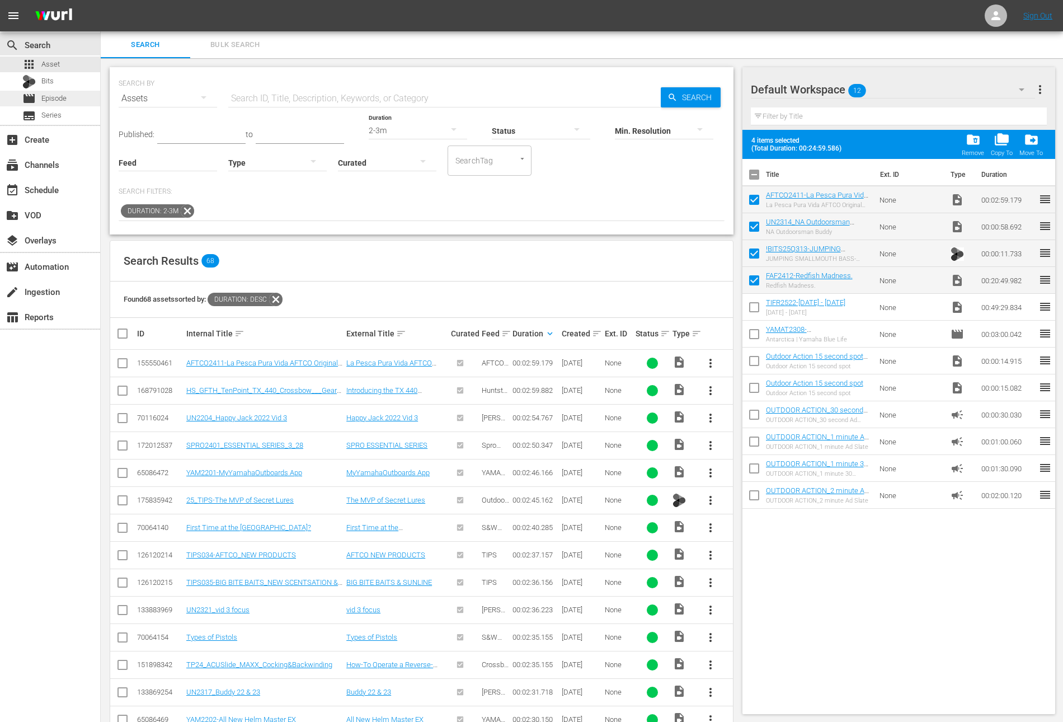
click at [62, 100] on span "Episode" at bounding box center [53, 98] width 25 height 11
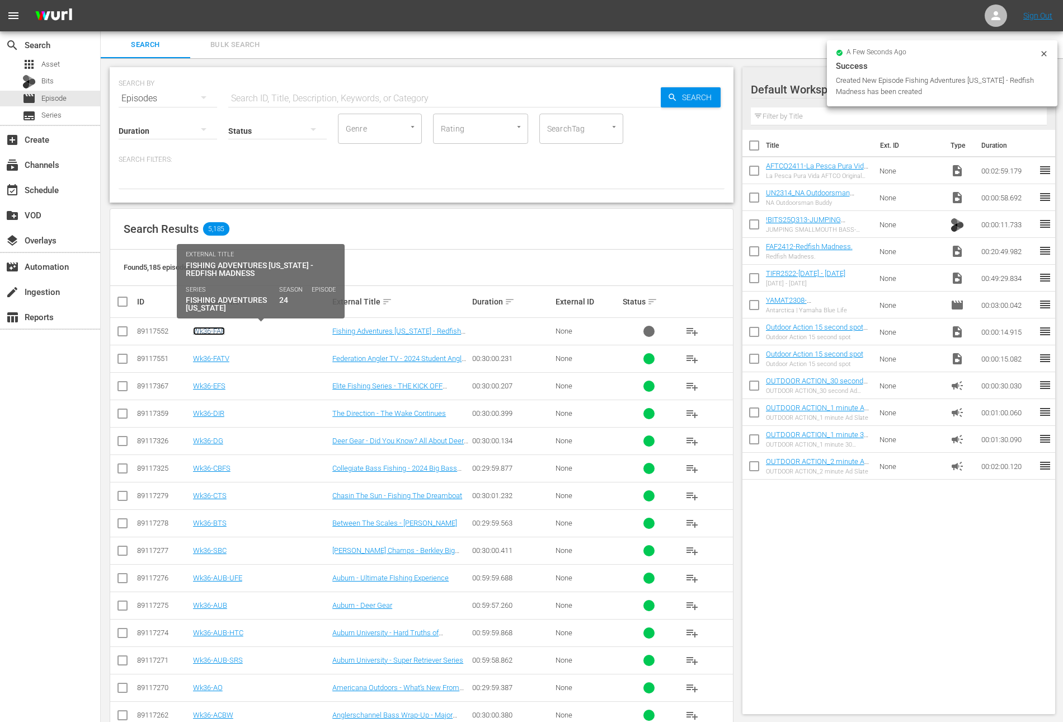
click at [213, 330] on link "Wk36-FAF" at bounding box center [209, 331] width 32 height 8
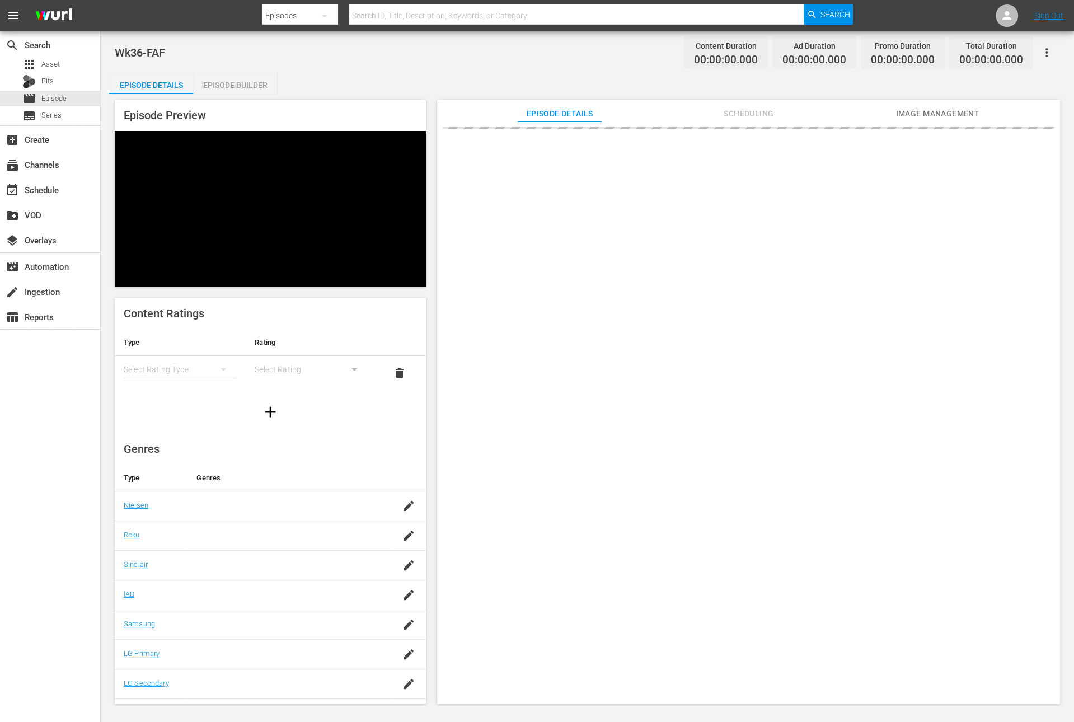
click at [238, 87] on div "Episode Builder" at bounding box center [235, 85] width 84 height 27
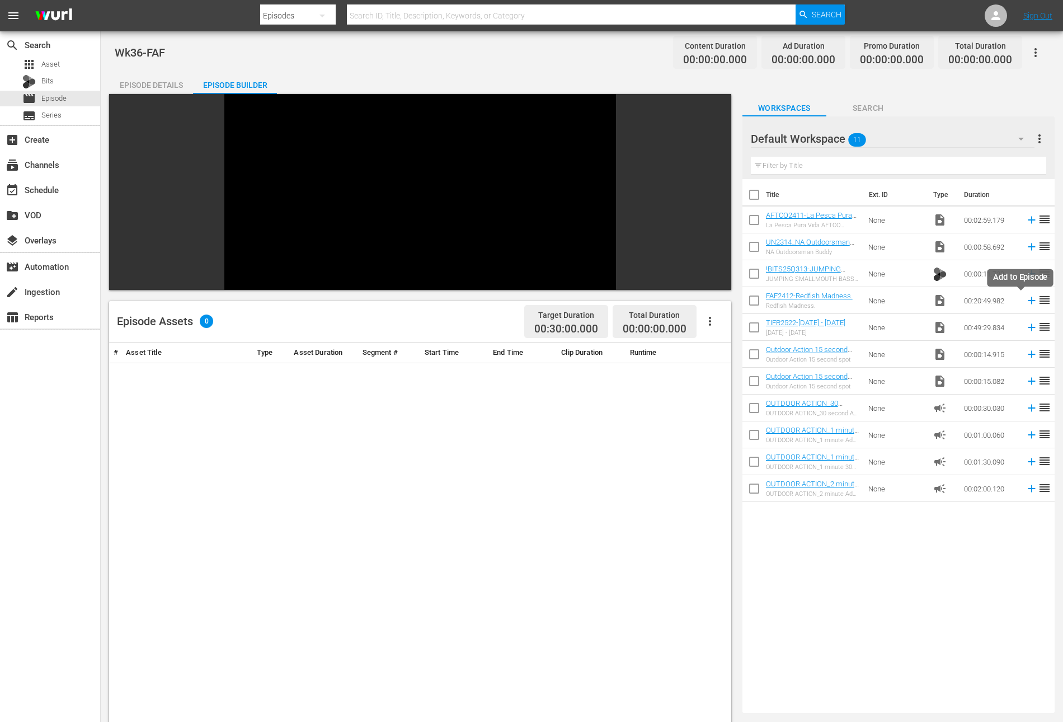
click at [1026, 302] on icon at bounding box center [1032, 300] width 12 height 12
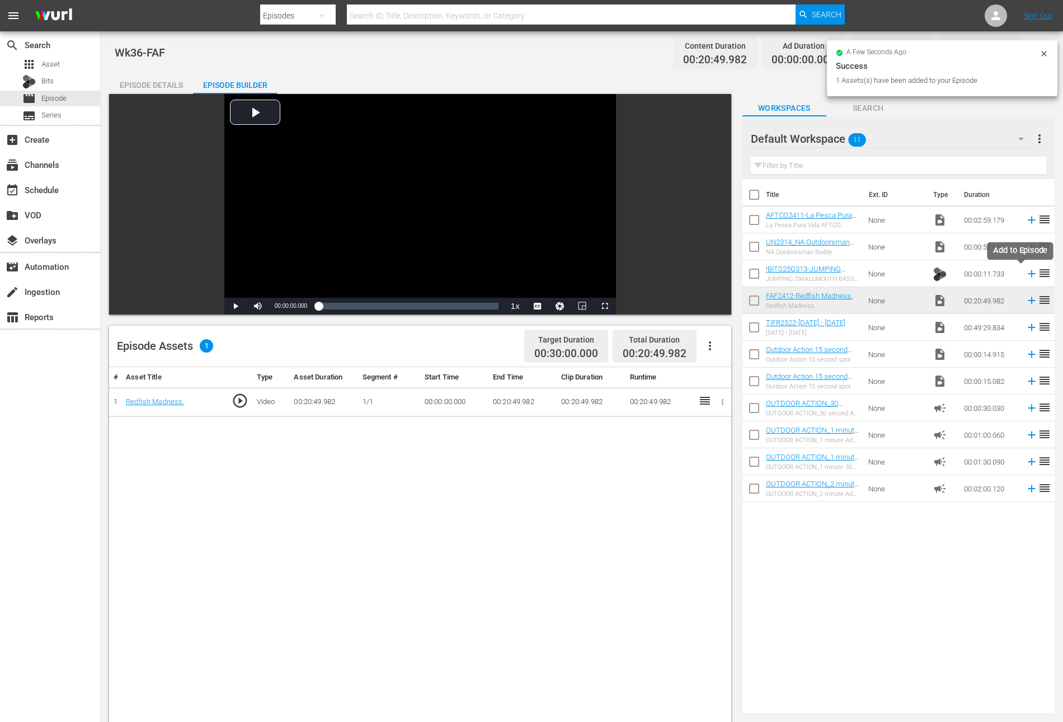
click at [1026, 274] on icon at bounding box center [1032, 273] width 12 height 12
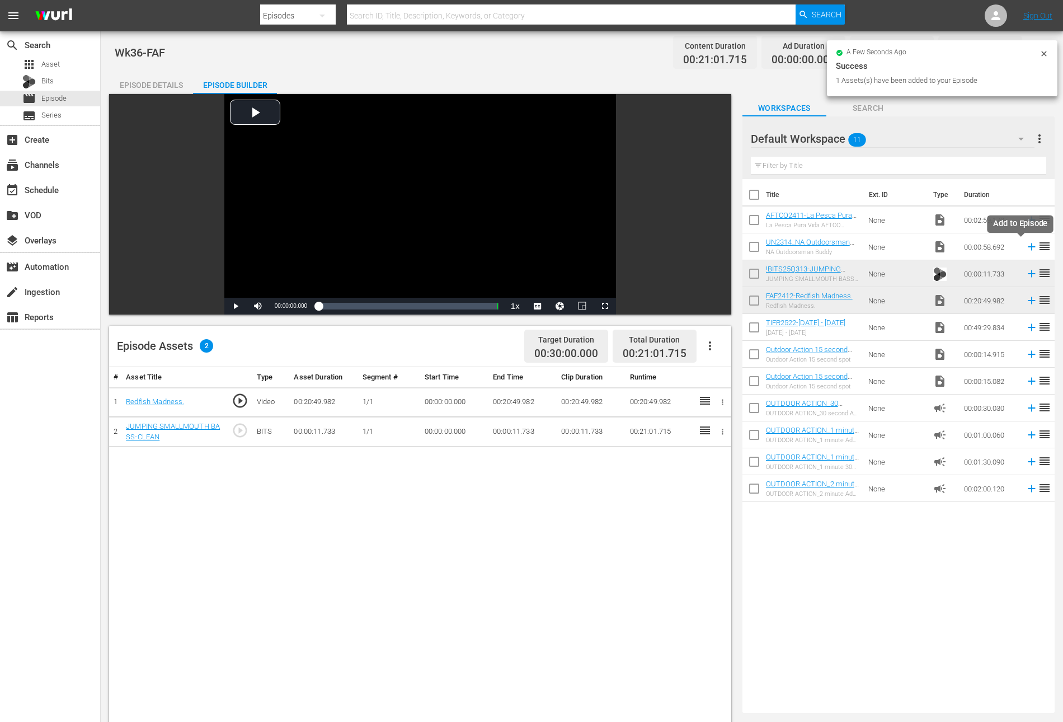
click at [1028, 247] on icon at bounding box center [1031, 246] width 7 height 7
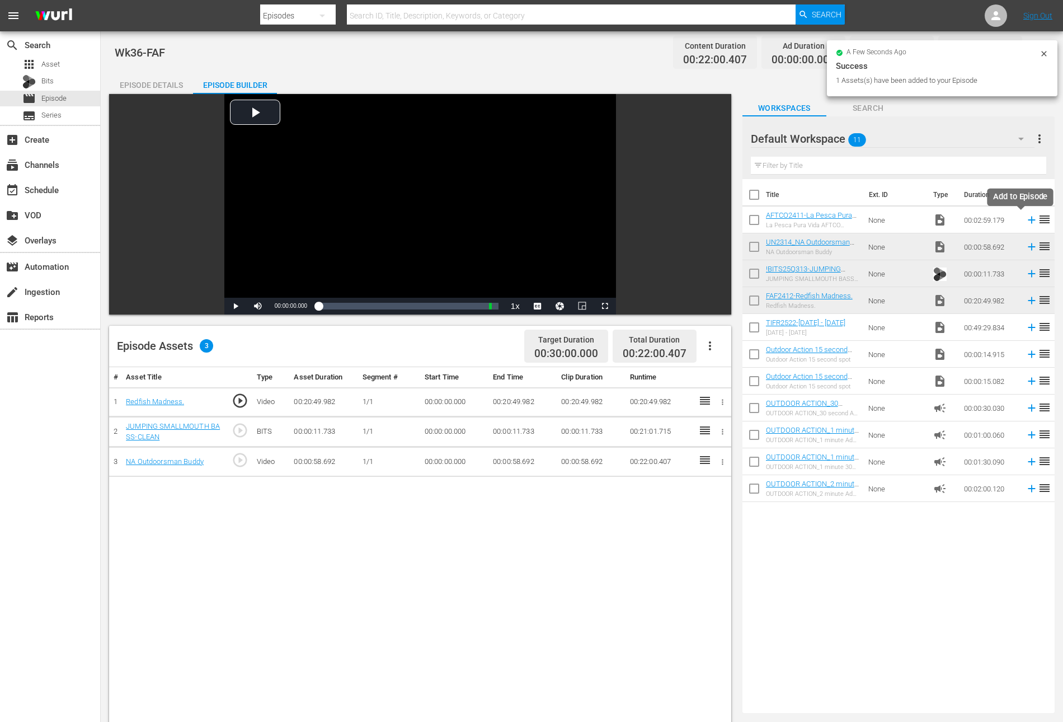
click at [1028, 217] on icon at bounding box center [1031, 220] width 7 height 7
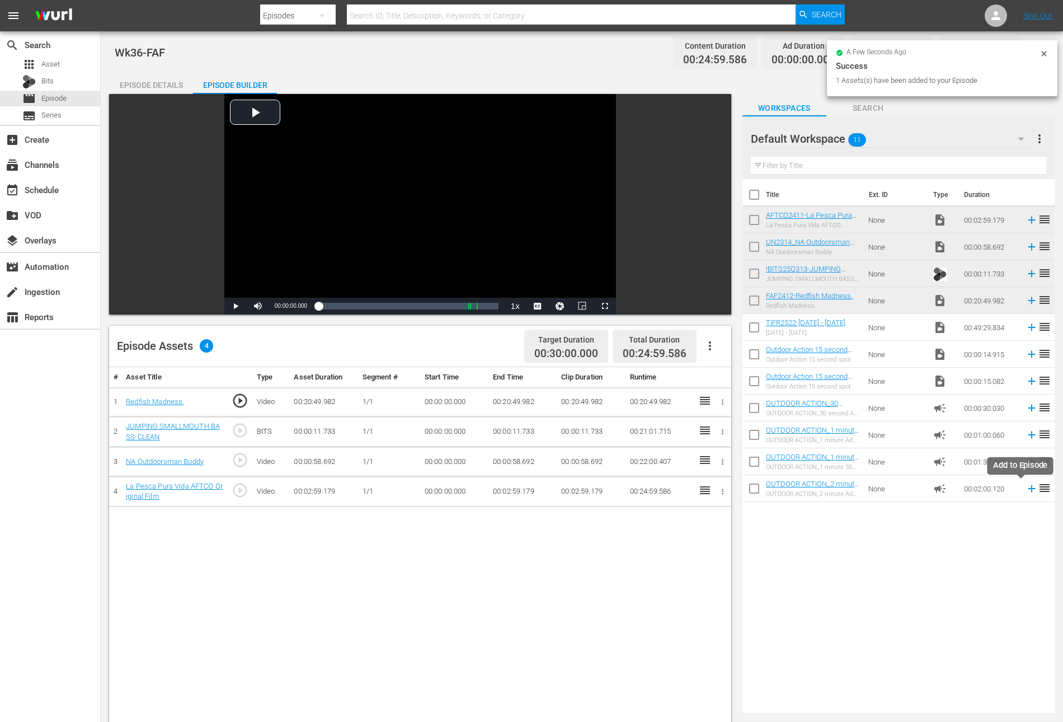
click at [1028, 488] on icon at bounding box center [1031, 488] width 7 height 7
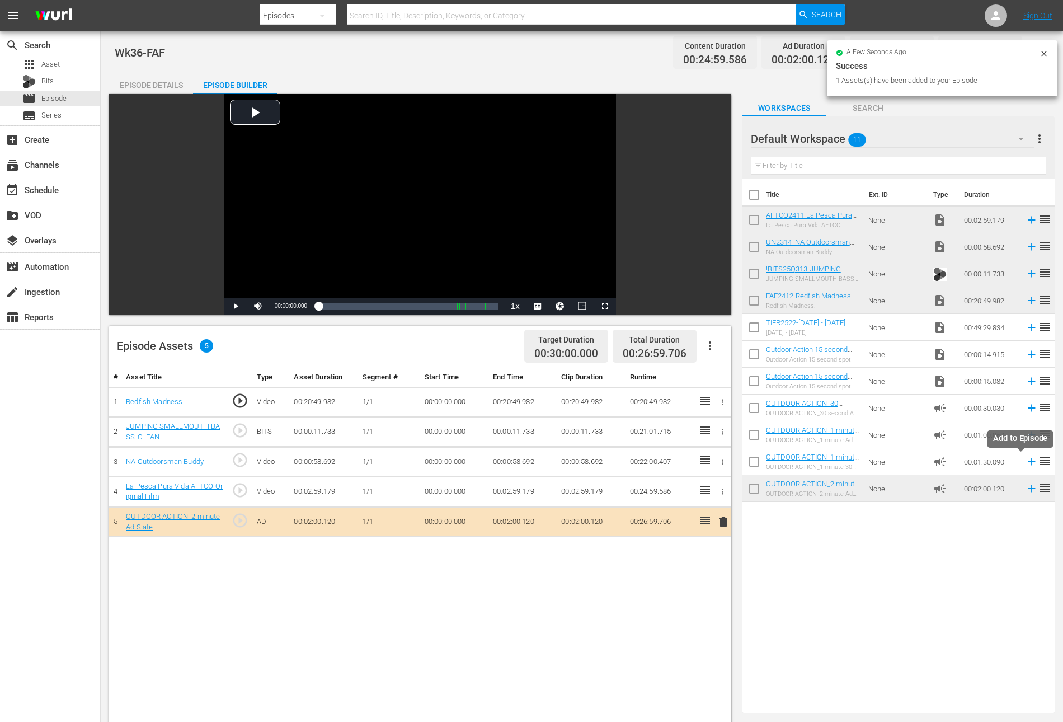
click at [1028, 460] on icon at bounding box center [1031, 461] width 7 height 7
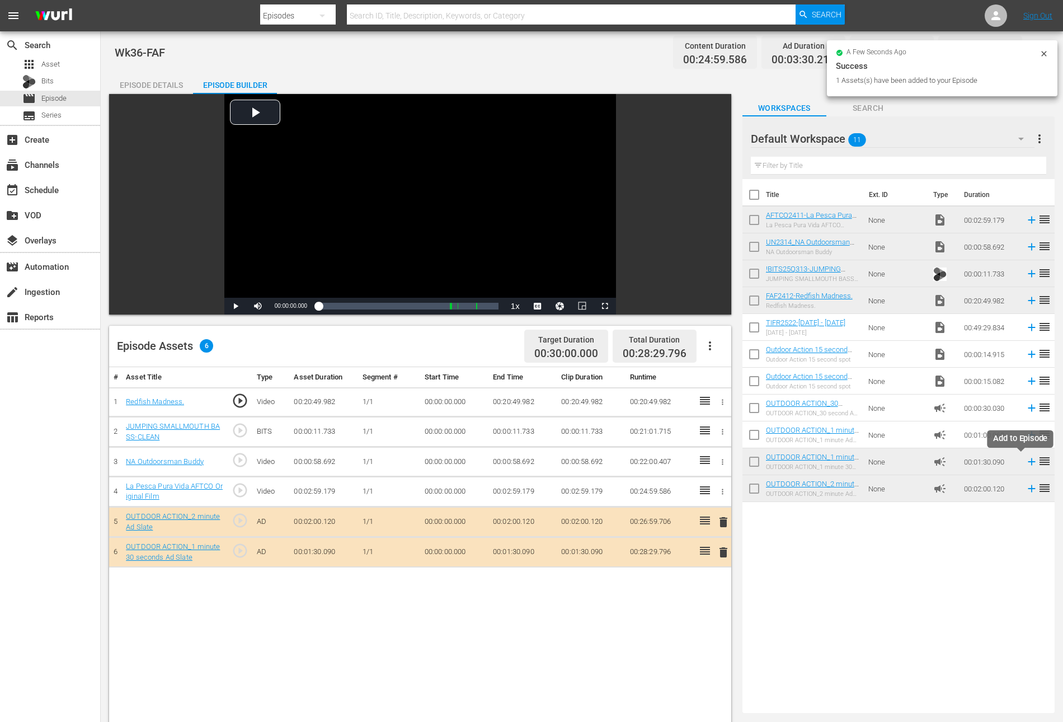
click at [1026, 460] on icon at bounding box center [1032, 461] width 12 height 12
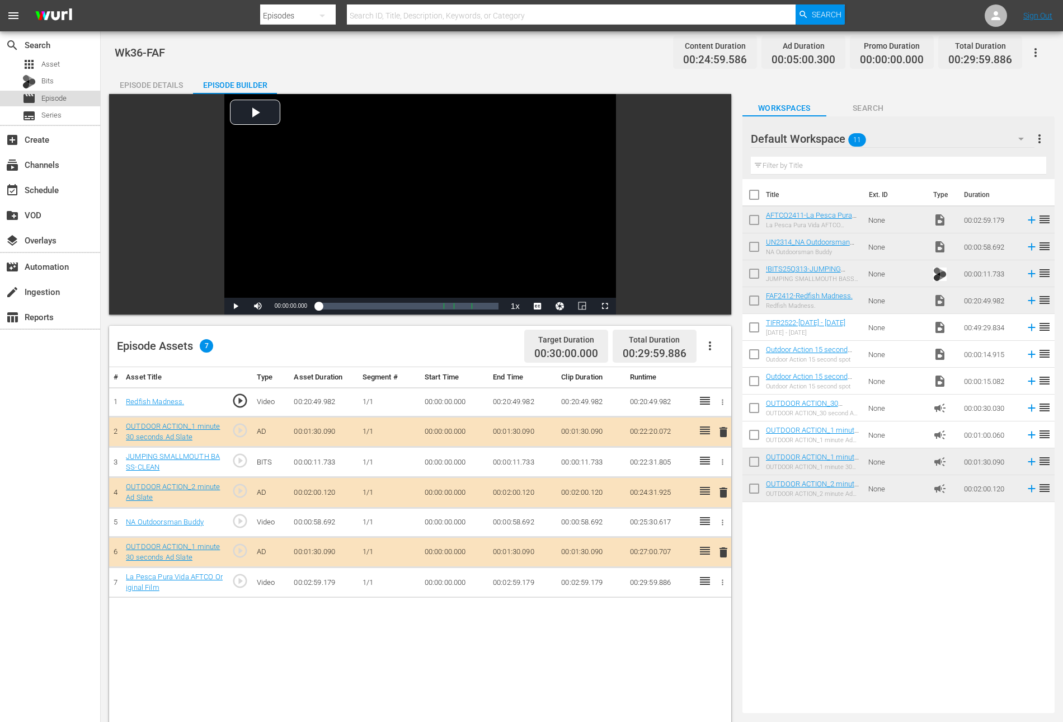
click at [53, 100] on span "Episode" at bounding box center [53, 98] width 25 height 11
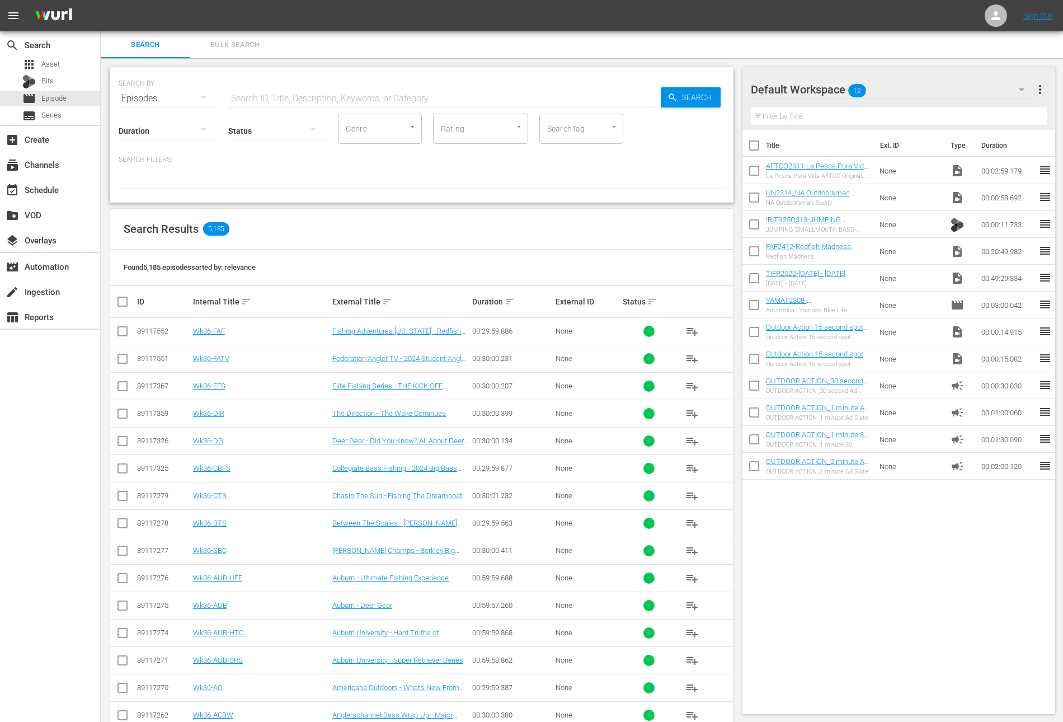
click at [751, 173] on input "checkbox" at bounding box center [753, 172] width 23 height 23
checkbox input "true"
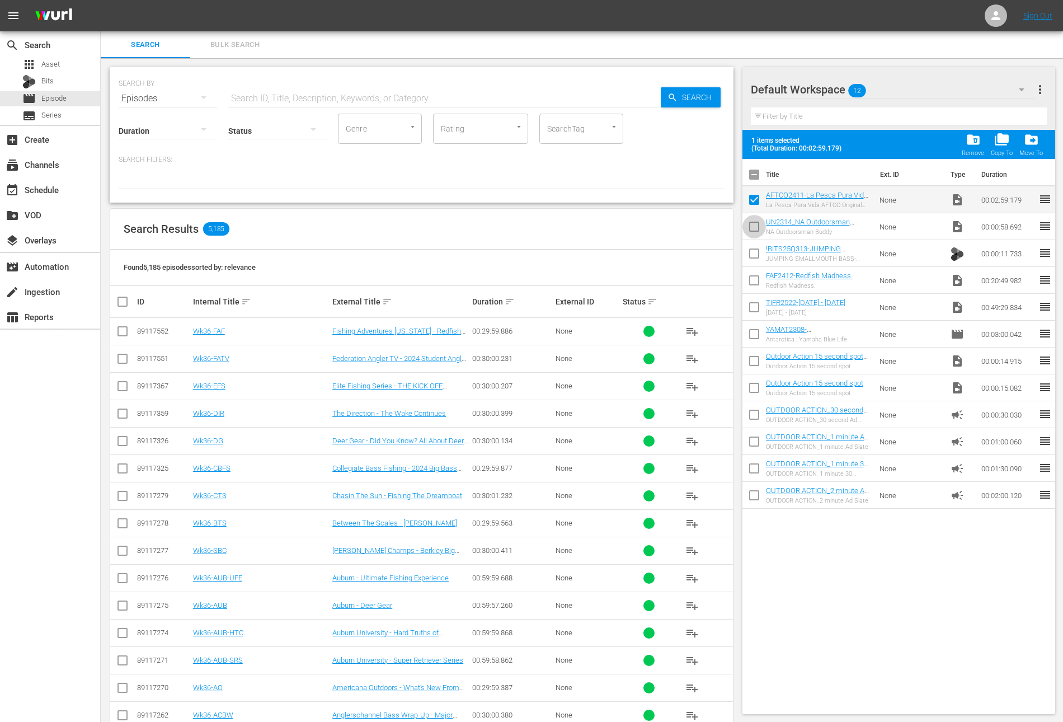
click at [744, 234] on input "checkbox" at bounding box center [753, 228] width 23 height 23
checkbox input "true"
click at [746, 262] on input "checkbox" at bounding box center [753, 255] width 23 height 23
checkbox input "true"
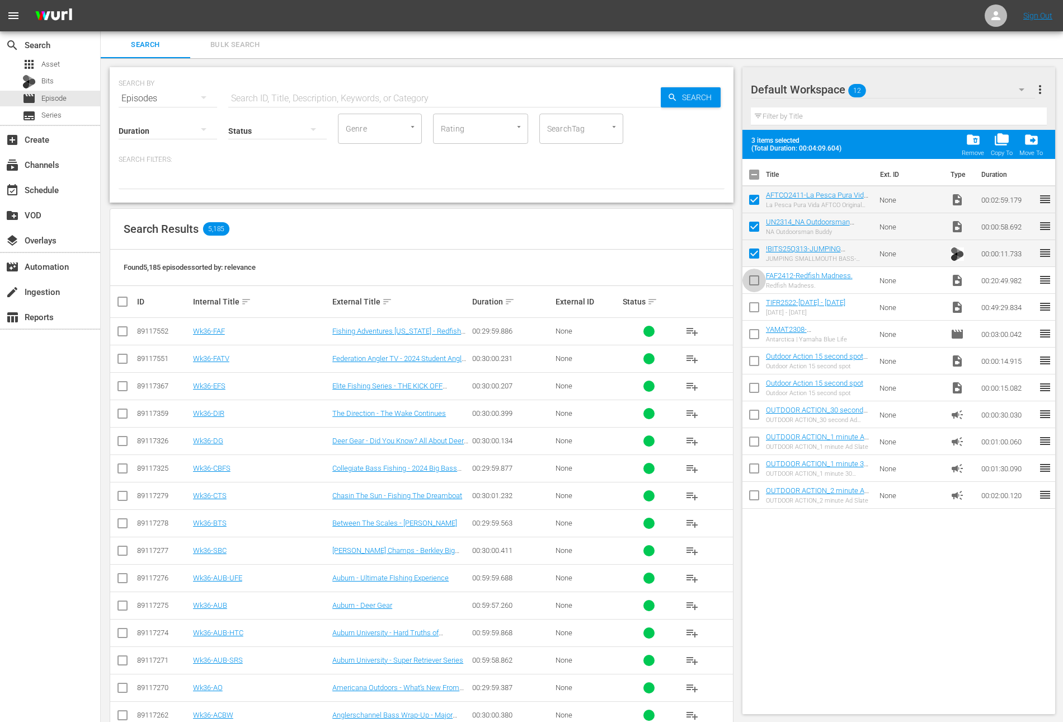
click at [754, 287] on input "checkbox" at bounding box center [753, 282] width 23 height 23
checkbox input "true"
click at [972, 140] on span "folder_delete" at bounding box center [973, 139] width 15 height 15
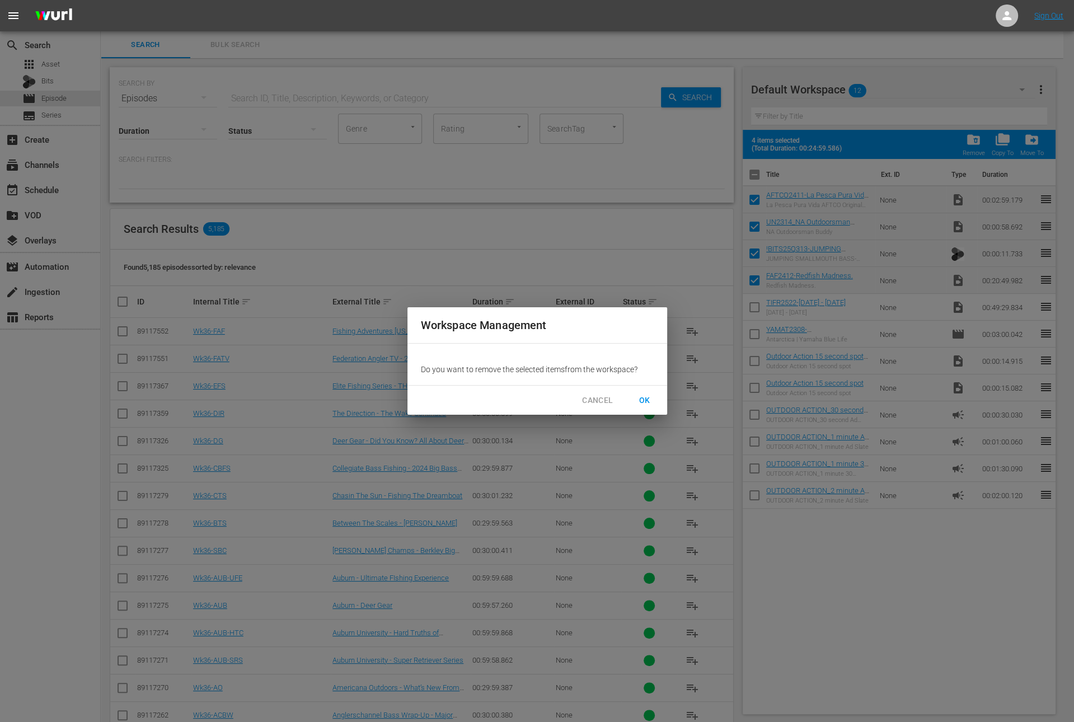
click at [647, 395] on span "OK" at bounding box center [645, 400] width 18 height 14
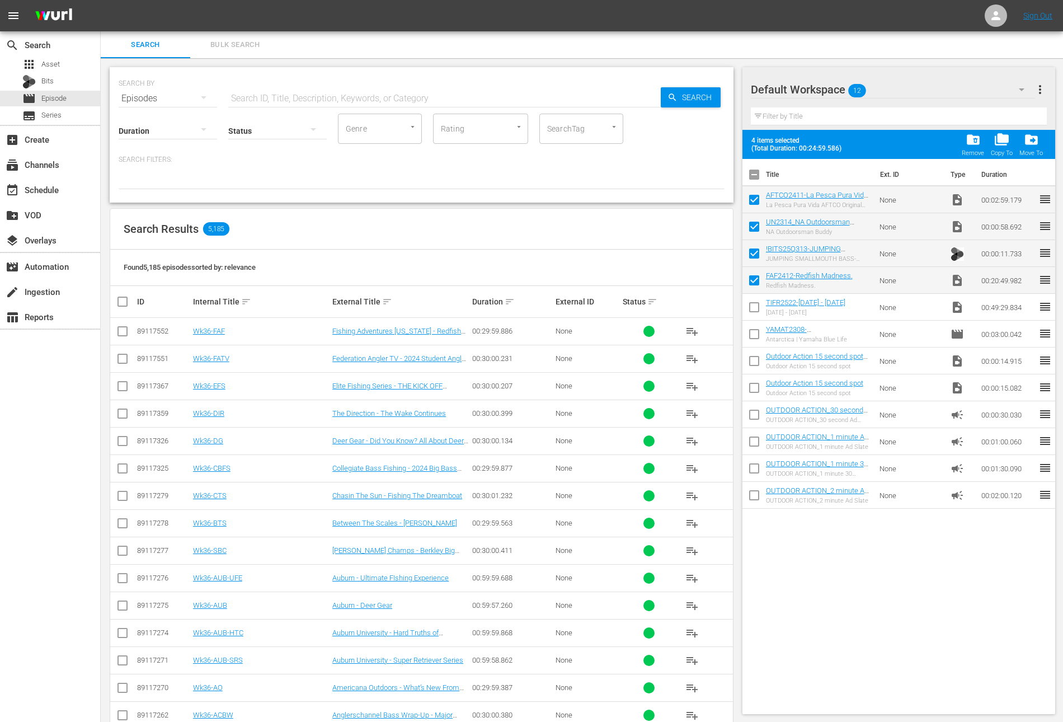
checkbox input "false"
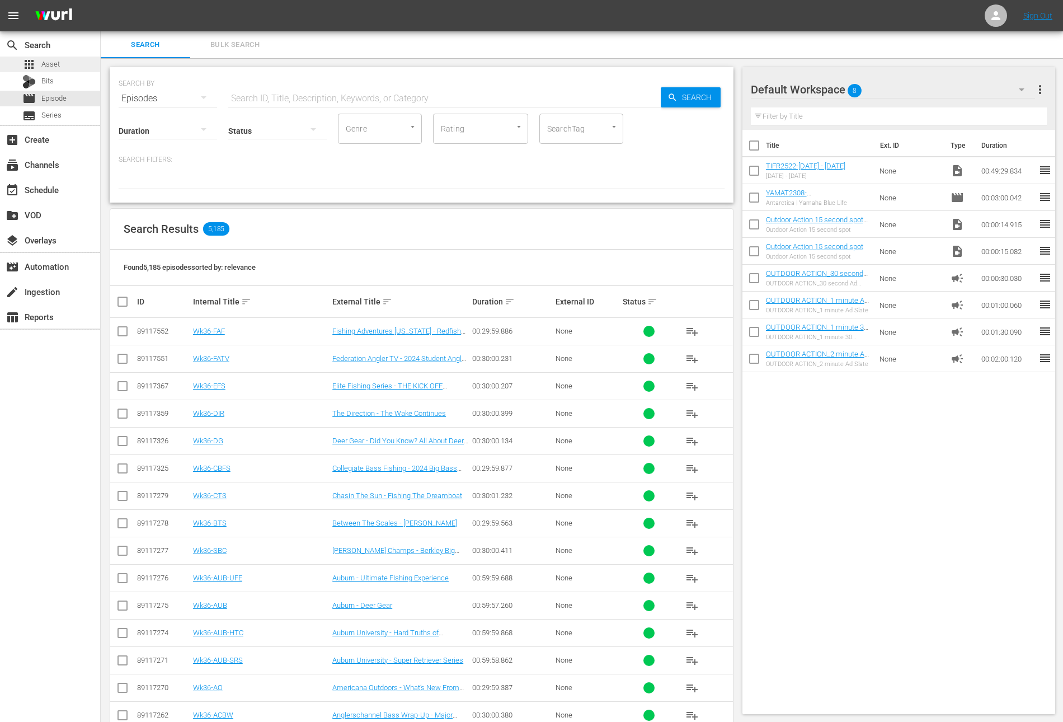
click at [62, 58] on div "apps Asset" at bounding box center [50, 65] width 100 height 16
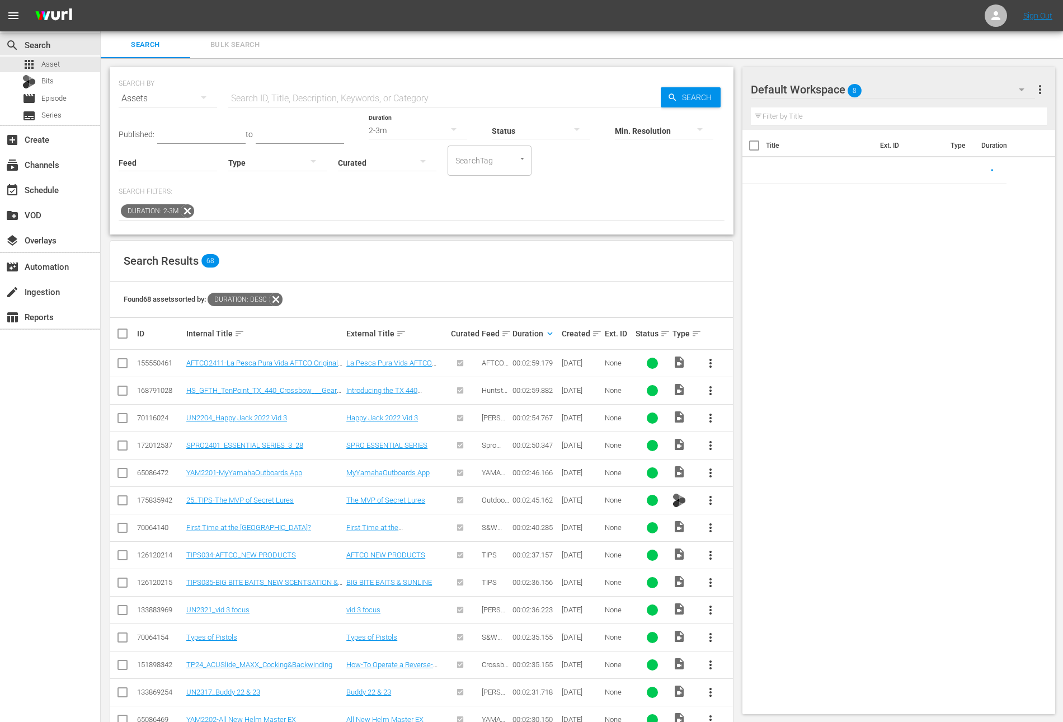
click at [187, 209] on icon at bounding box center [187, 210] width 13 height 13
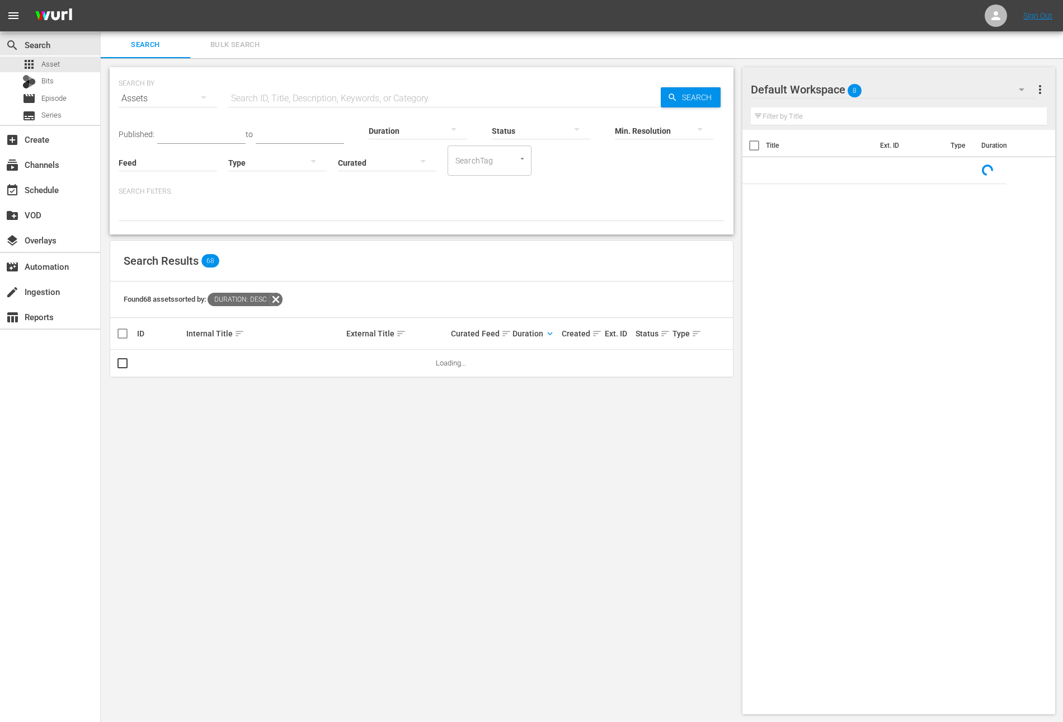
click at [314, 94] on input "text" at bounding box center [444, 98] width 432 height 27
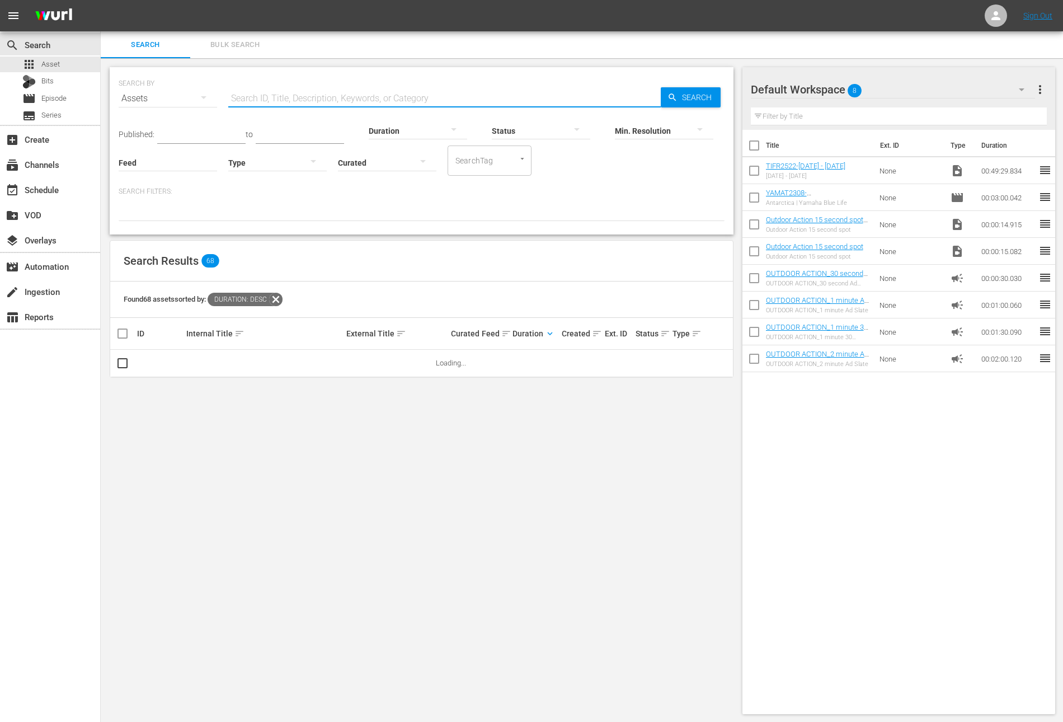
paste input "Rain of Terror Part 2"
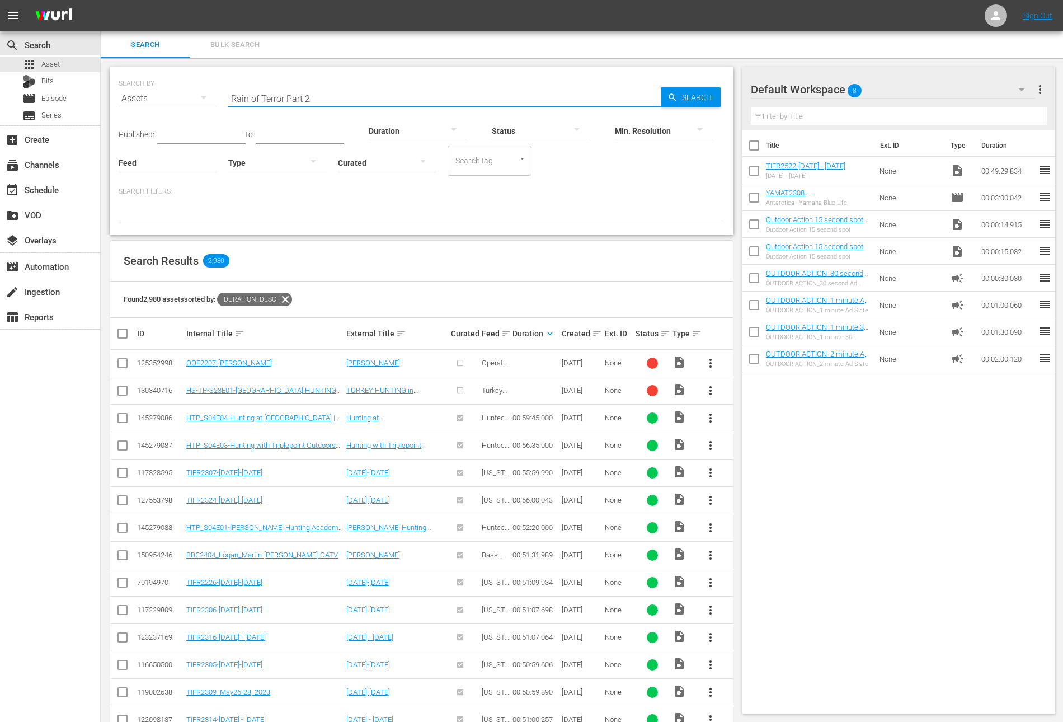
type input "Rain of Terror Part 2"
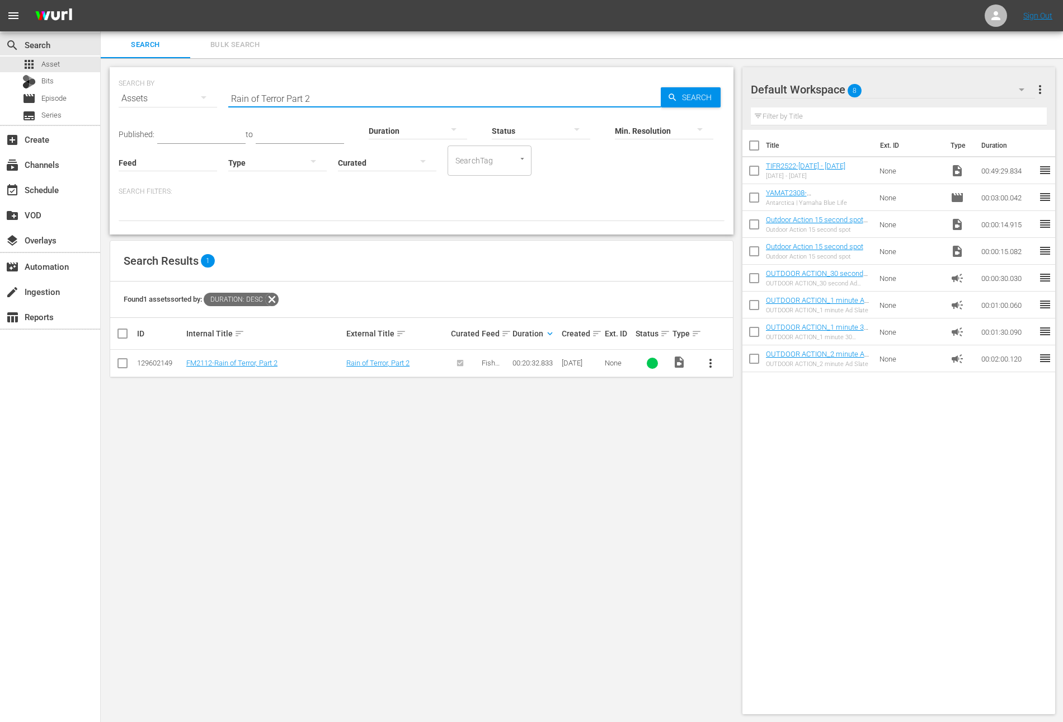
click at [712, 361] on span "more_vert" at bounding box center [710, 362] width 13 height 13
click at [731, 391] on div "Workspace" at bounding box center [772, 393] width 94 height 27
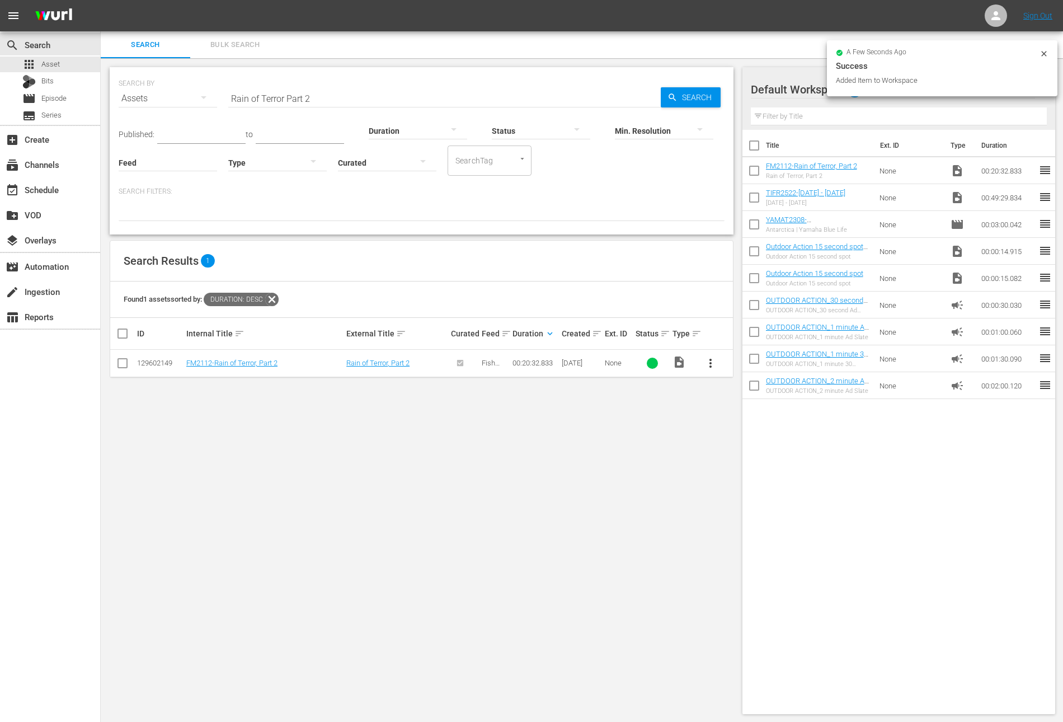
click at [316, 101] on input "Rain of Terror Part 2" at bounding box center [444, 98] width 432 height 27
click at [421, 200] on div "Search Filters:" at bounding box center [422, 204] width 606 height 34
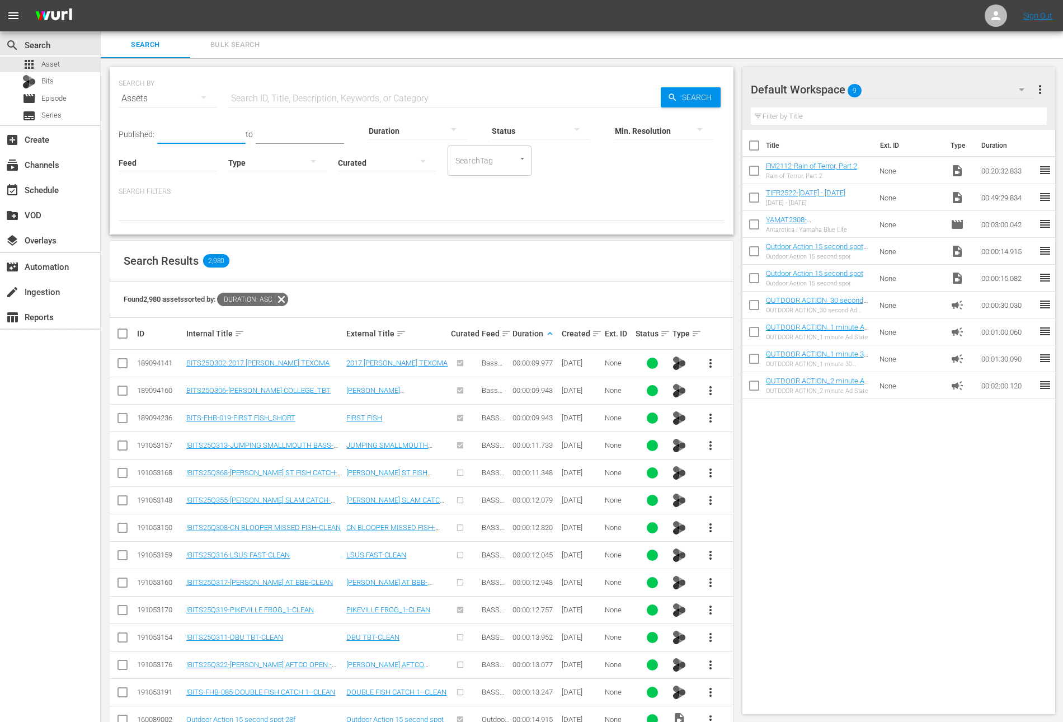
click at [184, 129] on input "text" at bounding box center [201, 135] width 88 height 17
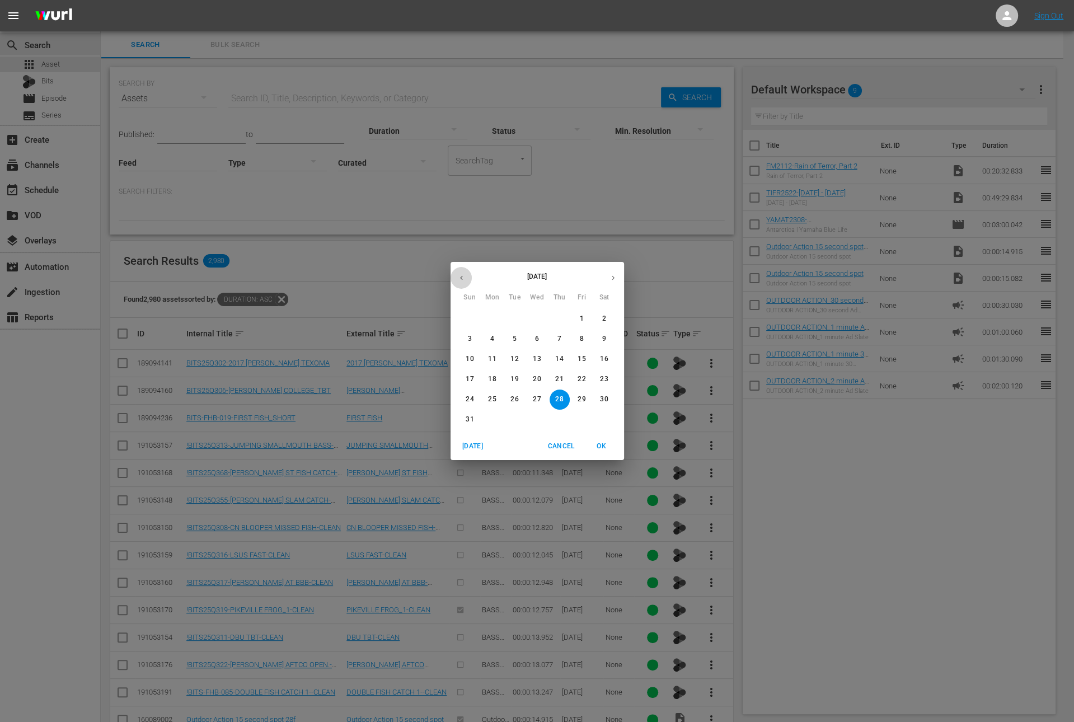
click at [462, 274] on icon "button" at bounding box center [461, 278] width 8 height 8
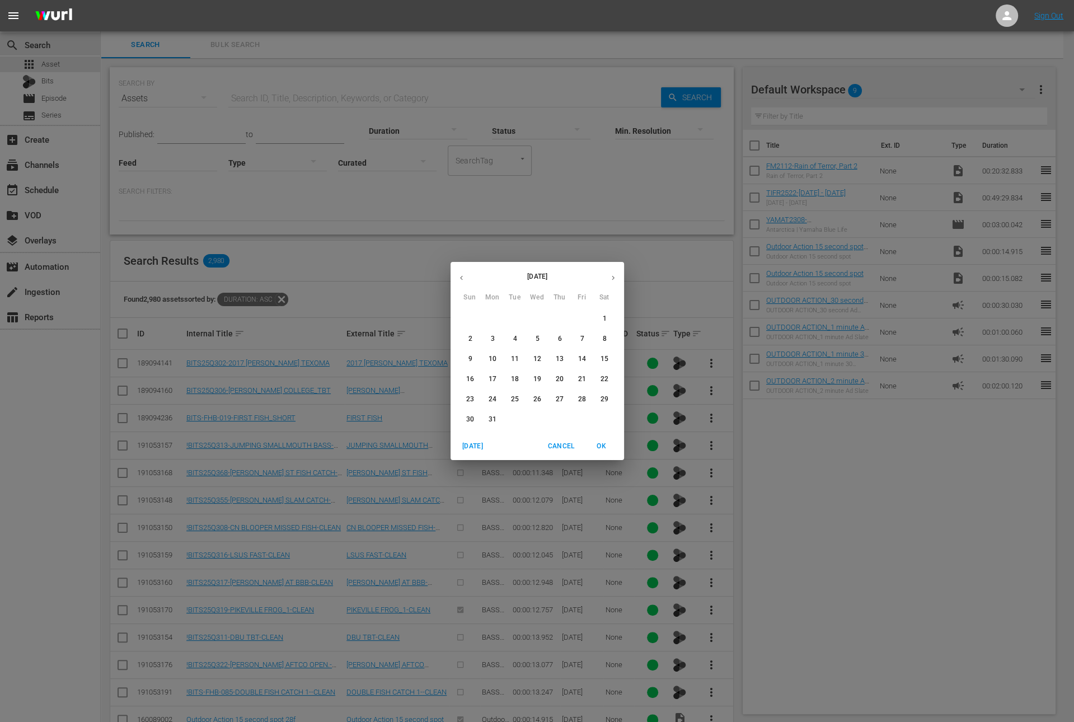
click at [462, 274] on icon "button" at bounding box center [461, 278] width 8 height 8
click at [528, 319] on span "1" at bounding box center [537, 319] width 20 height 10
type input "[DATE]"
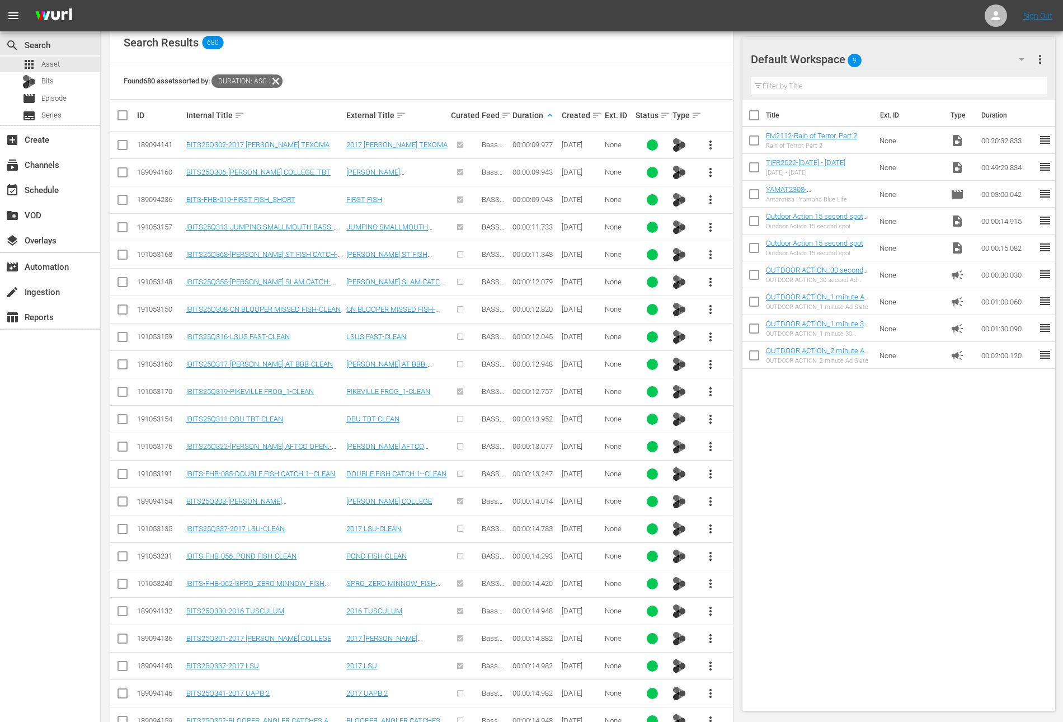
scroll to position [763, 0]
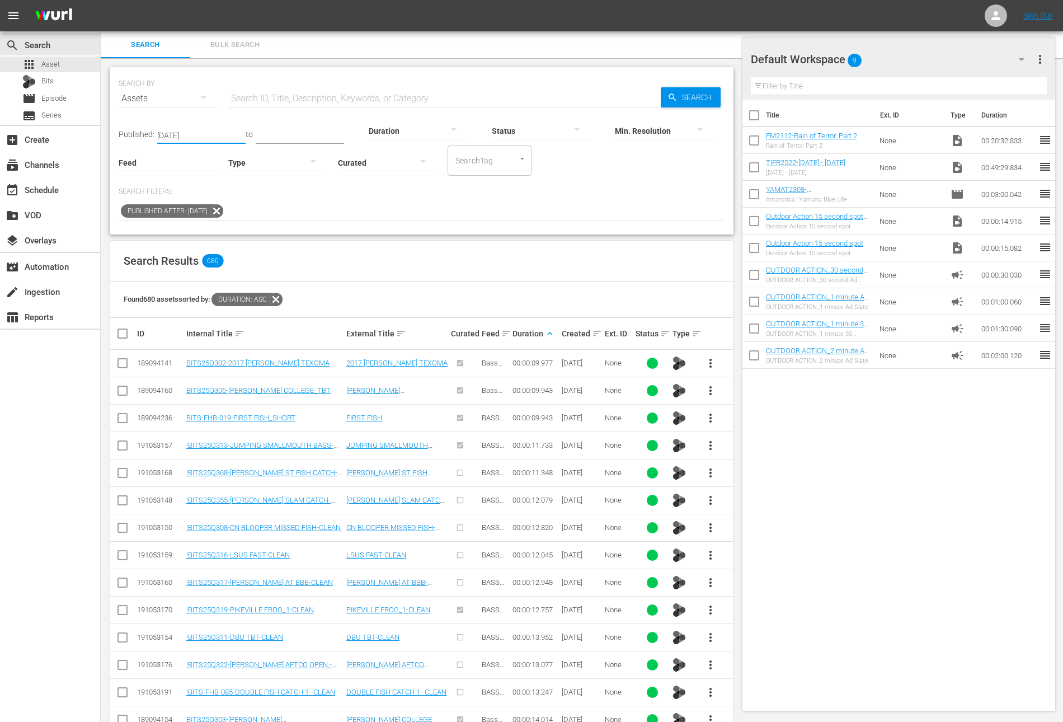
scroll to position [763, 0]
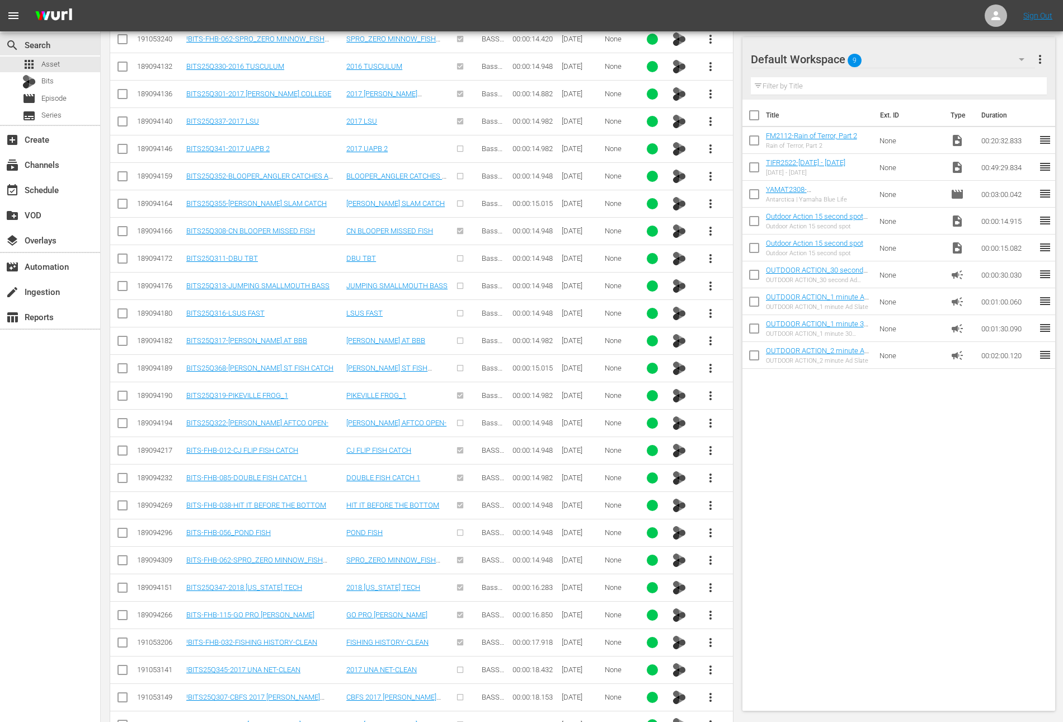
click at [713, 636] on span "more_vert" at bounding box center [710, 642] width 13 height 13
click at [769, 578] on div "Workspace" at bounding box center [771, 575] width 76 height 27
click at [753, 169] on input "checkbox" at bounding box center [753, 169] width 23 height 23
checkbox input "true"
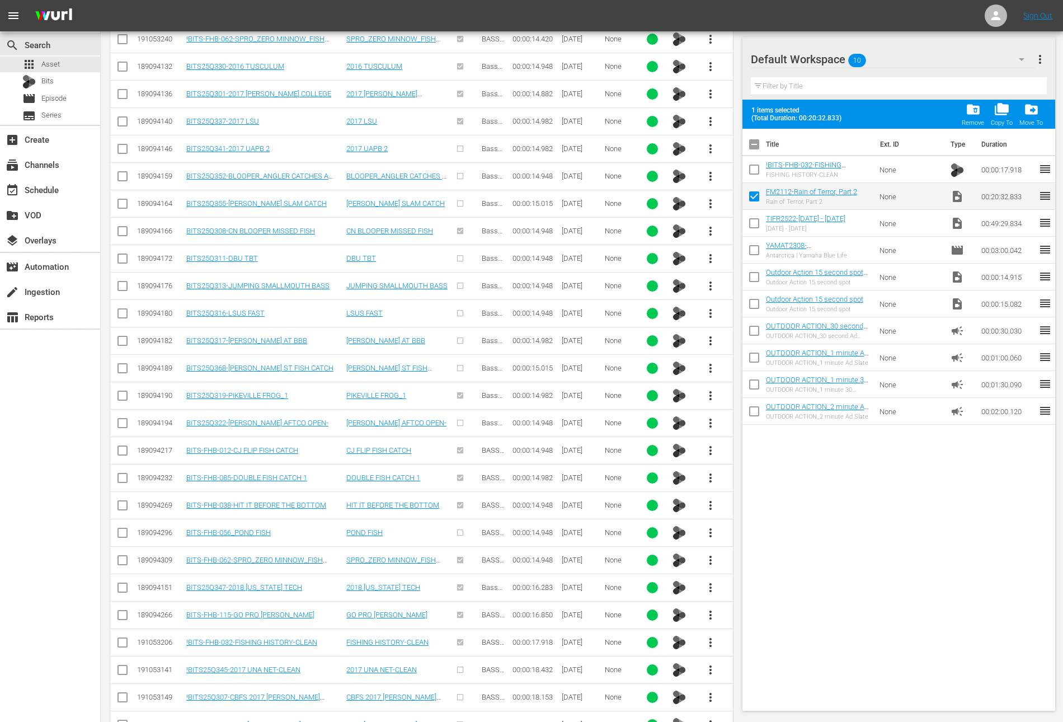
click at [753, 169] on input "checkbox" at bounding box center [753, 171] width 23 height 23
checkbox input "true"
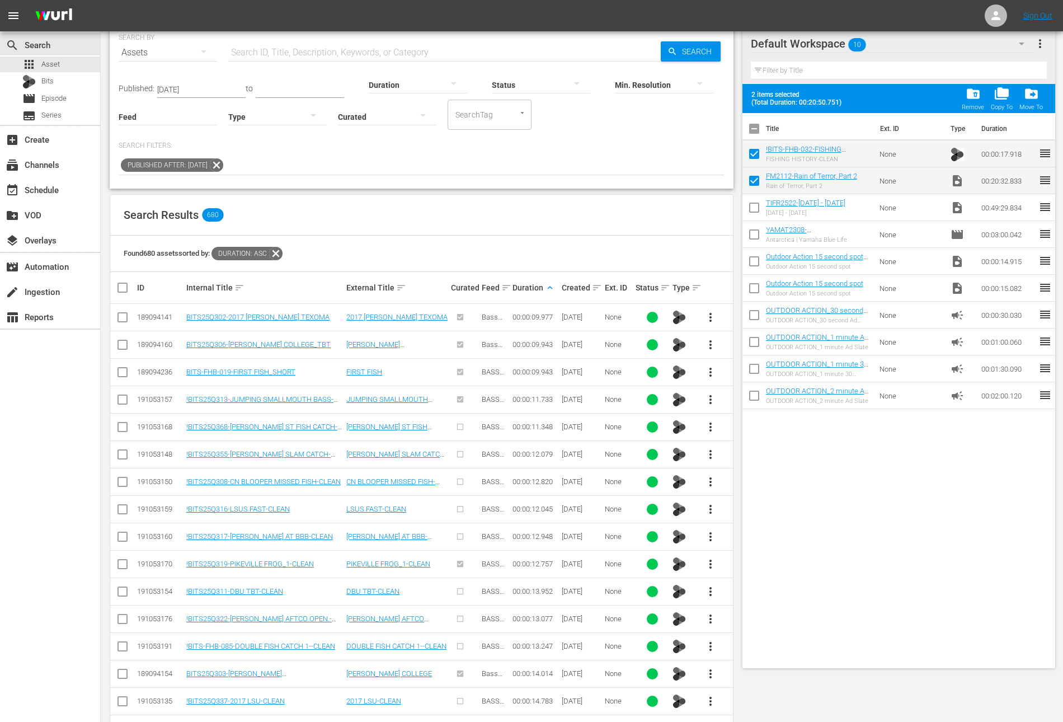
scroll to position [0, 0]
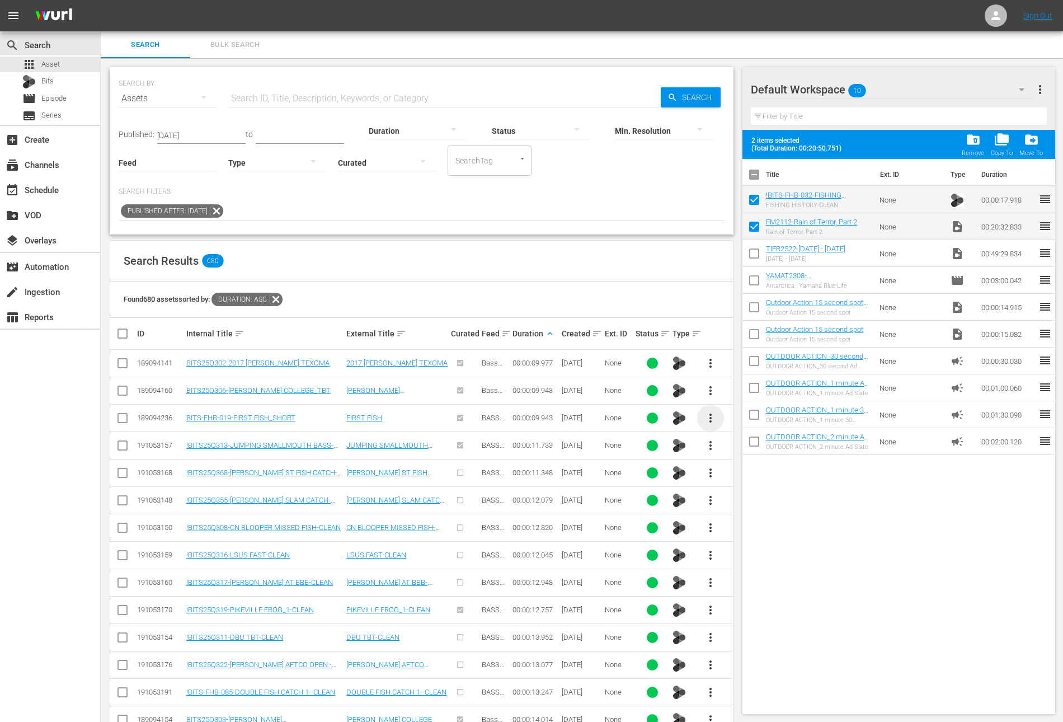
click at [713, 417] on span "more_vert" at bounding box center [710, 417] width 13 height 13
click at [748, 445] on div "Workspace" at bounding box center [771, 448] width 76 height 27
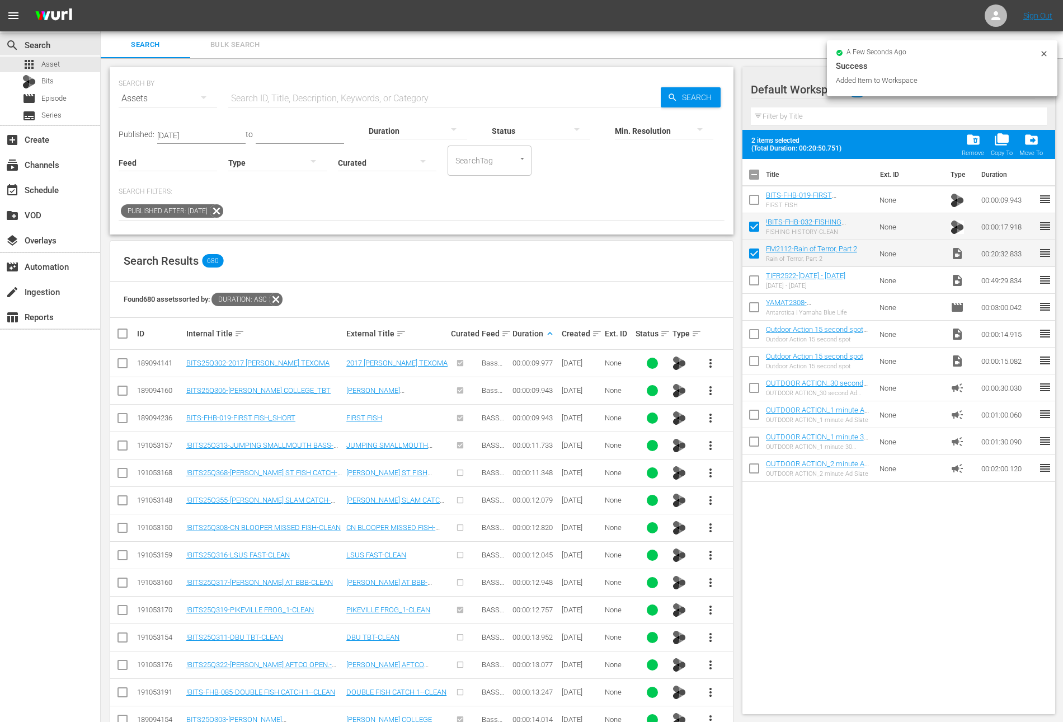
click at [754, 192] on input "checkbox" at bounding box center [753, 201] width 23 height 23
checkbox input "true"
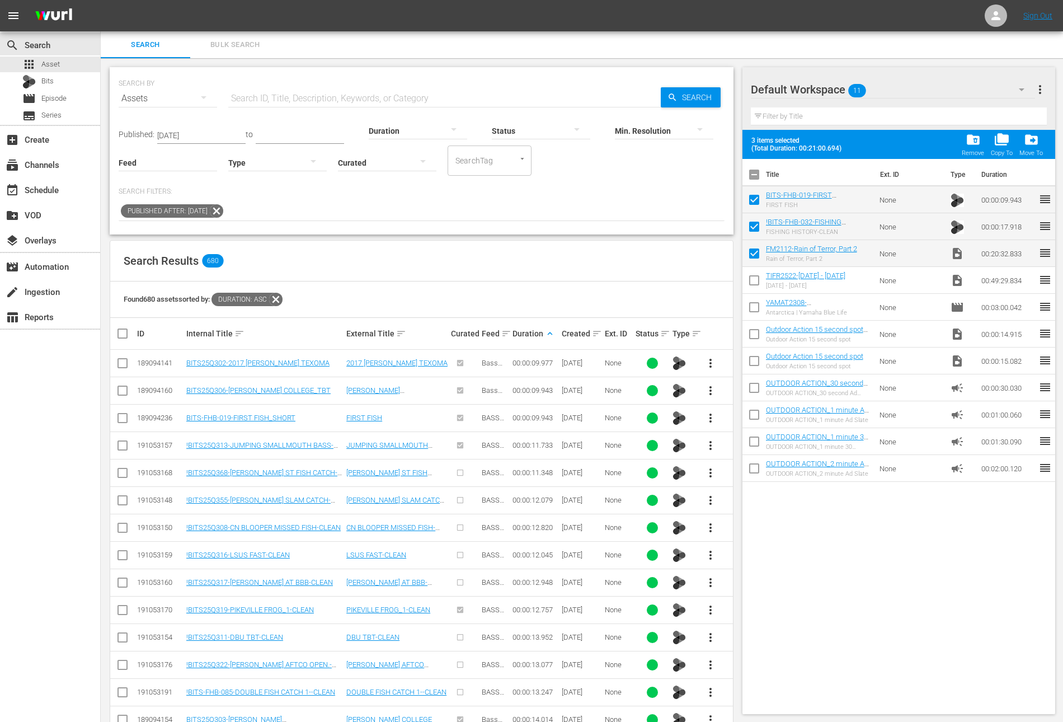
click at [408, 127] on div at bounding box center [418, 130] width 98 height 31
click at [400, 162] on div "2-3m" at bounding box center [407, 165] width 98 height 18
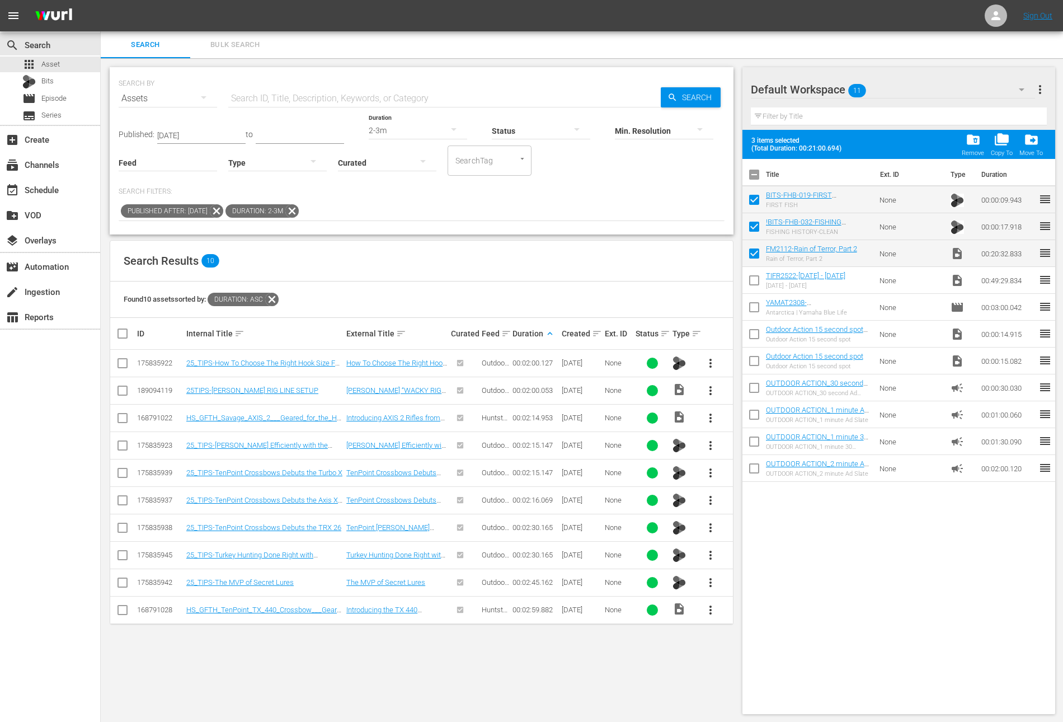
click at [377, 134] on div "2-3m" at bounding box center [418, 130] width 98 height 31
click at [399, 131] on div "1-2m" at bounding box center [407, 140] width 98 height 18
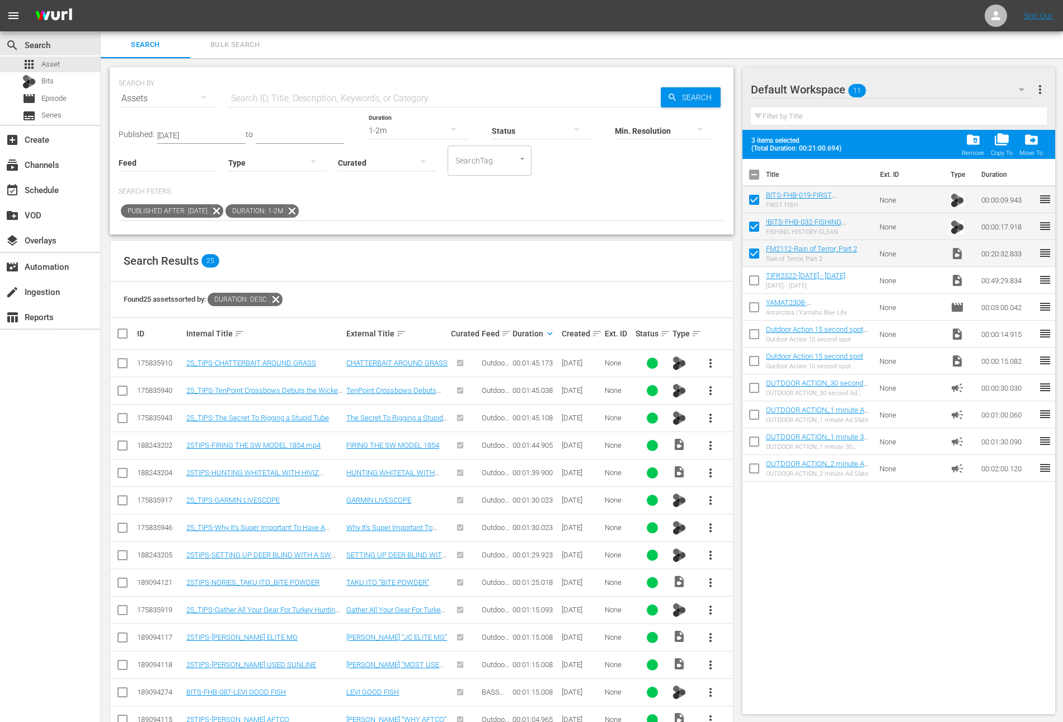
click at [712, 444] on span "more_vert" at bounding box center [710, 445] width 13 height 13
click at [750, 478] on div "Workspace" at bounding box center [771, 475] width 76 height 27
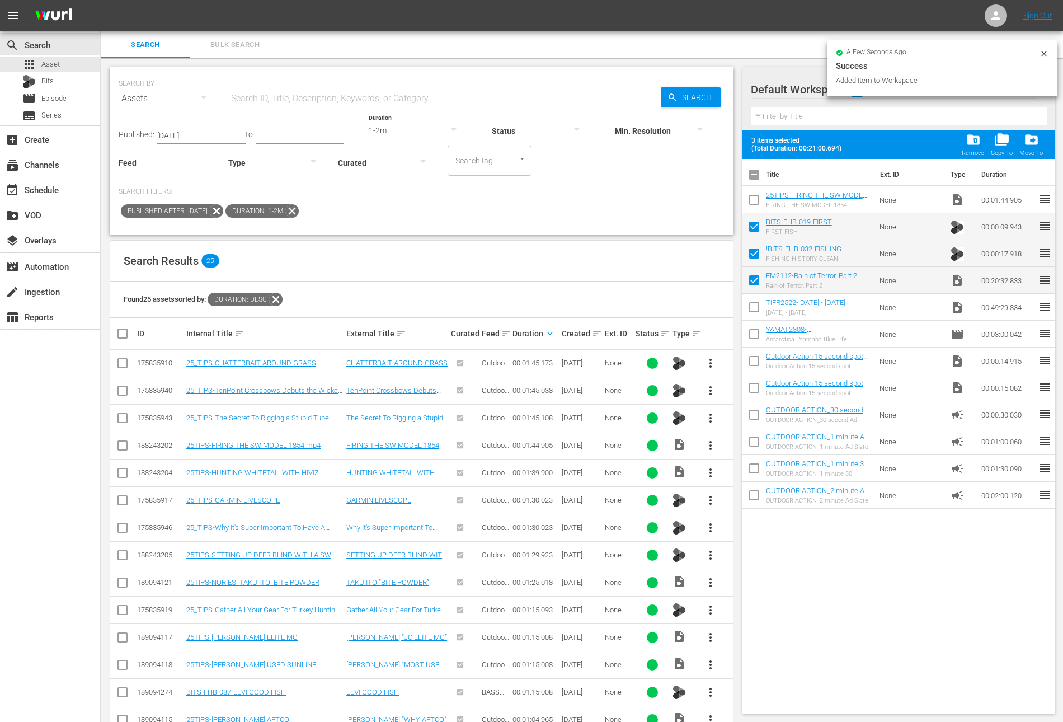
click at [753, 203] on input "checkbox" at bounding box center [753, 201] width 23 height 23
checkbox input "true"
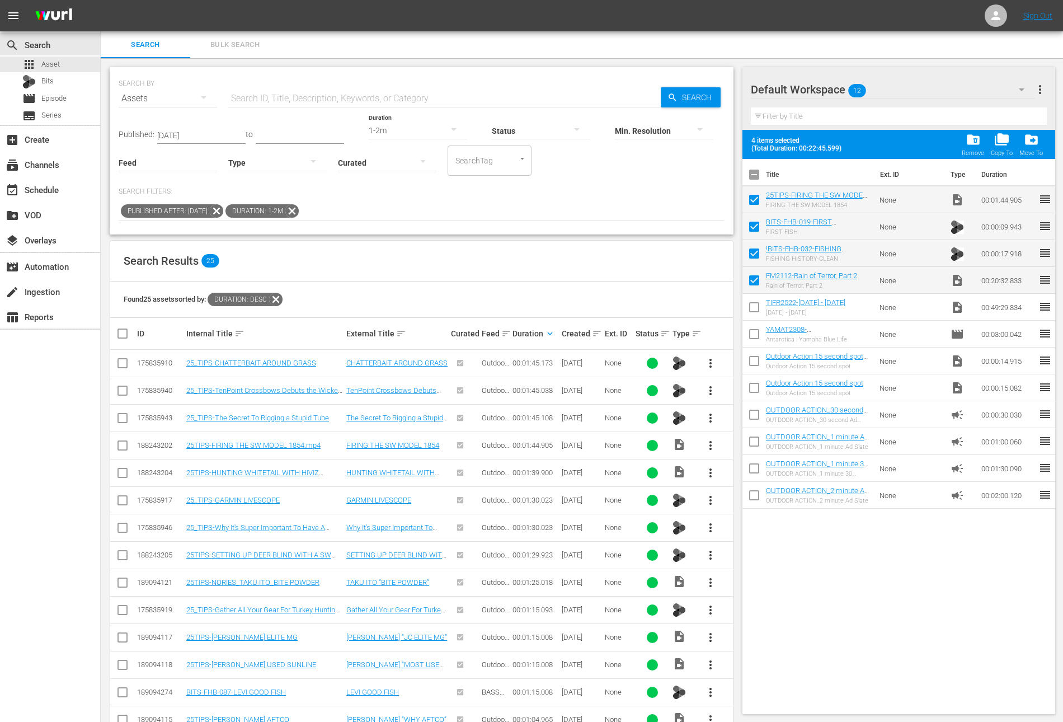
click at [398, 128] on div "1-2m" at bounding box center [418, 130] width 98 height 31
click at [391, 164] on div "2-3m" at bounding box center [407, 165] width 98 height 18
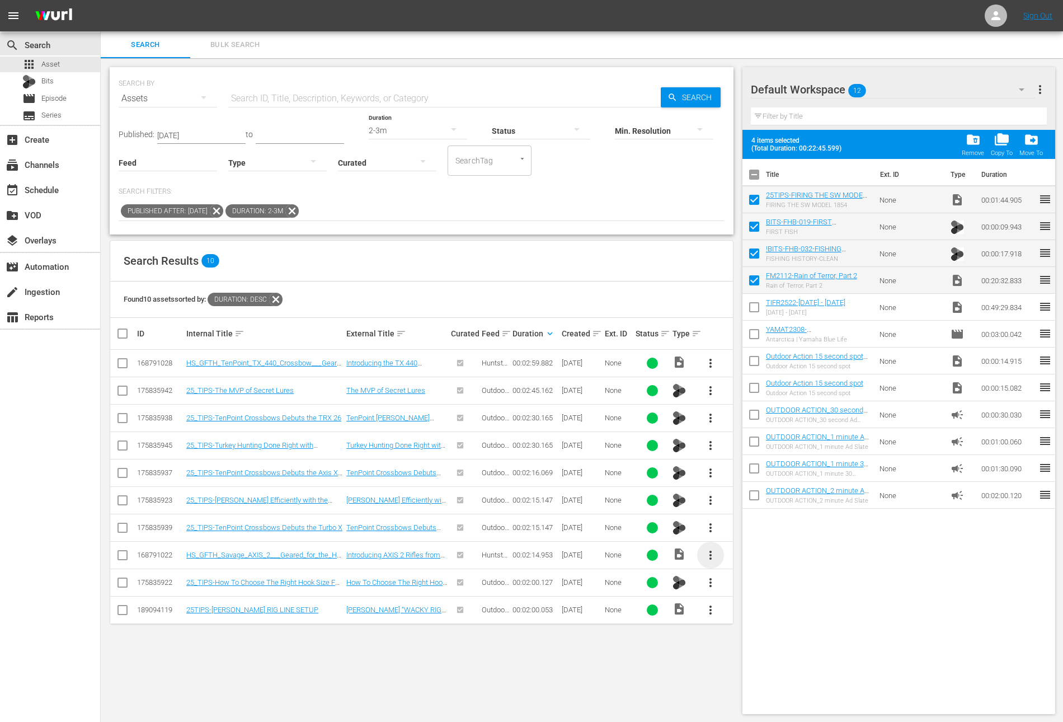
click at [713, 550] on span "more_vert" at bounding box center [710, 554] width 13 height 13
click at [762, 591] on div "Workspace" at bounding box center [771, 584] width 76 height 27
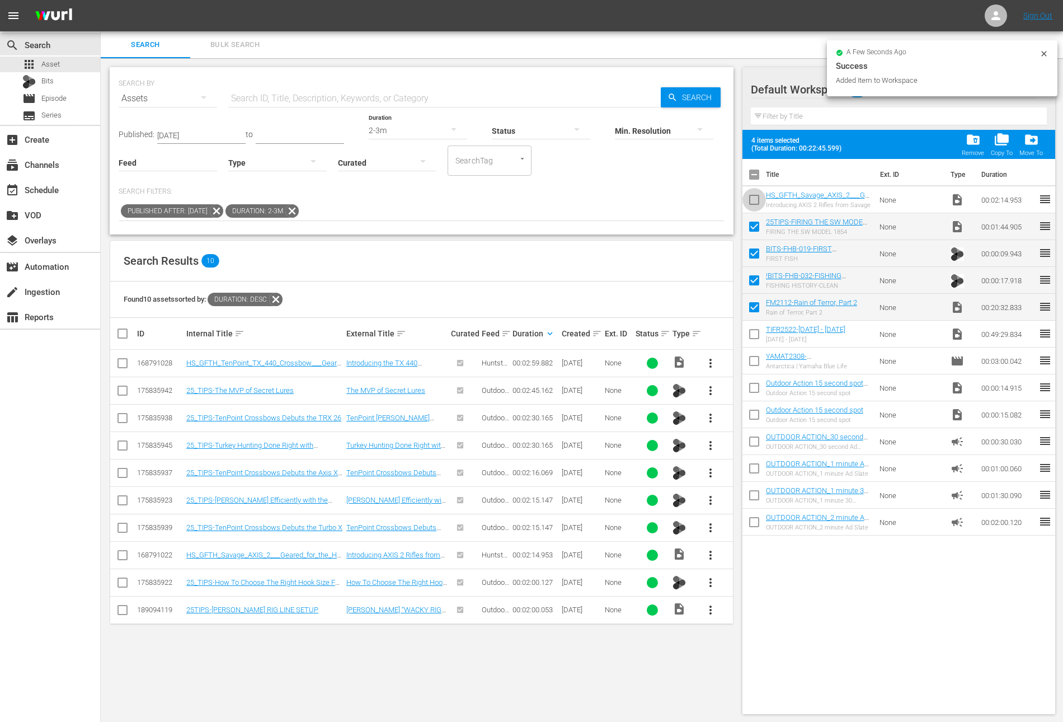
click at [753, 204] on input "checkbox" at bounding box center [753, 201] width 23 height 23
checkbox input "true"
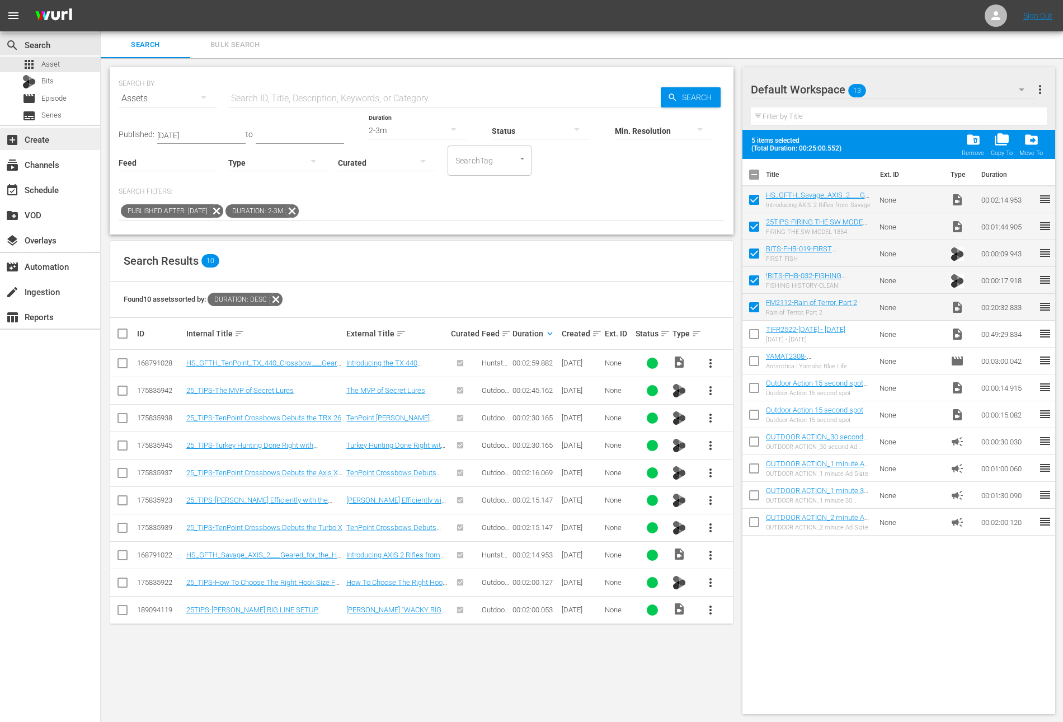
click at [55, 142] on div "add_box Create" at bounding box center [31, 138] width 63 height 10
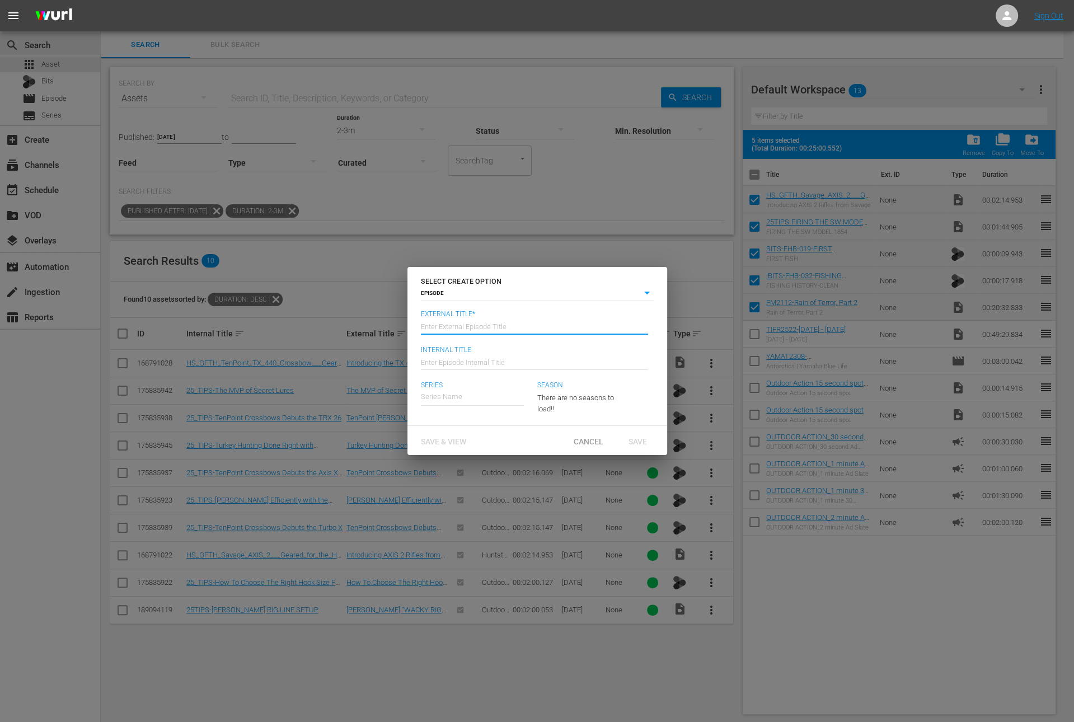
click at [502, 320] on input "text" at bounding box center [534, 325] width 227 height 27
paste input "Rain of Terror Part 2"
type input "Fish Mavericks - Rain of Terror Part 2"
type input "Wk36-FM"
click at [466, 434] on div "Fish Mavericks" at bounding box center [453, 428] width 48 height 27
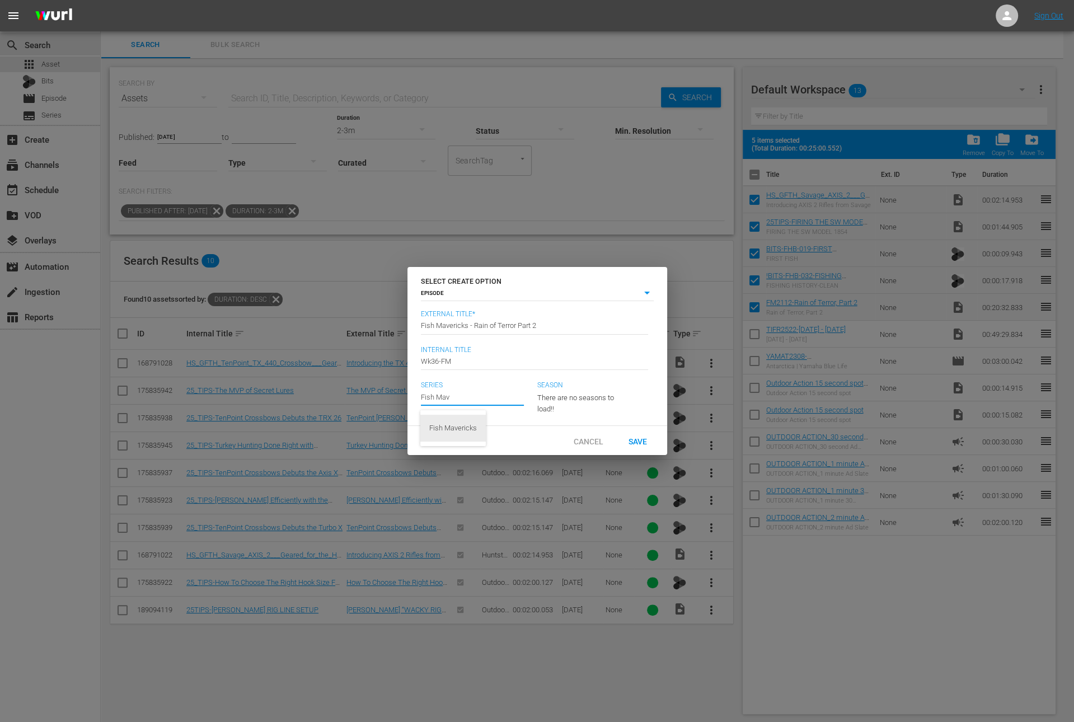
type input "Fish Mavericks"
click at [645, 445] on span "Save" at bounding box center [637, 440] width 36 height 9
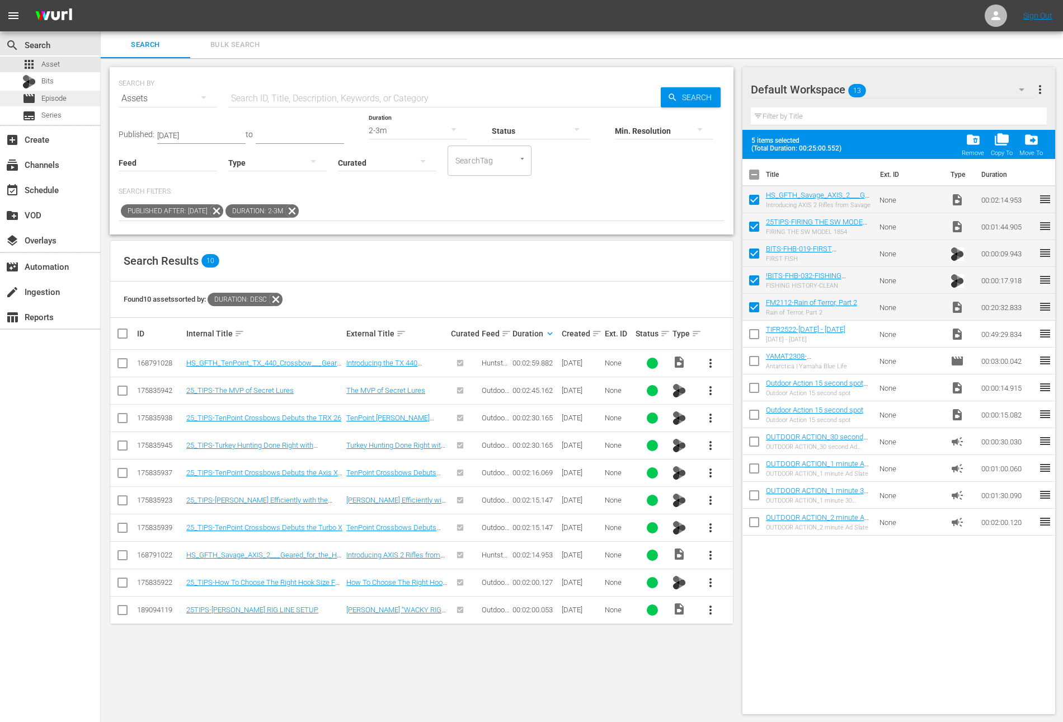
click at [68, 100] on div "movie Episode" at bounding box center [50, 99] width 100 height 16
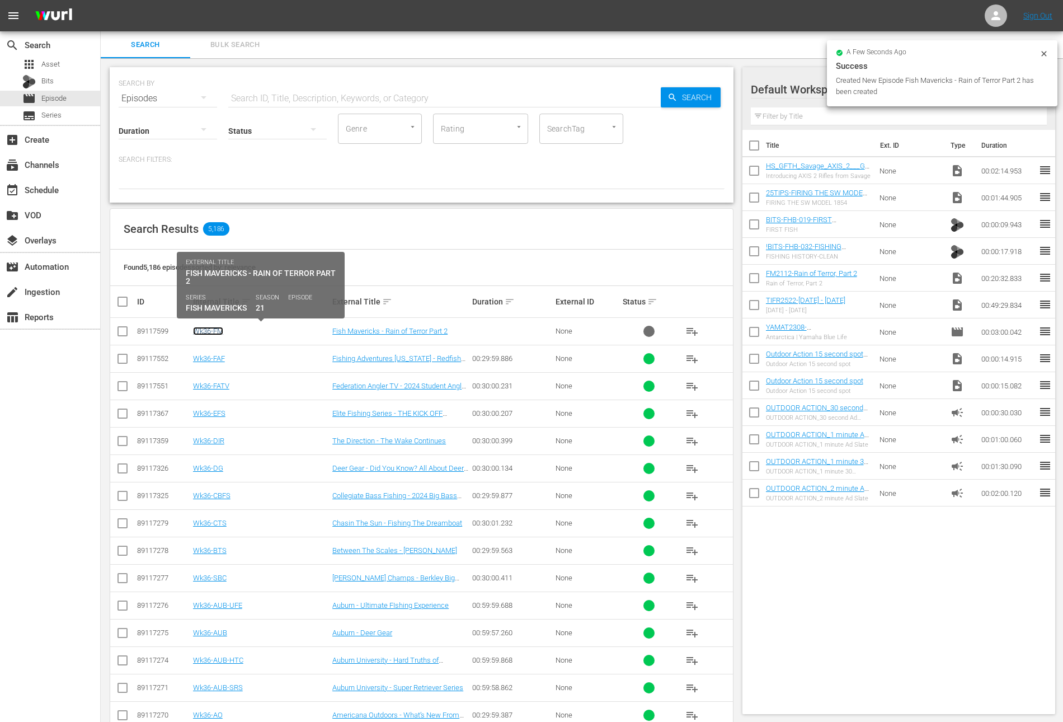
click at [220, 330] on link "Wk36-FM" at bounding box center [208, 331] width 30 height 8
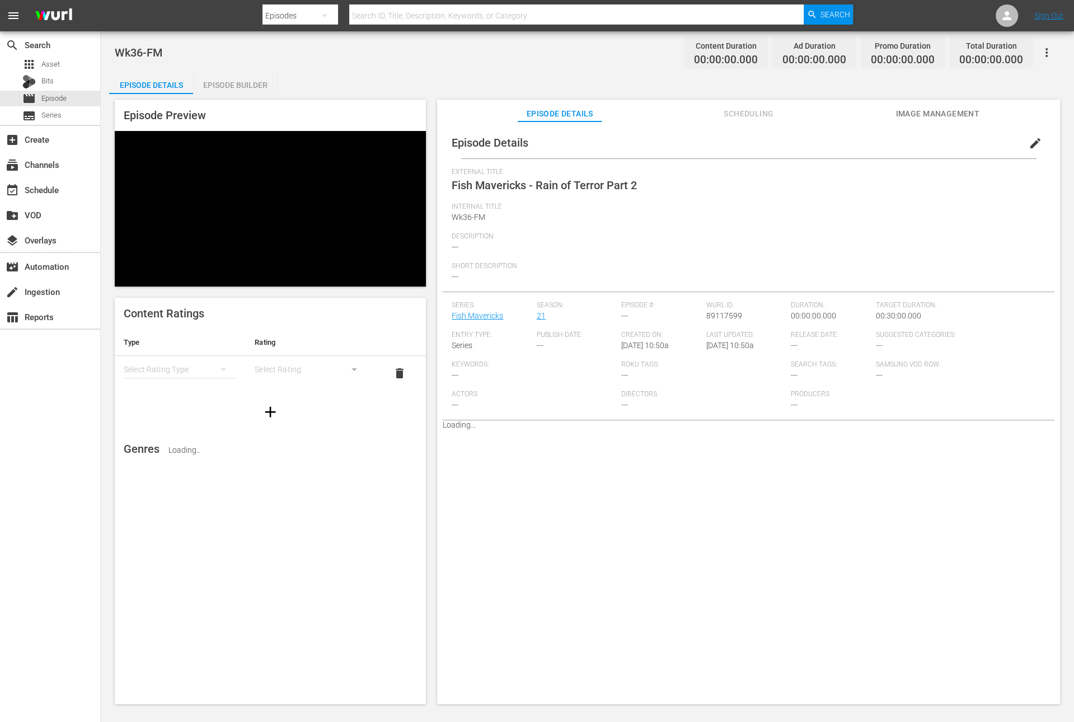
click at [255, 84] on div "Episode Builder" at bounding box center [235, 85] width 84 height 27
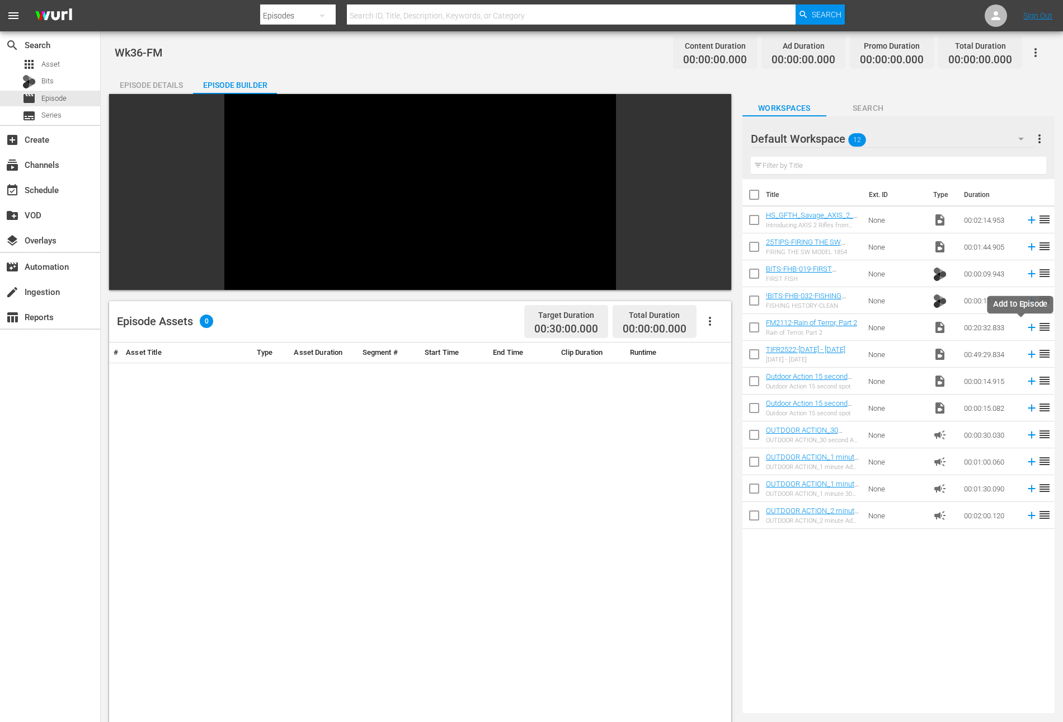
click at [1028, 326] on icon at bounding box center [1031, 327] width 7 height 7
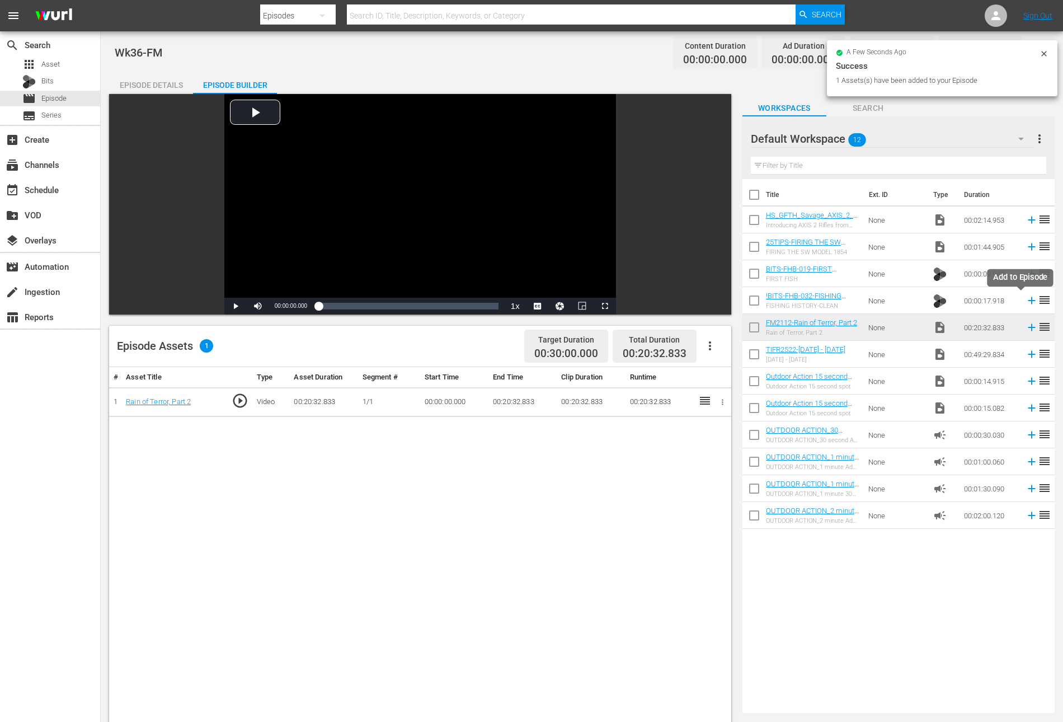
click at [1026, 299] on icon at bounding box center [1032, 300] width 12 height 12
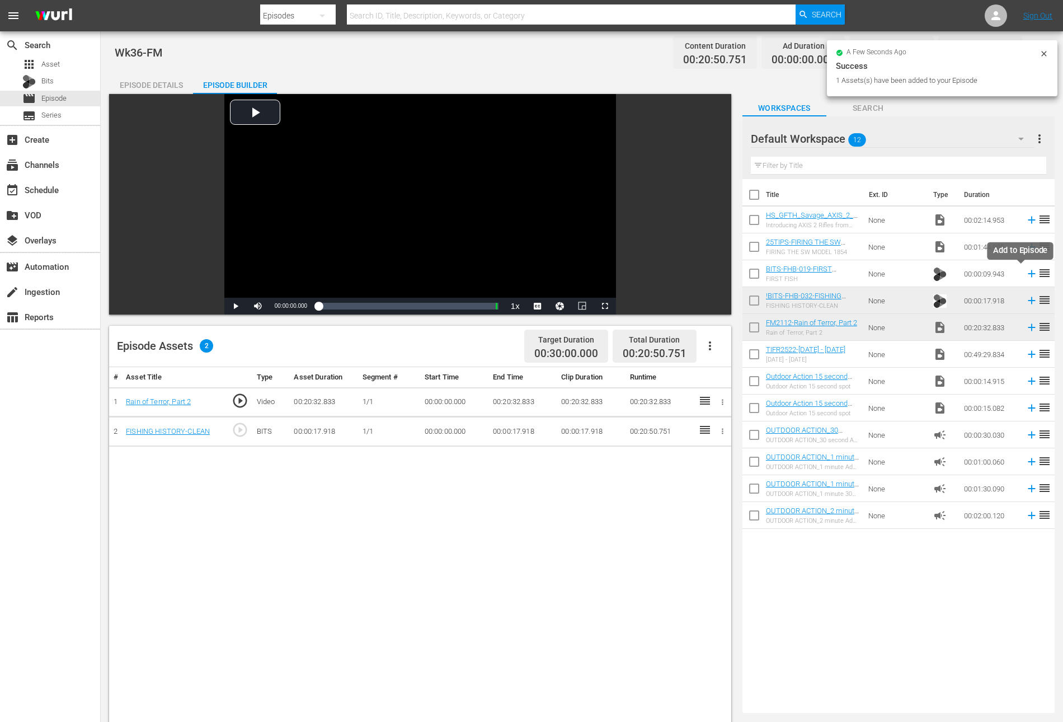
click at [1028, 275] on icon at bounding box center [1031, 273] width 7 height 7
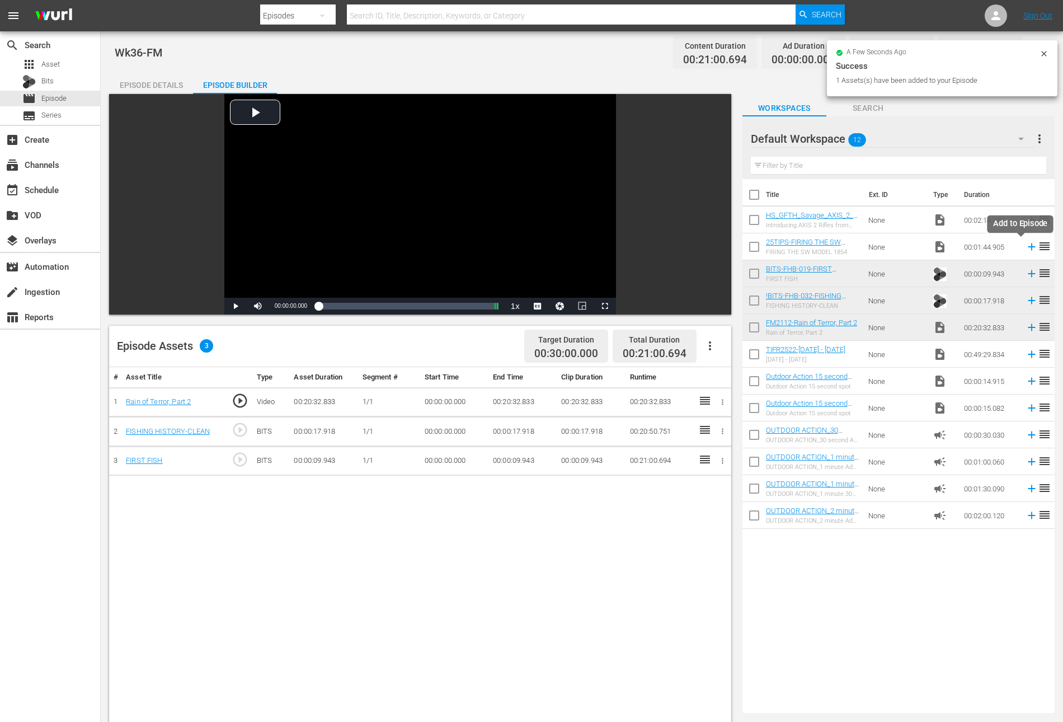
click at [1026, 245] on icon at bounding box center [1032, 247] width 12 height 12
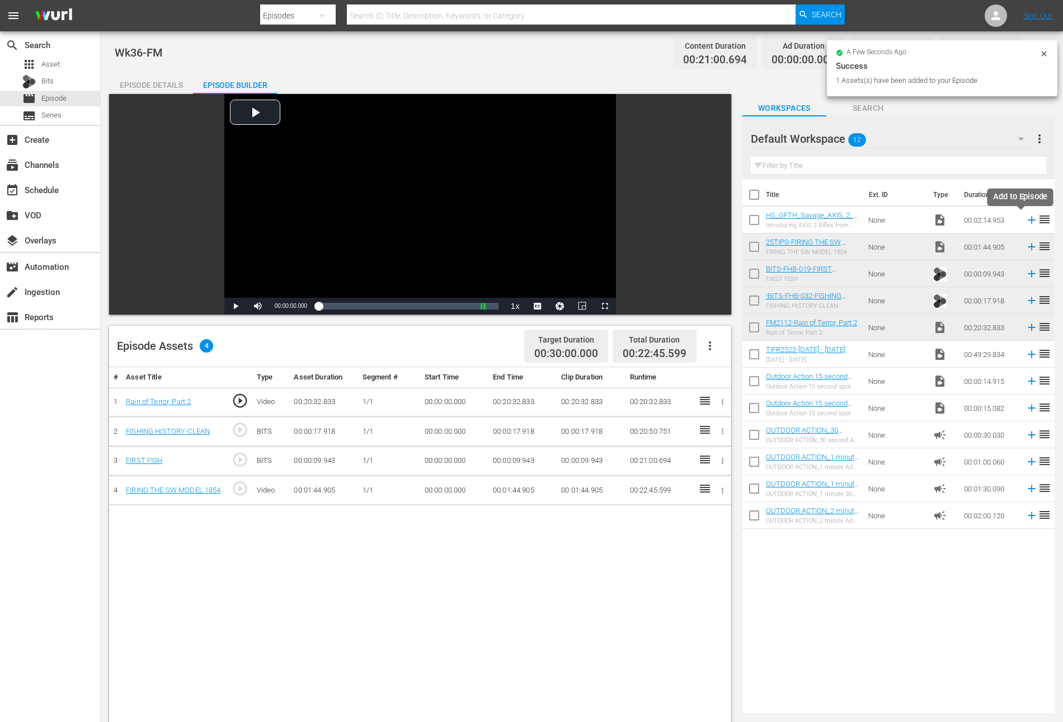
click at [1028, 219] on icon at bounding box center [1031, 220] width 7 height 7
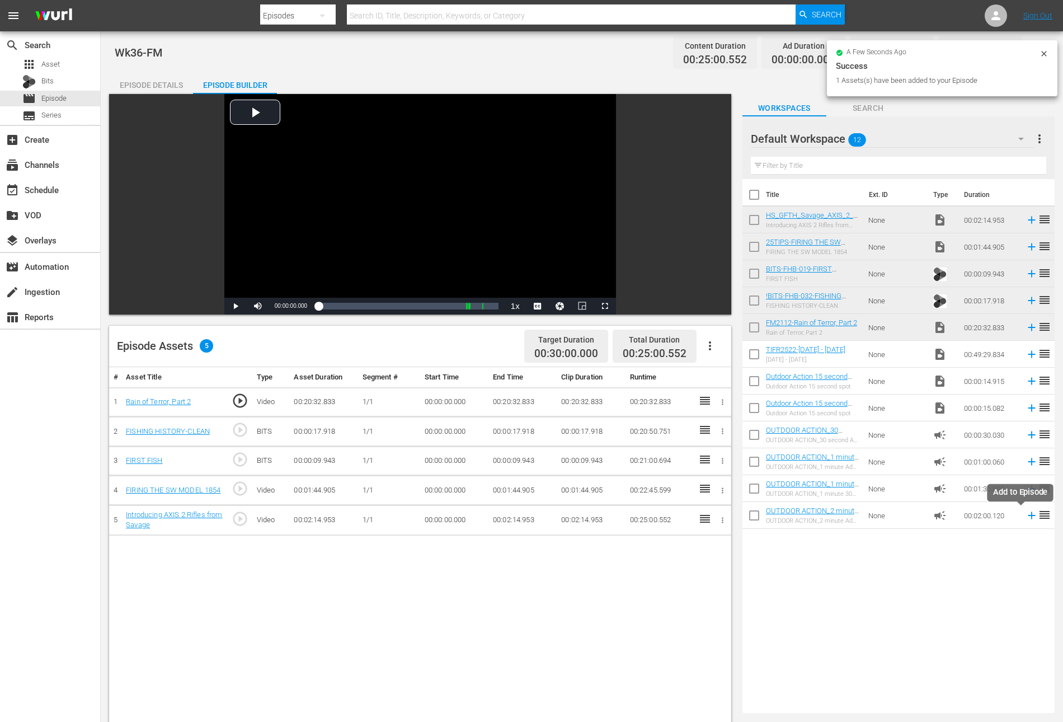
click at [1026, 514] on icon at bounding box center [1032, 515] width 12 height 12
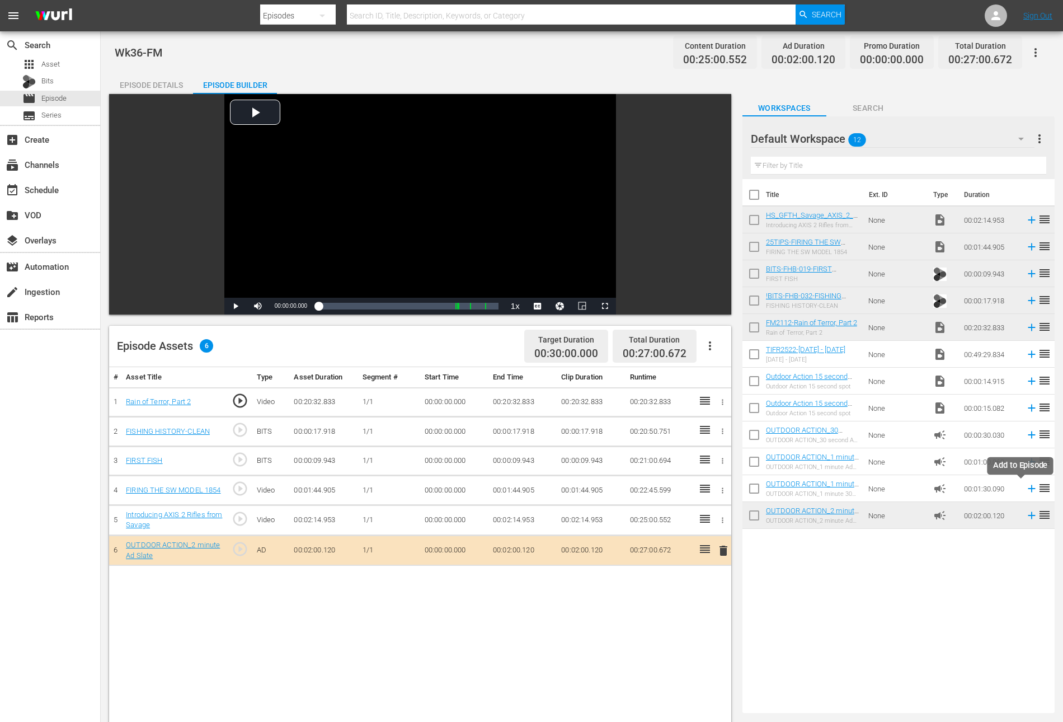
click at [1026, 490] on icon at bounding box center [1032, 488] width 12 height 12
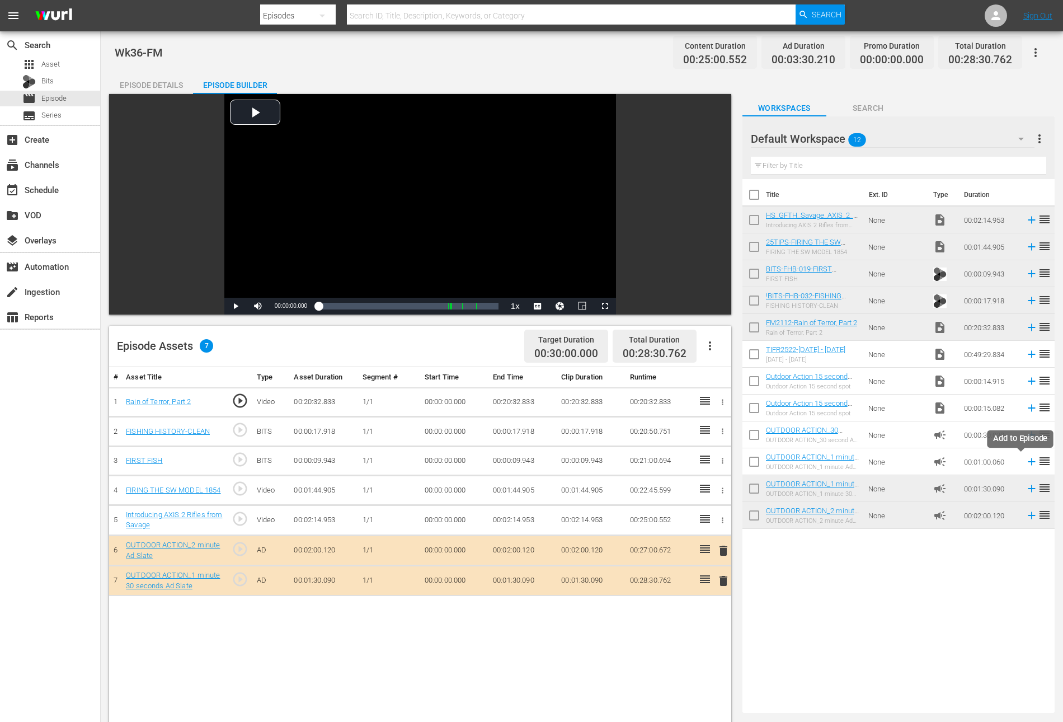
click at [1028, 460] on icon at bounding box center [1031, 461] width 7 height 7
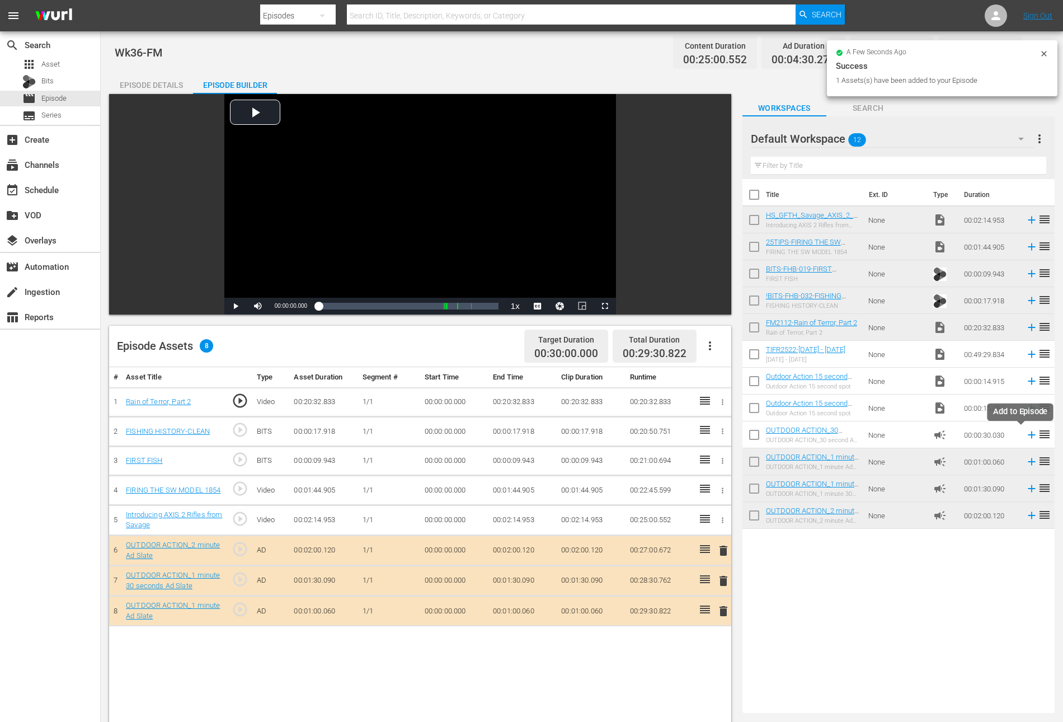
click at [1026, 436] on icon at bounding box center [1032, 435] width 12 height 12
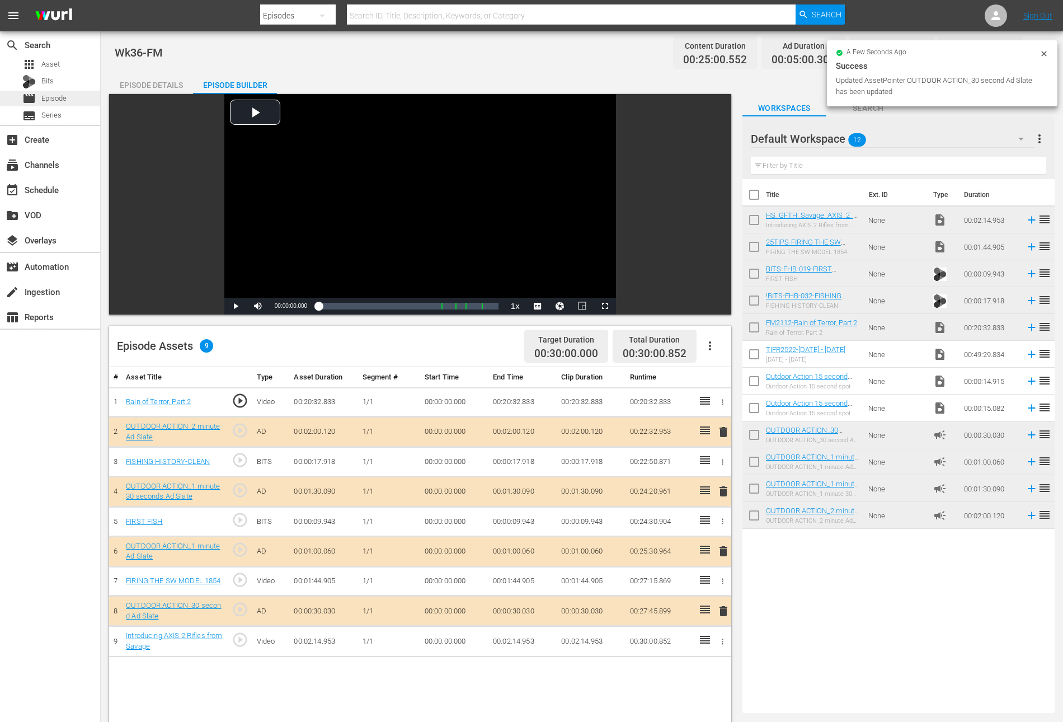
click at [62, 95] on span "Episode" at bounding box center [53, 98] width 25 height 11
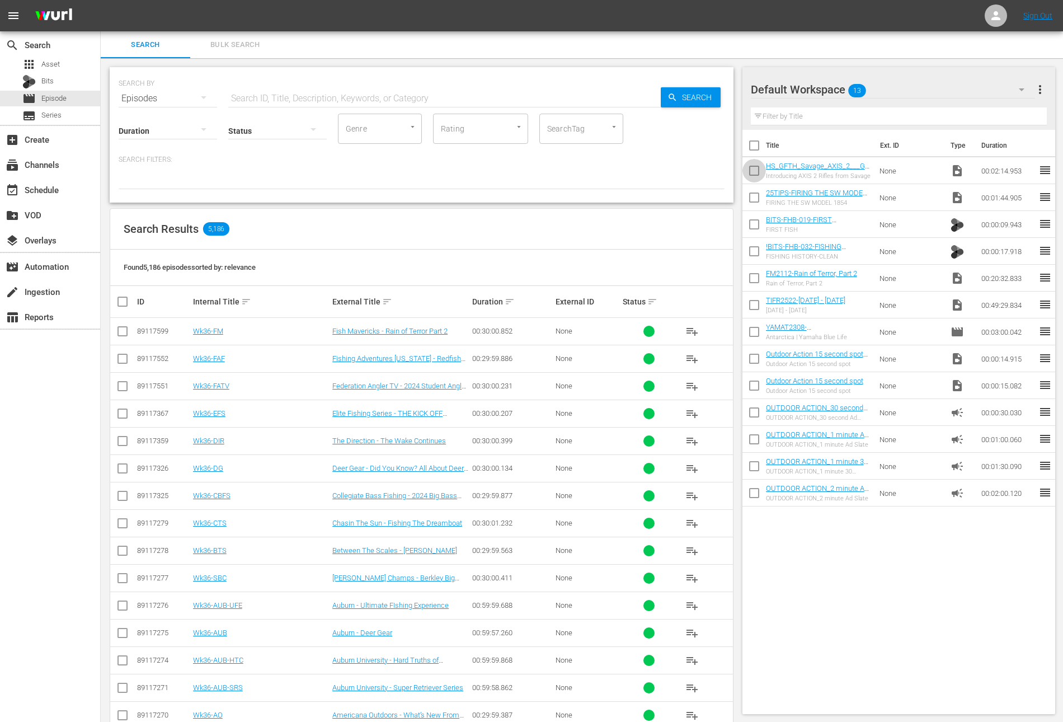
click at [759, 168] on input "checkbox" at bounding box center [753, 172] width 23 height 23
checkbox input "true"
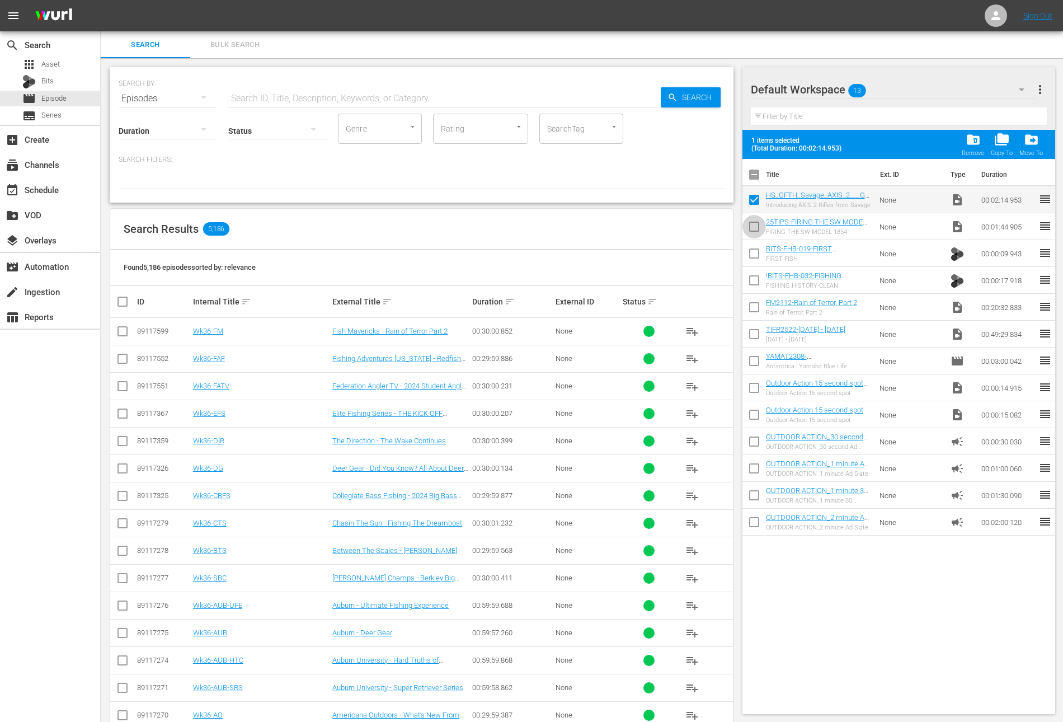
click at [747, 222] on input "checkbox" at bounding box center [753, 228] width 23 height 23
checkbox input "true"
click at [750, 257] on input "checkbox" at bounding box center [753, 255] width 23 height 23
checkbox input "true"
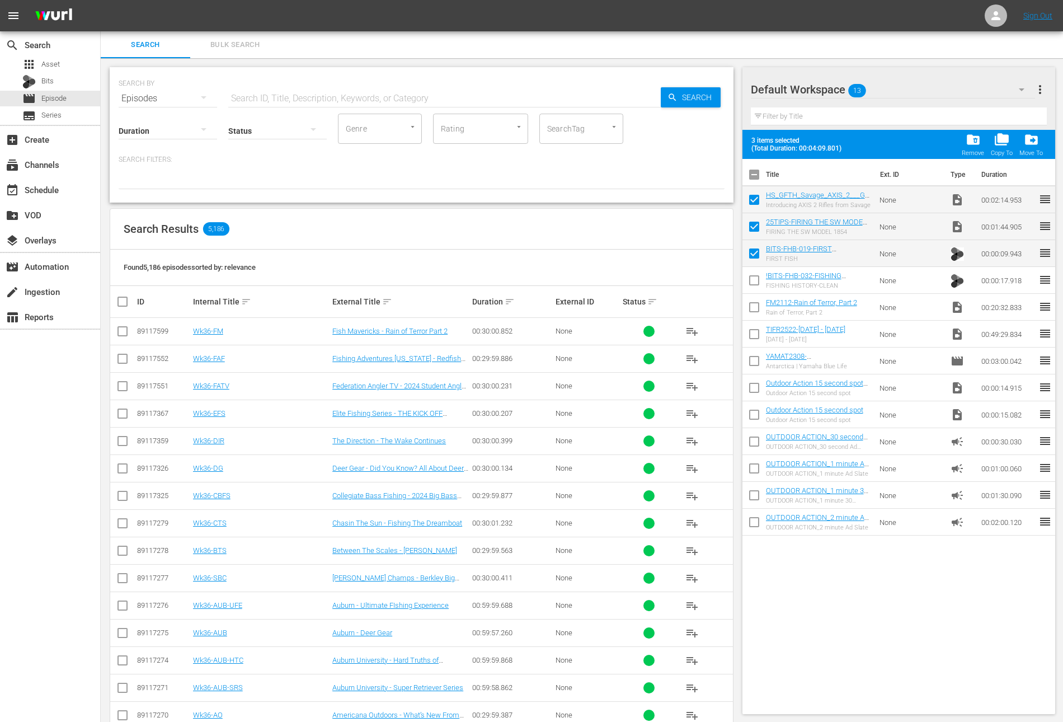
click at [748, 275] on input "checkbox" at bounding box center [753, 282] width 23 height 23
checkbox input "true"
click at [748, 307] on input "checkbox" at bounding box center [753, 309] width 23 height 23
checkbox input "true"
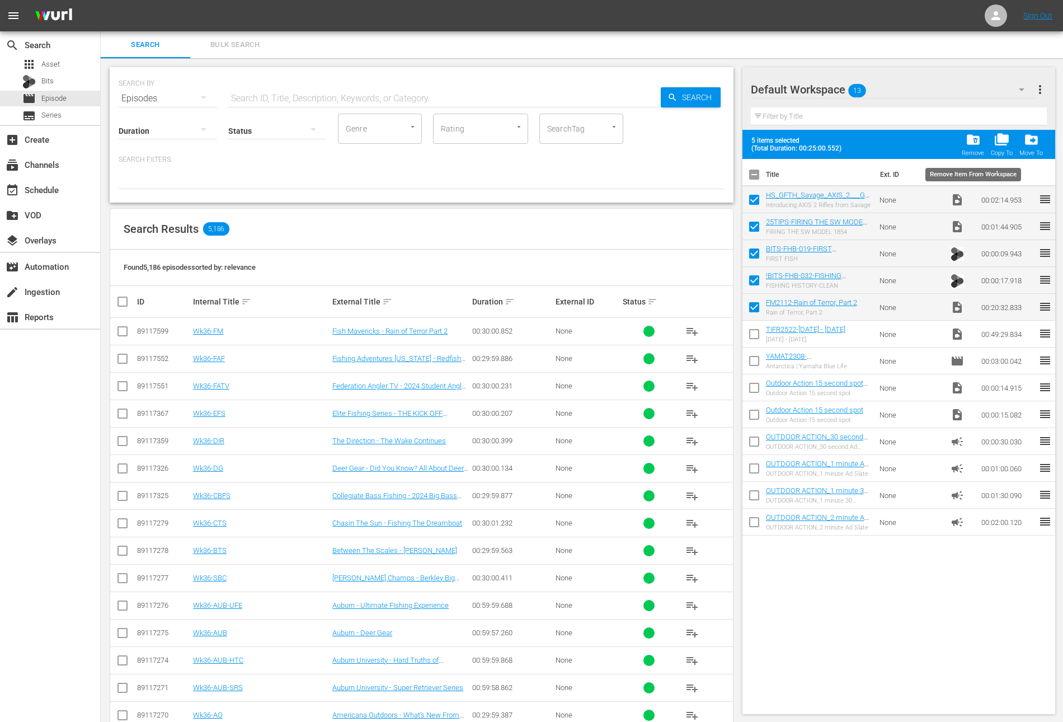
click at [976, 137] on span "folder_delete" at bounding box center [973, 139] width 15 height 15
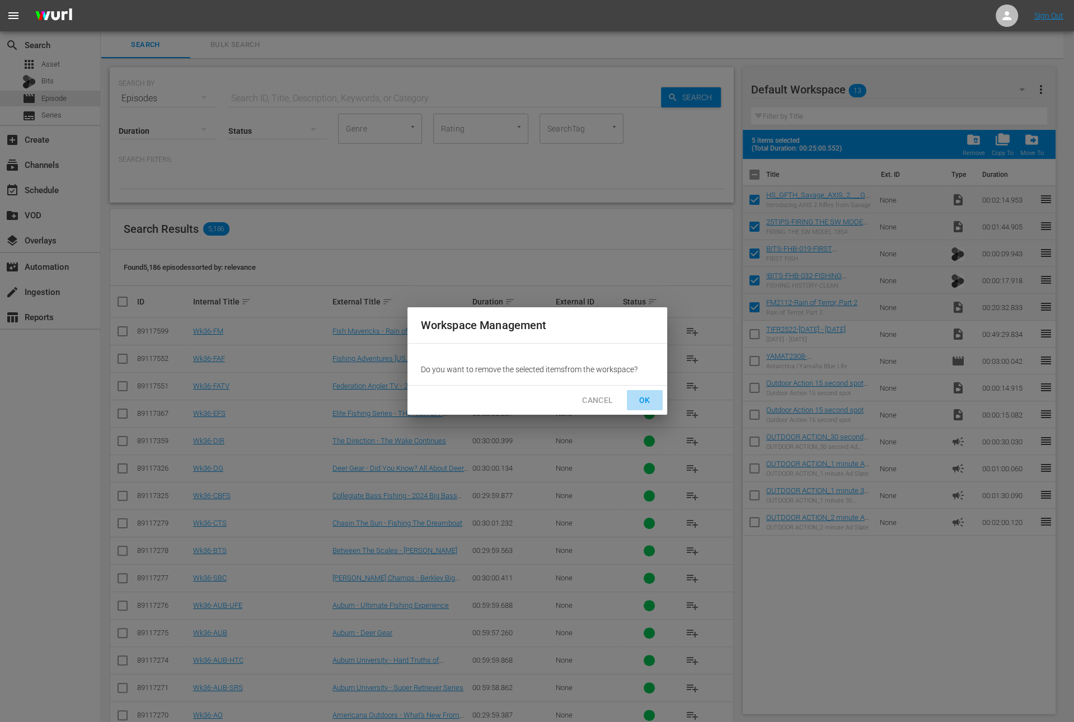
click at [640, 396] on span "OK" at bounding box center [645, 400] width 18 height 14
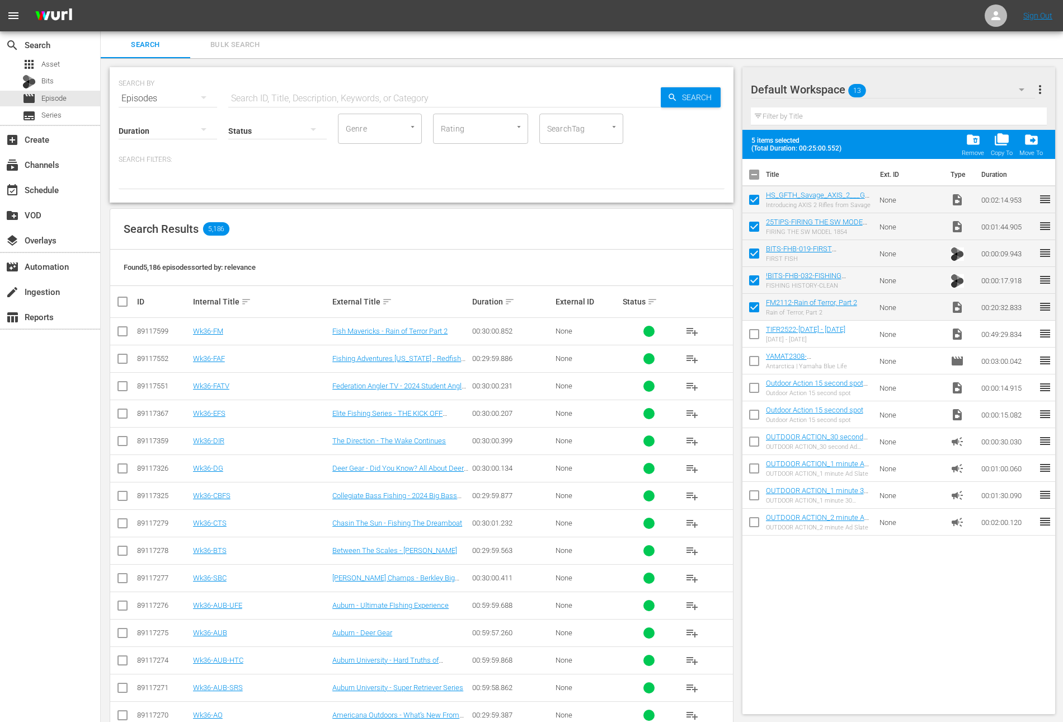
checkbox input "false"
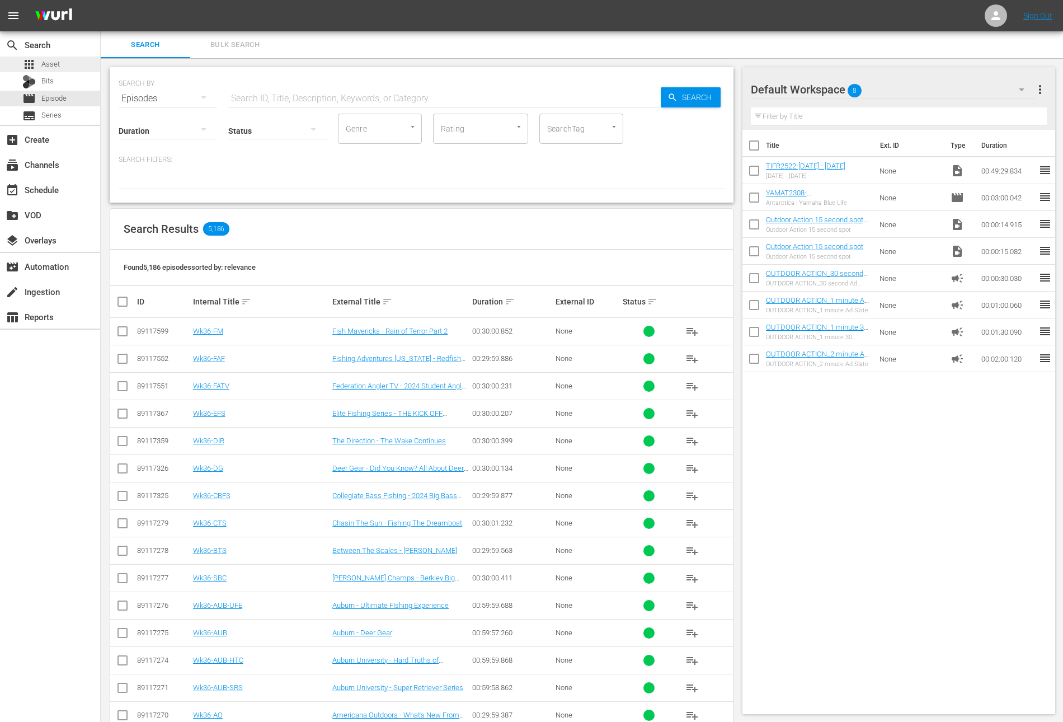
click at [72, 64] on div "apps Asset" at bounding box center [50, 65] width 100 height 16
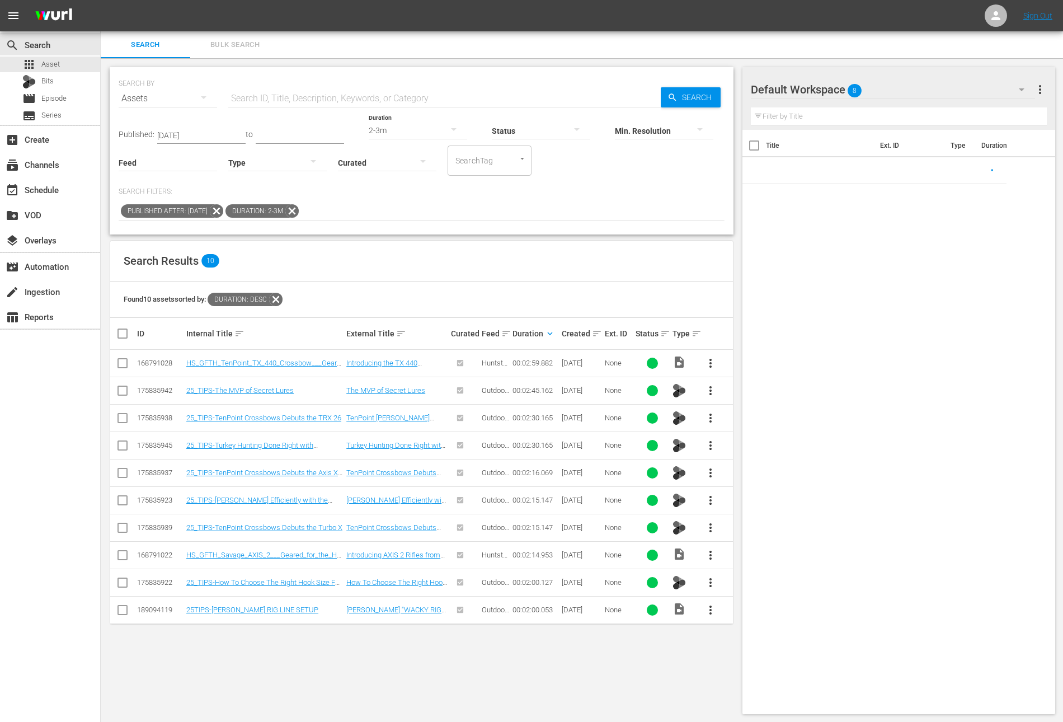
click at [299, 211] on icon at bounding box center [291, 210] width 13 height 13
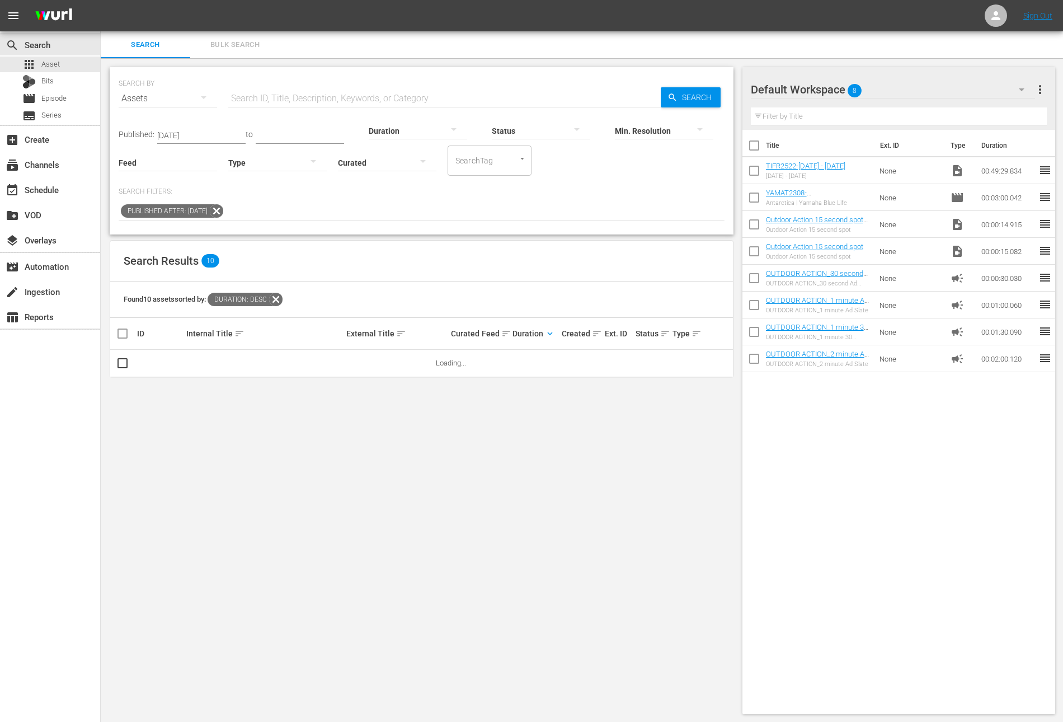
click at [320, 97] on input "text" at bounding box center [444, 98] width 432 height 27
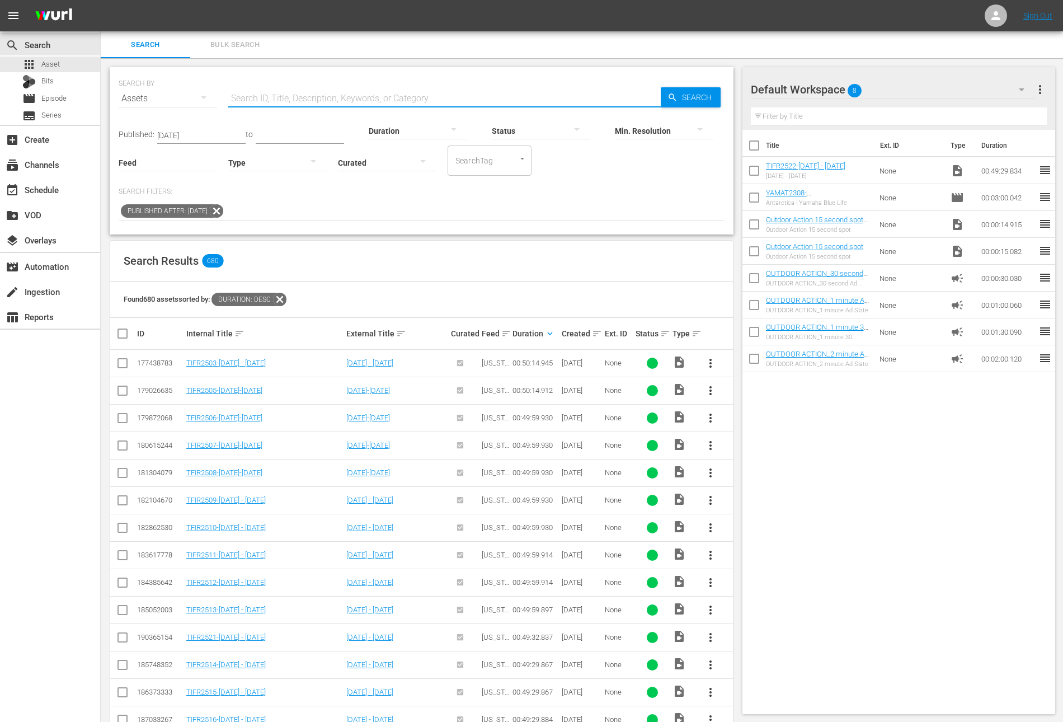
paste input "Holland Kings on Lake Michigan"
type input "Holland Kings on Lake Michigan"
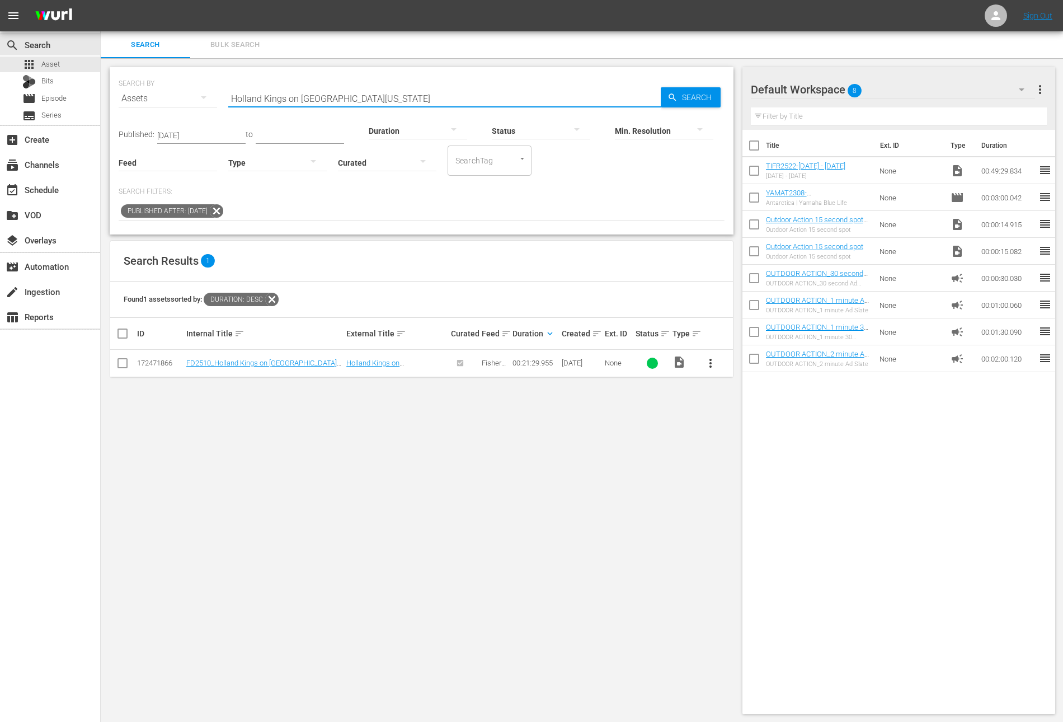
click at [711, 365] on span "more_vert" at bounding box center [710, 362] width 13 height 13
click at [737, 394] on div "Workspace" at bounding box center [771, 393] width 76 height 27
click at [257, 455] on div "SEARCH BY Search By Assets Search ID, Title, Description, Keywords, or Category…" at bounding box center [422, 390] width 642 height 665
click at [224, 208] on icon at bounding box center [216, 211] width 15 height 15
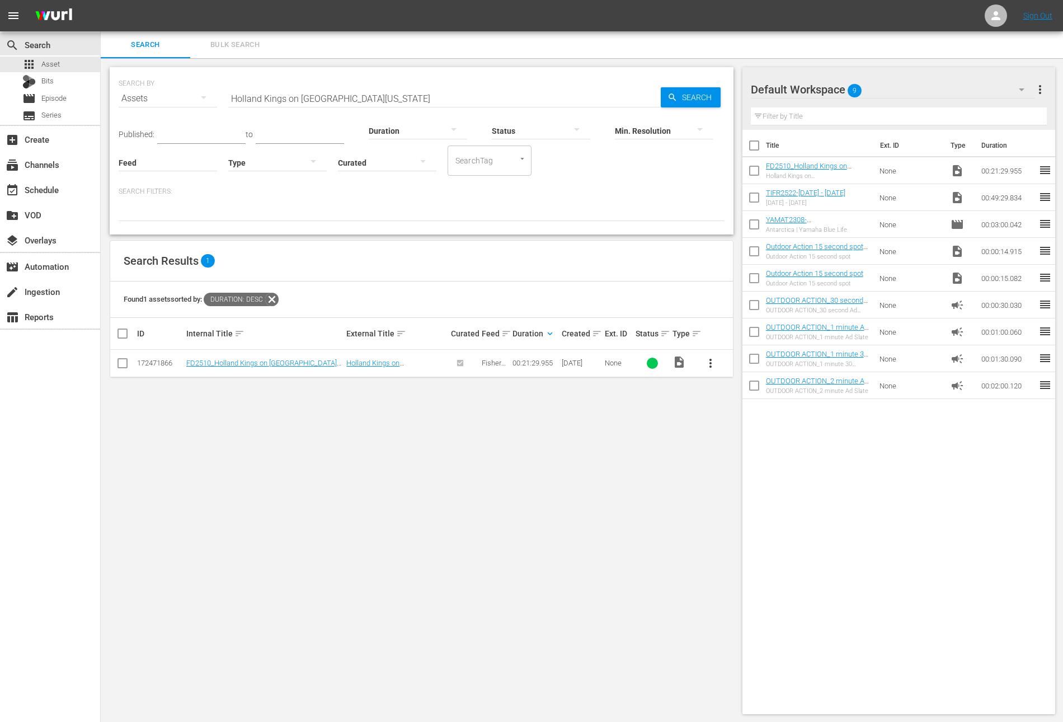
click at [278, 299] on icon at bounding box center [272, 299] width 15 height 15
click at [378, 87] on input "Holland Kings on Lake Michigan" at bounding box center [444, 98] width 432 height 27
click at [179, 135] on div "Feed Feed Title" at bounding box center [168, 155] width 98 height 40
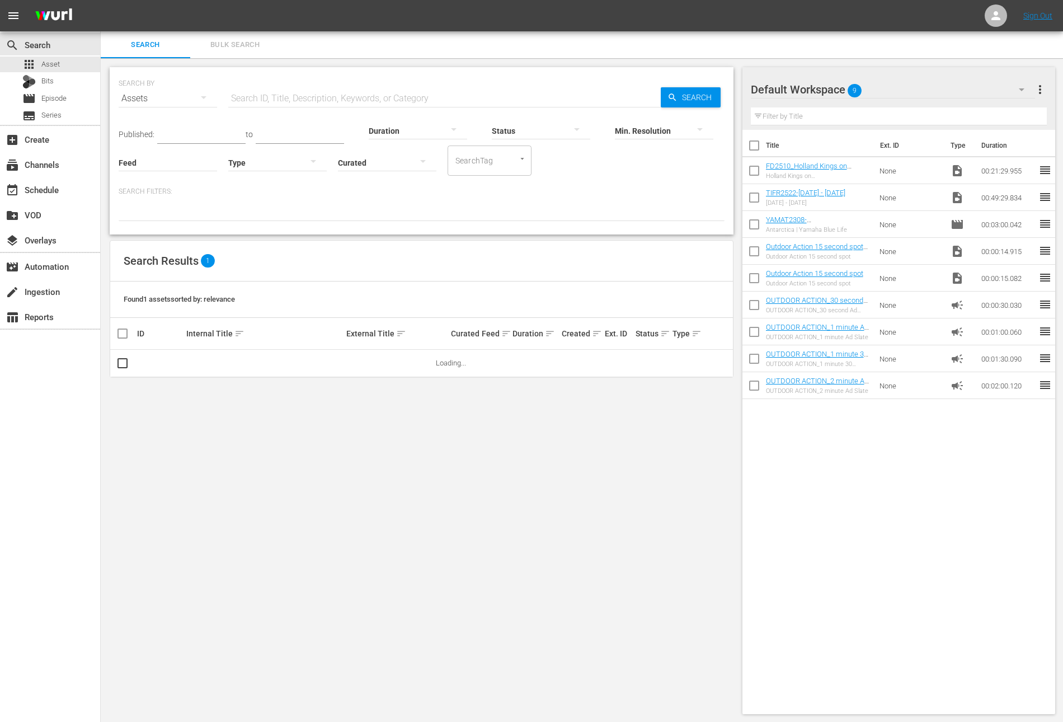
click at [182, 132] on input "text" at bounding box center [201, 135] width 88 height 17
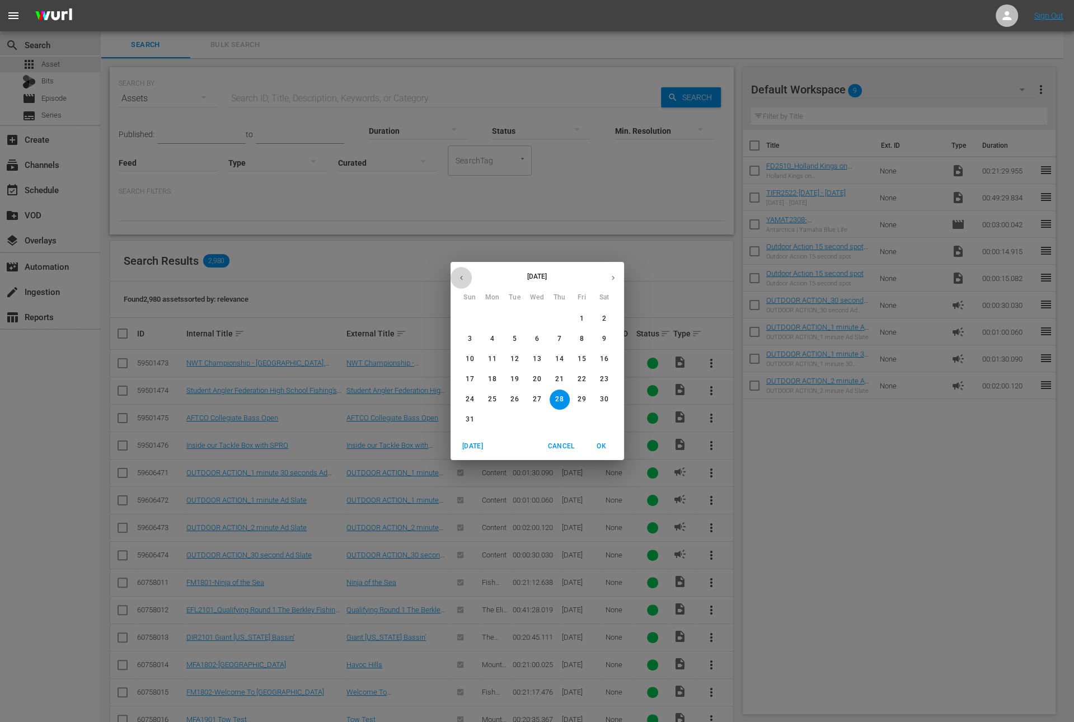
click at [461, 276] on icon "button" at bounding box center [461, 278] width 3 height 4
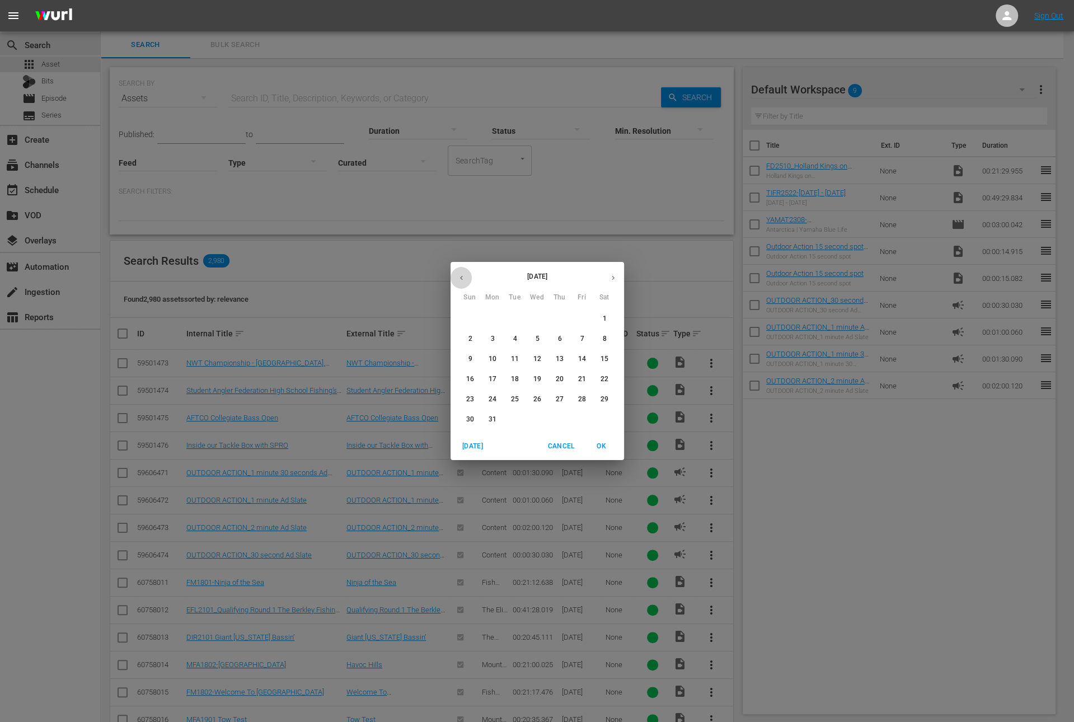
click at [461, 276] on icon "button" at bounding box center [461, 278] width 3 height 4
click at [538, 325] on button "1" at bounding box center [537, 319] width 20 height 20
type input "[DATE]"
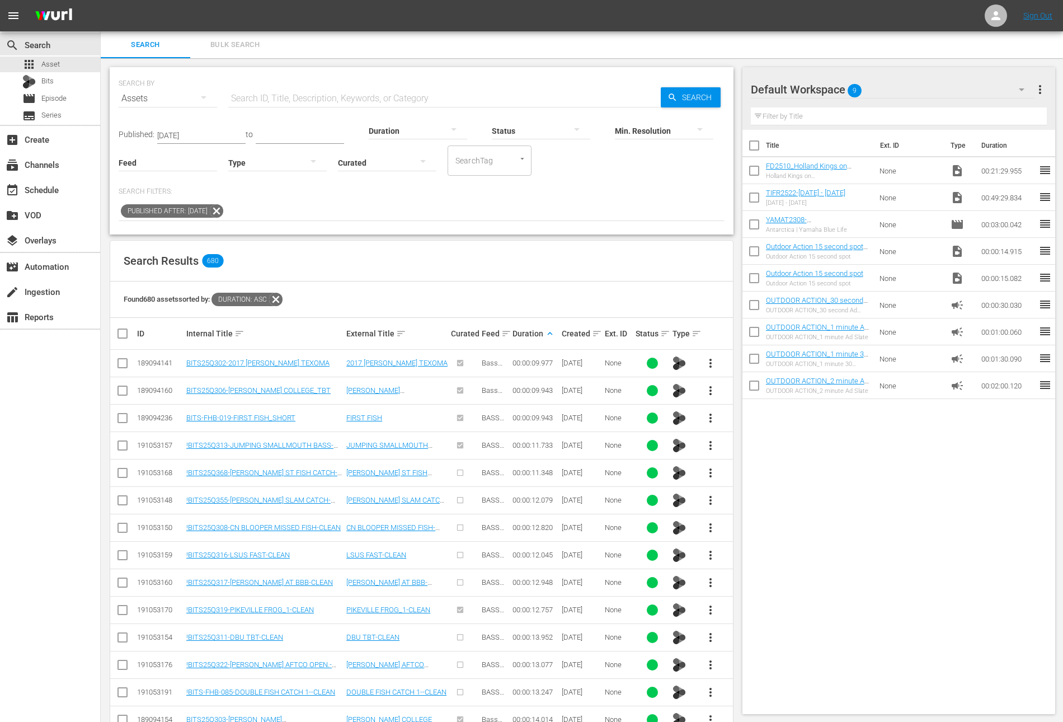
click at [401, 129] on div at bounding box center [418, 130] width 98 height 31
click at [398, 128] on div "0-1m" at bounding box center [407, 129] width 98 height 18
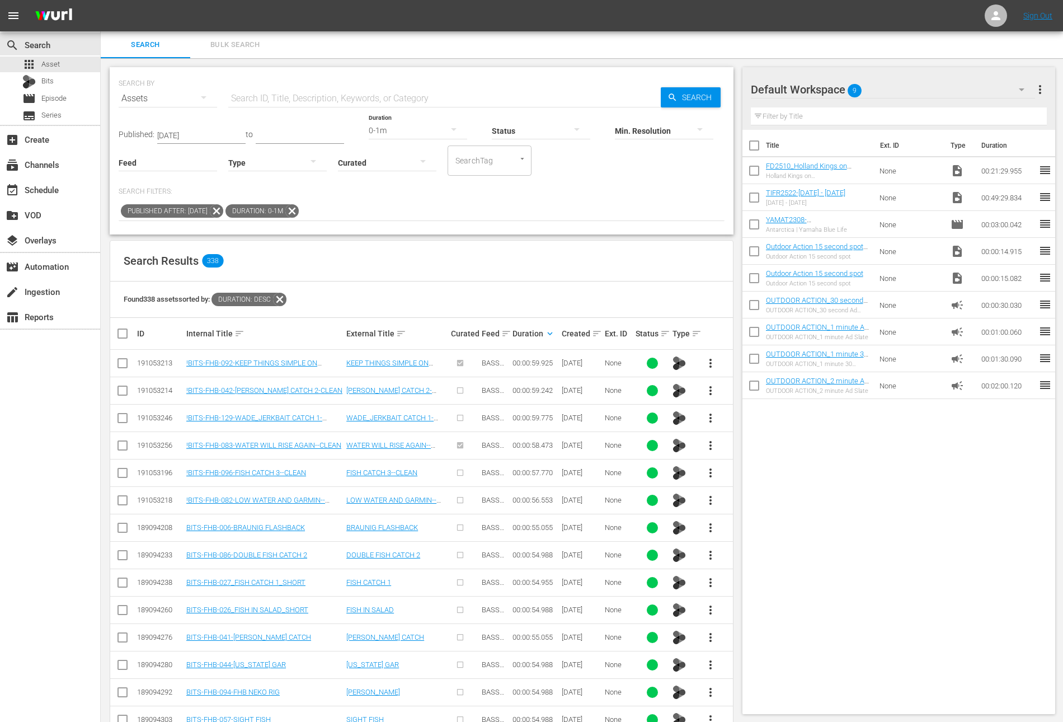
click at [1062, 670] on div "Default Workspace 9 Default more_vert Filter by Title Title Ext. ID Type Durati…" at bounding box center [902, 501] width 321 height 887
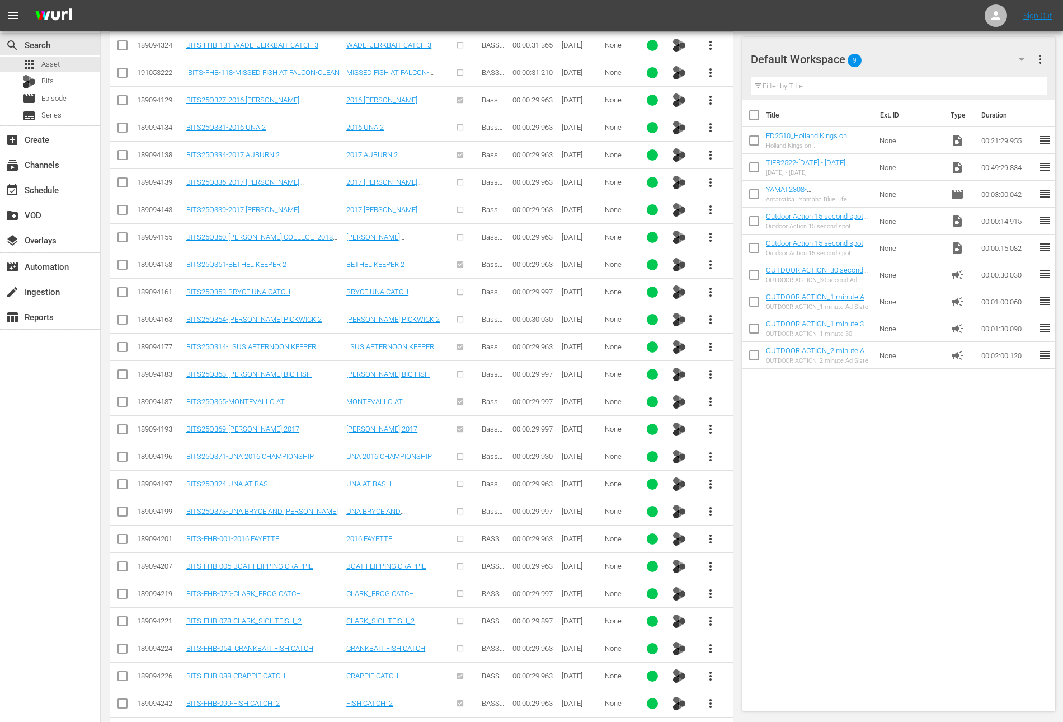
scroll to position [5429, 0]
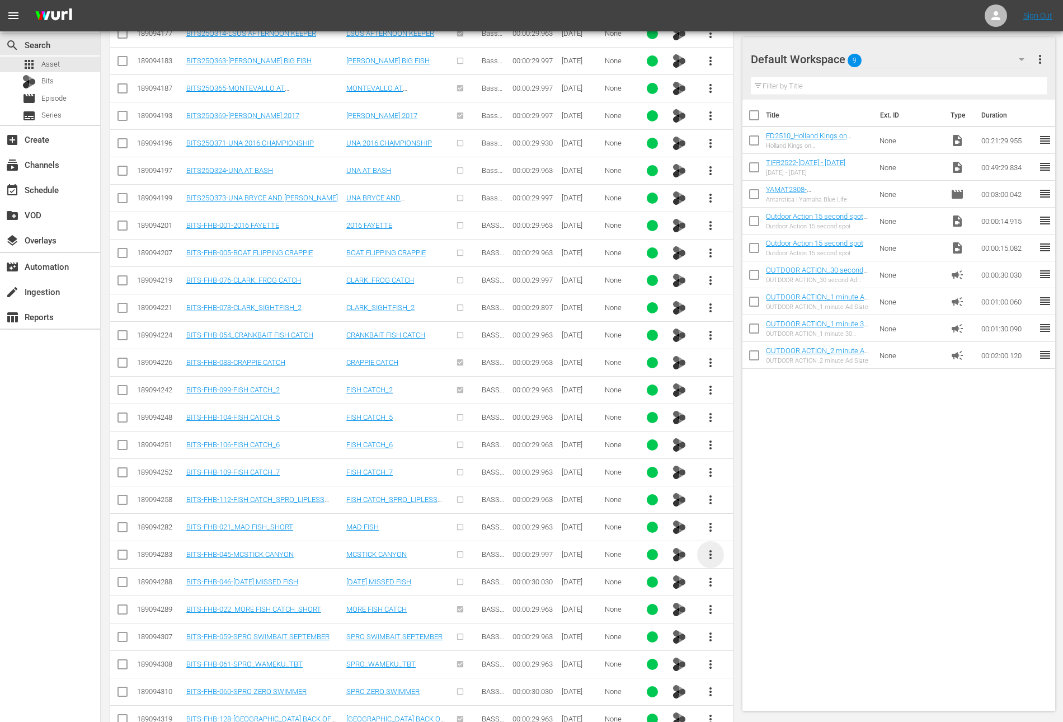
click at [715, 548] on span "more_vert" at bounding box center [710, 554] width 13 height 13
click at [746, 541] on div "Workspace" at bounding box center [771, 541] width 76 height 27
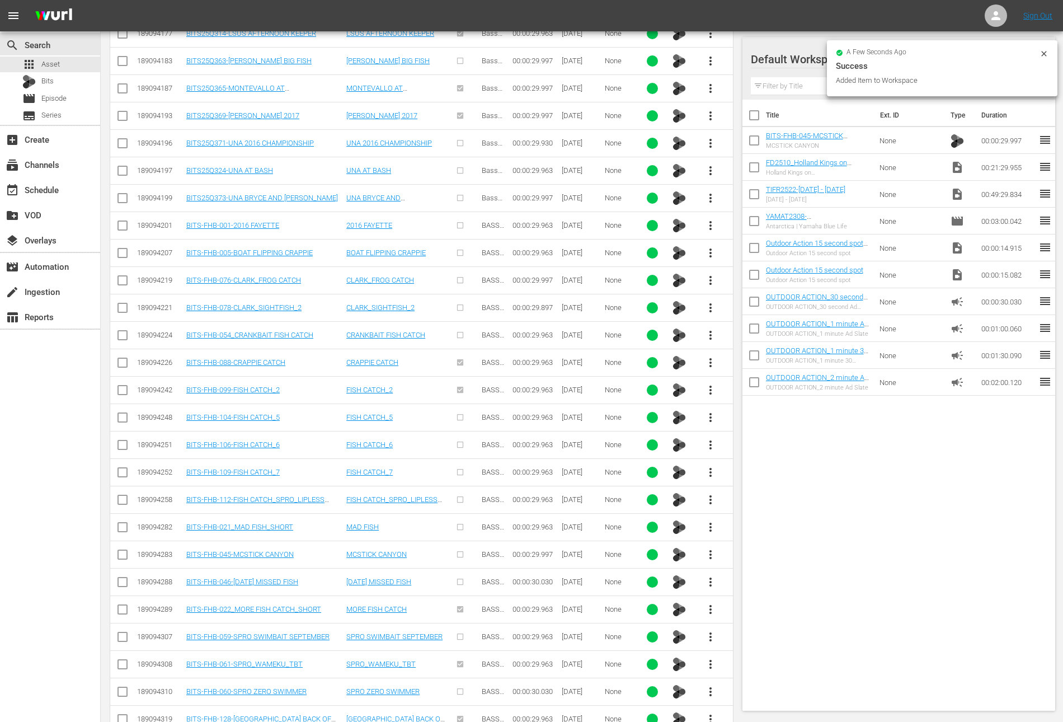
click at [751, 173] on input "checkbox" at bounding box center [753, 169] width 23 height 23
checkbox input "true"
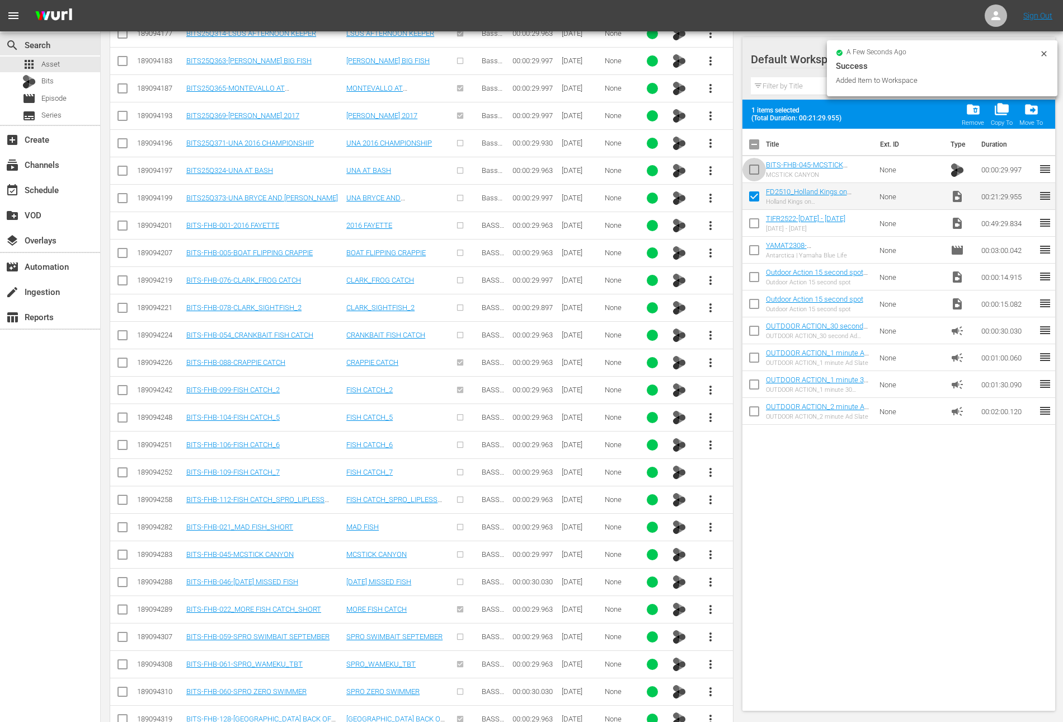
click at [751, 173] on input "checkbox" at bounding box center [753, 171] width 23 height 23
checkbox input "true"
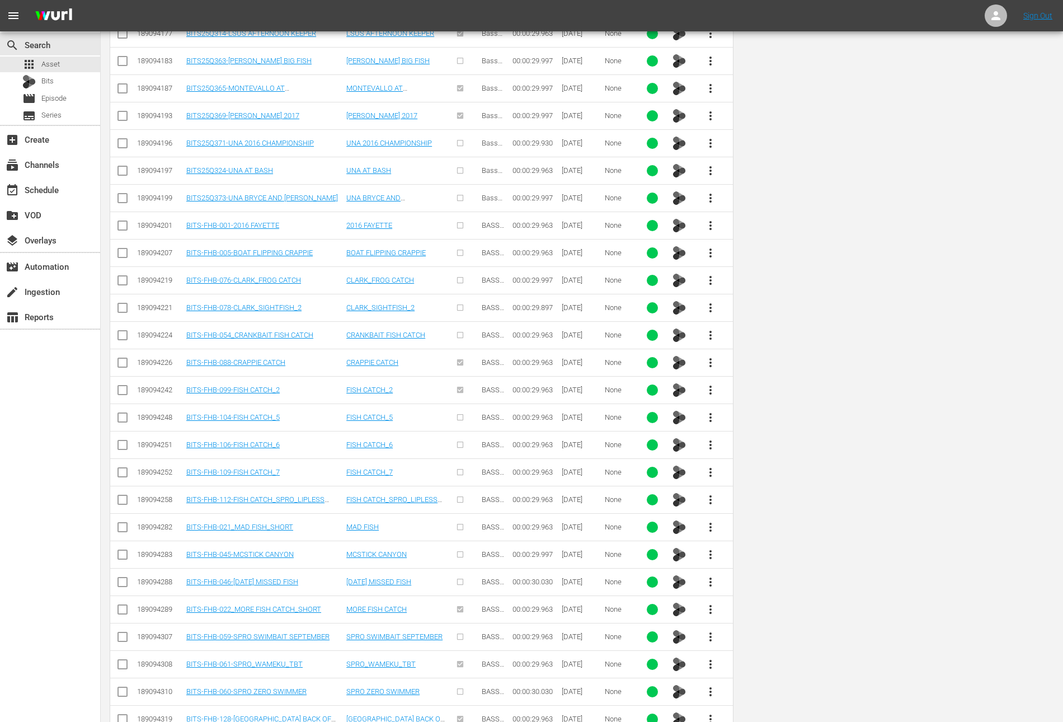
scroll to position [0, 0]
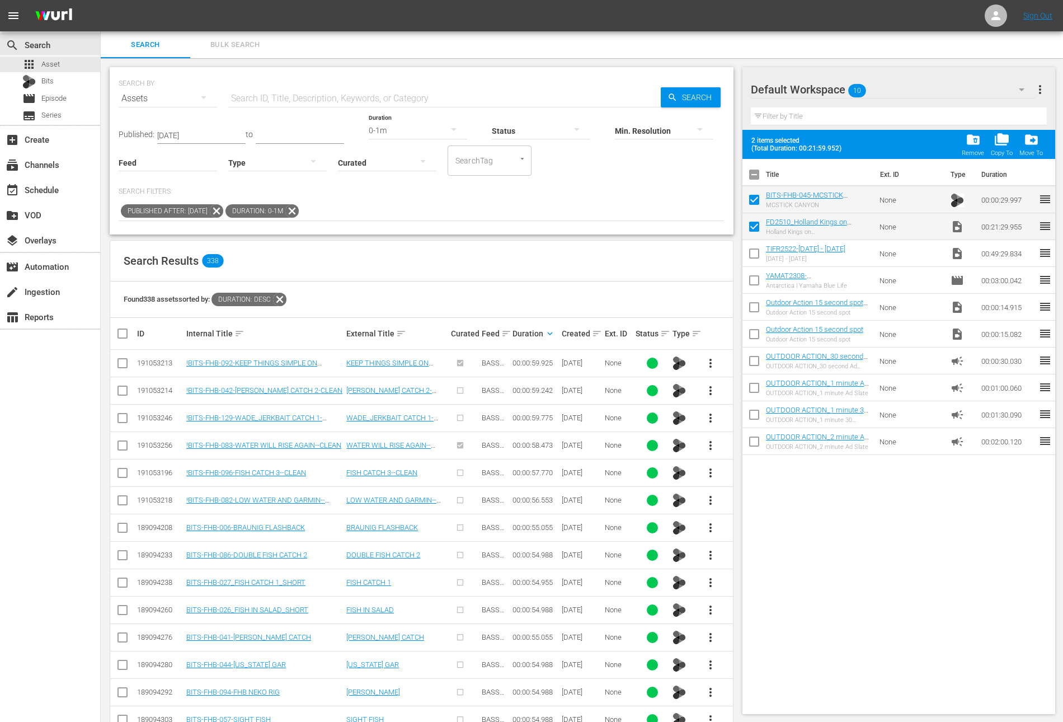
click at [706, 394] on span "more_vert" at bounding box center [710, 390] width 13 height 13
click at [754, 419] on div "Workspace" at bounding box center [771, 420] width 76 height 27
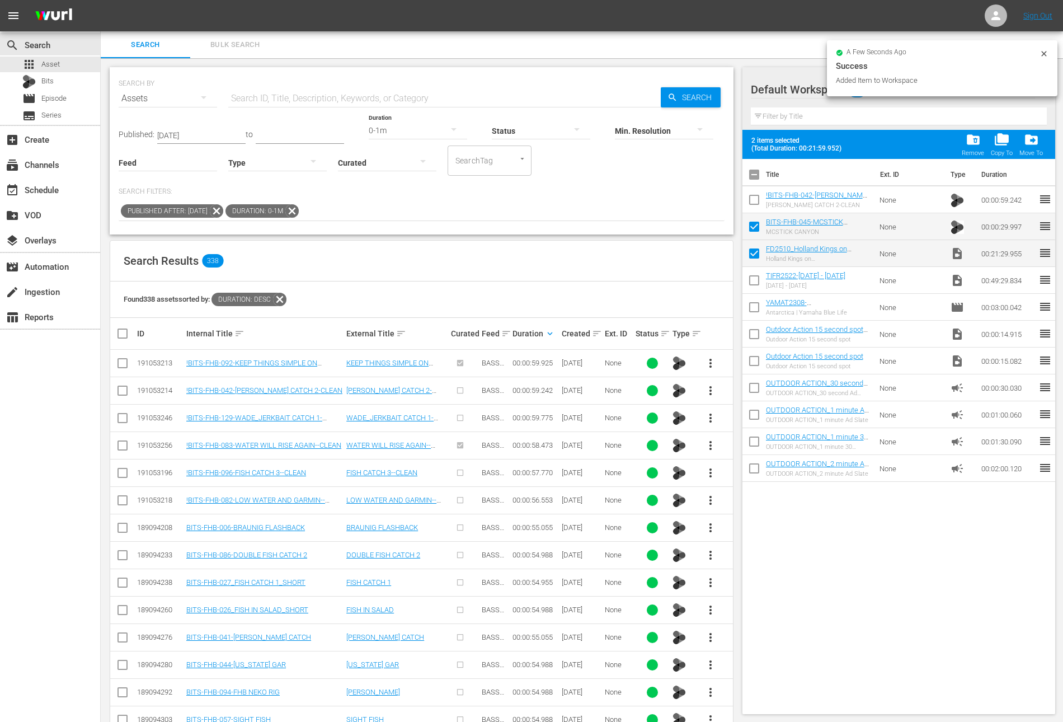
click at [755, 199] on input "checkbox" at bounding box center [753, 201] width 23 height 23
checkbox input "true"
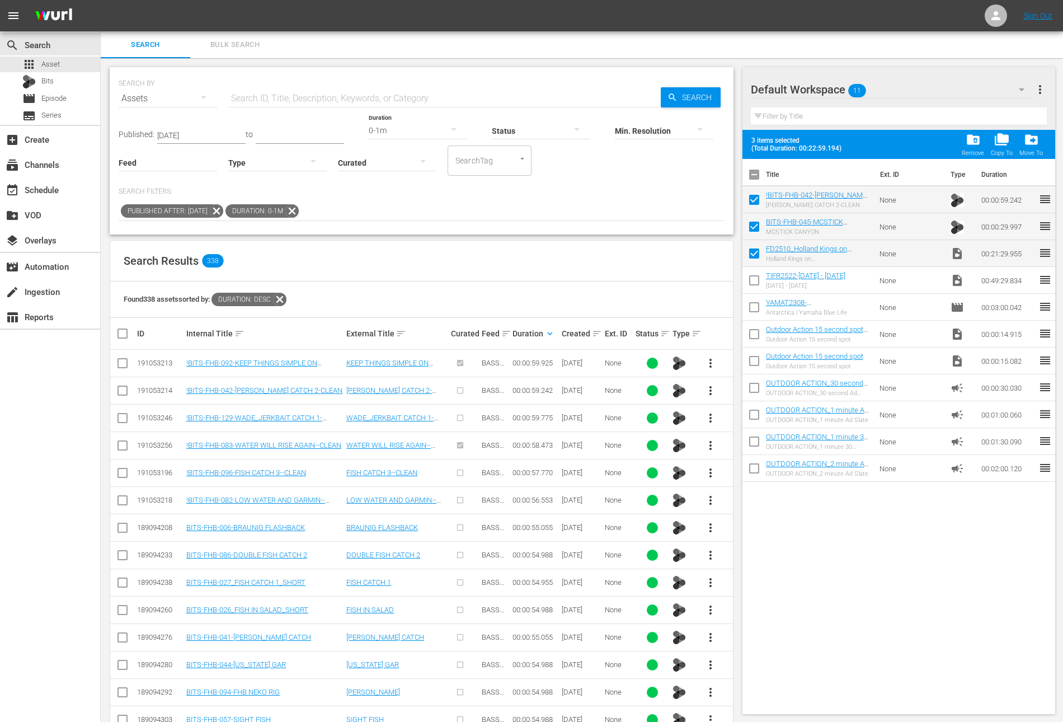
click at [415, 121] on div "0-1m" at bounding box center [418, 130] width 98 height 31
click at [399, 161] on div "2-3m" at bounding box center [407, 165] width 98 height 18
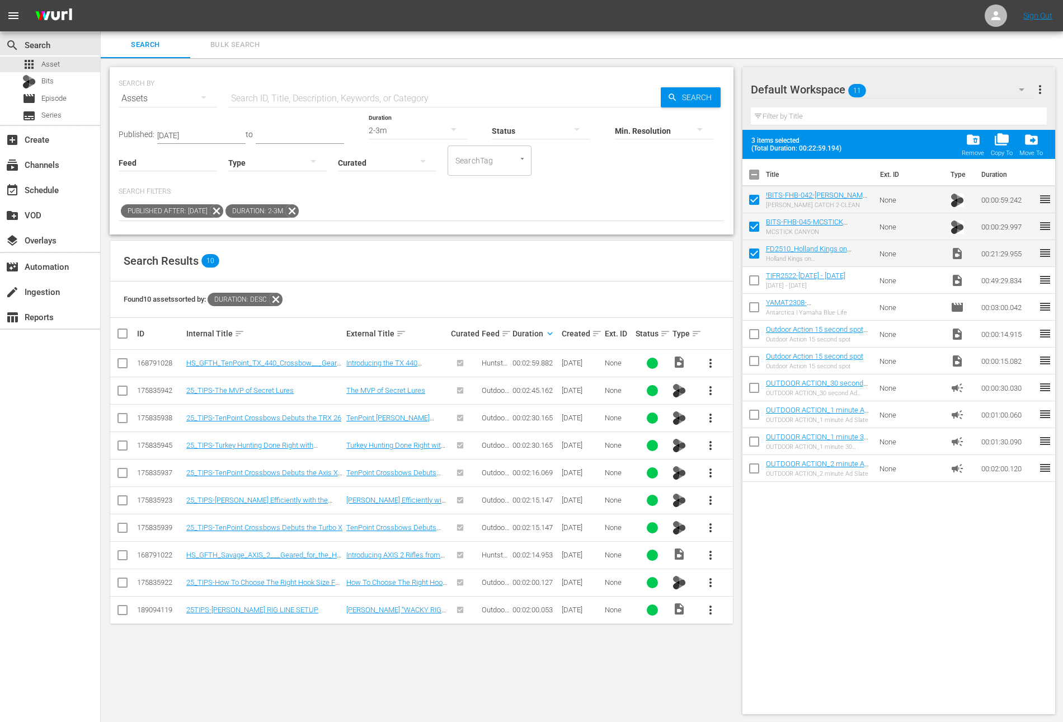
click at [553, 338] on div "Duration keyboard_arrow_down" at bounding box center [535, 333] width 46 height 13
click at [713, 368] on span "more_vert" at bounding box center [710, 362] width 13 height 13
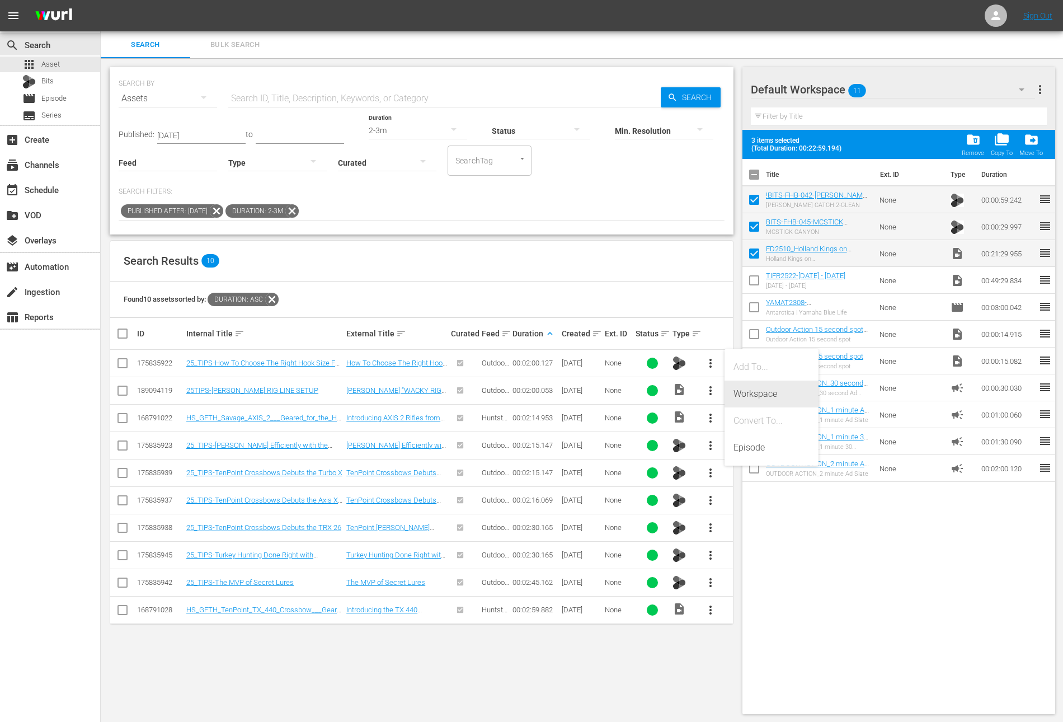
click at [744, 393] on div "Workspace" at bounding box center [771, 393] width 76 height 27
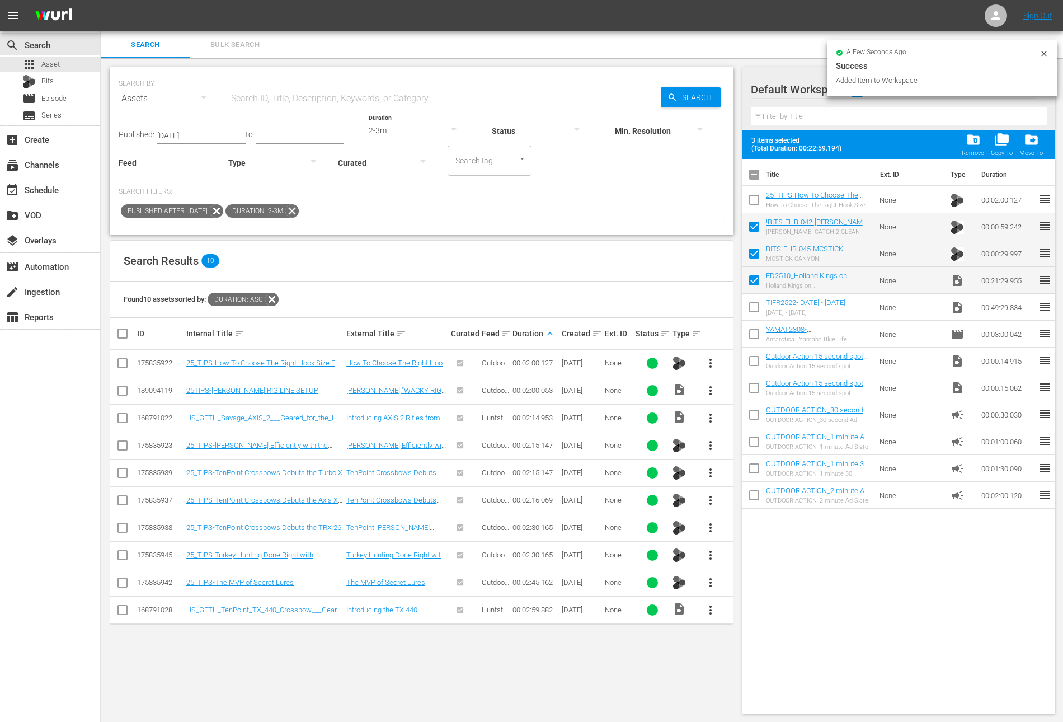
click at [759, 196] on input "checkbox" at bounding box center [753, 201] width 23 height 23
checkbox input "true"
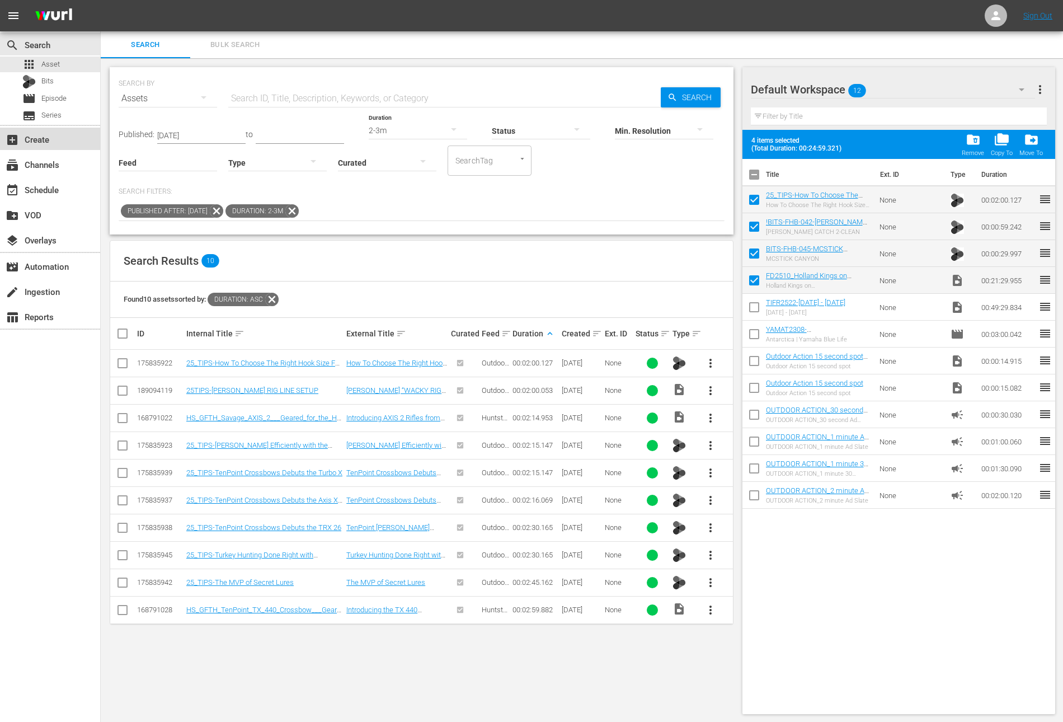
click at [61, 143] on div "add_box Create" at bounding box center [50, 139] width 100 height 22
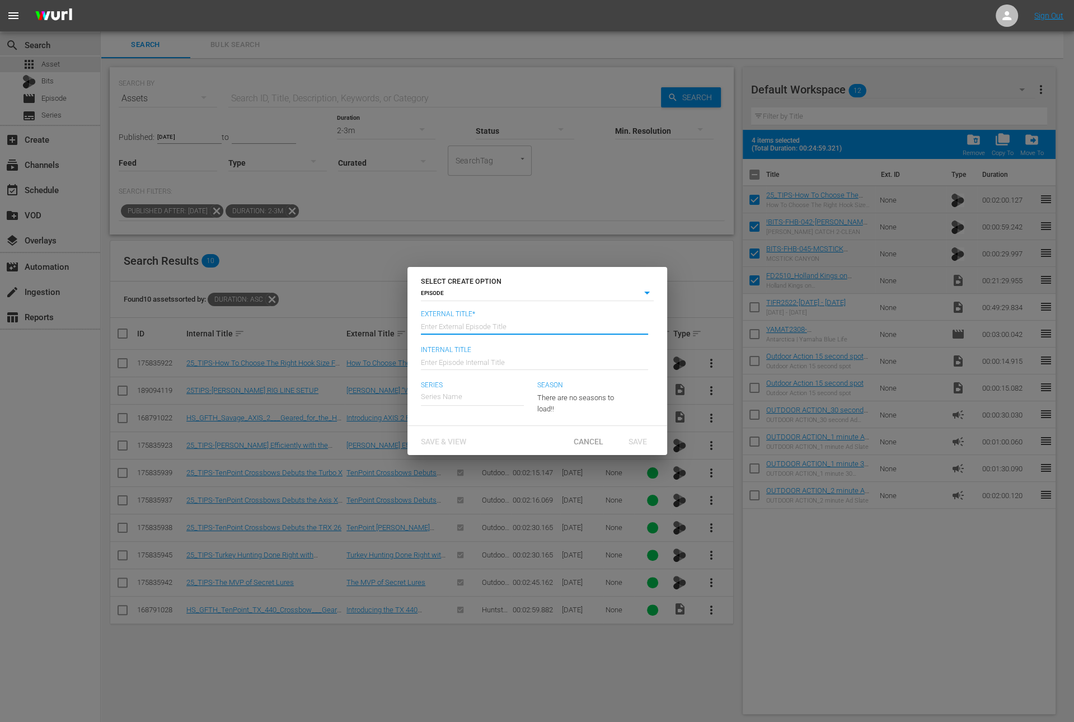
click at [473, 322] on input "text" at bounding box center [534, 325] width 227 height 27
paste input "Holland Kings on Lake Michigan"
type input "Fisherman's Digest - Holland Kings on Lake Michigan"
type input "Wk36-FD"
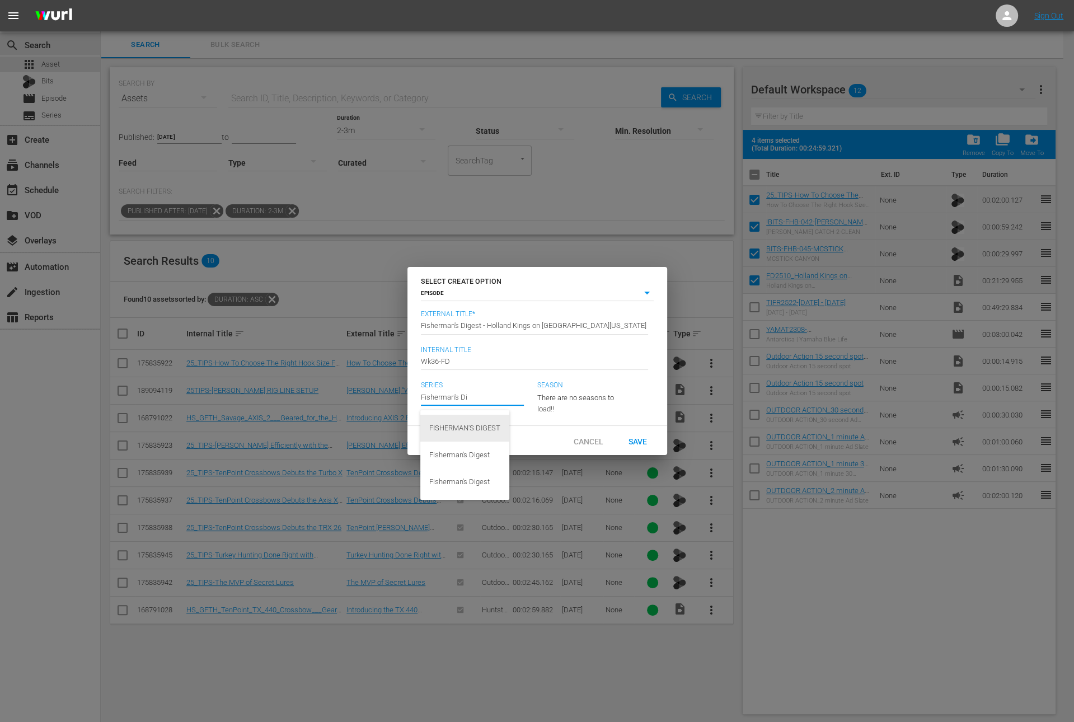
click at [477, 430] on div "FISHERMAN'S DIGEST" at bounding box center [464, 428] width 71 height 27
type input "FISHERMAN'S DIGEST"
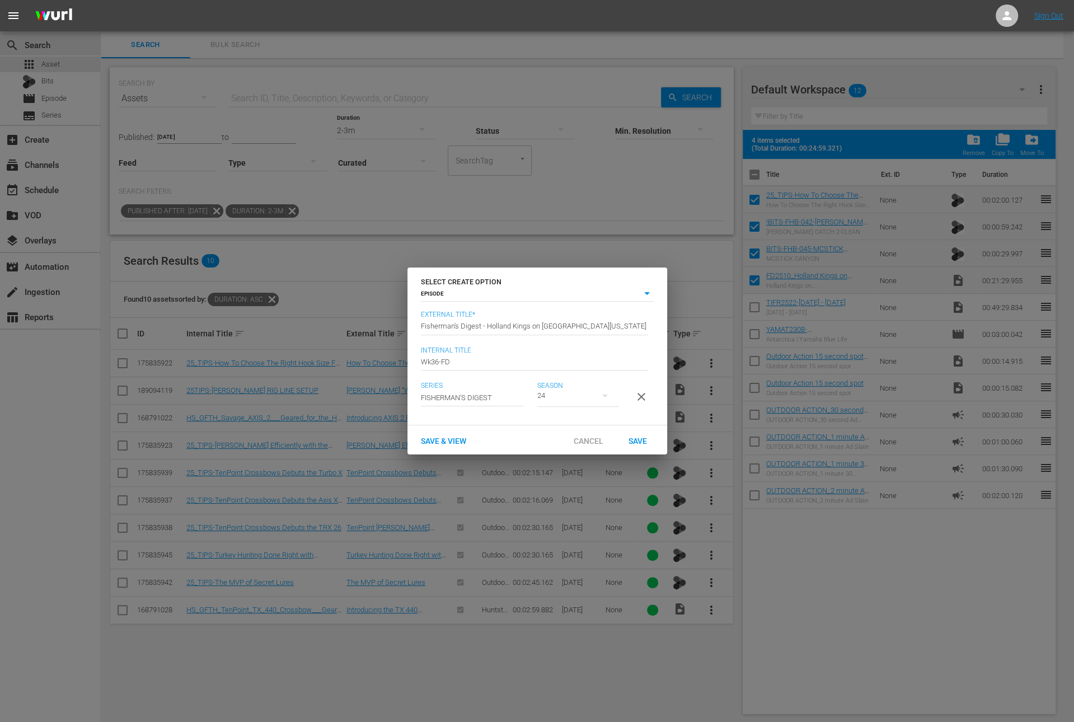
click at [590, 391] on div "24" at bounding box center [578, 395] width 82 height 31
click at [562, 443] on span "10" at bounding box center [564, 438] width 54 height 18
click at [633, 445] on span "Save" at bounding box center [637, 440] width 36 height 9
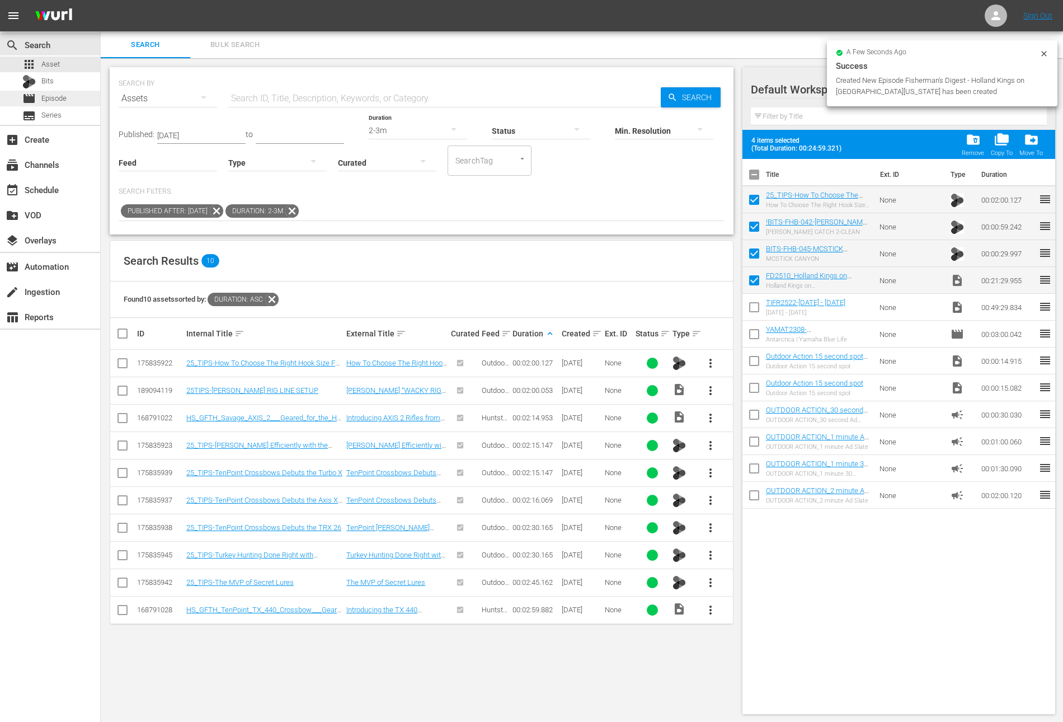
click at [64, 97] on span "Episode" at bounding box center [53, 98] width 25 height 11
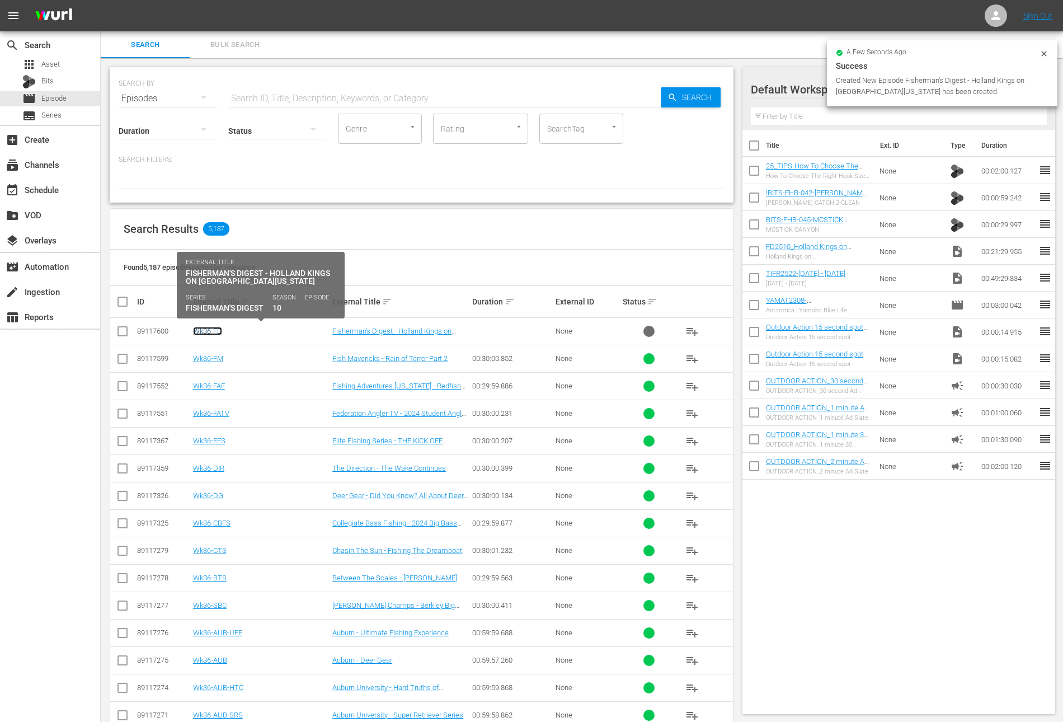
click at [213, 329] on link "Wk36-FD" at bounding box center [207, 331] width 29 height 8
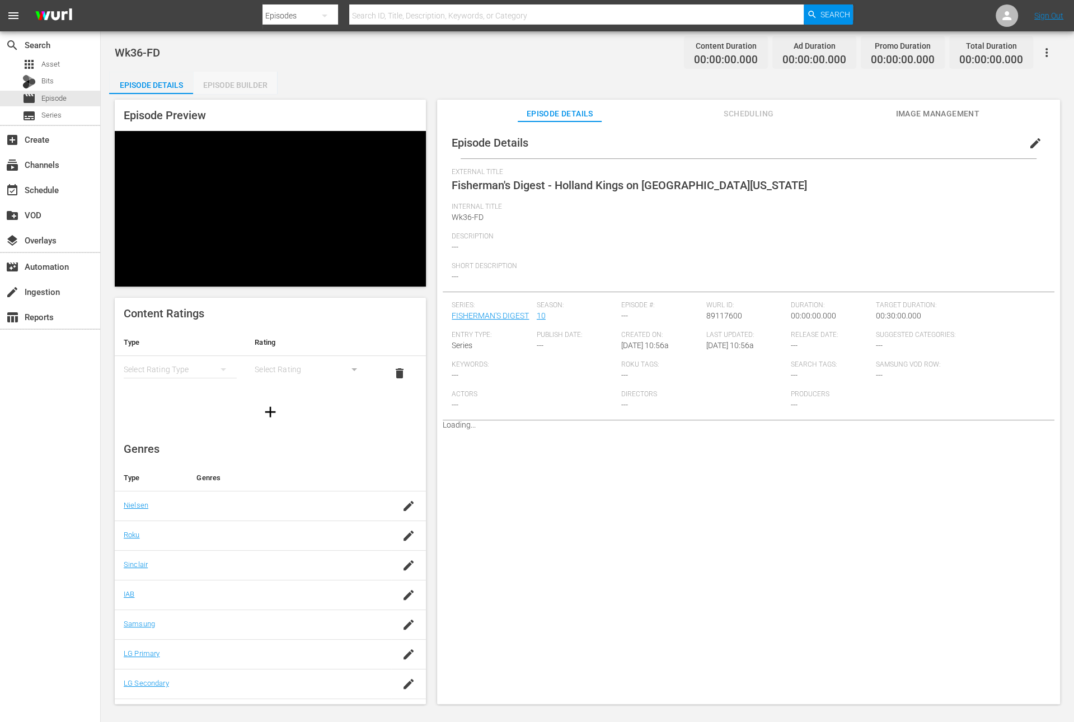
click at [244, 84] on div "Episode Builder" at bounding box center [235, 85] width 84 height 27
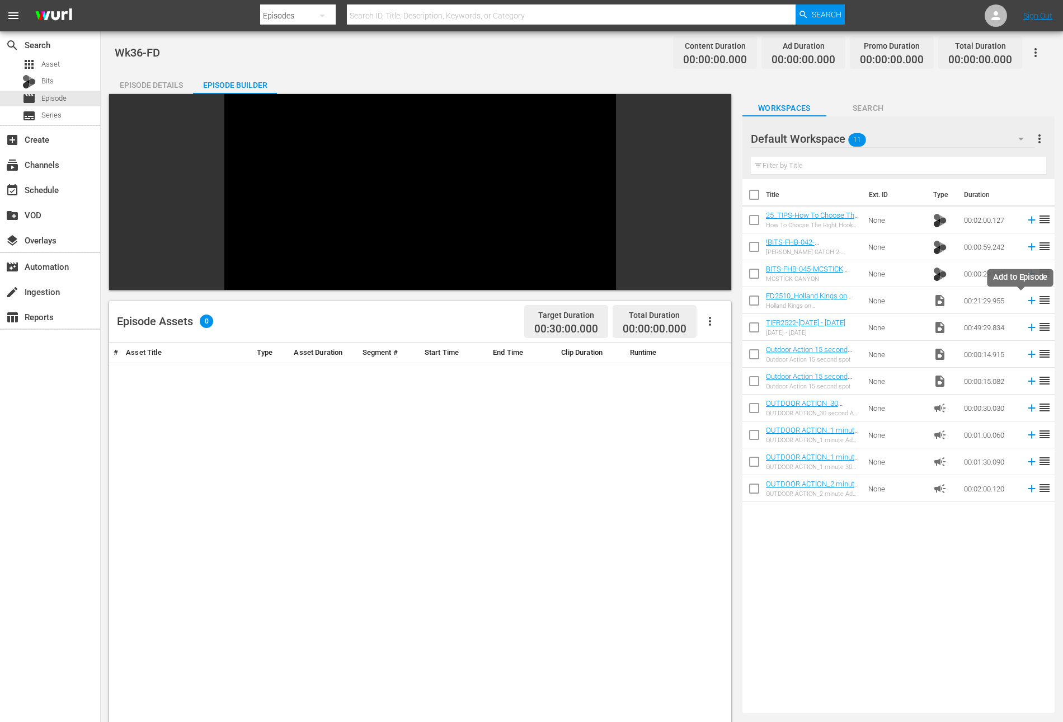
click at [1028, 300] on icon at bounding box center [1031, 300] width 7 height 7
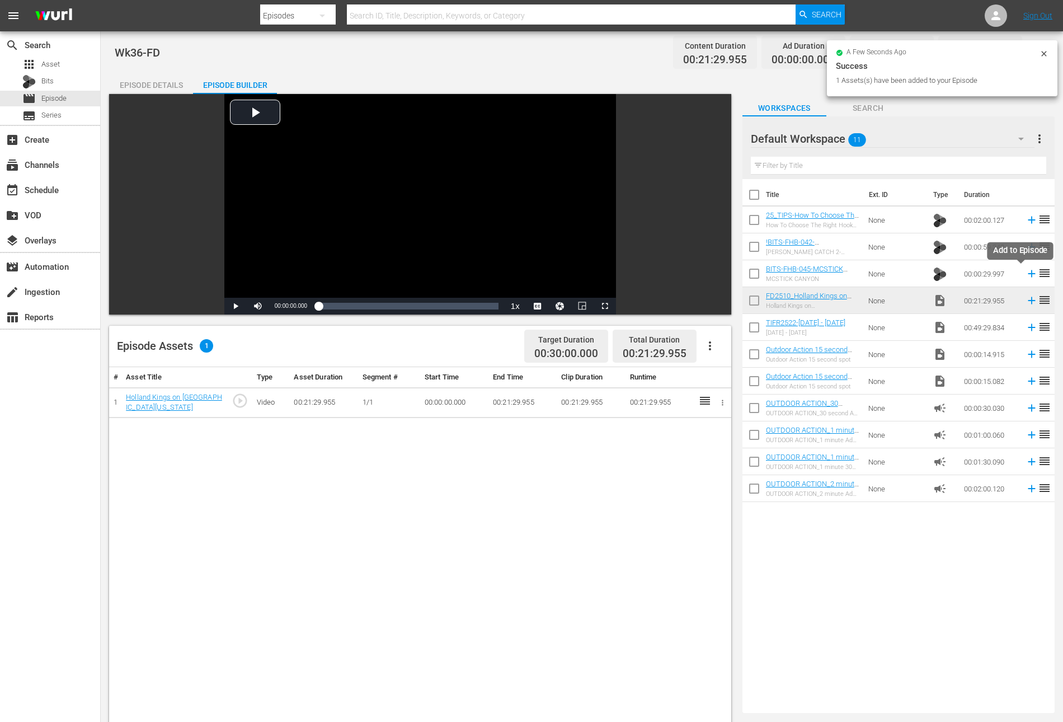
click at [1026, 271] on icon at bounding box center [1032, 273] width 12 height 12
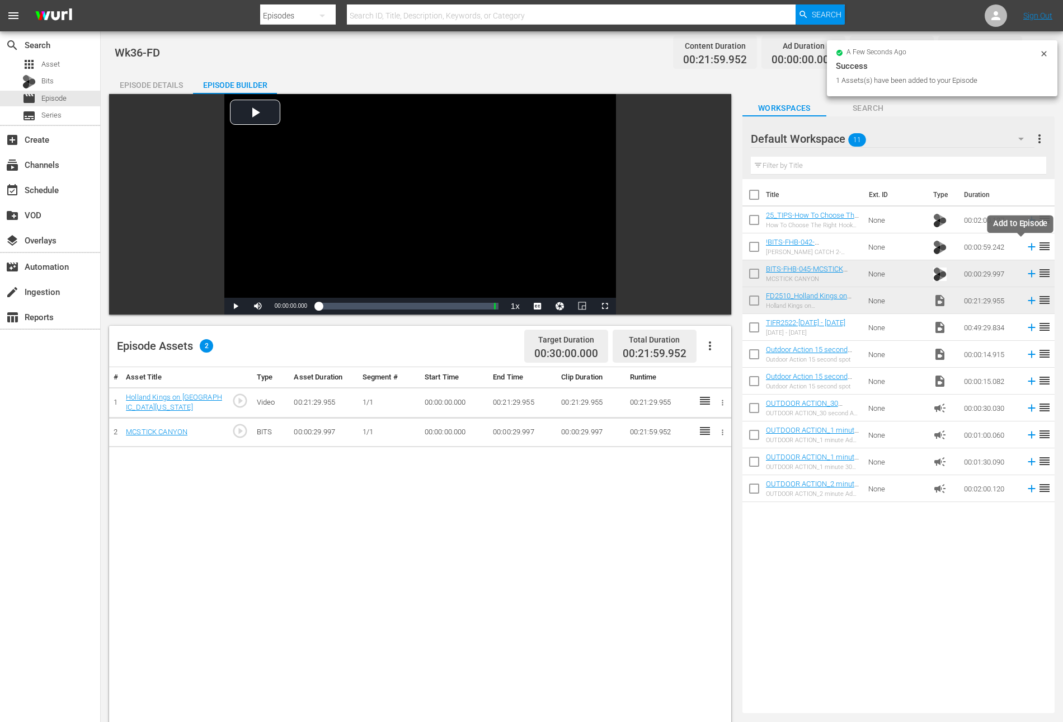
click at [1028, 246] on icon at bounding box center [1031, 246] width 7 height 7
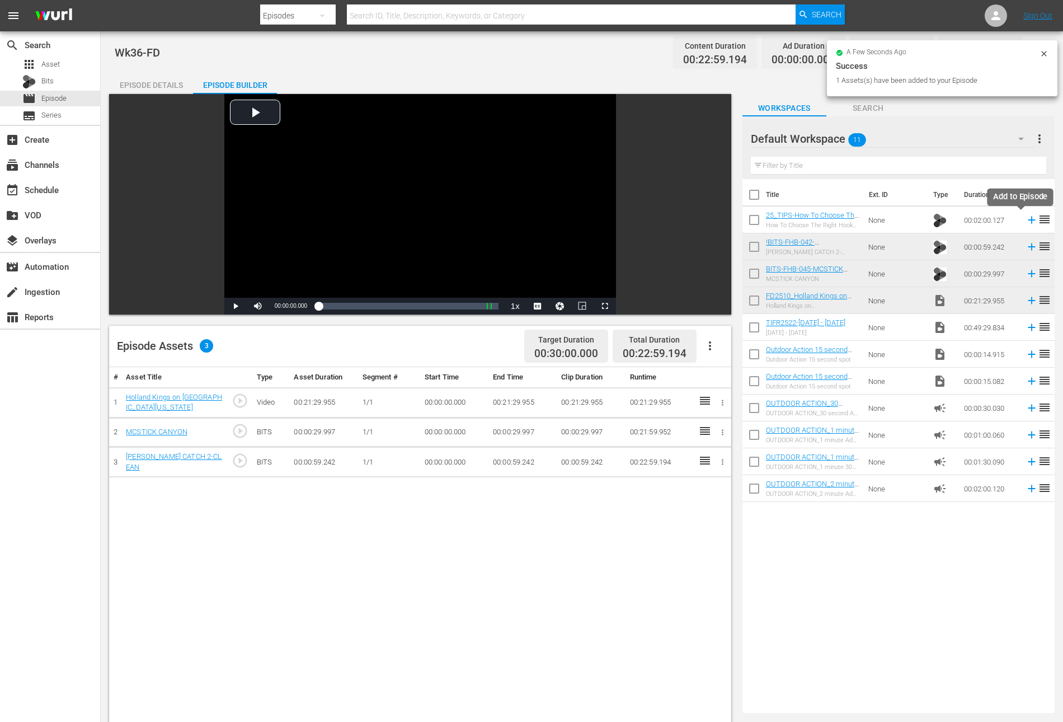
click at [1028, 219] on icon at bounding box center [1031, 220] width 7 height 7
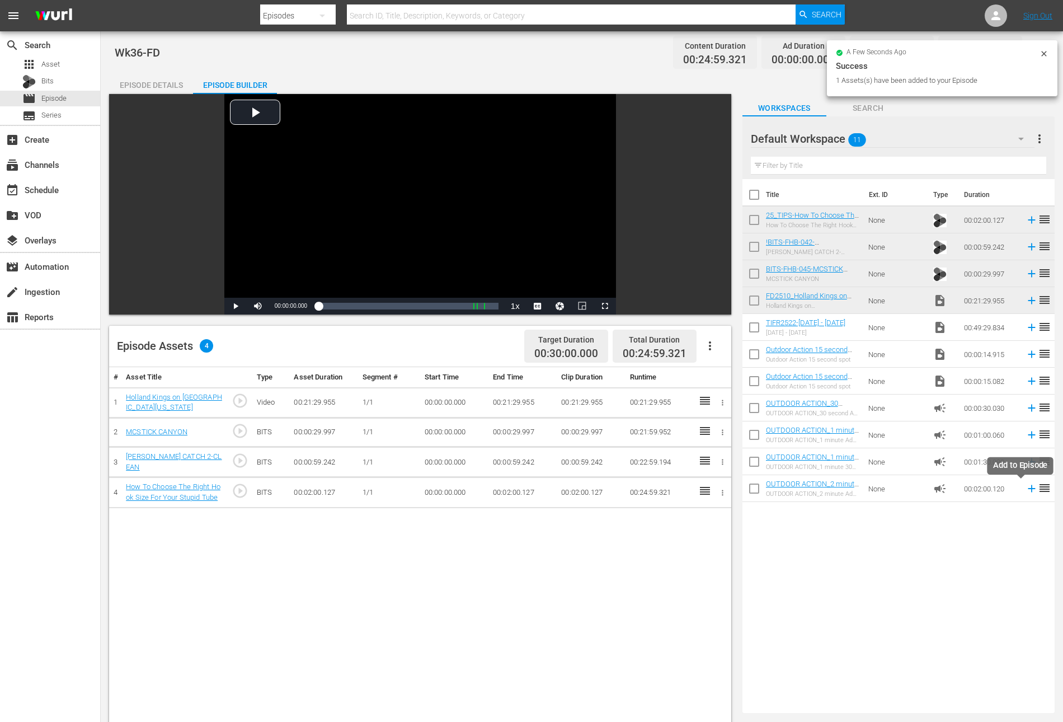
click at [1026, 487] on icon at bounding box center [1032, 488] width 12 height 12
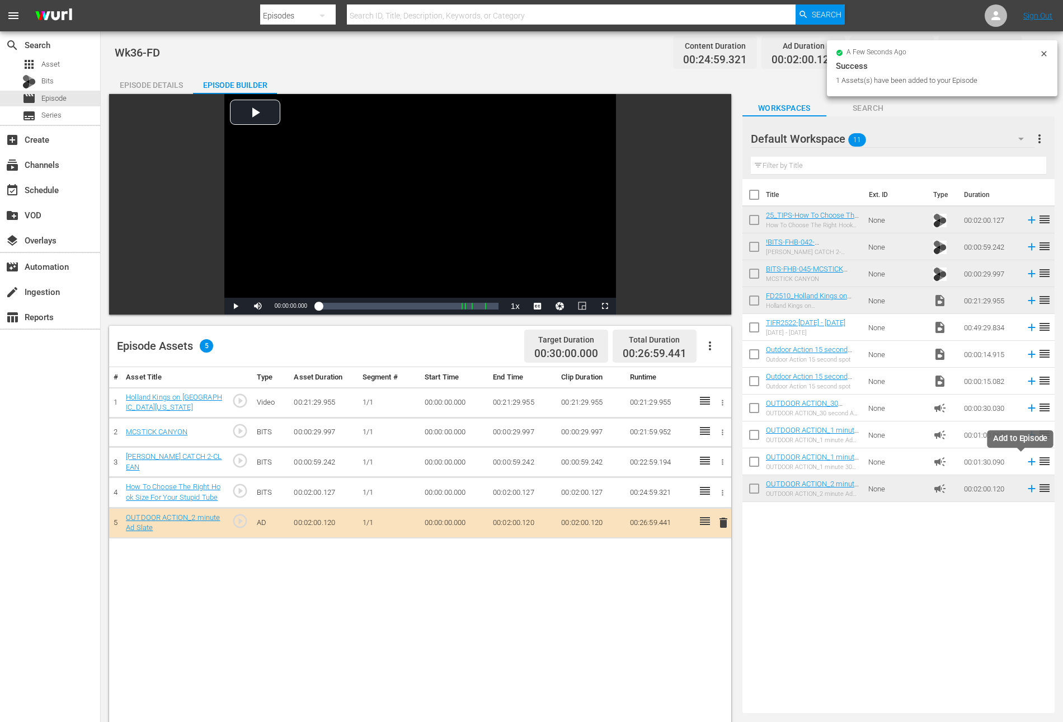
click at [1026, 459] on icon at bounding box center [1032, 461] width 12 height 12
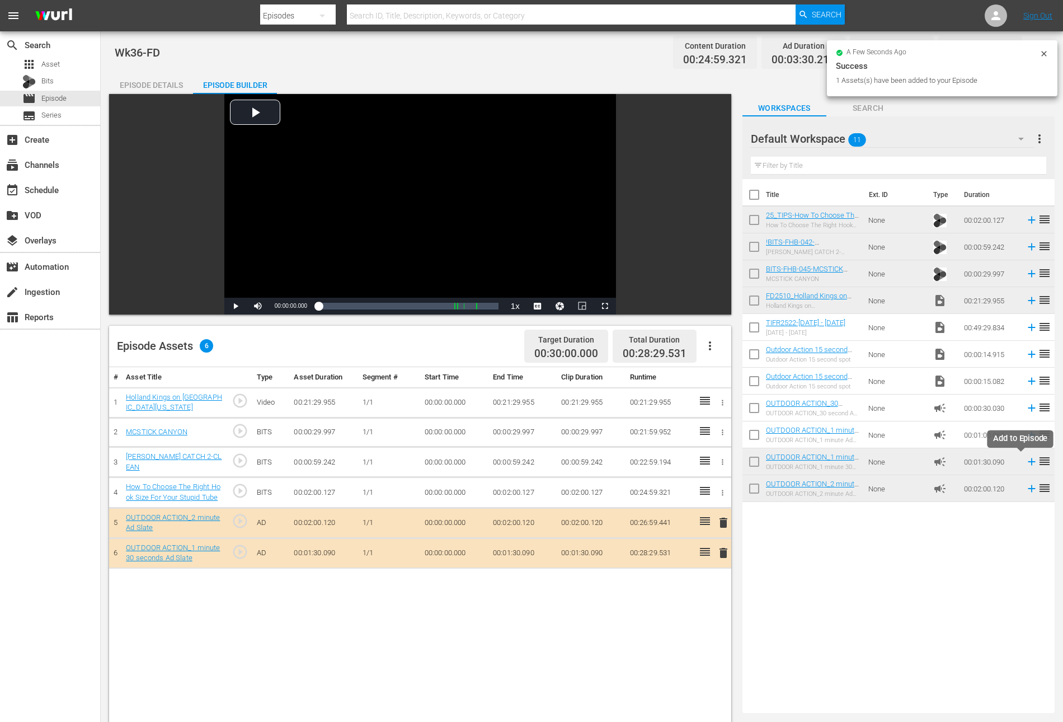
click at [1028, 460] on icon at bounding box center [1031, 461] width 7 height 7
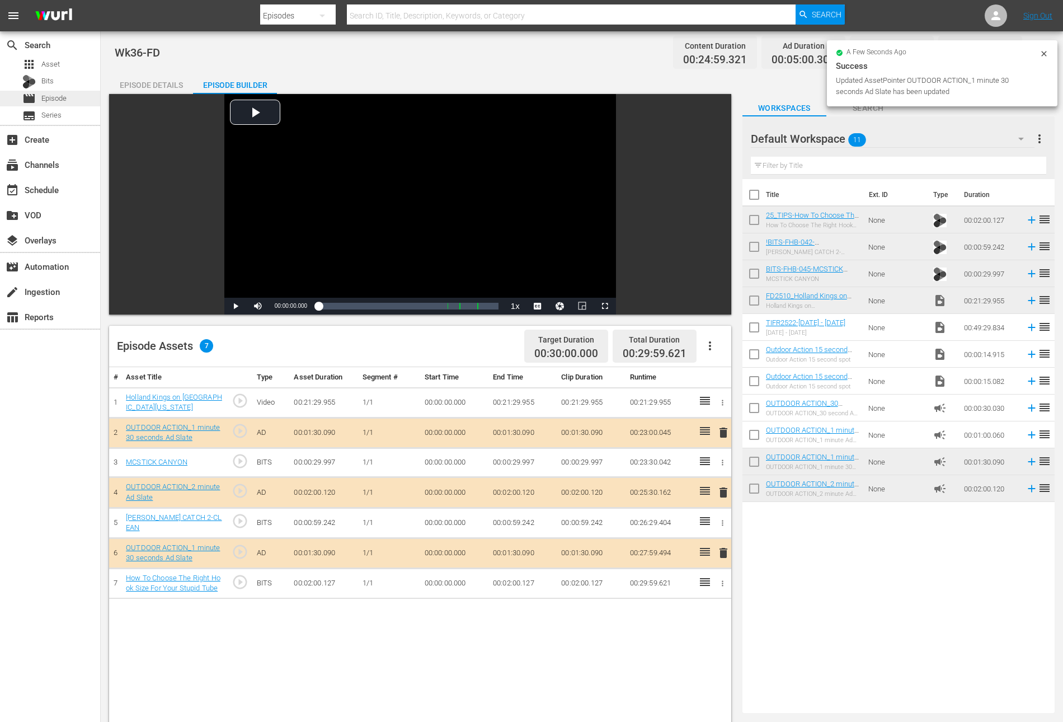
click at [65, 98] on span "Episode" at bounding box center [53, 98] width 25 height 11
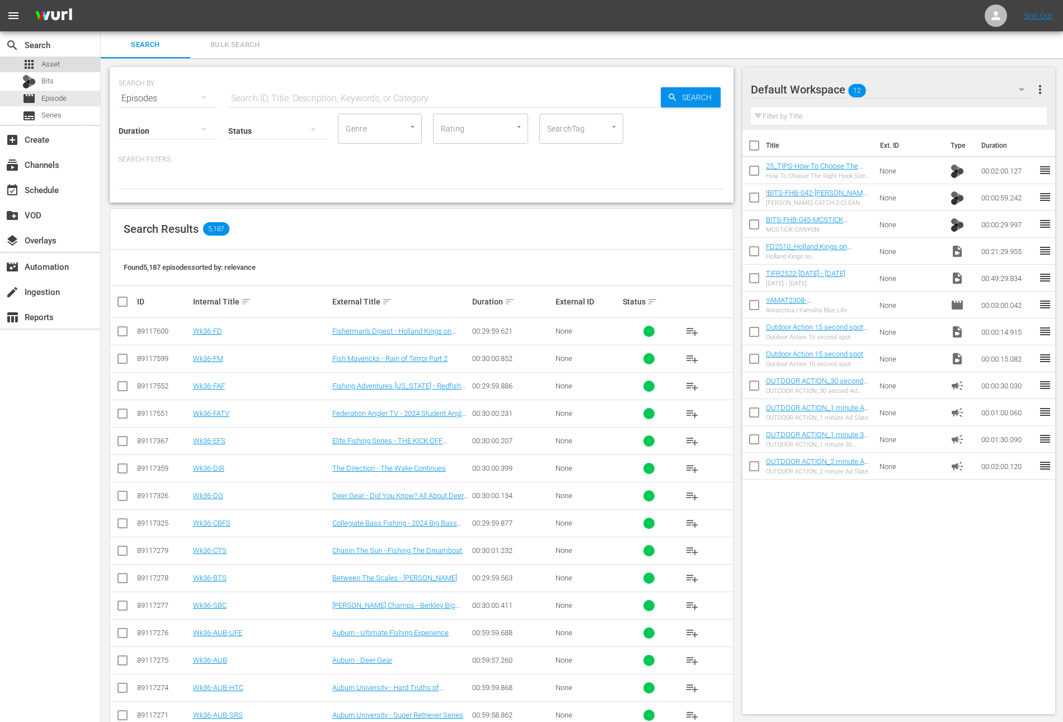
click at [61, 60] on div "apps Asset" at bounding box center [50, 65] width 100 height 16
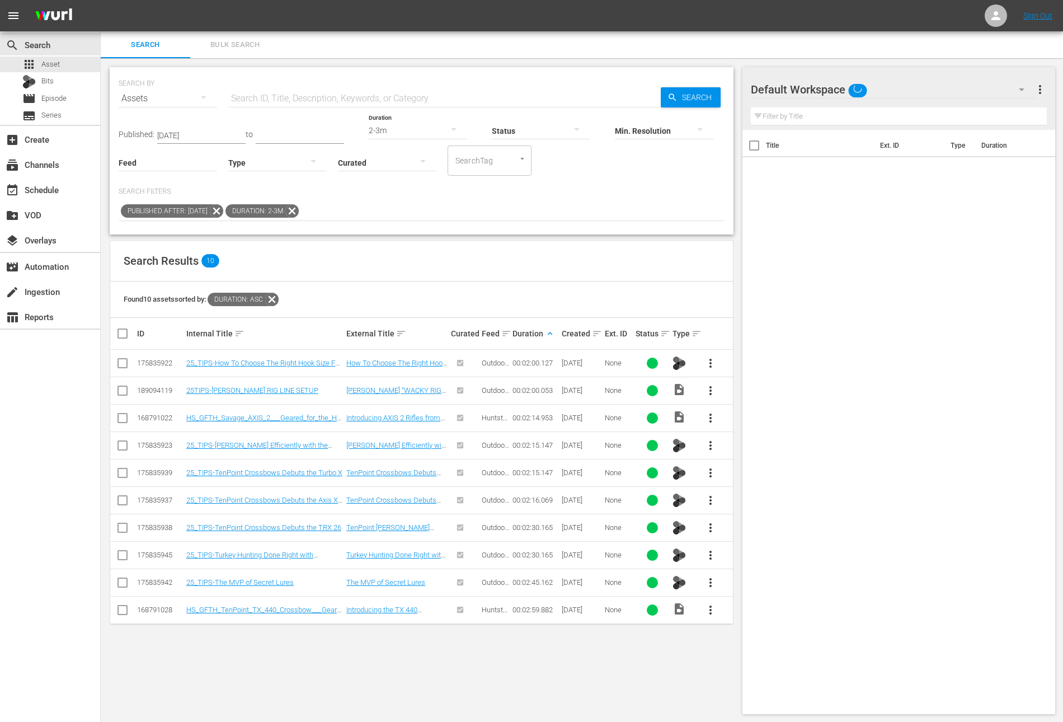
click at [299, 211] on icon at bounding box center [292, 211] width 15 height 15
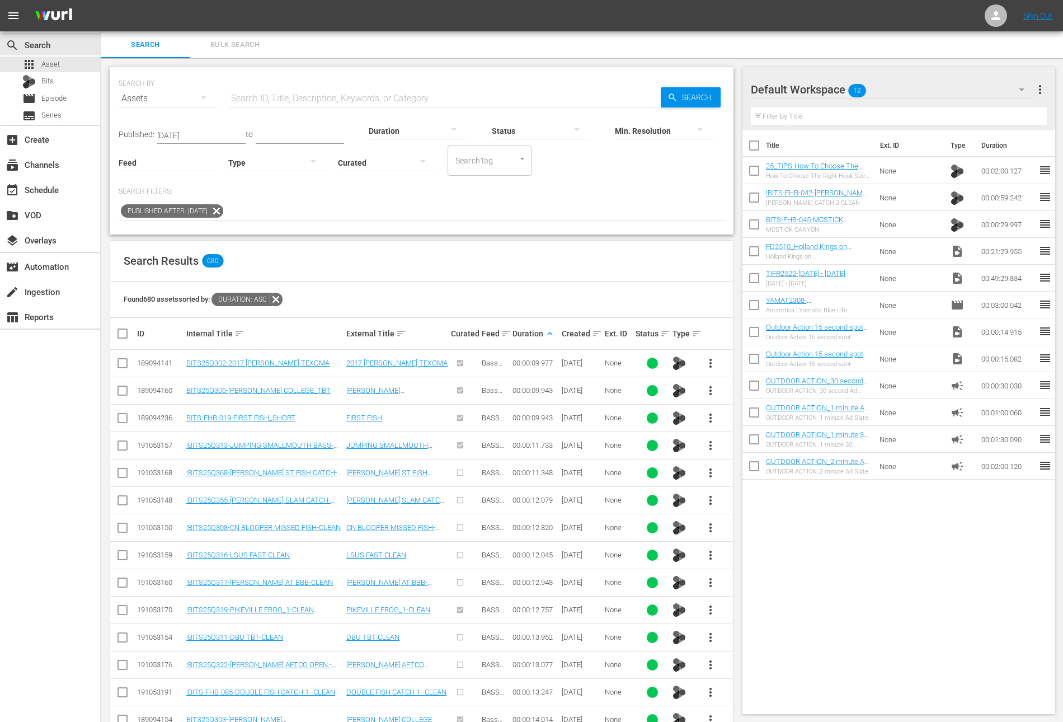
click at [224, 206] on icon at bounding box center [216, 211] width 15 height 15
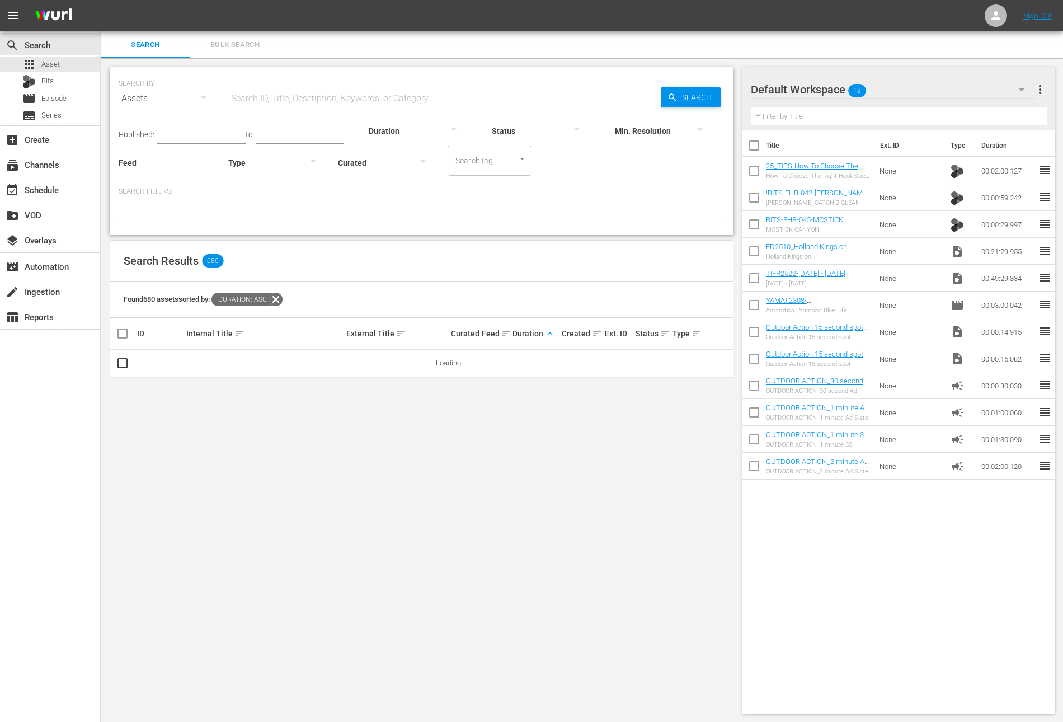
click at [299, 100] on input "text" at bounding box center [444, 98] width 432 height 27
paste input "Innovative Baits & Saltwater Fishing"
type input "Innovative Baits & Saltwater Fishing"
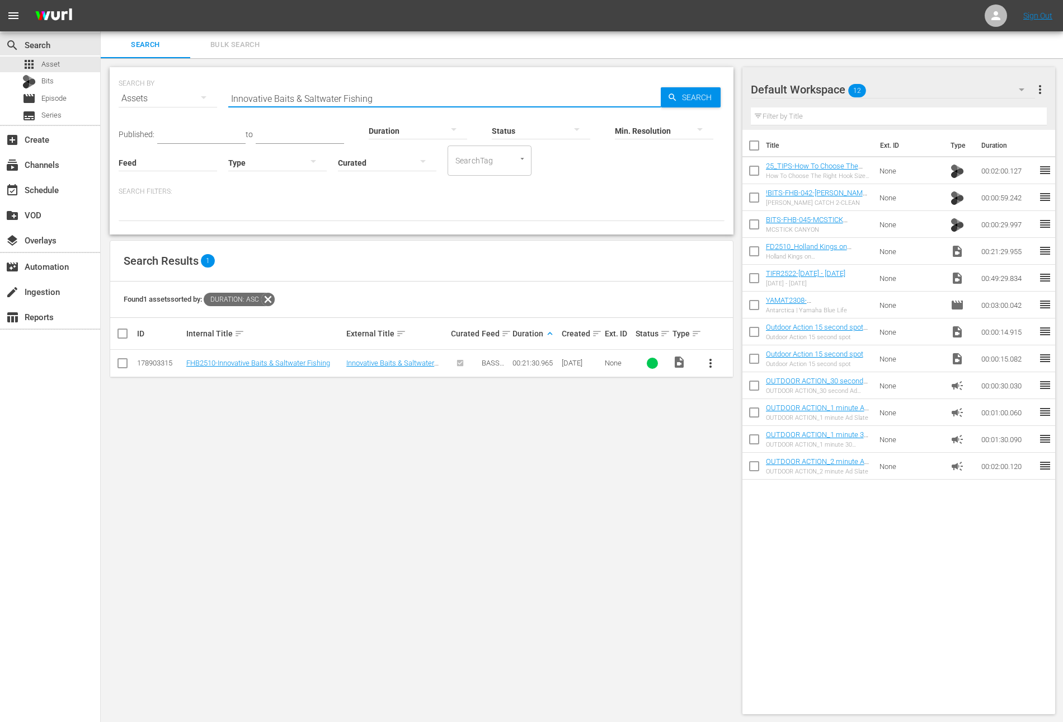
click at [753, 169] on input "checkbox" at bounding box center [753, 172] width 23 height 23
checkbox input "true"
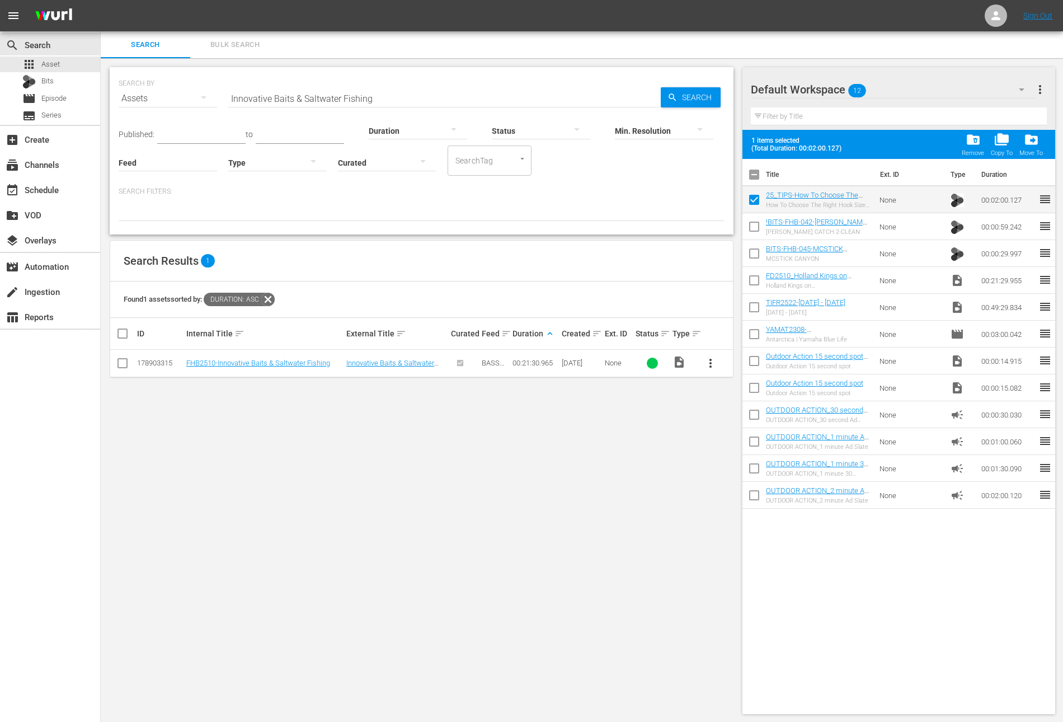
click at [749, 233] on input "checkbox" at bounding box center [753, 228] width 23 height 23
checkbox input "true"
click at [753, 264] on input "checkbox" at bounding box center [753, 255] width 23 height 23
checkbox input "true"
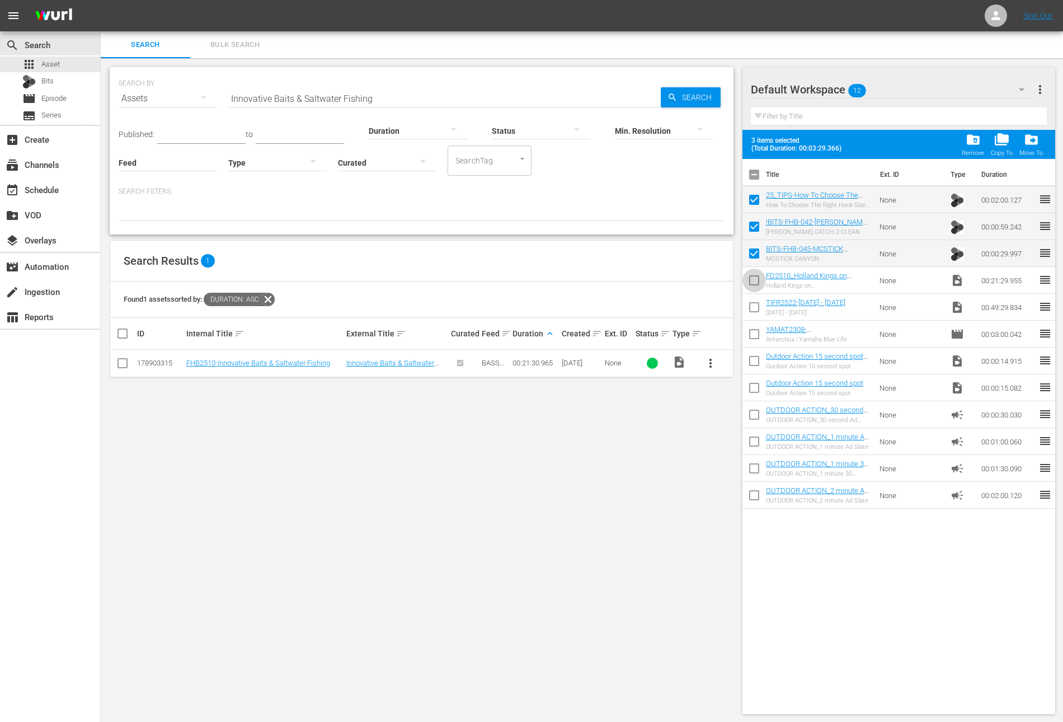
click at [753, 284] on input "checkbox" at bounding box center [753, 282] width 23 height 23
checkbox input "true"
click at [968, 143] on span "folder_delete" at bounding box center [973, 139] width 15 height 15
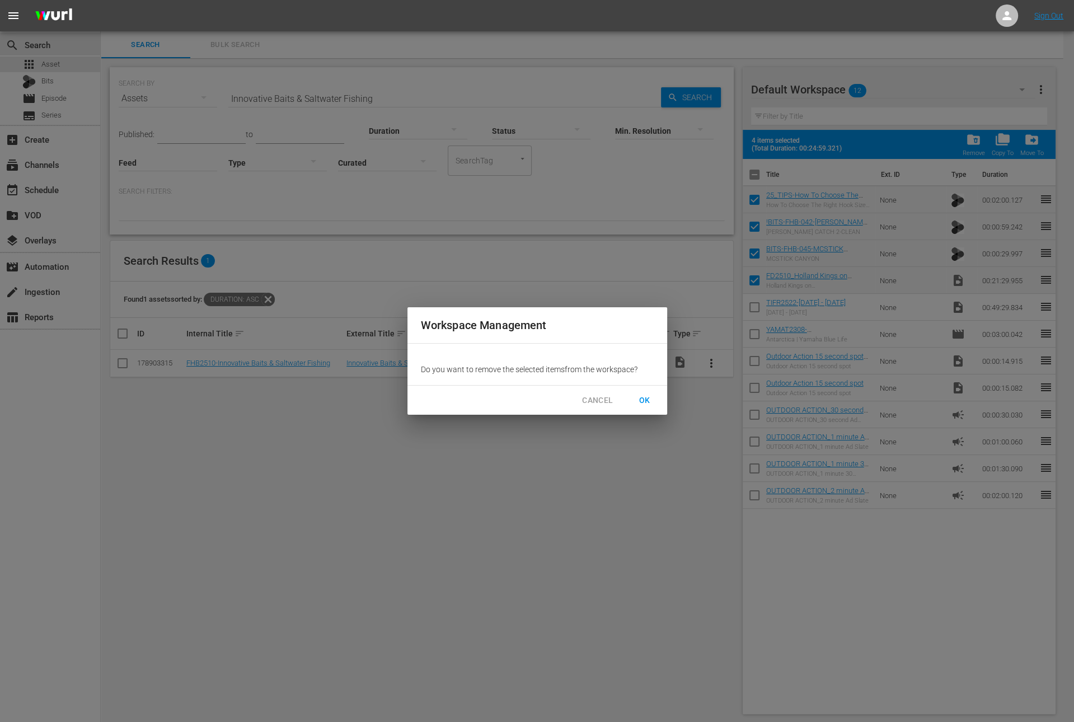
click at [639, 402] on span "OK" at bounding box center [645, 400] width 18 height 14
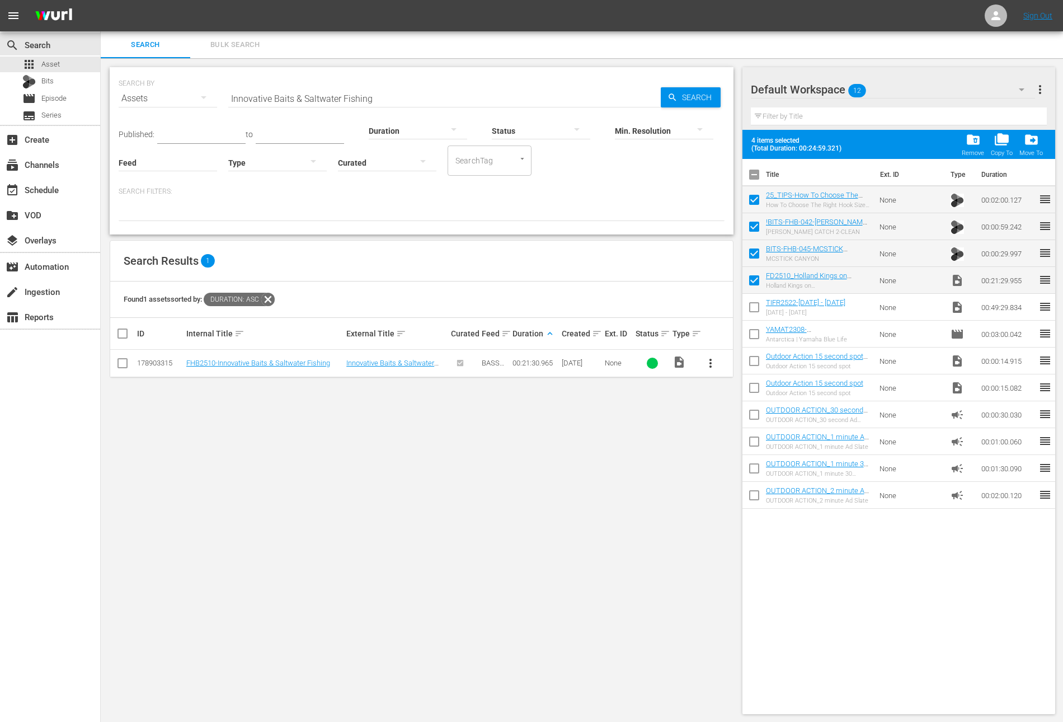
checkbox input "false"
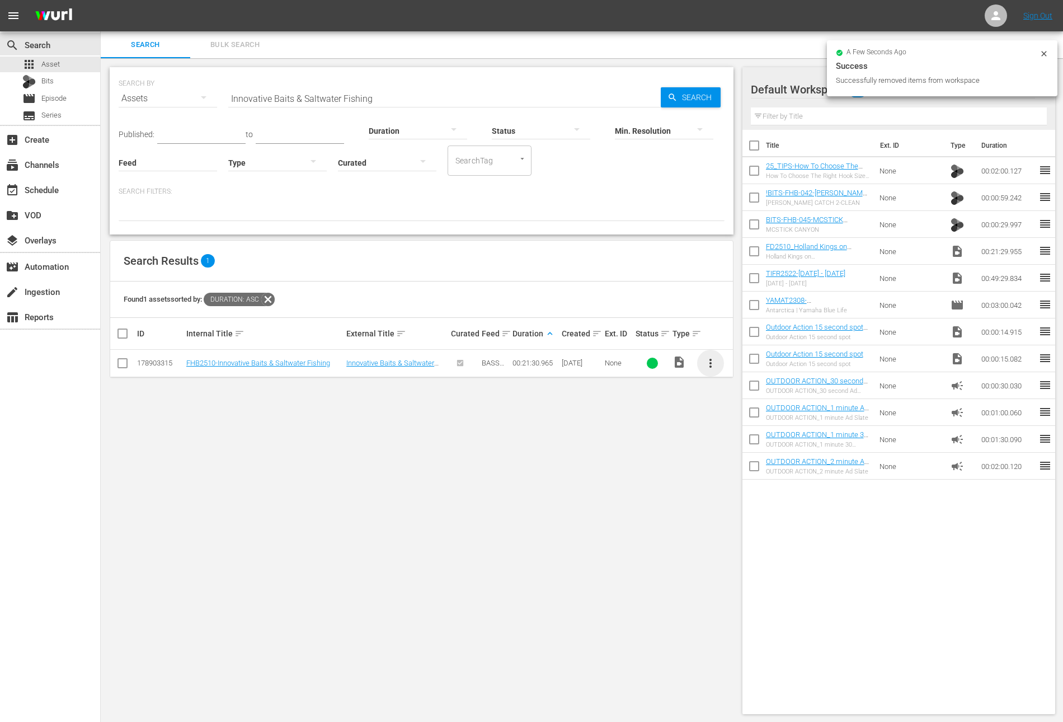
click at [716, 363] on span "more_vert" at bounding box center [710, 362] width 13 height 13
click at [745, 393] on div "Workspace" at bounding box center [771, 393] width 76 height 27
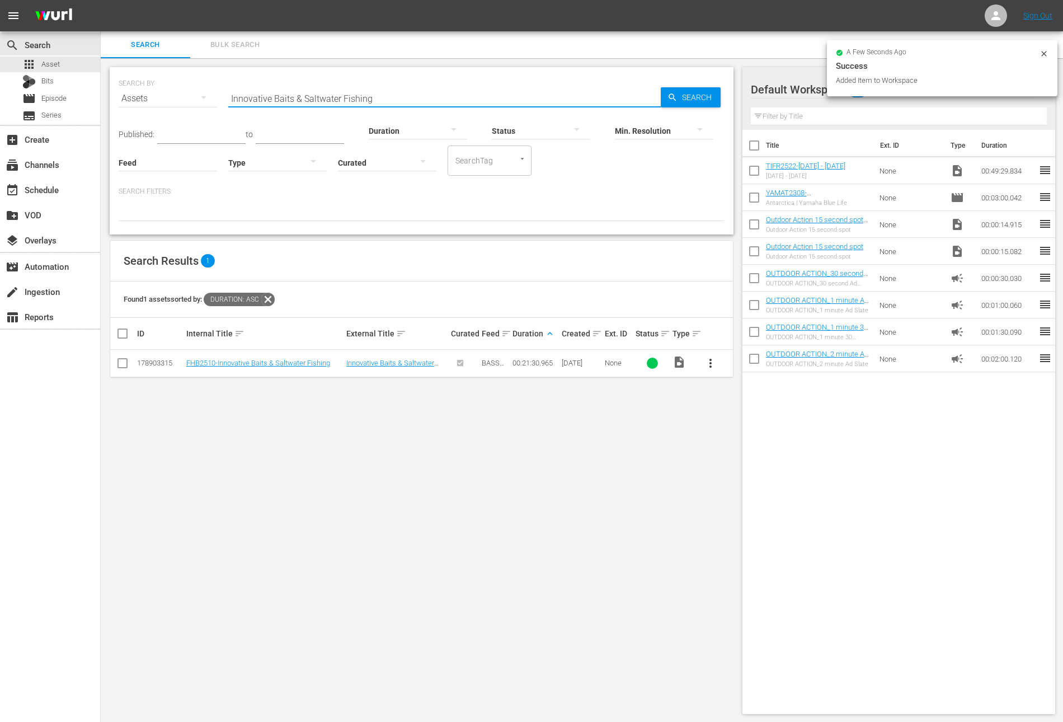
click at [388, 92] on input "Innovative Baits & Saltwater Fishing" at bounding box center [444, 98] width 432 height 27
click at [401, 134] on div at bounding box center [418, 130] width 98 height 31
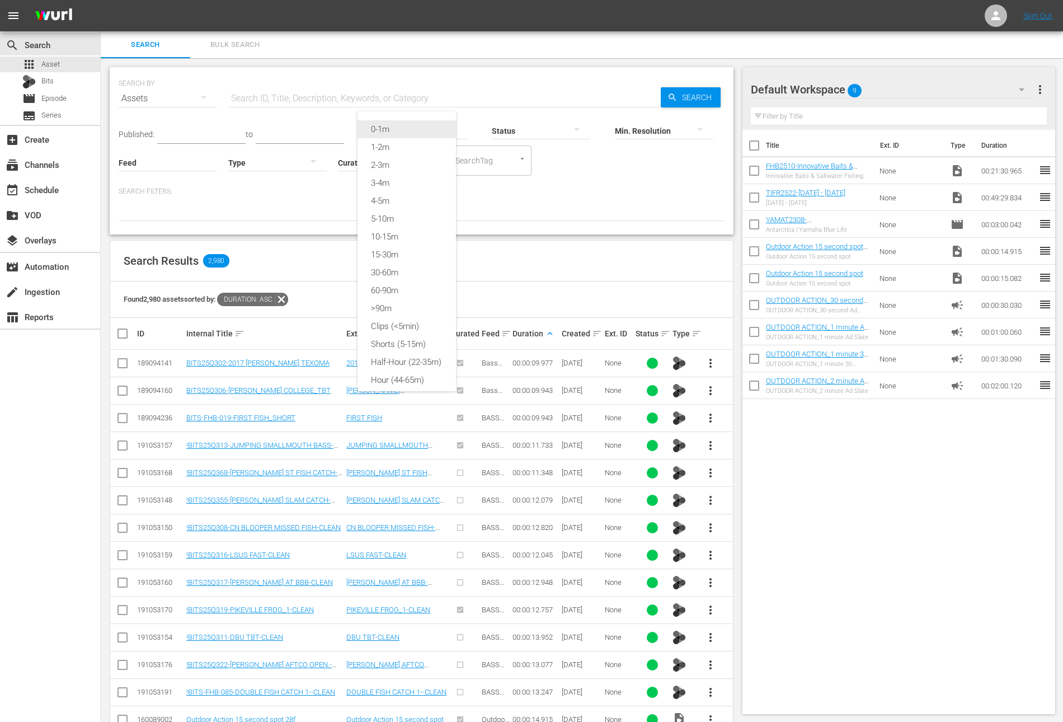
click at [417, 131] on div "0-1m" at bounding box center [407, 129] width 98 height 18
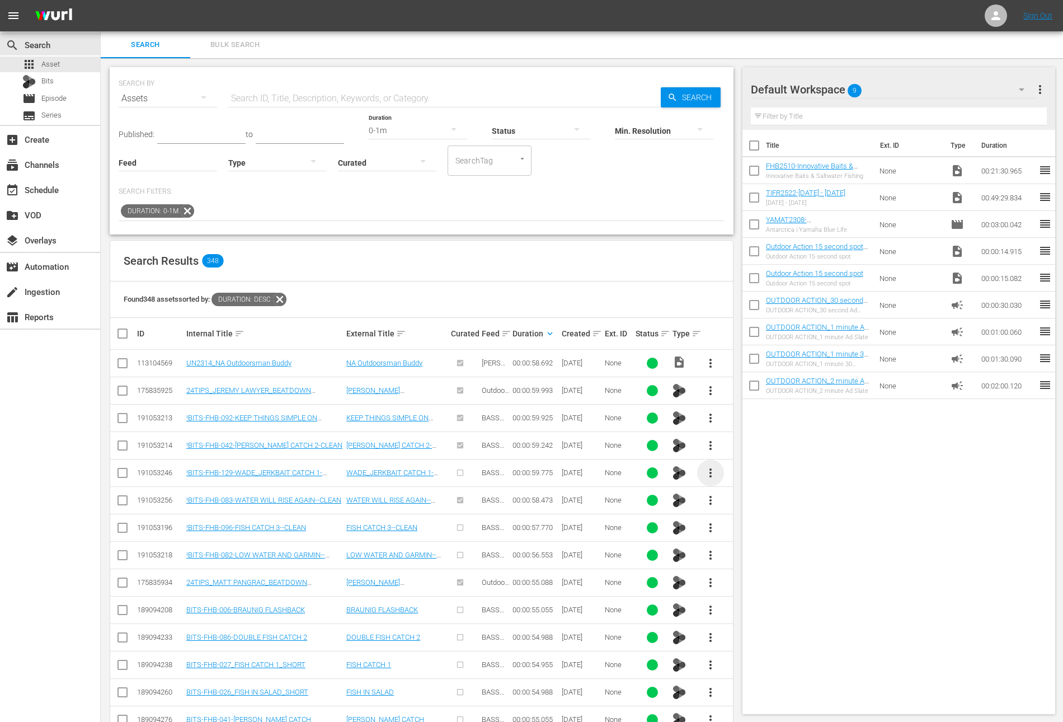
click at [715, 472] on span "more_vert" at bounding box center [710, 472] width 13 height 13
click at [744, 506] on div "Workspace" at bounding box center [771, 502] width 76 height 27
click at [751, 201] on input "checkbox" at bounding box center [753, 199] width 23 height 23
checkbox input "true"
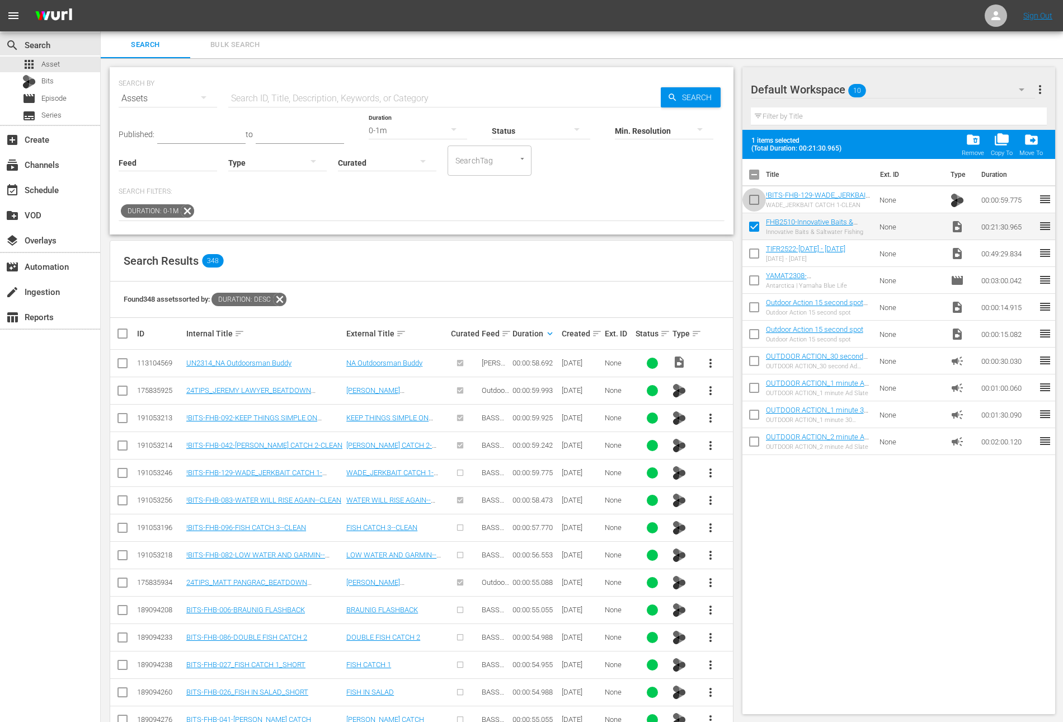
click at [751, 198] on input "checkbox" at bounding box center [753, 201] width 23 height 23
checkbox input "true"
click at [706, 525] on span "more_vert" at bounding box center [710, 527] width 13 height 13
click at [747, 555] on div "Workspace" at bounding box center [771, 556] width 76 height 27
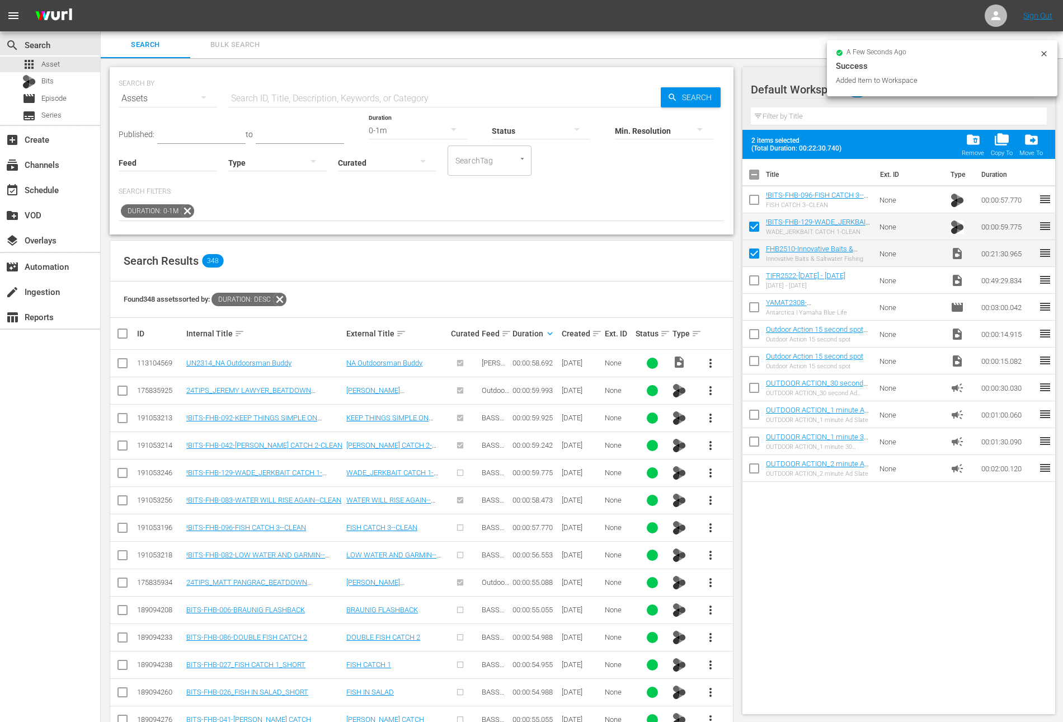
click at [754, 200] on input "checkbox" at bounding box center [753, 201] width 23 height 23
checkbox input "true"
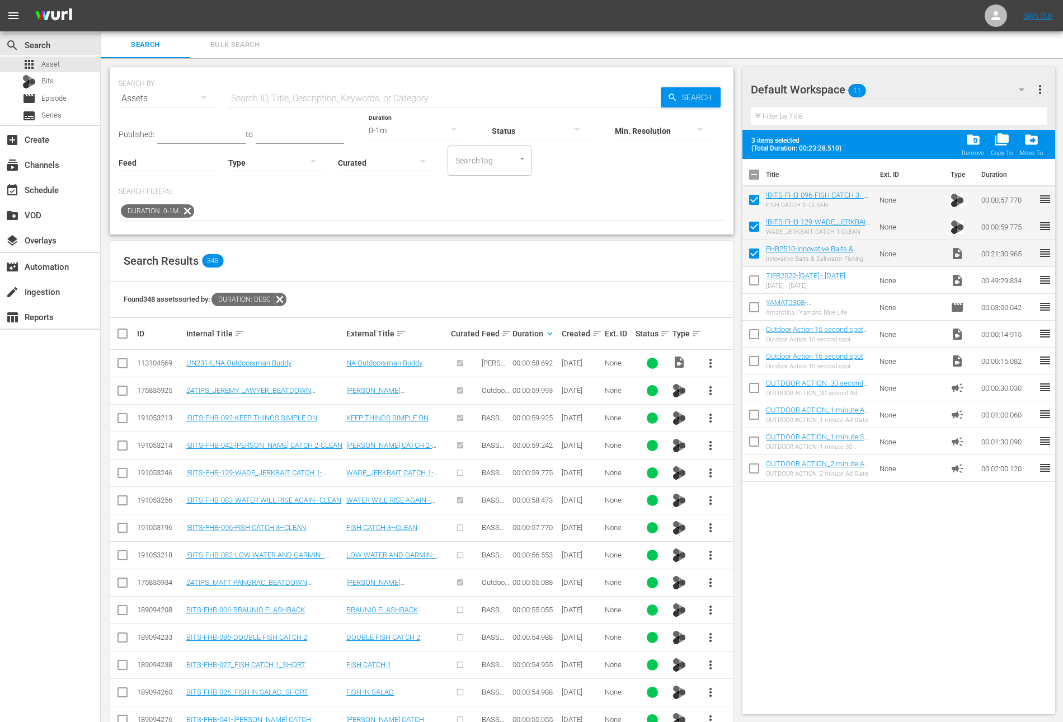
click at [708, 556] on span "more_vert" at bounding box center [710, 554] width 13 height 13
click at [752, 581] on div "Workspace" at bounding box center [771, 584] width 76 height 27
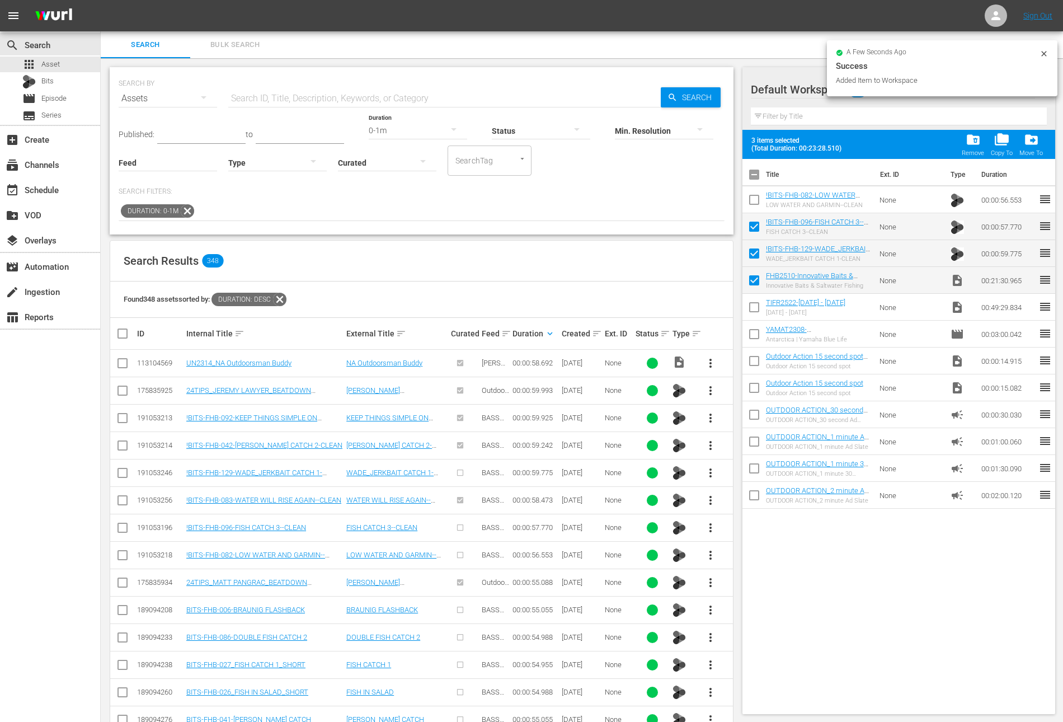
click at [753, 199] on input "checkbox" at bounding box center [753, 201] width 23 height 23
checkbox input "true"
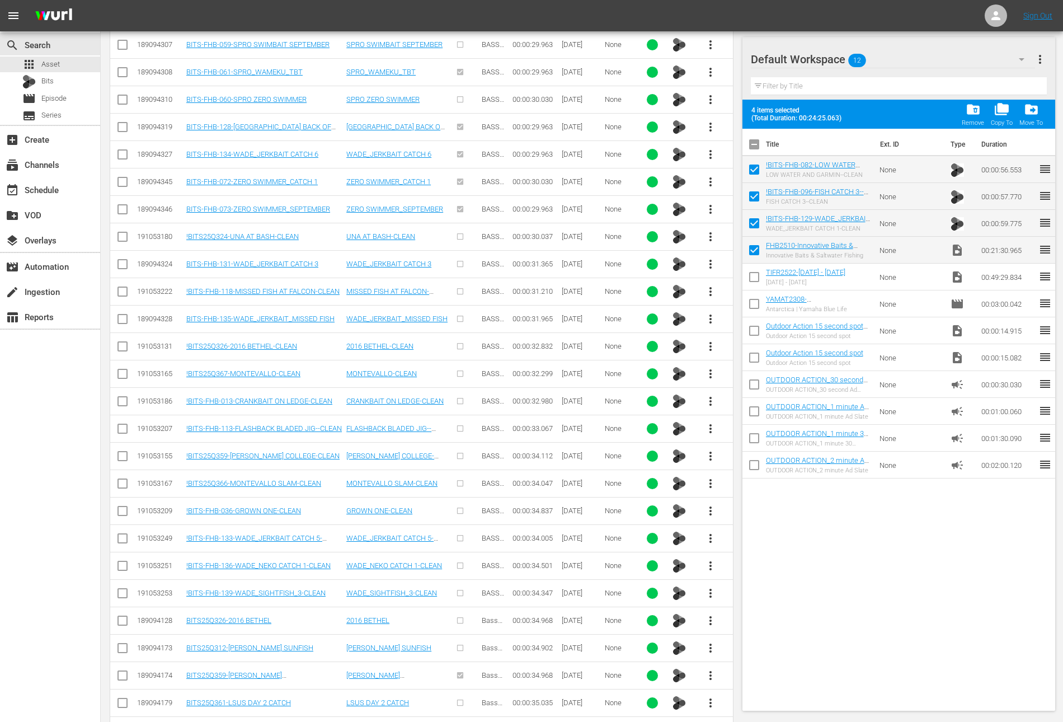
scroll to position [4406, 0]
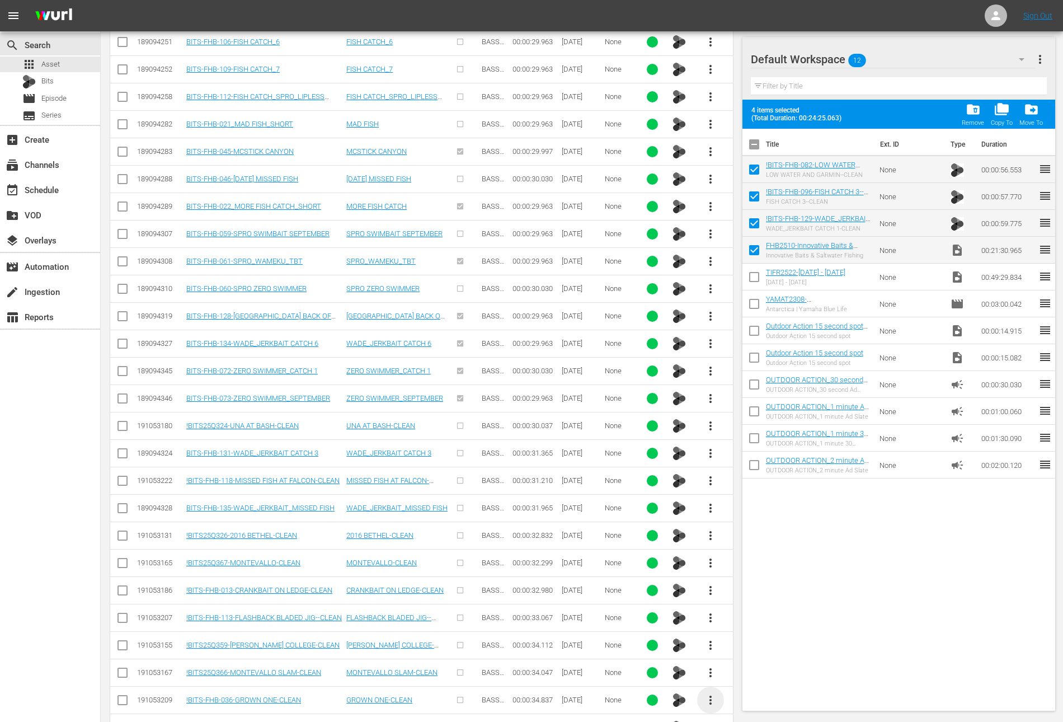
click at [713, 693] on span "more_vert" at bounding box center [710, 699] width 13 height 13
click at [750, 605] on div "Workspace" at bounding box center [771, 604] width 76 height 27
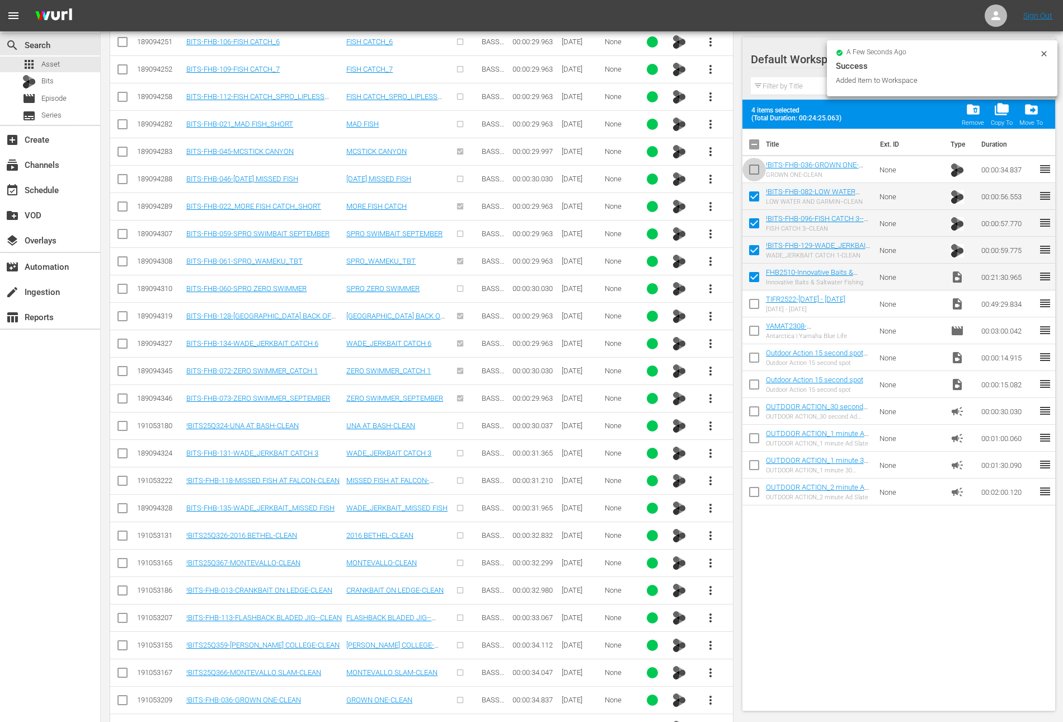
click at [754, 167] on input "checkbox" at bounding box center [753, 171] width 23 height 23
checkbox input "true"
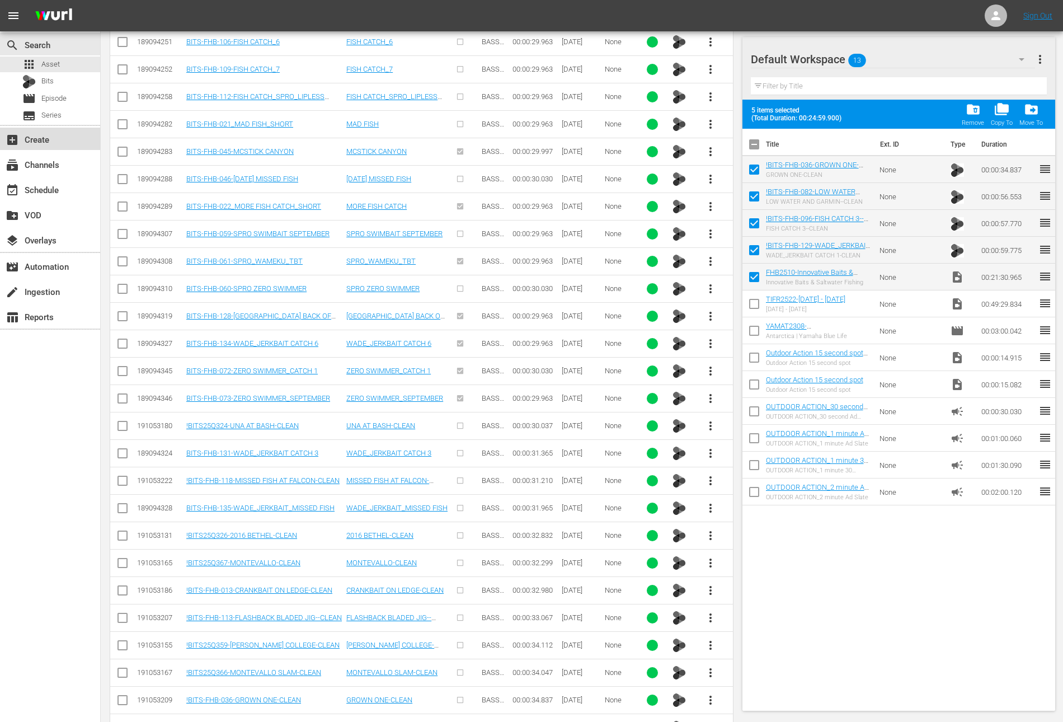
click at [47, 135] on div "add_box Create" at bounding box center [31, 138] width 63 height 10
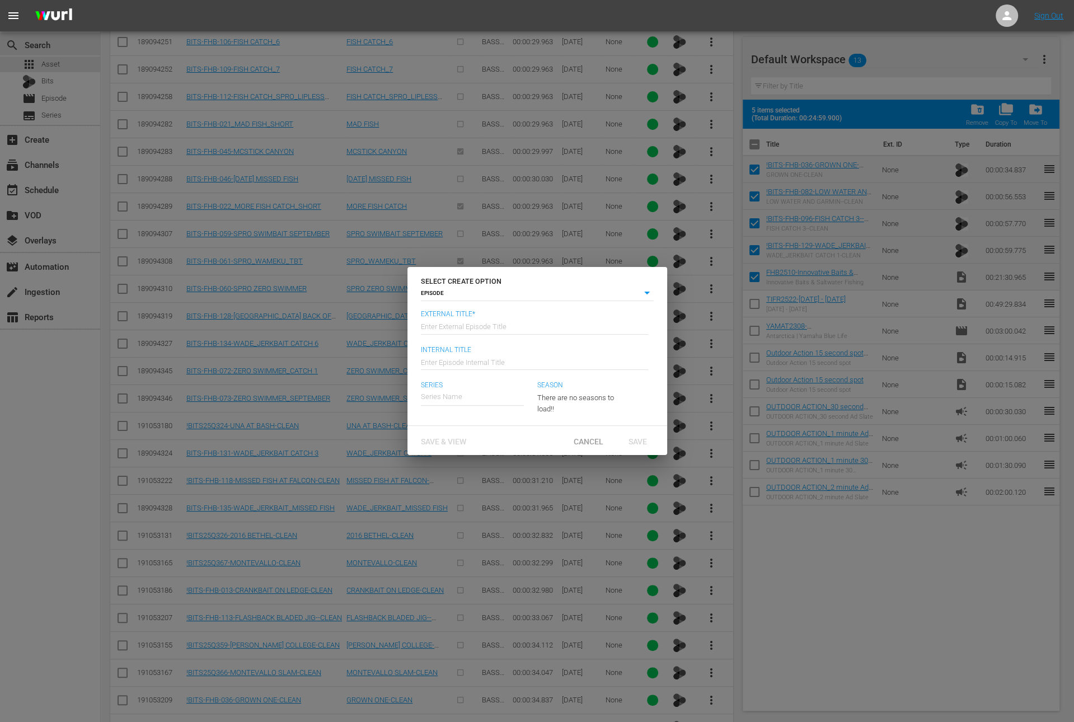
click at [515, 329] on input "text" at bounding box center [534, 325] width 227 height 27
paste input "Innovative Baits & Saltwater Fishing"
type input "Fisherman's Handbook - Innovative Baits & Saltwater Fishing"
type input "Wk36-FHB"
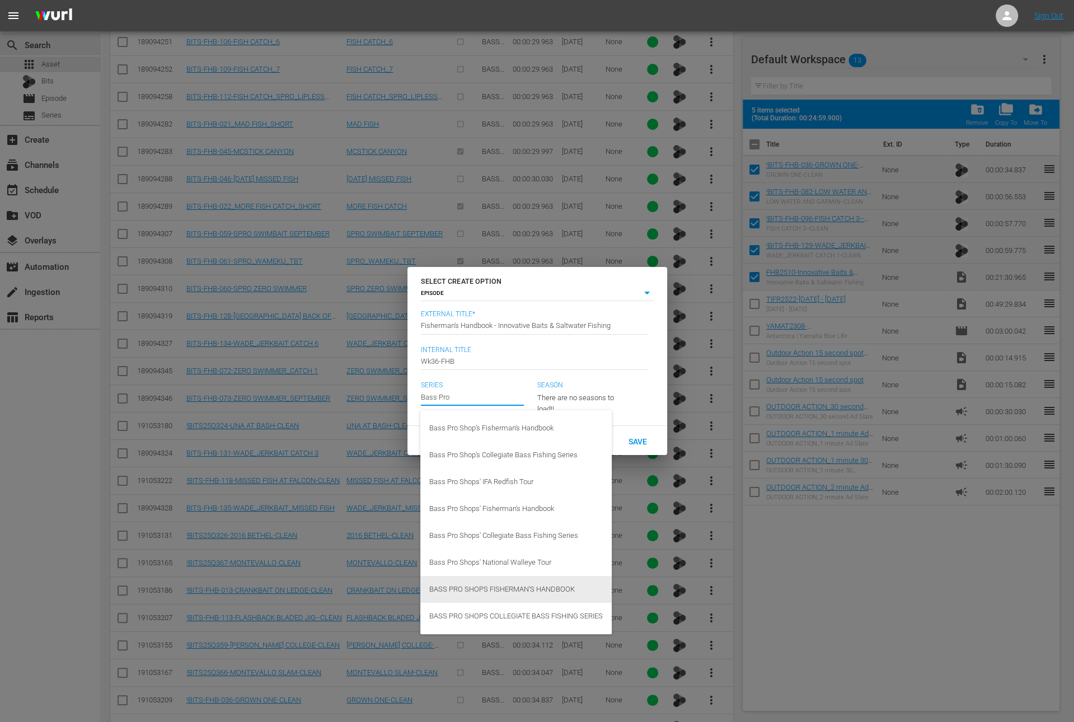
click at [553, 585] on div "BASS PRO SHOPS FISHERMAN'S HANDBOOK" at bounding box center [515, 589] width 173 height 27
type input "BASS PRO SHOPS FISHERMAN'S HANDBOOK"
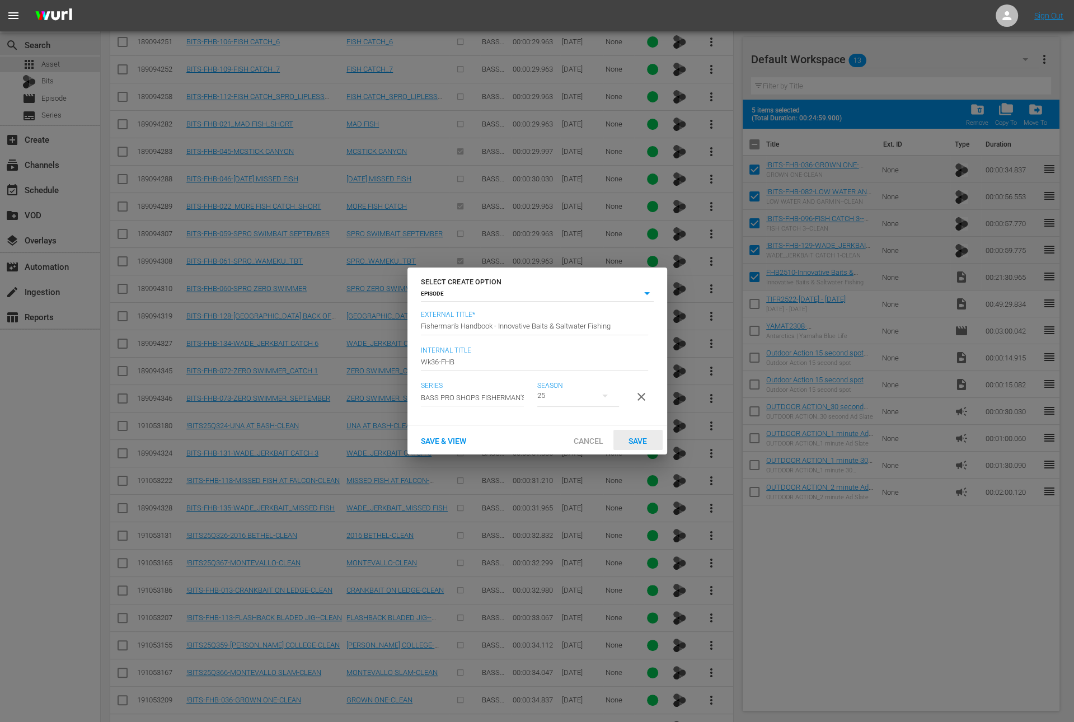
click at [640, 445] on span "Save" at bounding box center [637, 440] width 36 height 9
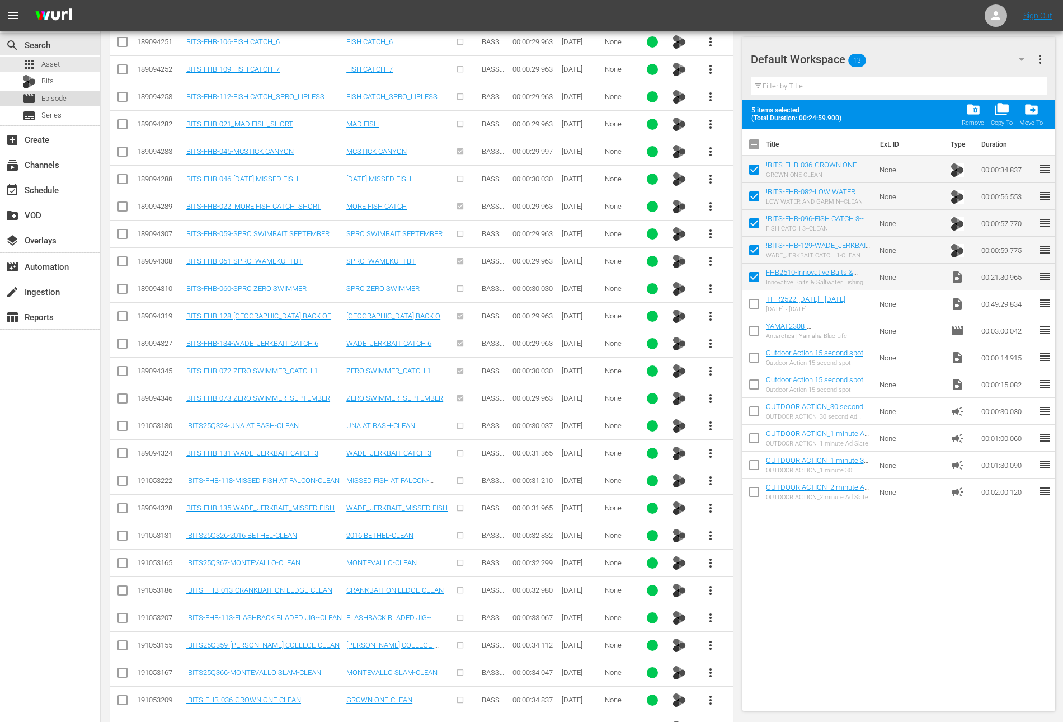
click at [61, 100] on span "Episode" at bounding box center [53, 98] width 25 height 11
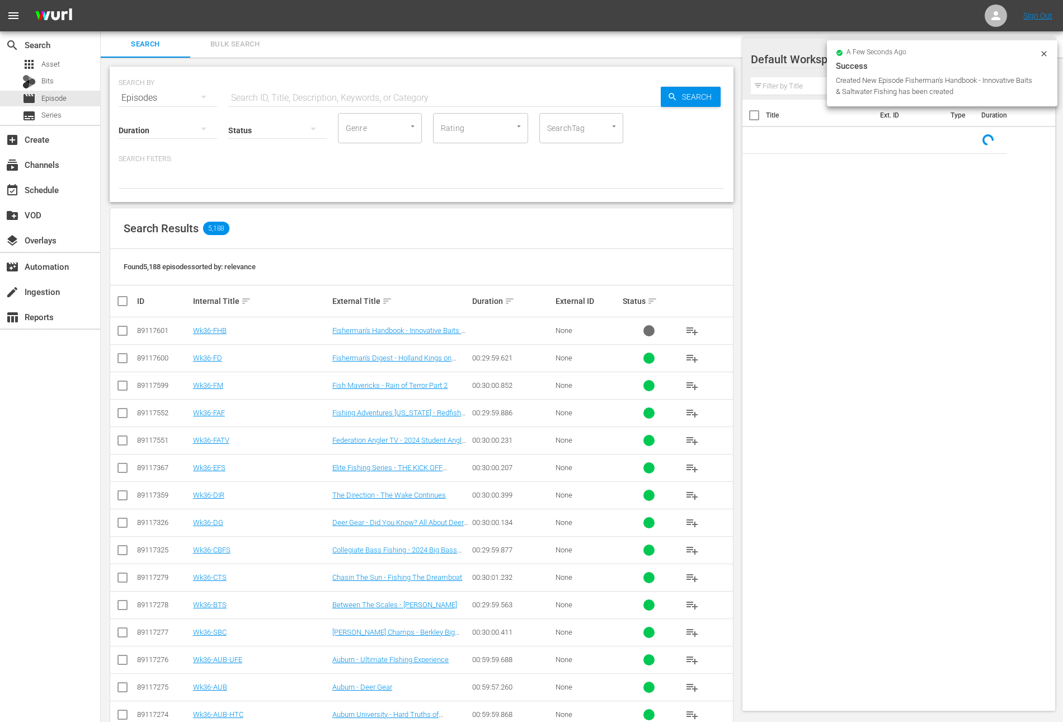
scroll to position [186, 0]
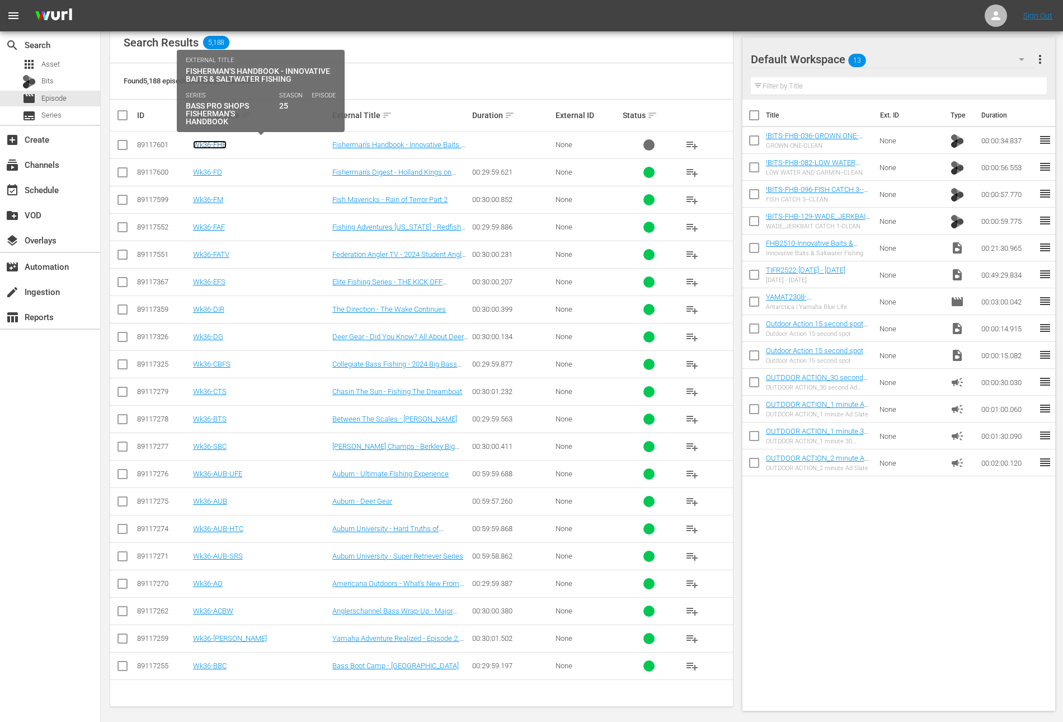
click at [211, 143] on link "Wk36-FHB" at bounding box center [210, 144] width 34 height 8
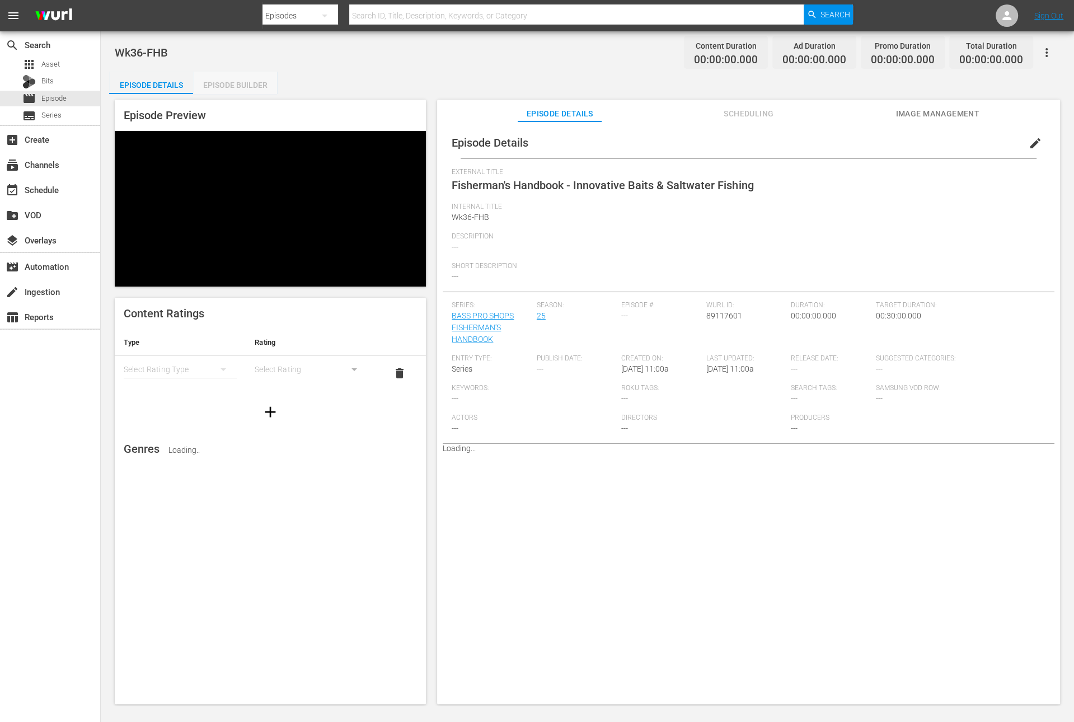
click at [251, 83] on div "Episode Builder" at bounding box center [235, 85] width 84 height 27
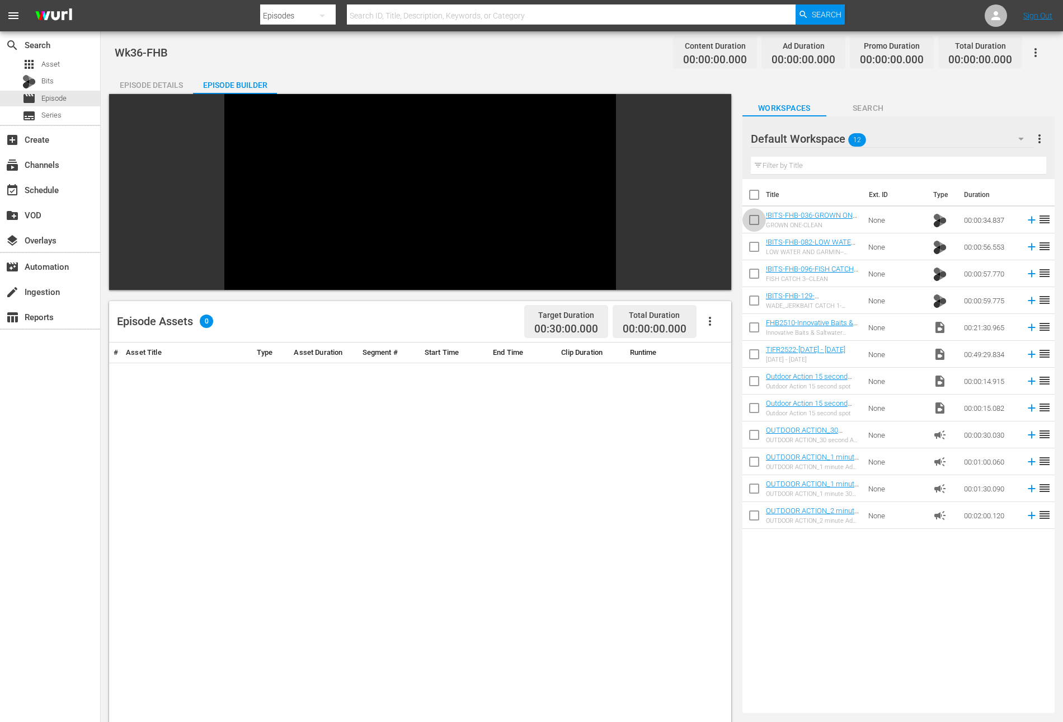
click at [755, 225] on input "checkbox" at bounding box center [753, 221] width 23 height 23
checkbox input "true"
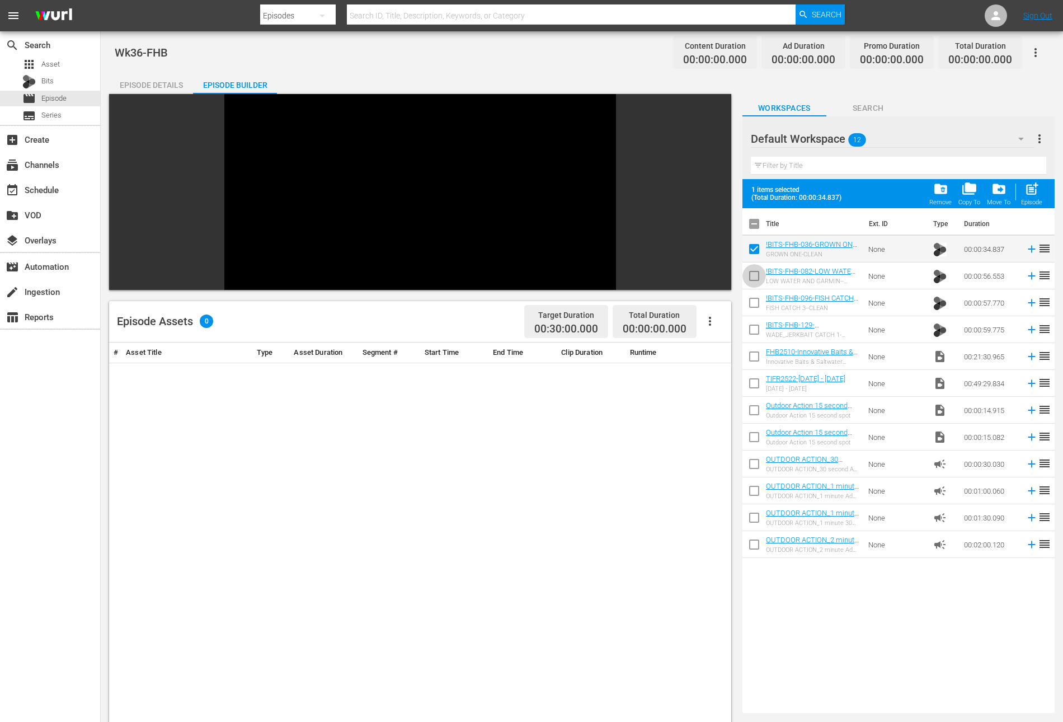
click at [753, 279] on input "checkbox" at bounding box center [753, 277] width 23 height 23
checkbox input "true"
click at [752, 304] on input "checkbox" at bounding box center [753, 304] width 23 height 23
checkbox input "true"
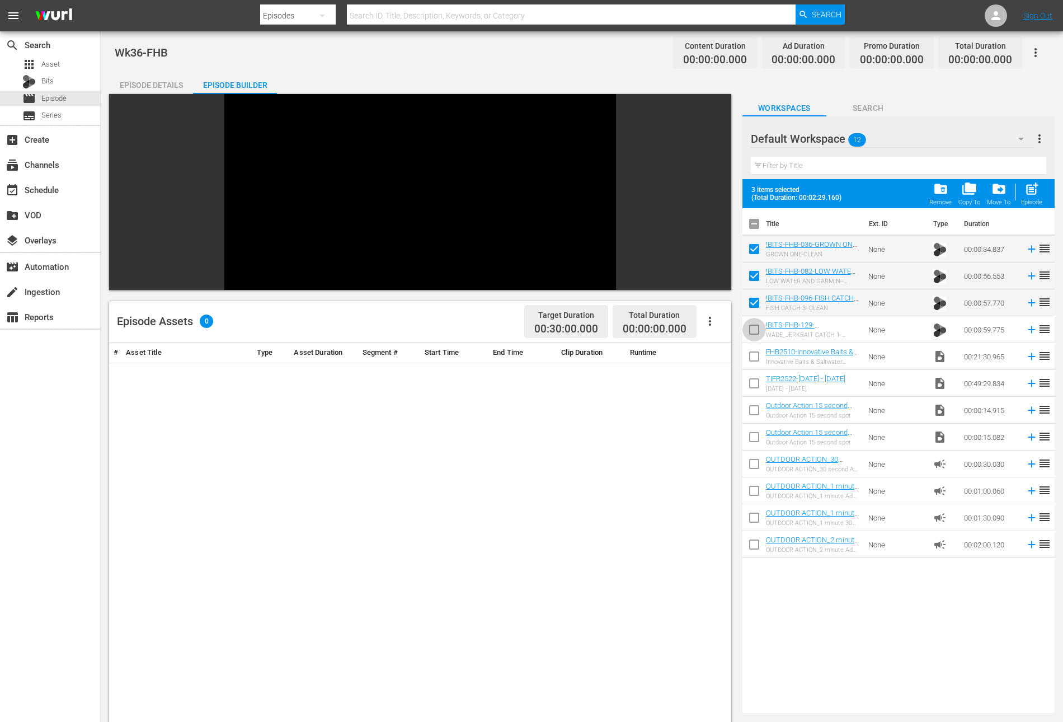
click at [752, 328] on input "checkbox" at bounding box center [753, 331] width 23 height 23
checkbox input "true"
click at [751, 354] on input "checkbox" at bounding box center [753, 358] width 23 height 23
checkbox input "true"
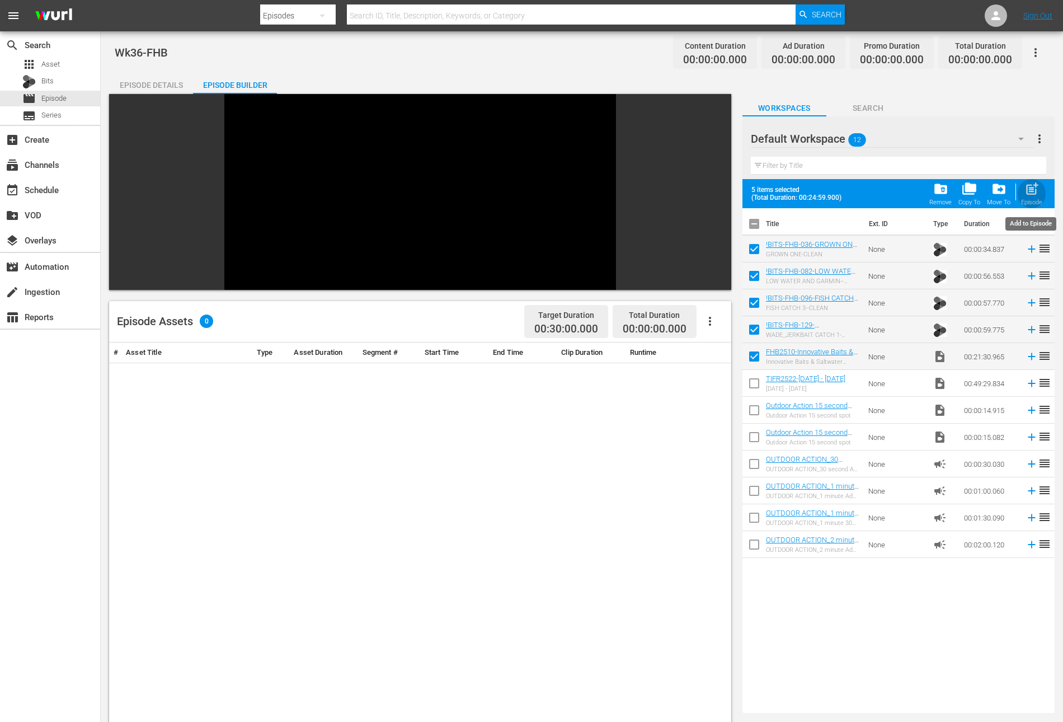
click at [1039, 190] on div "post_add Episode" at bounding box center [1031, 193] width 21 height 25
checkbox input "false"
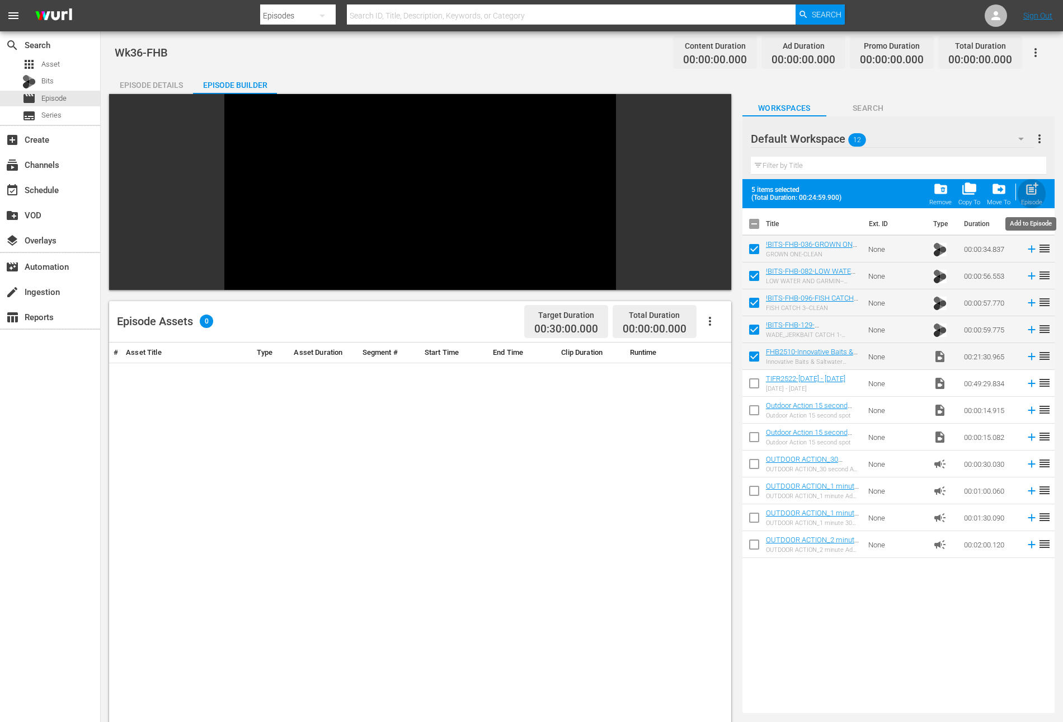
checkbox input "false"
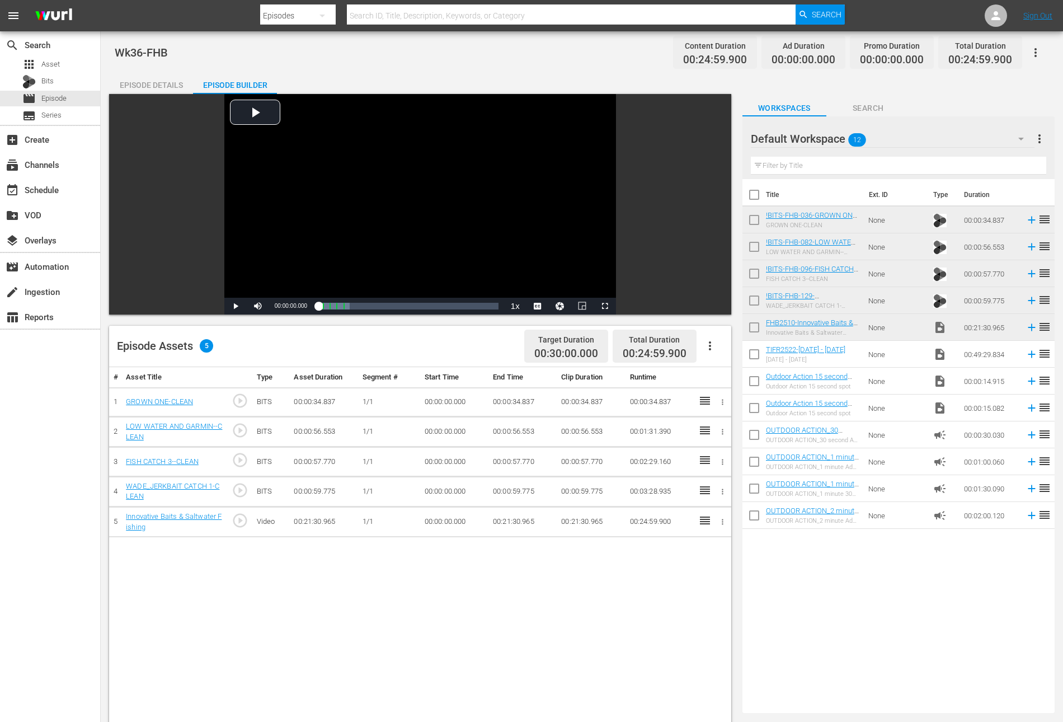
click at [706, 518] on icon at bounding box center [705, 520] width 10 height 8
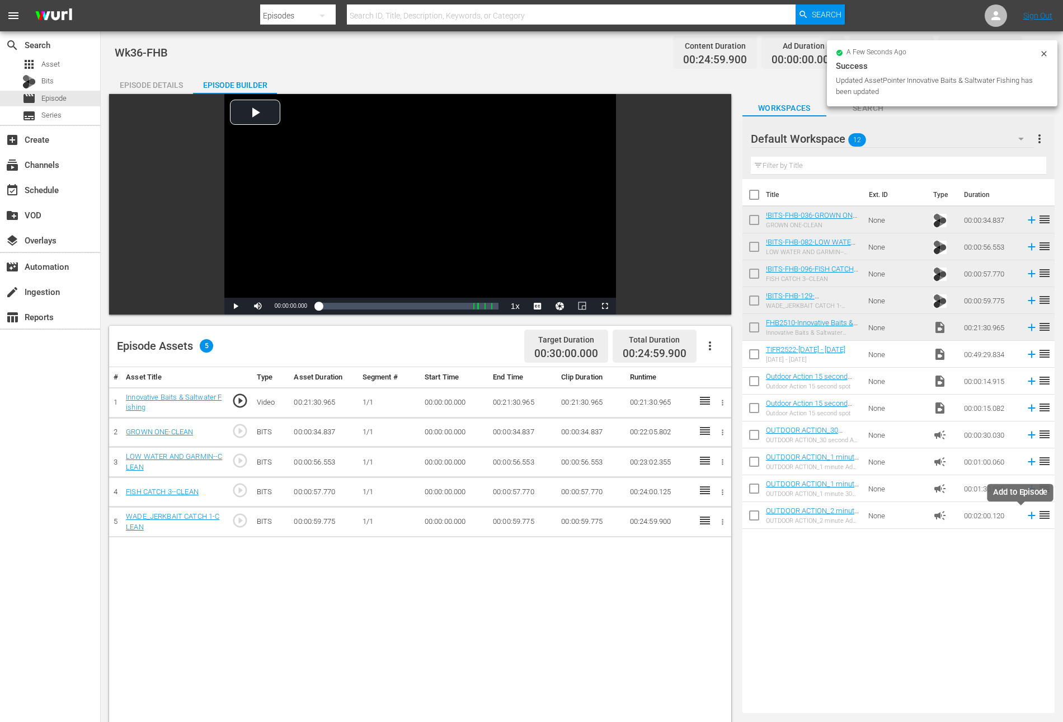
click at [1026, 518] on icon at bounding box center [1032, 515] width 12 height 12
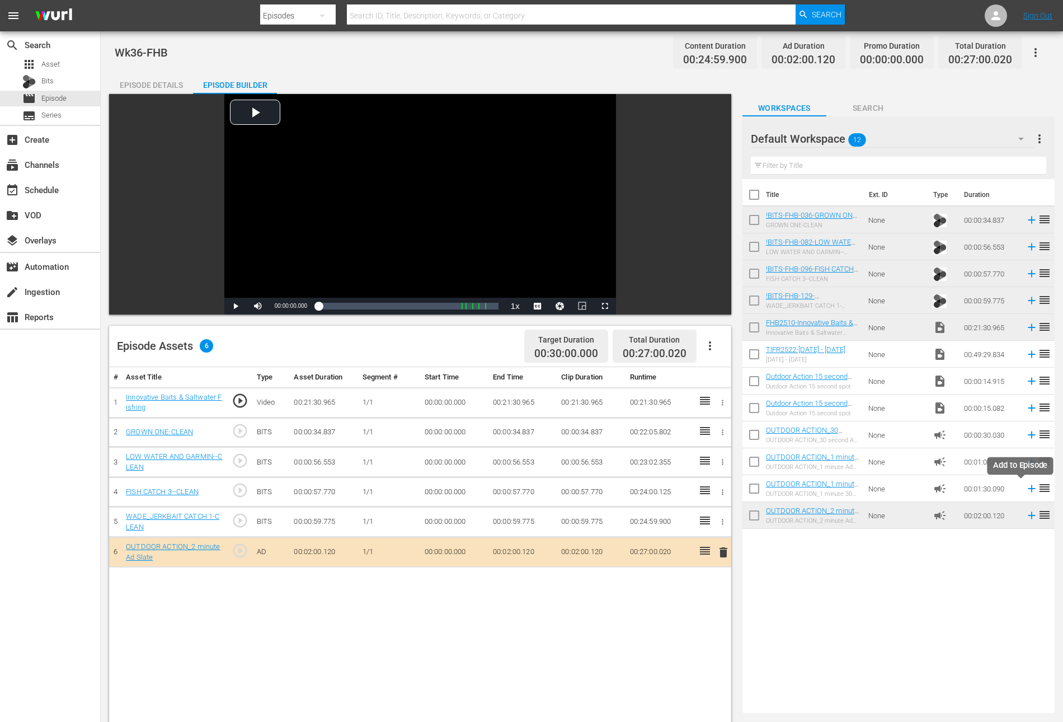
click at [1026, 487] on icon at bounding box center [1032, 488] width 12 height 12
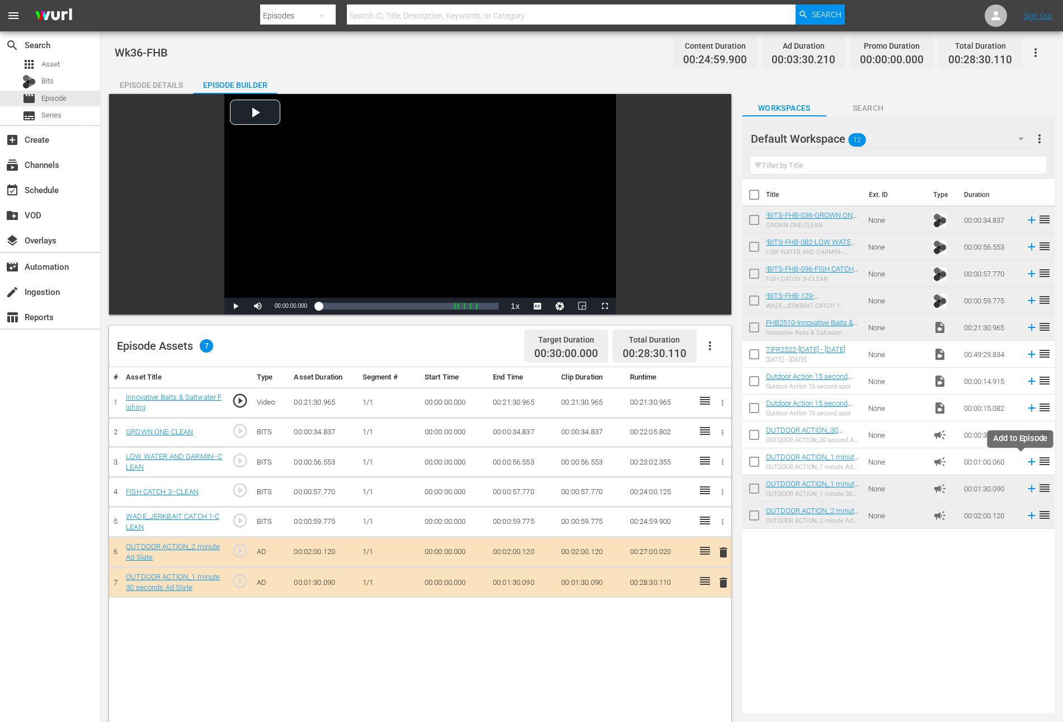
click at [1028, 459] on icon at bounding box center [1031, 461] width 7 height 7
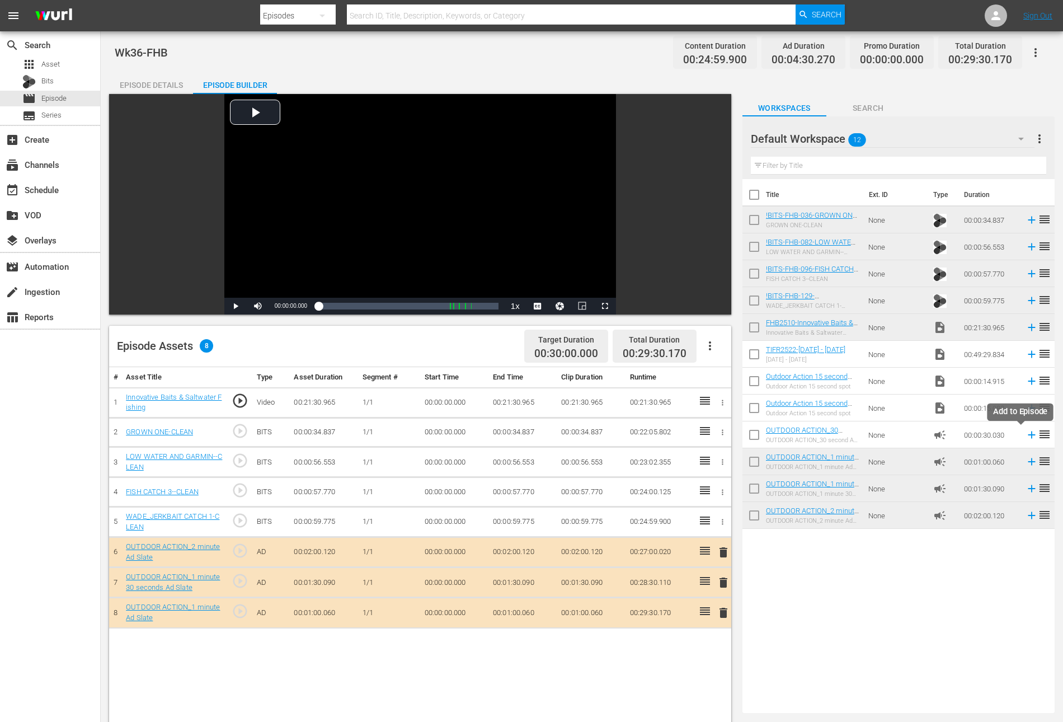
click at [1026, 435] on icon at bounding box center [1032, 435] width 12 height 12
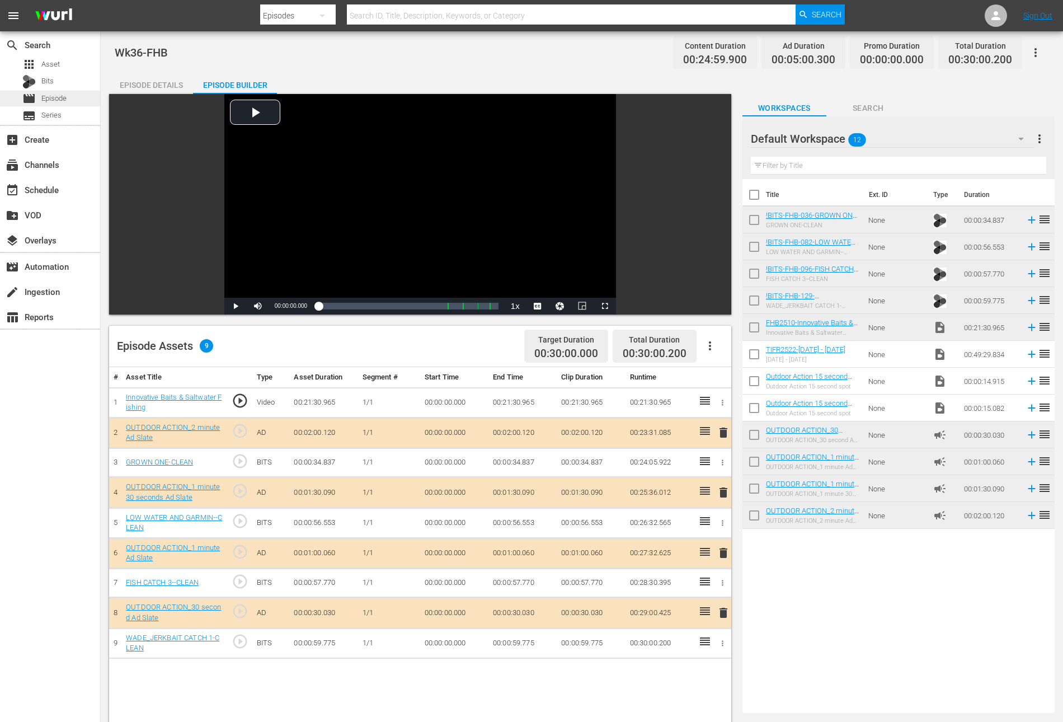
click at [54, 94] on span "Episode" at bounding box center [53, 98] width 25 height 11
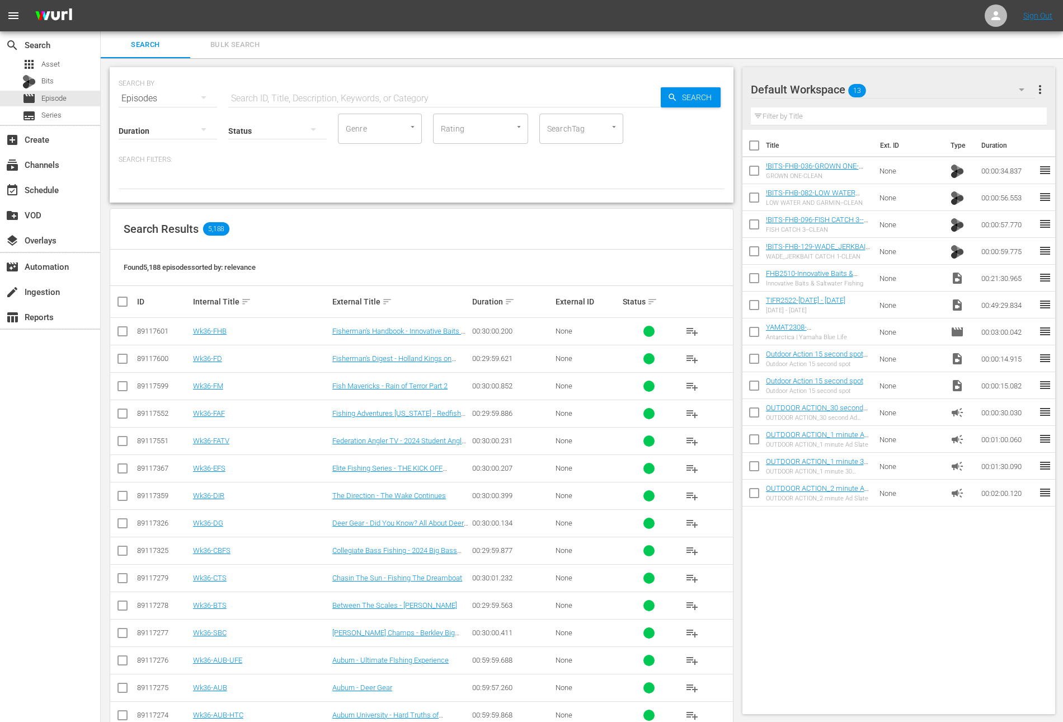
click at [753, 173] on input "checkbox" at bounding box center [753, 172] width 23 height 23
checkbox input "true"
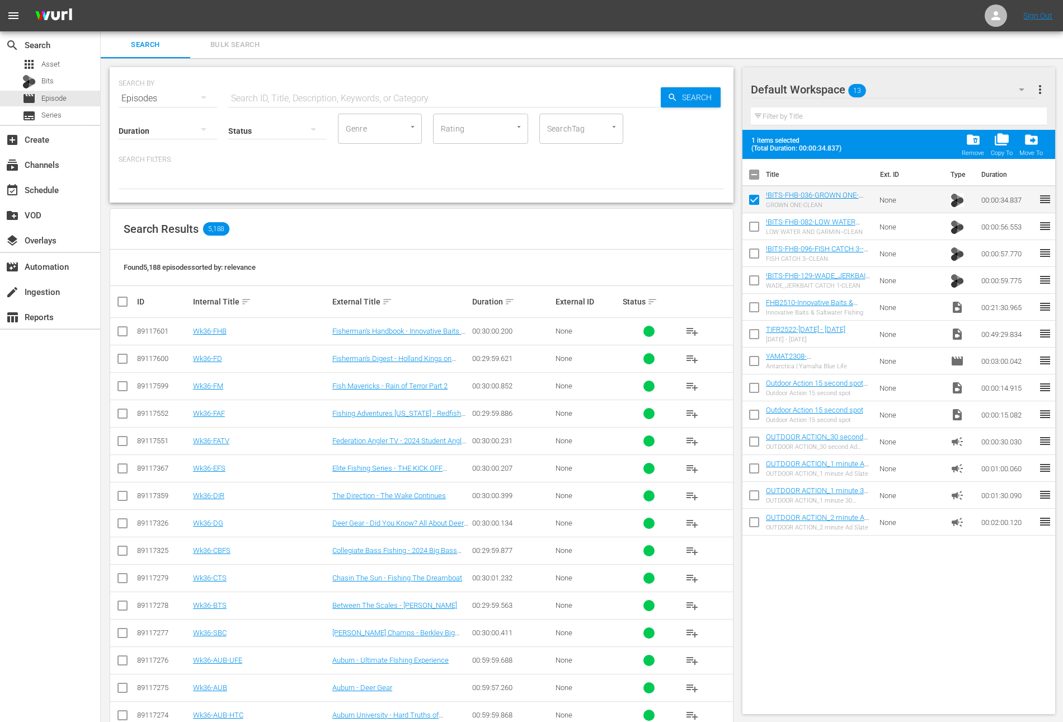
click at [749, 227] on input "checkbox" at bounding box center [753, 228] width 23 height 23
checkbox input "true"
click at [751, 250] on input "checkbox" at bounding box center [753, 255] width 23 height 23
checkbox input "true"
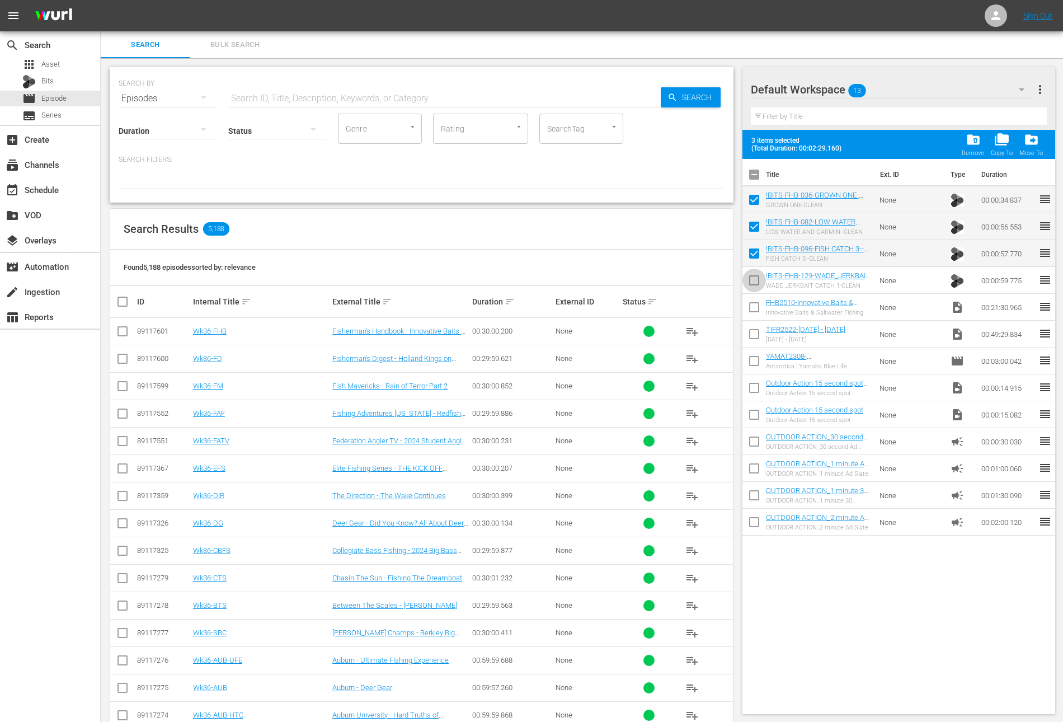
click at [750, 279] on input "checkbox" at bounding box center [753, 282] width 23 height 23
checkbox input "true"
click at [751, 304] on input "checkbox" at bounding box center [753, 309] width 23 height 23
checkbox input "true"
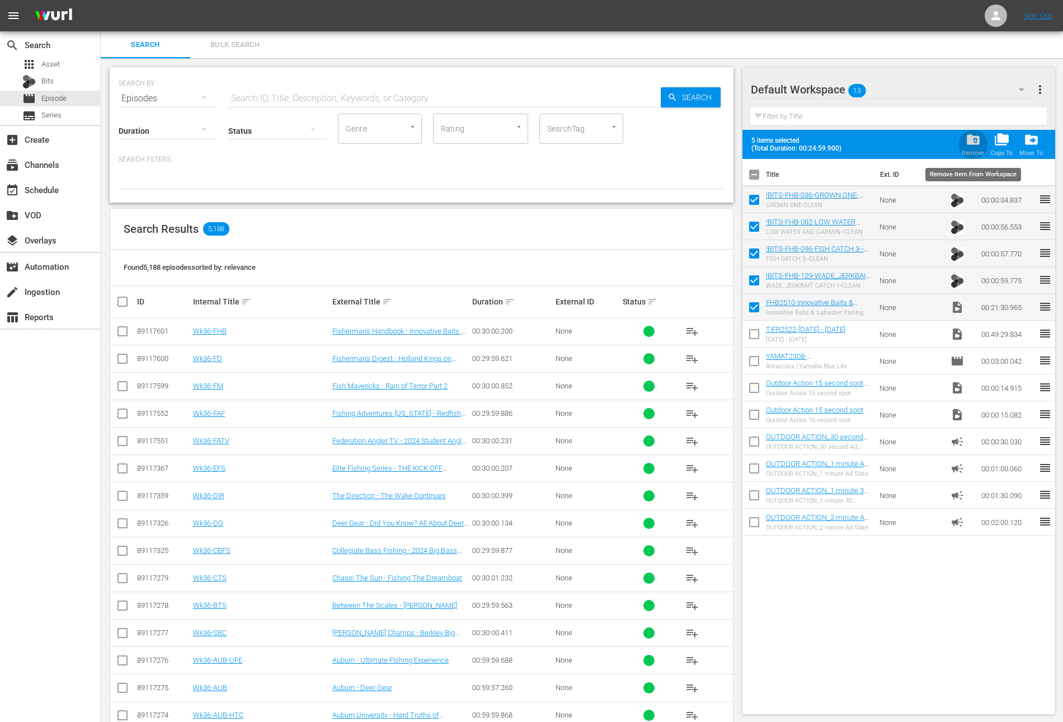
click at [970, 140] on span "folder_delete" at bounding box center [973, 139] width 15 height 15
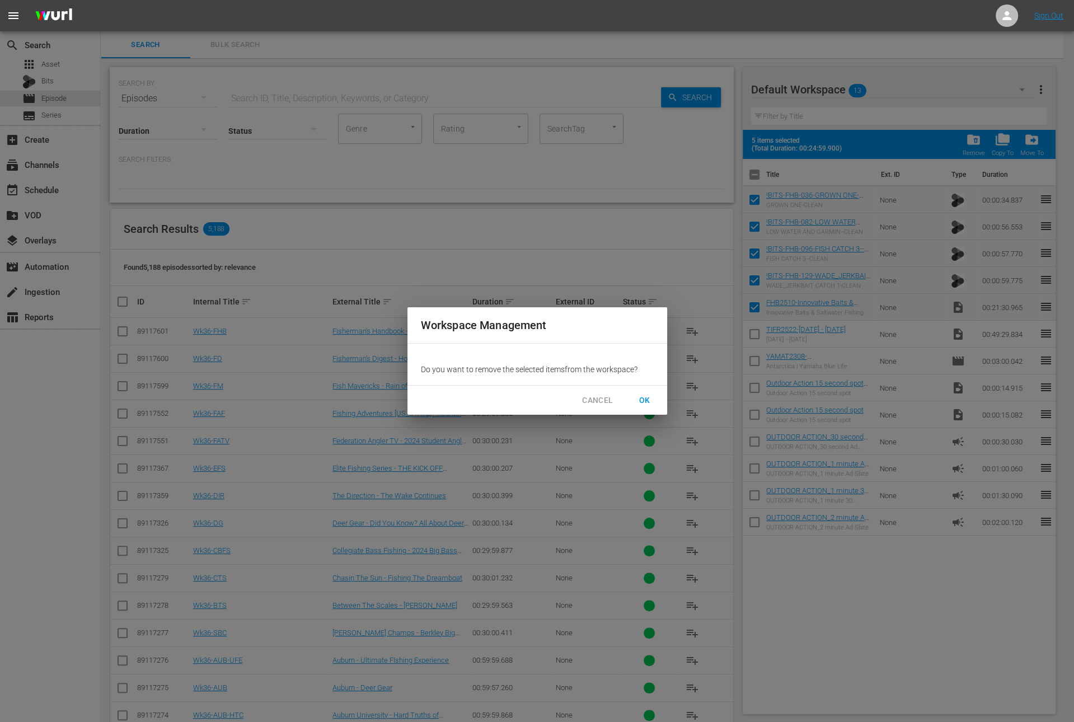
click at [645, 397] on span "OK" at bounding box center [645, 400] width 18 height 14
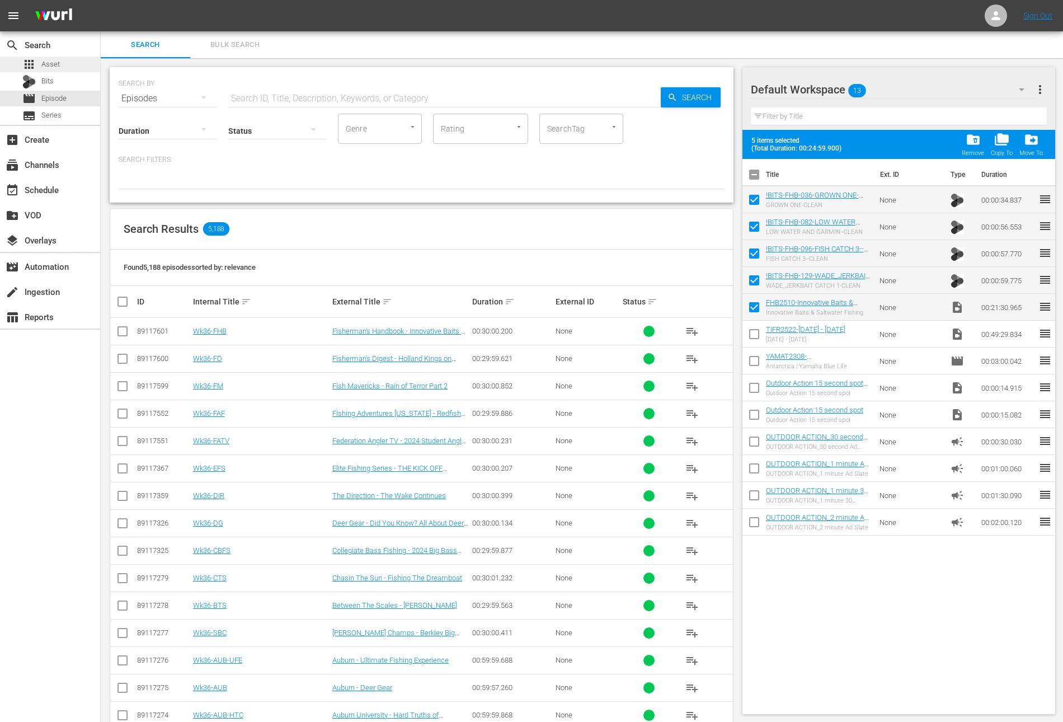
checkbox input "false"
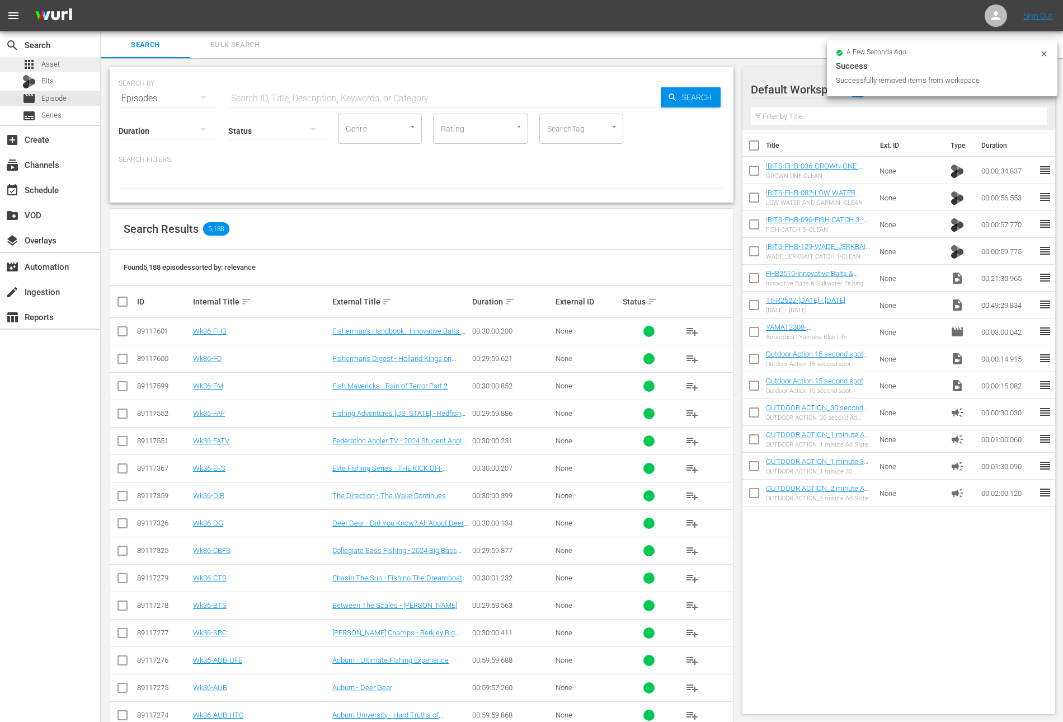
click at [59, 62] on span "Asset" at bounding box center [50, 64] width 18 height 11
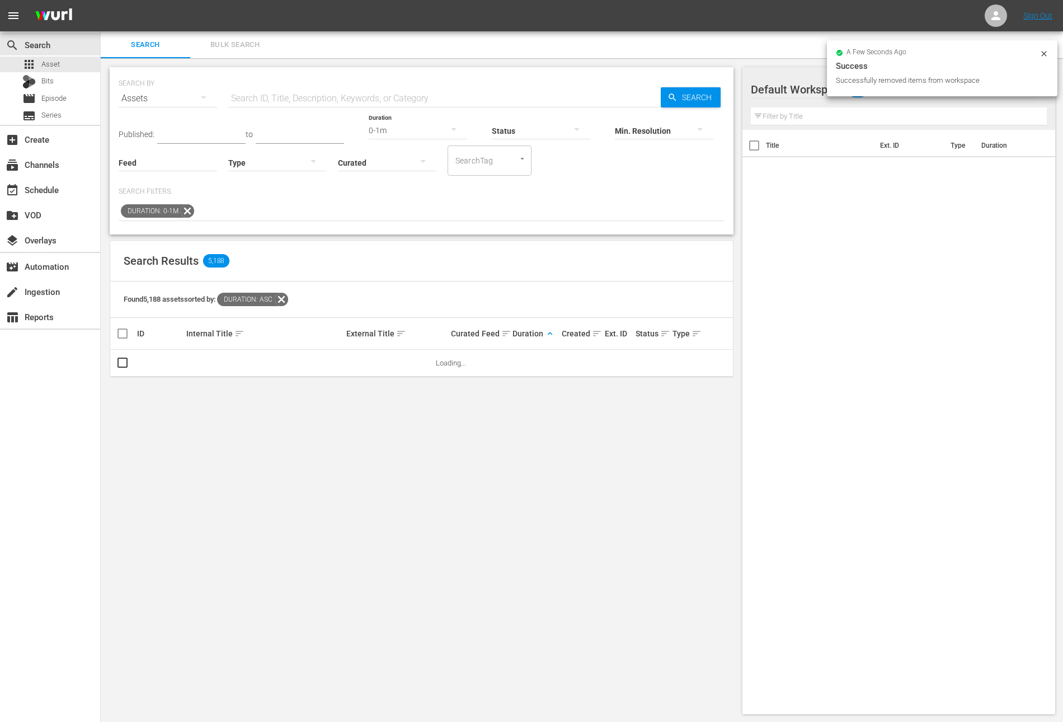
click at [185, 219] on div "Duration: 0-1m" at bounding box center [422, 211] width 606 height 19
click at [186, 205] on icon at bounding box center [187, 211] width 15 height 15
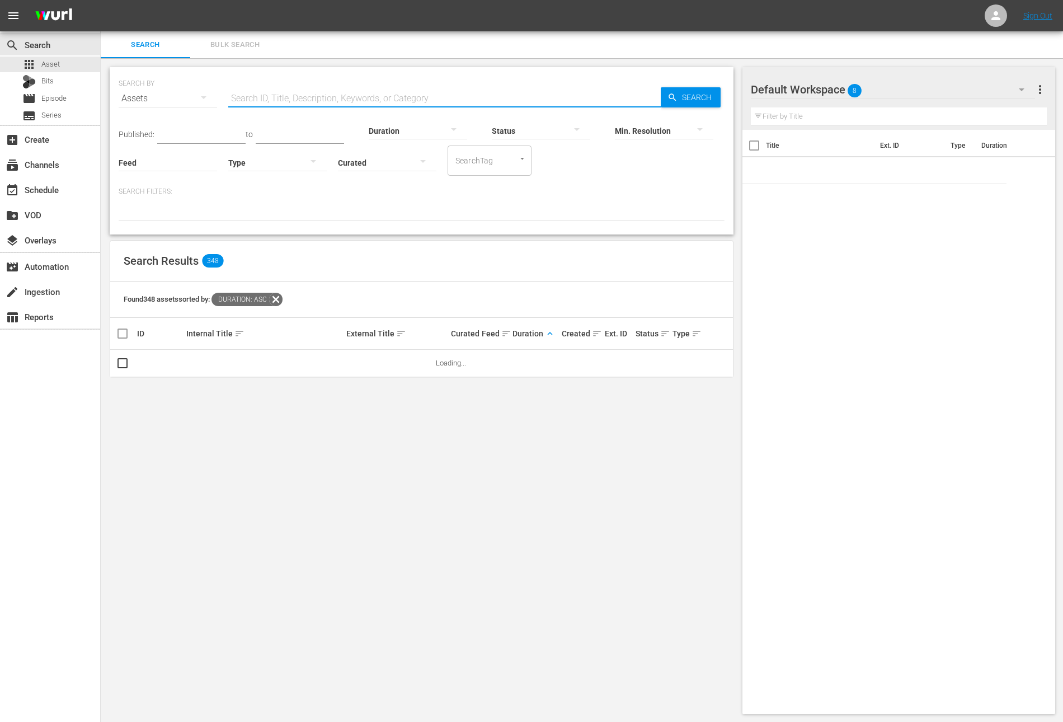
click at [308, 98] on input "text" at bounding box center [444, 98] width 432 height 27
paste input "Hunting with Umarex Airguns"
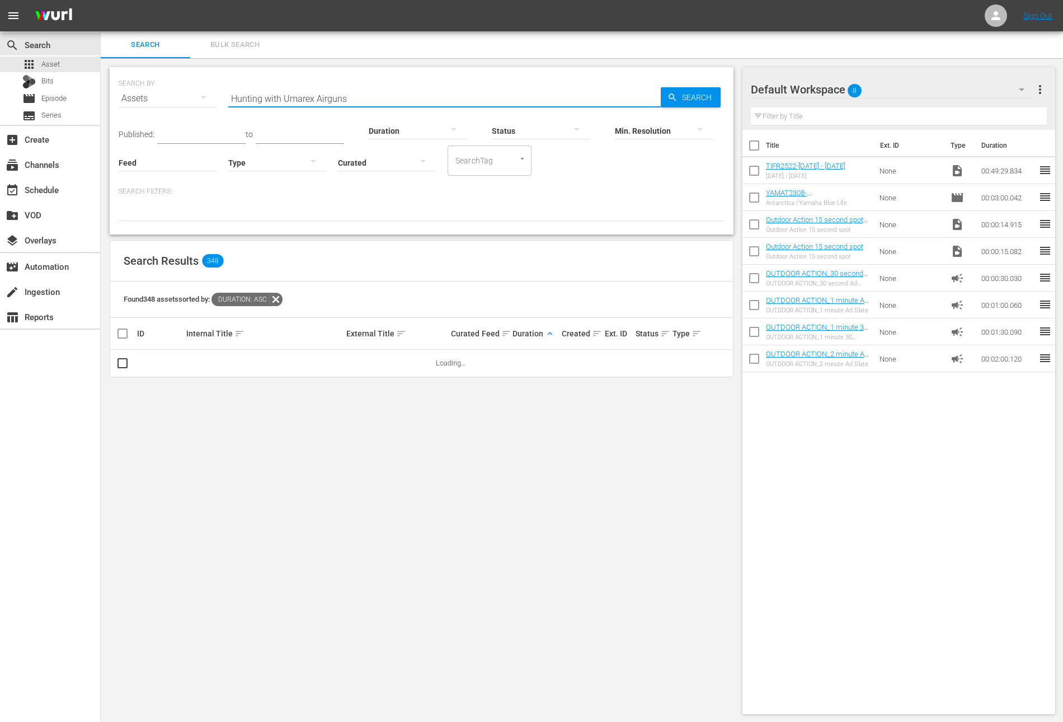
type input "Hunting with Umarex Airguns"
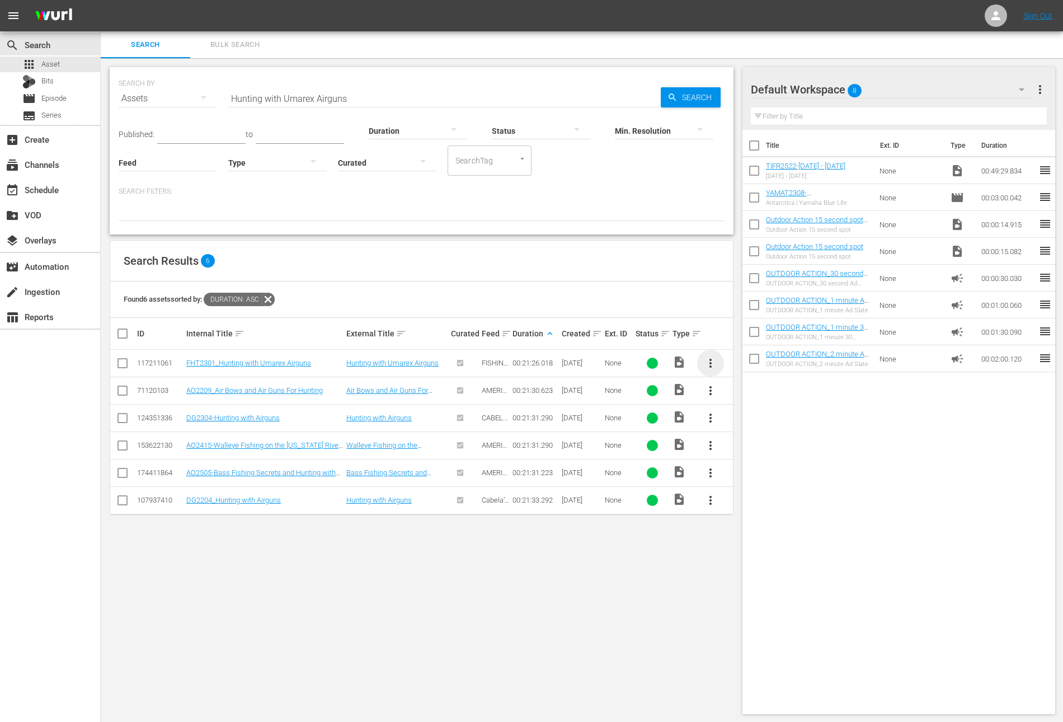
click at [708, 359] on span "more_vert" at bounding box center [710, 362] width 13 height 13
click at [752, 391] on div "Workspace" at bounding box center [771, 393] width 76 height 27
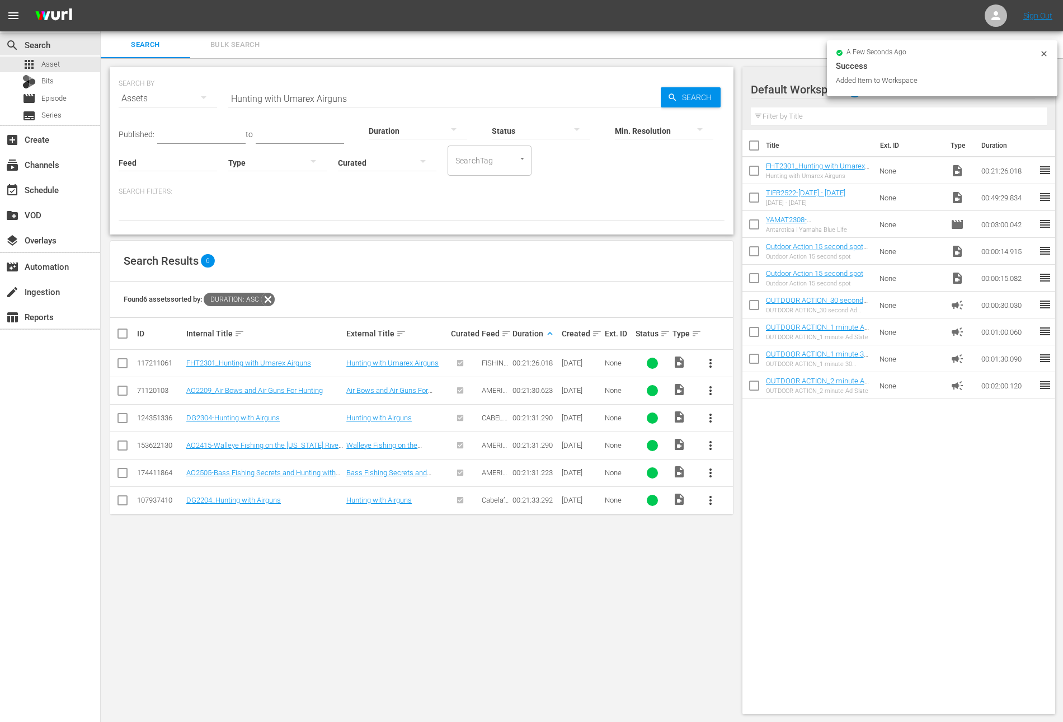
click at [373, 104] on div "Duration" at bounding box center [418, 124] width 98 height 40
click at [372, 96] on input "Hunting with Umarex Airguns" at bounding box center [444, 98] width 432 height 27
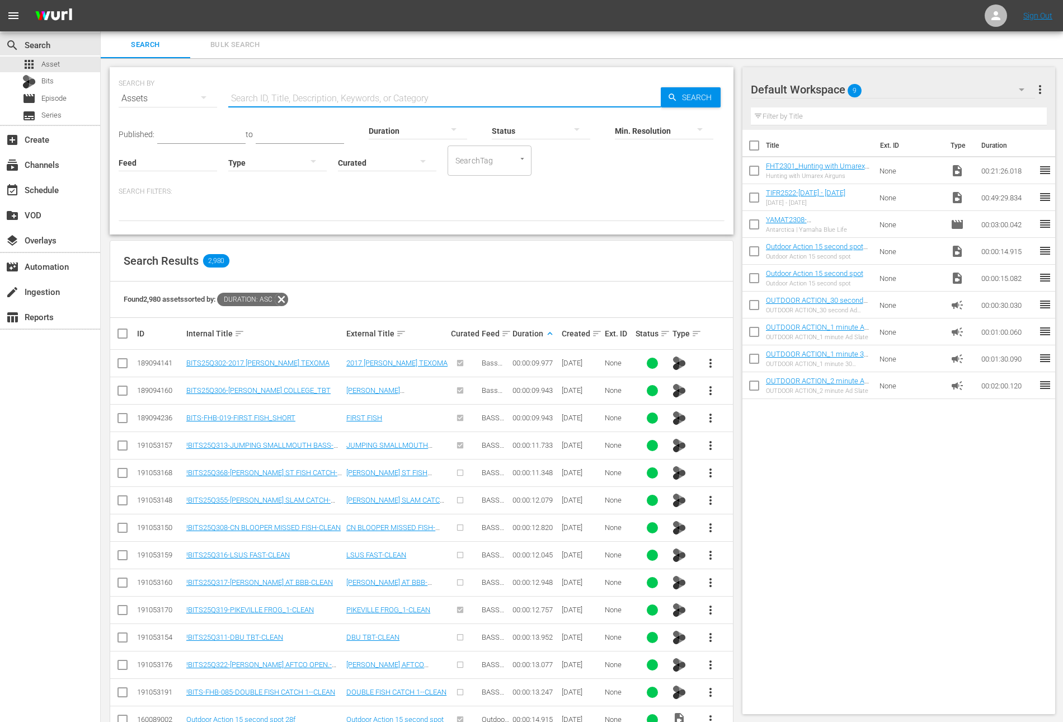
click at [595, 192] on p "Search Filters:" at bounding box center [422, 192] width 606 height 10
click at [416, 130] on div at bounding box center [418, 130] width 98 height 31
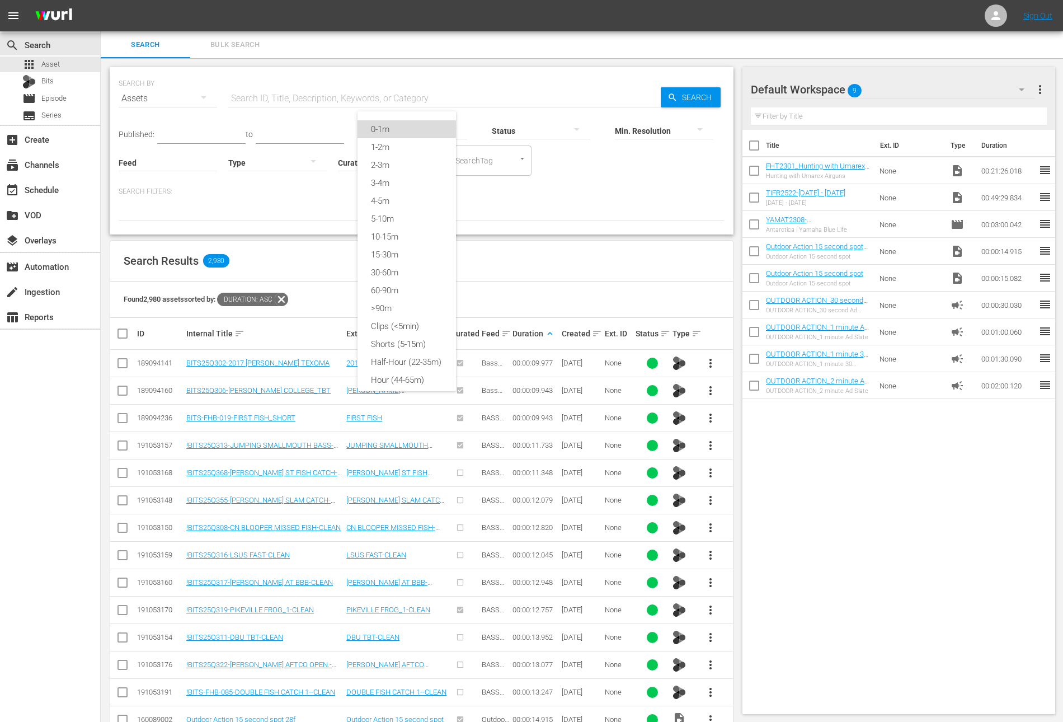
click at [405, 129] on div "0-1m" at bounding box center [407, 129] width 98 height 18
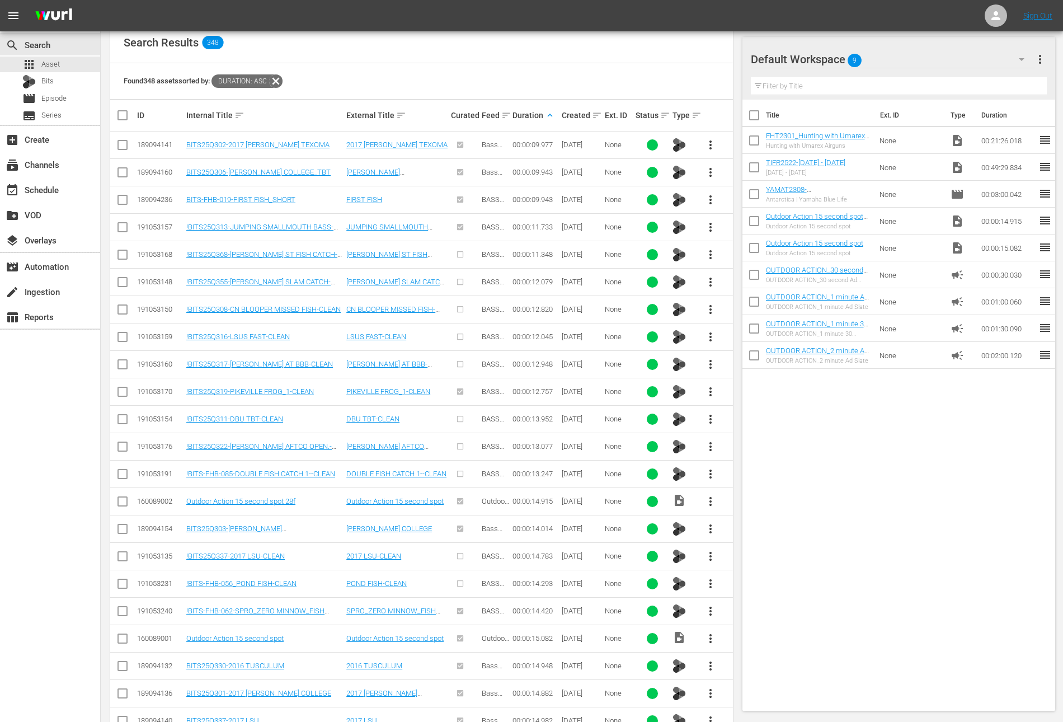
scroll to position [763, 0]
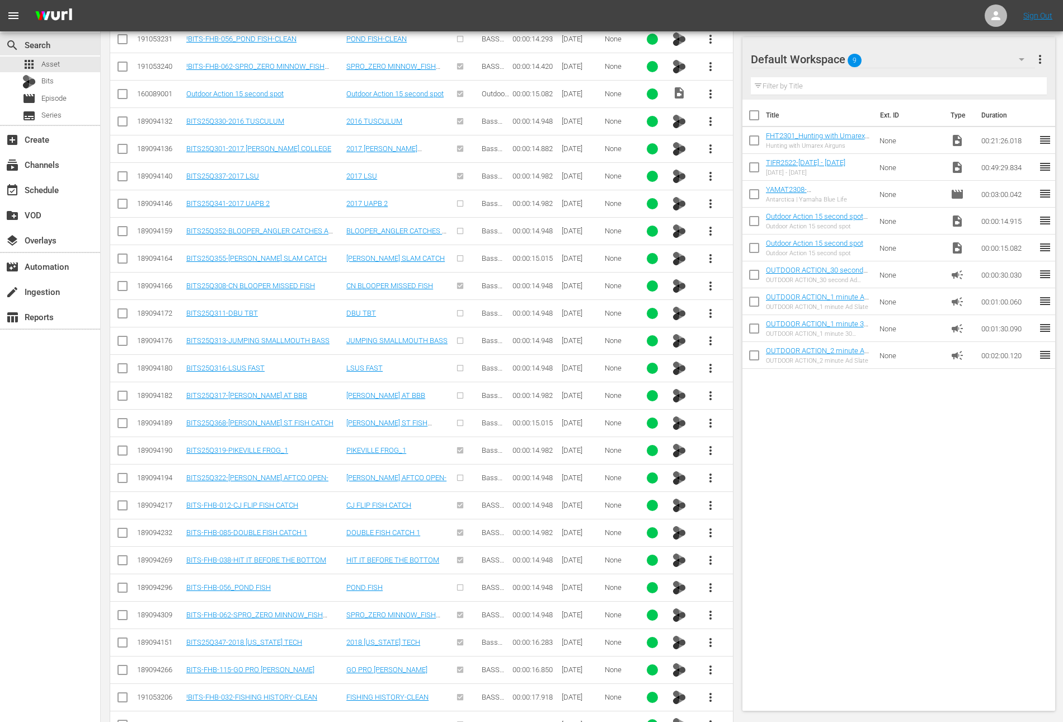
click at [124, 665] on input "checkbox" at bounding box center [122, 671] width 13 height 13
checkbox input "true"
click at [121, 638] on input "checkbox" at bounding box center [122, 644] width 13 height 13
checkbox input "true"
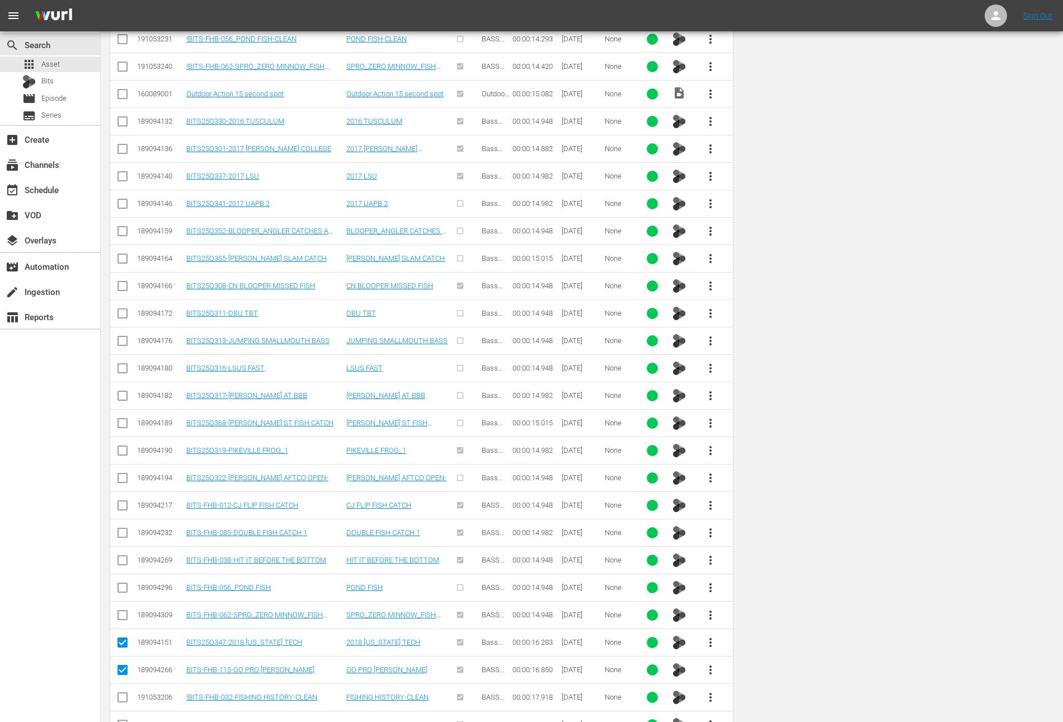
scroll to position [0, 0]
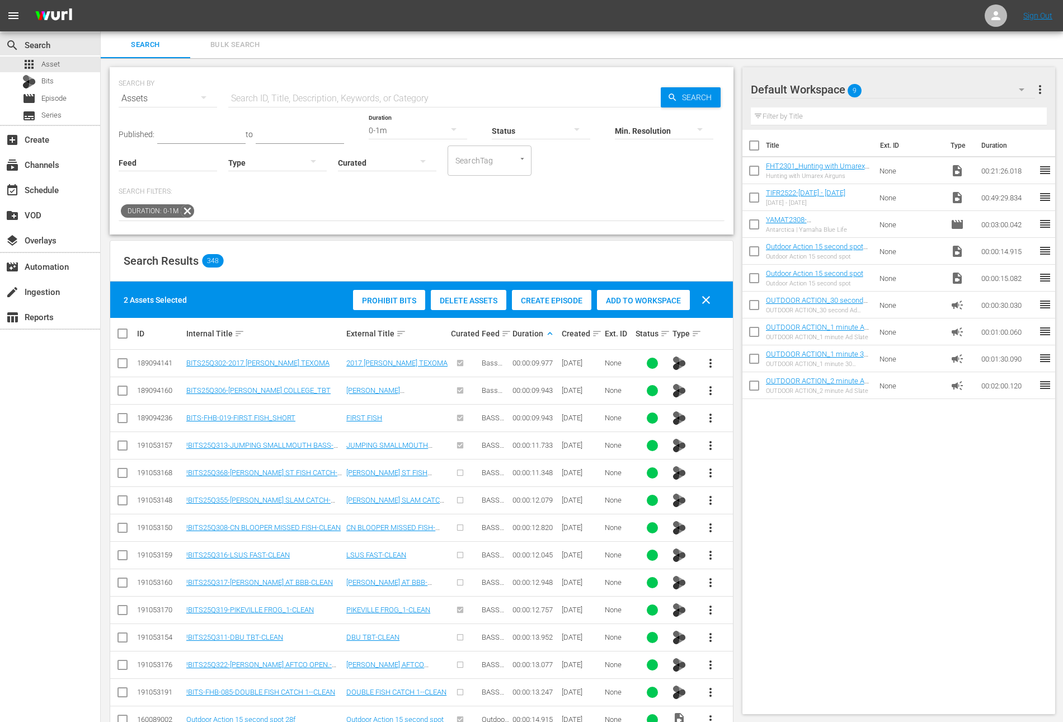
click at [640, 303] on span "Add to Workspace" at bounding box center [643, 300] width 93 height 9
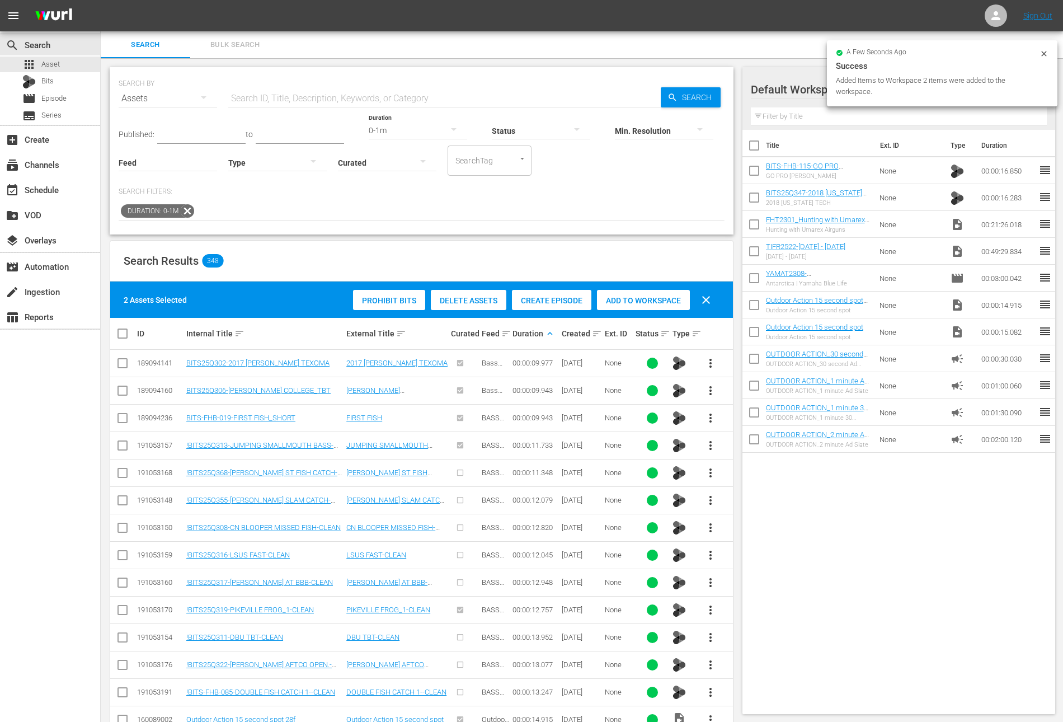
click at [755, 224] on input "checkbox" at bounding box center [753, 226] width 23 height 23
checkbox input "true"
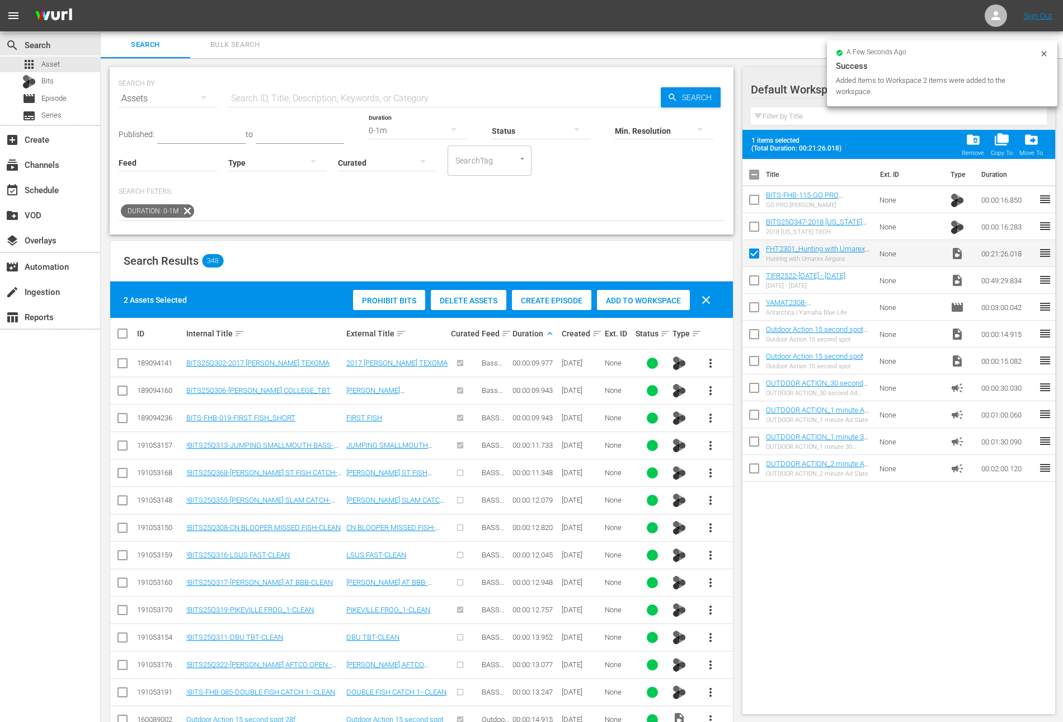
click at [755, 224] on input "checkbox" at bounding box center [753, 228] width 23 height 23
checkbox input "true"
click at [754, 200] on input "checkbox" at bounding box center [753, 201] width 23 height 23
checkbox input "true"
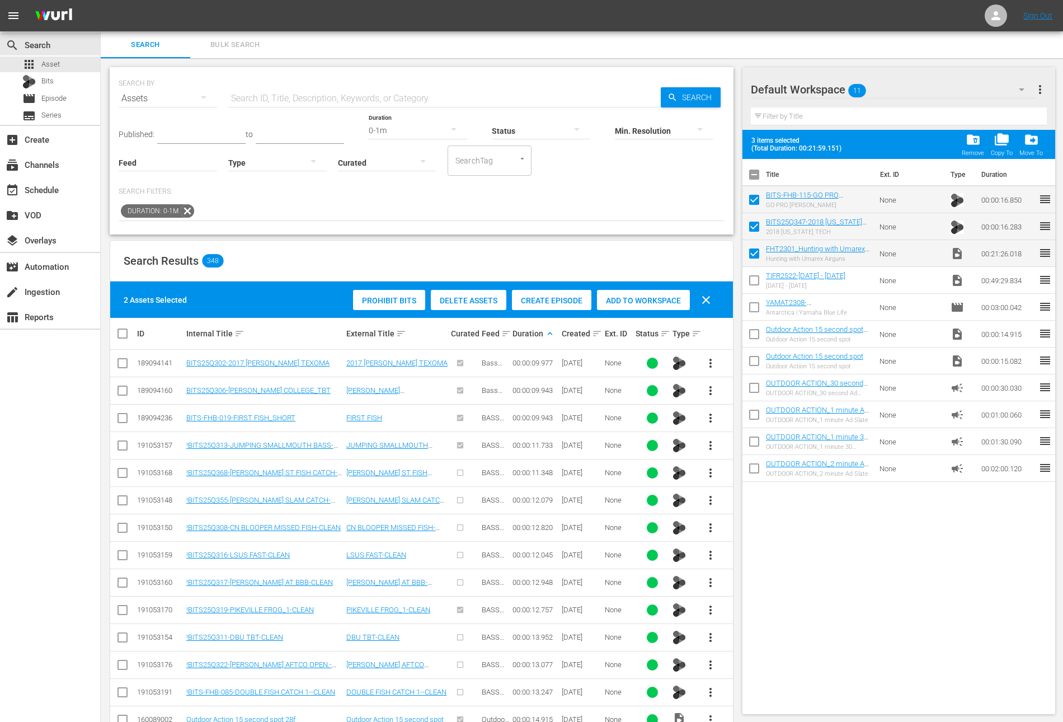
click at [386, 131] on div "0-1m" at bounding box center [418, 130] width 98 height 31
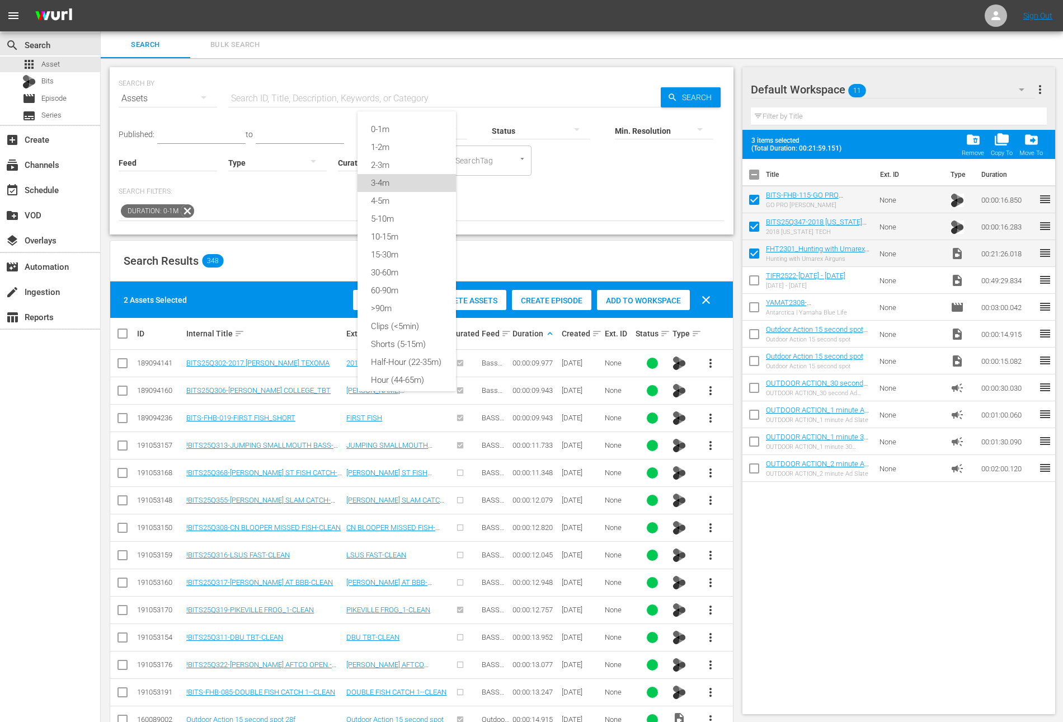
click at [393, 183] on div "3-4m" at bounding box center [407, 183] width 98 height 18
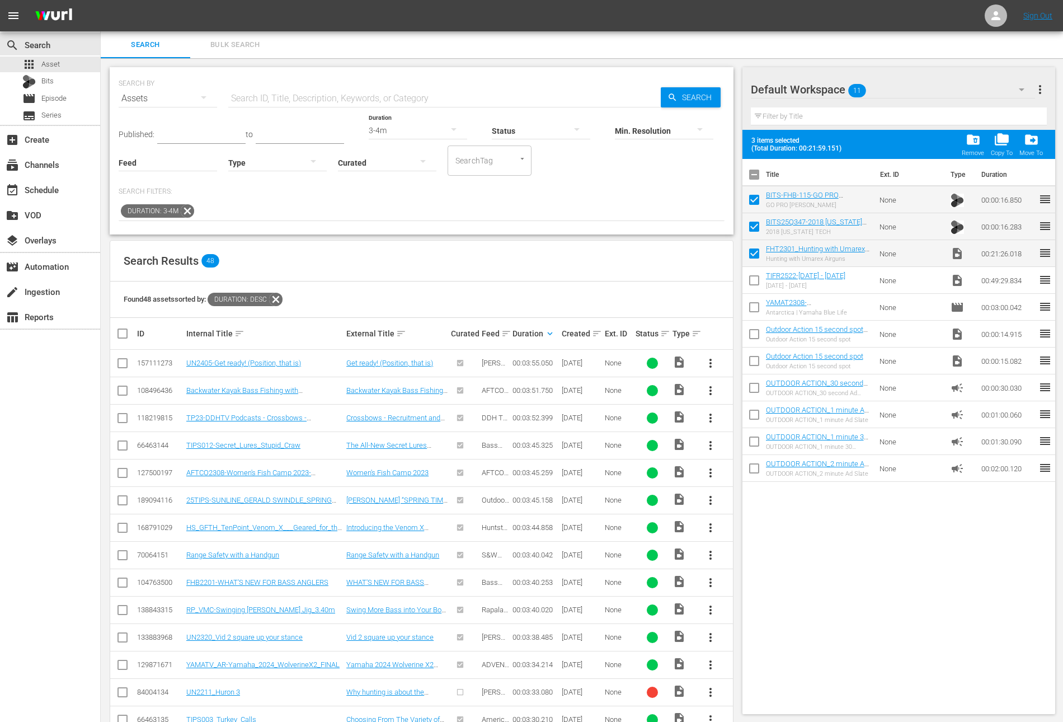
click at [175, 130] on input "text" at bounding box center [201, 135] width 88 height 17
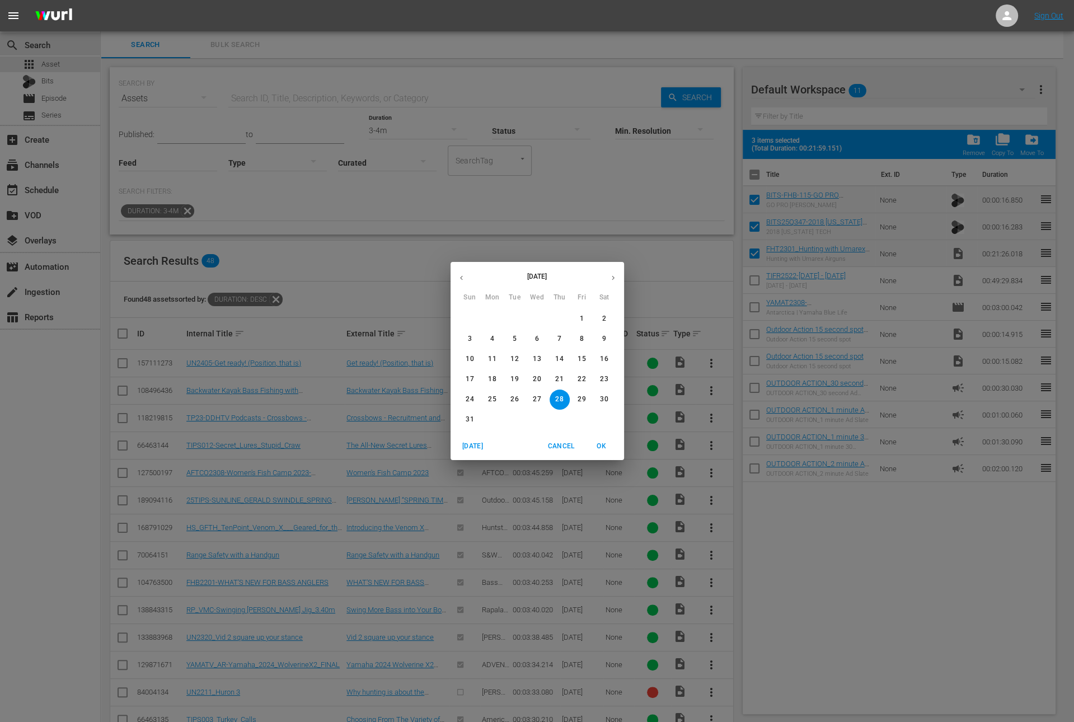
click at [457, 279] on icon "button" at bounding box center [461, 278] width 8 height 8
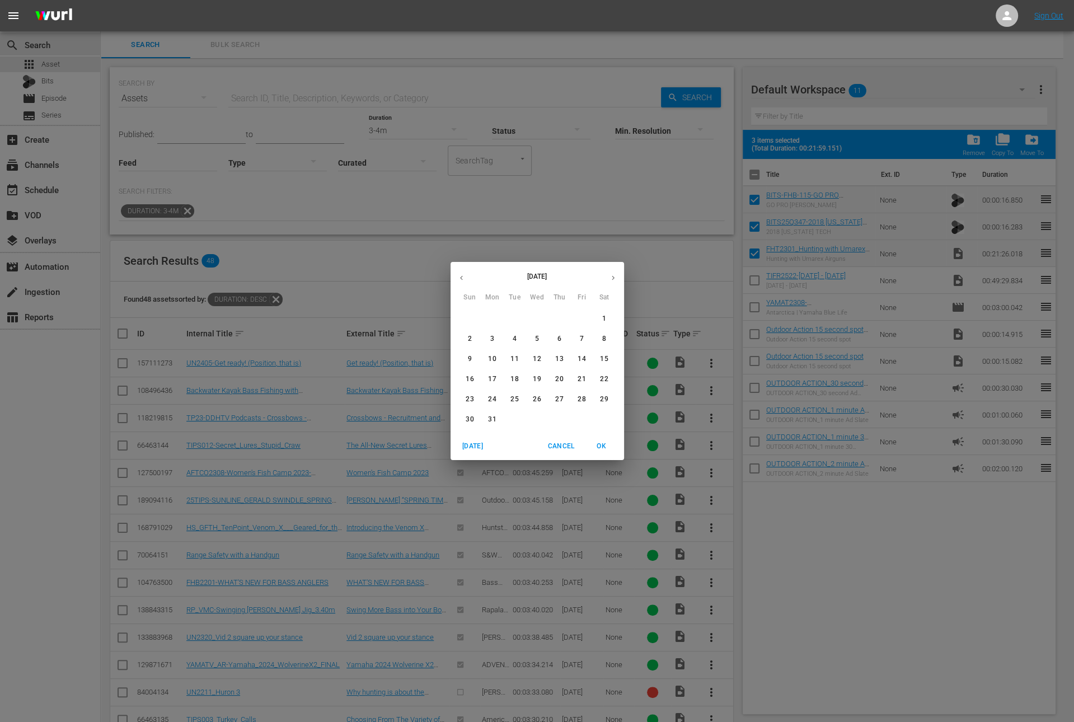
click at [457, 279] on icon "button" at bounding box center [461, 278] width 8 height 8
click at [471, 318] on p "1" at bounding box center [470, 319] width 4 height 10
type input "[DATE]"
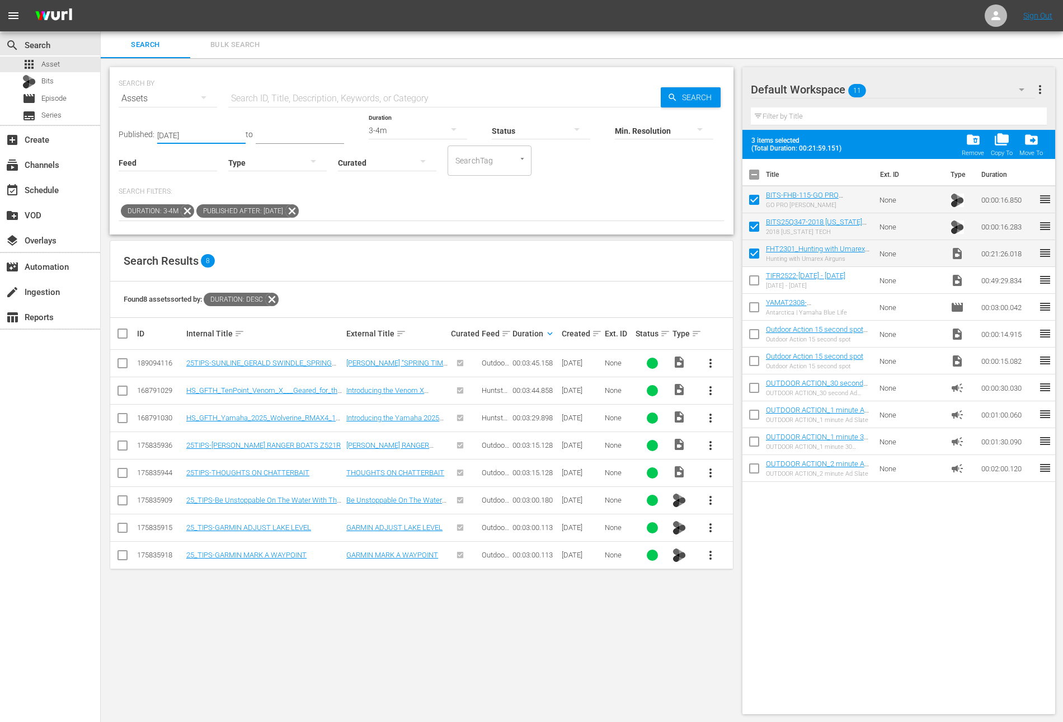
click at [706, 418] on span "more_vert" at bounding box center [710, 417] width 13 height 13
click at [746, 450] on div "Workspace" at bounding box center [771, 448] width 76 height 27
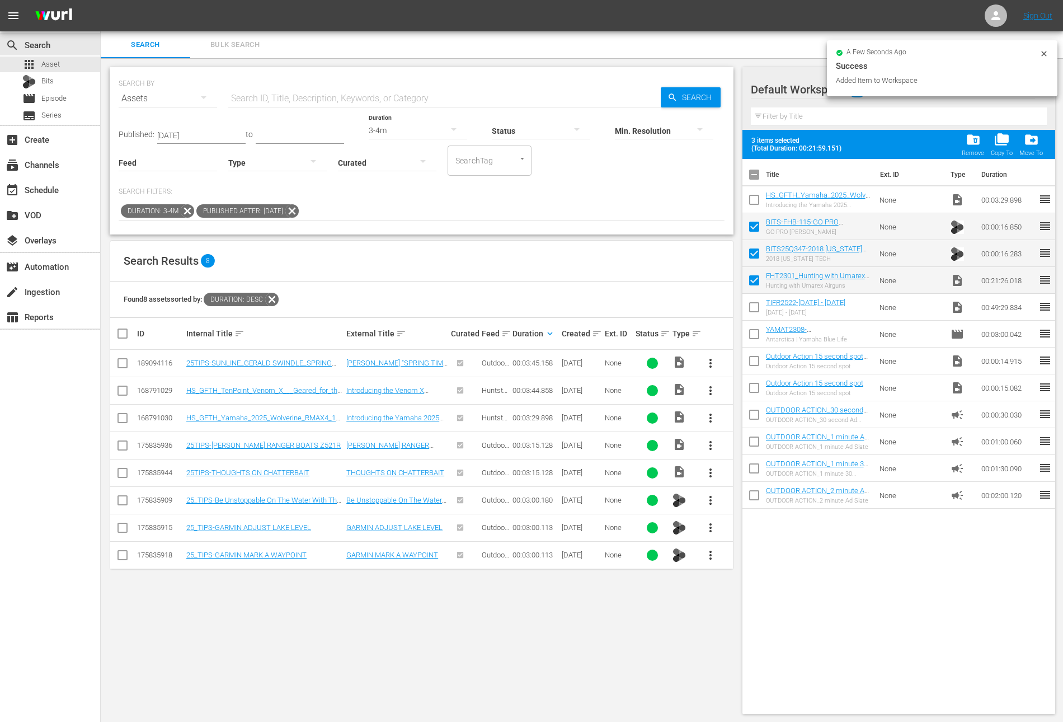
click at [752, 205] on input "checkbox" at bounding box center [753, 201] width 23 height 23
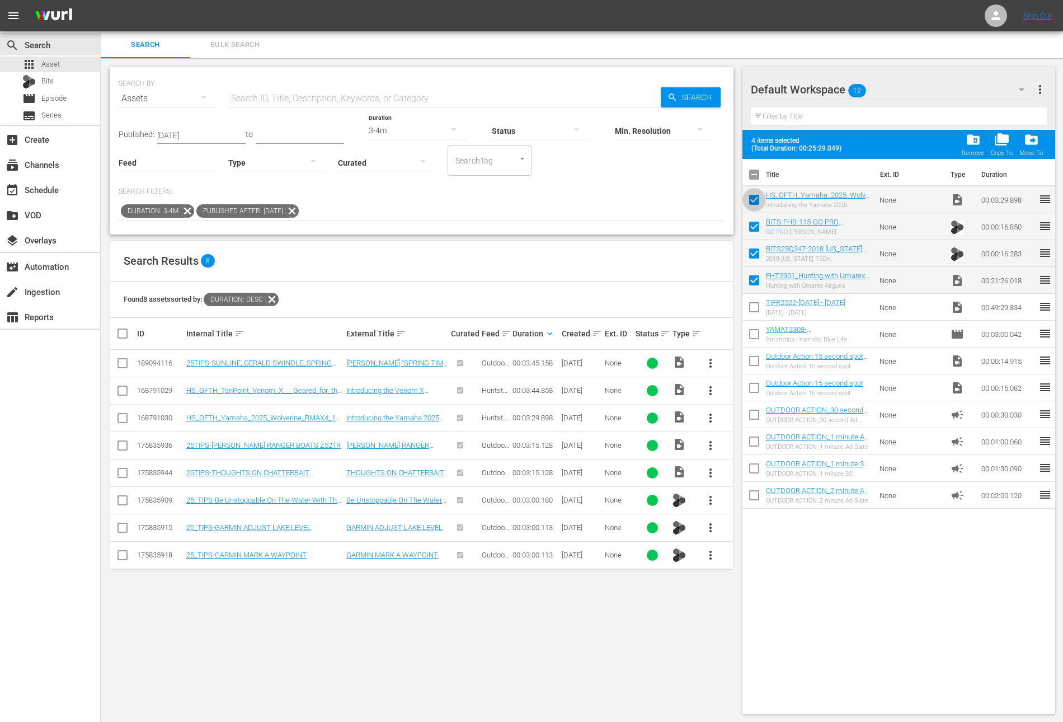
click at [758, 200] on input "checkbox" at bounding box center [753, 201] width 23 height 23
checkbox input "true"
click at [23, 143] on div "add_box Create" at bounding box center [50, 139] width 100 height 22
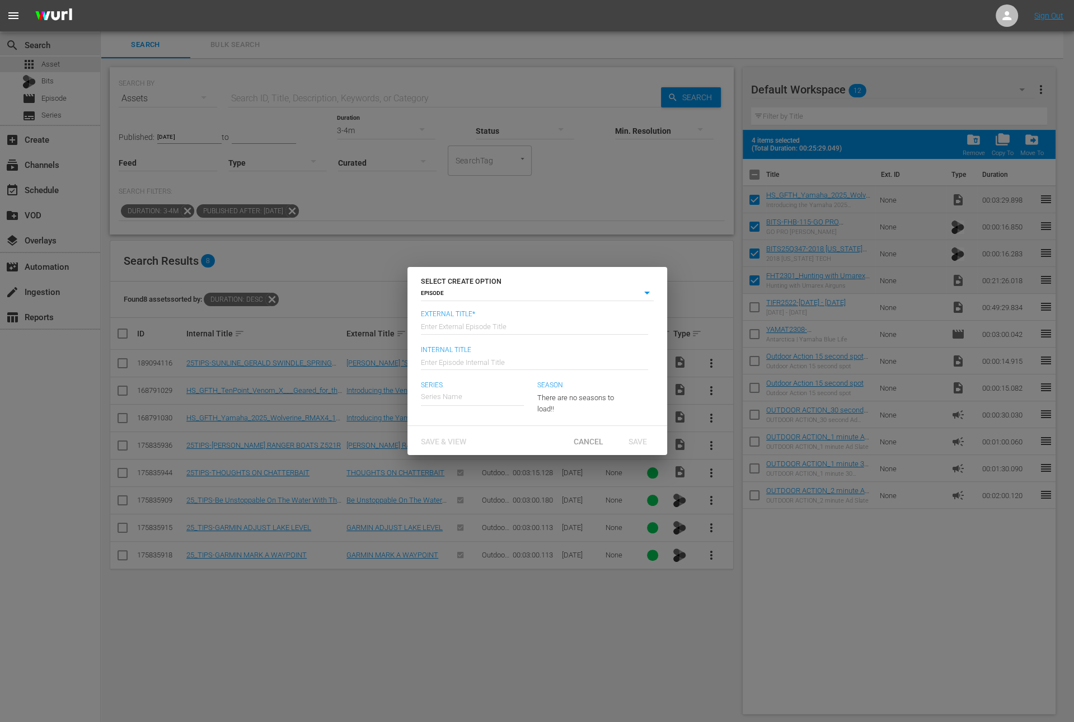
click at [533, 323] on input "text" at bounding box center [534, 325] width 227 height 27
paste input "Hunting with Umarex Airguns"
type input "Fishing & Hunting Texas - Hunting with Umarex Airguns"
type input "Wk26-FHT"
click at [446, 397] on input "Fishing Hunting" at bounding box center [472, 396] width 103 height 27
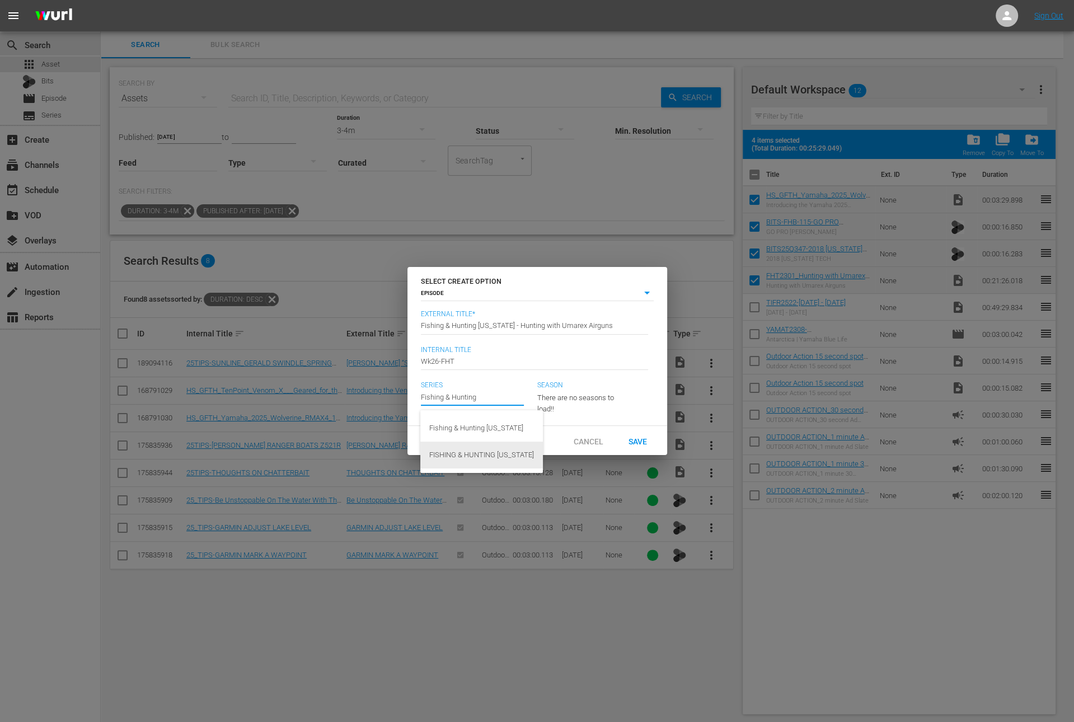
click at [492, 456] on div "FISHING & HUNTING TEXAS" at bounding box center [481, 454] width 105 height 27
type input "FISHING & HUNTING TEXAS"
click at [595, 392] on button "button" at bounding box center [604, 395] width 27 height 27
click at [563, 459] on div "23" at bounding box center [554, 455] width 35 height 11
click at [643, 439] on div "Save" at bounding box center [637, 440] width 49 height 21
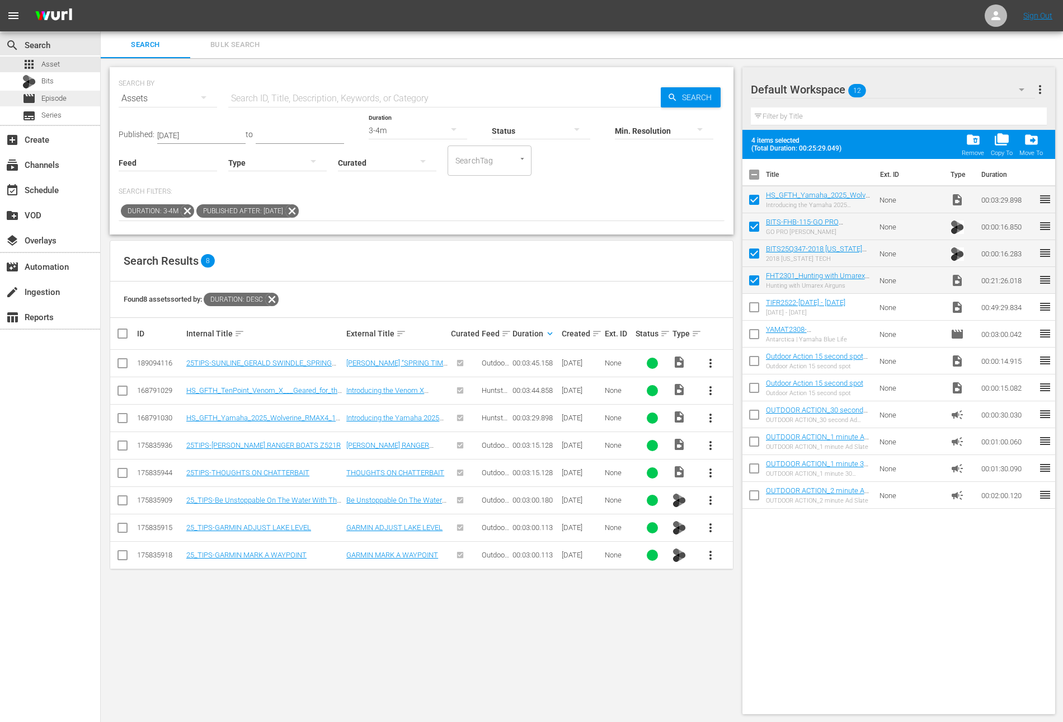
click at [60, 96] on span "Episode" at bounding box center [53, 98] width 25 height 11
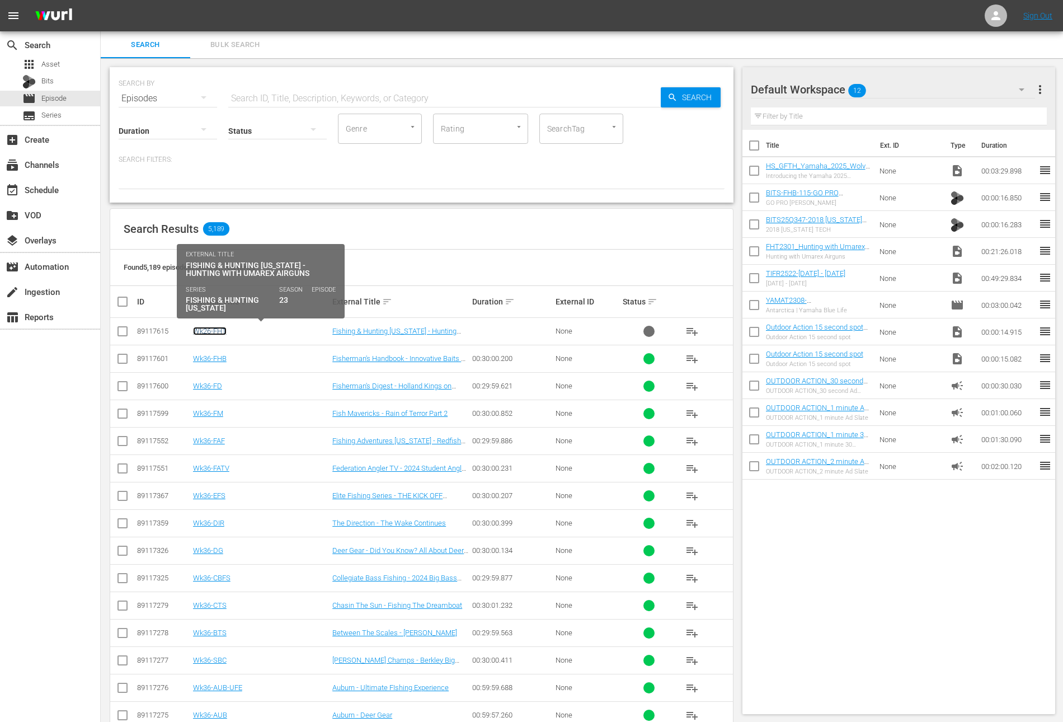
click at [220, 331] on link "Wk26-FHT" at bounding box center [210, 331] width 34 height 8
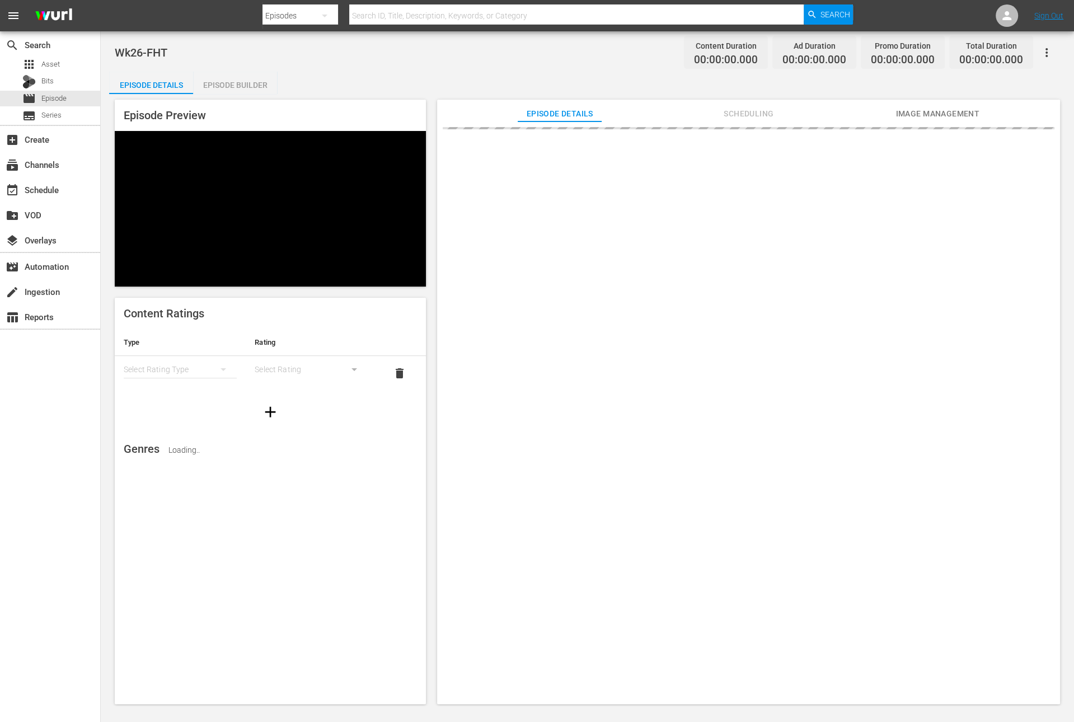
click at [252, 79] on div "Episode Builder" at bounding box center [235, 85] width 84 height 27
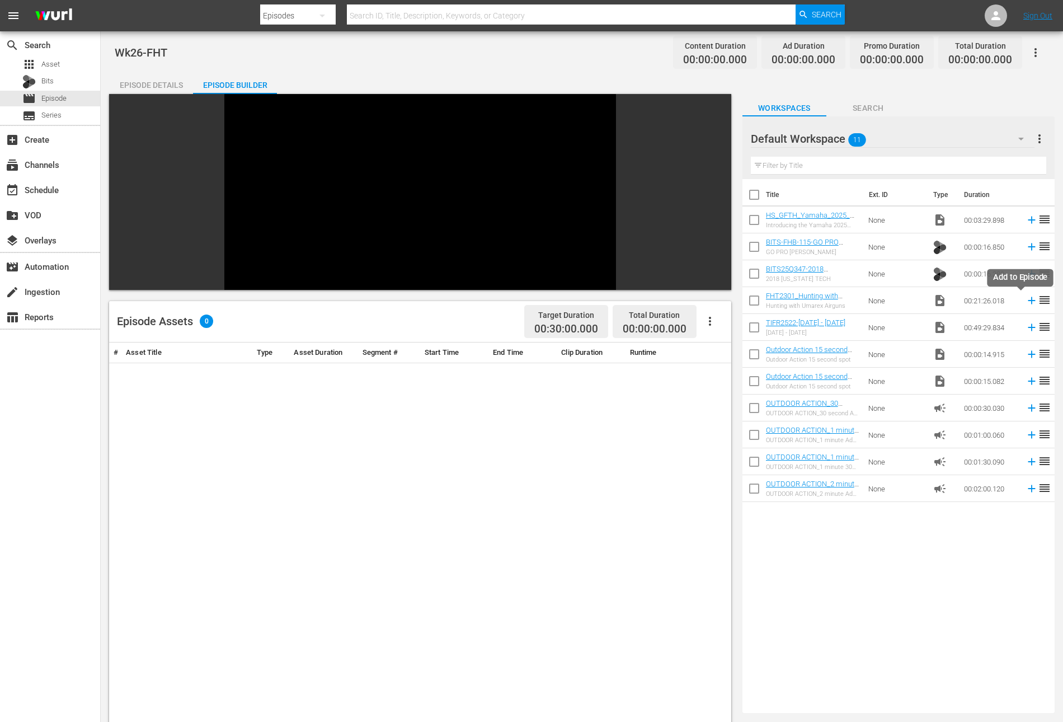
click at [1028, 300] on icon at bounding box center [1031, 300] width 7 height 7
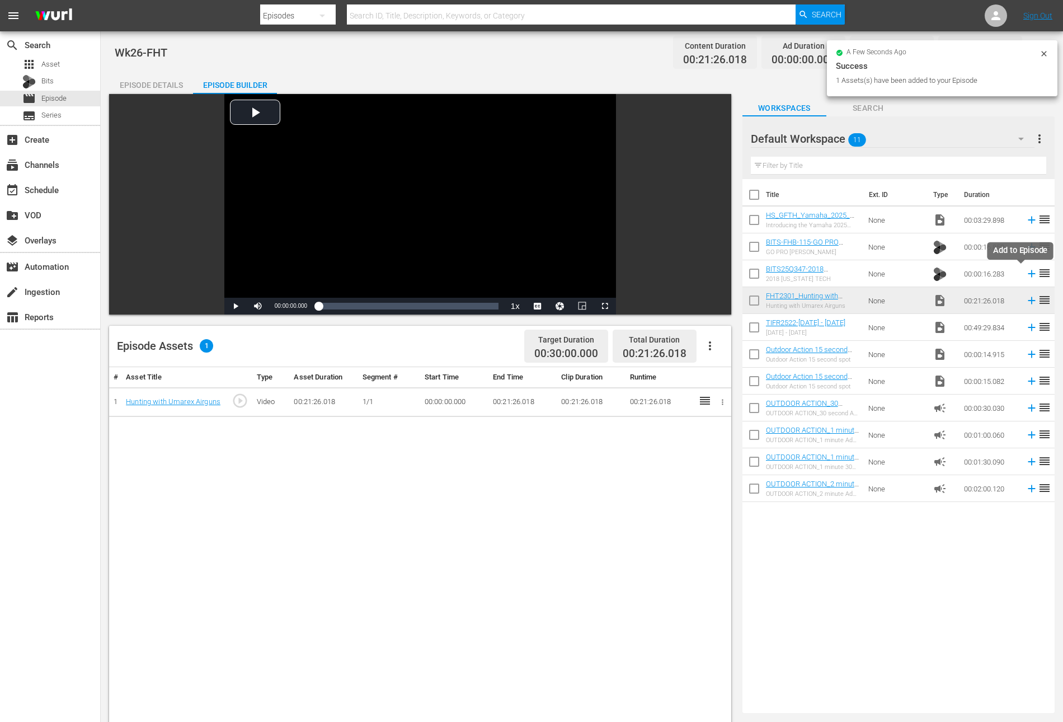
click at [1026, 274] on icon at bounding box center [1032, 273] width 12 height 12
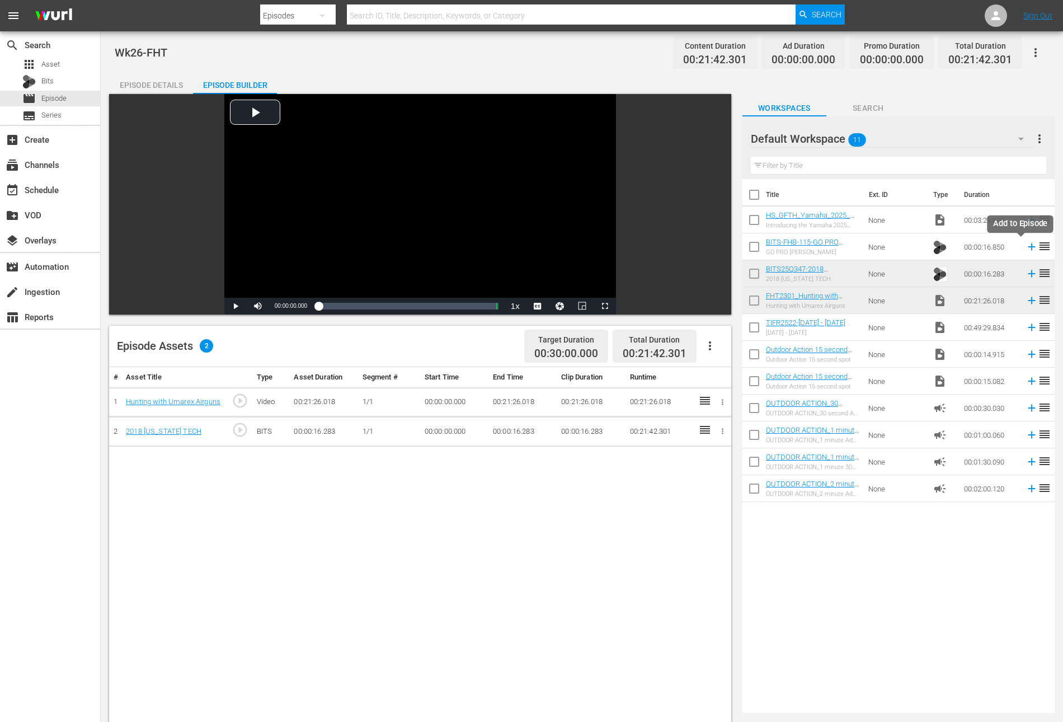
click at [1026, 246] on icon at bounding box center [1032, 247] width 12 height 12
click at [1026, 218] on icon at bounding box center [1032, 220] width 12 height 12
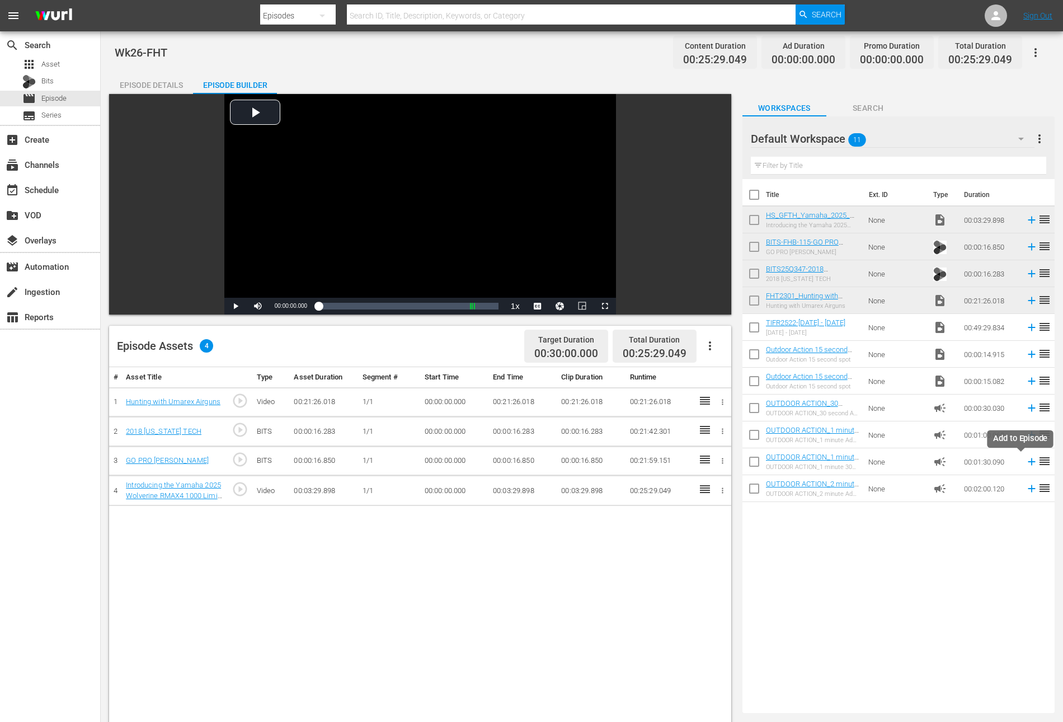
click at [1028, 463] on icon at bounding box center [1031, 461] width 7 height 7
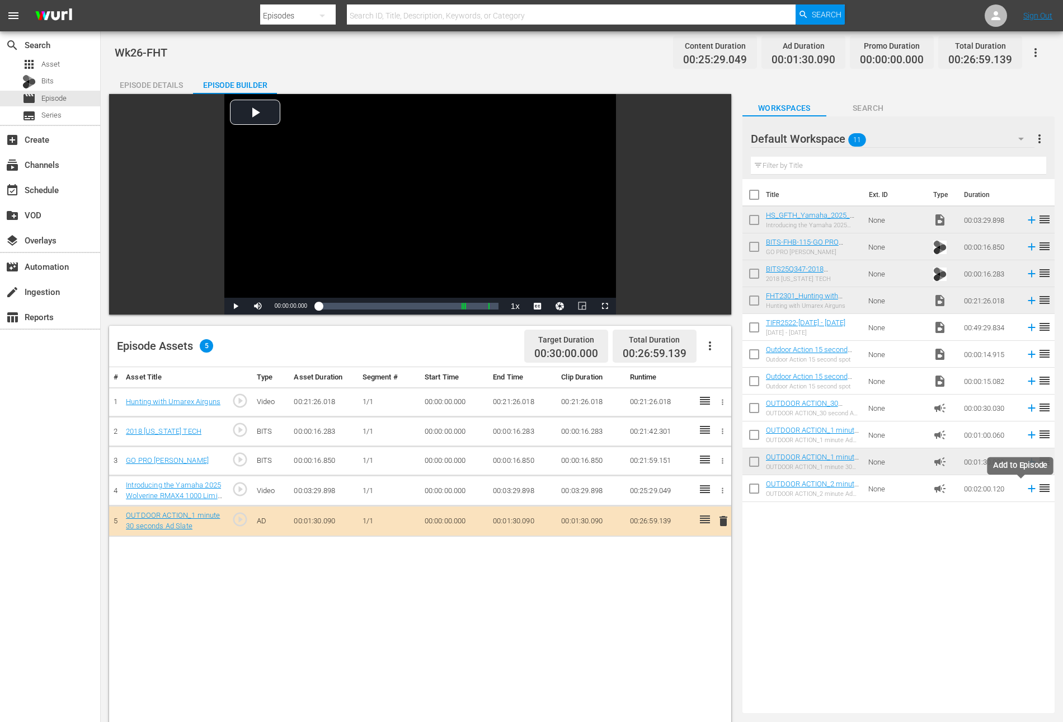
click at [1026, 487] on icon at bounding box center [1032, 488] width 12 height 12
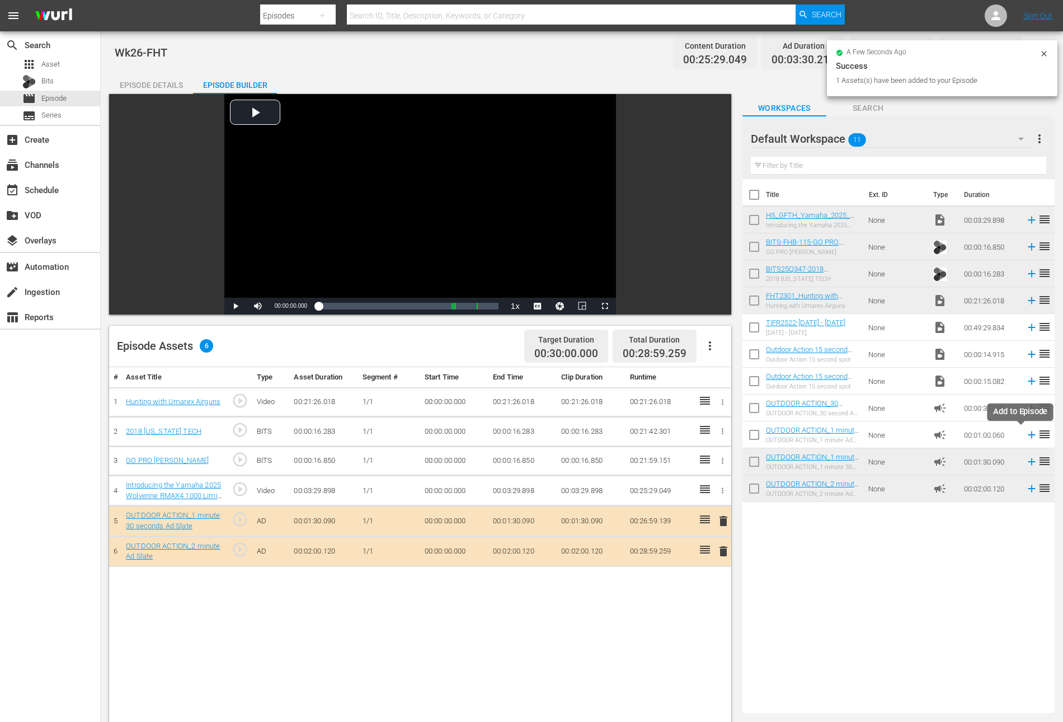
click at [1028, 434] on icon at bounding box center [1031, 434] width 7 height 7
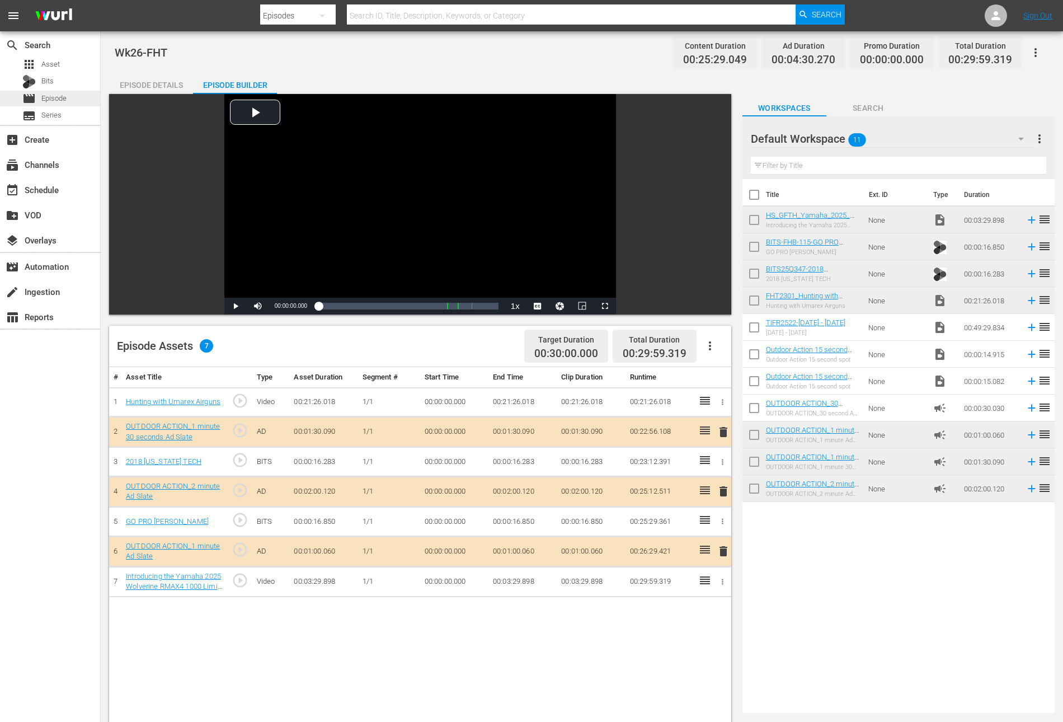
click at [70, 97] on div "movie Episode" at bounding box center [50, 99] width 100 height 16
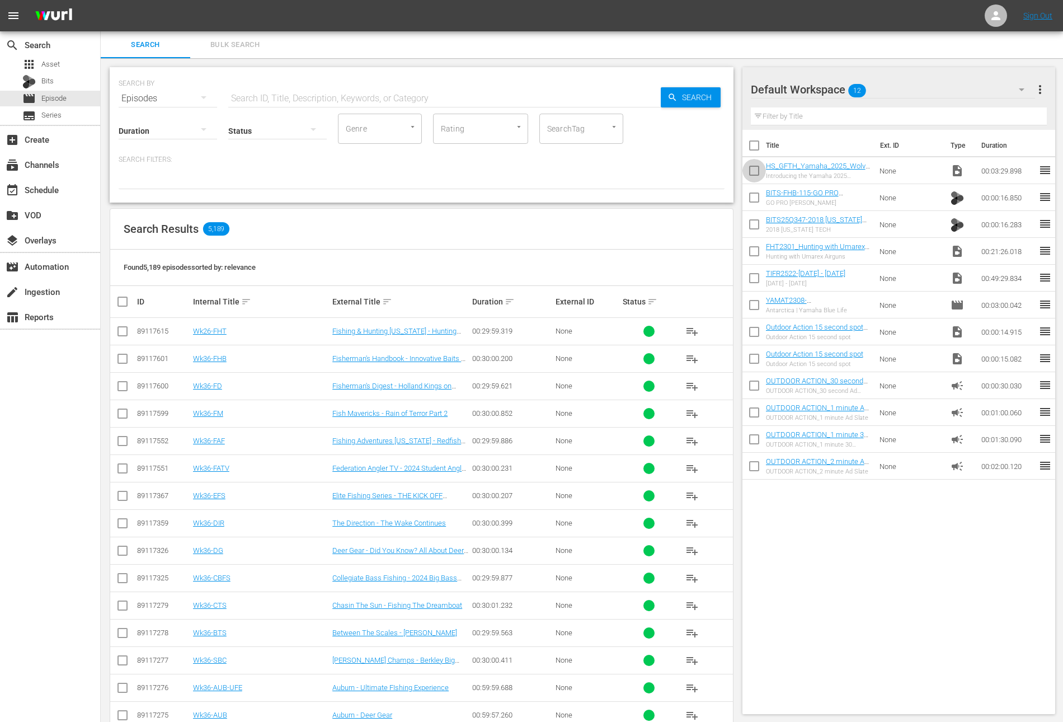
click at [751, 173] on input "checkbox" at bounding box center [753, 172] width 23 height 23
checkbox input "true"
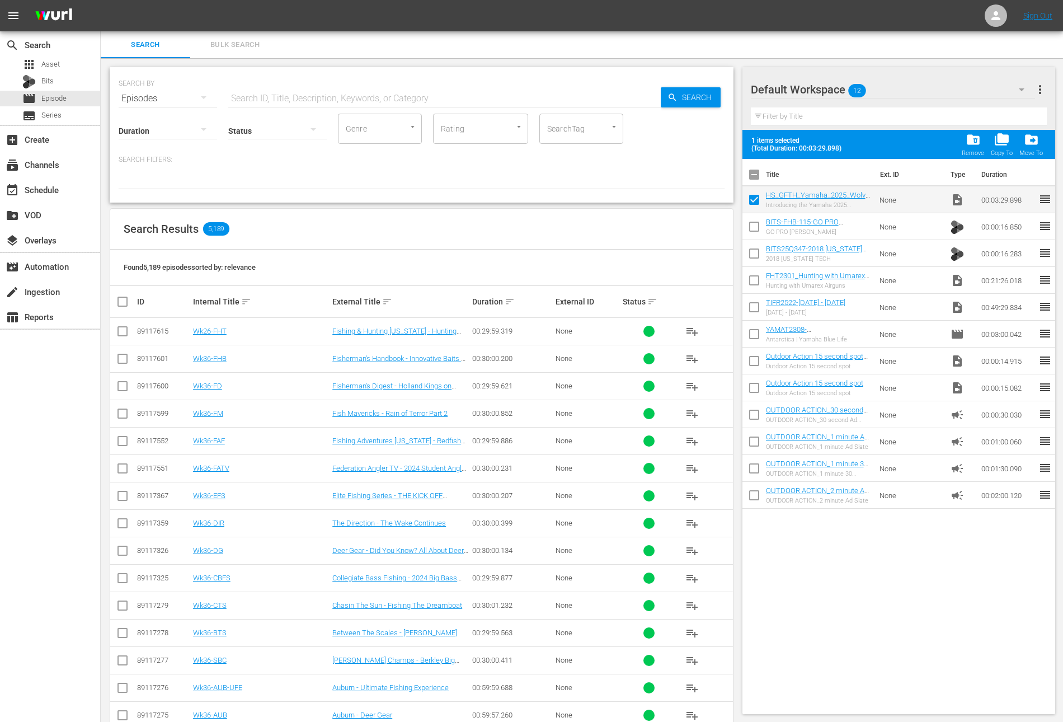
click at [751, 227] on input "checkbox" at bounding box center [753, 228] width 23 height 23
checkbox input "true"
click at [751, 258] on input "checkbox" at bounding box center [753, 255] width 23 height 23
checkbox input "true"
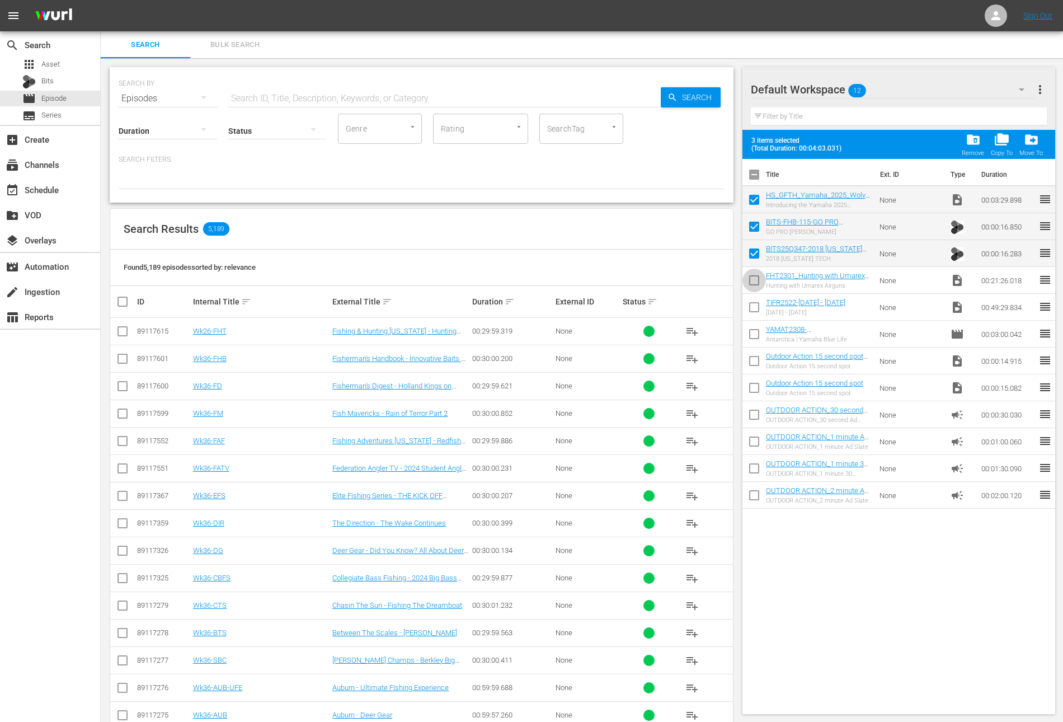
click at [751, 278] on input "checkbox" at bounding box center [753, 282] width 23 height 23
checkbox input "true"
click at [973, 142] on span "folder_delete" at bounding box center [973, 139] width 15 height 15
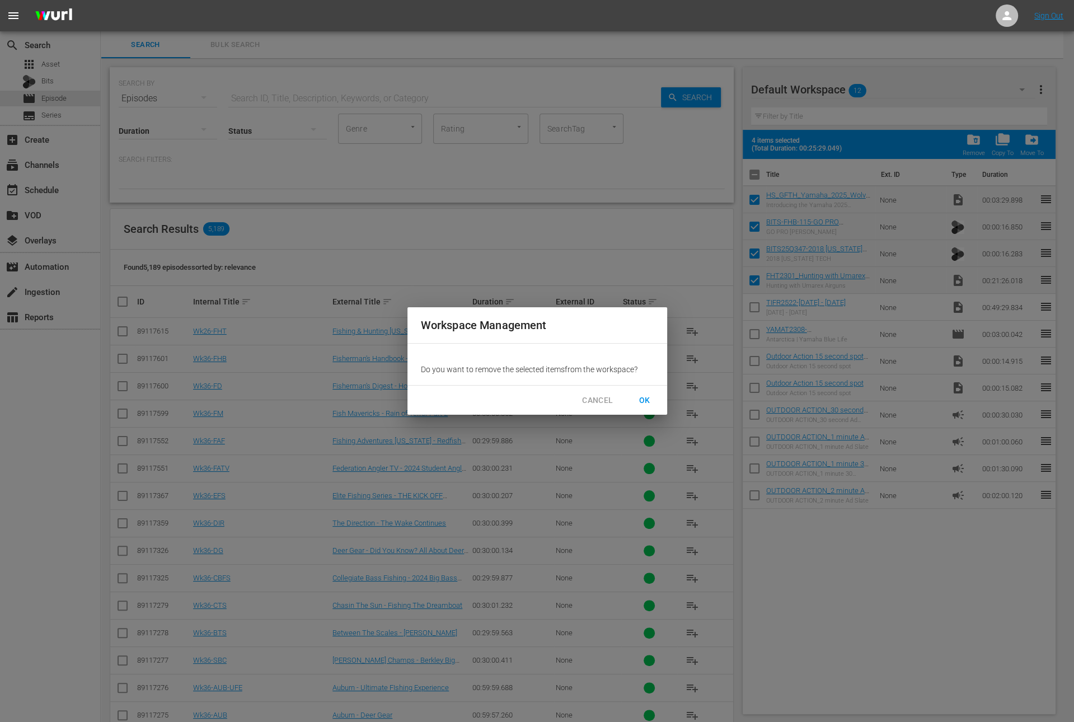
click at [652, 402] on span "OK" at bounding box center [645, 400] width 18 height 14
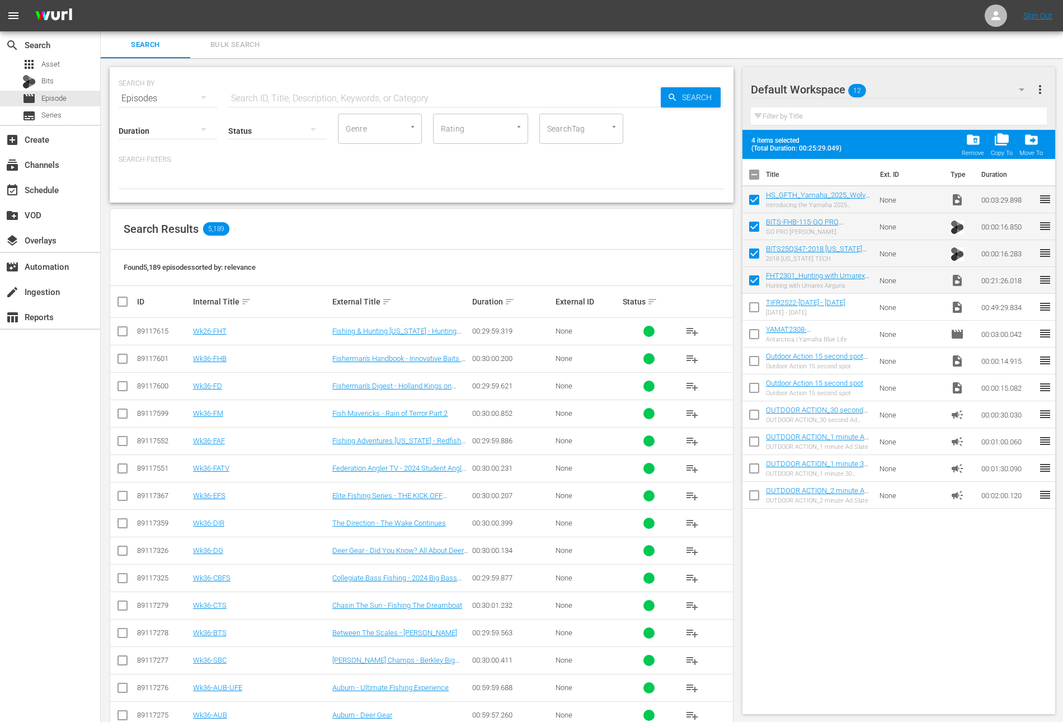
checkbox input "false"
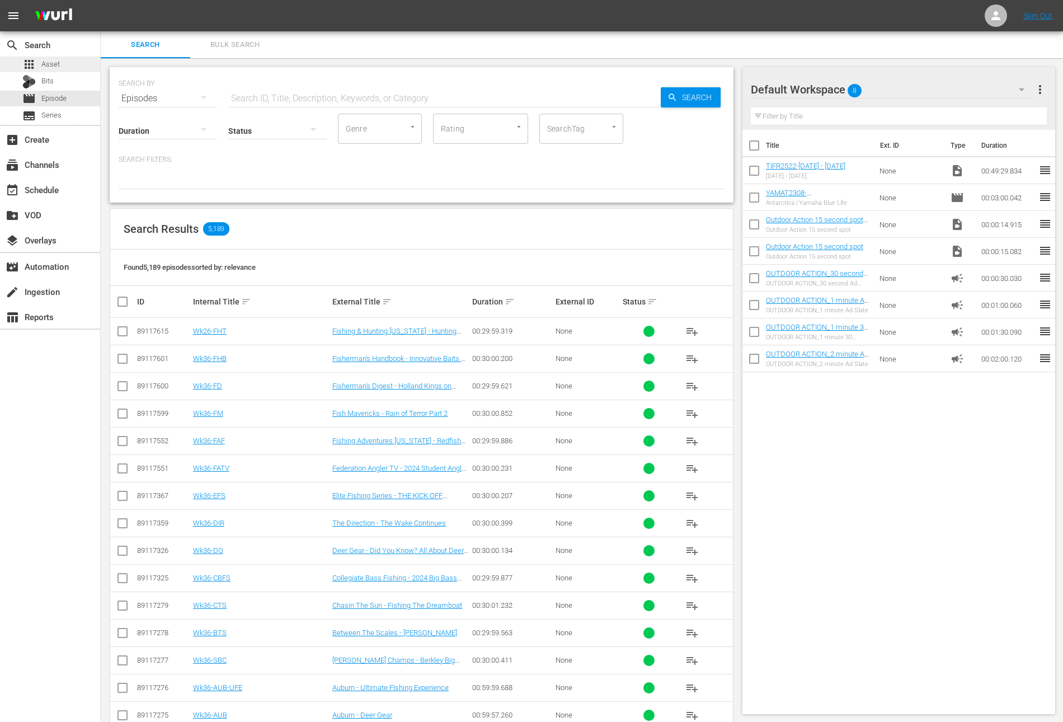
click at [60, 65] on div "apps Asset" at bounding box center [50, 65] width 100 height 16
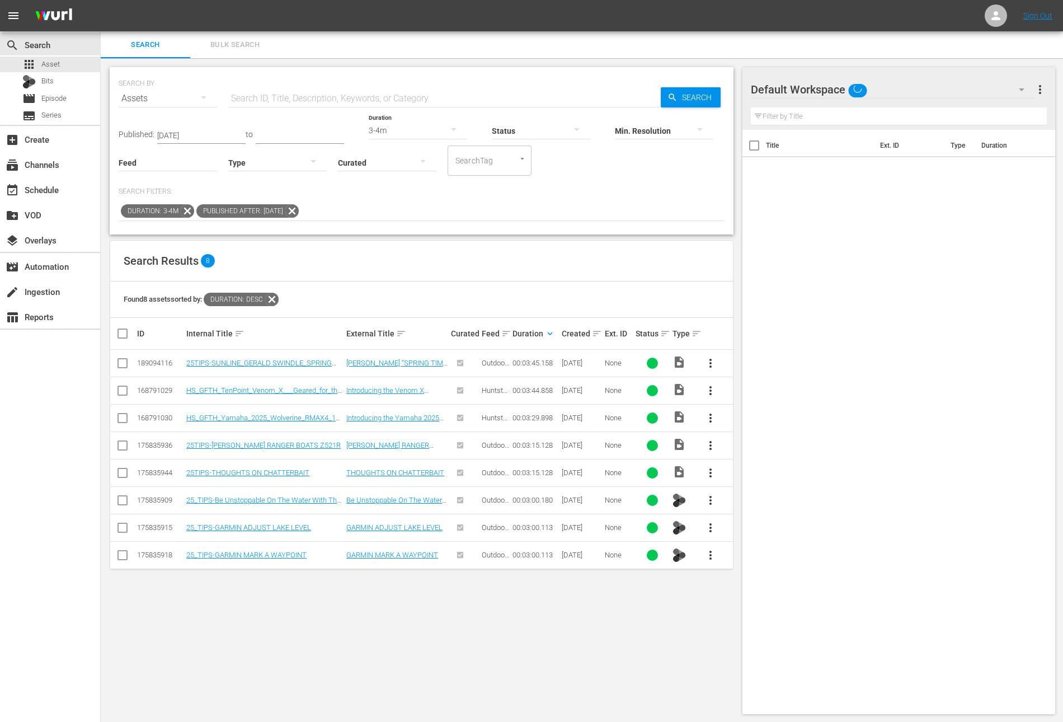
click at [299, 211] on icon at bounding box center [291, 210] width 13 height 13
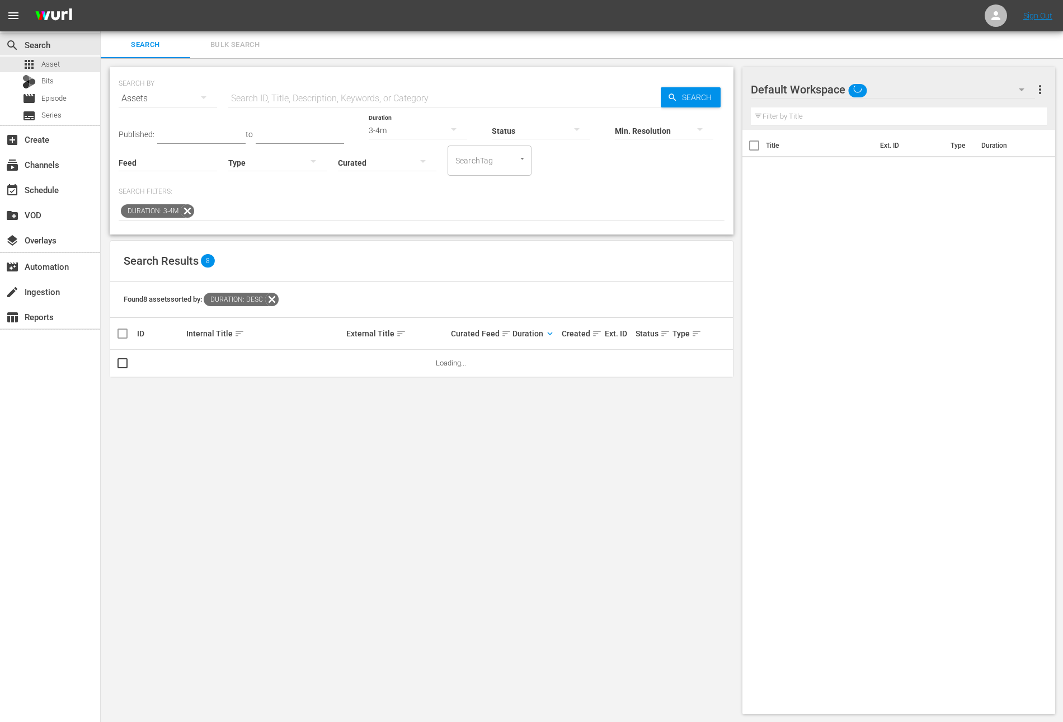
click at [182, 208] on icon at bounding box center [187, 211] width 15 height 15
click at [314, 93] on input "text" at bounding box center [444, 98] width 432 height 27
paste input "Millelacs Walleye"
type input "Millelacs Walleye"
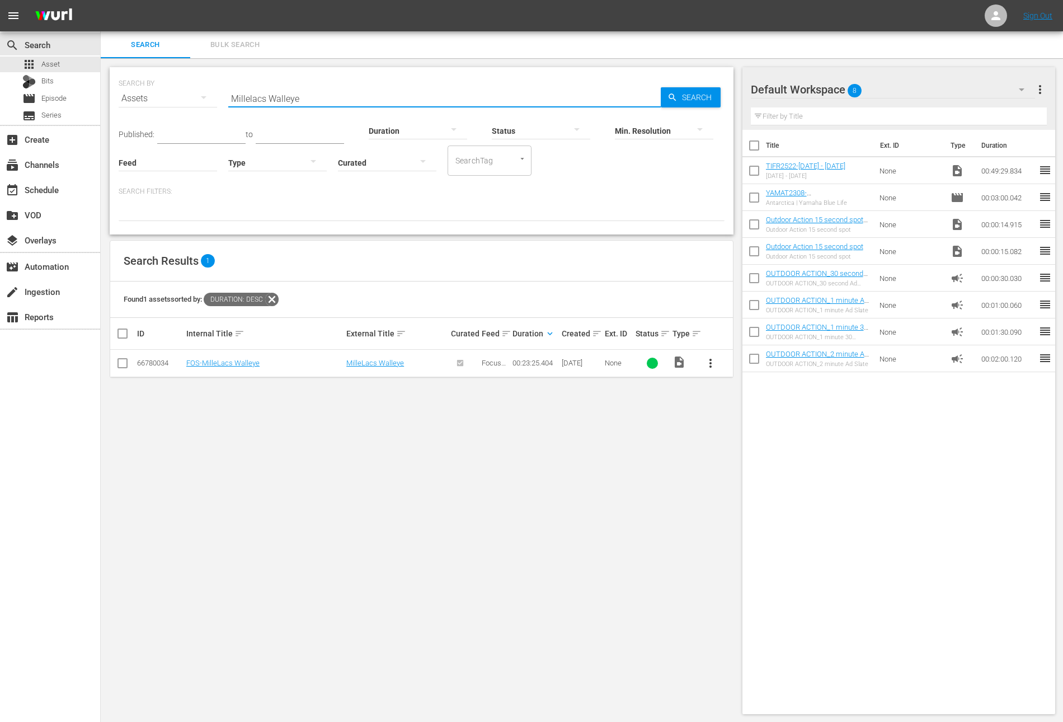
click at [707, 360] on span "more_vert" at bounding box center [710, 362] width 13 height 13
click at [791, 393] on div "Workspace" at bounding box center [771, 393] width 76 height 27
click at [279, 295] on icon at bounding box center [272, 299] width 15 height 15
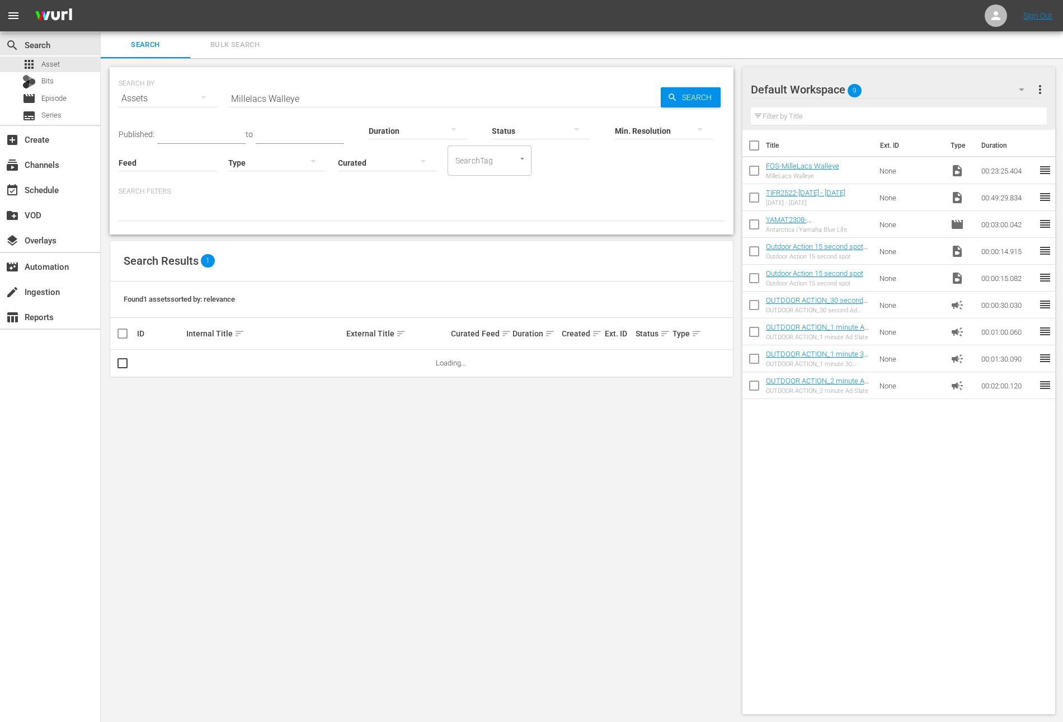
click at [344, 92] on input "Millelacs Walleye" at bounding box center [444, 98] width 432 height 27
click at [414, 128] on div at bounding box center [418, 130] width 98 height 31
click at [417, 131] on div "0-1m" at bounding box center [407, 129] width 98 height 18
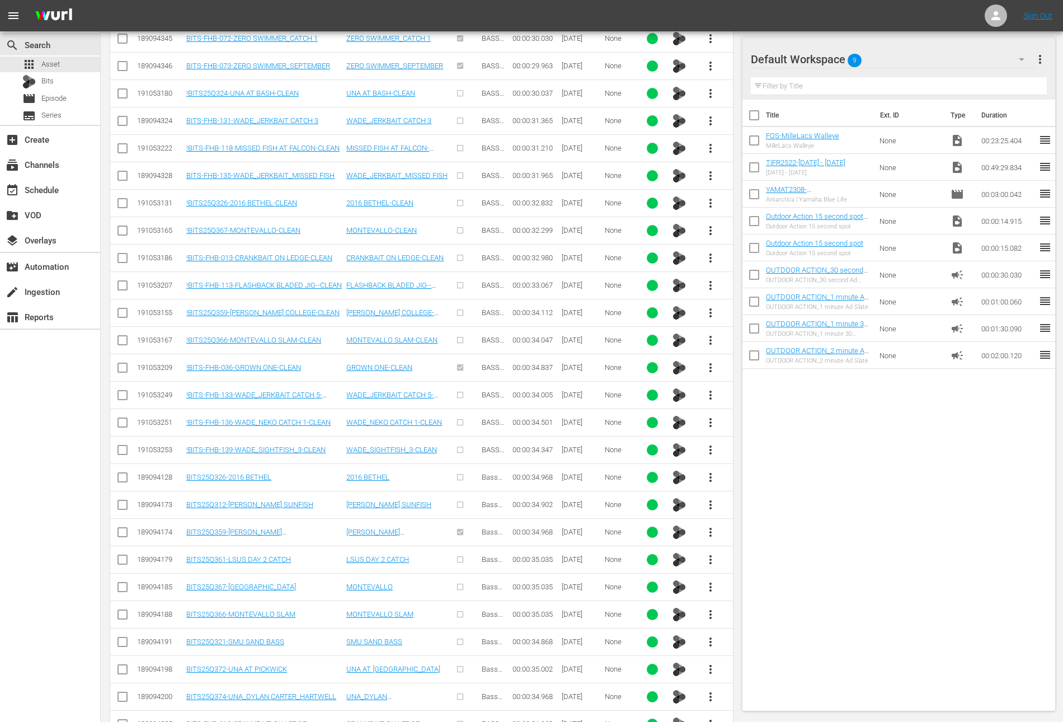
scroll to position [4726, 0]
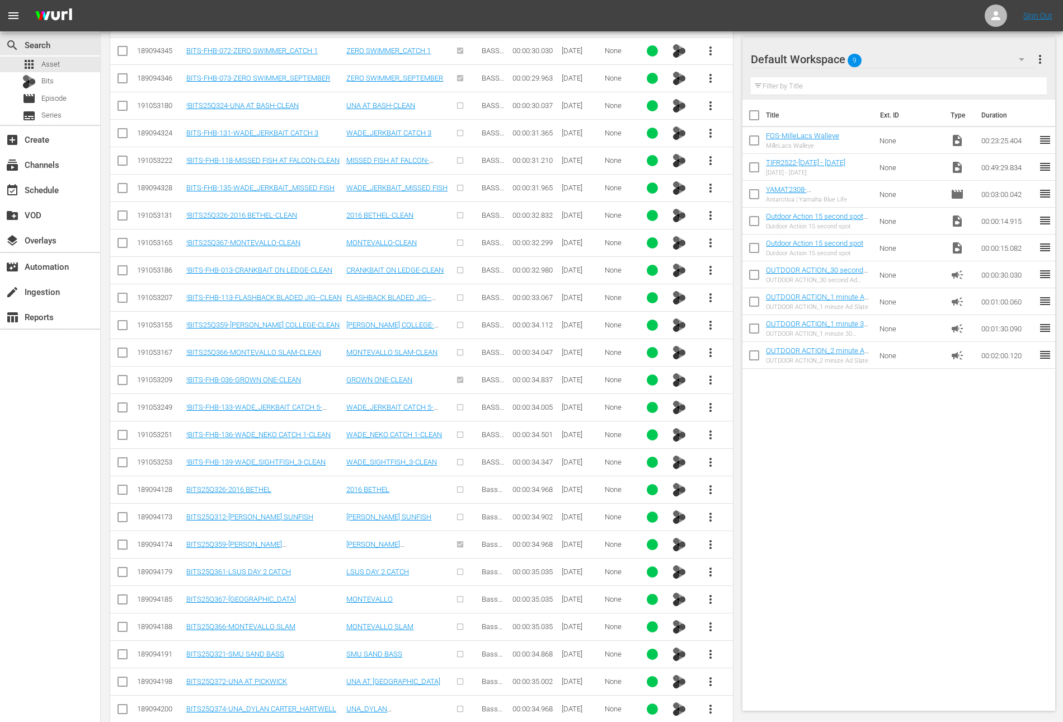
click at [709, 318] on span "more_vert" at bounding box center [710, 324] width 13 height 13
click at [750, 318] on div "Workspace" at bounding box center [771, 319] width 76 height 27
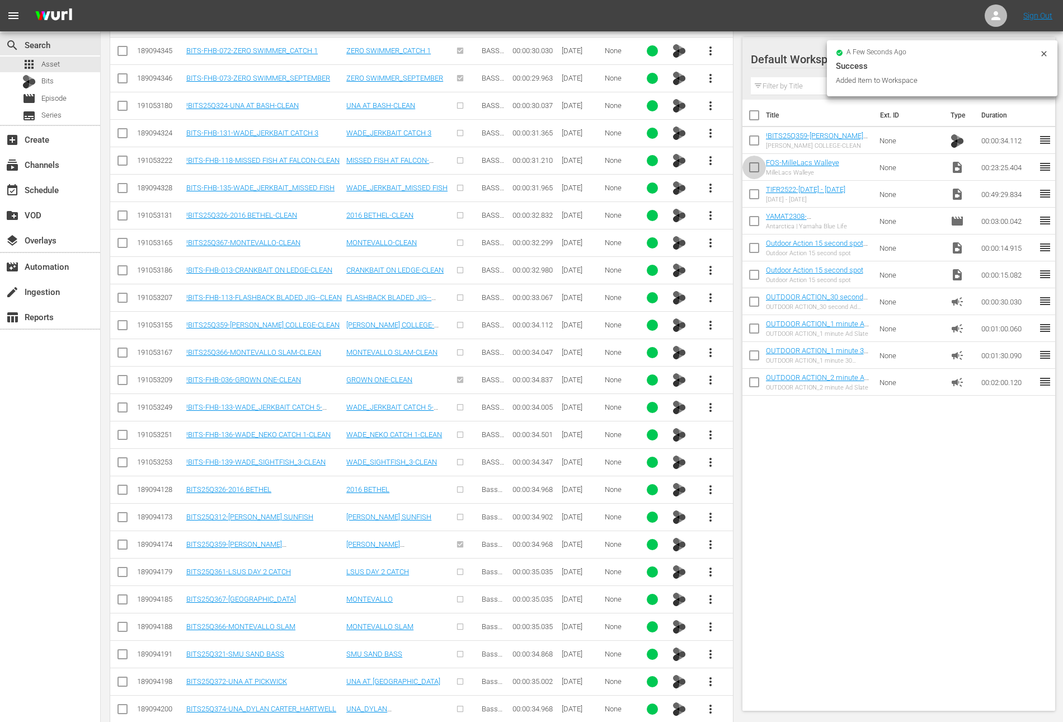
click at [754, 171] on input "checkbox" at bounding box center [753, 169] width 23 height 23
checkbox input "true"
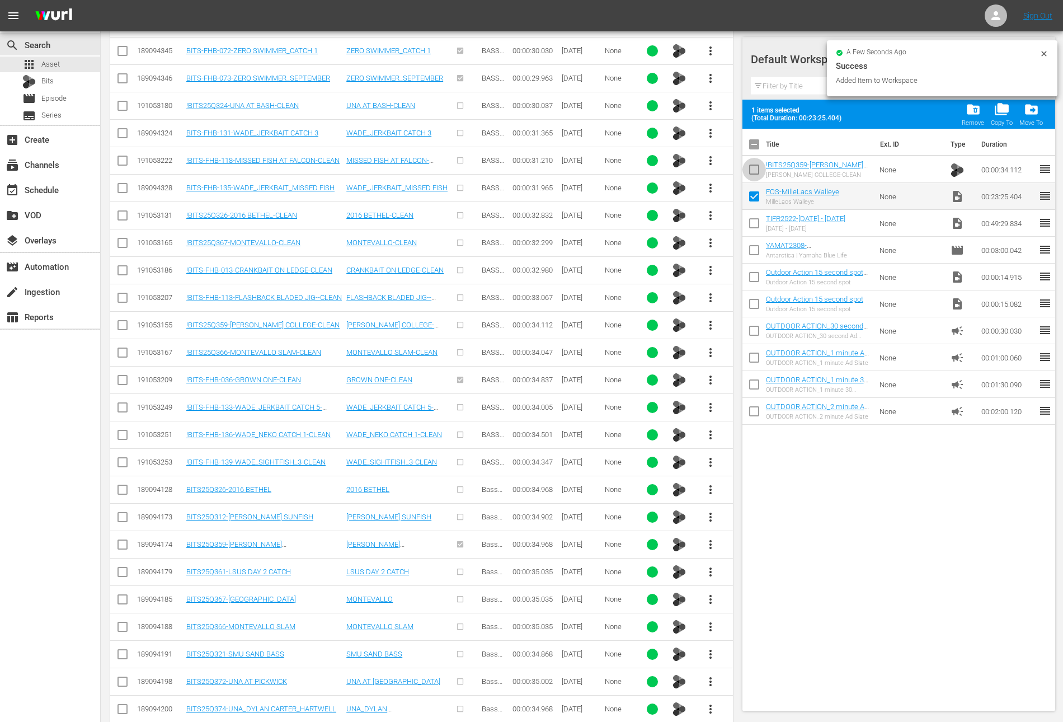
click at [754, 171] on input "checkbox" at bounding box center [753, 171] width 23 height 23
checkbox input "true"
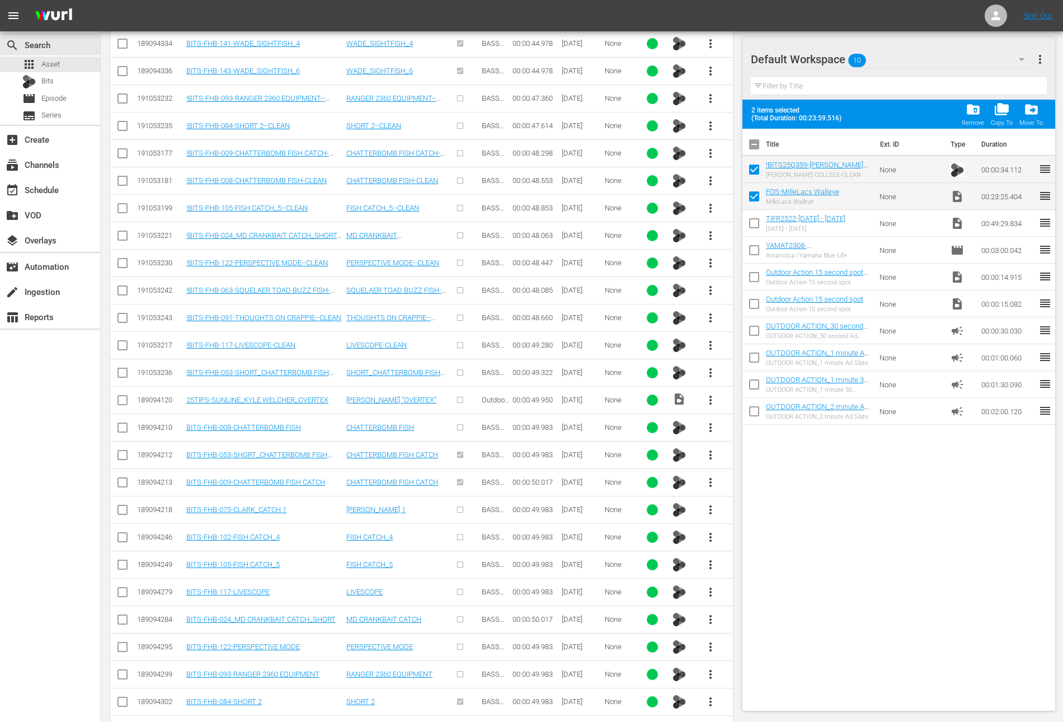
scroll to position [0, 0]
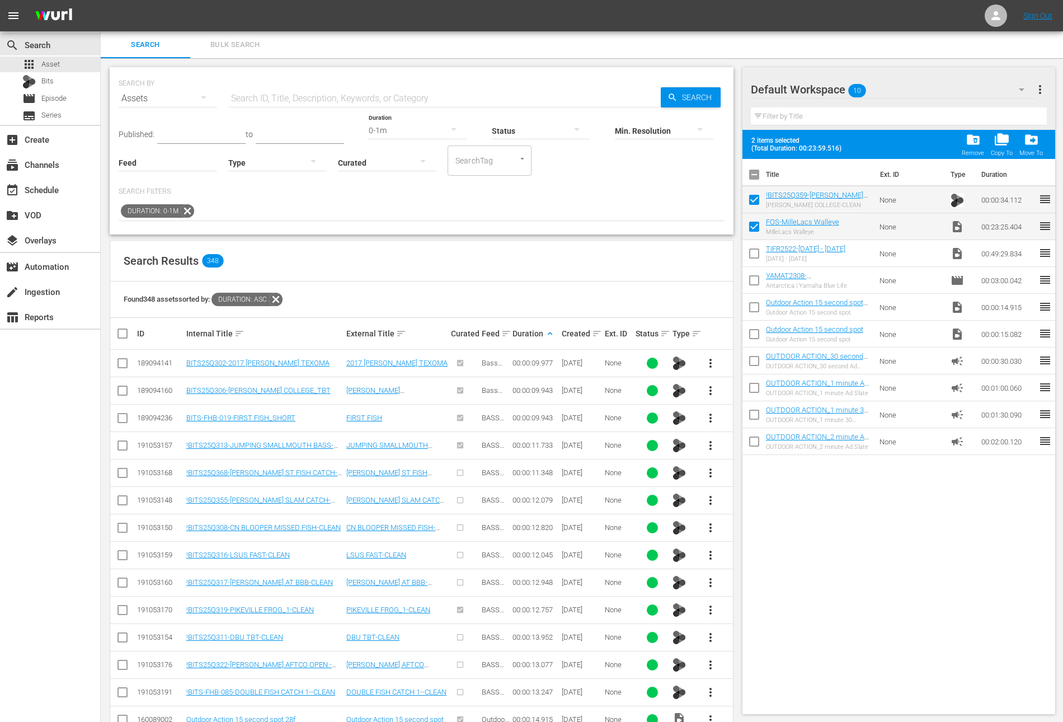
click at [186, 211] on icon at bounding box center [187, 210] width 13 height 13
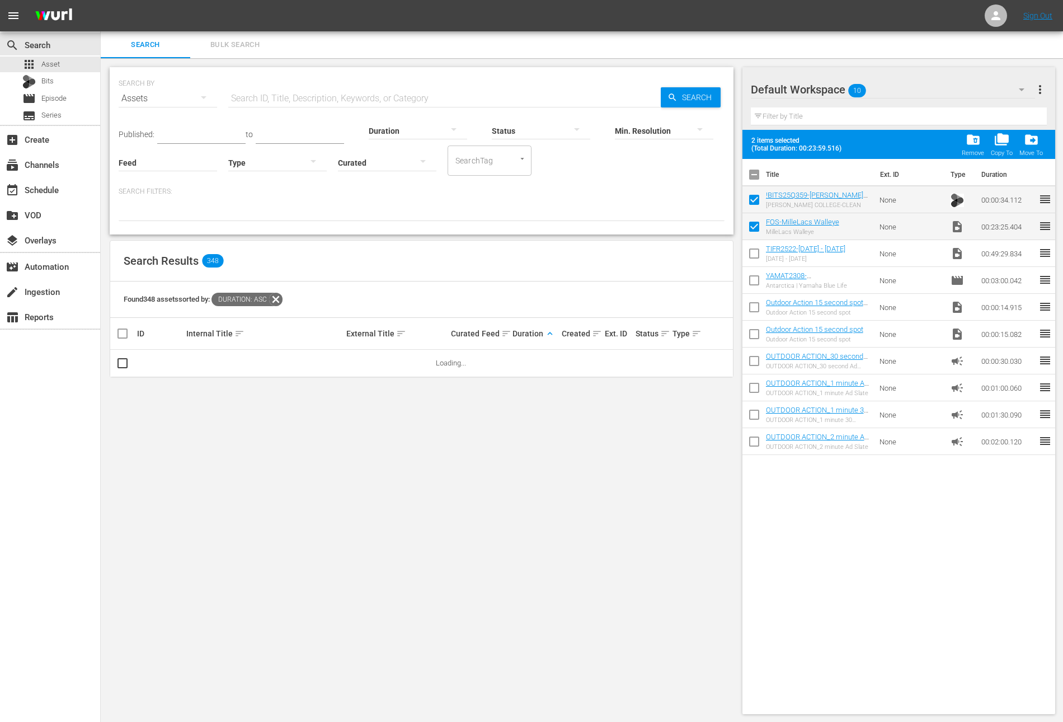
click at [183, 134] on input "text" at bounding box center [201, 135] width 88 height 17
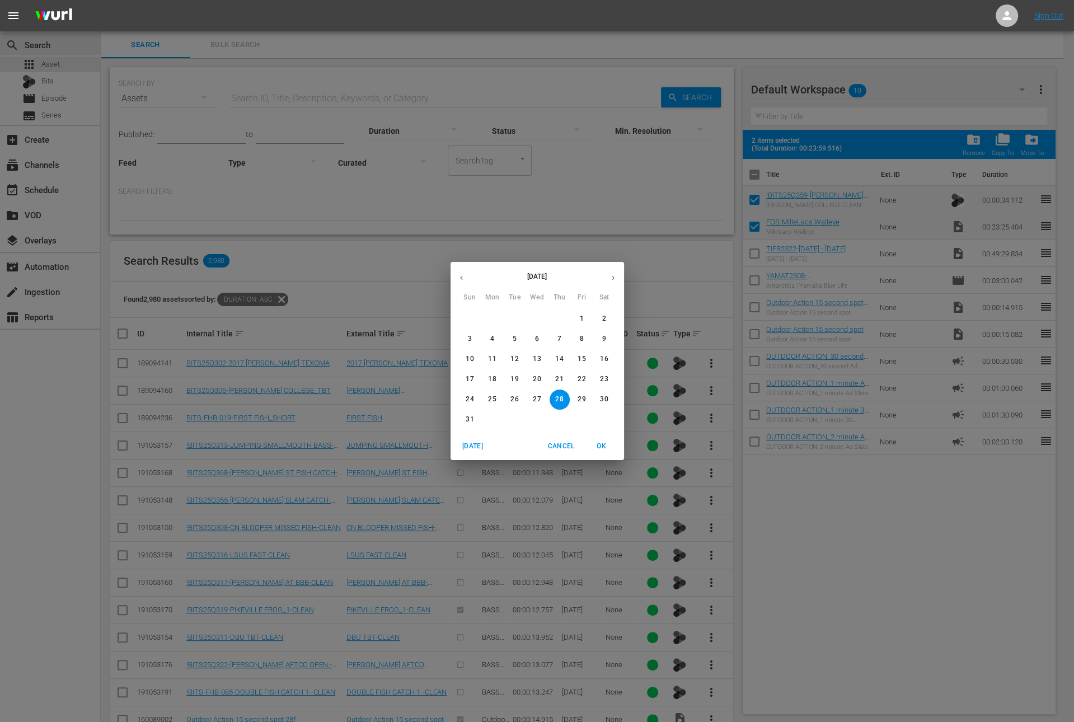
click at [462, 276] on icon "button" at bounding box center [461, 278] width 3 height 4
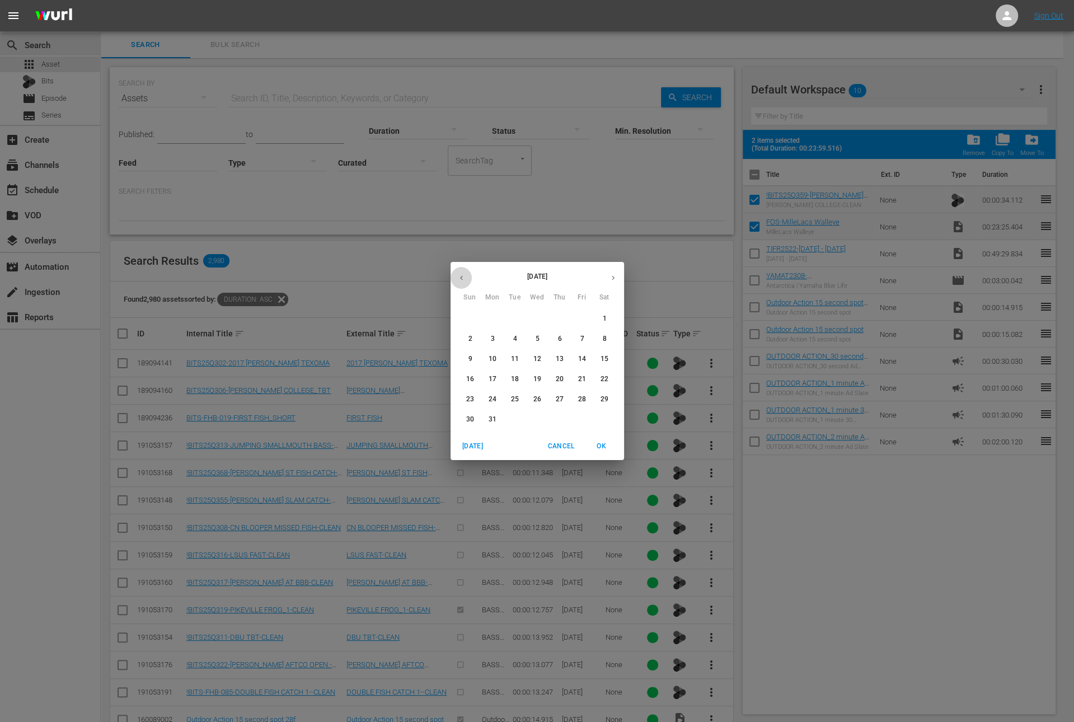
click at [462, 276] on icon "button" at bounding box center [461, 278] width 3 height 4
click at [473, 321] on span "1" at bounding box center [470, 319] width 20 height 10
type input "[DATE]"
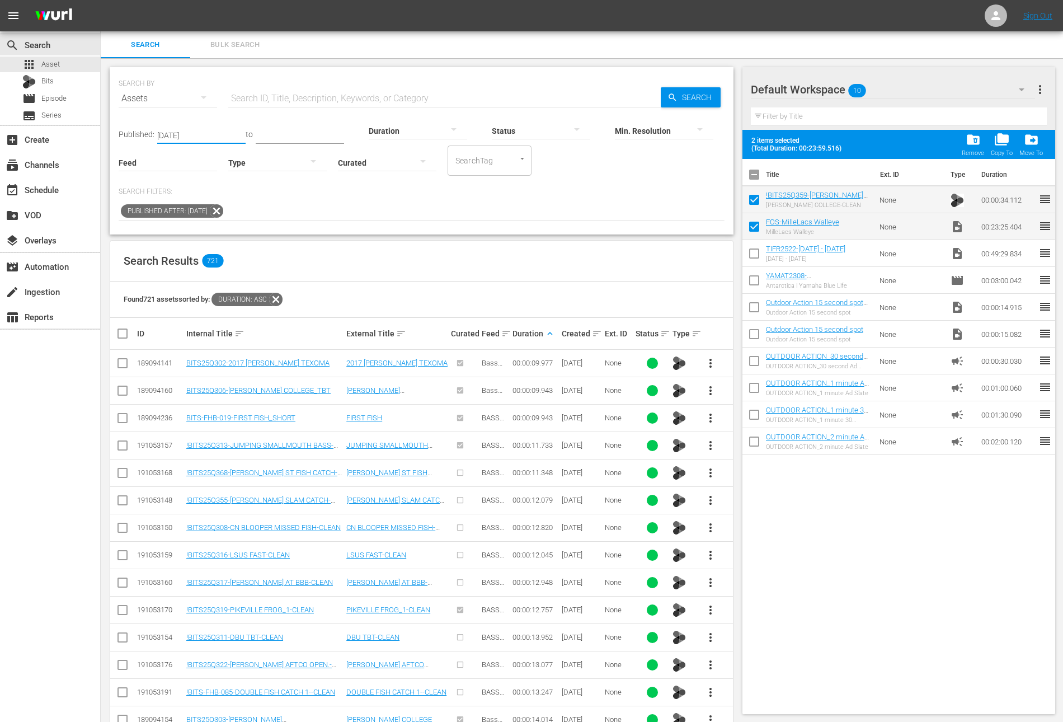
click at [403, 128] on div at bounding box center [418, 130] width 98 height 31
click at [401, 143] on div "1-2m" at bounding box center [407, 147] width 98 height 18
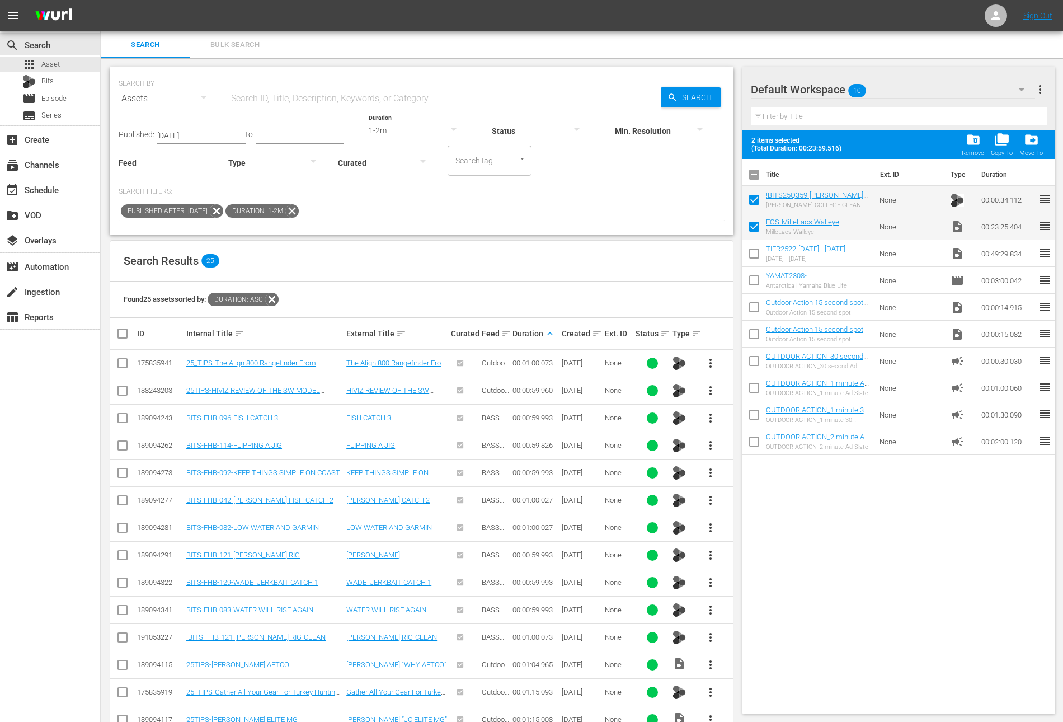
click at [702, 360] on button "more_vert" at bounding box center [710, 363] width 27 height 27
click at [774, 392] on div "Workspace" at bounding box center [771, 393] width 76 height 27
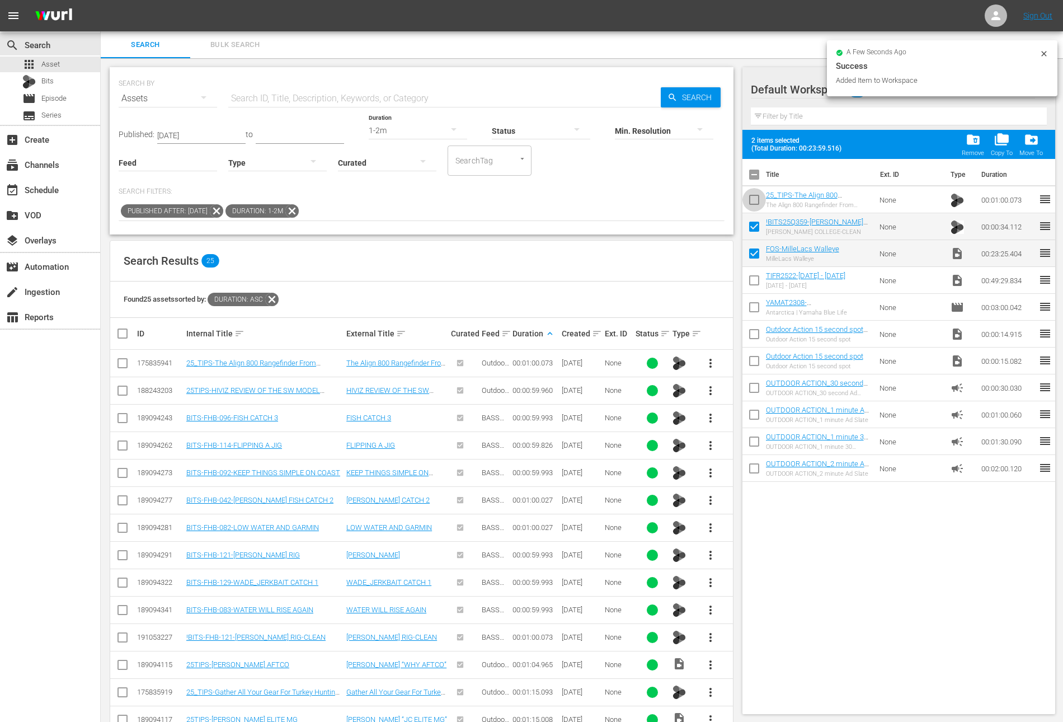
click at [755, 200] on input "checkbox" at bounding box center [753, 201] width 23 height 23
checkbox input "true"
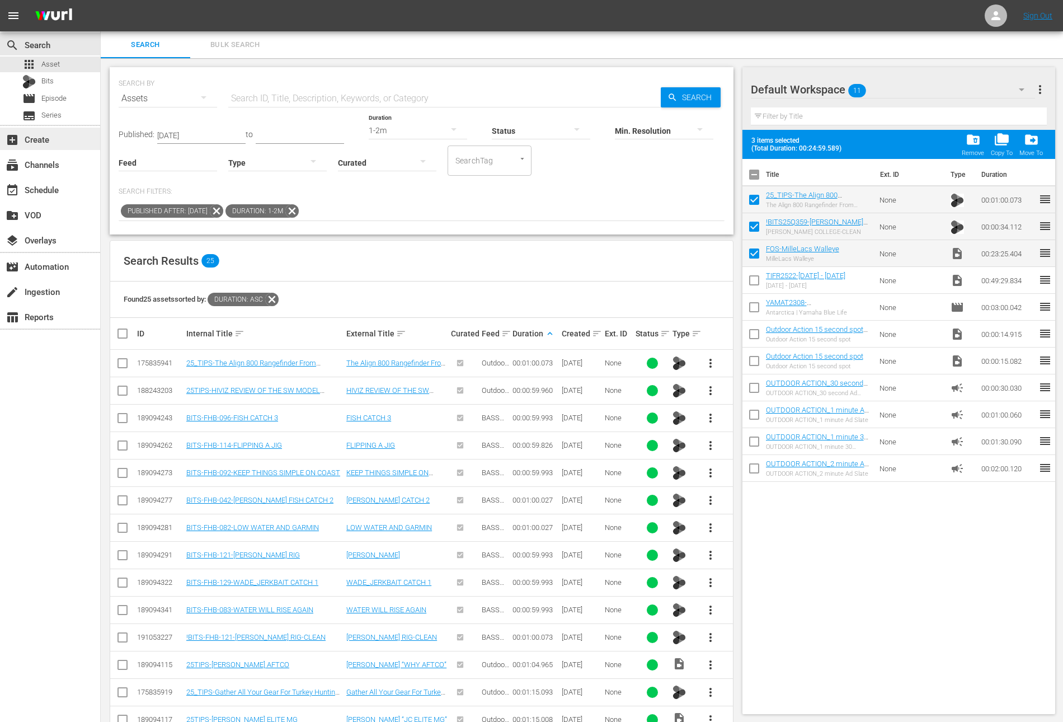
click at [45, 135] on div "add_box Create" at bounding box center [31, 138] width 63 height 10
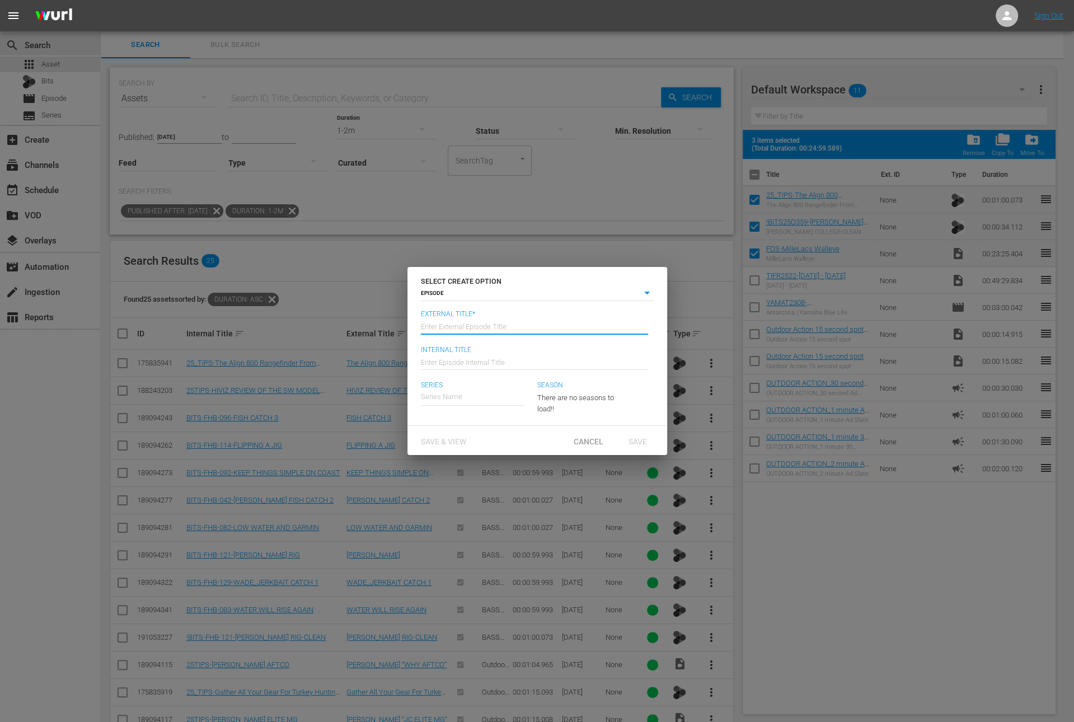
click at [520, 327] on input "text" at bounding box center [534, 325] width 227 height 27
paste input "Millelacs Walleye"
type input "Focused Outdoors - Millelacs Walleye"
type input "Wk36-FOS"
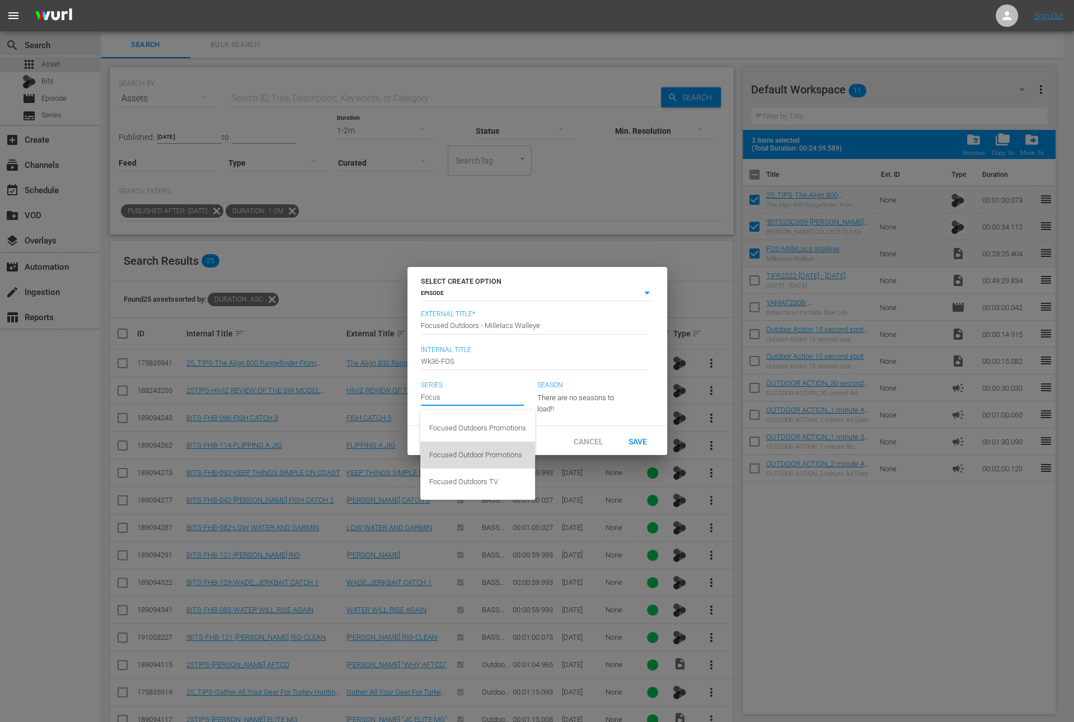
click at [516, 455] on div "Focused Outdoor Promotions" at bounding box center [477, 454] width 97 height 27
type input "Focused Outdoor Promotions"
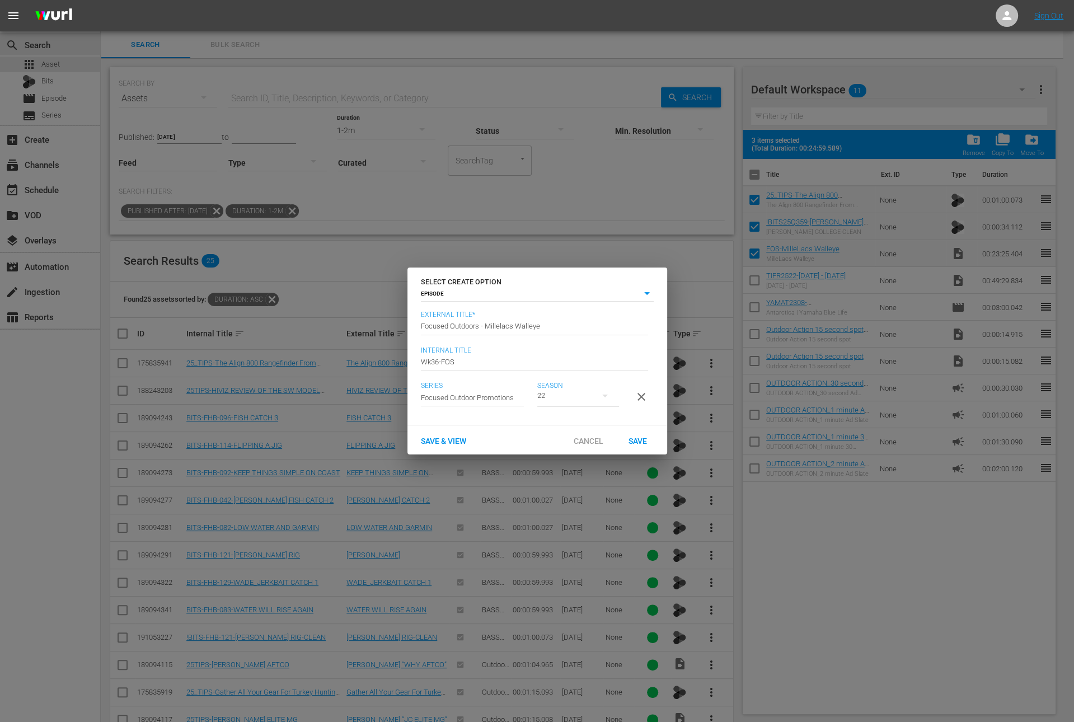
click at [593, 393] on button "button" at bounding box center [604, 395] width 27 height 27
click at [509, 392] on div "22 19" at bounding box center [537, 361] width 1074 height 722
click at [491, 391] on div "22 19" at bounding box center [537, 361] width 1074 height 722
click at [487, 391] on input "text" at bounding box center [472, 397] width 103 height 27
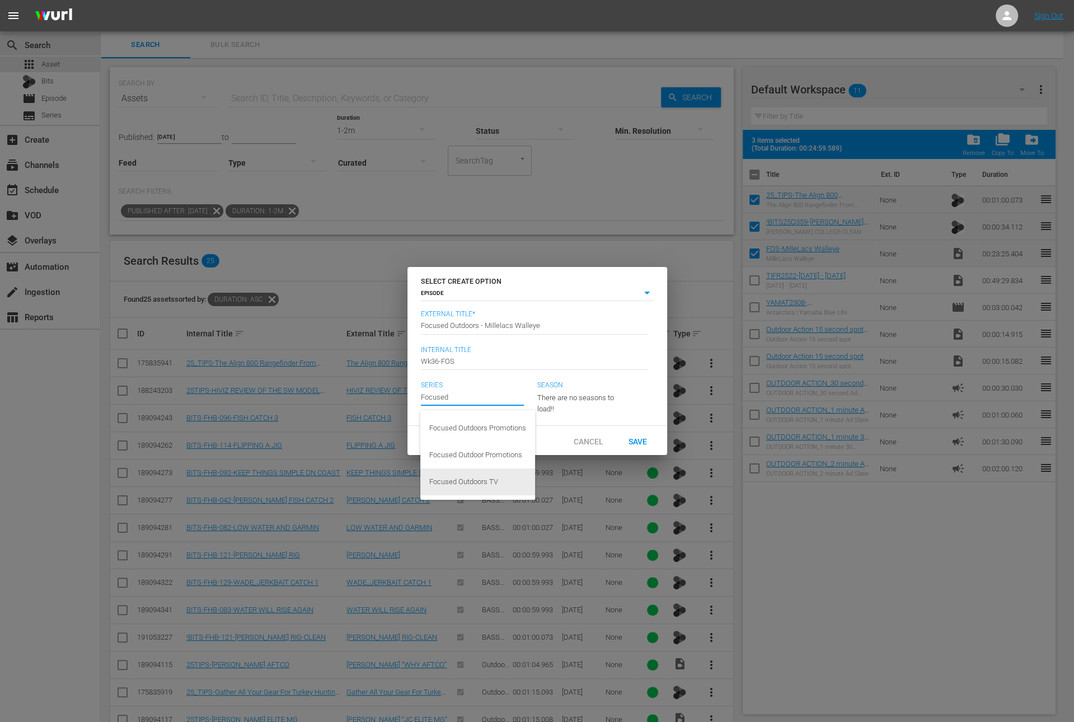
click at [473, 477] on div "Focused Outdoors TV" at bounding box center [477, 481] width 97 height 27
type input "Focused Outdoors TV"
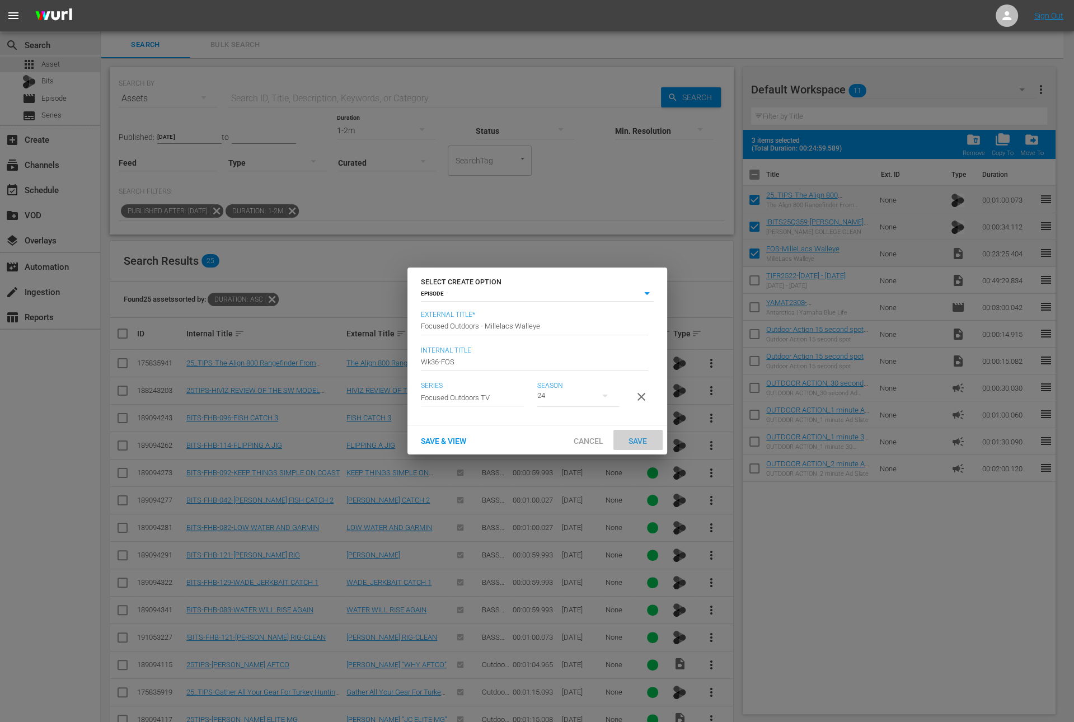
click at [639, 445] on span "Save" at bounding box center [637, 440] width 36 height 9
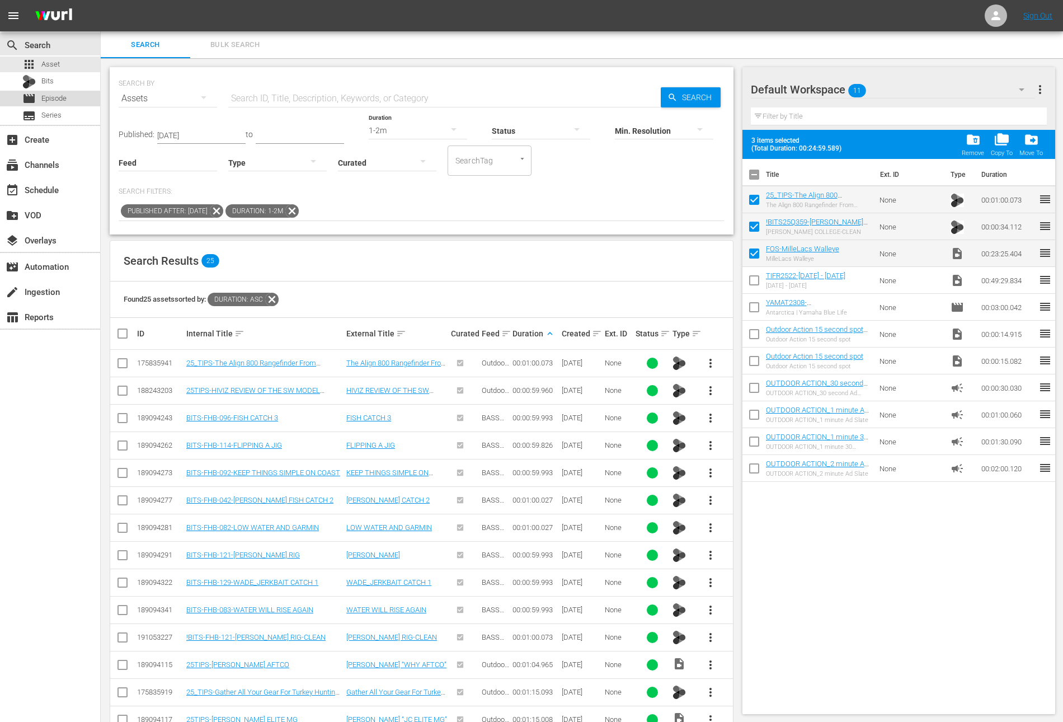
click at [57, 100] on span "Episode" at bounding box center [53, 98] width 25 height 11
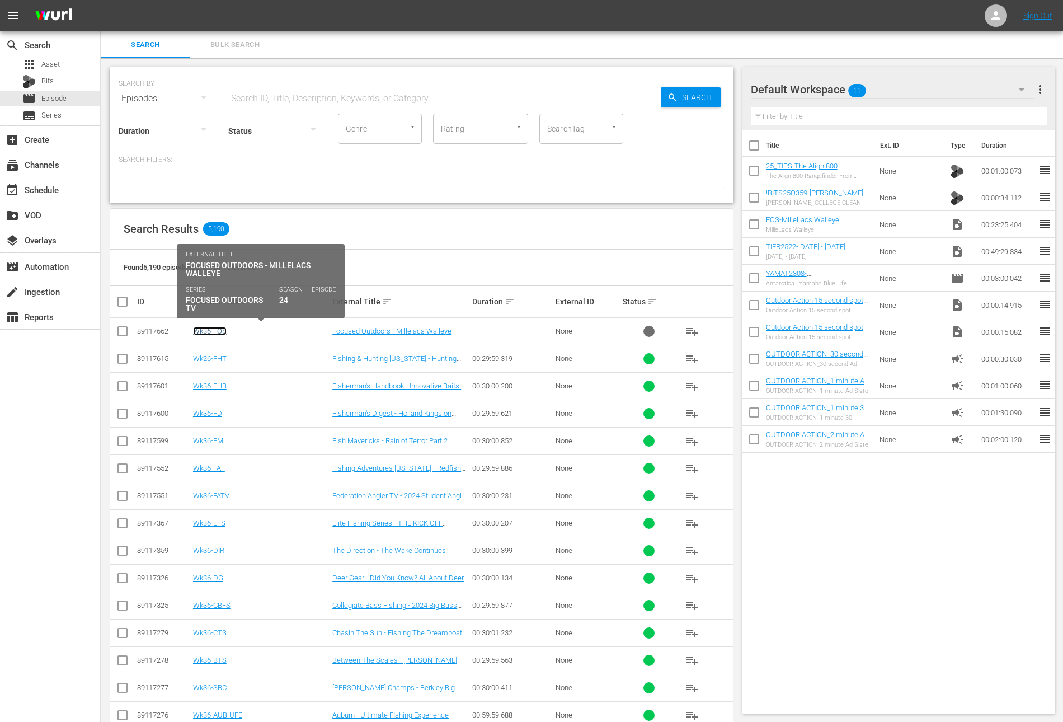
click at [215, 331] on link "Wk36-FOS" at bounding box center [210, 331] width 34 height 8
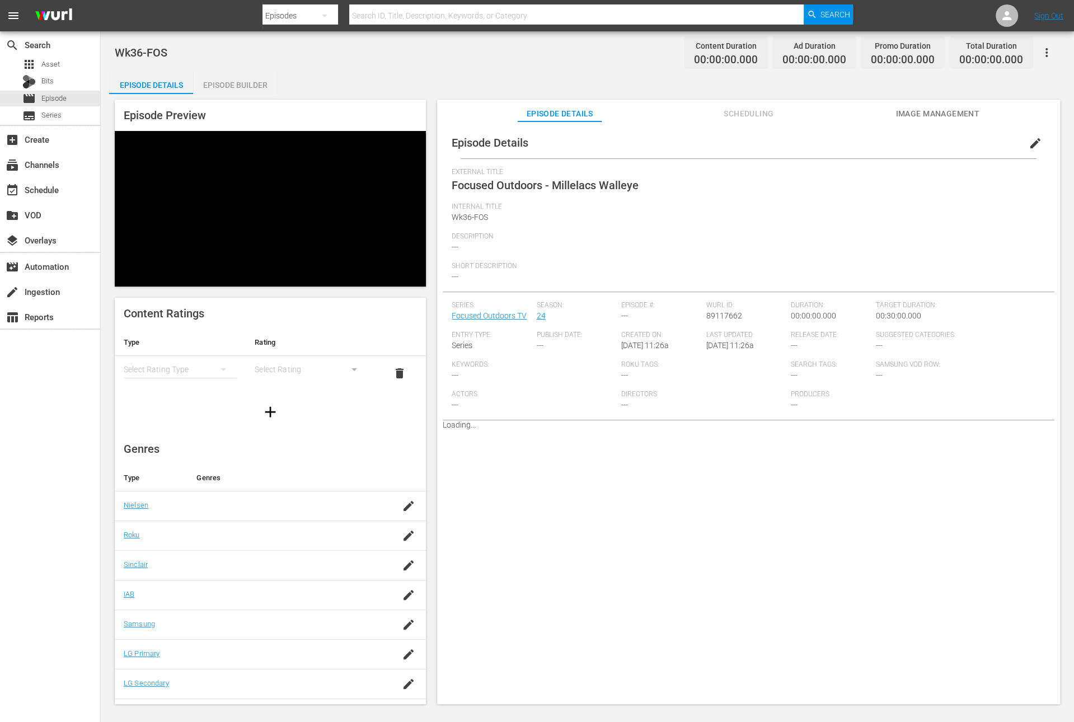
click at [241, 89] on div "Episode Builder" at bounding box center [235, 85] width 84 height 27
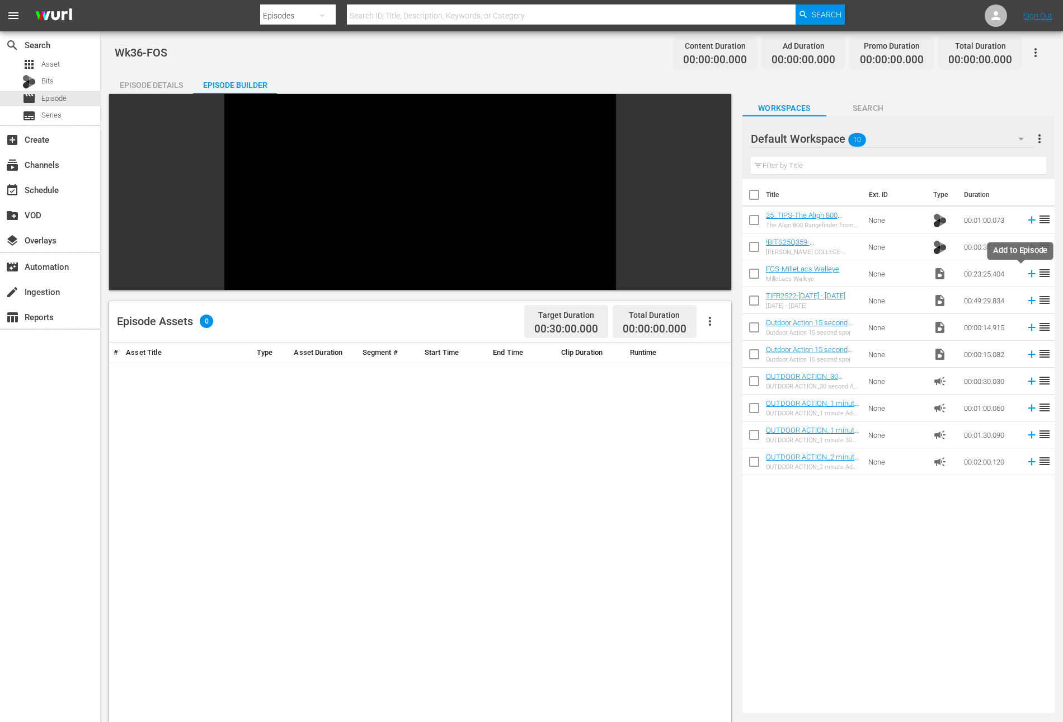
click at [1026, 270] on icon at bounding box center [1032, 273] width 12 height 12
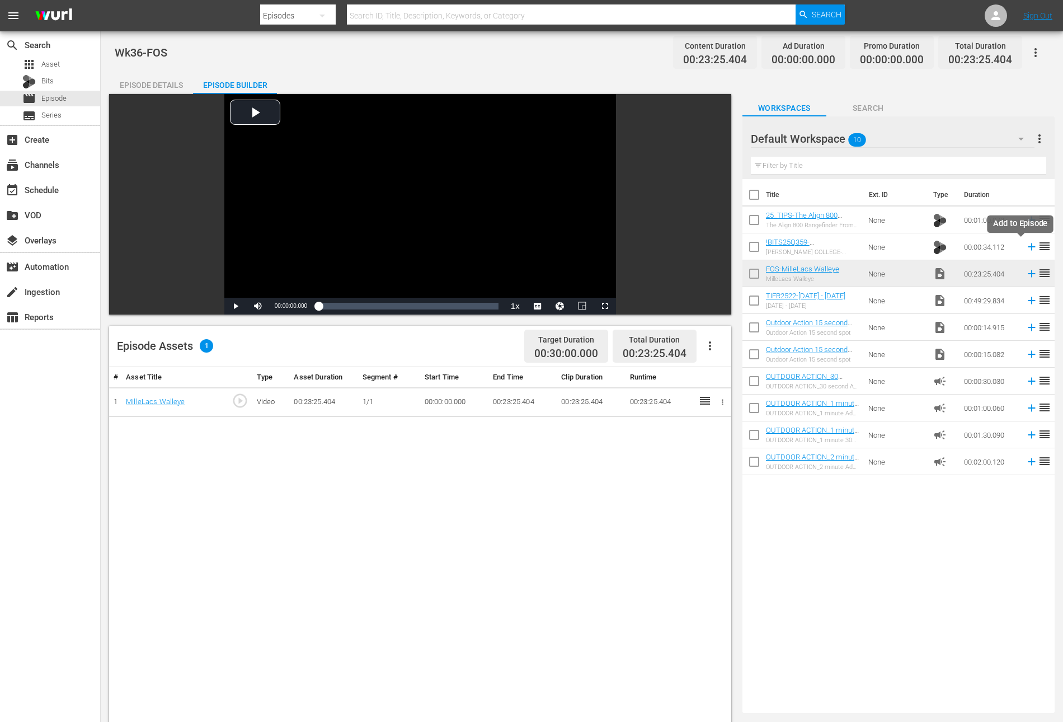
click at [1026, 244] on icon at bounding box center [1032, 247] width 12 height 12
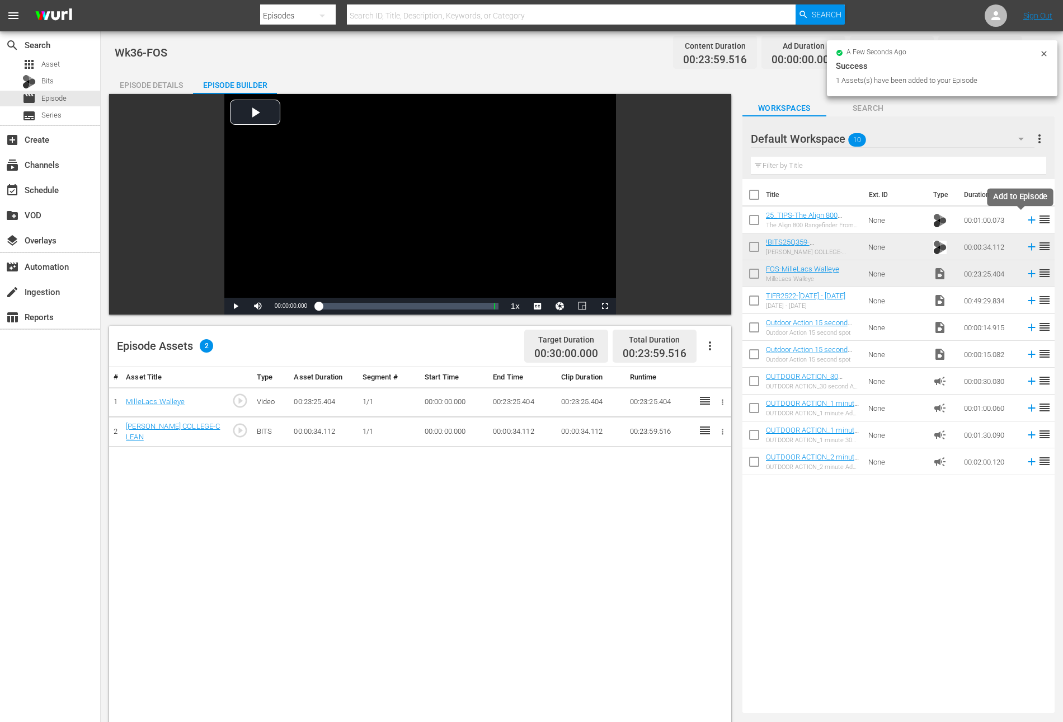
click at [1026, 218] on icon at bounding box center [1032, 220] width 12 height 12
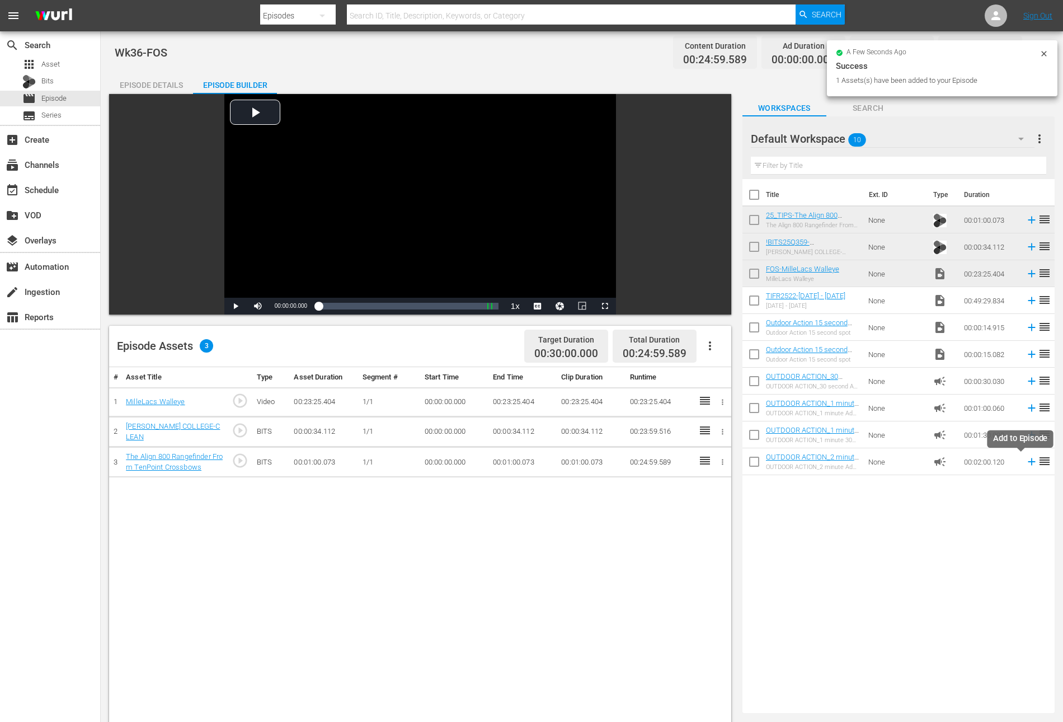
click at [1028, 463] on icon at bounding box center [1031, 461] width 7 height 7
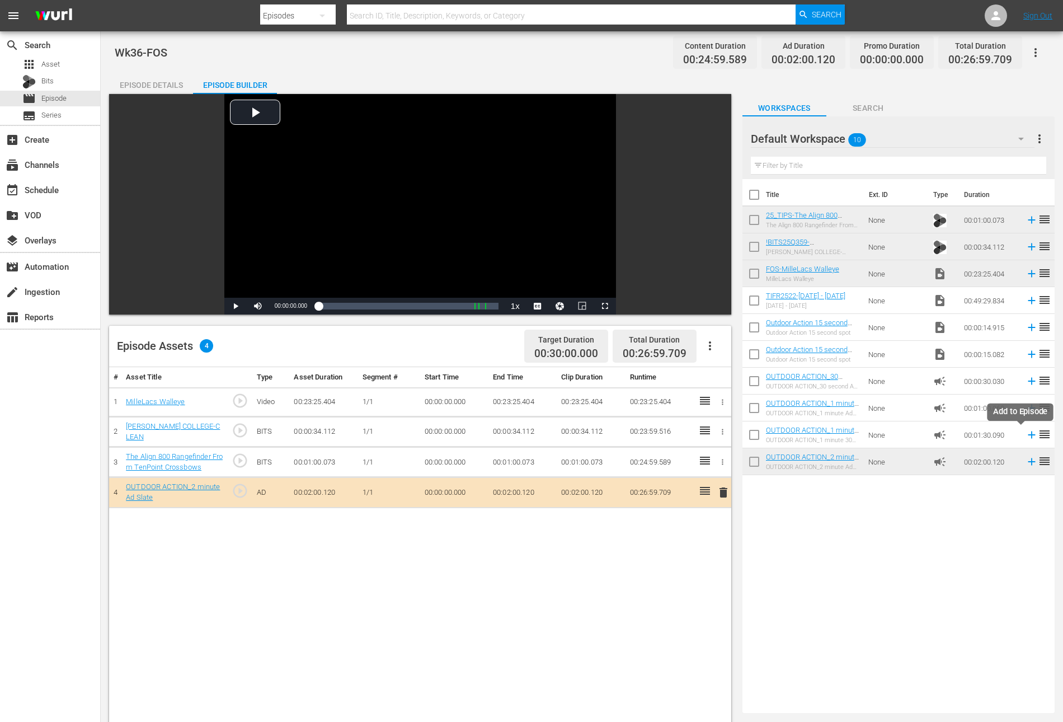
click at [1026, 435] on icon at bounding box center [1032, 435] width 12 height 12
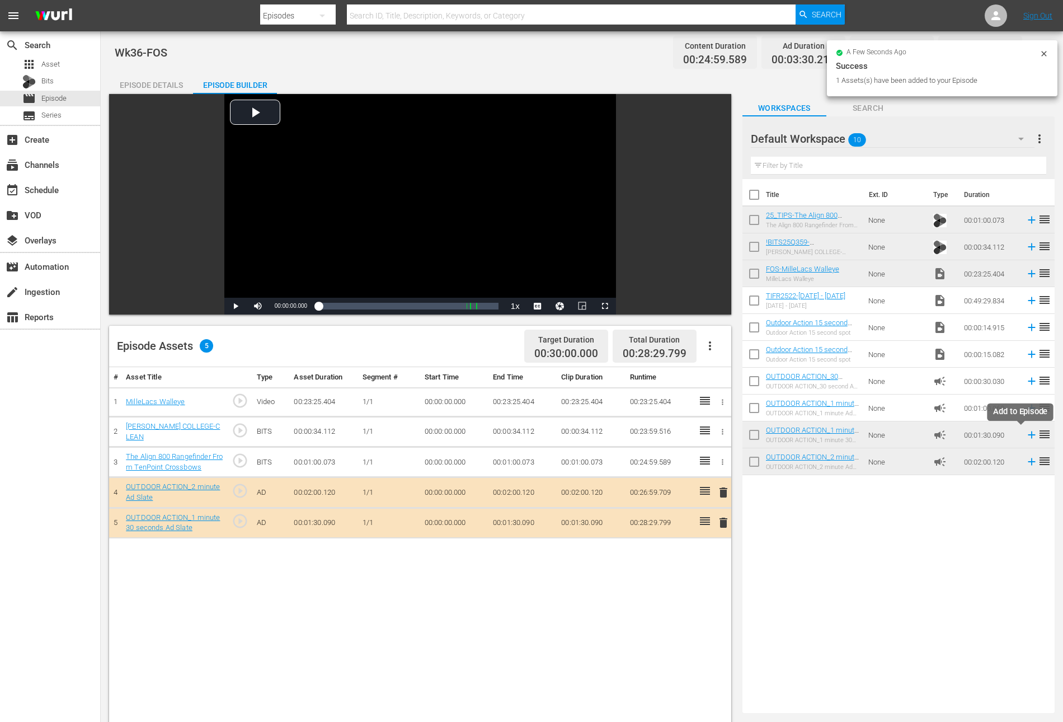
click at [1026, 432] on icon at bounding box center [1032, 435] width 12 height 12
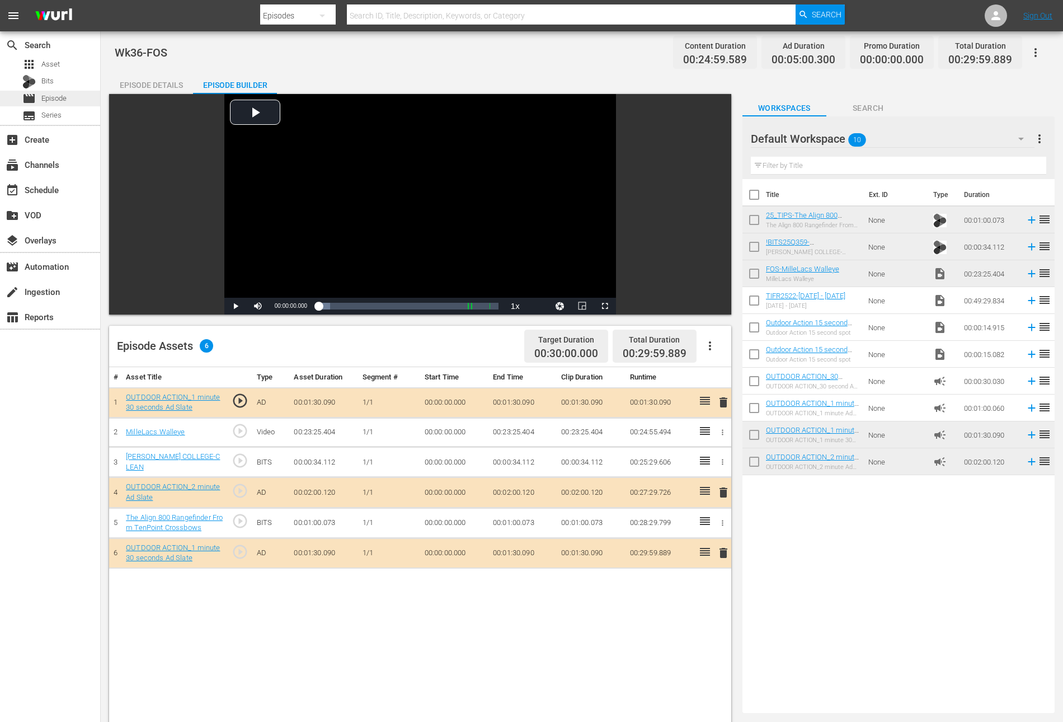
click at [58, 95] on span "Episode" at bounding box center [53, 98] width 25 height 11
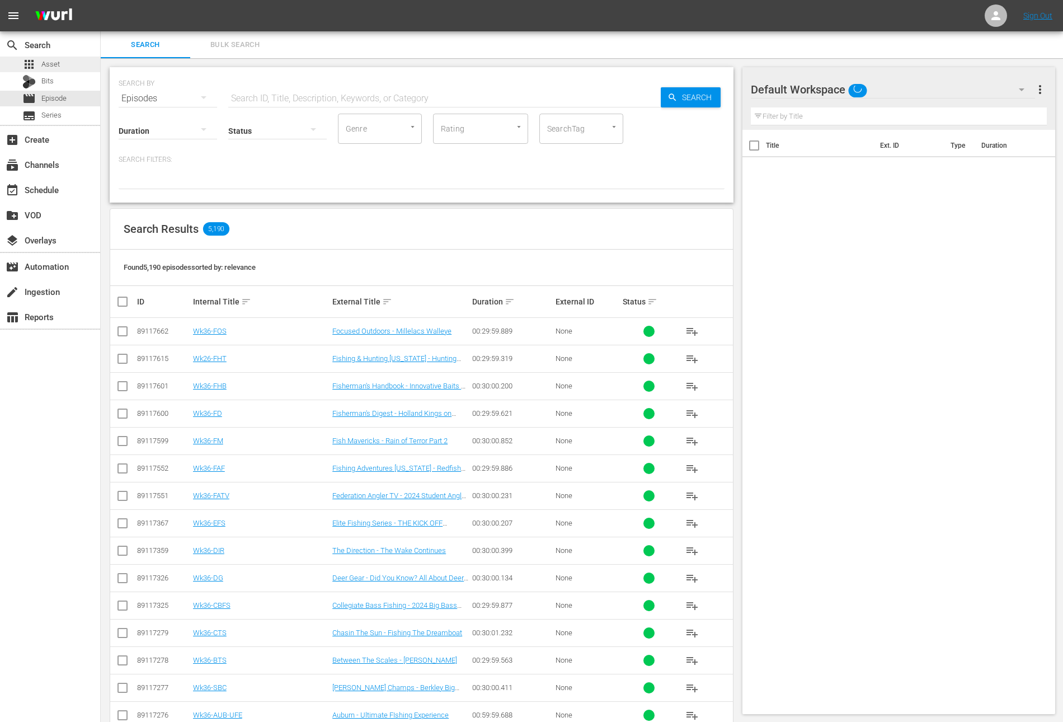
click at [57, 59] on span "Asset" at bounding box center [50, 64] width 18 height 11
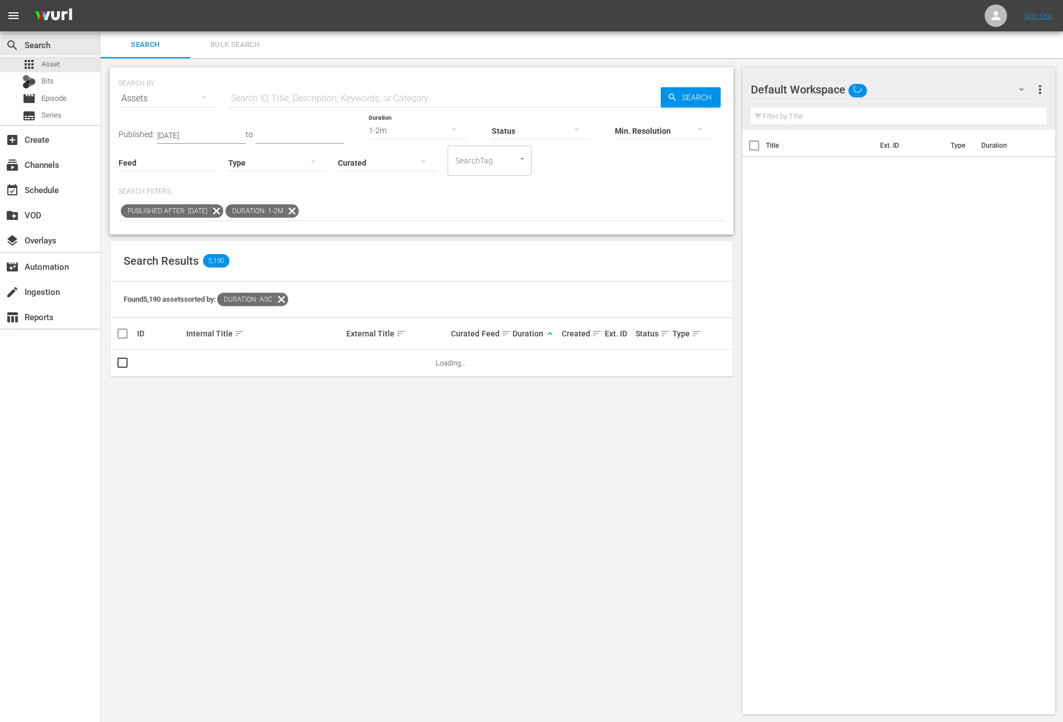
click at [224, 210] on icon at bounding box center [216, 211] width 15 height 15
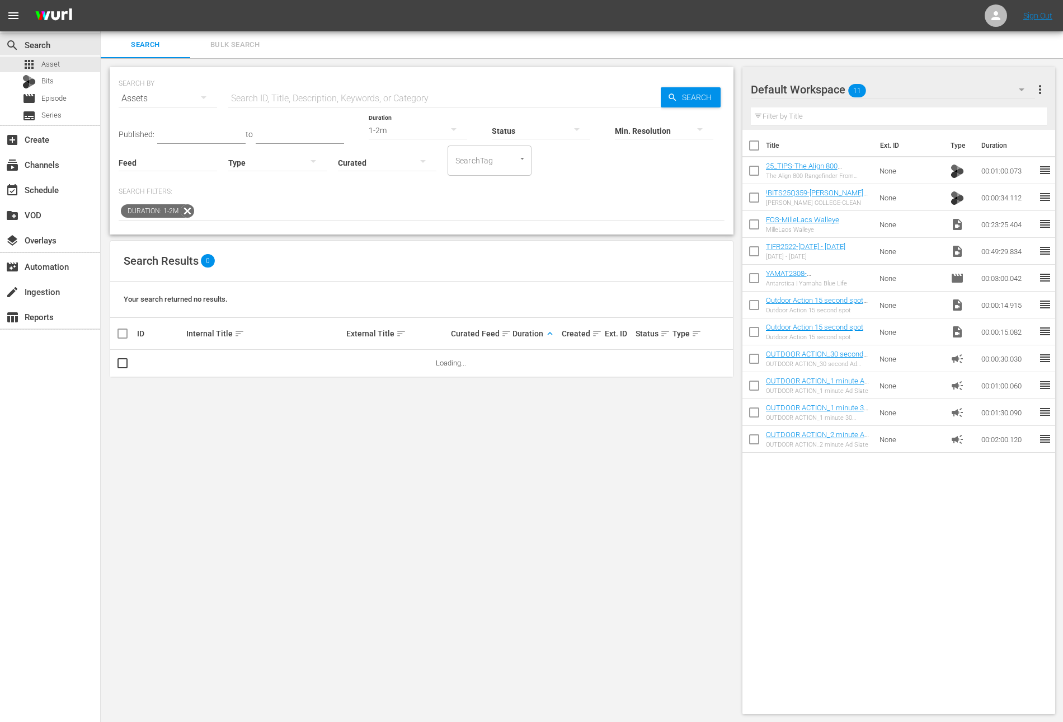
click at [185, 213] on icon at bounding box center [187, 211] width 15 height 15
click at [288, 90] on input "text" at bounding box center [444, 98] width 432 height 27
paste input "Fly Fishing the Trough Pt. 2"
type input "Fly Fishing the Trough Pt. 2"
click at [754, 171] on input "checkbox" at bounding box center [753, 172] width 23 height 23
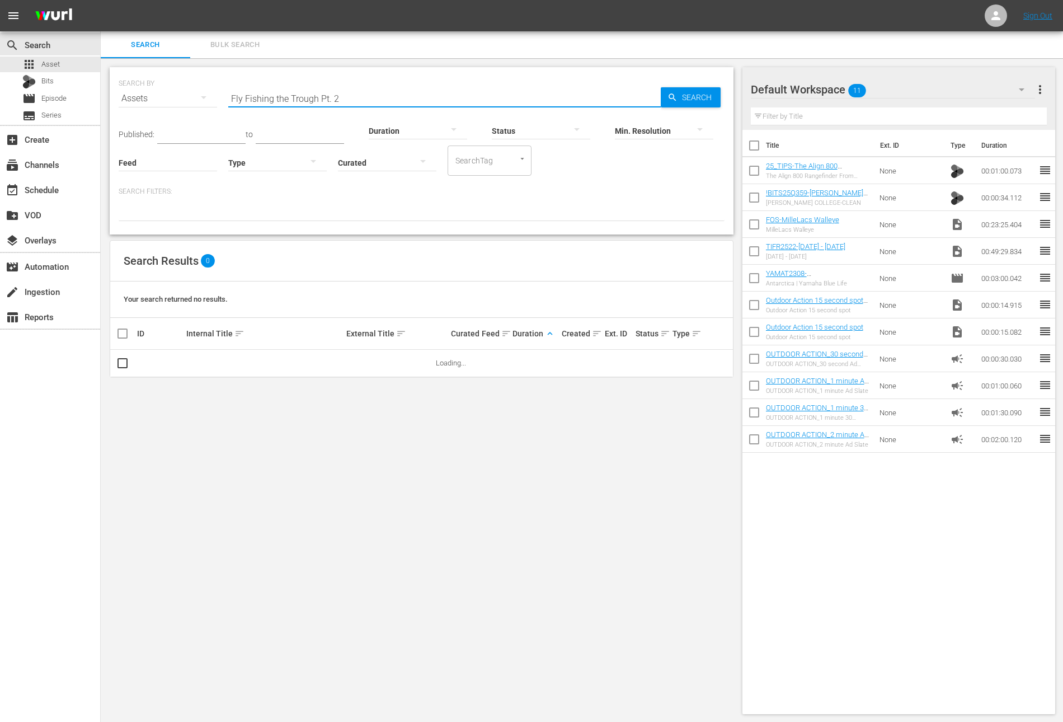
checkbox input "true"
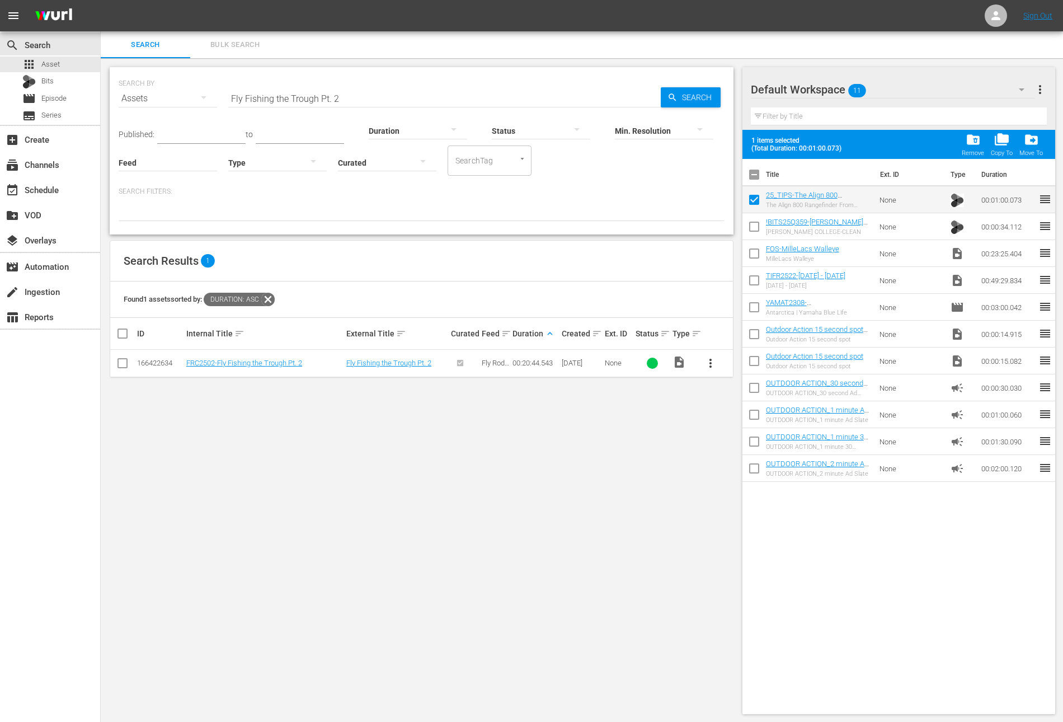
click at [755, 225] on input "checkbox" at bounding box center [753, 228] width 23 height 23
checkbox input "true"
click at [754, 248] on input "checkbox" at bounding box center [753, 255] width 23 height 23
checkbox input "true"
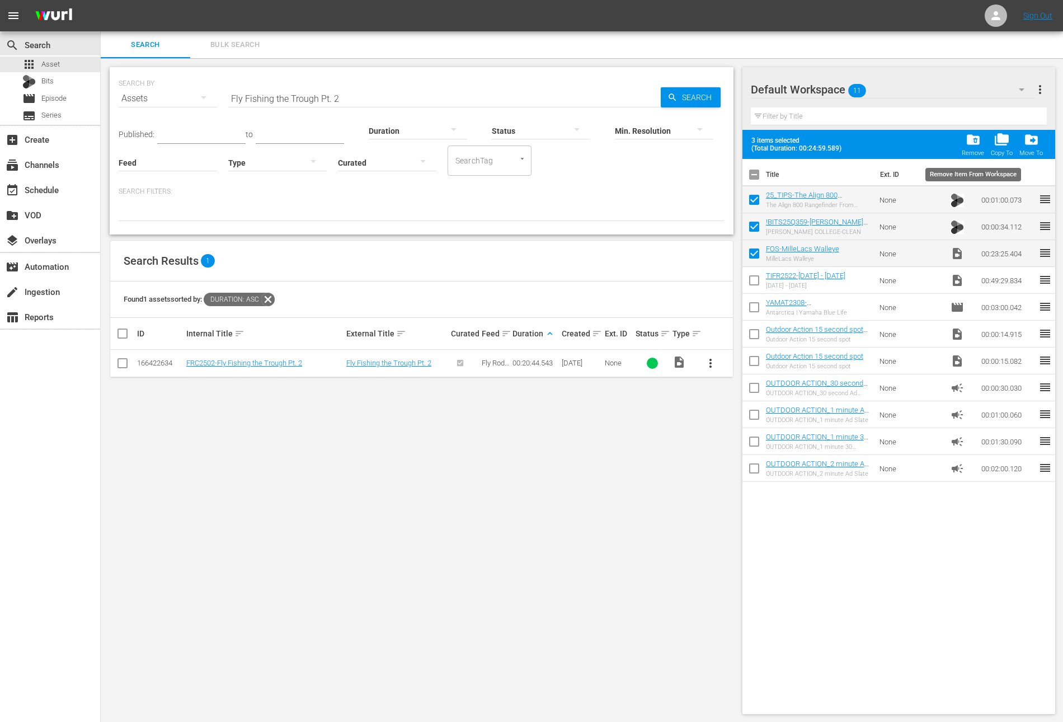
click at [975, 141] on span "folder_delete" at bounding box center [973, 139] width 15 height 15
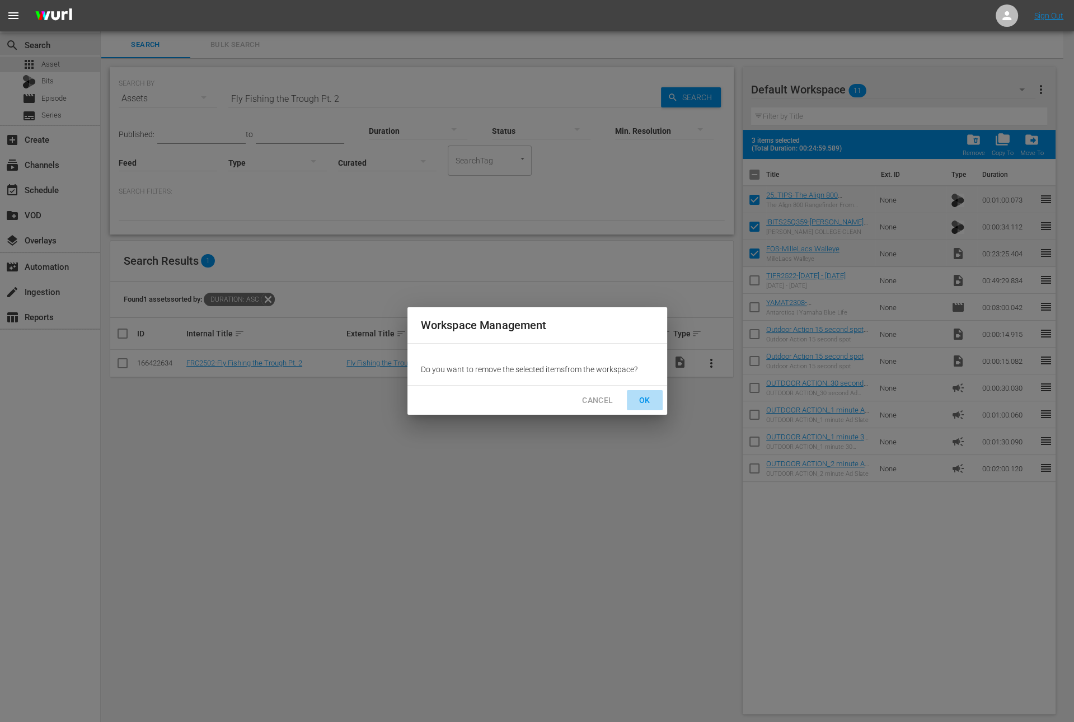
click at [632, 402] on button "OK" at bounding box center [645, 400] width 36 height 21
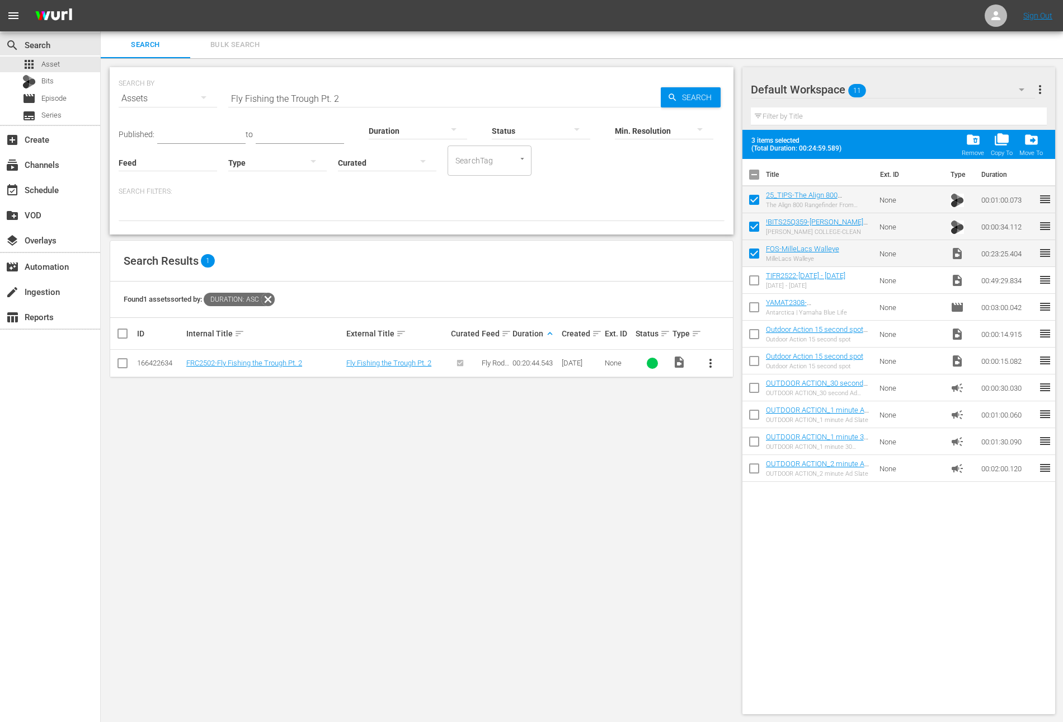
checkbox input "false"
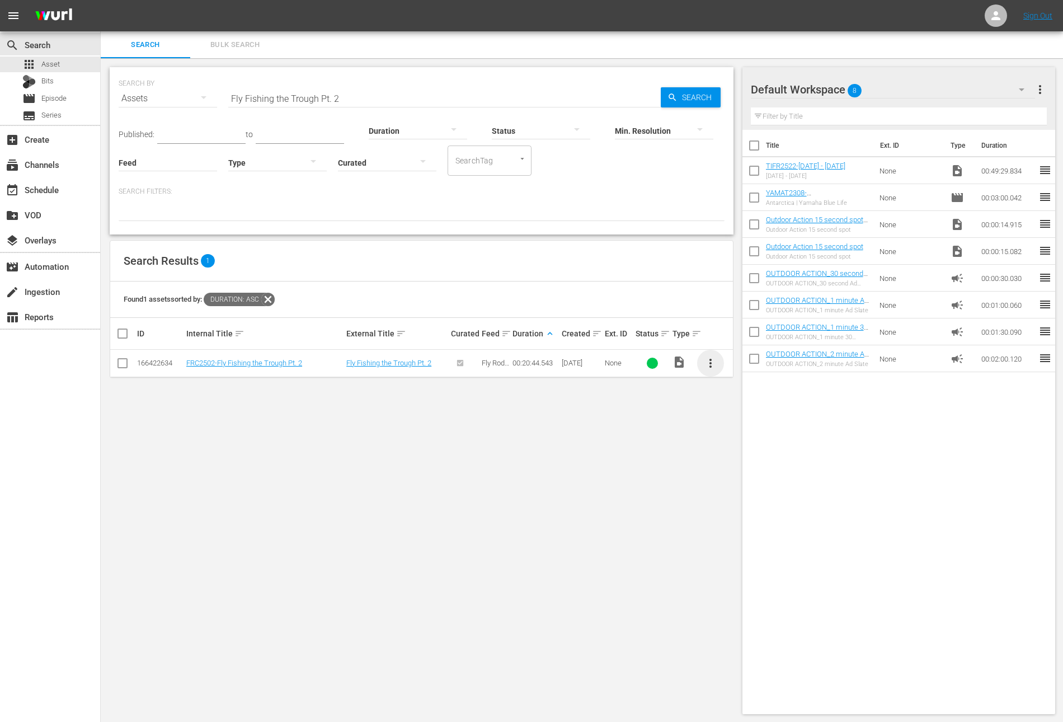
click at [714, 360] on span "more_vert" at bounding box center [710, 362] width 13 height 13
click at [758, 392] on div "Workspace" at bounding box center [771, 393] width 76 height 27
click at [358, 93] on input "Fly Fishing the Trough Pt. 2" at bounding box center [444, 98] width 432 height 27
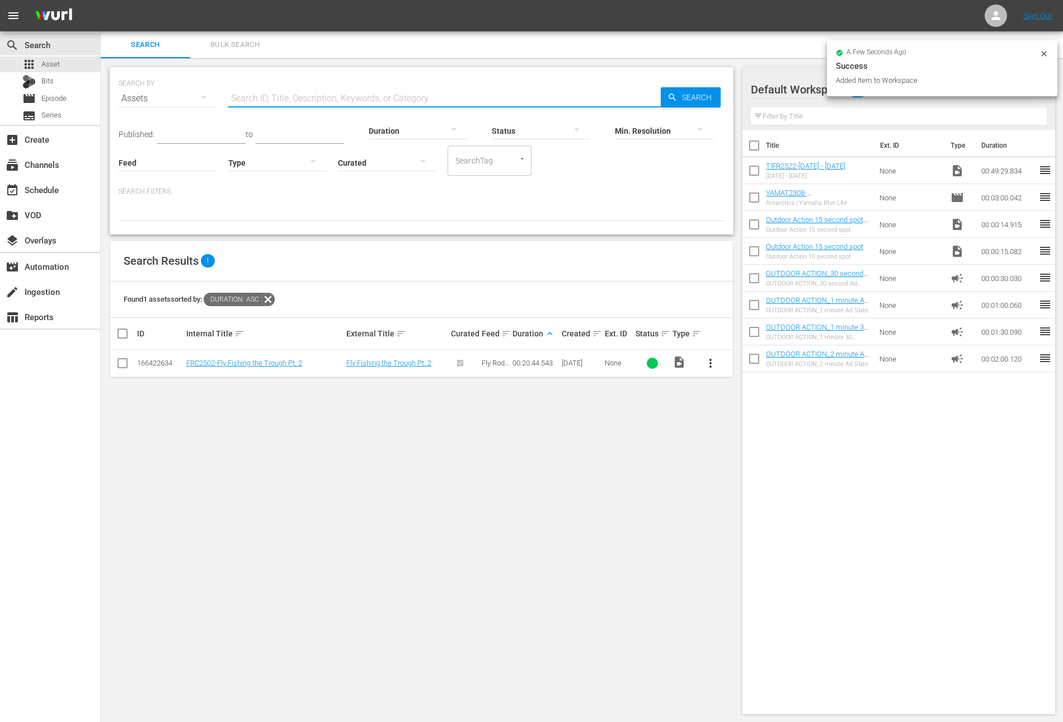
click at [413, 130] on div at bounding box center [418, 130] width 98 height 31
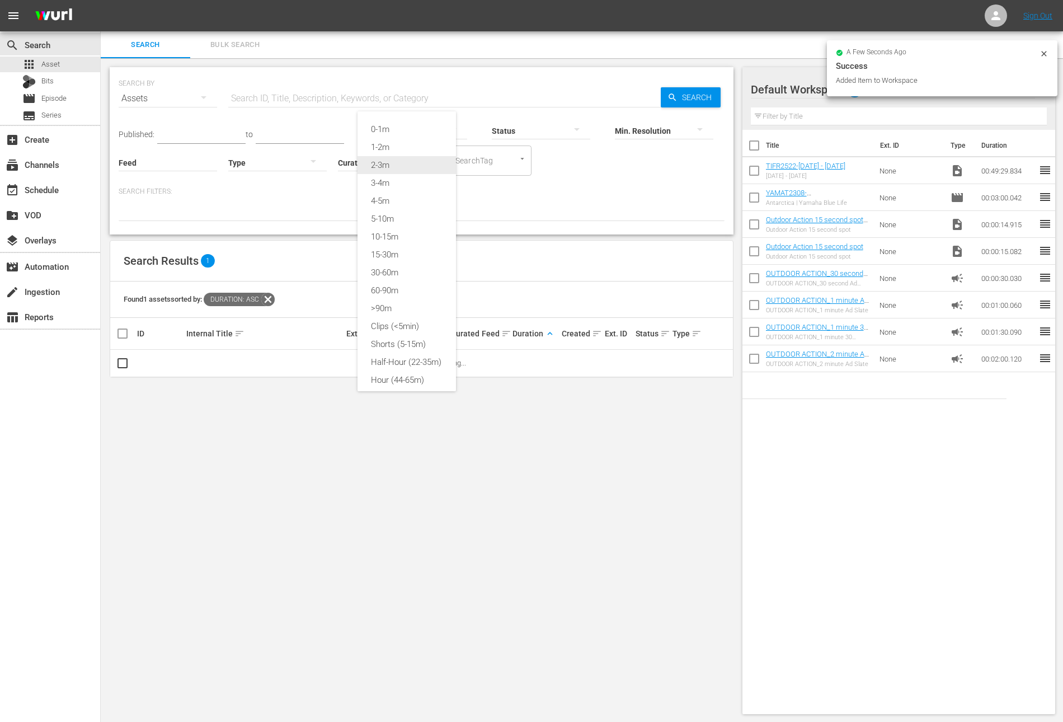
click at [398, 163] on div "2-3m" at bounding box center [407, 165] width 98 height 18
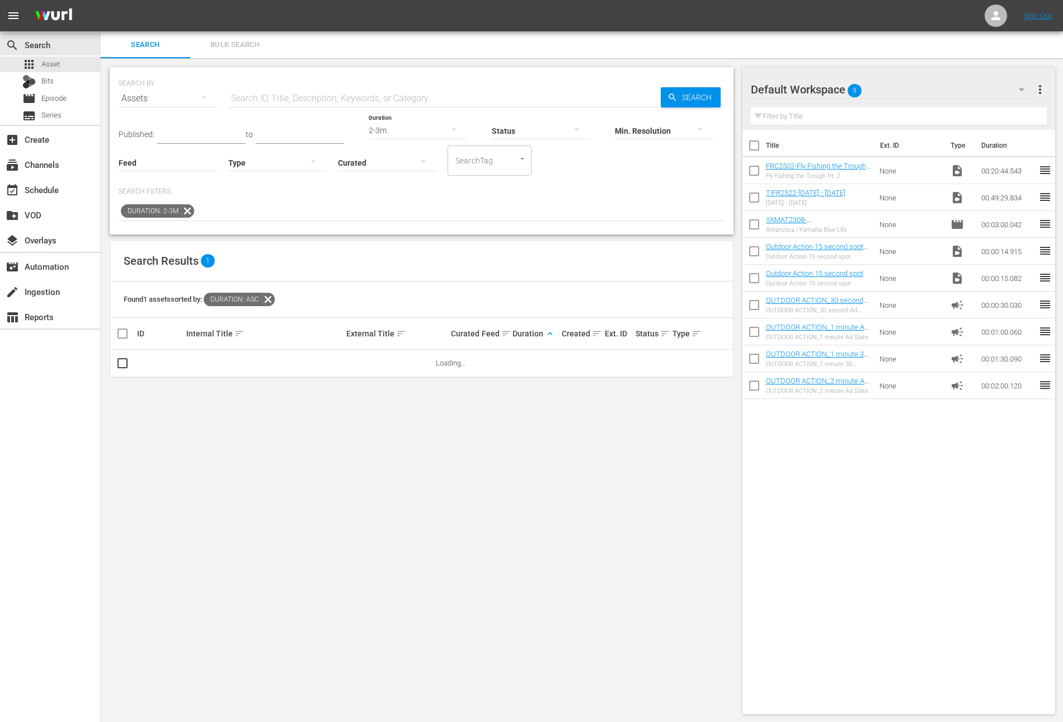
click at [203, 130] on input "text" at bounding box center [201, 135] width 88 height 17
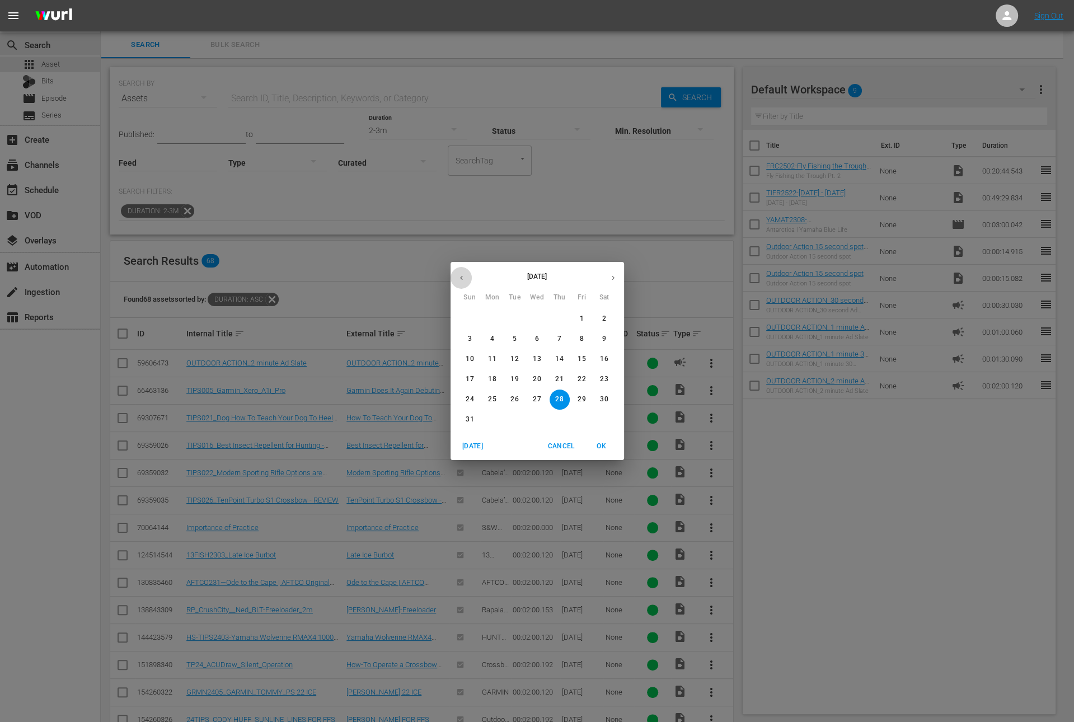
click at [457, 279] on icon "button" at bounding box center [461, 278] width 8 height 8
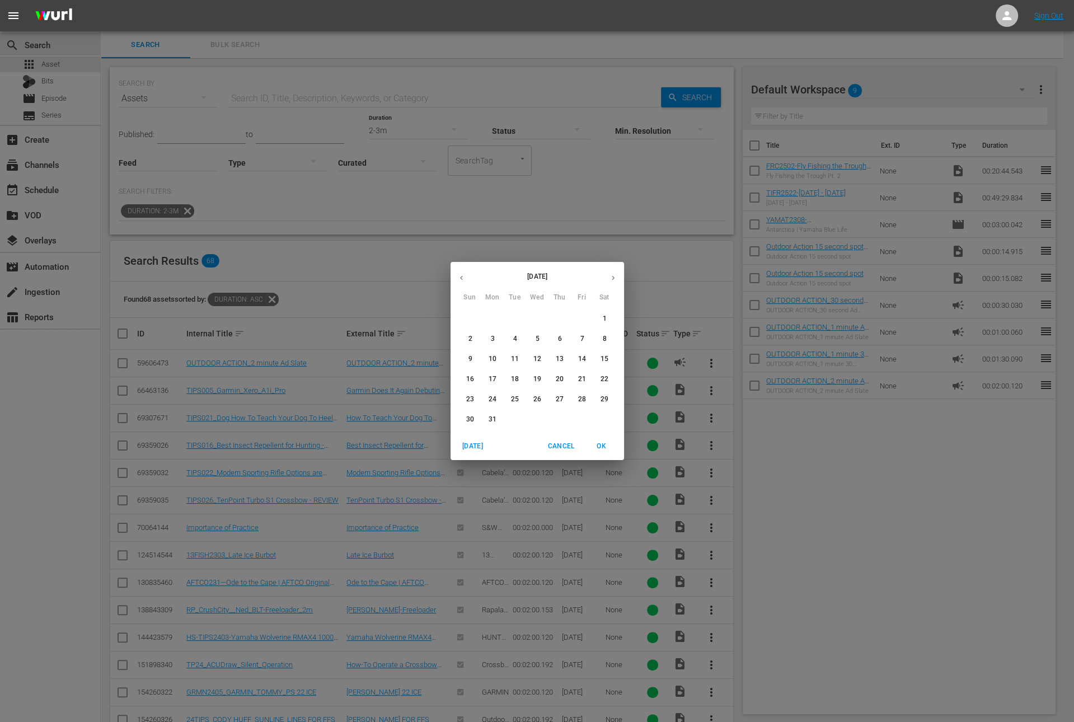
click at [457, 279] on icon "button" at bounding box center [461, 278] width 8 height 8
click at [538, 319] on p "1" at bounding box center [537, 319] width 4 height 10
type input "[DATE]"
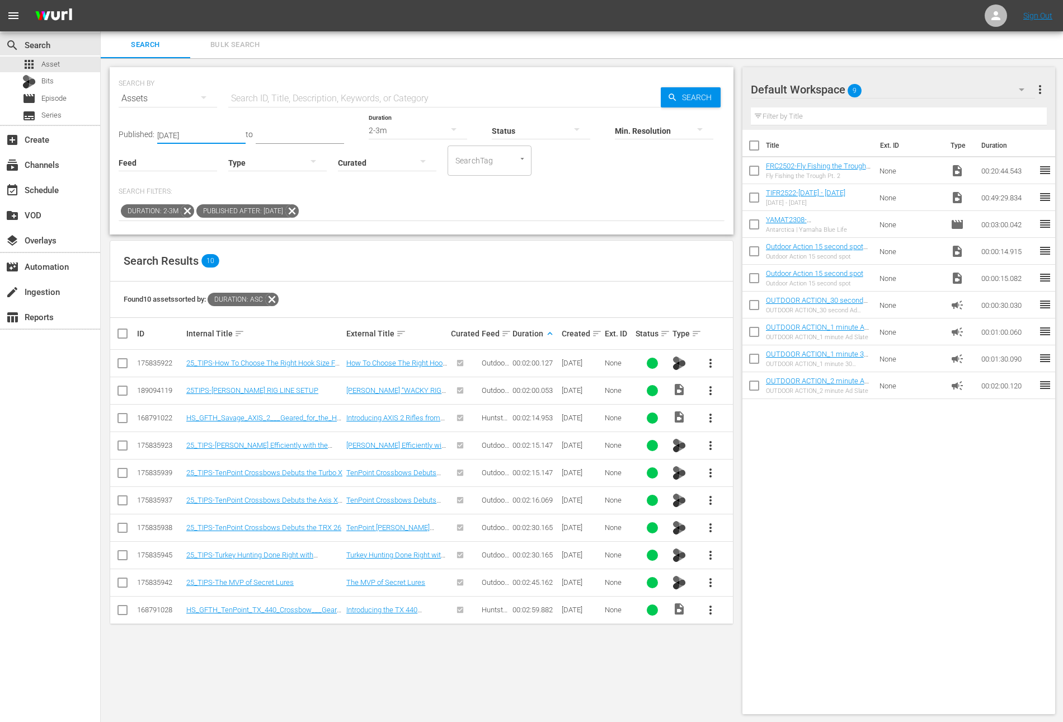
click at [712, 414] on span "more_vert" at bounding box center [710, 417] width 13 height 13
click at [764, 443] on div "Workspace" at bounding box center [771, 448] width 76 height 27
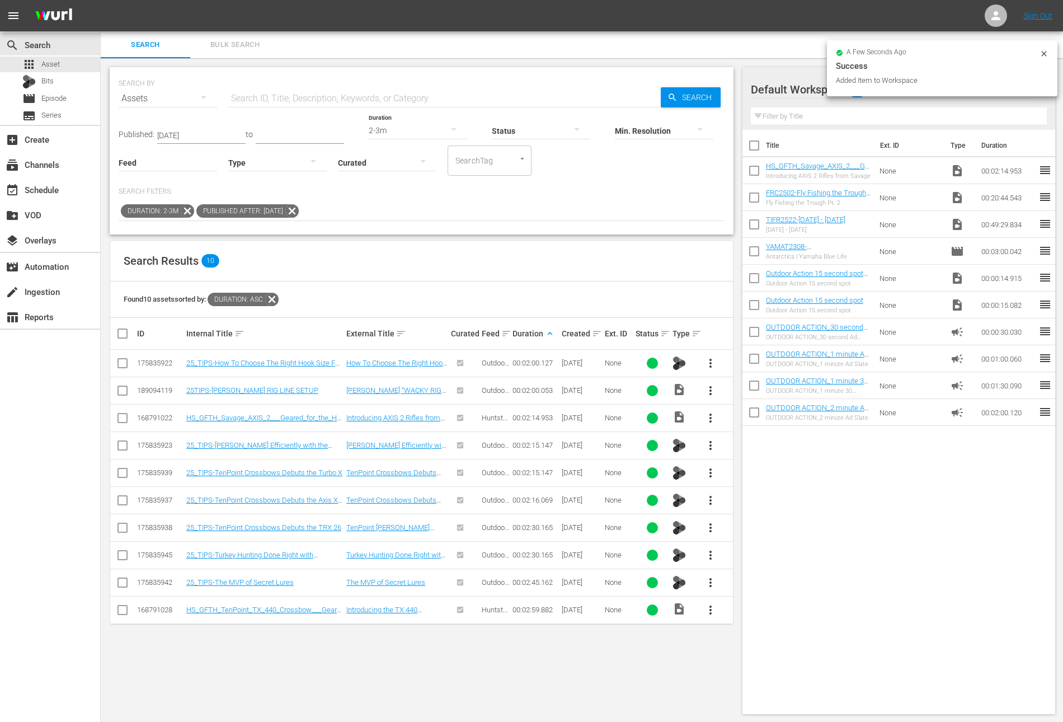
click at [750, 200] on input "checkbox" at bounding box center [753, 199] width 23 height 23
checkbox input "true"
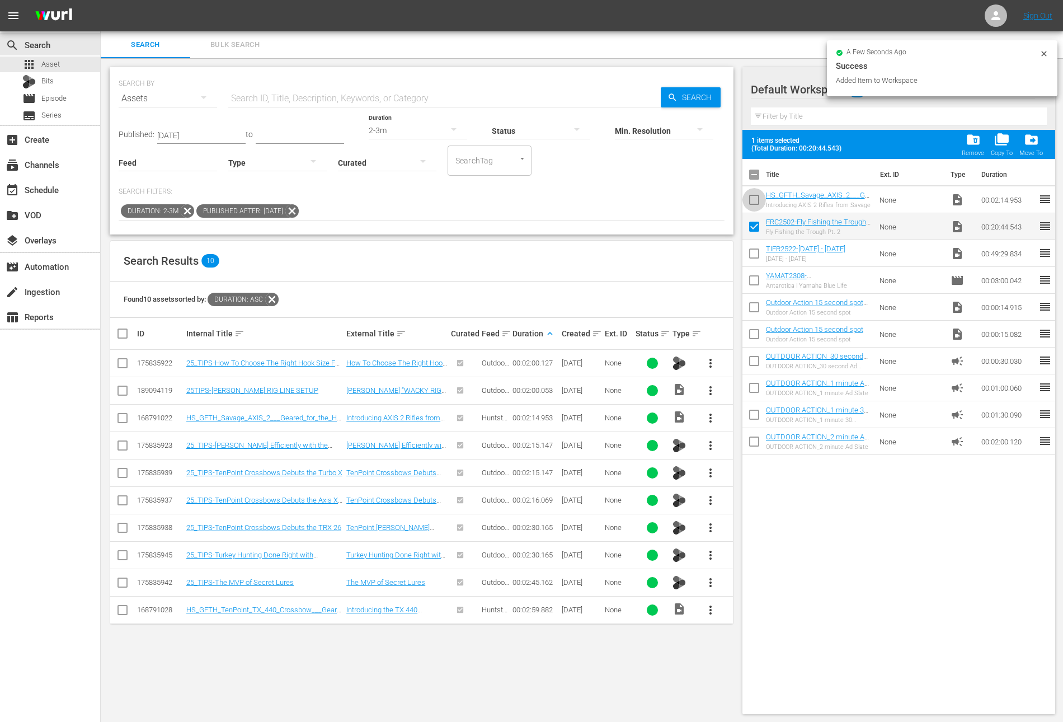
click at [750, 200] on input "checkbox" at bounding box center [753, 201] width 23 height 23
checkbox input "true"
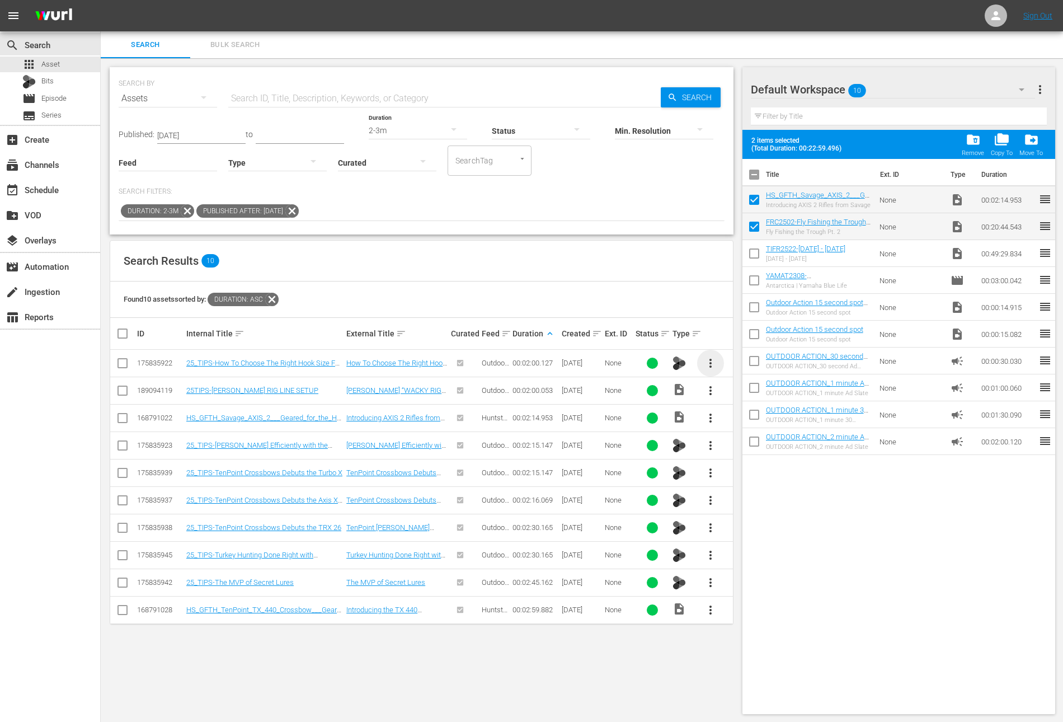
click at [712, 363] on span "more_vert" at bounding box center [710, 362] width 13 height 13
click at [758, 385] on div "Workspace" at bounding box center [771, 393] width 76 height 27
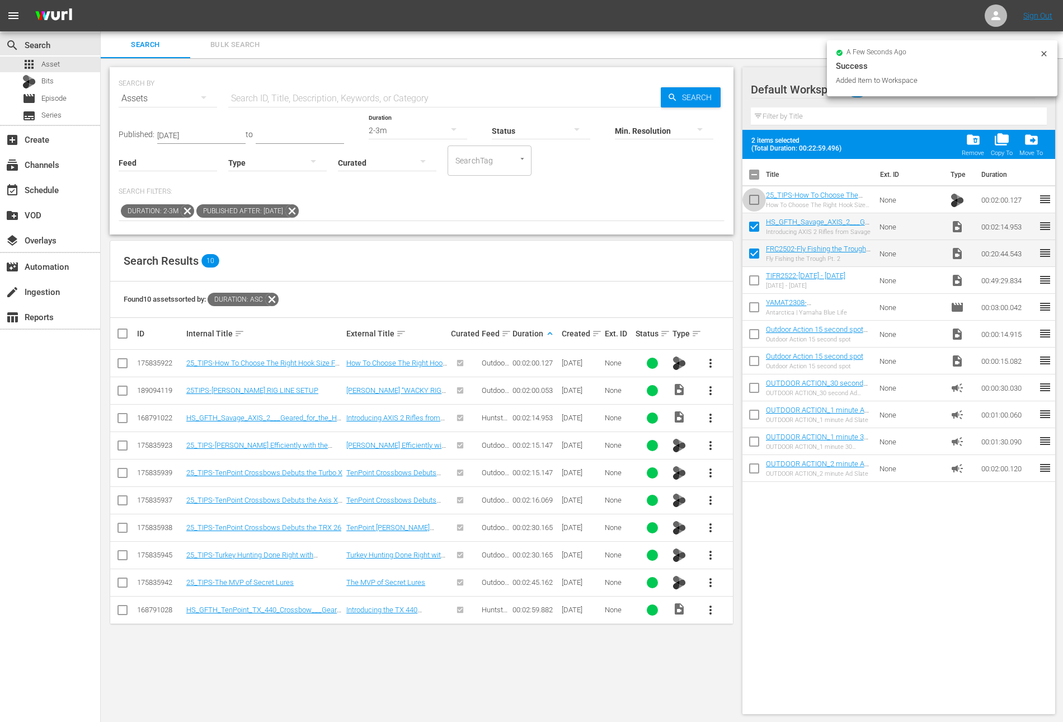
click at [753, 196] on input "checkbox" at bounding box center [753, 201] width 23 height 23
checkbox input "true"
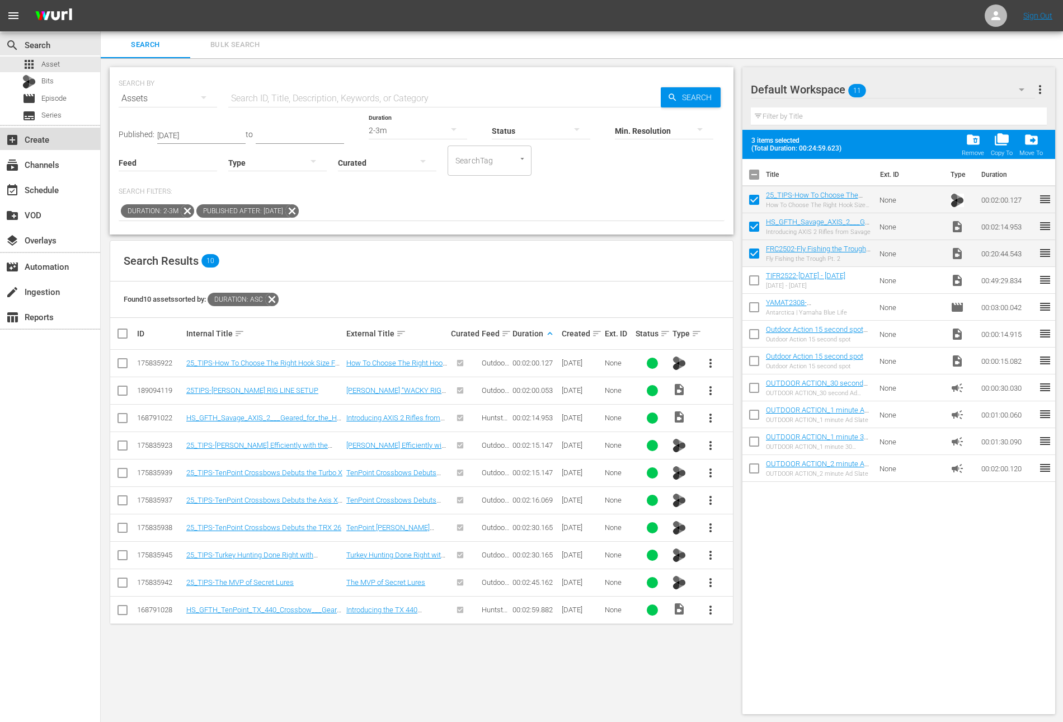
click at [41, 129] on div "add_box Create" at bounding box center [50, 139] width 100 height 22
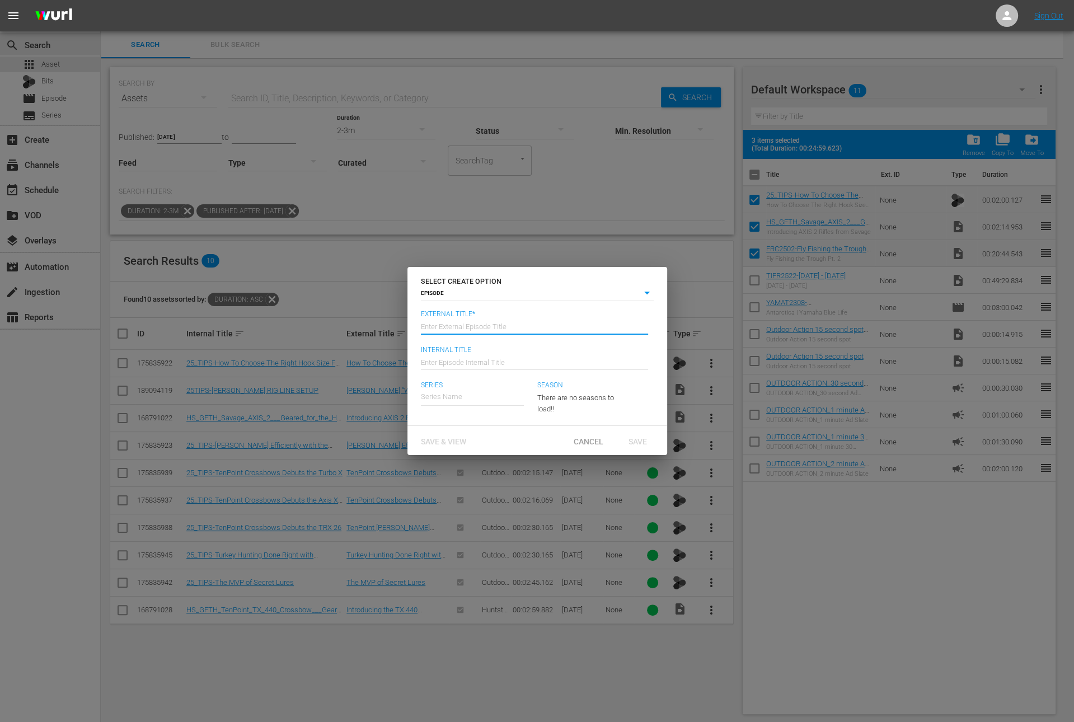
click at [500, 328] on input "text" at bounding box center [534, 325] width 227 height 27
paste input "Fly Fishing the Trough Pt. 2"
type input "Fly Rod Chronicles - Fly Fishing the Trough Pt. 2"
type input "Wk36-FRC"
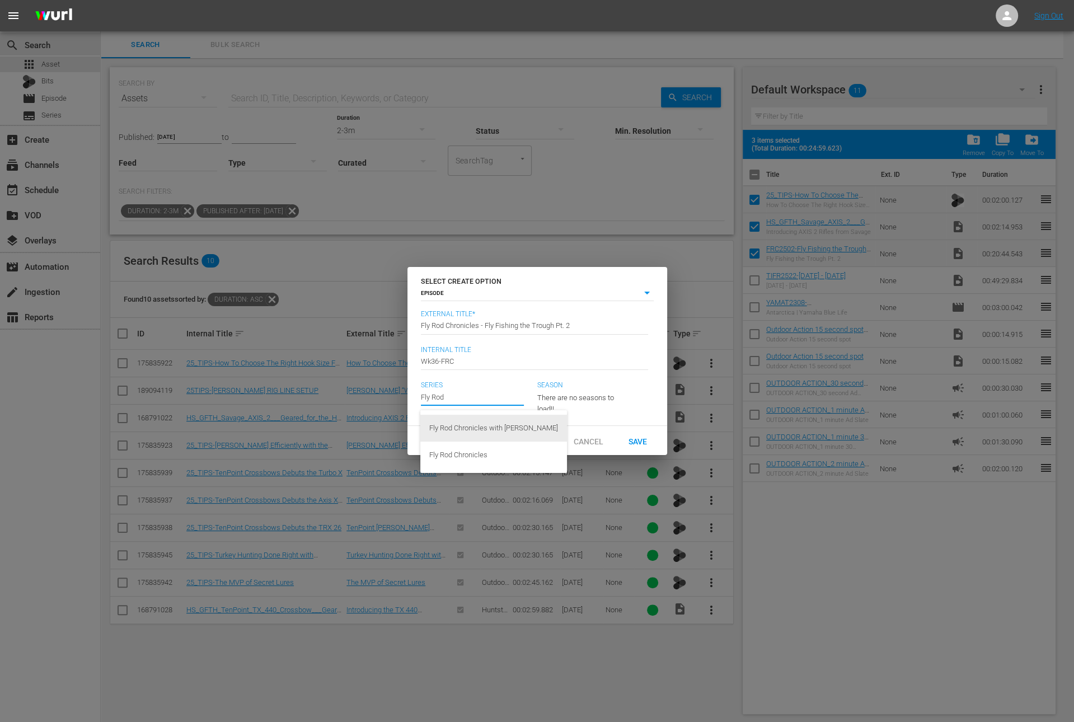
click at [482, 434] on div "Fly Rod Chronicles with Curtis Fleming" at bounding box center [493, 428] width 129 height 27
type input "Fly Rod Chronicles with Curtis Fleming"
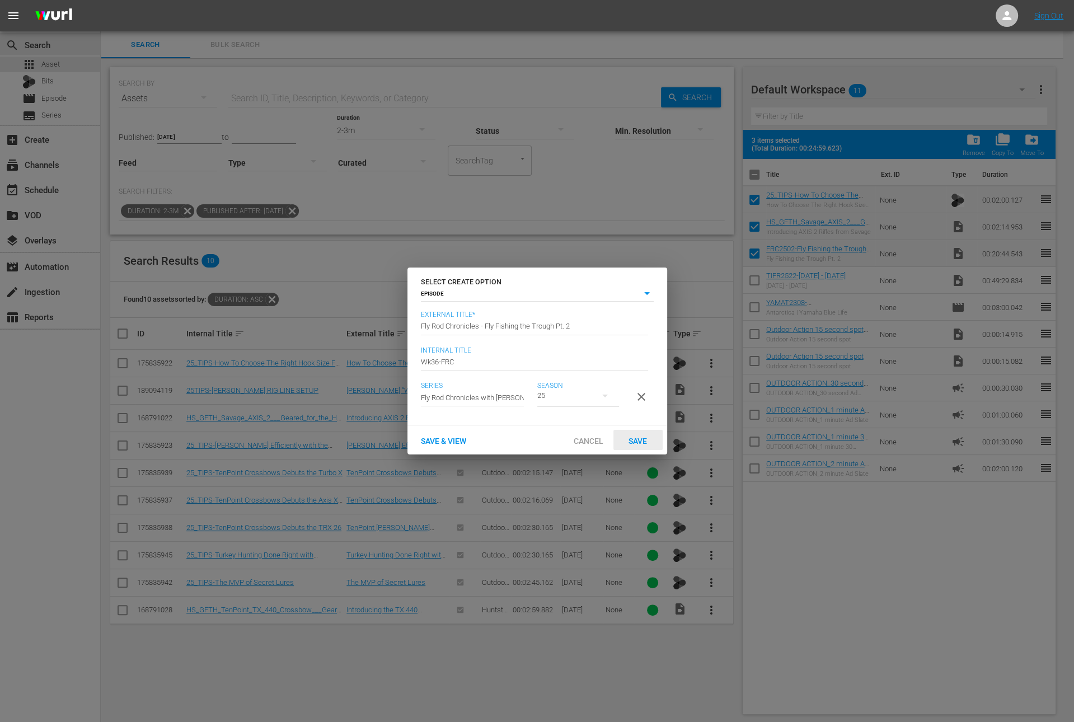
click at [640, 444] on span "Save" at bounding box center [637, 440] width 36 height 9
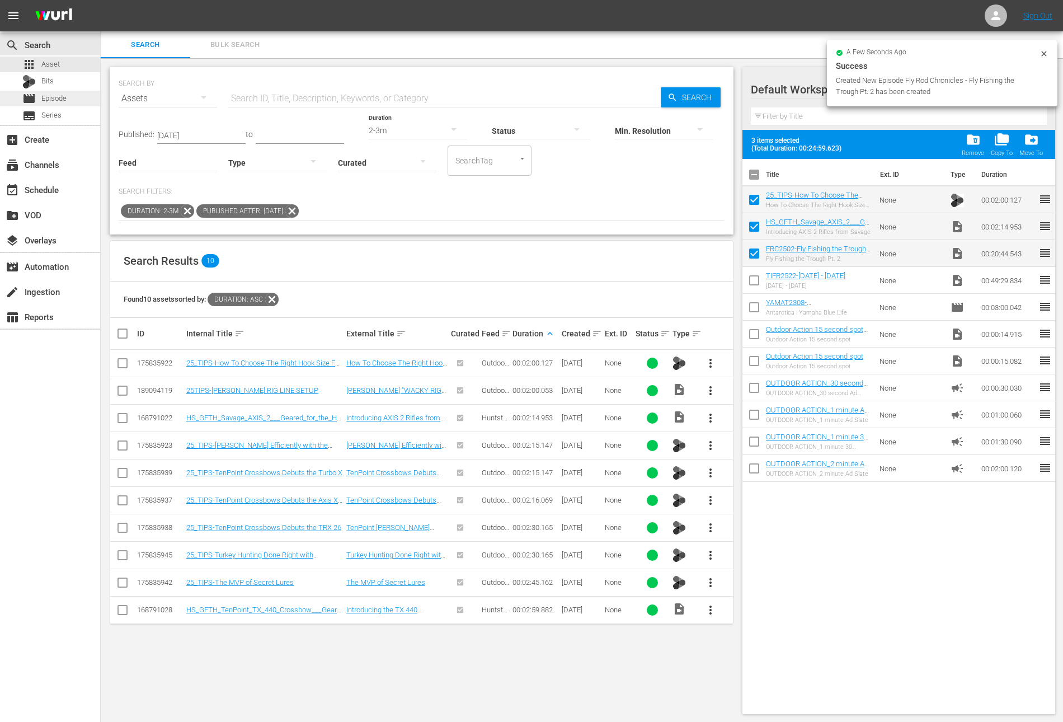
click at [61, 98] on span "Episode" at bounding box center [53, 98] width 25 height 11
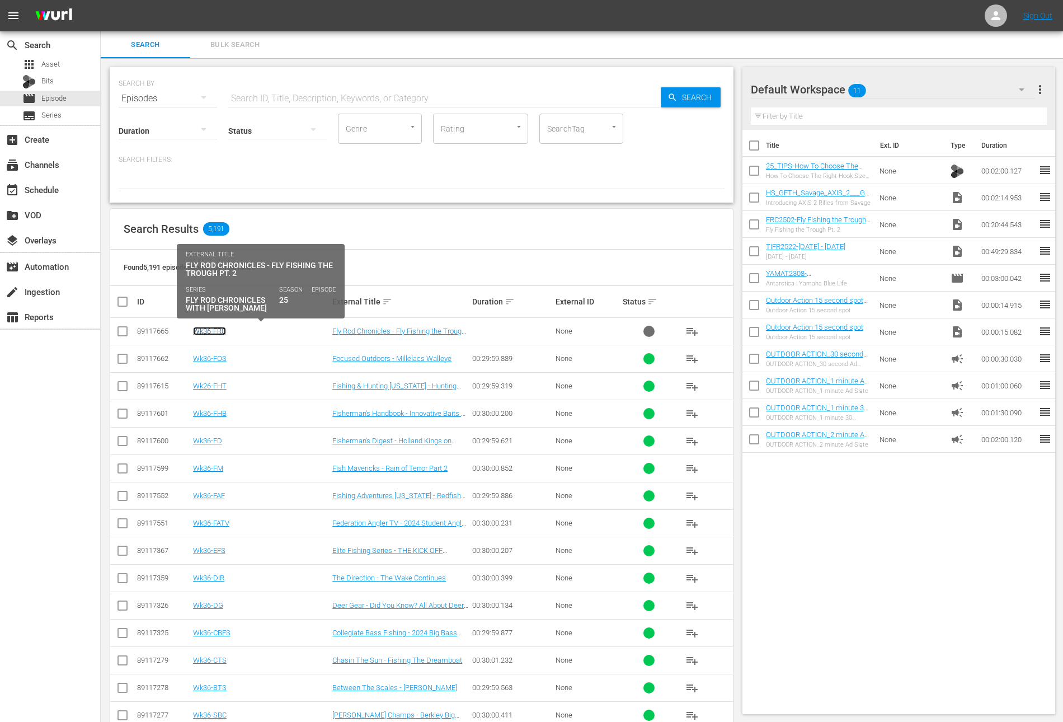
click at [210, 332] on link "Wk36-FRC" at bounding box center [209, 331] width 33 height 8
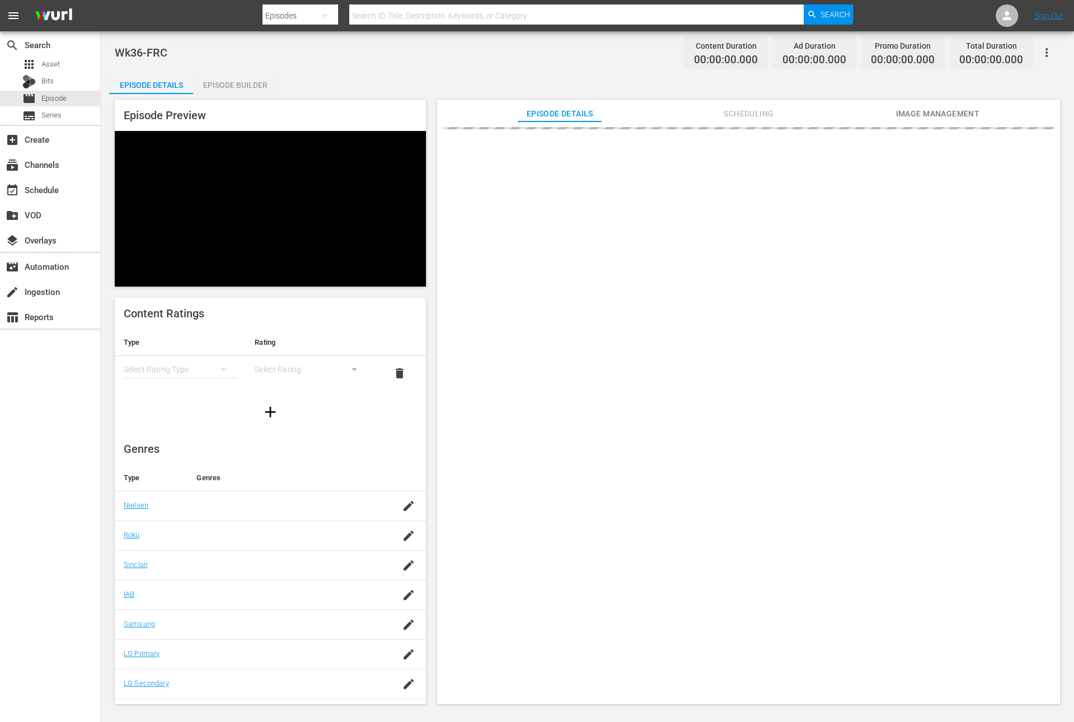
click at [251, 87] on div "Episode Builder" at bounding box center [235, 85] width 84 height 27
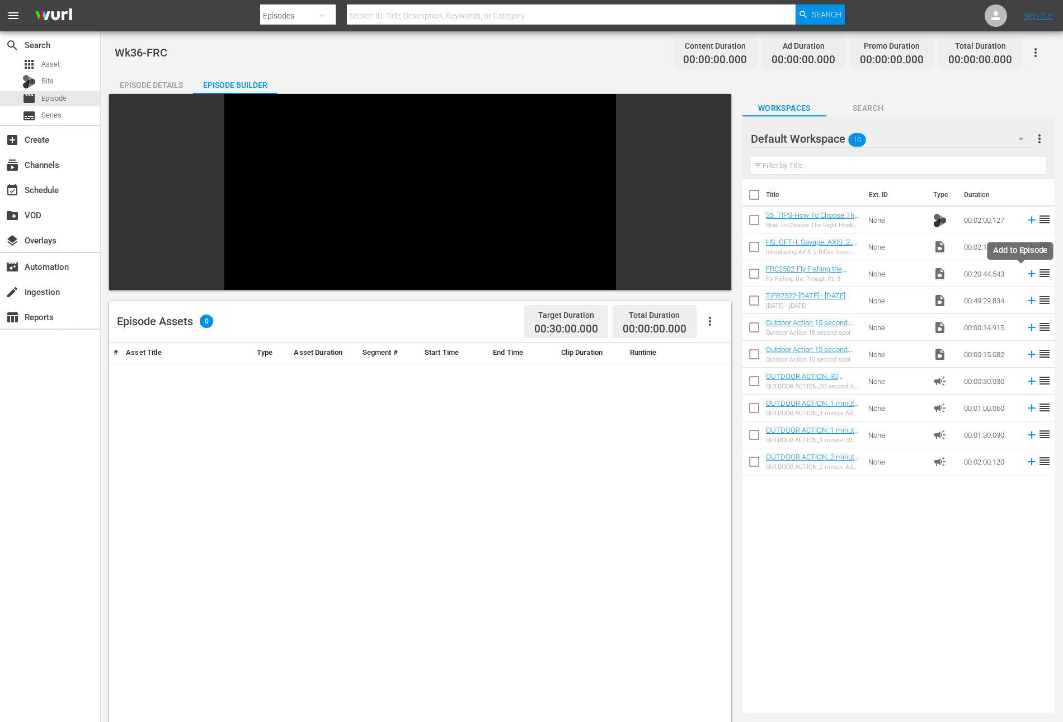
click at [1026, 269] on icon at bounding box center [1032, 273] width 12 height 12
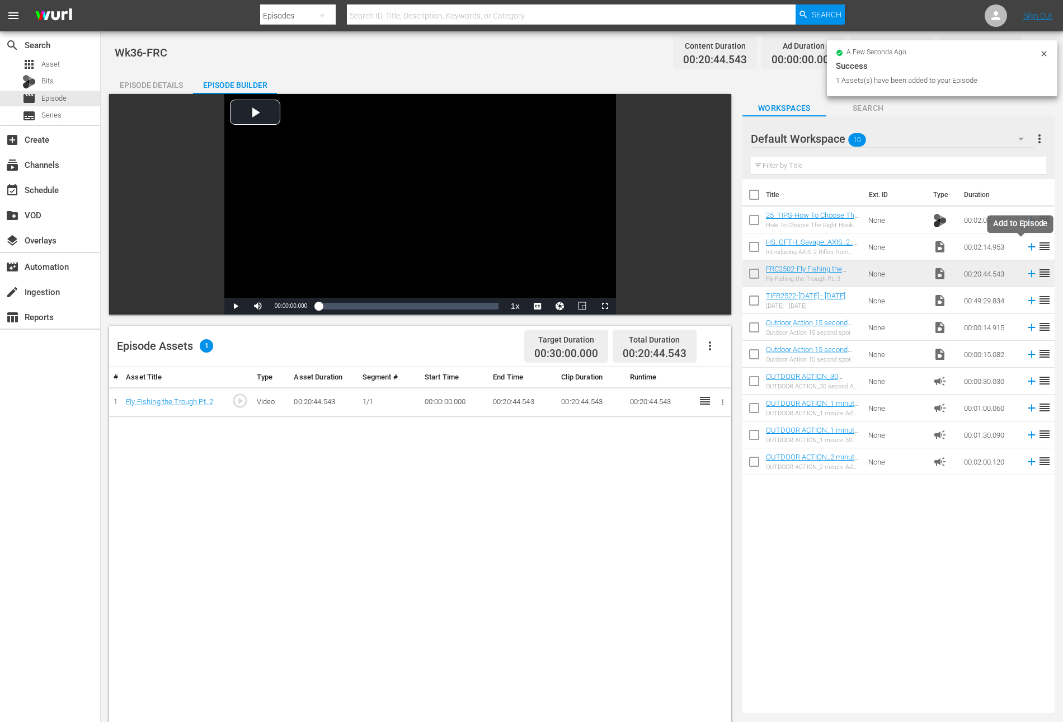
click at [1026, 244] on icon at bounding box center [1032, 247] width 12 height 12
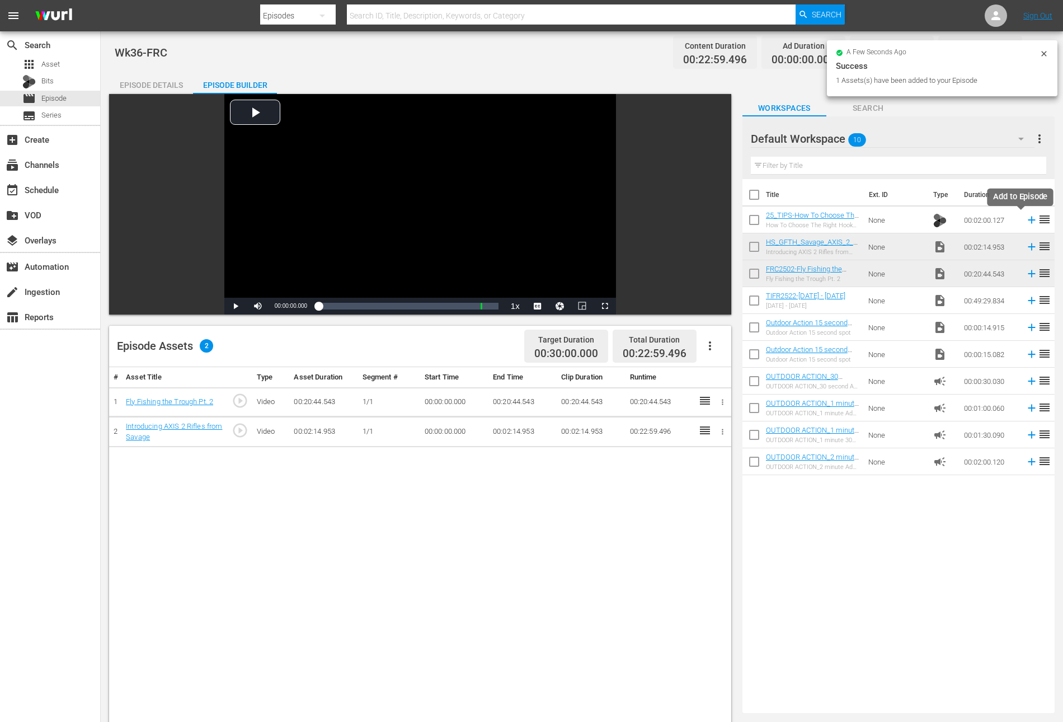
click at [1028, 220] on icon at bounding box center [1031, 220] width 7 height 7
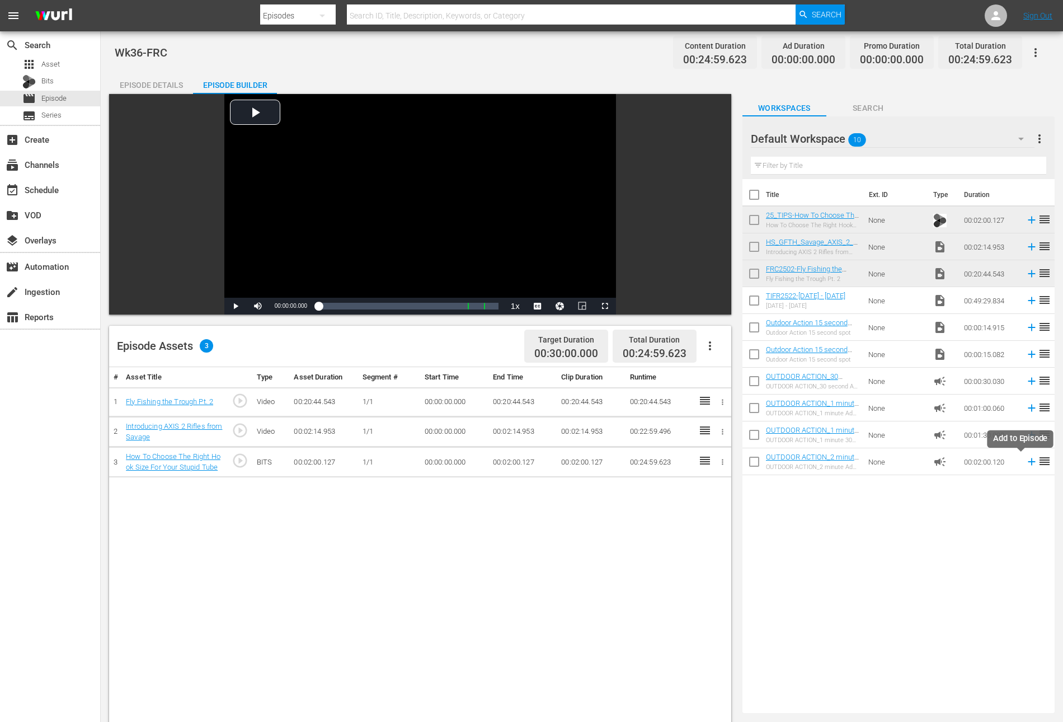
click at [1026, 463] on icon at bounding box center [1032, 461] width 12 height 12
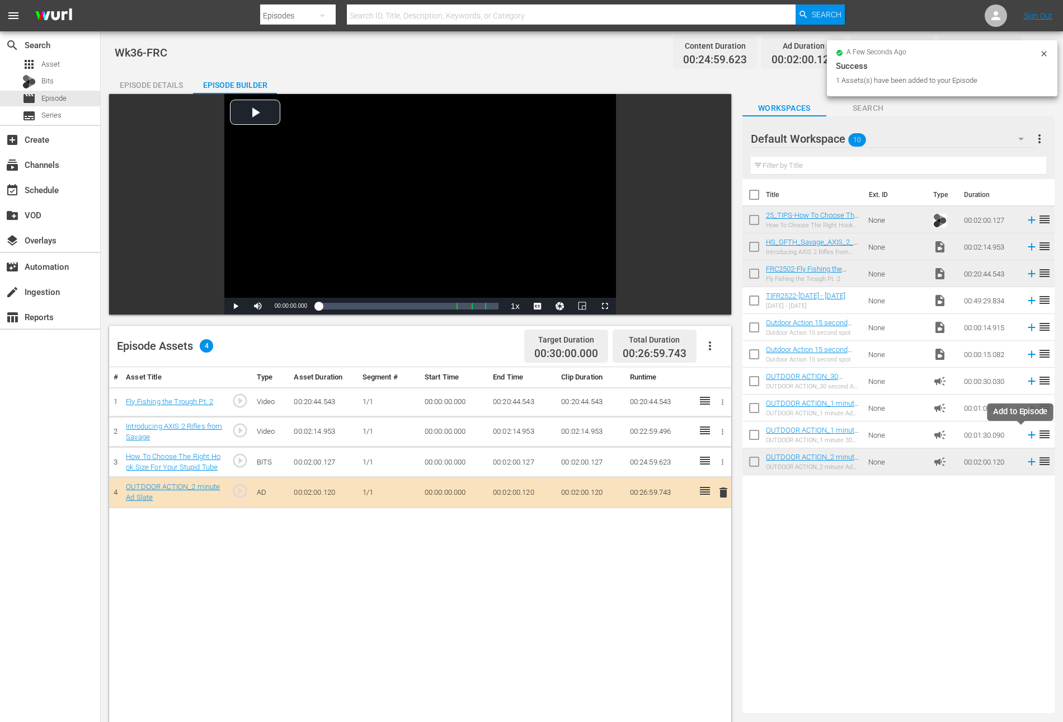
click at [1026, 436] on icon at bounding box center [1032, 435] width 12 height 12
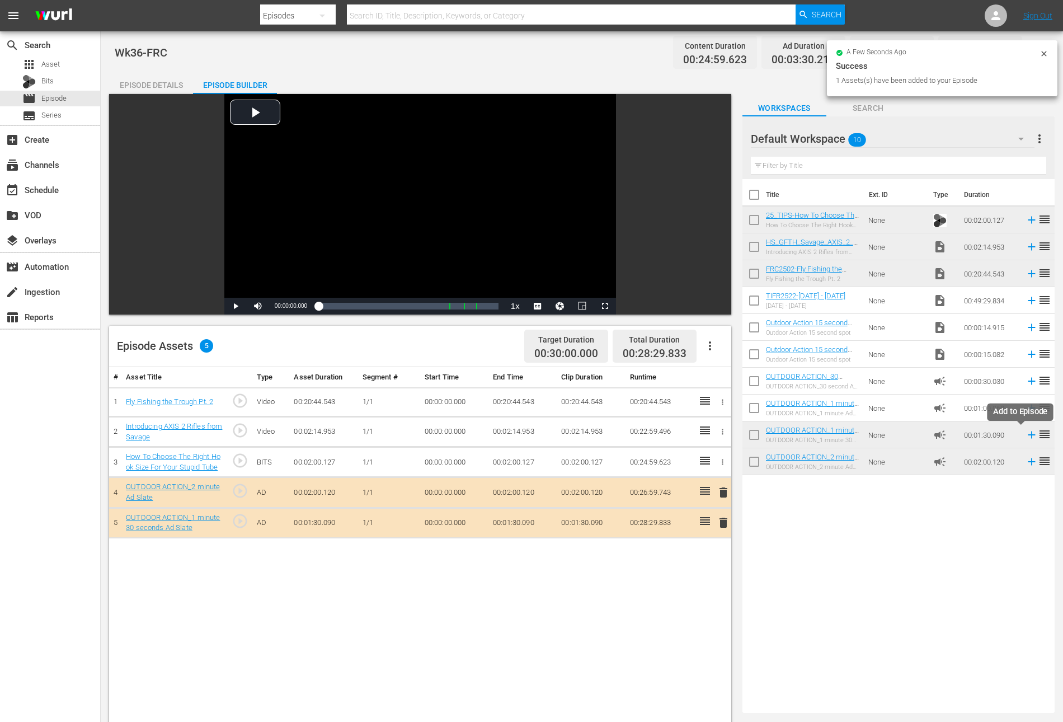
click at [1028, 432] on icon at bounding box center [1031, 434] width 7 height 7
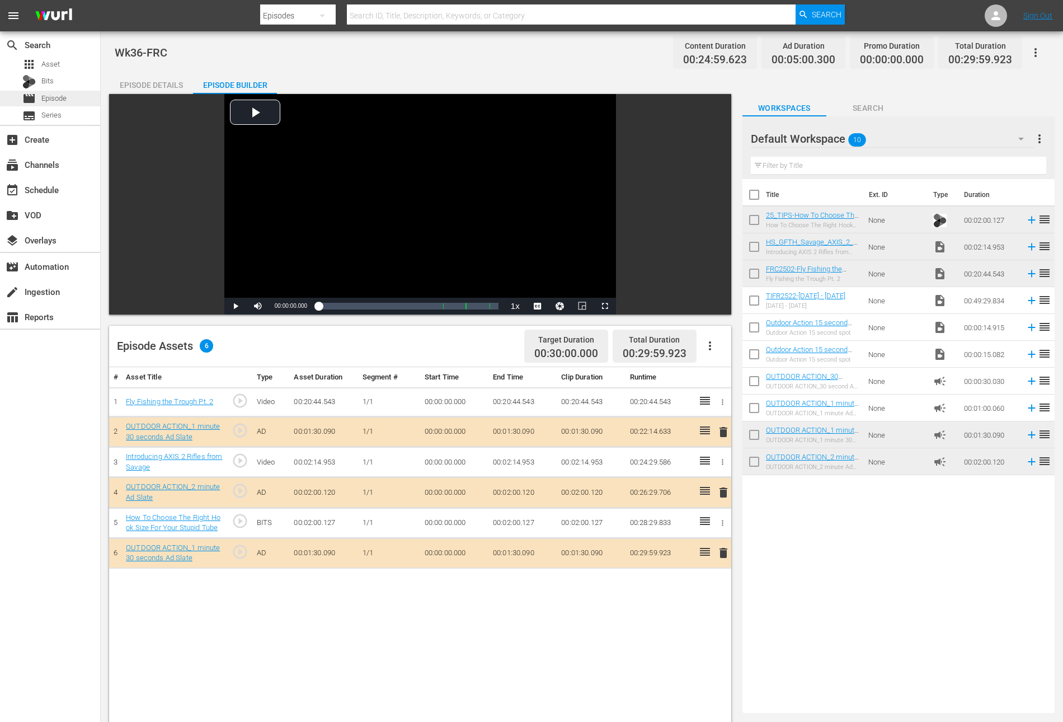
click at [61, 97] on span "Episode" at bounding box center [53, 98] width 25 height 11
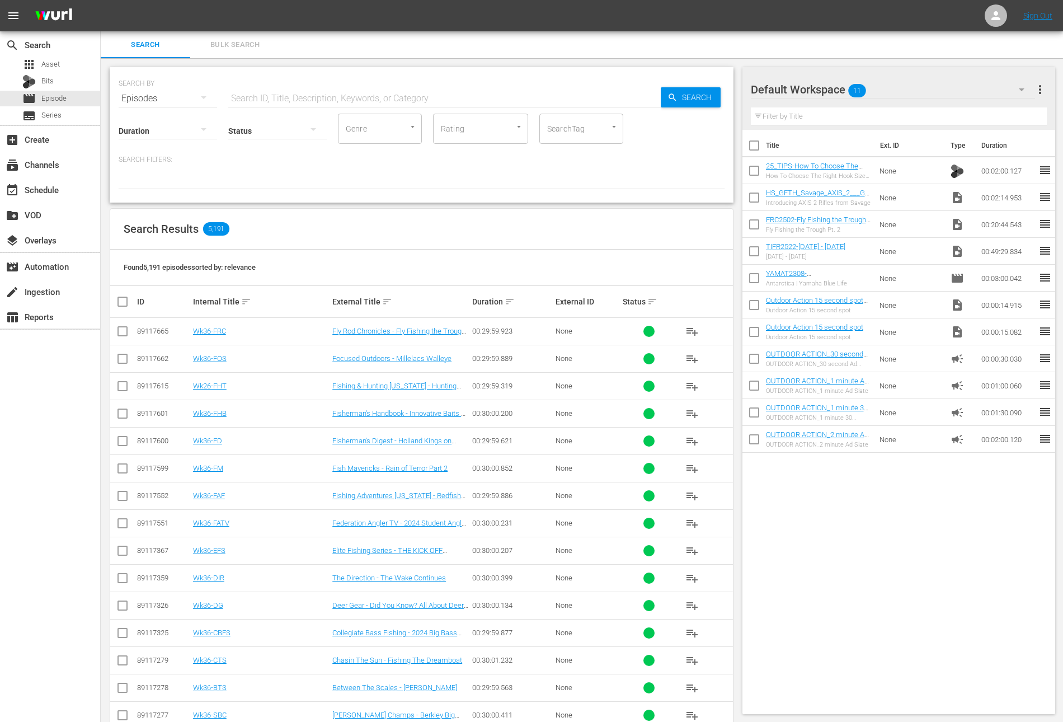
click at [747, 172] on input "checkbox" at bounding box center [753, 172] width 23 height 23
checkbox input "true"
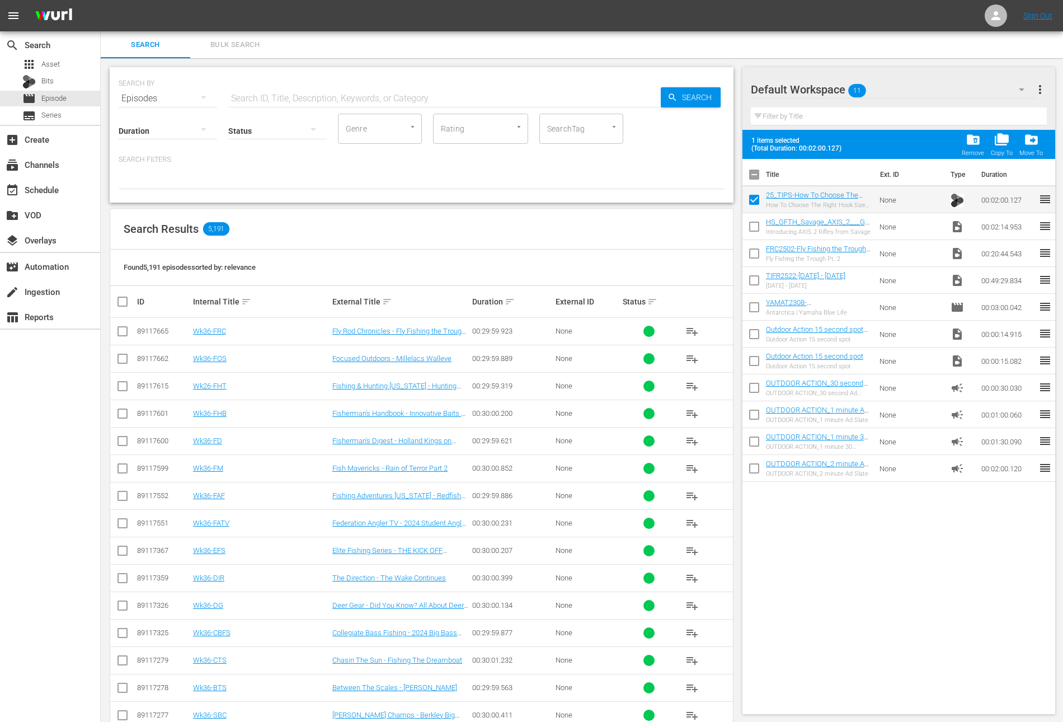
click at [751, 222] on input "checkbox" at bounding box center [753, 228] width 23 height 23
checkbox input "true"
click at [749, 252] on input "checkbox" at bounding box center [753, 255] width 23 height 23
checkbox input "true"
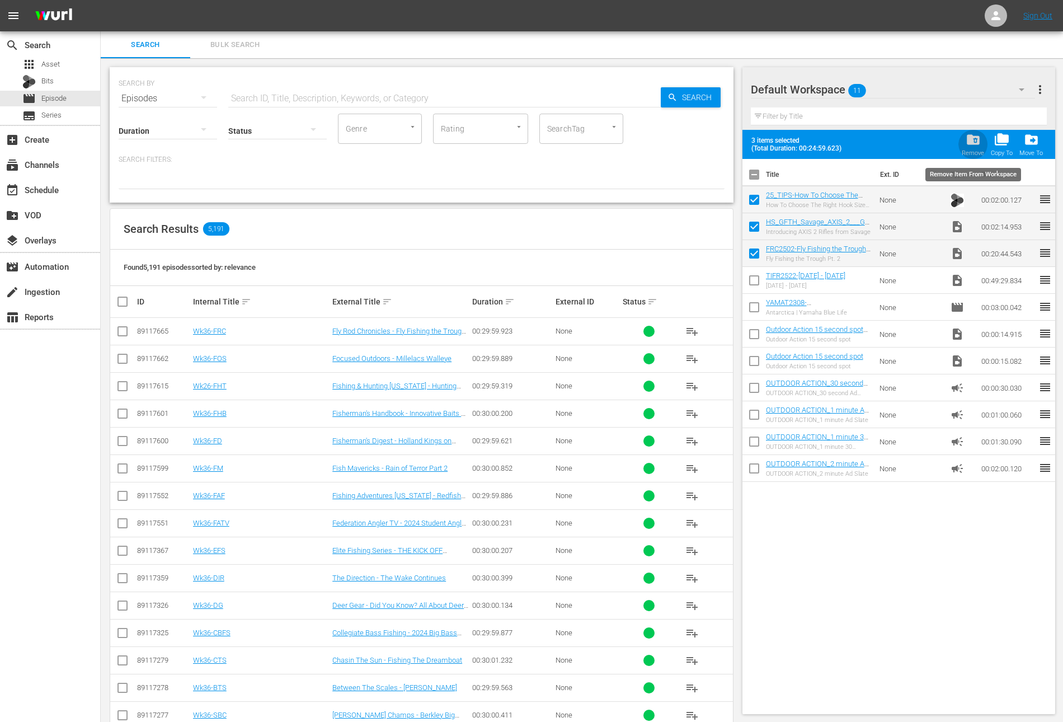
click at [971, 143] on span "folder_delete" at bounding box center [973, 139] width 15 height 15
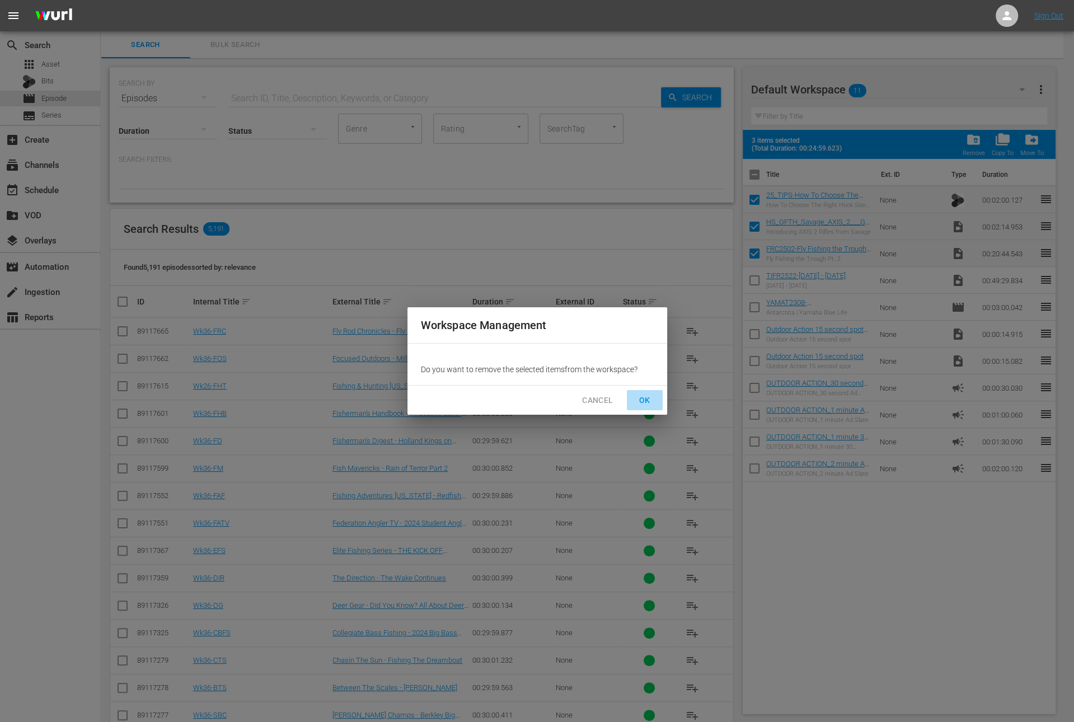
click at [644, 395] on span "OK" at bounding box center [645, 400] width 18 height 14
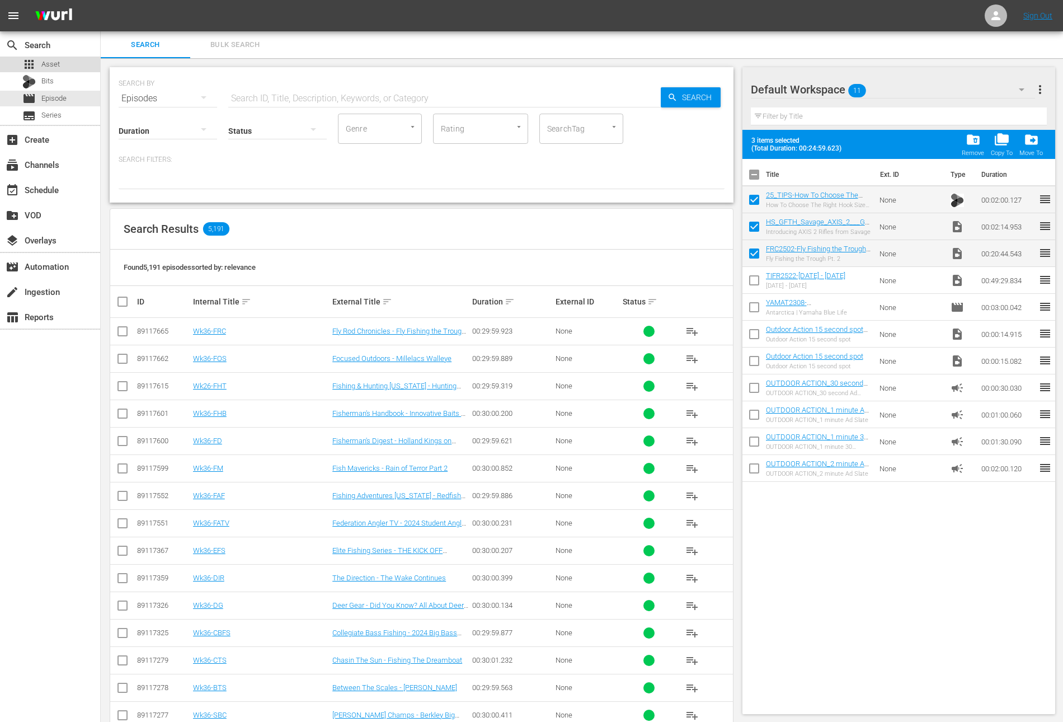
click at [51, 58] on div "apps Asset" at bounding box center [40, 65] width 37 height 16
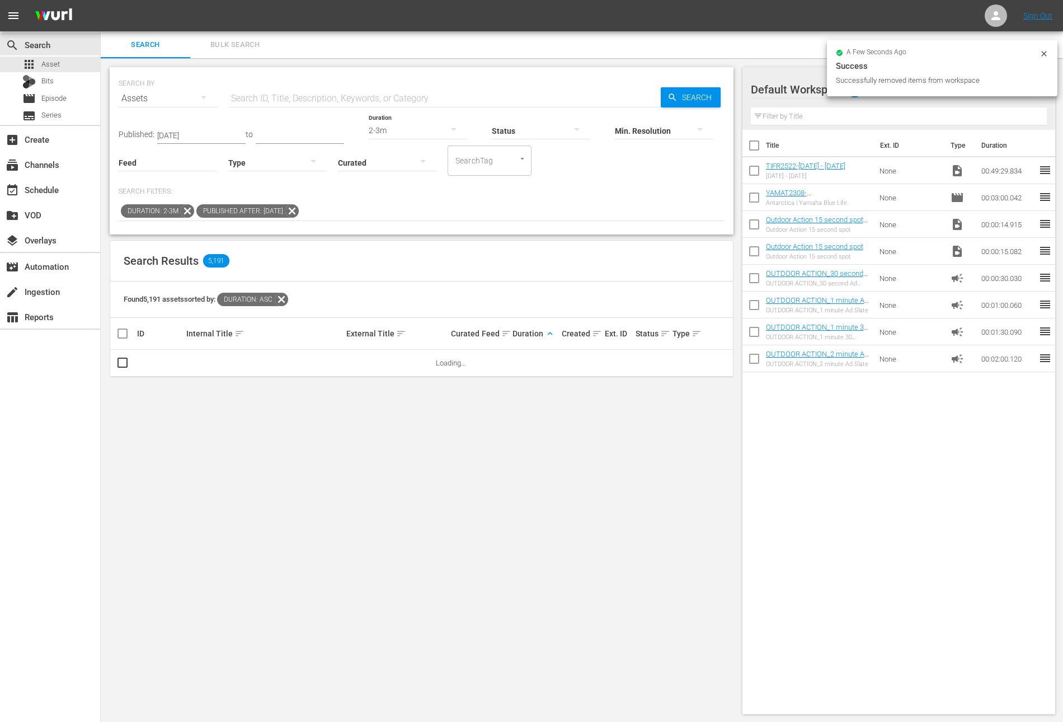
click at [299, 210] on icon at bounding box center [291, 210] width 13 height 13
click at [184, 211] on icon at bounding box center [187, 211] width 15 height 15
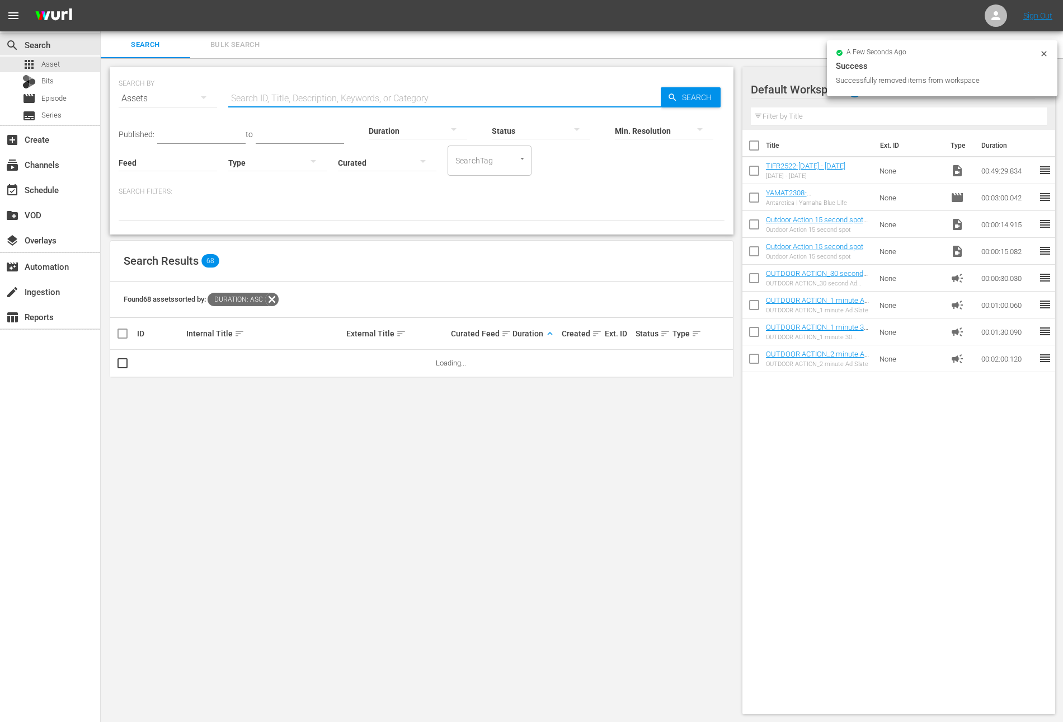
click at [299, 98] on input "text" at bounding box center [444, 98] width 432 height 27
paste input "Multi-Species Madness"
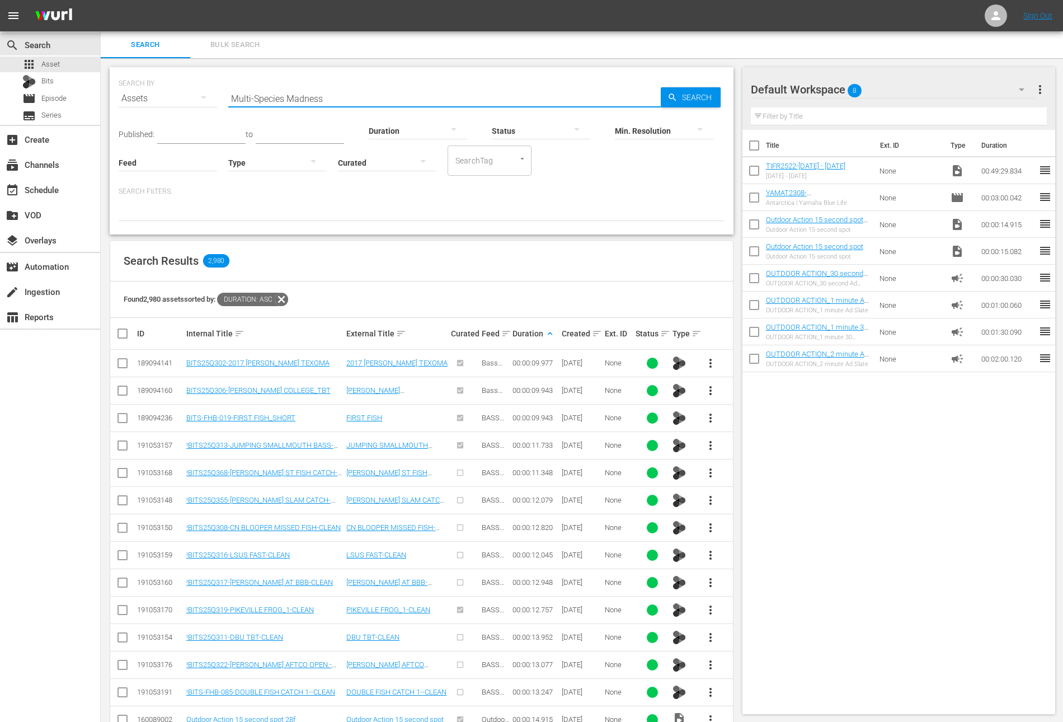
type input "Multi-Species Madness"
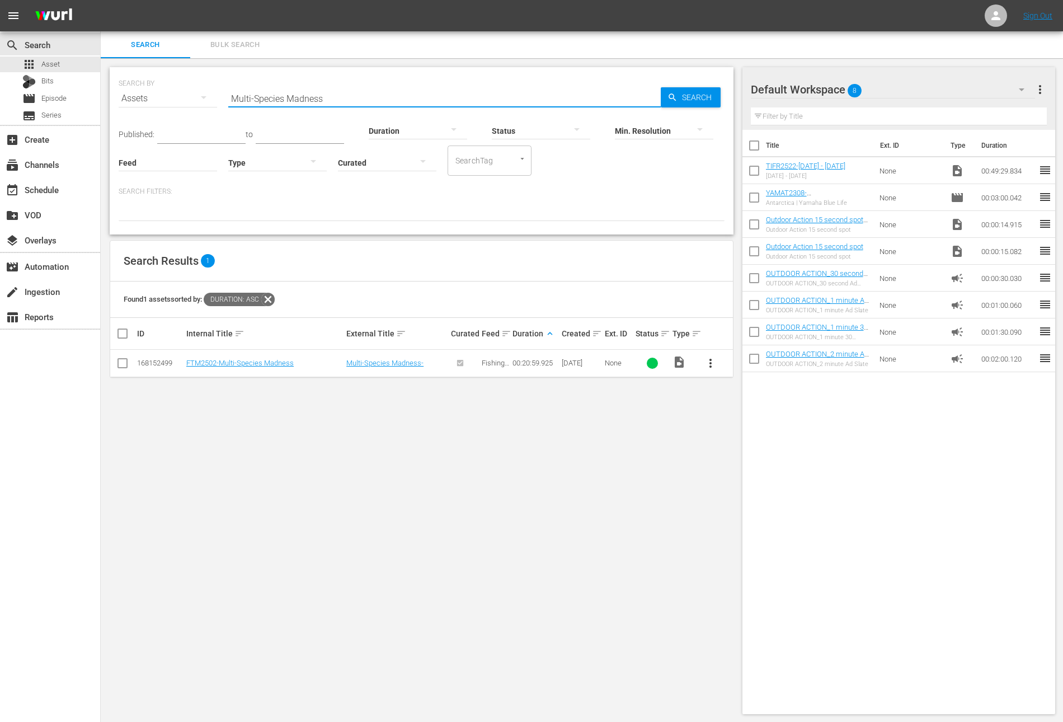
click at [712, 366] on span "more_vert" at bounding box center [710, 362] width 13 height 13
click at [752, 389] on div "Workspace" at bounding box center [771, 393] width 76 height 27
click at [322, 94] on input "Multi-Species Madness" at bounding box center [444, 98] width 432 height 27
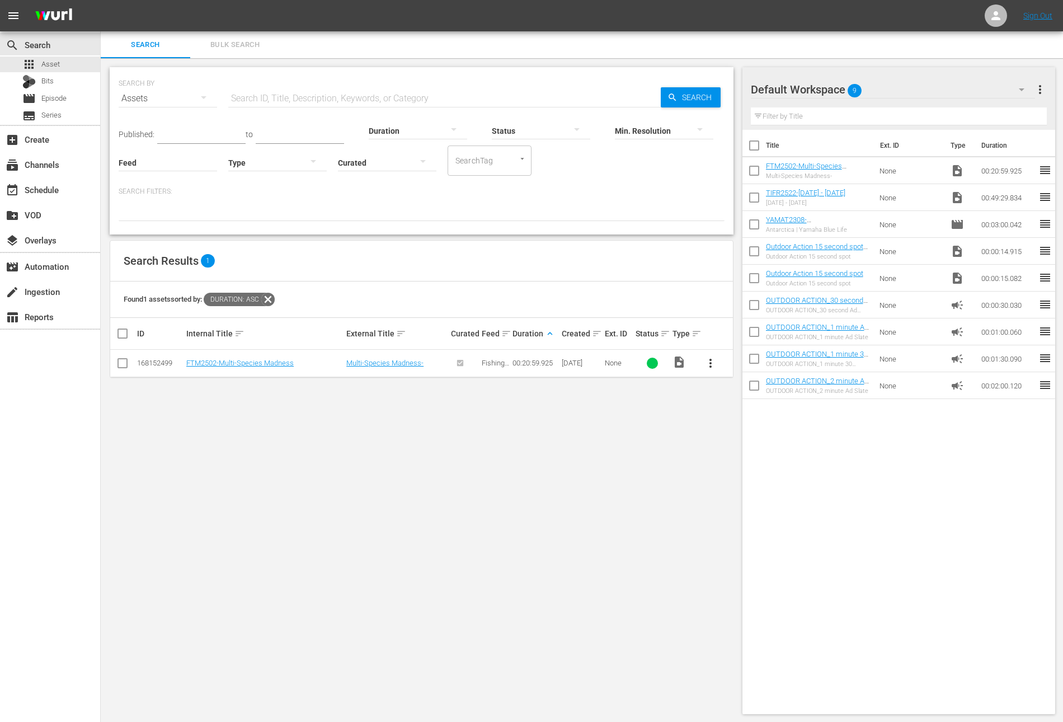
click at [393, 128] on div at bounding box center [418, 130] width 98 height 31
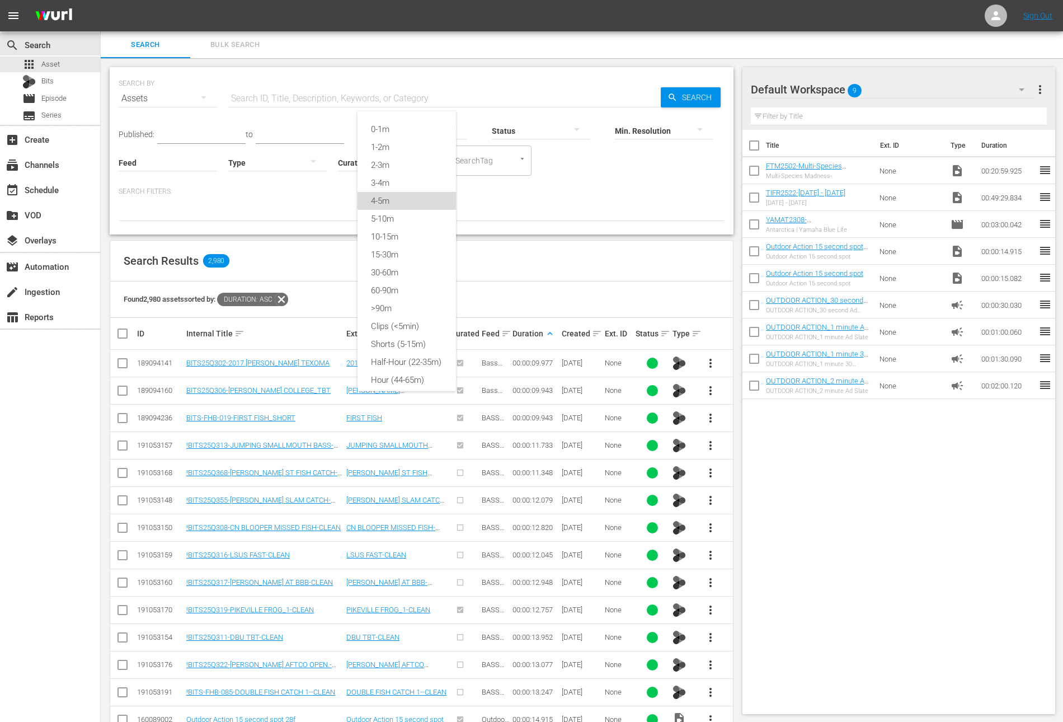
click at [396, 199] on div "4-5m" at bounding box center [407, 201] width 98 height 18
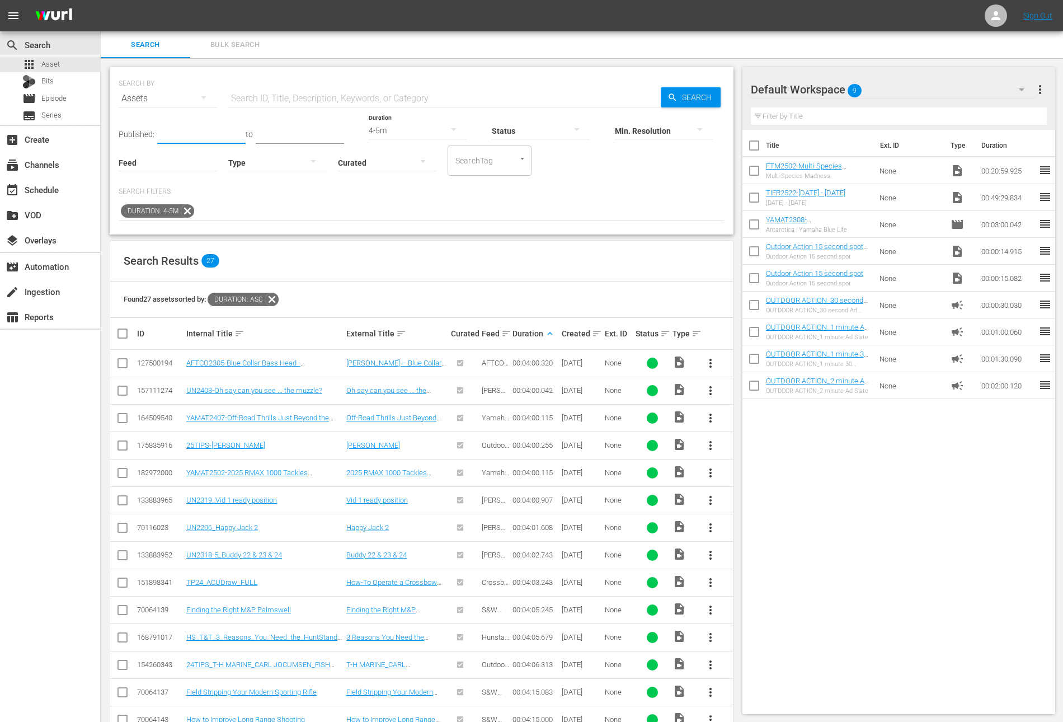
click at [199, 134] on input "text" at bounding box center [201, 135] width 88 height 17
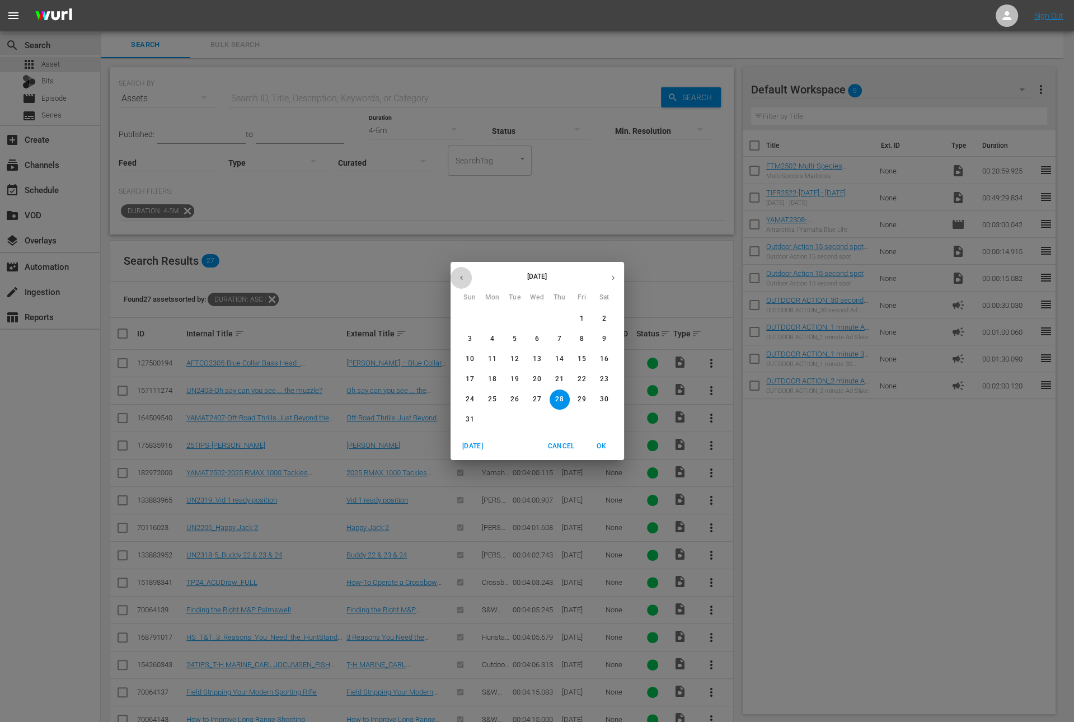
click at [462, 281] on icon "button" at bounding box center [461, 278] width 8 height 8
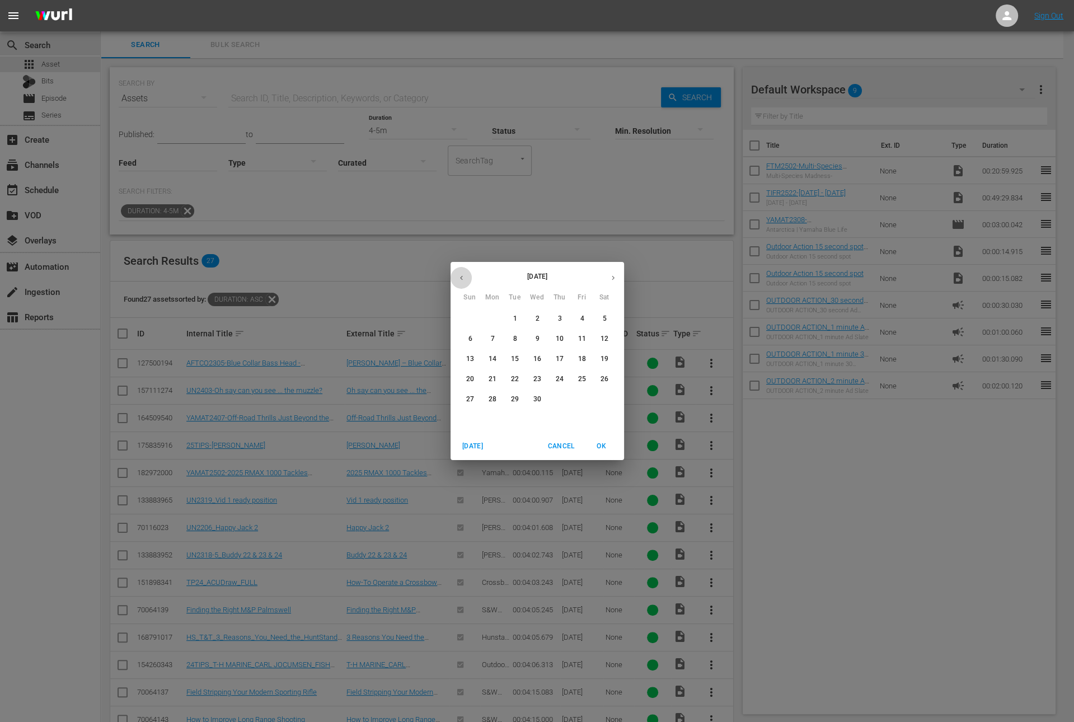
click at [462, 281] on icon "button" at bounding box center [461, 278] width 8 height 8
click at [469, 319] on p "1" at bounding box center [470, 319] width 4 height 10
type input "[DATE]"
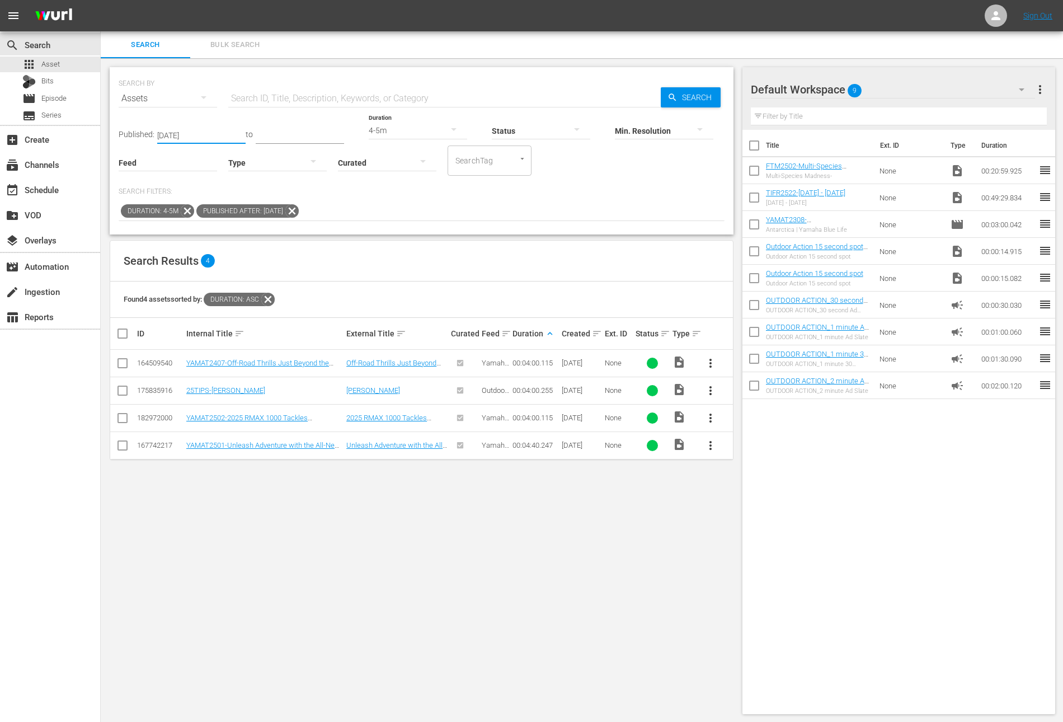
click at [707, 415] on span "more_vert" at bounding box center [710, 417] width 13 height 13
click at [741, 438] on div "Workspace" at bounding box center [771, 448] width 76 height 27
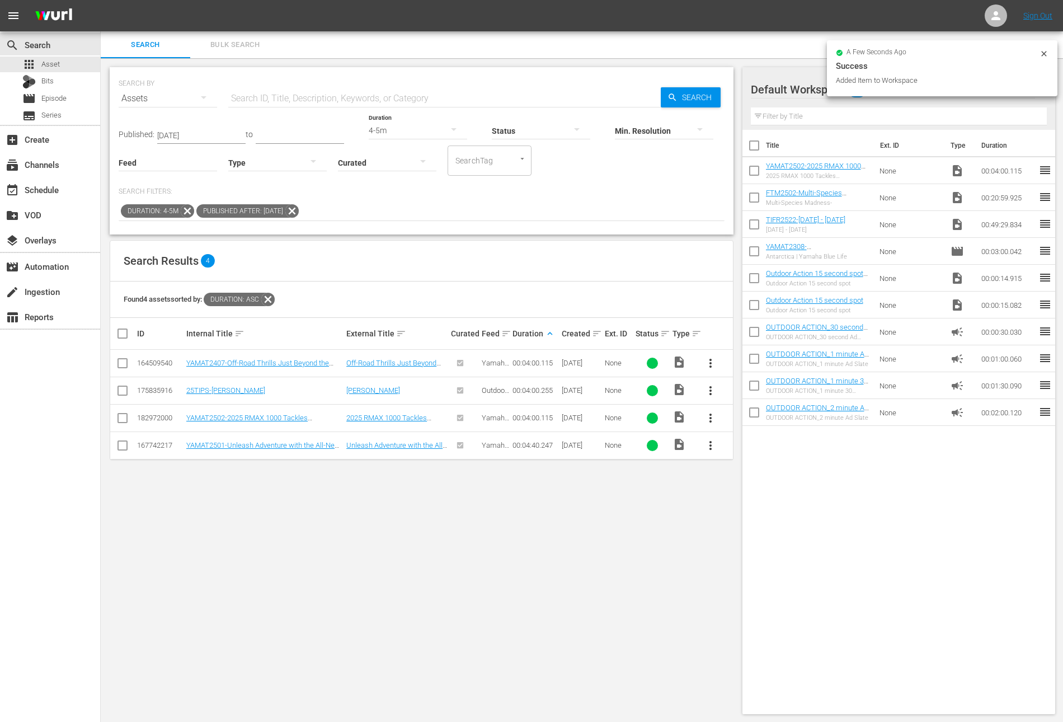
click at [754, 201] on input "checkbox" at bounding box center [753, 199] width 23 height 23
checkbox input "true"
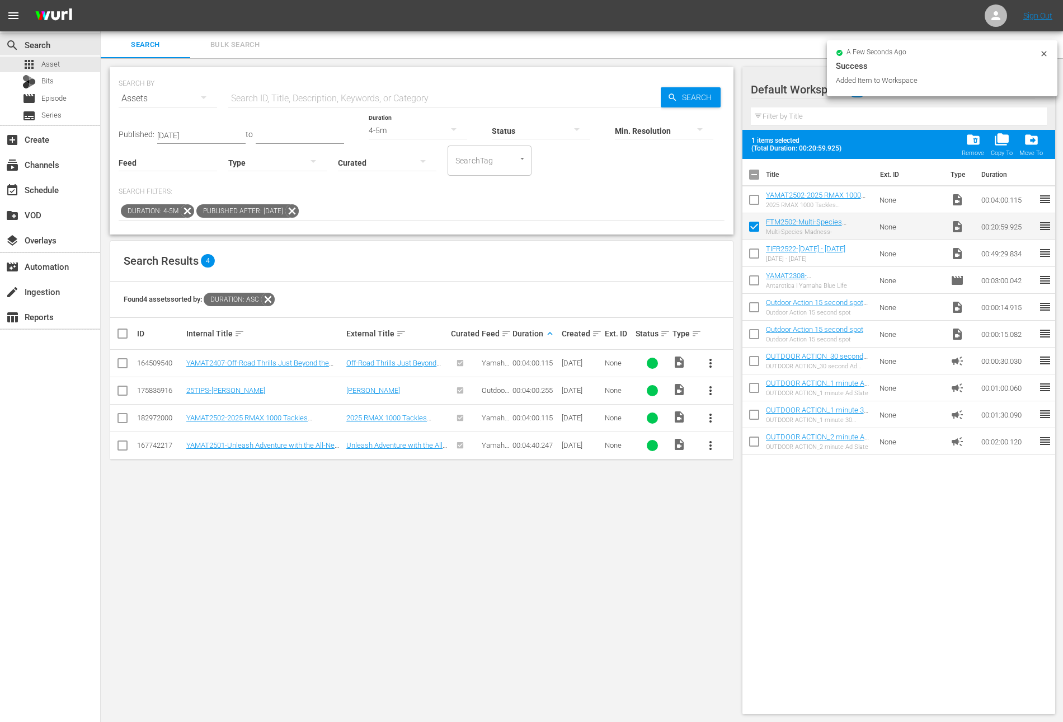
click at [754, 201] on input "checkbox" at bounding box center [753, 201] width 23 height 23
checkbox input "true"
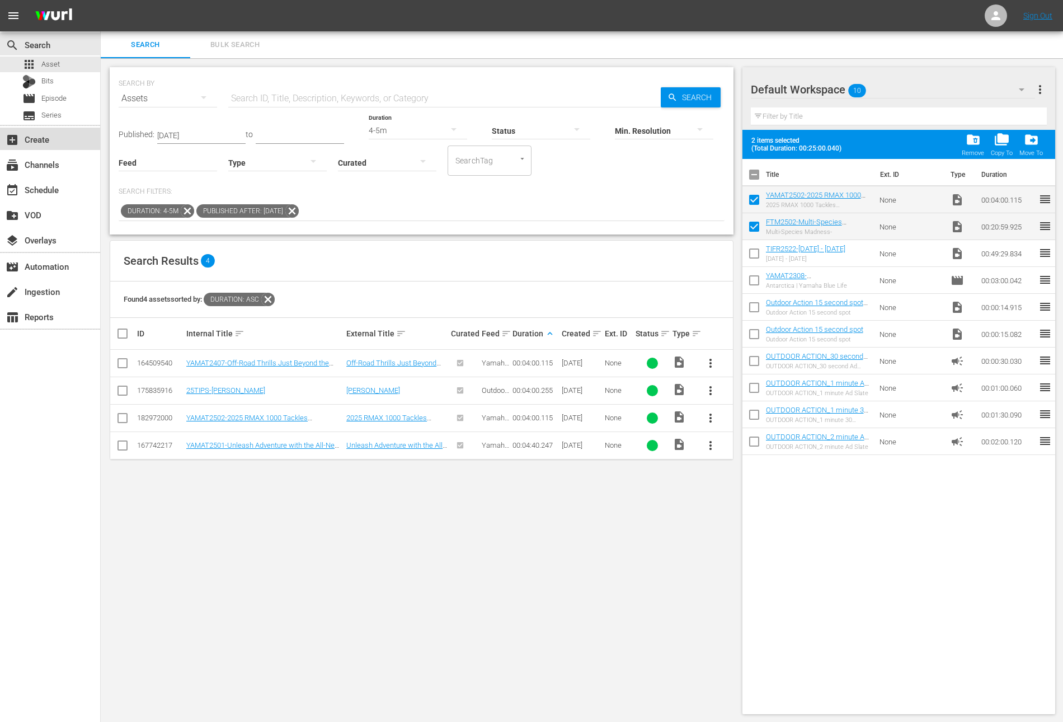
click at [34, 141] on div "add_box Create" at bounding box center [31, 138] width 63 height 10
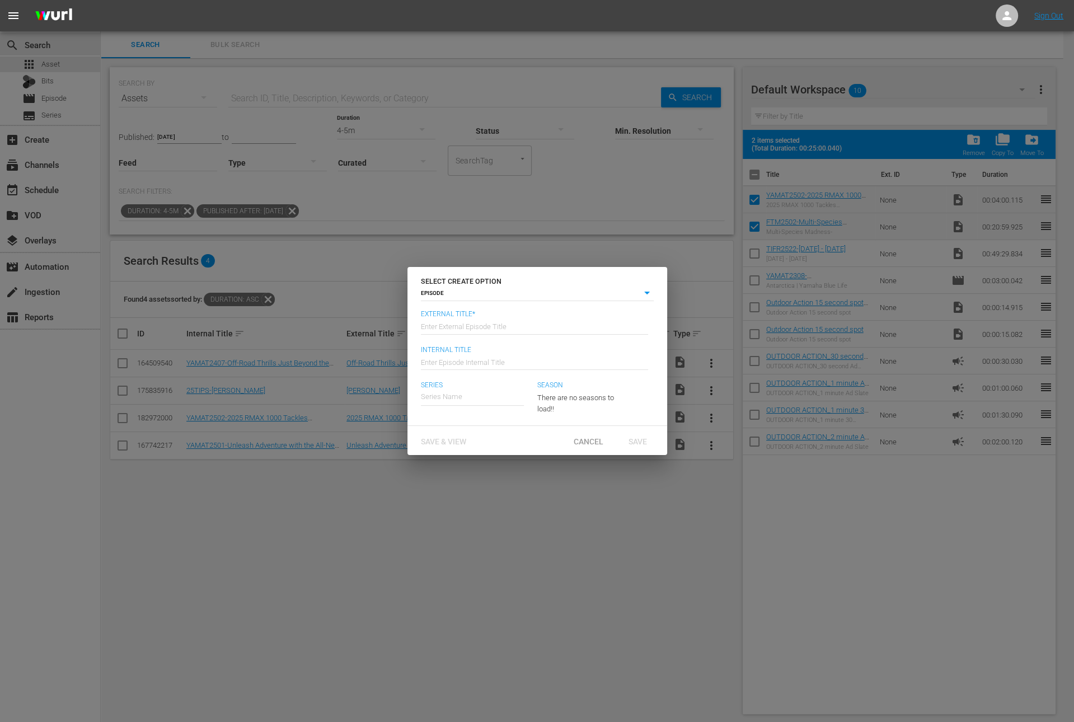
click at [551, 322] on input "text" at bounding box center [534, 325] width 227 height 27
paste input "Multi-Species Madness"
type input "Fishing The Midwest - Multi-Species Madness"
type input "Wk36-FTM"
click at [483, 424] on div "Fishing The Midwest" at bounding box center [462, 428] width 66 height 27
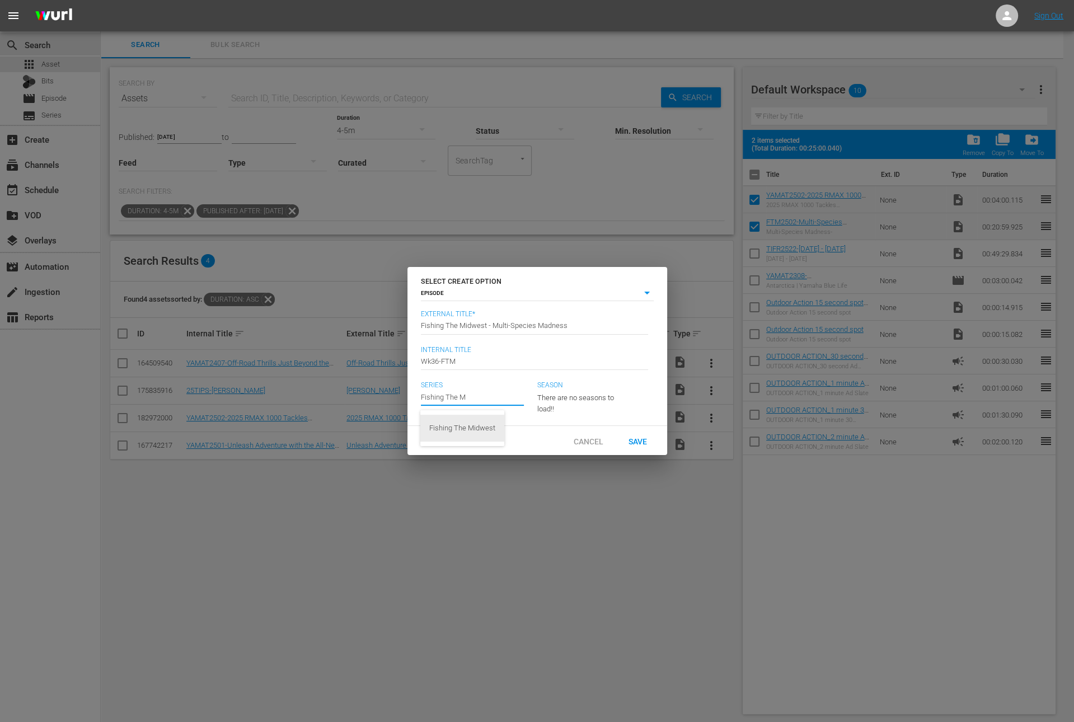
type input "Fishing The Midwest"
click at [645, 445] on span "Save" at bounding box center [637, 440] width 36 height 9
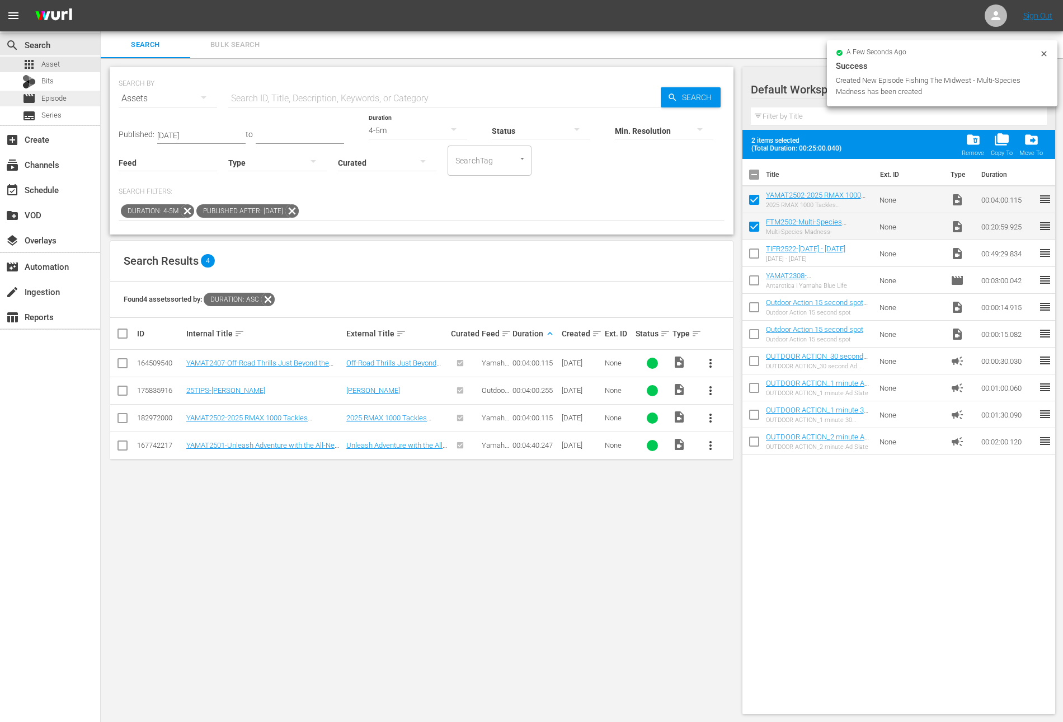
click at [50, 99] on span "Episode" at bounding box center [53, 98] width 25 height 11
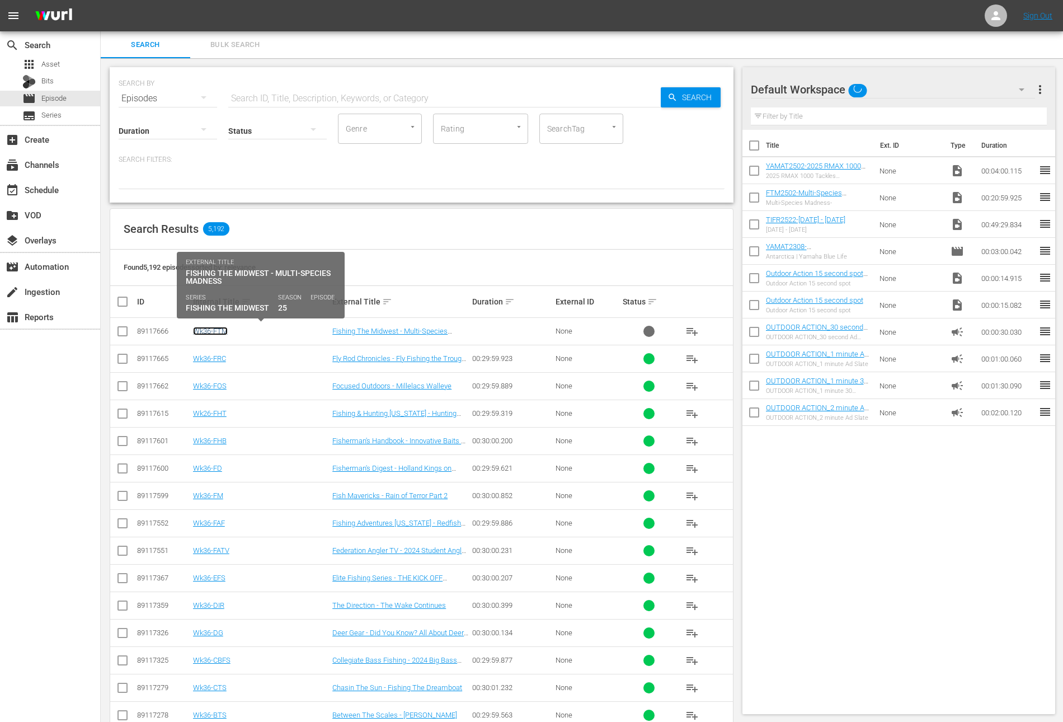
click at [220, 329] on link "Wk36-FTM" at bounding box center [210, 331] width 35 height 8
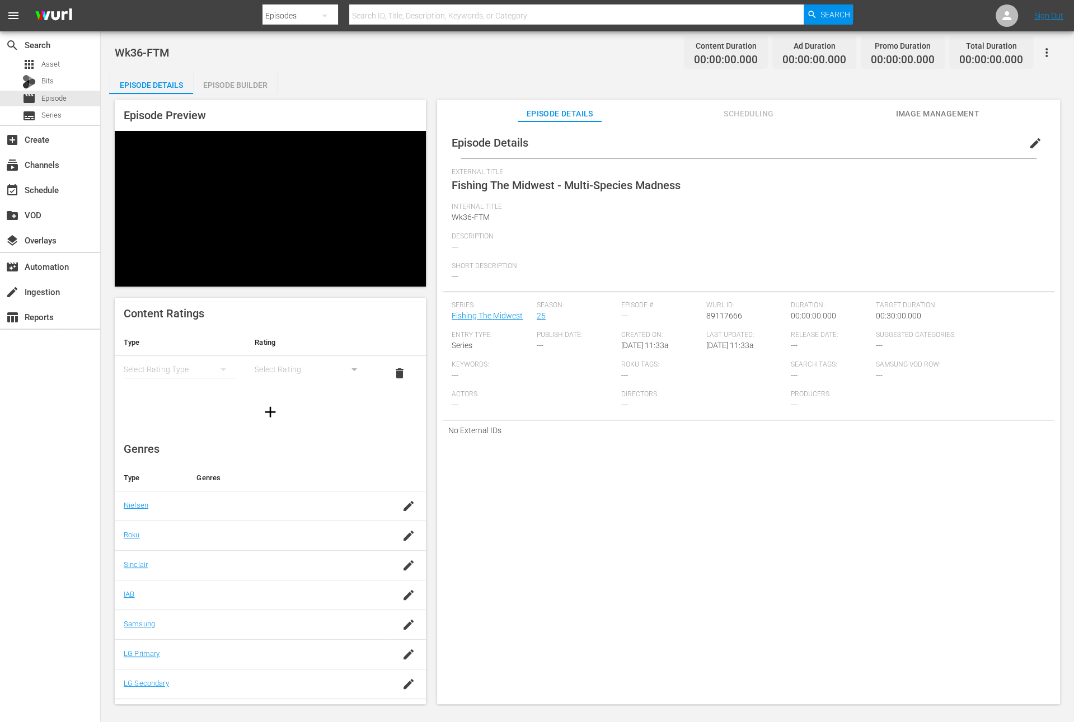
click at [251, 84] on div "Episode Builder" at bounding box center [235, 85] width 84 height 27
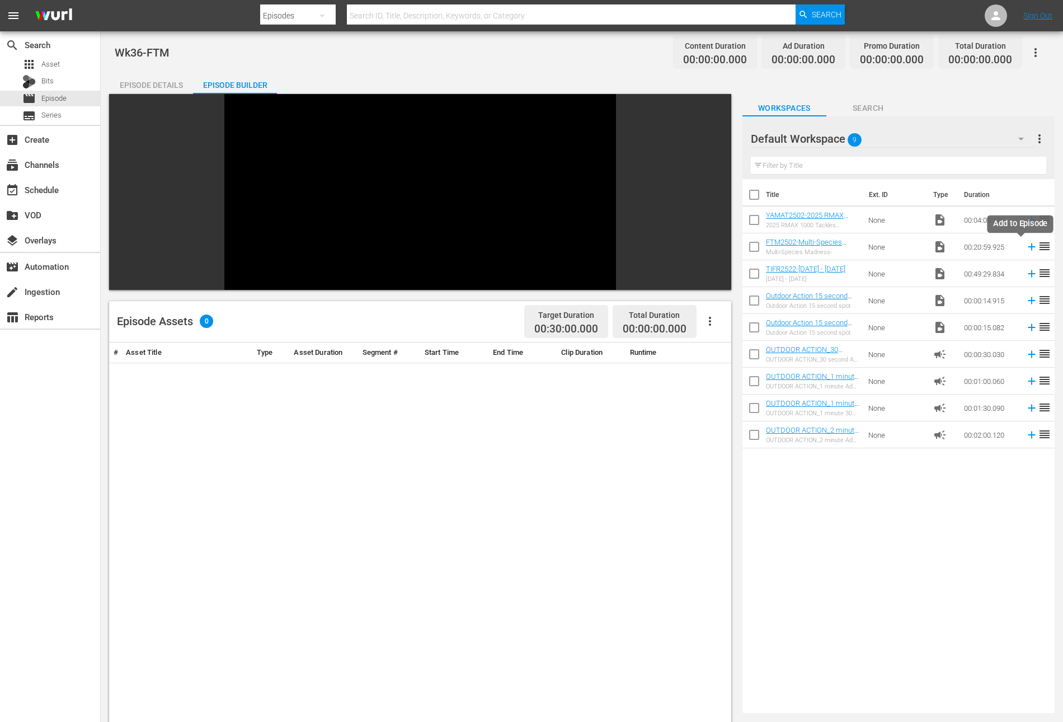
click at [1026, 249] on icon at bounding box center [1032, 247] width 12 height 12
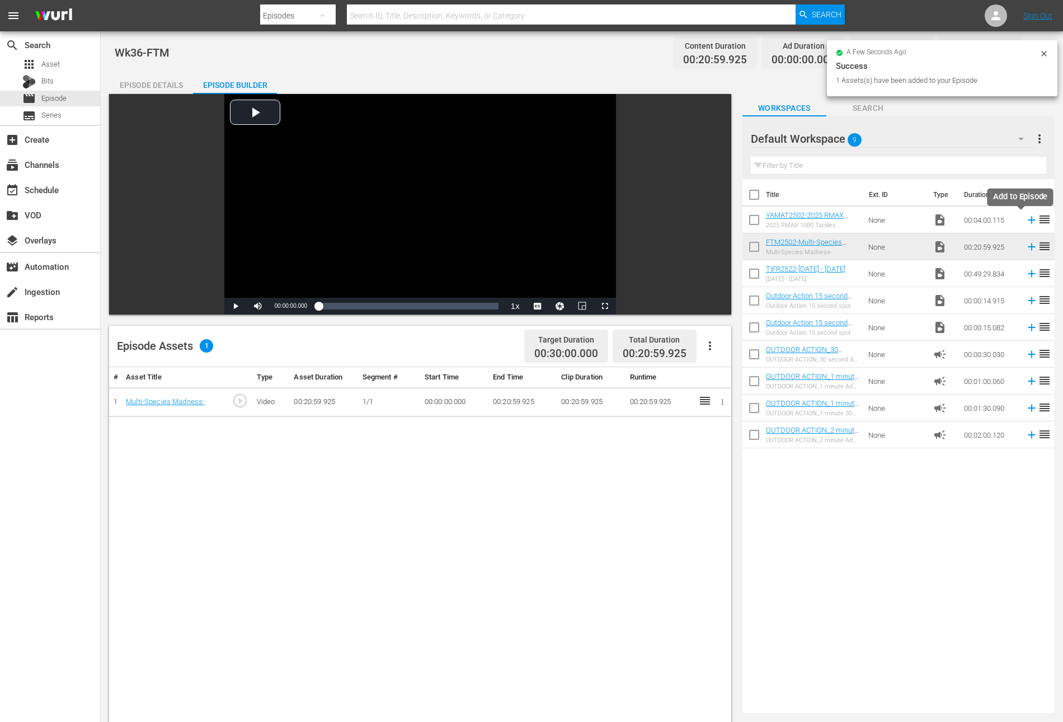
click at [1026, 218] on icon at bounding box center [1032, 220] width 12 height 12
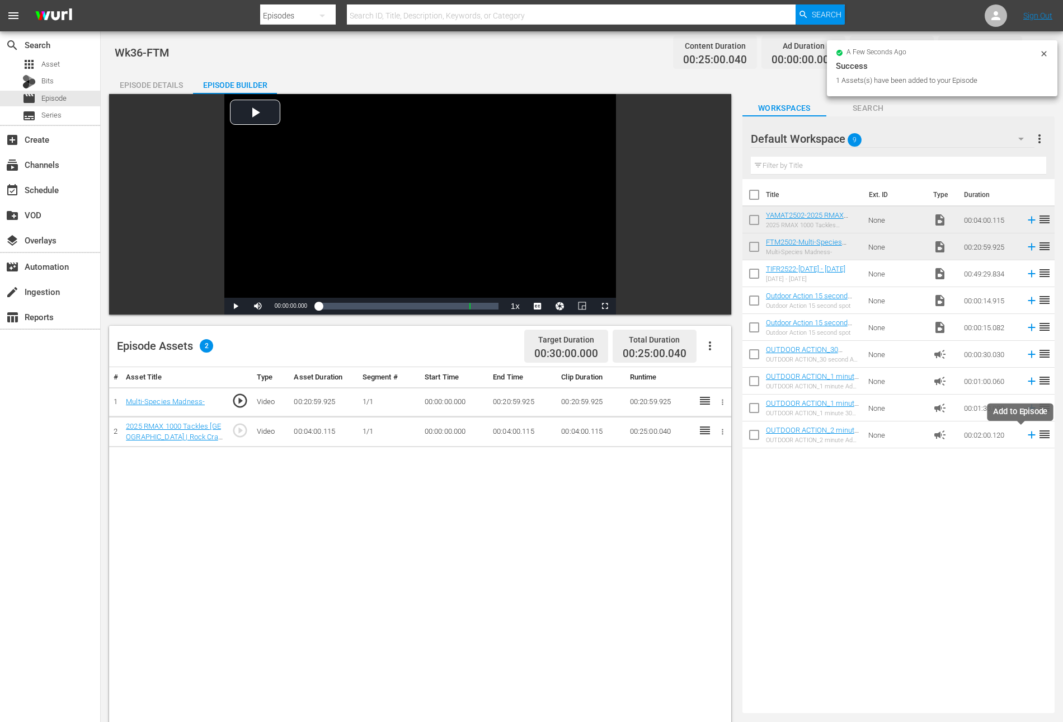
click at [1026, 436] on icon at bounding box center [1032, 435] width 12 height 12
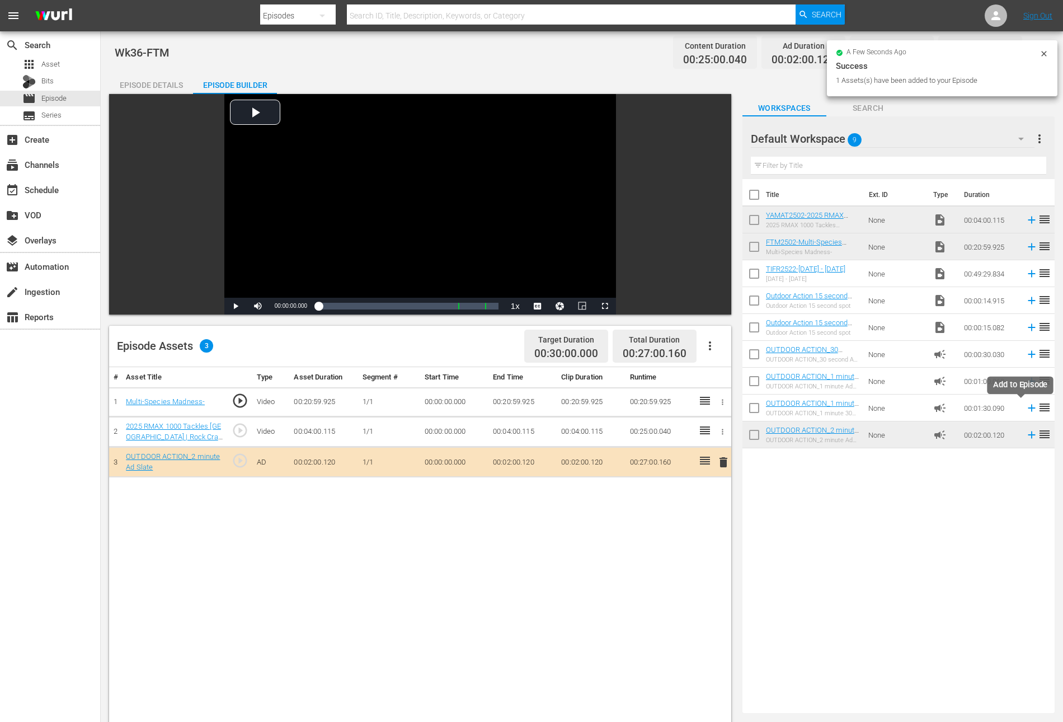
click at [1028, 408] on icon at bounding box center [1031, 408] width 7 height 7
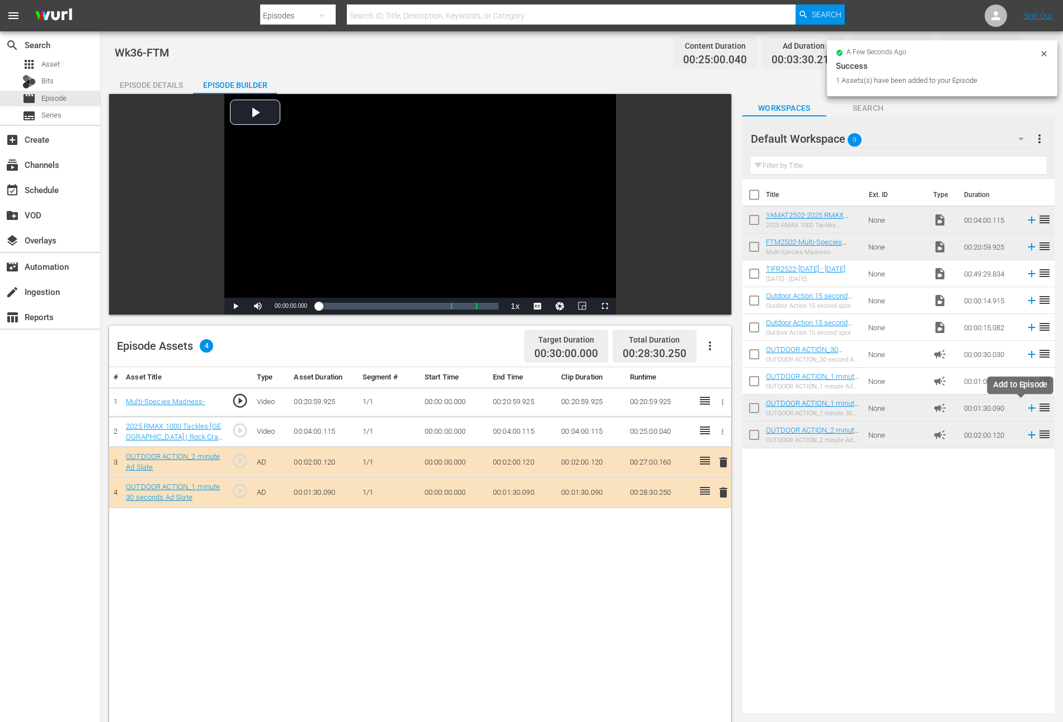
click at [1026, 408] on icon at bounding box center [1032, 408] width 12 height 12
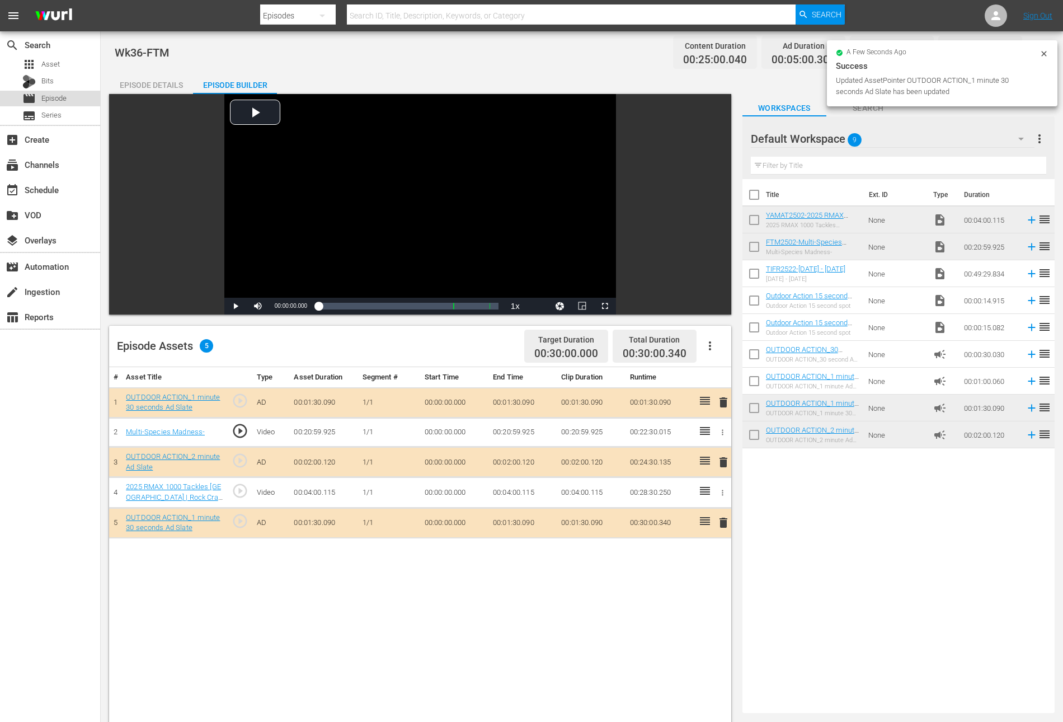
click at [64, 96] on span "Episode" at bounding box center [53, 98] width 25 height 11
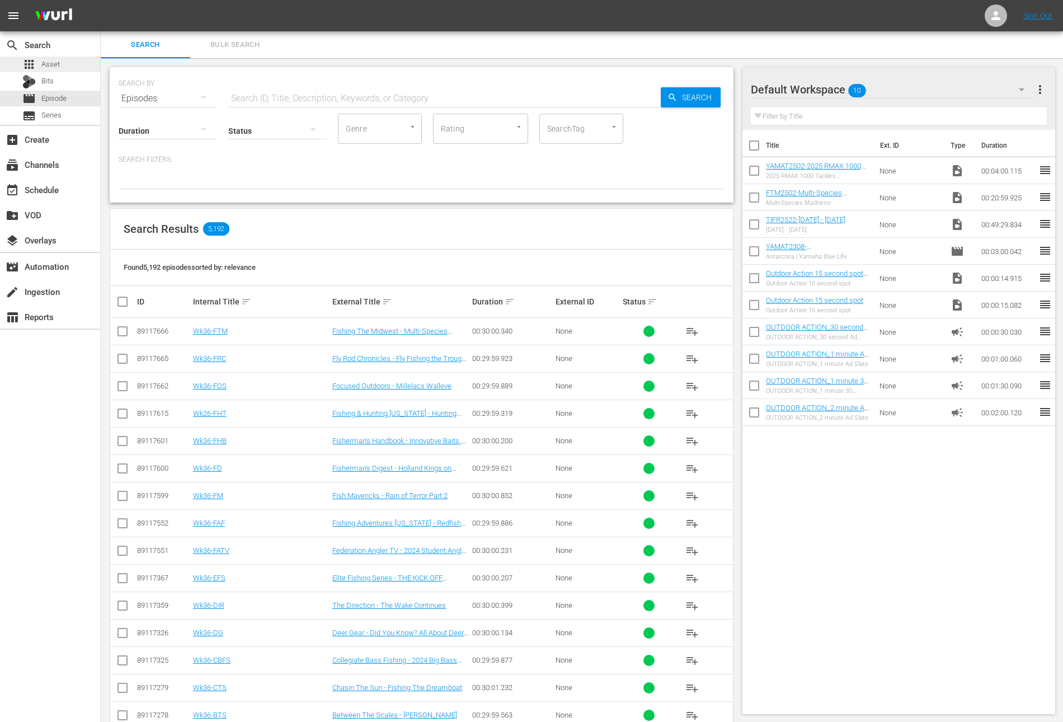
click at [57, 64] on span "Asset" at bounding box center [50, 64] width 18 height 11
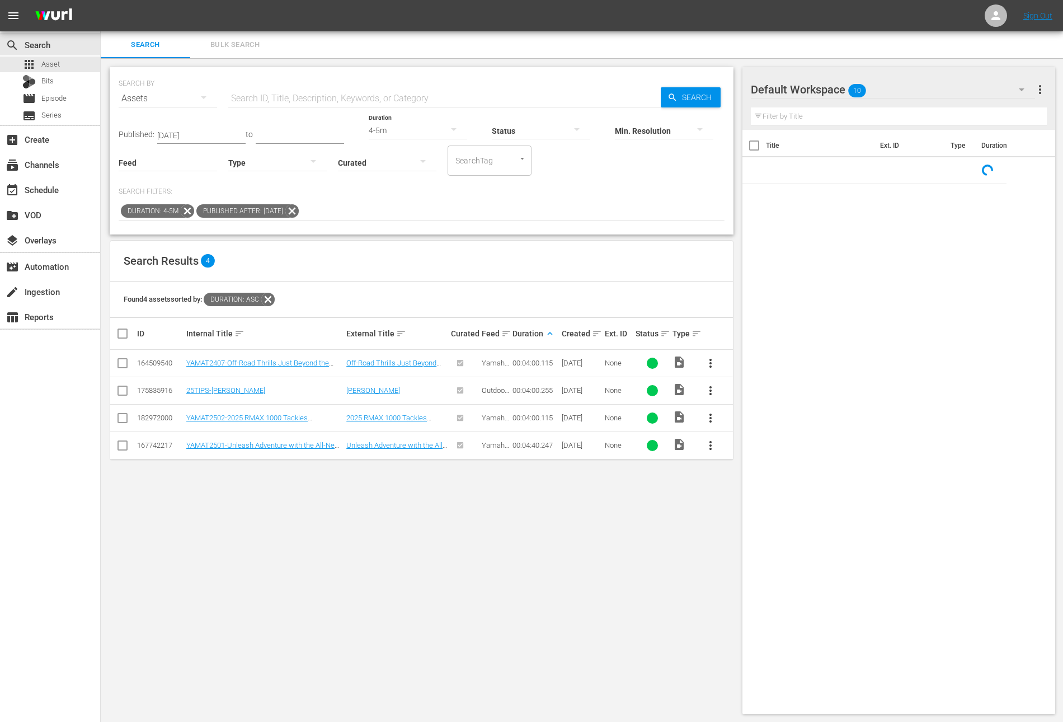
click at [299, 212] on icon at bounding box center [291, 210] width 13 height 13
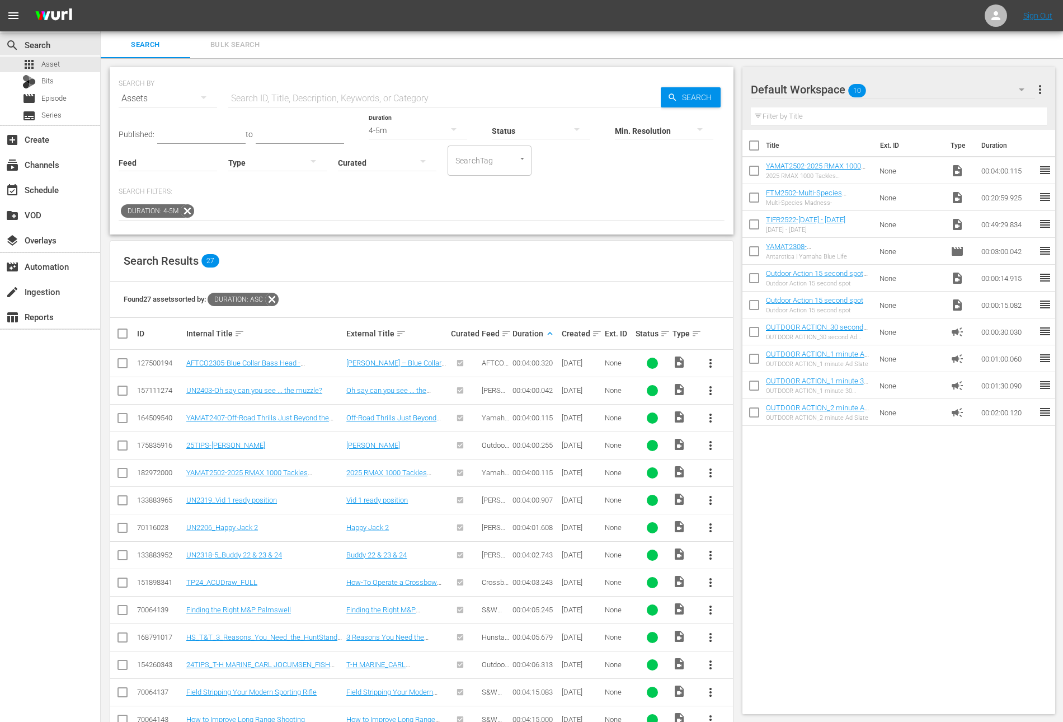
click at [186, 211] on icon at bounding box center [187, 210] width 13 height 13
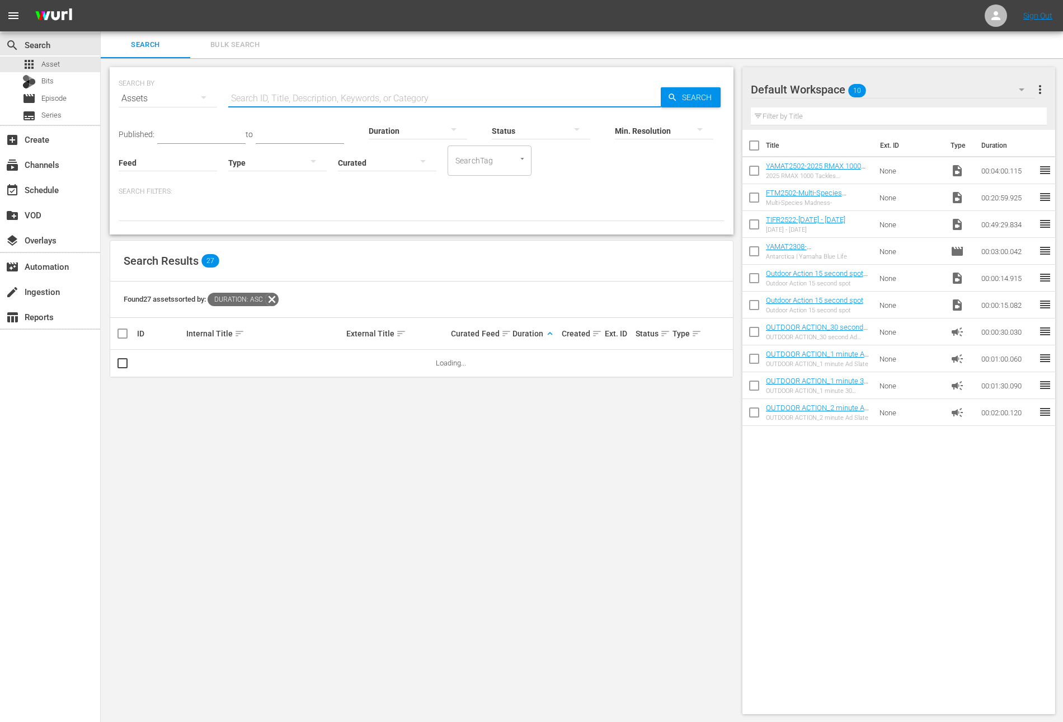
click at [293, 97] on input "text" at bounding box center [444, 98] width 432 height 27
paste input "Meat Run Crappie"
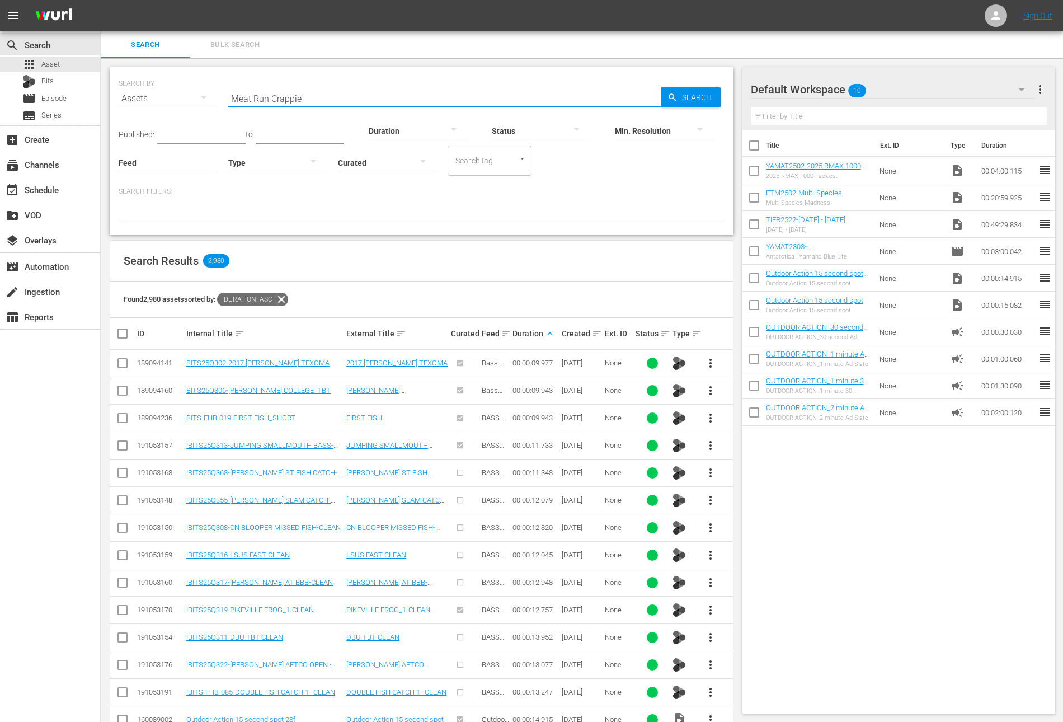
type input "Meat Run Crappie"
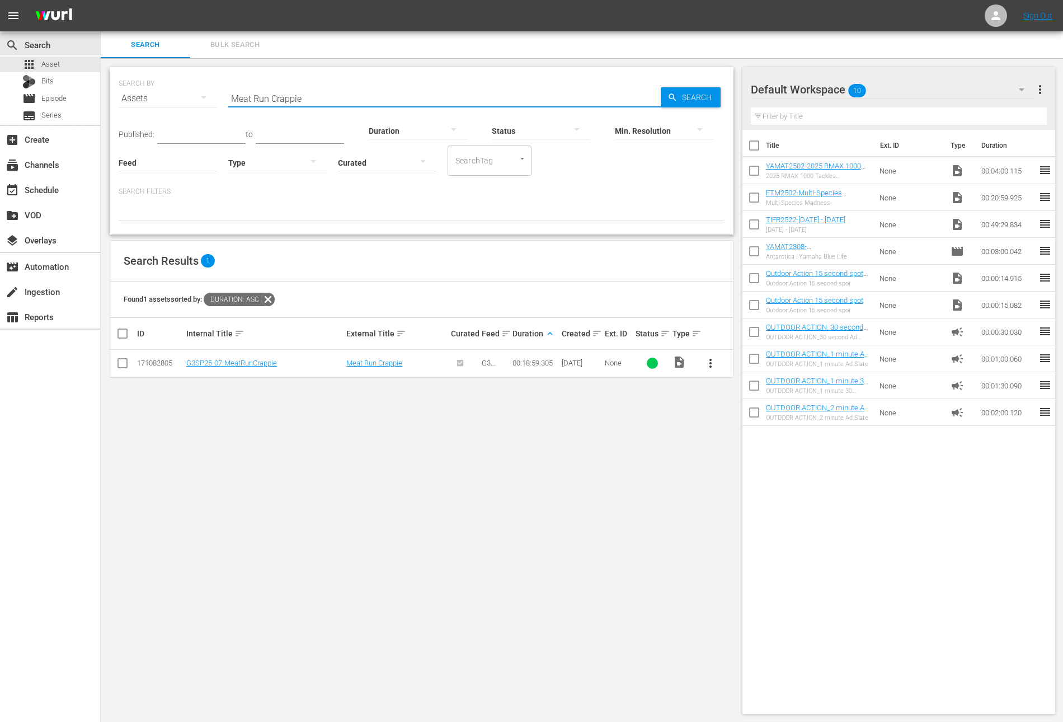
click at [752, 177] on input "checkbox" at bounding box center [753, 172] width 23 height 23
checkbox input "true"
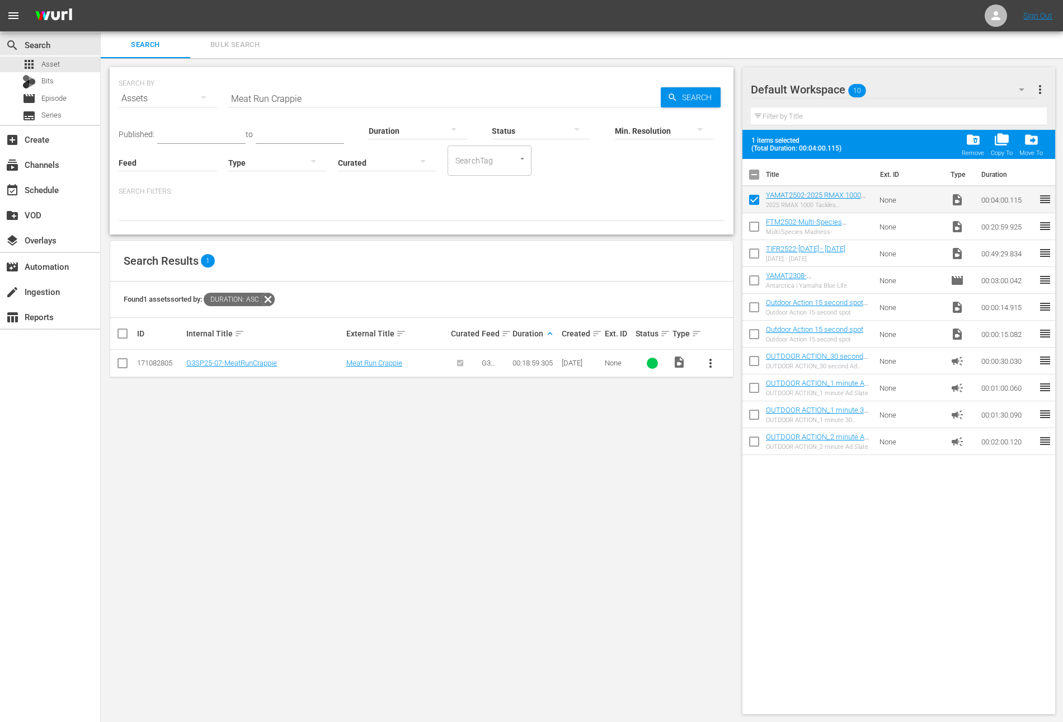
click at [750, 232] on input "checkbox" at bounding box center [753, 228] width 23 height 23
checkbox input "true"
click at [975, 134] on span "folder_delete" at bounding box center [973, 139] width 15 height 15
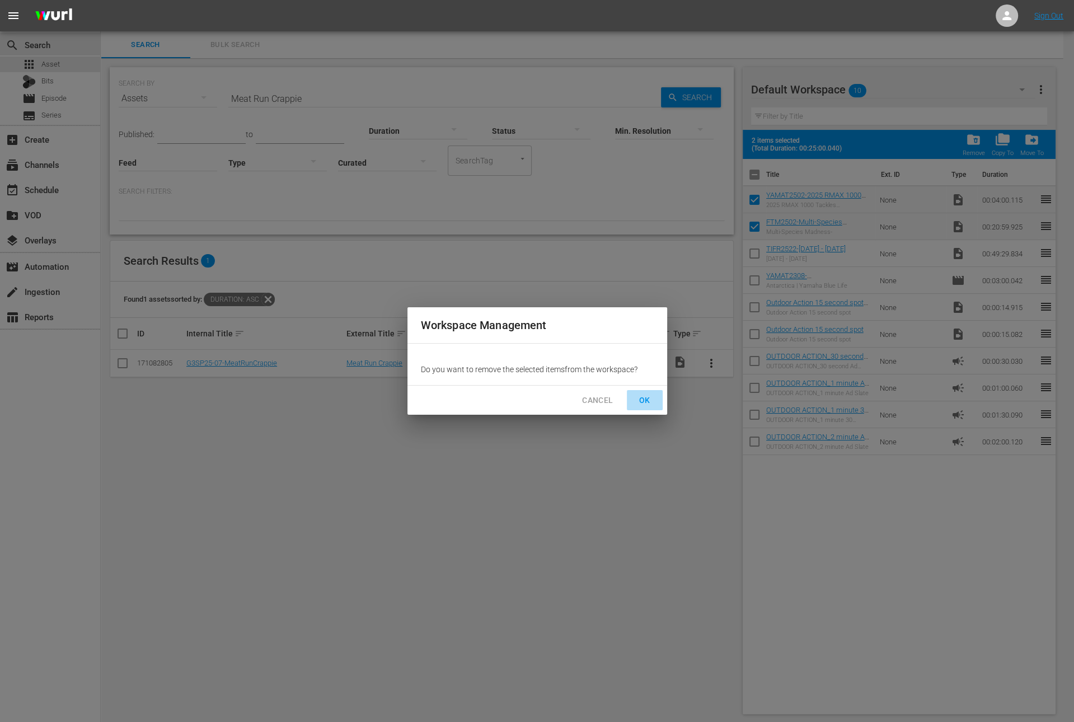
click at [648, 397] on span "OK" at bounding box center [645, 400] width 18 height 14
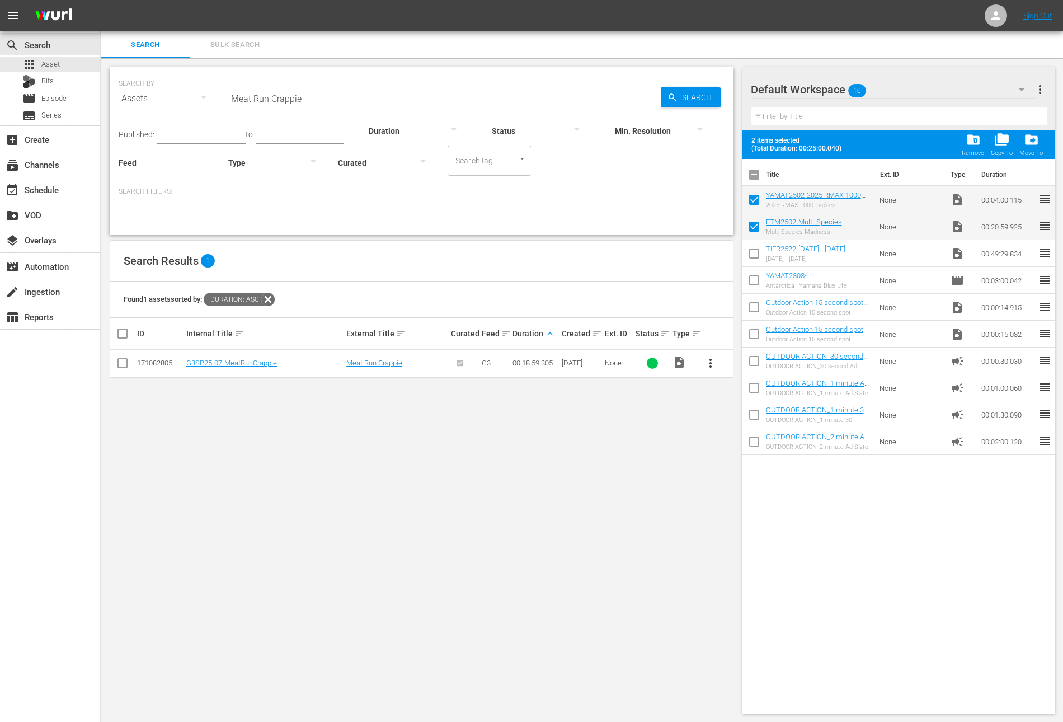
checkbox input "false"
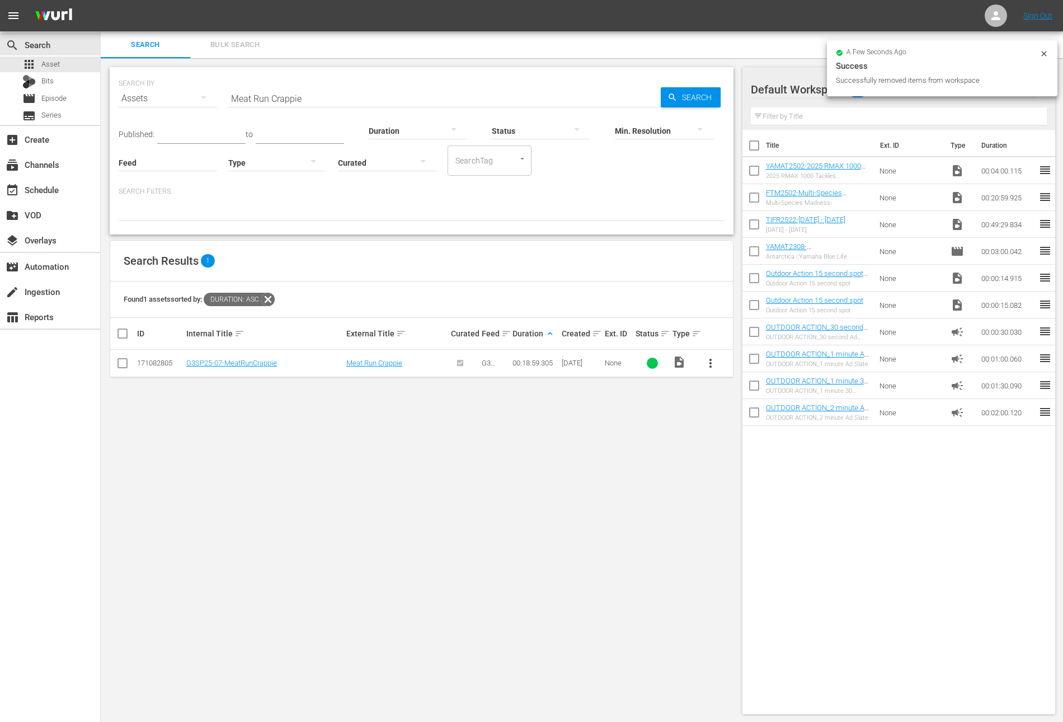
click at [711, 362] on span "more_vert" at bounding box center [710, 362] width 13 height 13
click at [757, 400] on div "Workspace" at bounding box center [771, 393] width 76 height 27
click at [1046, 56] on icon at bounding box center [1044, 53] width 9 height 9
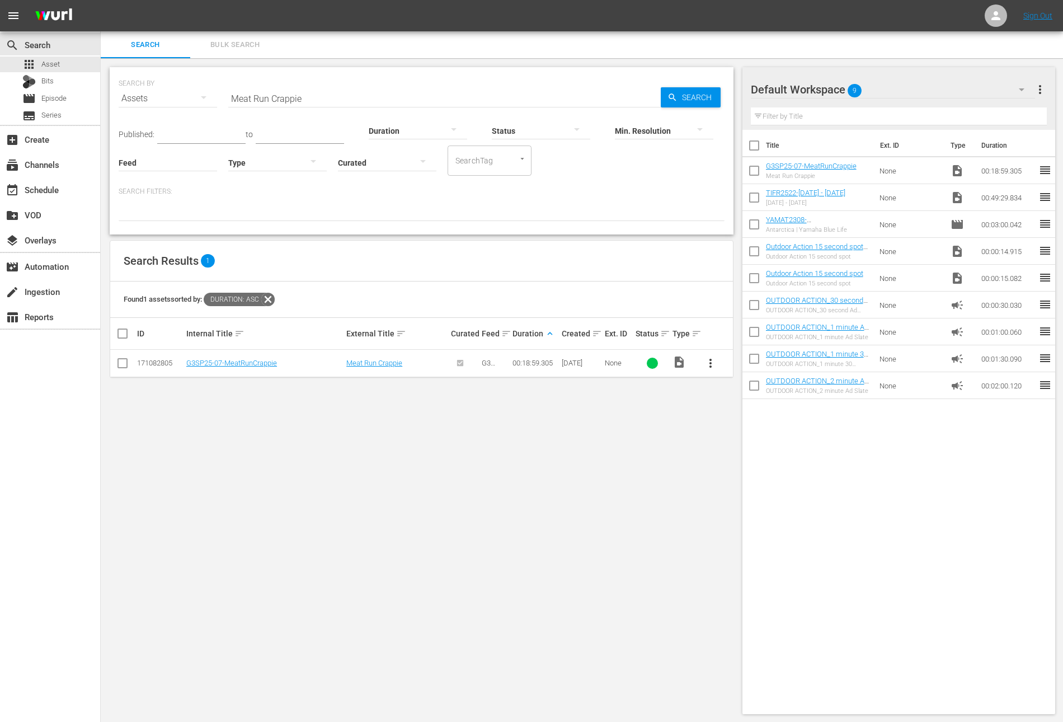
click at [270, 300] on icon at bounding box center [267, 299] width 13 height 13
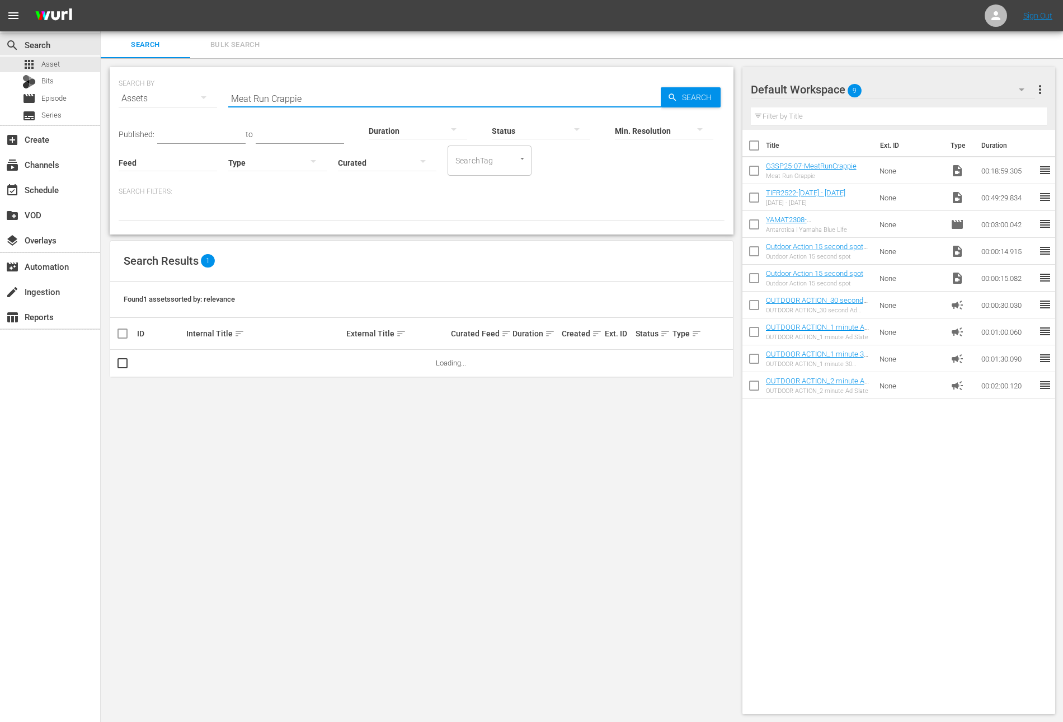
click at [330, 92] on input "Meat Run Crappie" at bounding box center [444, 98] width 432 height 27
click at [394, 211] on div at bounding box center [422, 211] width 606 height 19
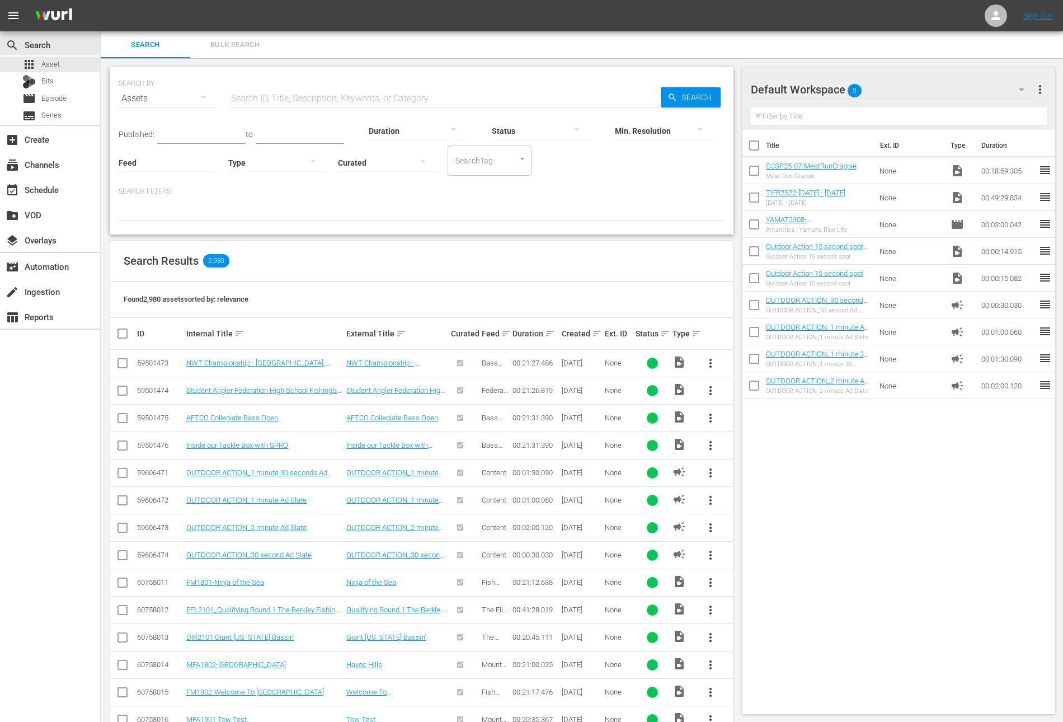
click at [416, 129] on div at bounding box center [418, 130] width 98 height 31
click at [400, 146] on div "1-2m" at bounding box center [407, 147] width 98 height 18
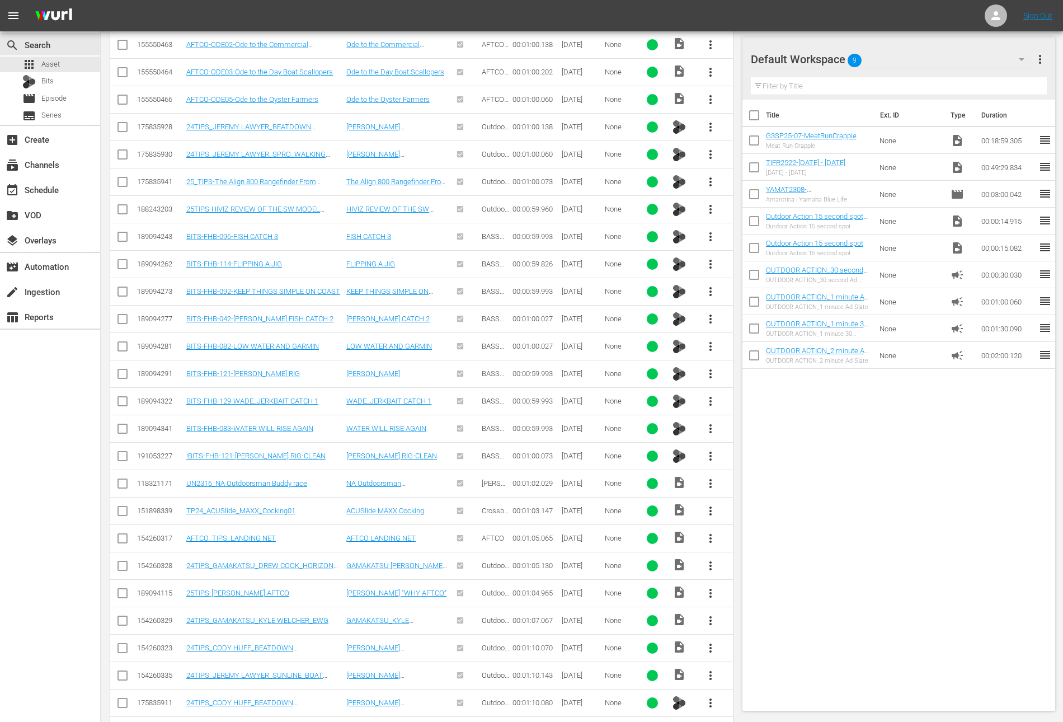
scroll to position [538, 0]
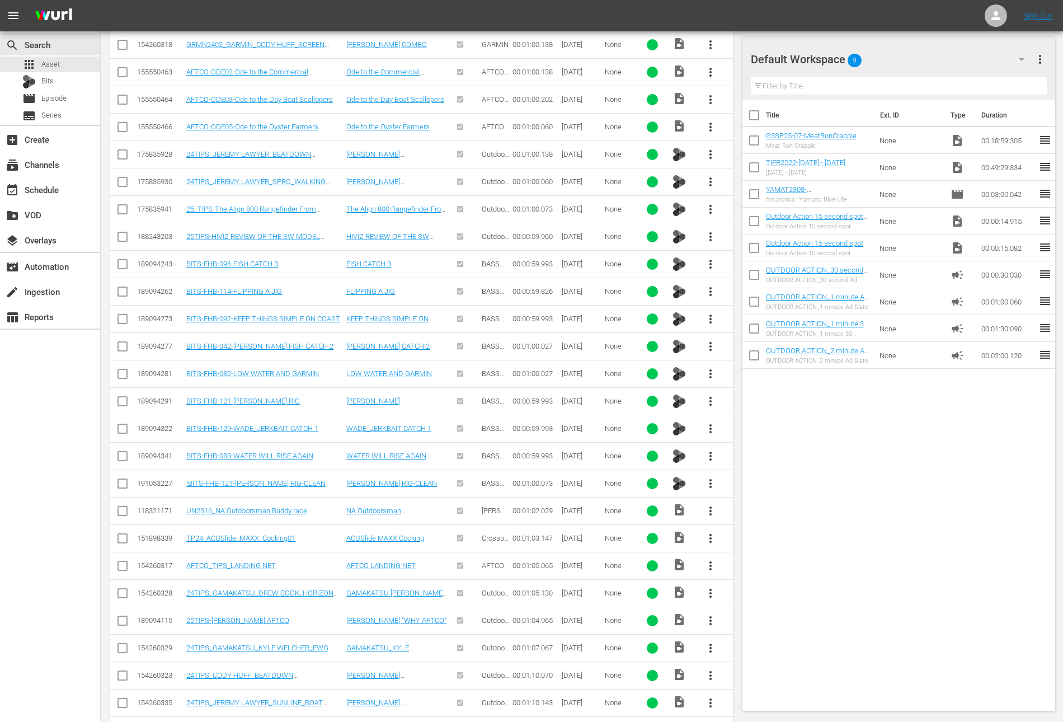
click at [710, 669] on span "more_vert" at bounding box center [710, 675] width 13 height 13
click at [759, 605] on div "Workspace" at bounding box center [771, 609] width 76 height 27
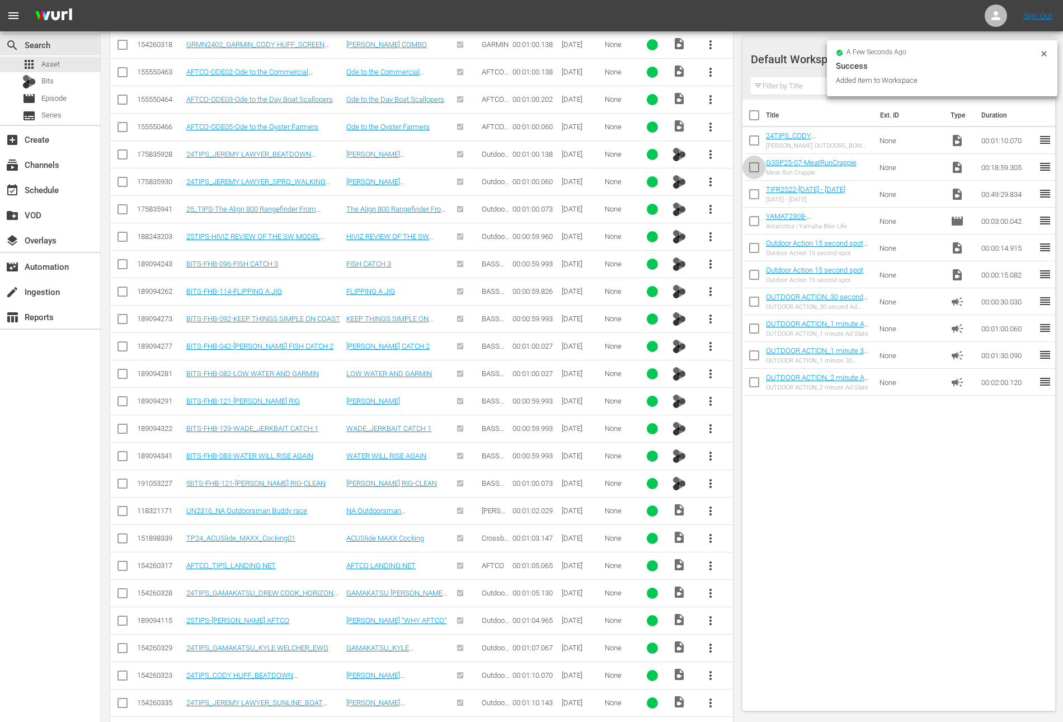
click at [753, 170] on input "checkbox" at bounding box center [753, 169] width 23 height 23
checkbox input "true"
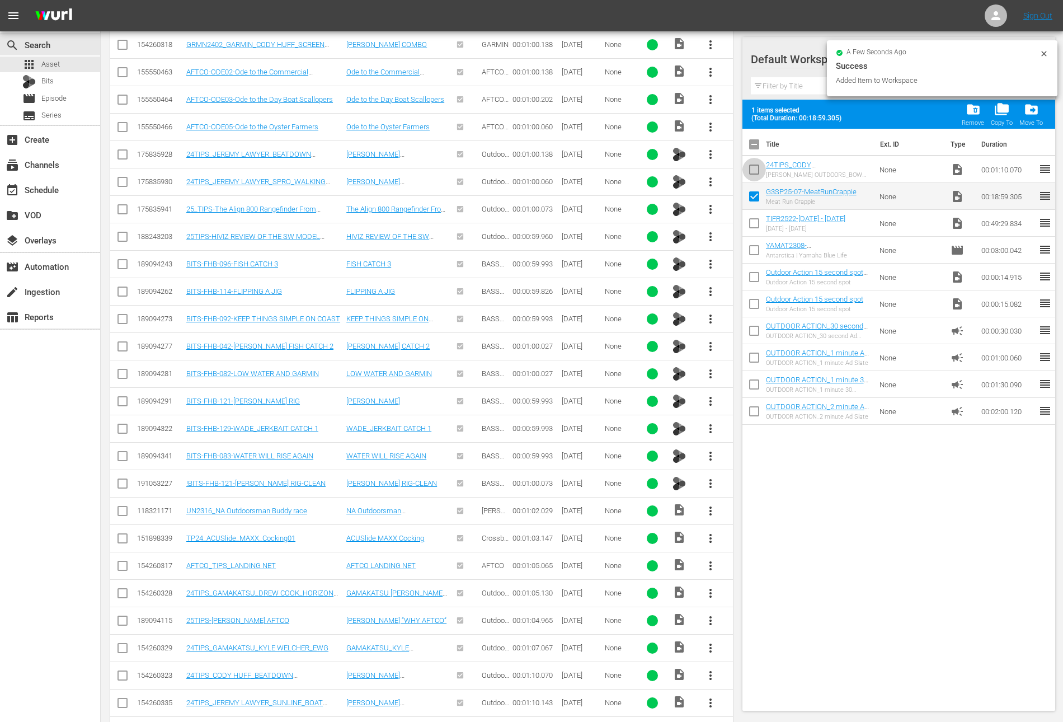
click at [753, 170] on input "checkbox" at bounding box center [753, 171] width 23 height 23
checkbox input "true"
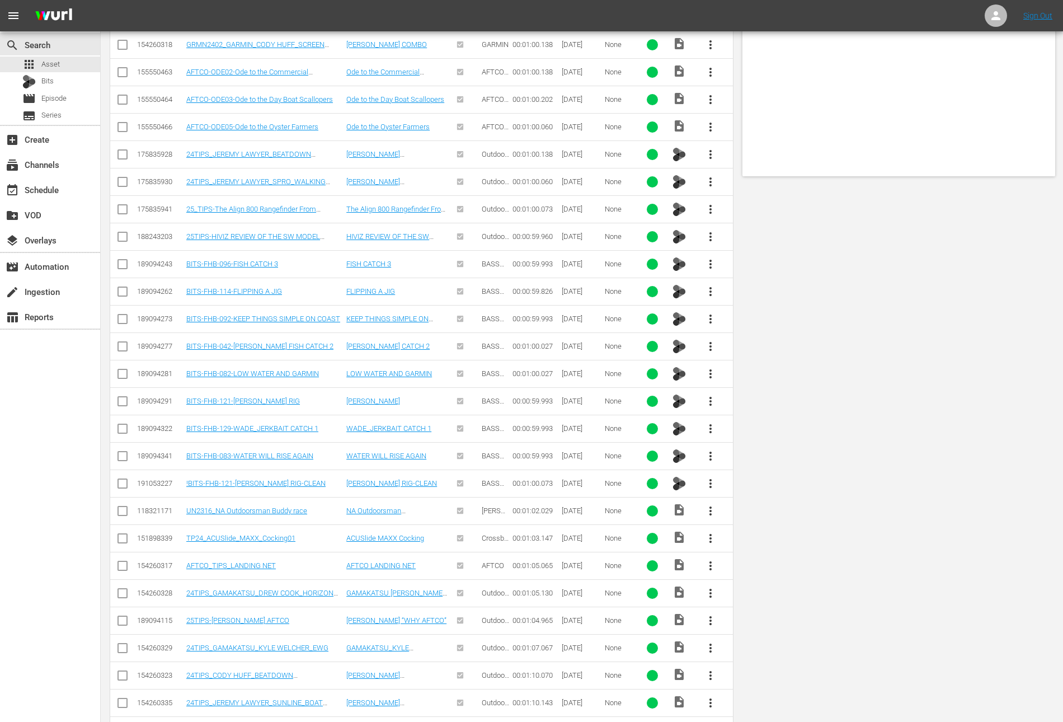
scroll to position [0, 0]
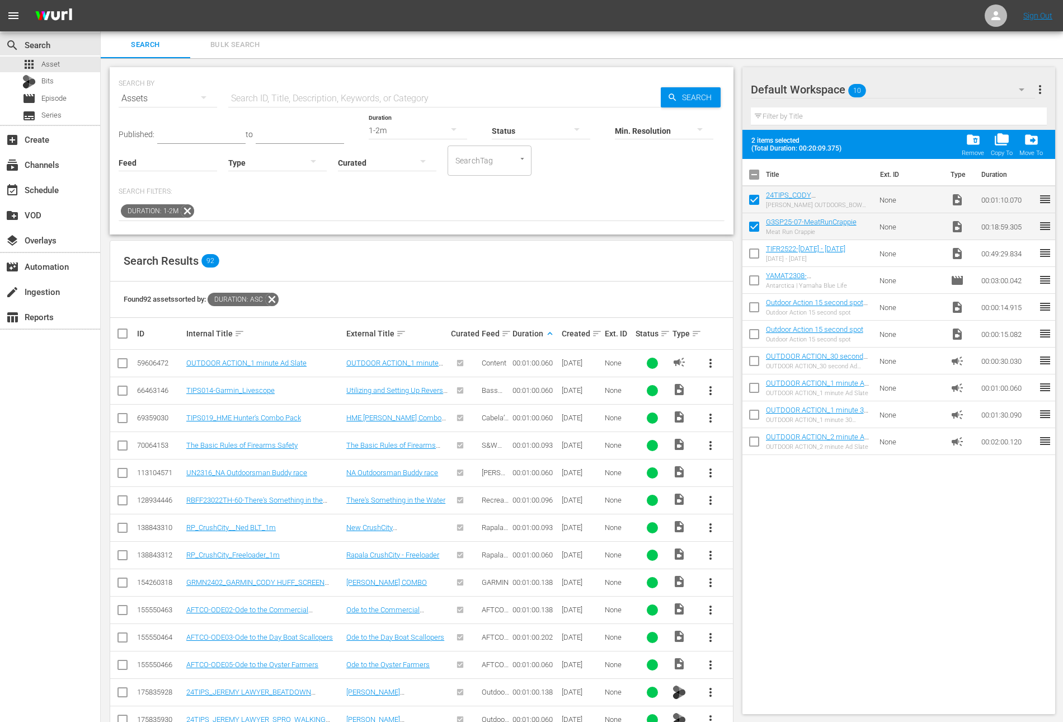
click at [410, 135] on div "Curated" at bounding box center [387, 155] width 98 height 40
click at [410, 131] on div "1-2m" at bounding box center [418, 130] width 98 height 31
click at [393, 196] on div "4-5m" at bounding box center [407, 201] width 98 height 18
click at [189, 131] on input "text" at bounding box center [201, 135] width 88 height 17
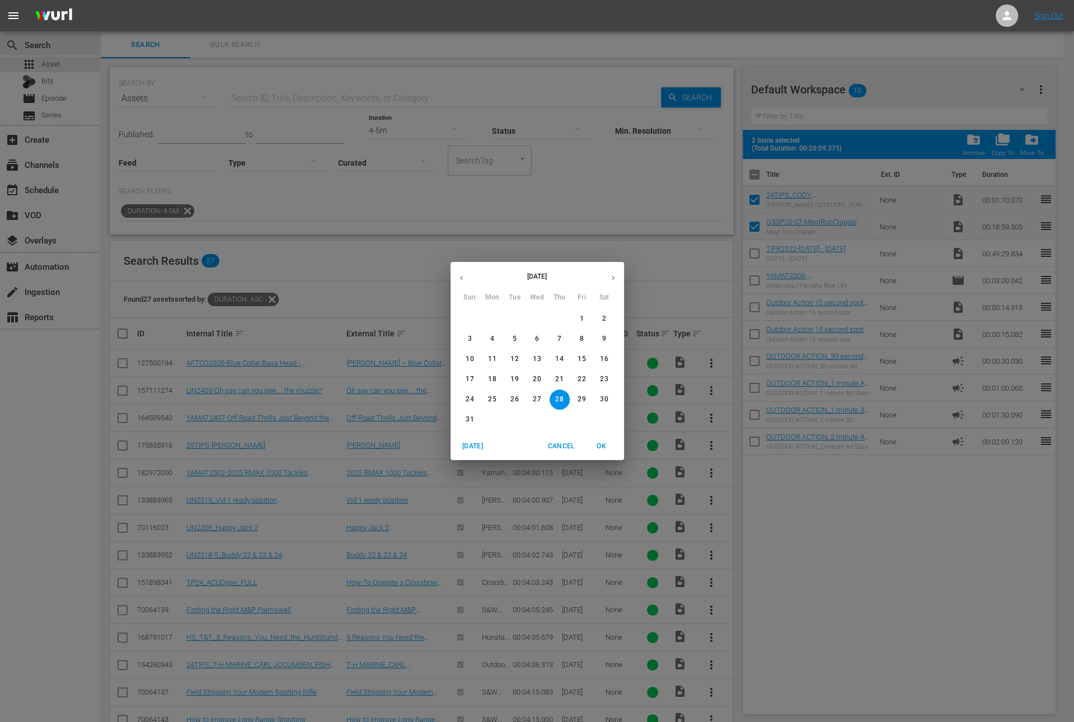
click at [460, 276] on icon "button" at bounding box center [461, 278] width 3 height 4
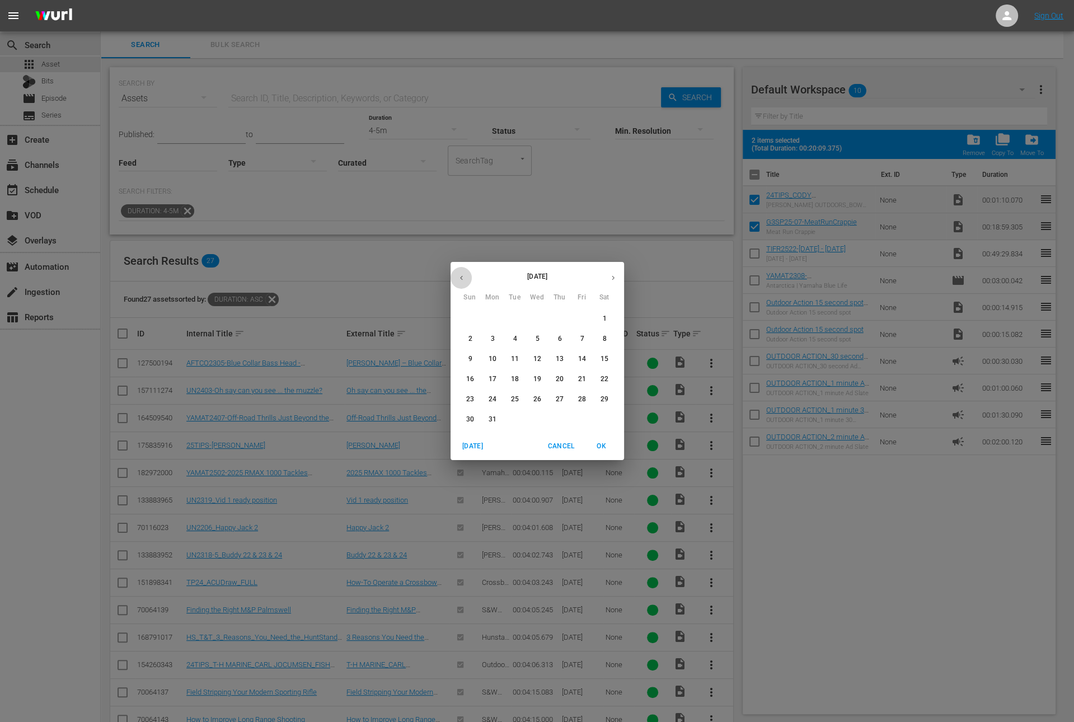
click at [460, 276] on icon "button" at bounding box center [461, 278] width 3 height 4
click at [469, 317] on p "1" at bounding box center [470, 319] width 4 height 10
type input "[DATE]"
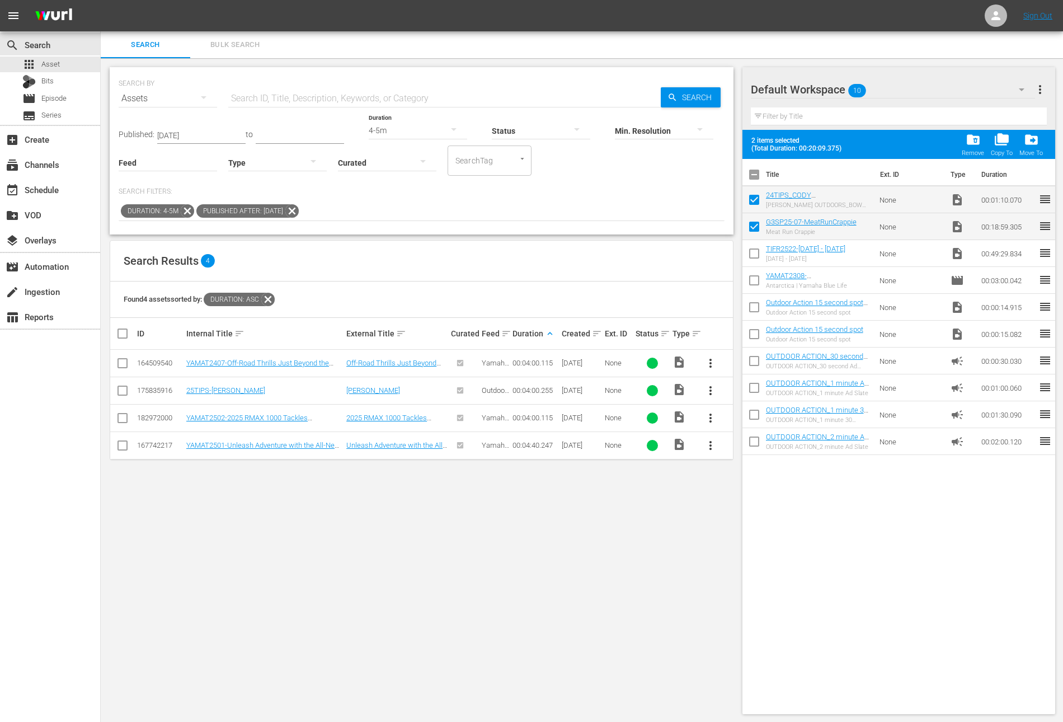
click at [388, 131] on div "4-5m" at bounding box center [418, 130] width 98 height 31
click at [404, 204] on div "5-10m" at bounding box center [407, 212] width 98 height 18
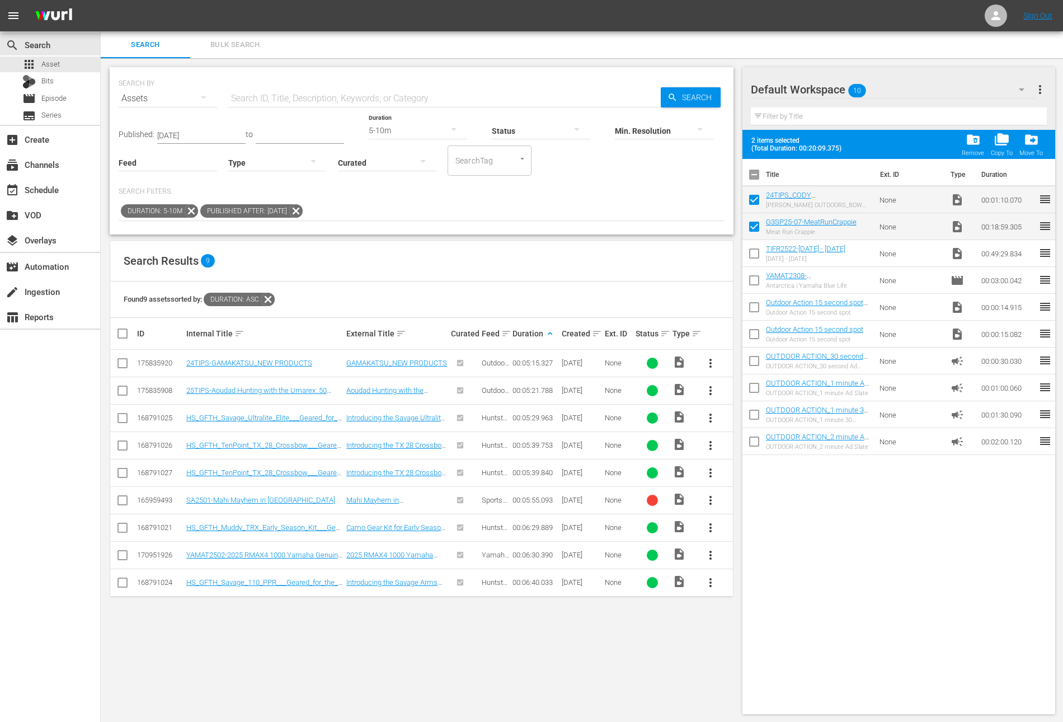
click at [488, 233] on div "SEARCH BY Search By Assets Search ID, Title, Description, Keywords, or Category…" at bounding box center [422, 150] width 624 height 167
click at [753, 203] on input "checkbox" at bounding box center [753, 201] width 23 height 23
checkbox input "false"
click at [707, 551] on span "more_vert" at bounding box center [710, 554] width 13 height 13
click at [755, 580] on div "Workspace" at bounding box center [771, 584] width 76 height 27
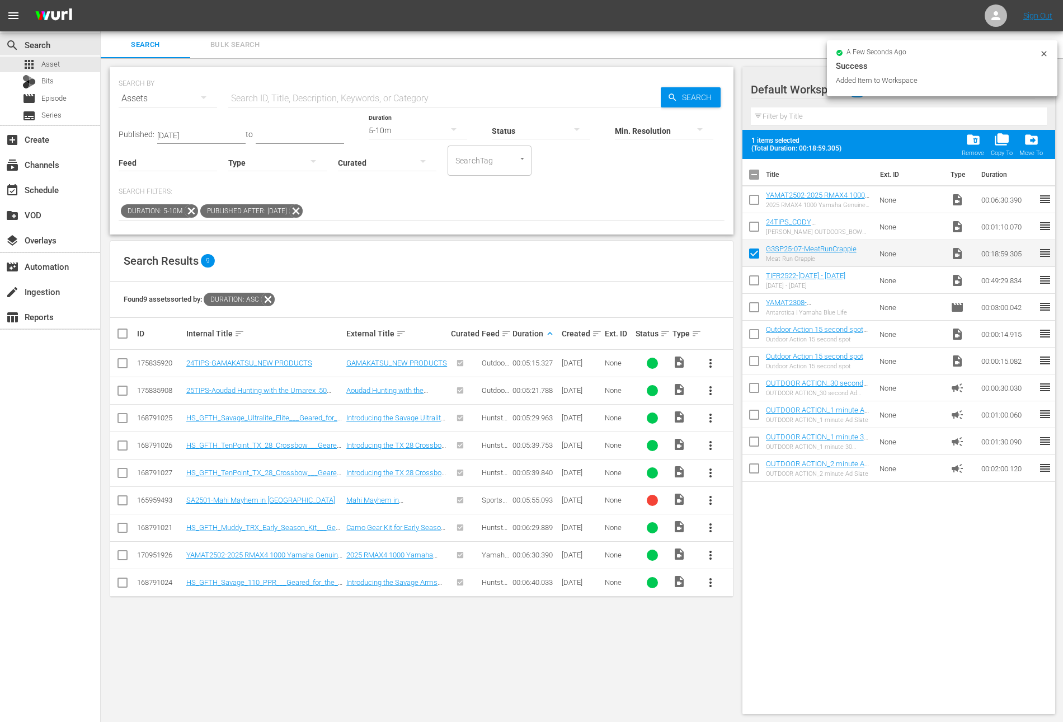
click at [756, 205] on input "checkbox" at bounding box center [753, 201] width 23 height 23
checkbox input "true"
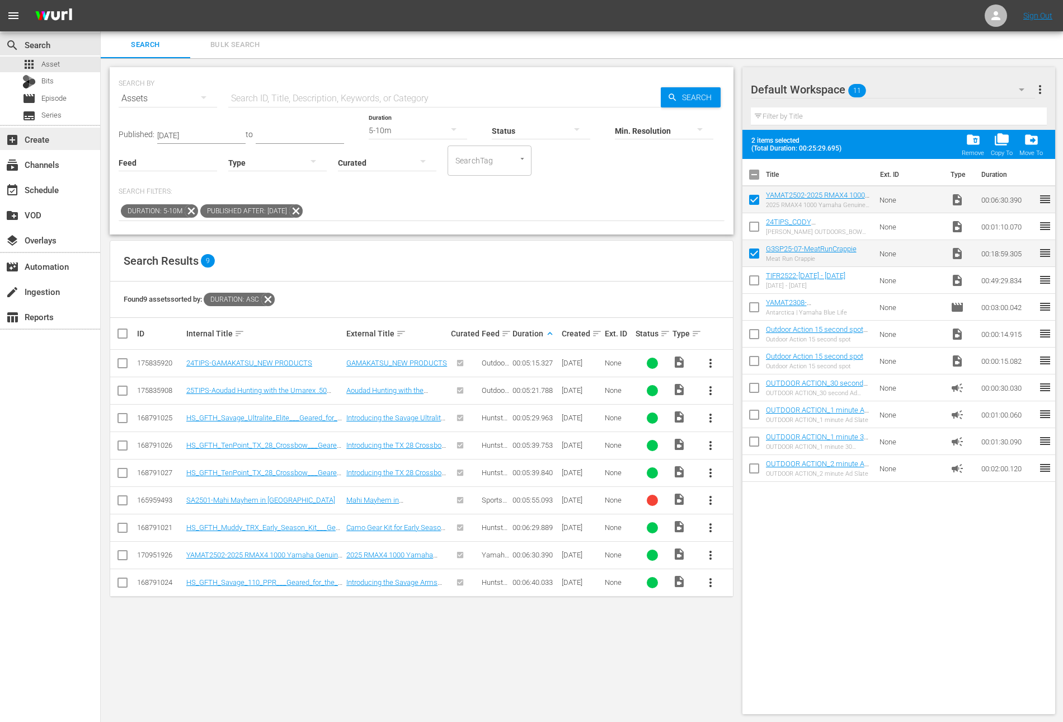
click at [48, 137] on div "add_box Create" at bounding box center [31, 138] width 63 height 10
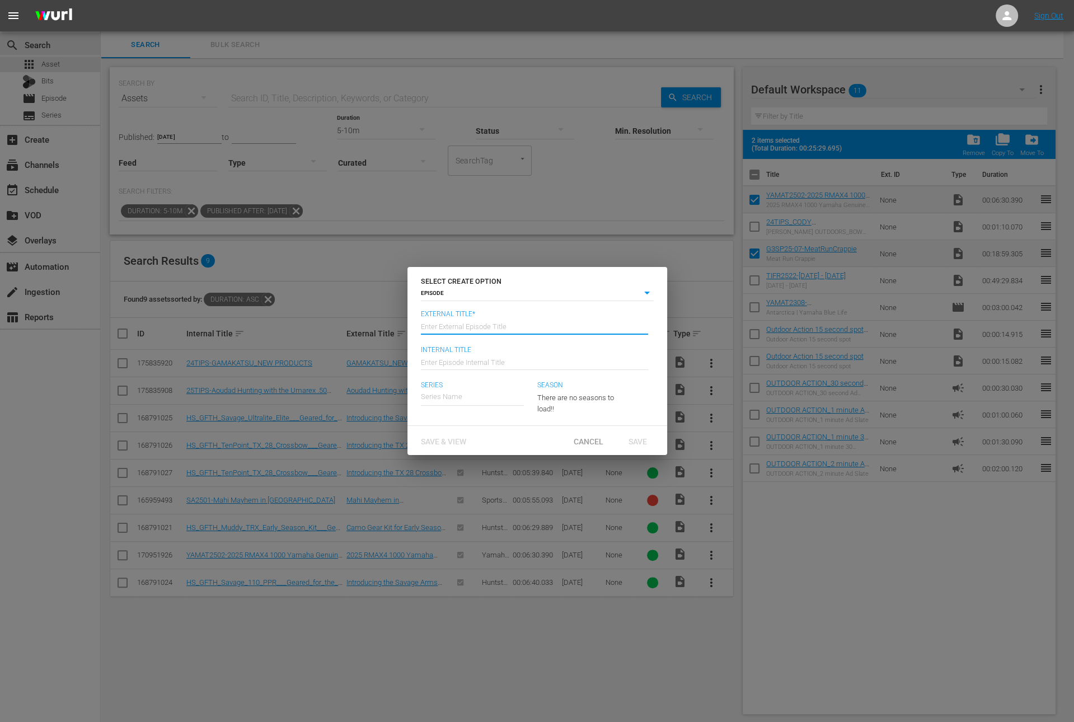
click at [530, 326] on input "text" at bounding box center [534, 325] width 227 height 27
paste input "Meat Run Crappie"
type input "G3 Sportsman - Meat Run Crappie"
type input "Wk36-G3S"
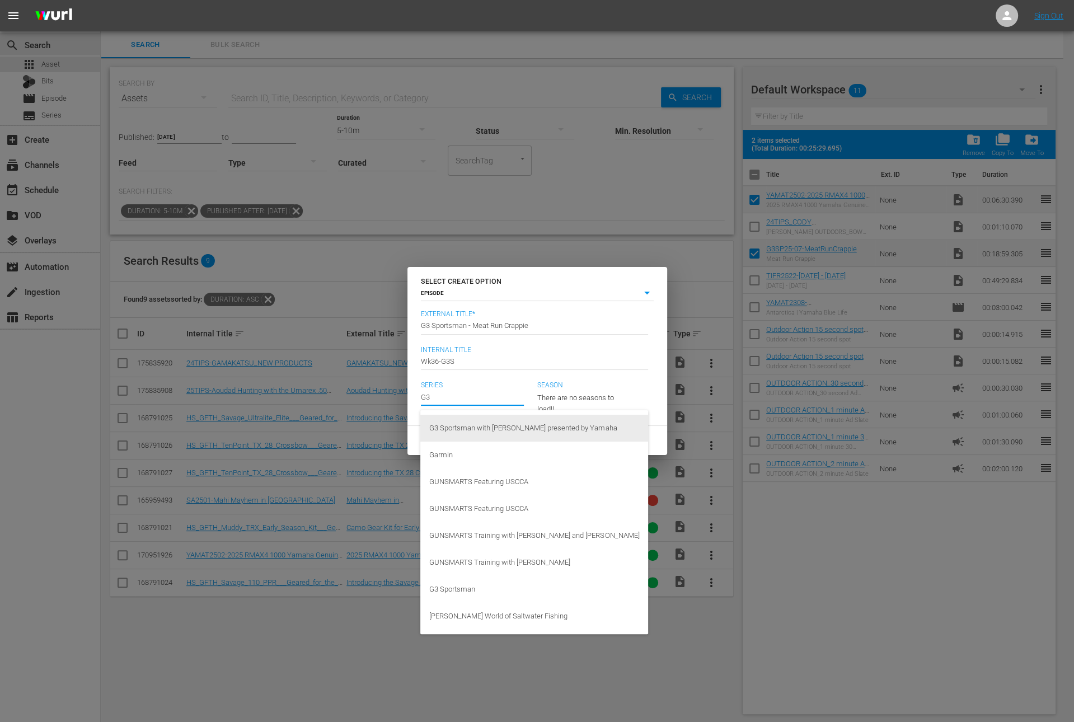
click at [500, 425] on div "G3 Sportsman with Scott Turnage presented by Yamaha" at bounding box center [534, 428] width 210 height 27
type input "G3 Sportsman with Scott Turnage presented by Yamaha"
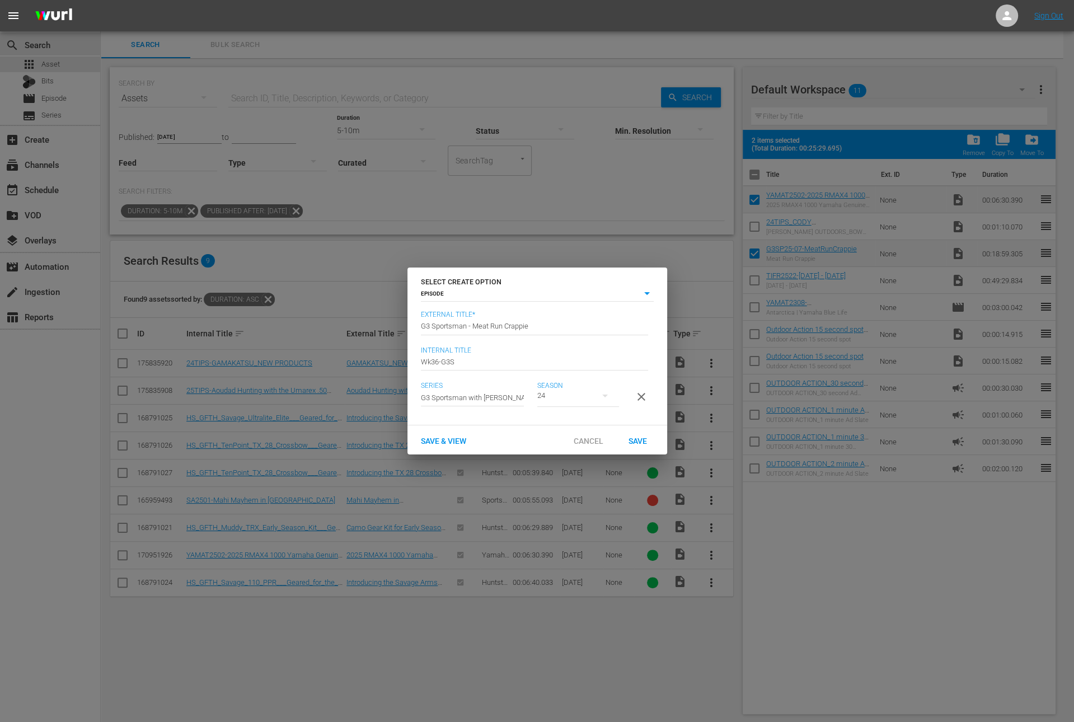
click at [598, 389] on icon "button" at bounding box center [604, 395] width 13 height 13
click at [493, 406] on div "24 23 22" at bounding box center [537, 361] width 1074 height 722
click at [488, 391] on input "text" at bounding box center [472, 397] width 103 height 27
click at [488, 391] on input "text" at bounding box center [472, 396] width 103 height 27
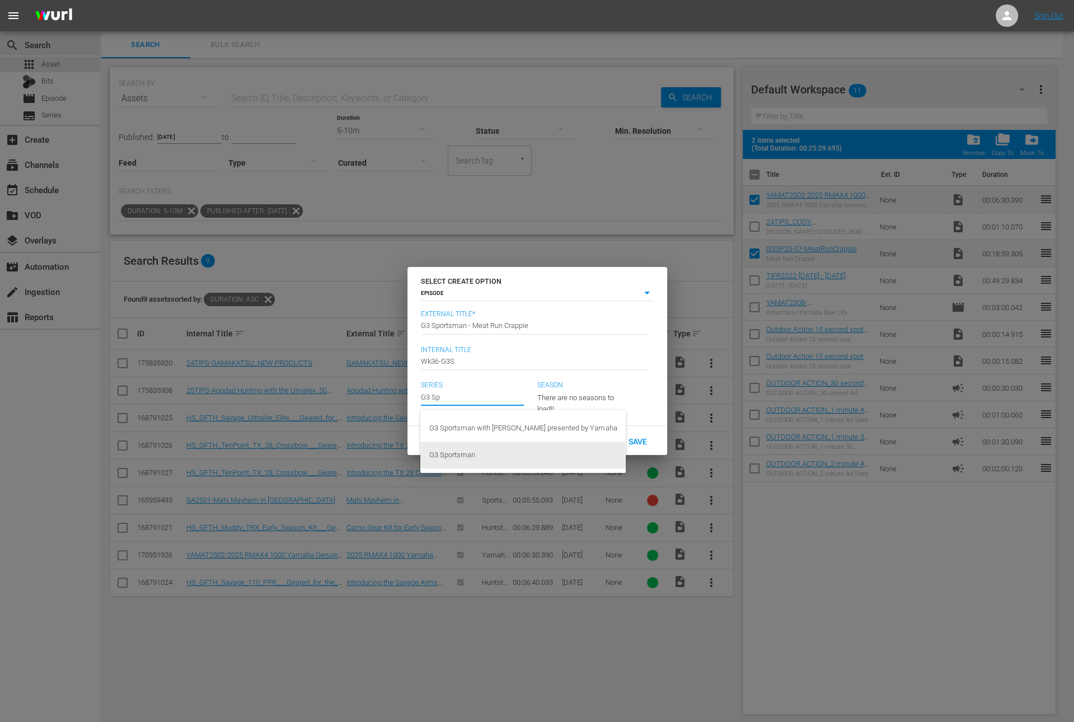
click at [485, 449] on div "G3 Sportsman" at bounding box center [522, 454] width 187 height 27
type input "G3 Sportsman"
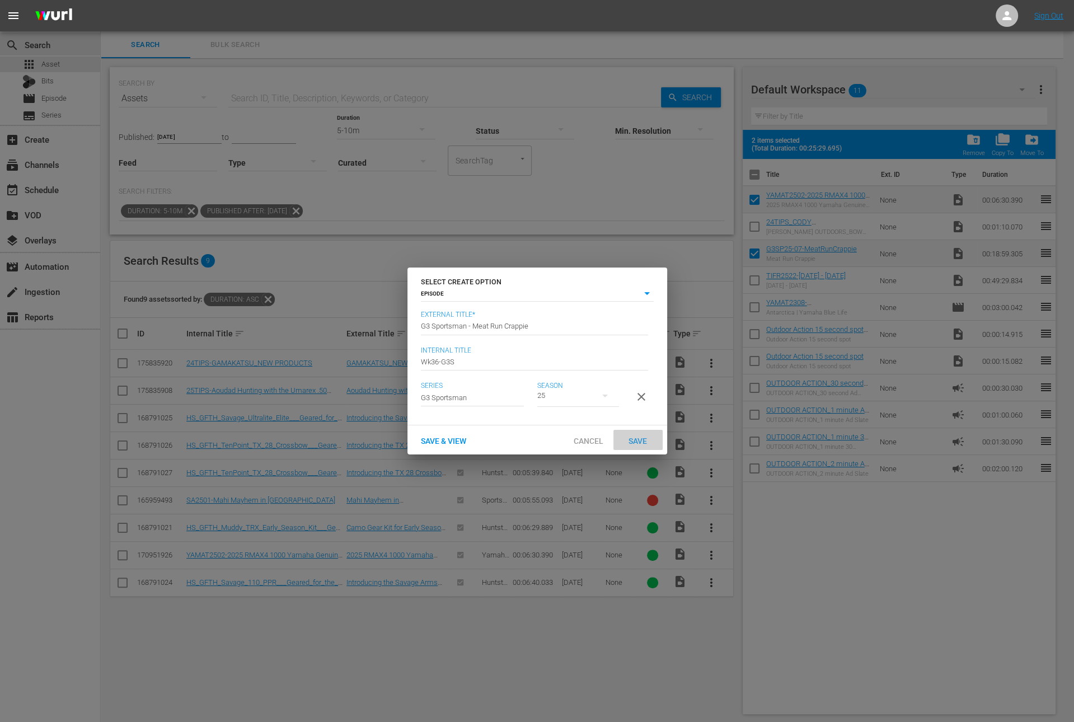
click at [644, 445] on span "Save" at bounding box center [637, 440] width 36 height 9
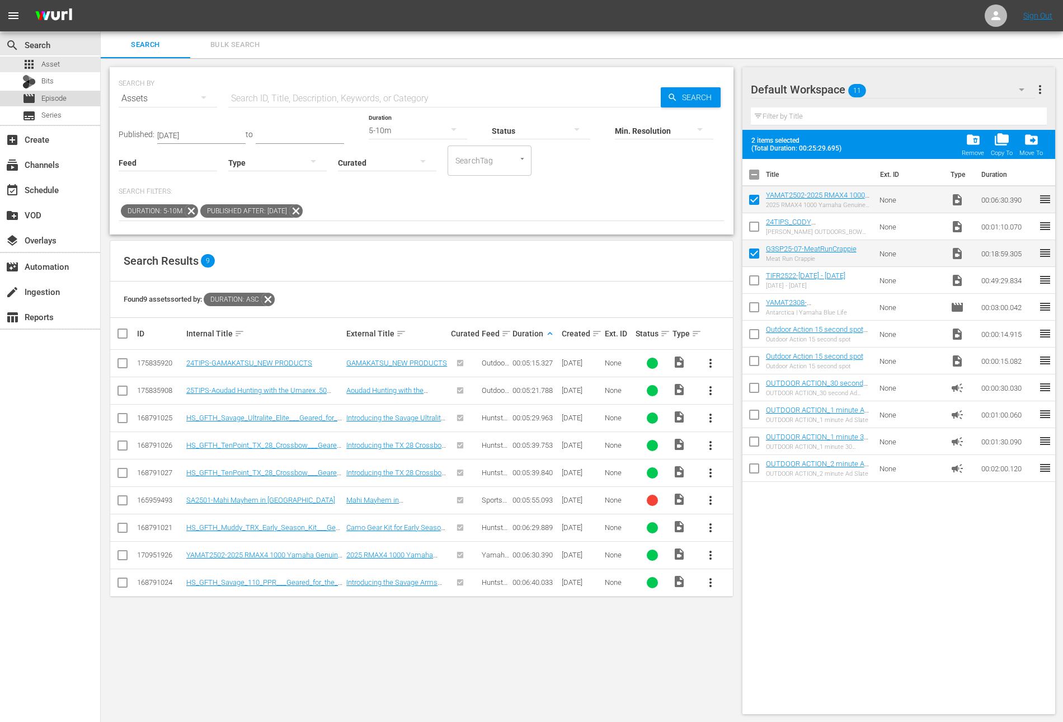
click at [61, 99] on span "Episode" at bounding box center [53, 98] width 25 height 11
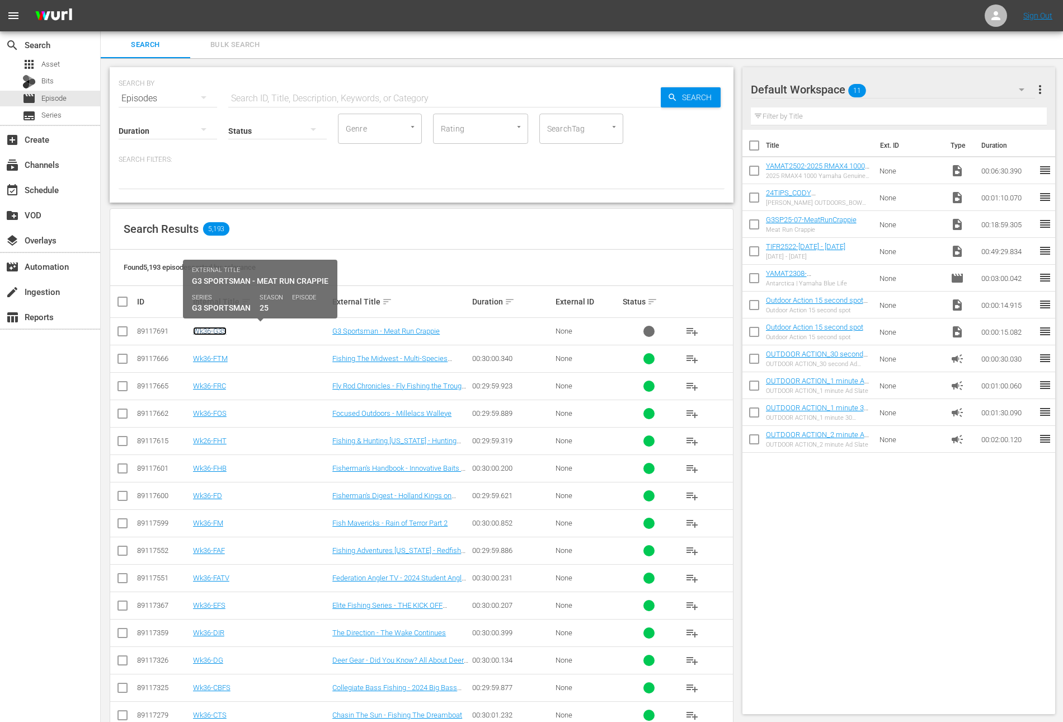
click at [215, 333] on link "Wk36-G3S" at bounding box center [210, 331] width 34 height 8
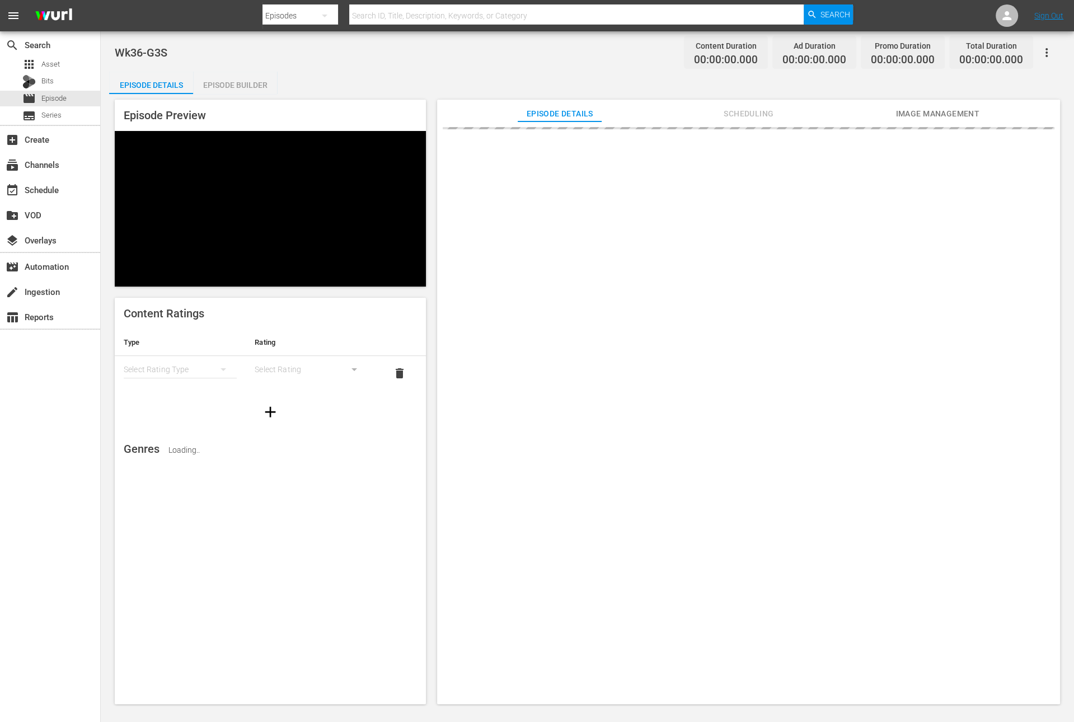
click at [242, 79] on div "Episode Builder" at bounding box center [235, 85] width 84 height 27
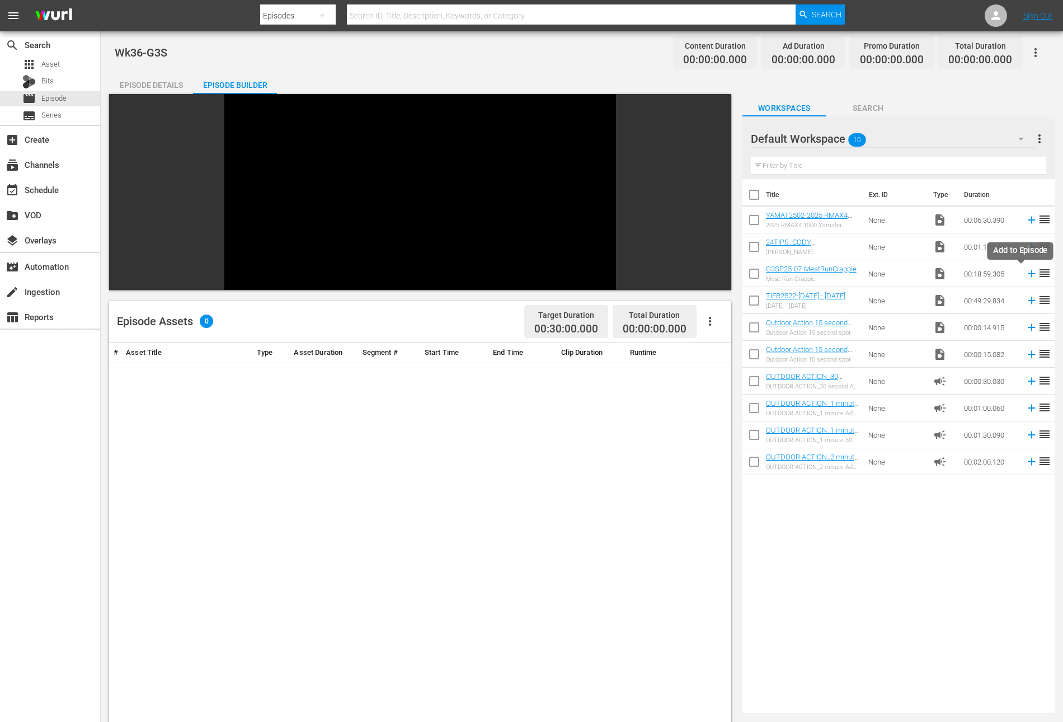
click at [1026, 271] on icon at bounding box center [1032, 273] width 12 height 12
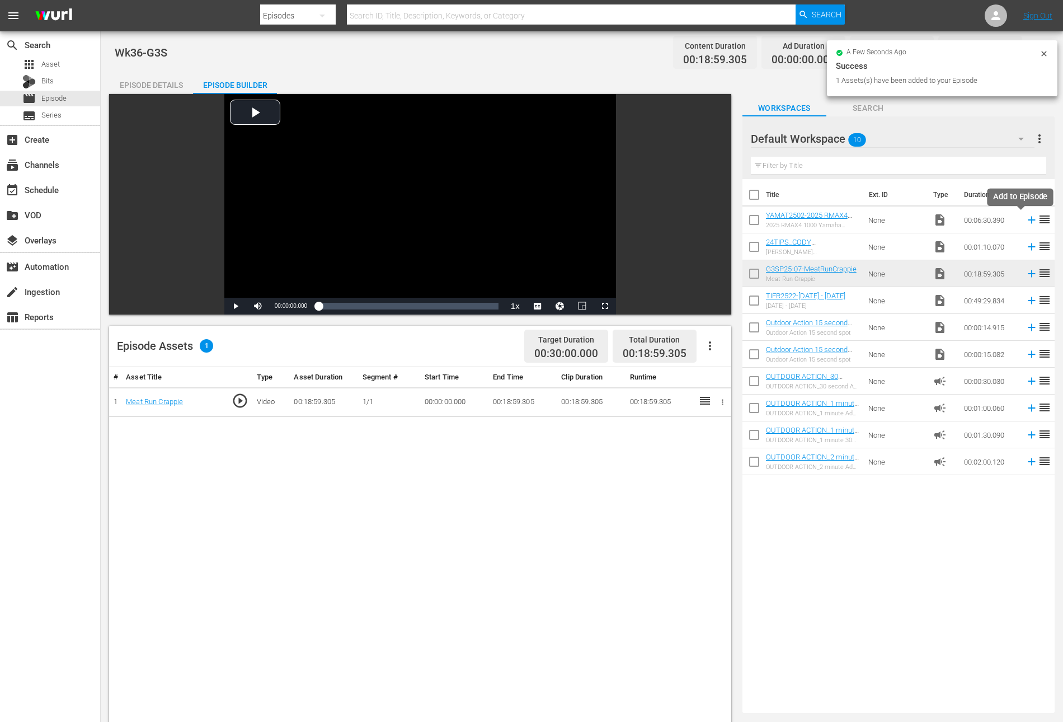
click at [1028, 219] on icon at bounding box center [1031, 220] width 7 height 7
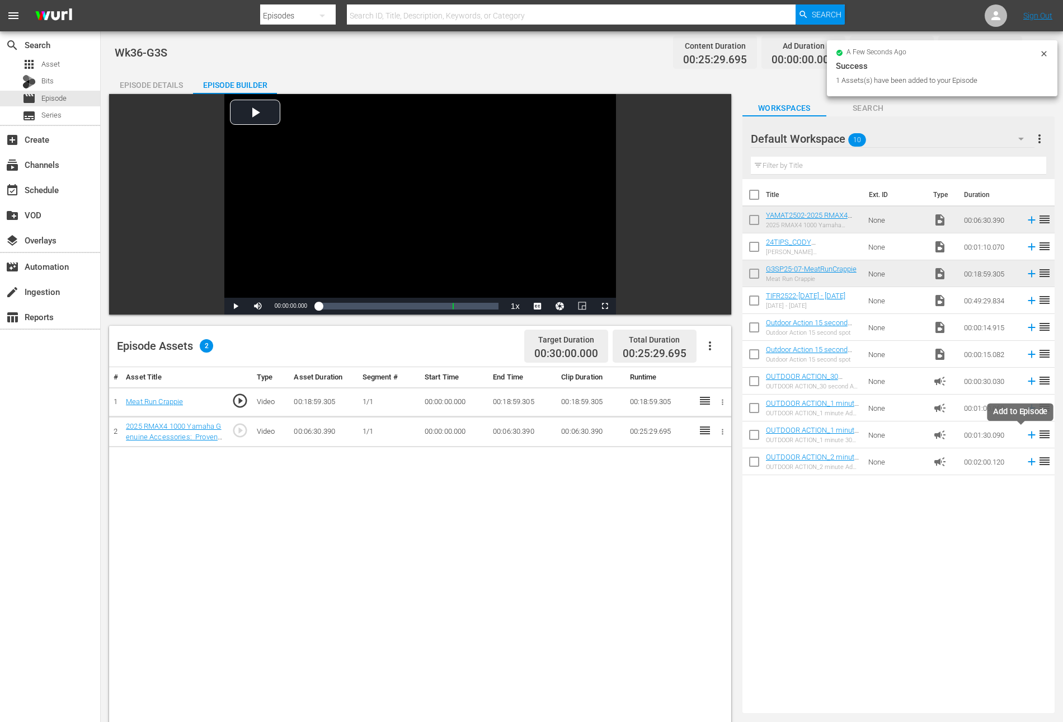
click at [1028, 434] on icon at bounding box center [1031, 434] width 7 height 7
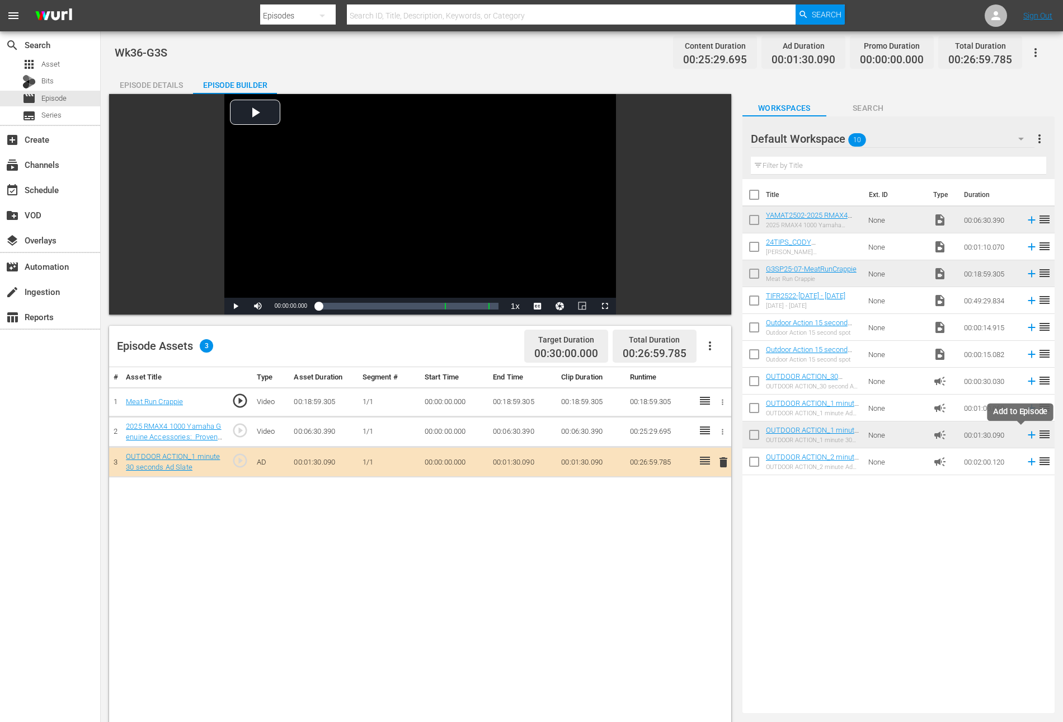
click at [1028, 434] on icon at bounding box center [1031, 434] width 7 height 7
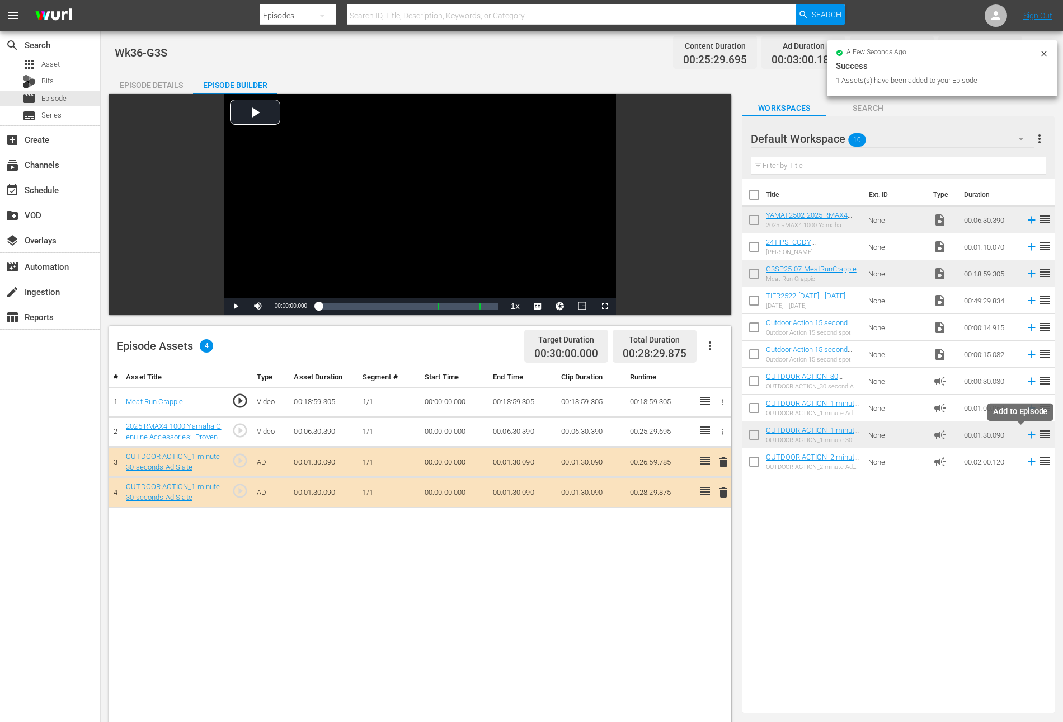
click at [1028, 435] on icon at bounding box center [1031, 434] width 7 height 7
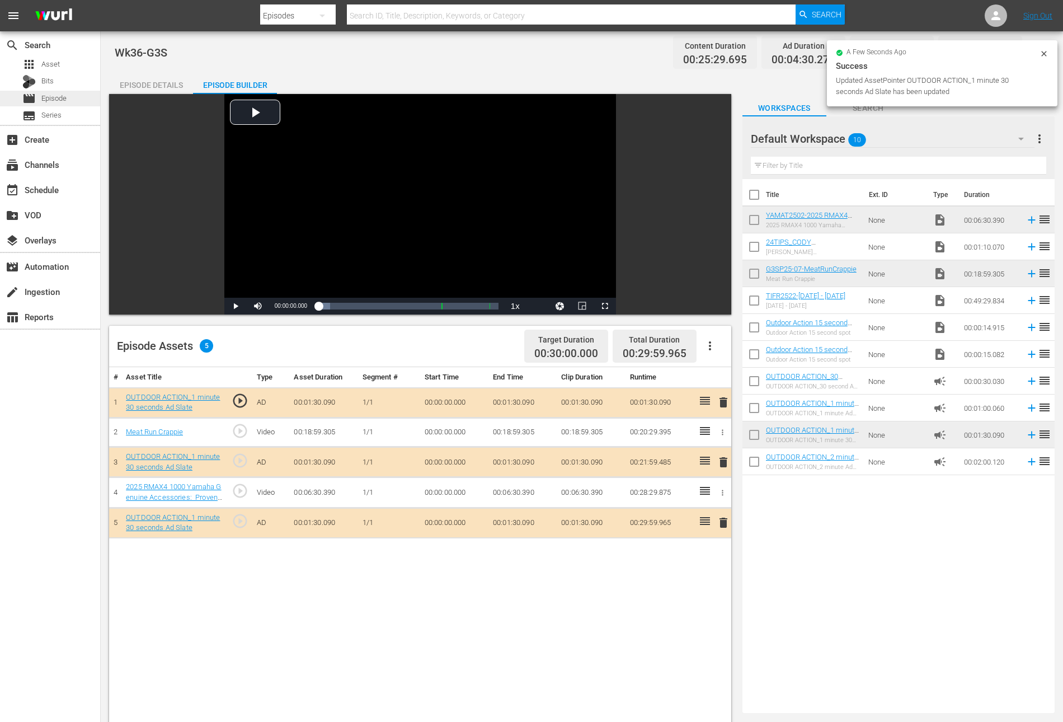
click at [64, 100] on span "Episode" at bounding box center [53, 98] width 25 height 11
